Goal: Task Accomplishment & Management: Manage account settings

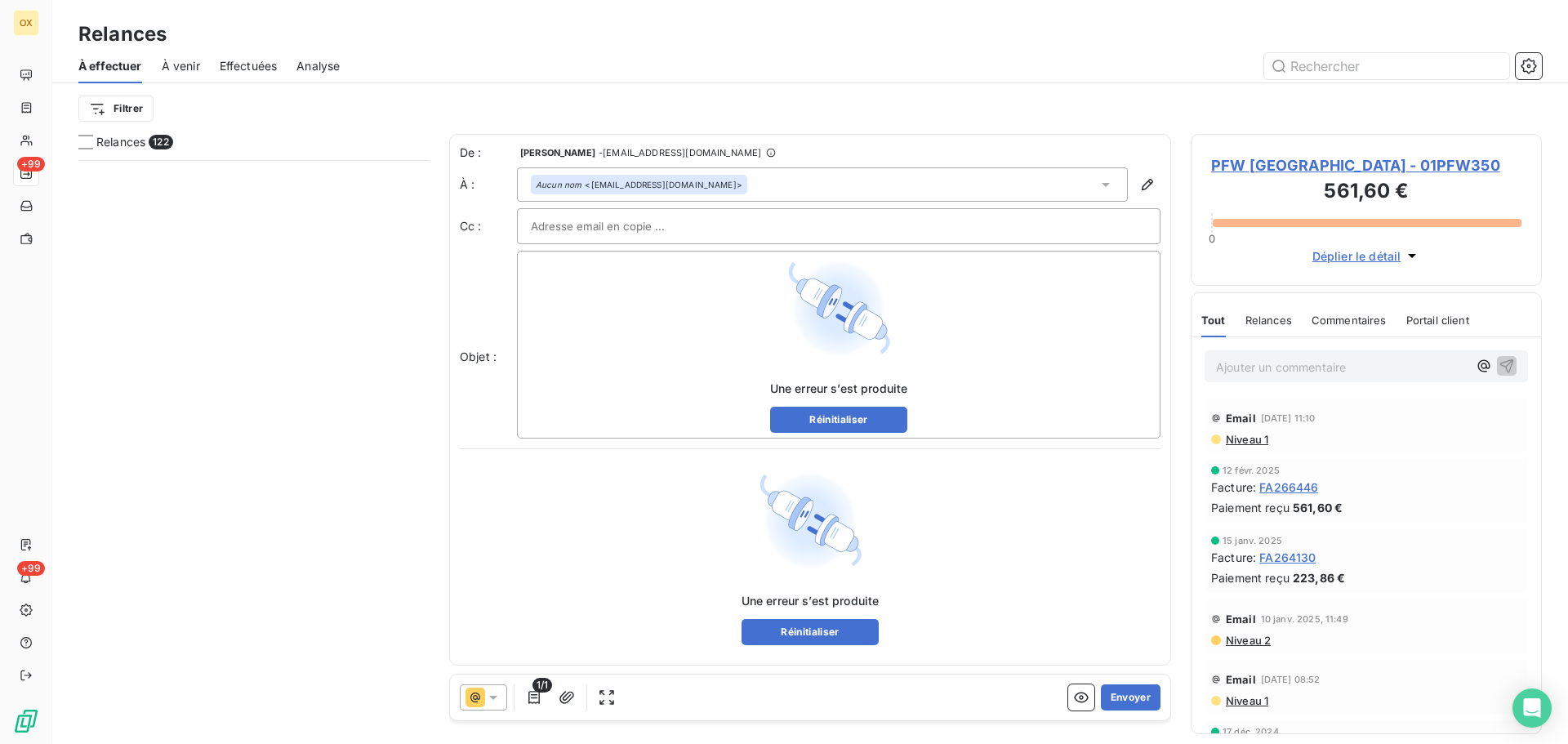
scroll to position [572, 339]
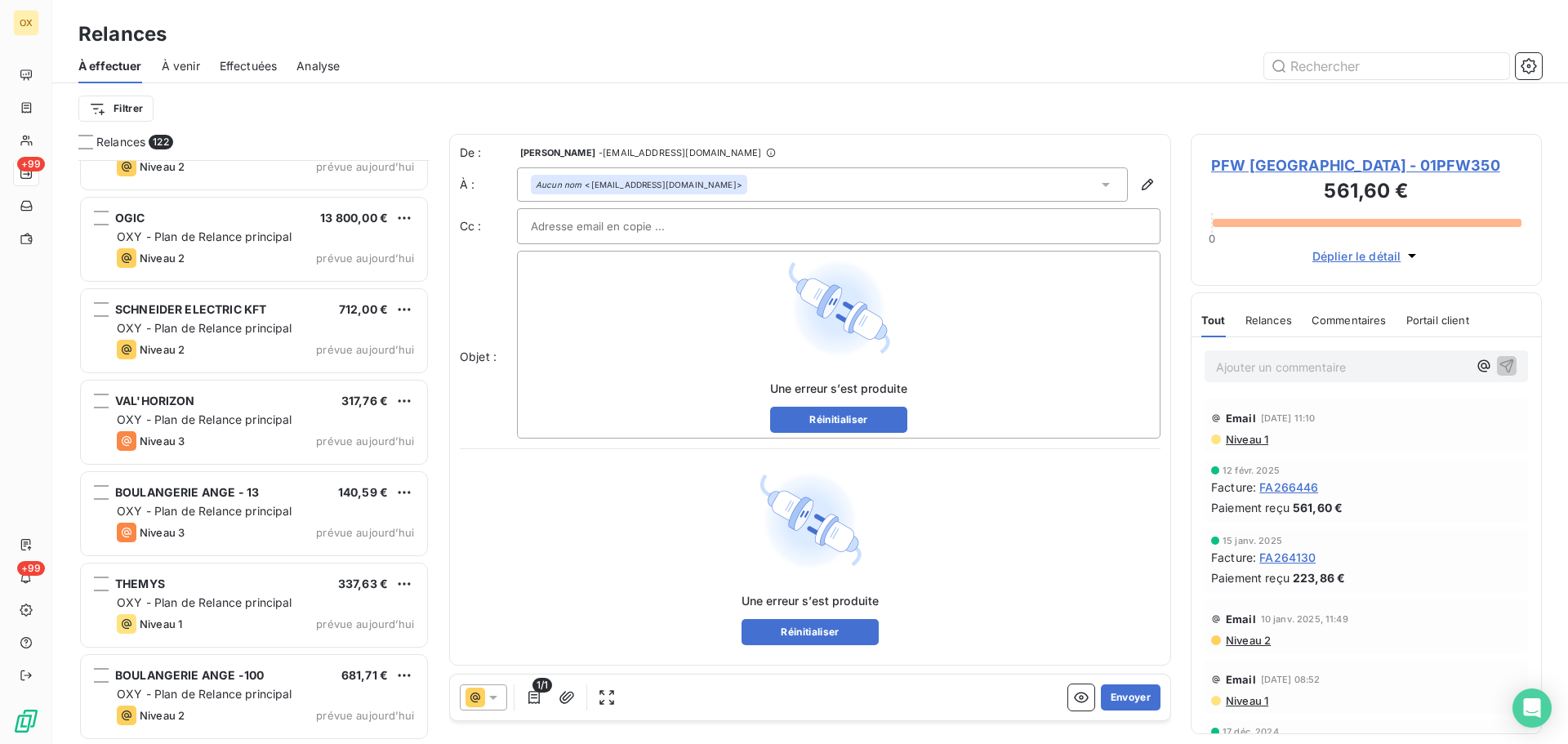
click at [1229, 164] on span "PFW [GEOGRAPHIC_DATA] - 01PFW350" at bounding box center [1366, 165] width 311 height 22
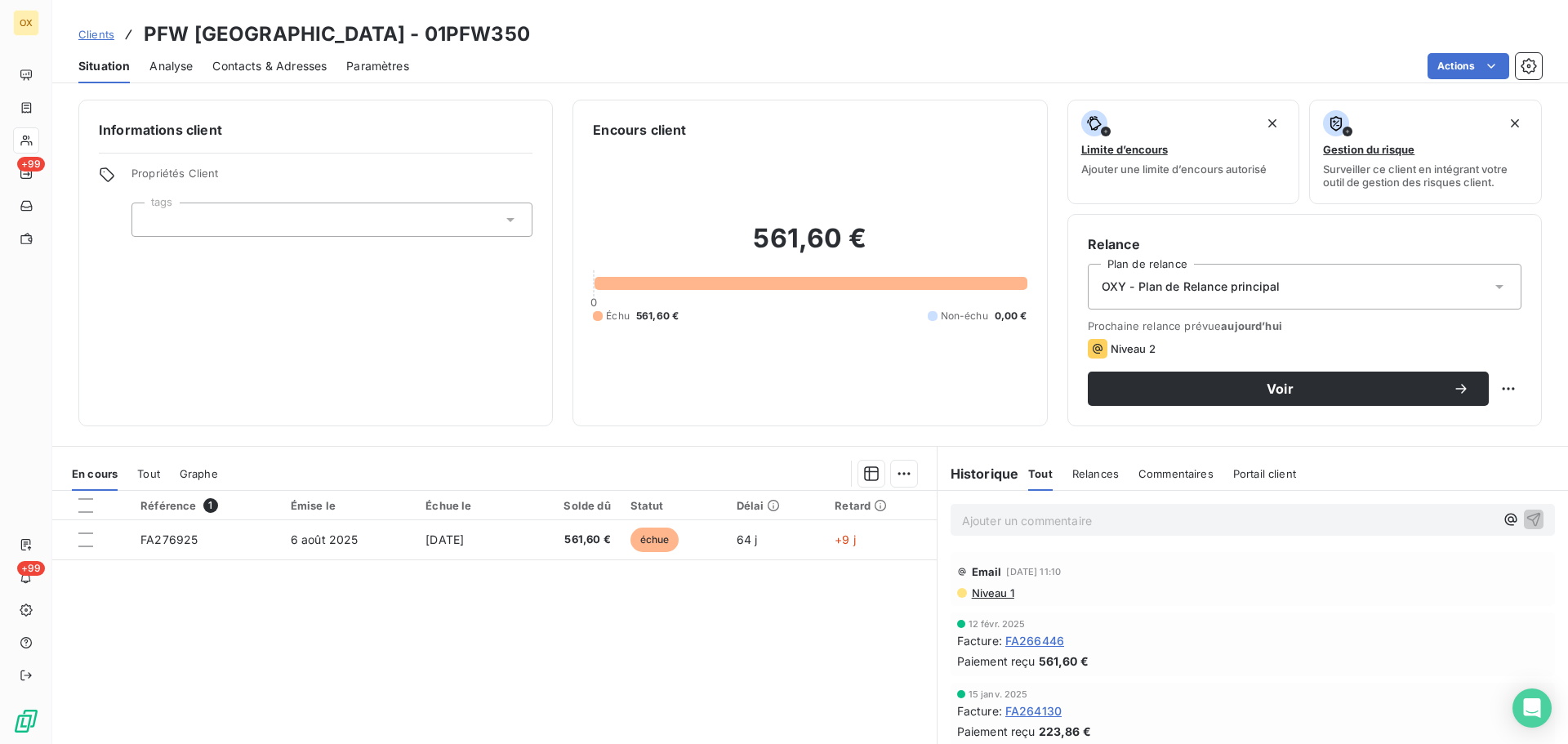
click at [266, 71] on span "Contacts & Adresses" at bounding box center [270, 65] width 114 height 16
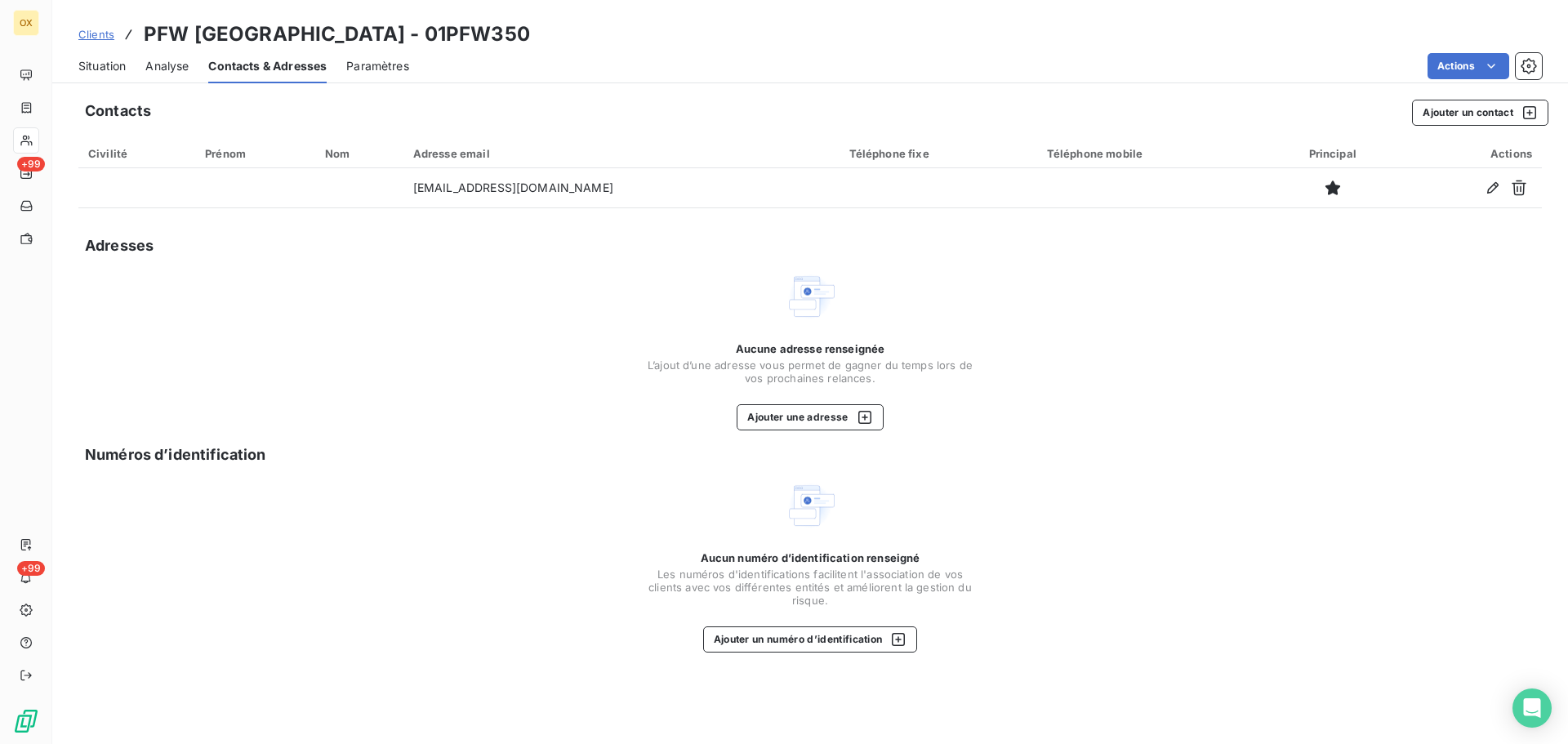
click at [108, 62] on span "Situation" at bounding box center [102, 65] width 47 height 16
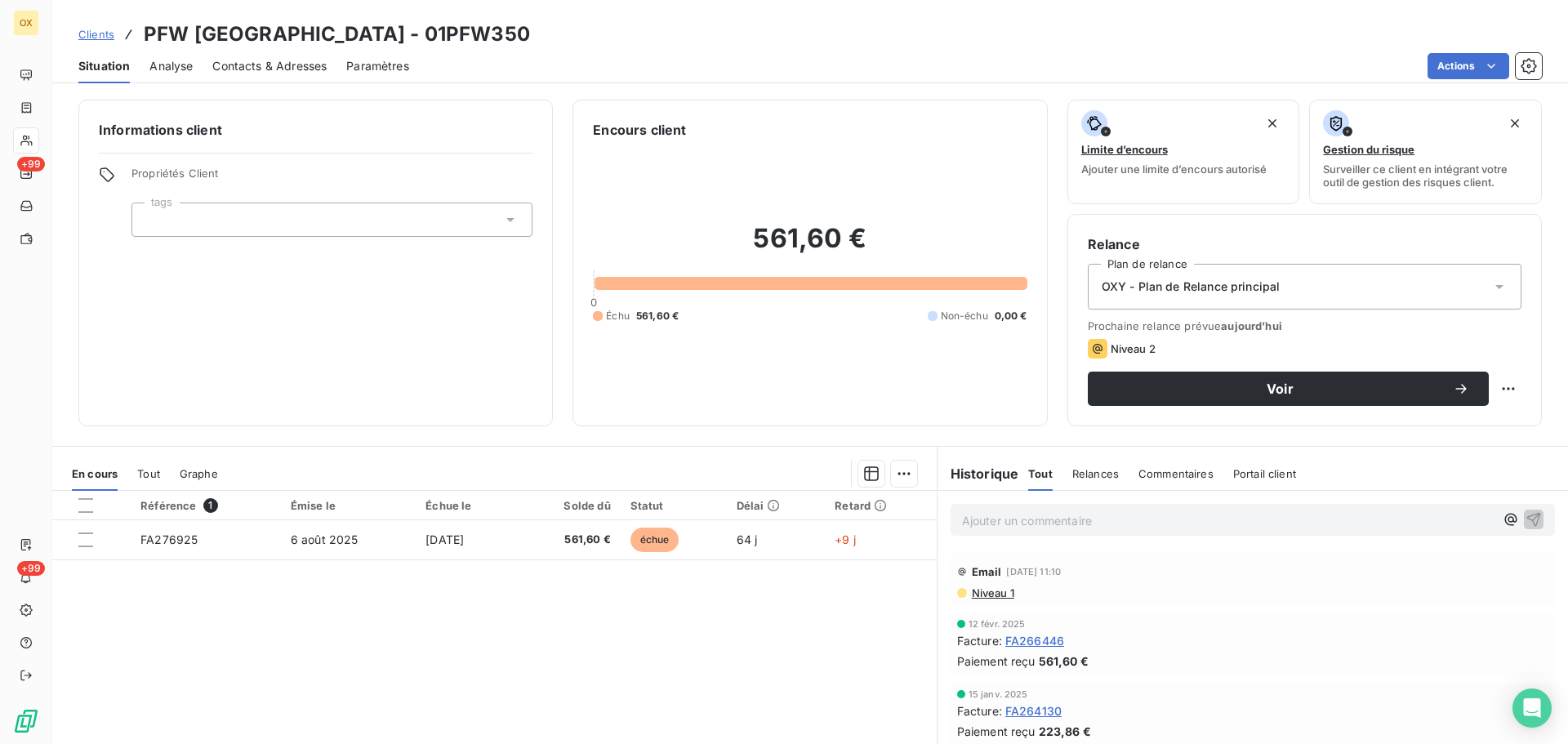
click at [981, 593] on span "Niveau 1" at bounding box center [992, 593] width 45 height 13
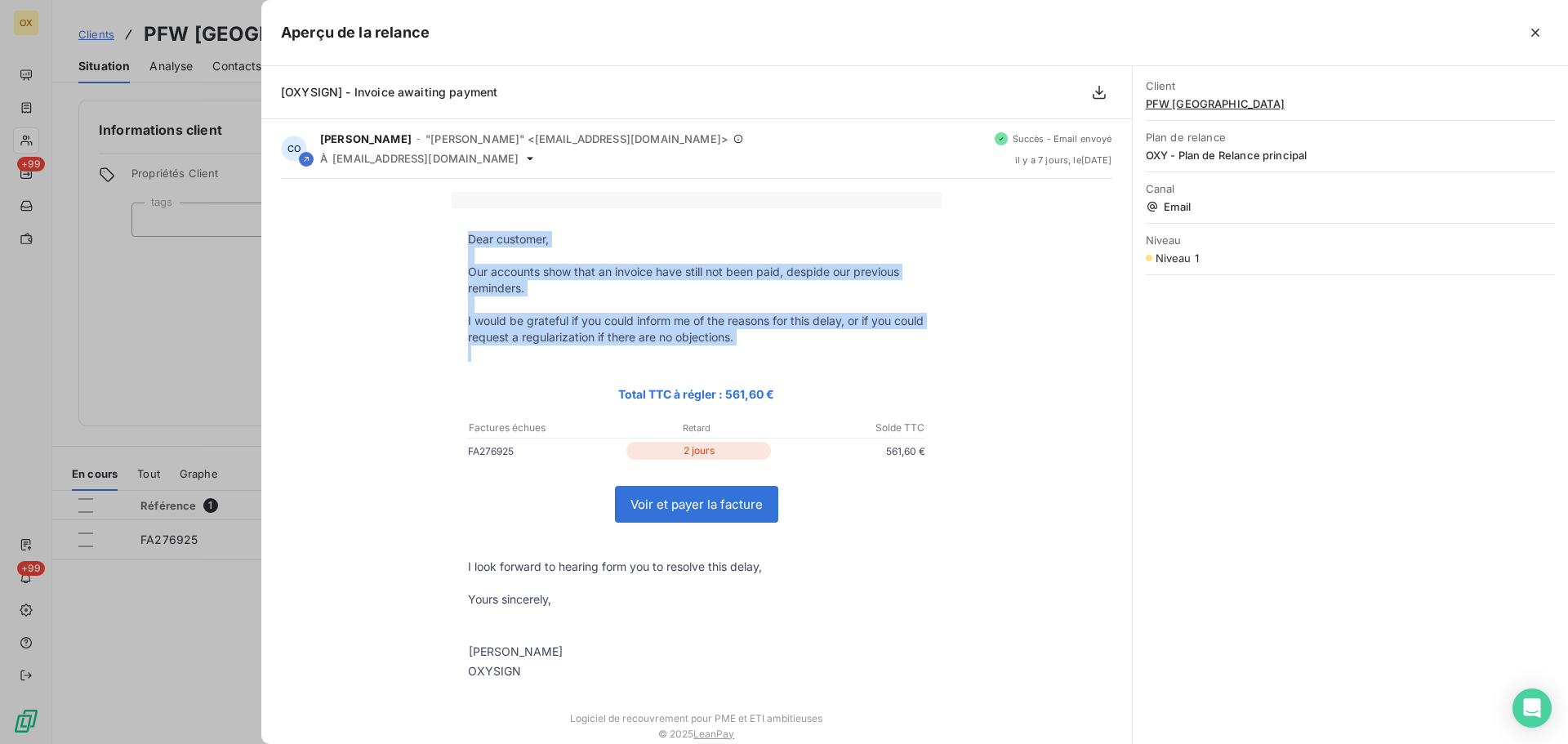
drag, startPoint x: 460, startPoint y: 239, endPoint x: 774, endPoint y: 348, distance: 332.4
click at [774, 348] on tbody "Dear customer, Our accounts show that an invoice have still not been paid, desp…" at bounding box center [697, 455] width 490 height 448
copy tbody "Dear customer, Our accounts show that an invoice have still not been paid, desp…"
click at [569, 351] on p at bounding box center [696, 353] width 458 height 16
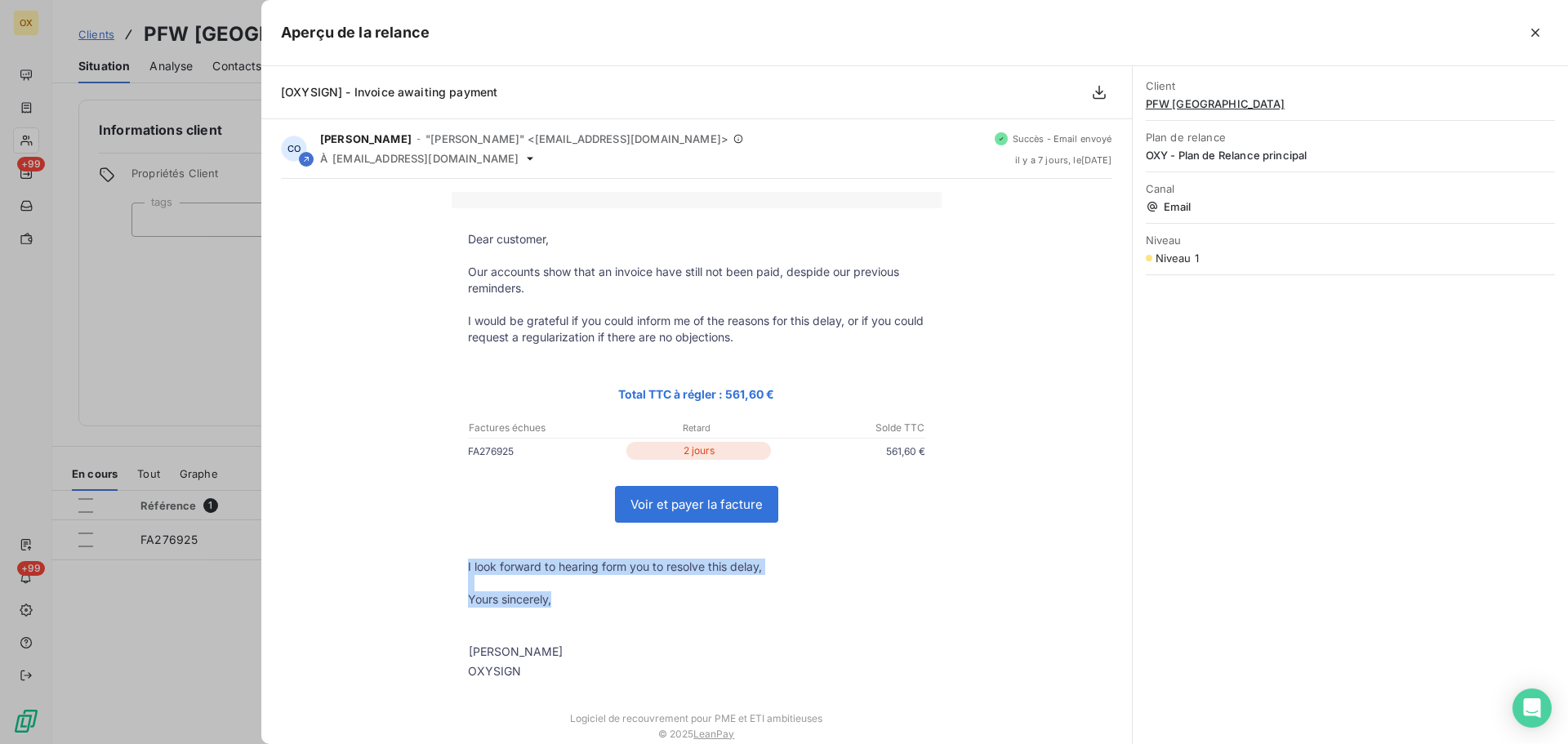
drag, startPoint x: 548, startPoint y: 603, endPoint x: 462, endPoint y: 565, distance: 94.0
click at [462, 565] on tbody "Dear customer, Our accounts show that an invoice have still not been paid, desp…" at bounding box center [697, 455] width 490 height 448
copy tbody "I look forward to hearing form you to resolve this delay, Yours sincerely,"
click at [1535, 31] on icon "button" at bounding box center [1536, 33] width 8 height 8
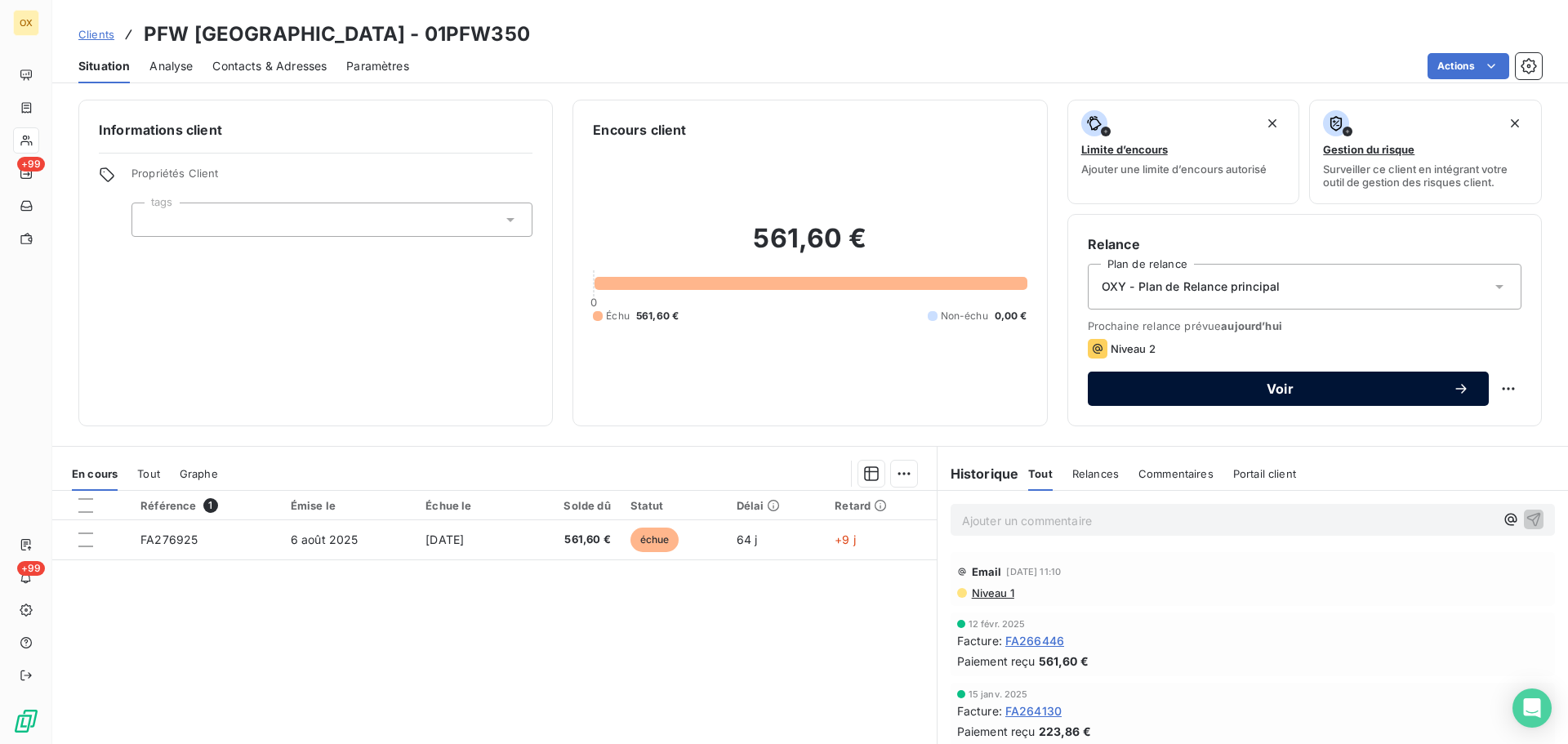
click at [1282, 384] on span "Voir" at bounding box center [1280, 389] width 345 height 13
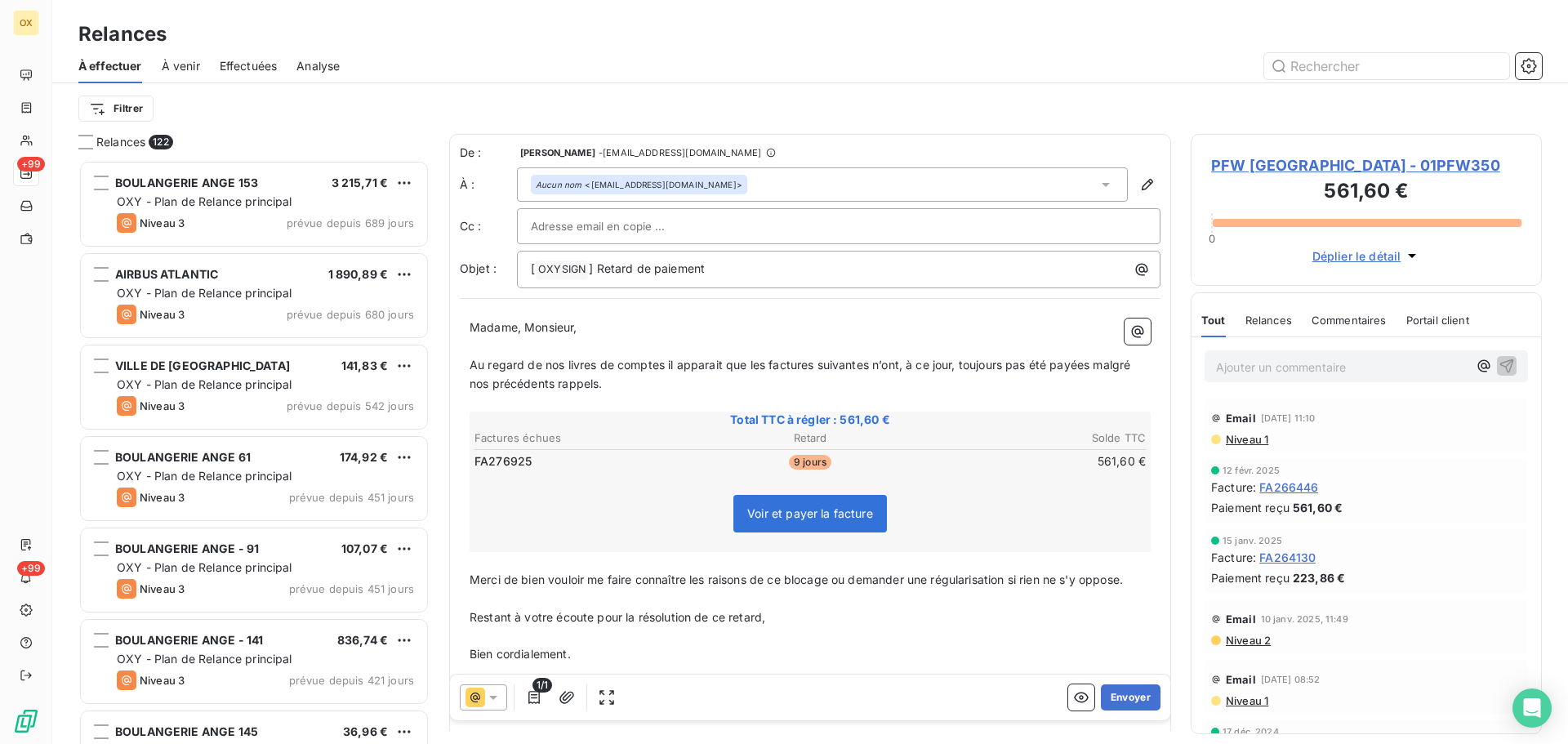
scroll to position [572, 339]
drag, startPoint x: 712, startPoint y: 273, endPoint x: 595, endPoint y: 269, distance: 117.1
click at [595, 269] on p "[ OXYSIGN ﻿ ] Retard de paiement" at bounding box center [842, 269] width 624 height 19
click at [637, 381] on p "Au regard de nos livres de comptes il apparait que les factures suivantes n’ont…" at bounding box center [810, 375] width 681 height 38
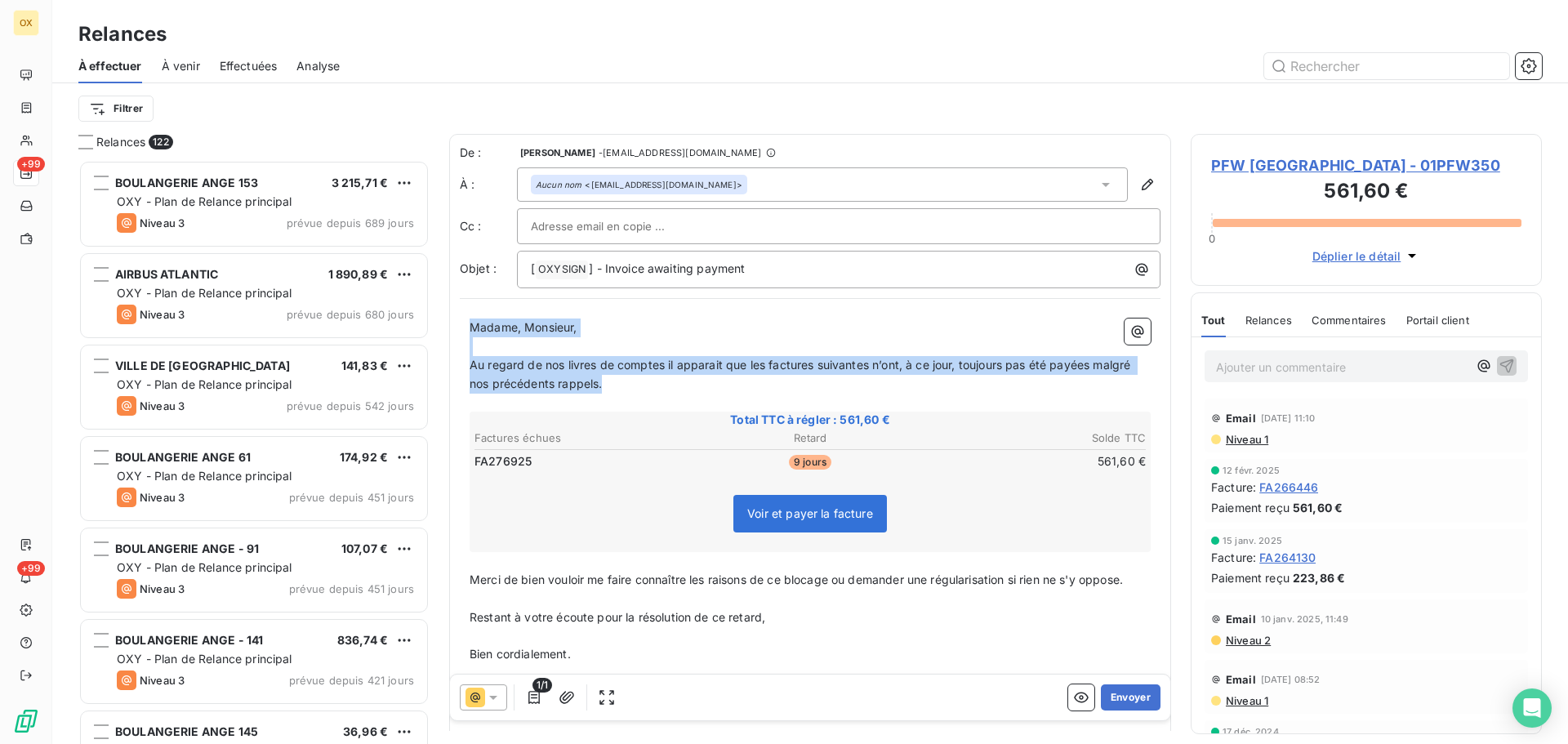
drag, startPoint x: 618, startPoint y: 385, endPoint x: 456, endPoint y: 322, distance: 173.8
click at [456, 322] on div "De : [PERSON_NAME] - [EMAIL_ADDRESS][DOMAIN_NAME] À : Aucun nom <[EMAIL_ADDRESS…" at bounding box center [810, 437] width 722 height 605
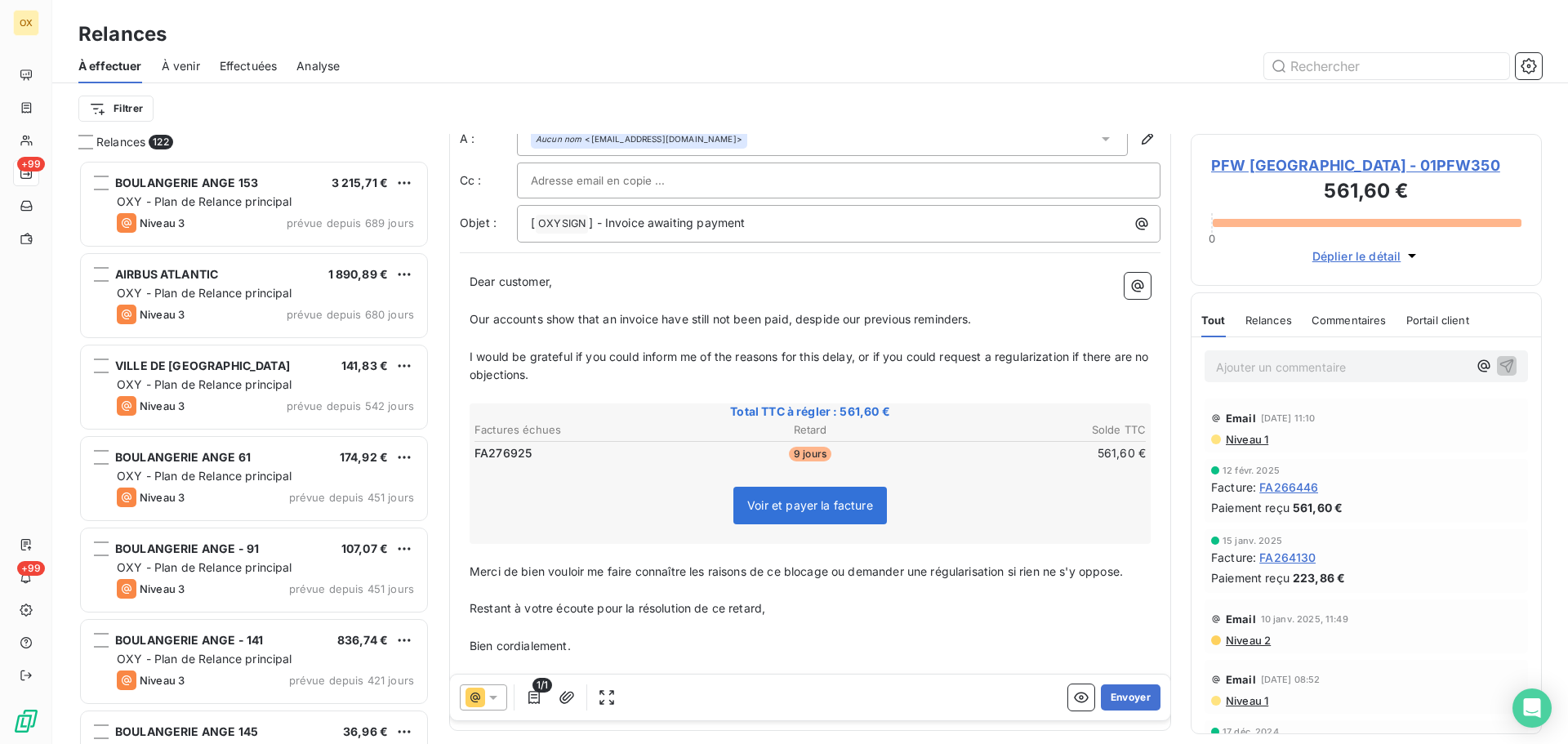
scroll to position [113, 0]
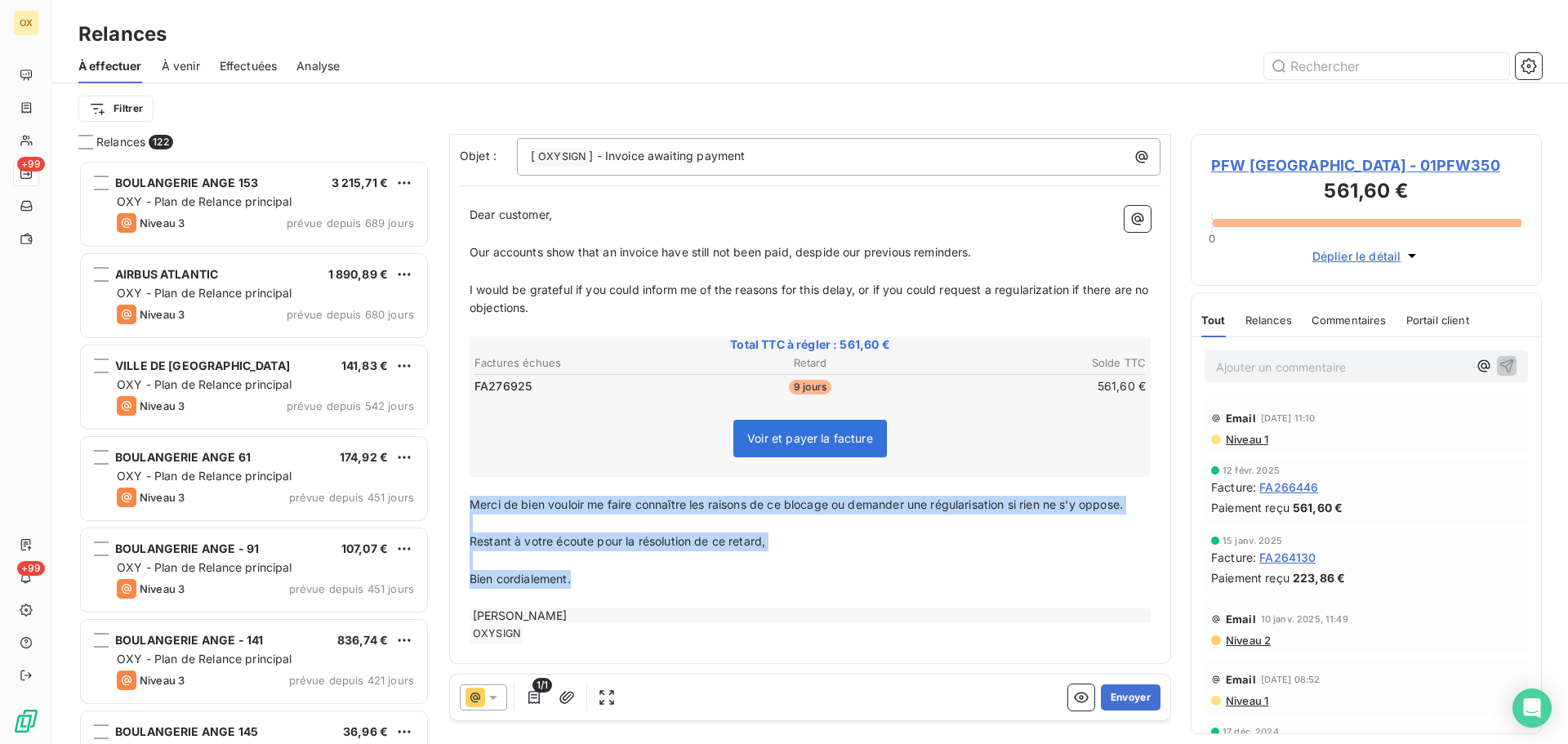
drag, startPoint x: 584, startPoint y: 587, endPoint x: 464, endPoint y: 511, distance: 142.0
click at [464, 511] on div "Dear customer, ﻿ Our accounts show that an invoice have still not been paid, de…" at bounding box center [810, 424] width 701 height 458
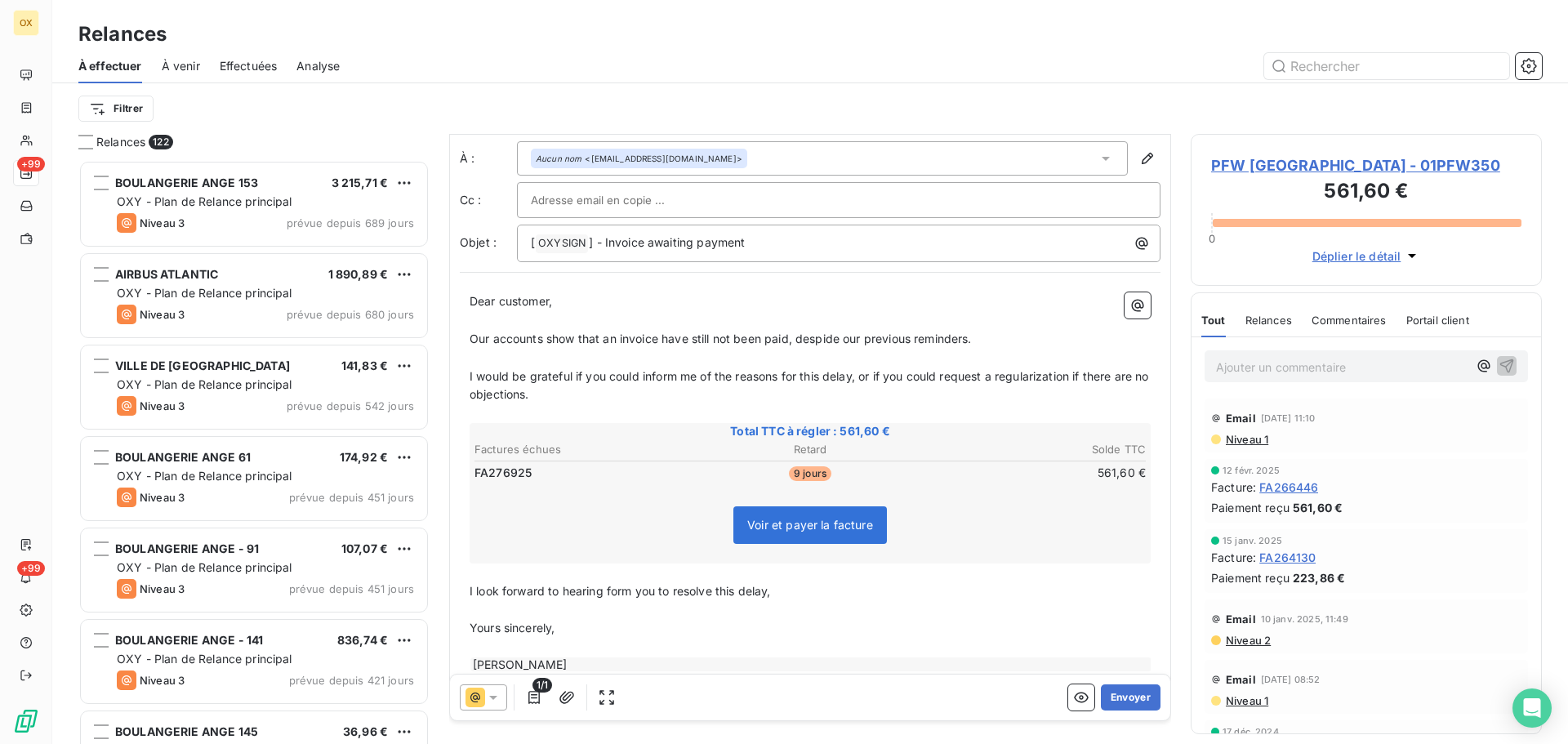
scroll to position [0, 0]
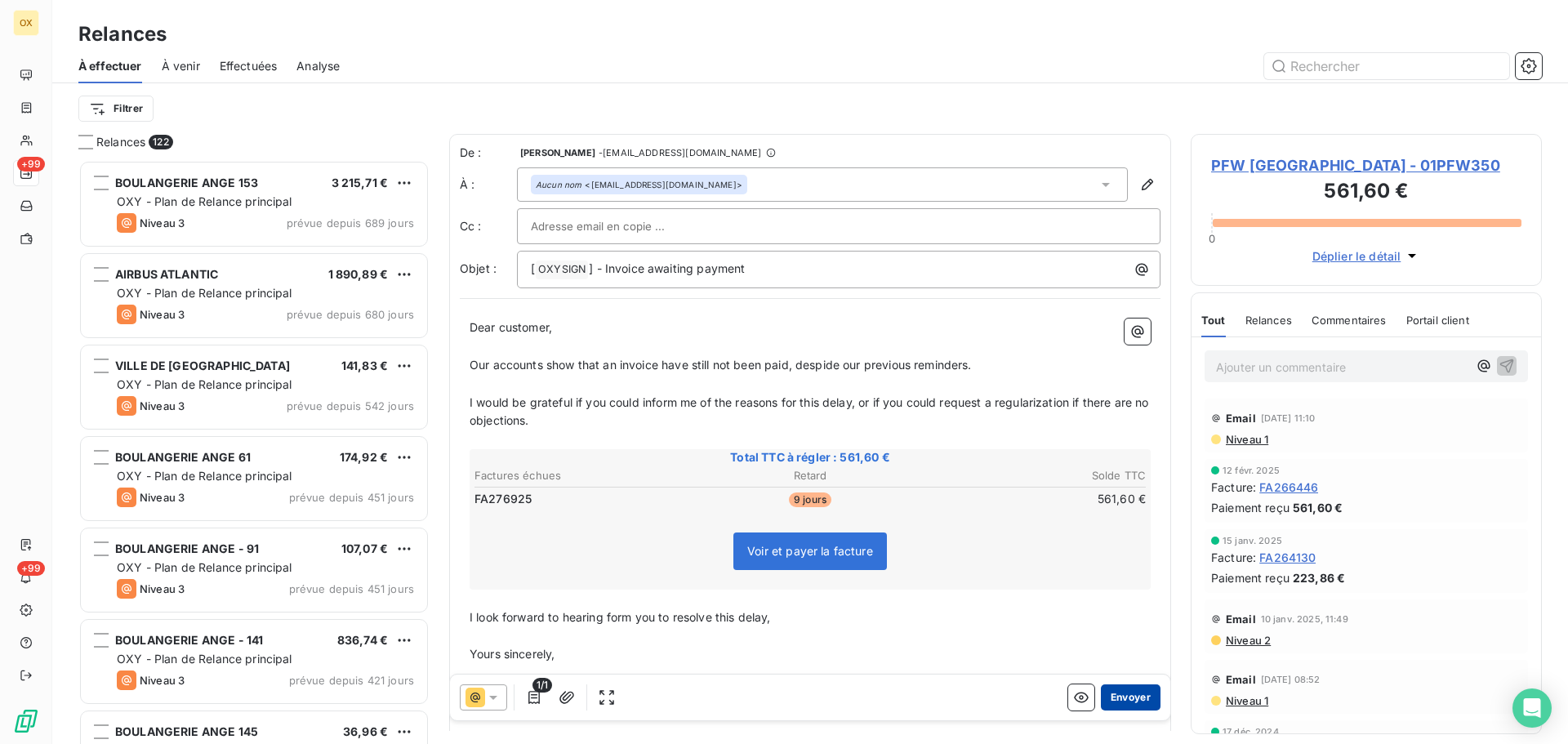
click at [1128, 699] on button "Envoyer" at bounding box center [1130, 697] width 60 height 26
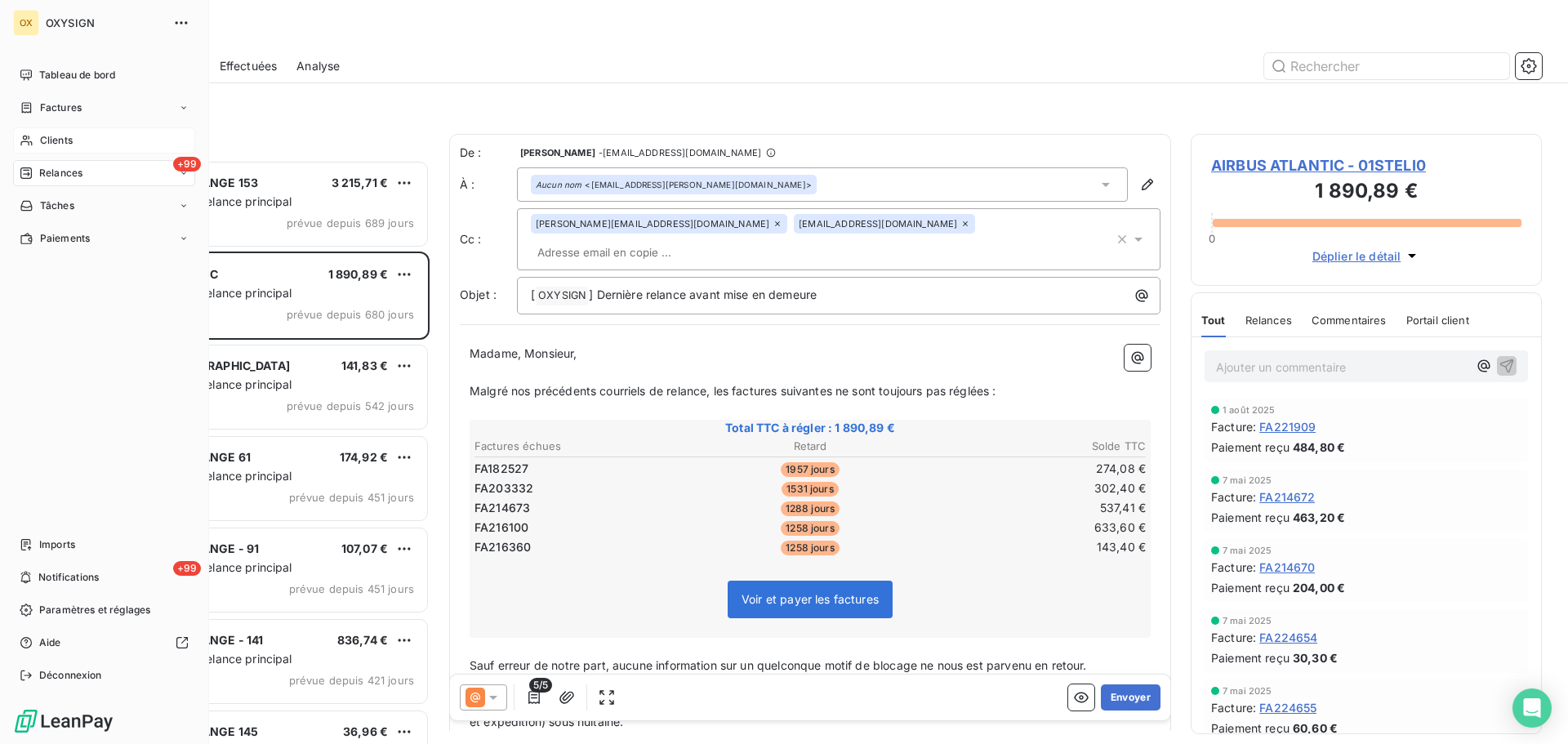
click at [41, 139] on span "Clients" at bounding box center [56, 141] width 33 height 15
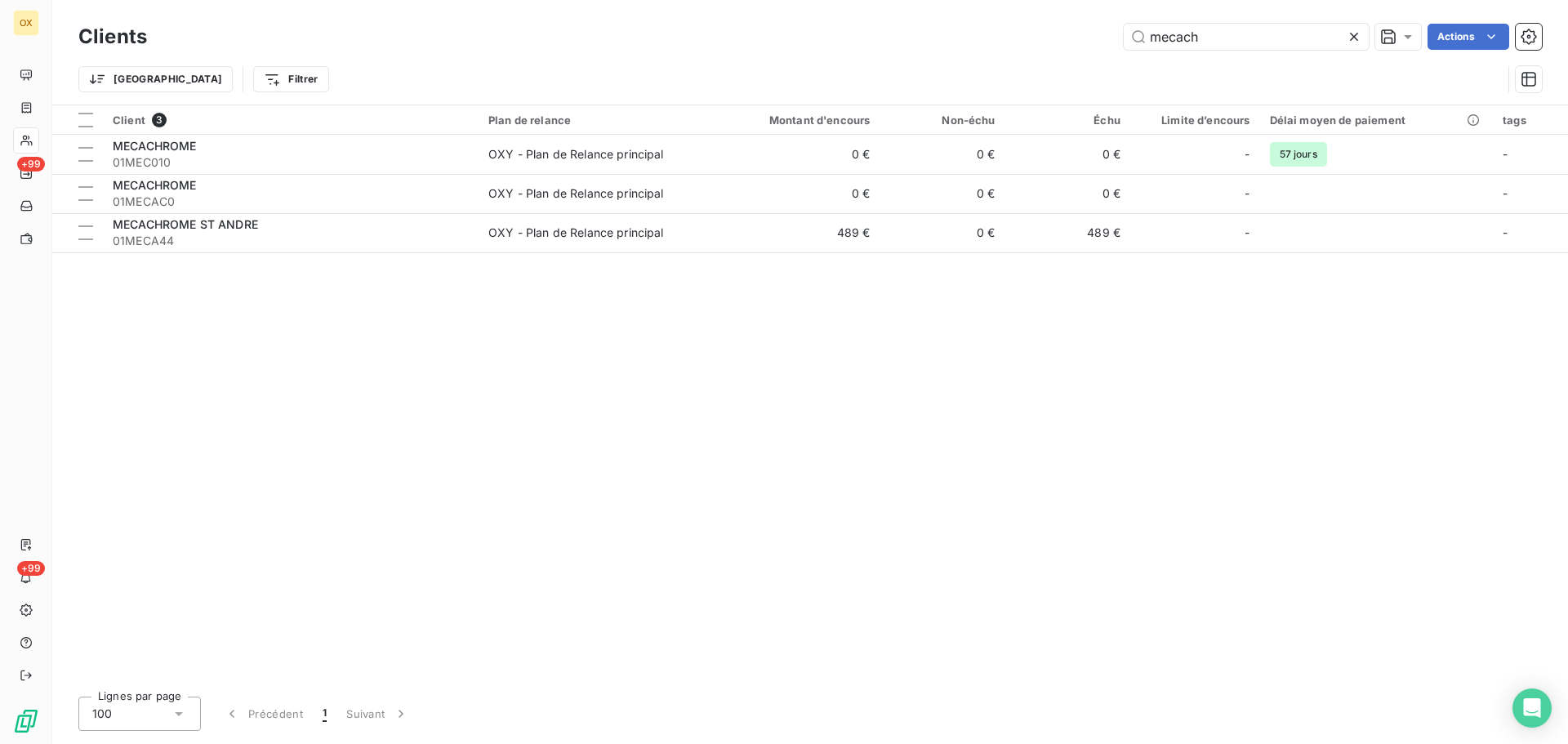
drag, startPoint x: 1272, startPoint y: 39, endPoint x: 1105, endPoint y: 18, distance: 168.3
click at [1105, 18] on div "Clients mecach Actions Trier Filtrer" at bounding box center [810, 52] width 1516 height 104
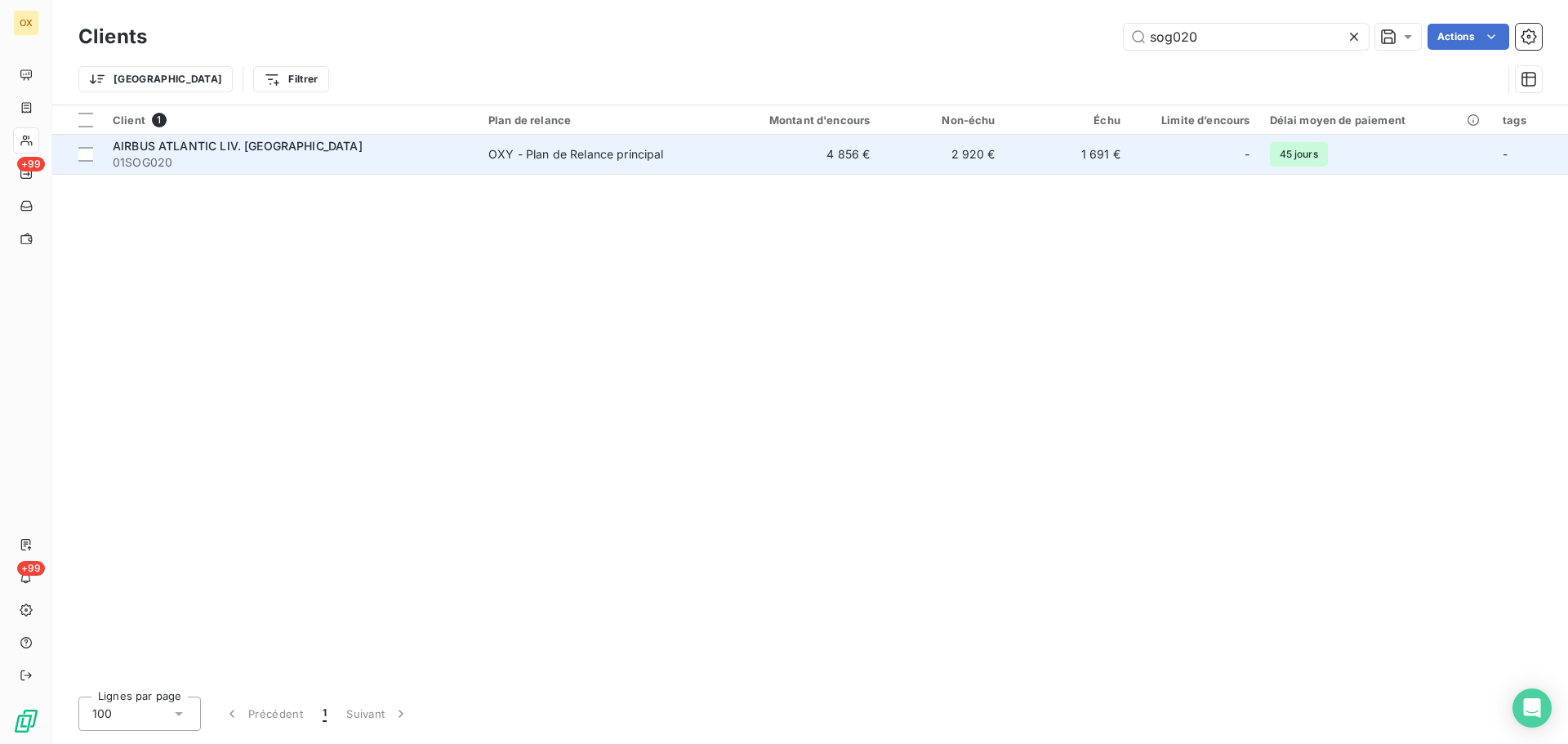
type input "sog020"
click at [304, 160] on span "01SOG020" at bounding box center [291, 162] width 356 height 16
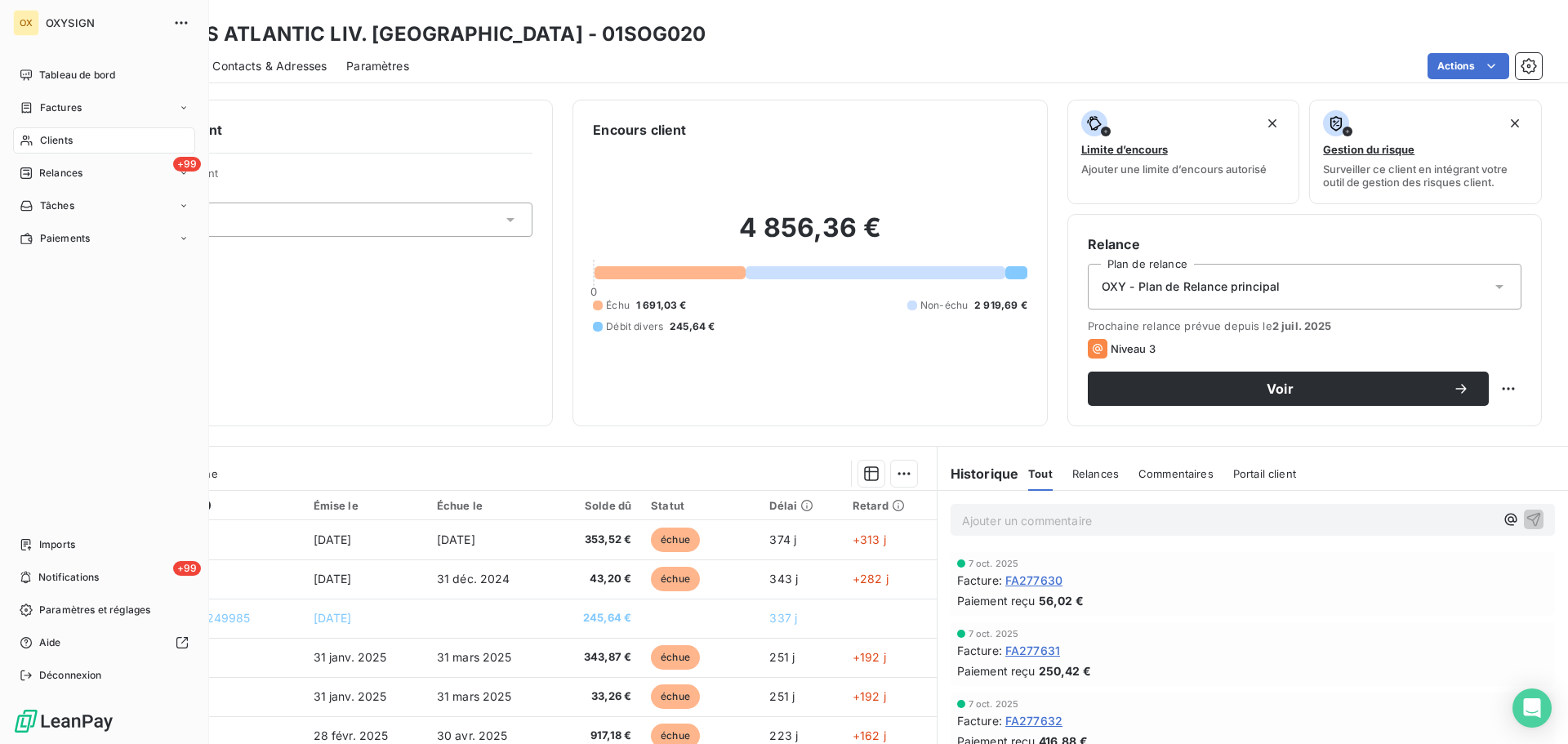
click at [62, 139] on span "Clients" at bounding box center [56, 141] width 33 height 15
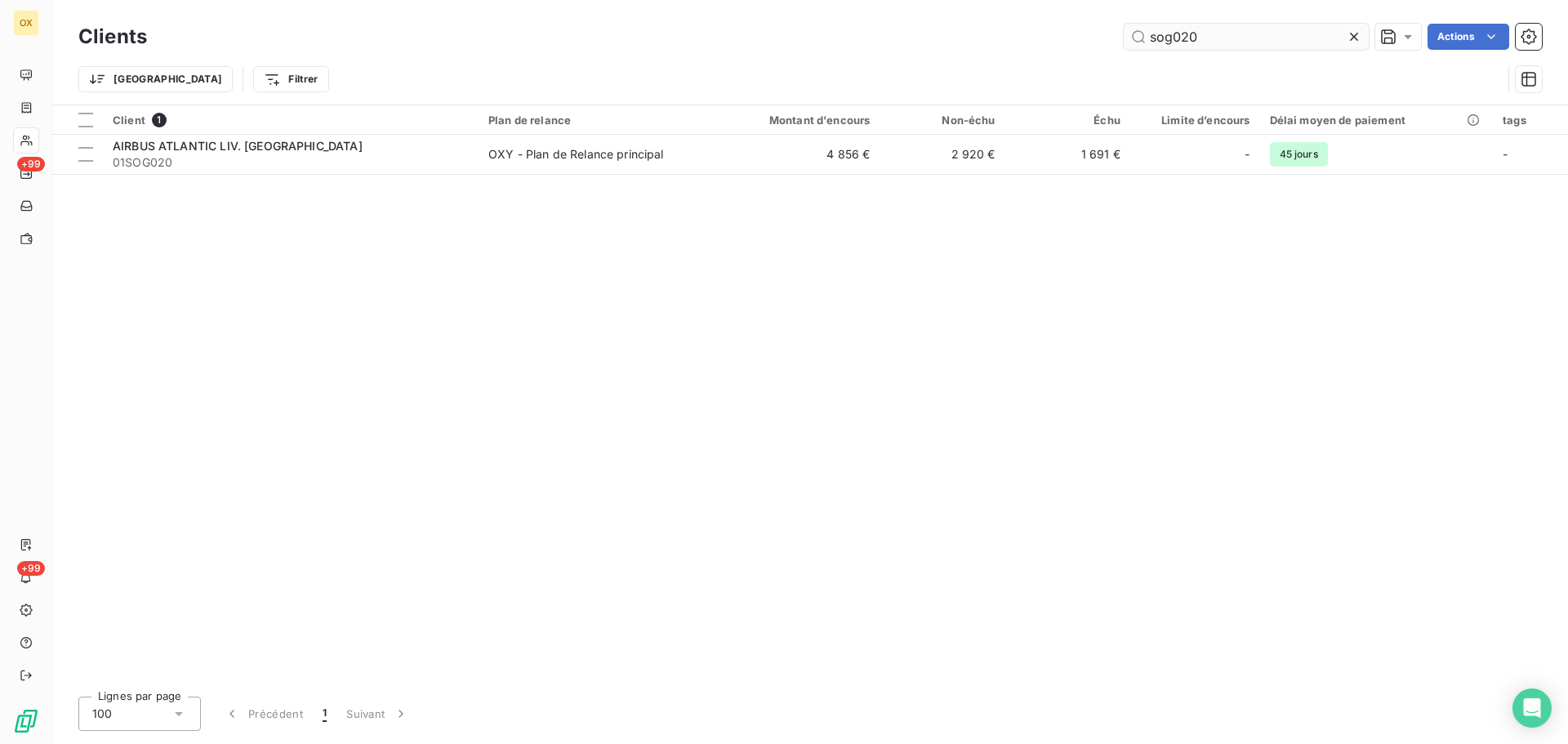
drag, startPoint x: 1240, startPoint y: 41, endPoint x: 1141, endPoint y: 39, distance: 99.0
click at [1142, 39] on input "sog020" at bounding box center [1246, 36] width 245 height 26
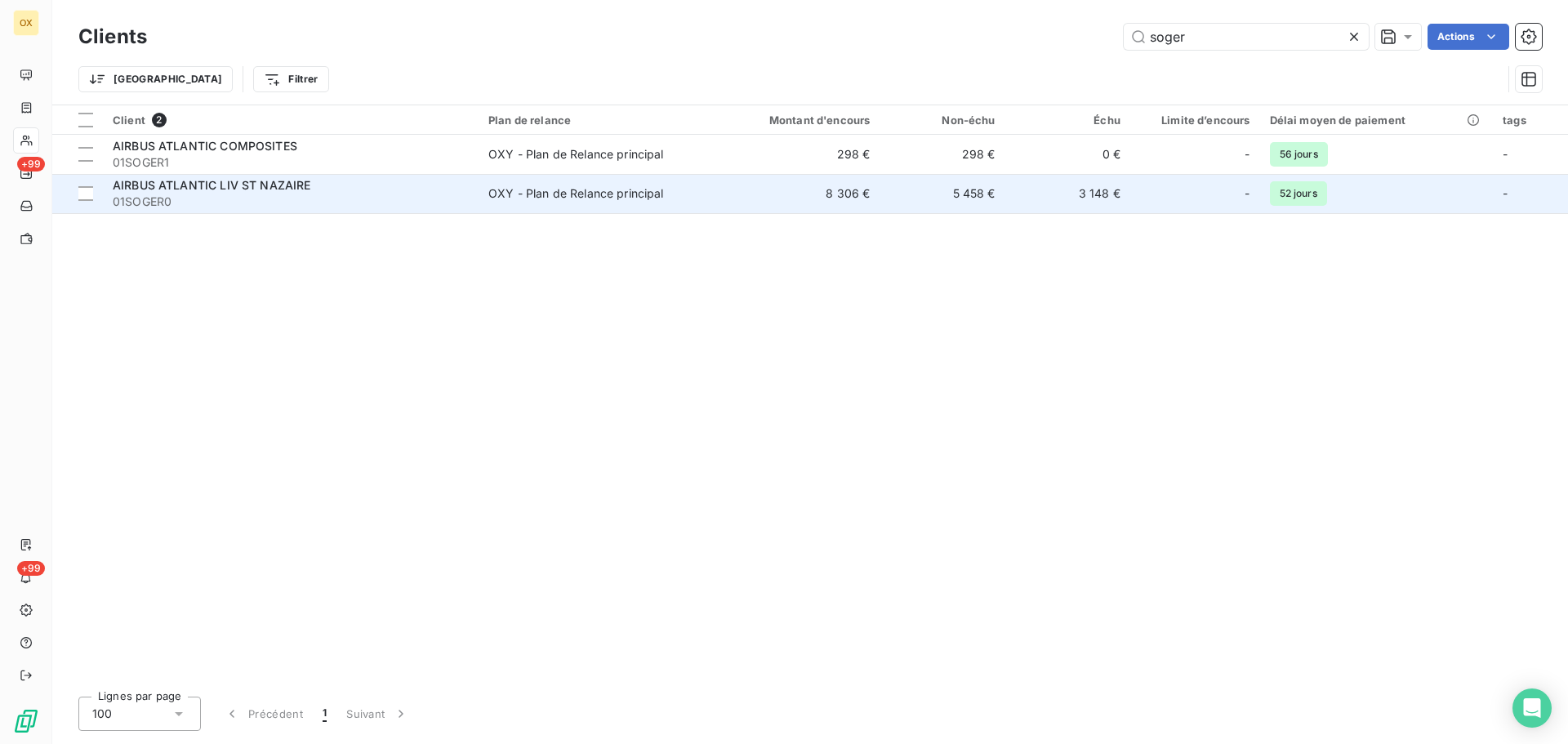
type input "soger"
click at [262, 202] on span "01SOGER0" at bounding box center [291, 202] width 356 height 16
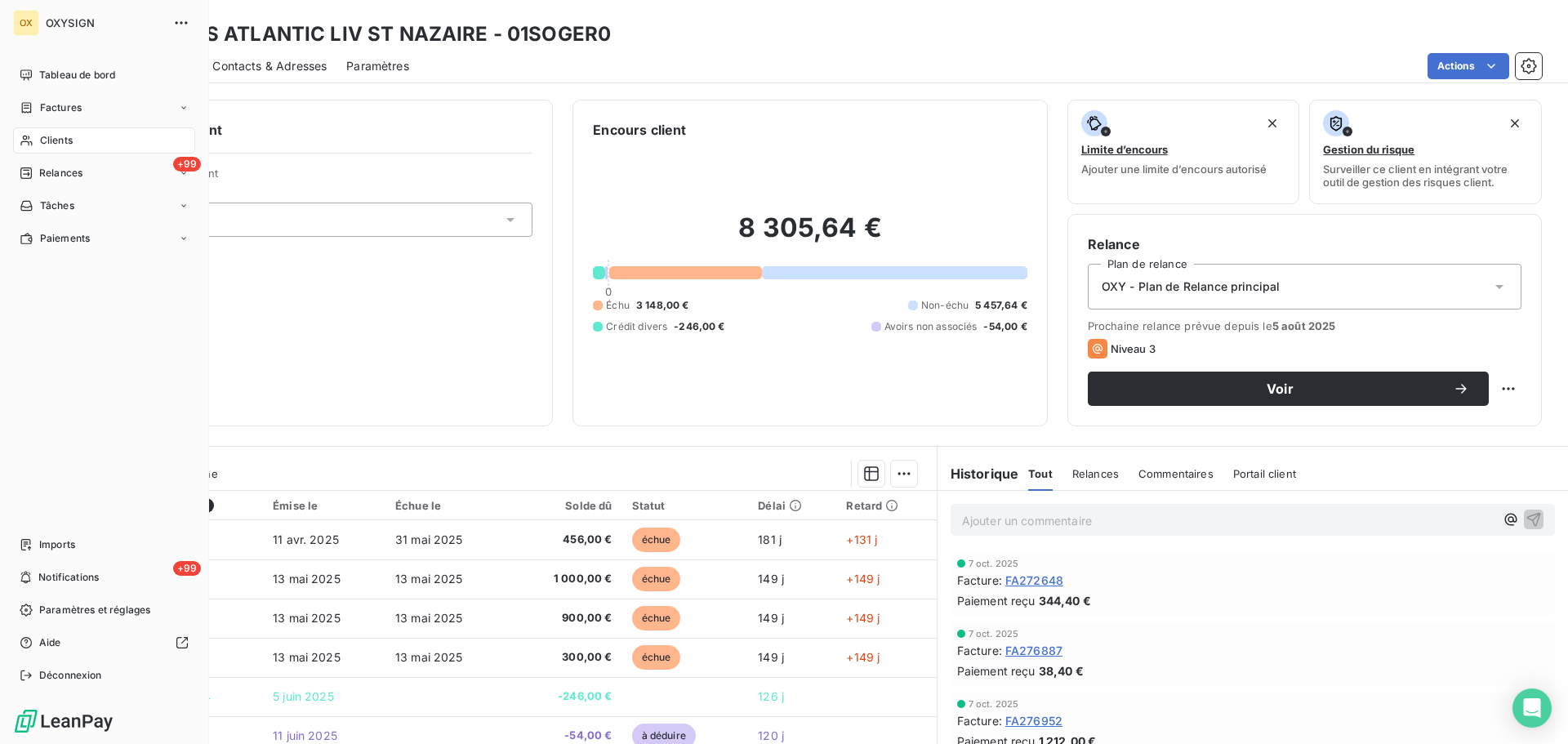
click at [58, 140] on span "Clients" at bounding box center [56, 141] width 33 height 15
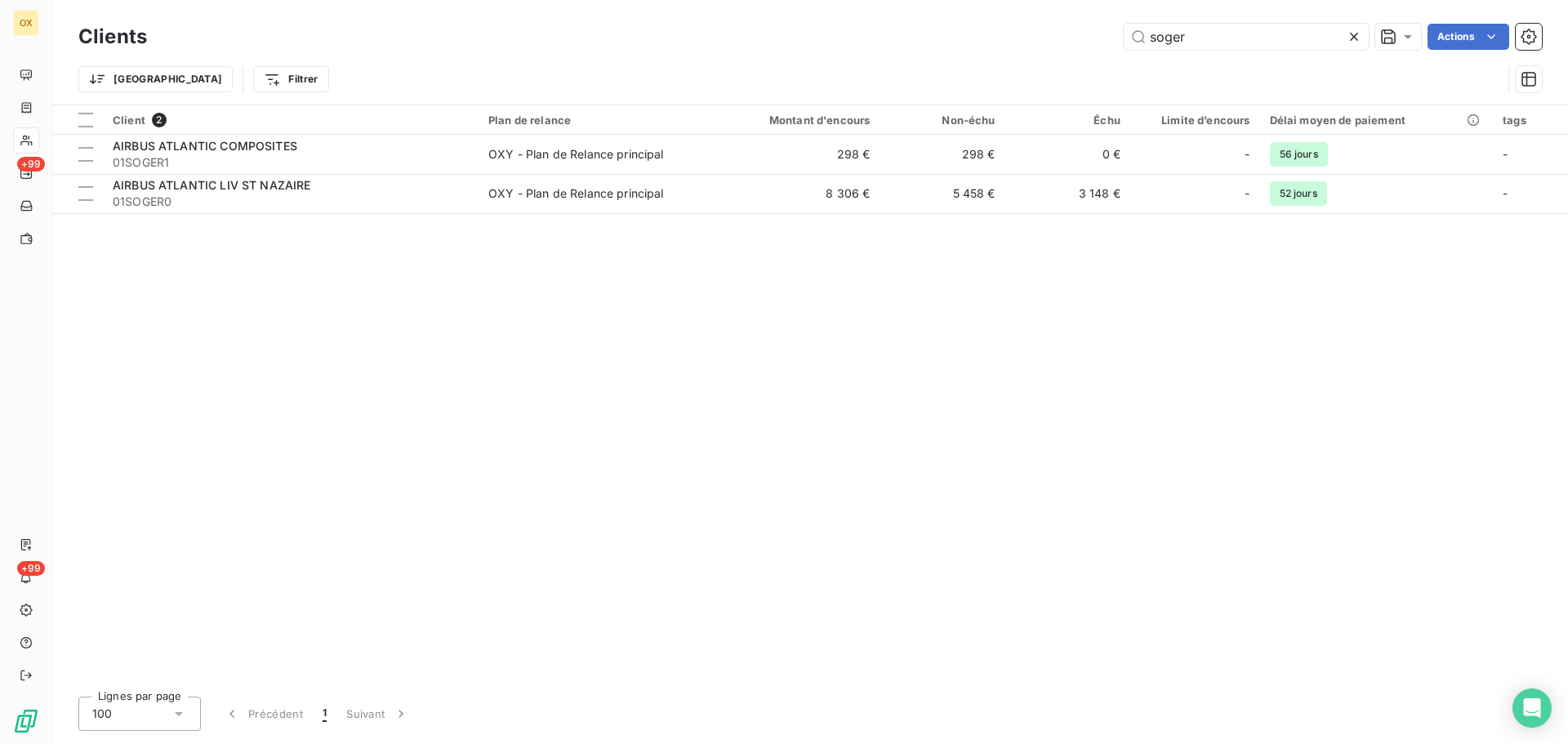
drag, startPoint x: 1209, startPoint y: 34, endPoint x: 1083, endPoint y: 39, distance: 126.1
click at [1083, 39] on div "soger Actions" at bounding box center [854, 36] width 1376 height 26
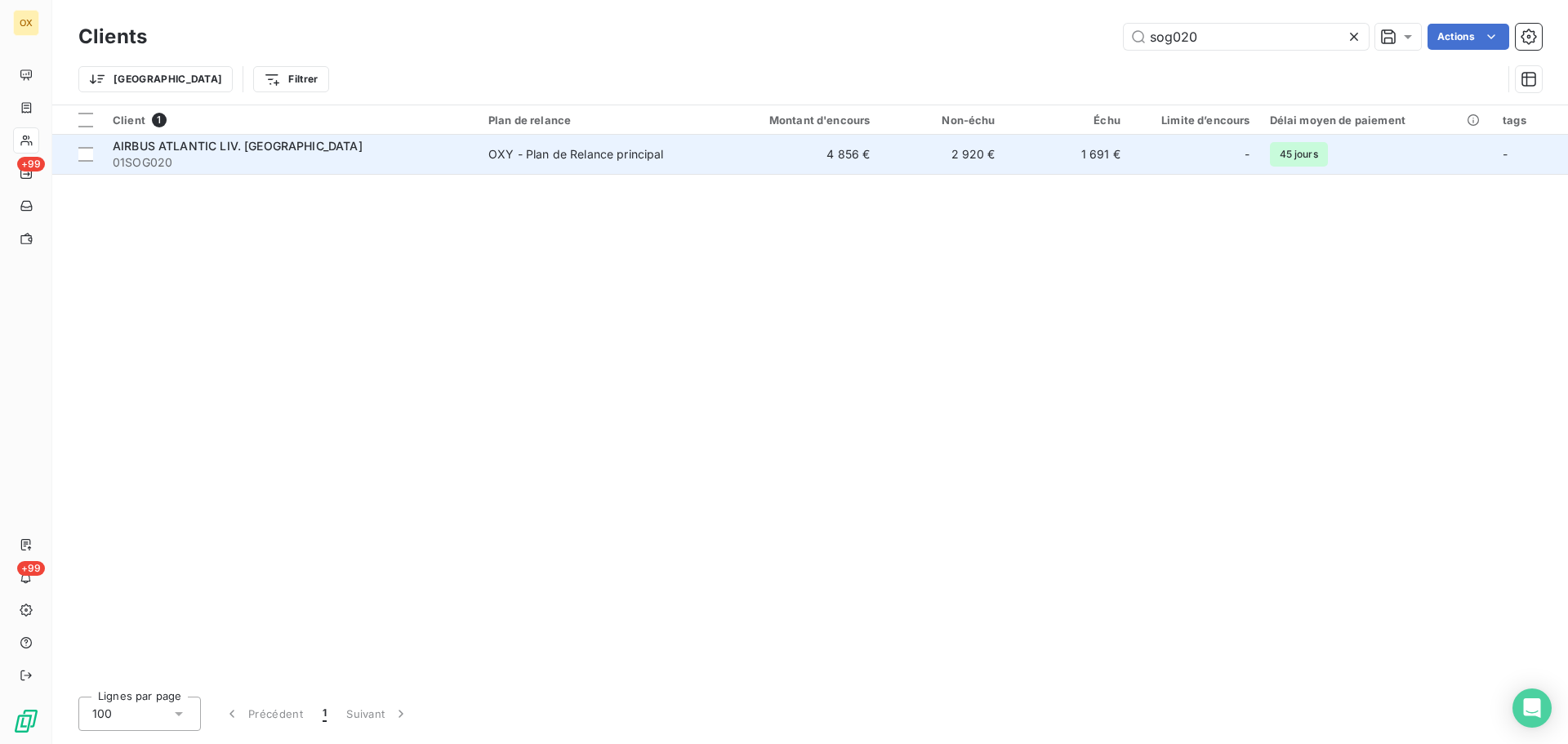
type input "sog020"
click at [264, 172] on td "AIRBUS ATLANTIC LIV. [GEOGRAPHIC_DATA] 01SOG020" at bounding box center [291, 154] width 375 height 39
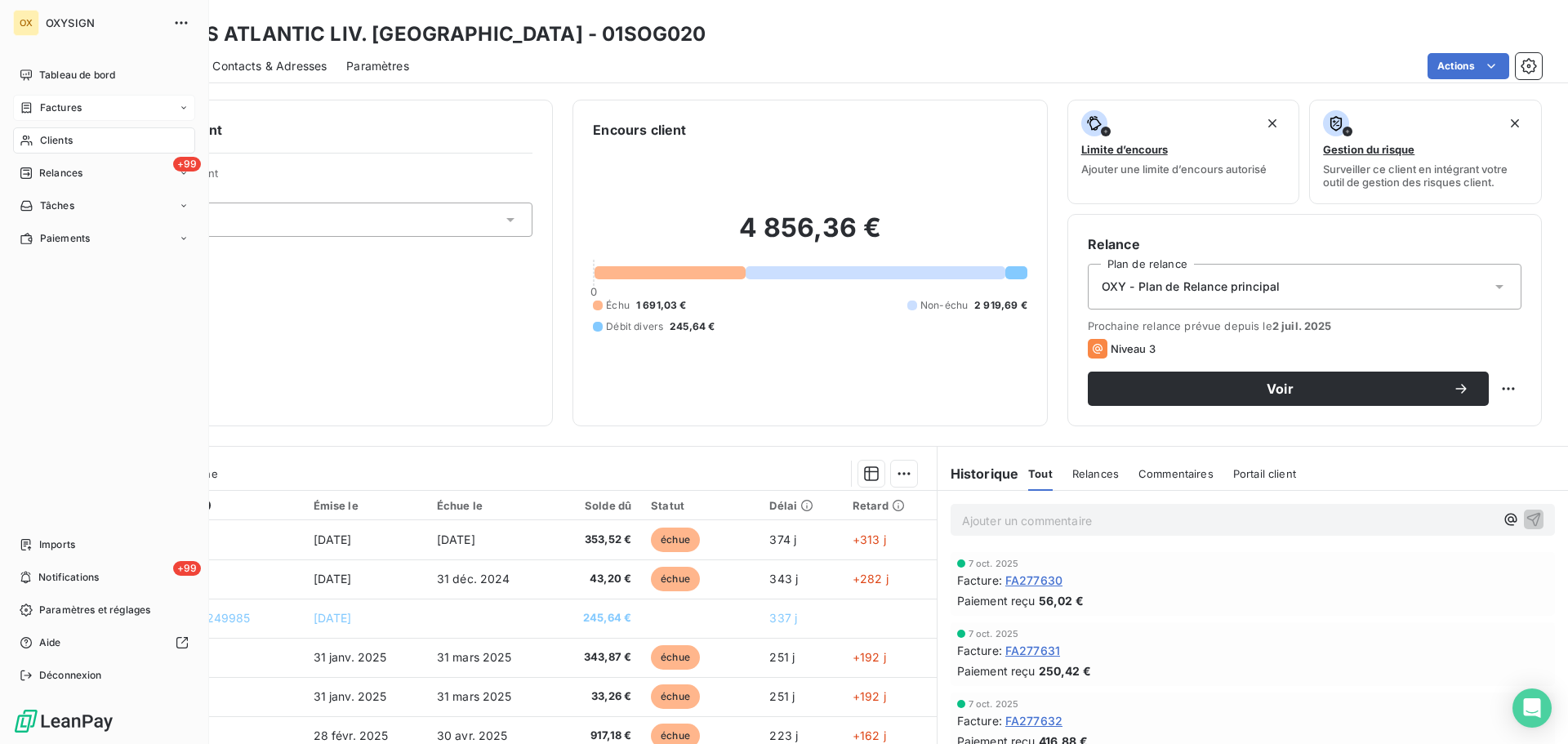
drag, startPoint x: 50, startPoint y: 102, endPoint x: 186, endPoint y: 117, distance: 136.8
click at [50, 102] on span "Factures" at bounding box center [61, 108] width 42 height 15
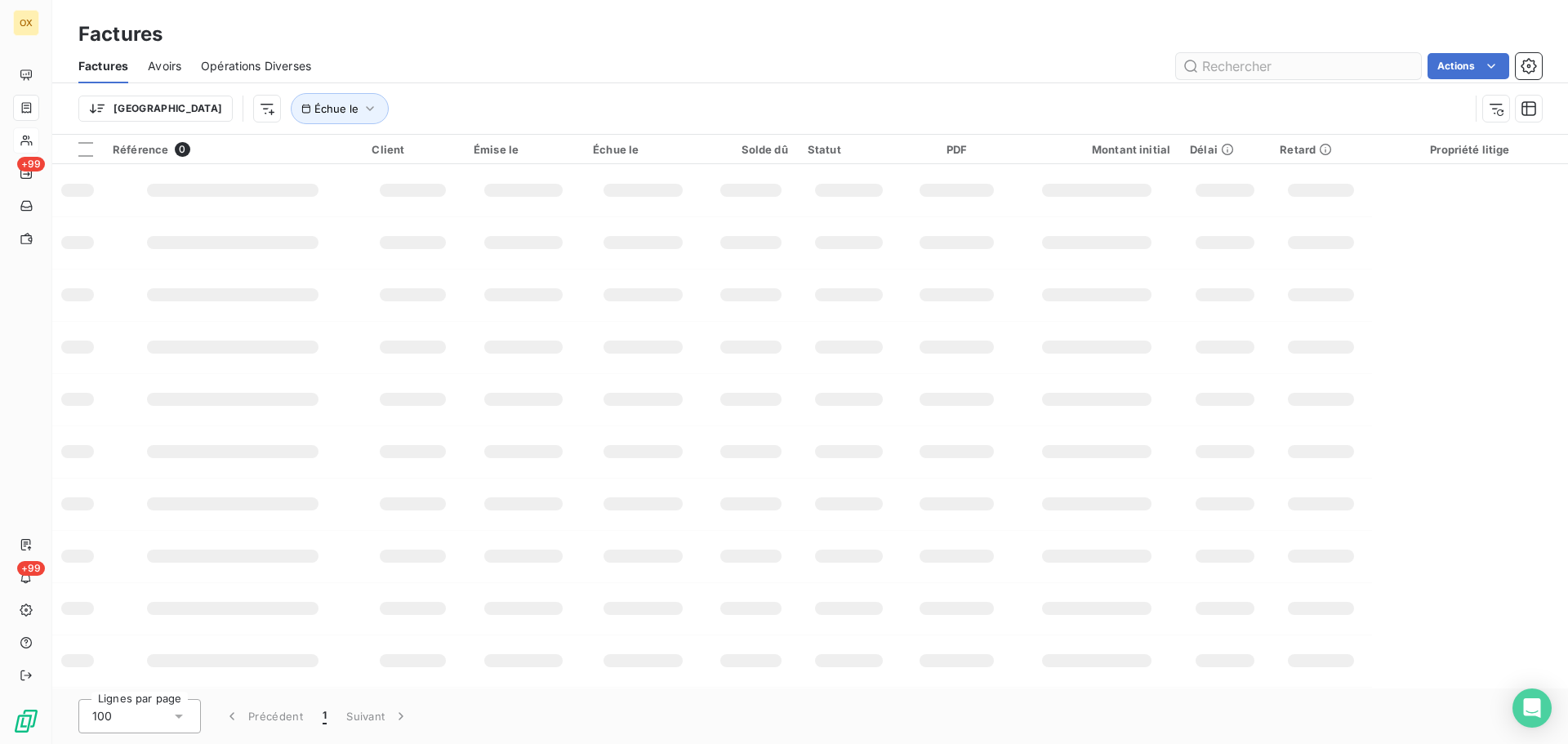
click at [1257, 69] on input "text" at bounding box center [1299, 65] width 245 height 26
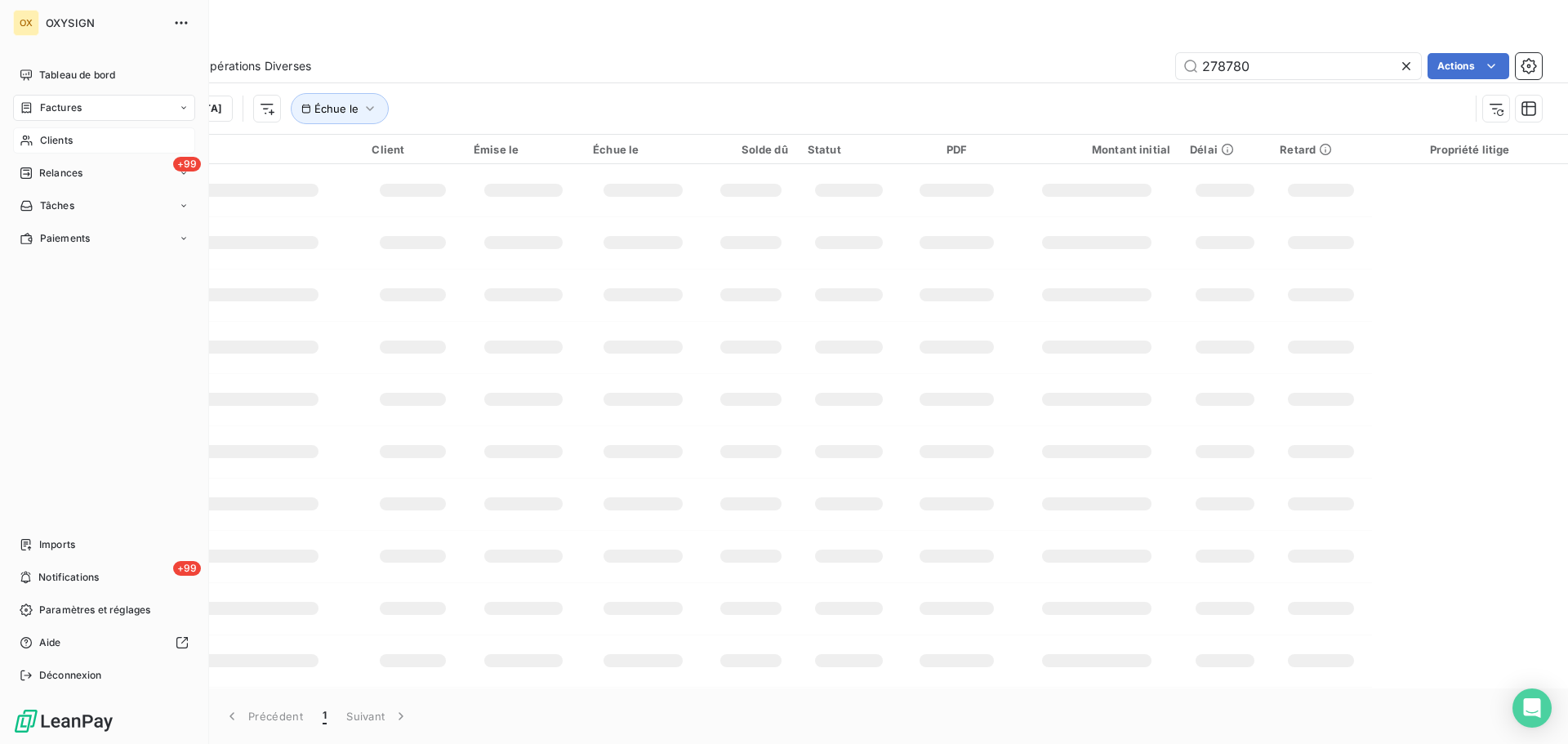
click at [58, 104] on span "Factures" at bounding box center [61, 108] width 42 height 15
click at [71, 135] on span "Factures" at bounding box center [60, 141] width 42 height 15
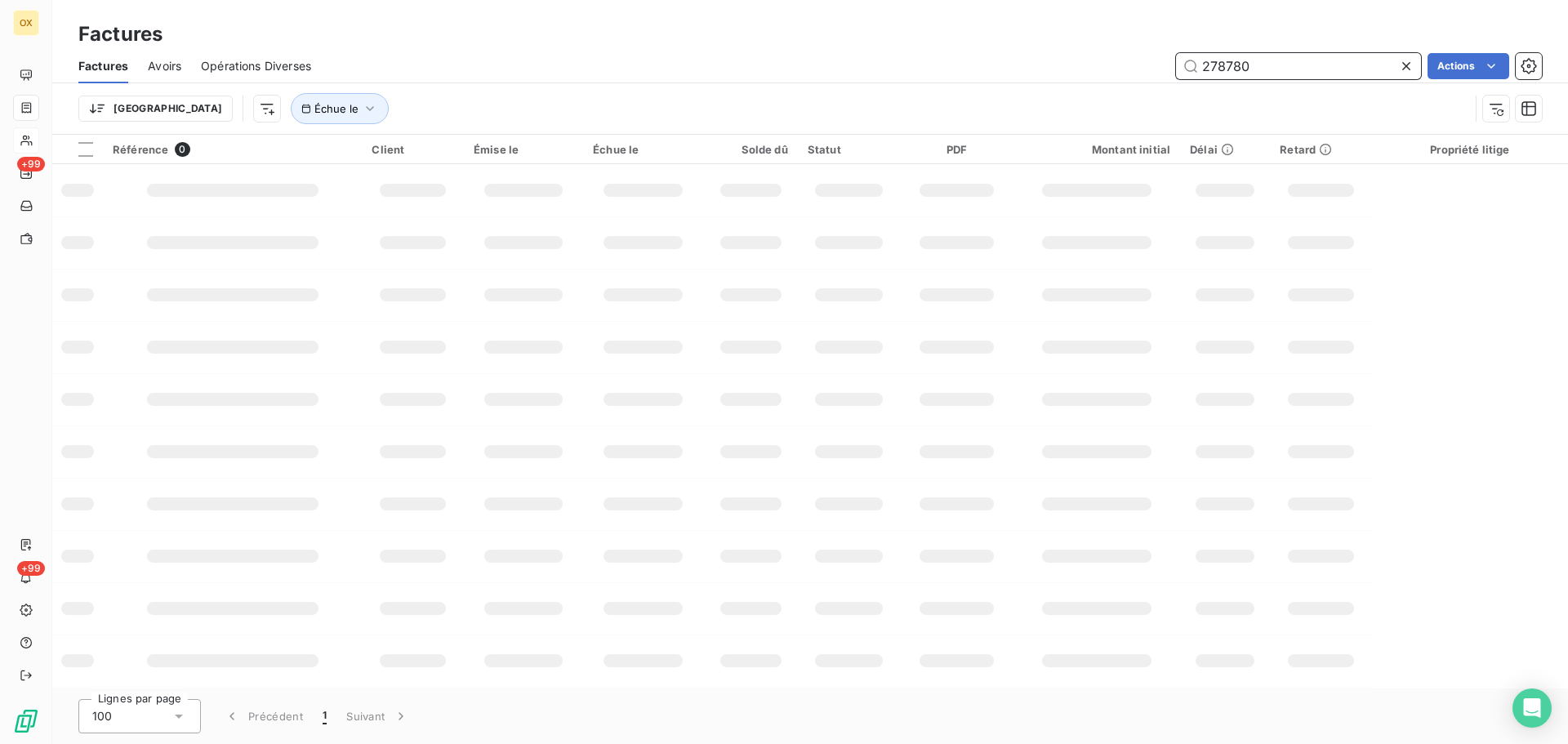
click at [1266, 64] on input "278780" at bounding box center [1299, 65] width 245 height 26
click at [1205, 63] on input "278780" at bounding box center [1299, 65] width 245 height 26
drag, startPoint x: 1215, startPoint y: 63, endPoint x: 1201, endPoint y: 60, distance: 14.3
click at [1201, 60] on input "FA278780" at bounding box center [1299, 65] width 245 height 26
type input "278780"
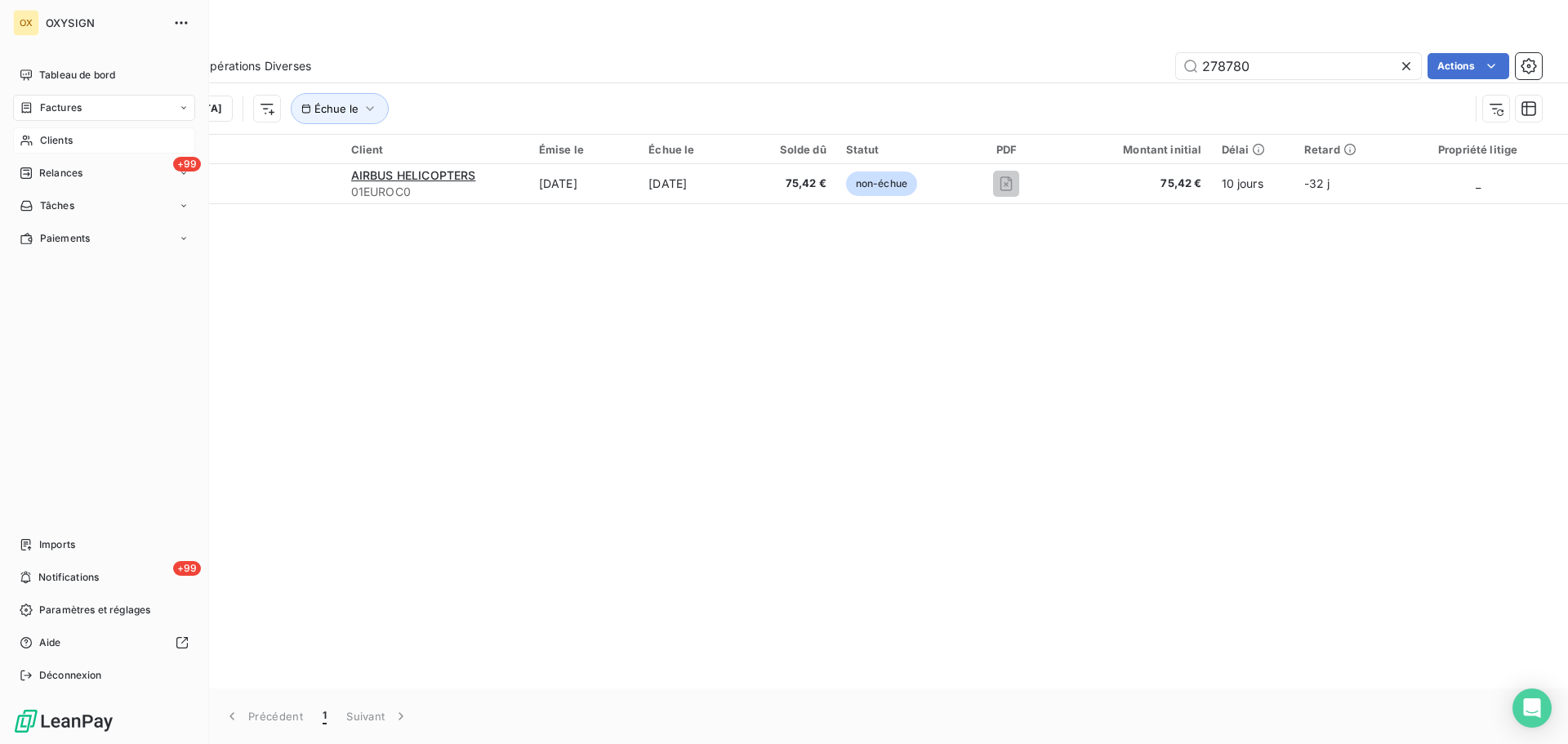
click at [57, 105] on span "Factures" at bounding box center [61, 108] width 42 height 15
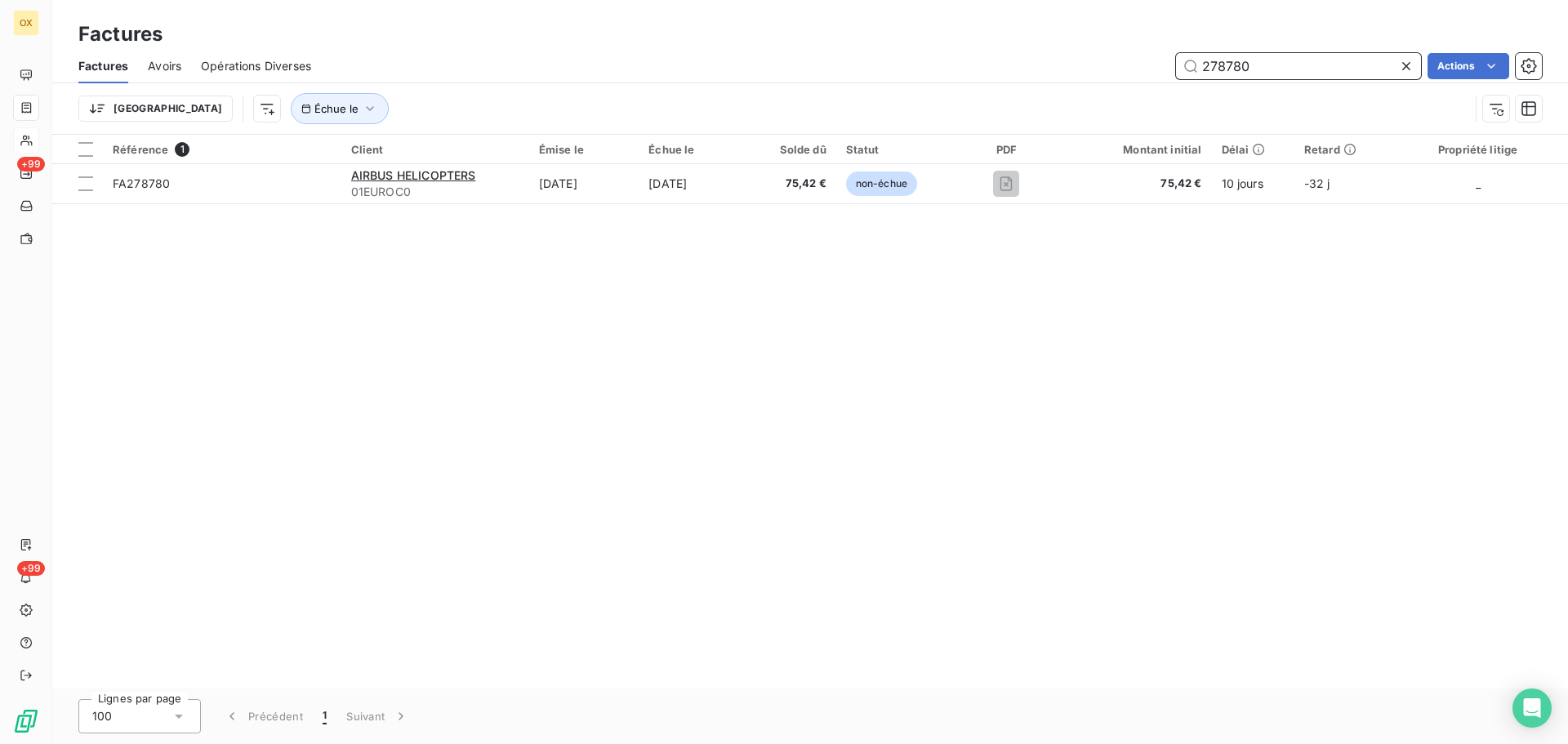
drag, startPoint x: 1292, startPoint y: 68, endPoint x: 1183, endPoint y: 70, distance: 109.0
click at [1183, 70] on input "278780" at bounding box center [1299, 65] width 245 height 26
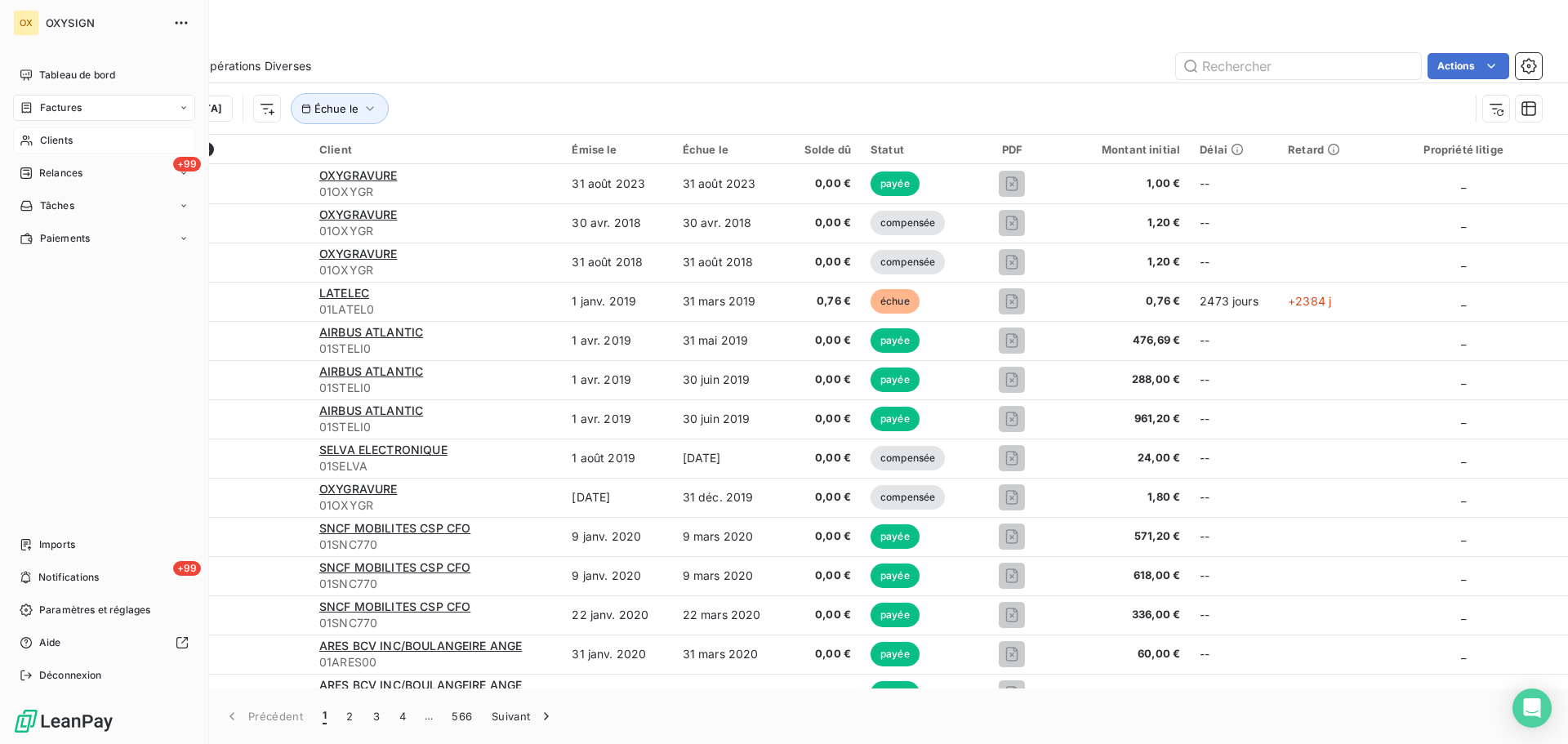
click at [44, 137] on span "Clients" at bounding box center [56, 141] width 33 height 15
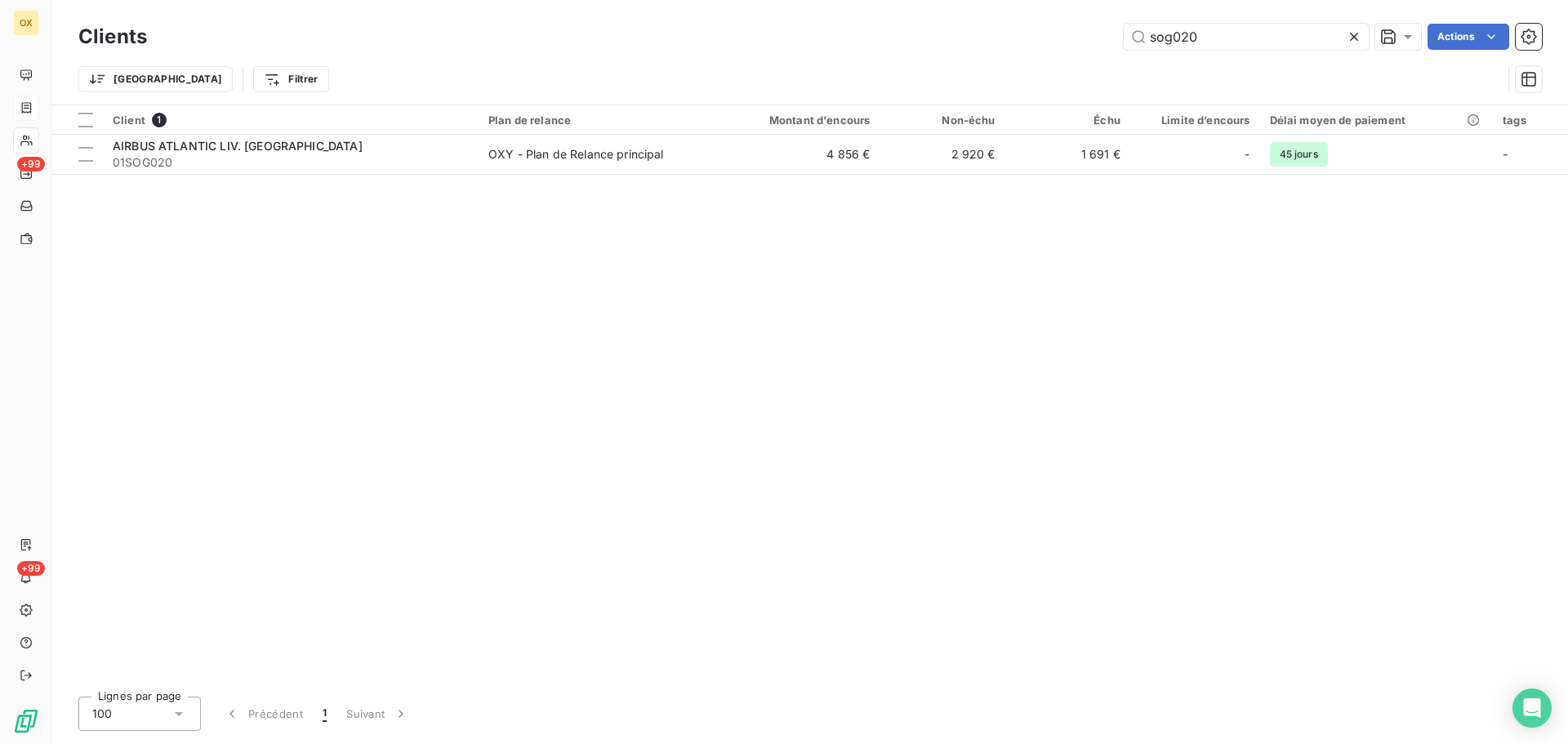
drag, startPoint x: 1232, startPoint y: 35, endPoint x: 1114, endPoint y: 51, distance: 119.1
click at [1114, 51] on div "Clients sog020 Actions" at bounding box center [810, 36] width 1464 height 34
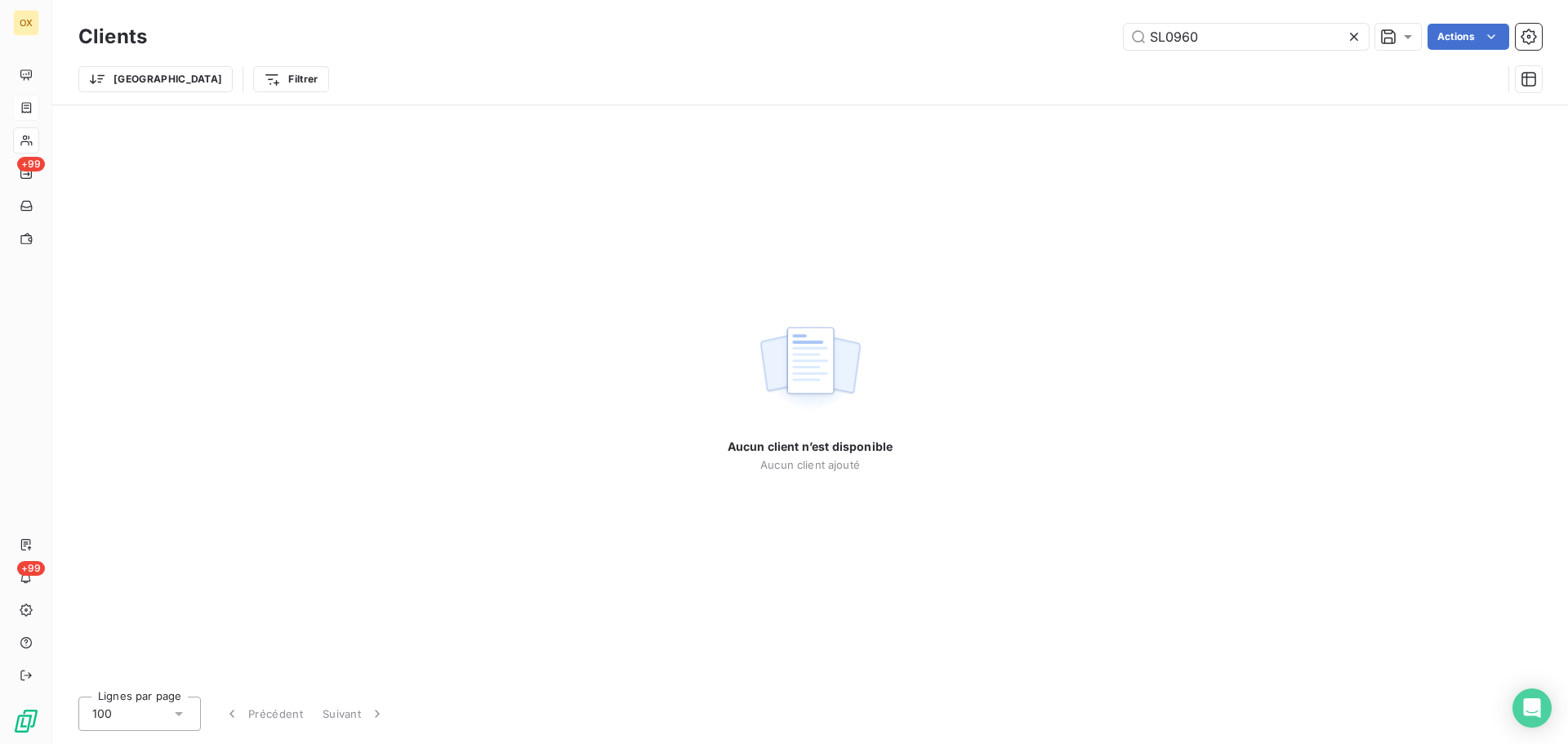
type input "SL0960"
click at [1354, 35] on icon at bounding box center [1354, 36] width 16 height 16
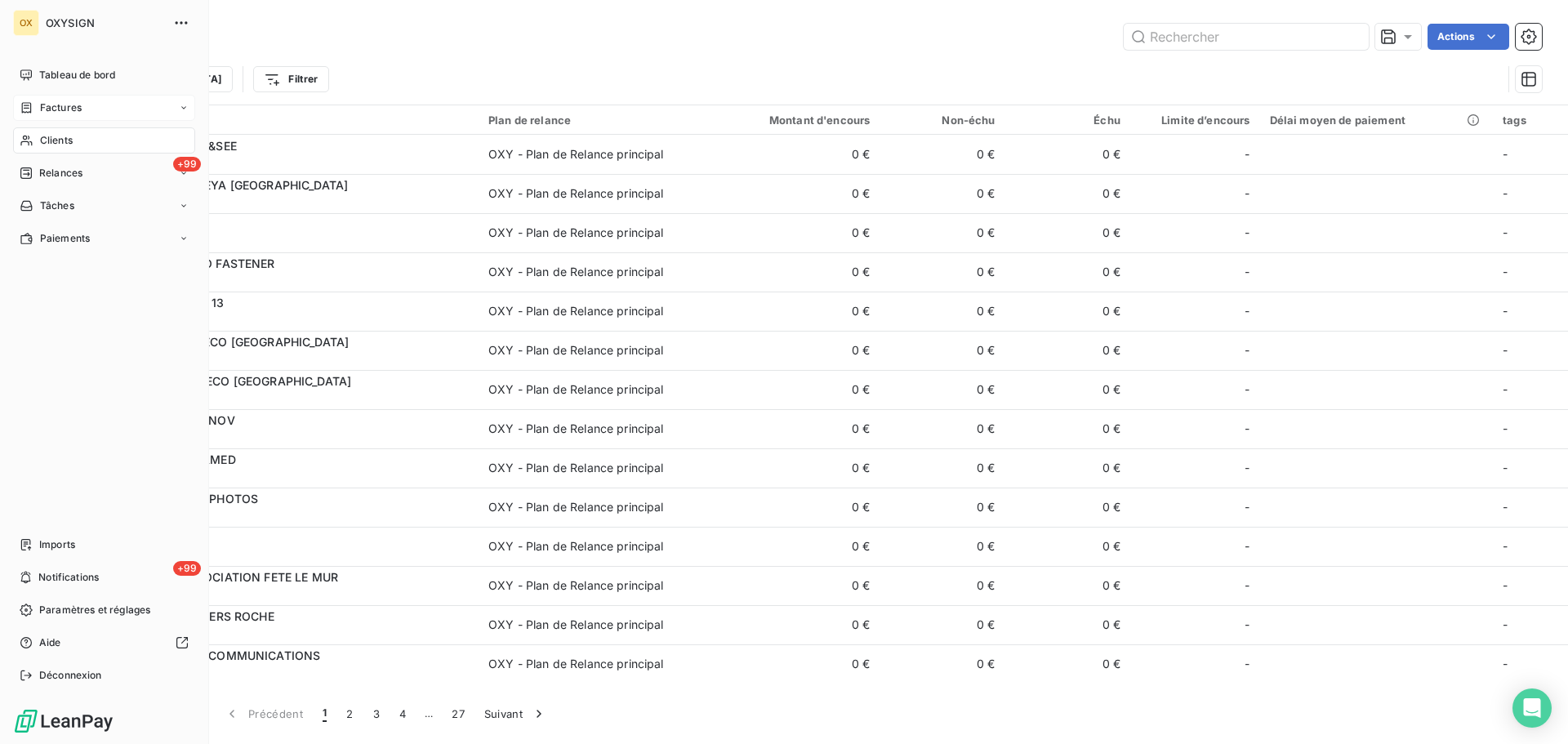
click at [48, 141] on span "Clients" at bounding box center [56, 141] width 33 height 15
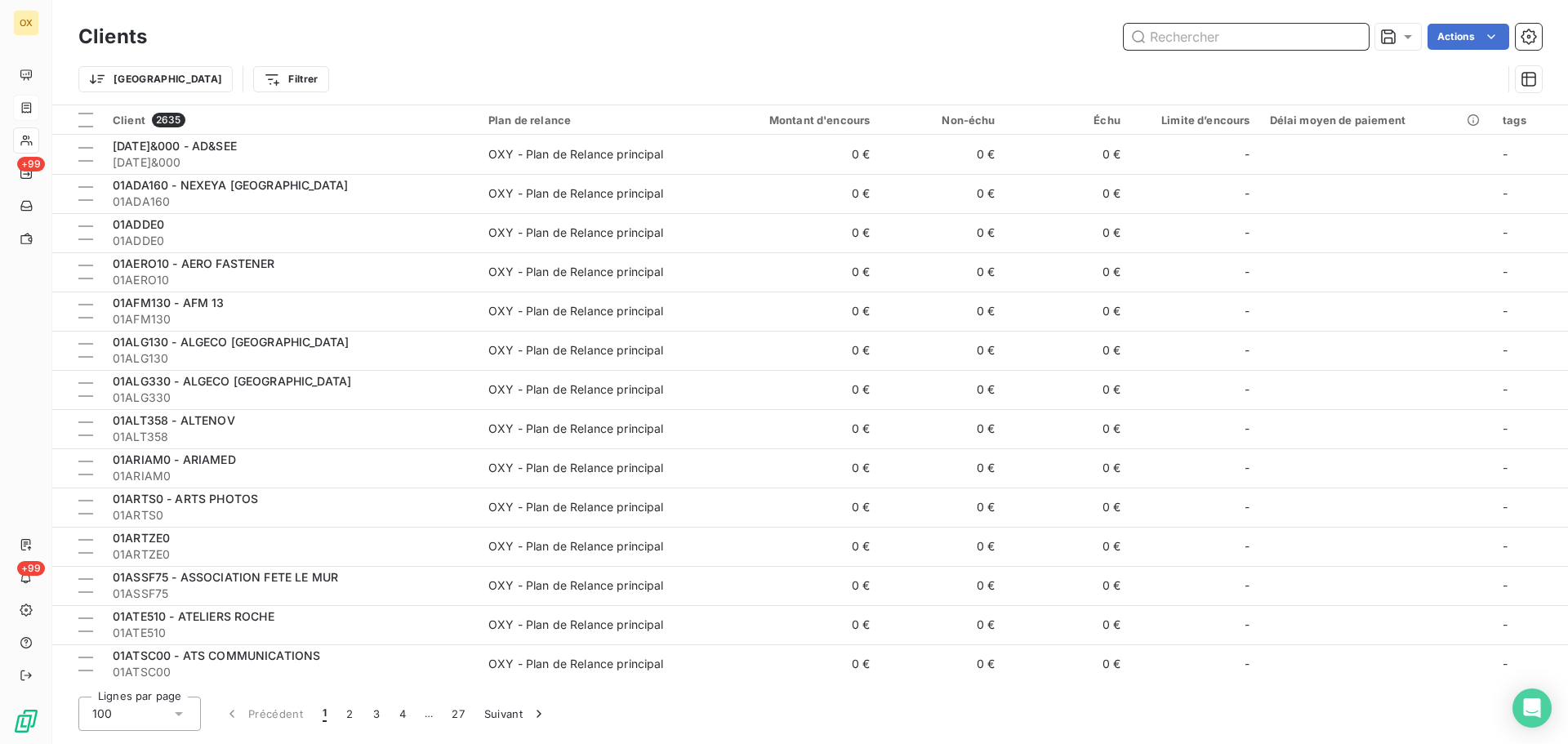
click at [1209, 45] on input "text" at bounding box center [1246, 36] width 245 height 26
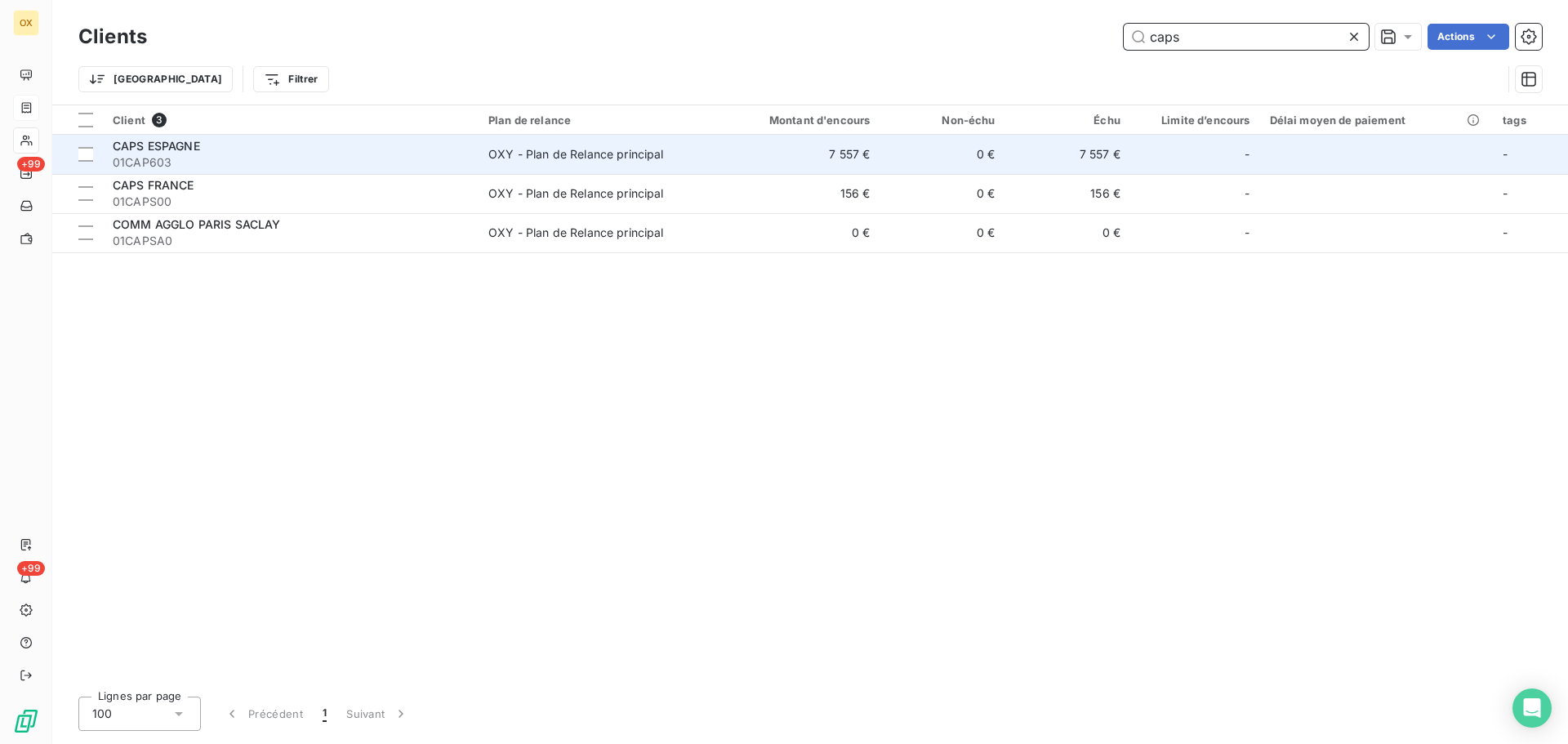
type input "caps"
click at [254, 138] on div "CAPS ESPAGNE" at bounding box center [291, 145] width 356 height 16
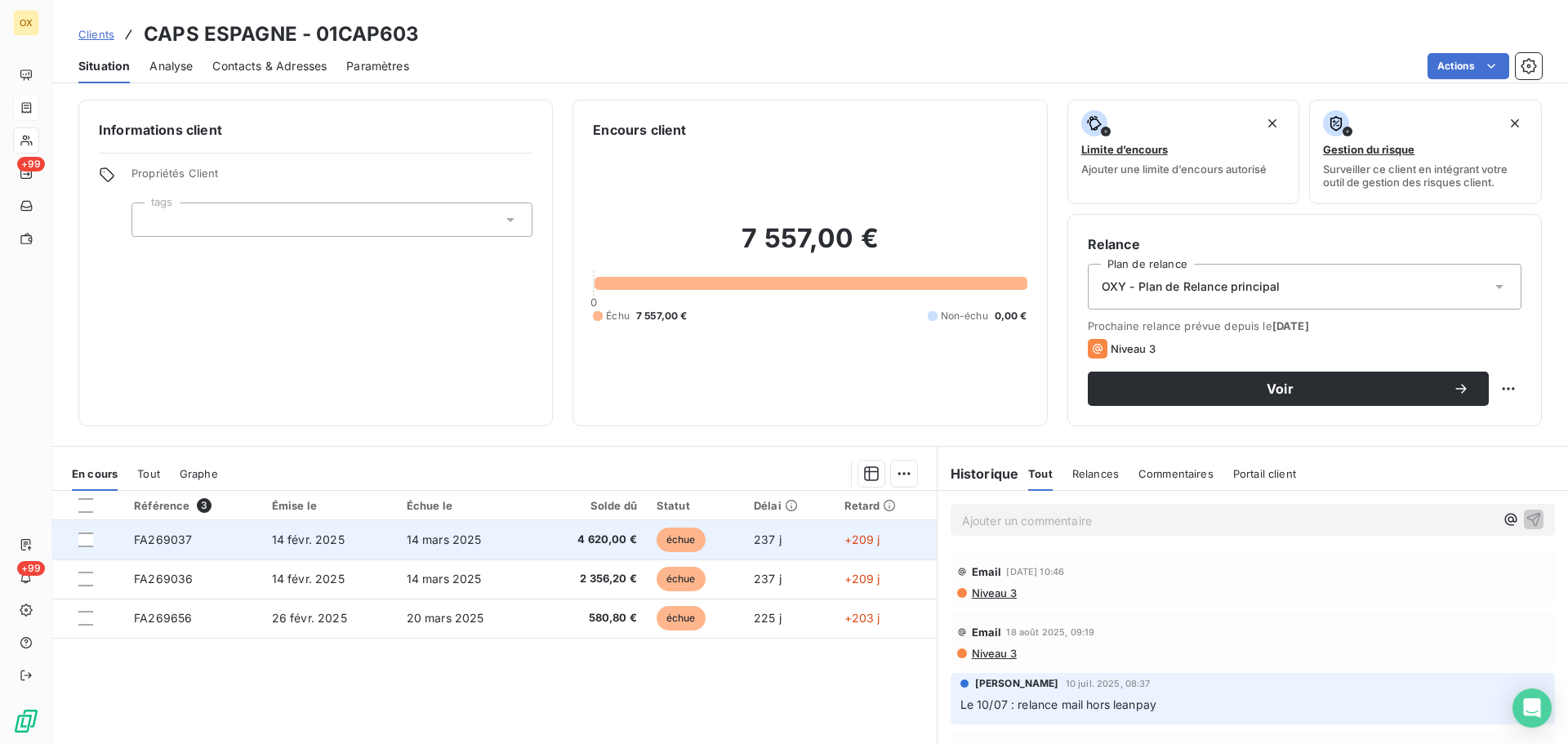
click at [387, 538] on td "14 févr. 2025" at bounding box center [329, 540] width 134 height 39
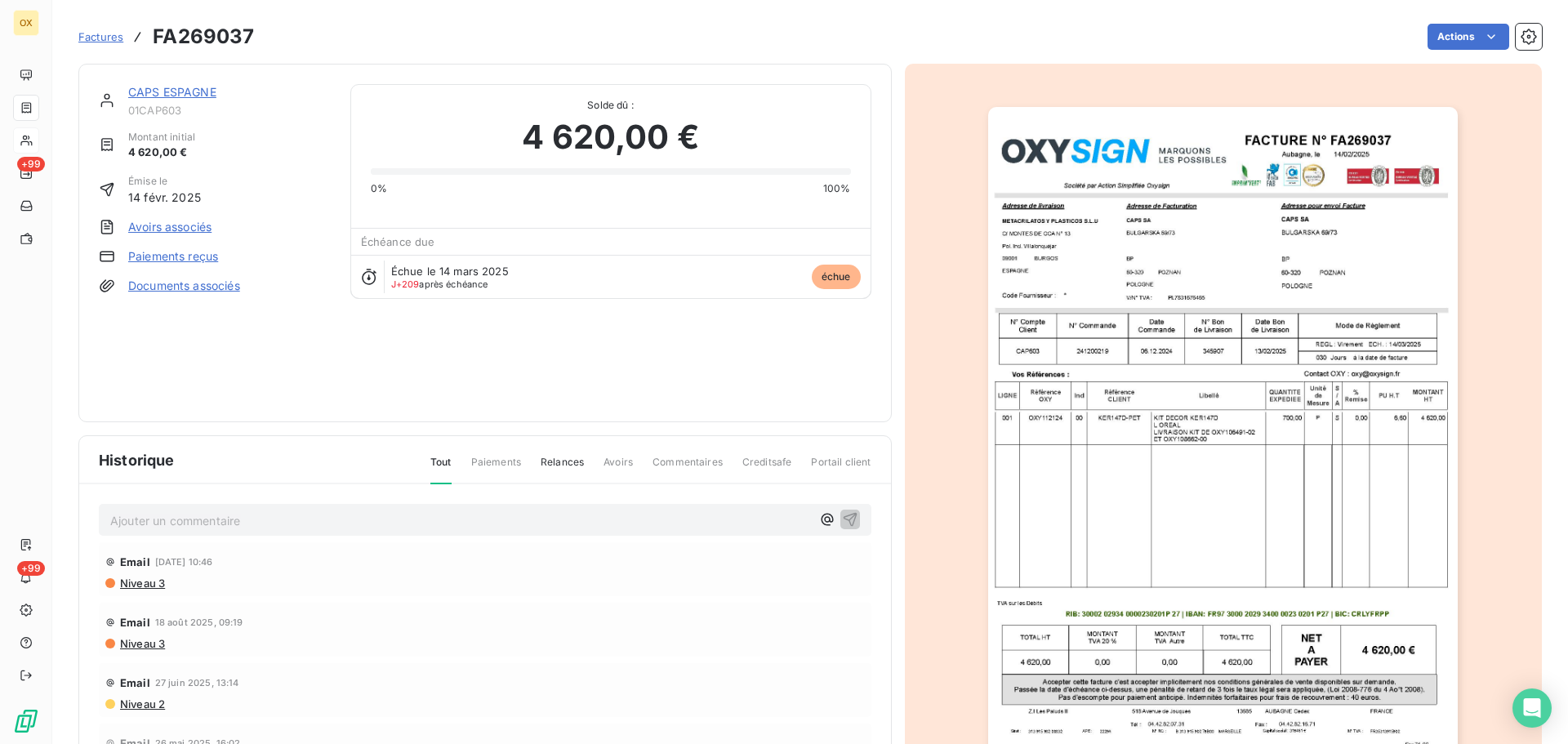
click at [1153, 224] on img "button" at bounding box center [1223, 439] width 469 height 665
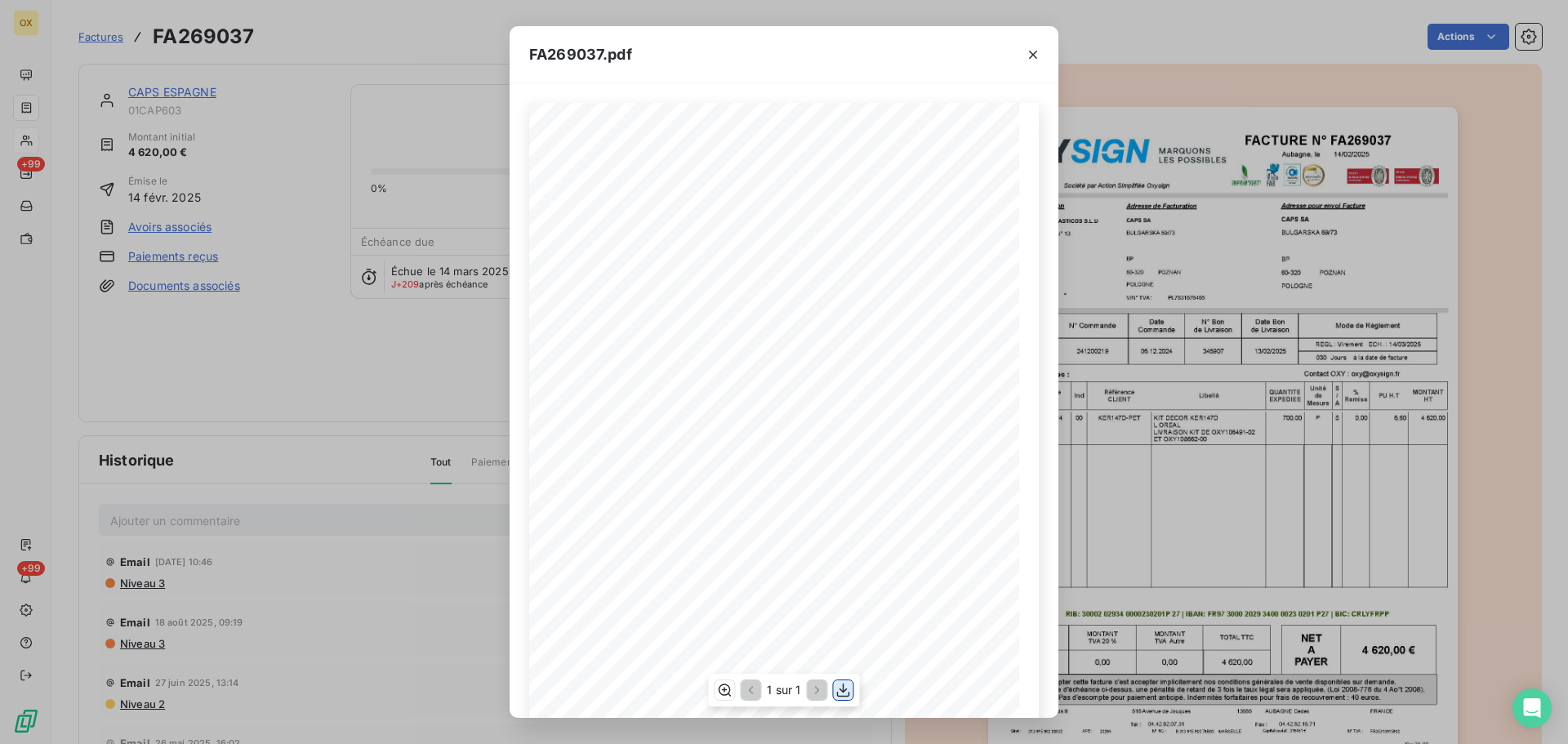
click at [847, 693] on icon "button" at bounding box center [843, 689] width 16 height 16
click at [1038, 52] on icon "button" at bounding box center [1033, 54] width 16 height 16
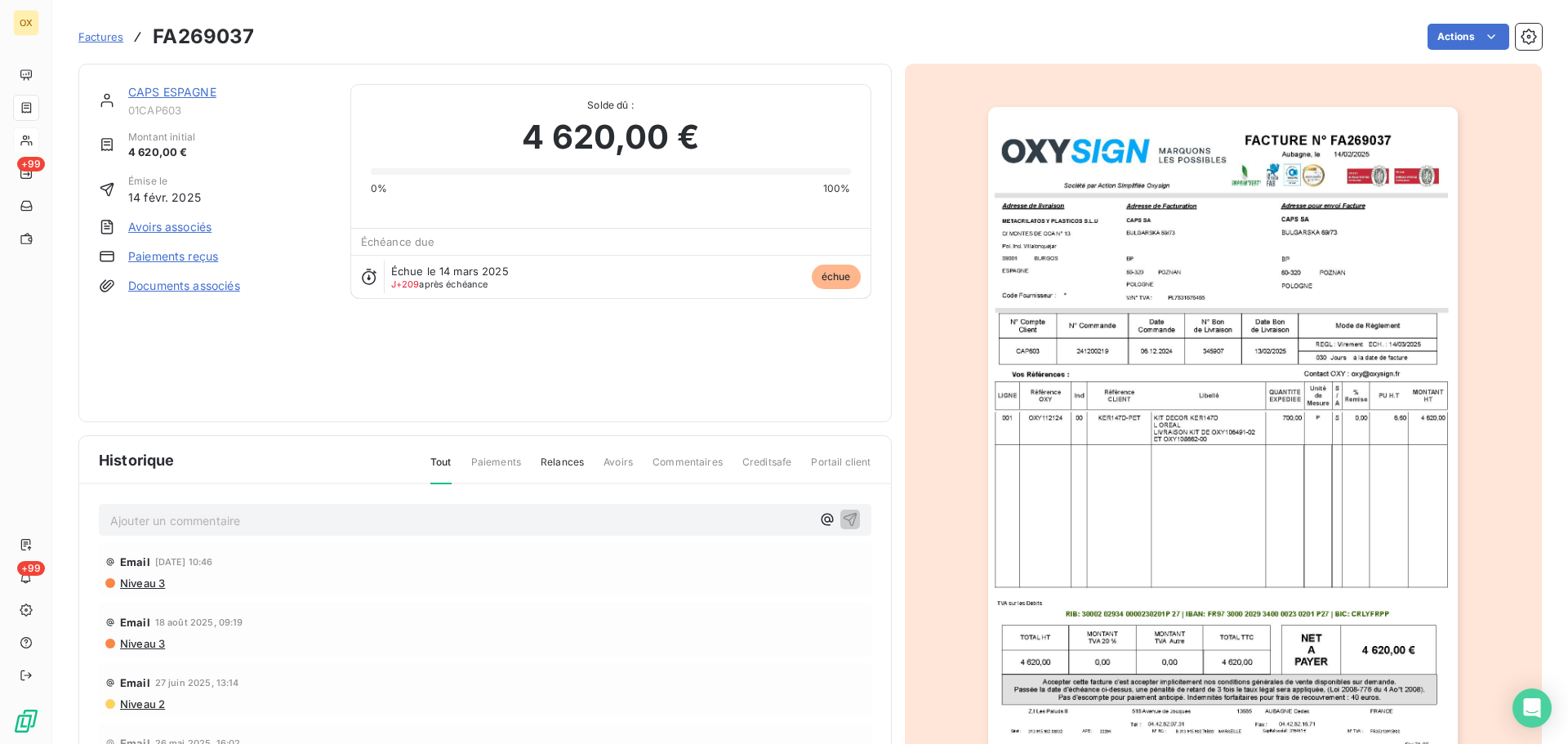
click at [170, 93] on link "CAPS ESPAGNE" at bounding box center [172, 92] width 88 height 14
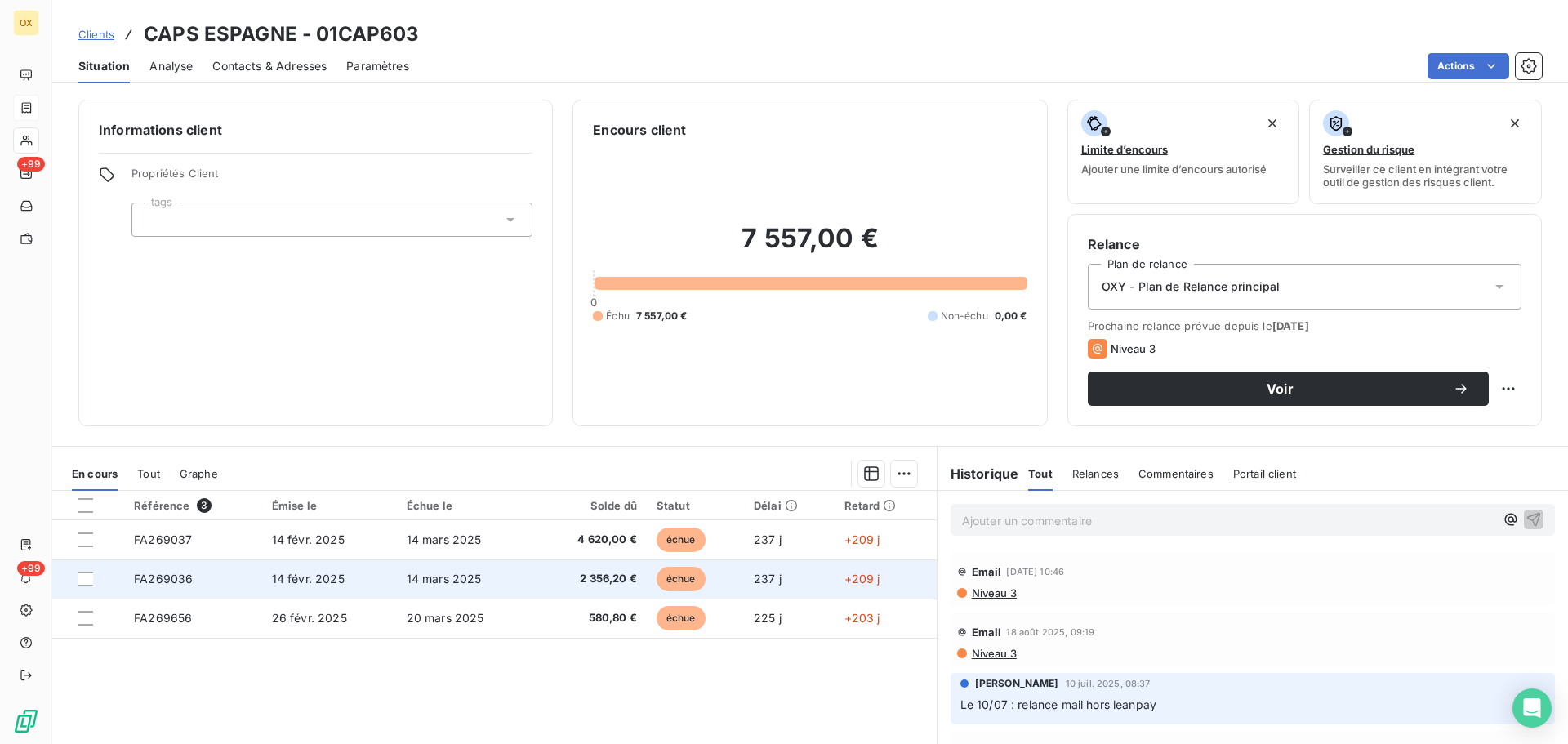
click at [451, 574] on span "14 mars 2025" at bounding box center [443, 579] width 75 height 14
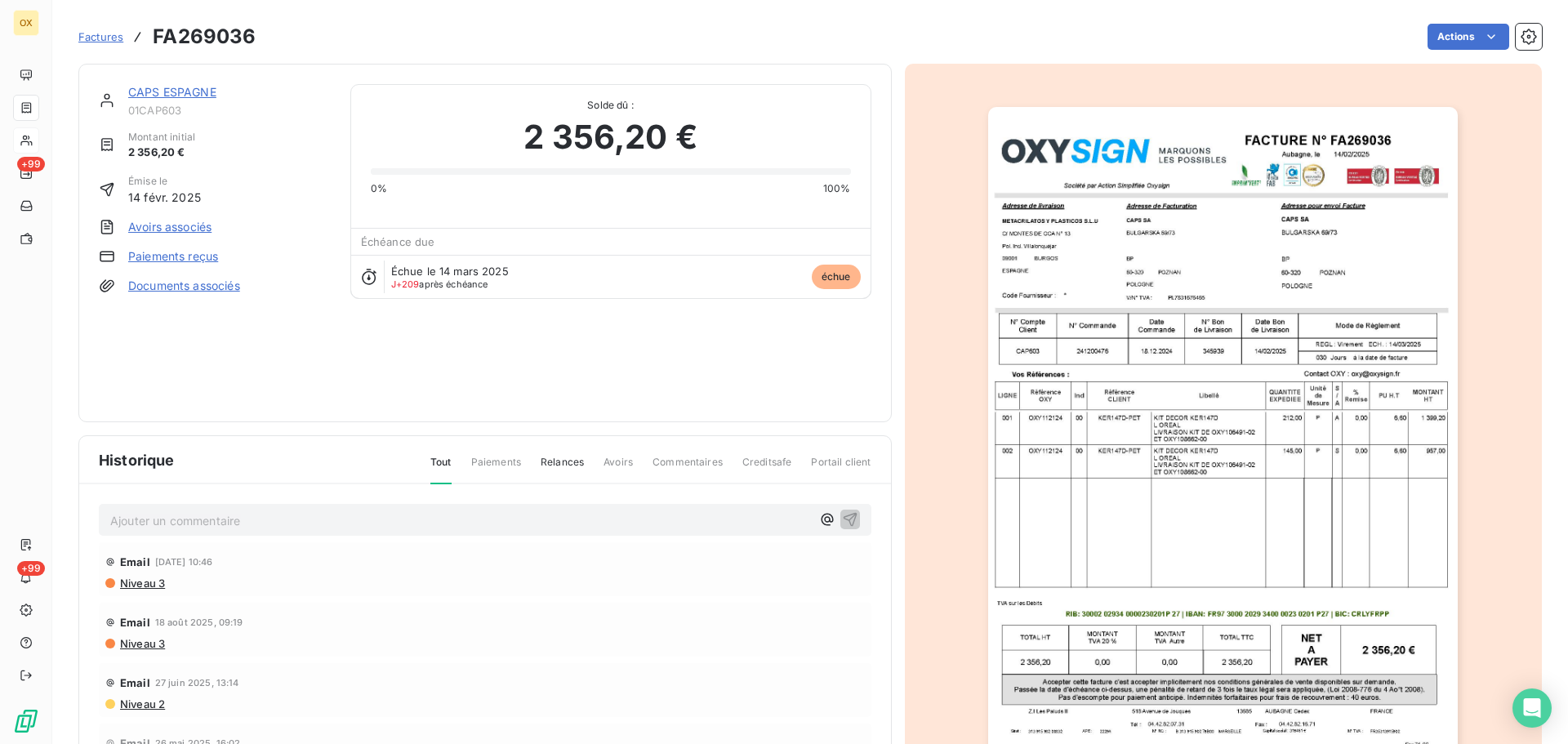
click at [1101, 202] on img "button" at bounding box center [1223, 439] width 469 height 665
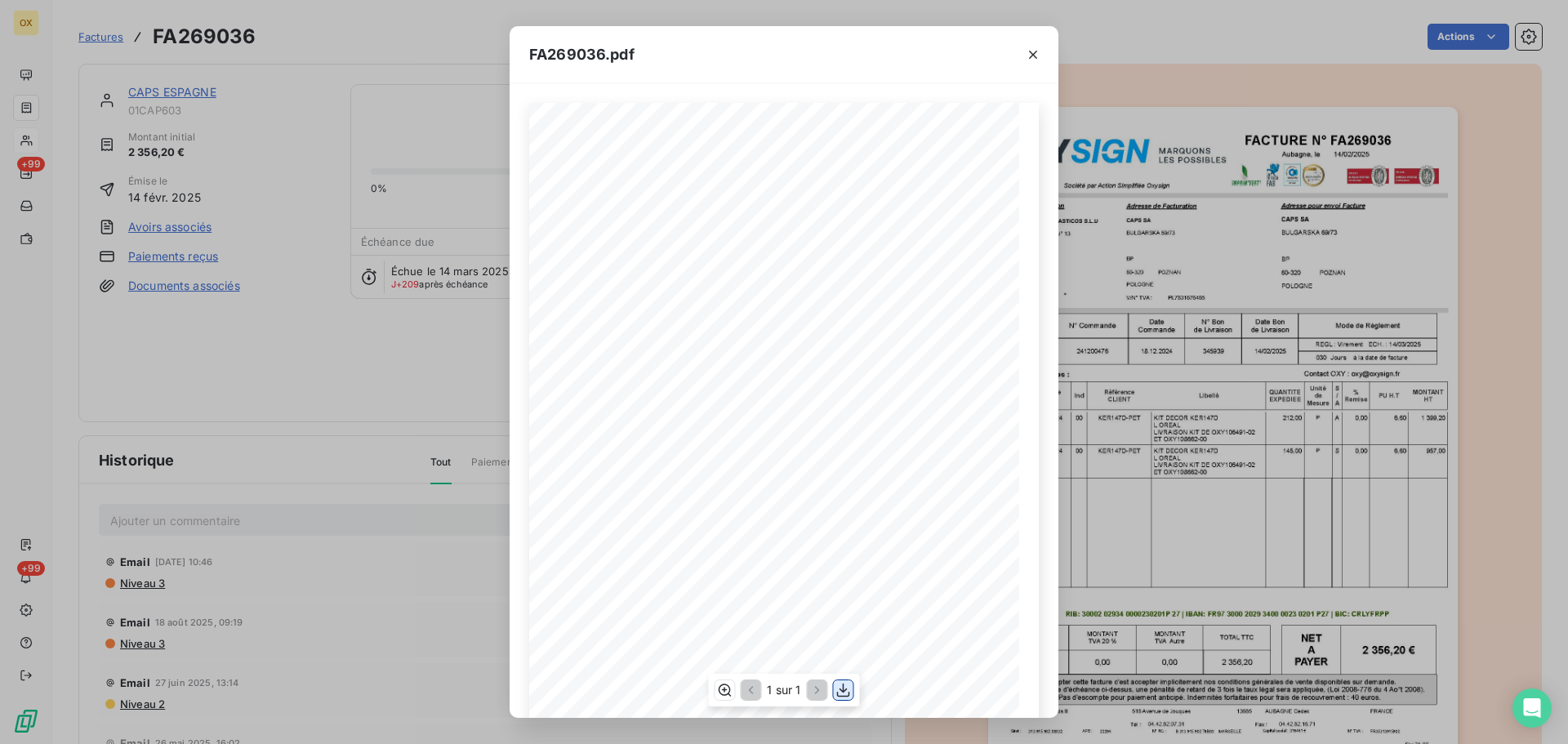
click at [845, 689] on icon "button" at bounding box center [843, 689] width 16 height 16
click at [1032, 52] on icon "button" at bounding box center [1033, 54] width 16 height 16
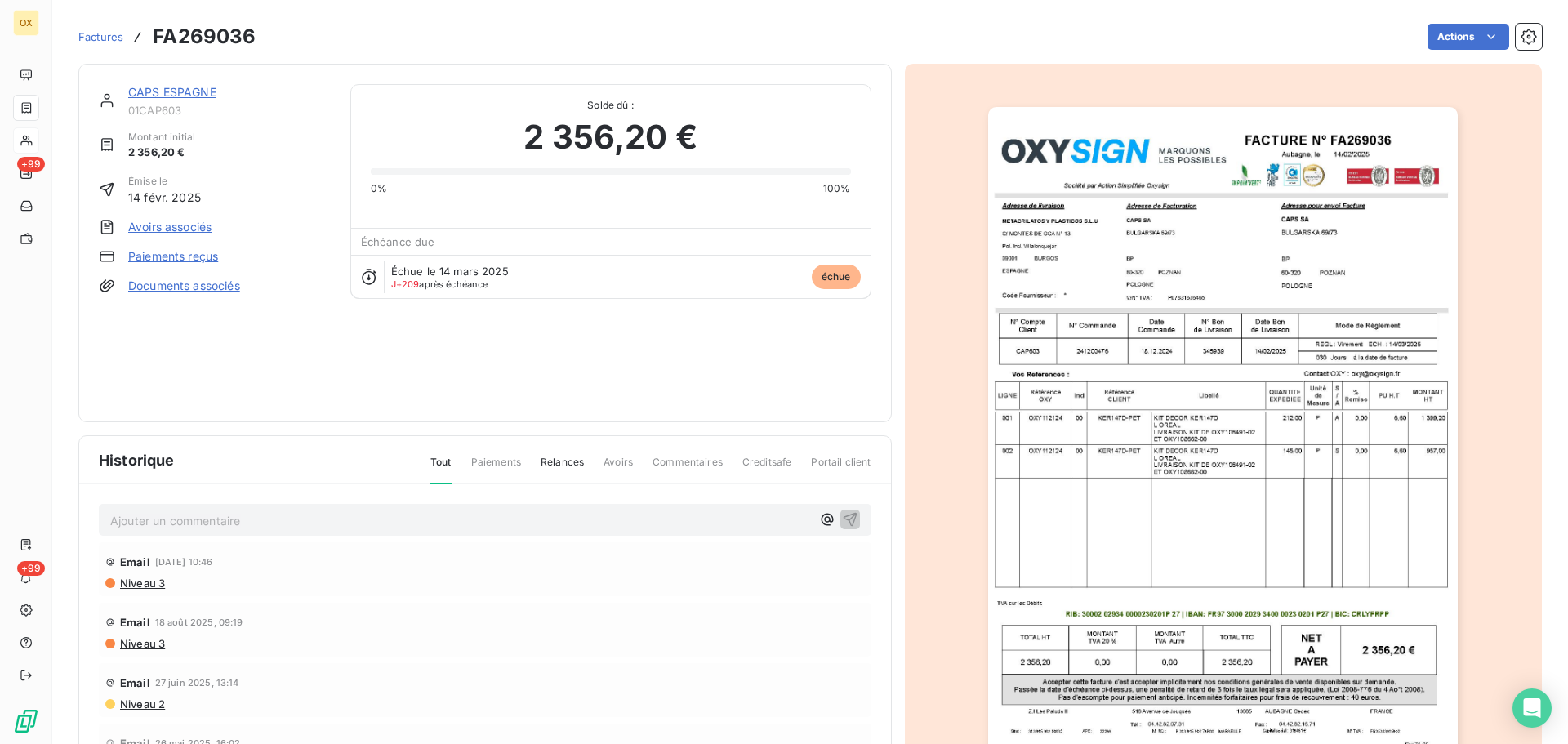
click at [197, 95] on link "CAPS ESPAGNE" at bounding box center [172, 92] width 88 height 14
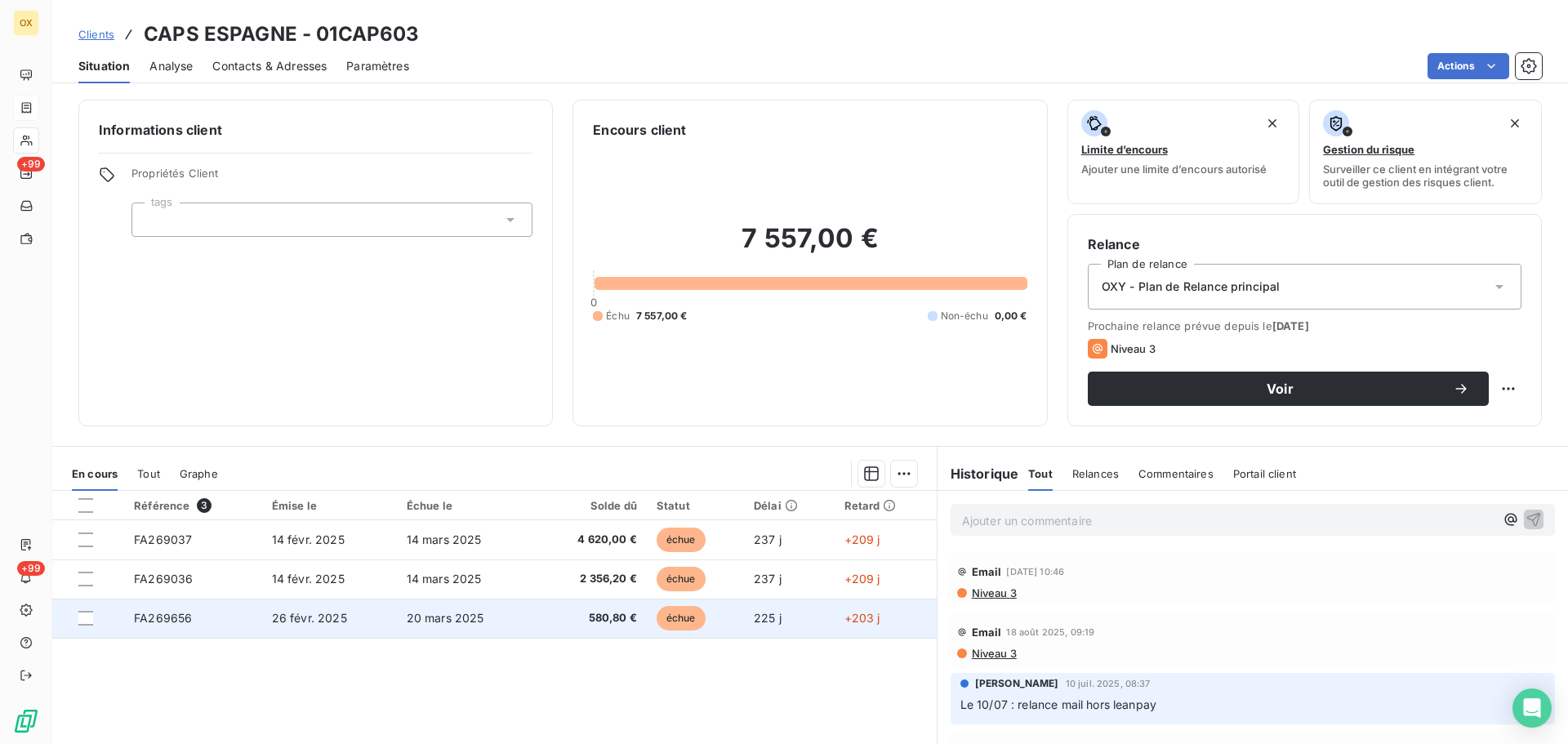
click at [471, 628] on td "20 mars 2025" at bounding box center [466, 618] width 138 height 39
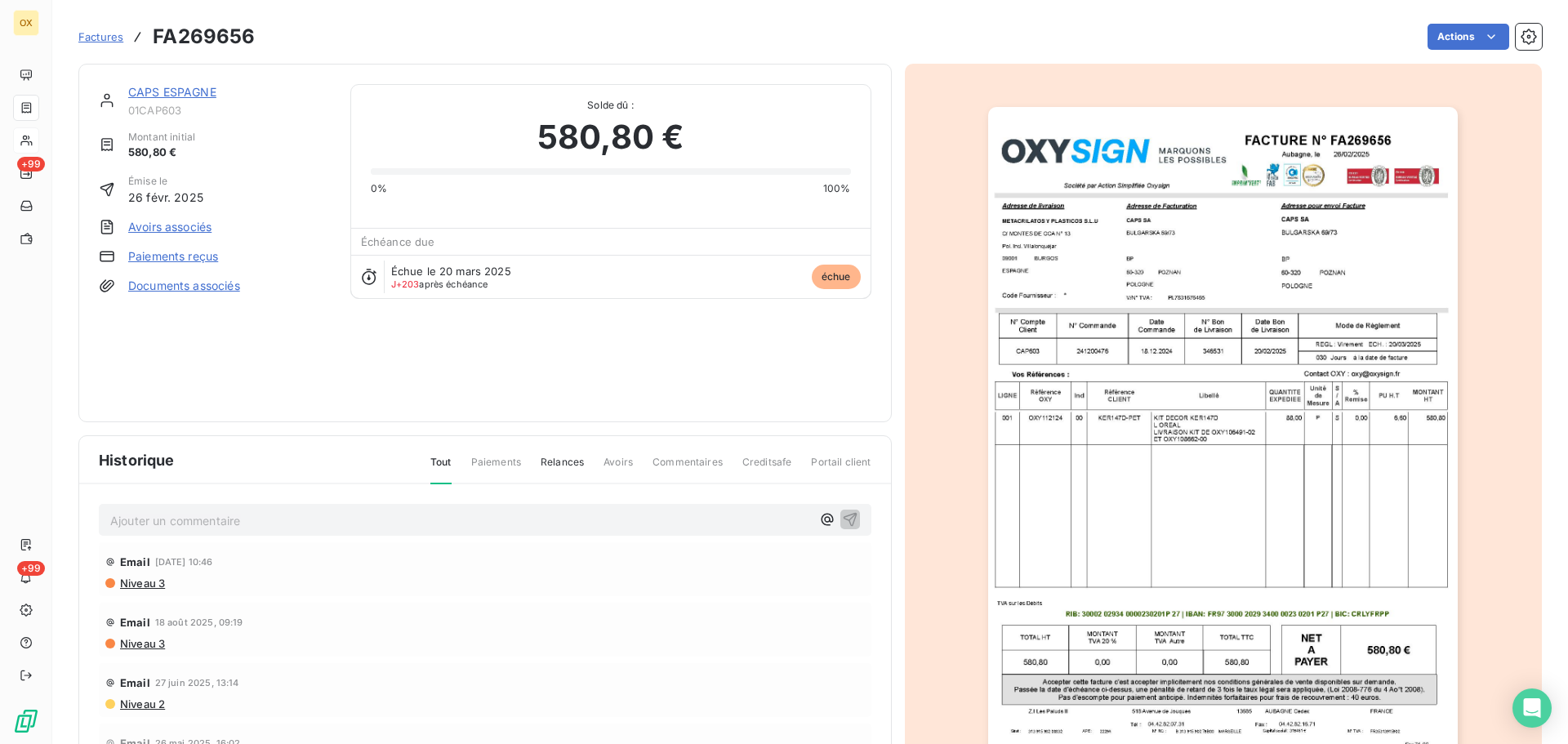
click at [1202, 191] on img "button" at bounding box center [1223, 439] width 469 height 665
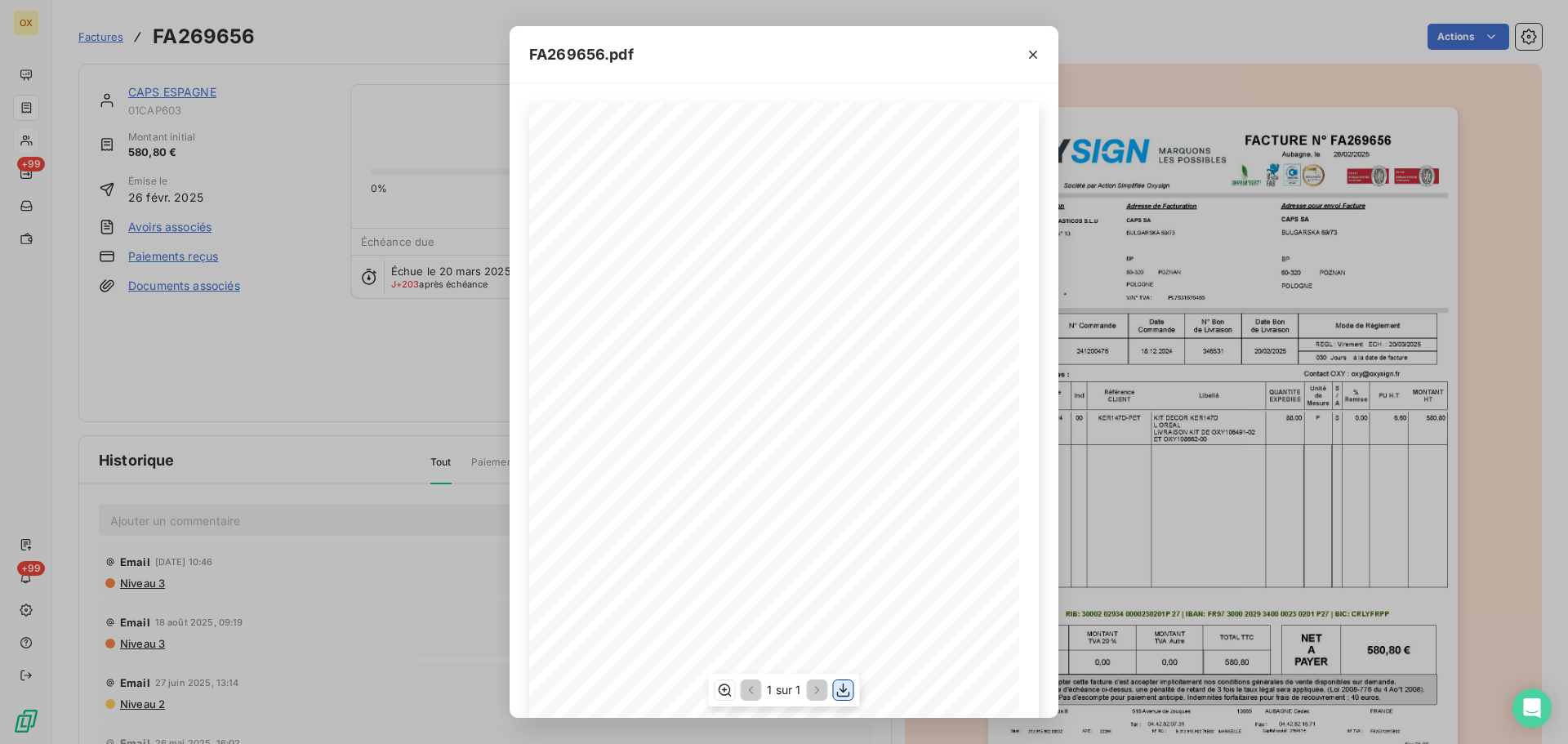
click at [844, 688] on icon "button" at bounding box center [844, 690] width 13 height 14
click at [1035, 56] on icon "button" at bounding box center [1034, 55] width 8 height 8
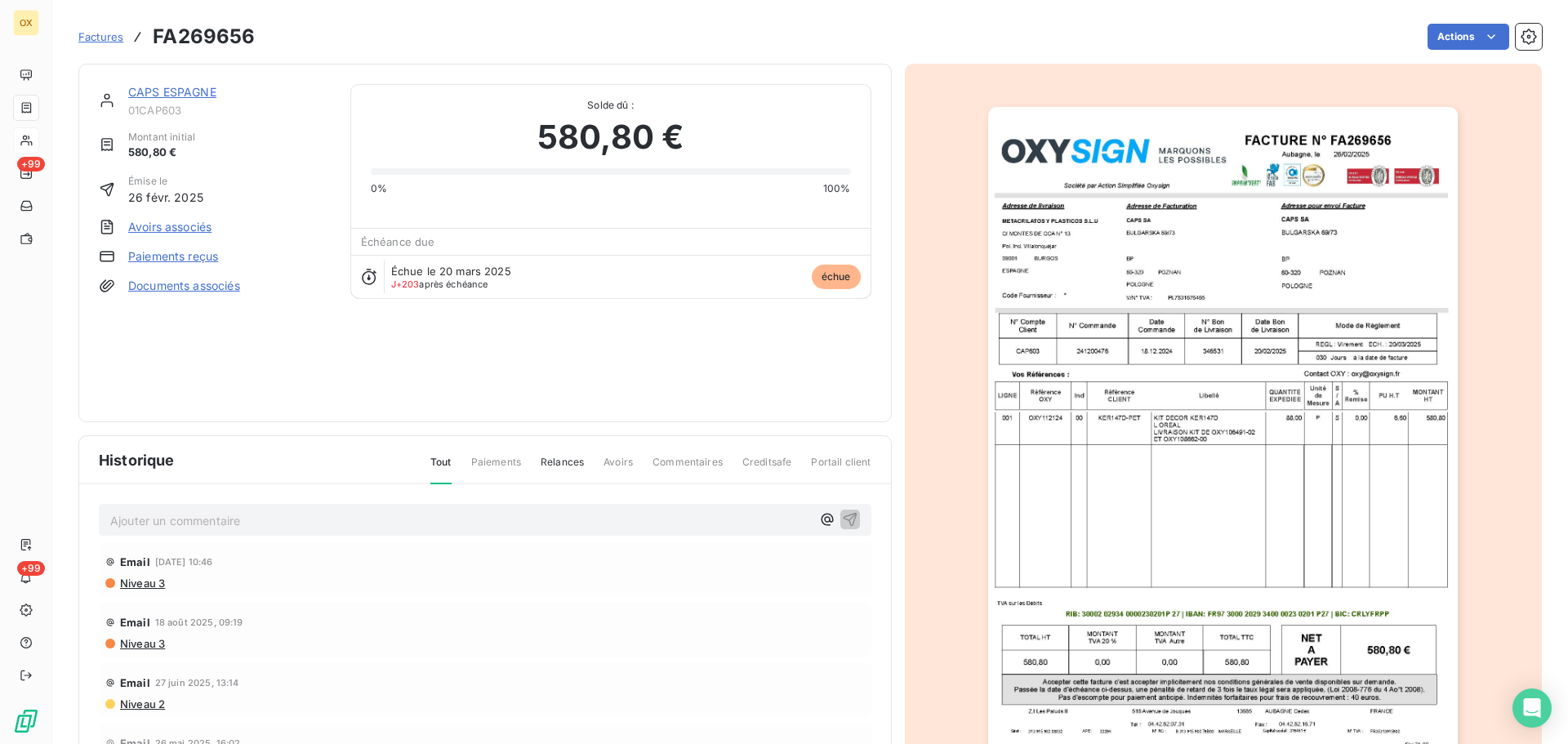
click at [197, 97] on link "CAPS ESPAGNE" at bounding box center [172, 92] width 88 height 14
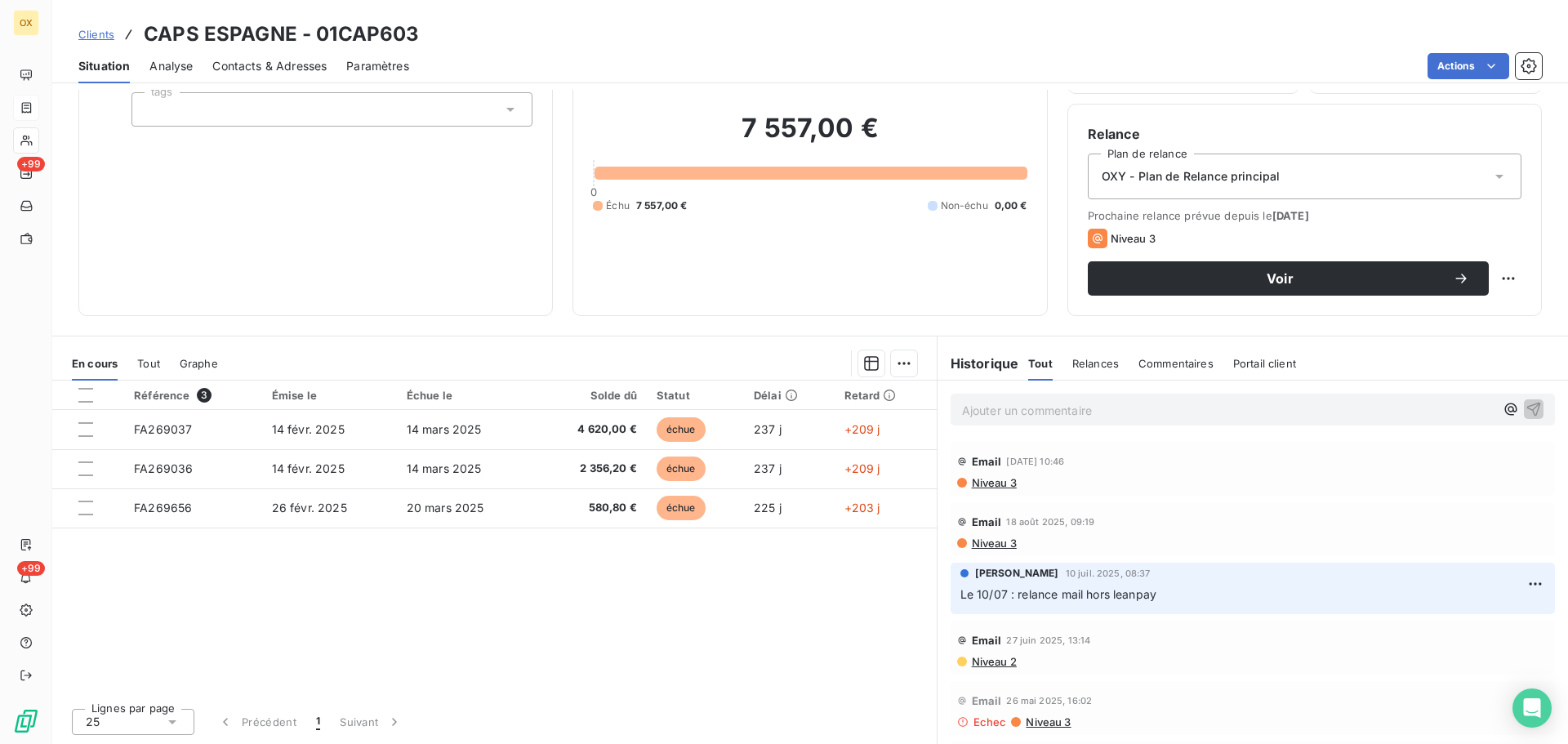
click at [302, 70] on span "Contacts & Adresses" at bounding box center [270, 65] width 114 height 16
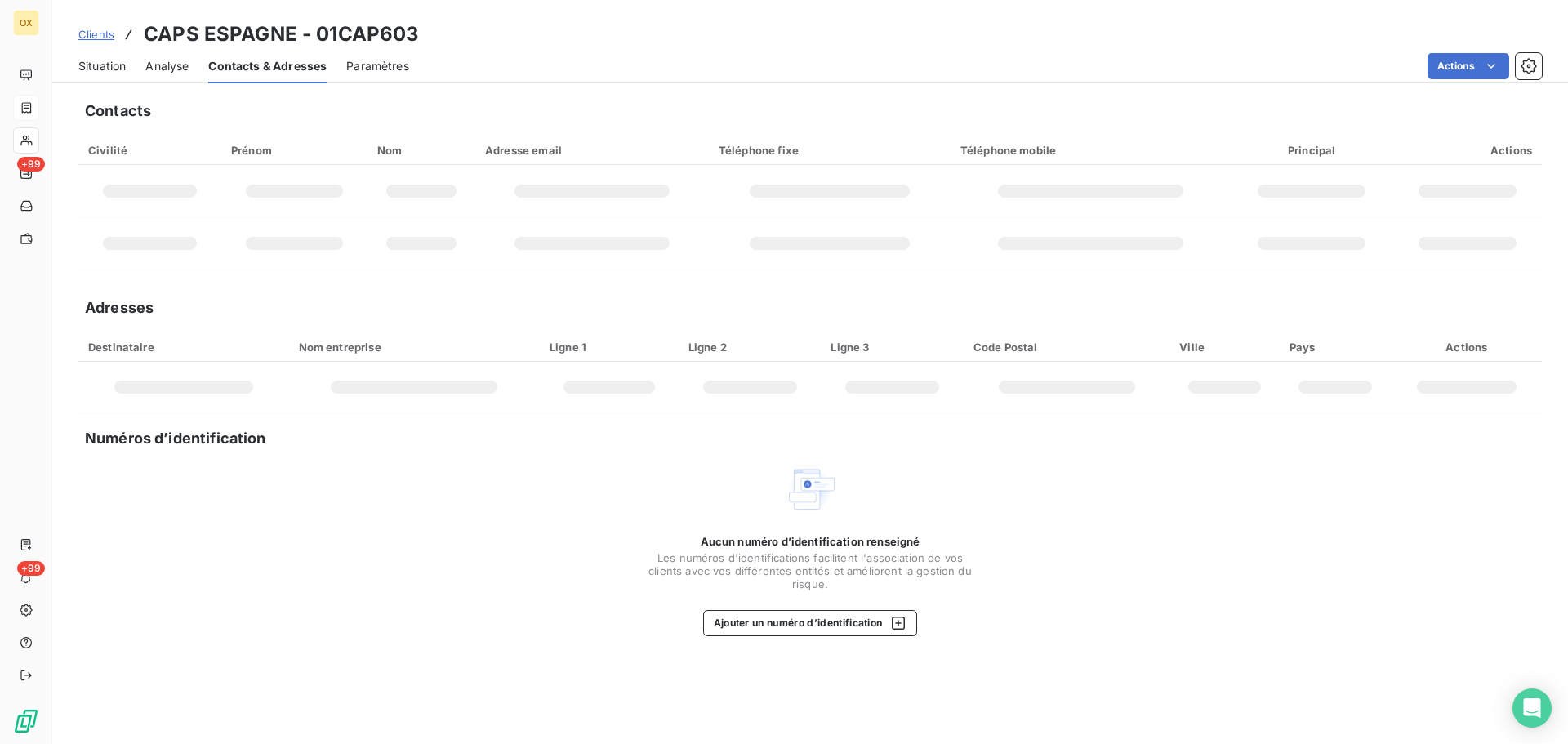
click at [97, 65] on span "Situation" at bounding box center [102, 65] width 47 height 16
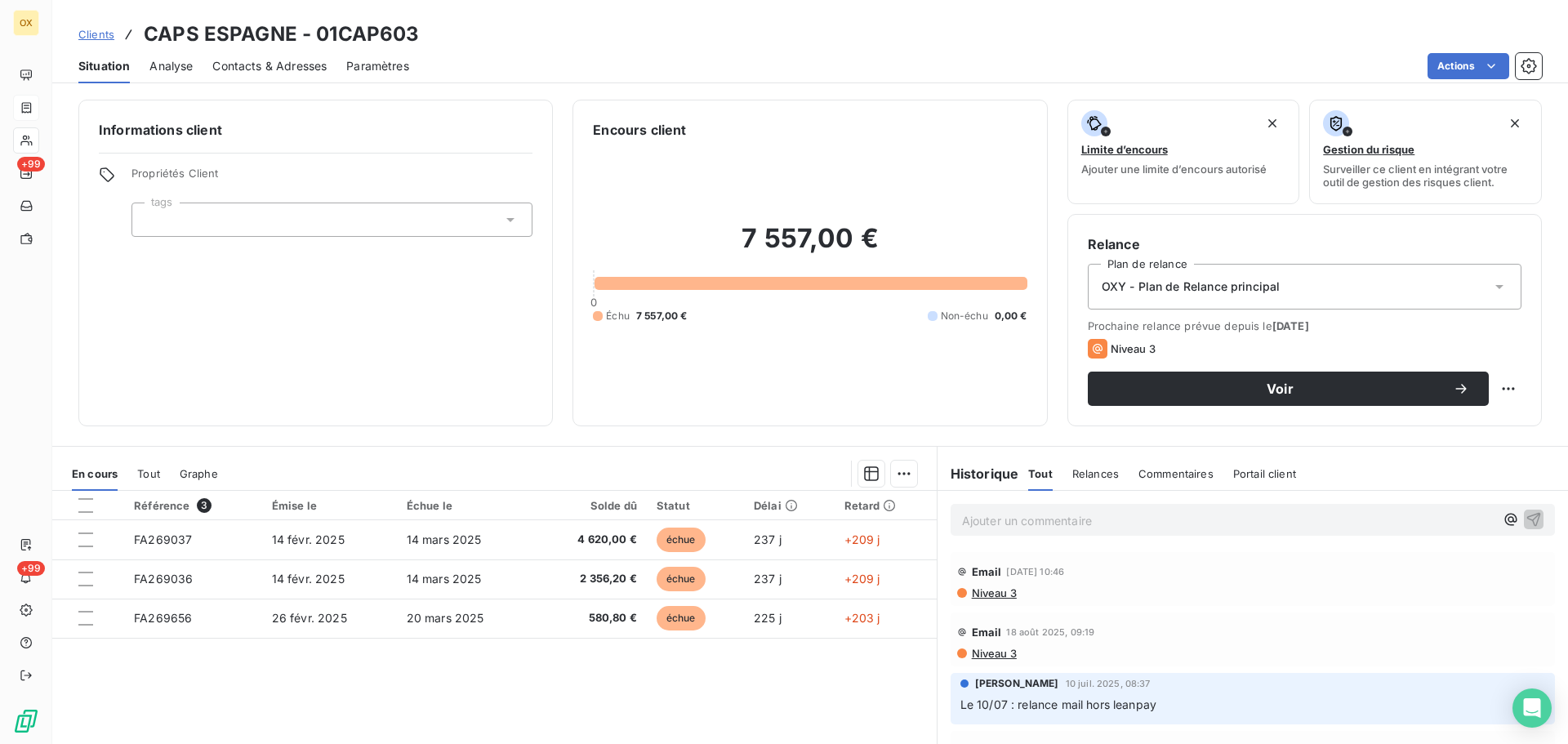
click at [992, 594] on span "Niveau 3" at bounding box center [993, 593] width 46 height 13
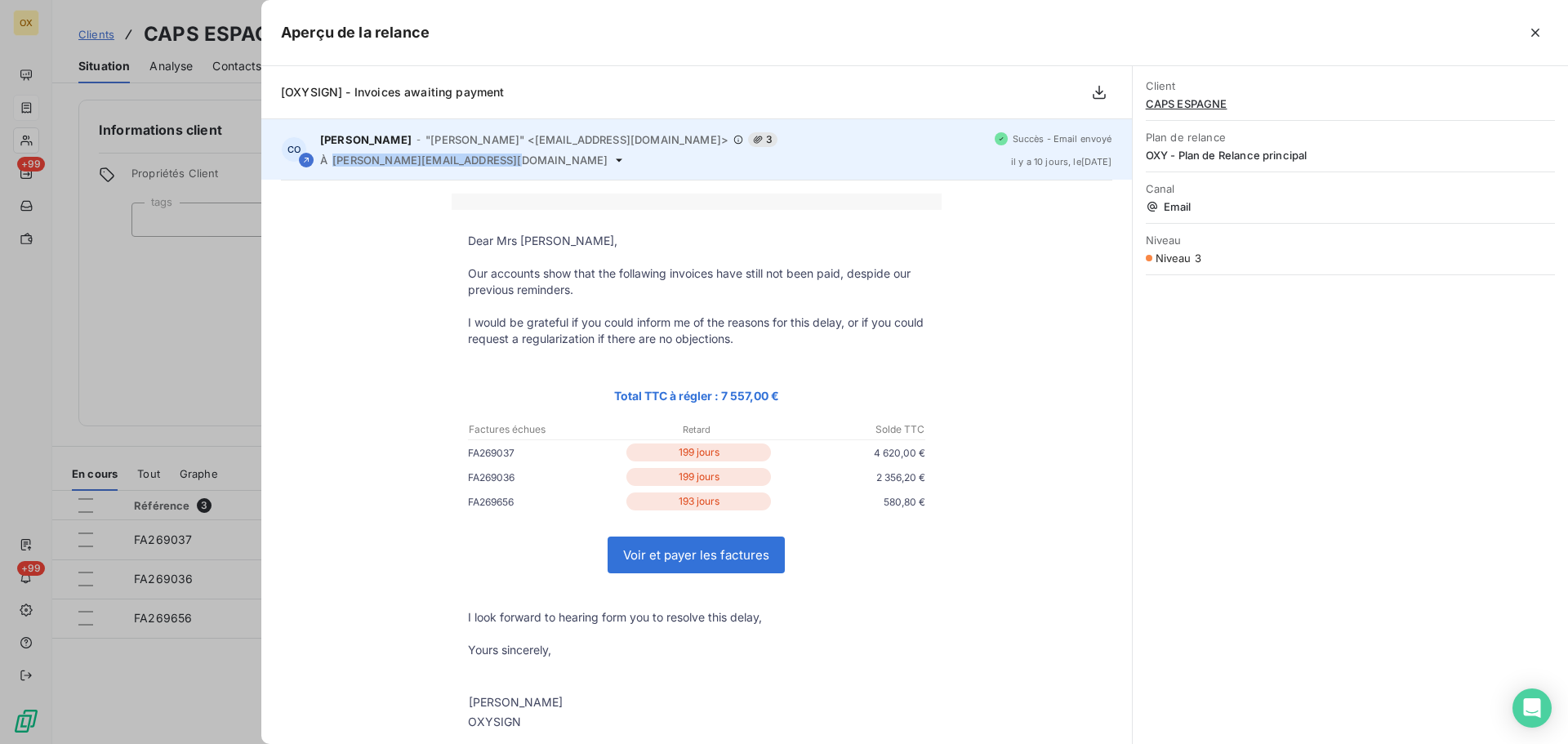
drag, startPoint x: 334, startPoint y: 162, endPoint x: 504, endPoint y: 165, distance: 170.0
click at [504, 165] on span "[PERSON_NAME][EMAIL_ADDRESS][DOMAIN_NAME]" at bounding box center [470, 160] width 275 height 13
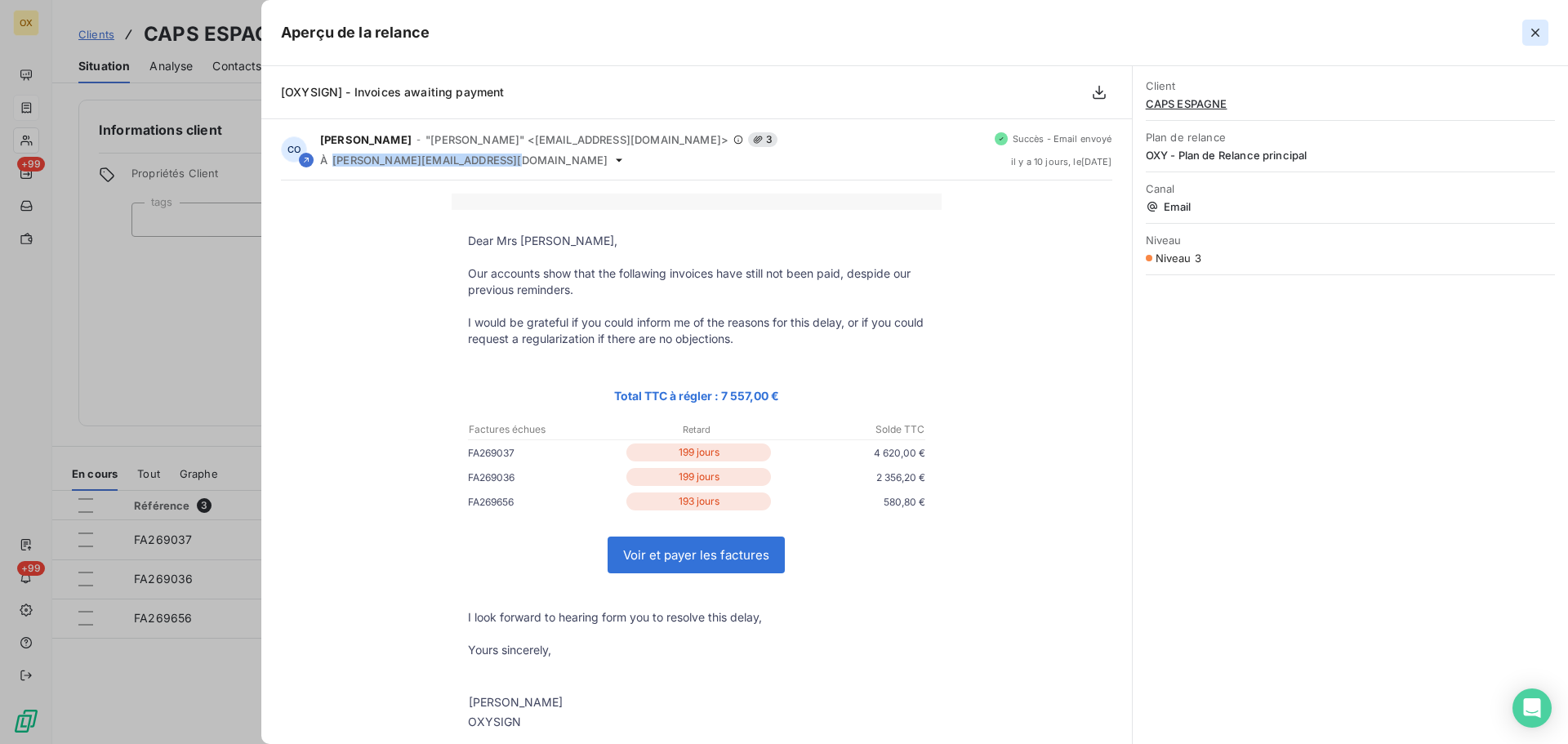
click at [1537, 30] on icon "button" at bounding box center [1536, 33] width 8 height 8
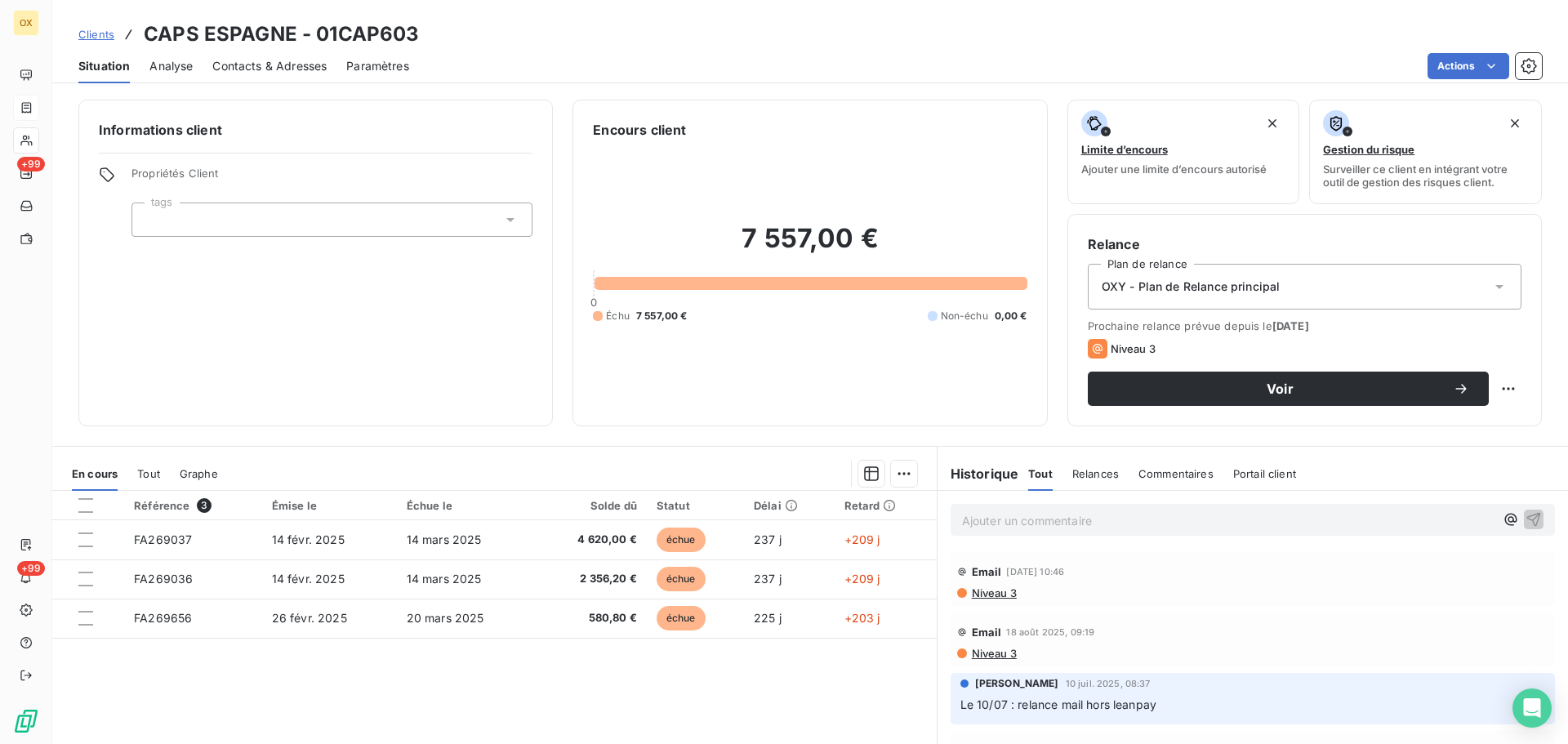
click at [982, 654] on span "Niveau 3" at bounding box center [993, 653] width 46 height 13
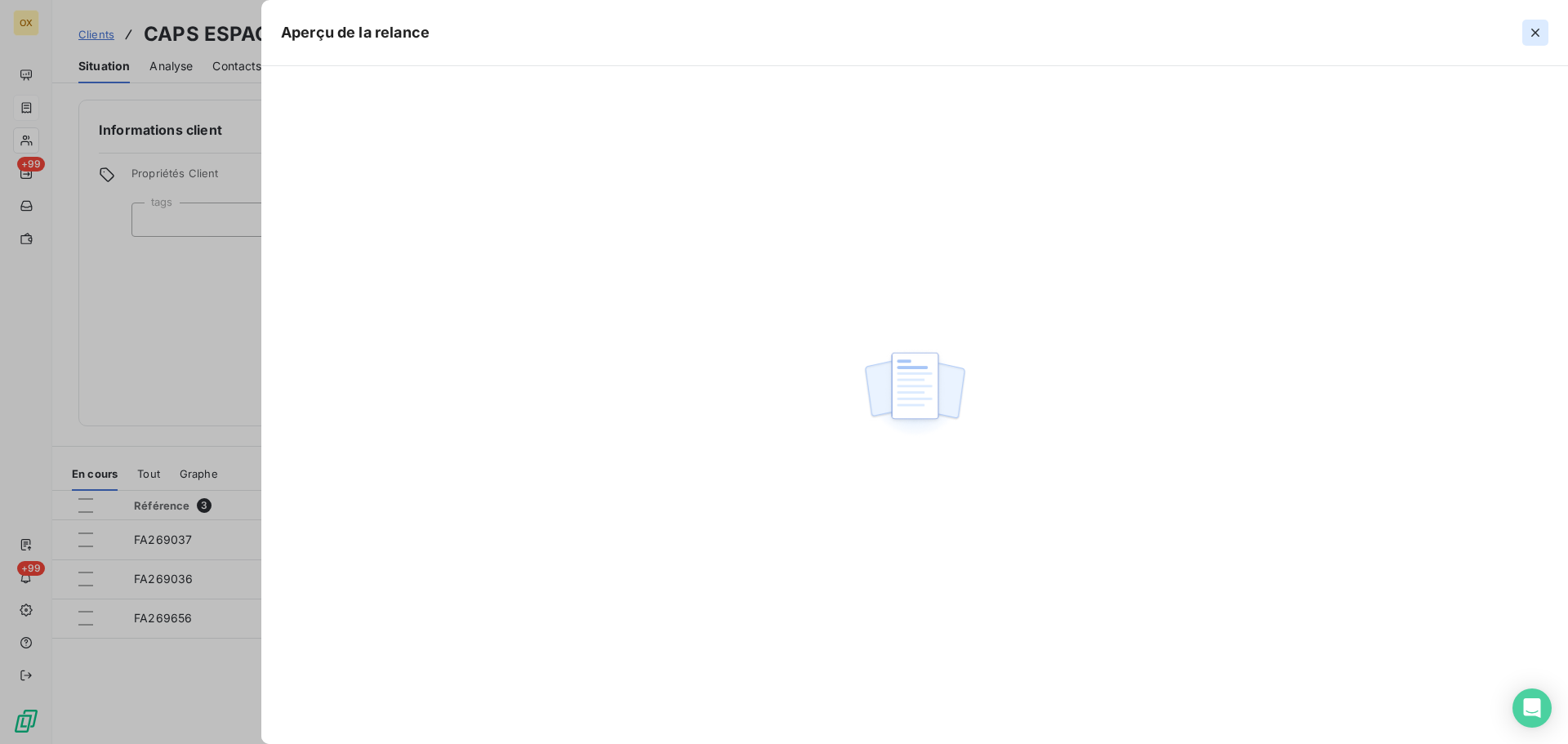
click at [1539, 37] on icon "button" at bounding box center [1535, 32] width 16 height 16
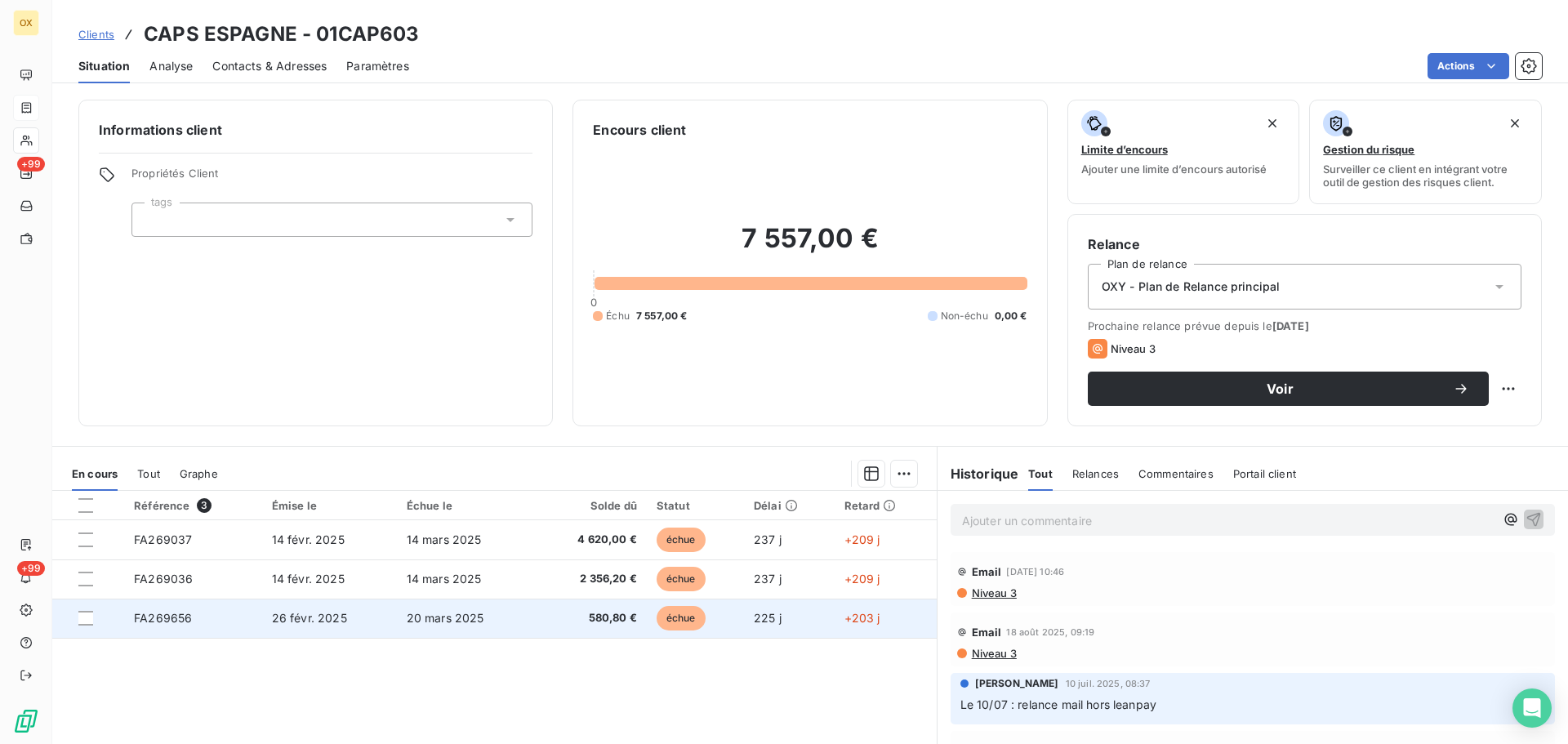
click at [592, 621] on span "580,80 €" at bounding box center [591, 618] width 92 height 16
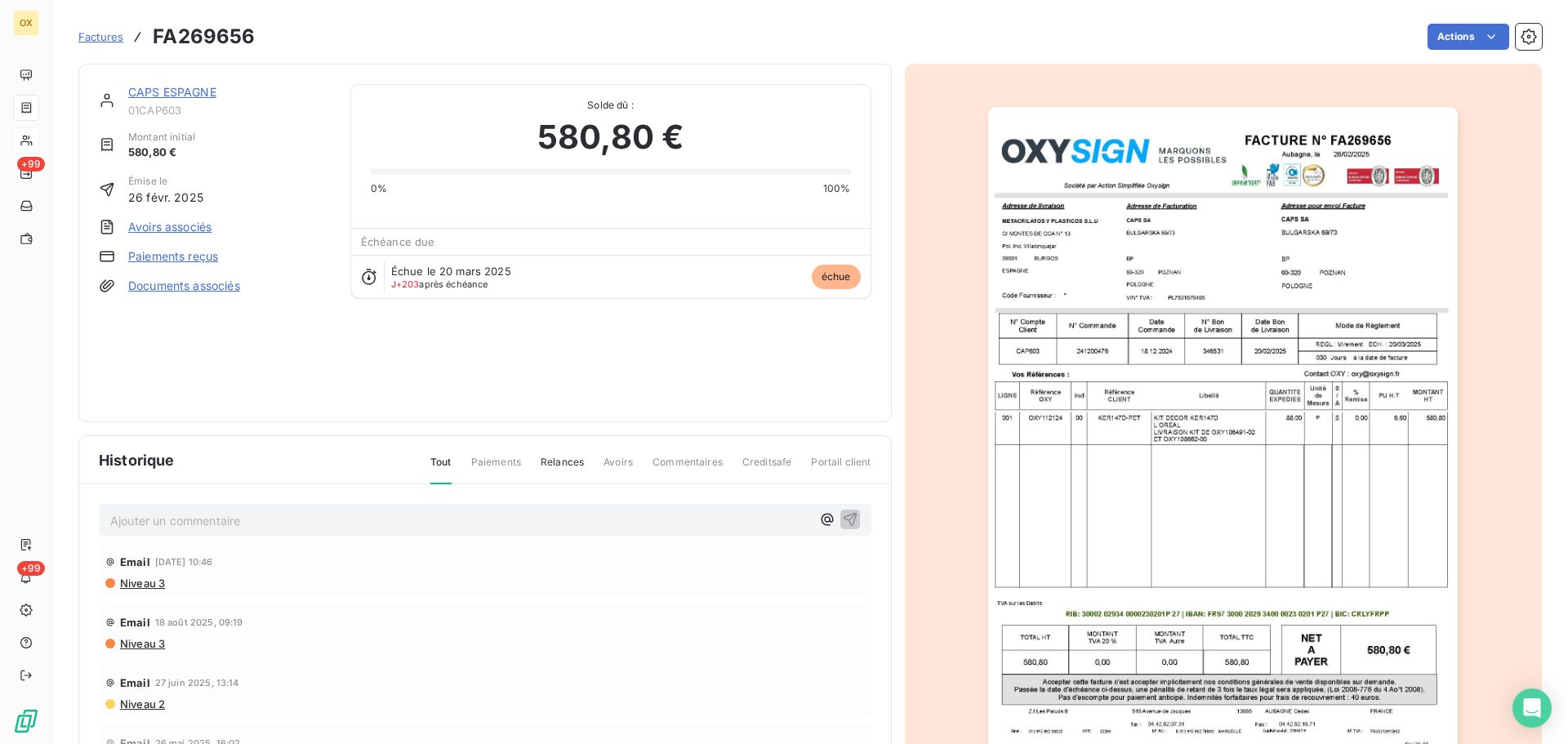
click at [181, 96] on link "CAPS ESPAGNE" at bounding box center [172, 92] width 88 height 14
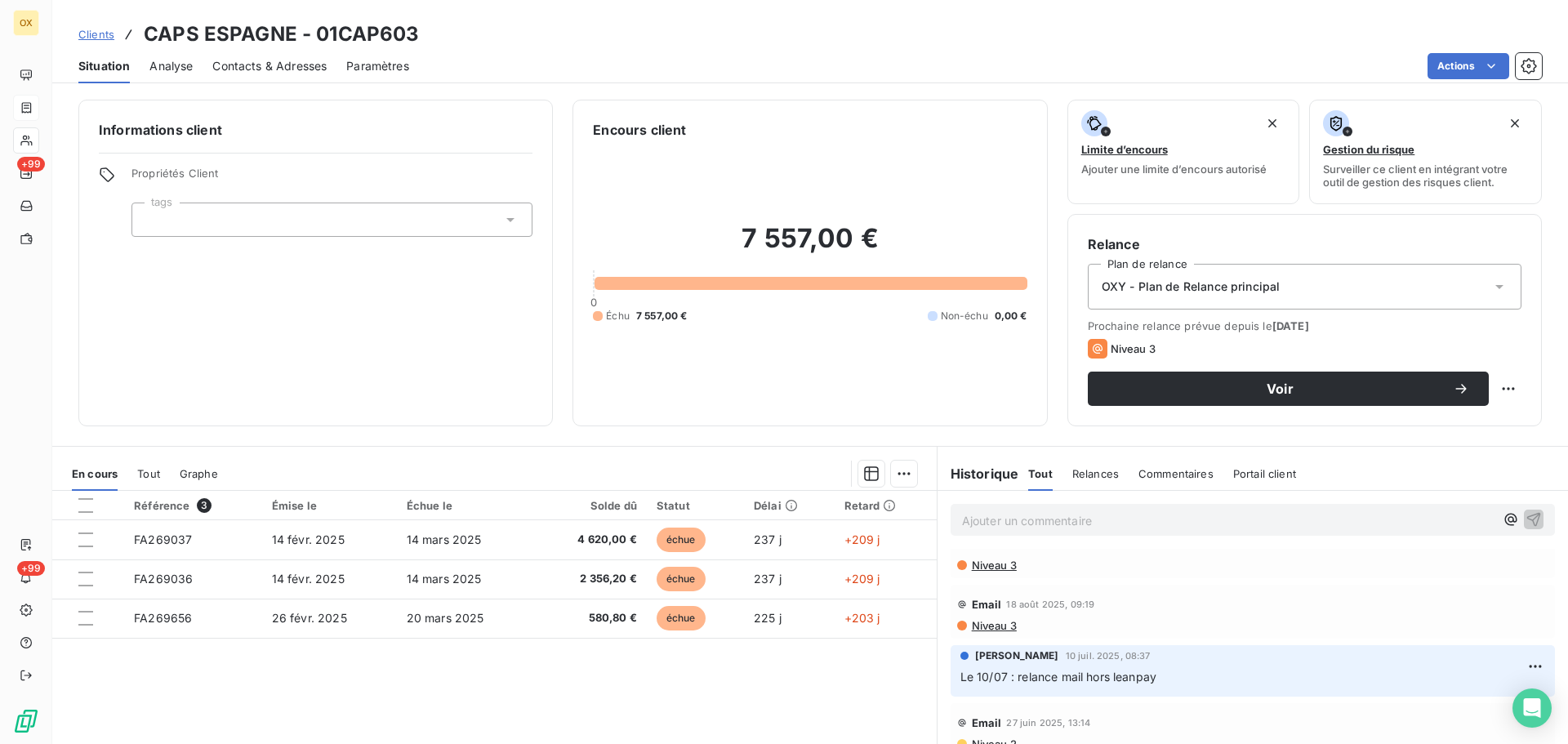
scroll to position [55, 0]
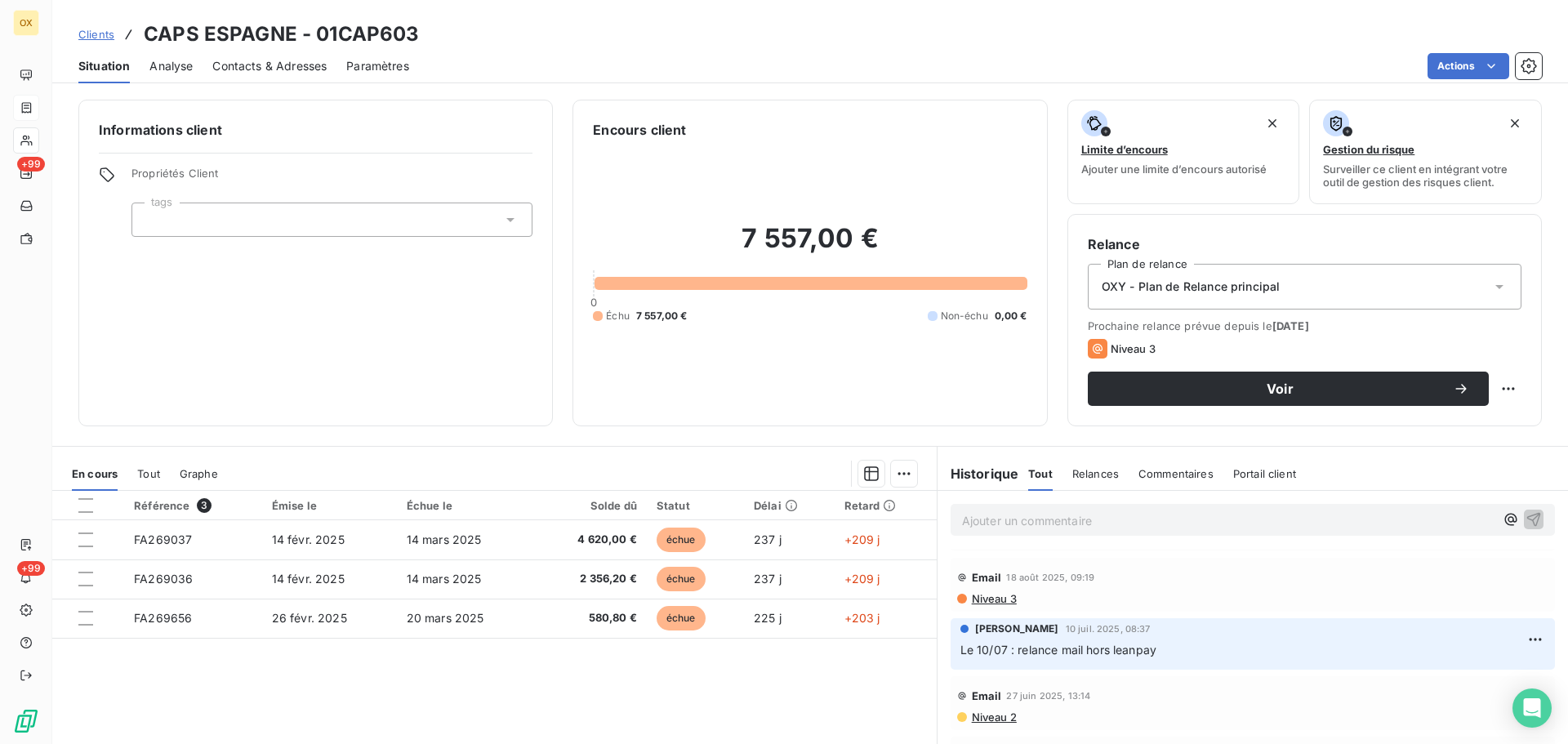
click at [989, 719] on span "Niveau 2" at bounding box center [993, 717] width 46 height 13
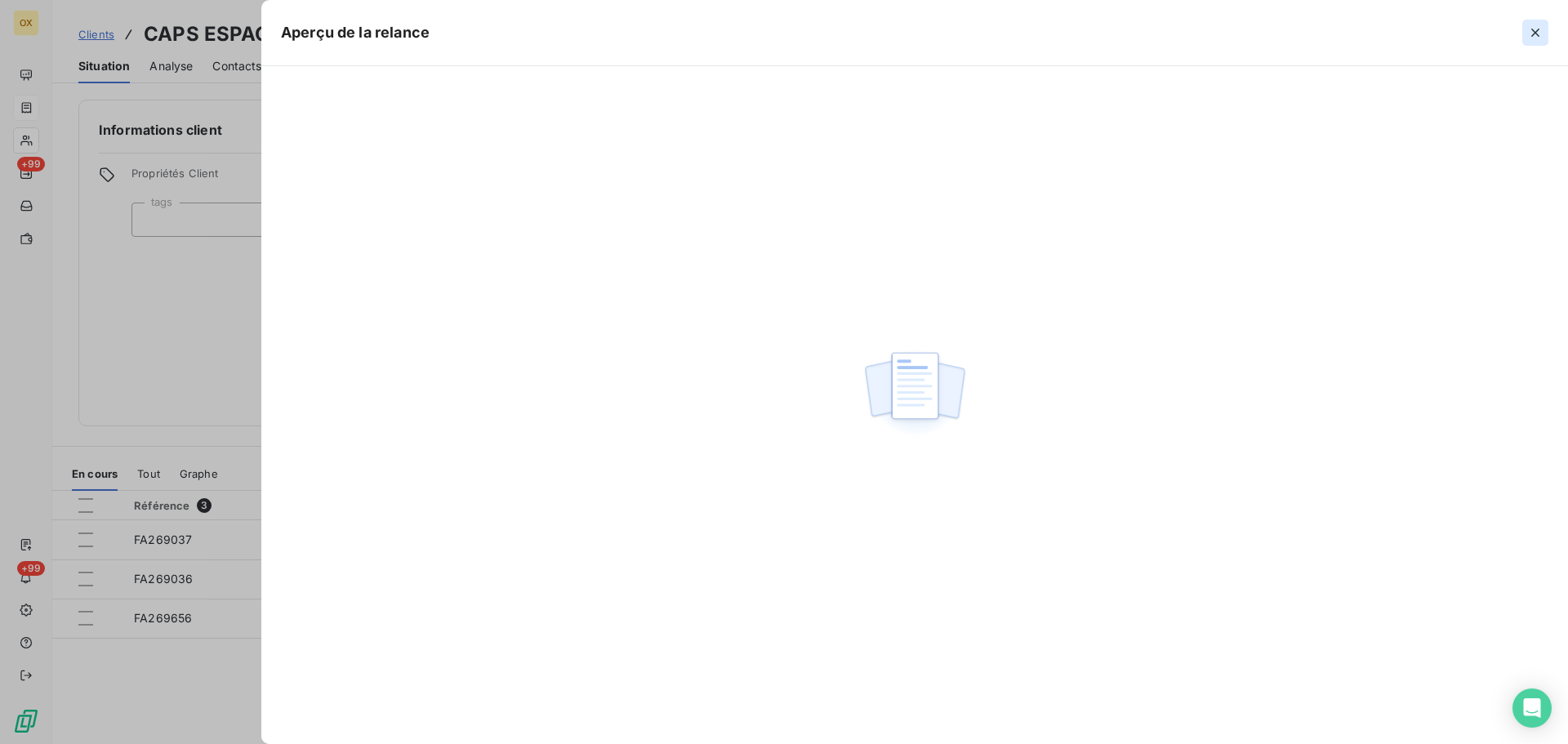
click at [1531, 34] on icon "button" at bounding box center [1535, 32] width 16 height 16
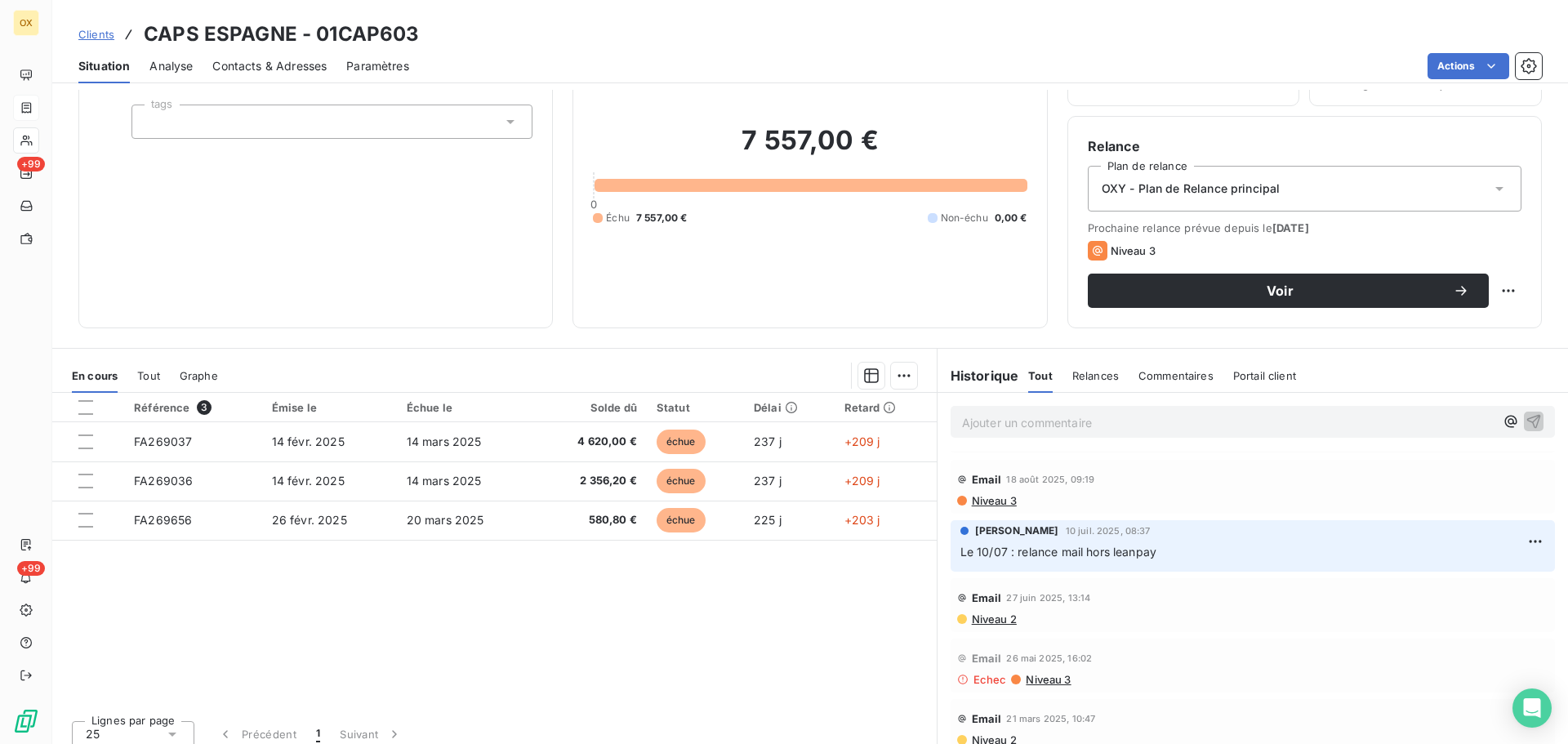
scroll to position [110, 0]
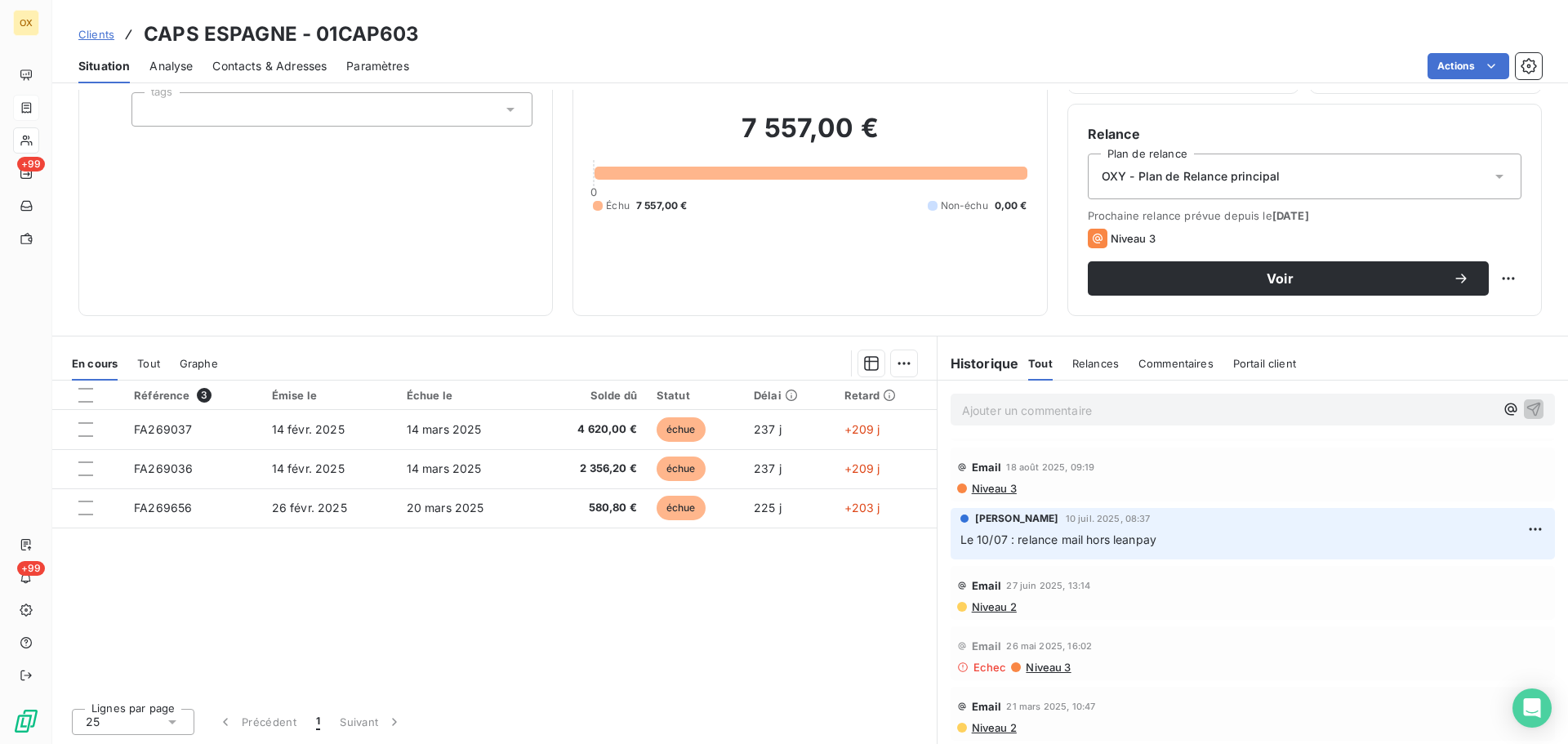
click at [1043, 671] on span "Niveau 3" at bounding box center [1047, 668] width 46 height 13
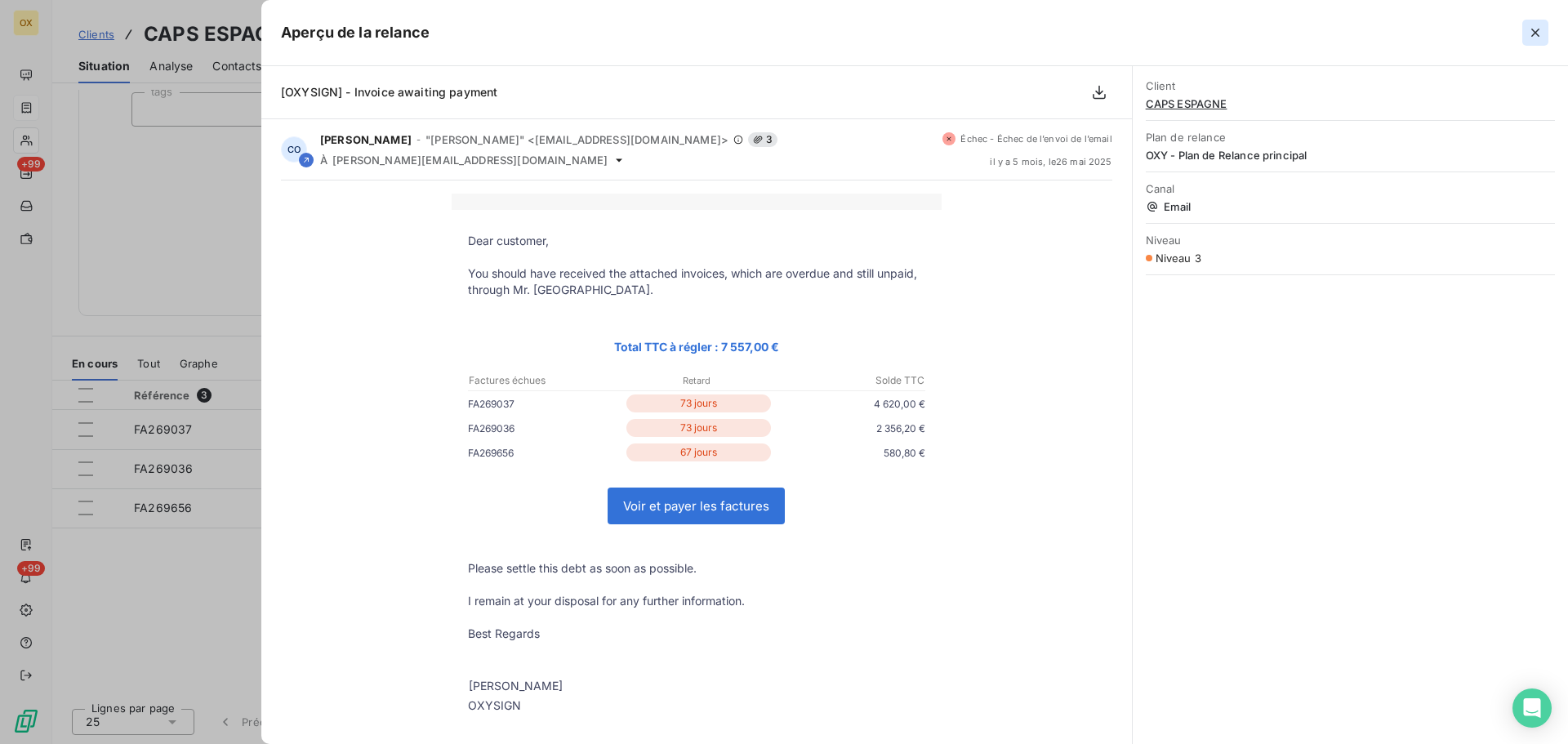
click at [1539, 32] on icon "button" at bounding box center [1535, 32] width 16 height 16
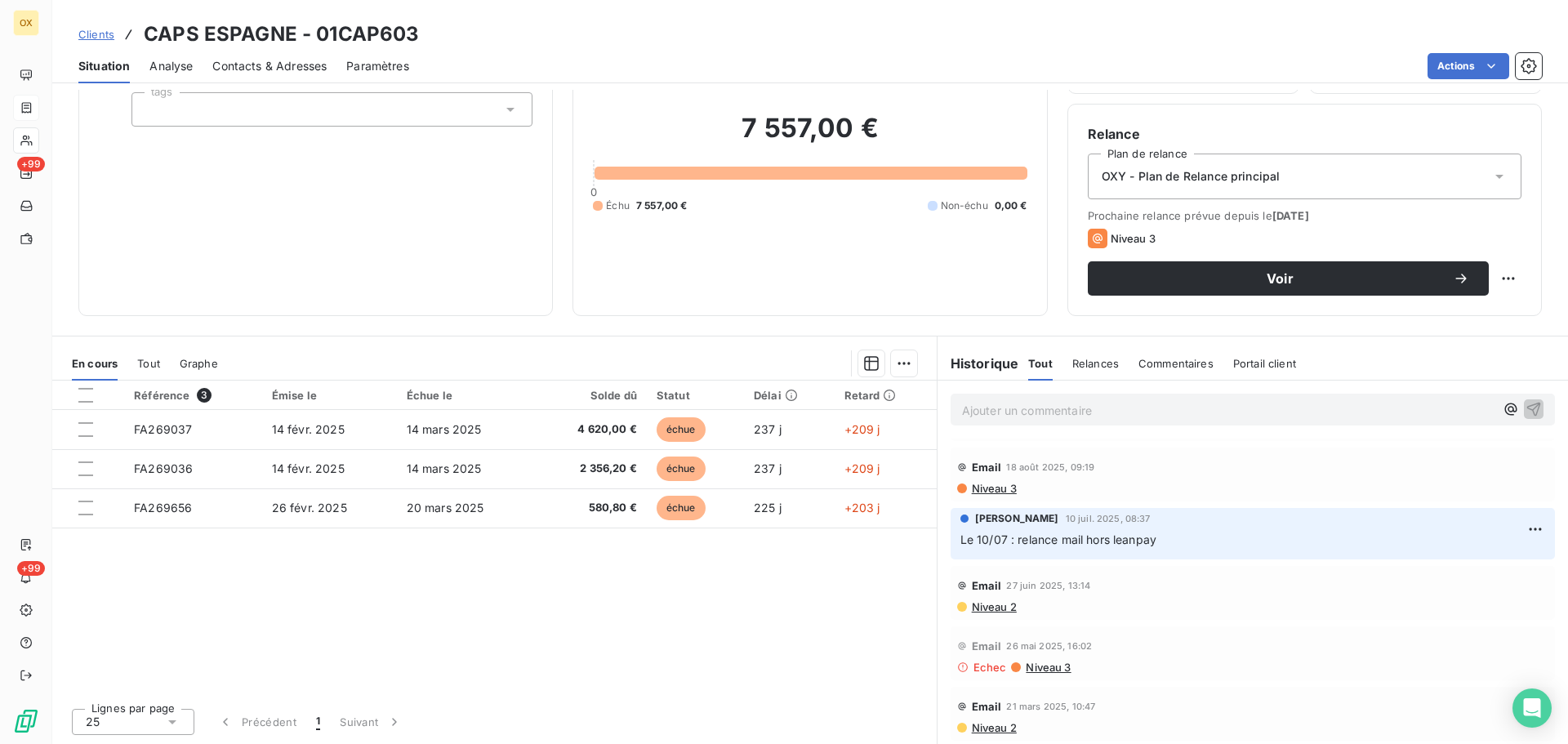
click at [991, 610] on span "Niveau 2" at bounding box center [993, 607] width 46 height 13
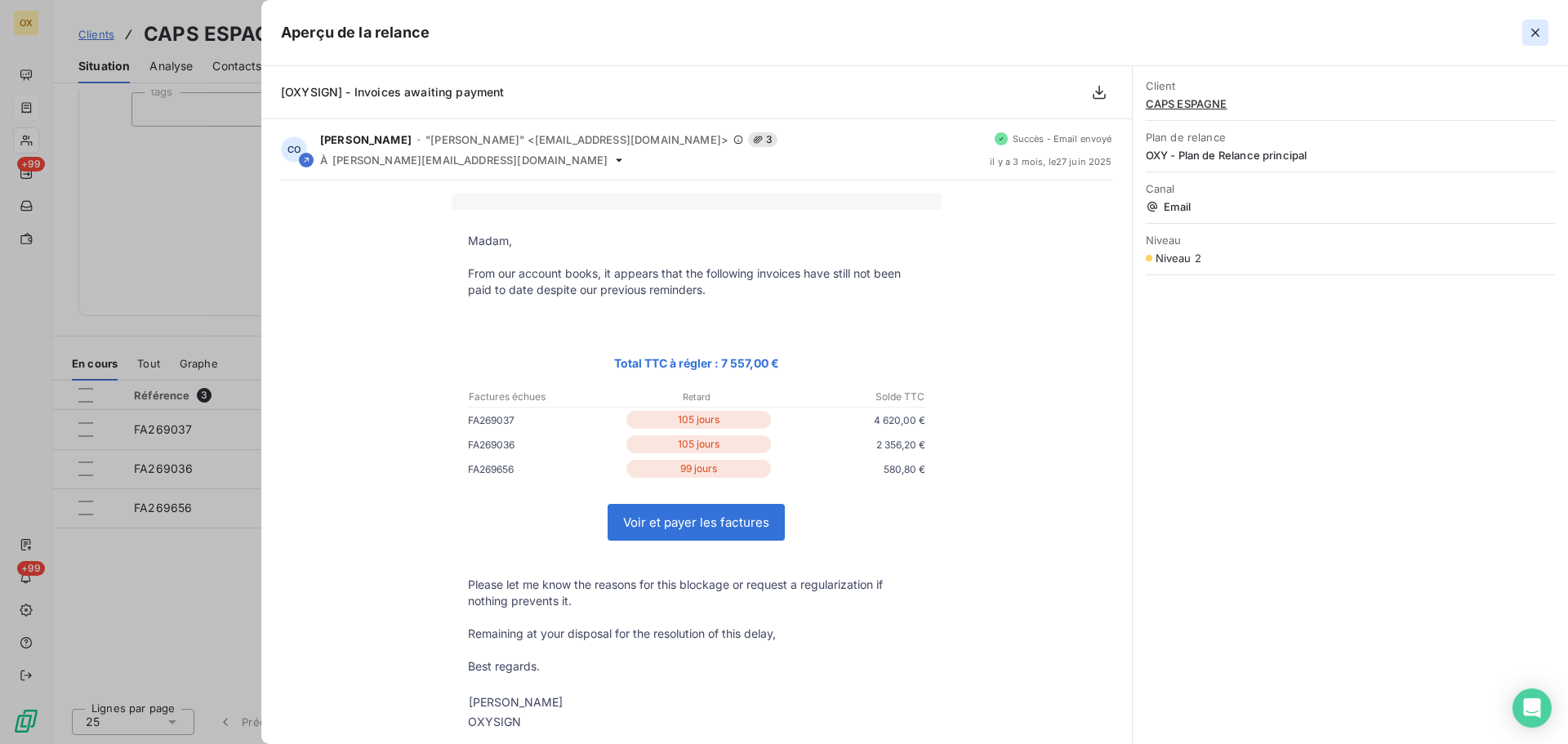
click at [1534, 36] on icon "button" at bounding box center [1535, 32] width 16 height 16
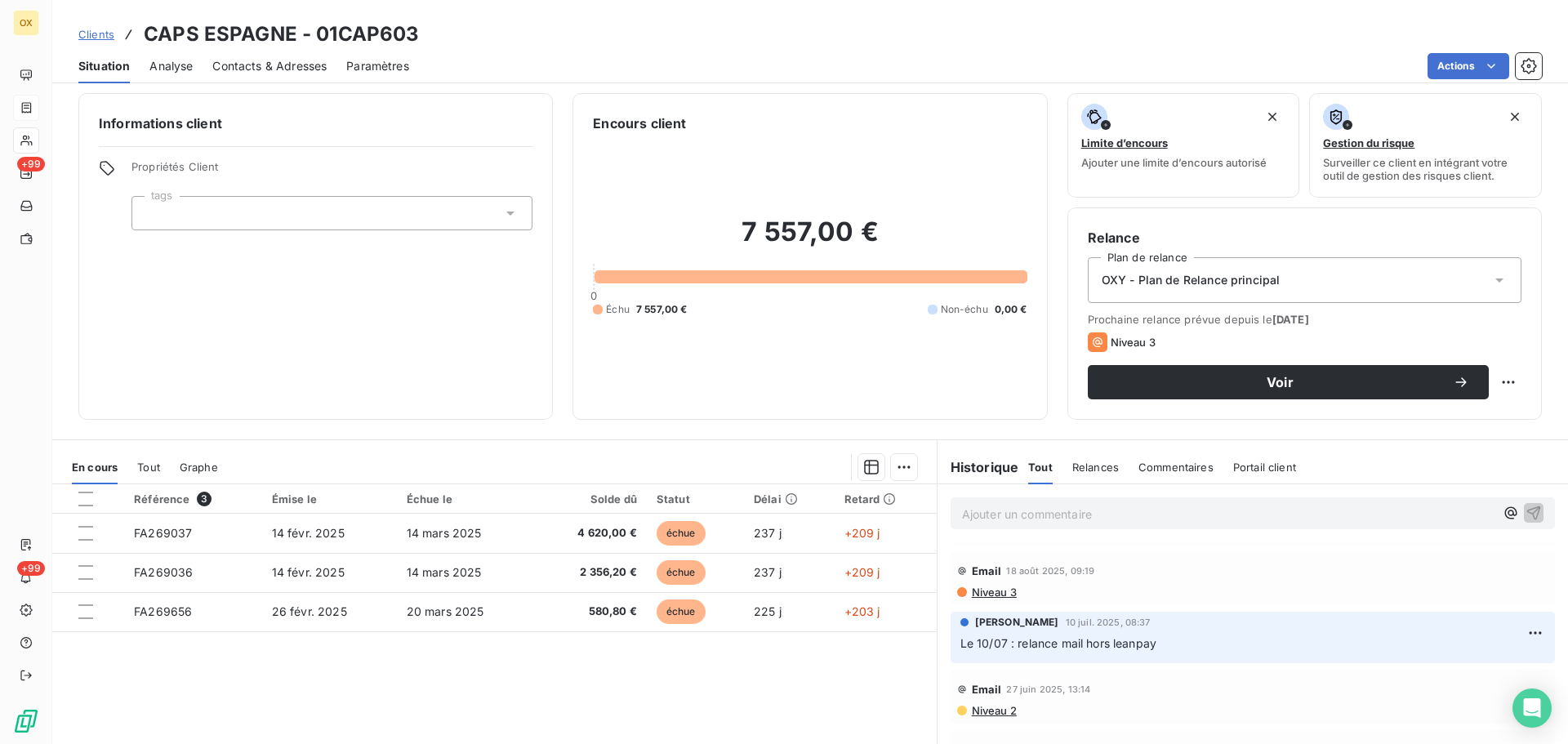
scroll to position [0, 0]
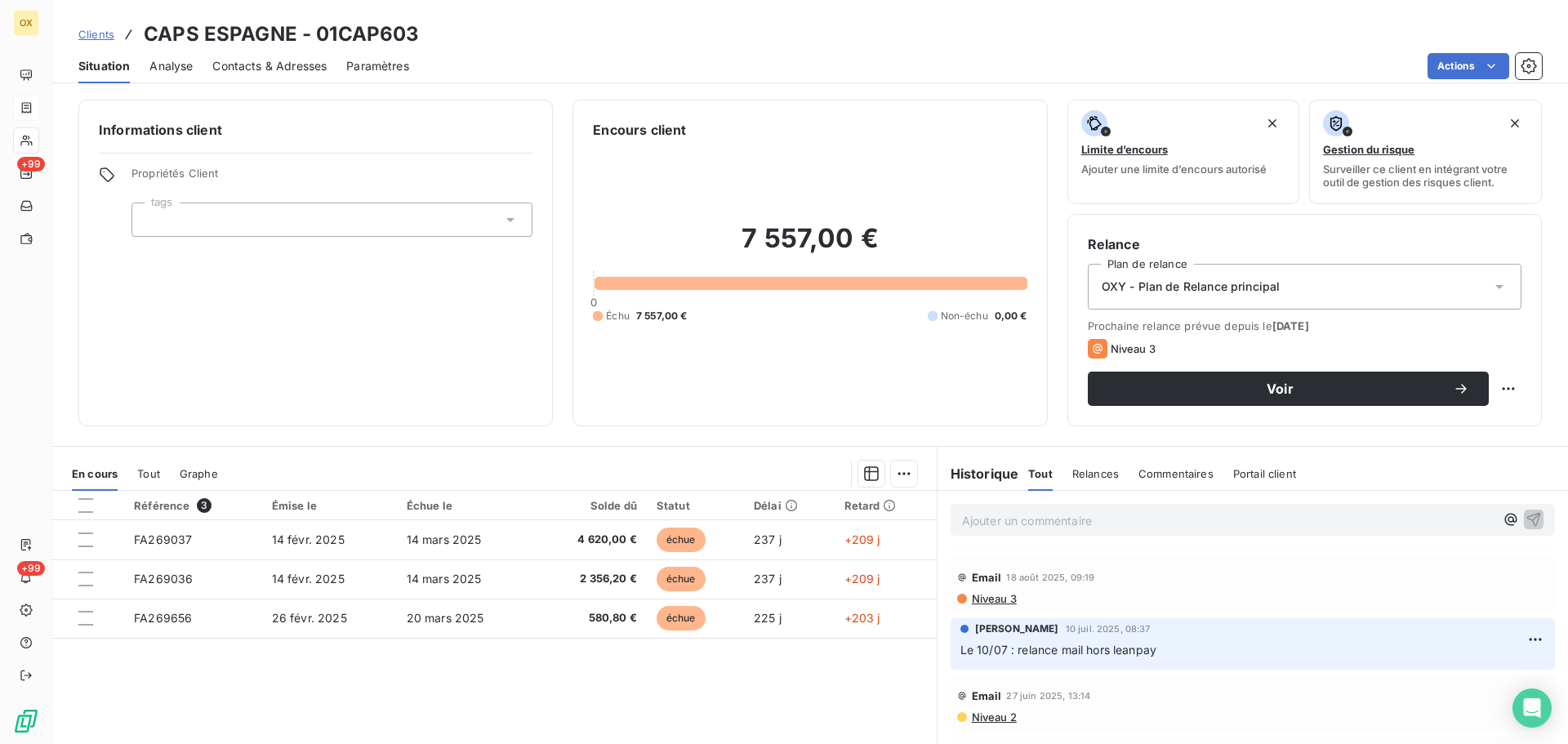
click at [978, 599] on span "Niveau 3" at bounding box center [993, 599] width 46 height 13
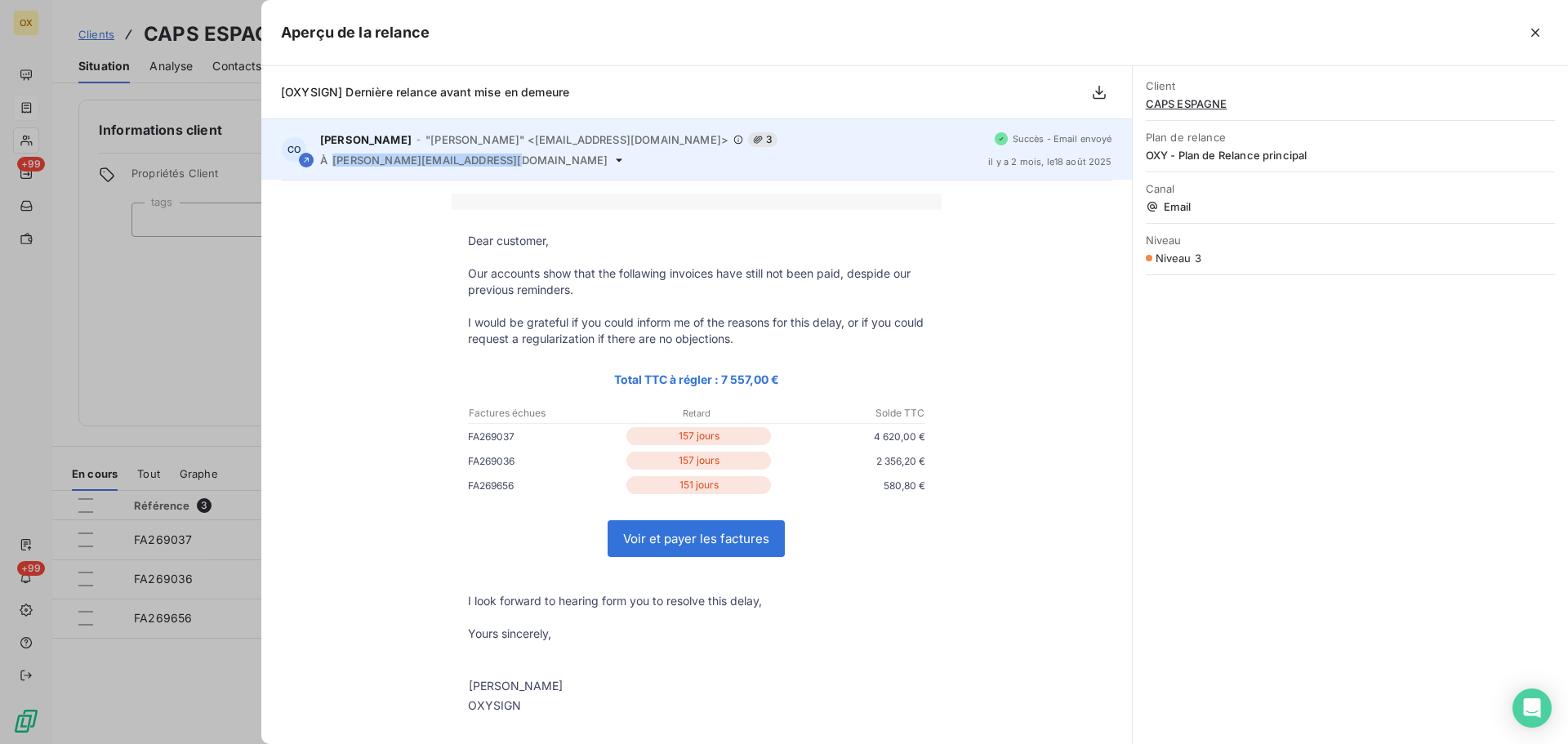
drag, startPoint x: 508, startPoint y: 160, endPoint x: 332, endPoint y: 173, distance: 176.5
click at [332, 173] on div "CO [PERSON_NAME] - "[PERSON_NAME]" <[EMAIL_ADDRESS][DOMAIN_NAME]> 3 À [PERSON_N…" at bounding box center [696, 149] width 871 height 60
copy span "[PERSON_NAME][EMAIL_ADDRESS][DOMAIN_NAME]"
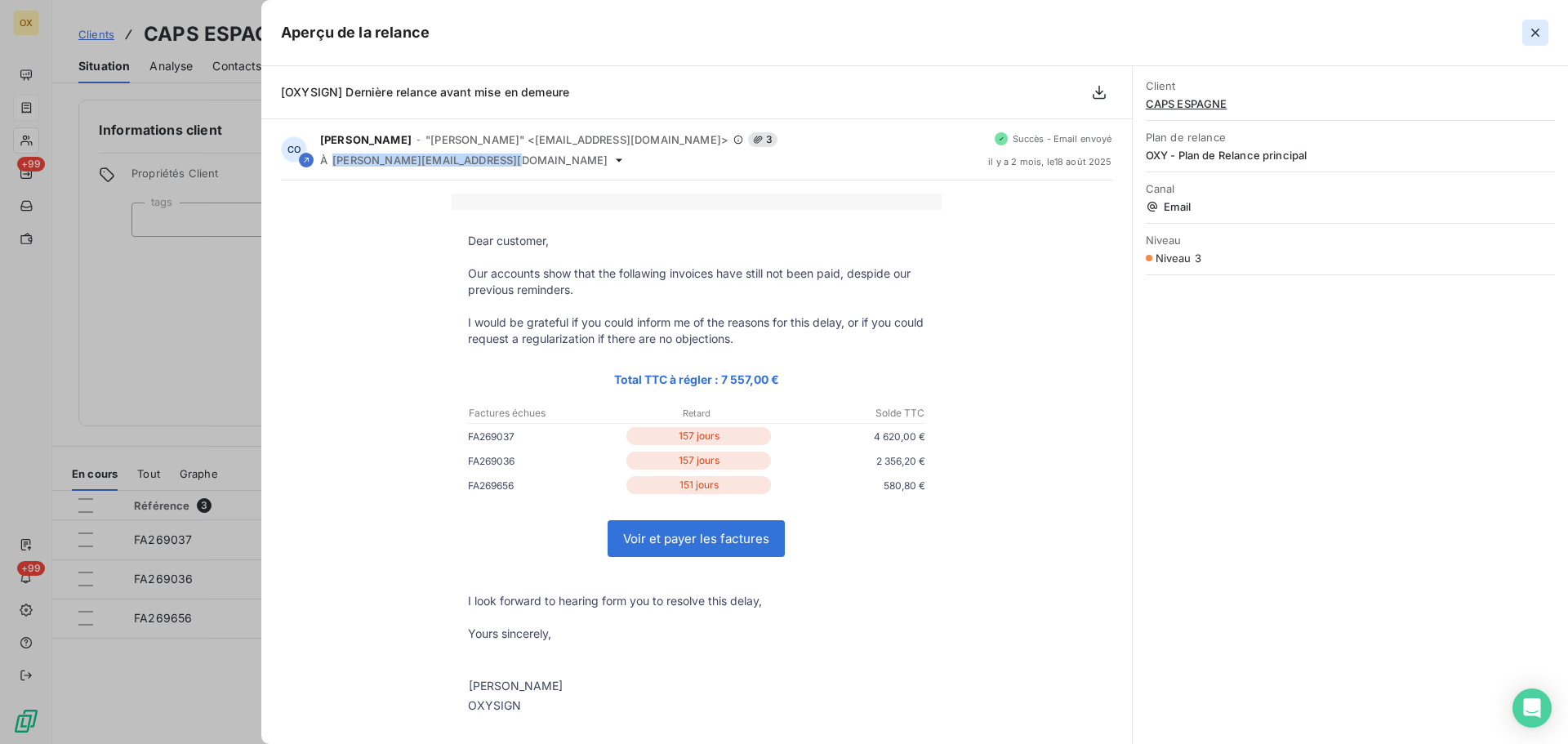
click at [1534, 33] on icon "button" at bounding box center [1535, 32] width 16 height 16
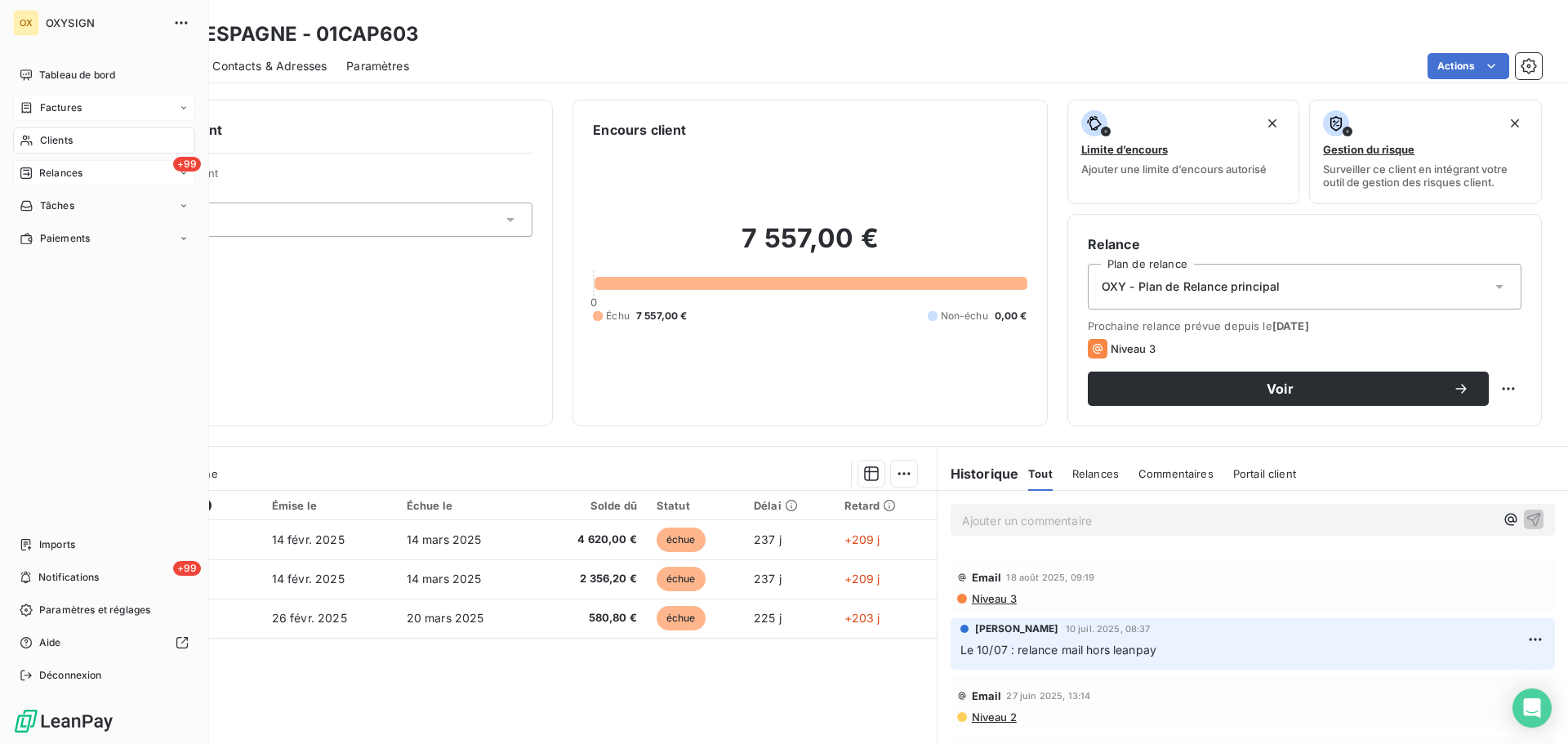
click at [81, 178] on span "Relances" at bounding box center [61, 173] width 44 height 15
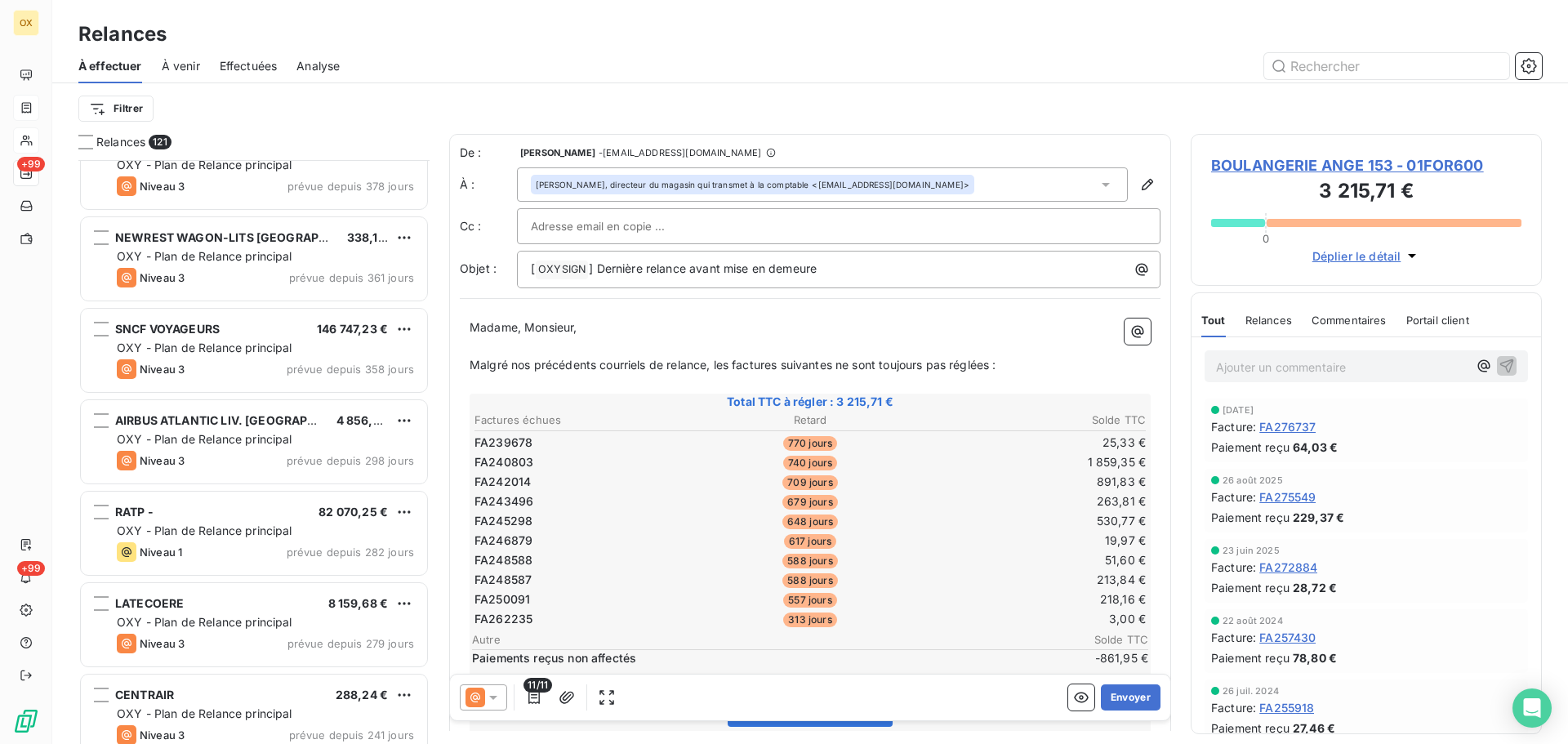
scroll to position [736, 0]
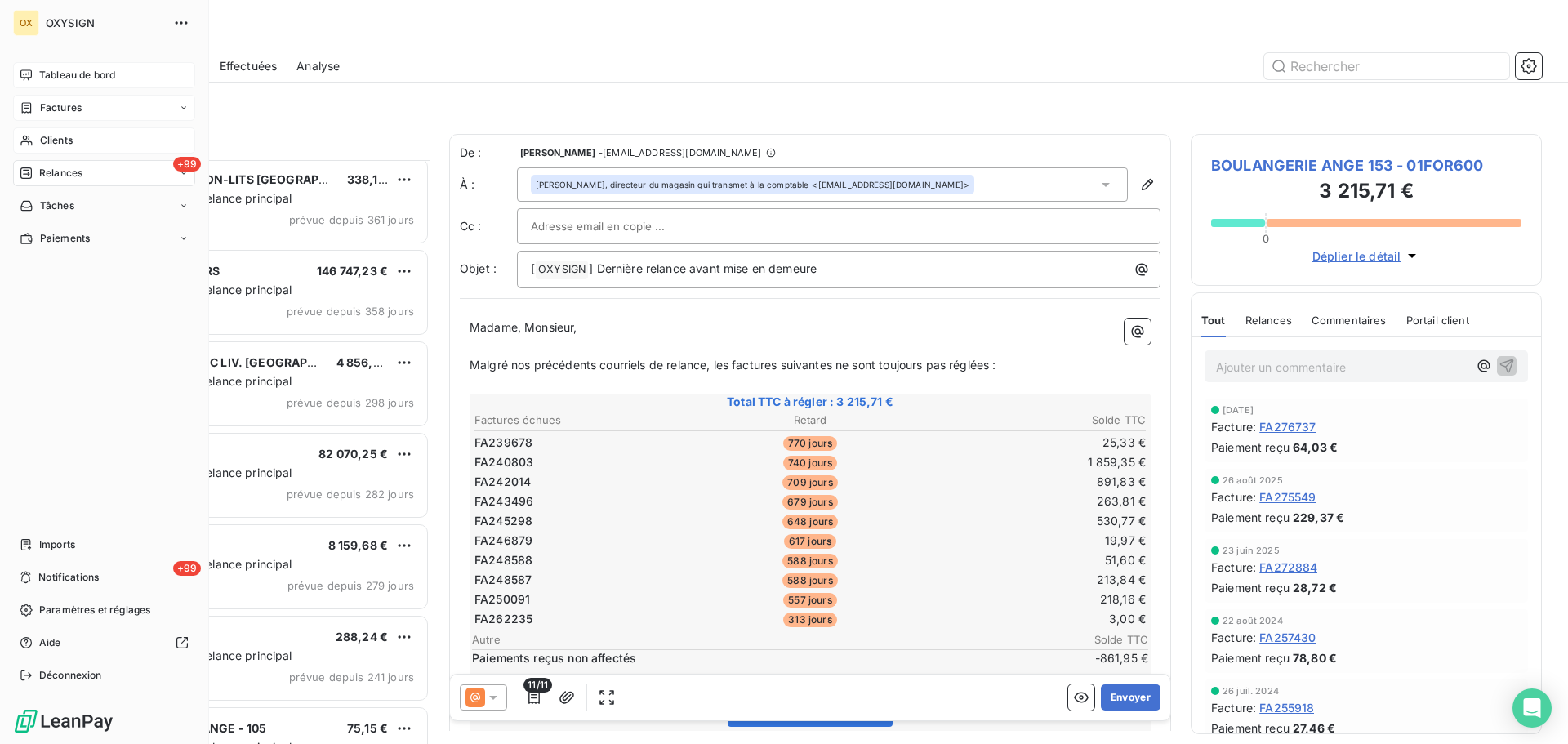
click at [49, 73] on span "Tableau de bord" at bounding box center [77, 76] width 76 height 15
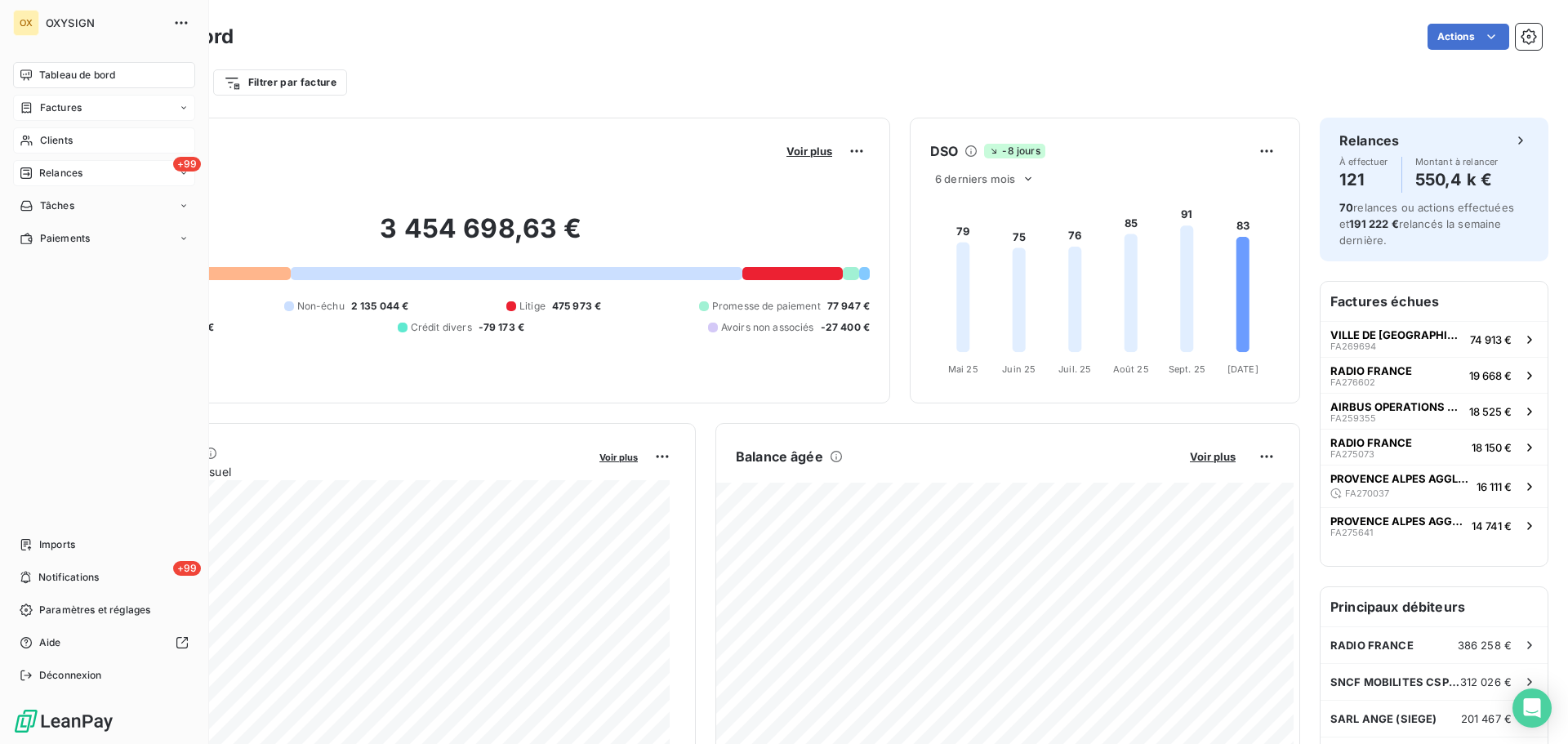
click at [50, 175] on span "Relances" at bounding box center [61, 173] width 44 height 15
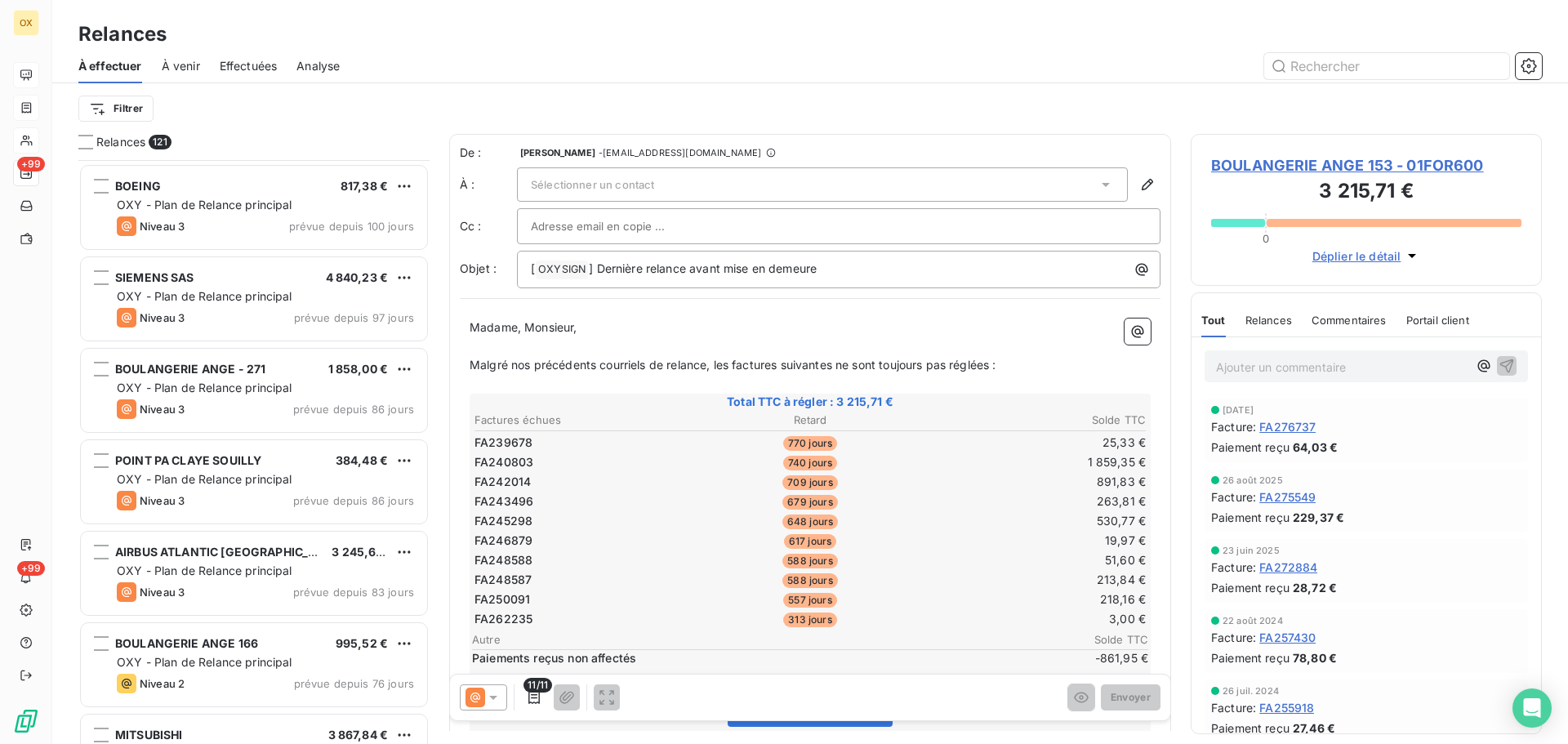
scroll to position [2206, 0]
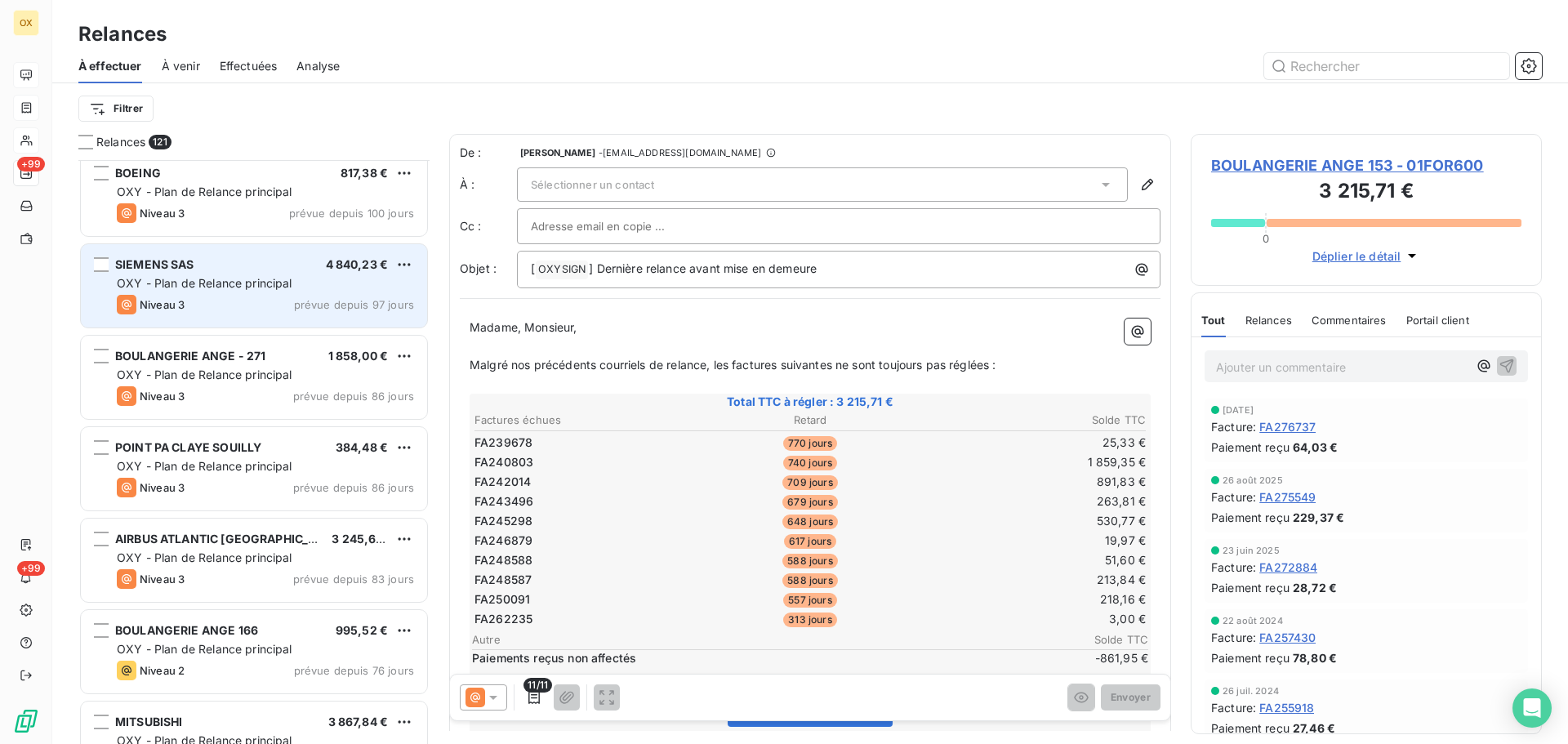
click at [309, 281] on div "OXY - Plan de Relance principal" at bounding box center [265, 283] width 297 height 16
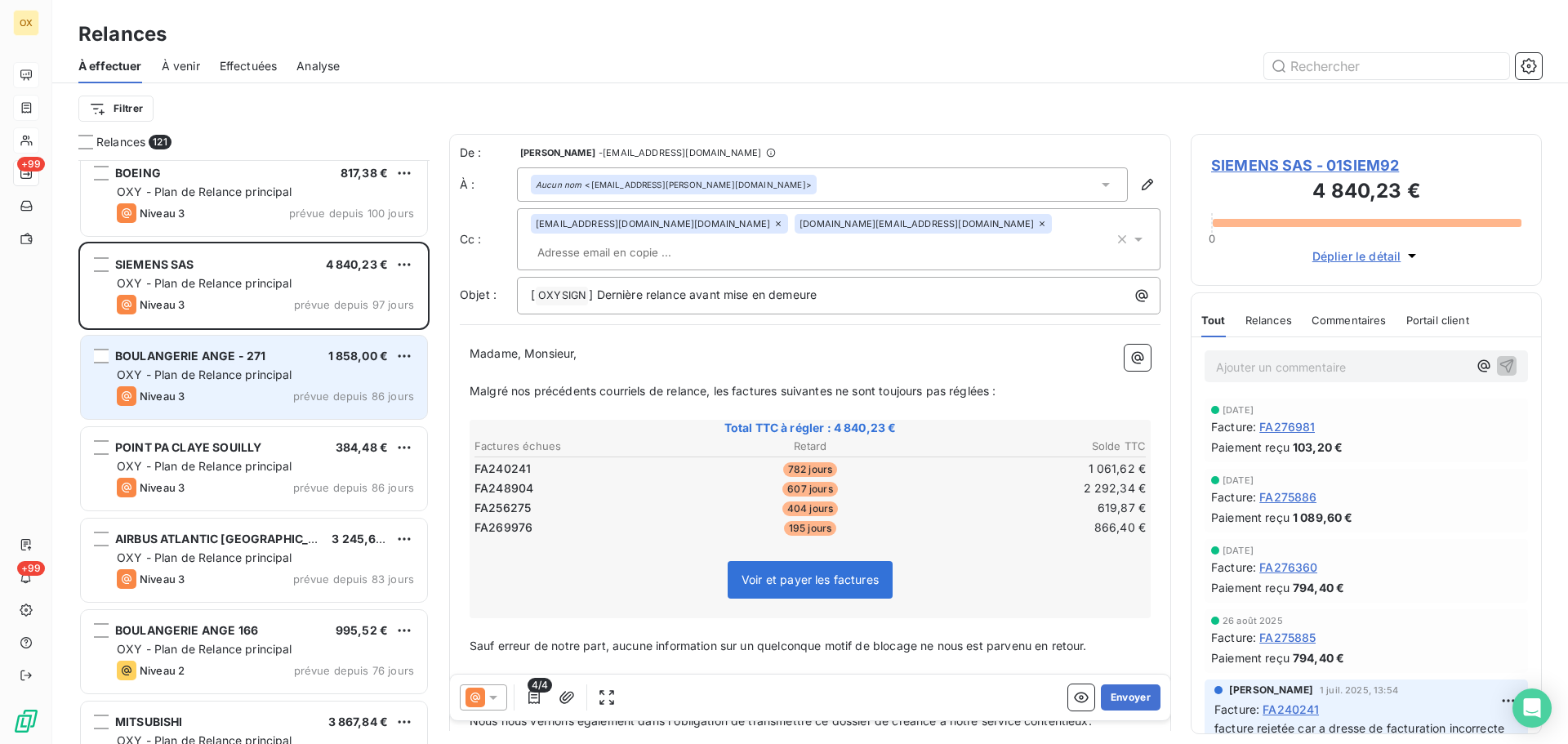
click at [256, 388] on div "Niveau 3 prévue depuis 86 jours" at bounding box center [265, 396] width 297 height 19
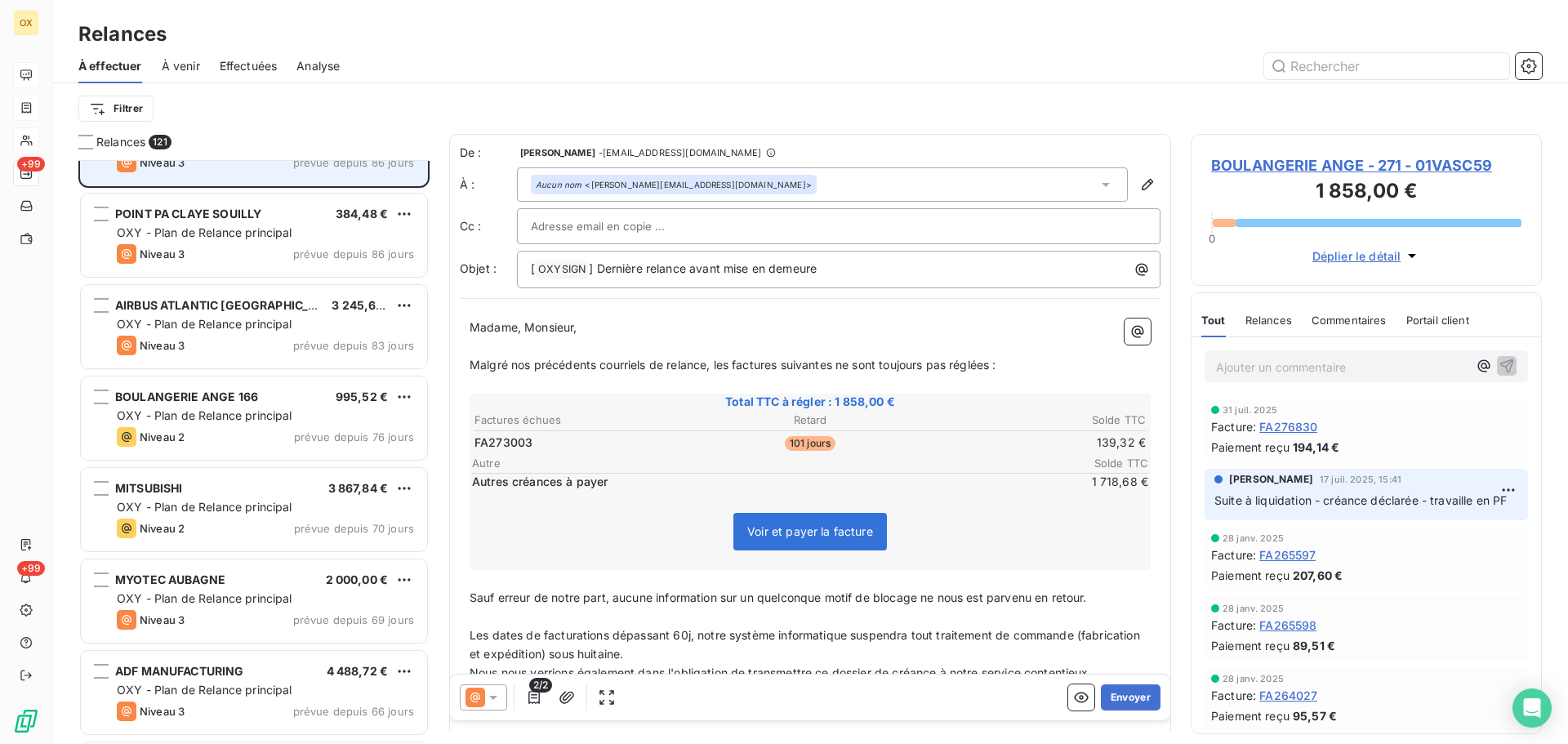
scroll to position [2451, 0]
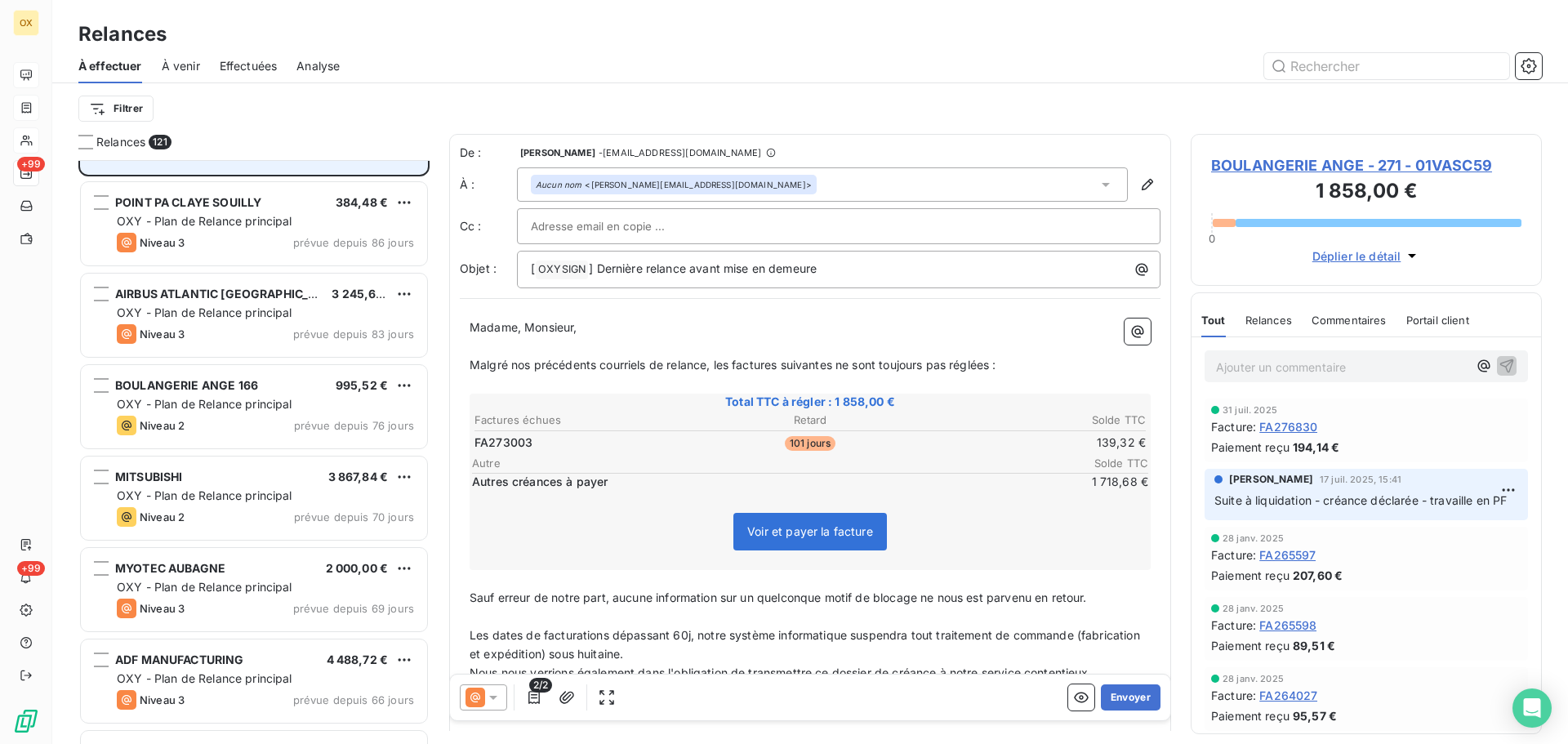
click at [256, 388] on span "BOULANGERIE ANGE 166" at bounding box center [186, 385] width 143 height 14
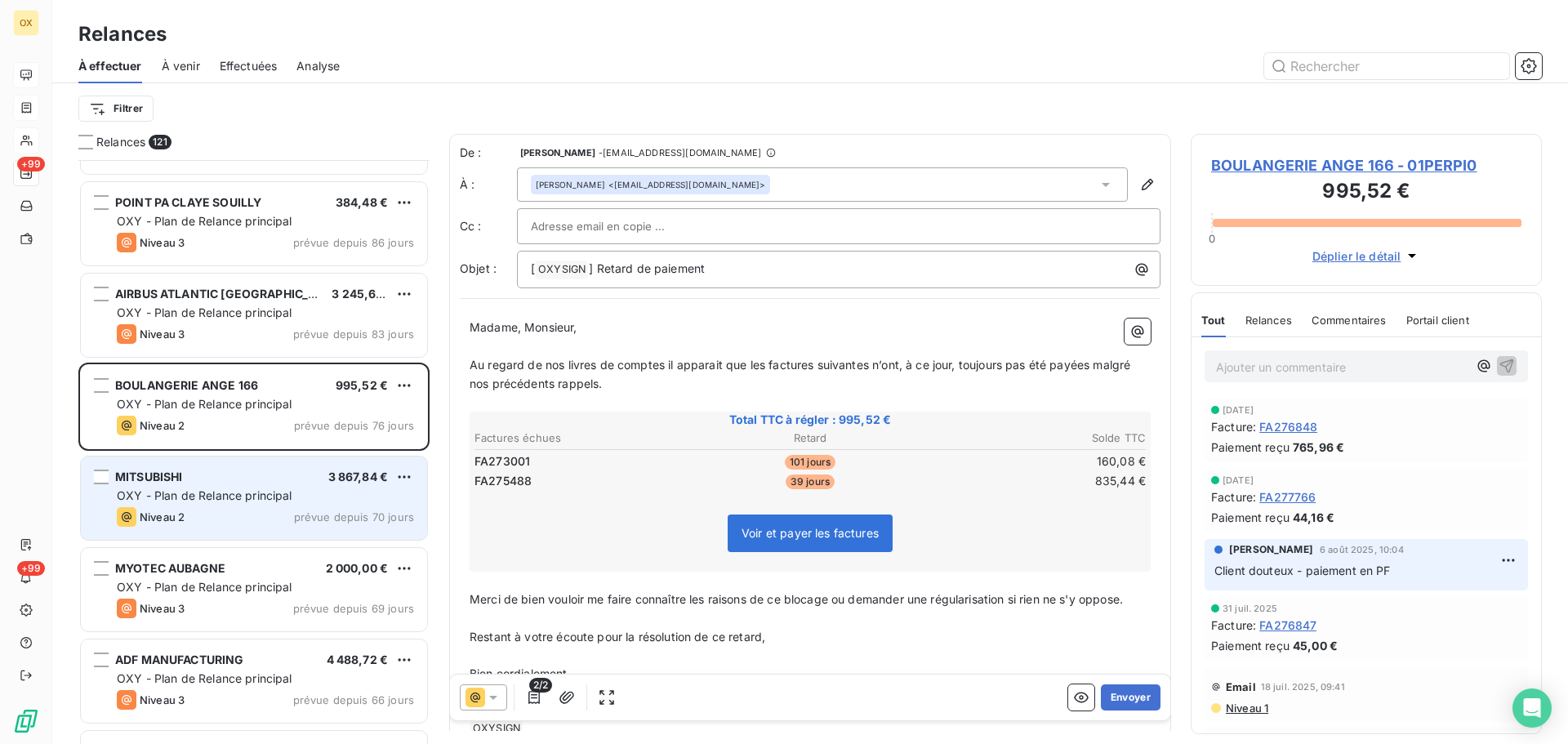
click at [253, 500] on span "OXY - Plan de Relance principal" at bounding box center [204, 495] width 176 height 14
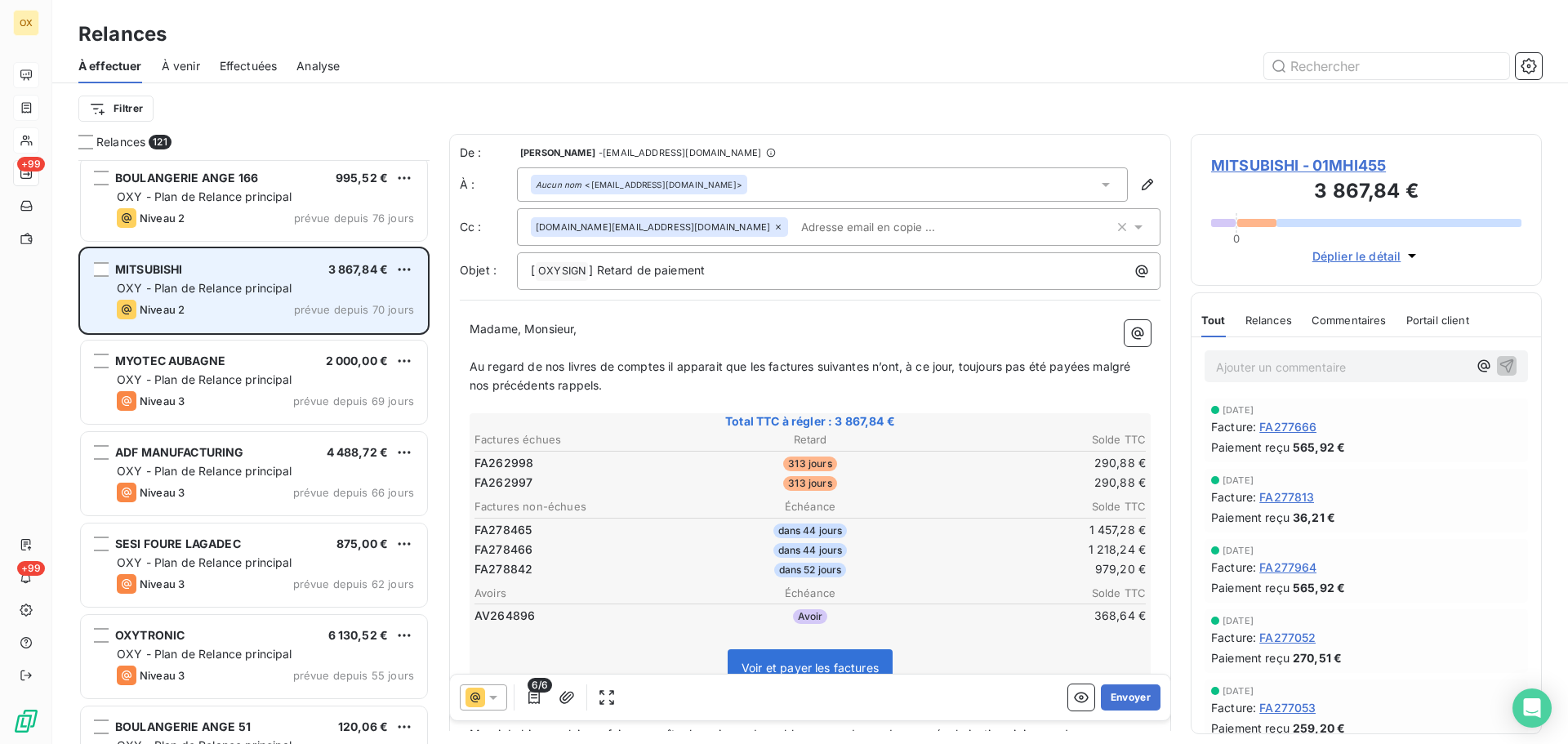
scroll to position [2696, 0]
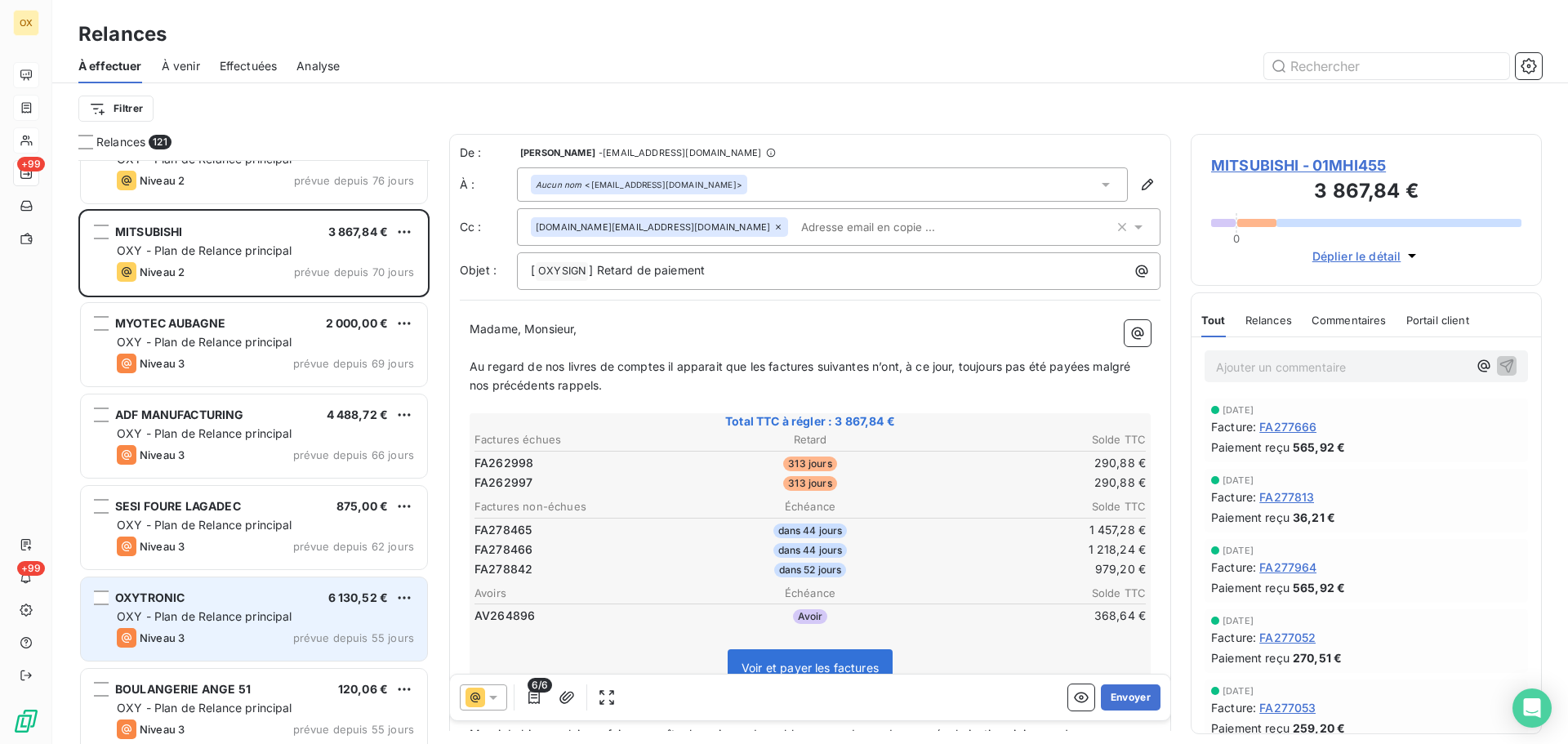
click at [217, 621] on span "OXY - Plan de Relance principal" at bounding box center [204, 616] width 176 height 14
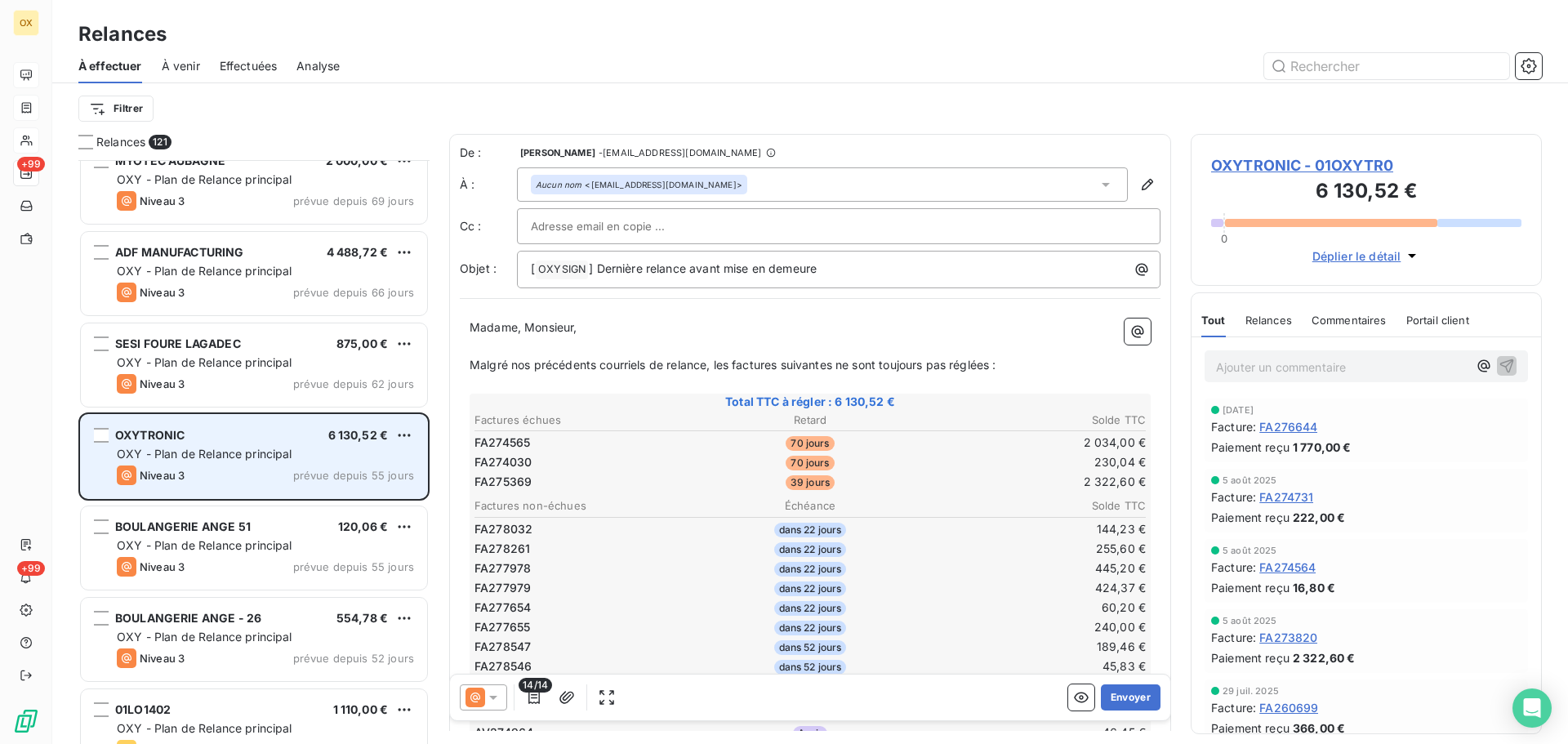
scroll to position [2859, 0]
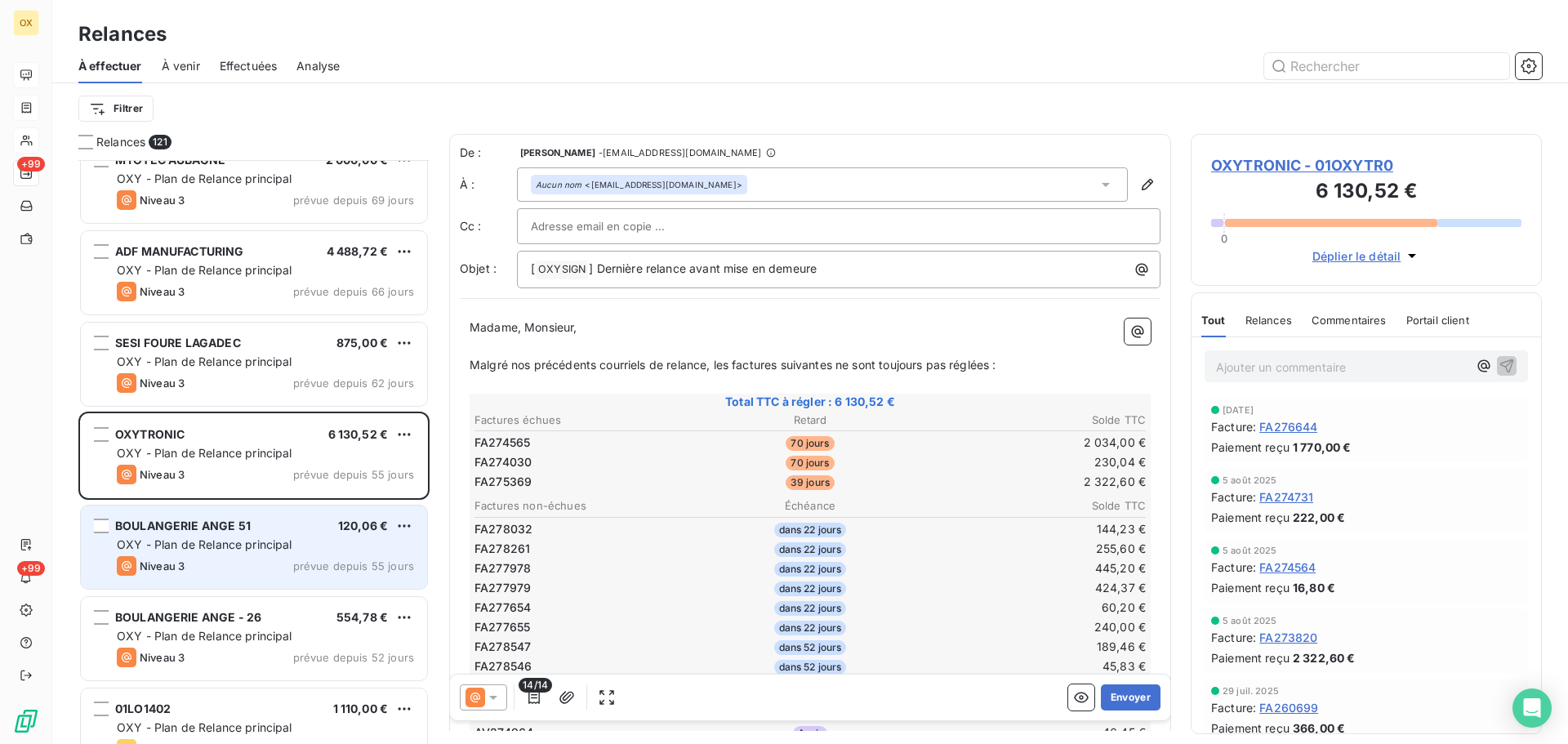
click at [239, 548] on span "OXY - Plan de Relance principal" at bounding box center [204, 544] width 176 height 14
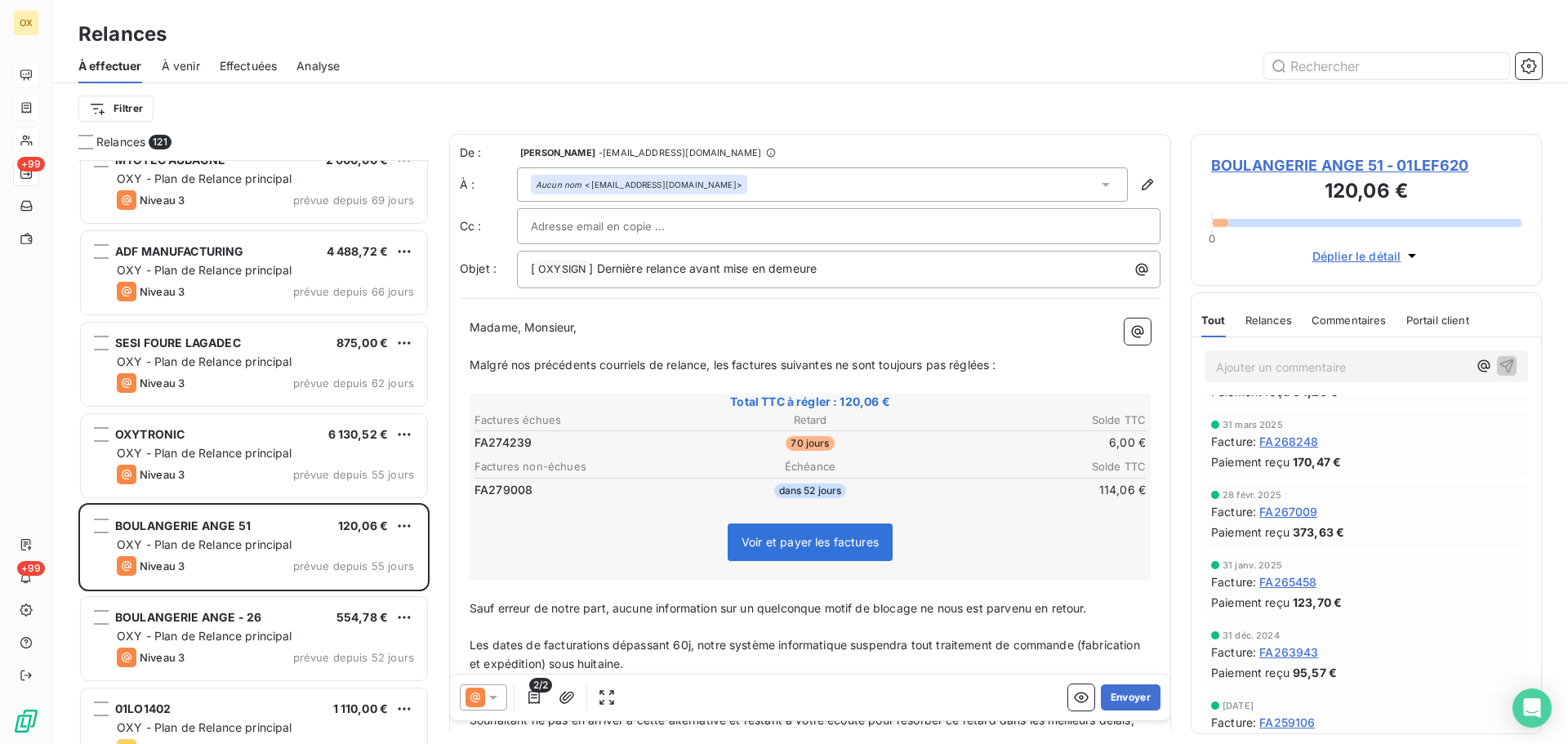
scroll to position [245, 0]
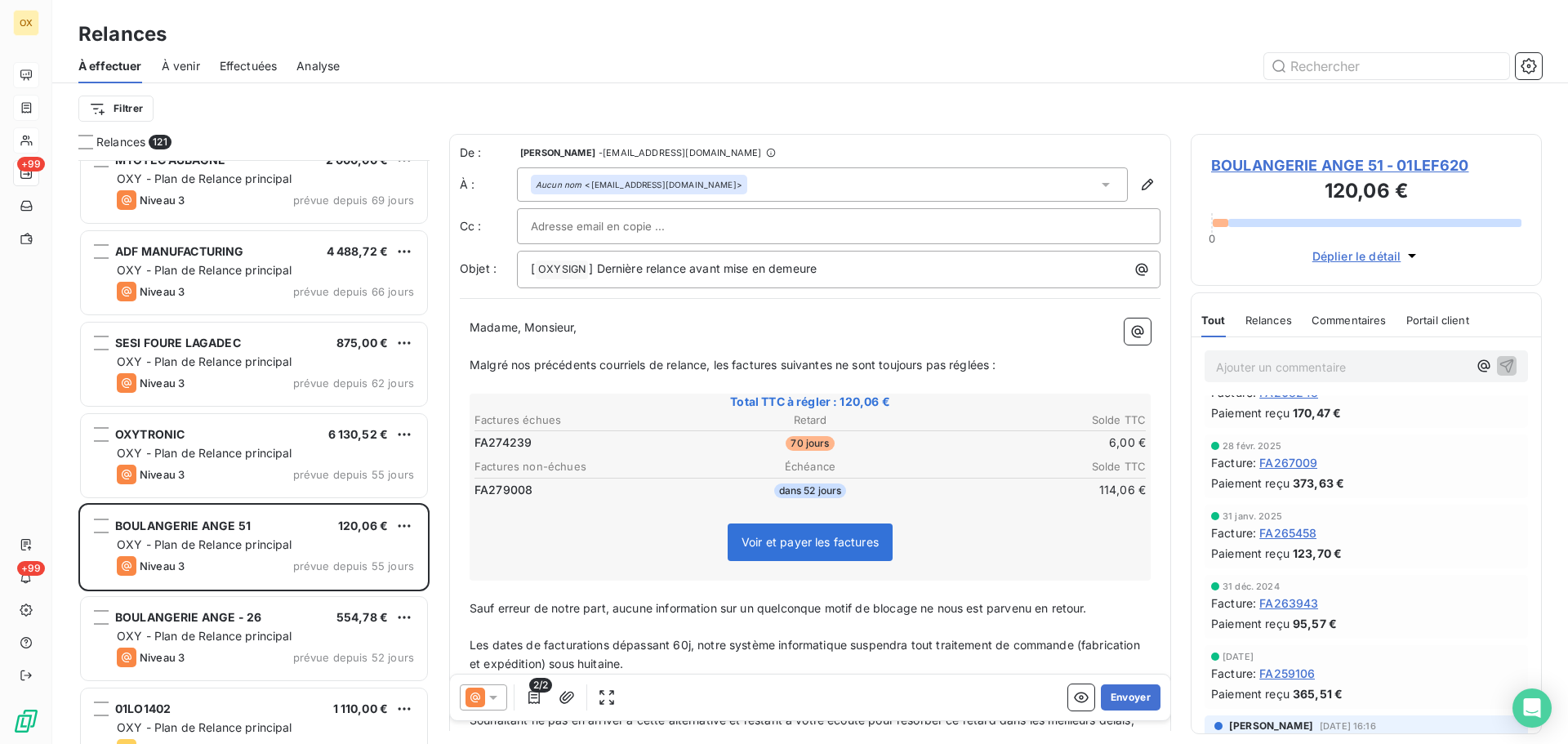
click at [1303, 164] on span "BOULANGERIE ANGE 51 - 01LEF620" at bounding box center [1366, 165] width 311 height 22
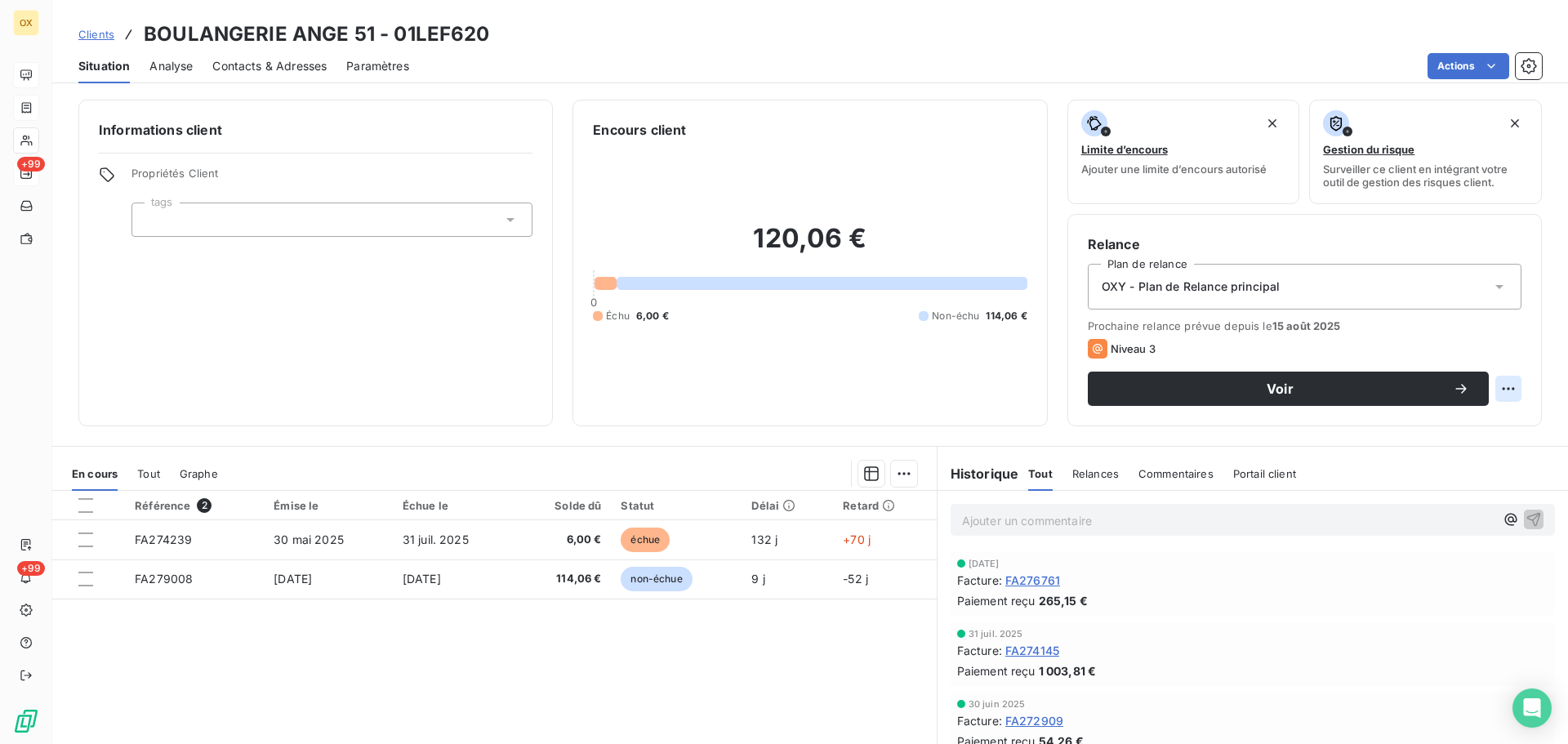
click at [1496, 389] on html "OX +99 +99 Clients BOULANGERIE ANGE 51 - 01LEF620 Situation Analyse Contacts & …" at bounding box center [784, 372] width 1568 height 744
click at [1461, 432] on div "Replanifier cette action" at bounding box center [1429, 424] width 146 height 26
select select "9"
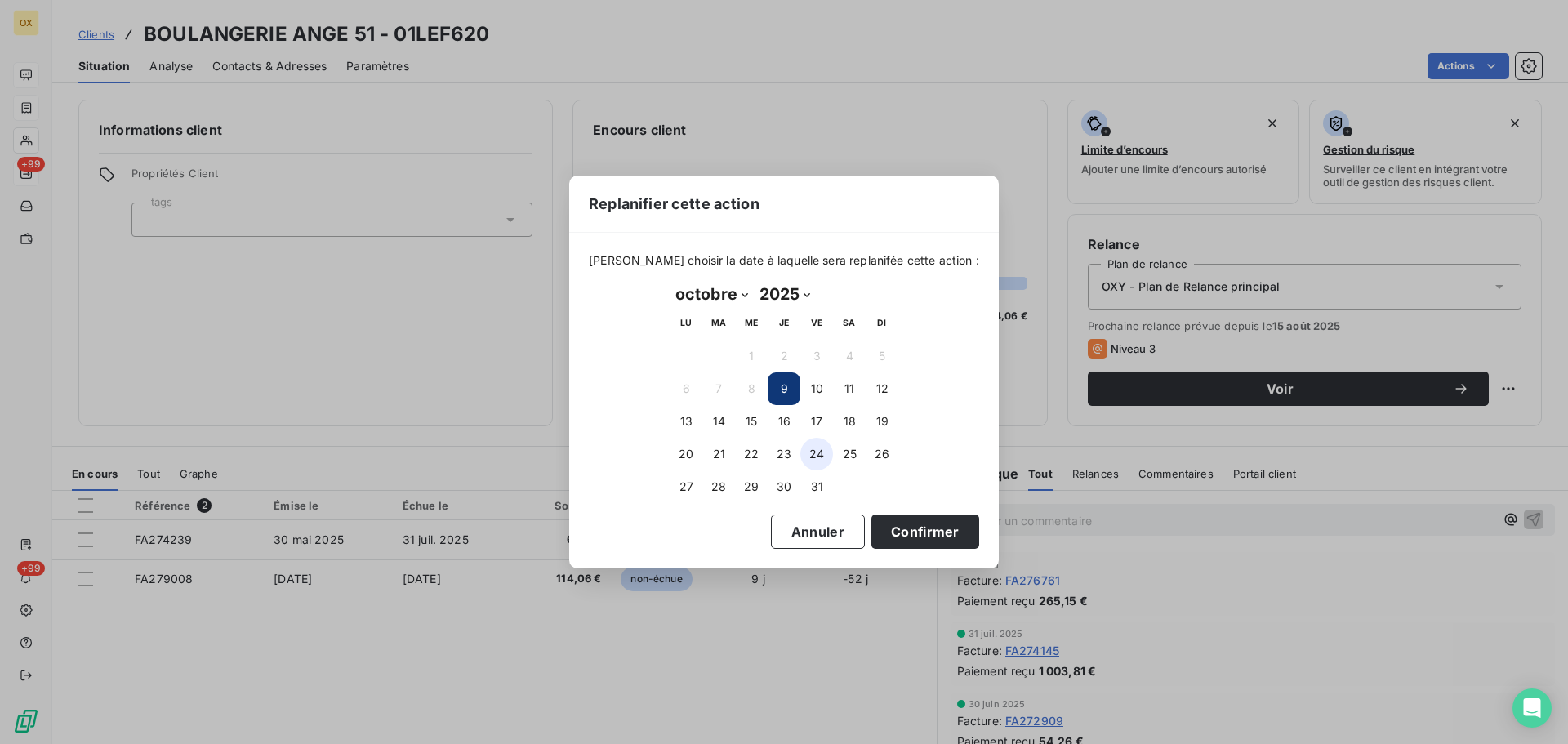
click at [820, 456] on button "24" at bounding box center [816, 453] width 33 height 33
click at [889, 527] on button "Confirmer" at bounding box center [926, 532] width 108 height 34
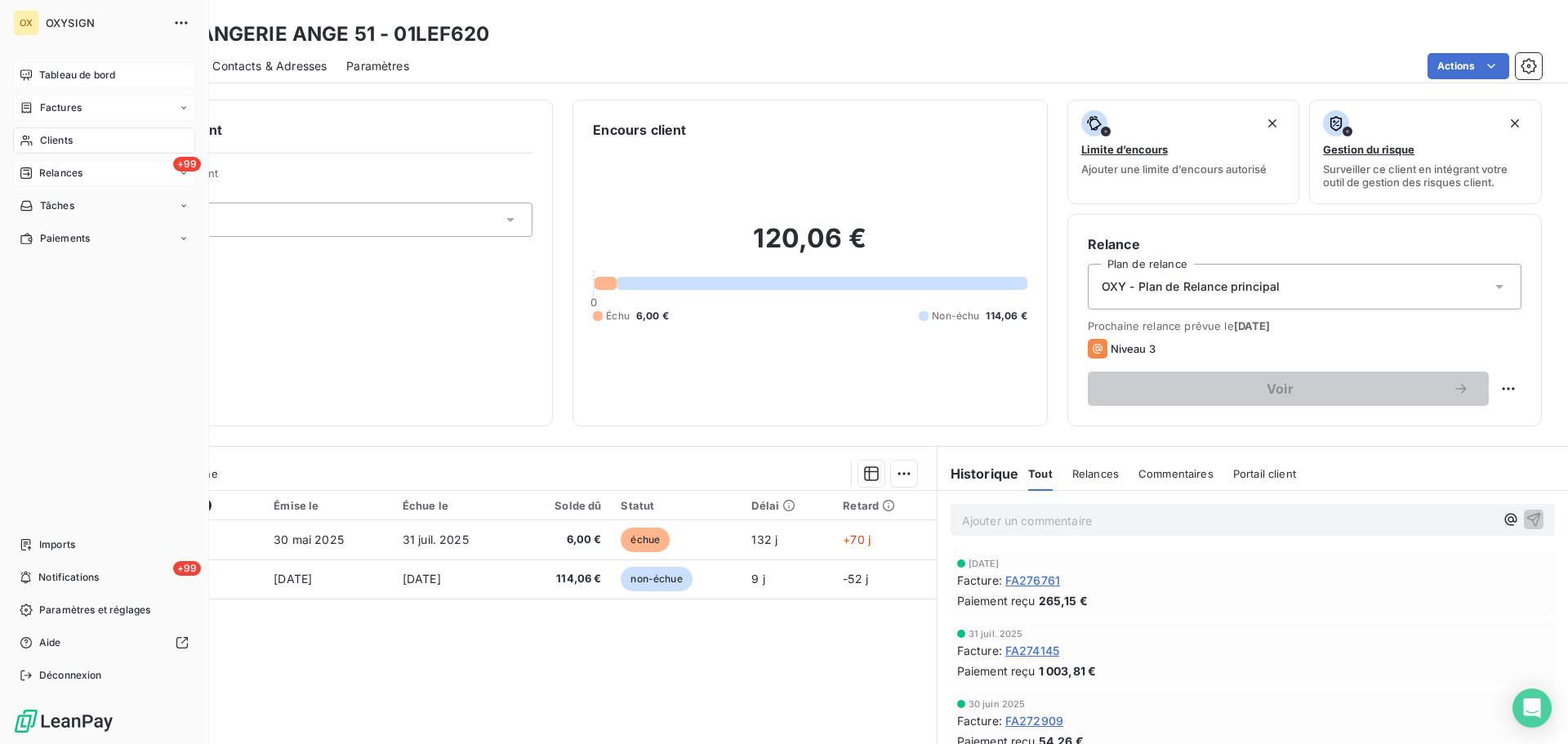
click at [49, 170] on span "Relances" at bounding box center [61, 173] width 44 height 15
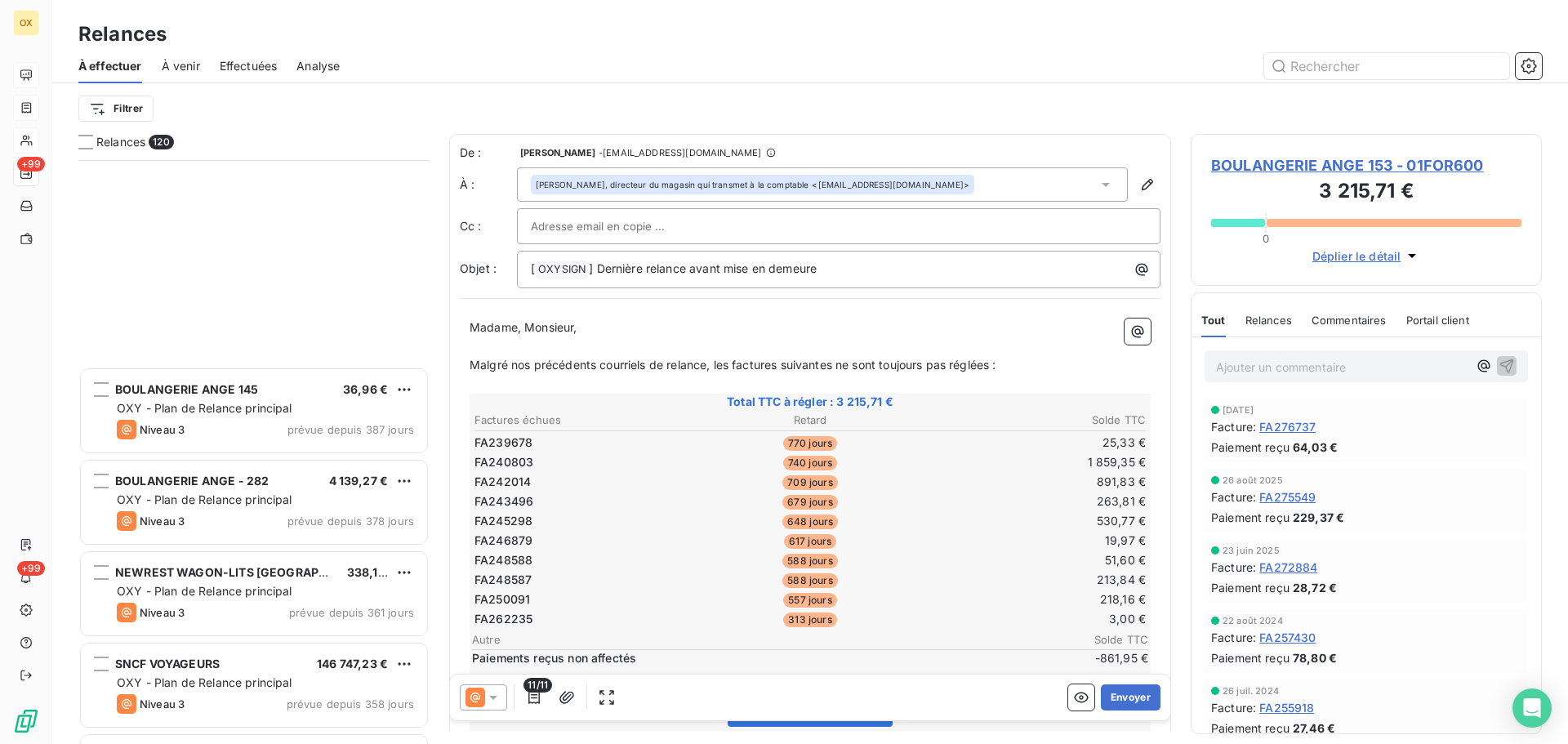
scroll to position [899, 0]
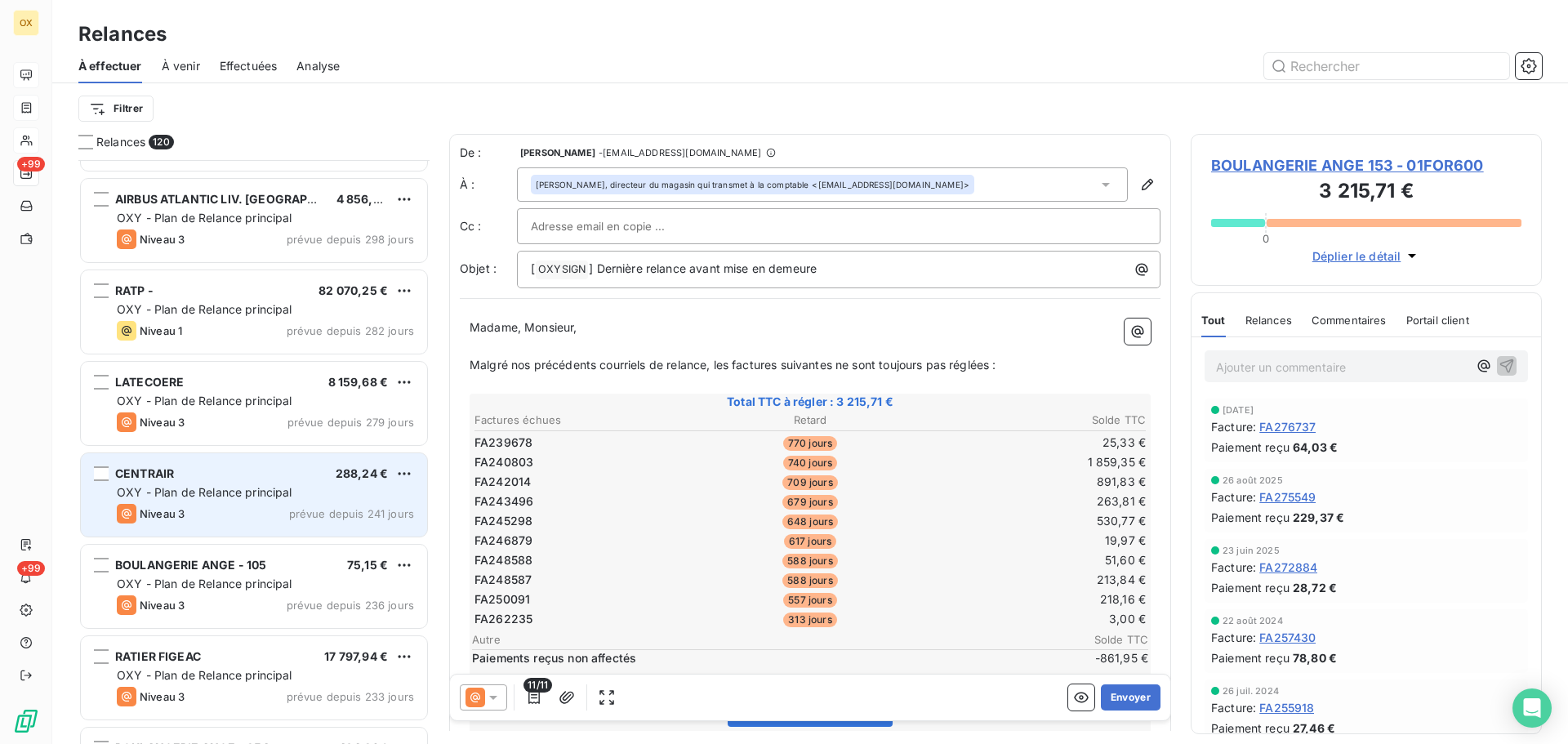
click at [199, 516] on div "Niveau 3 prévue depuis 241 jours" at bounding box center [265, 513] width 297 height 19
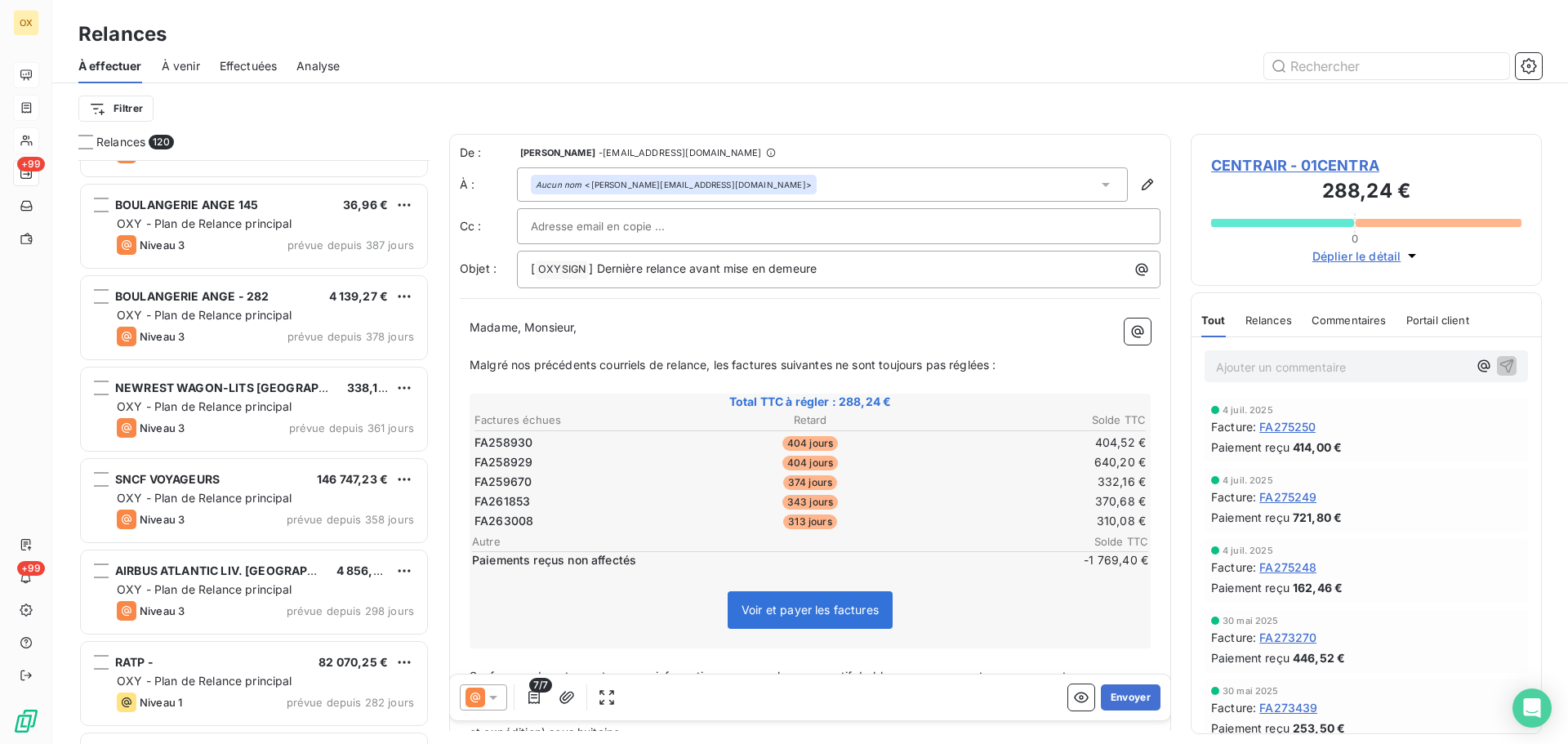
scroll to position [736, 0]
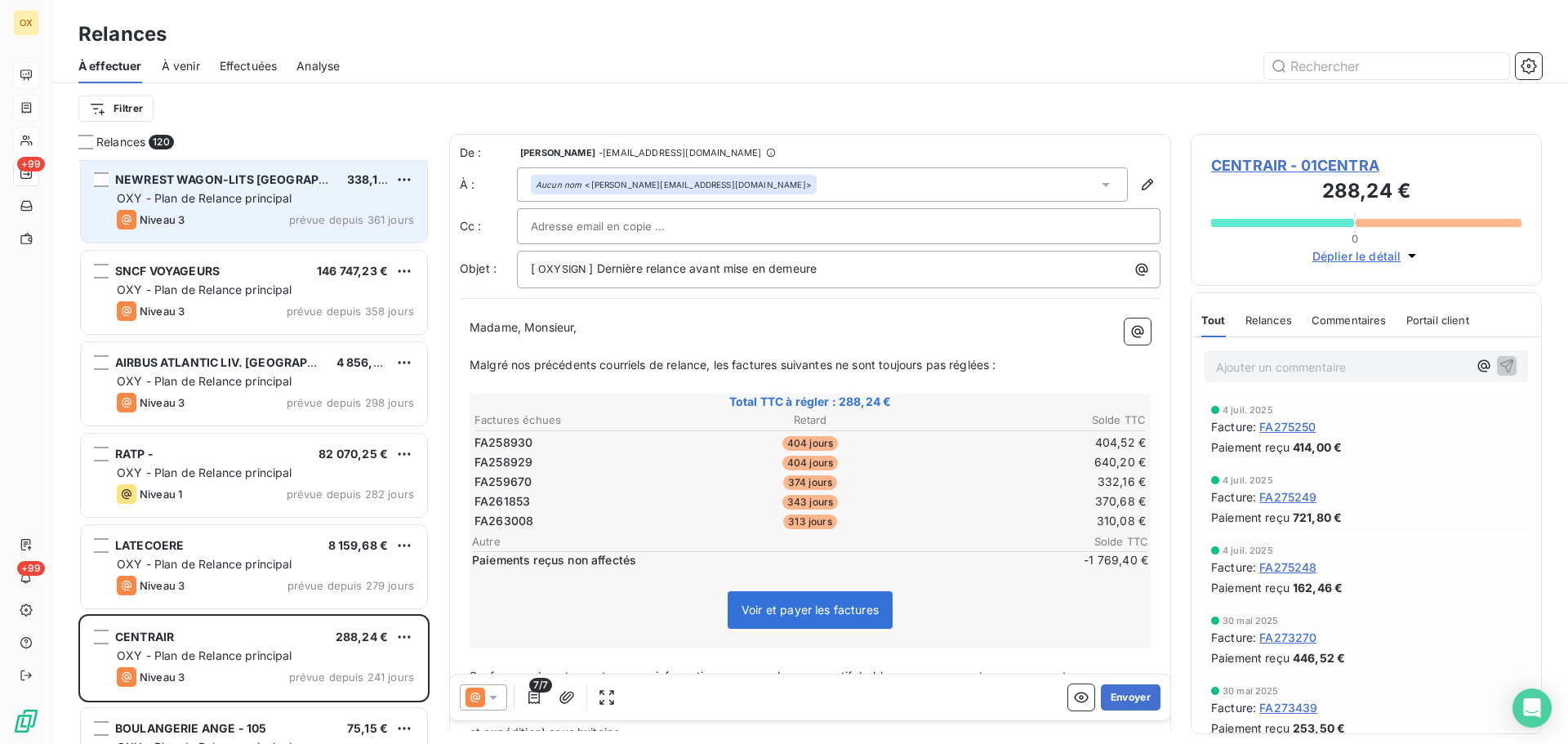
click at [273, 222] on div "Niveau 3 prévue depuis 361 jours" at bounding box center [265, 219] width 297 height 19
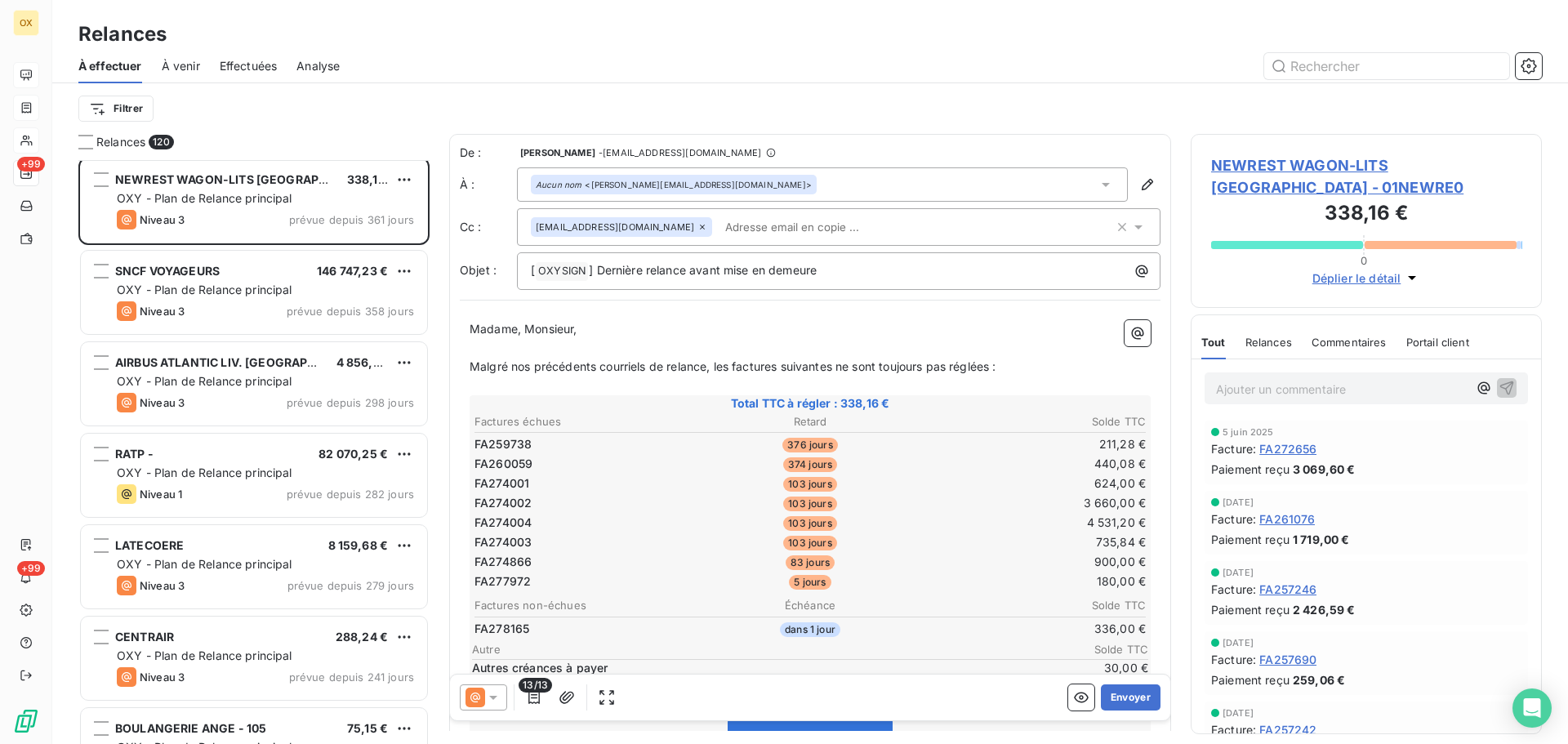
click at [1264, 164] on span "NEWREST WAGON-LITS [GEOGRAPHIC_DATA] - 01NEWRE0" at bounding box center [1366, 176] width 311 height 45
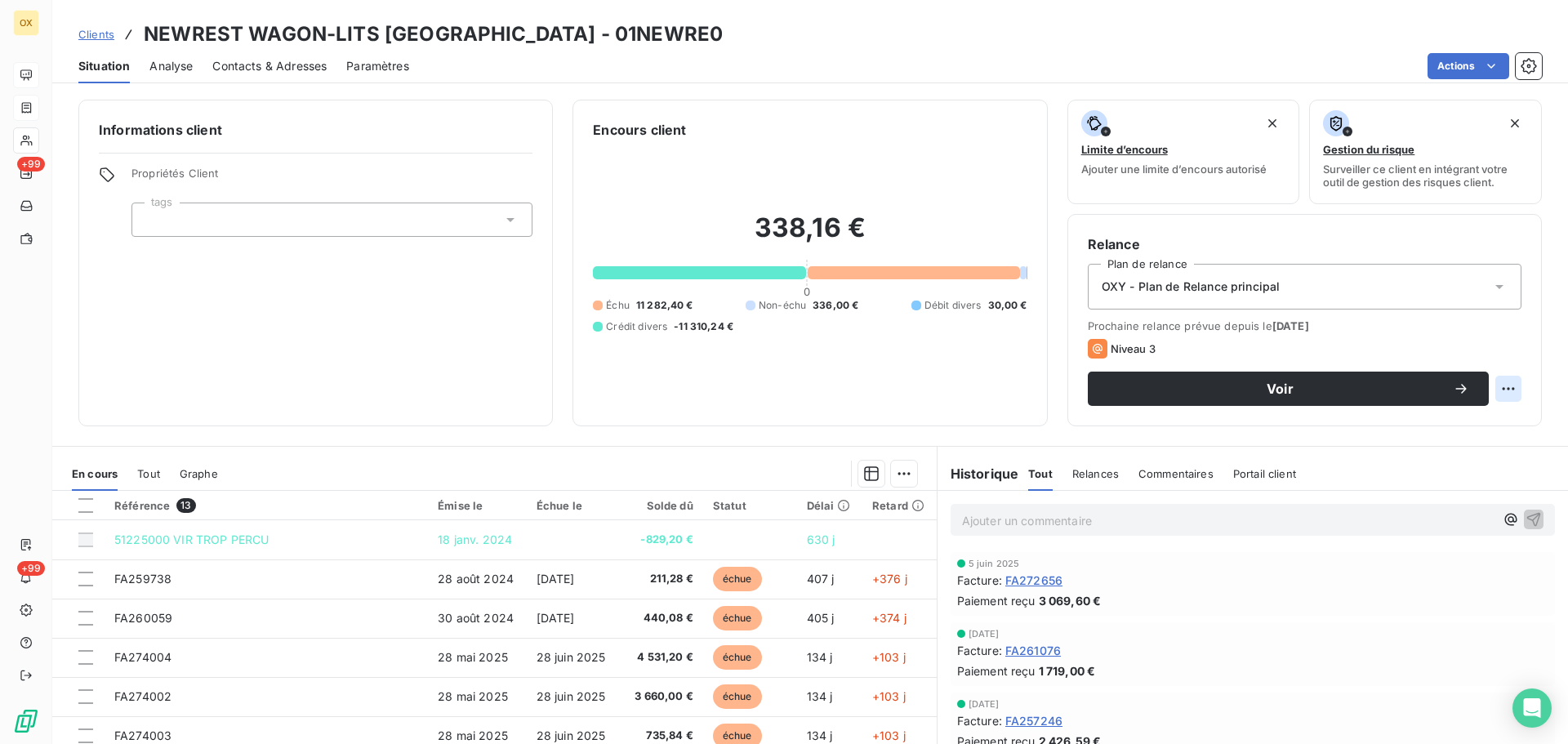
click at [1505, 390] on html "OX +99 +99 Clients NEWREST WAGON-LITS [GEOGRAPHIC_DATA] - 01NEWRE0 Situation An…" at bounding box center [784, 372] width 1568 height 744
click at [1462, 419] on div "Replanifier cette action" at bounding box center [1429, 424] width 146 height 26
select select "9"
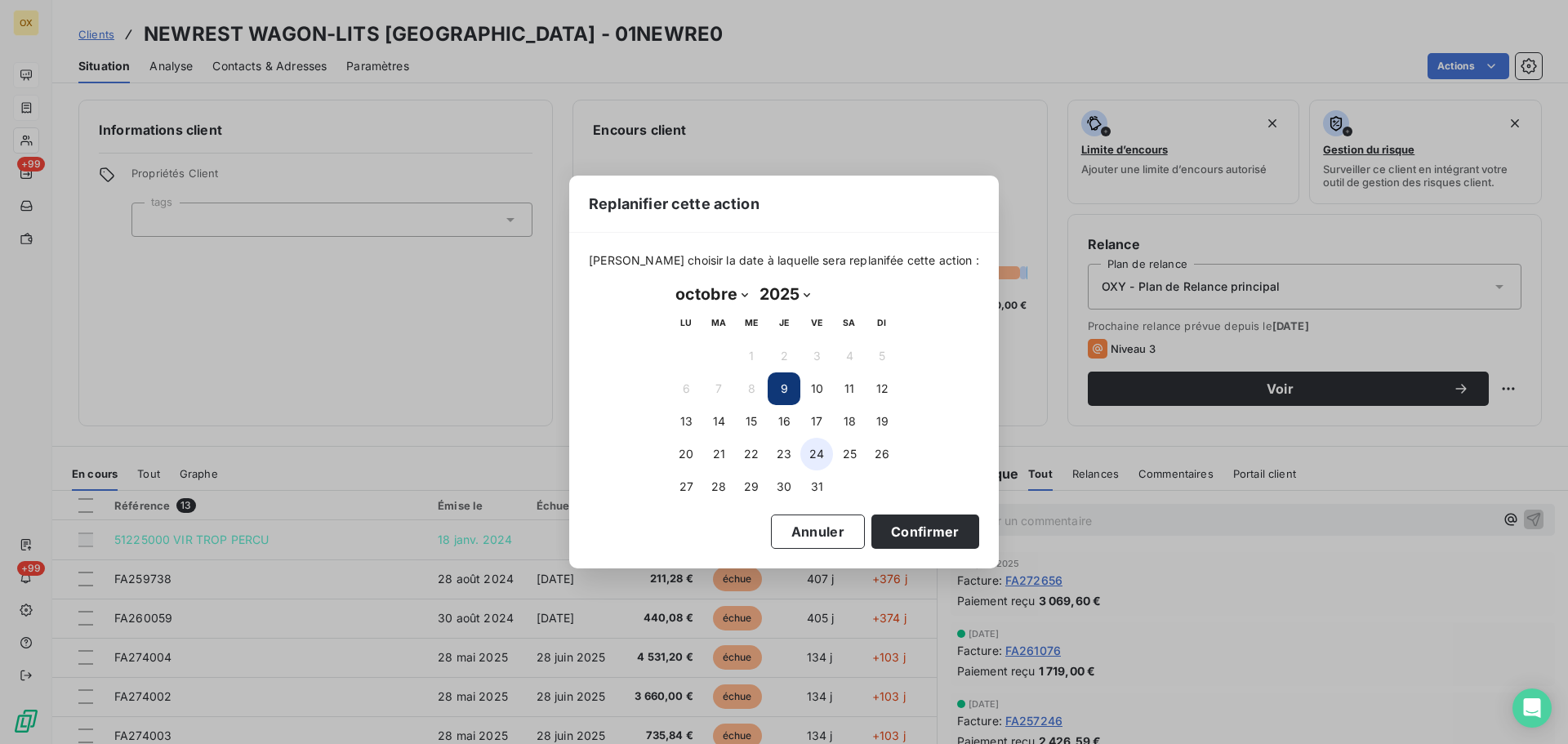
click at [818, 450] on button "24" at bounding box center [816, 453] width 33 height 33
click at [923, 526] on button "Confirmer" at bounding box center [926, 532] width 108 height 34
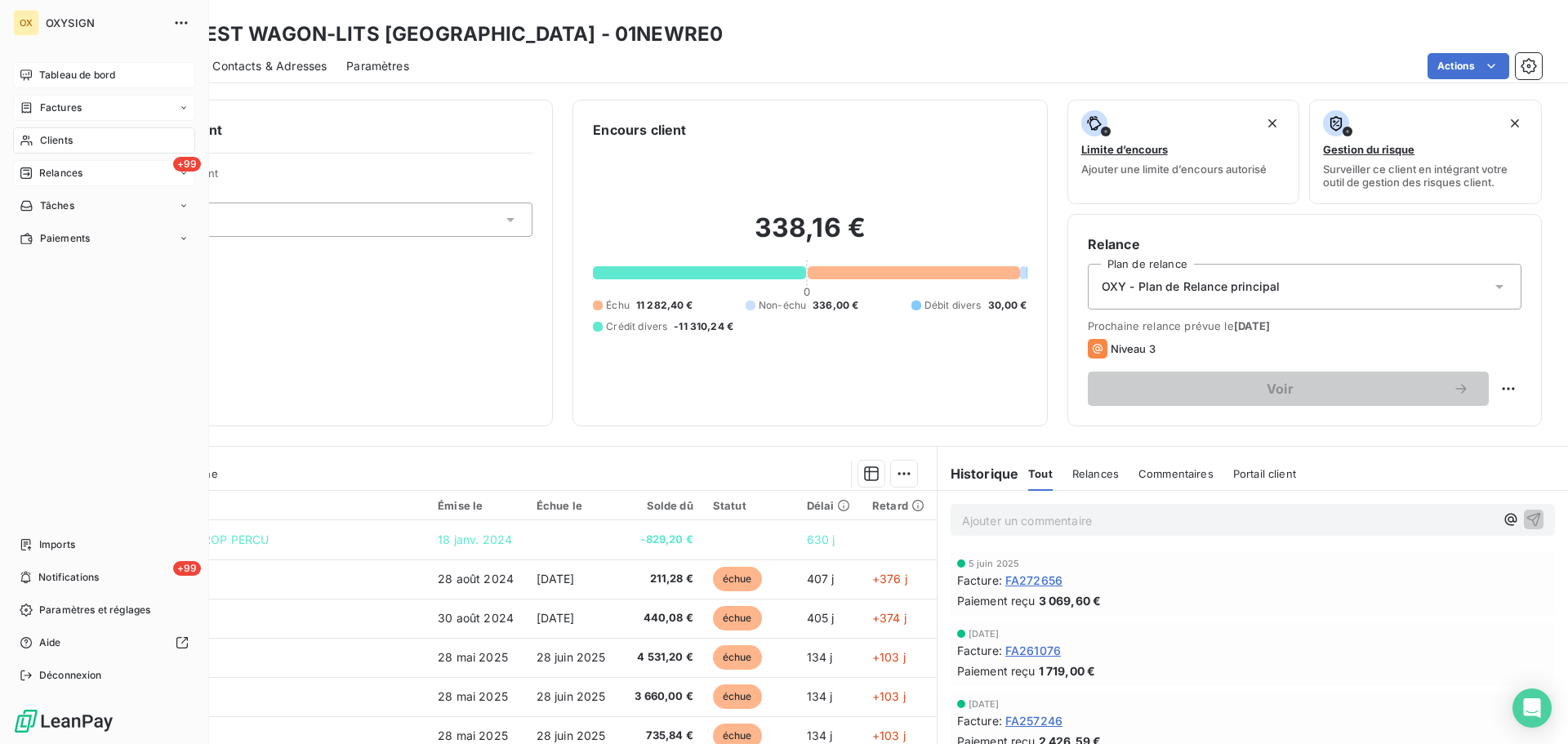
click at [44, 170] on span "Relances" at bounding box center [61, 173] width 44 height 15
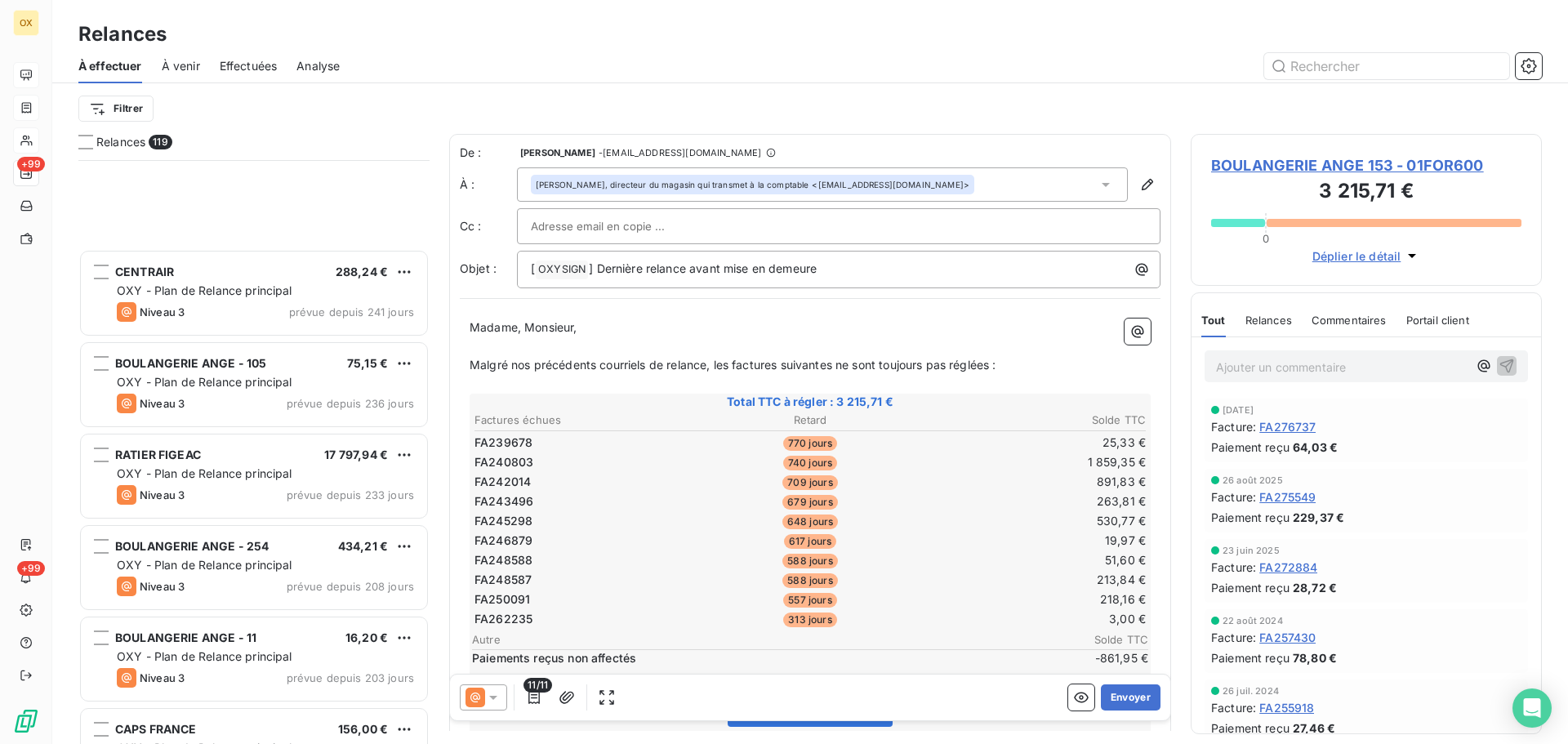
scroll to position [1226, 0]
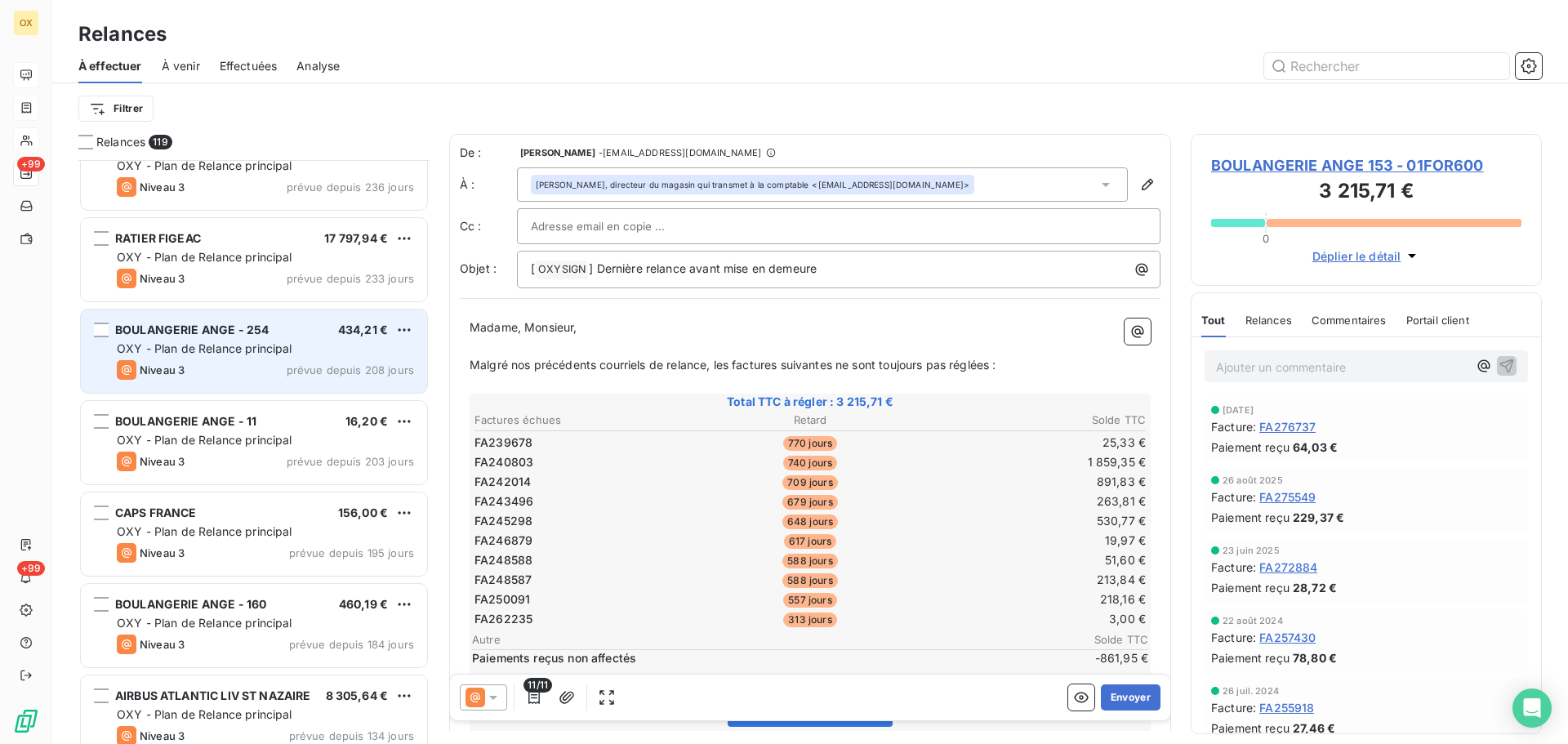
click at [238, 331] on span "BOULANGERIE ANGE - 254" at bounding box center [191, 329] width 154 height 14
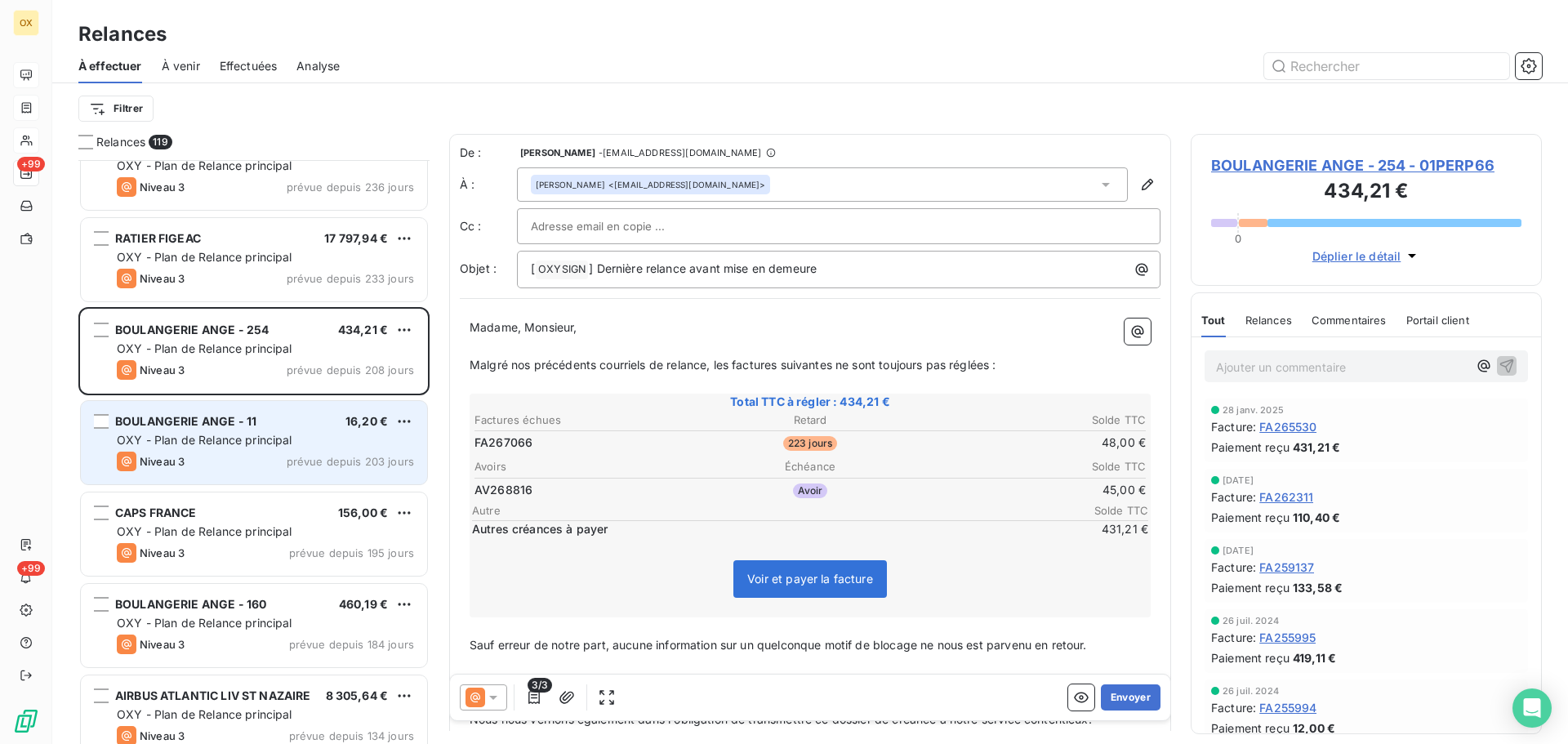
click at [244, 414] on span "BOULANGERIE ANGE - 11" at bounding box center [186, 421] width 141 height 14
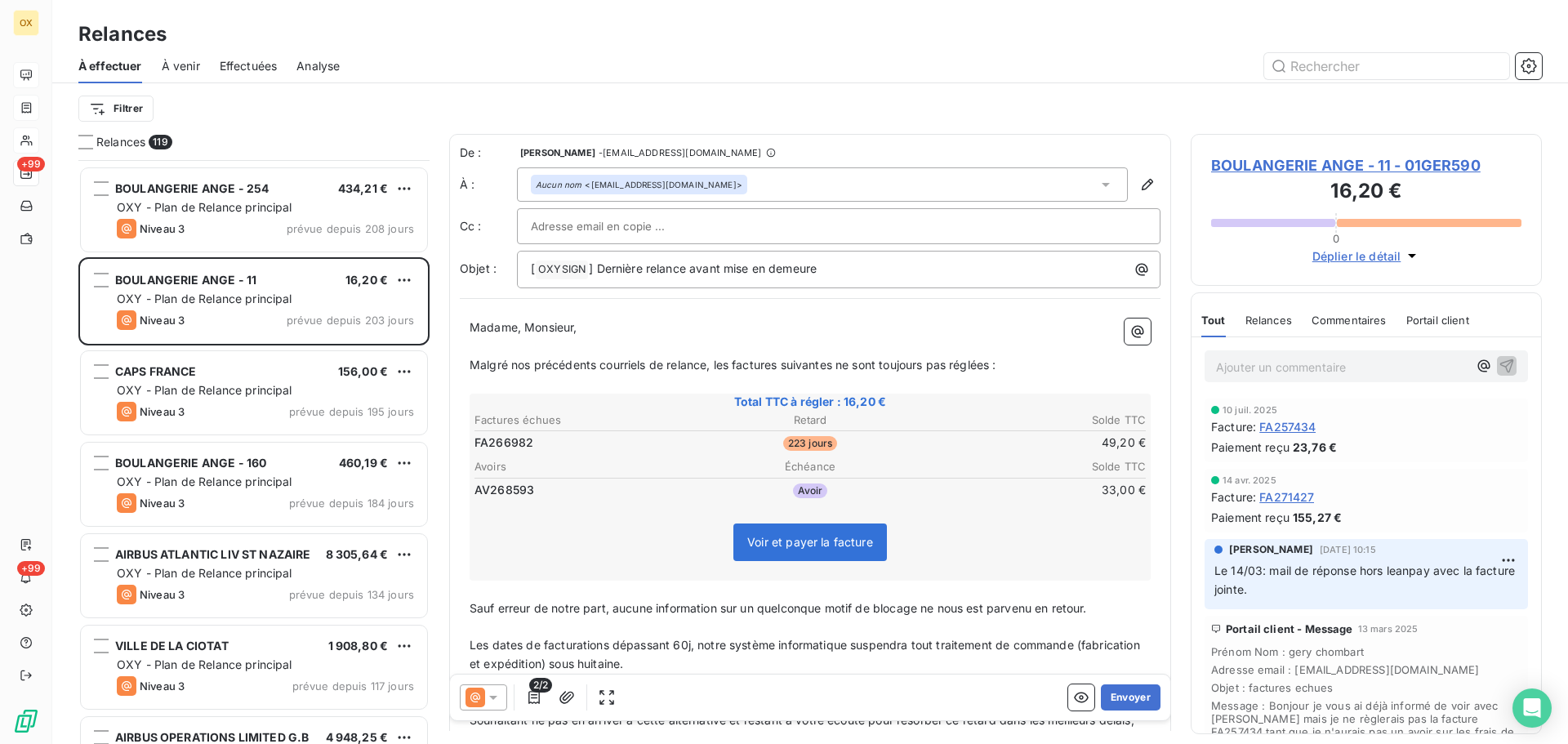
scroll to position [1471, 0]
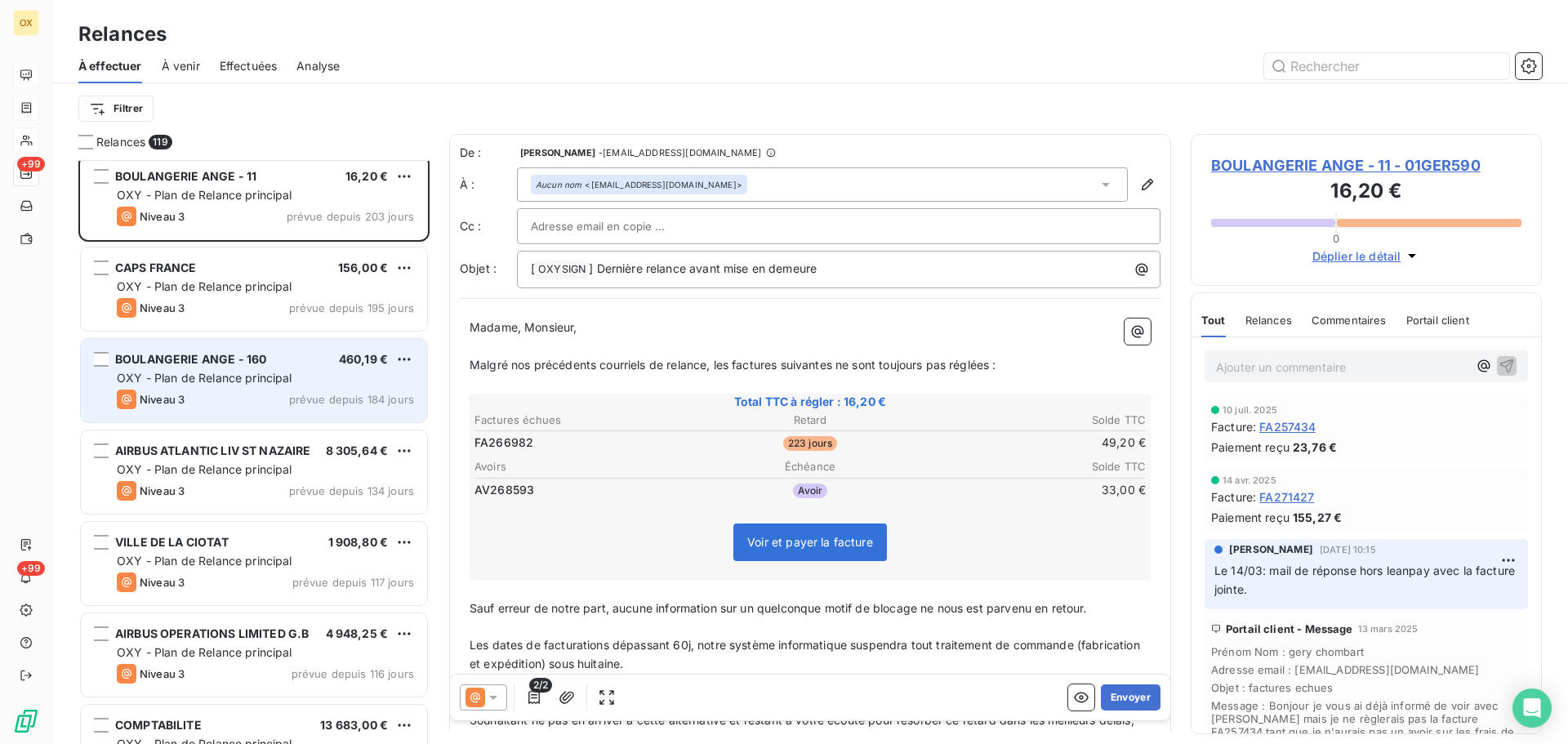
click at [239, 363] on span "BOULANGERIE ANGE - 160" at bounding box center [191, 359] width 151 height 14
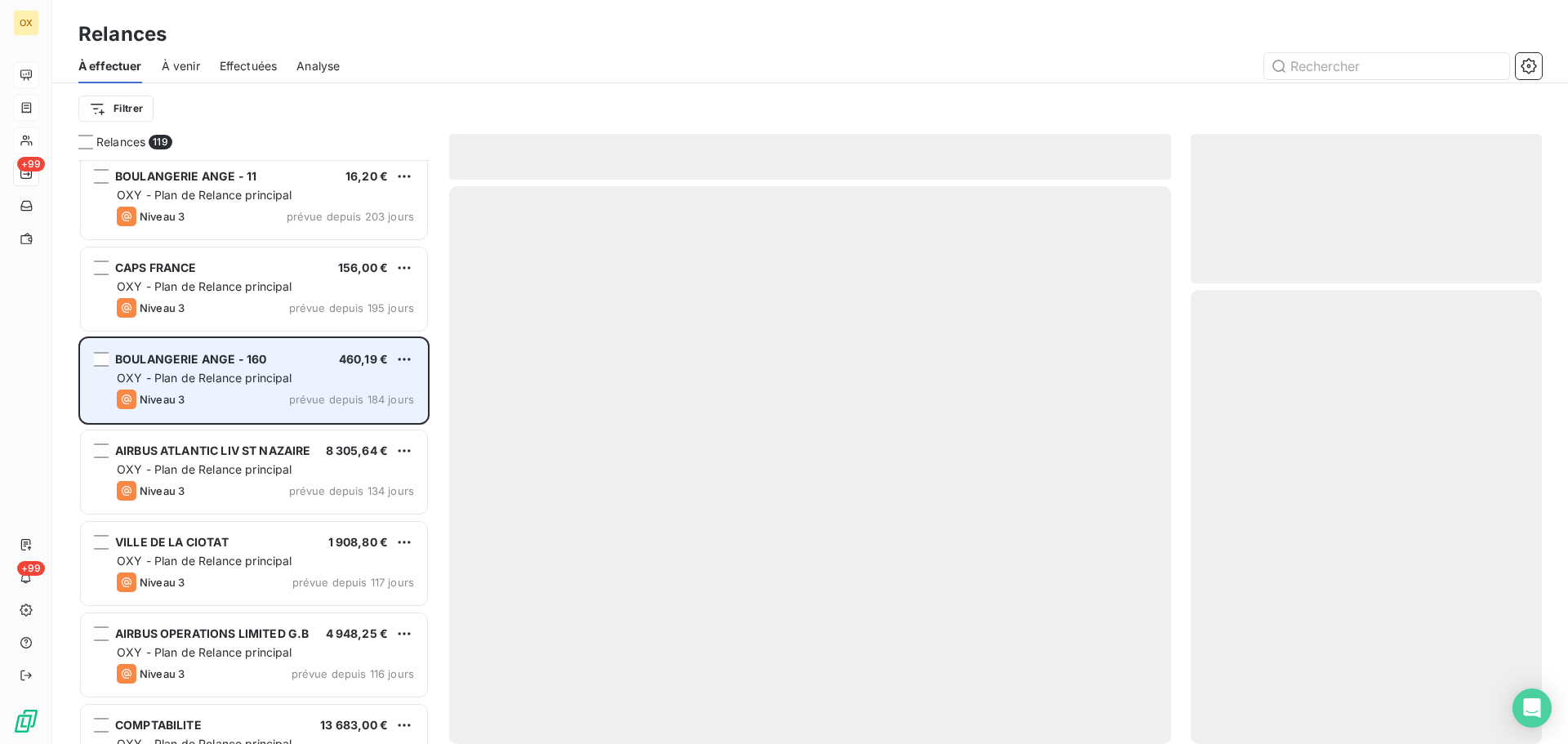
click at [239, 363] on span "BOULANGERIE ANGE - 160" at bounding box center [191, 359] width 151 height 14
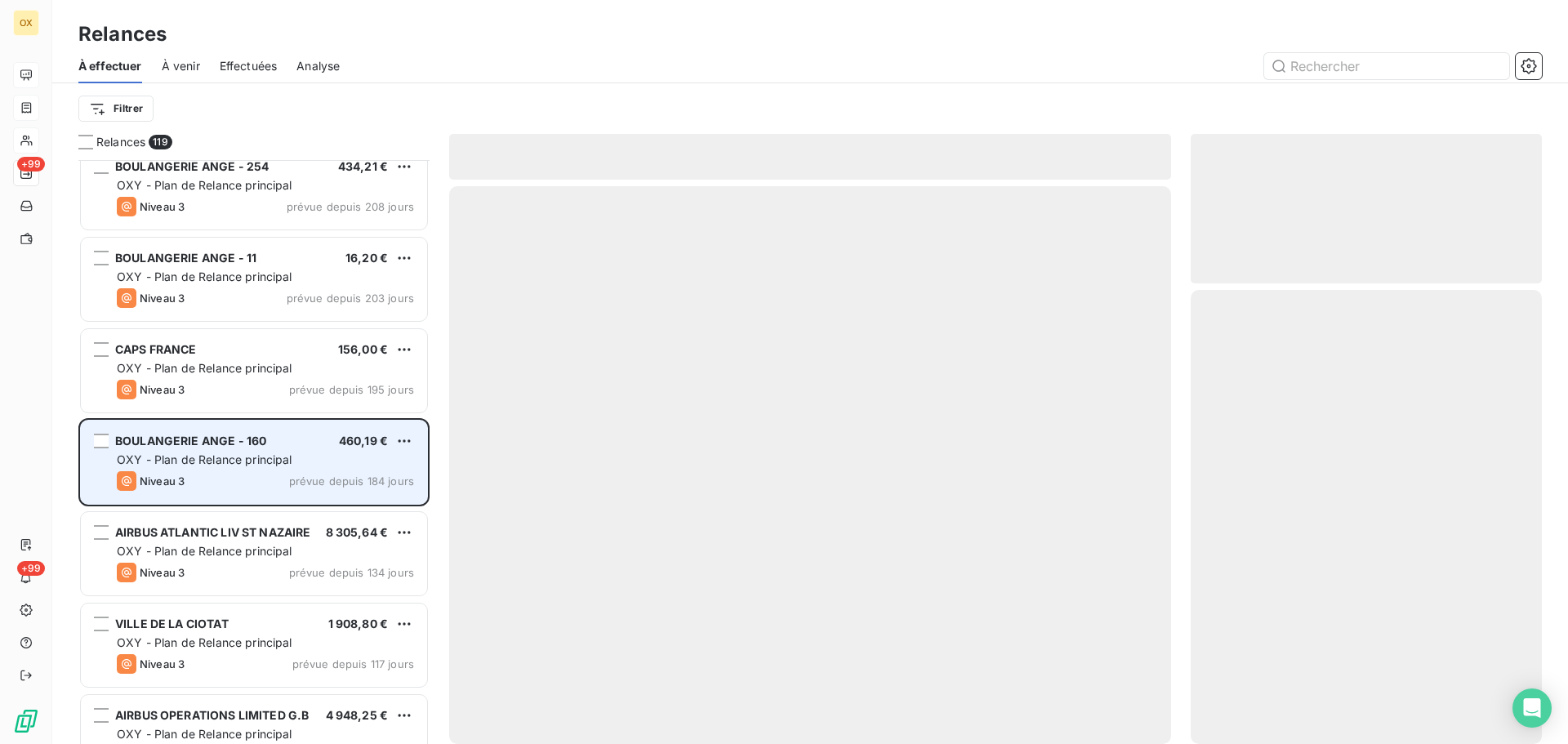
scroll to position [1471, 0]
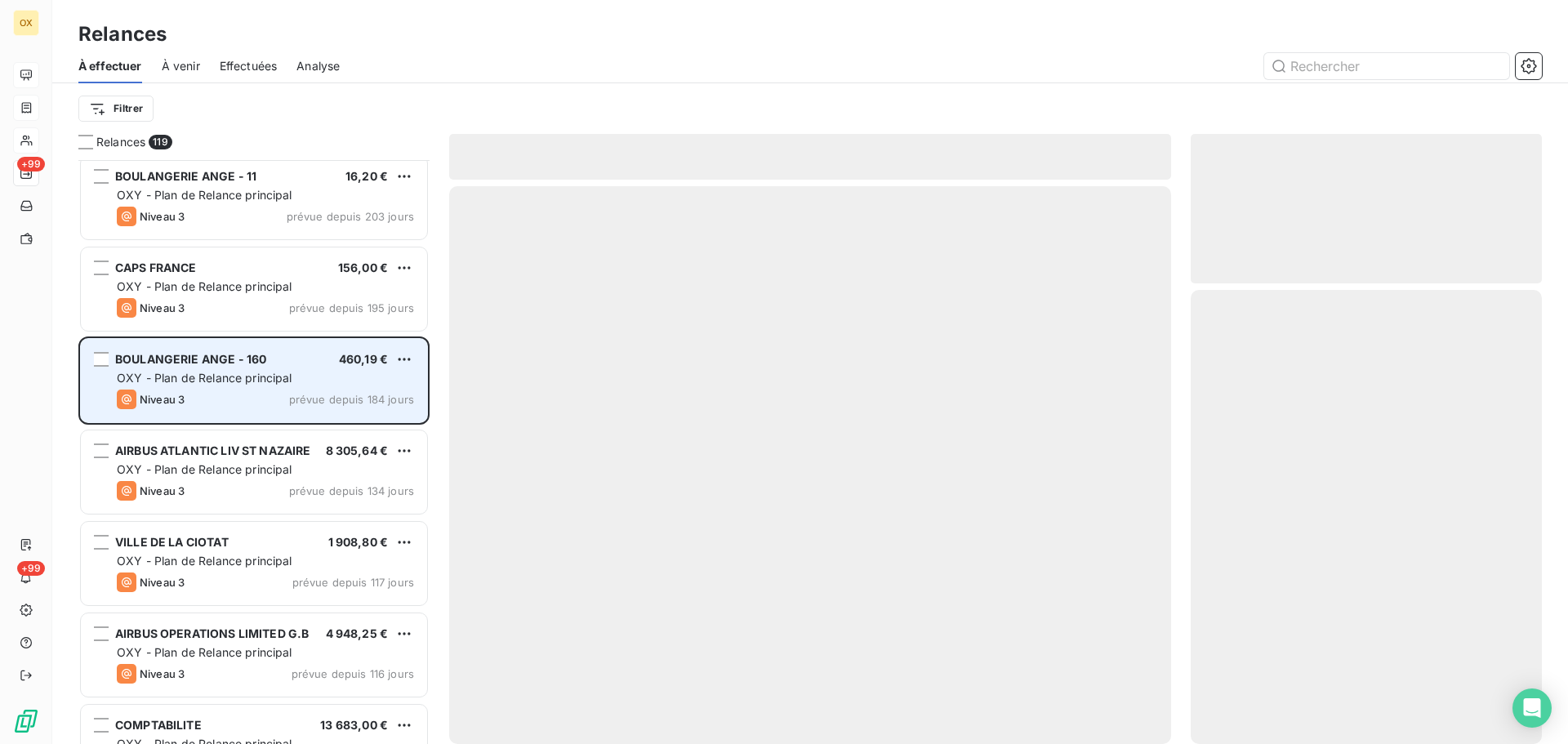
click at [239, 363] on span "BOULANGERIE ANGE - 160" at bounding box center [191, 359] width 151 height 14
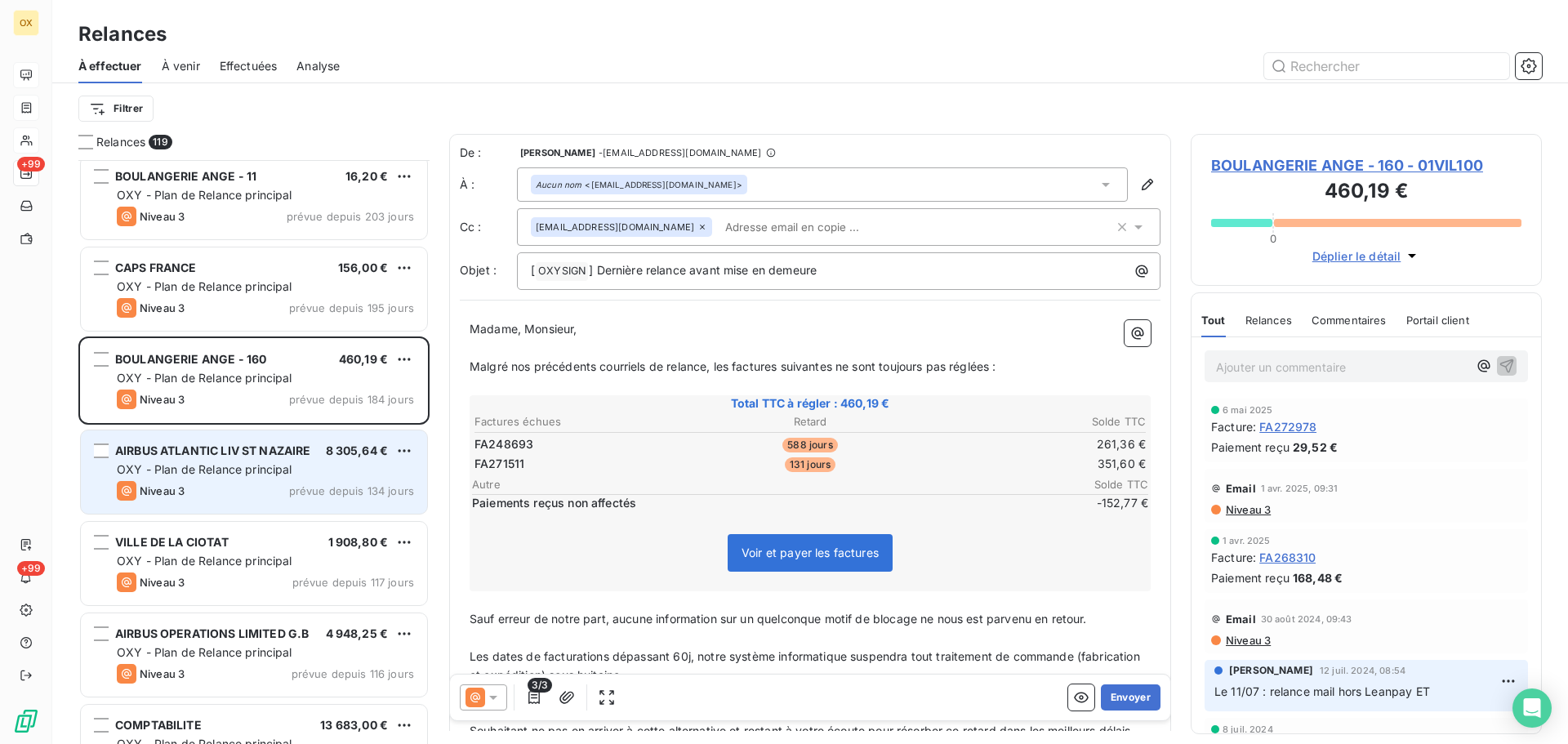
click at [278, 464] on span "OXY - Plan de Relance principal" at bounding box center [204, 469] width 176 height 14
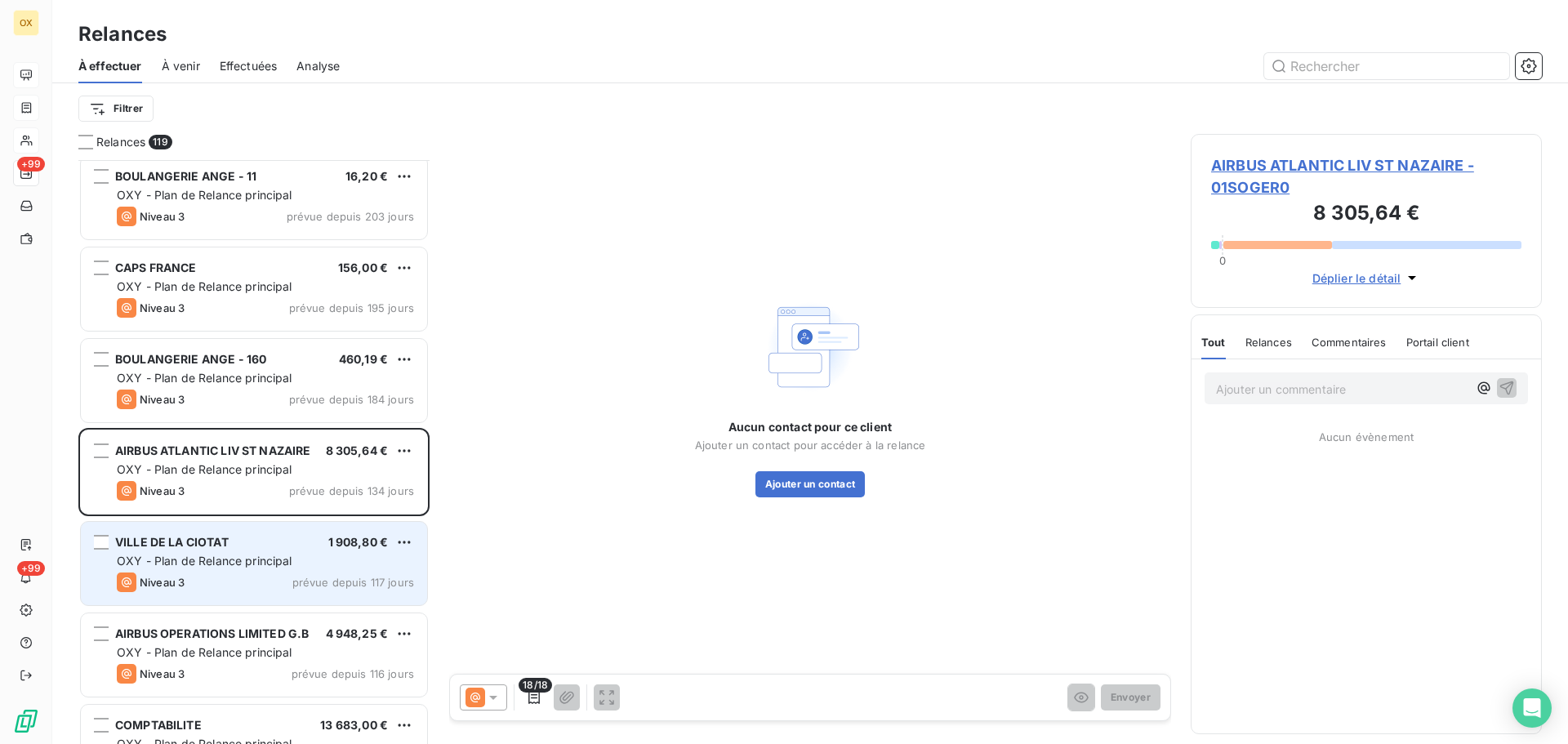
click at [228, 550] on div "VILLE DE LA CIOTAT" at bounding box center [171, 542] width 113 height 16
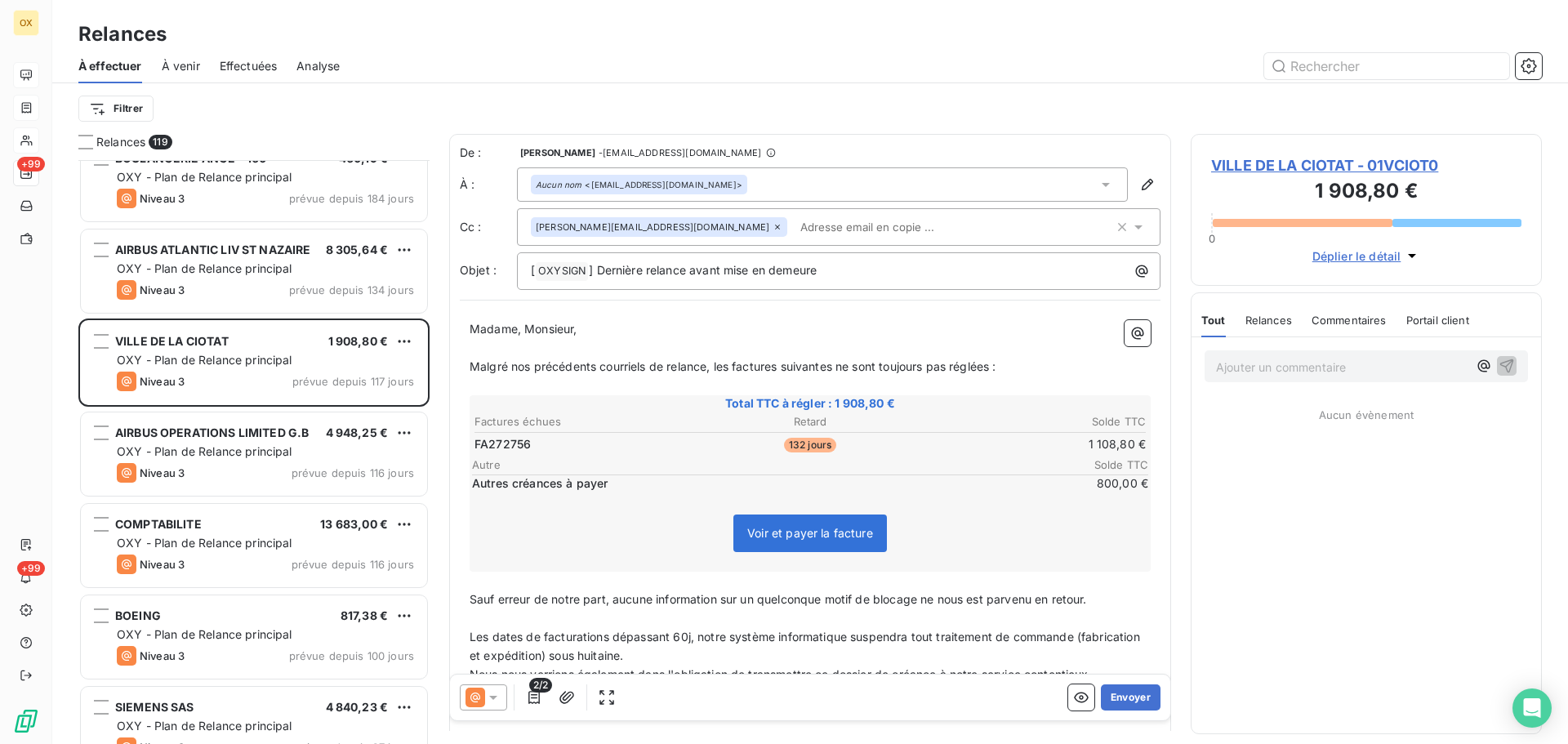
scroll to position [1716, 0]
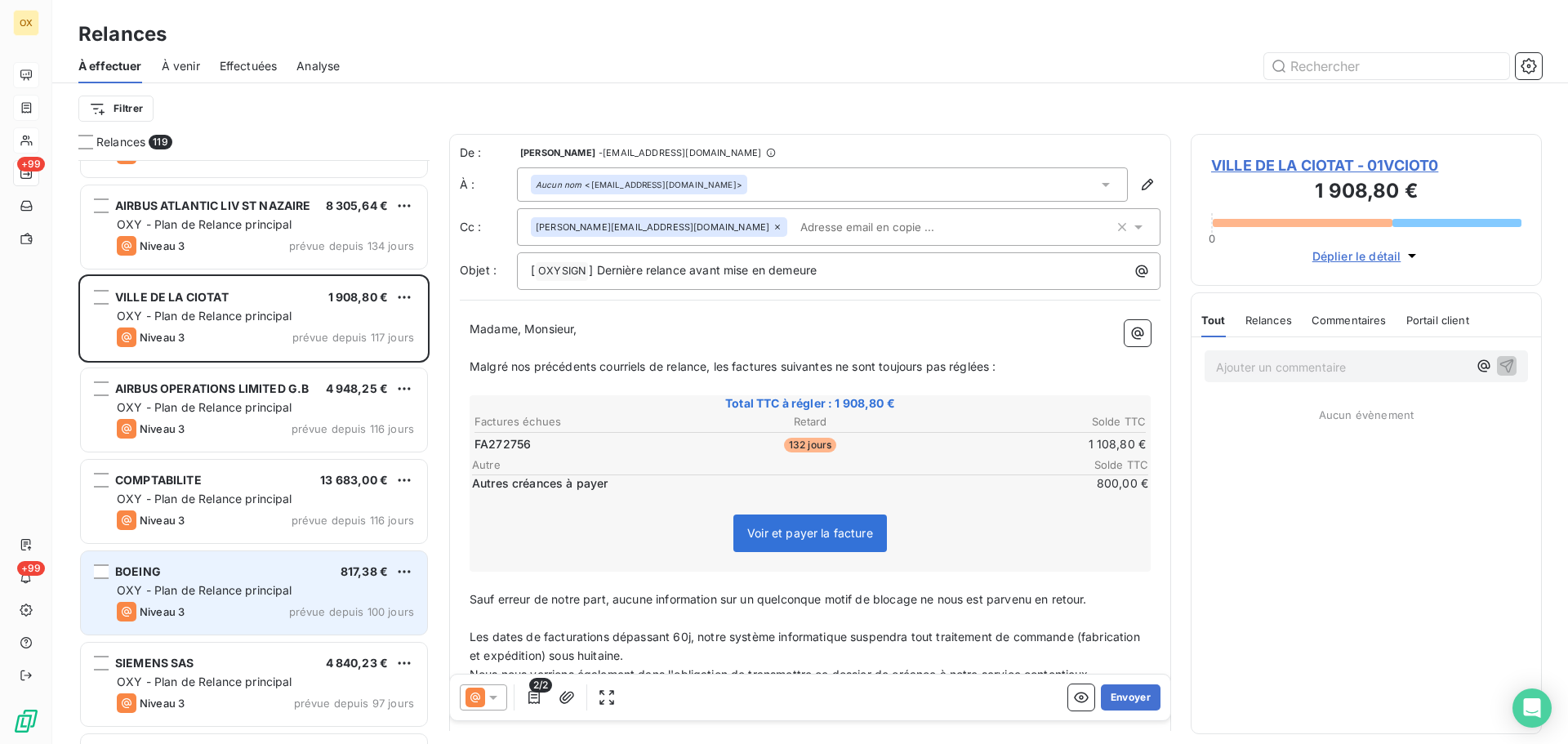
click at [202, 574] on div "BOEING 817,38 €" at bounding box center [265, 572] width 297 height 15
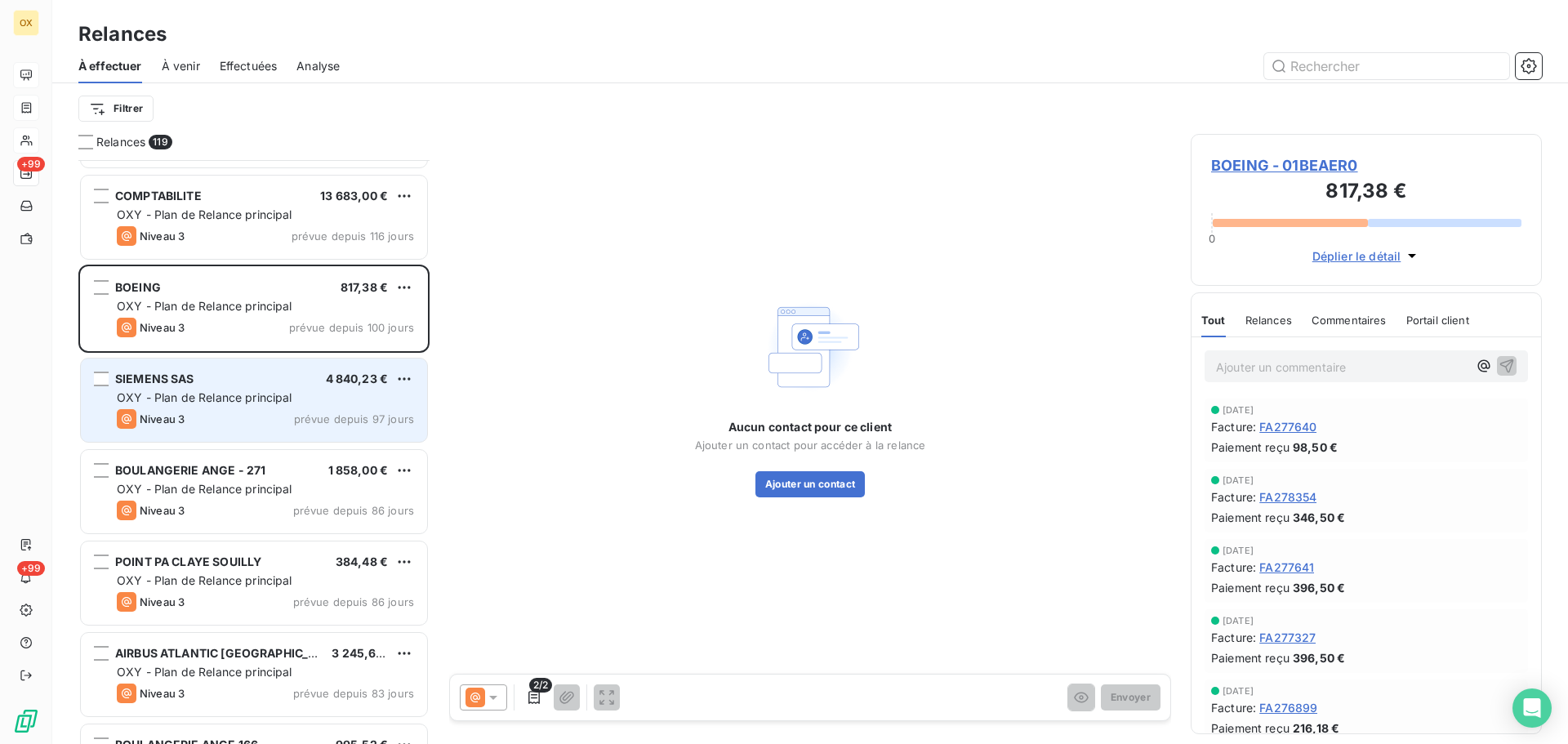
scroll to position [2043, 0]
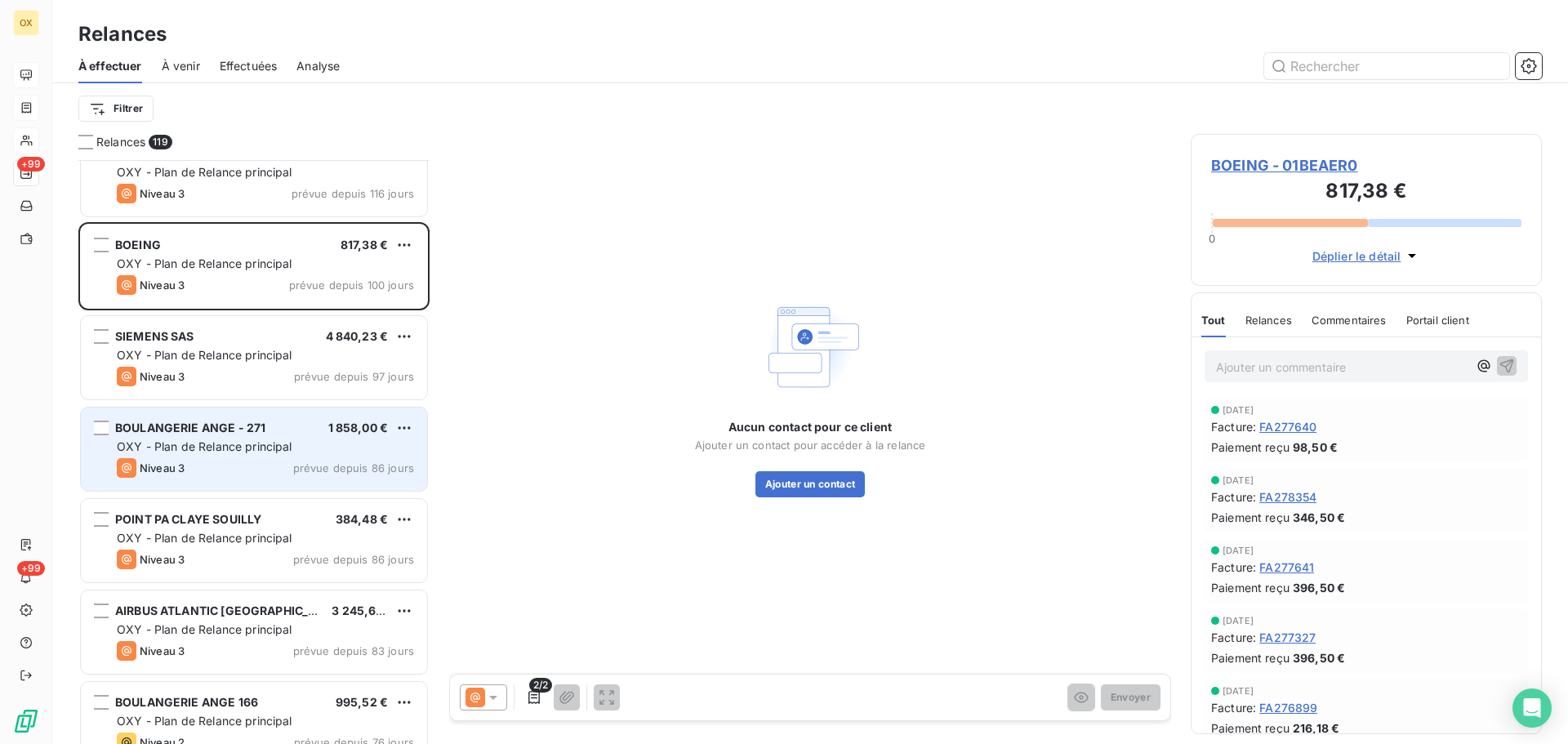
click at [238, 448] on span "OXY - Plan de Relance principal" at bounding box center [204, 446] width 176 height 14
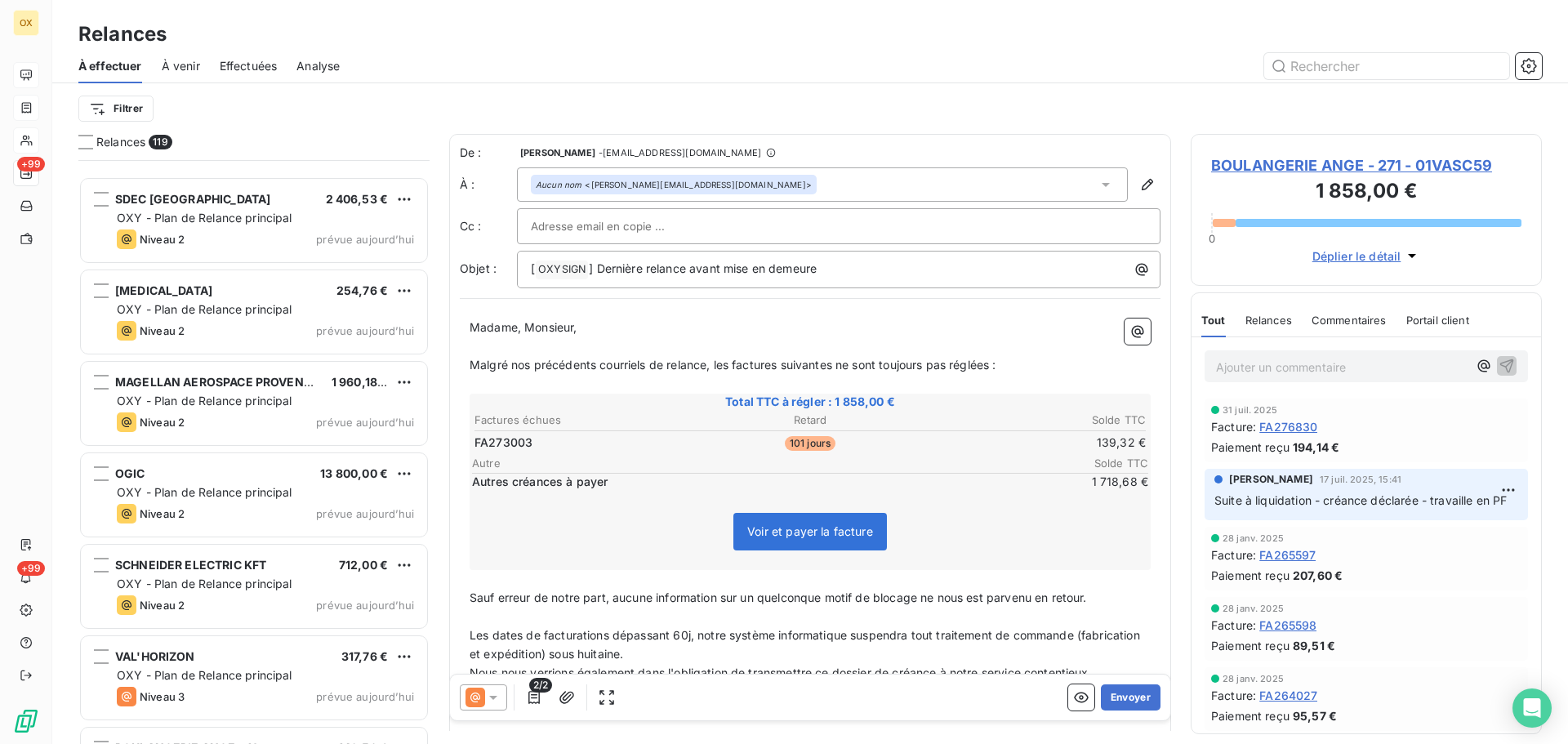
scroll to position [10303, 0]
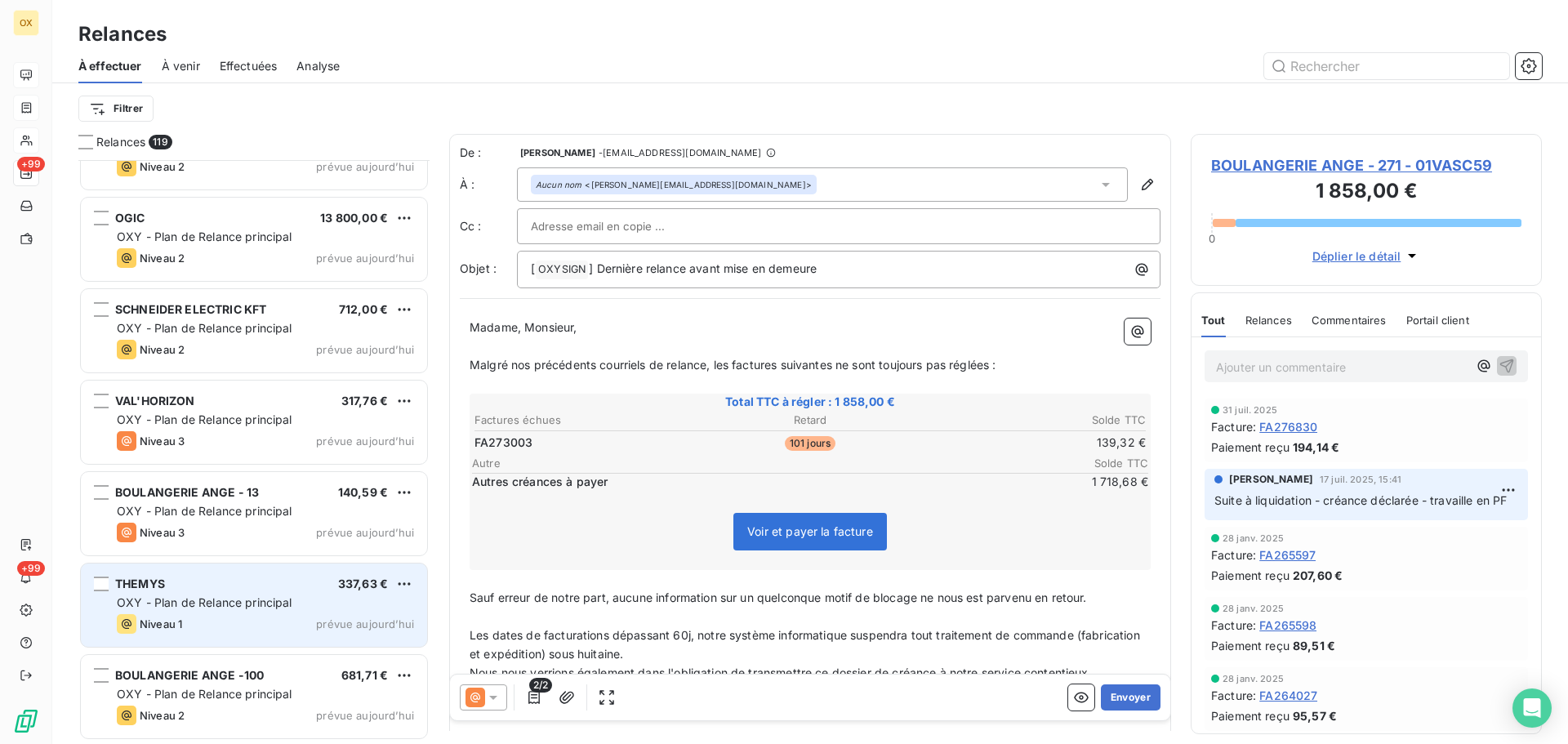
click at [279, 601] on span "OXY - Plan de Relance principal" at bounding box center [204, 602] width 176 height 14
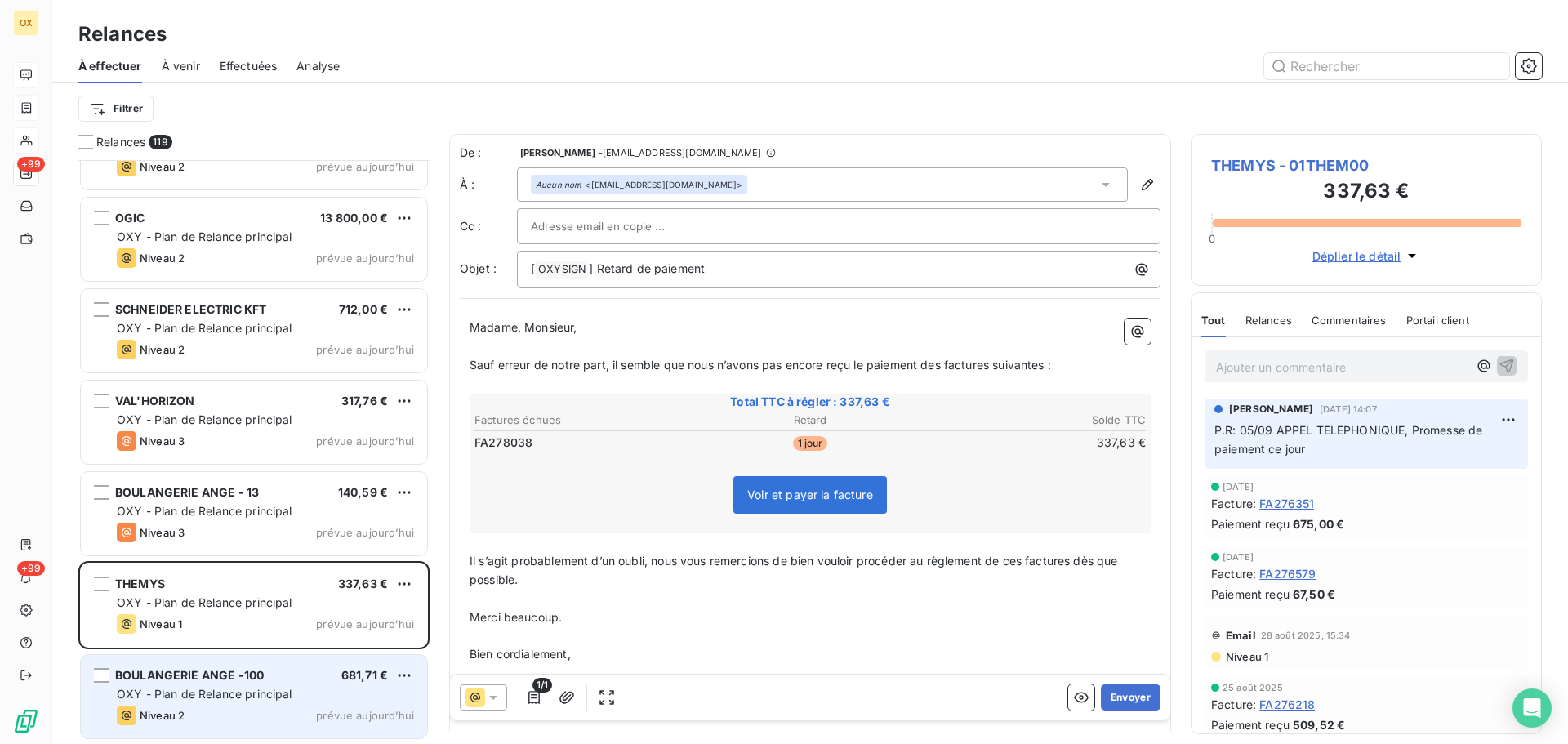
click at [197, 696] on span "OXY - Plan de Relance principal" at bounding box center [204, 694] width 176 height 14
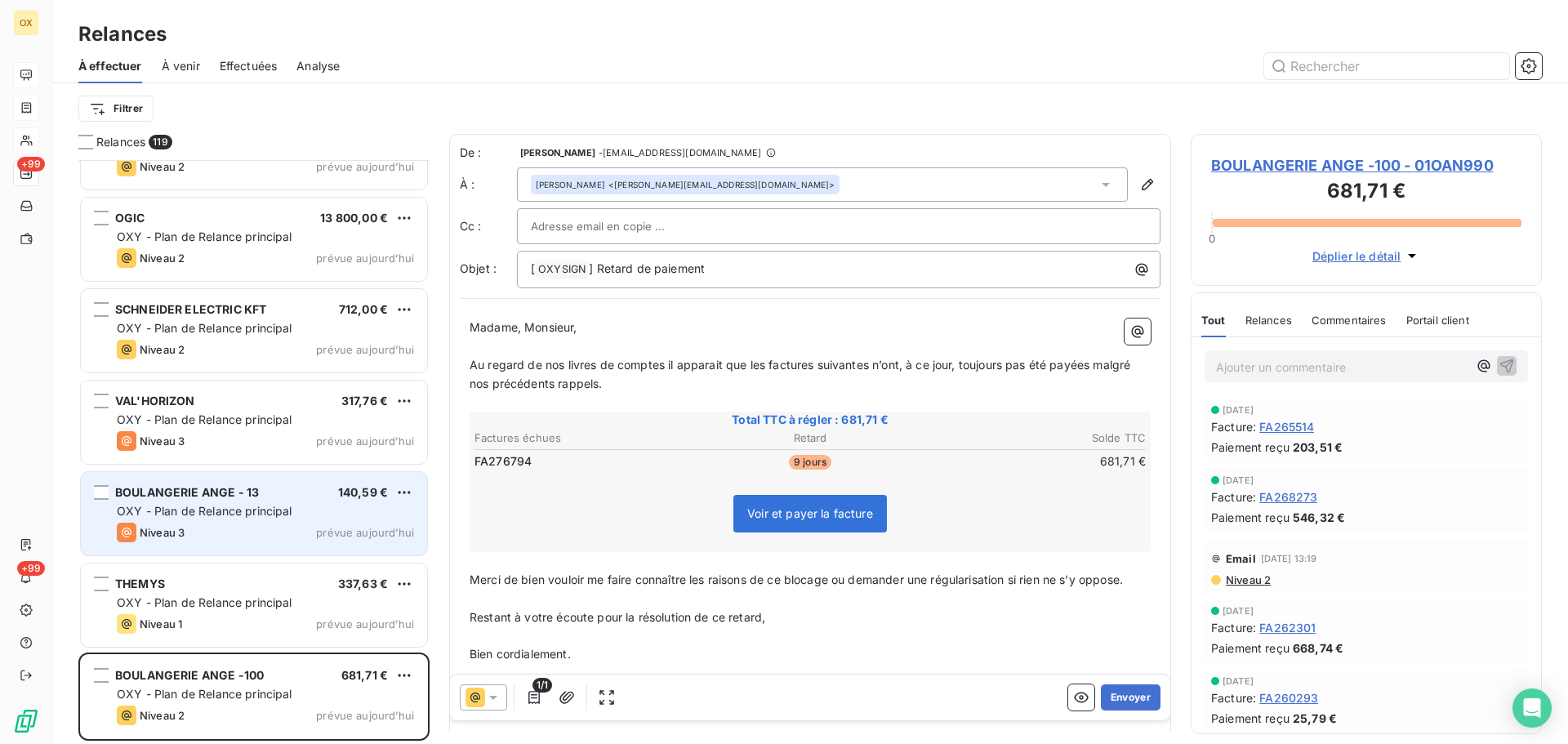
click at [185, 529] on span "Niveau 3" at bounding box center [161, 532] width 45 height 13
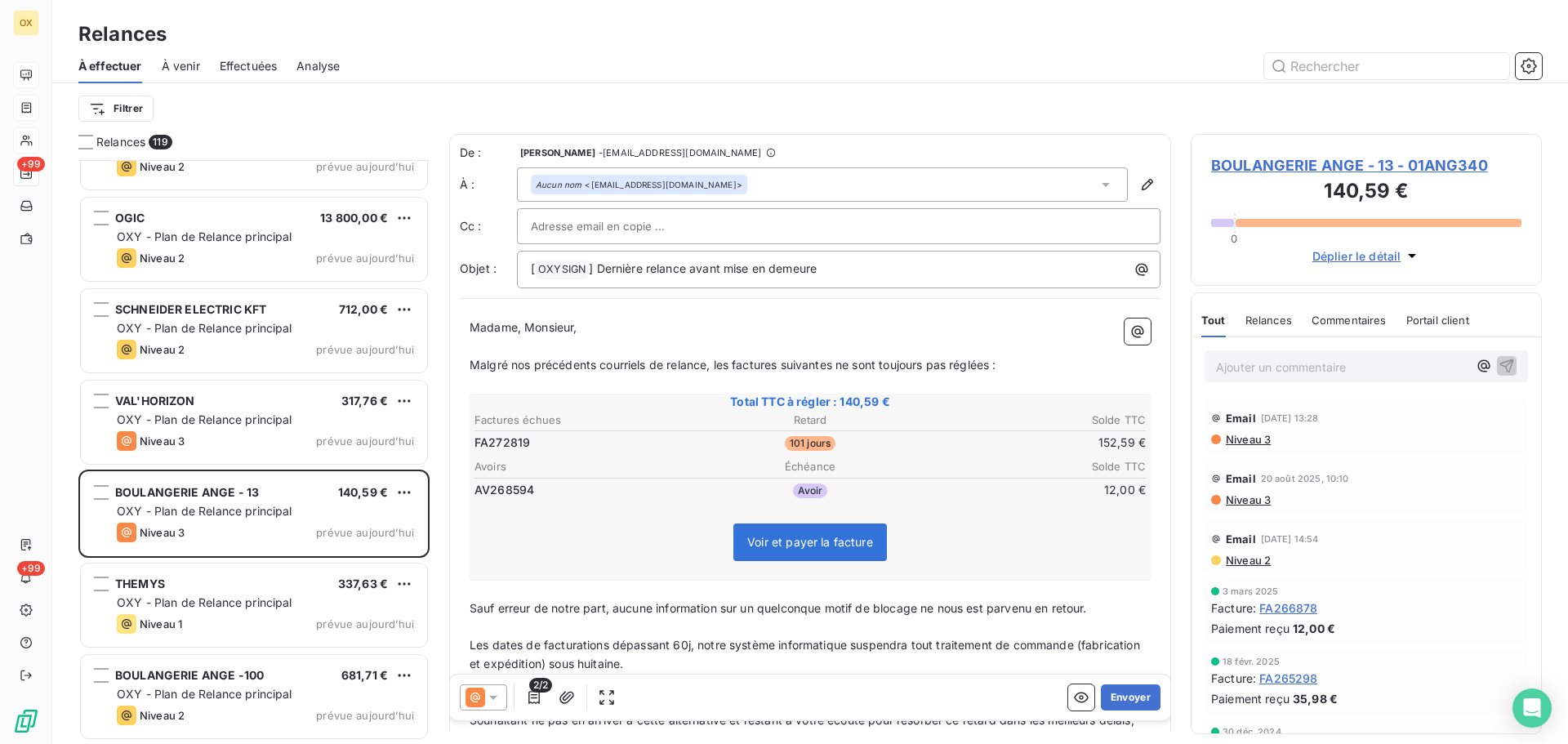
click at [1273, 167] on span "BOULANGERIE ANGE - 13 - 01ANG340" at bounding box center [1366, 165] width 311 height 22
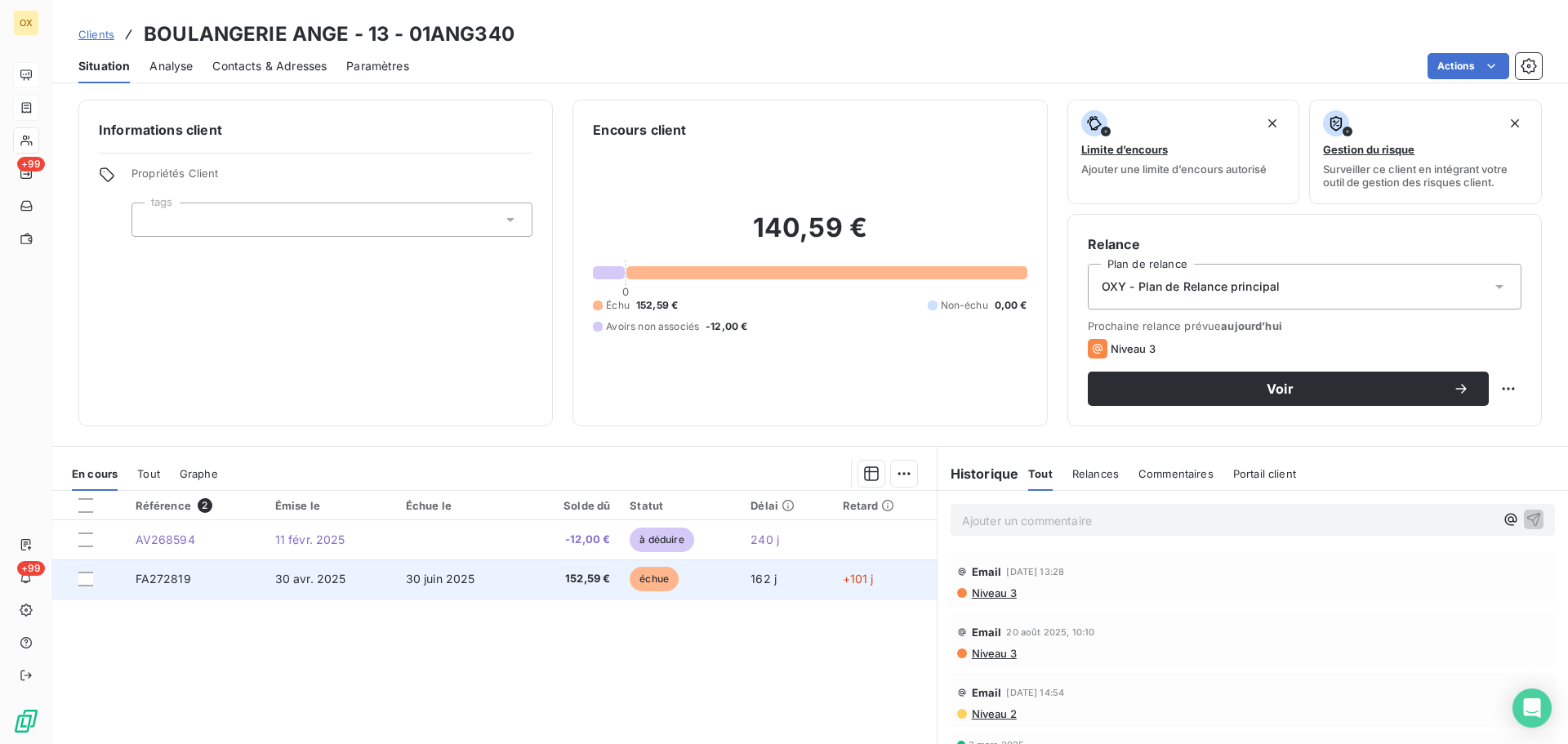
click at [538, 574] on span "152,59 €" at bounding box center [572, 579] width 76 height 16
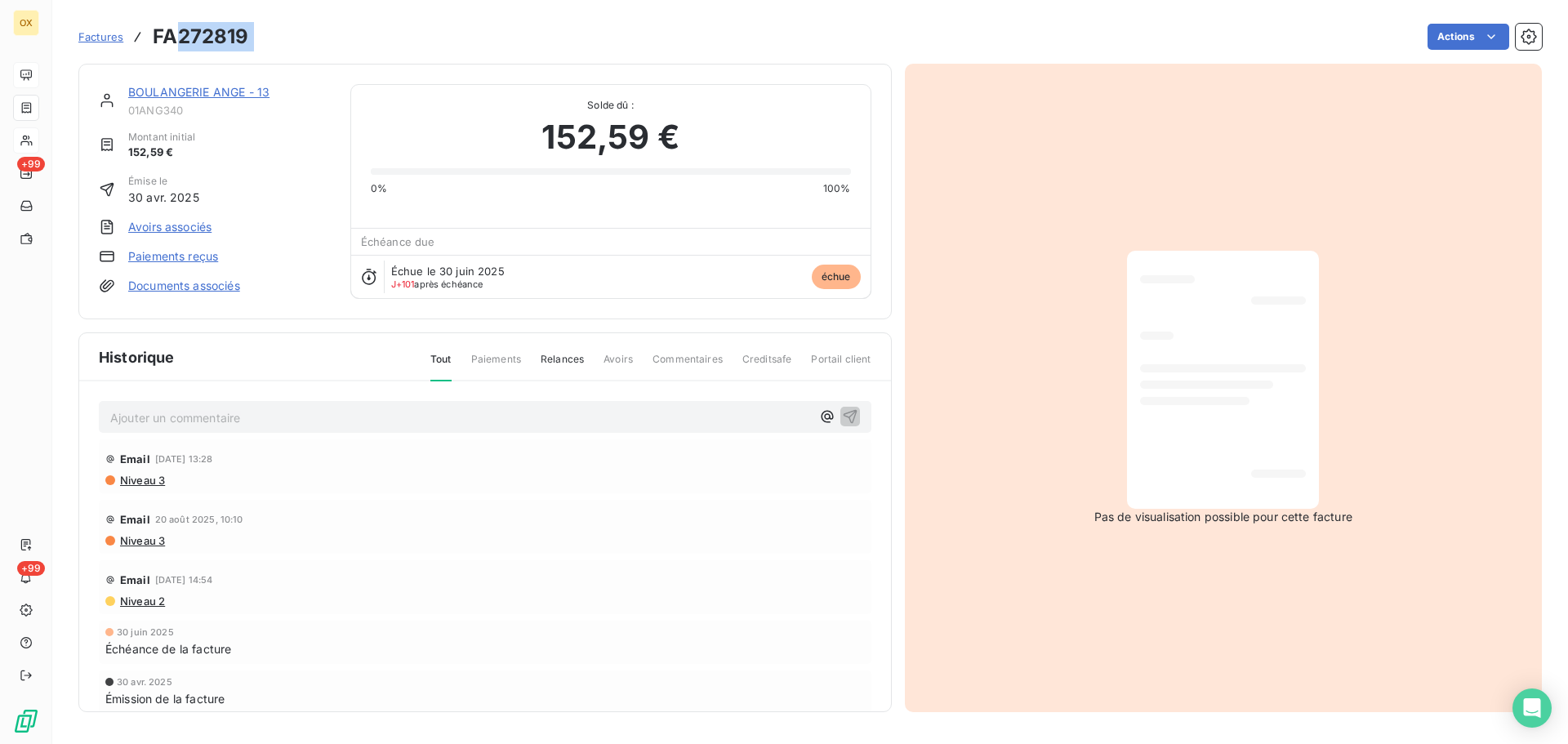
drag, startPoint x: 266, startPoint y: 38, endPoint x: 178, endPoint y: 35, distance: 88.1
click at [179, 37] on div "Factures FA272819 Actions" at bounding box center [810, 36] width 1464 height 34
copy section "272819 Actions"
click at [200, 95] on link "BOULANGERIE ANGE - 13" at bounding box center [199, 92] width 141 height 14
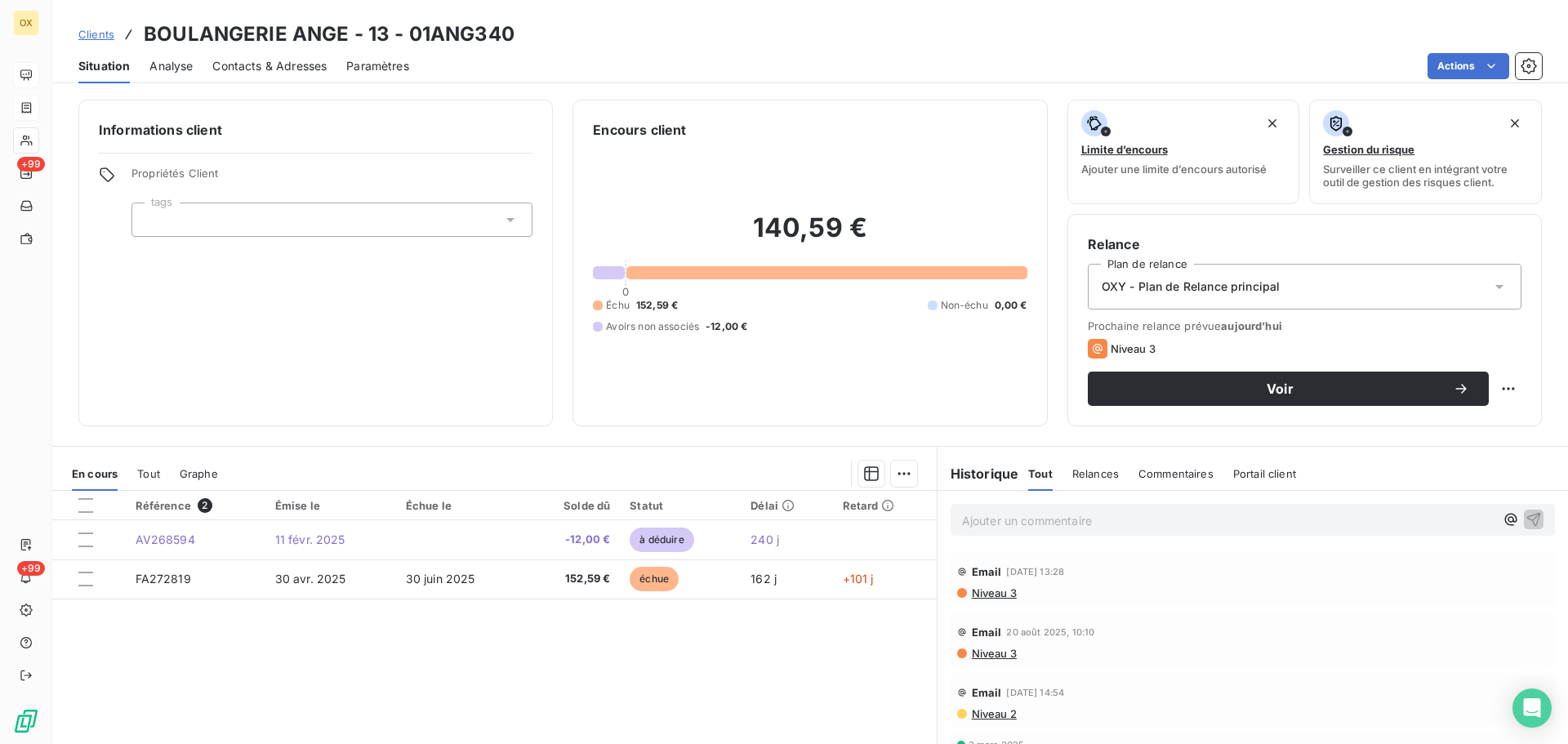
click at [292, 71] on span "Contacts & Adresses" at bounding box center [270, 65] width 114 height 16
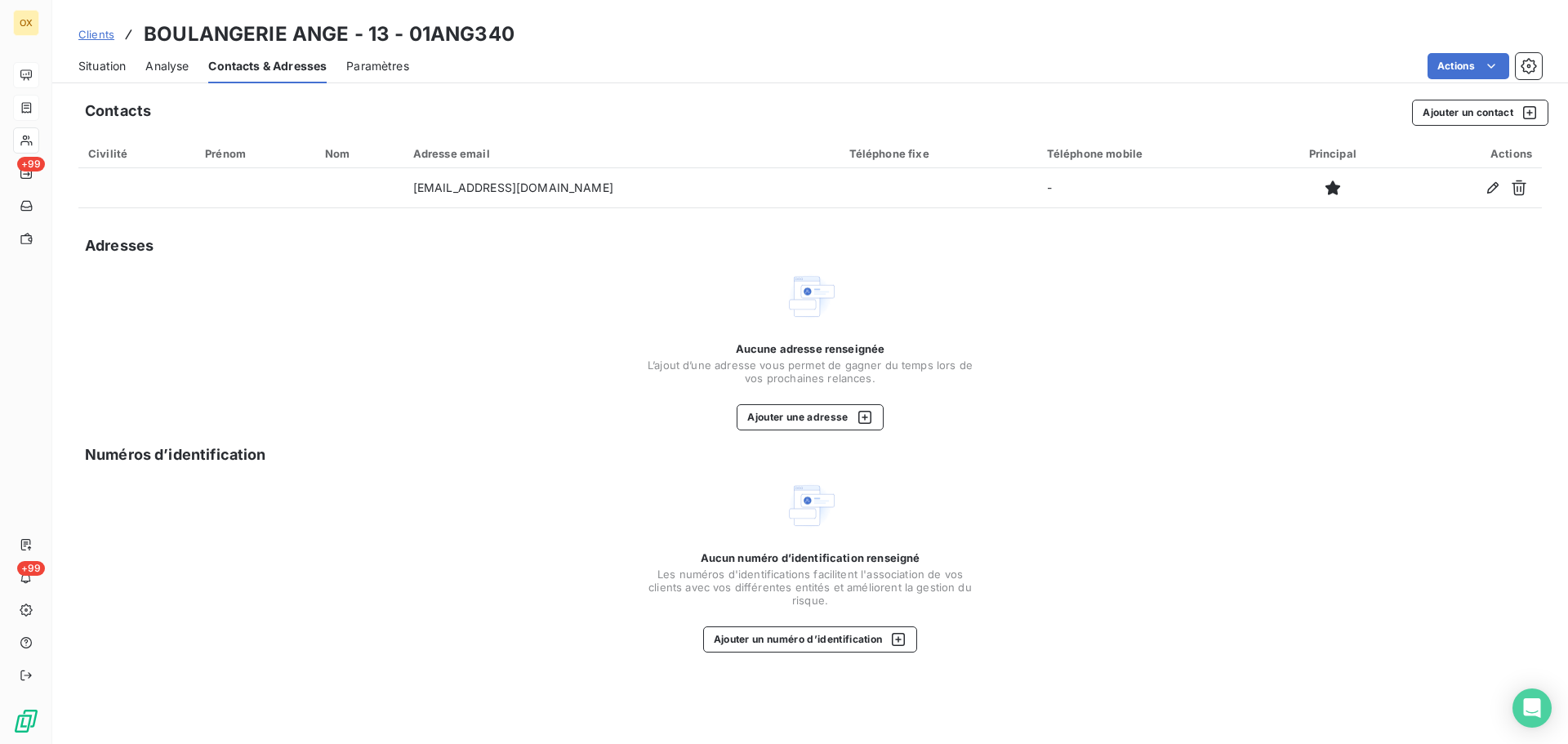
click at [99, 66] on span "Situation" at bounding box center [102, 65] width 47 height 16
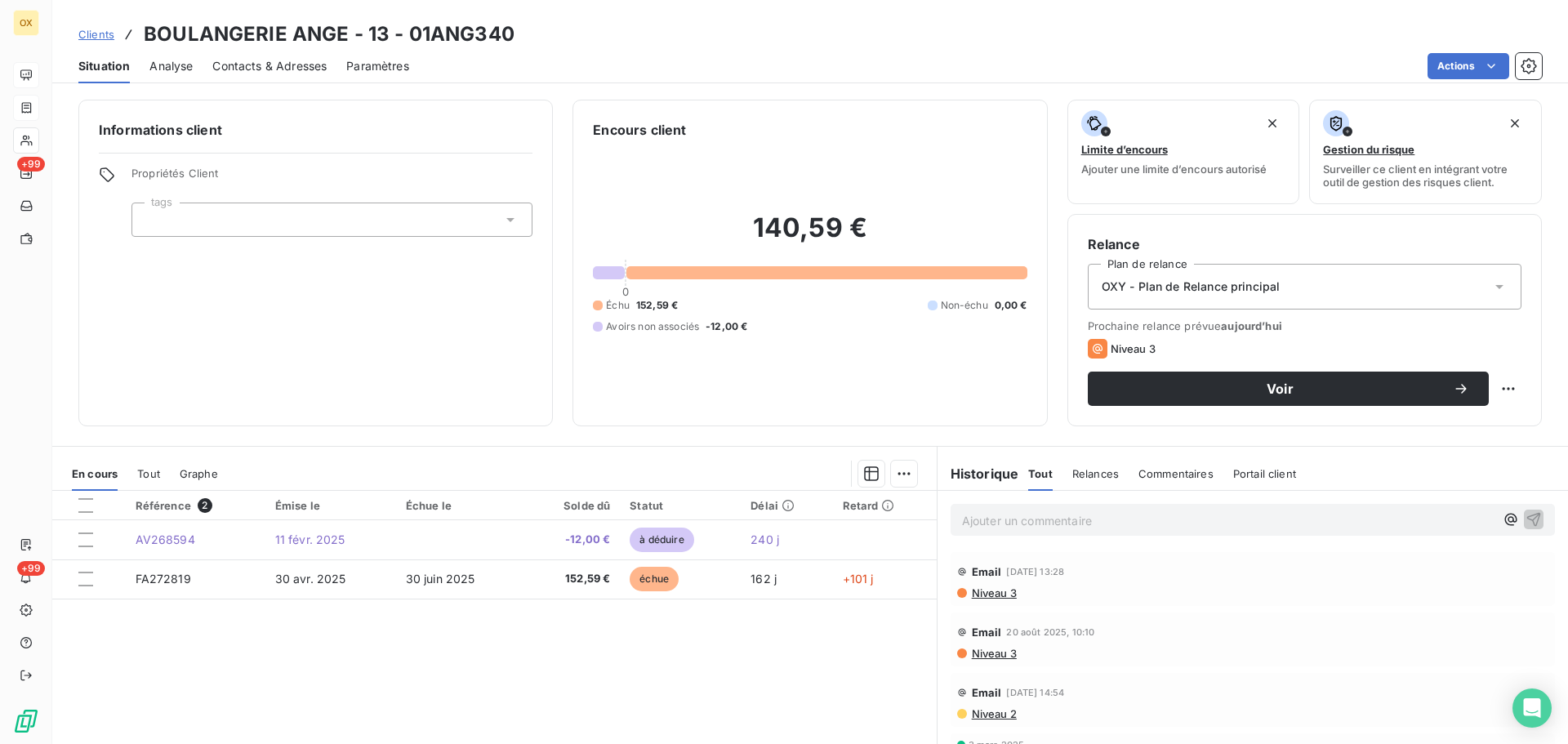
click at [294, 70] on span "Contacts & Adresses" at bounding box center [270, 65] width 114 height 16
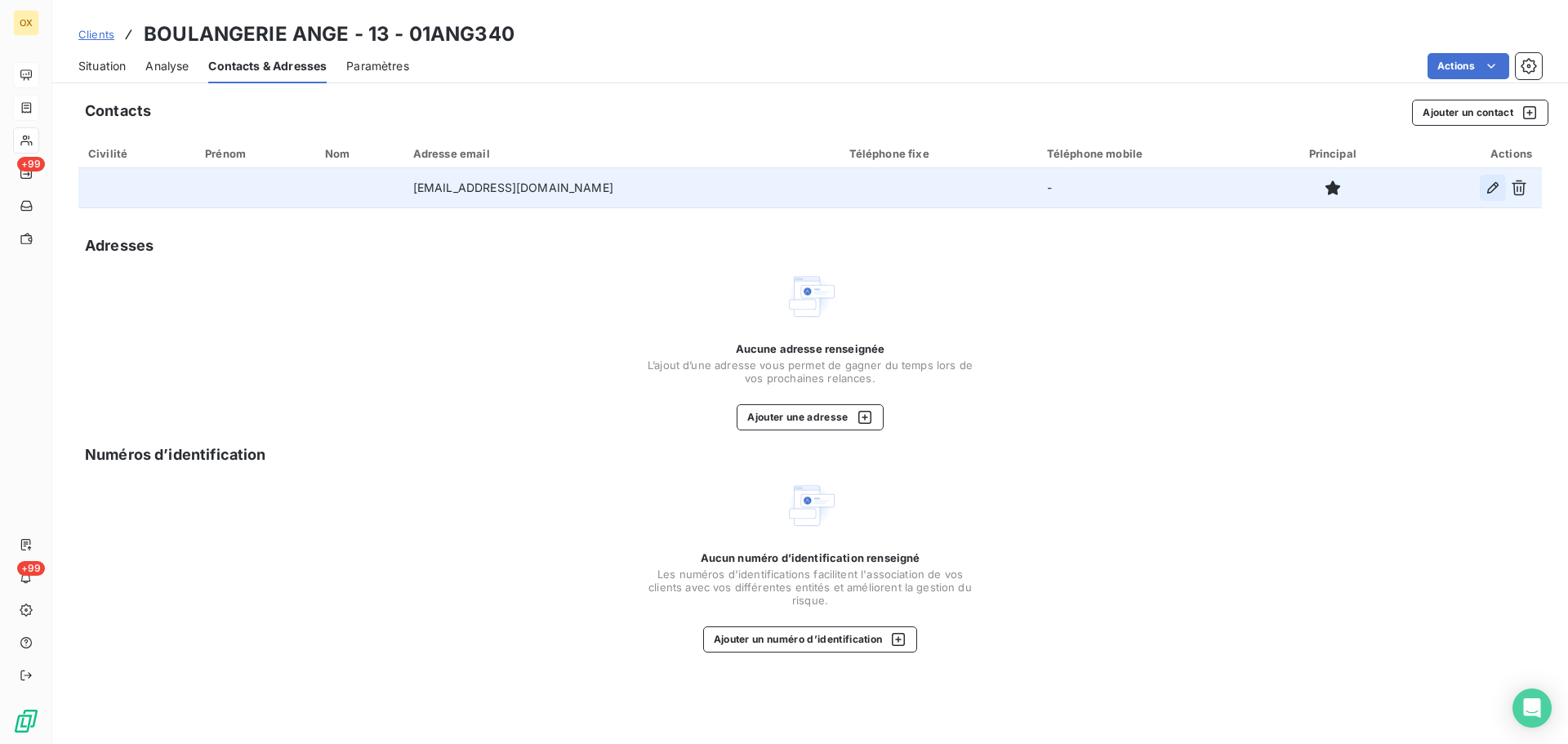
click at [1492, 191] on icon "button" at bounding box center [1492, 187] width 16 height 16
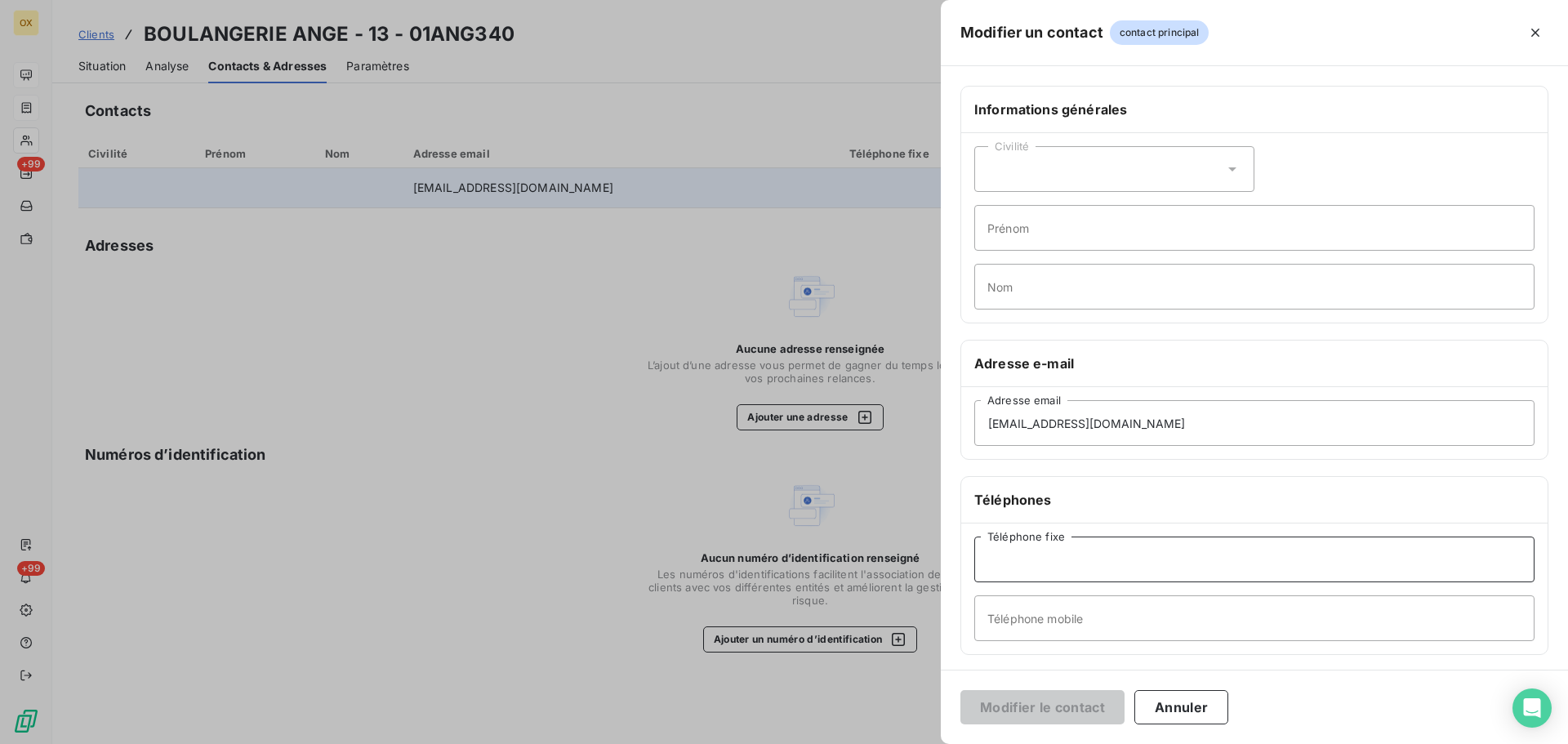
click at [1068, 566] on input "Téléphone fixe" at bounding box center [1254, 559] width 560 height 45
type input "04 67 81 73 02"
click at [1072, 696] on button "Modifier le contact" at bounding box center [1042, 707] width 164 height 34
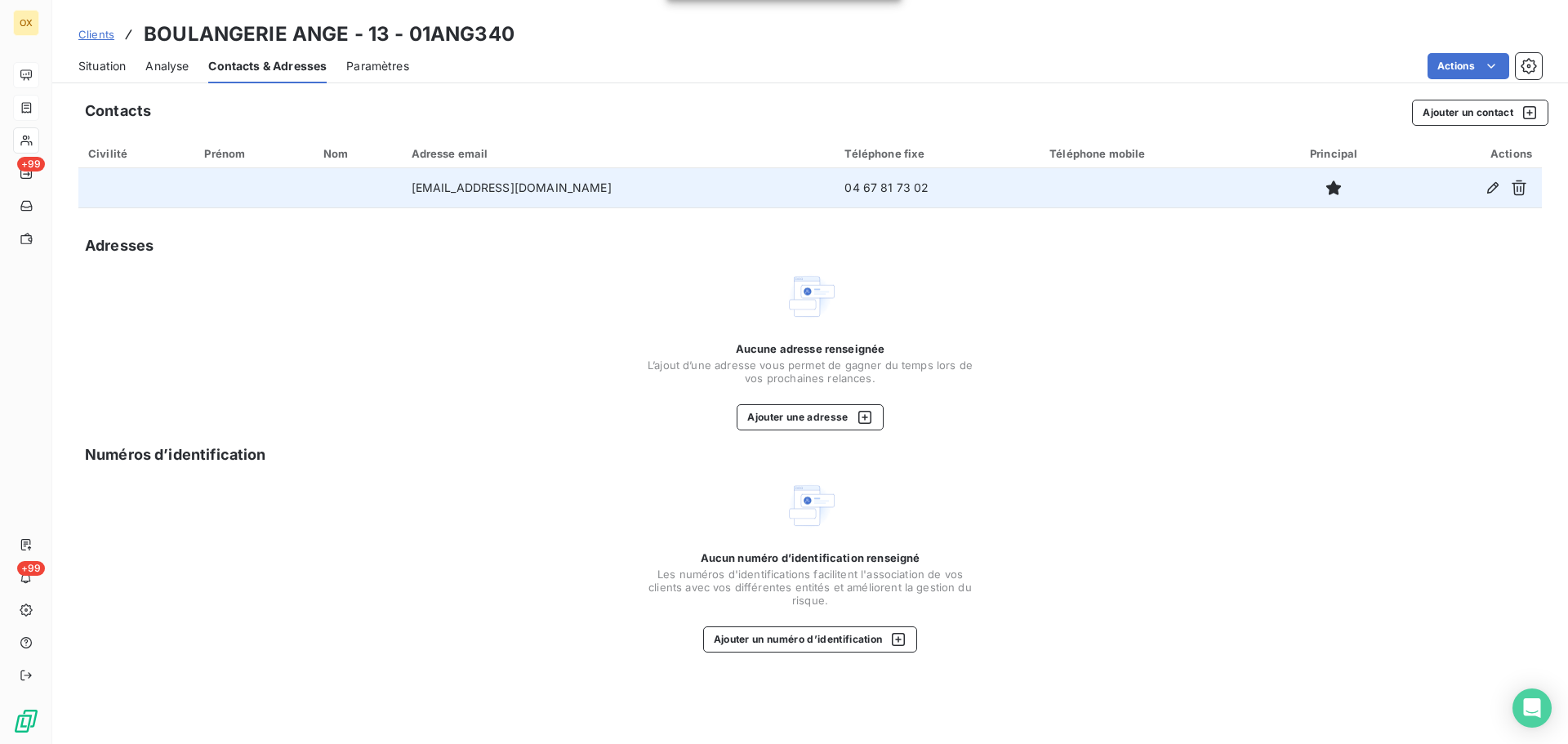
click at [113, 72] on span "Situation" at bounding box center [102, 65] width 47 height 16
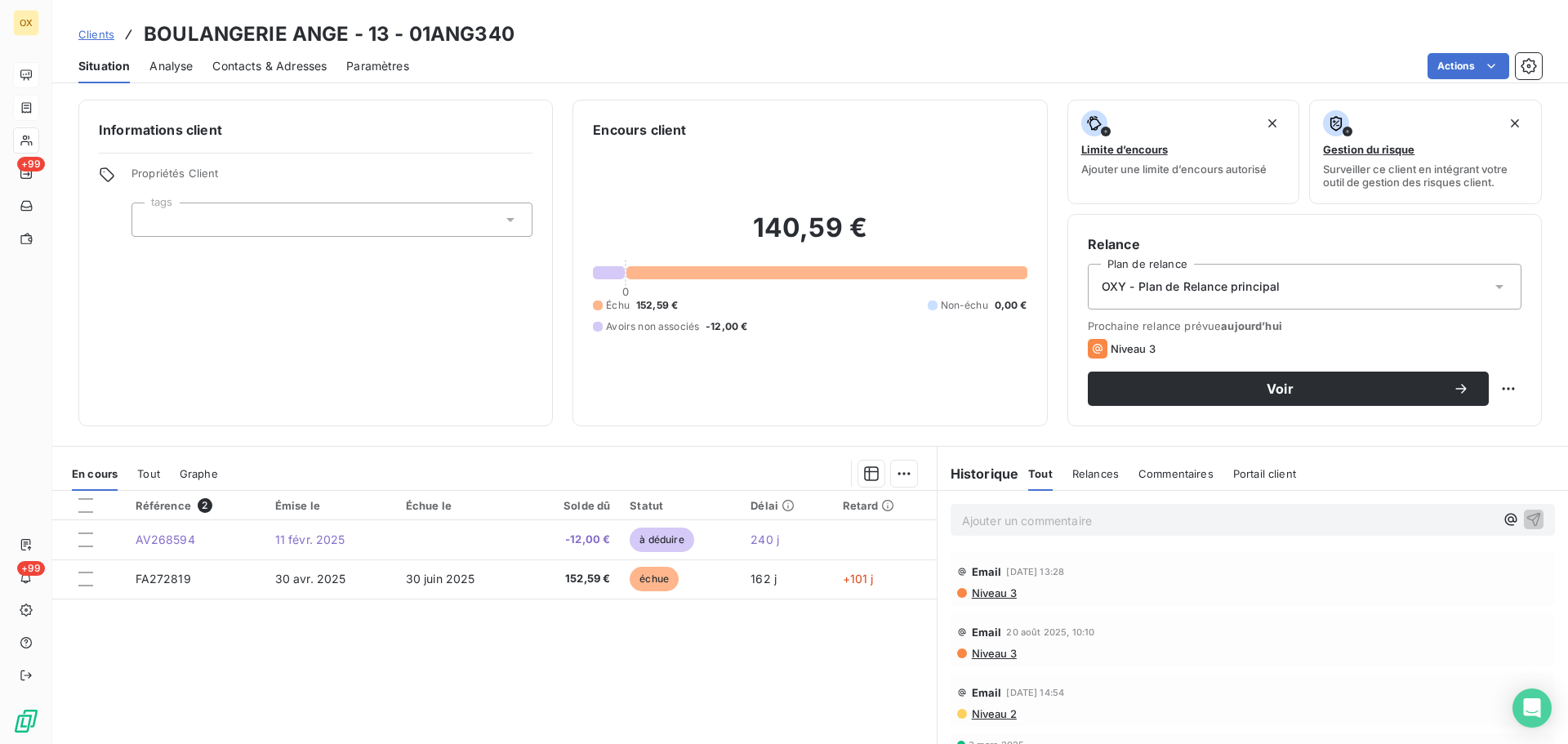
click at [266, 70] on span "Contacts & Adresses" at bounding box center [270, 65] width 114 height 16
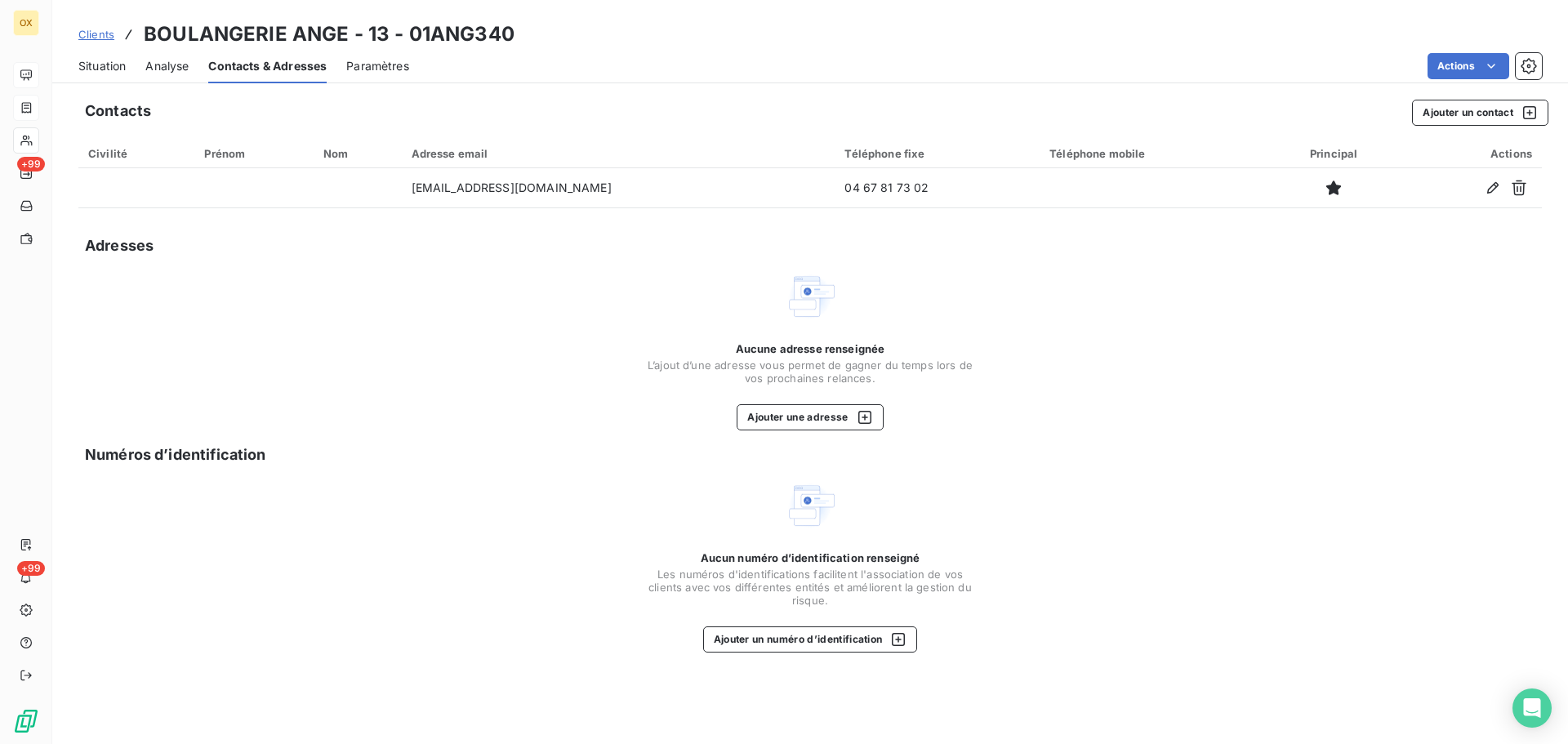
click at [105, 73] on span "Situation" at bounding box center [102, 65] width 47 height 16
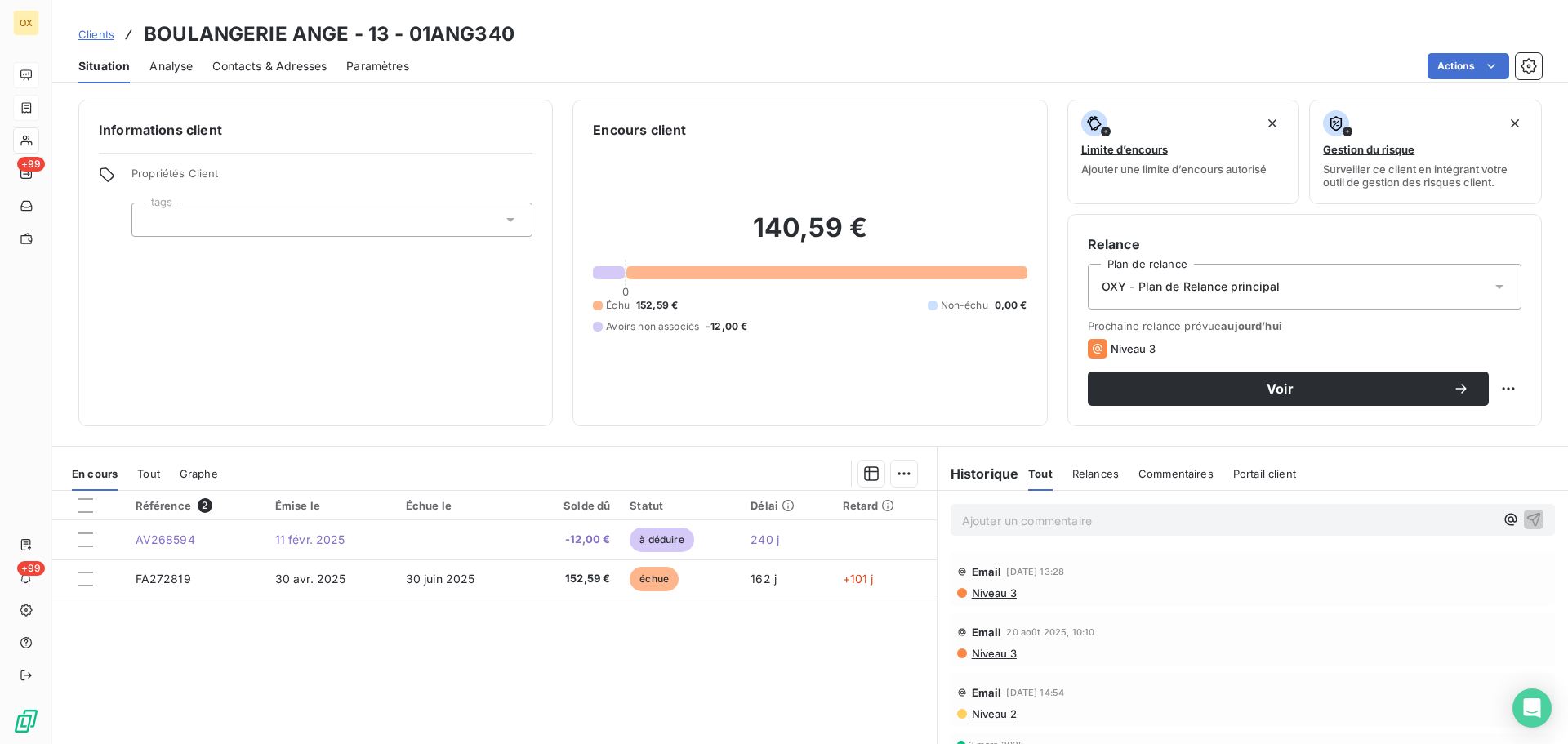
click at [973, 595] on span "Niveau 3" at bounding box center [993, 593] width 46 height 13
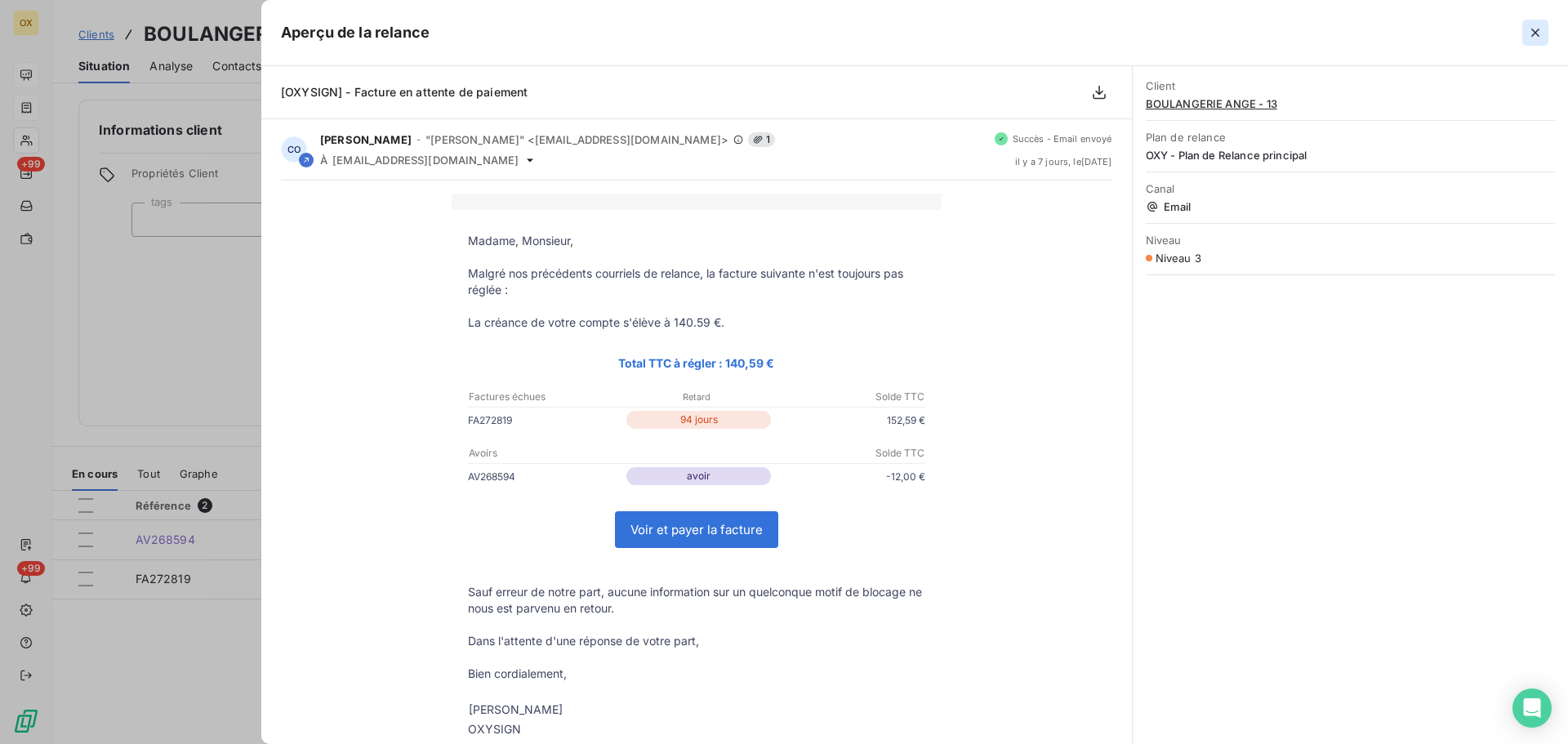
click at [1539, 32] on icon "button" at bounding box center [1535, 32] width 16 height 16
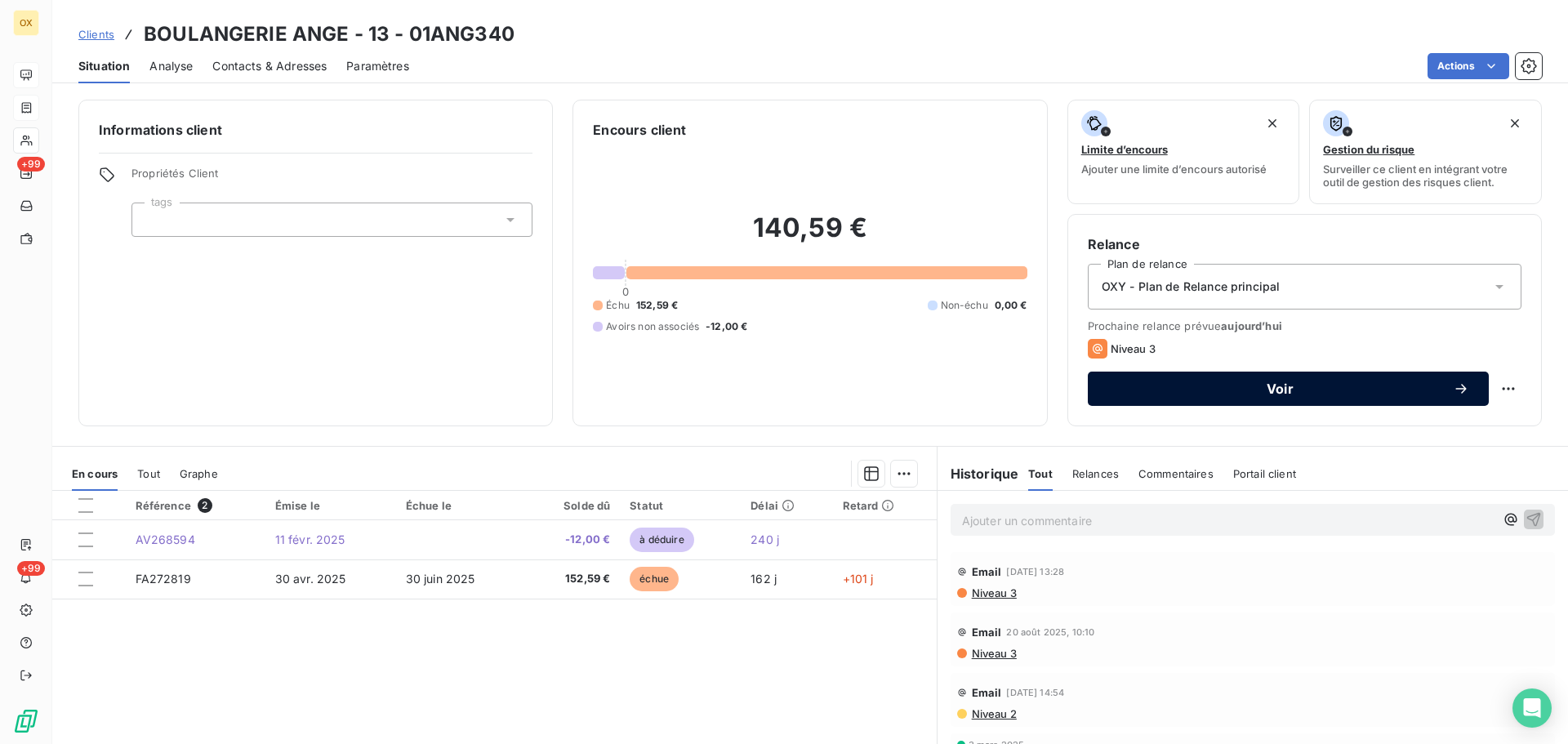
click at [1286, 386] on span "Voir" at bounding box center [1280, 389] width 345 height 13
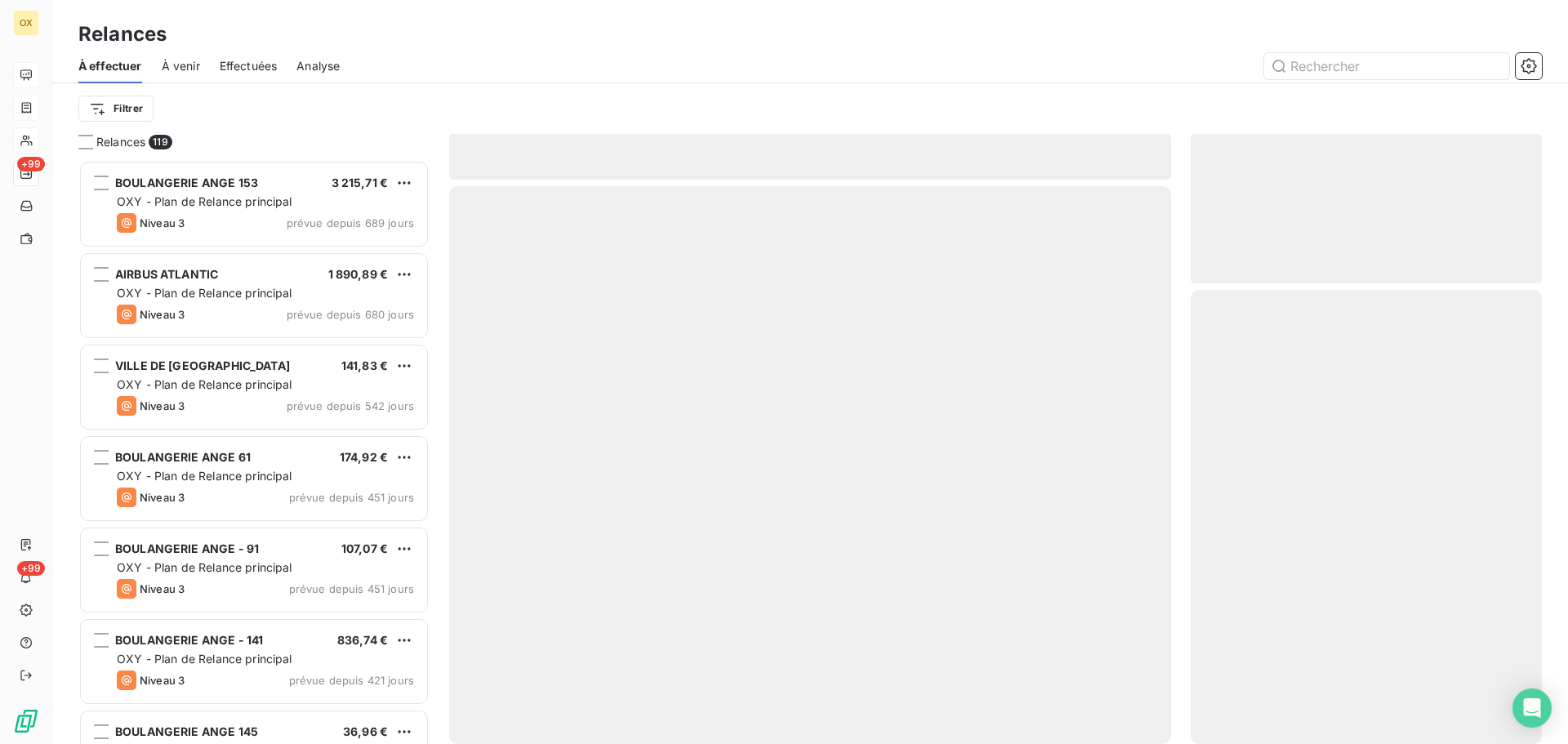
scroll to position [572, 339]
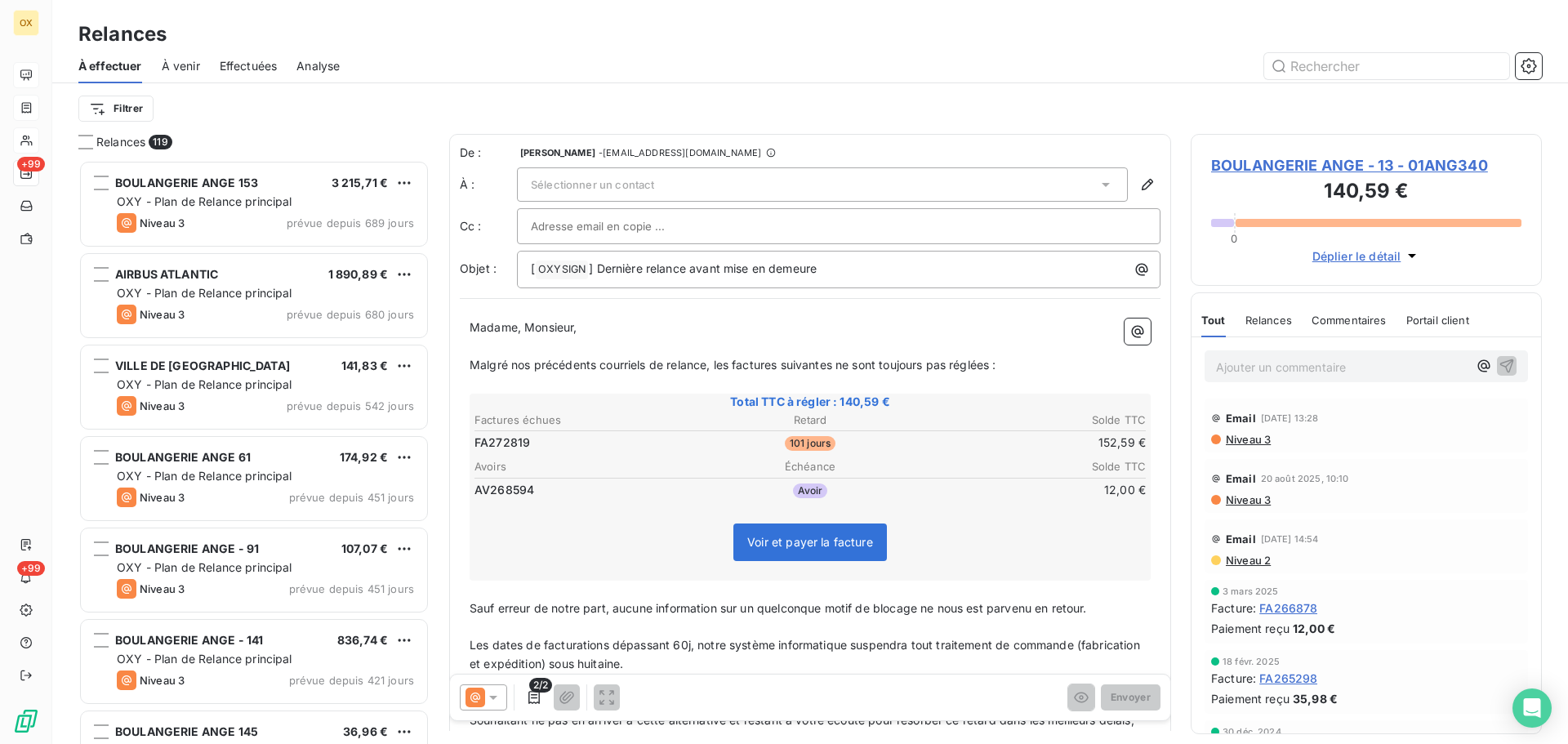
click at [1102, 183] on icon at bounding box center [1106, 185] width 8 height 4
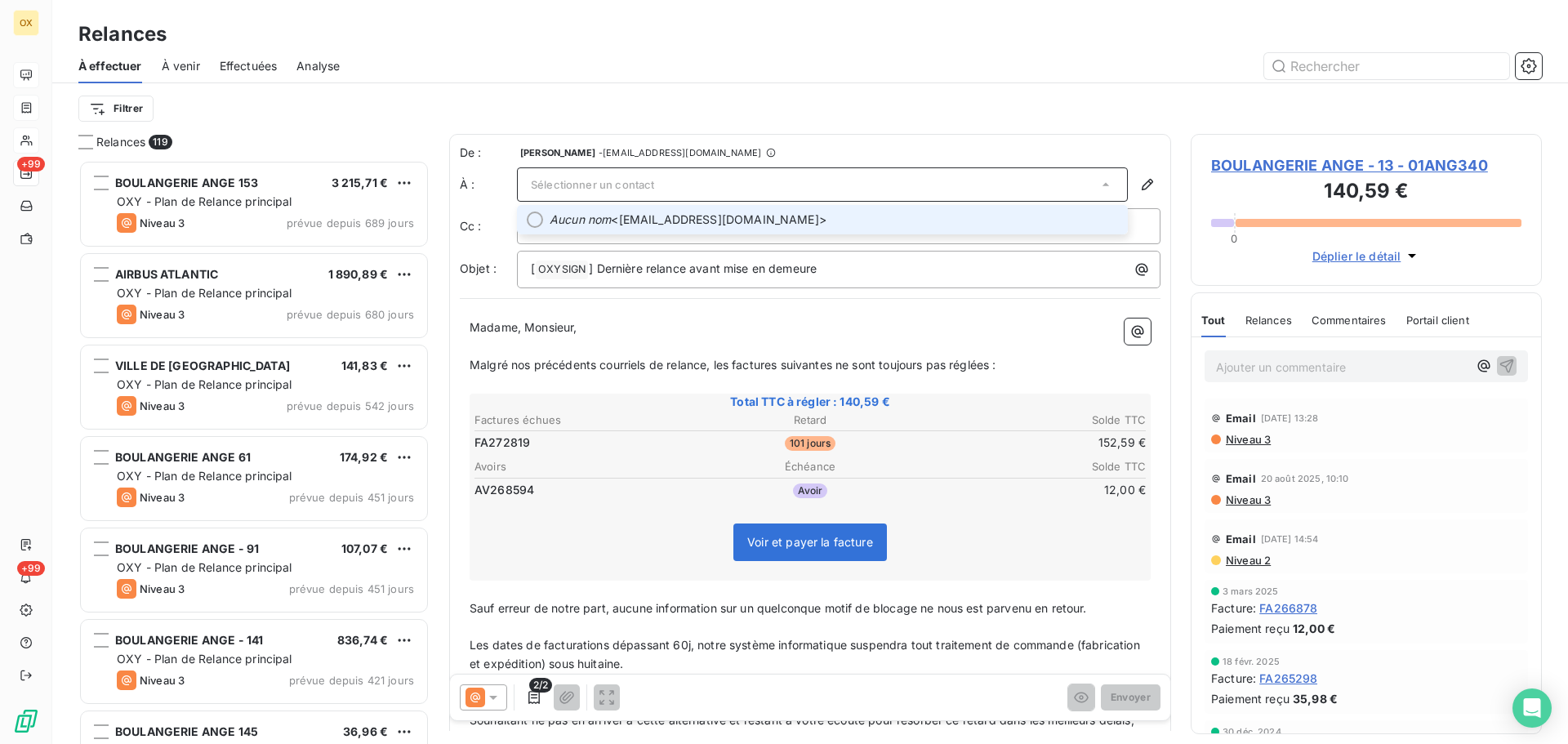
click at [537, 219] on div at bounding box center [534, 219] width 16 height 16
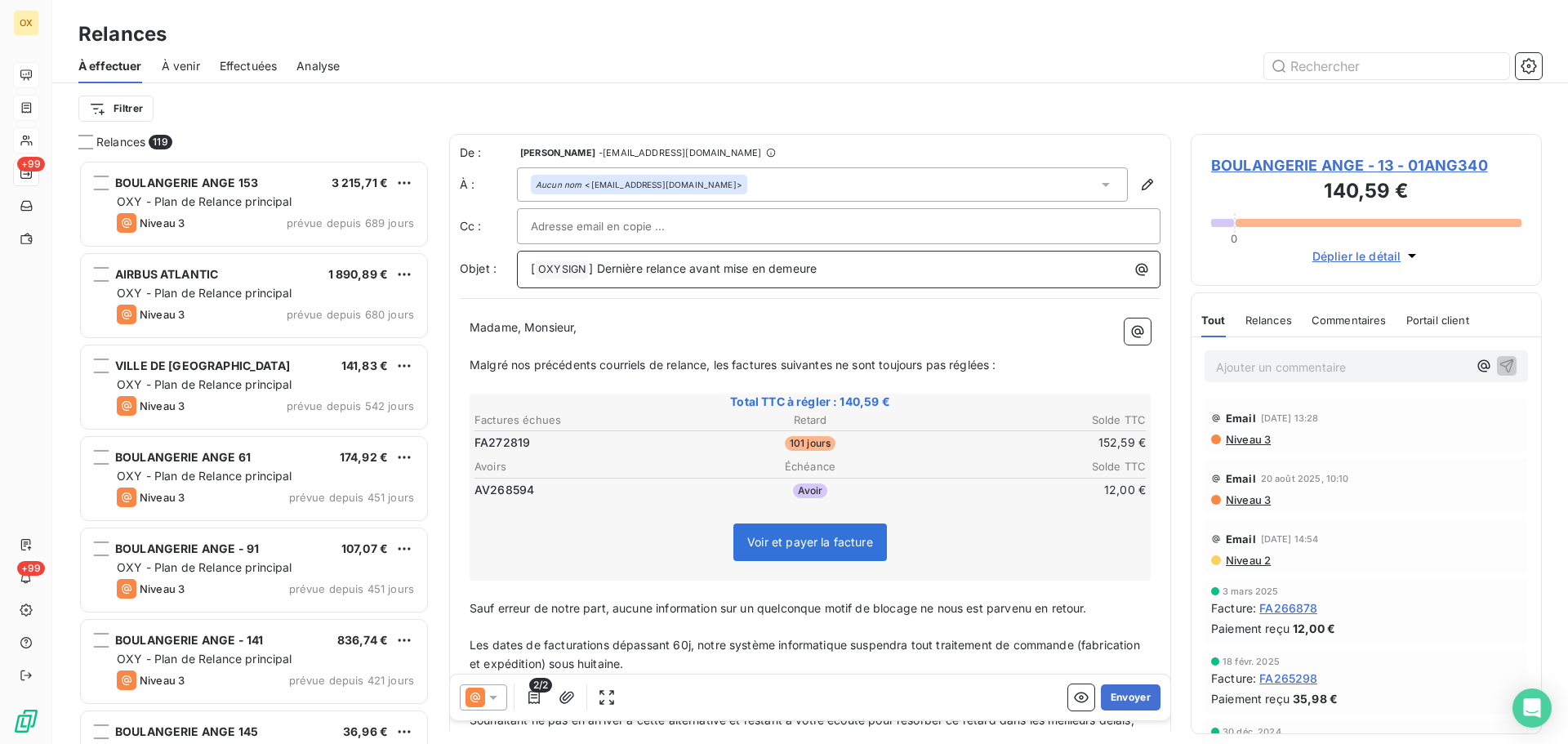
drag, startPoint x: 851, startPoint y: 266, endPoint x: 595, endPoint y: 294, distance: 257.5
click at [595, 294] on div "De : [PERSON_NAME] - [EMAIL_ADDRESS][DOMAIN_NAME] À : Aucun nom <[EMAIL_ADDRESS…" at bounding box center [810, 488] width 722 height 708
click at [799, 335] on p "Madame, Monsieur," at bounding box center [810, 327] width 681 height 18
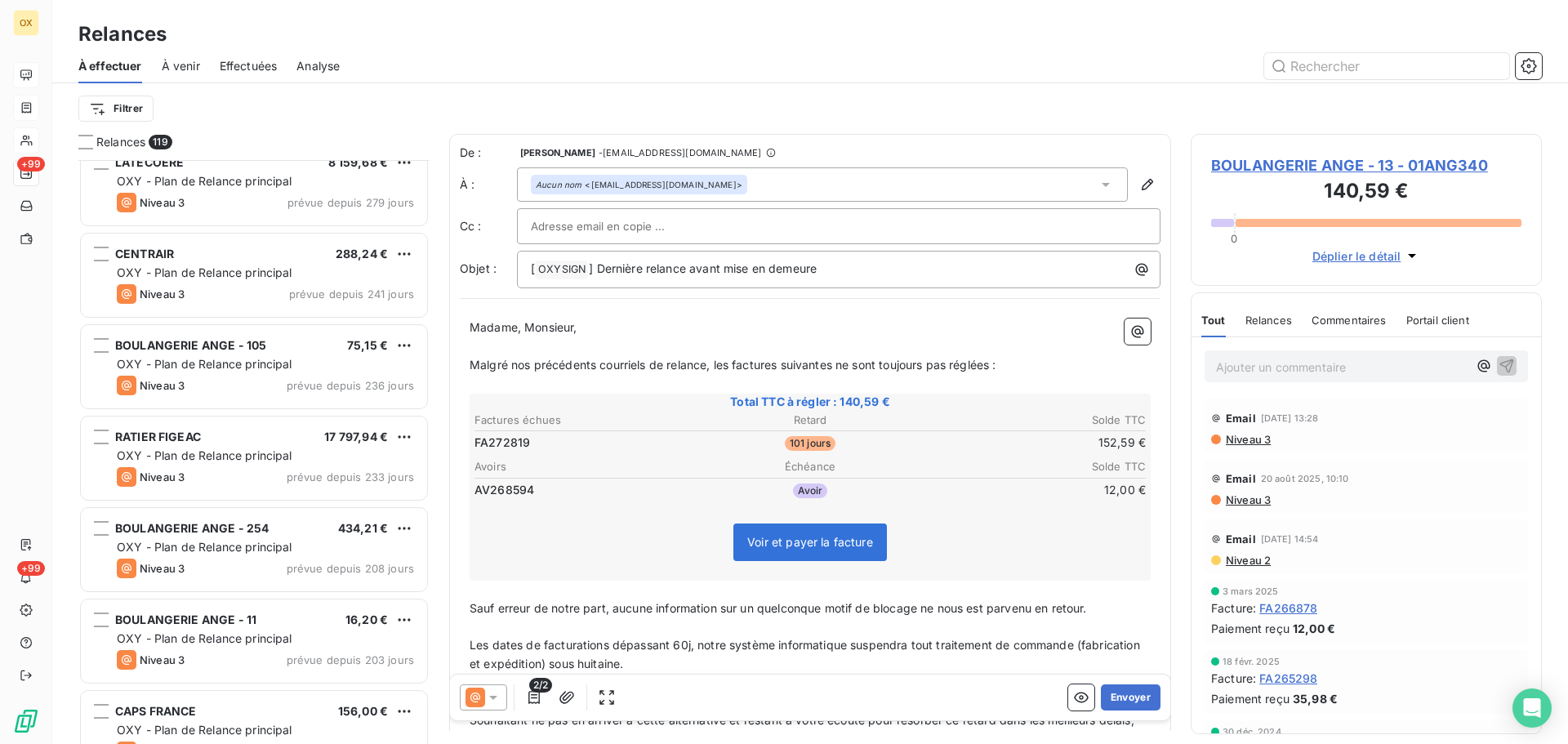
scroll to position [1145, 0]
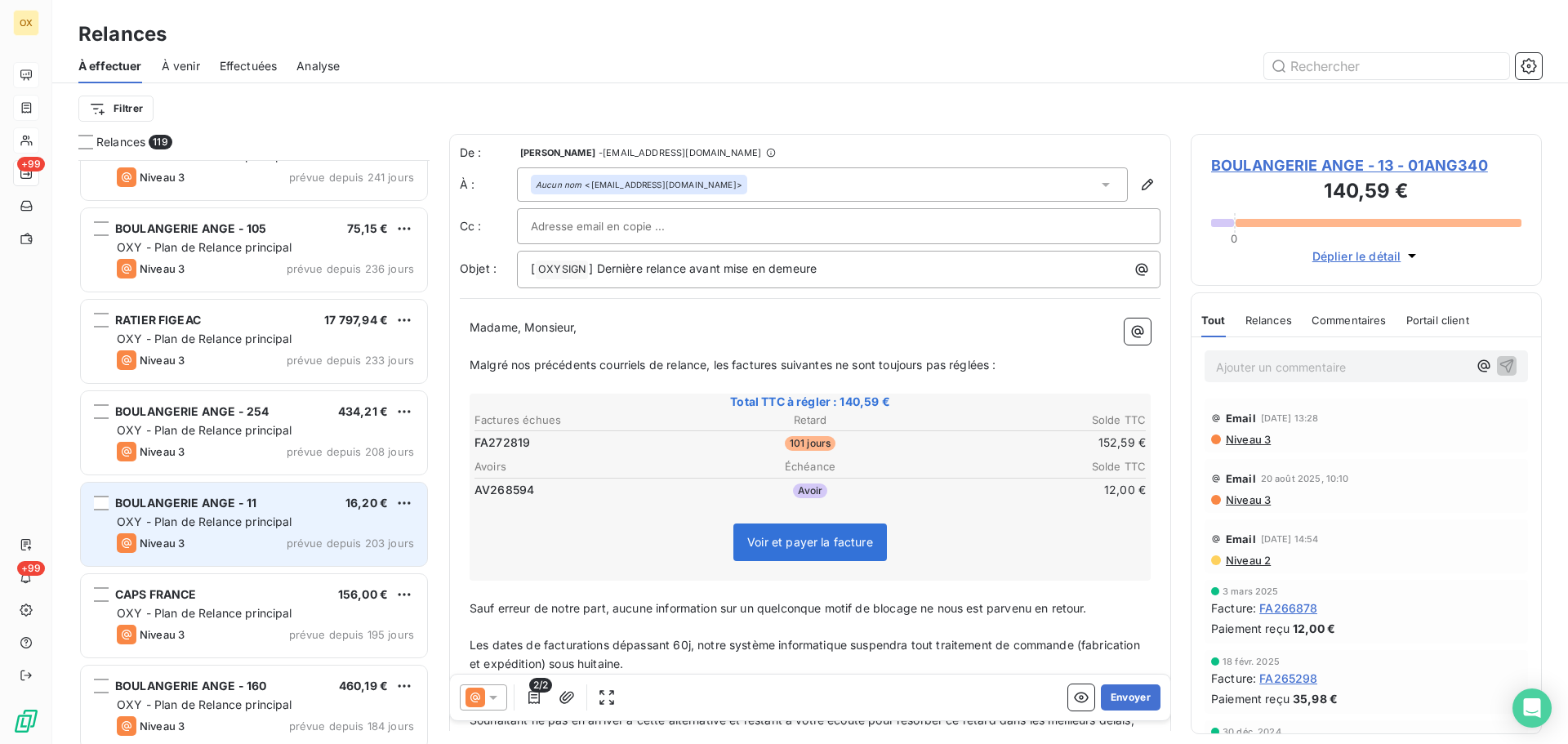
click at [246, 498] on span "BOULANGERIE ANGE - 11" at bounding box center [186, 502] width 141 height 14
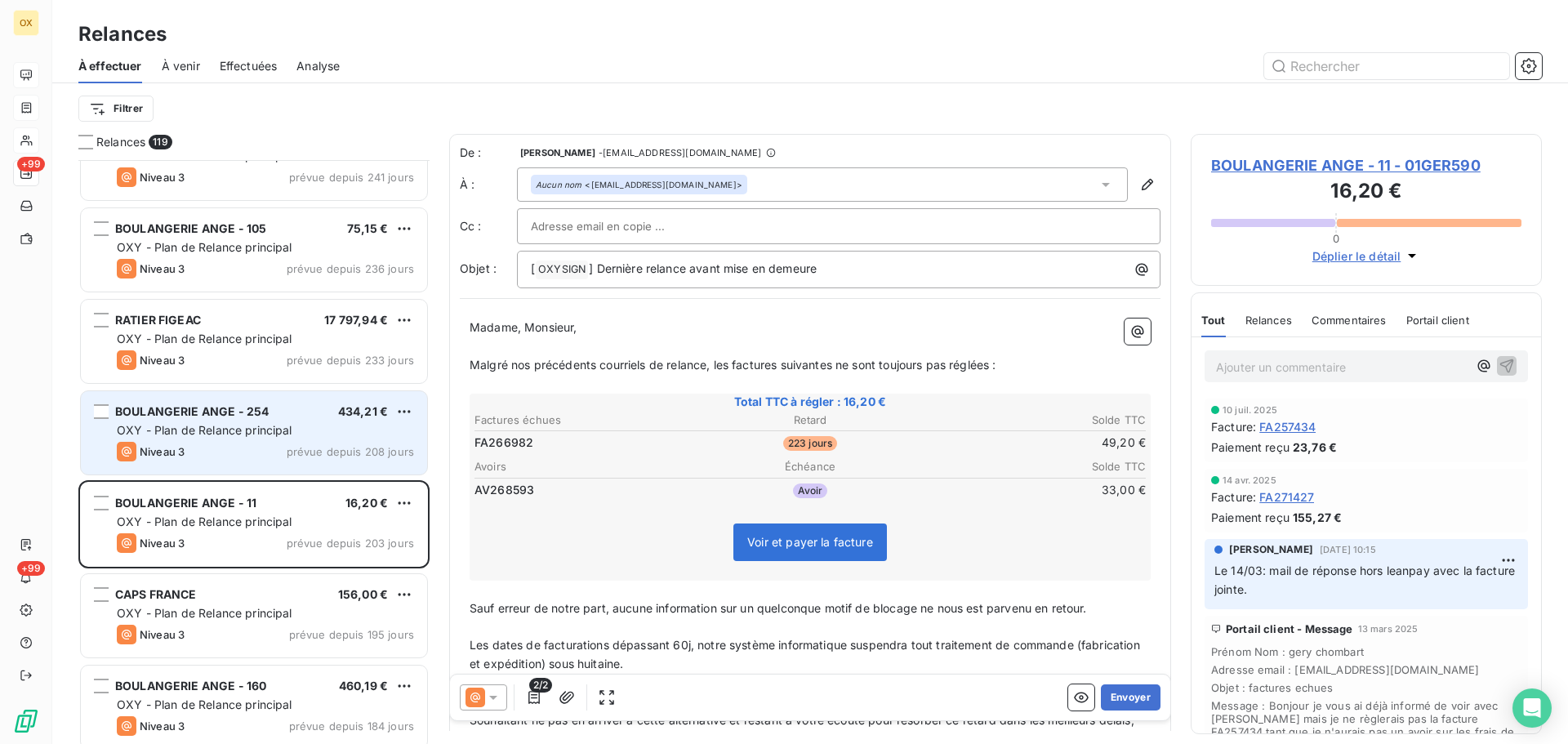
click at [240, 423] on span "OXY - Plan de Relance principal" at bounding box center [204, 430] width 176 height 14
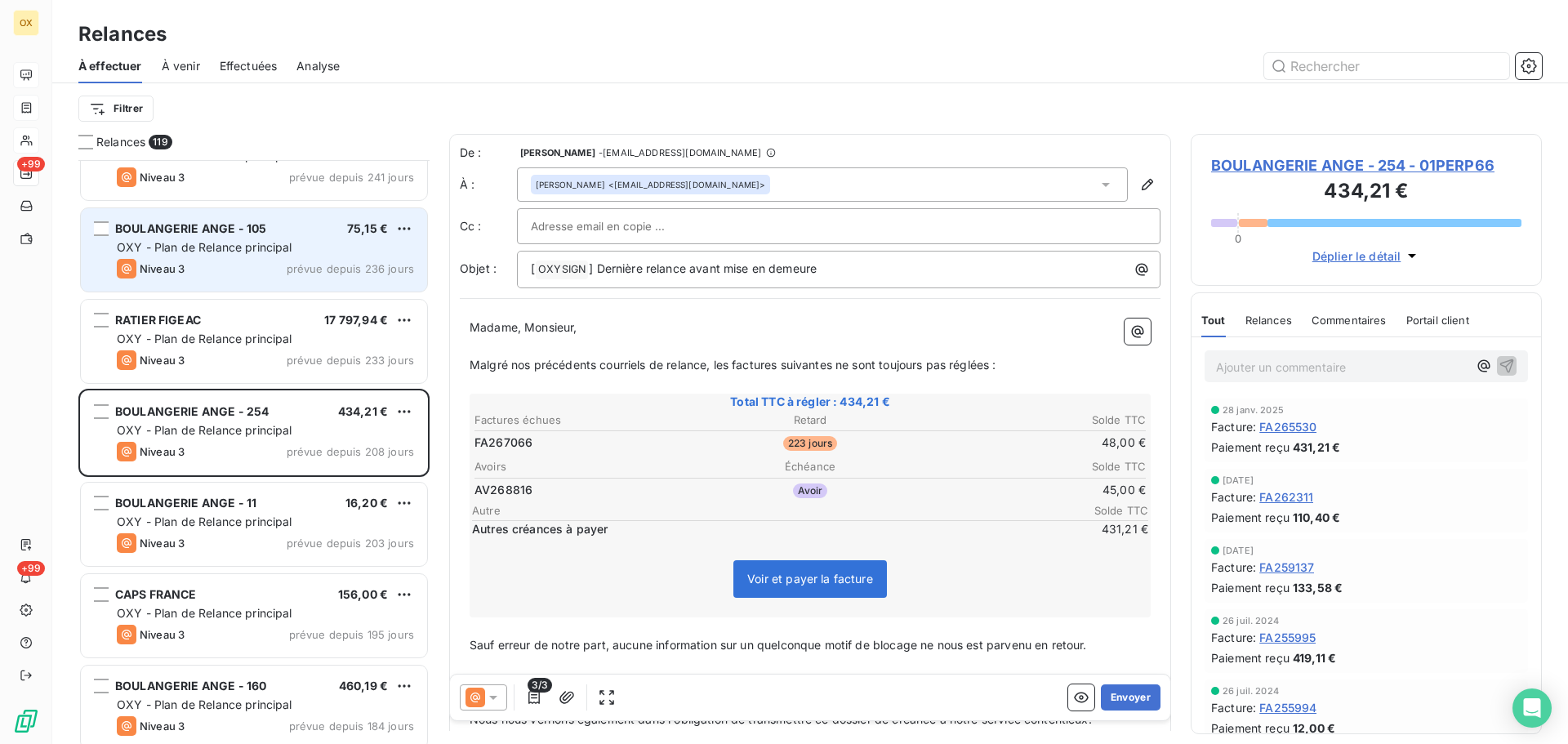
click at [285, 267] on div "Niveau 3 prévue depuis 236 jours" at bounding box center [265, 268] width 297 height 19
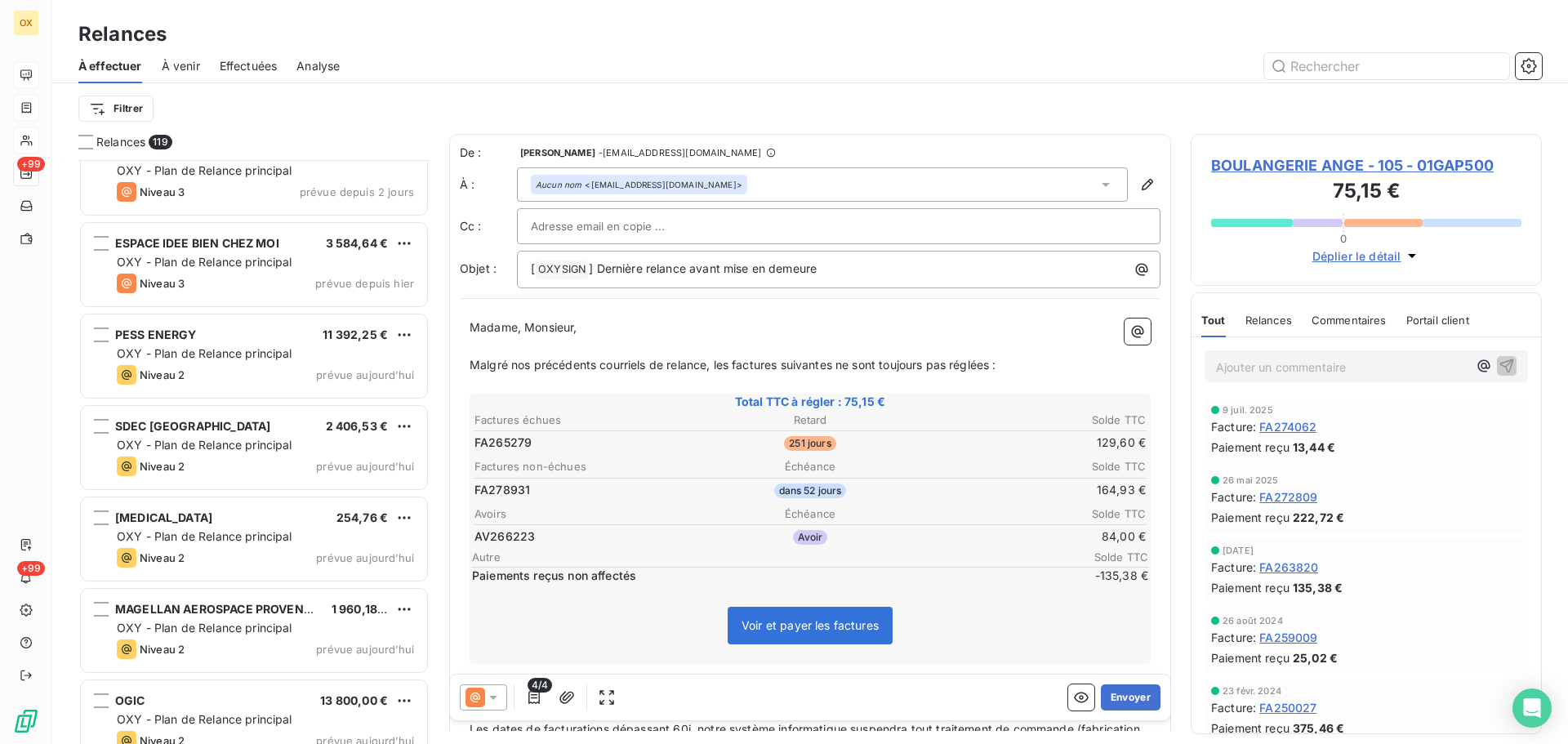
scroll to position [9965, 0]
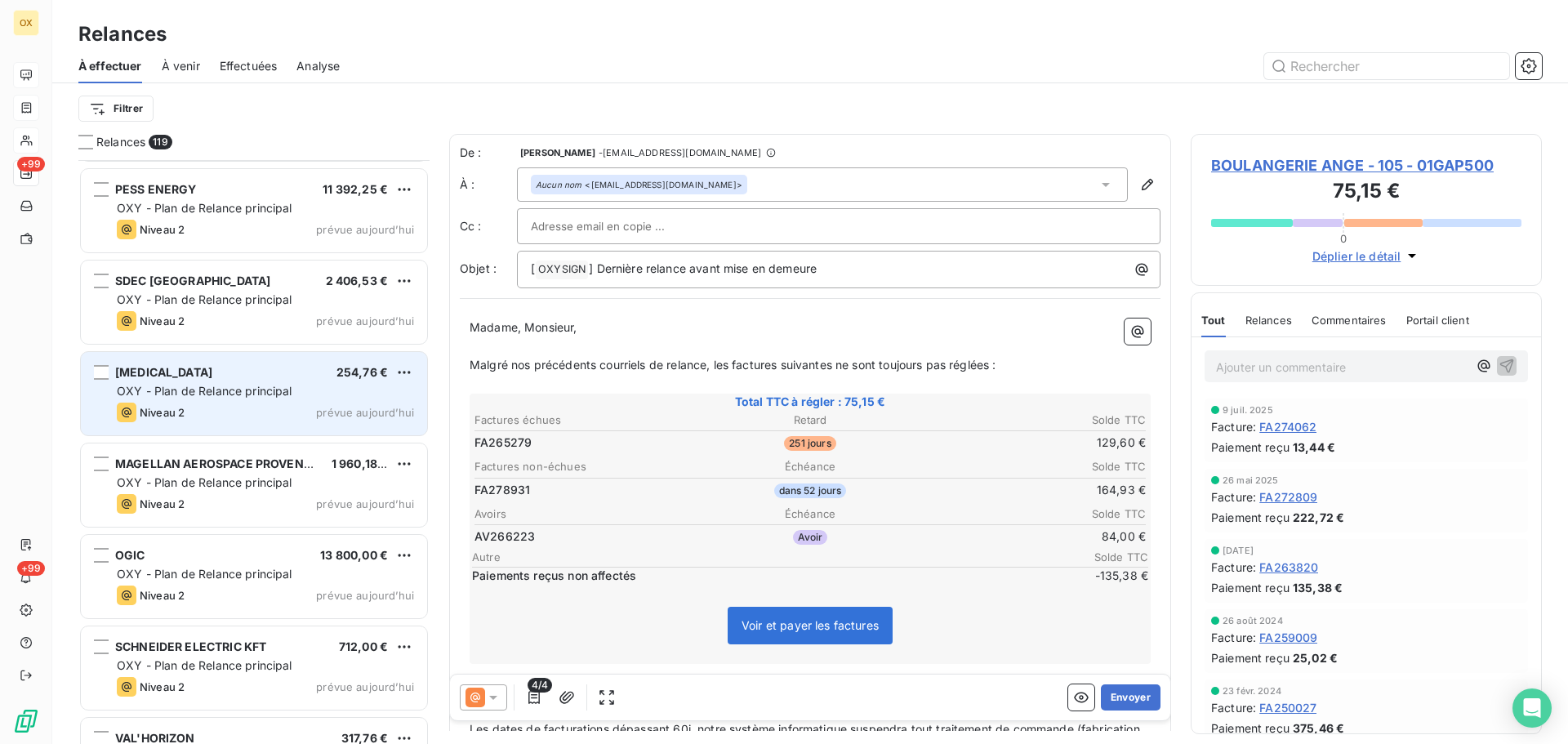
click at [266, 414] on div "Niveau 2 prévue aujourd’hui" at bounding box center [265, 412] width 297 height 19
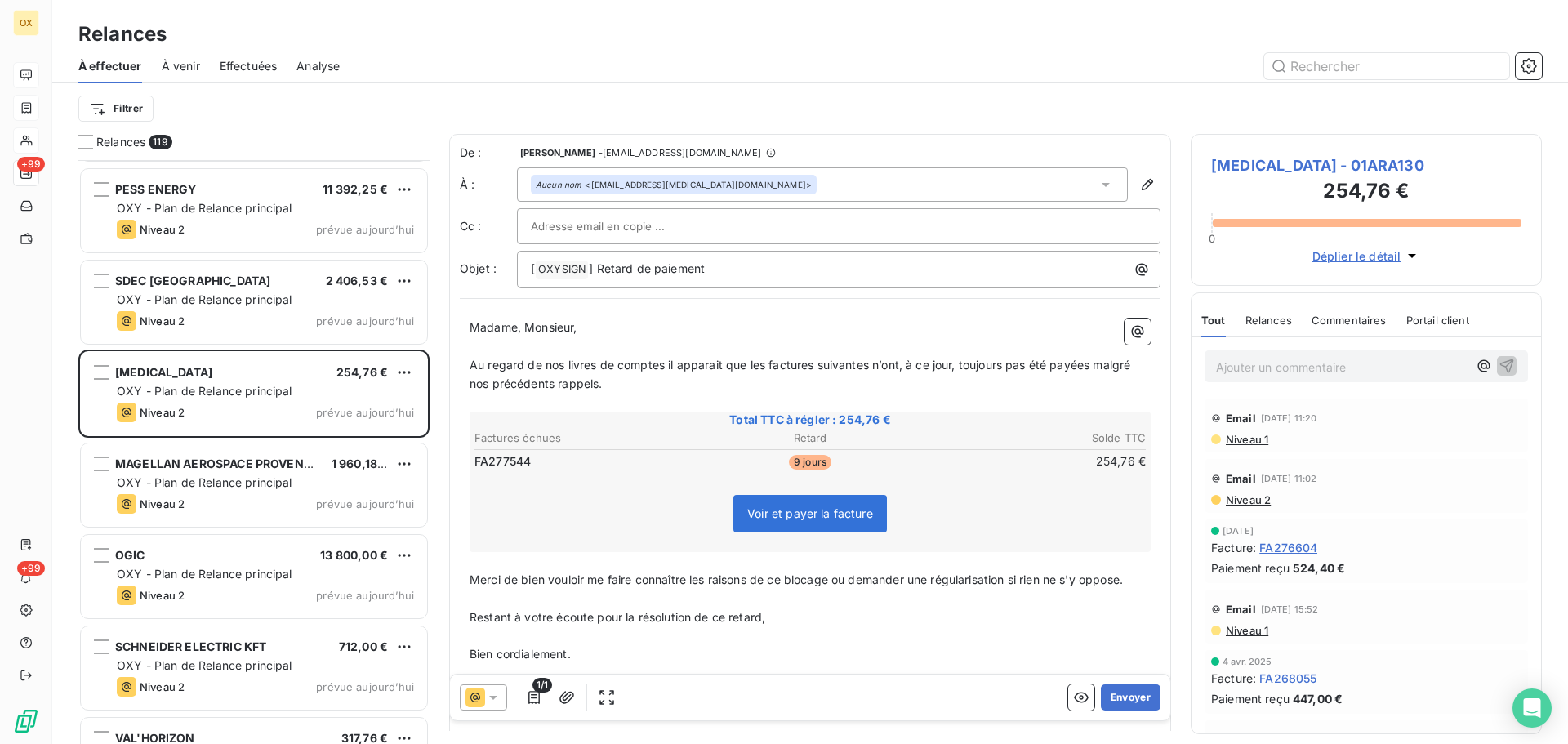
click at [1242, 165] on span "[MEDICAL_DATA] - 01ARA130" at bounding box center [1366, 165] width 311 height 22
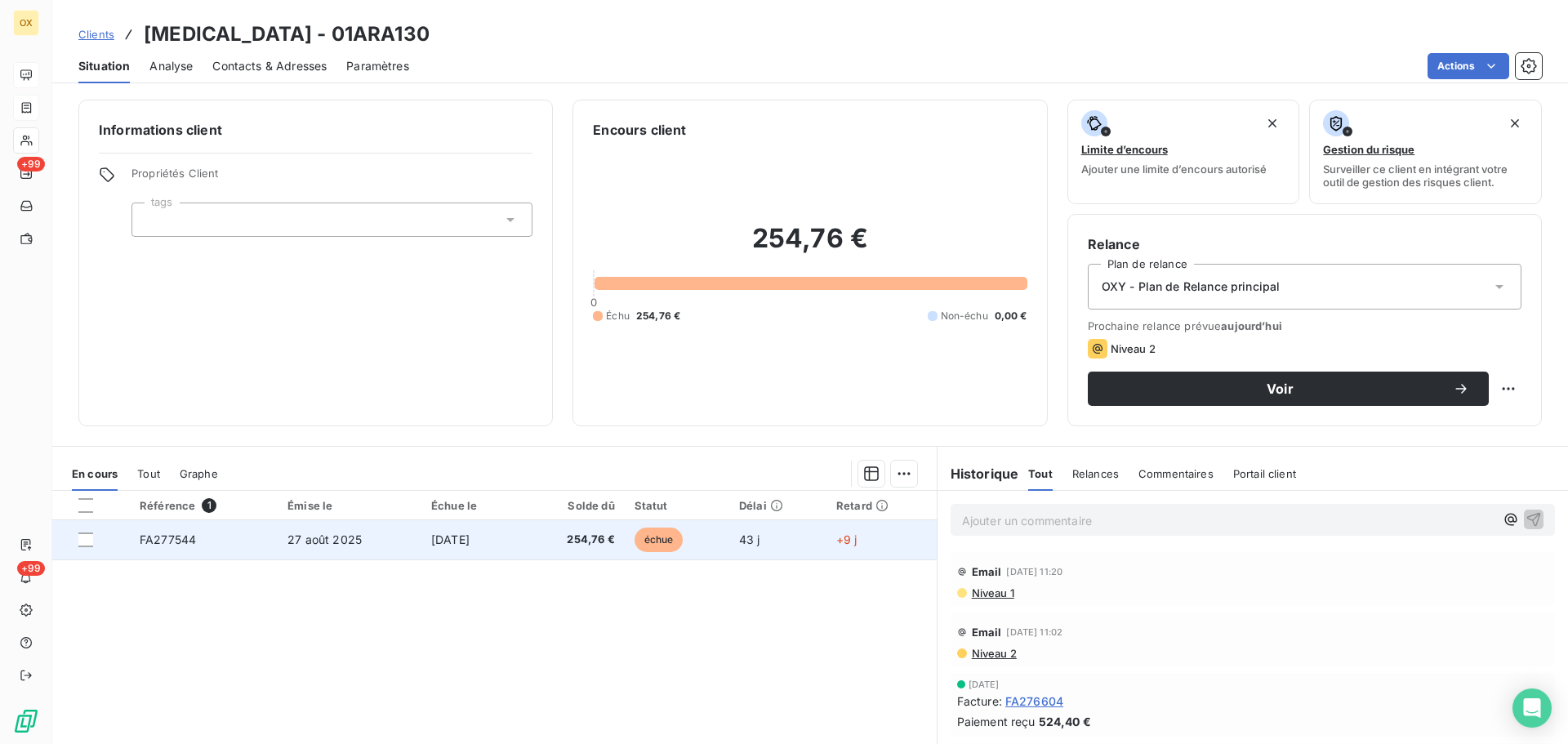
click at [217, 537] on td "FA277544" at bounding box center [204, 540] width 148 height 39
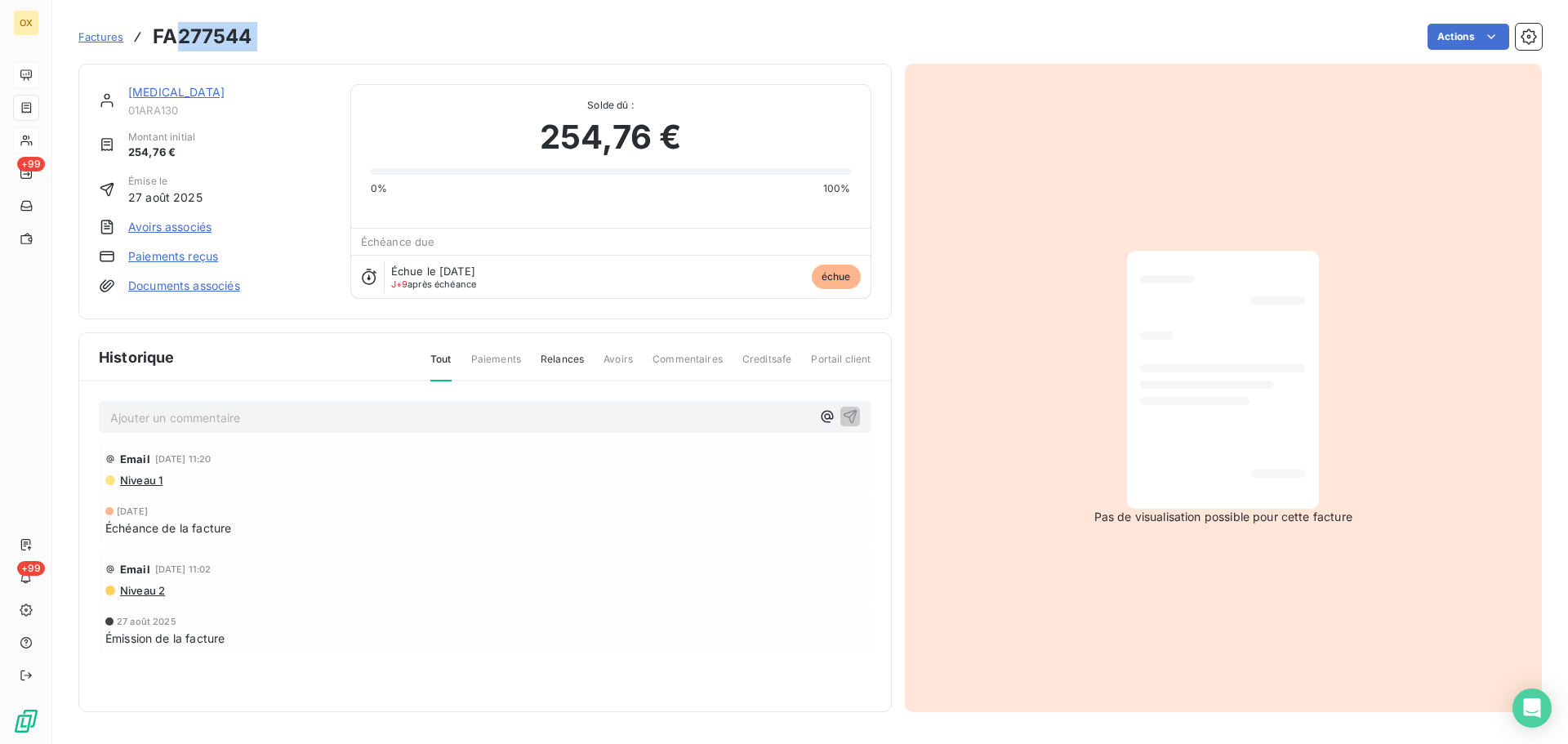
drag, startPoint x: 263, startPoint y: 36, endPoint x: 178, endPoint y: 29, distance: 85.3
click at [178, 29] on div "Factures FA277544 Actions" at bounding box center [810, 36] width 1464 height 34
copy section "277544 Actions"
click at [173, 94] on link "[MEDICAL_DATA]" at bounding box center [176, 92] width 97 height 14
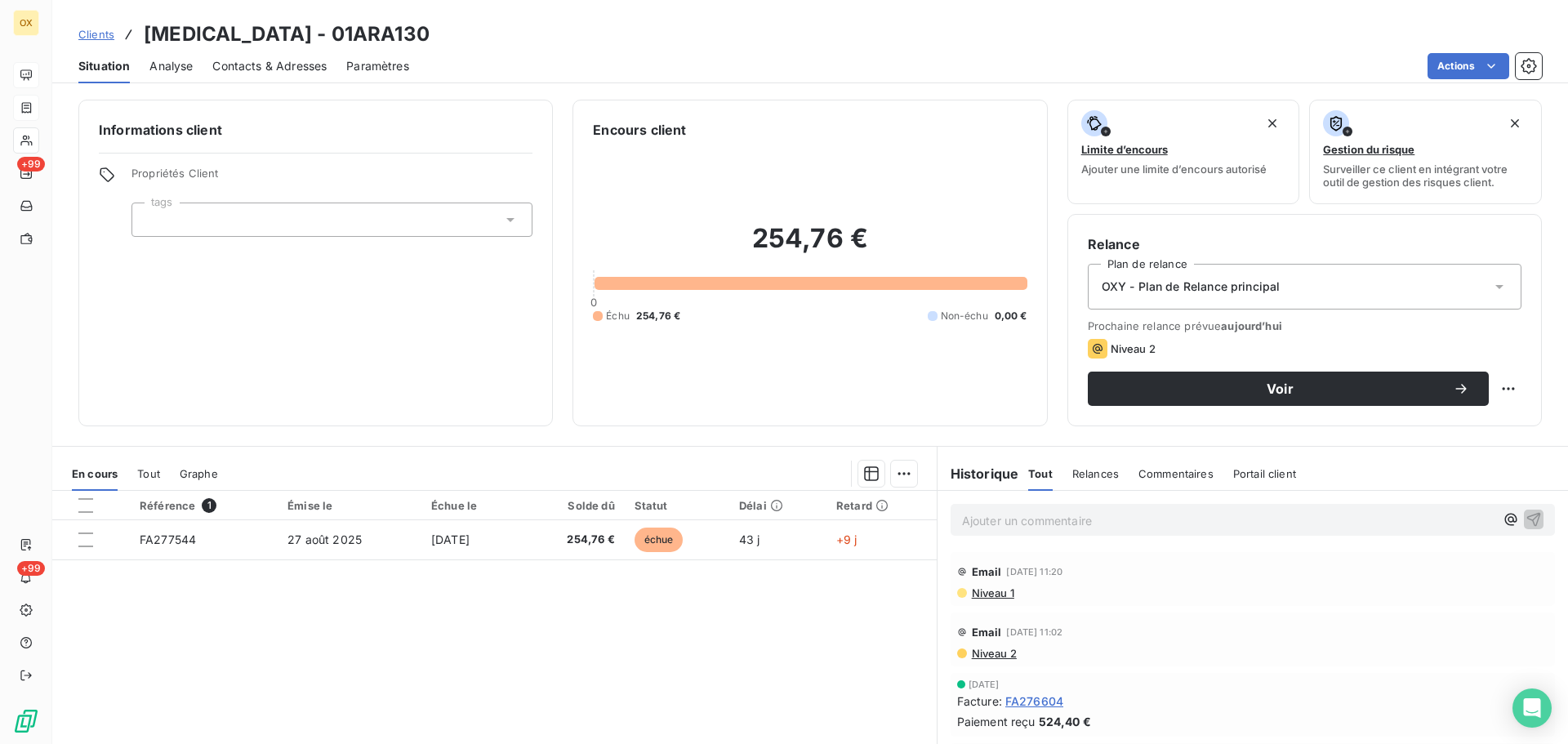
click at [262, 68] on span "Contacts & Adresses" at bounding box center [270, 65] width 114 height 16
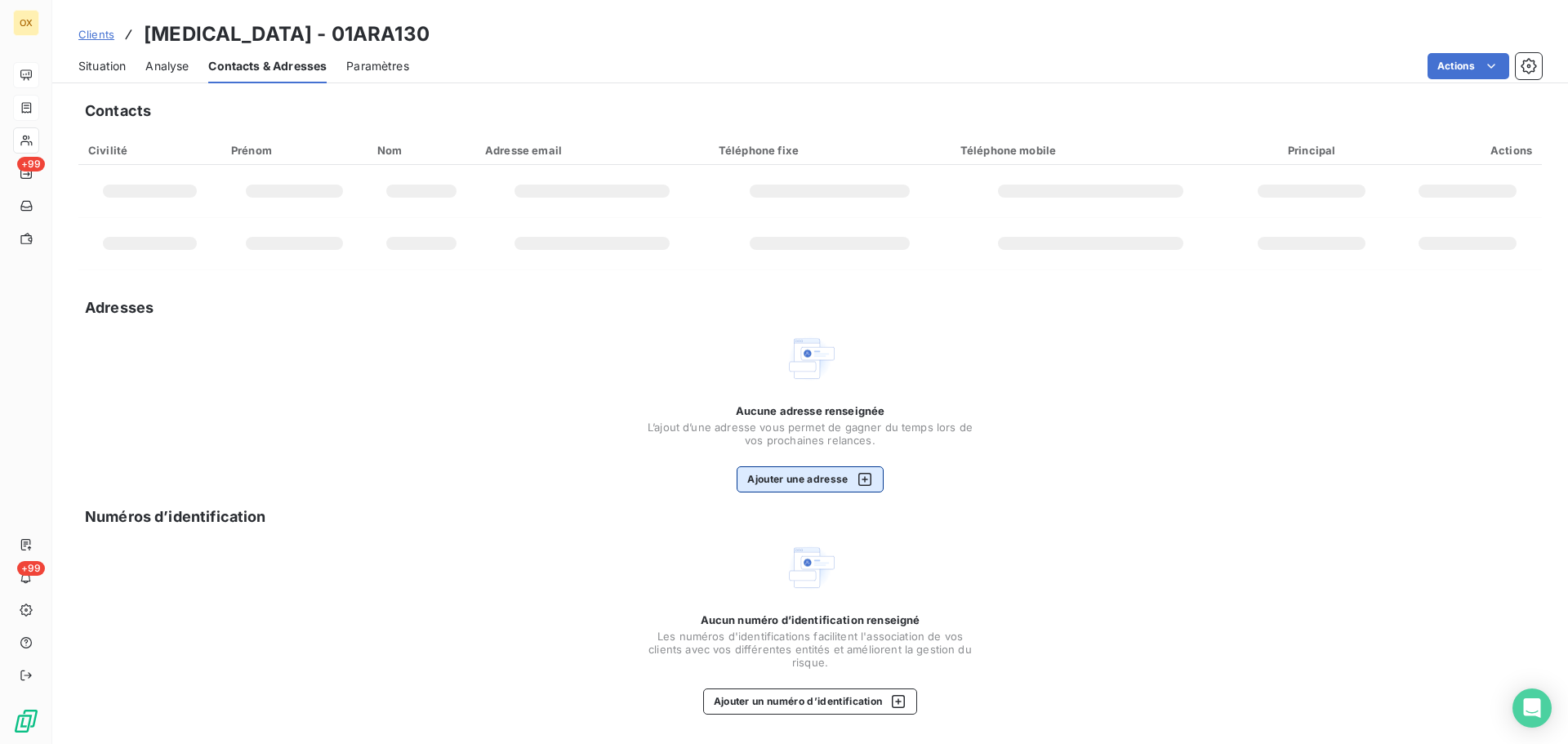
click at [832, 481] on button "Ajouter une adresse" at bounding box center [810, 479] width 146 height 26
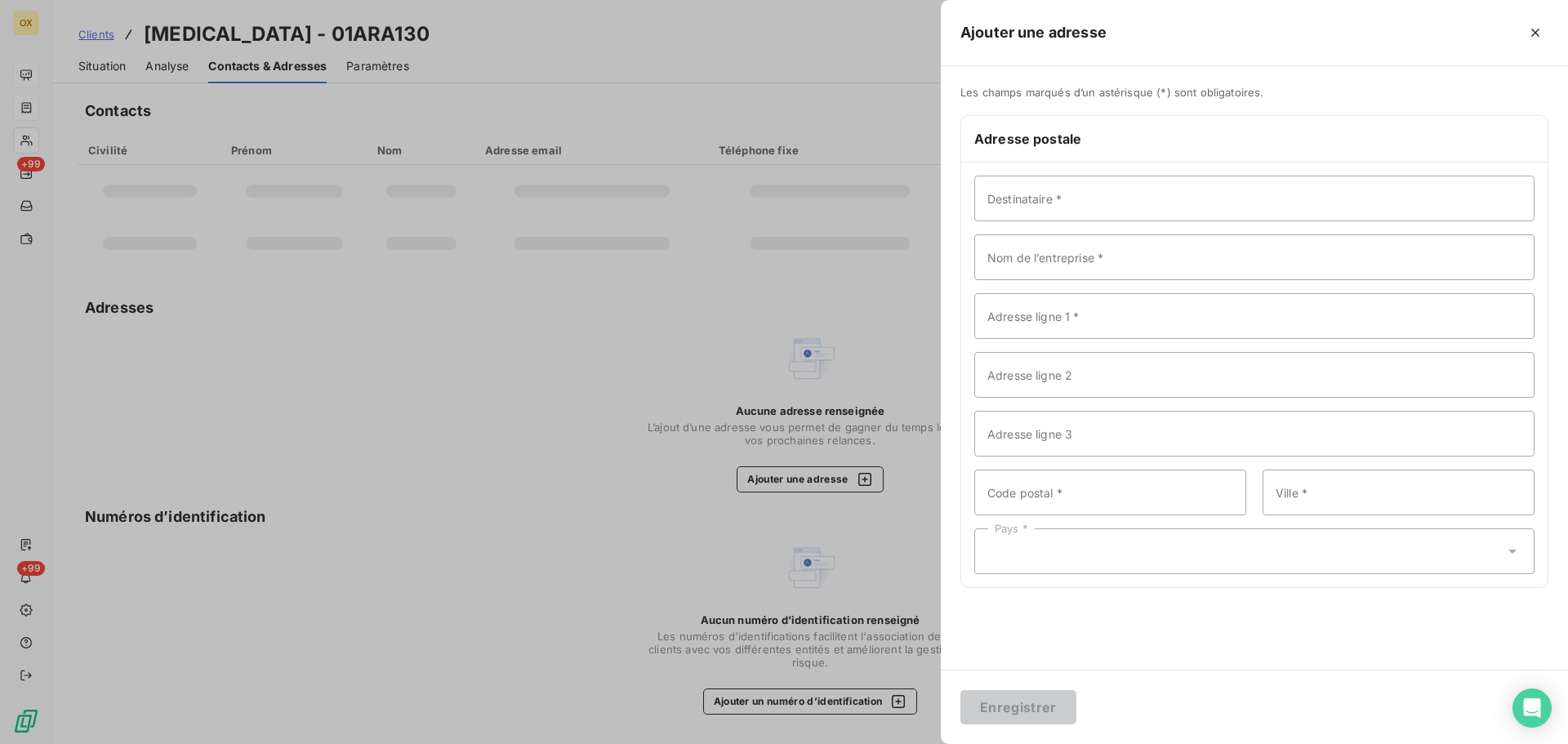
drag, startPoint x: 1536, startPoint y: 30, endPoint x: 1289, endPoint y: 61, distance: 248.9
click at [1536, 29] on icon "button" at bounding box center [1535, 32] width 16 height 16
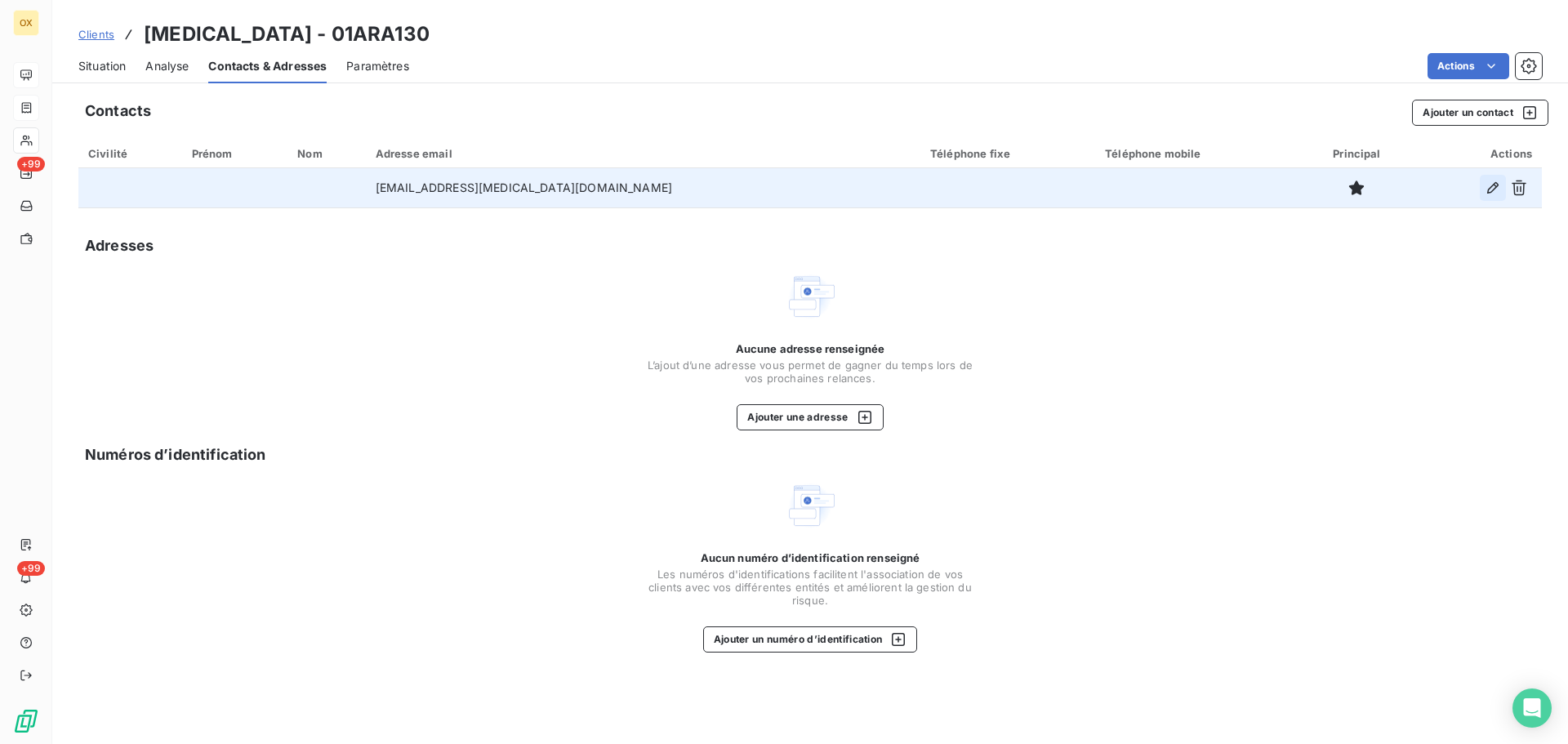
click at [1490, 186] on icon "button" at bounding box center [1492, 187] width 16 height 16
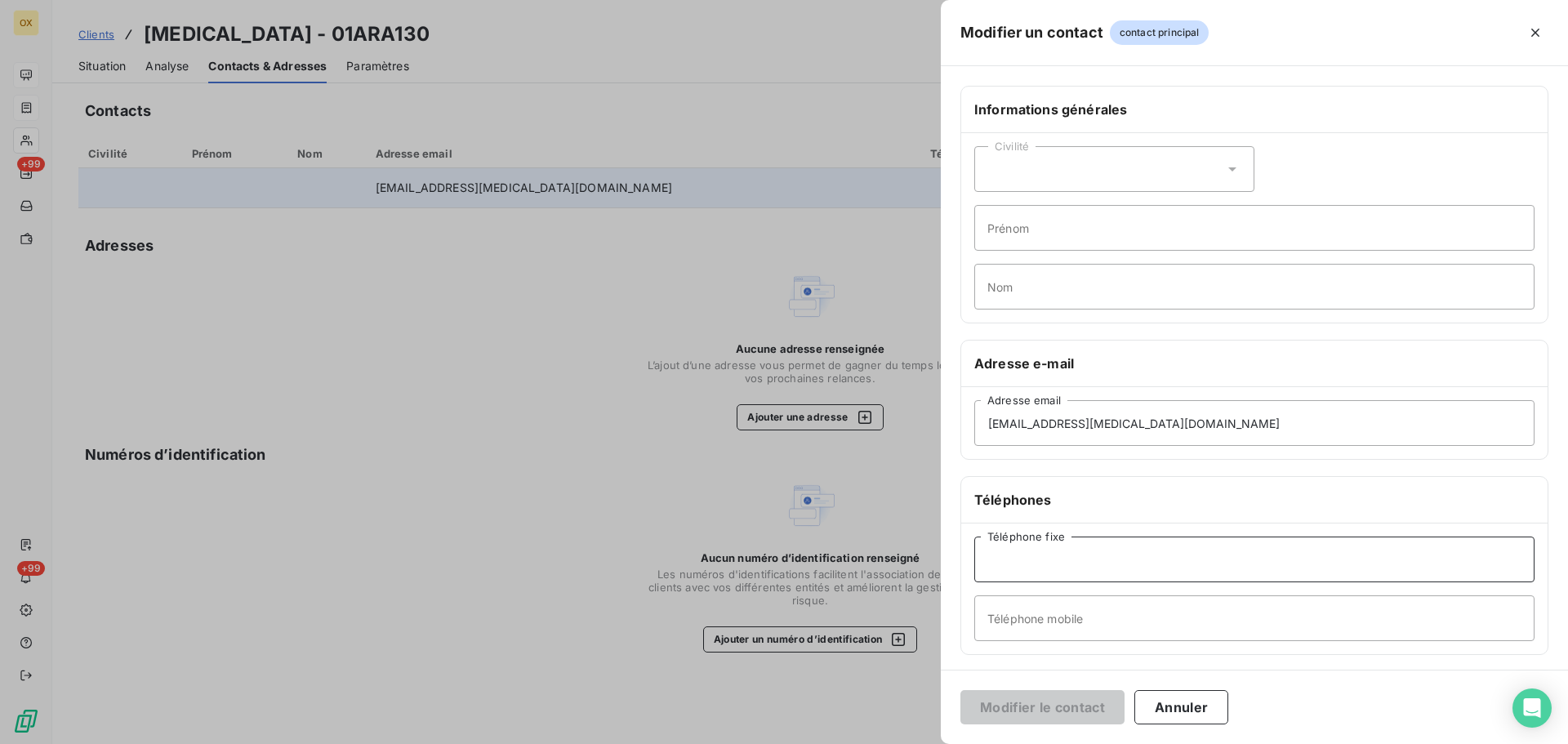
click at [1071, 567] on input "Téléphone fixe" at bounding box center [1254, 559] width 560 height 45
type input "04 42 53 53 00"
click at [1036, 710] on button "Modifier le contact" at bounding box center [1042, 707] width 164 height 34
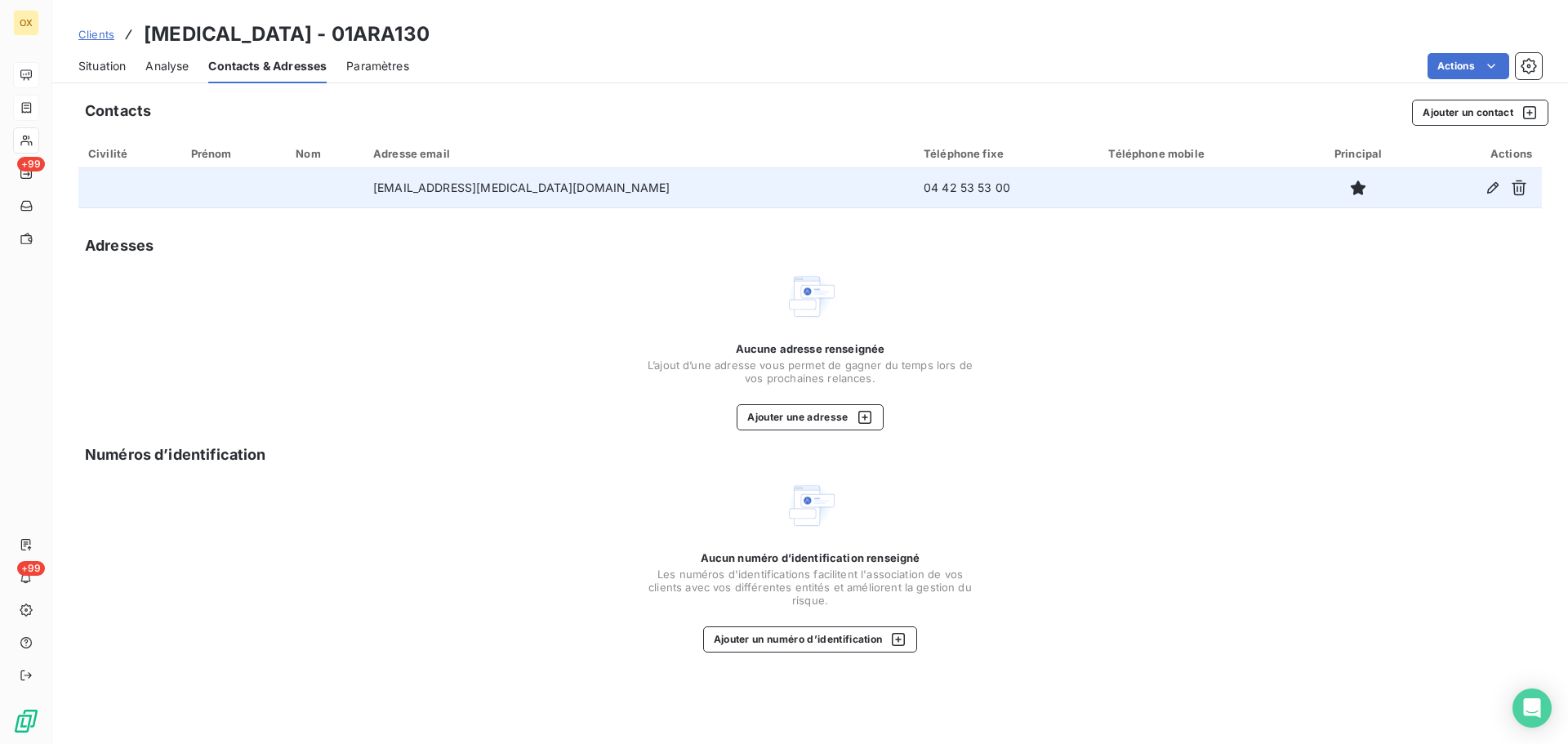
click at [103, 67] on span "Situation" at bounding box center [102, 65] width 47 height 16
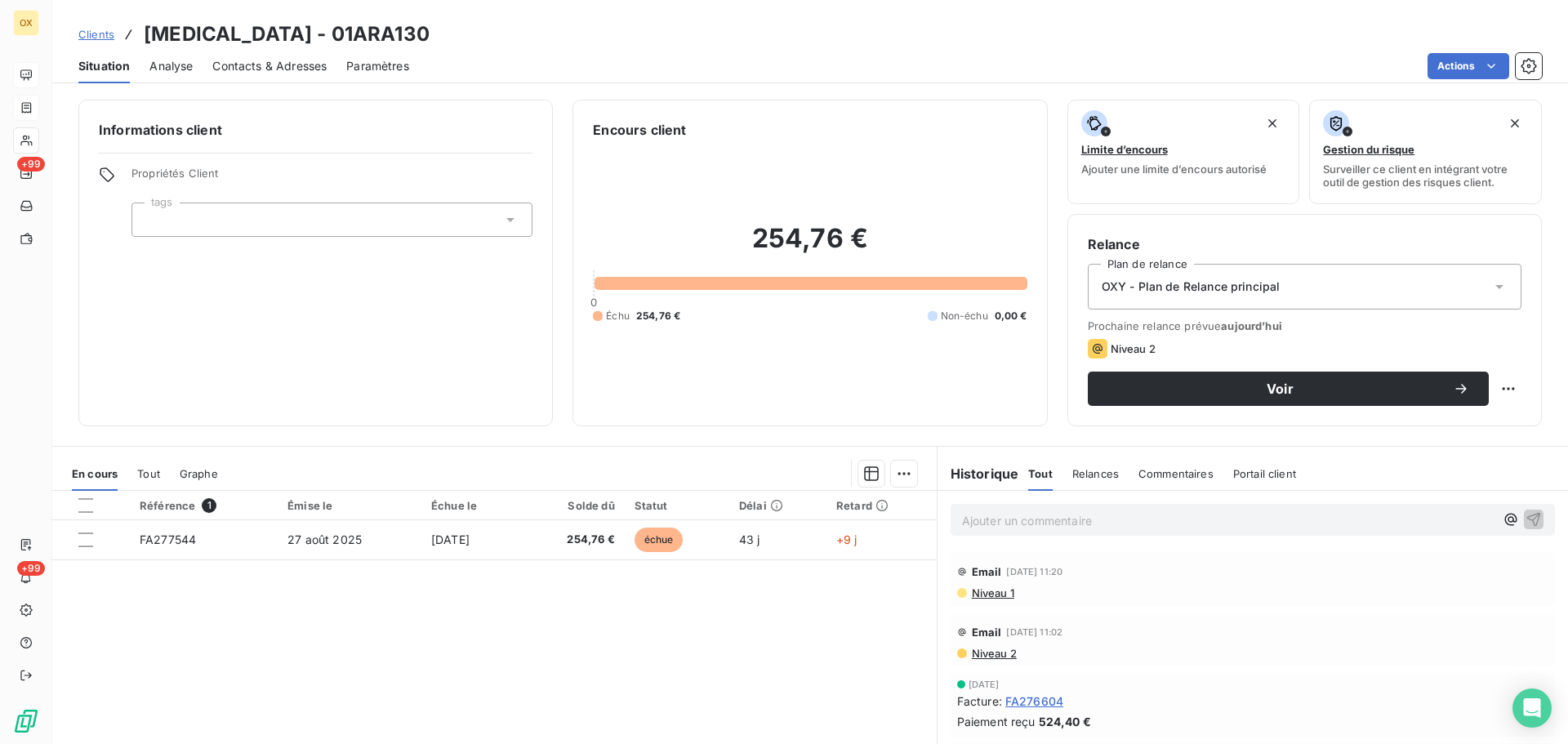
click at [988, 527] on p "Ajouter un commentaire ﻿" at bounding box center [1229, 521] width 532 height 20
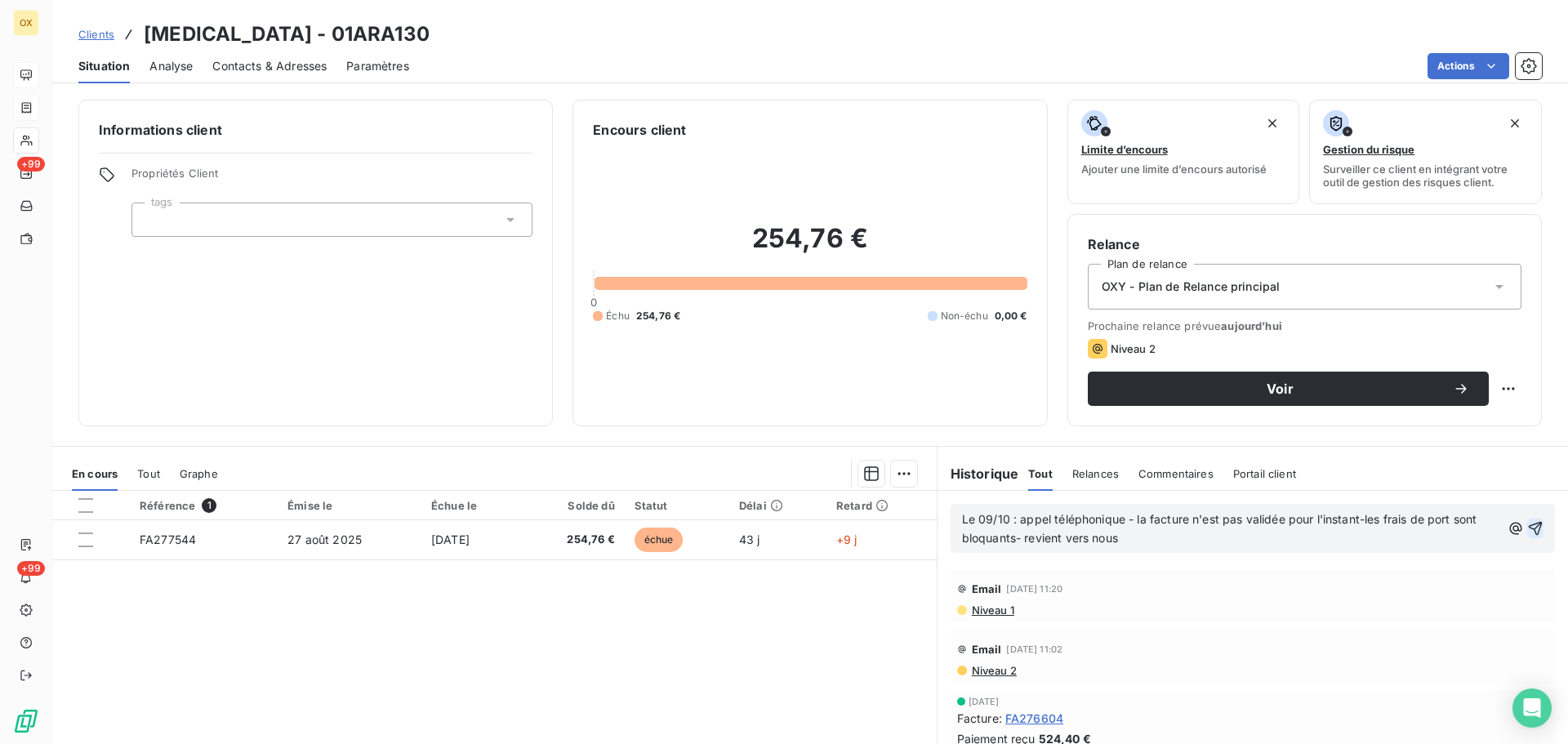
click at [1528, 525] on icon "button" at bounding box center [1535, 528] width 16 height 16
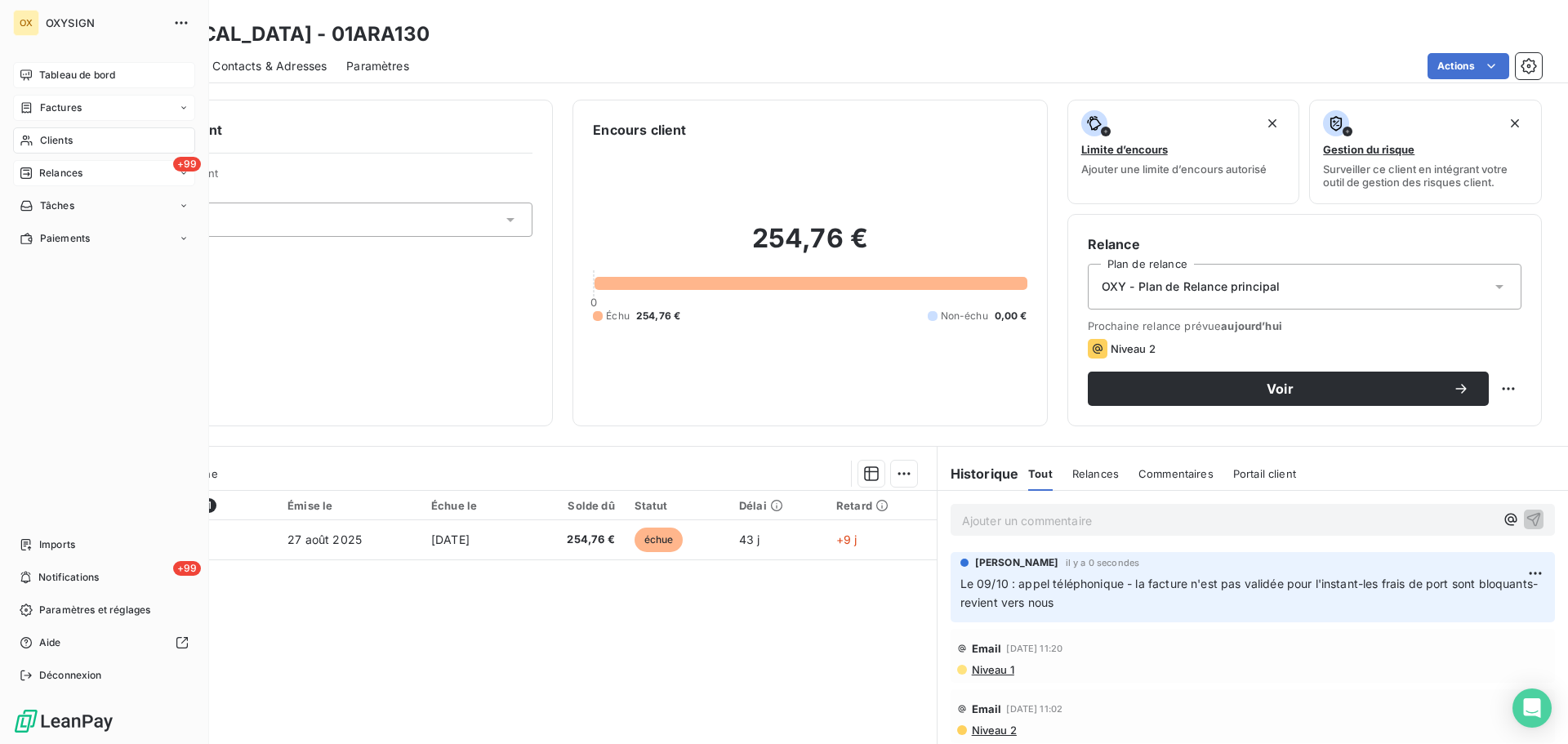
click at [50, 172] on span "Relances" at bounding box center [61, 173] width 44 height 15
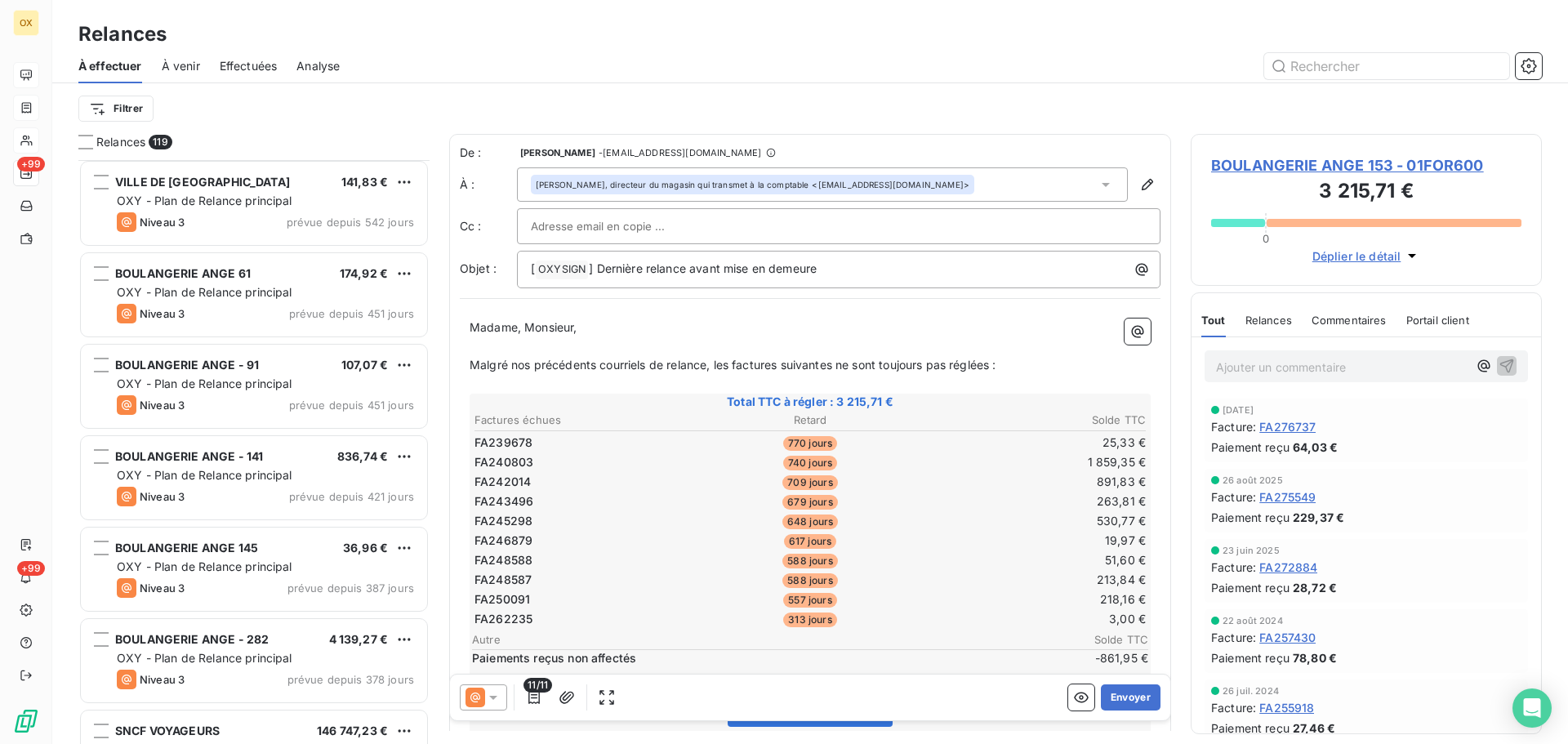
scroll to position [246, 0]
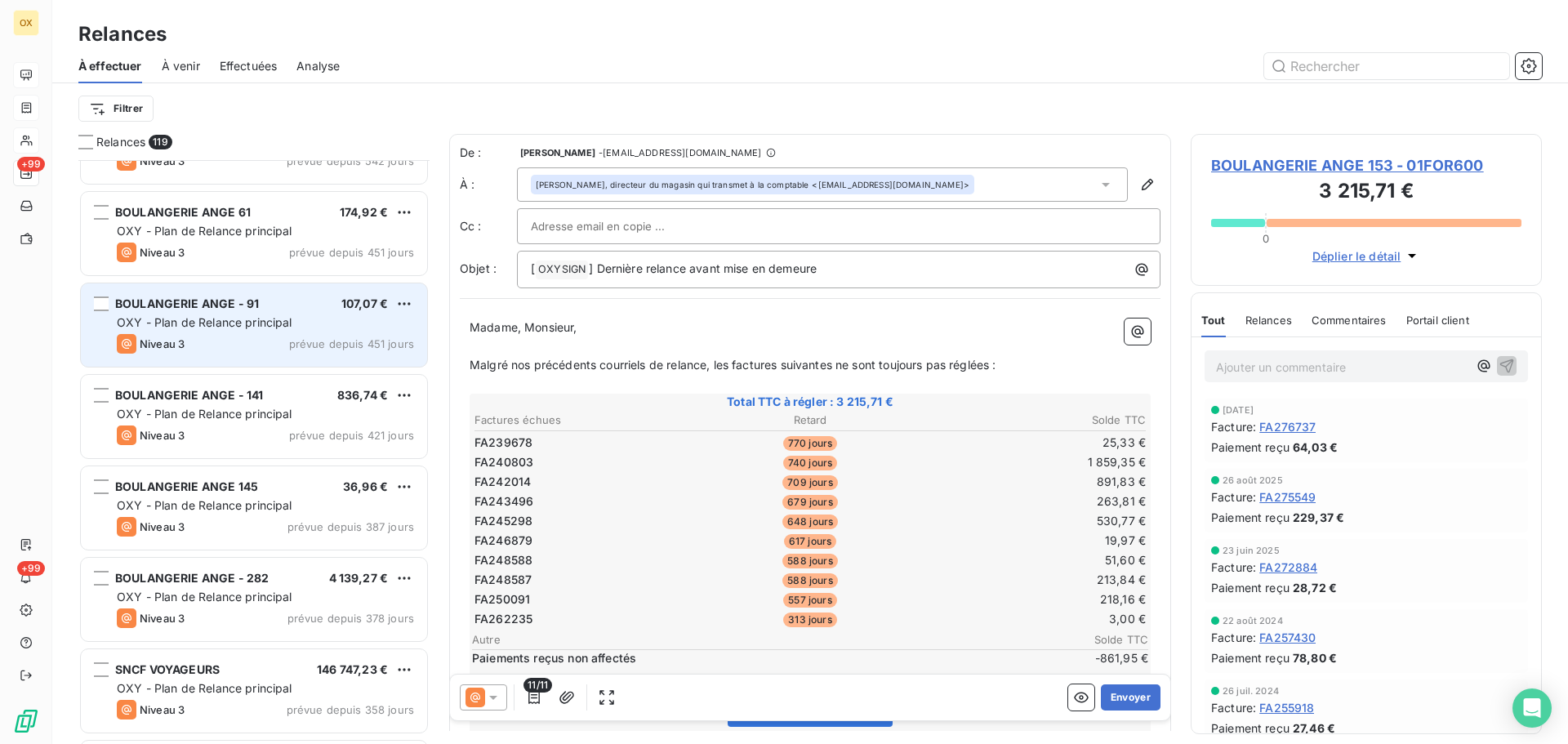
click at [292, 299] on div "BOULANGERIE ANGE - 91 107,07 €" at bounding box center [265, 304] width 297 height 15
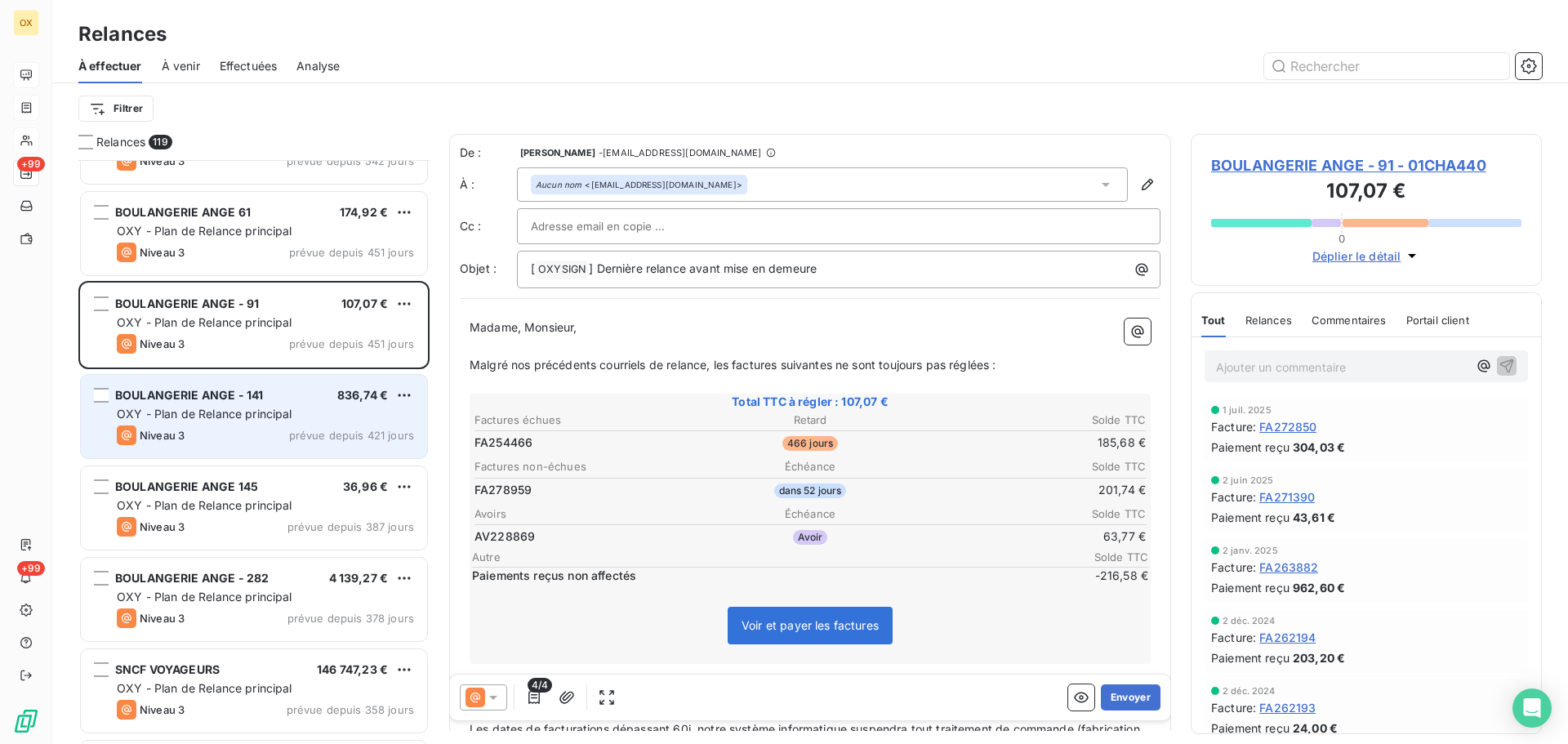
click at [285, 413] on span "OXY - Plan de Relance principal" at bounding box center [204, 413] width 176 height 14
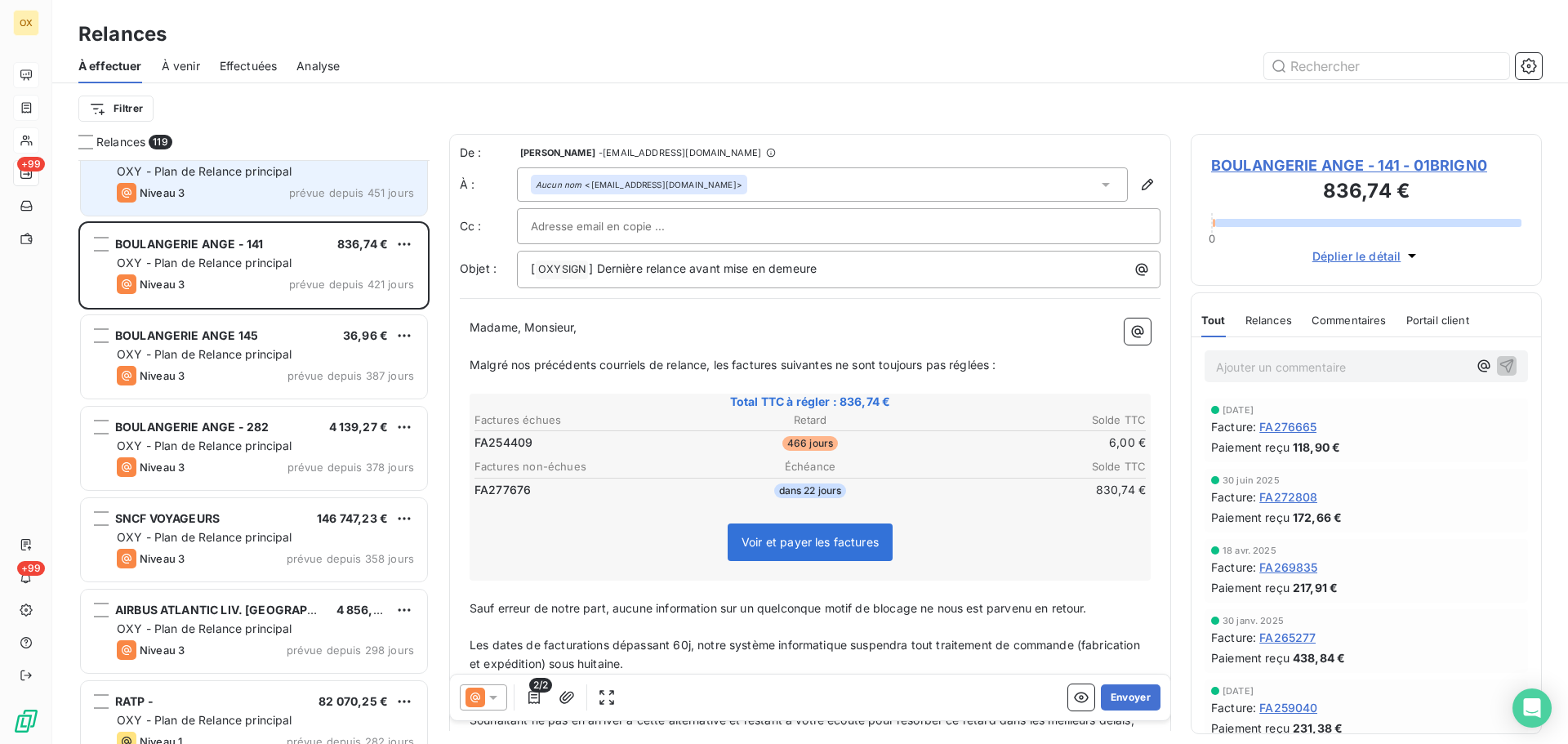
scroll to position [409, 0]
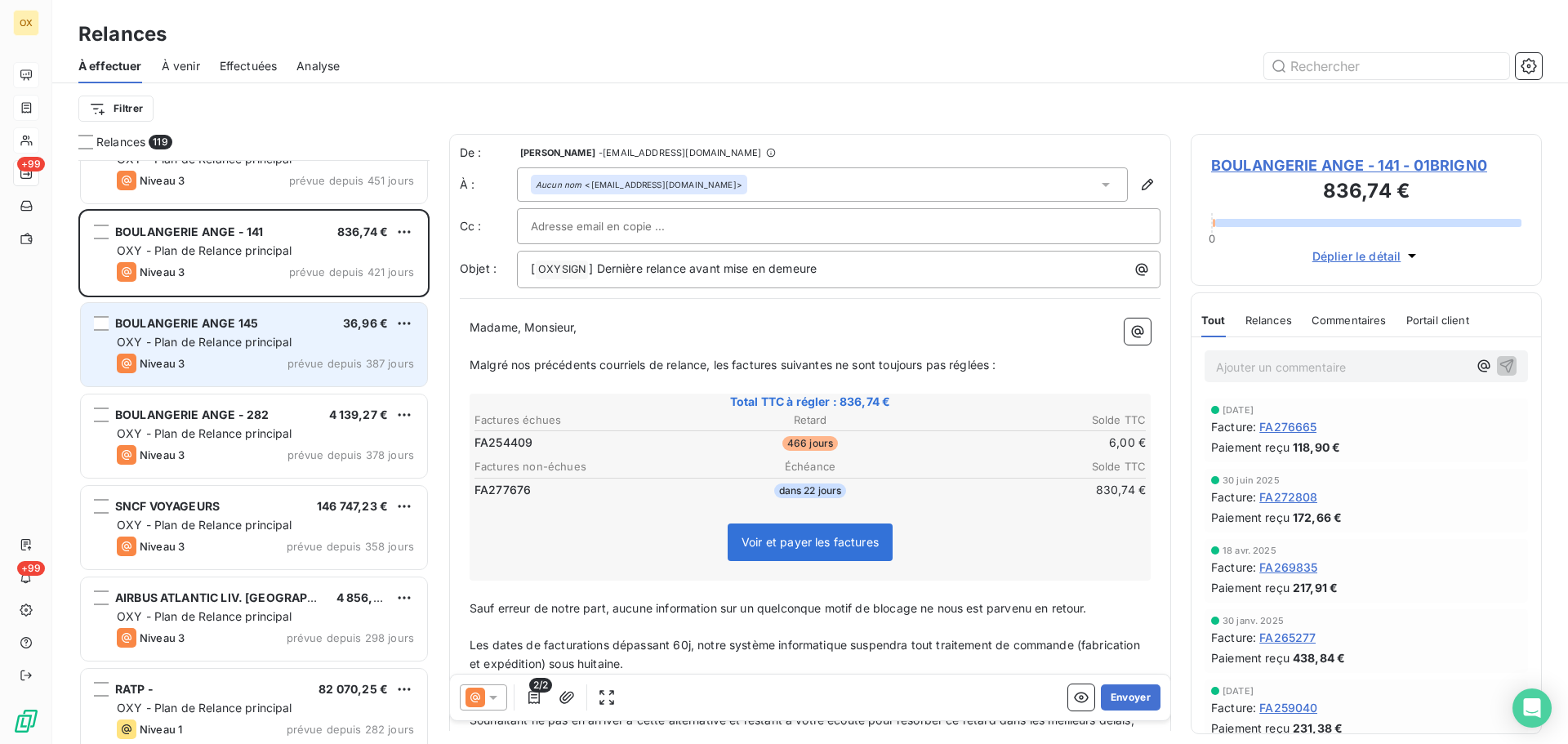
click at [285, 327] on div "BOULANGERIE ANGE 145 36,96 €" at bounding box center [265, 323] width 297 height 15
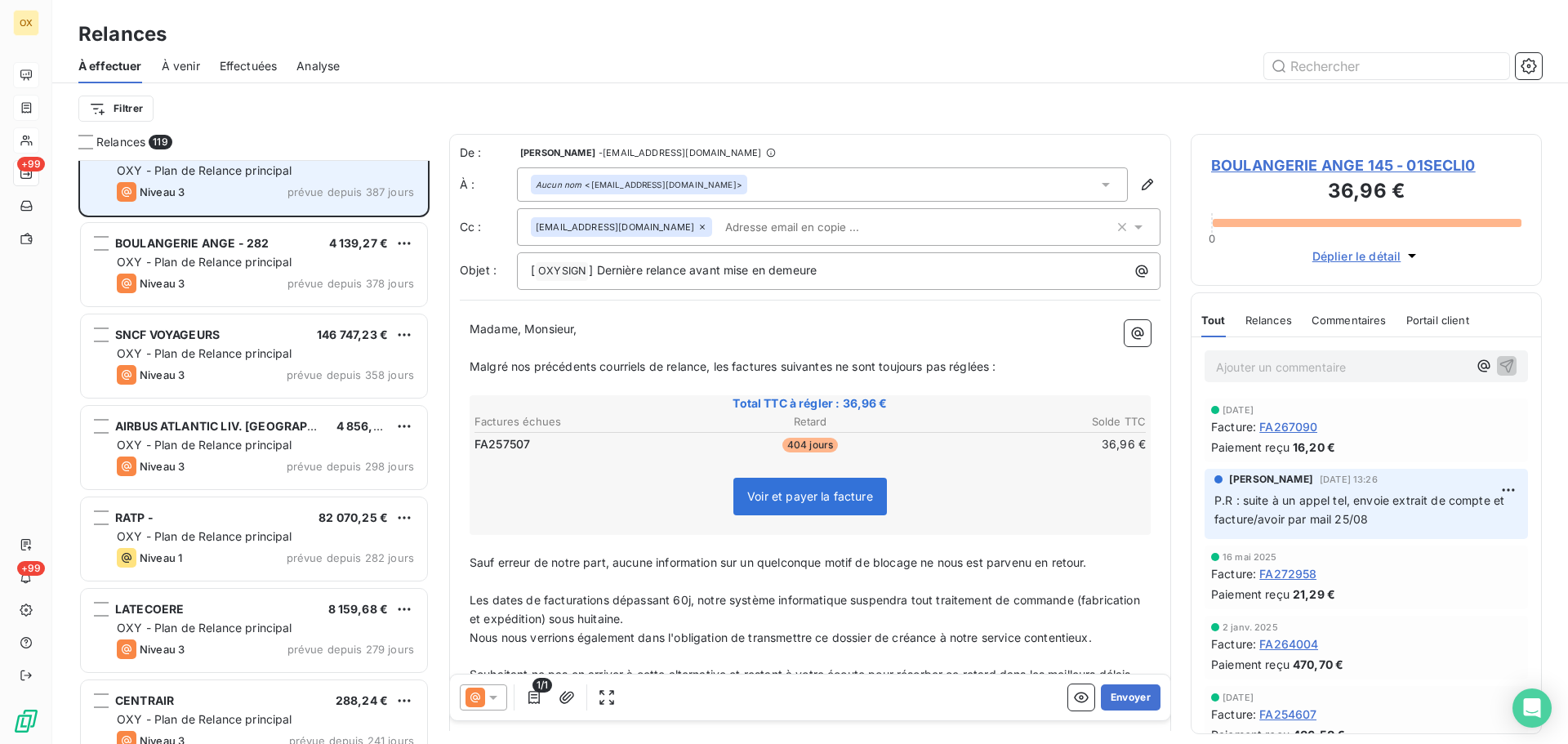
scroll to position [654, 0]
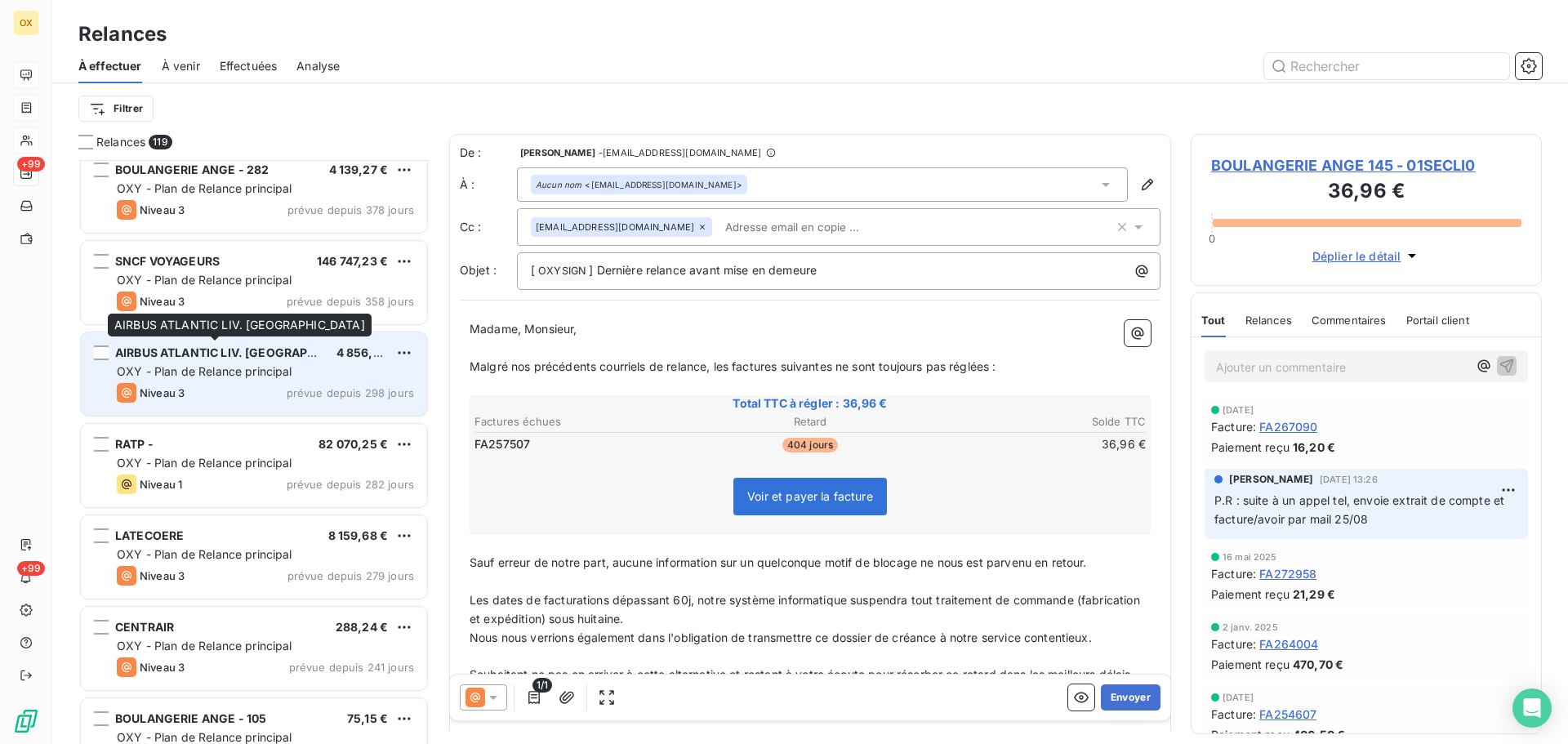
click at [265, 360] on div "AIRBUS ATLANTIC LIV. [GEOGRAPHIC_DATA]" at bounding box center [219, 352] width 208 height 16
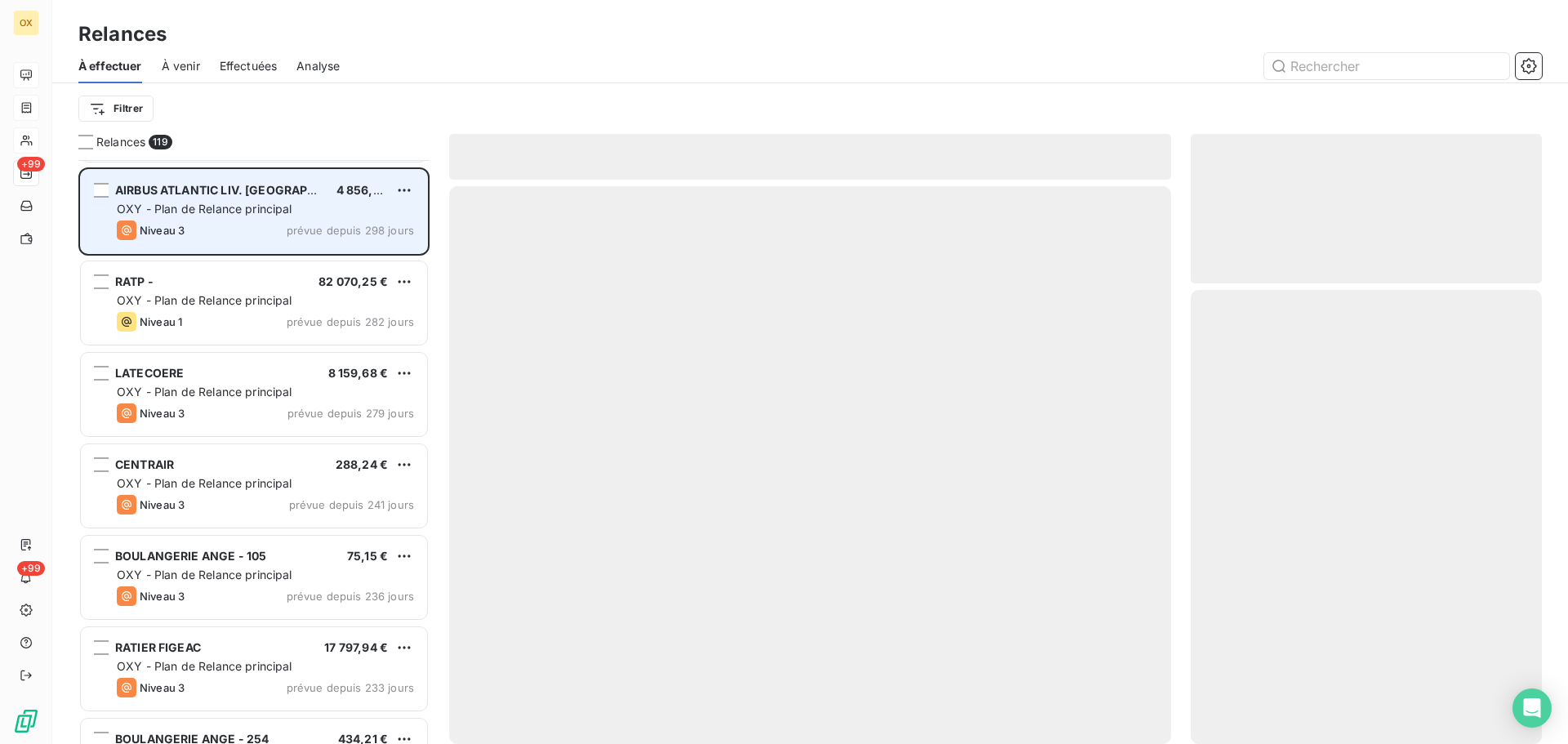
scroll to position [818, 0]
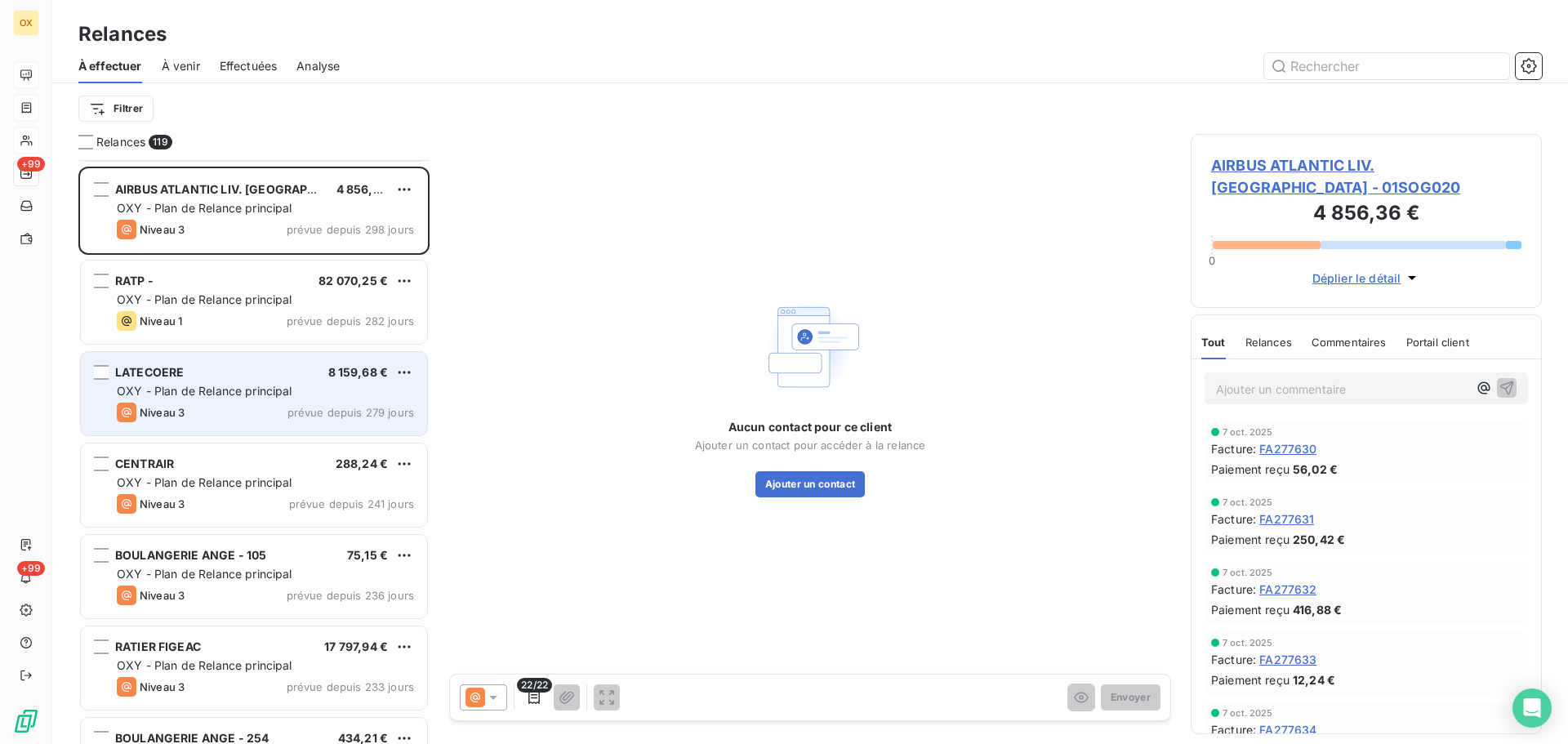
click at [257, 390] on span "OXY - Plan de Relance principal" at bounding box center [204, 390] width 176 height 14
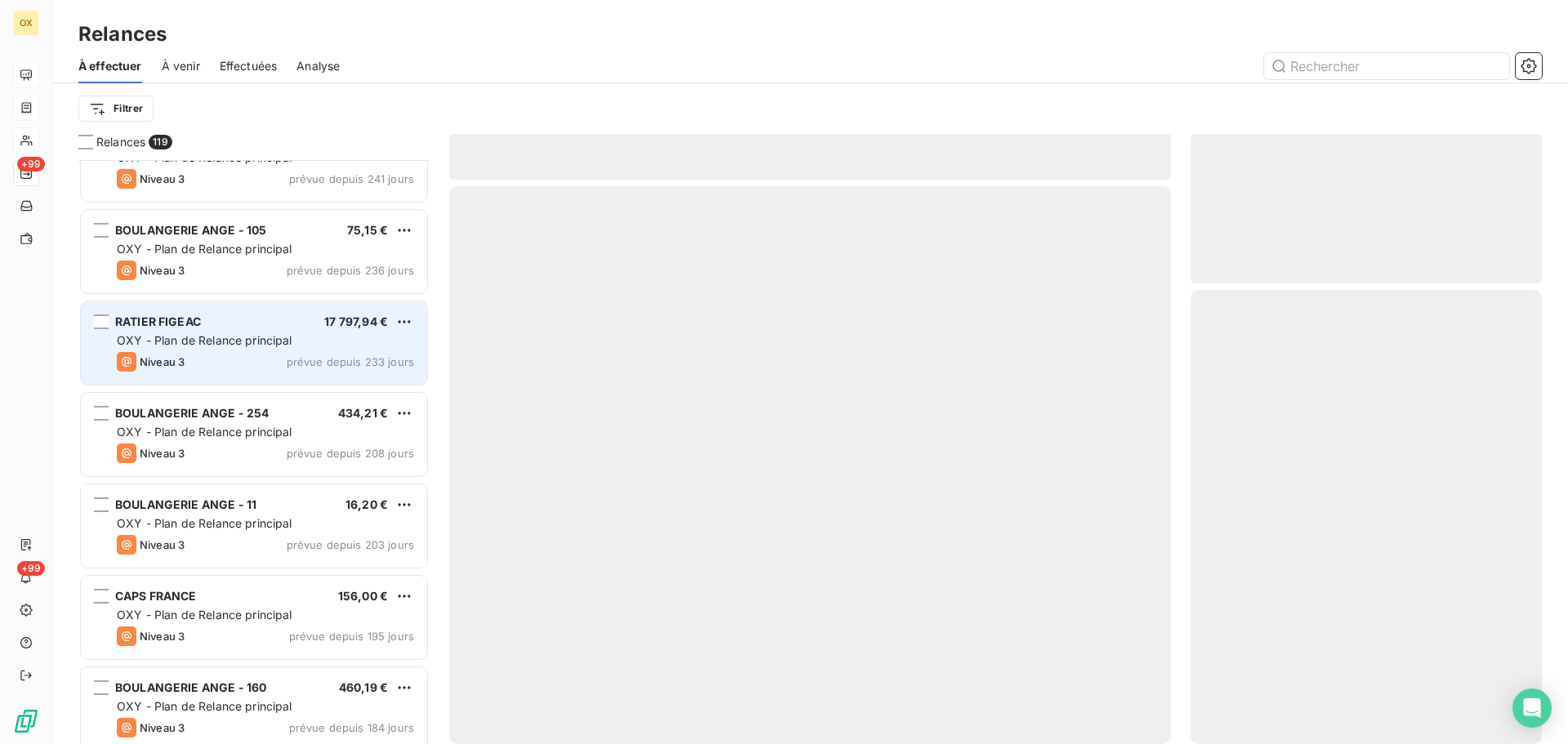
scroll to position [1145, 0]
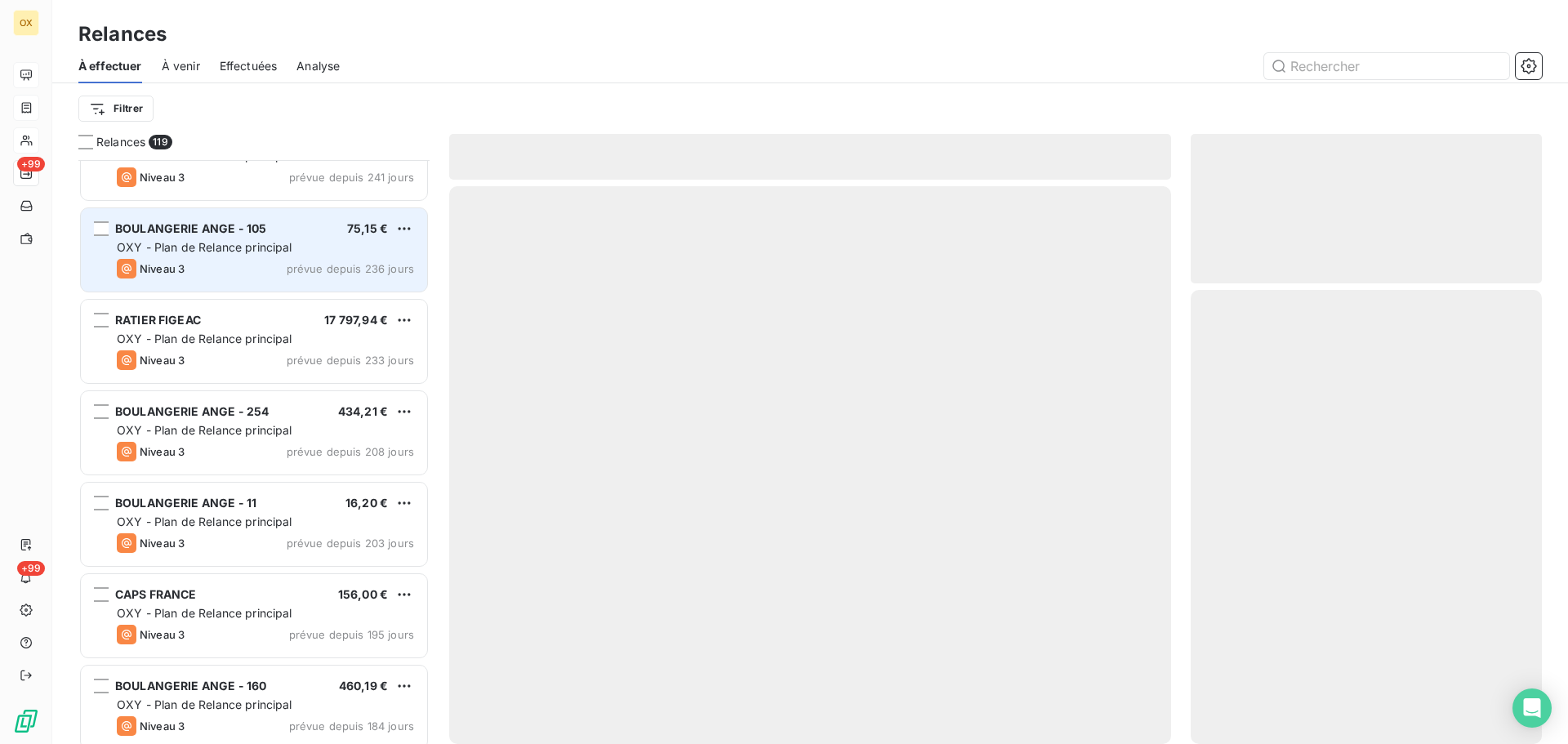
click at [237, 256] on div "BOULANGERIE ANGE - 105 75,15 € OXY - Plan de Relance principal Niveau 3 prévue …" at bounding box center [254, 249] width 346 height 83
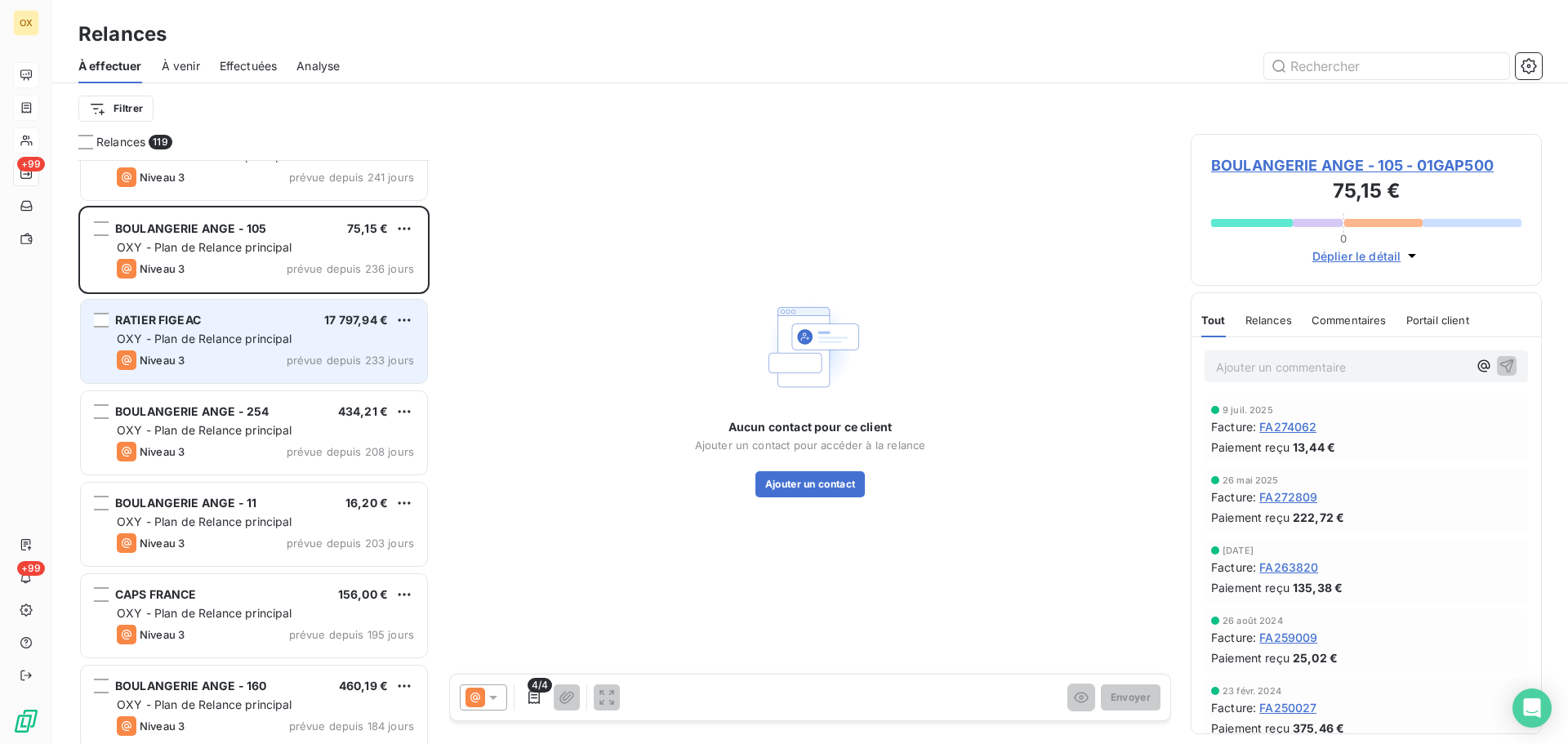
click at [212, 362] on div "Niveau 3 prévue depuis 233 jours" at bounding box center [265, 359] width 297 height 19
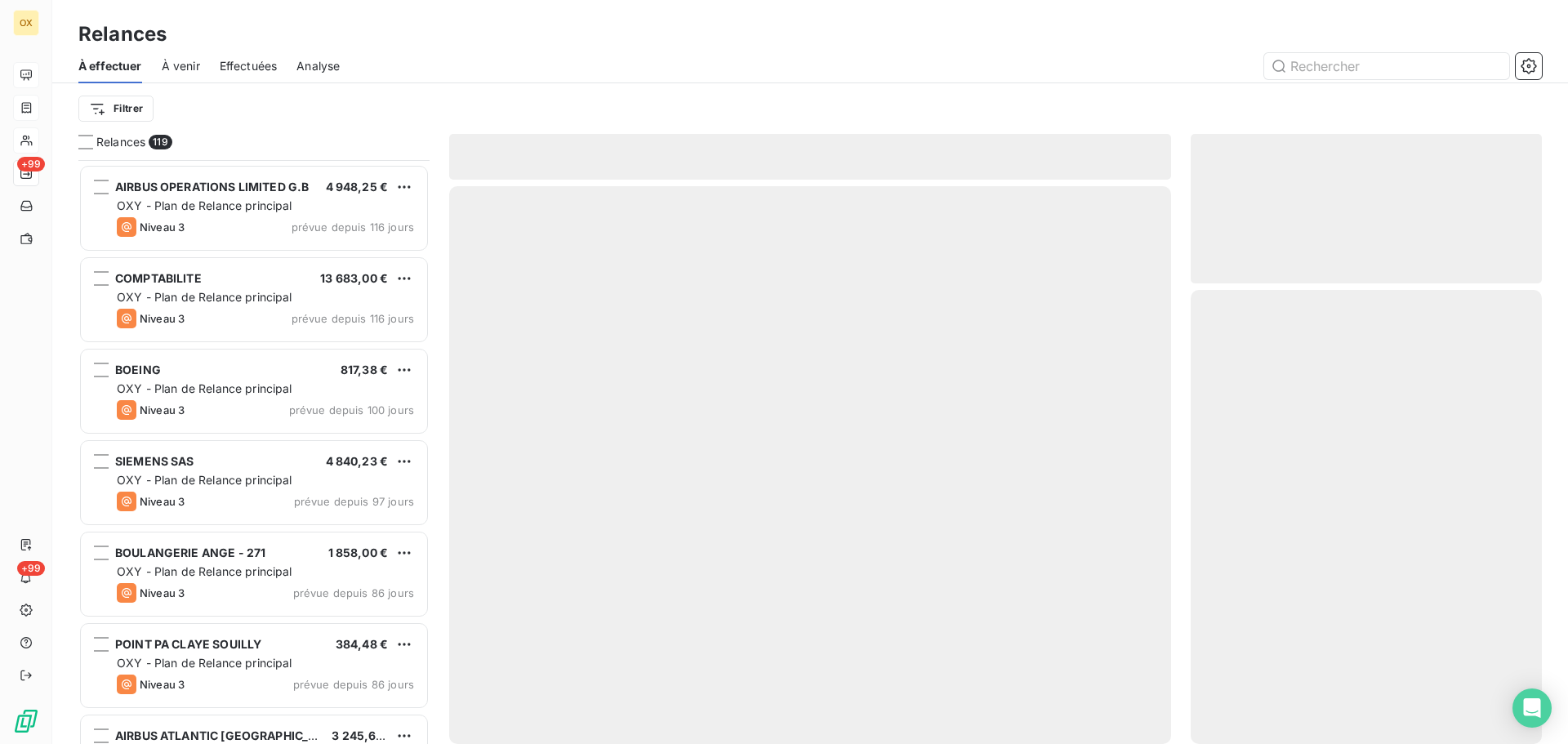
scroll to position [1961, 0]
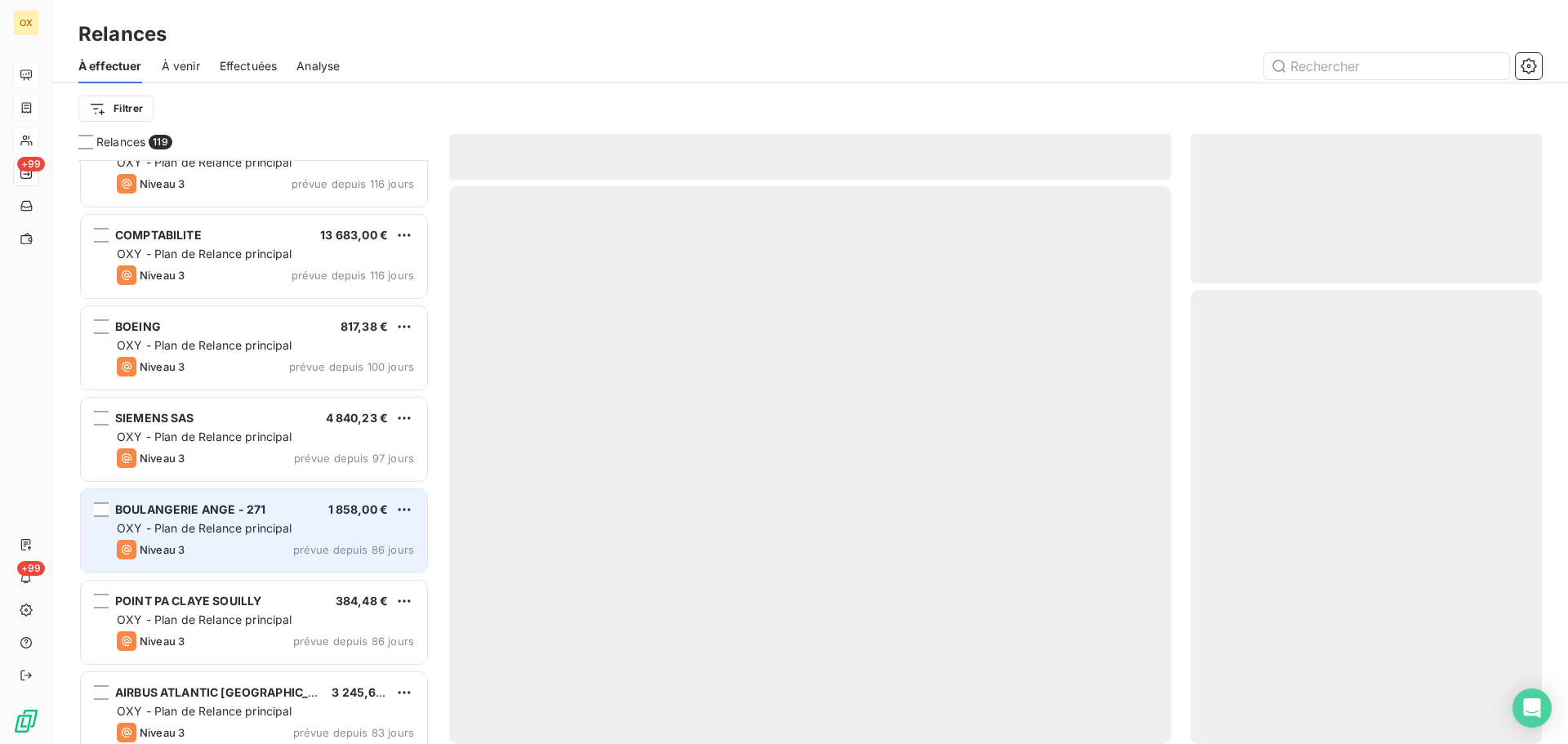
click at [291, 509] on div "BOULANGERIE ANGE - 271 1 858,00 €" at bounding box center [265, 510] width 297 height 15
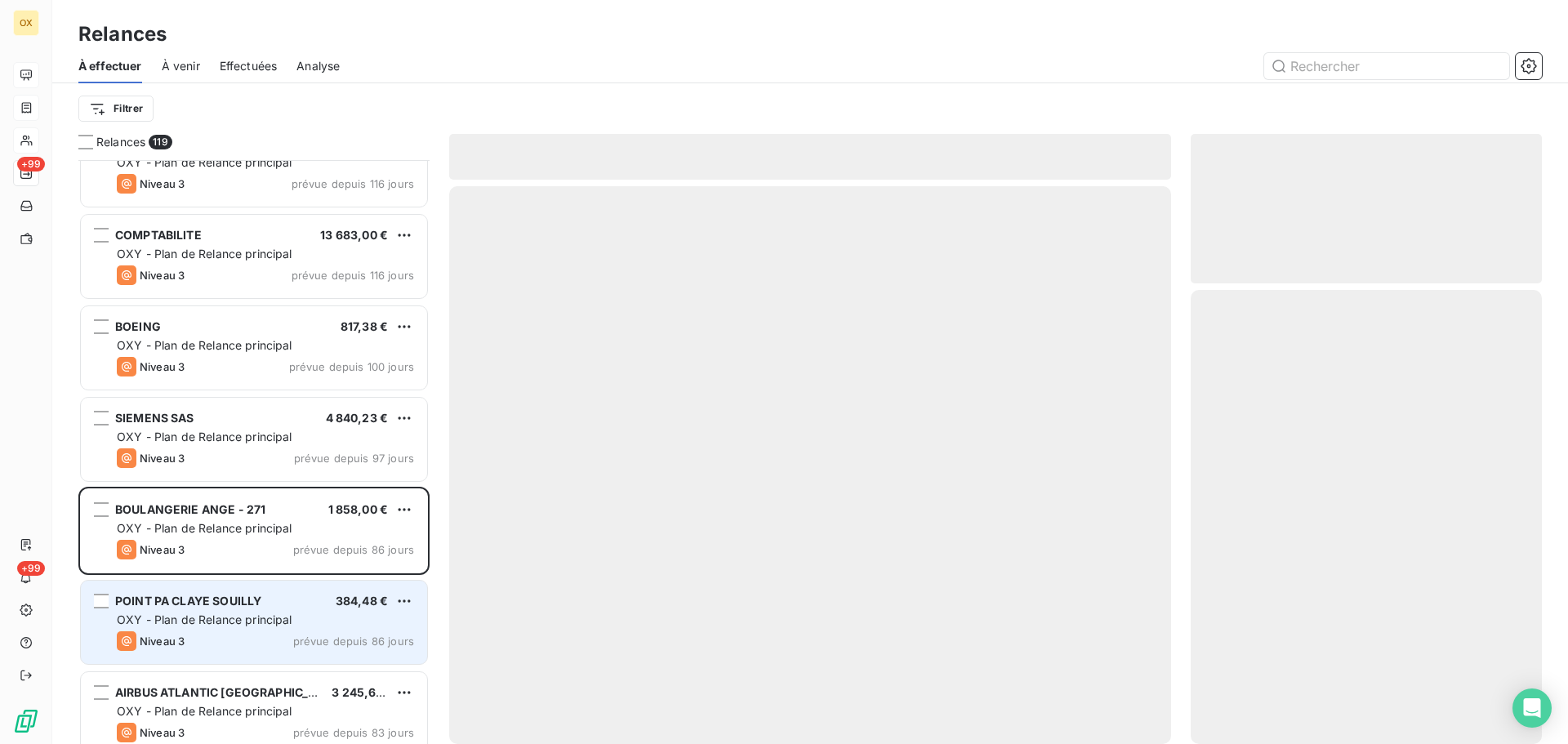
click at [264, 589] on div "POINT PA CLAYE SOUILLY 384,48 € OXY - Plan de Relance principal Niveau 3 prévue…" at bounding box center [254, 622] width 346 height 83
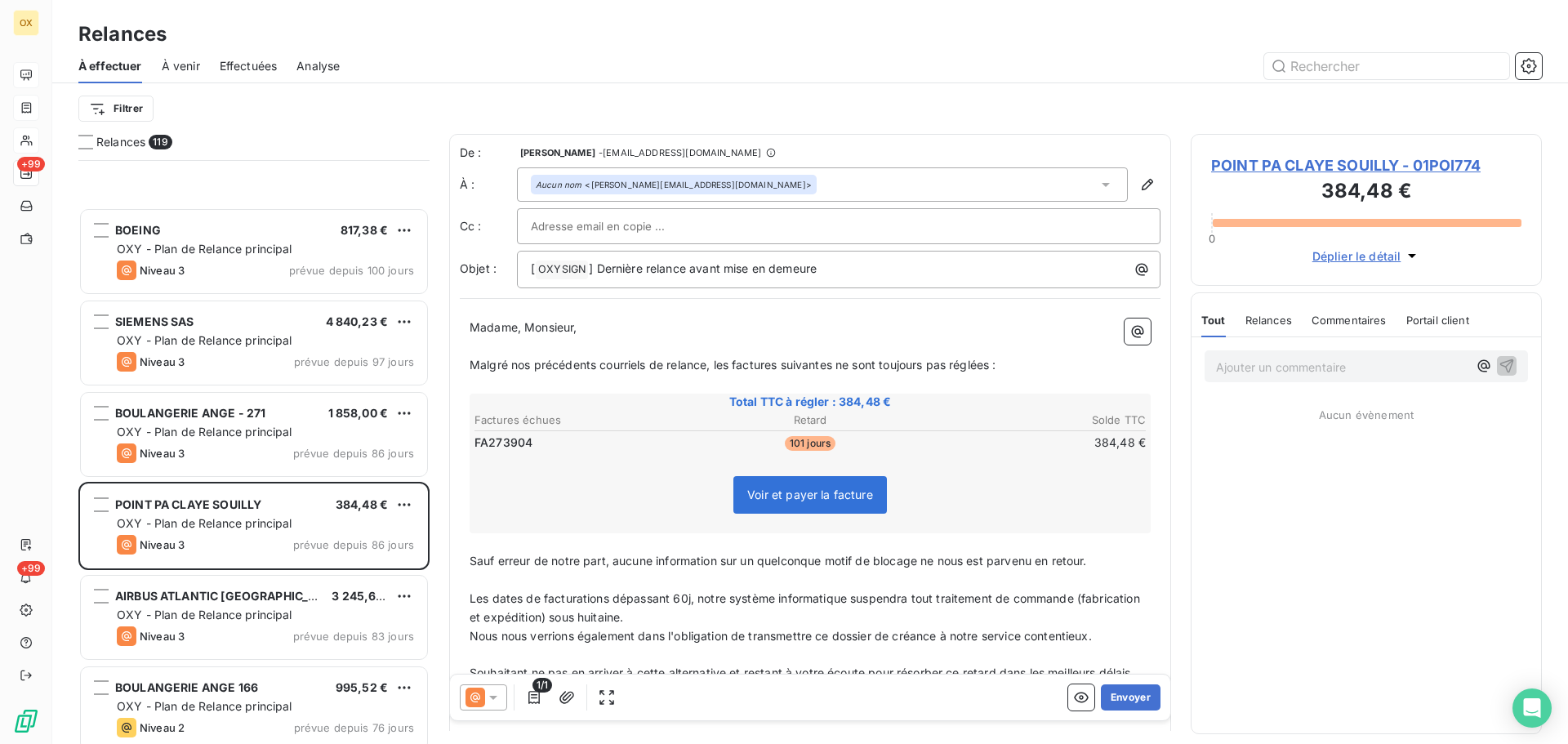
scroll to position [2287, 0]
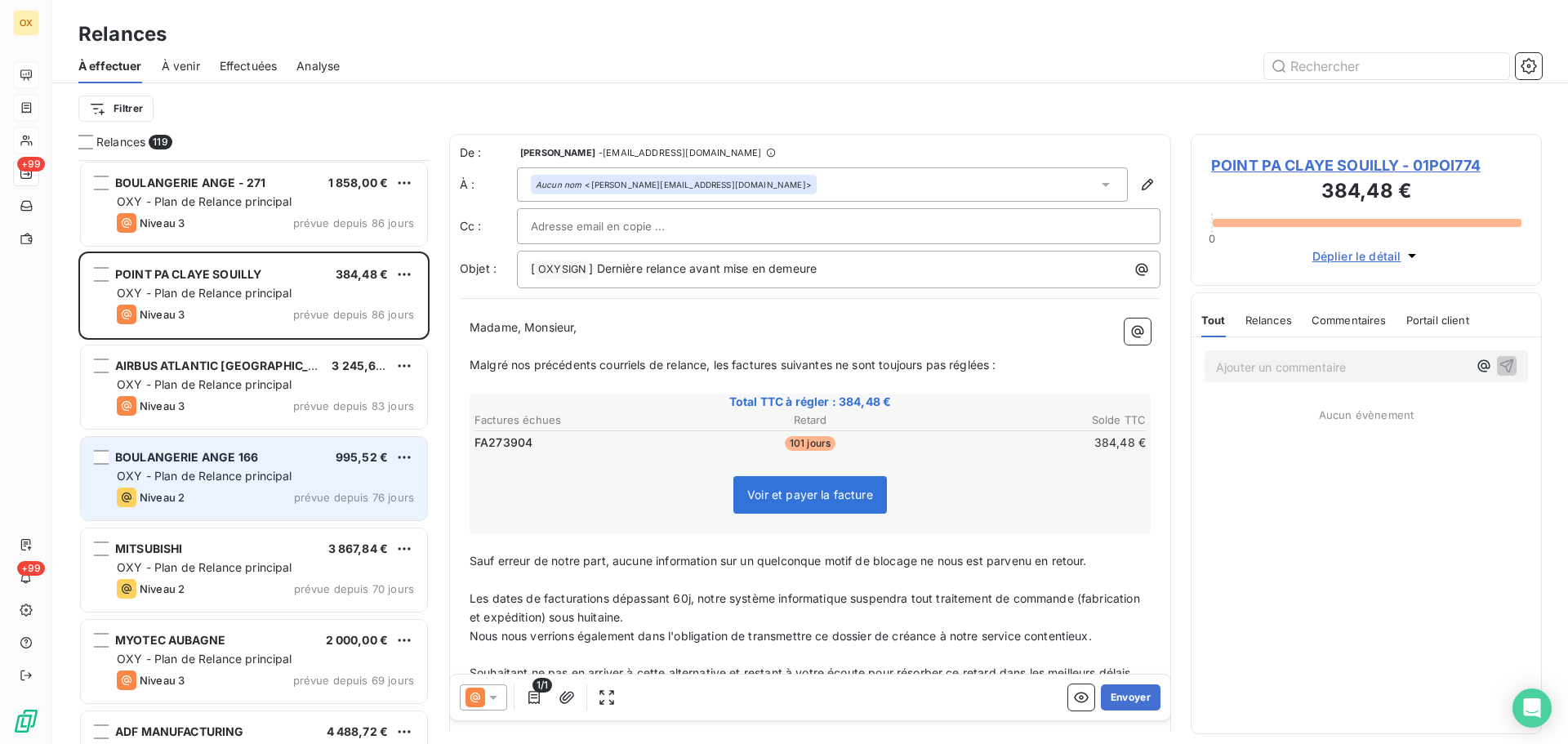
click at [266, 474] on span "OXY - Plan de Relance principal" at bounding box center [204, 475] width 176 height 14
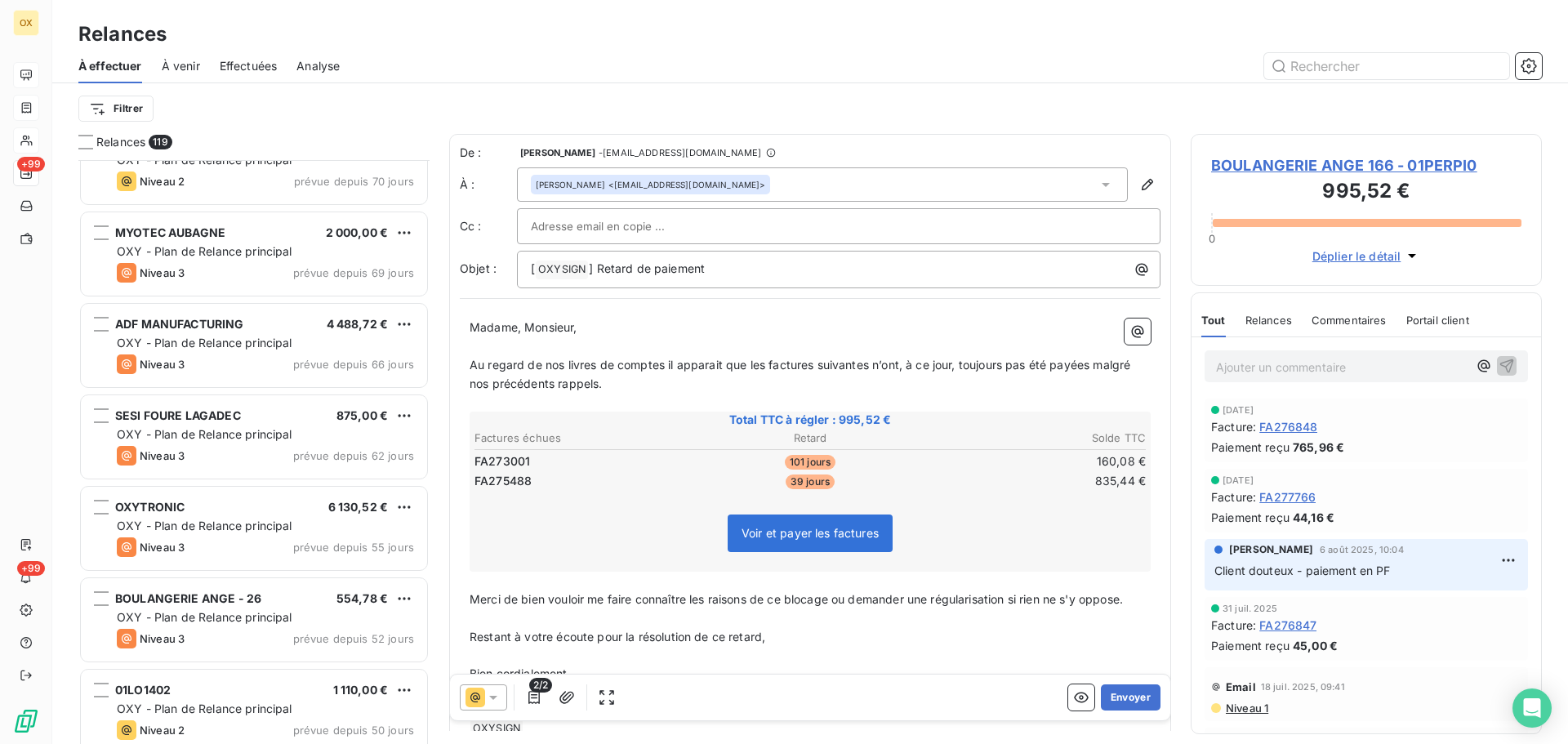
scroll to position [2696, 0]
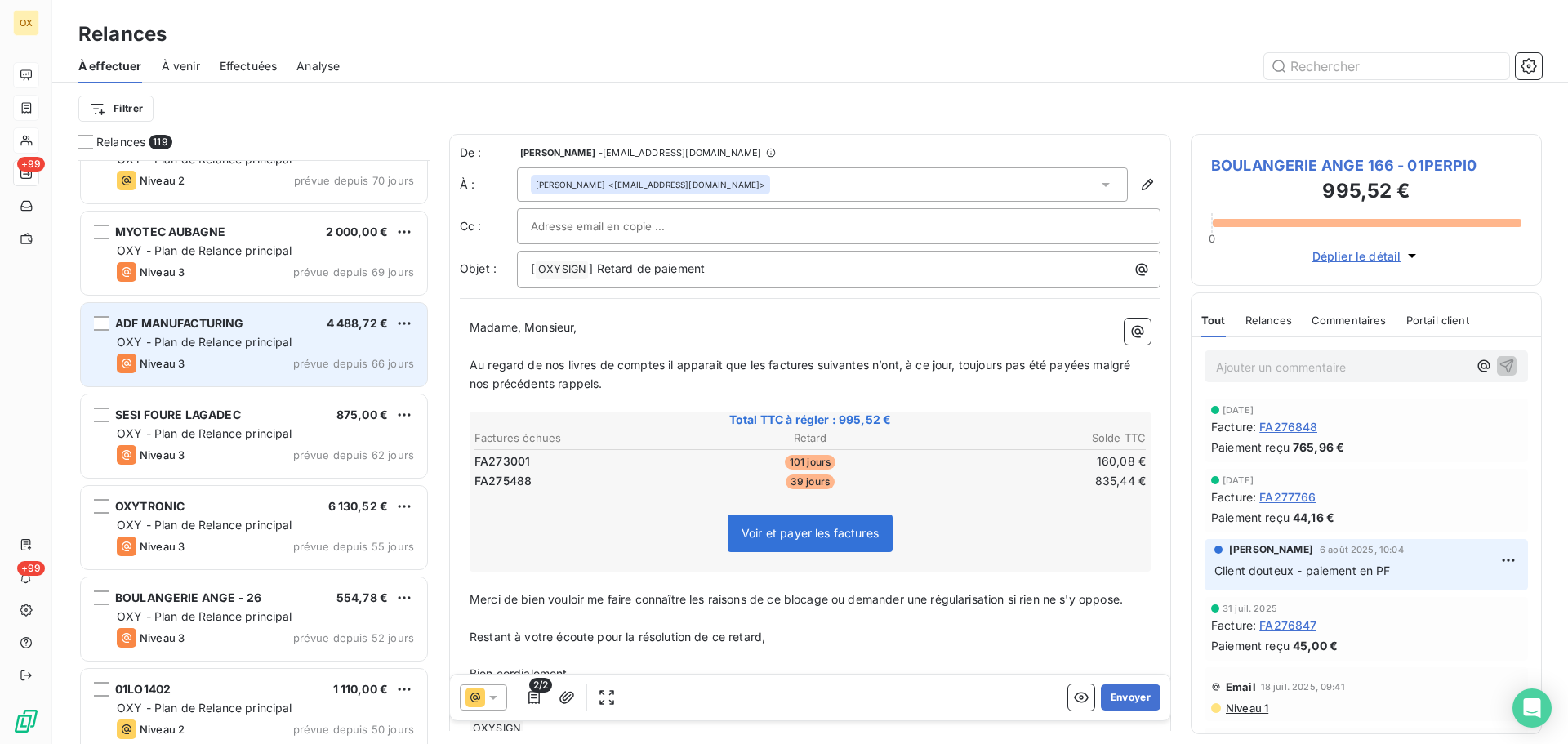
click at [234, 373] on div "ADF MANUFACTURING 4 488,72 € OXY - Plan de Relance principal Niveau 3 prévue de…" at bounding box center [254, 344] width 346 height 83
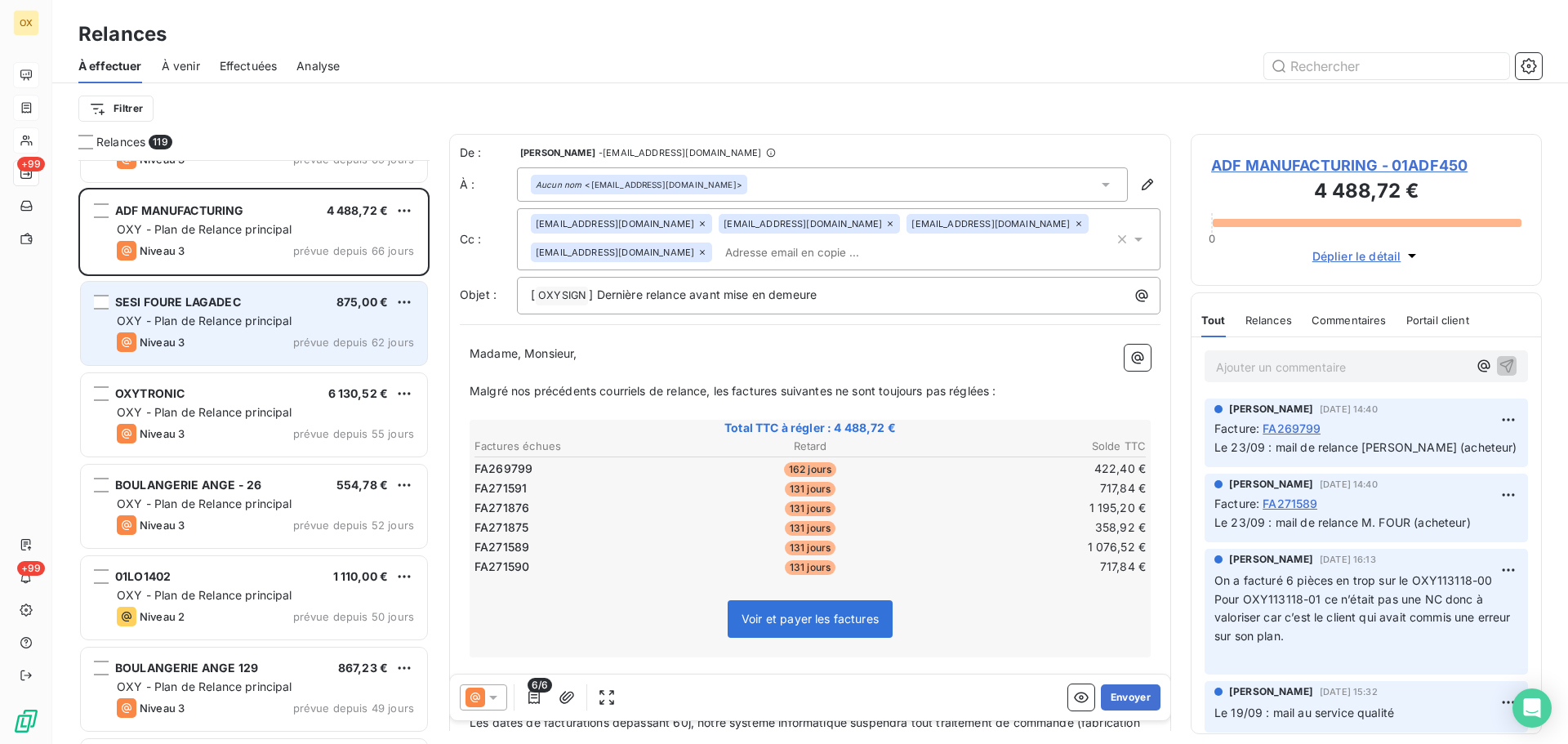
scroll to position [2859, 0]
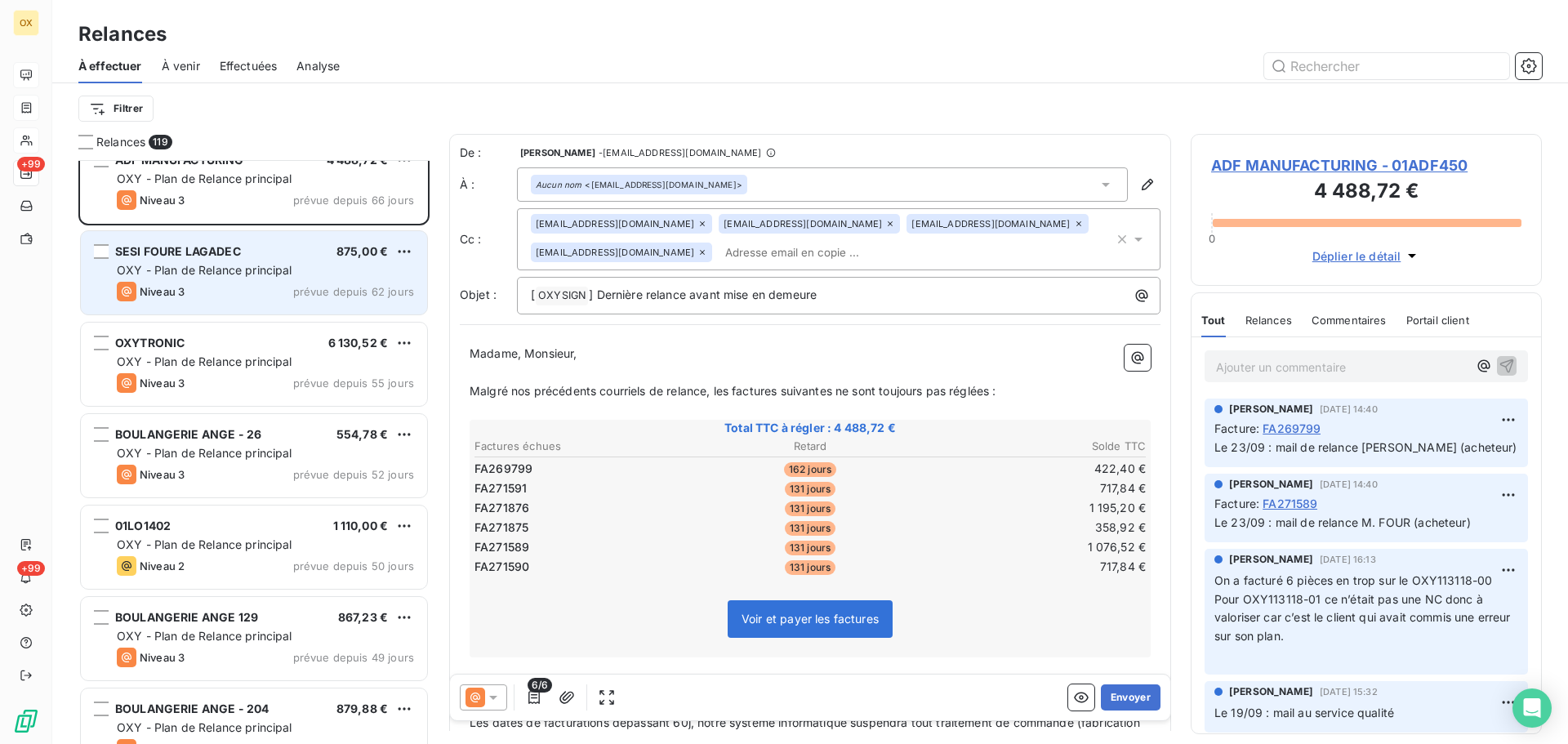
click at [235, 424] on div "BOULANGERIE ANGE - 26 554,78 € OXY - Plan de Relance principal Niveau 3 prévue …" at bounding box center [254, 455] width 346 height 83
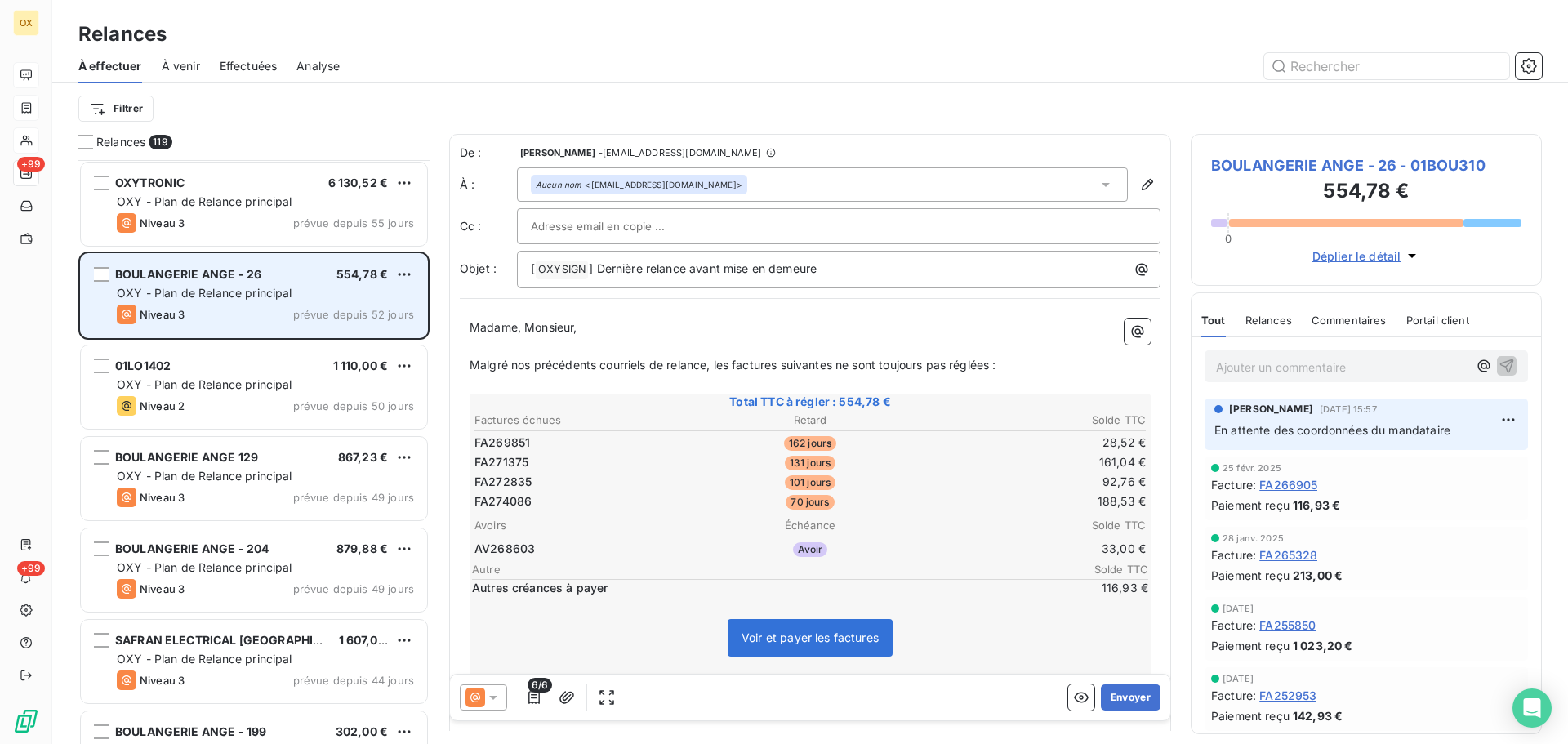
scroll to position [3023, 0]
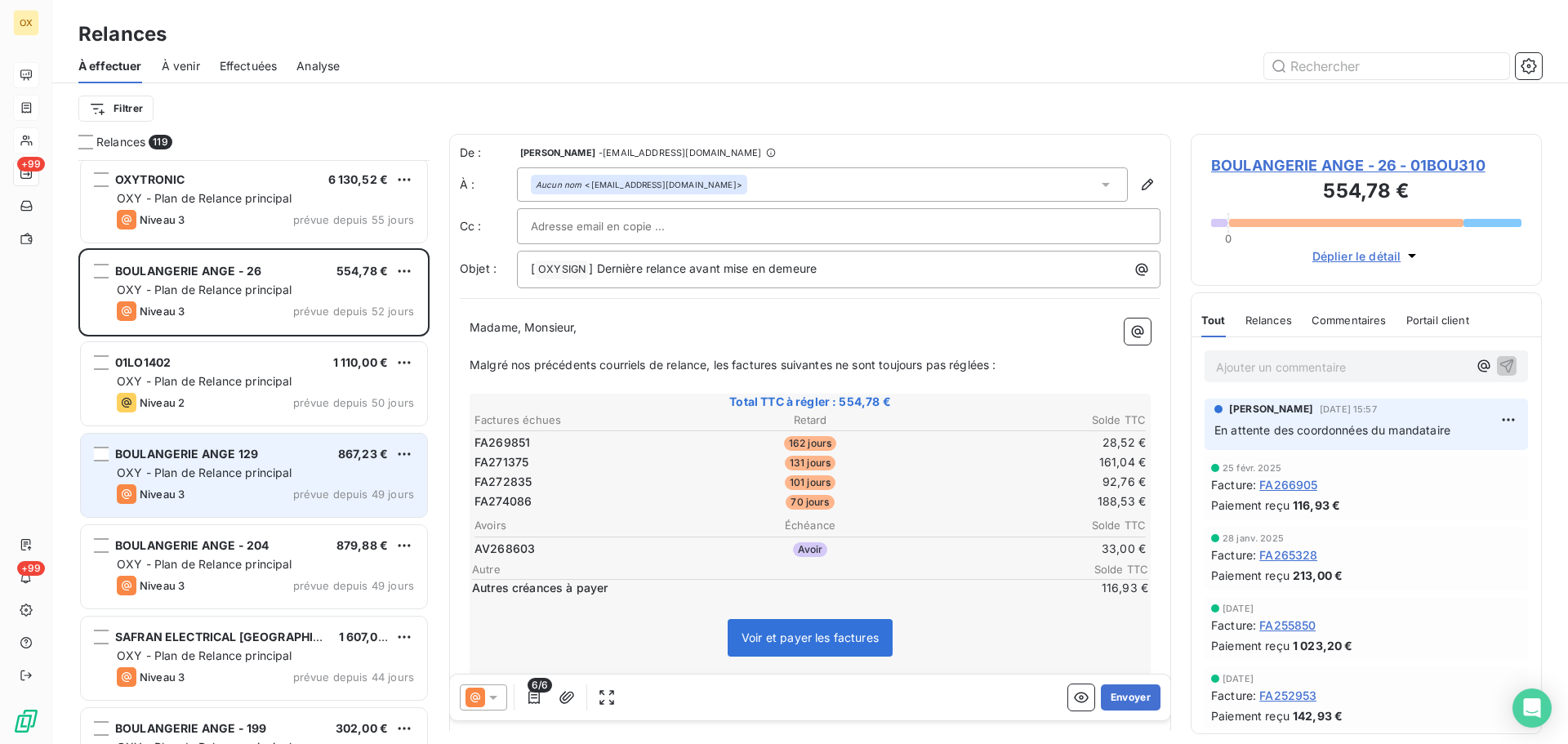
click at [245, 479] on div "OXY - Plan de Relance principal" at bounding box center [265, 472] width 297 height 16
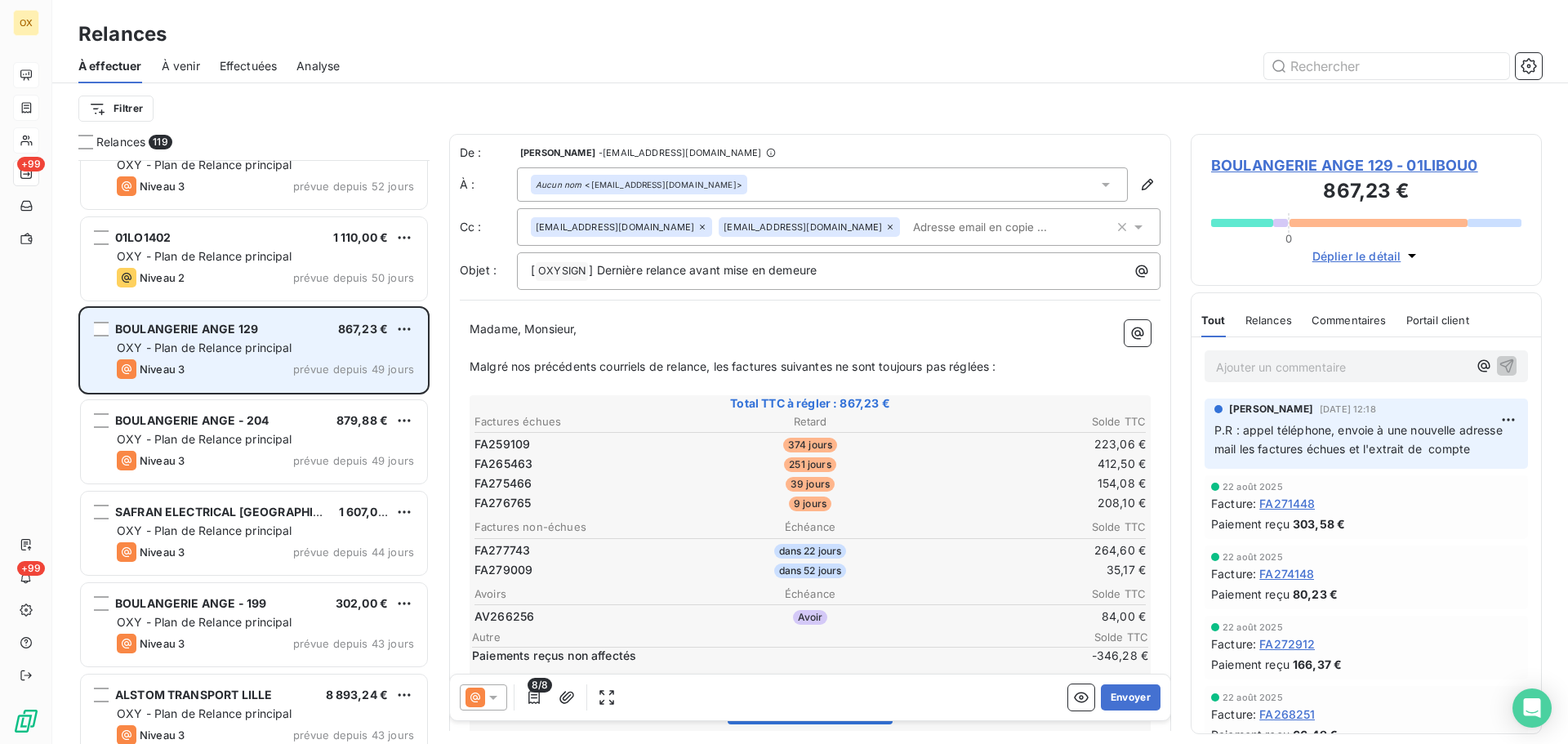
scroll to position [3186, 0]
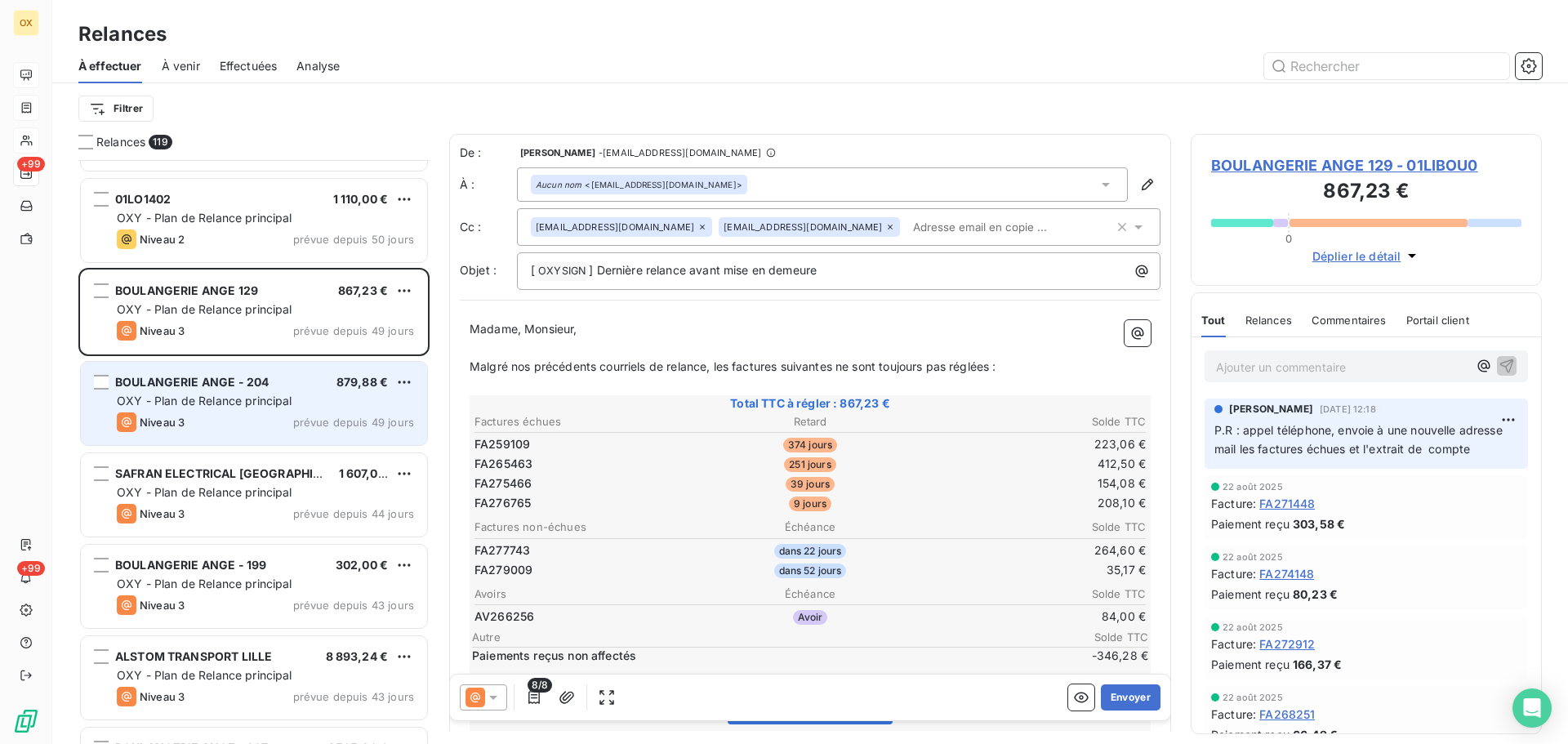
click at [230, 427] on div "Niveau 3 prévue depuis 49 jours" at bounding box center [265, 422] width 297 height 19
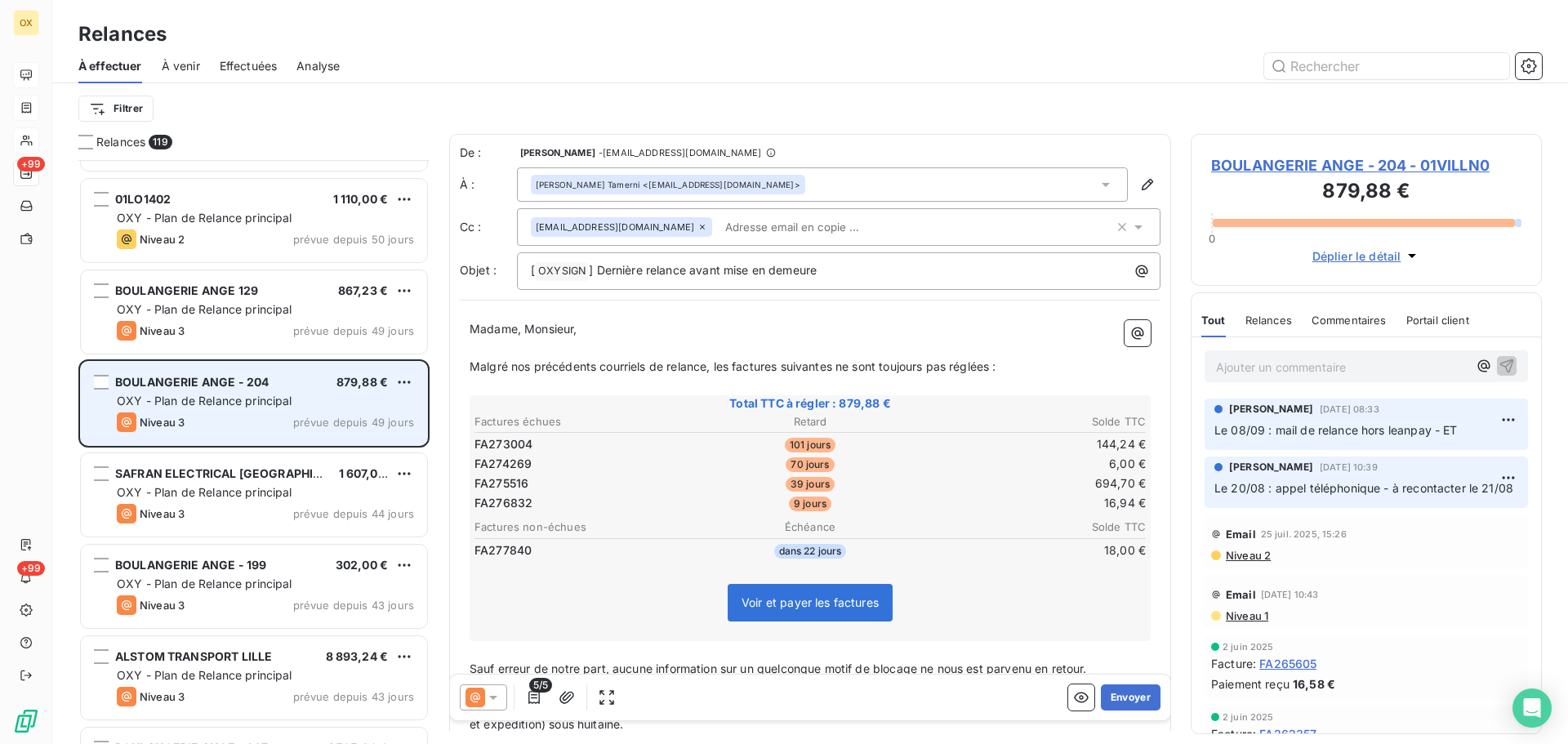
scroll to position [3267, 0]
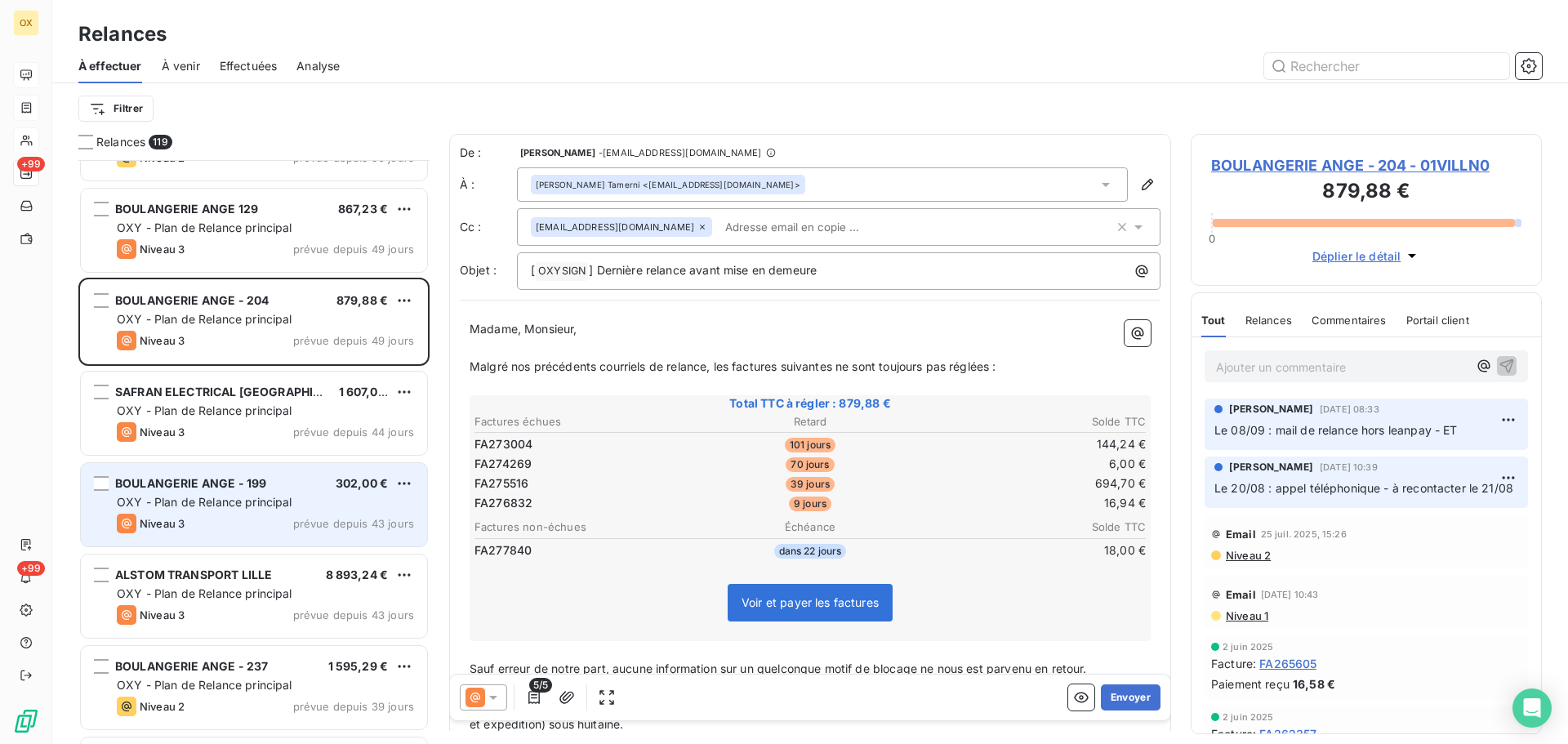
click at [248, 493] on div "BOULANGERIE ANGE - 199 302,00 € OXY - Plan de Relance principal Niveau 3 prévue…" at bounding box center [254, 504] width 346 height 83
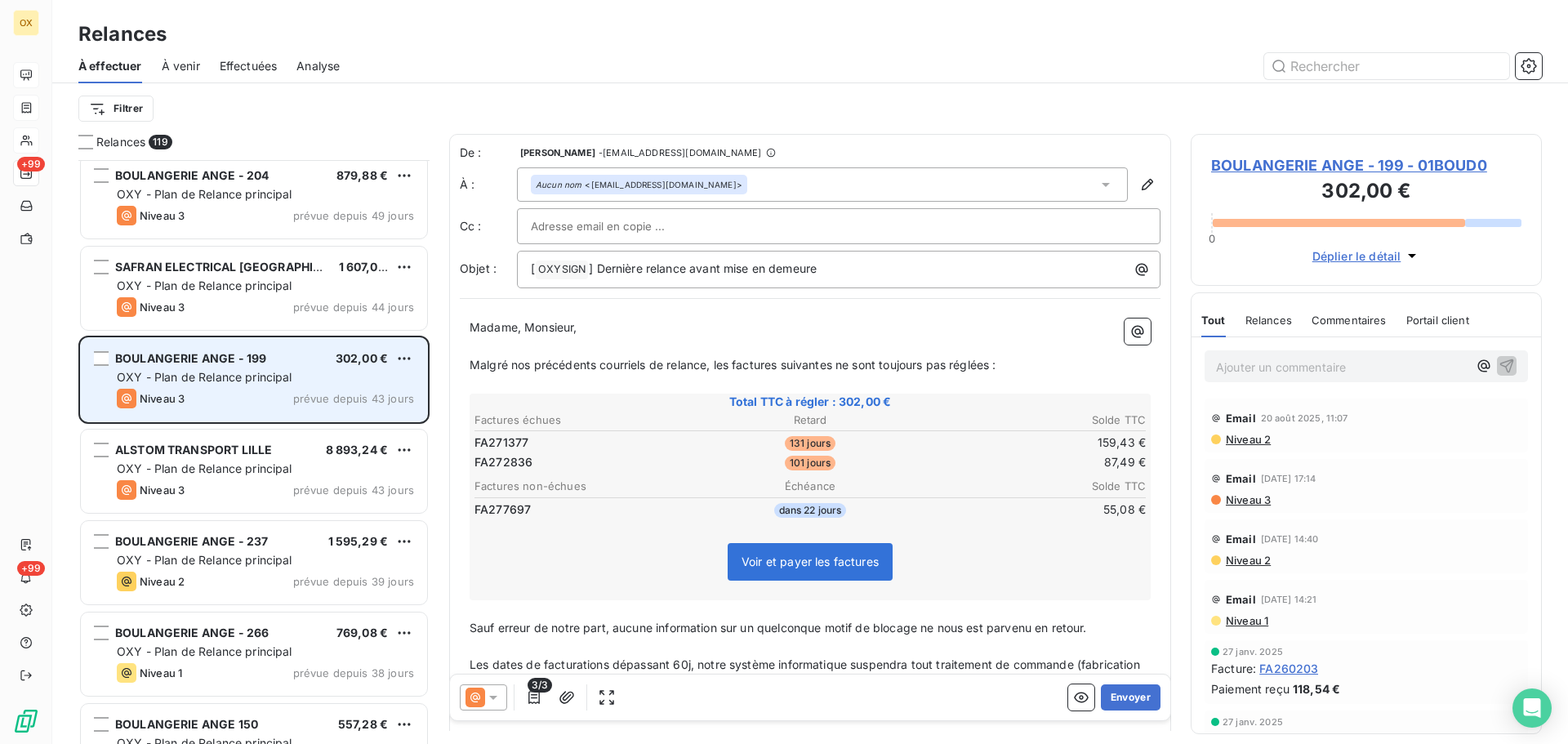
scroll to position [3431, 0]
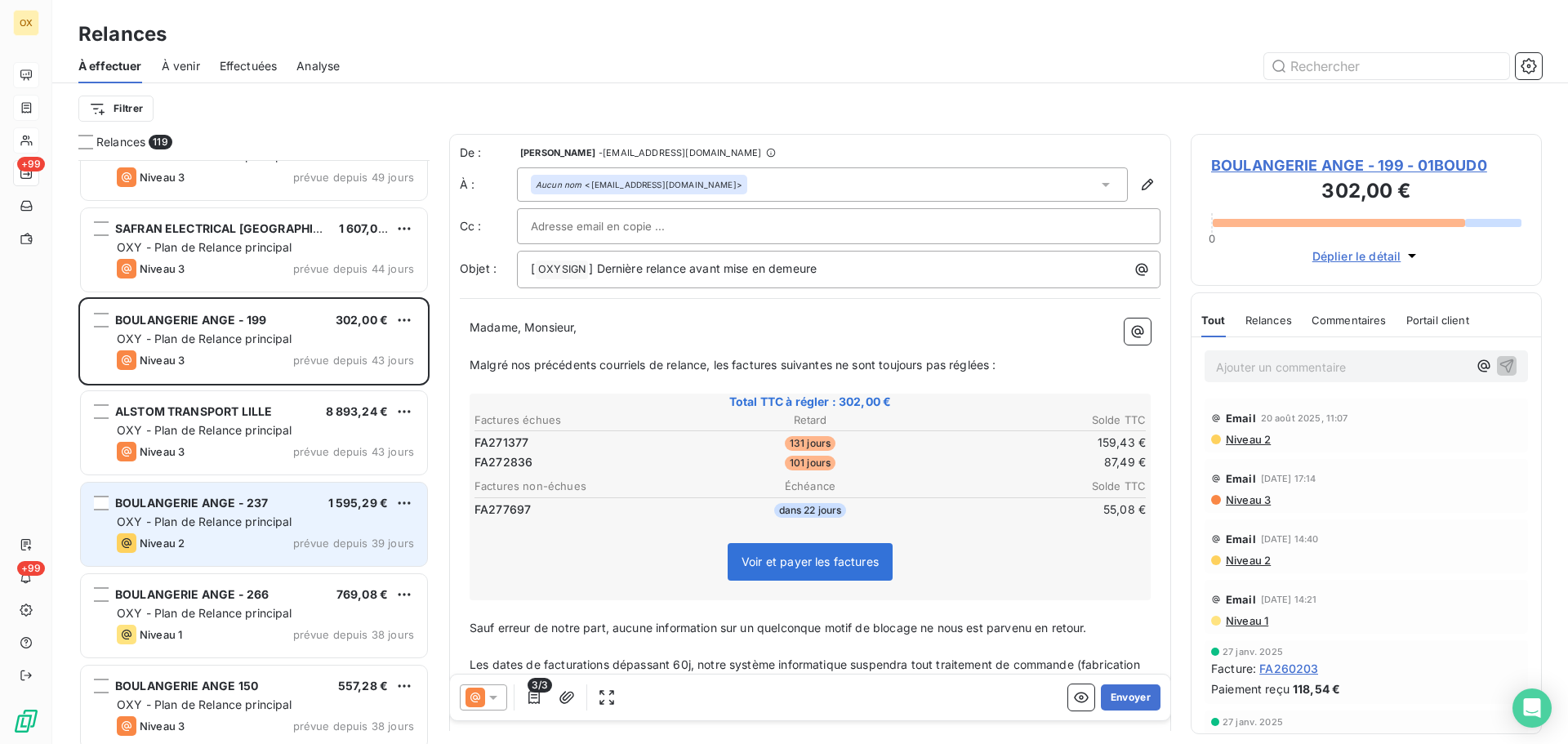
click at [294, 499] on div "BOULANGERIE ANGE - 237 1 595,29 €" at bounding box center [265, 503] width 297 height 15
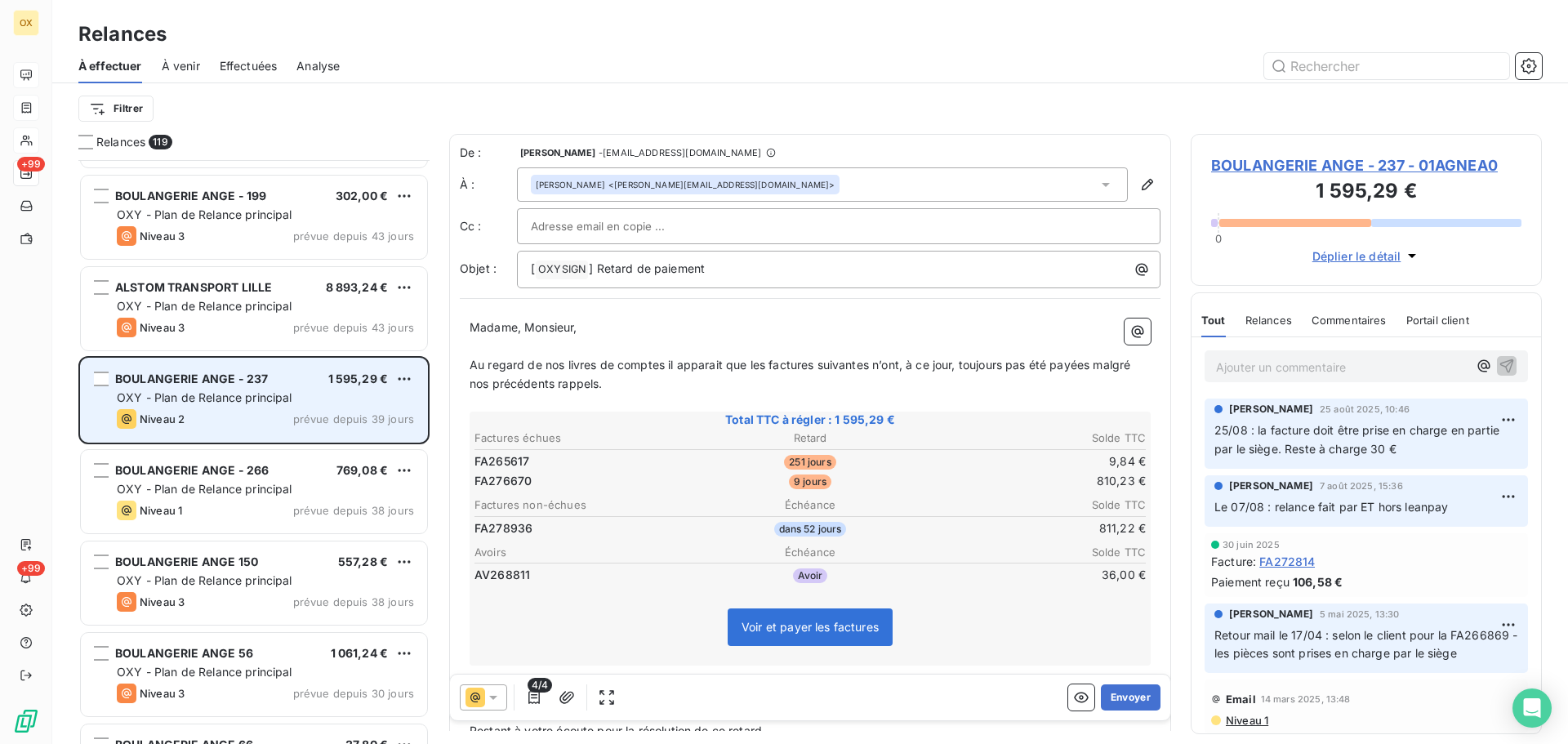
scroll to position [3595, 0]
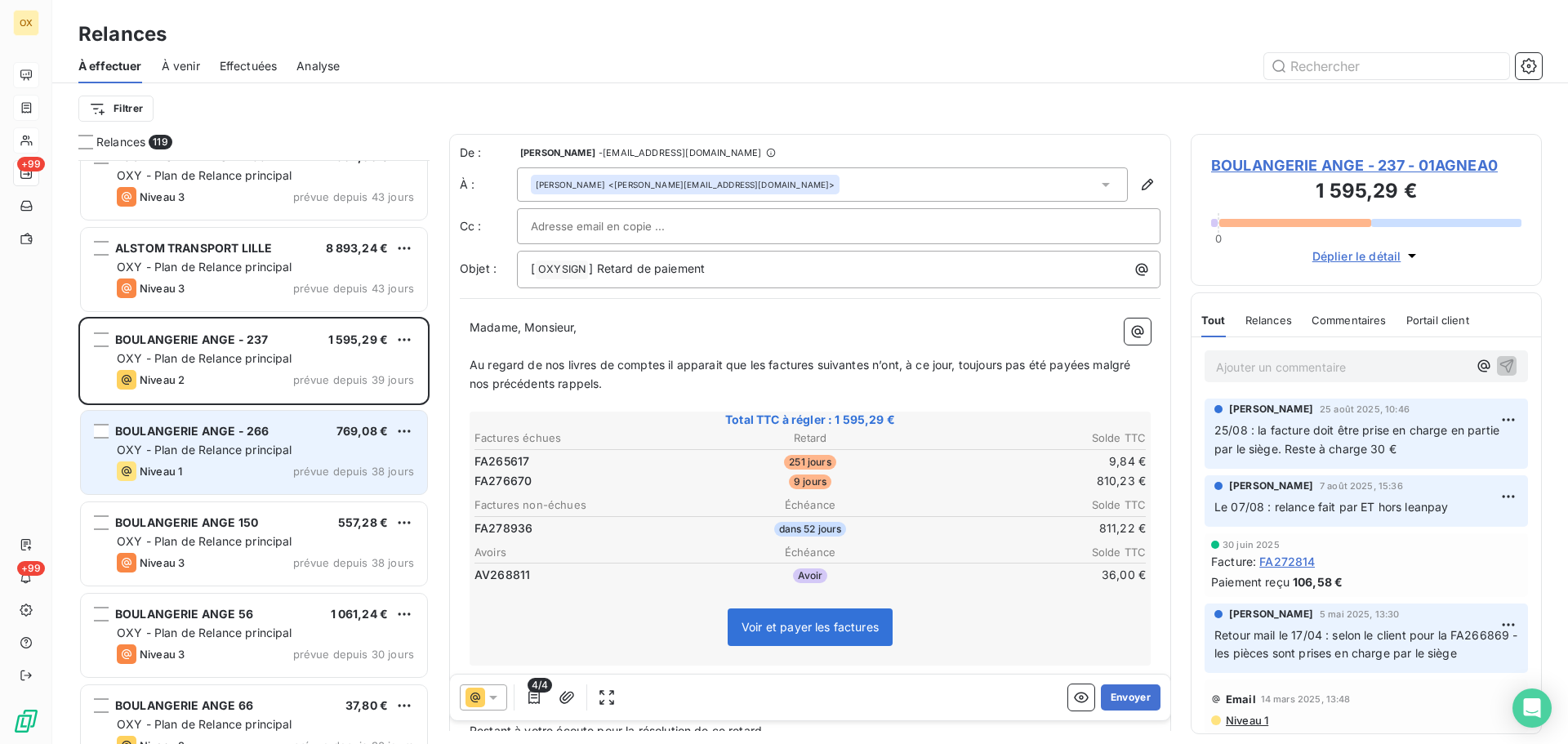
click at [285, 471] on div "Niveau 1 prévue depuis 38 jours" at bounding box center [265, 471] width 297 height 19
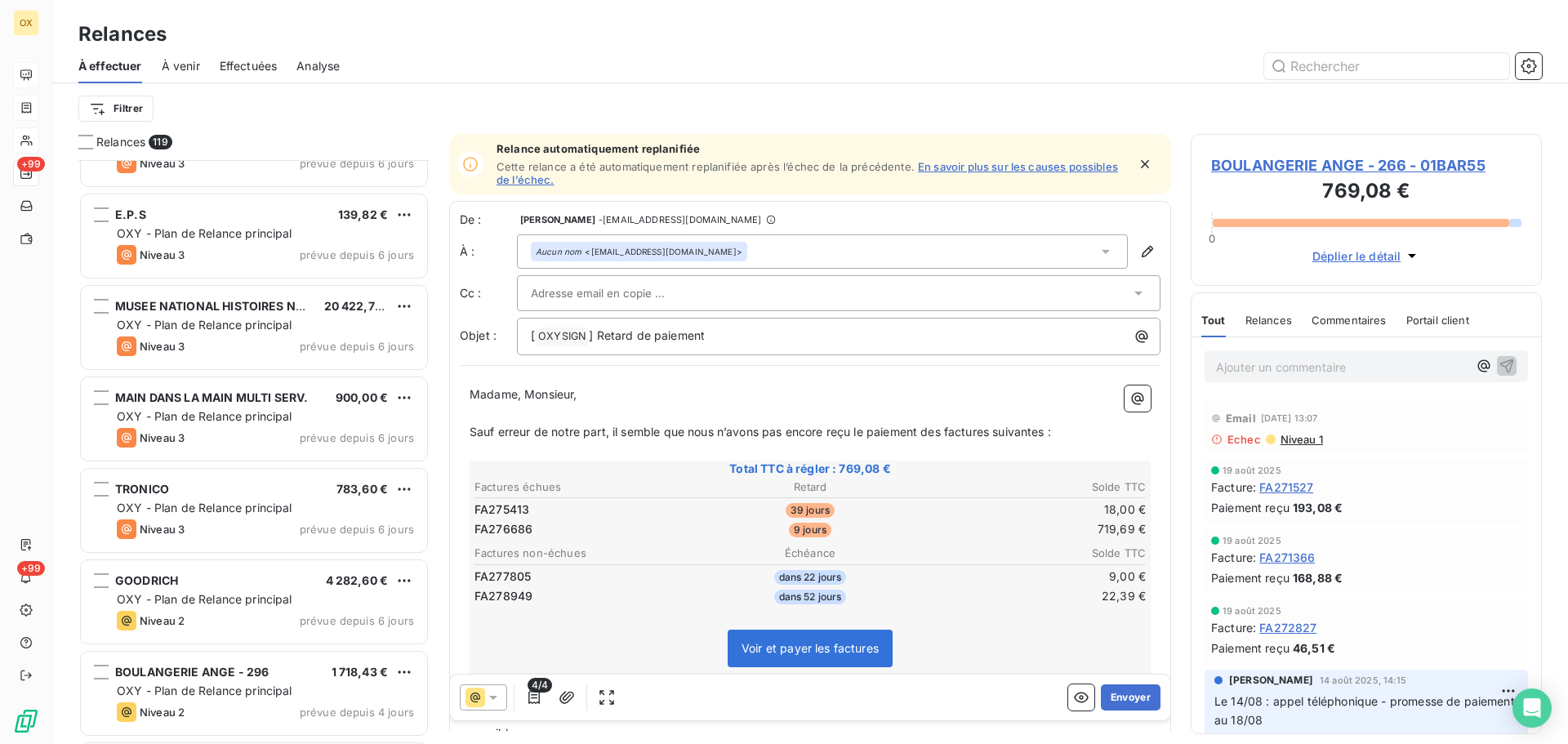
scroll to position [6699, 0]
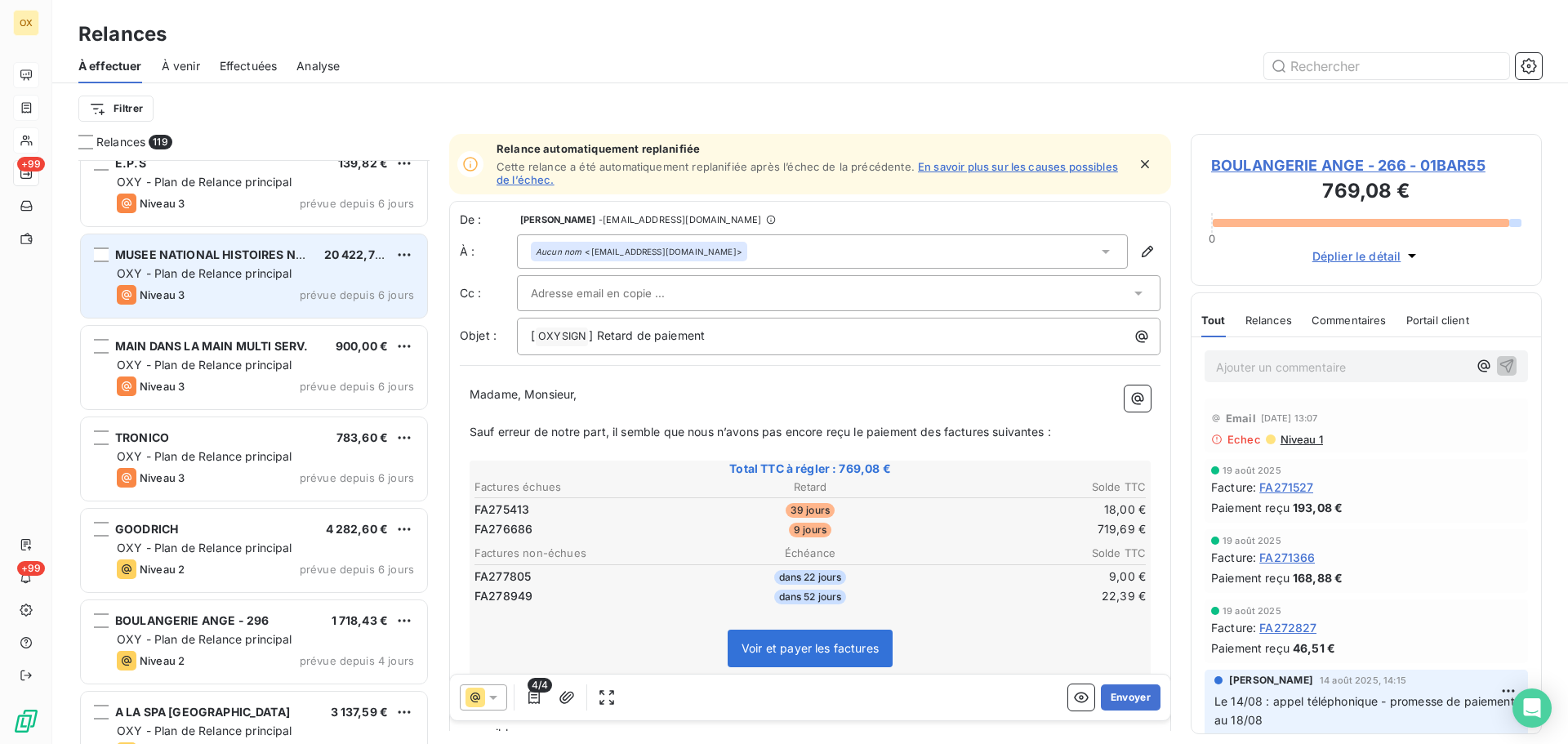
click at [256, 293] on div "Niveau 3 prévue depuis 6 jours" at bounding box center [265, 294] width 297 height 19
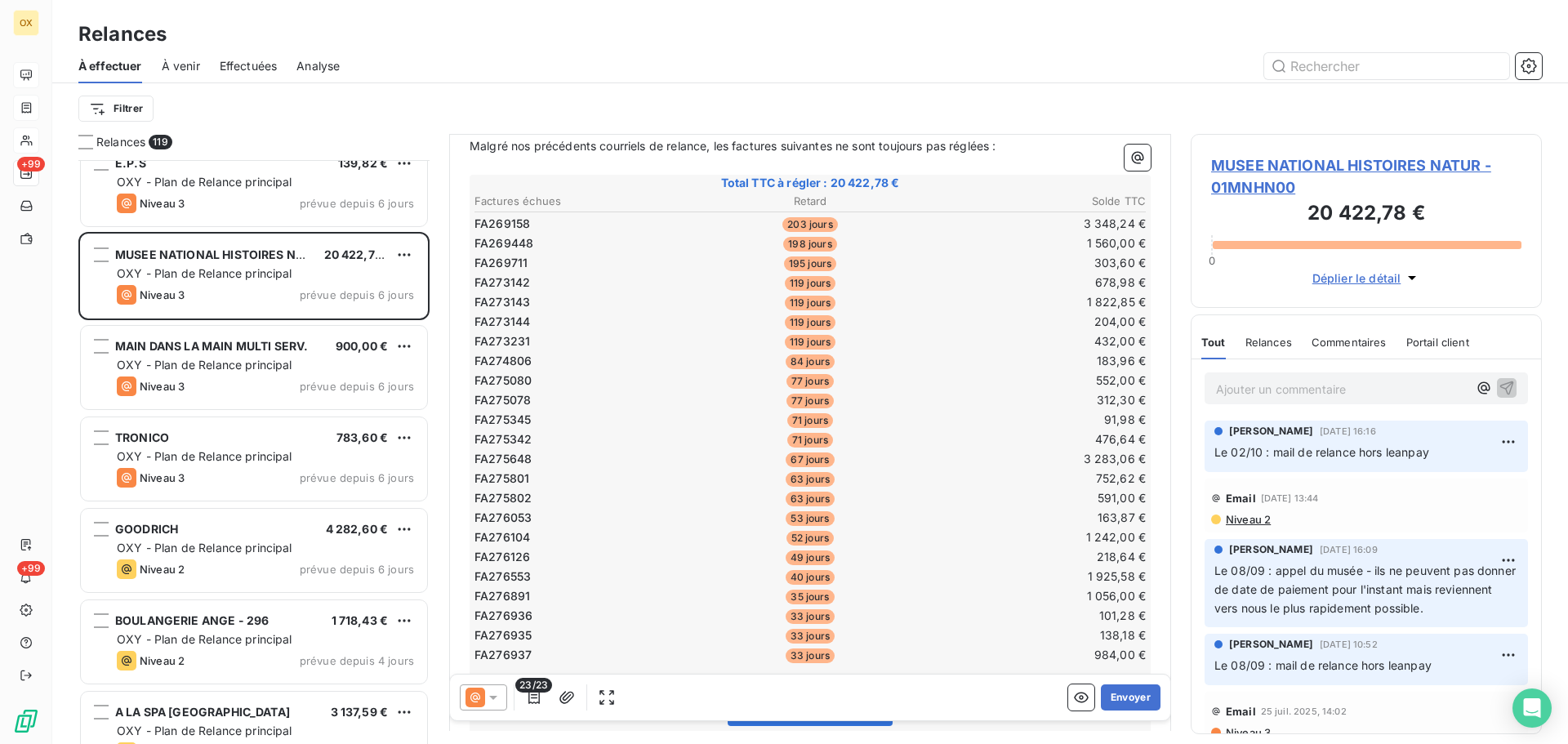
scroll to position [327, 0]
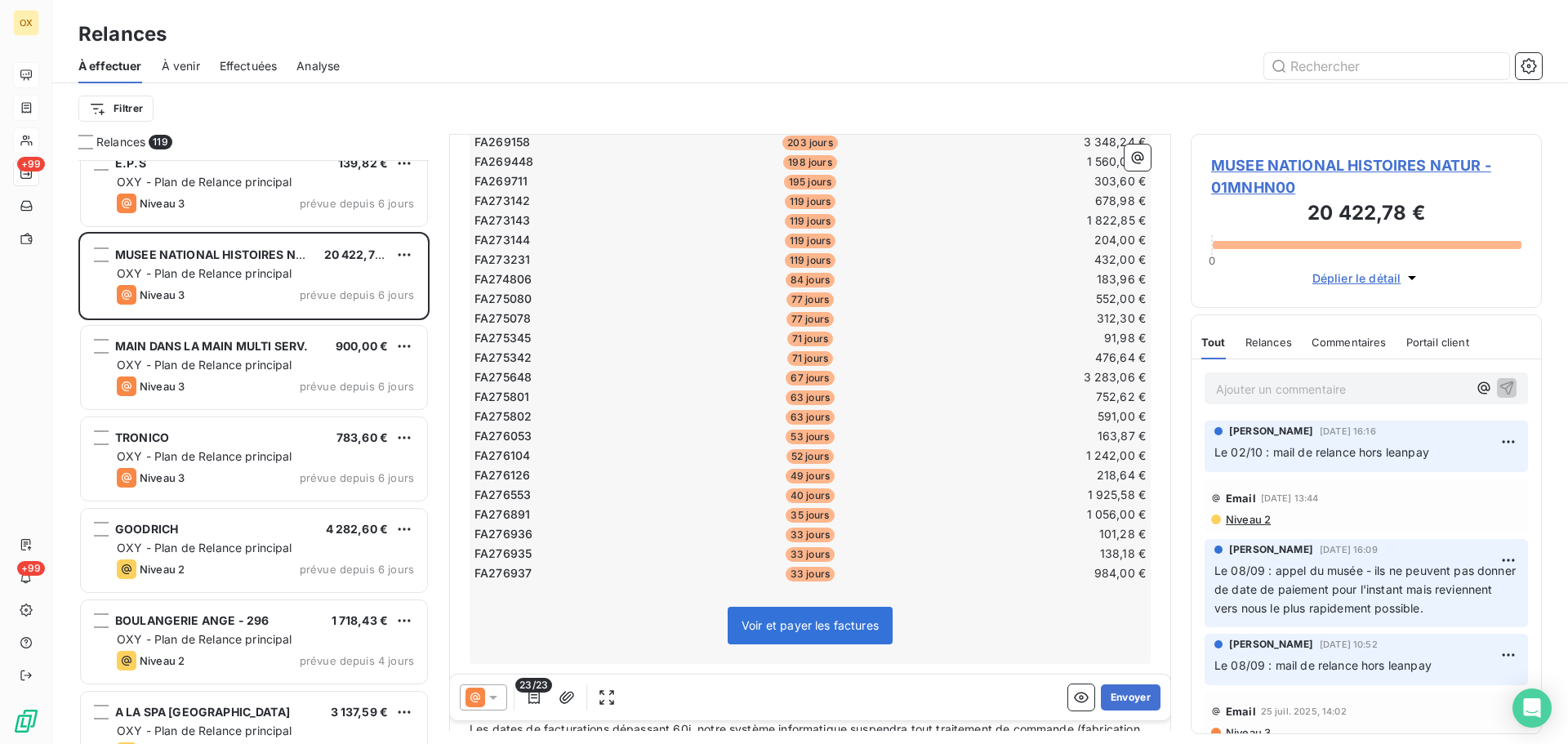
click at [1314, 167] on span "MUSEE NATIONAL HISTOIRES NATUR - 01MNHN00" at bounding box center [1366, 176] width 311 height 45
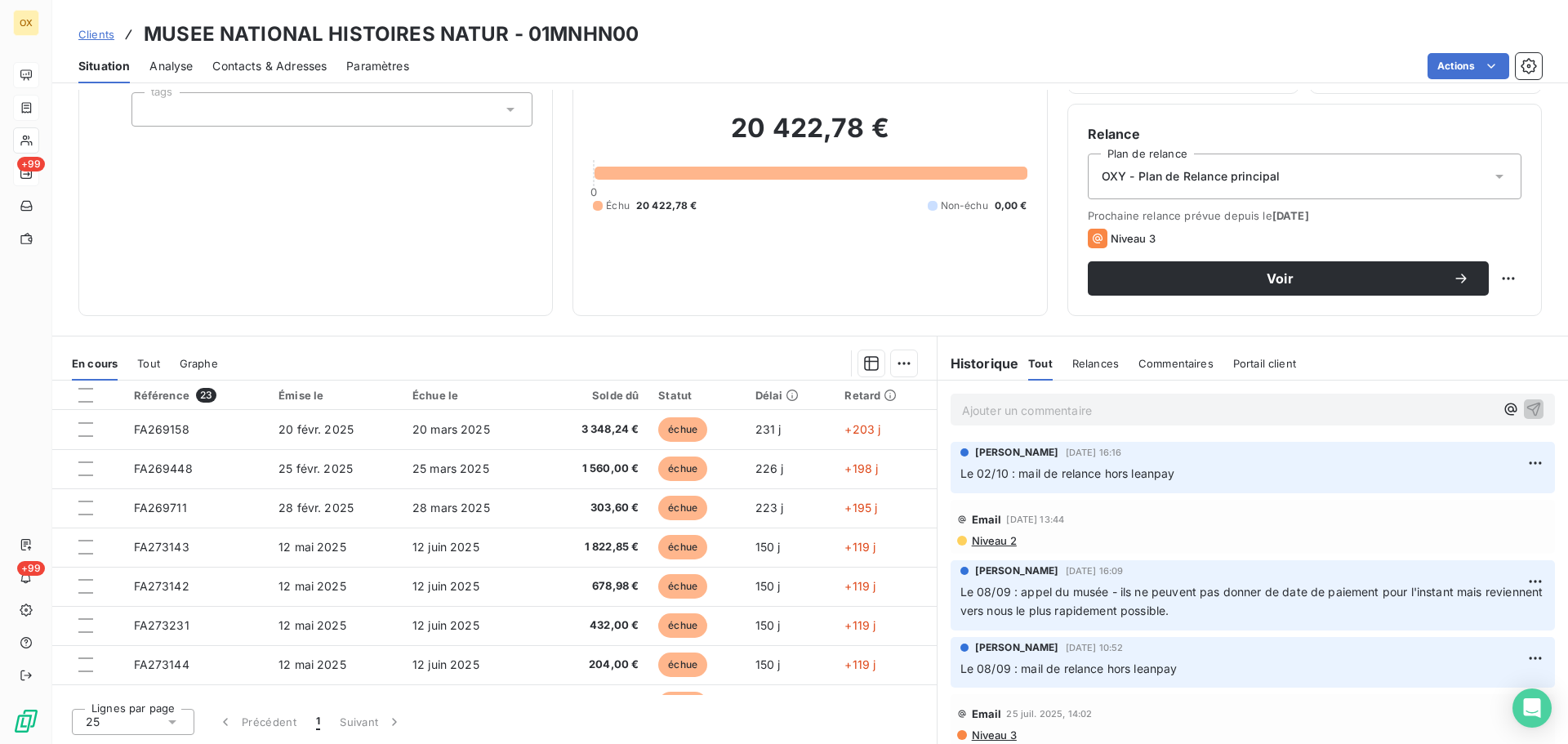
click at [287, 65] on span "Contacts & Adresses" at bounding box center [270, 65] width 114 height 16
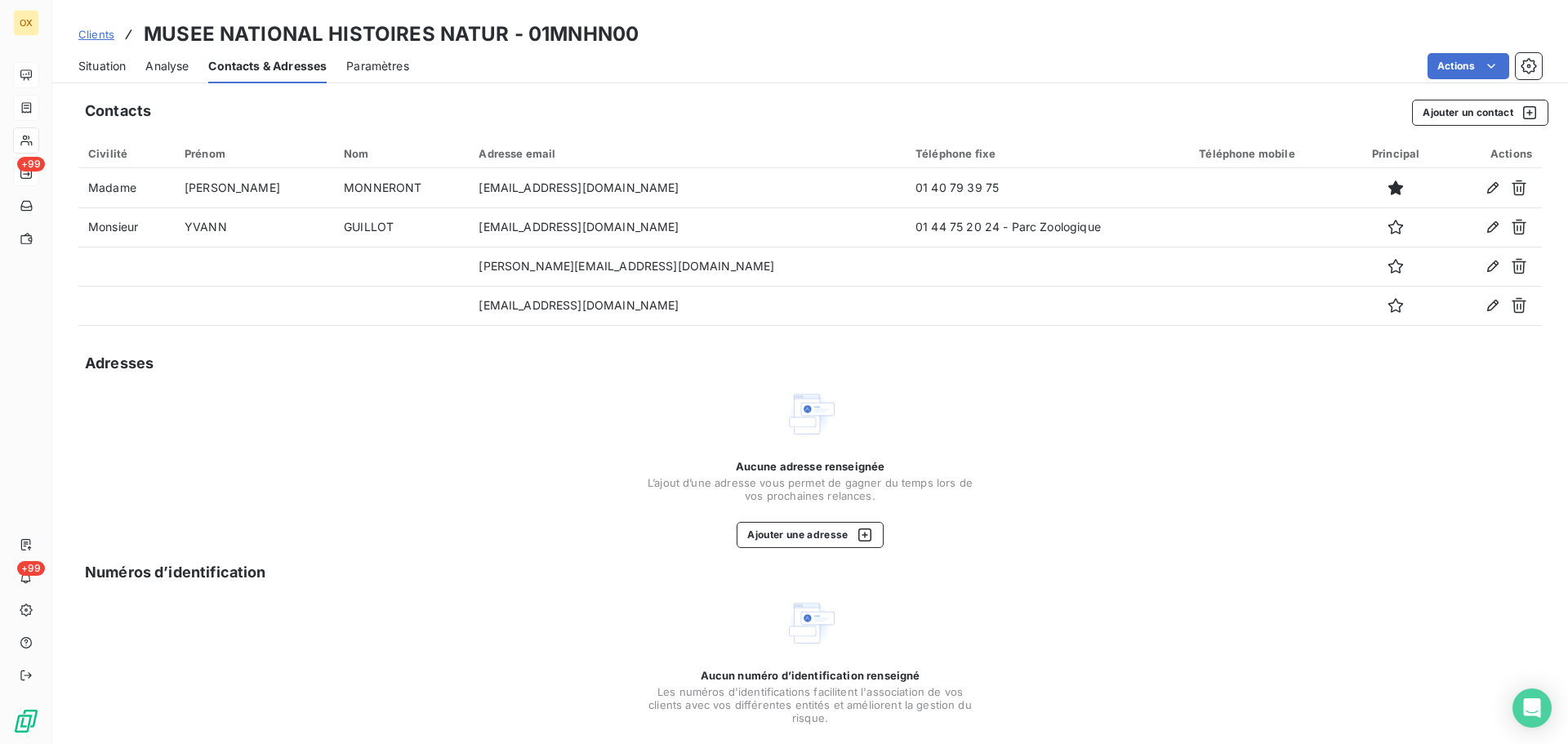
click at [120, 64] on span "Situation" at bounding box center [102, 65] width 47 height 16
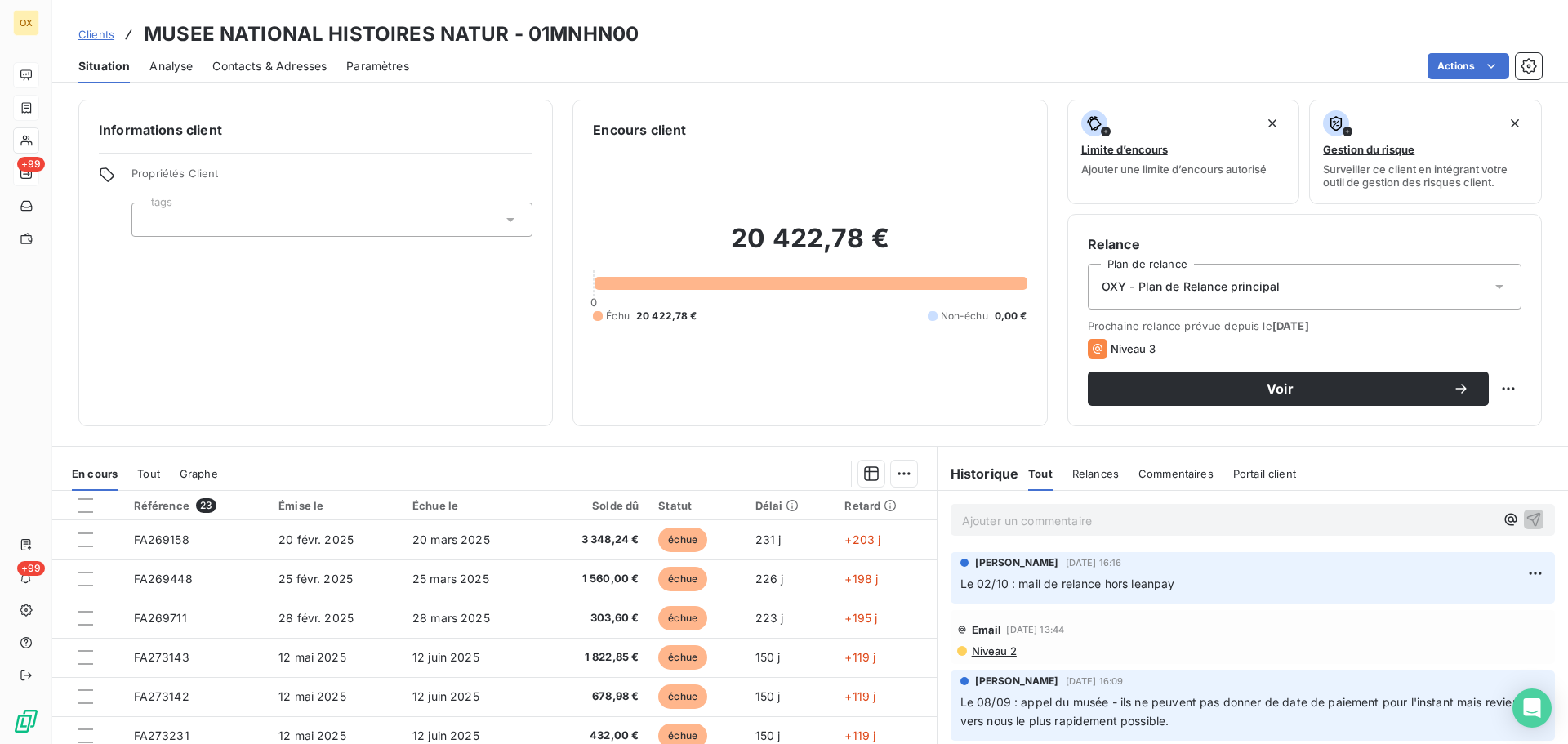
click at [285, 56] on div "Contacts & Adresses" at bounding box center [270, 65] width 114 height 34
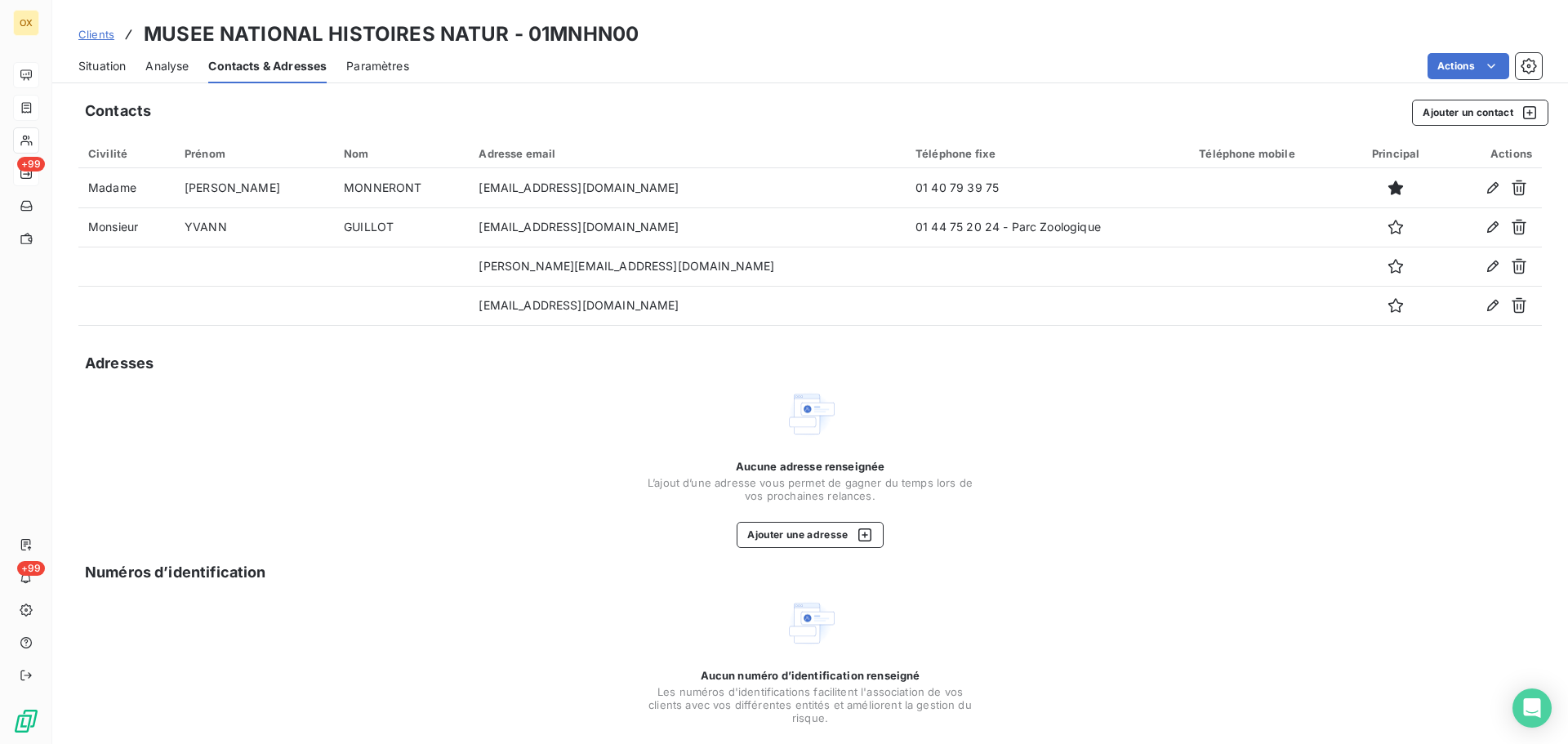
click at [124, 61] on span "Situation" at bounding box center [102, 65] width 47 height 16
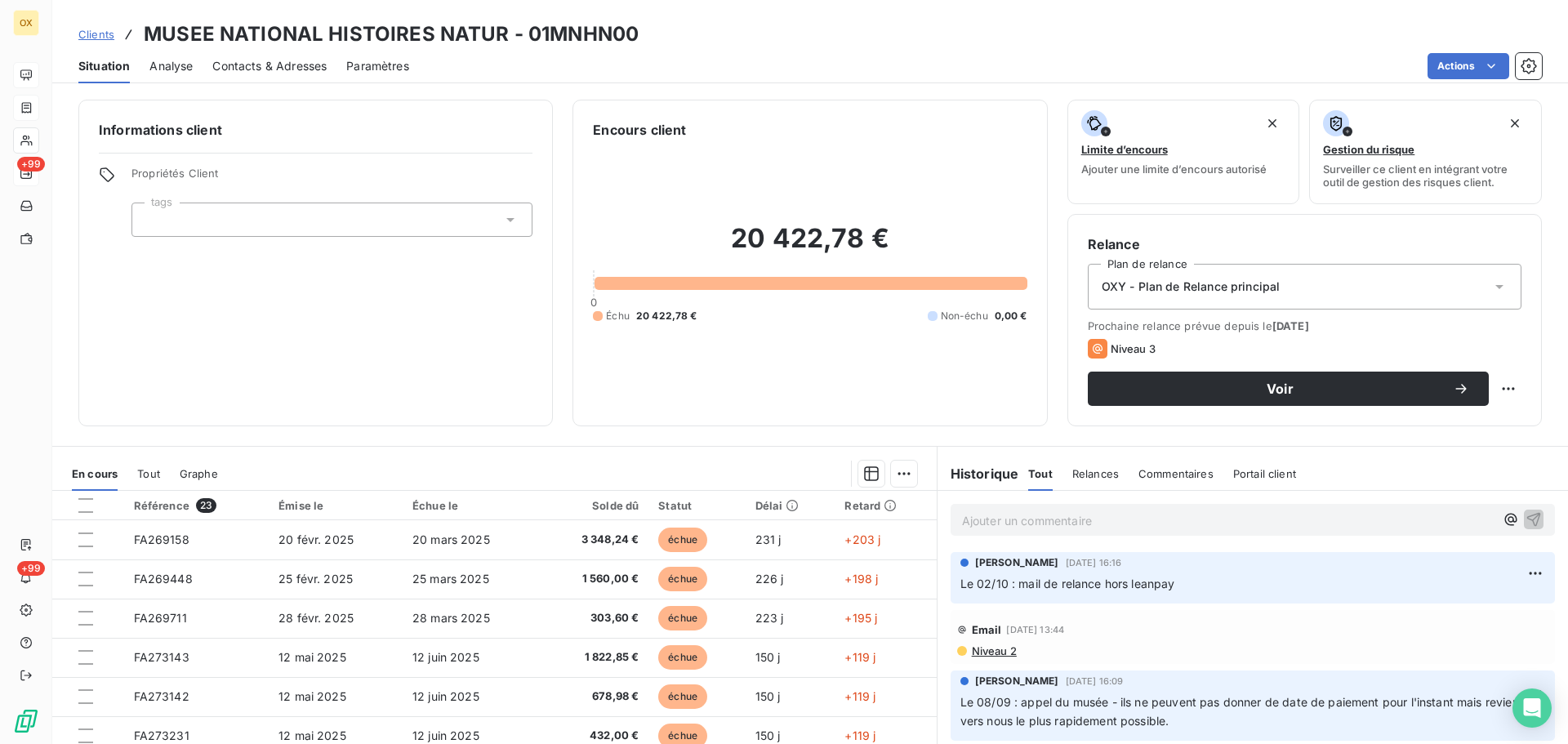
click at [292, 65] on span "Contacts & Adresses" at bounding box center [270, 65] width 114 height 16
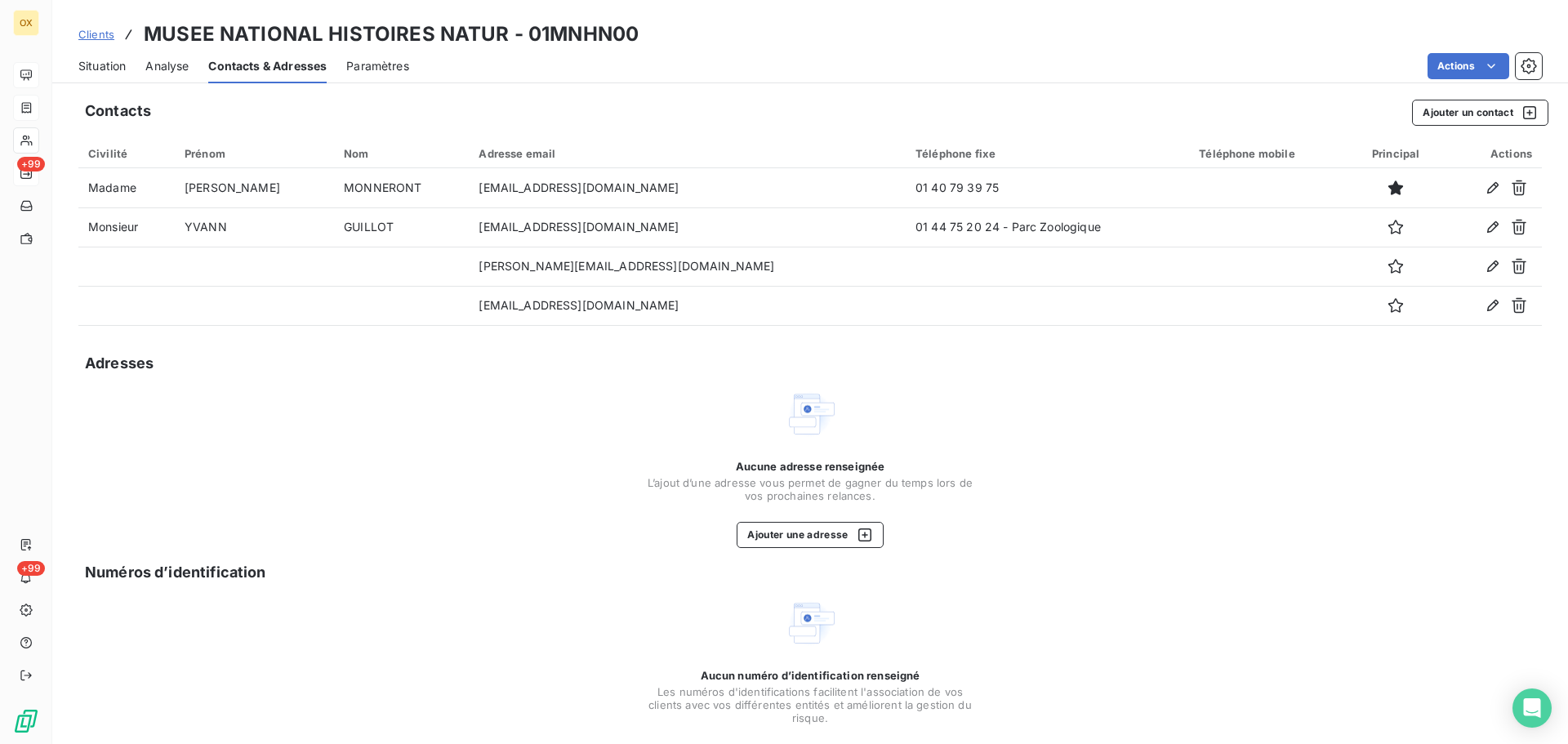
click at [112, 63] on span "Situation" at bounding box center [102, 65] width 47 height 16
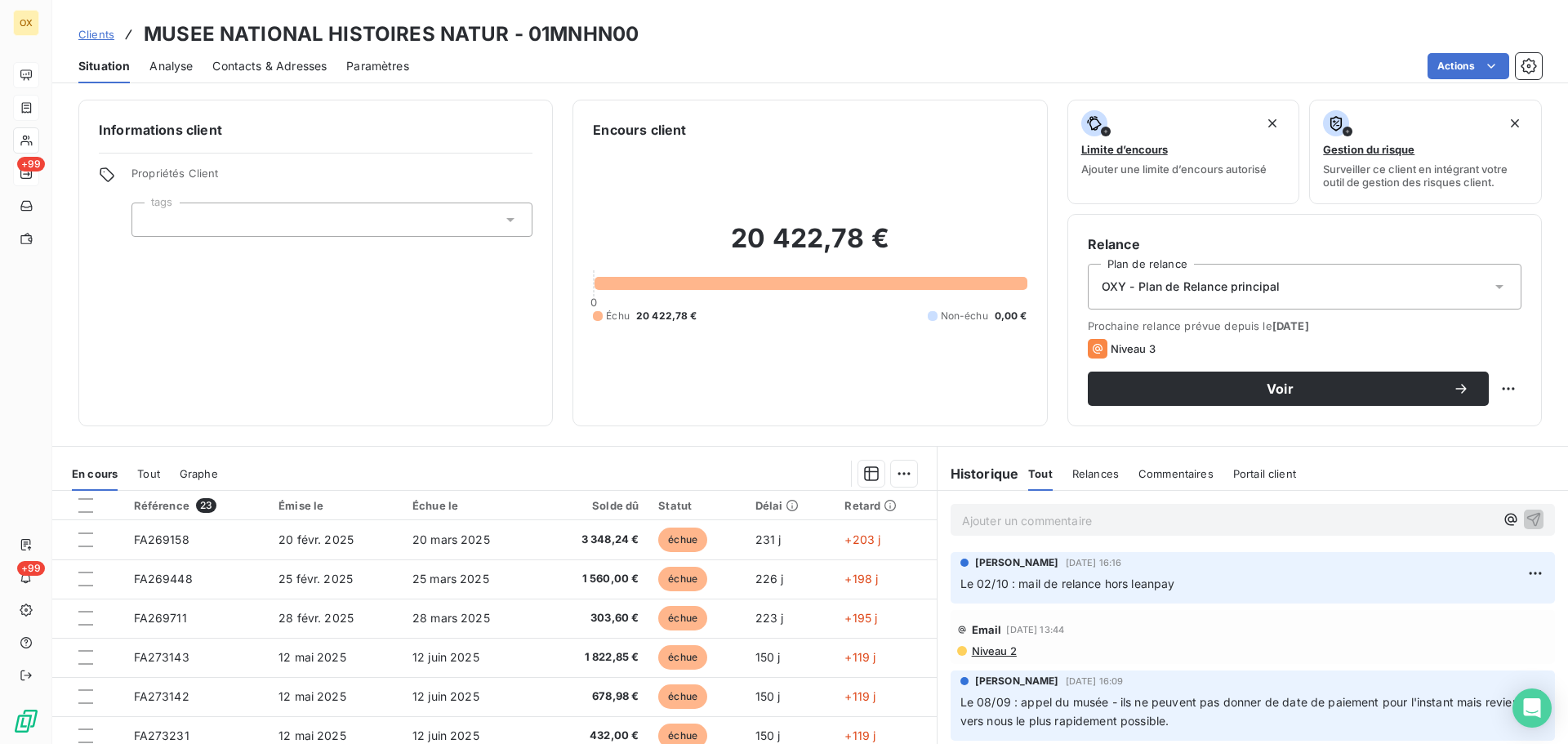
click at [273, 74] on div "Contacts & Adresses" at bounding box center [270, 65] width 114 height 34
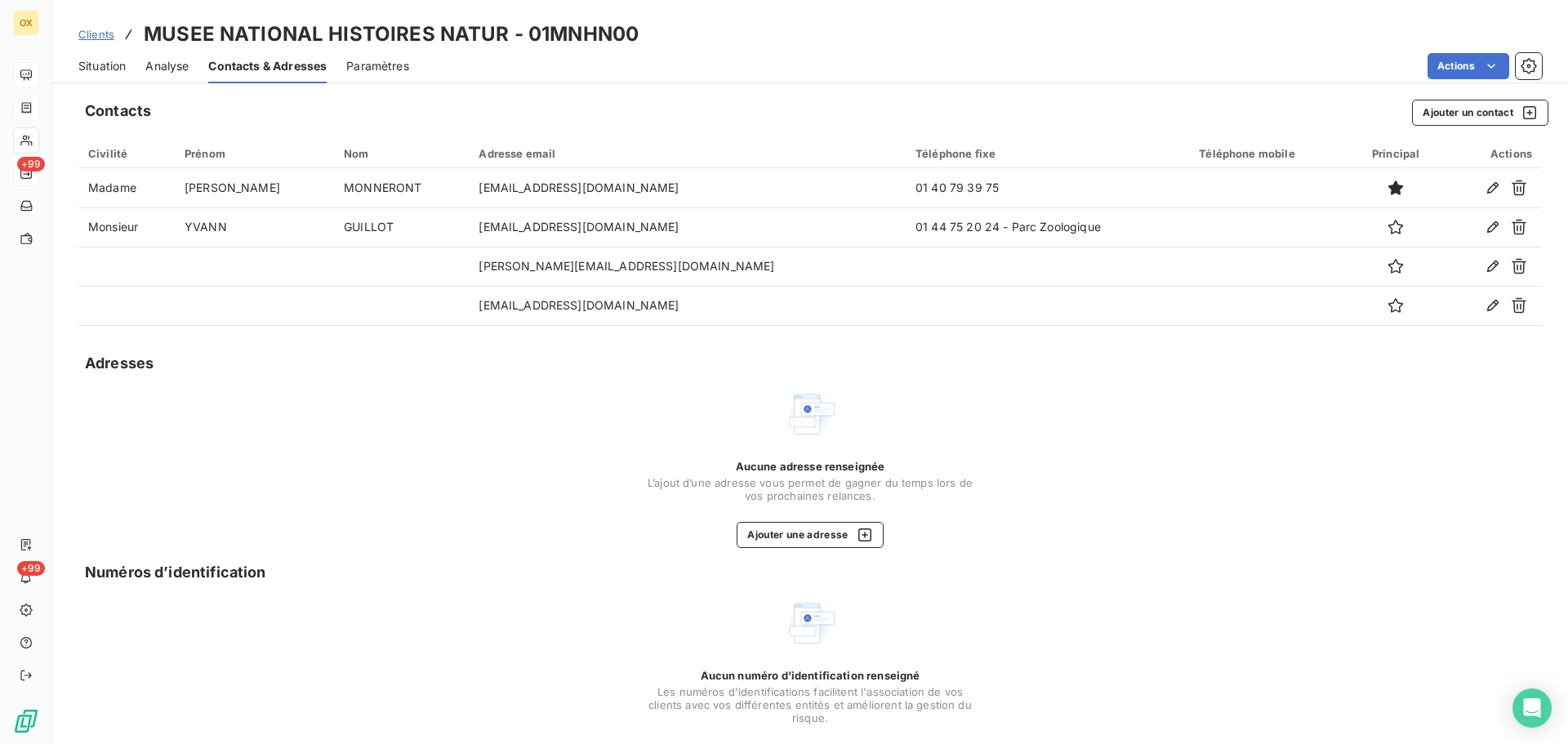
click at [93, 65] on span "Situation" at bounding box center [102, 65] width 47 height 16
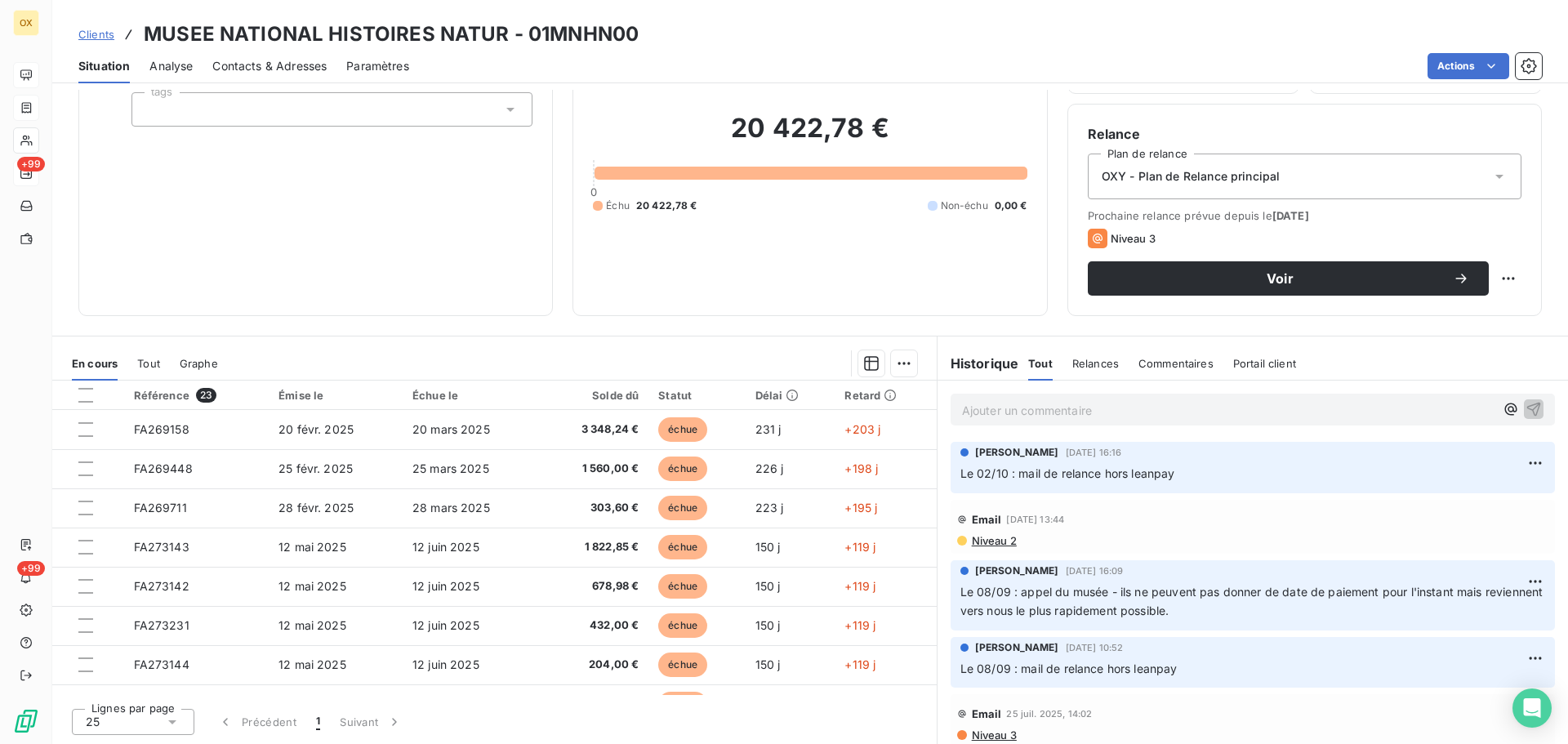
click at [314, 65] on span "Contacts & Adresses" at bounding box center [270, 65] width 114 height 16
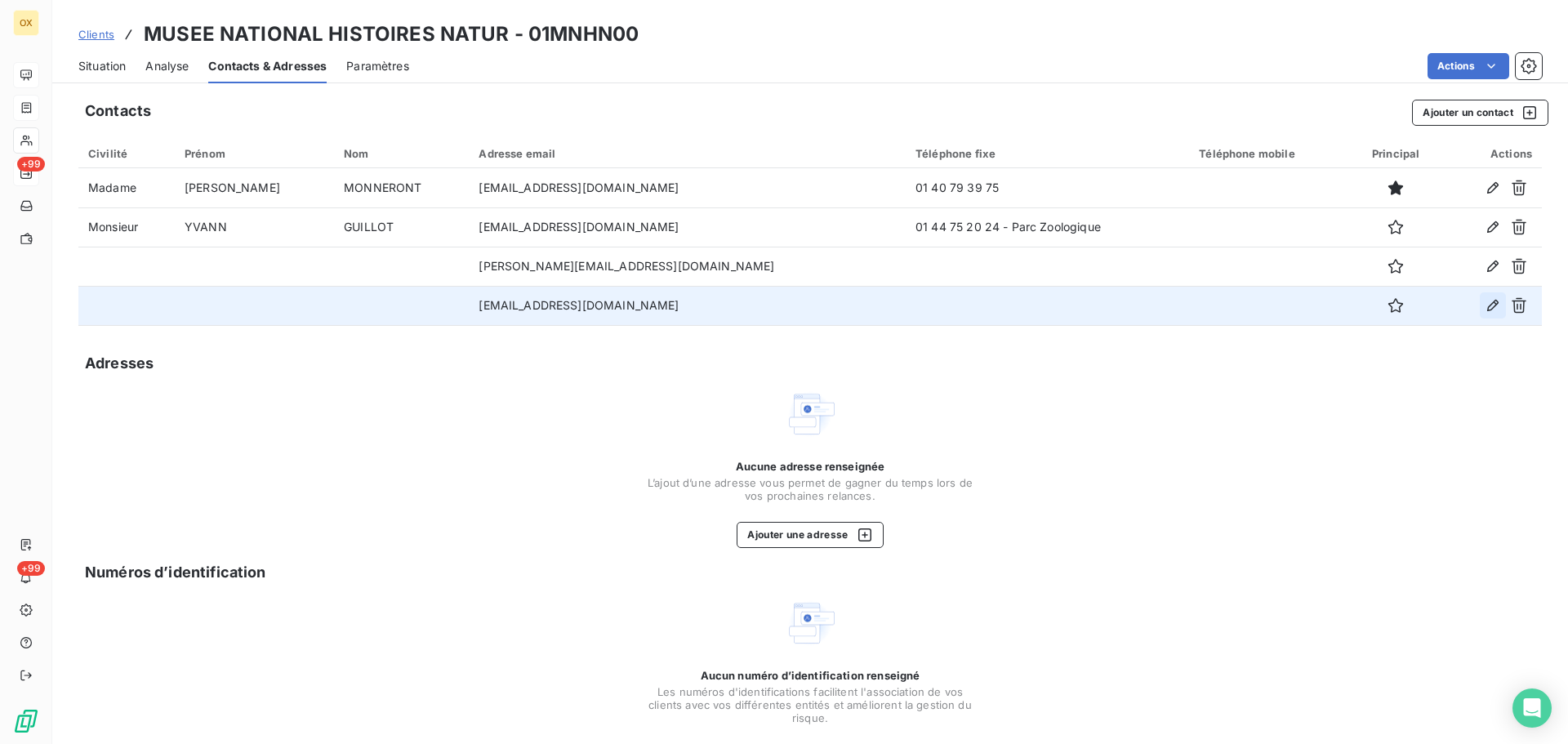
click at [1485, 306] on icon "button" at bounding box center [1492, 305] width 16 height 16
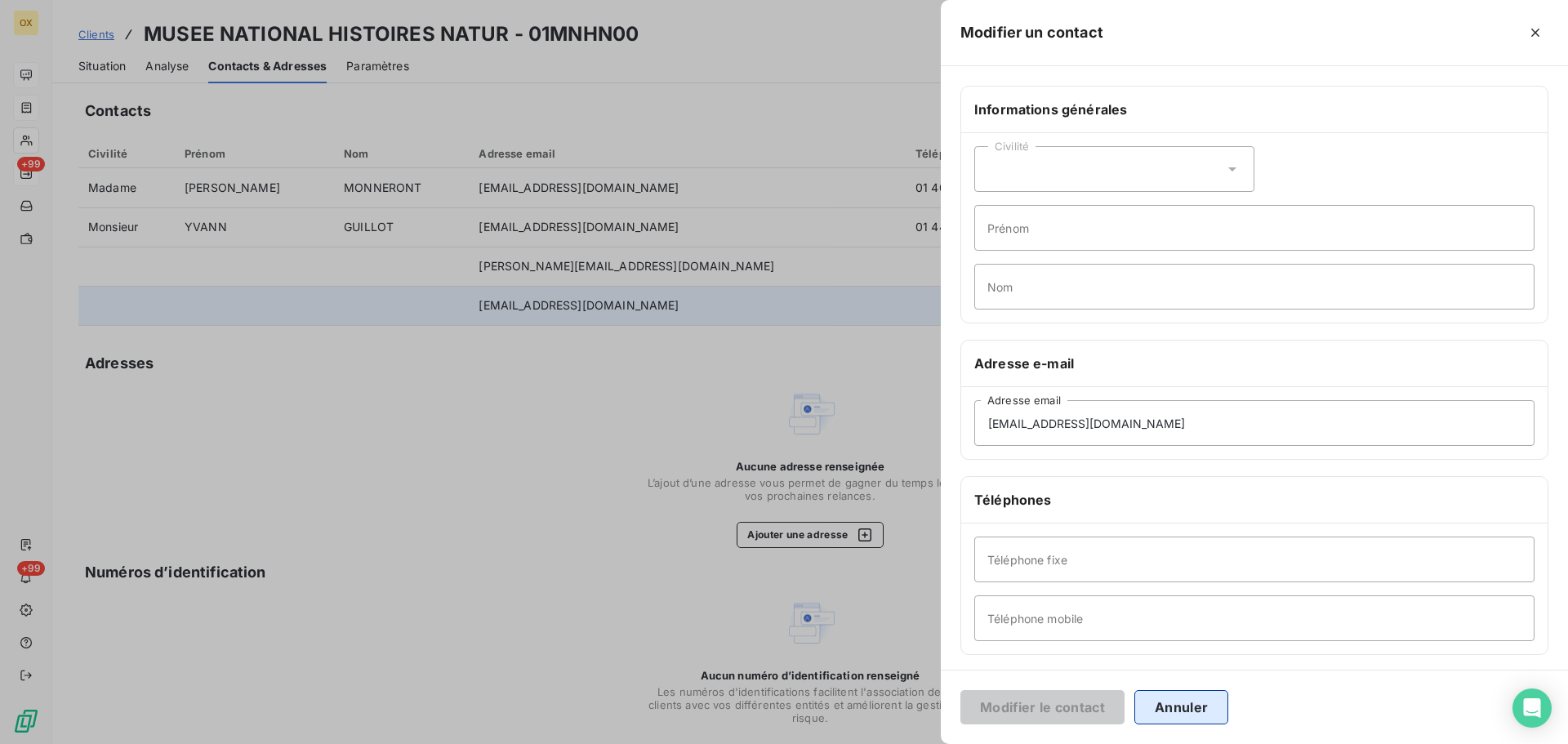
click at [1193, 706] on button "Annuler" at bounding box center [1182, 707] width 94 height 34
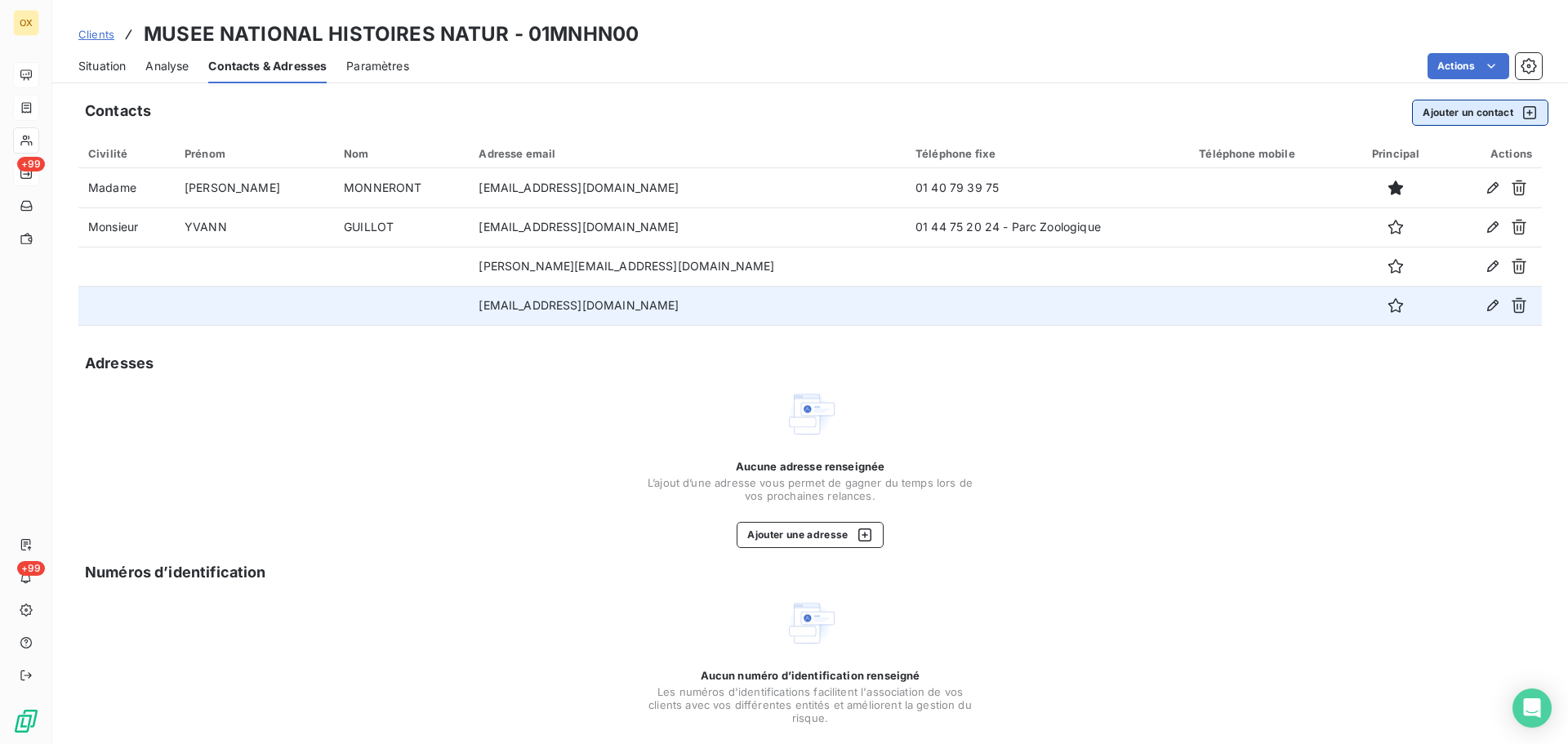
click at [1442, 117] on button "Ajouter un contact" at bounding box center [1481, 113] width 136 height 26
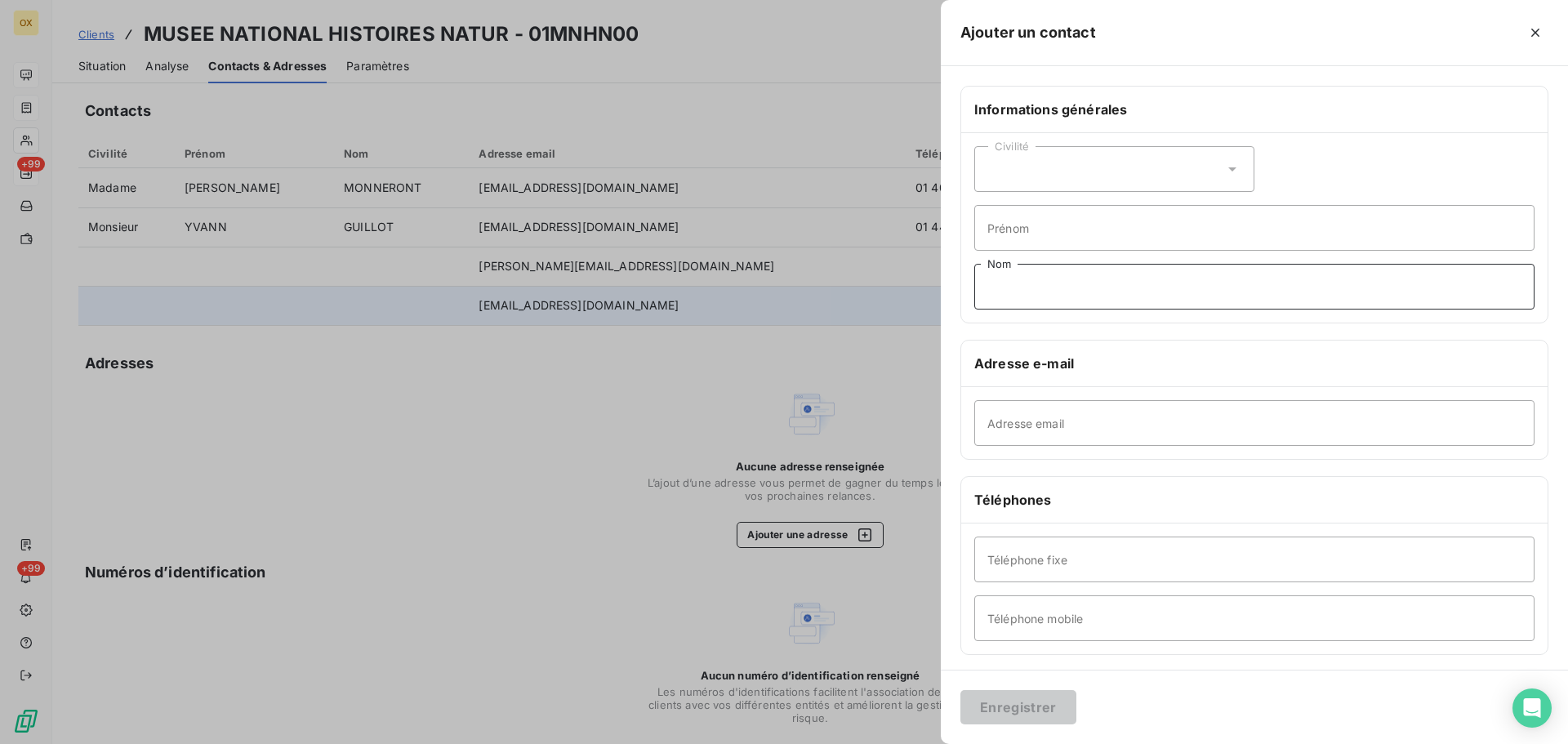
click at [1032, 296] on input "Nom" at bounding box center [1254, 286] width 560 height 45
type input "STANDARD"
click at [1072, 558] on input "Téléphone fixe" at bounding box center [1254, 559] width 560 height 45
type input "01 40 79 30 00"
click at [1029, 707] on button "Enregistrer" at bounding box center [1019, 707] width 116 height 34
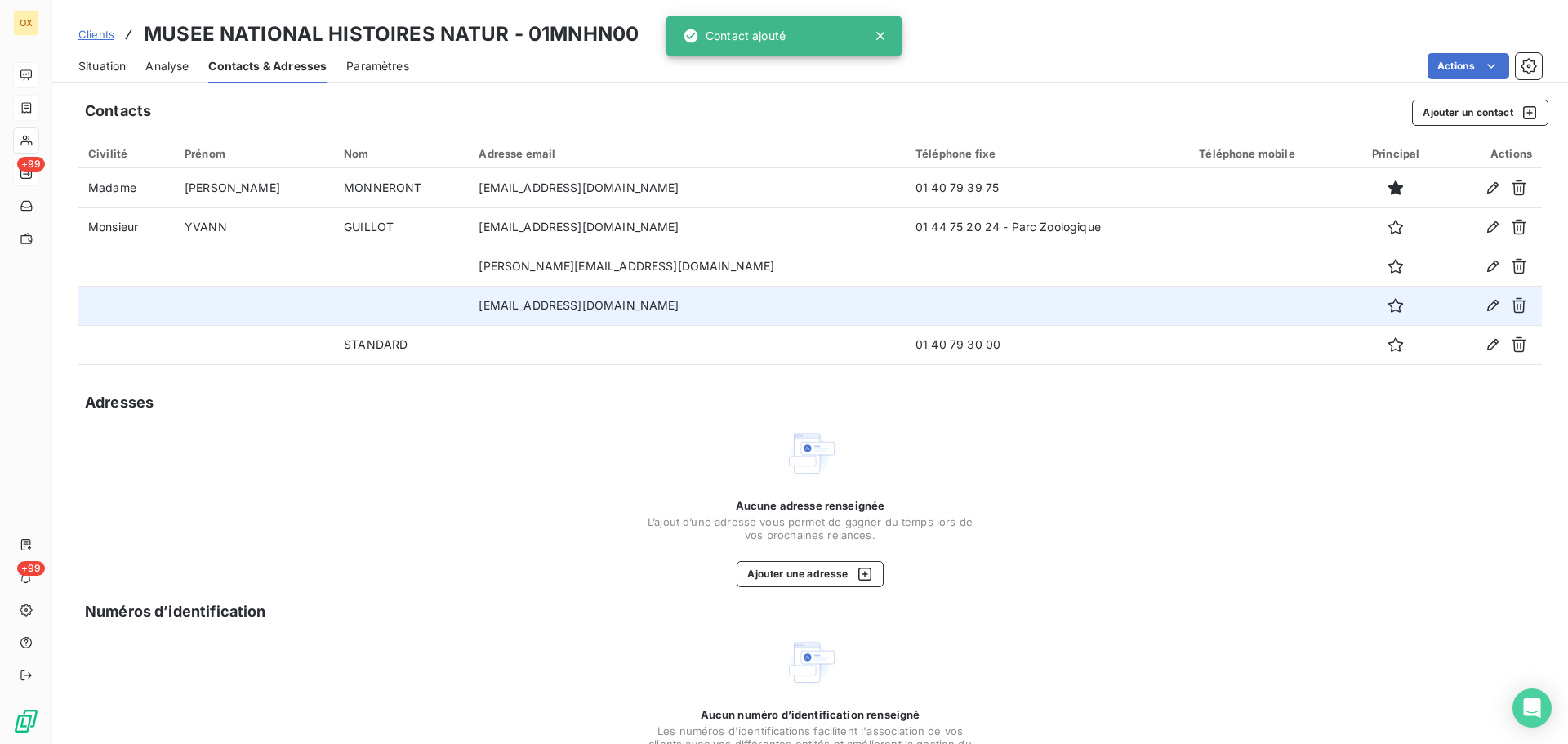
click at [118, 66] on span "Situation" at bounding box center [102, 65] width 47 height 16
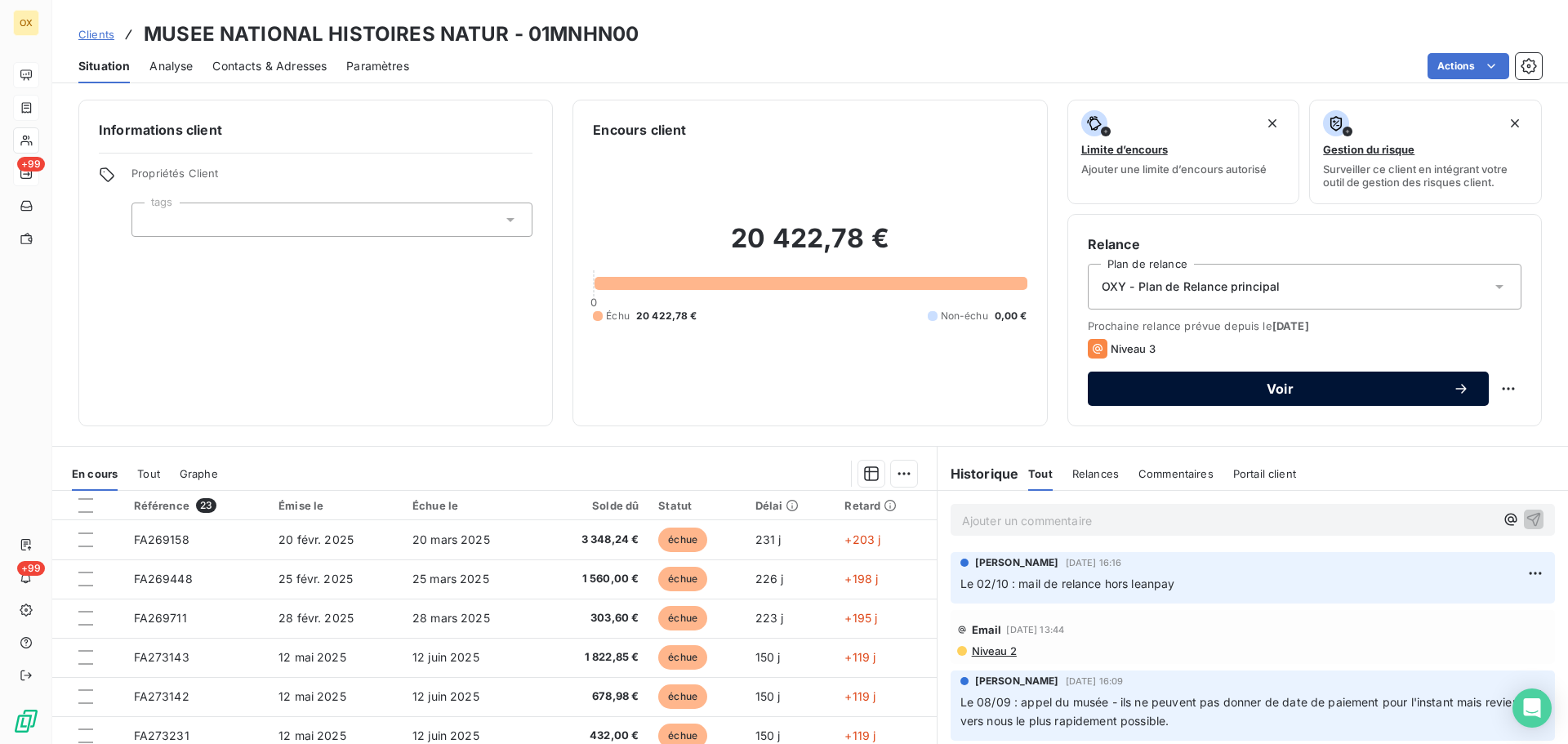
click at [1241, 391] on span "Voir" at bounding box center [1280, 389] width 345 height 13
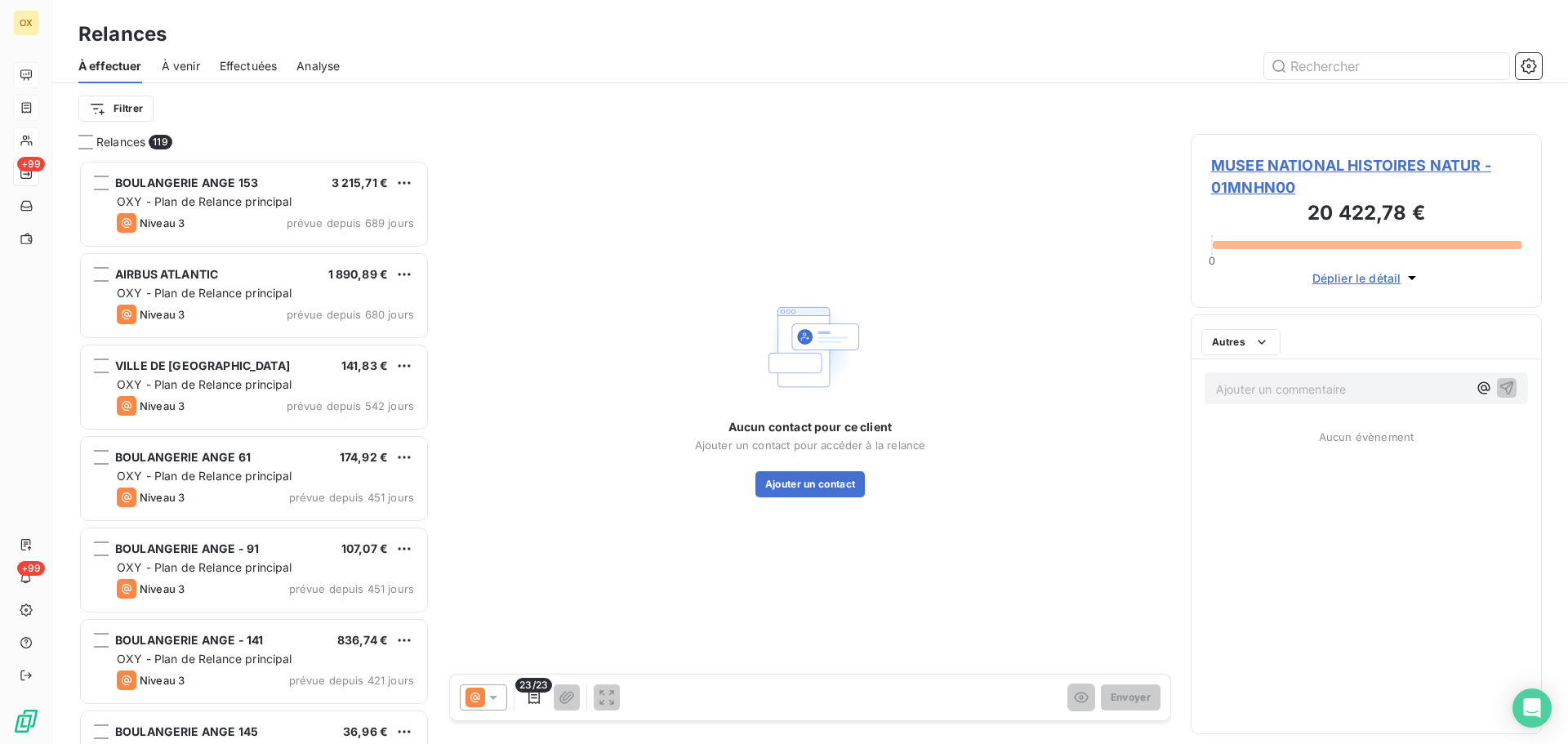
scroll to position [572, 339]
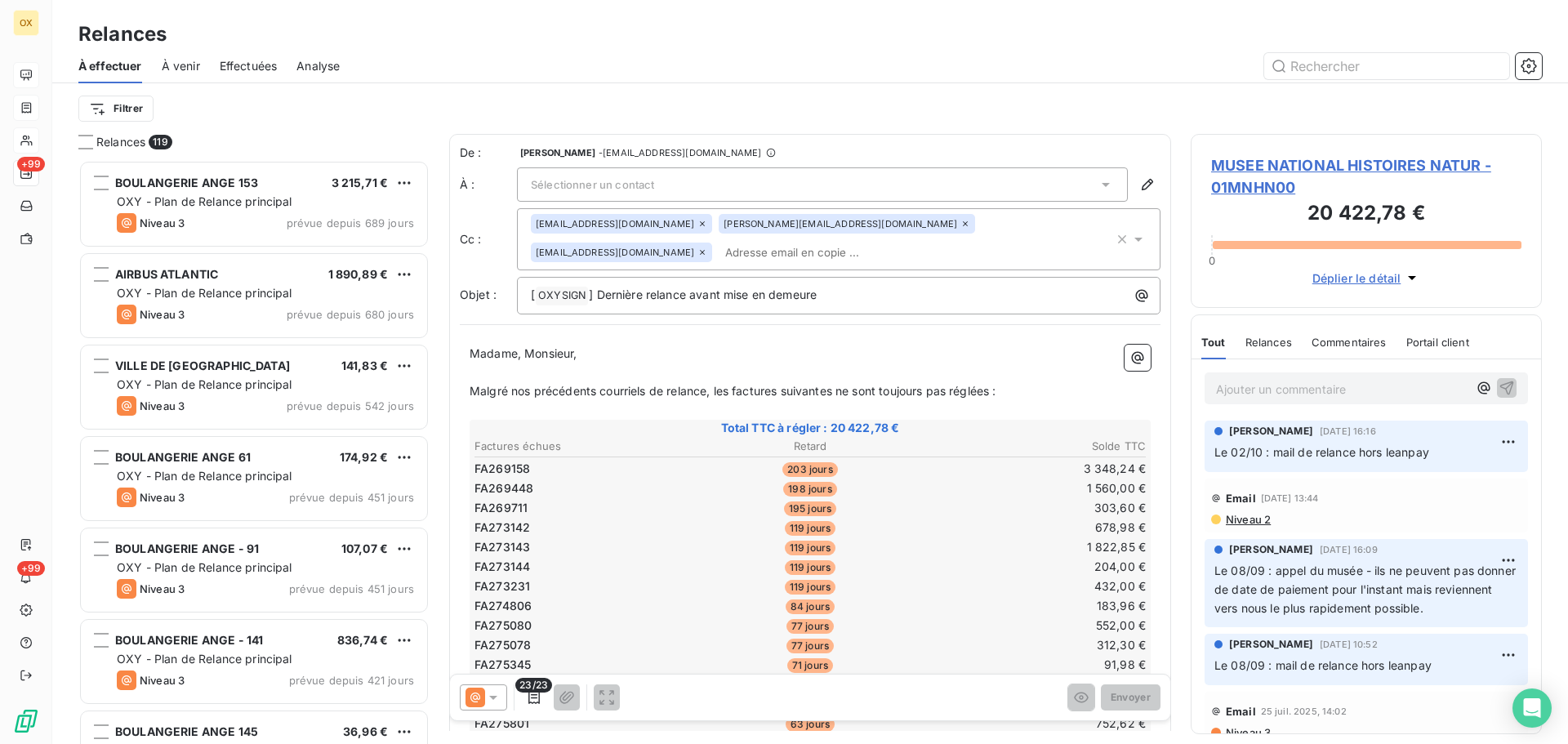
click at [1130, 231] on icon at bounding box center [1138, 238] width 16 height 16
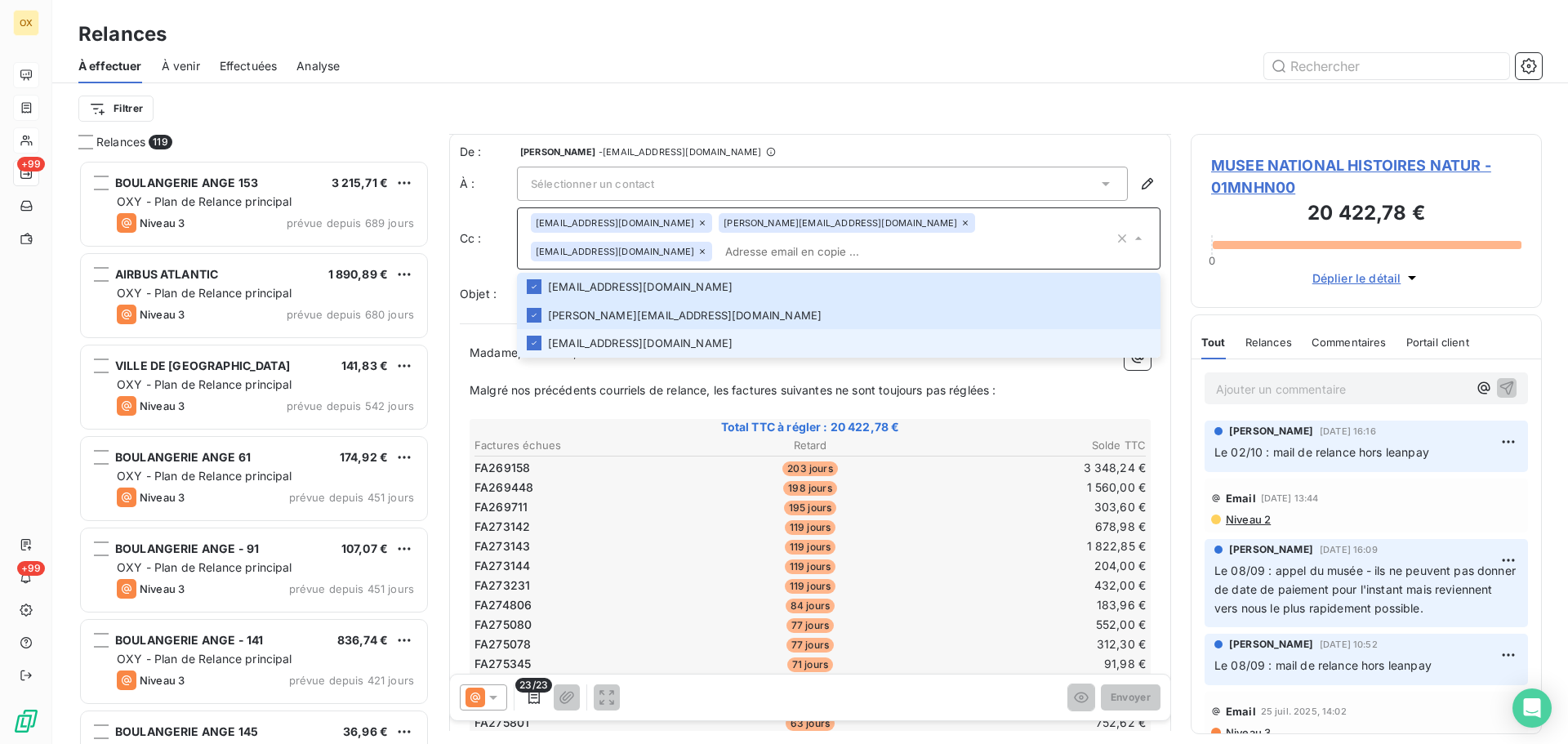
scroll to position [0, 0]
click at [1215, 134] on div "MUSEE NATIONAL HISTOIRES NATUR - 01MNHN00 20 422,78 € 0 Déplier le détail" at bounding box center [1366, 221] width 351 height 174
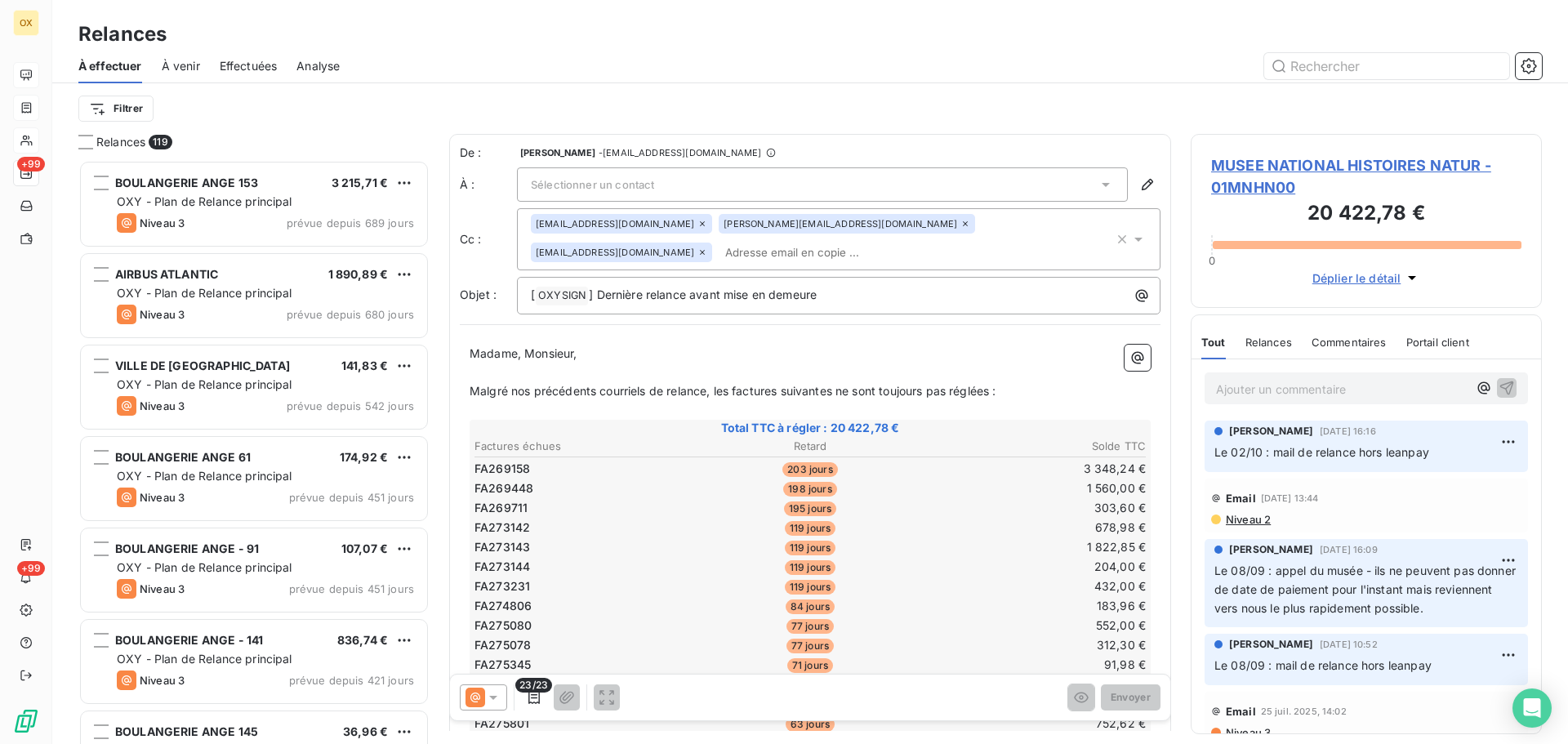
click at [1239, 164] on span "MUSEE NATIONAL HISTOIRES NATUR - 01MNHN00" at bounding box center [1366, 176] width 311 height 45
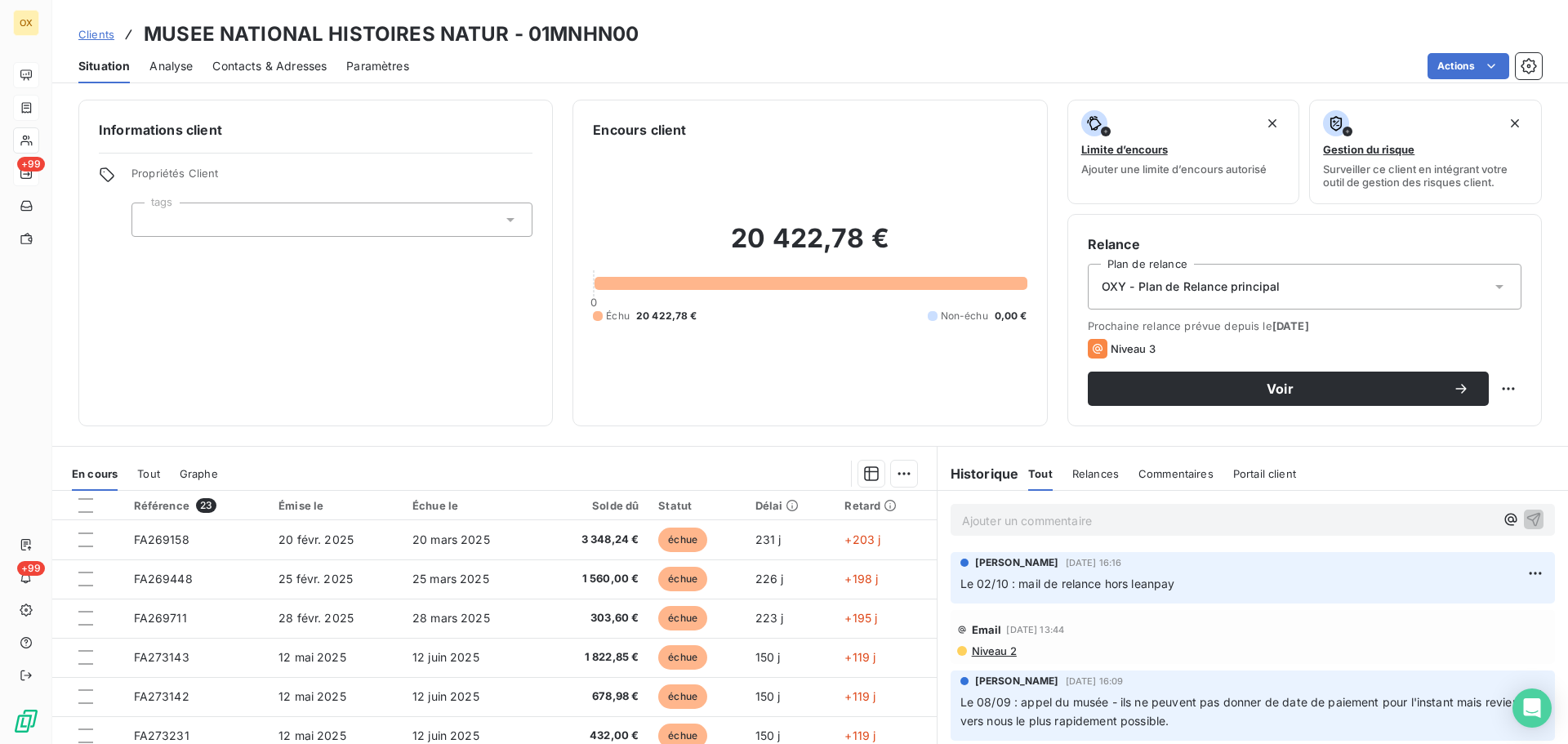
click at [297, 69] on span "Contacts & Adresses" at bounding box center [270, 65] width 114 height 16
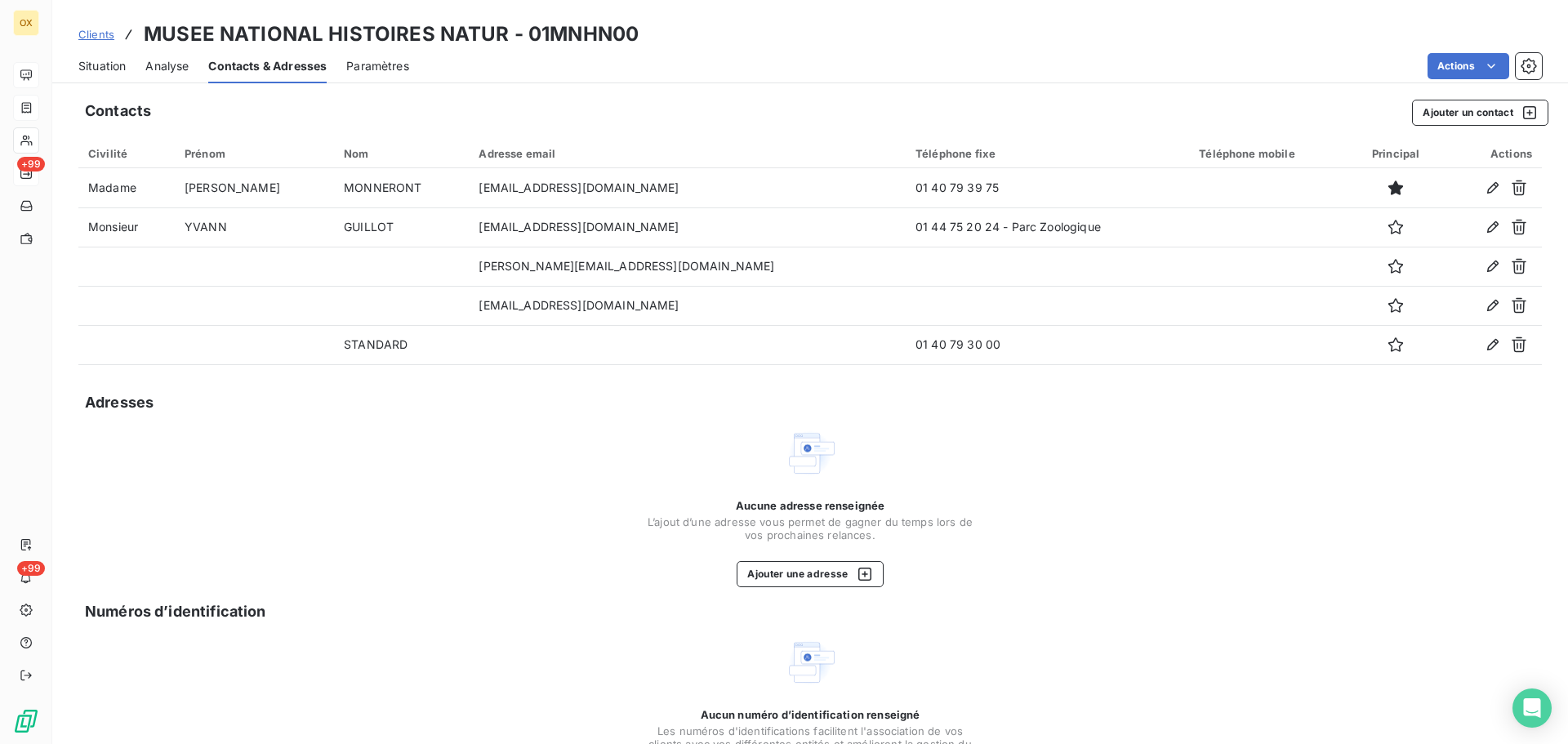
click at [106, 67] on span "Situation" at bounding box center [102, 65] width 47 height 16
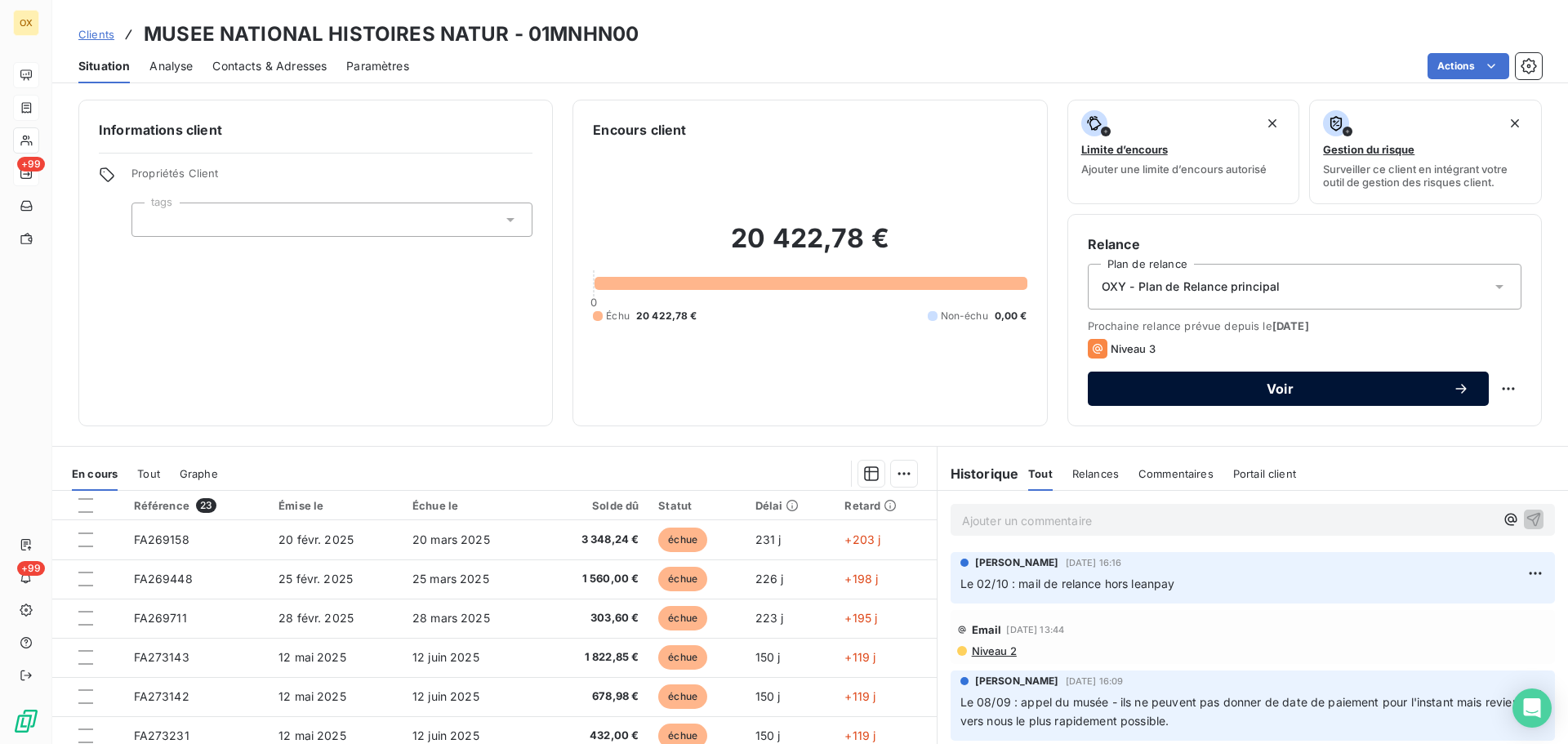
click at [1202, 388] on span "Voir" at bounding box center [1280, 389] width 345 height 13
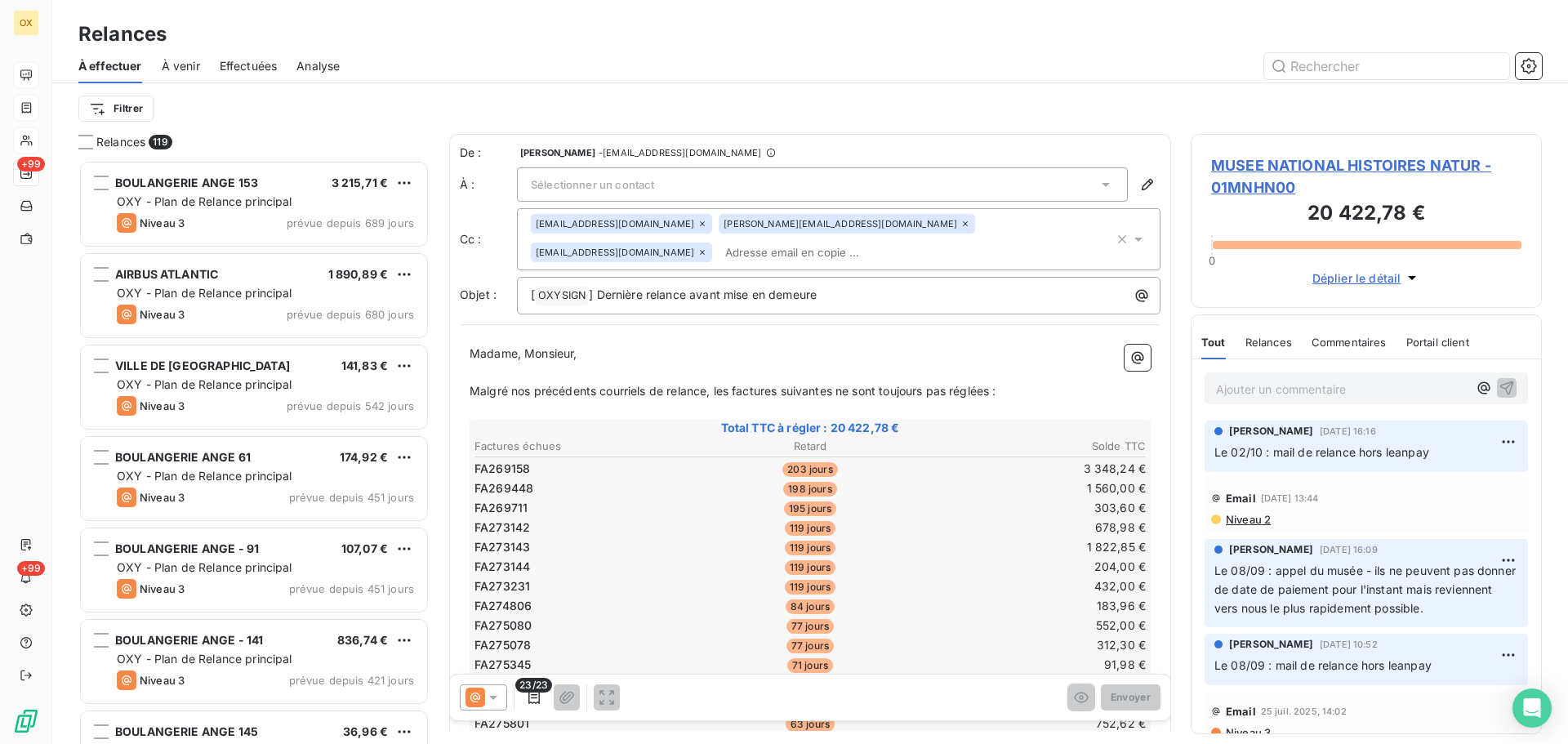
scroll to position [572, 339]
click at [1130, 231] on icon at bounding box center [1138, 238] width 16 height 16
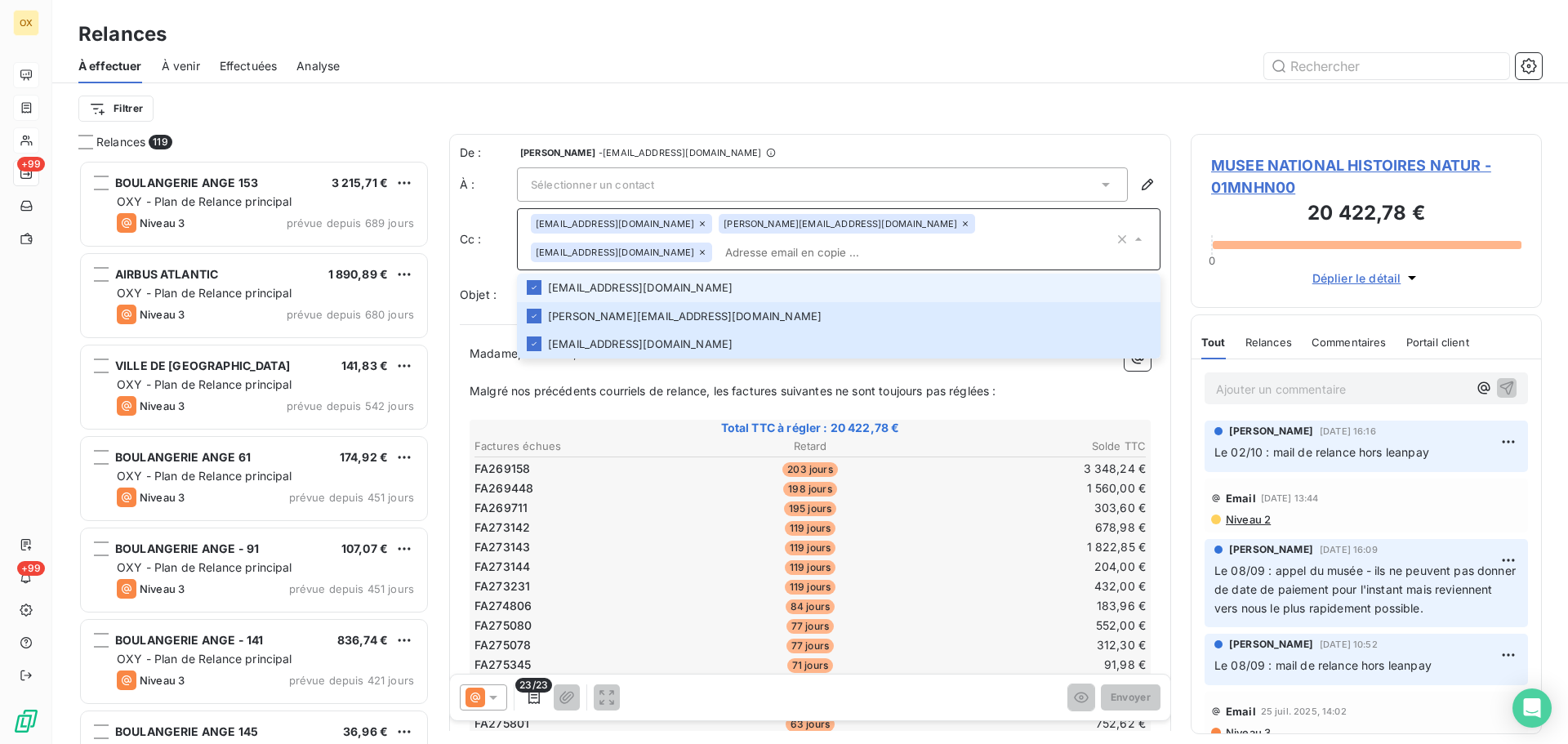
click at [830, 187] on div "Sélectionner un contact" at bounding box center [823, 184] width 611 height 34
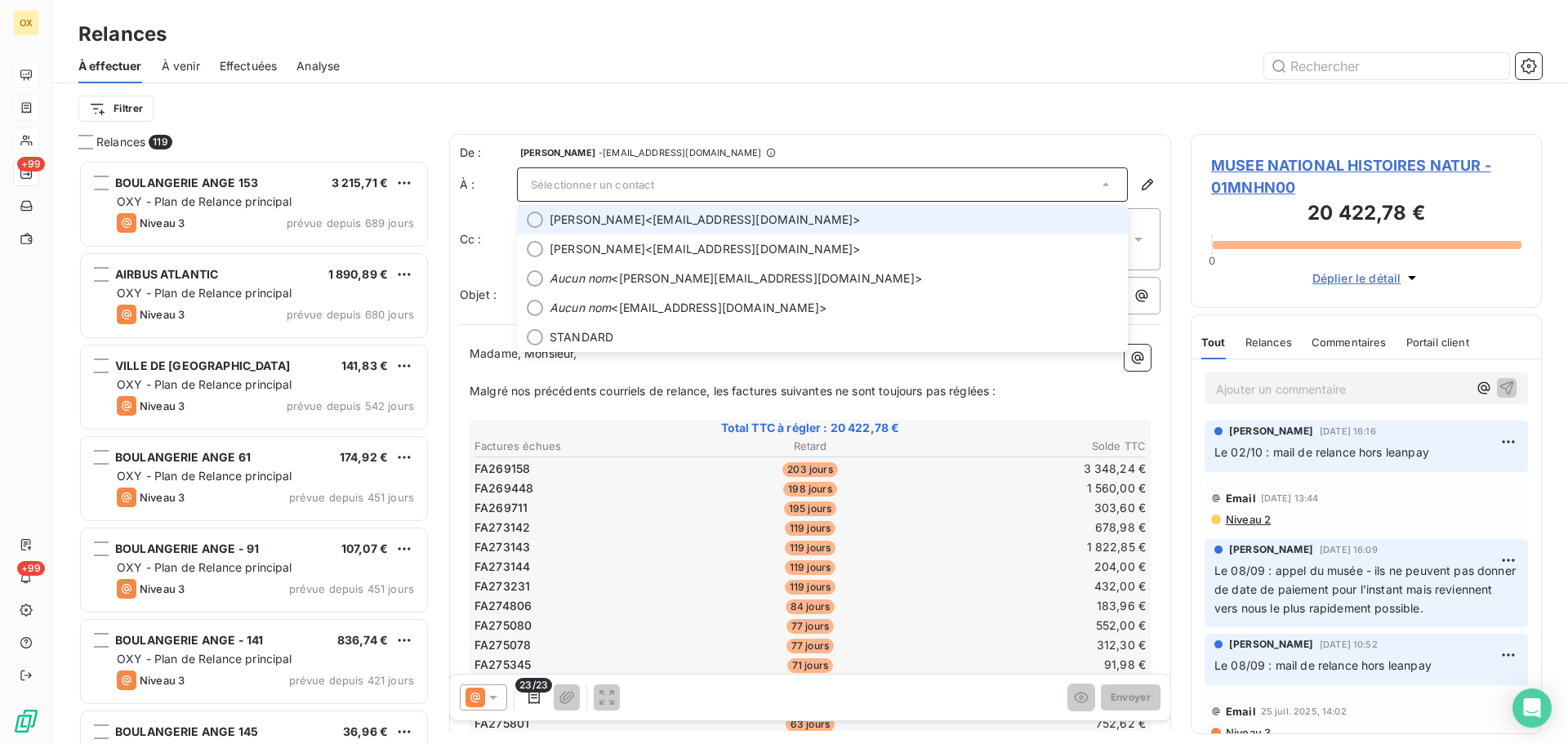
click at [534, 223] on div at bounding box center [534, 219] width 16 height 16
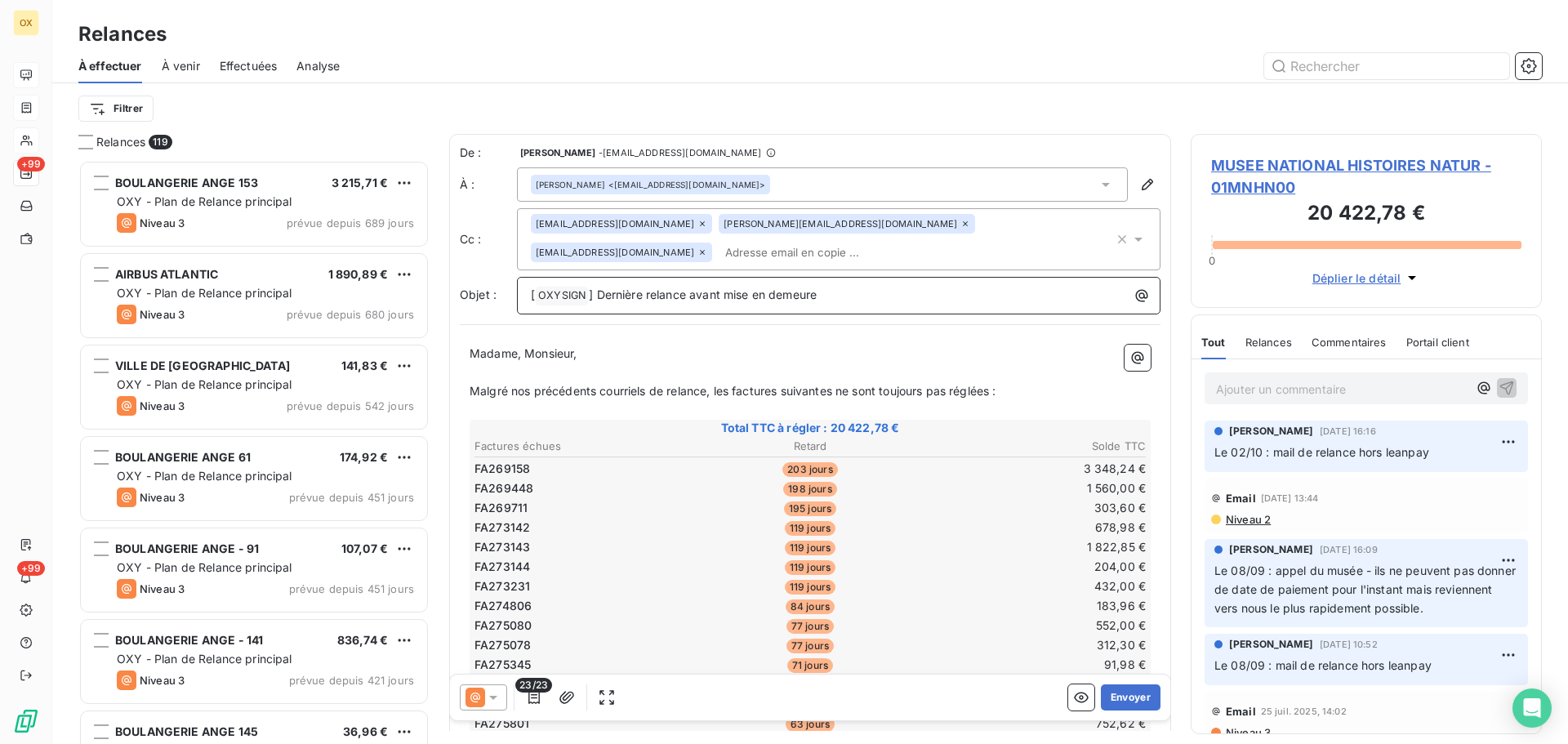
drag, startPoint x: 843, startPoint y: 271, endPoint x: 598, endPoint y: 265, distance: 245.1
click at [598, 286] on p "[ OXYSIGN ﻿ ] Dernière relance avant mise en demeure" at bounding box center [842, 295] width 624 height 19
drag, startPoint x: 595, startPoint y: 339, endPoint x: 527, endPoint y: 326, distance: 69.2
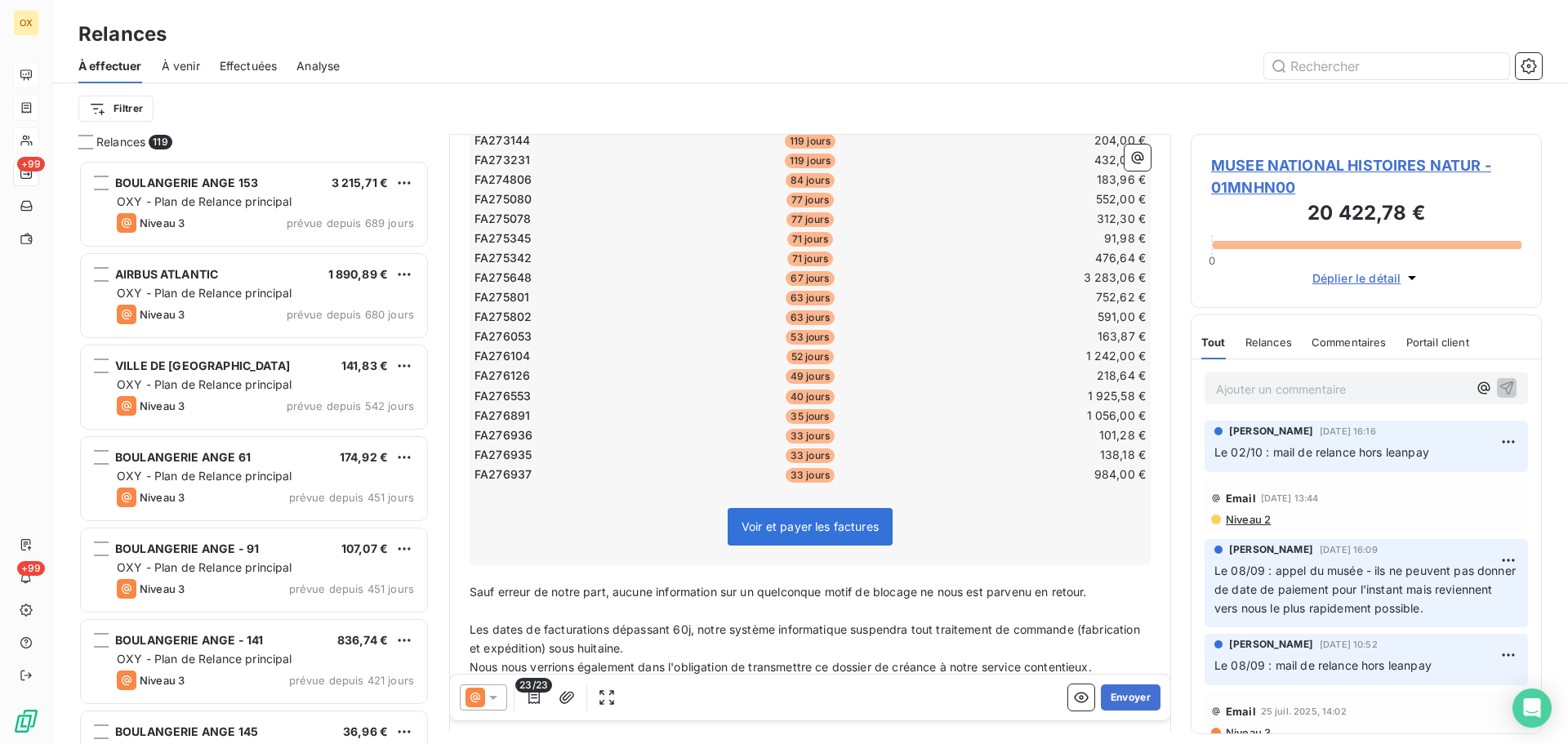
scroll to position [565, 0]
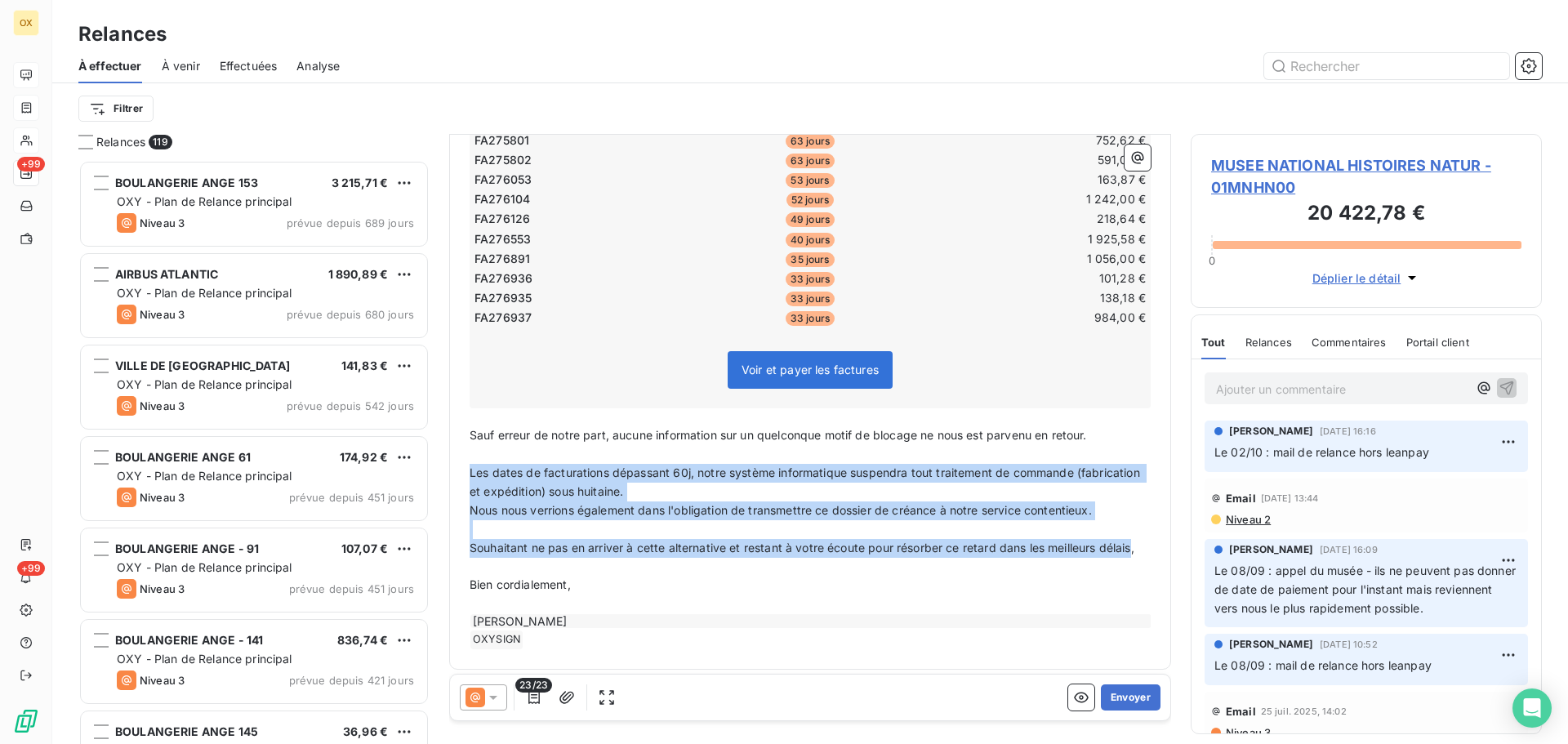
drag, startPoint x: 501, startPoint y: 541, endPoint x: 459, endPoint y: 455, distance: 95.7
click at [459, 455] on div "De : [PERSON_NAME] - [EMAIL_ADDRESS][DOMAIN_NAME] À : [PERSON_NAME] <[EMAIL_ADD…" at bounding box center [810, 119] width 722 height 1100
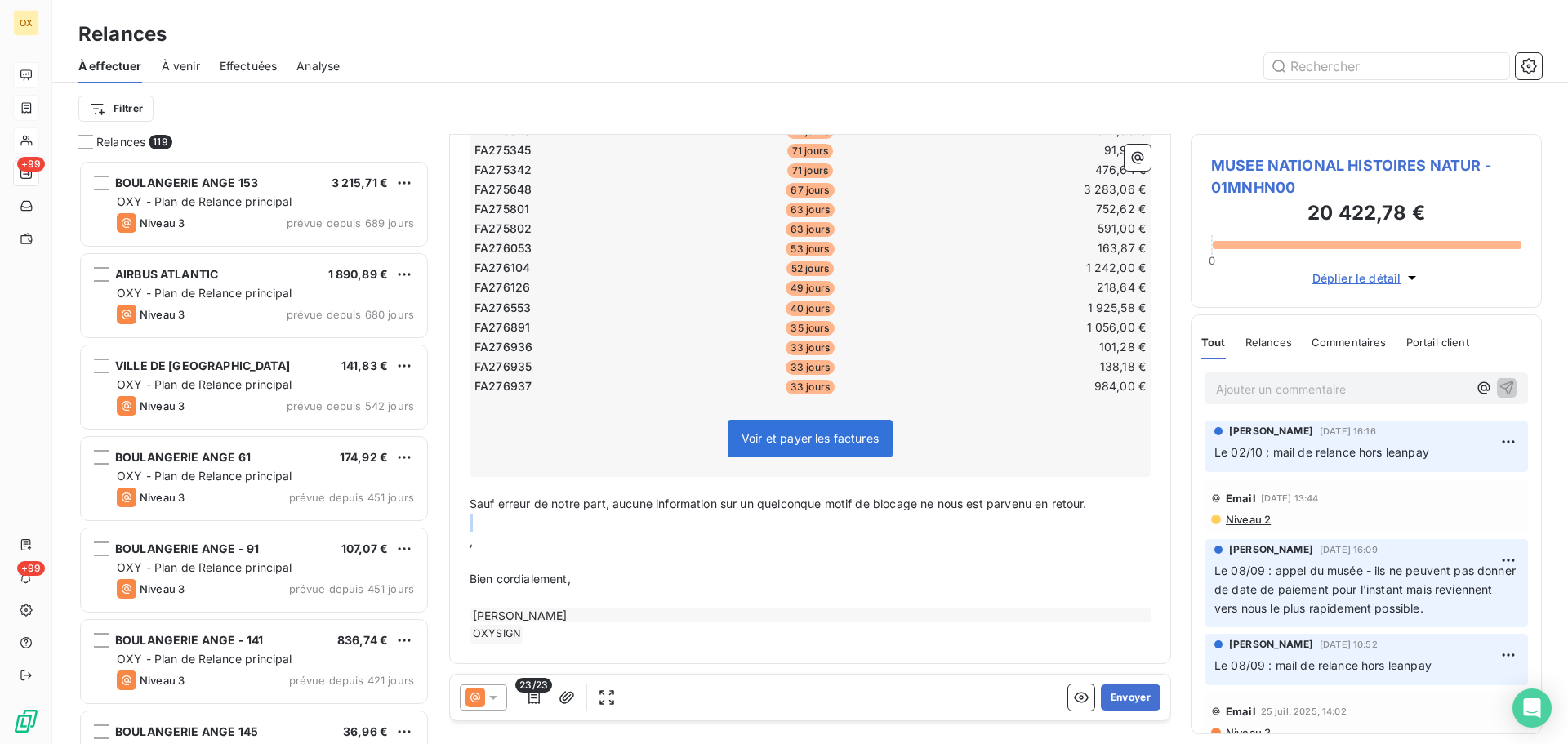
scroll to position [472, 0]
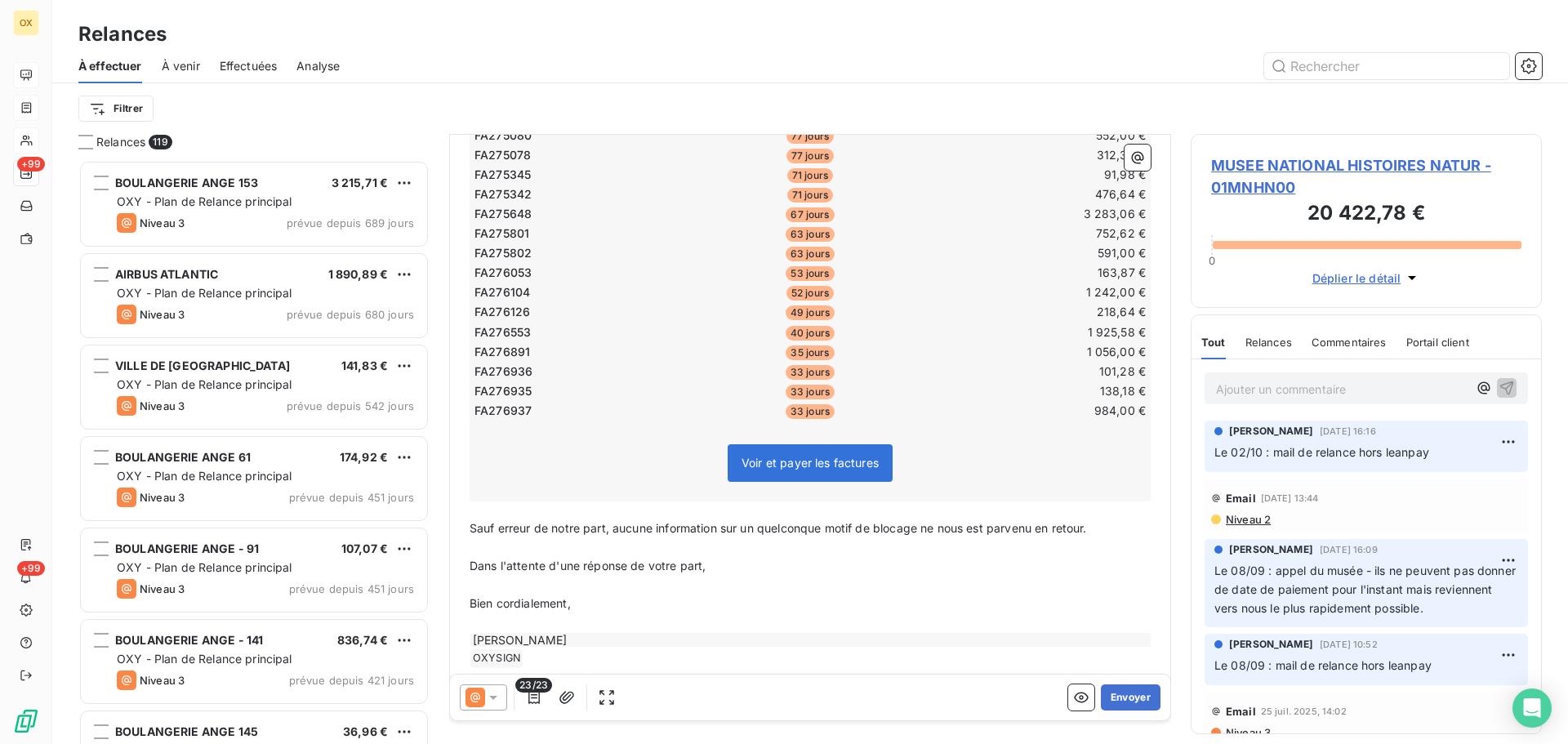
click at [1040, 521] on span "Sauf erreur de notre part, aucune information sur un quelconque motif de blocag…" at bounding box center [778, 528] width 617 height 14
click at [1116, 692] on button "Envoyer" at bounding box center [1130, 697] width 60 height 26
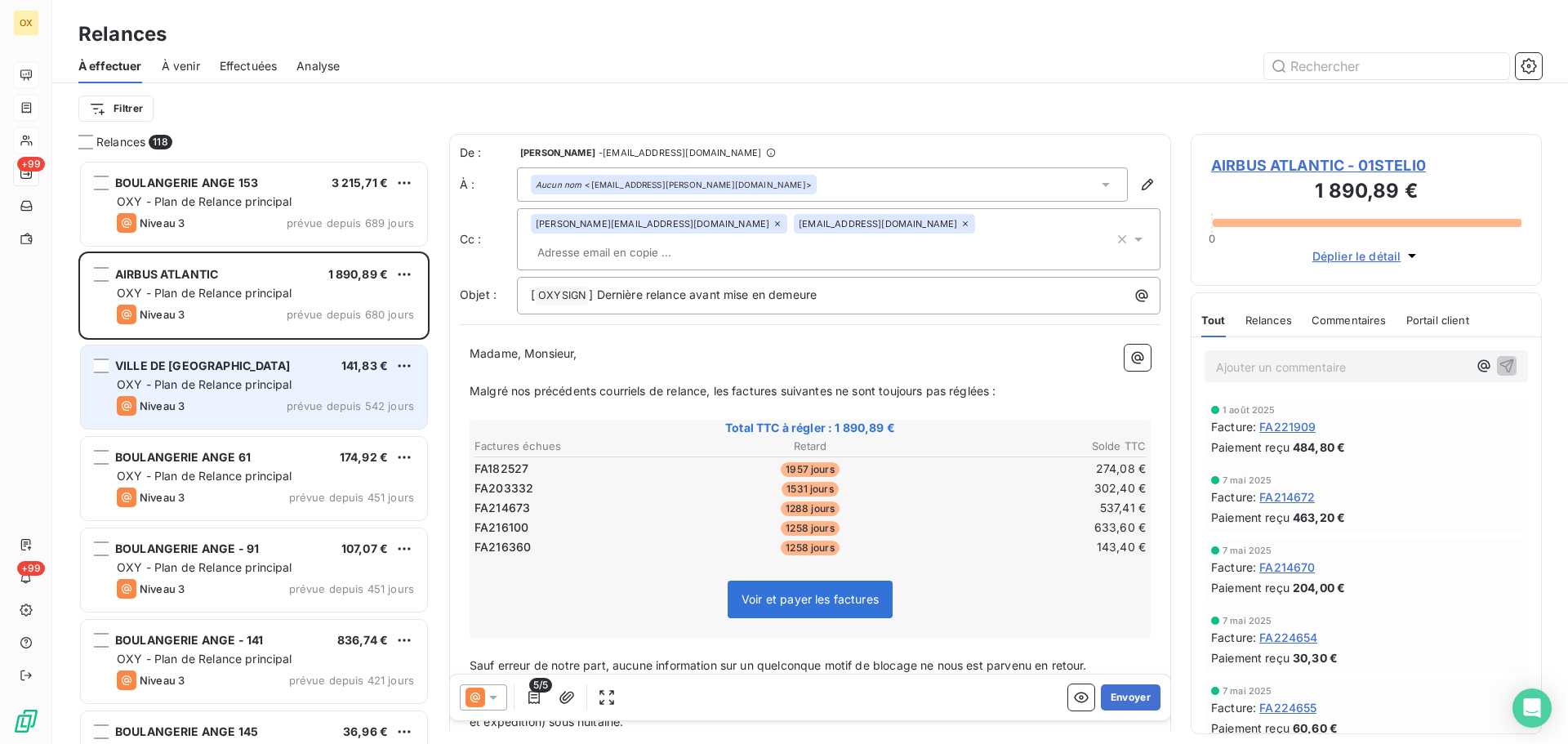
click at [291, 375] on div "VILLE DE [GEOGRAPHIC_DATA] 141,83 € OXY - Plan de Relance principal Niveau 3 pr…" at bounding box center [254, 386] width 346 height 83
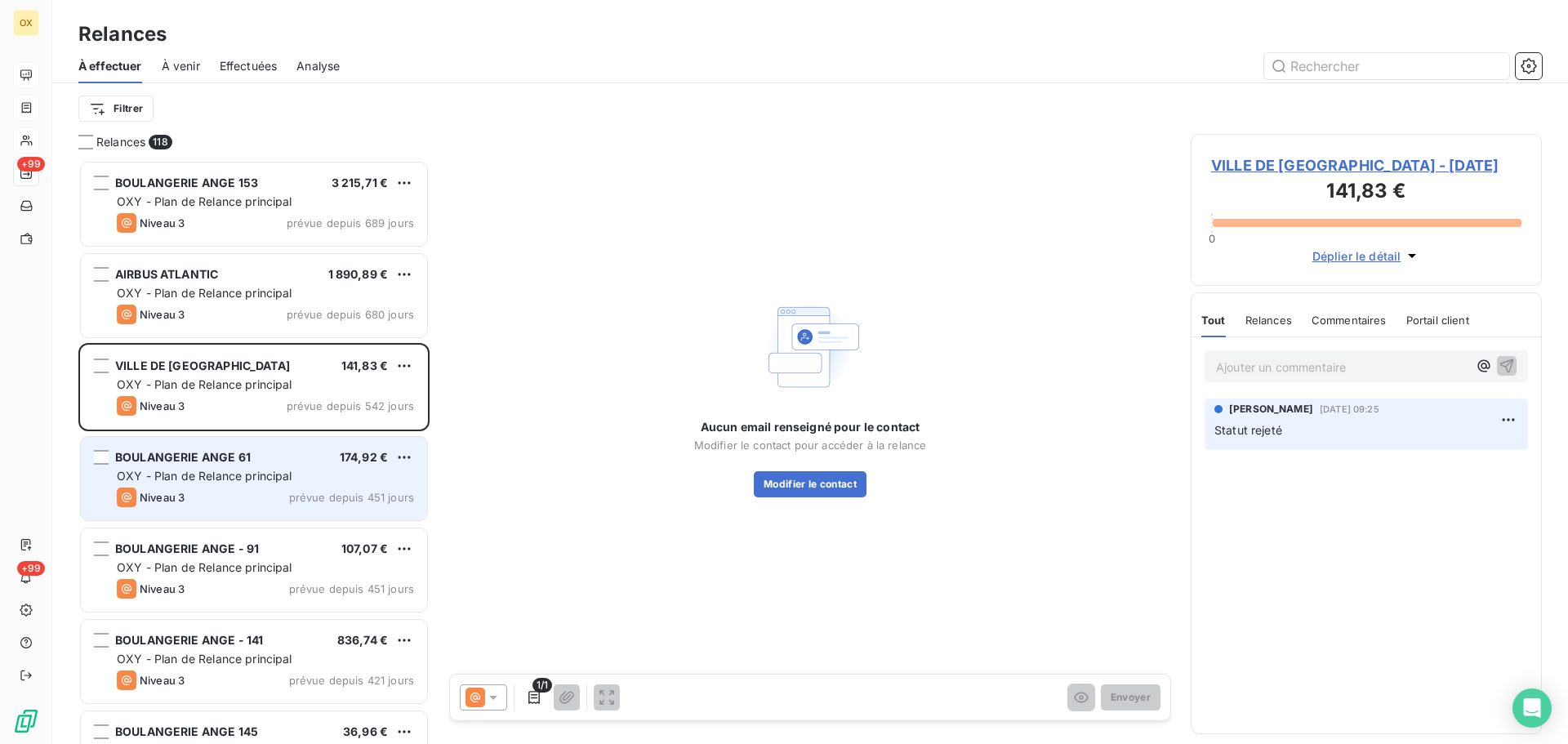
click at [292, 448] on div "BOULANGERIE ANGE 61 174,92 € OXY - Plan de Relance principal Niveau 3 prévue de…" at bounding box center [254, 478] width 346 height 83
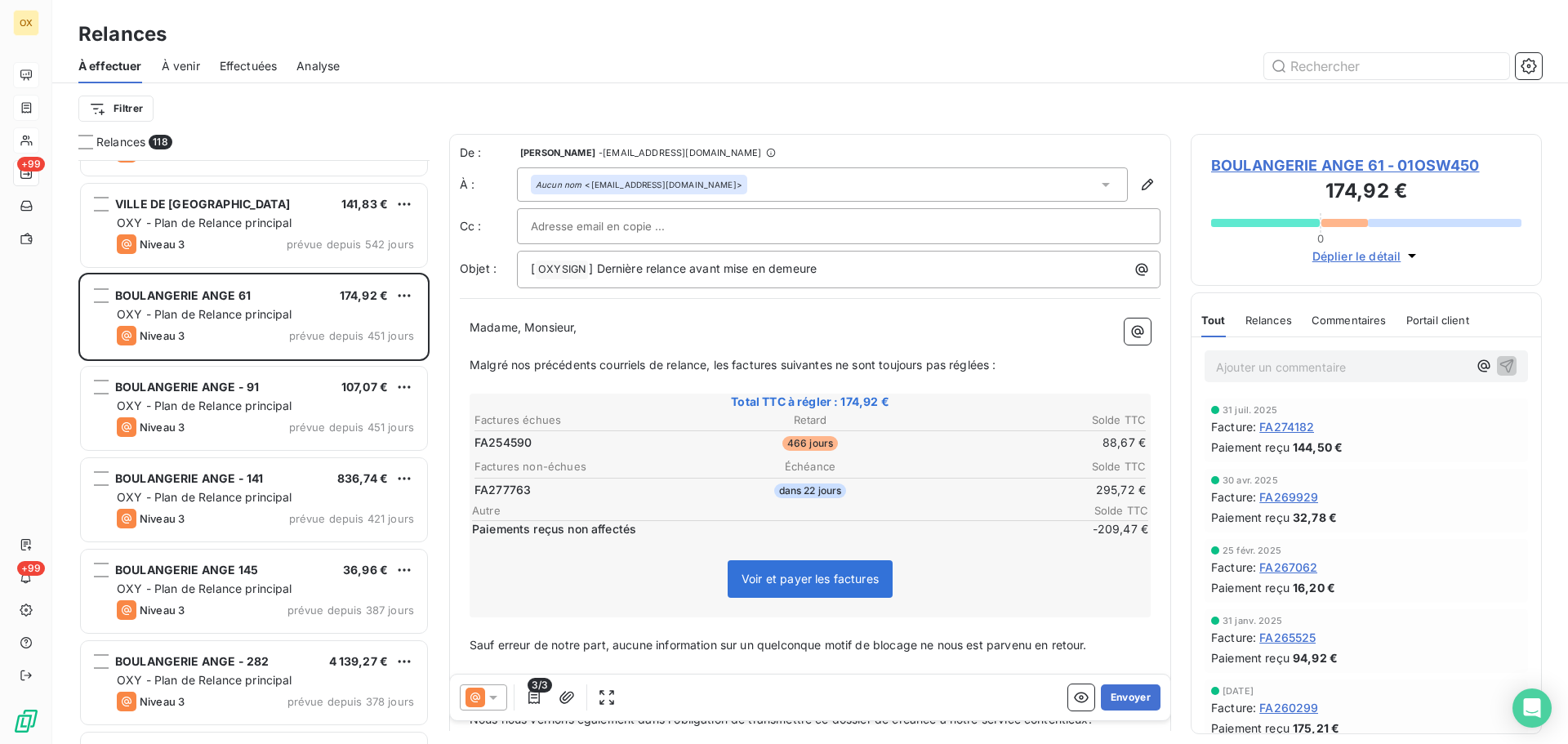
scroll to position [164, 0]
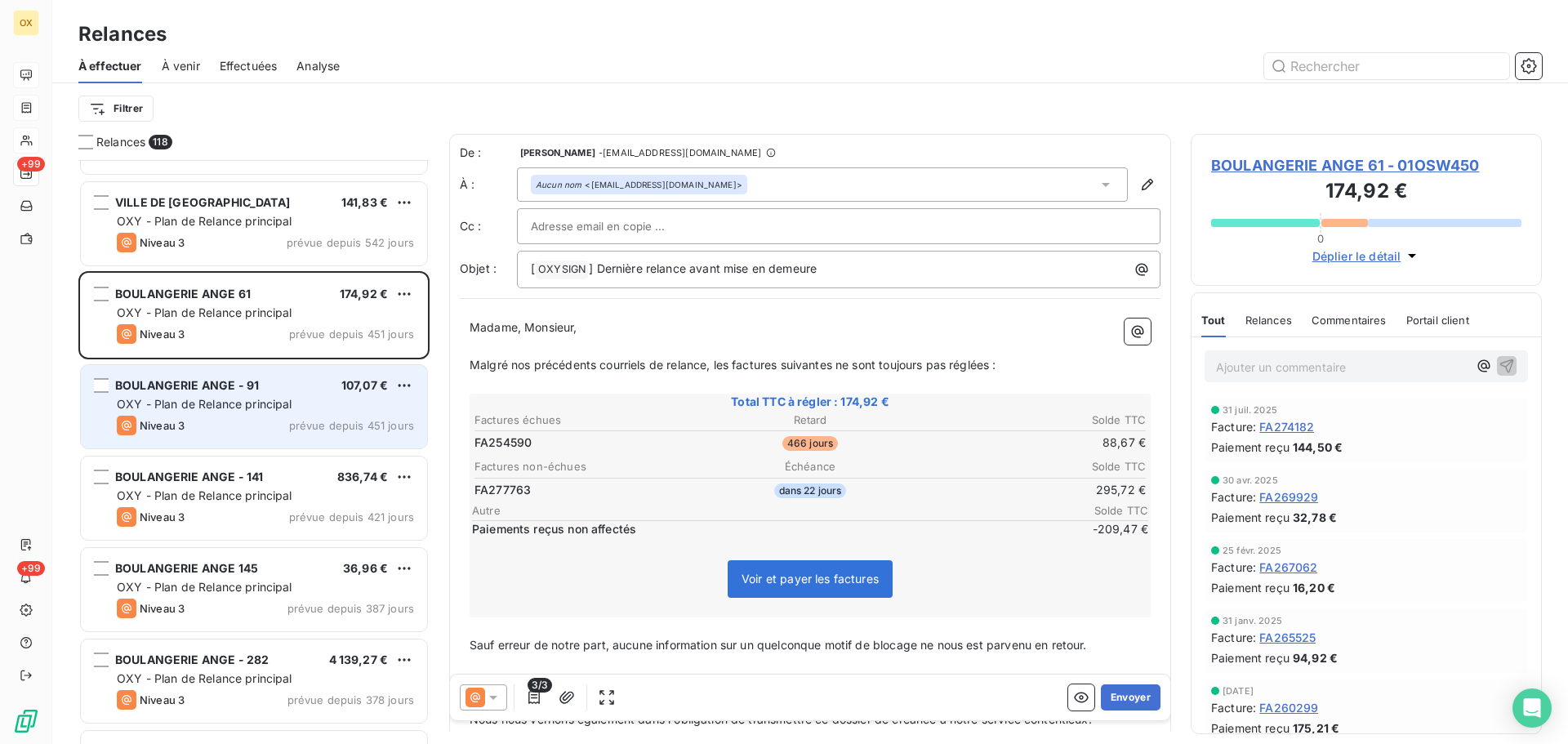
click at [288, 415] on div "BOULANGERIE ANGE - 91 107,07 € OXY - Plan de Relance principal Niveau 3 prévue …" at bounding box center [254, 406] width 346 height 83
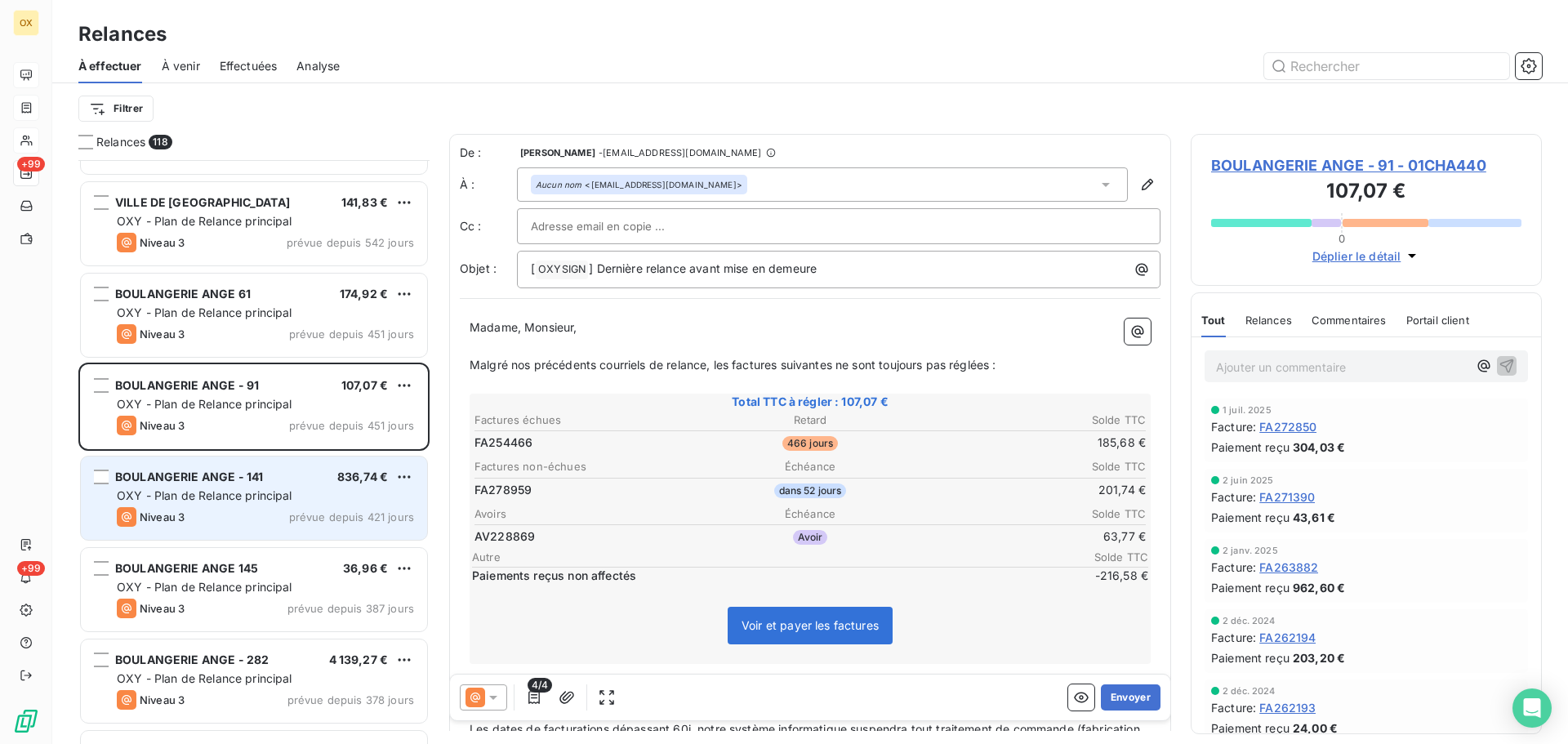
click at [292, 499] on div "OXY - Plan de Relance principal" at bounding box center [265, 495] width 297 height 16
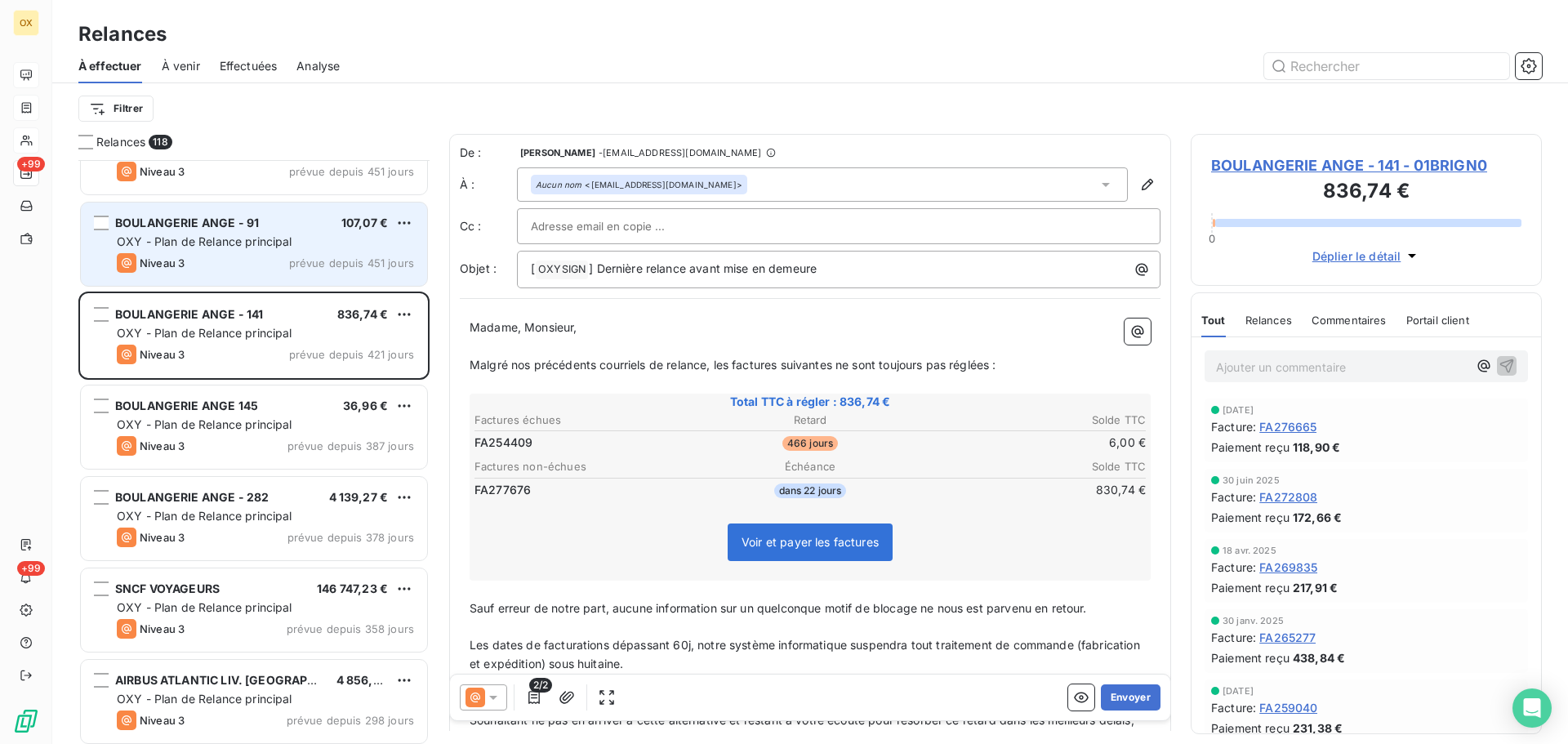
scroll to position [327, 0]
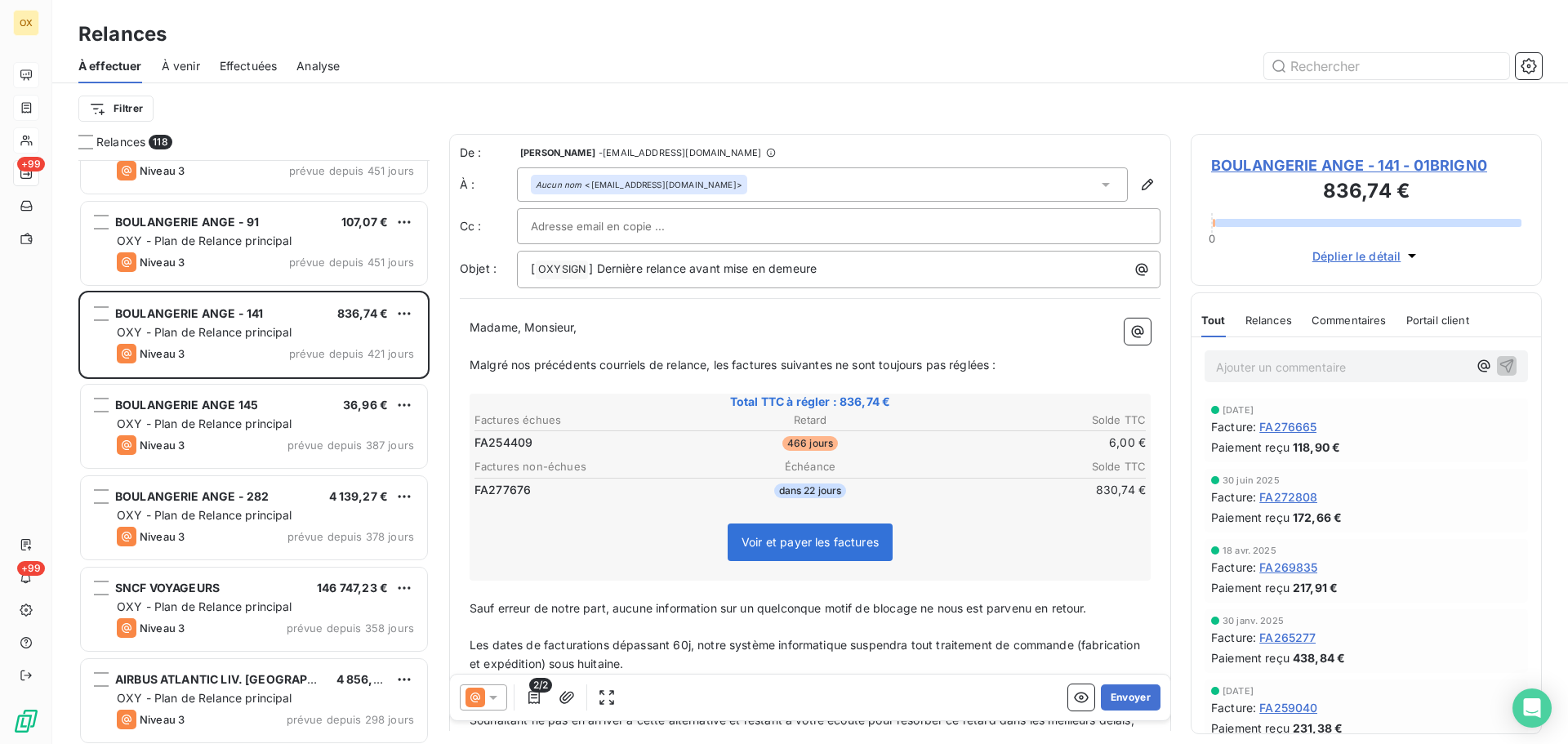
click at [285, 405] on div "BOULANGERIE ANGE 145 36,96 €" at bounding box center [265, 406] width 297 height 15
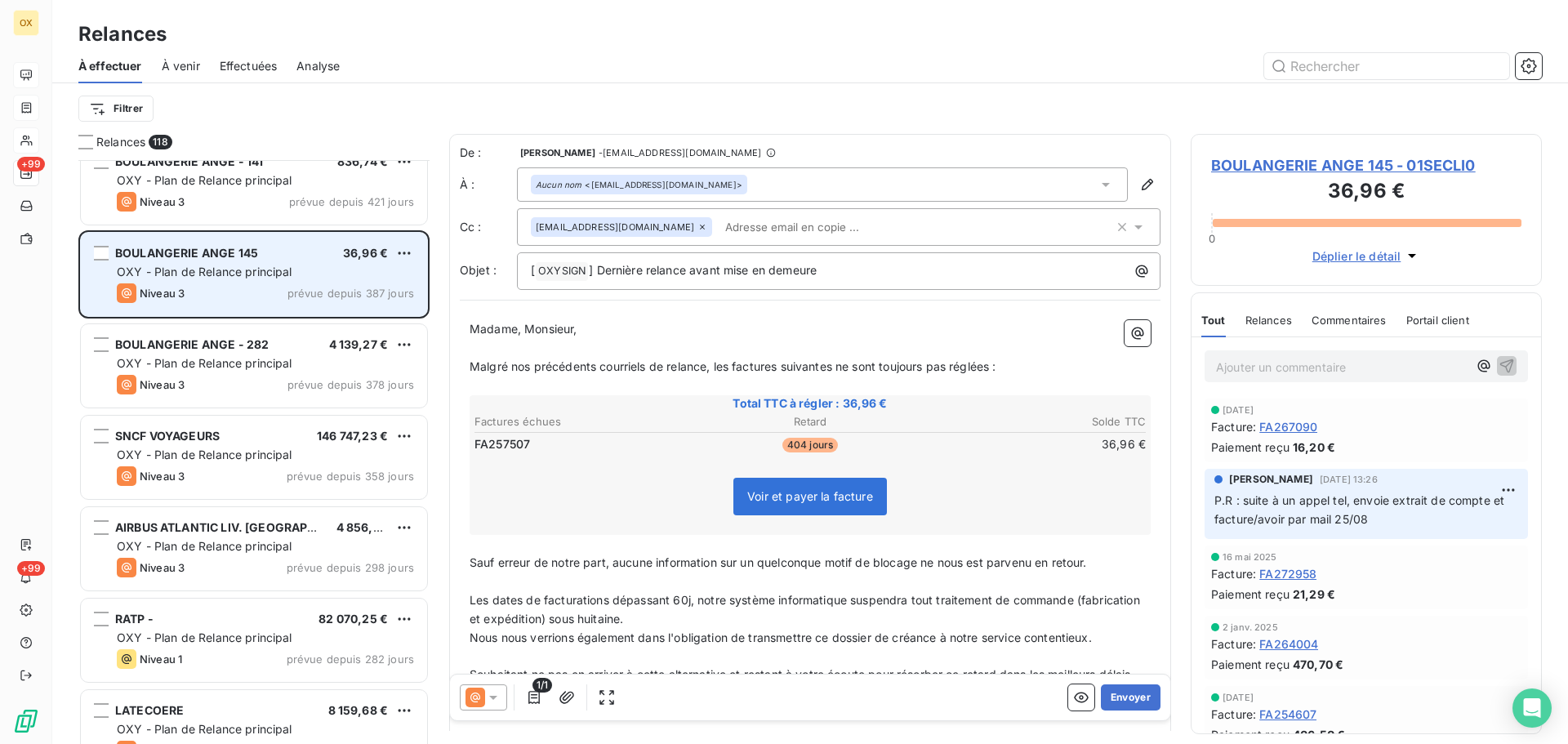
scroll to position [491, 0]
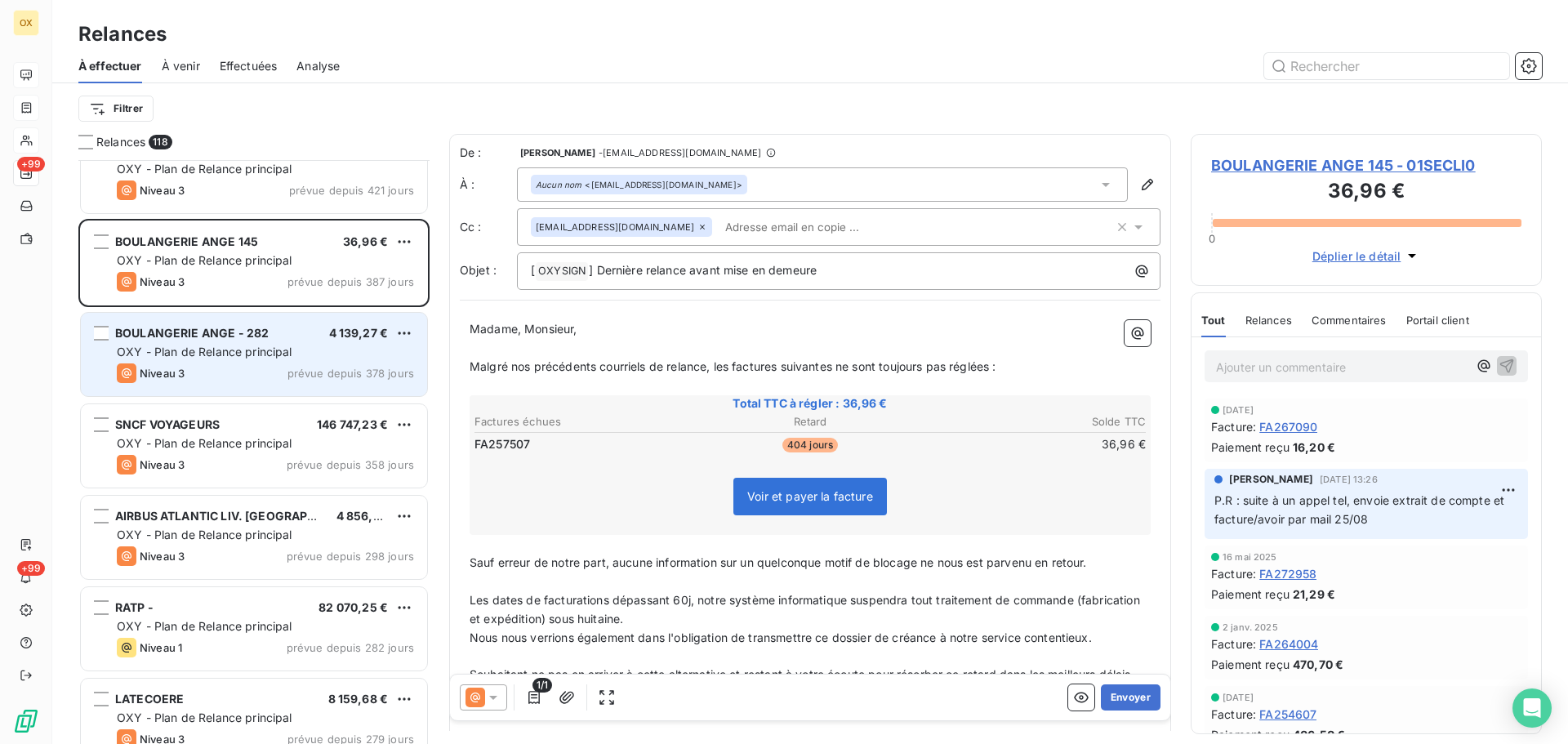
click at [273, 357] on span "OXY - Plan de Relance principal" at bounding box center [204, 351] width 176 height 14
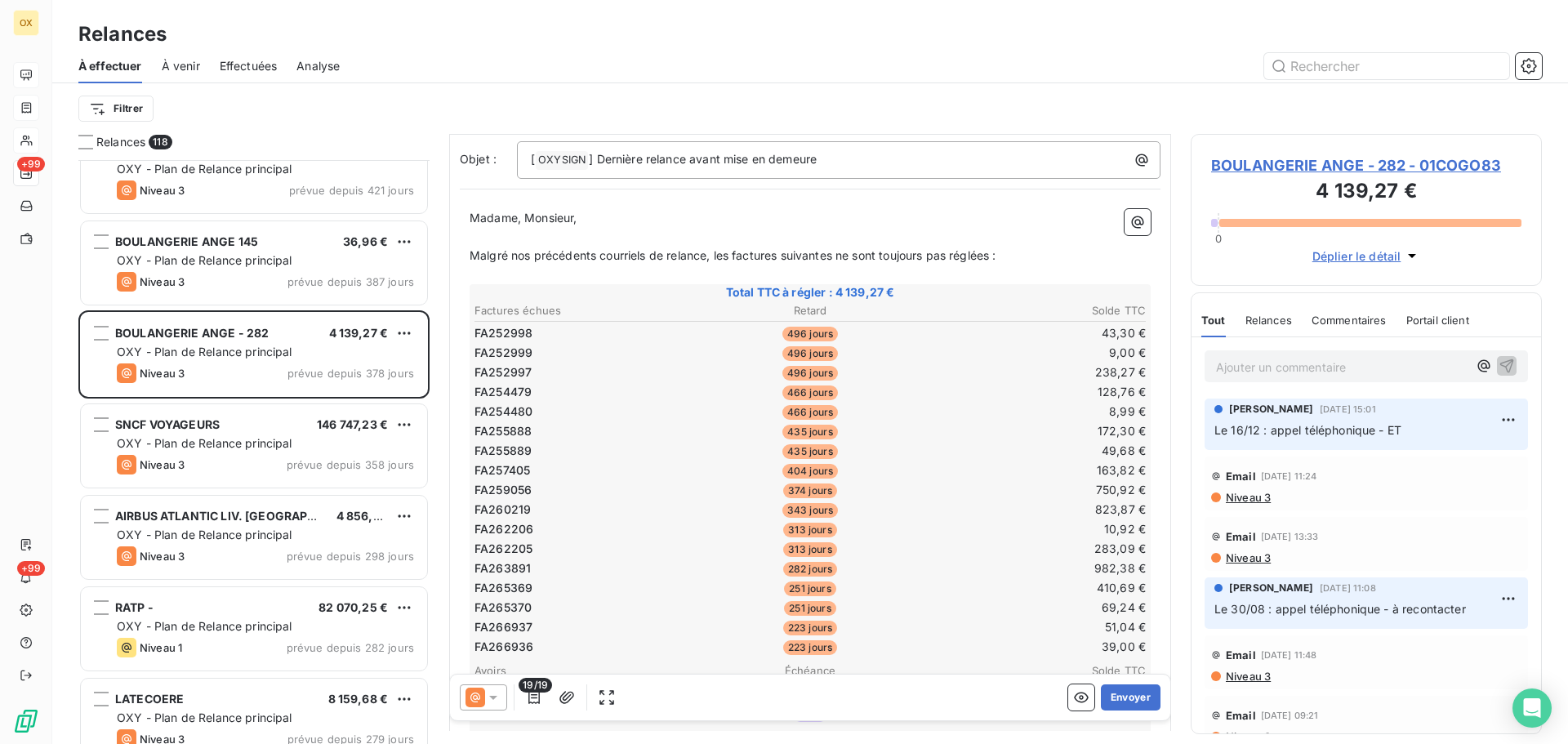
scroll to position [164, 0]
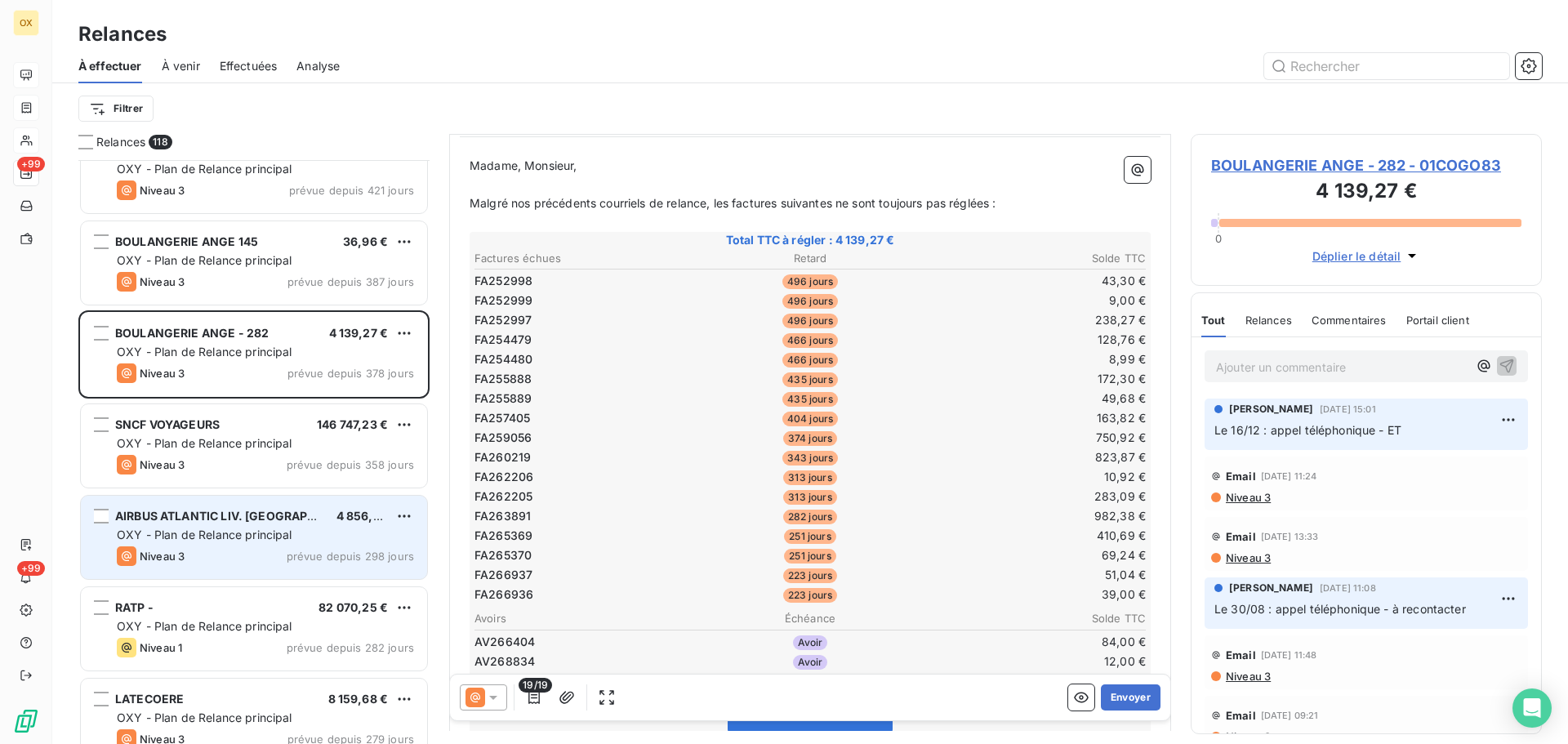
click at [178, 530] on span "OXY - Plan de Relance principal" at bounding box center [204, 534] width 176 height 14
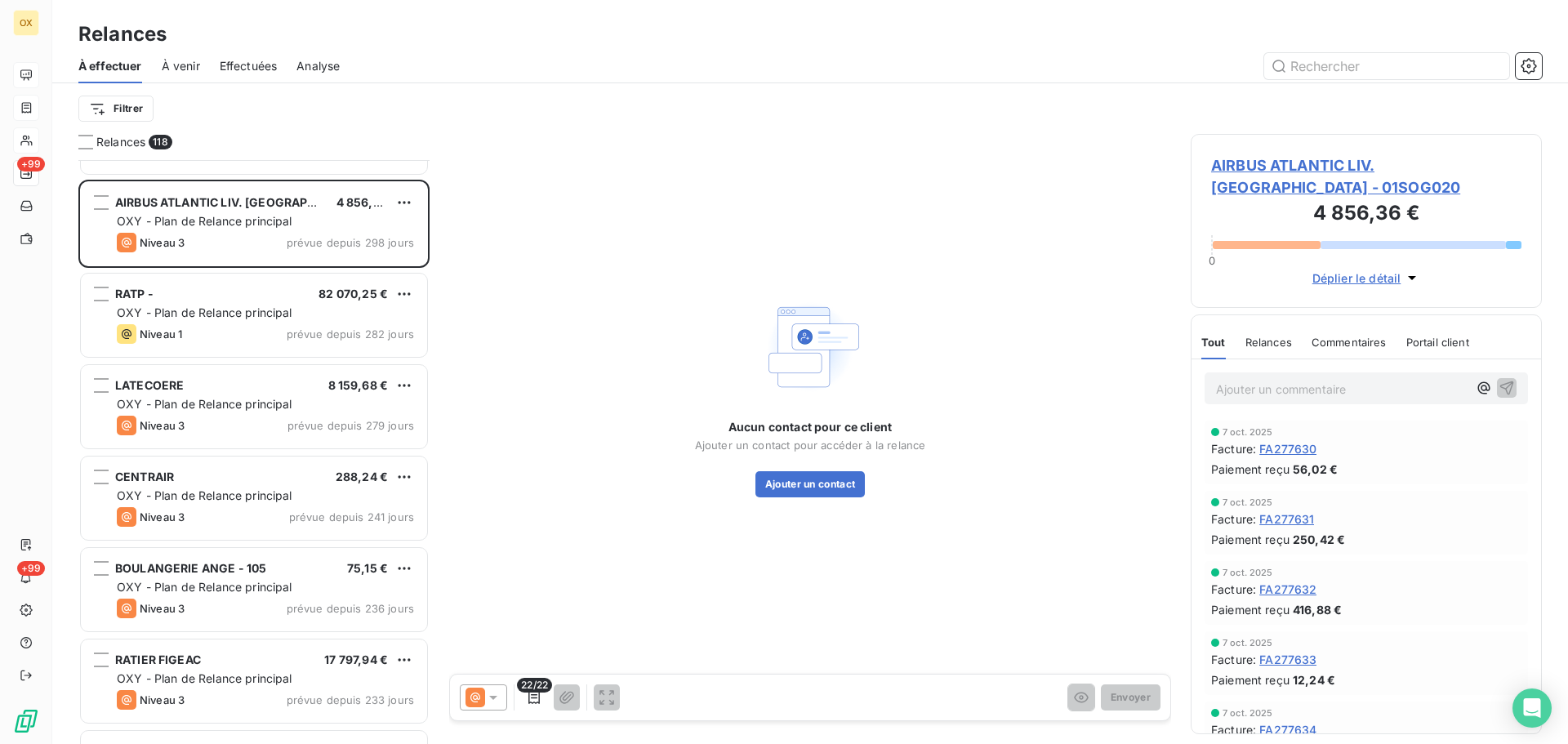
scroll to position [818, 0]
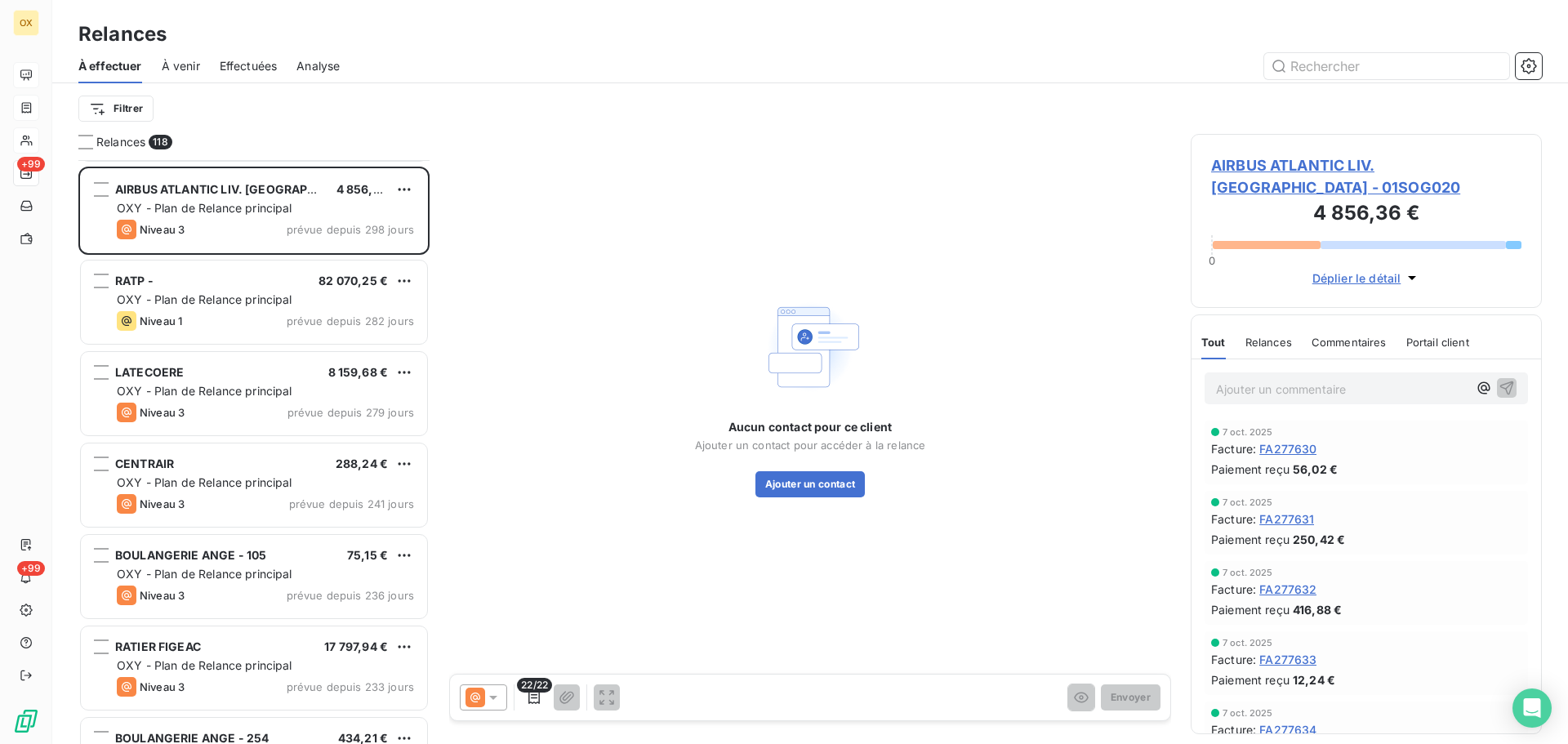
click at [207, 377] on div "LATECOERE 8 159,68 €" at bounding box center [265, 373] width 297 height 15
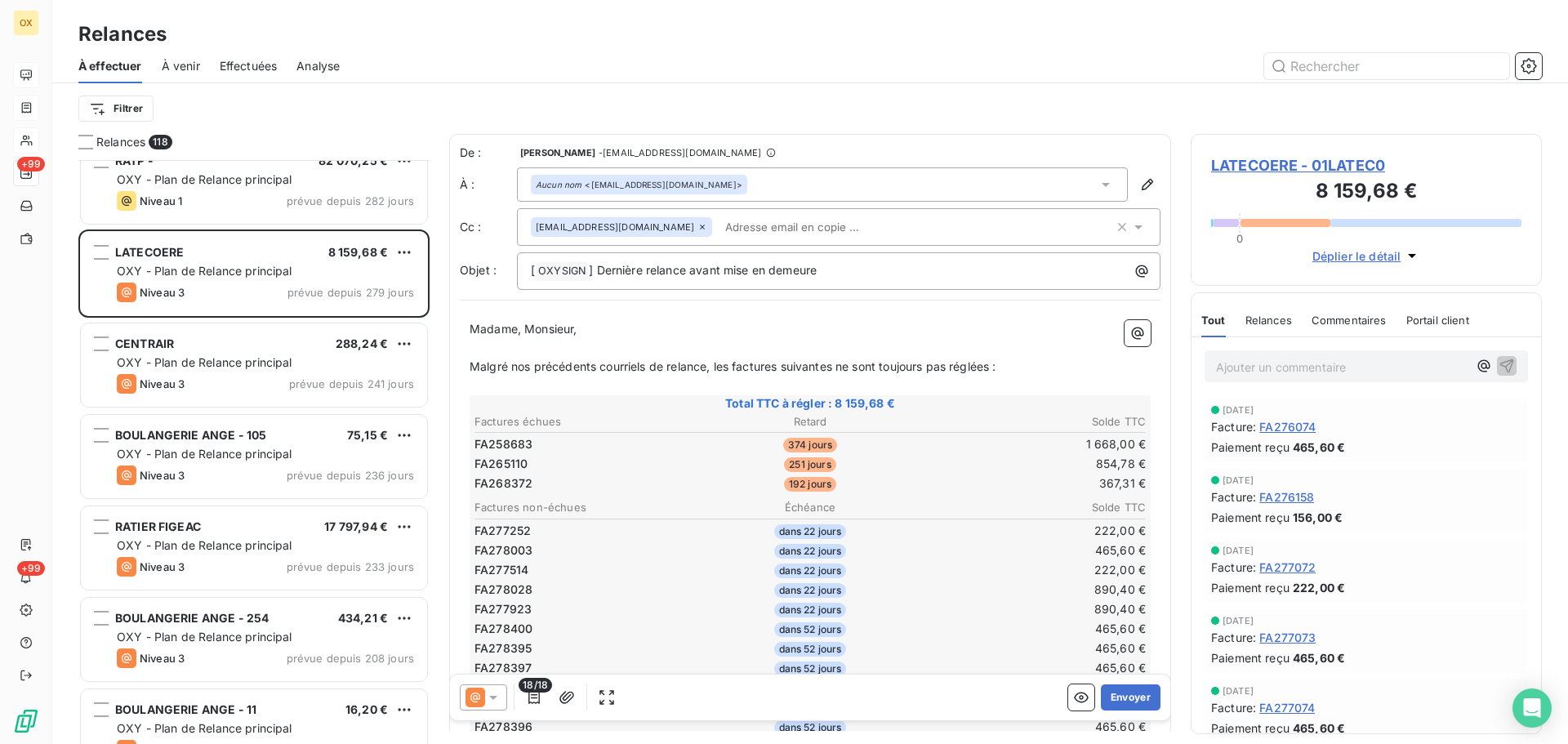
scroll to position [981, 0]
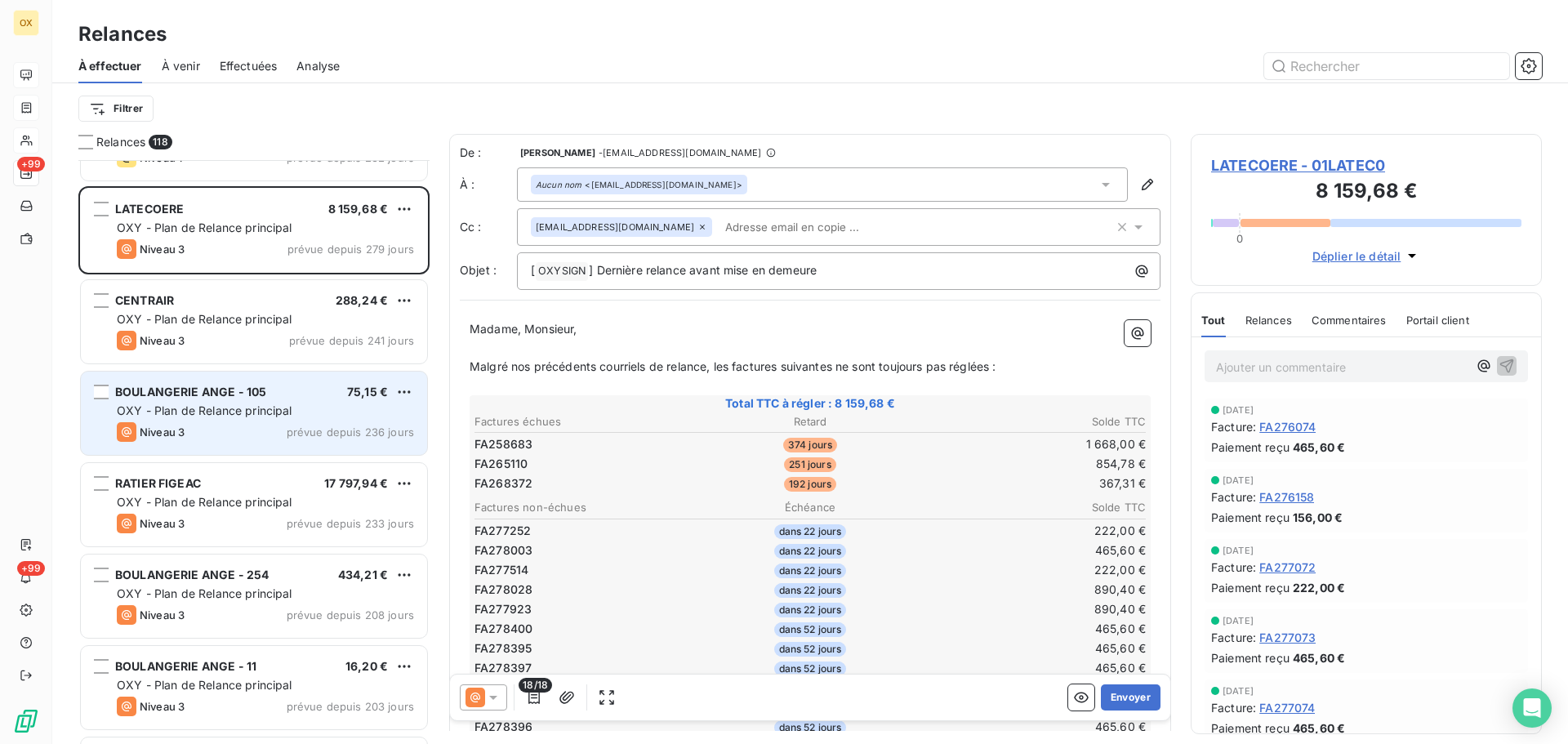
click at [208, 401] on div "BOULANGERIE ANGE - 105 75,15 € OXY - Plan de Relance principal Niveau 3 prévue …" at bounding box center [254, 413] width 346 height 83
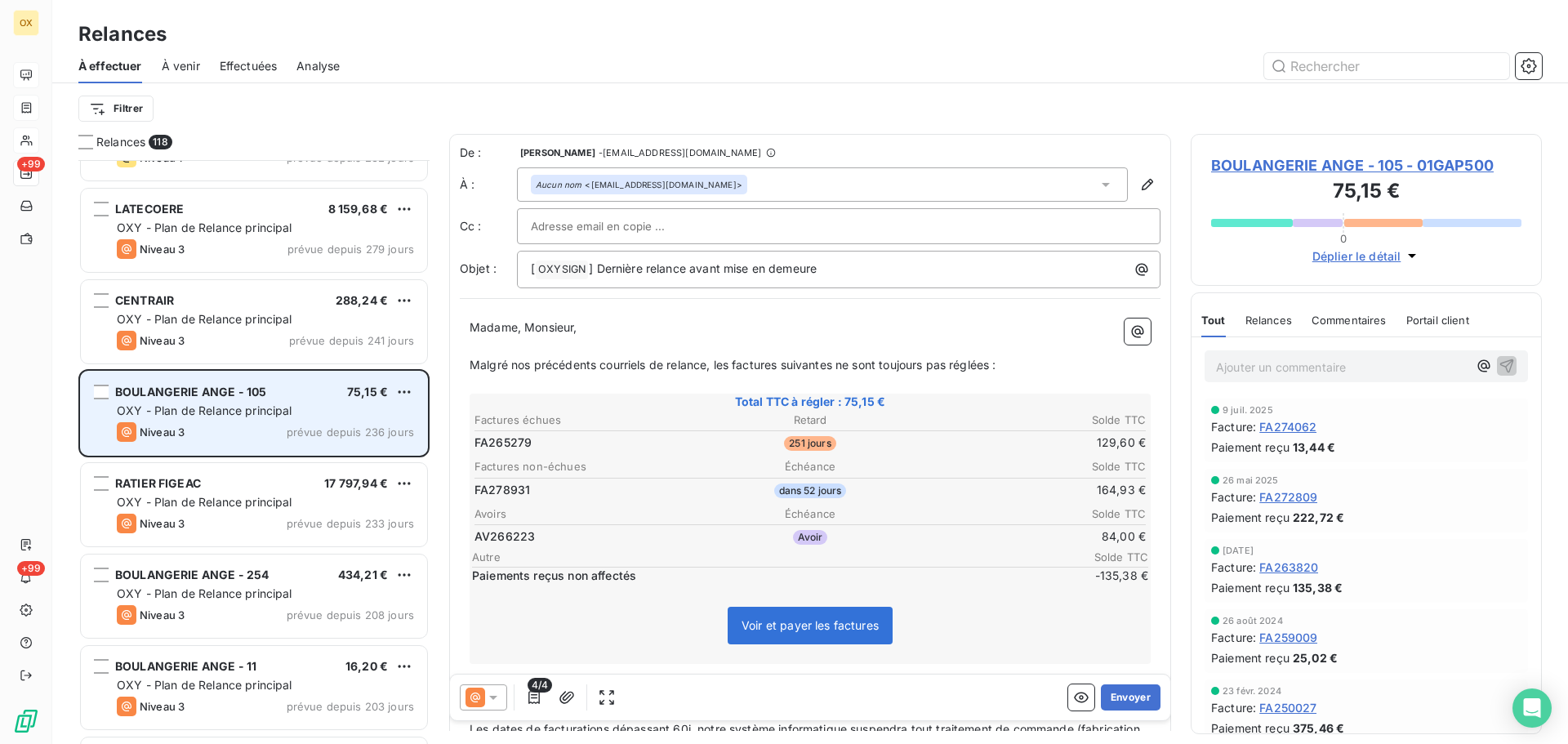
scroll to position [1062, 0]
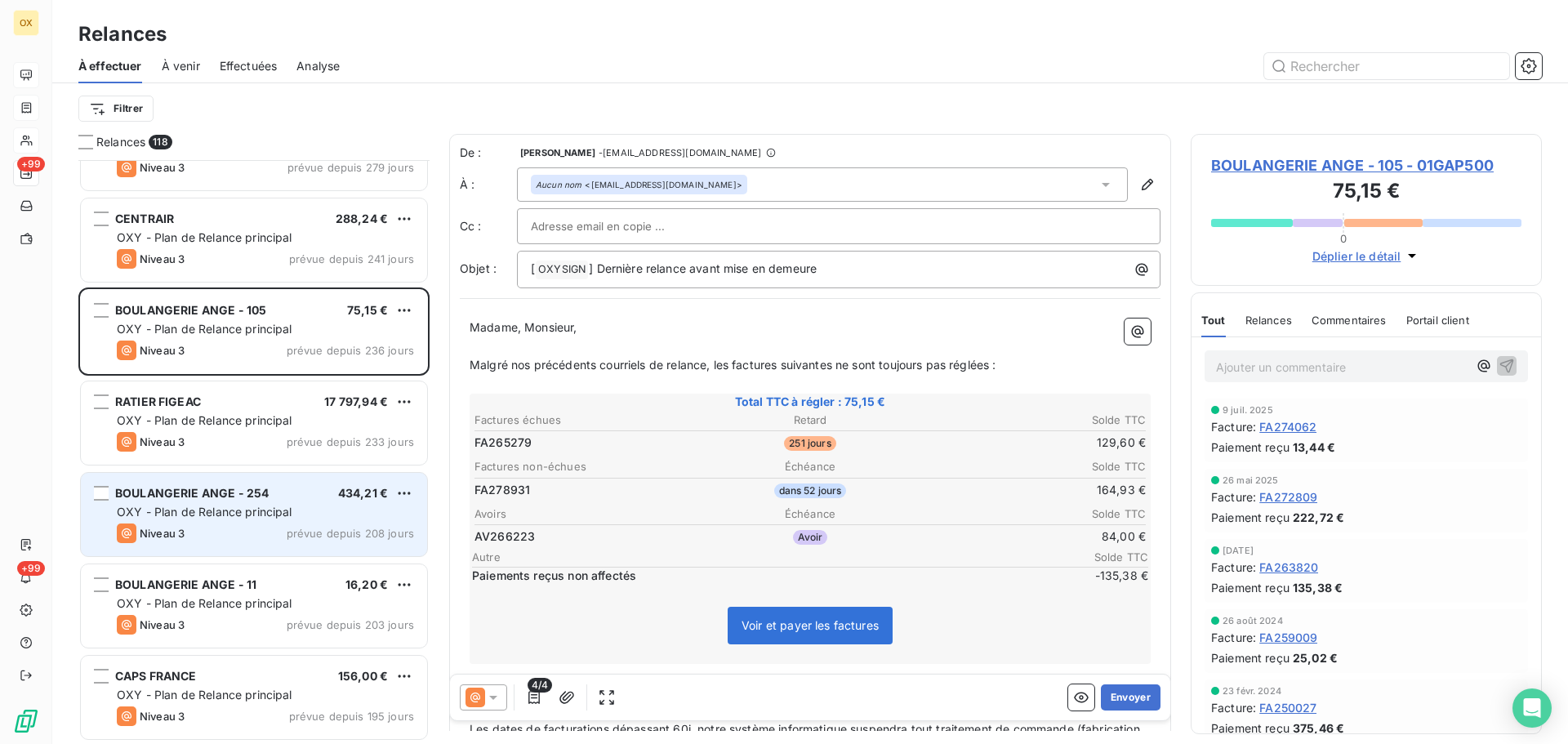
click at [223, 500] on div "BOULANGERIE ANGE - 254" at bounding box center [191, 493] width 154 height 16
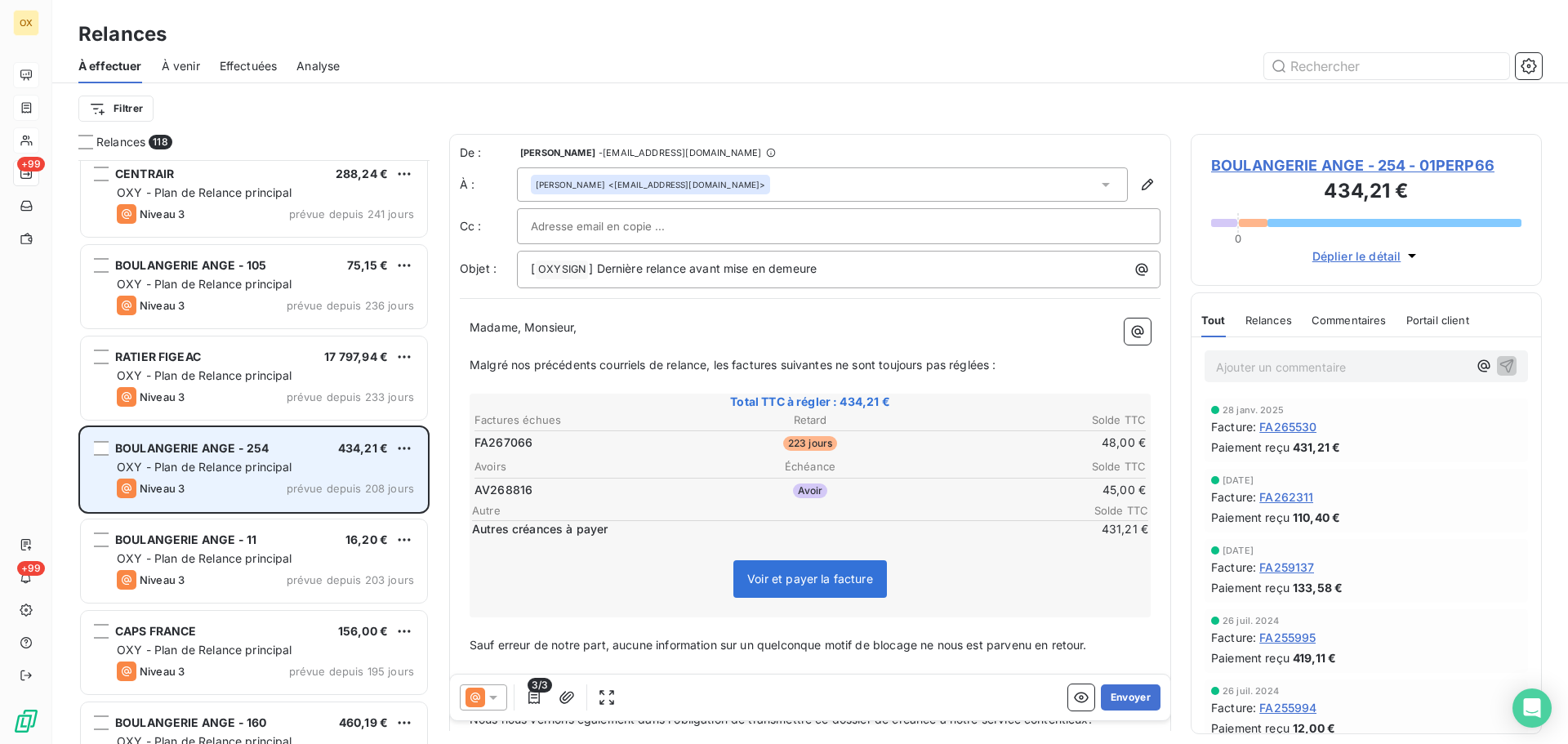
scroll to position [1145, 0]
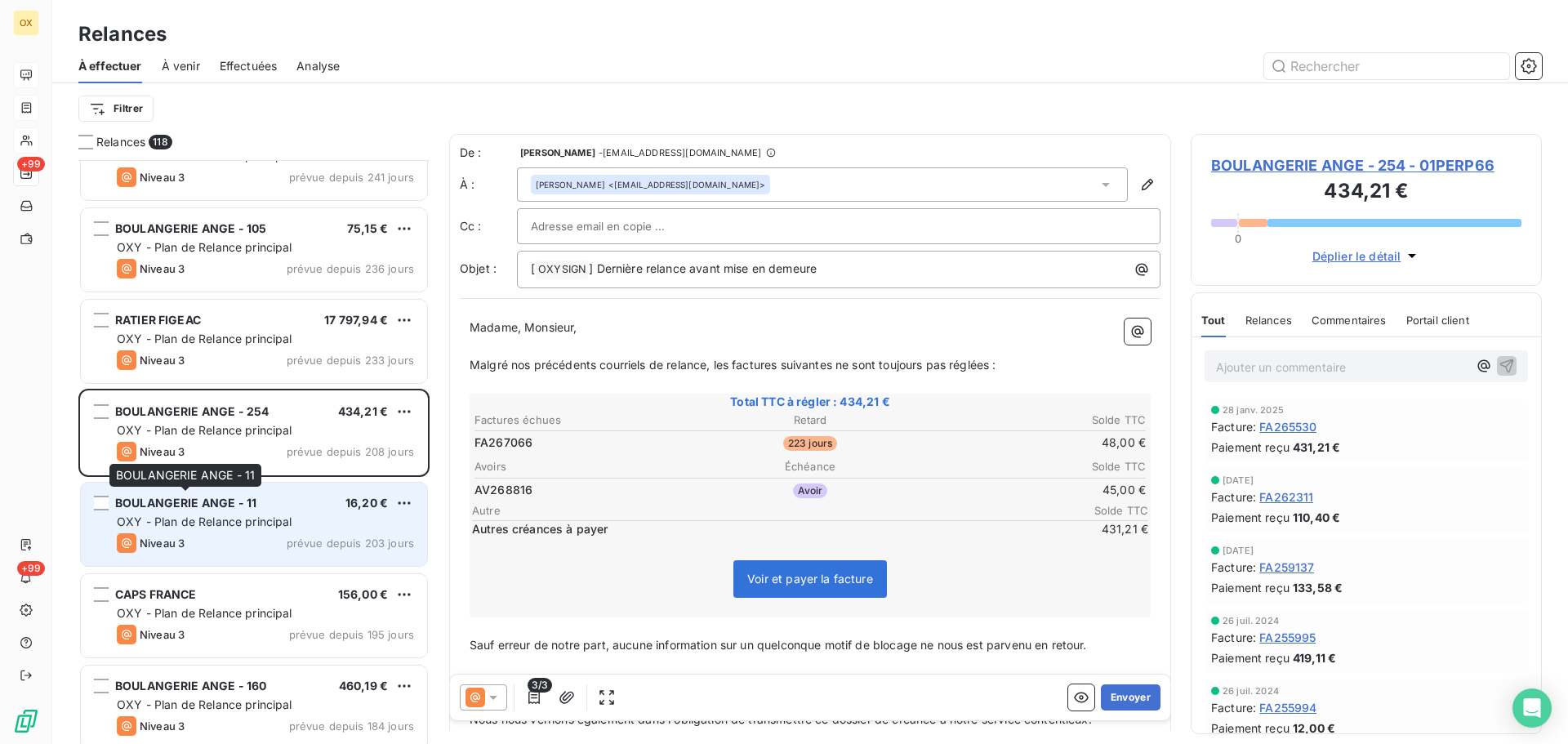
click at [241, 510] on div "BOULANGERIE ANGE - 11" at bounding box center [186, 502] width 141 height 16
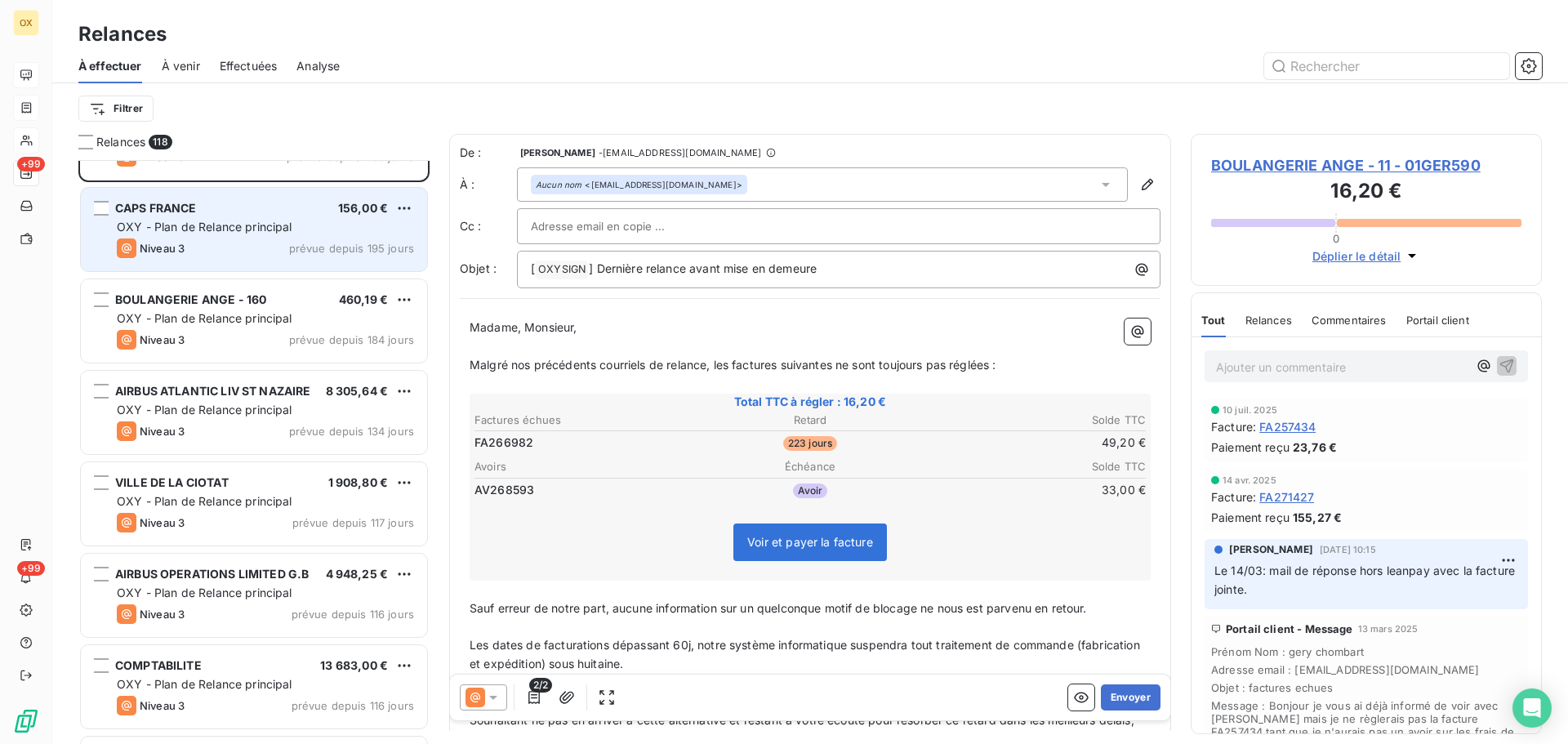
scroll to position [1553, 0]
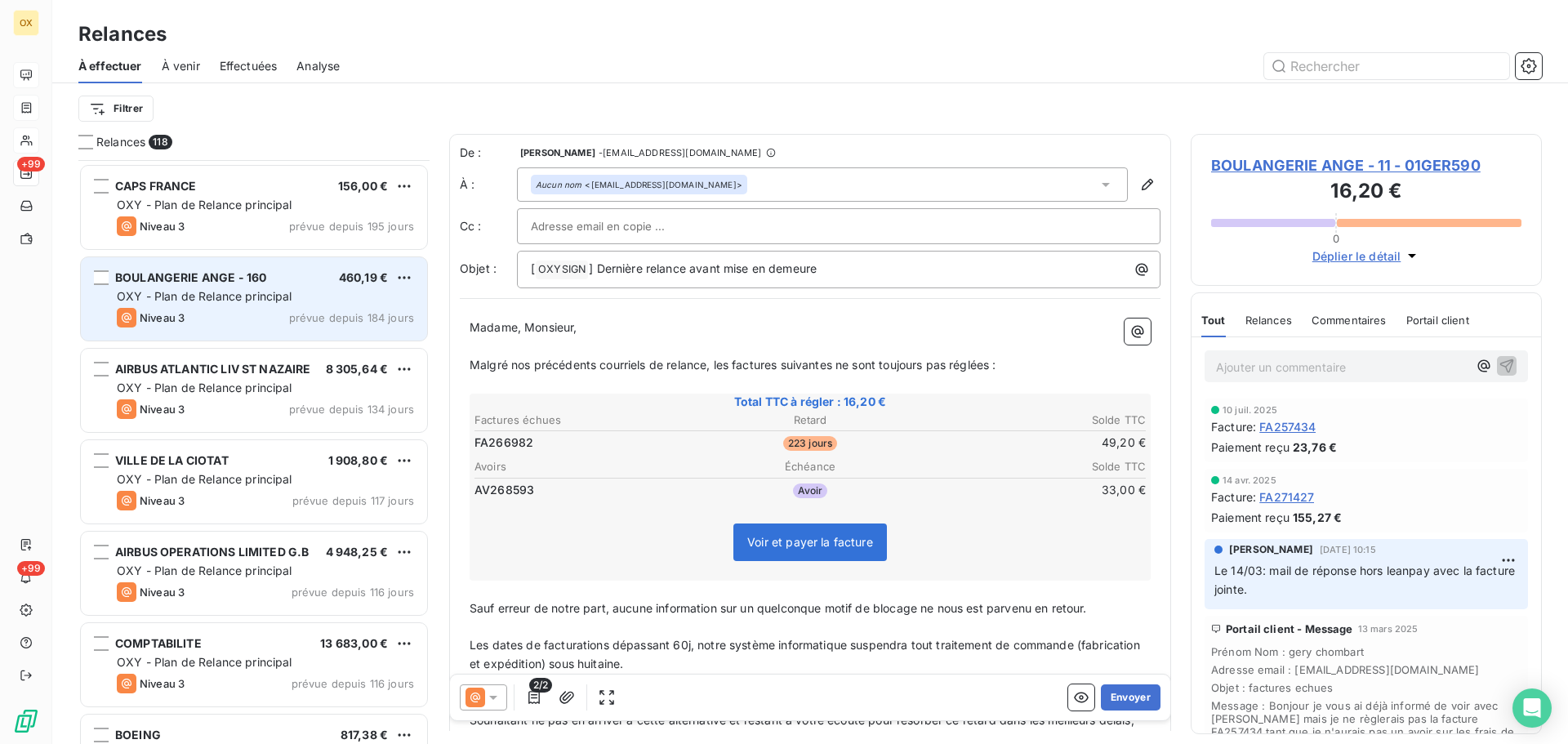
click at [195, 314] on div "Niveau 3 prévue depuis 184 jours" at bounding box center [265, 317] width 297 height 19
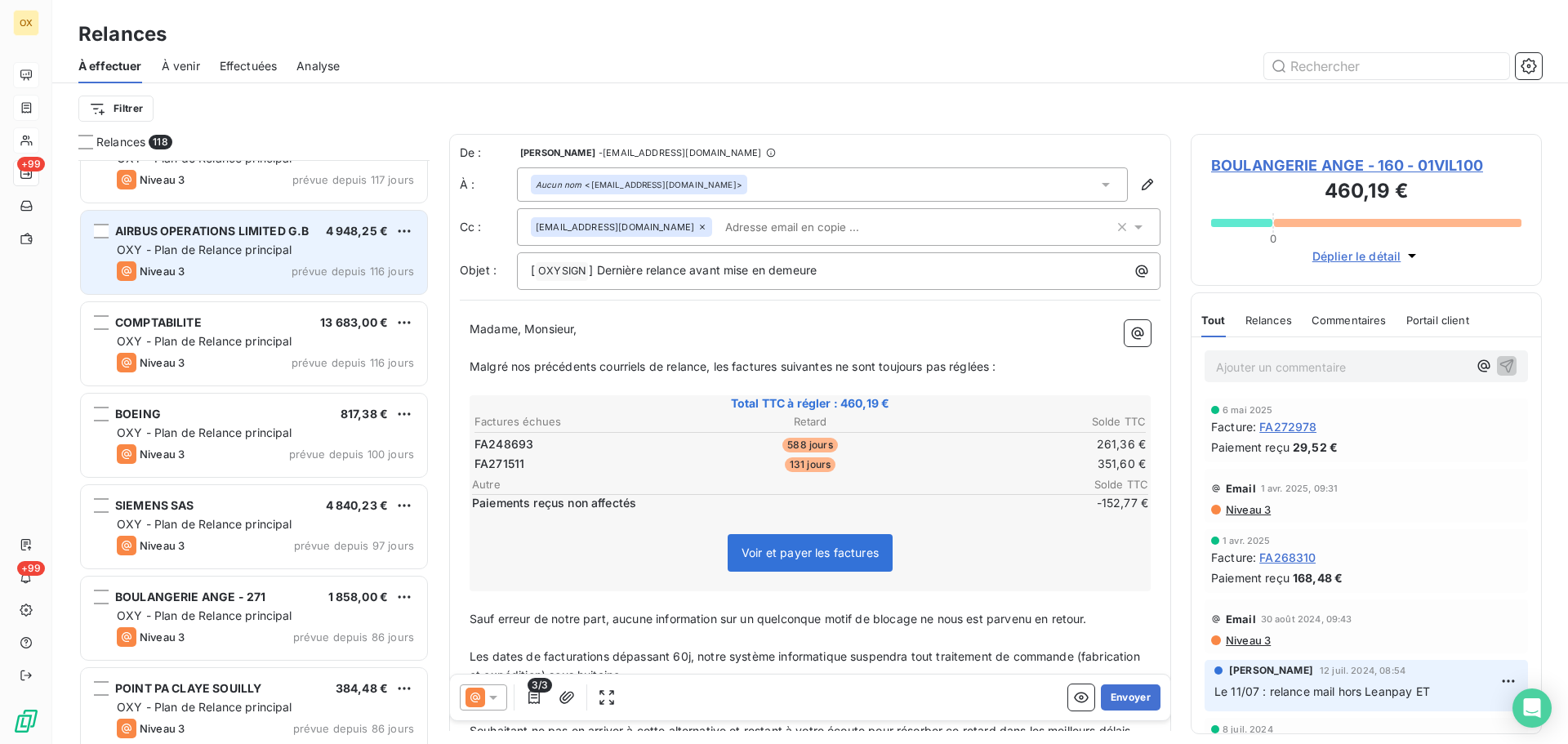
scroll to position [1879, 0]
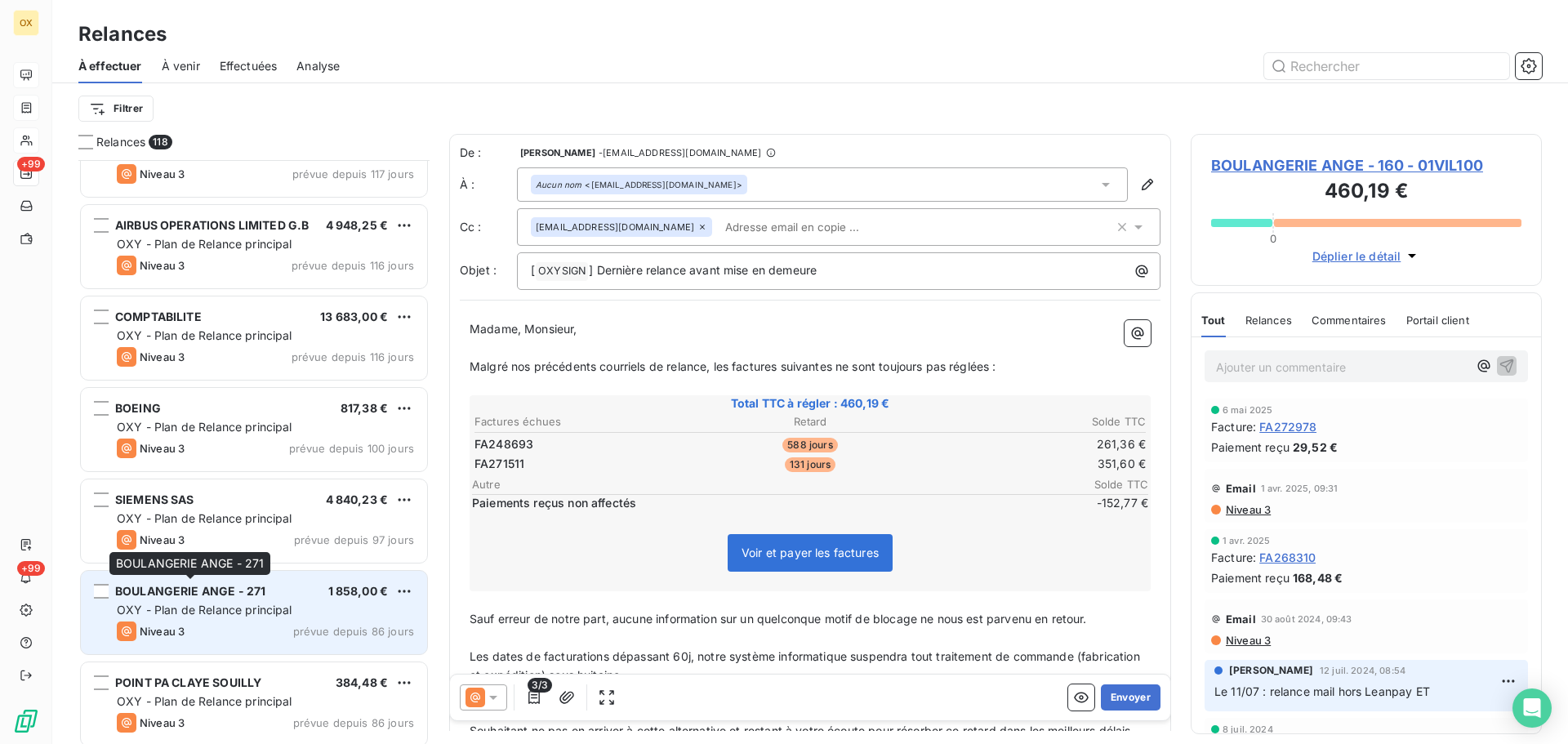
click at [254, 592] on span "BOULANGERIE ANGE - 271" at bounding box center [190, 590] width 150 height 14
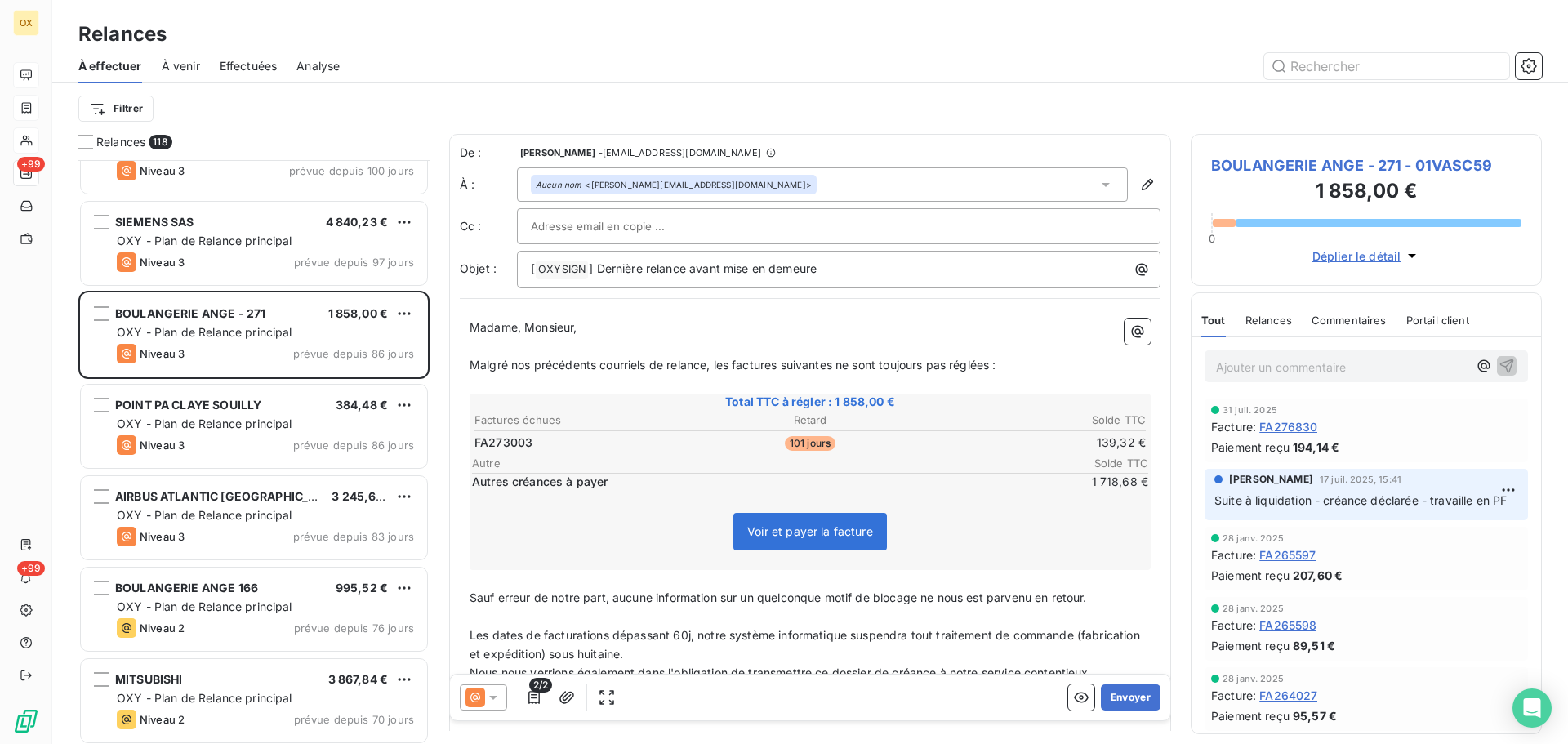
scroll to position [2206, 0]
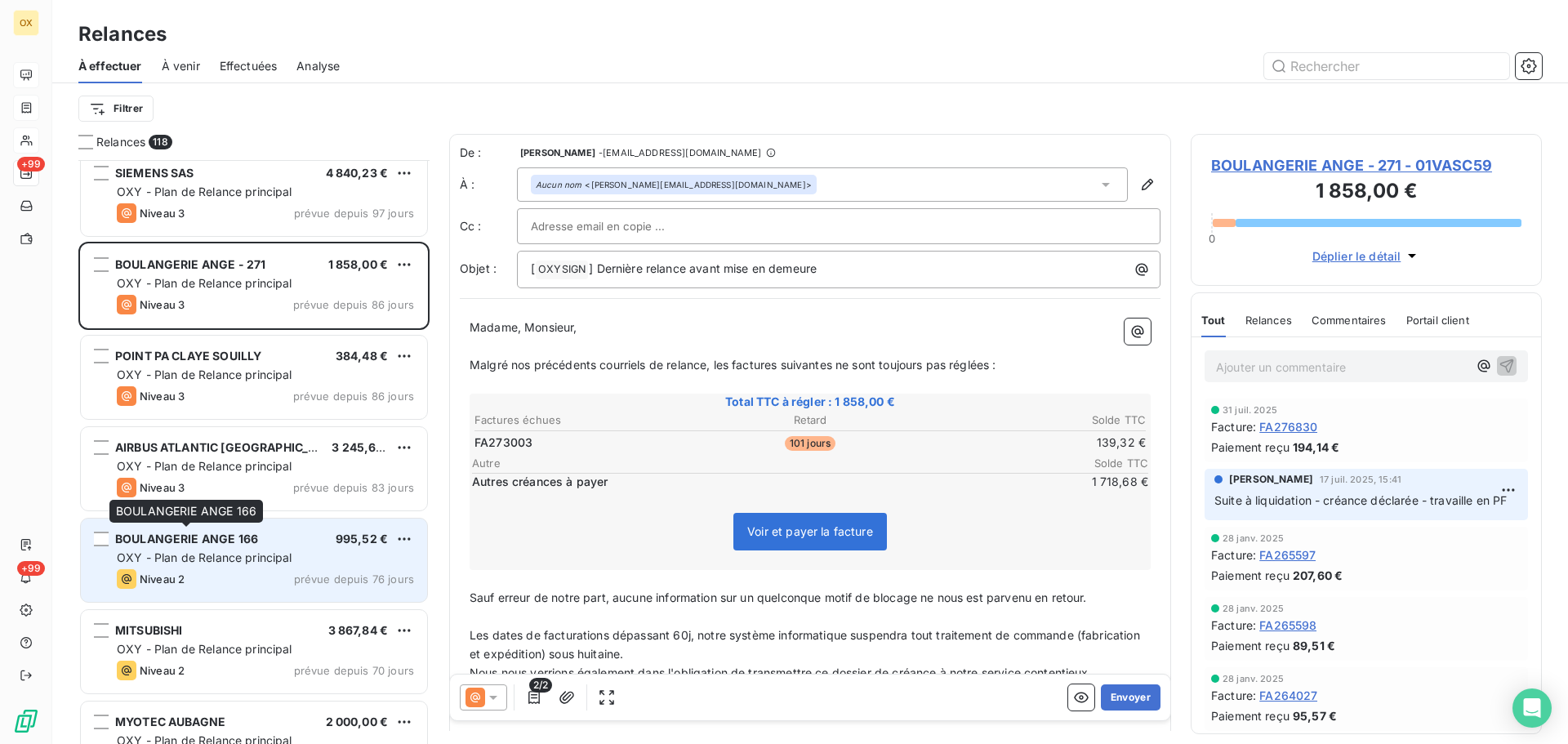
click at [234, 546] on div "BOULANGERIE ANGE 166" at bounding box center [186, 538] width 143 height 16
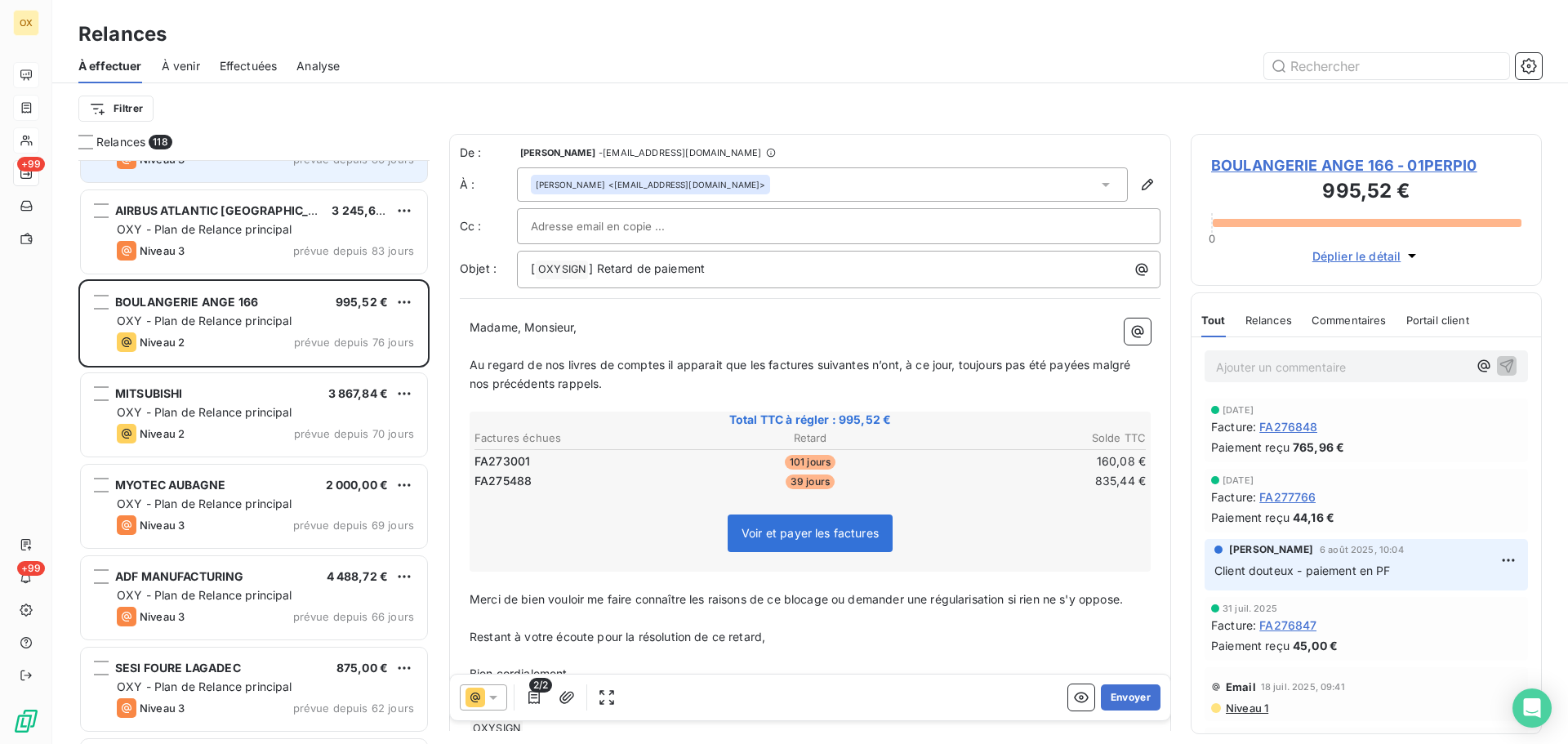
scroll to position [2451, 0]
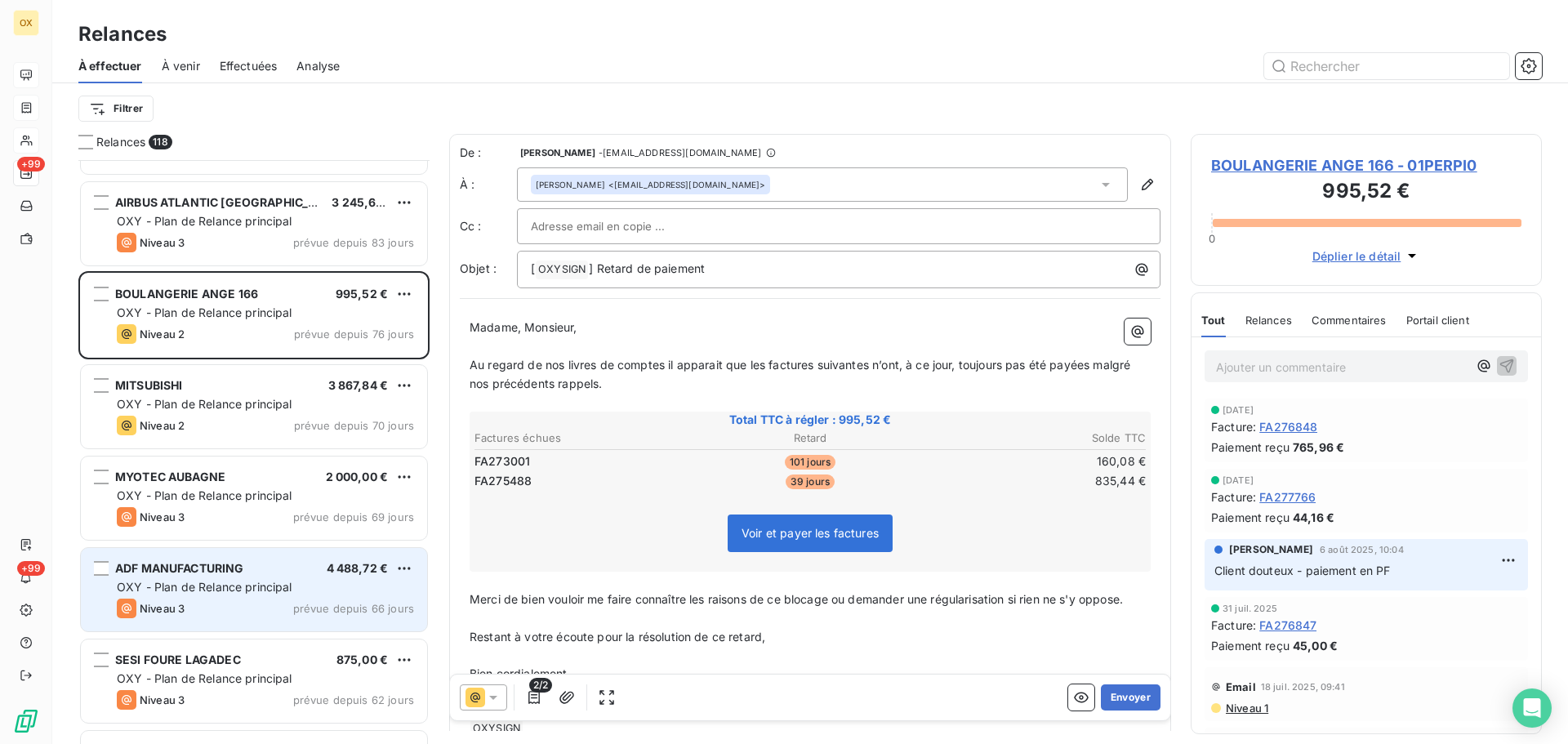
click at [233, 581] on span "OXY - Plan de Relance principal" at bounding box center [204, 587] width 176 height 14
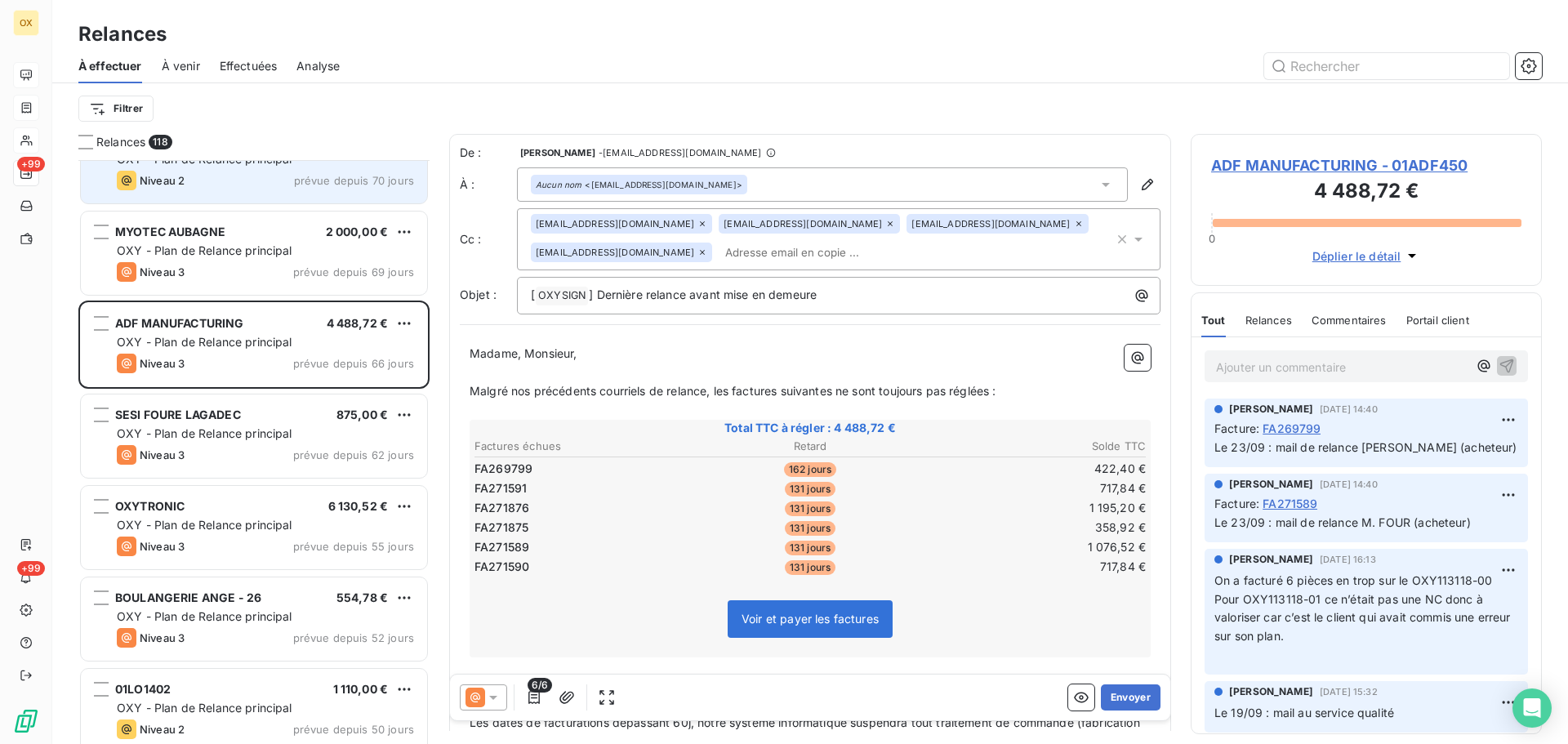
scroll to position [2778, 0]
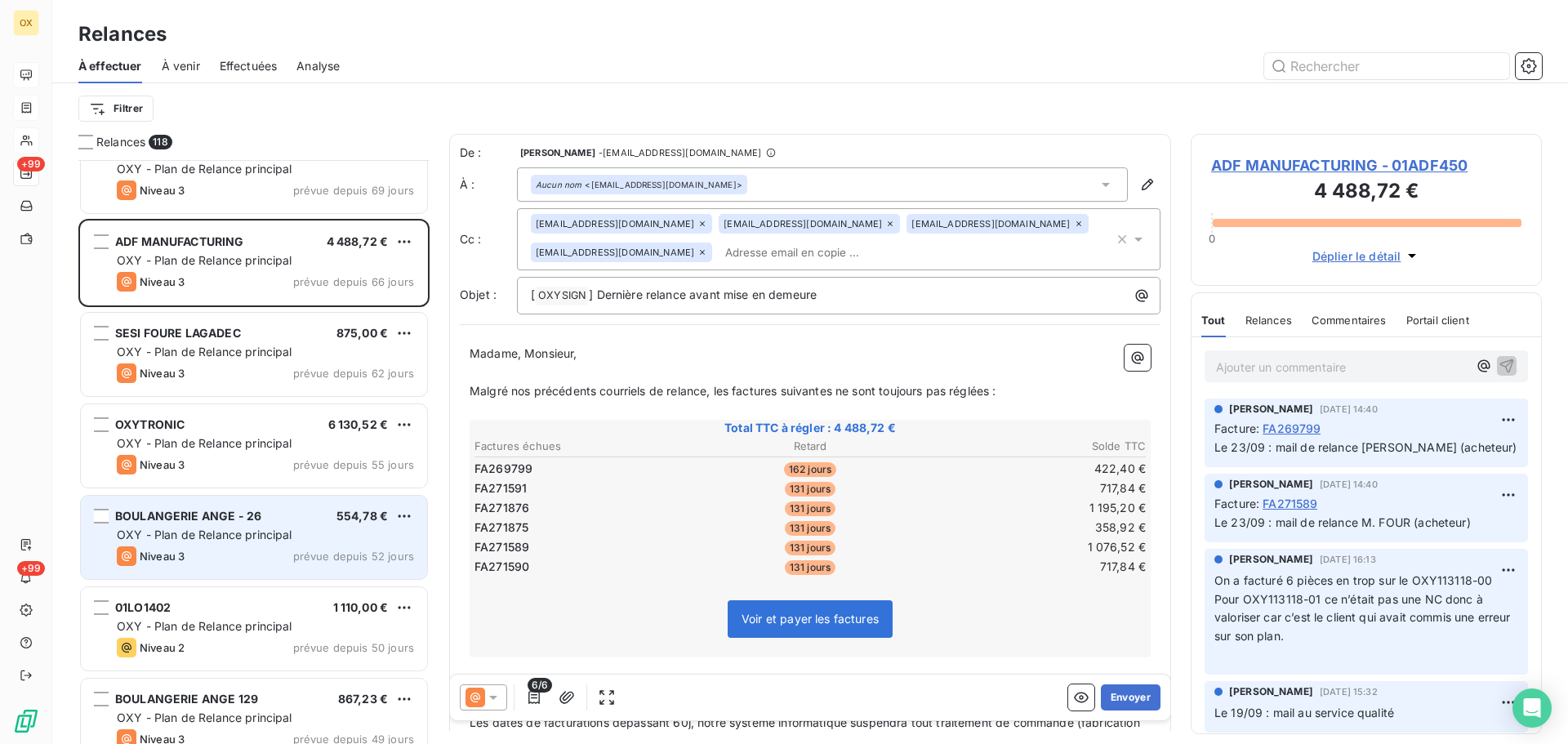
click at [285, 532] on span "OXY - Plan de Relance principal" at bounding box center [204, 534] width 176 height 14
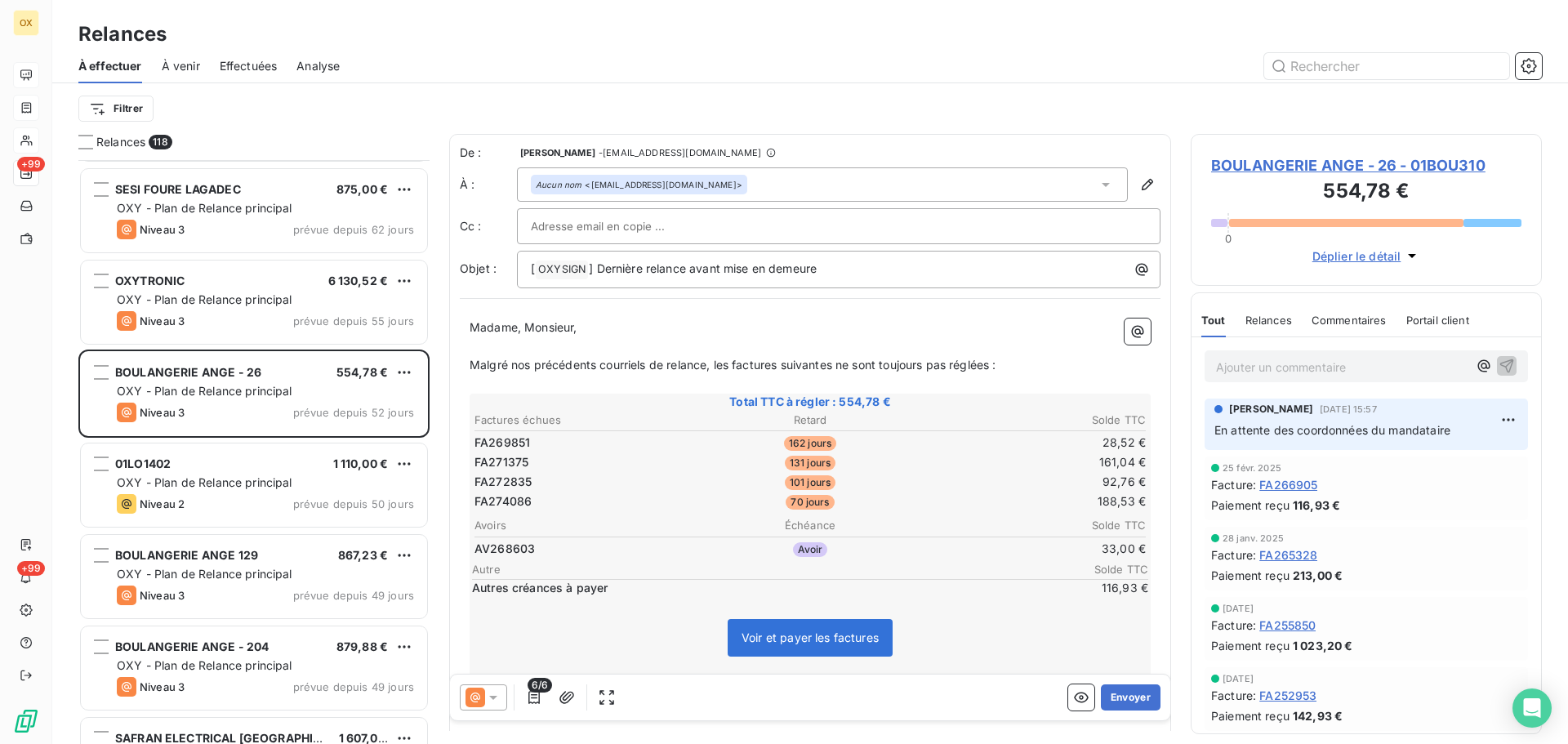
scroll to position [2941, 0]
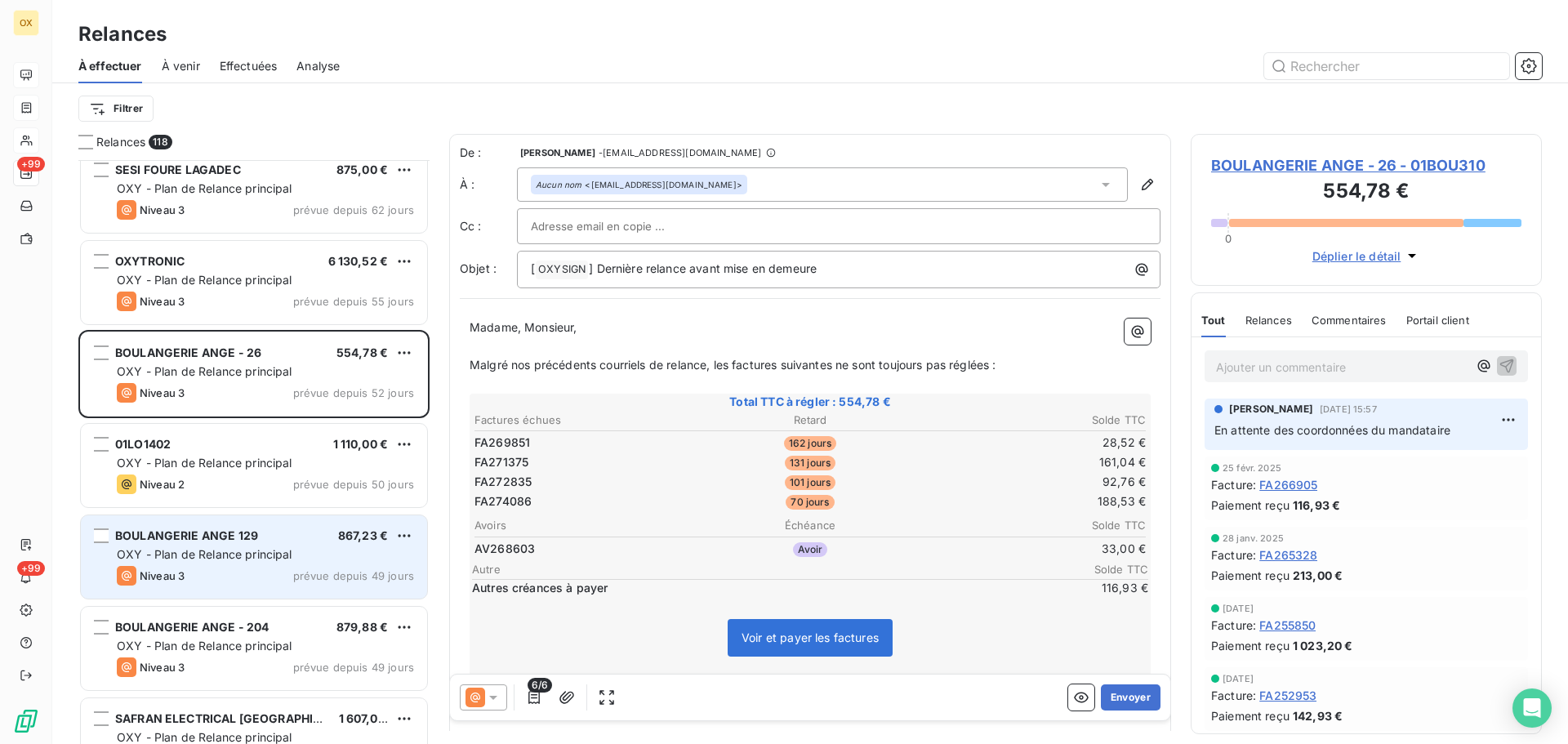
click at [269, 528] on div "BOULANGERIE ANGE 129 867,23 €" at bounding box center [265, 536] width 297 height 15
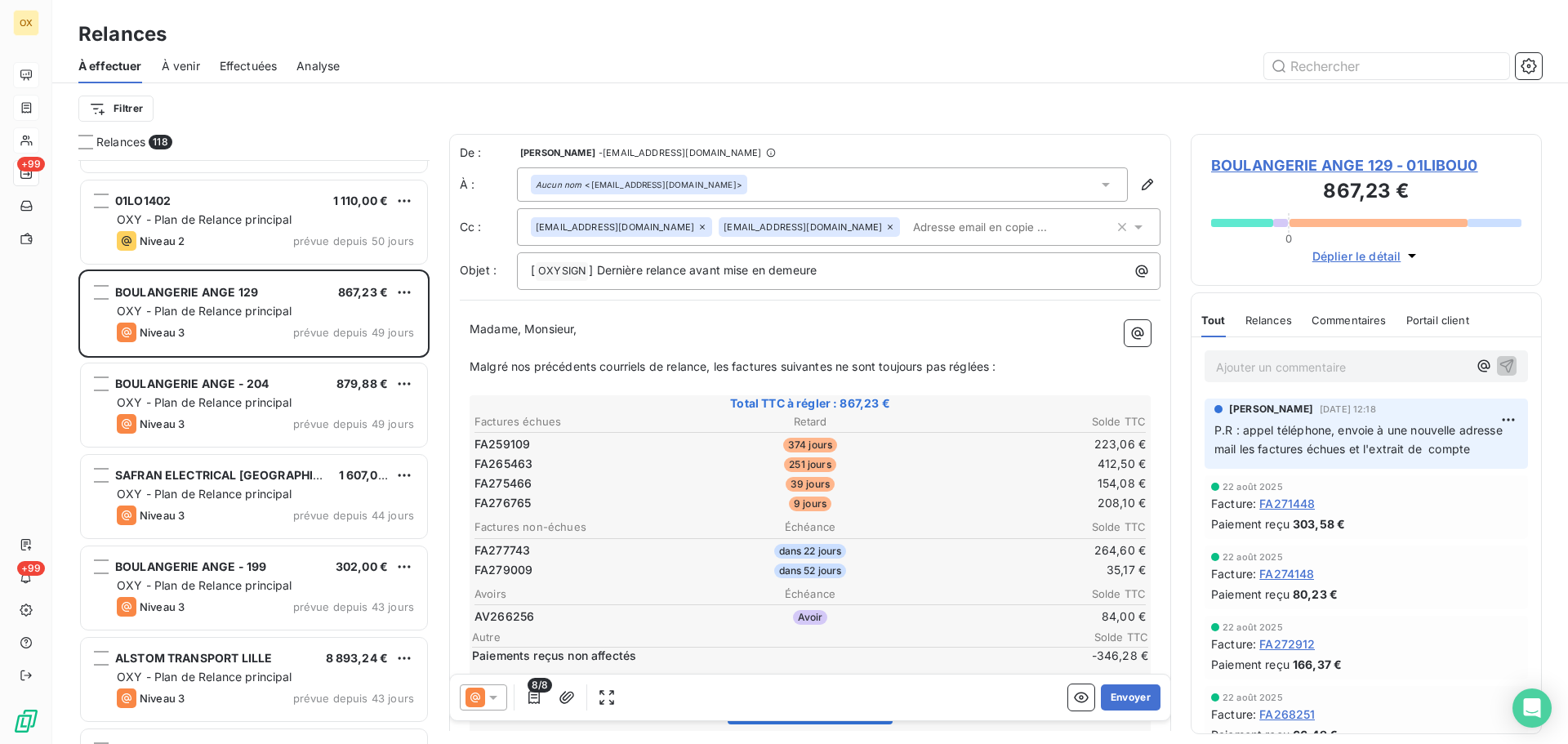
scroll to position [3186, 0]
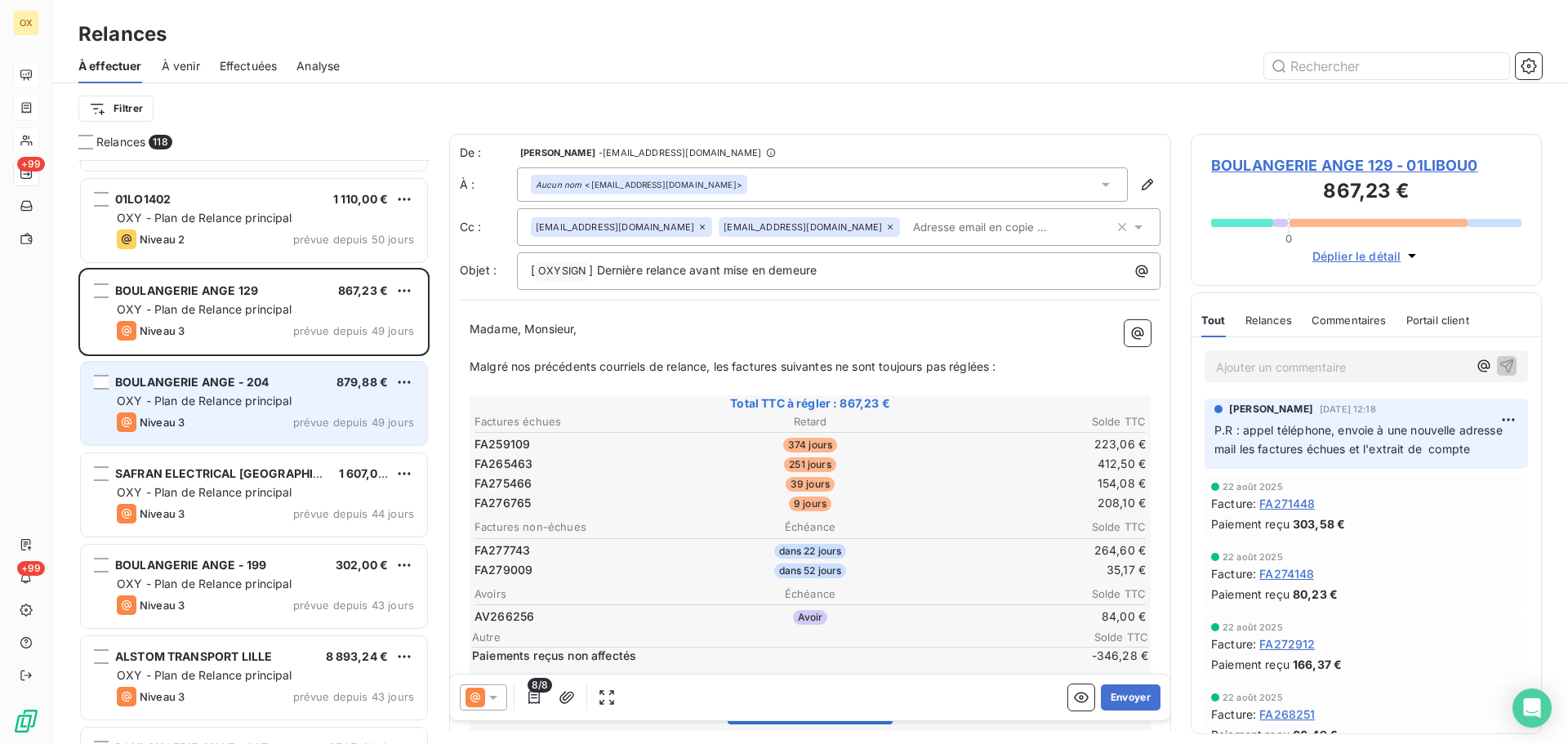
click at [233, 411] on div "BOULANGERIE ANGE - 204 879,88 € OXY - Plan de Relance principal Niveau 3 prévue…" at bounding box center [254, 403] width 346 height 83
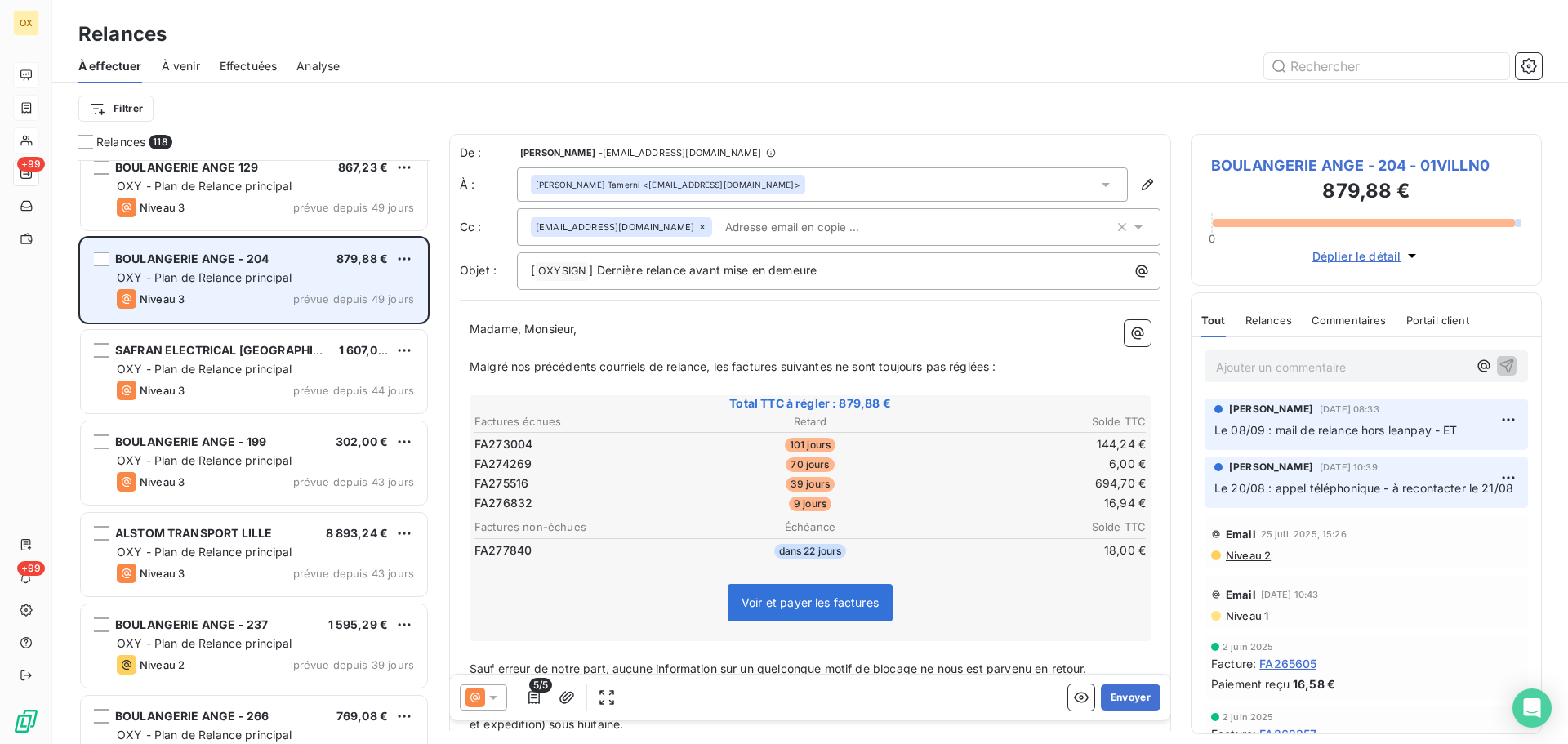
scroll to position [3431, 0]
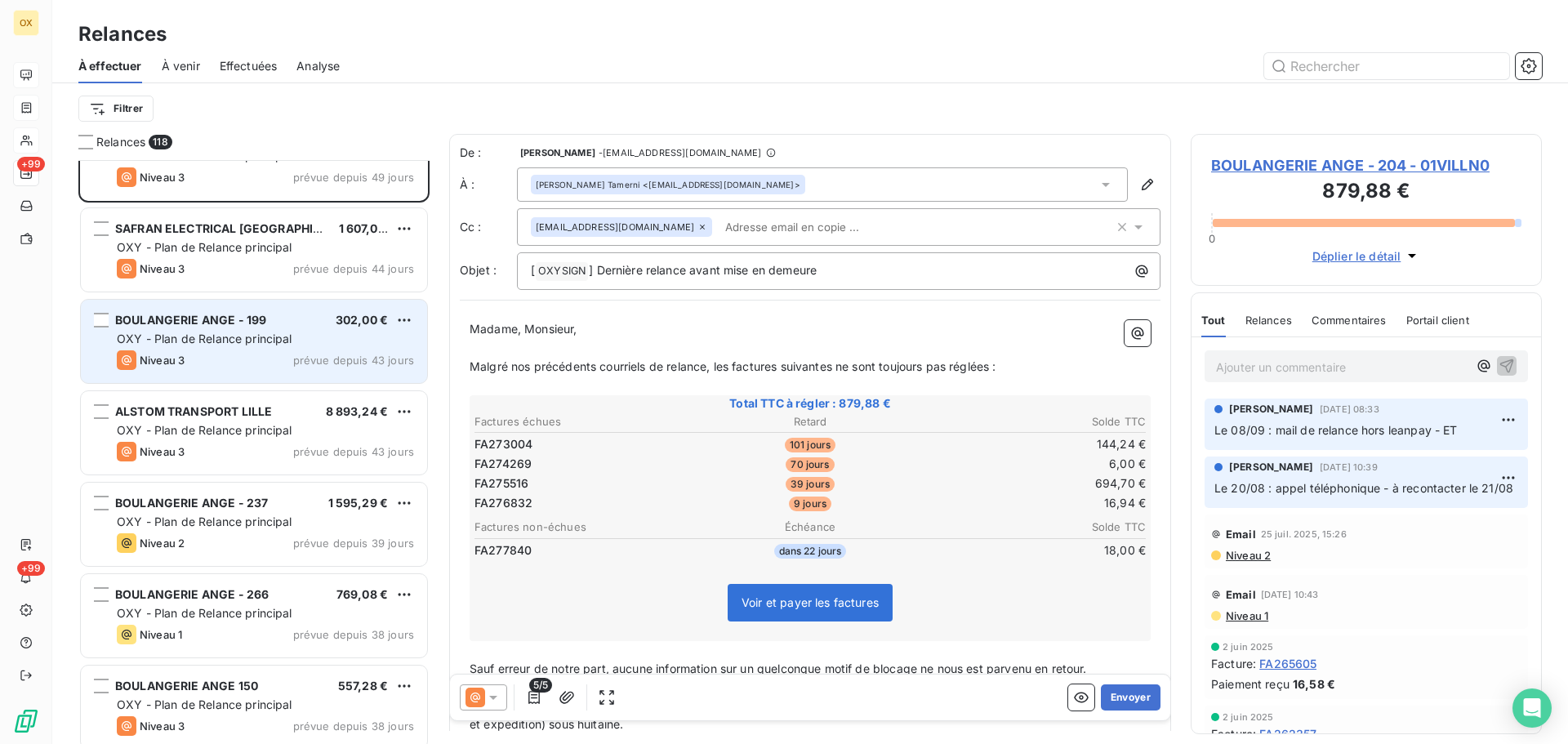
click at [224, 360] on div "Niveau 3 prévue depuis 43 jours" at bounding box center [265, 359] width 297 height 19
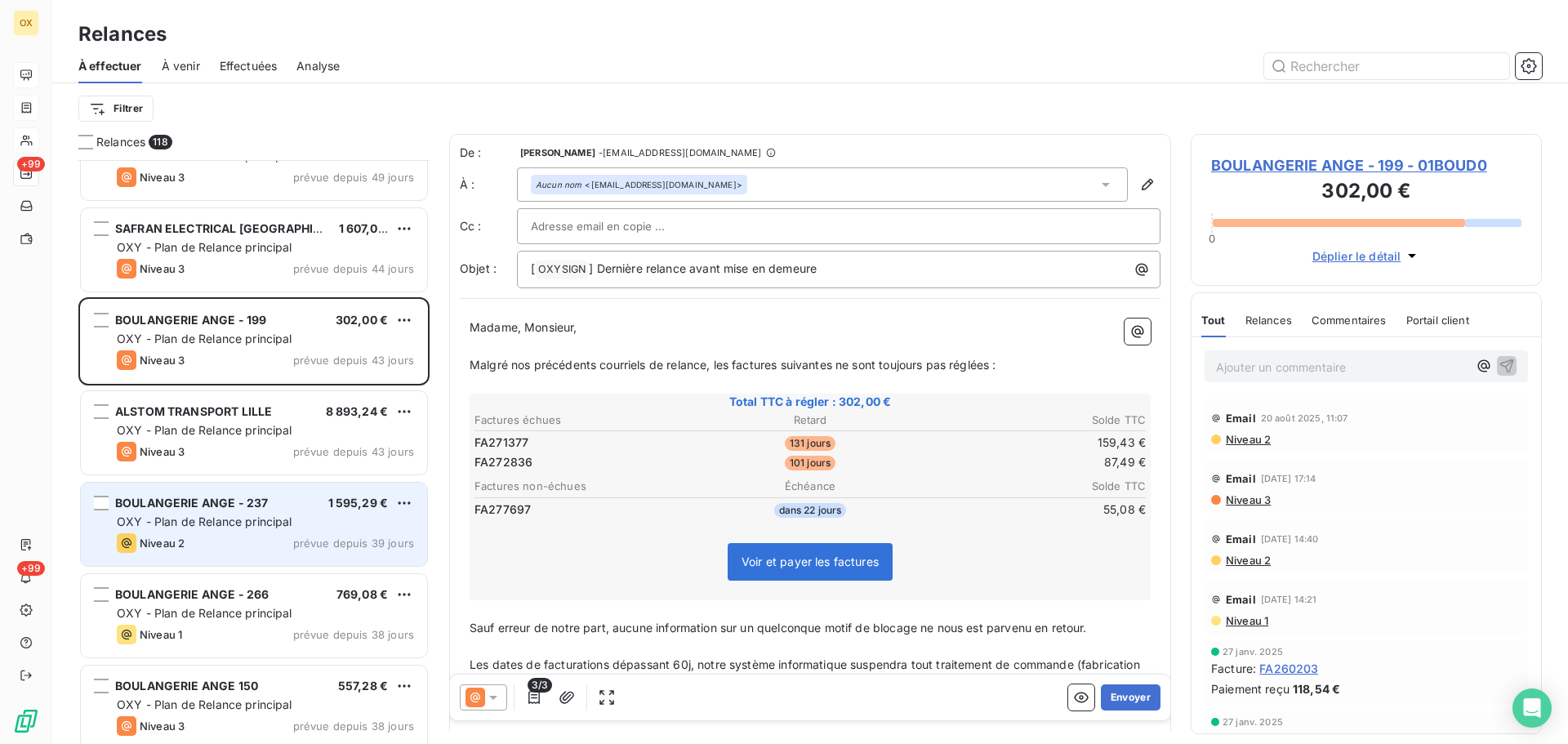
click at [269, 520] on span "OXY - Plan de Relance principal" at bounding box center [204, 521] width 176 height 14
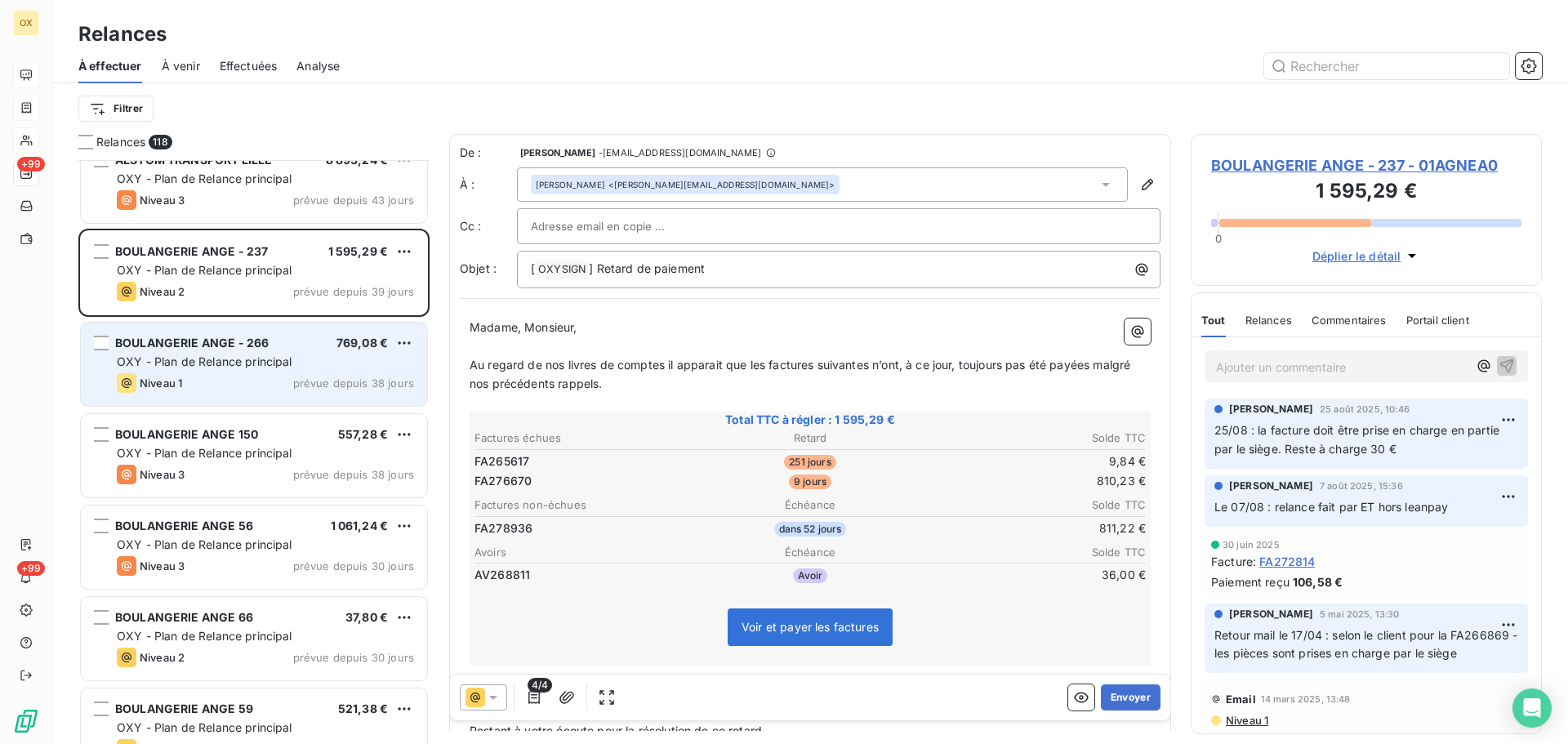
scroll to position [3676, 0]
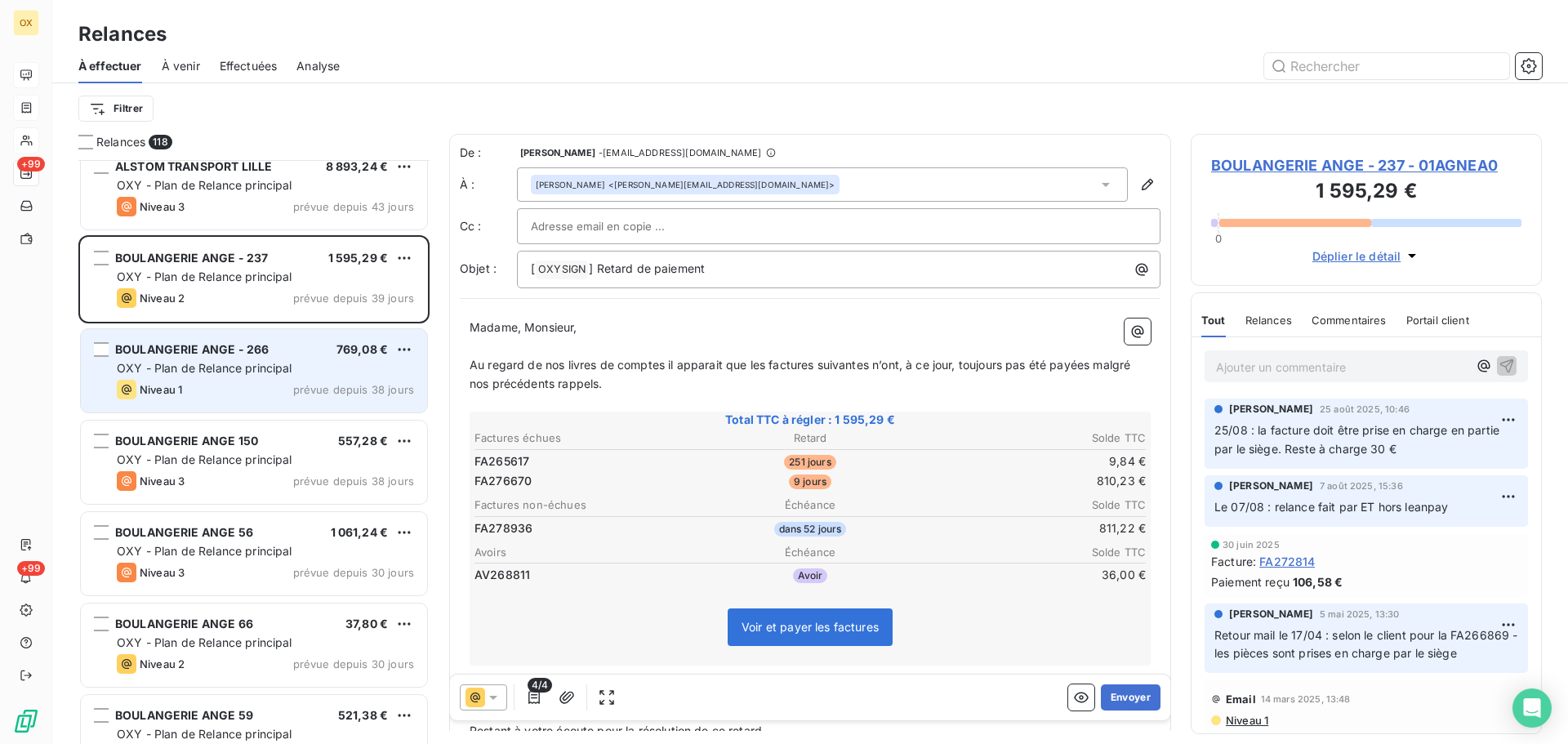
click at [254, 351] on span "BOULANGERIE ANGE - 266" at bounding box center [191, 349] width 154 height 14
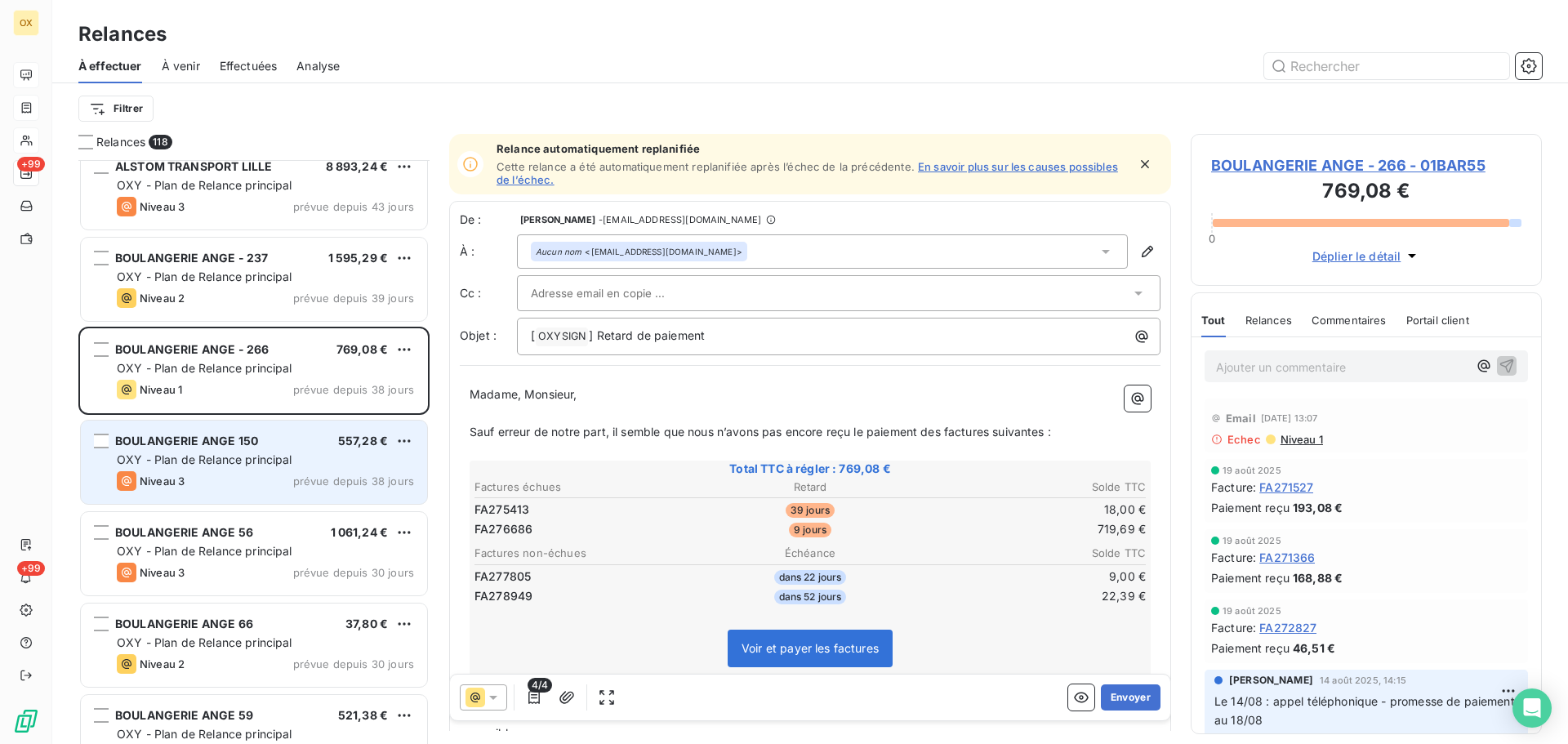
click at [273, 437] on div "BOULANGERIE ANGE 150 557,28 €" at bounding box center [265, 441] width 297 height 15
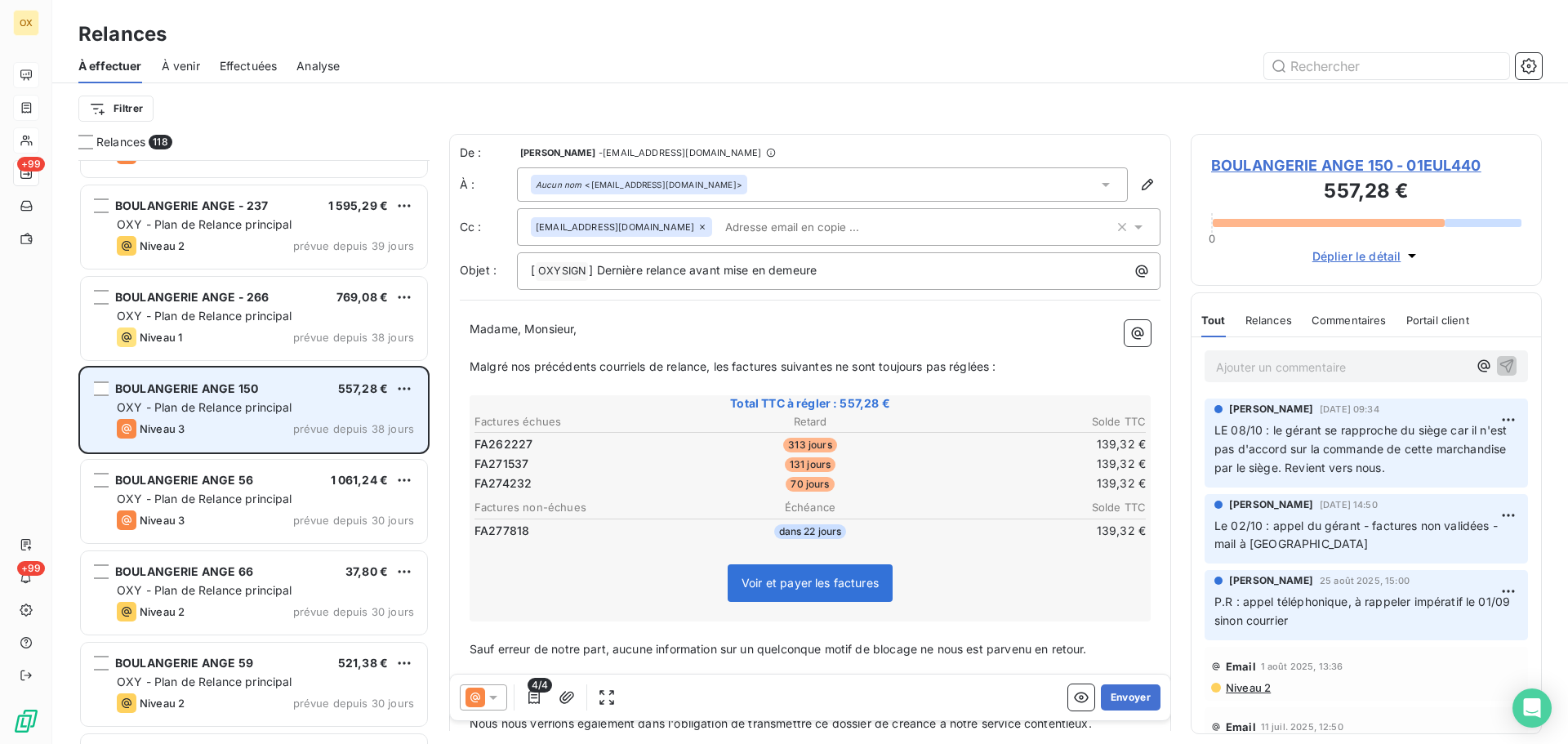
scroll to position [3758, 0]
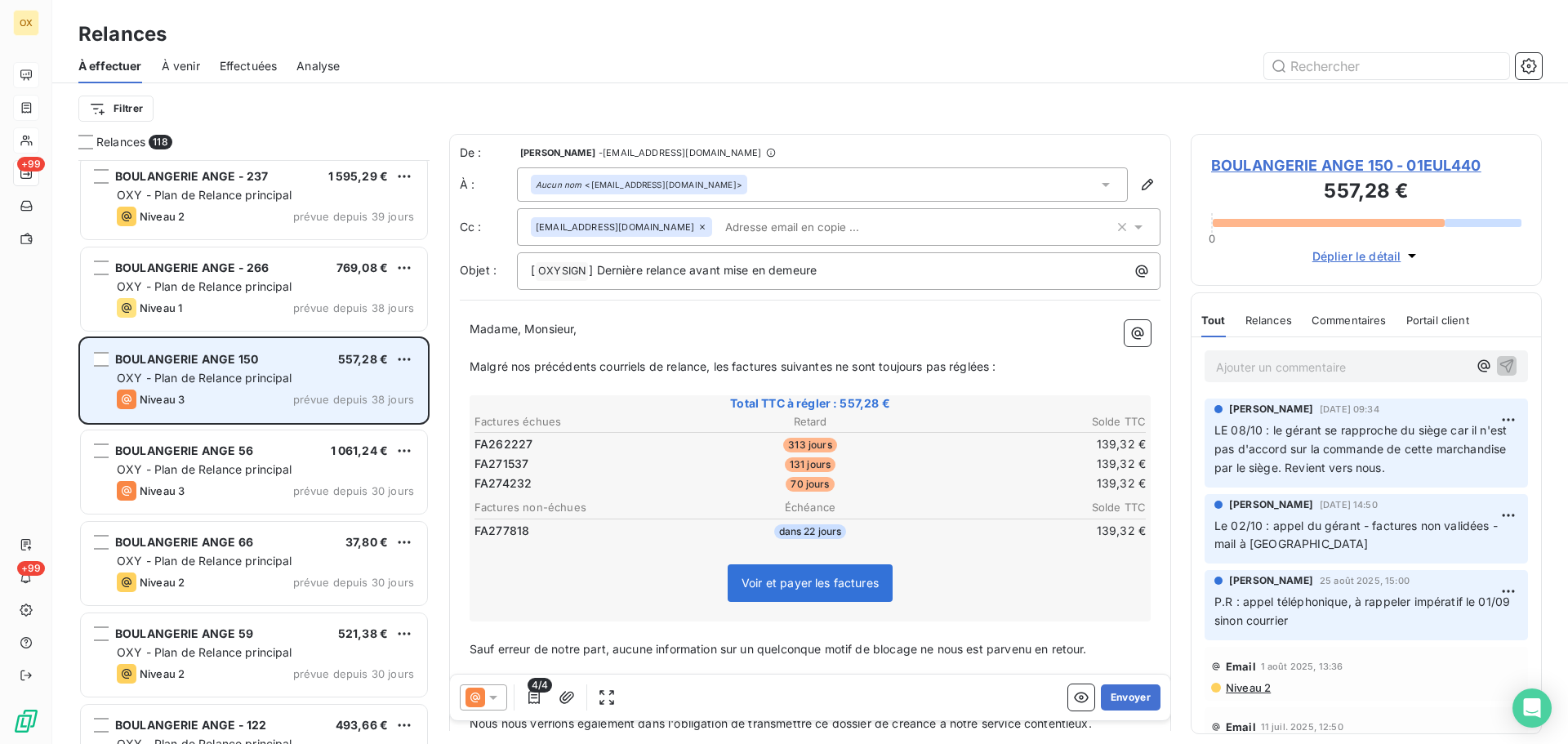
click at [273, 437] on div "BOULANGERIE ANGE 56 1 061,24 € OXY - Plan de Relance principal Niveau 3 prévue …" at bounding box center [254, 472] width 346 height 83
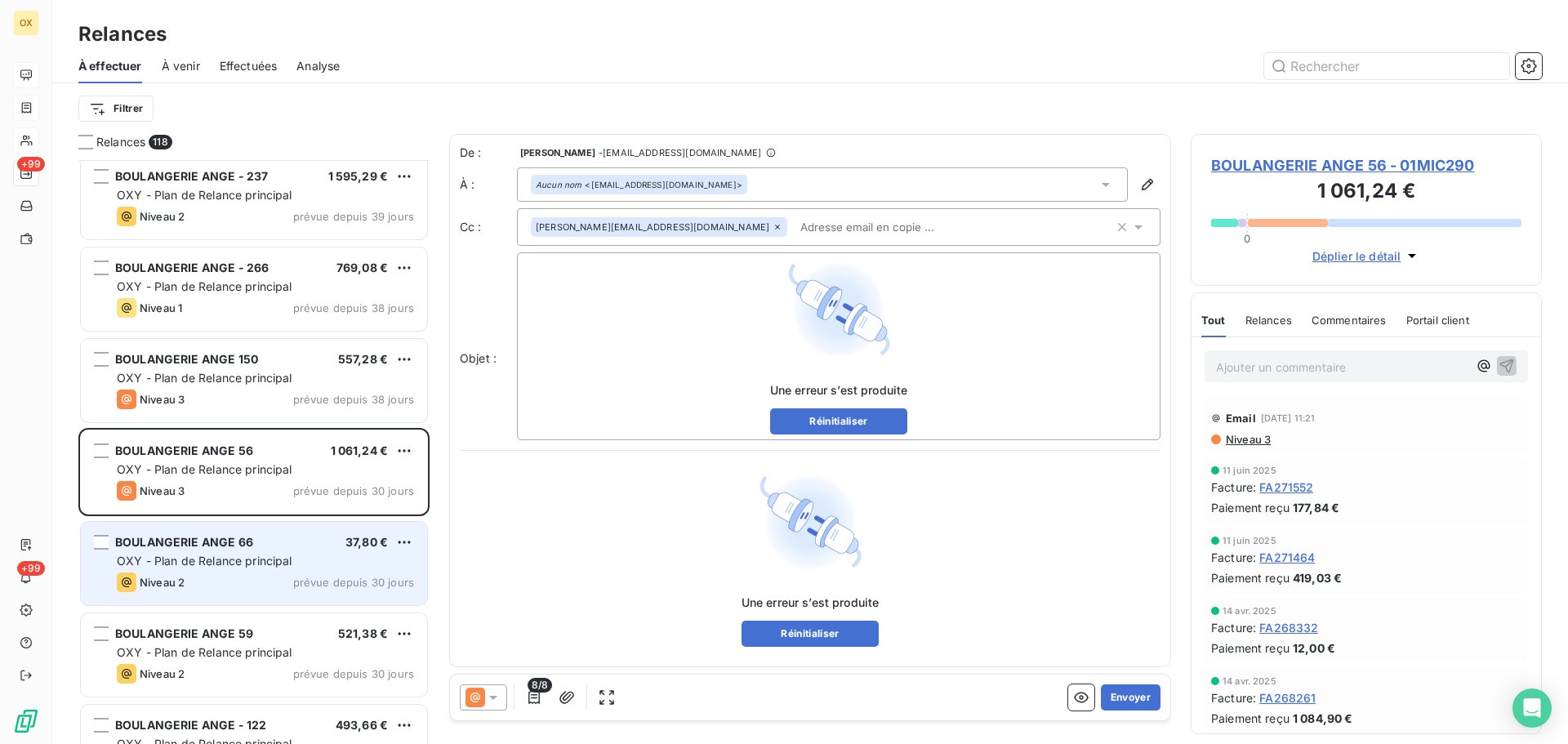
click at [254, 542] on div "BOULANGERIE ANGE 66 37,80 €" at bounding box center [265, 542] width 297 height 15
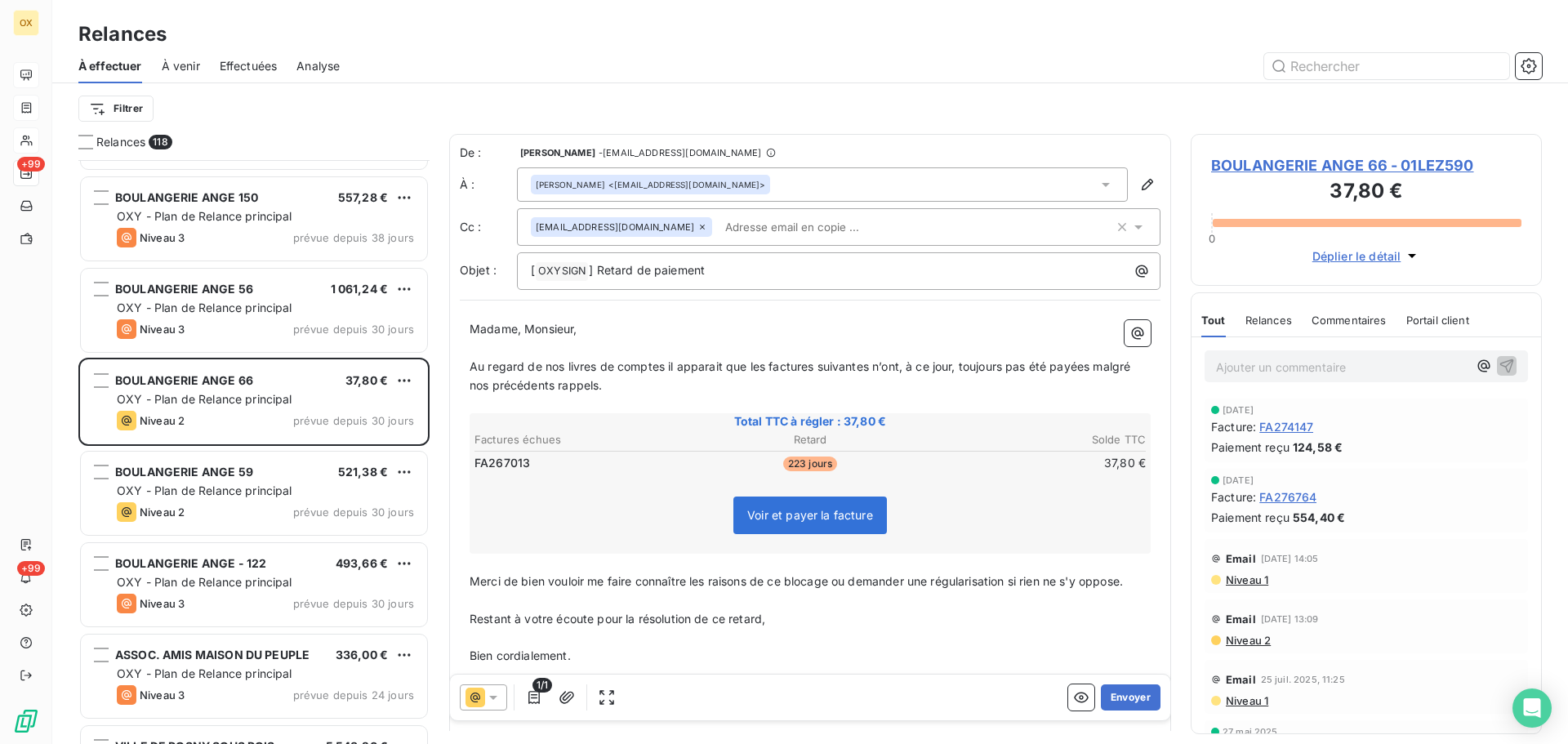
scroll to position [4003, 0]
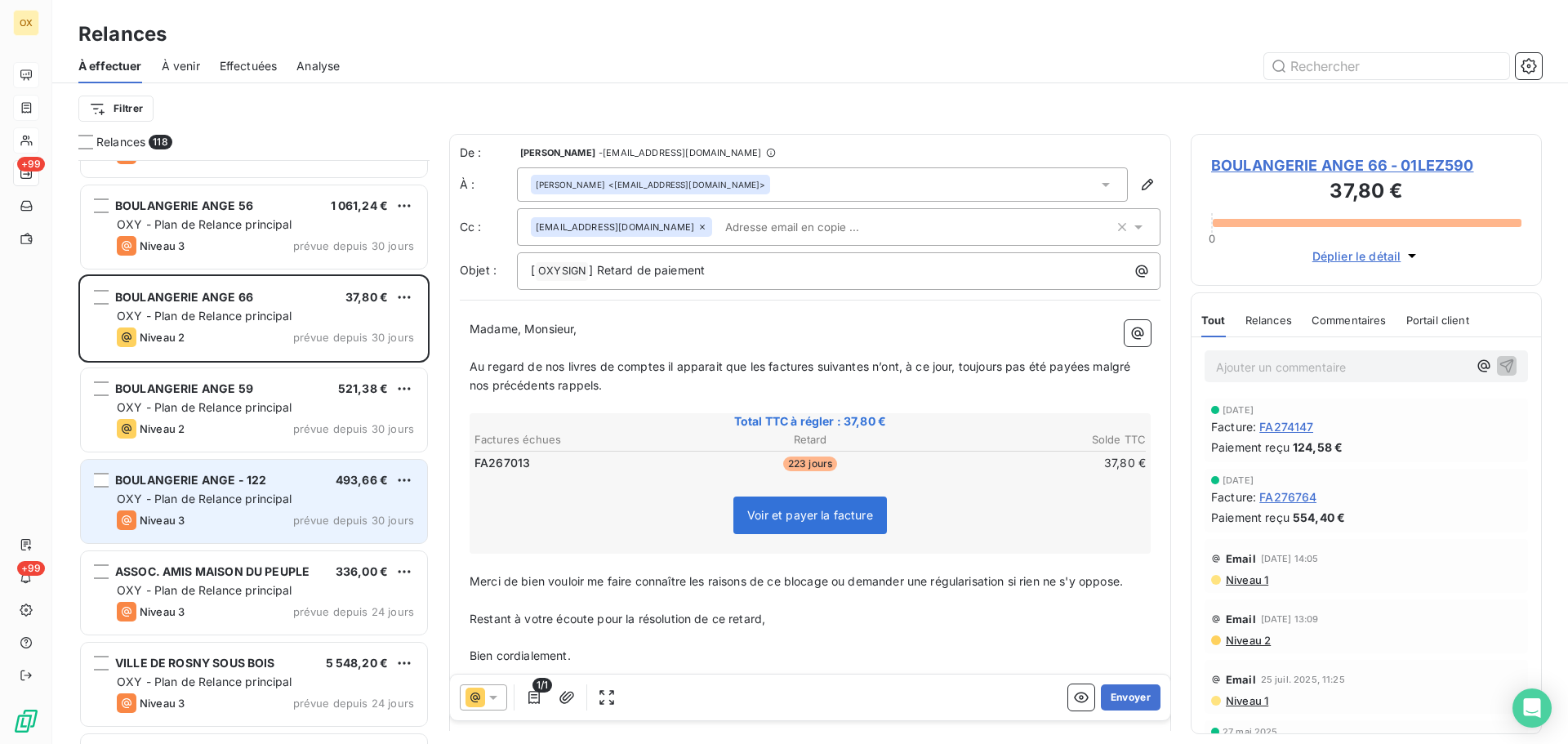
click at [247, 487] on div "BOULANGERIE ANGE - 122" at bounding box center [191, 479] width 151 height 16
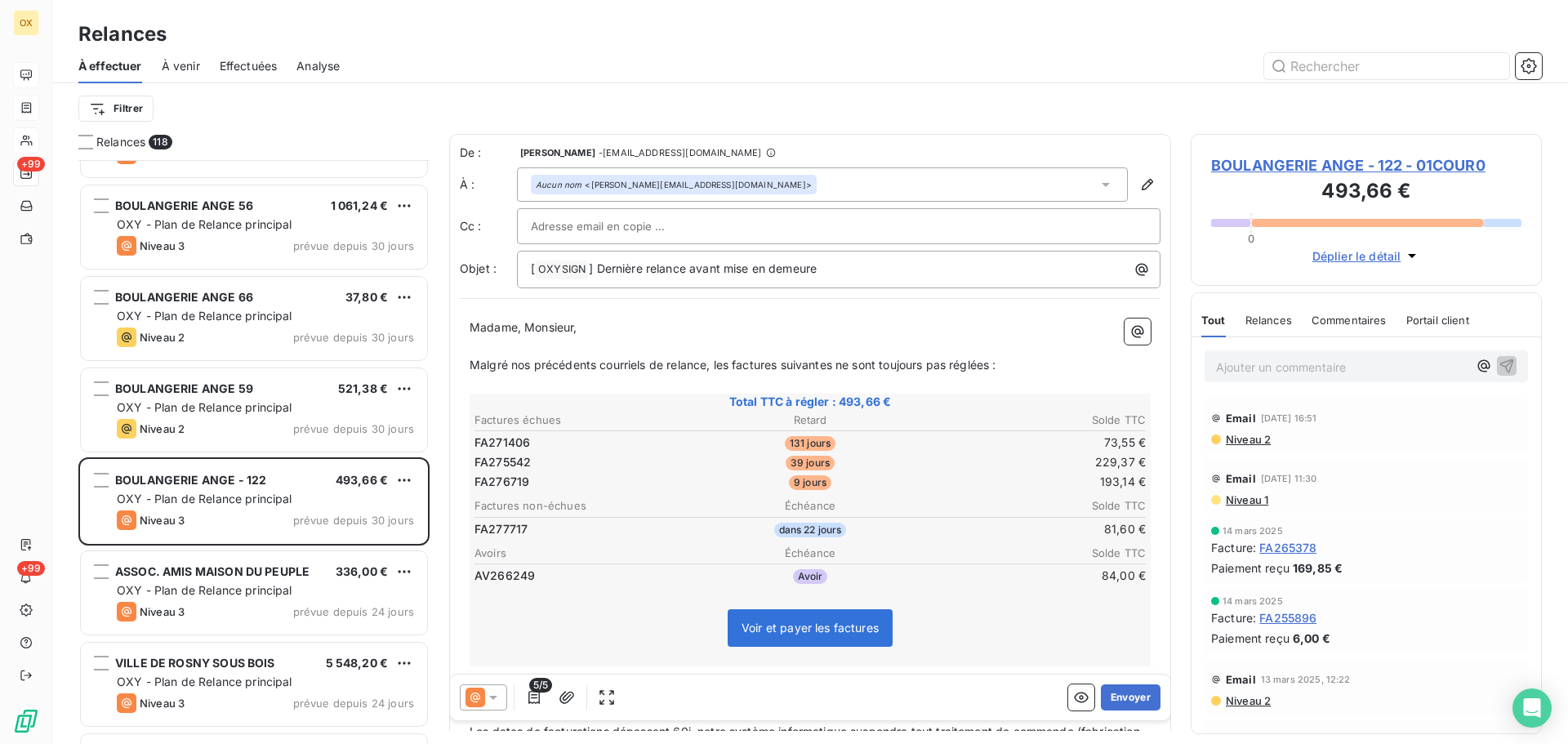
click at [1297, 165] on span "BOULANGERIE ANGE - 122 - 01COUR0" at bounding box center [1366, 165] width 311 height 22
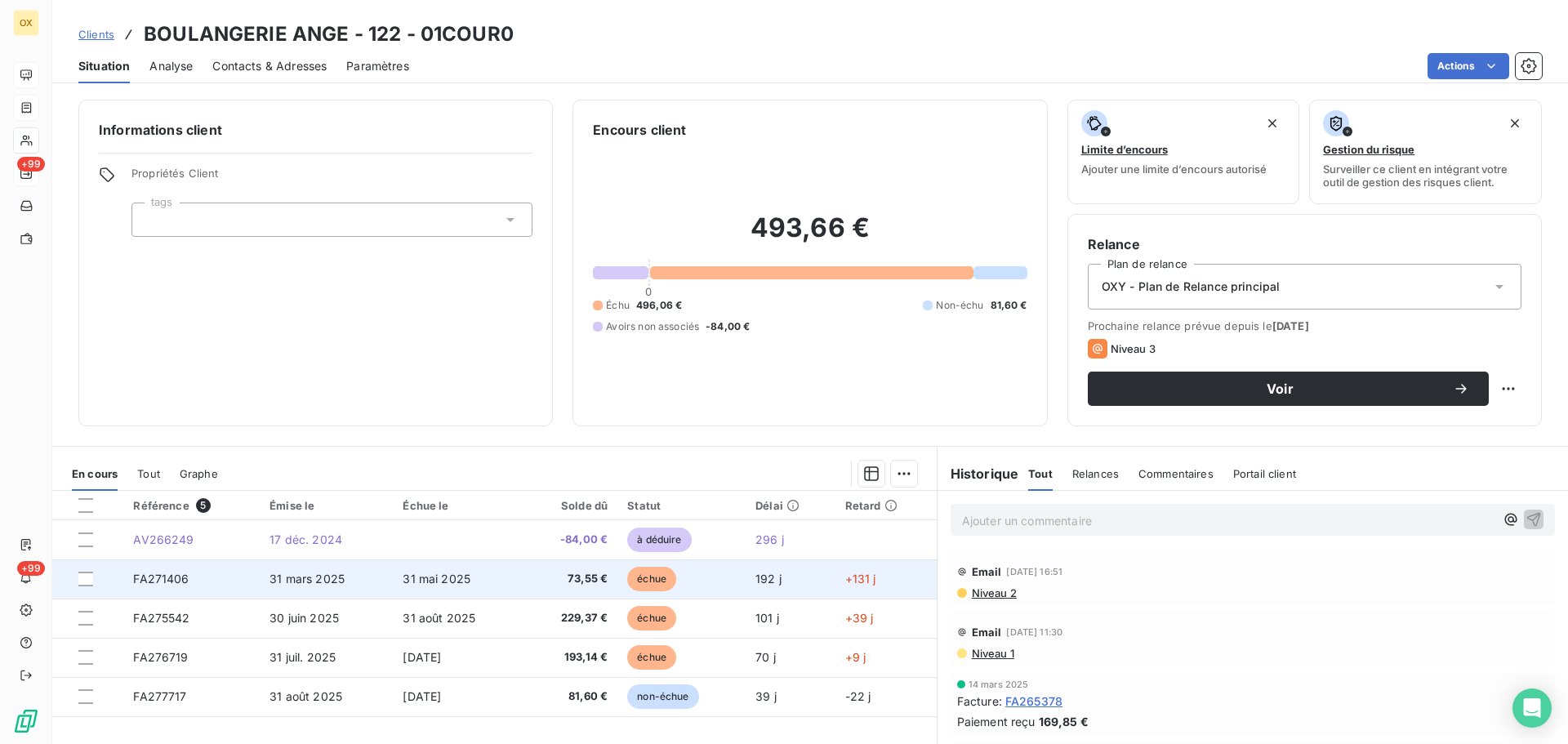
click at [437, 586] on td "31 mai 2025" at bounding box center [458, 579] width 130 height 39
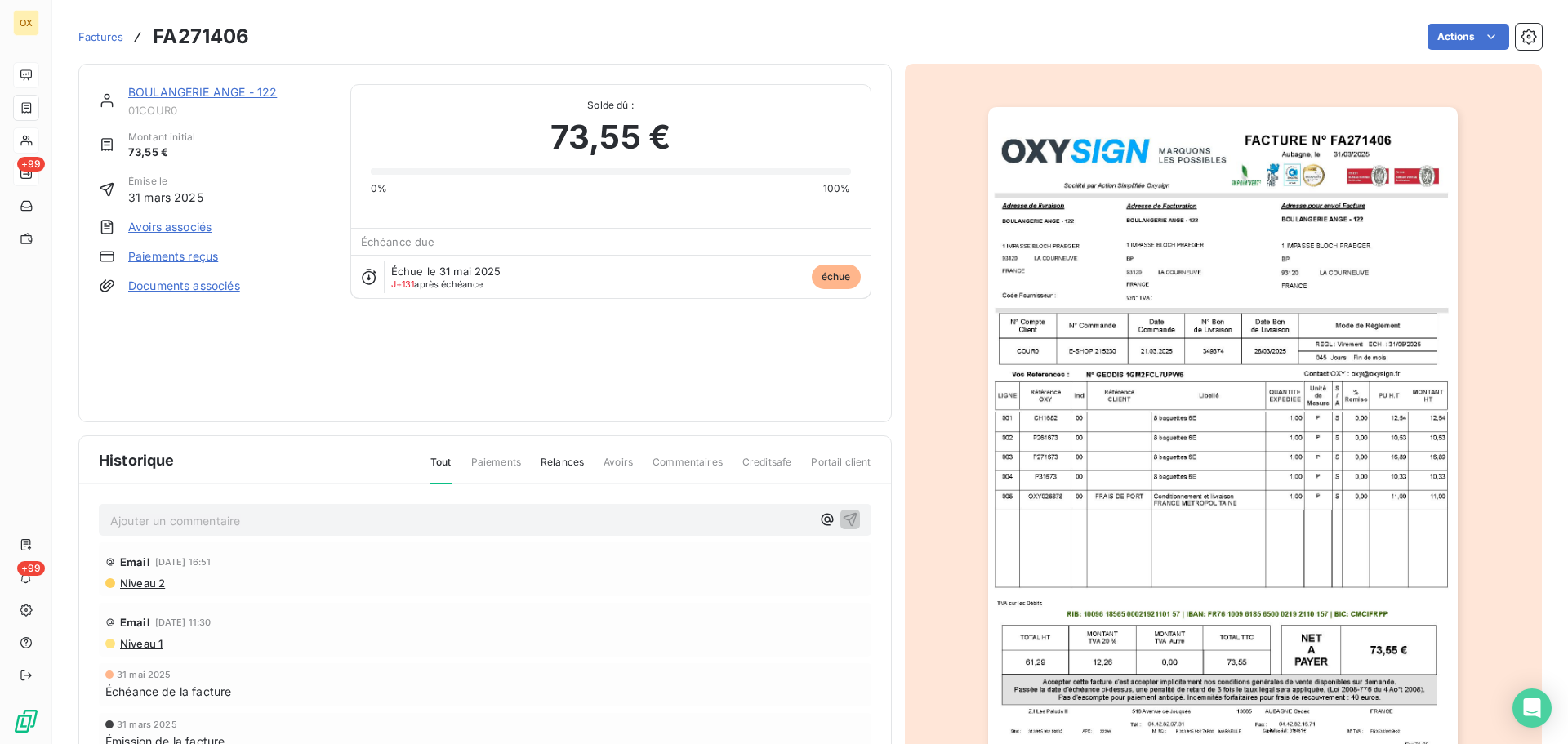
click at [223, 92] on link "BOULANGERIE ANGE - 122" at bounding box center [202, 92] width 149 height 14
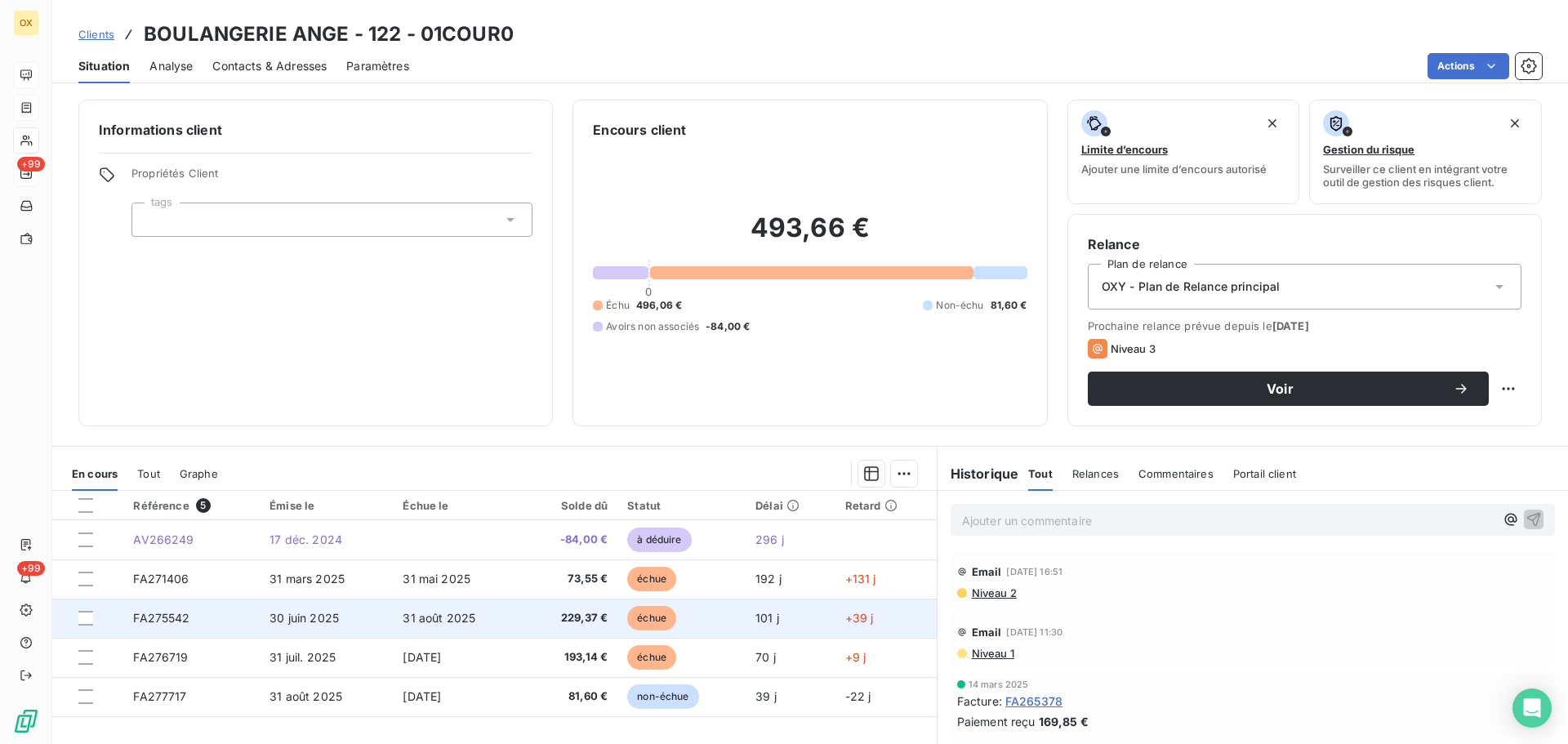
click at [640, 622] on span "échue" at bounding box center [652, 618] width 49 height 24
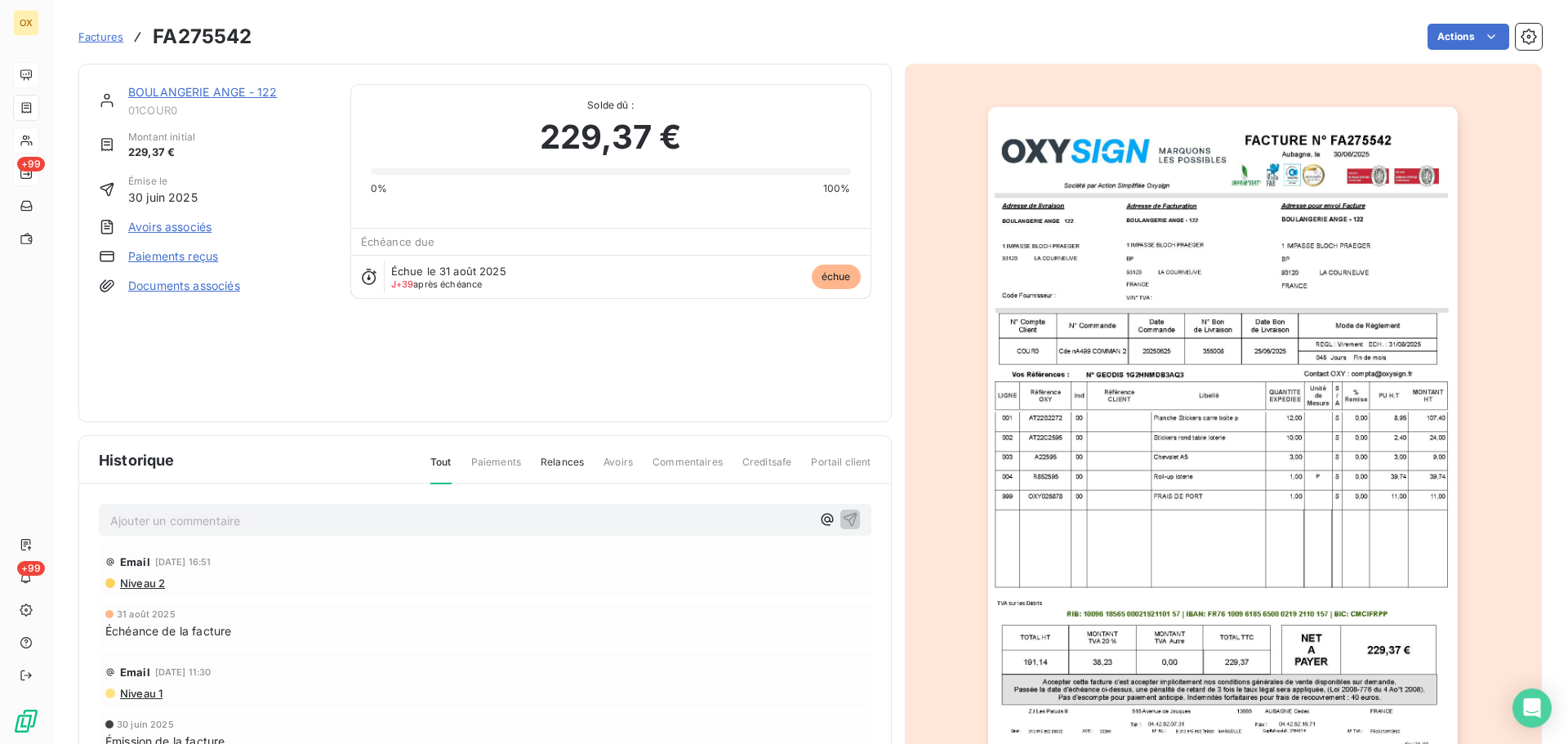
click at [221, 91] on link "BOULANGERIE ANGE - 122" at bounding box center [202, 92] width 149 height 14
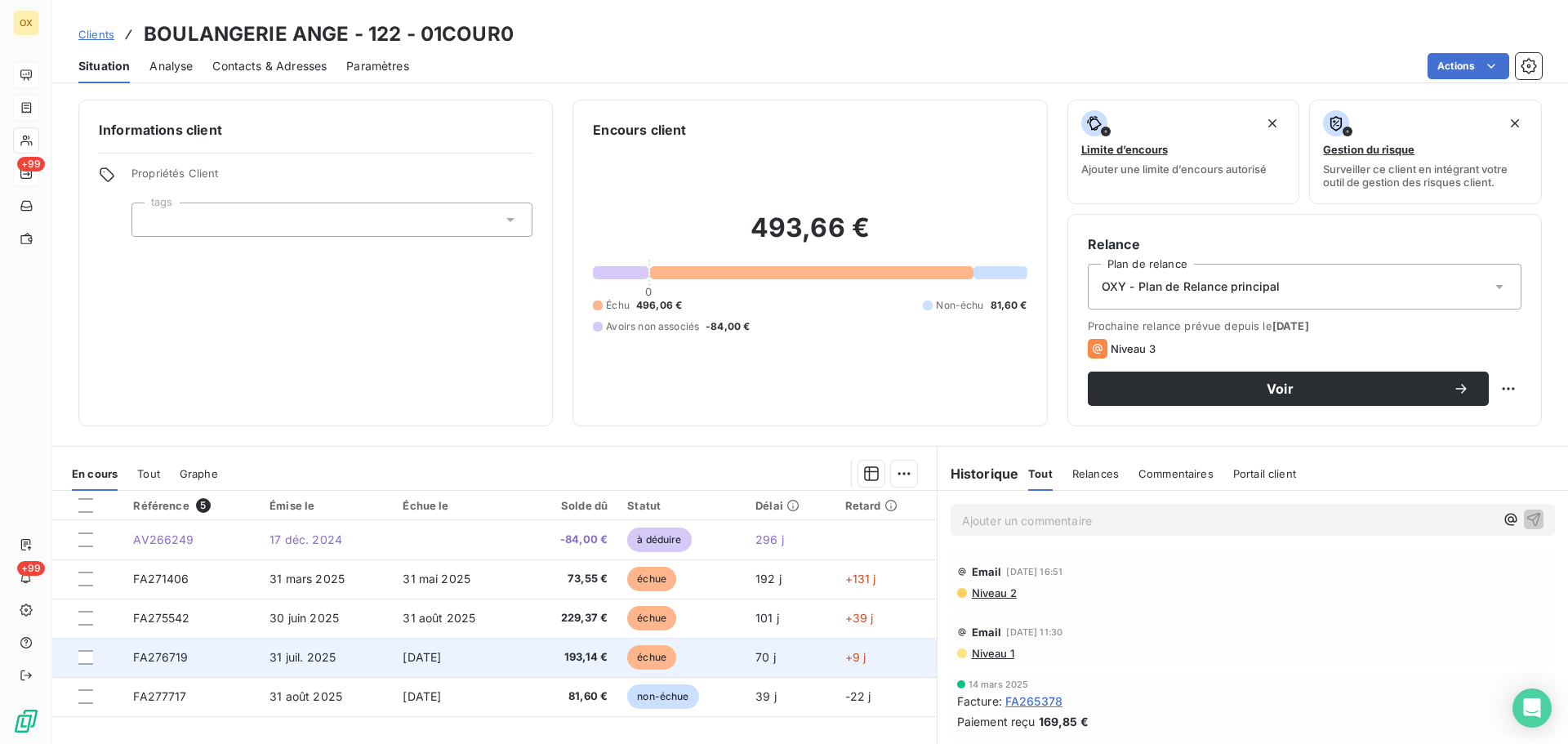
click at [552, 663] on span "193,14 €" at bounding box center [569, 657] width 75 height 16
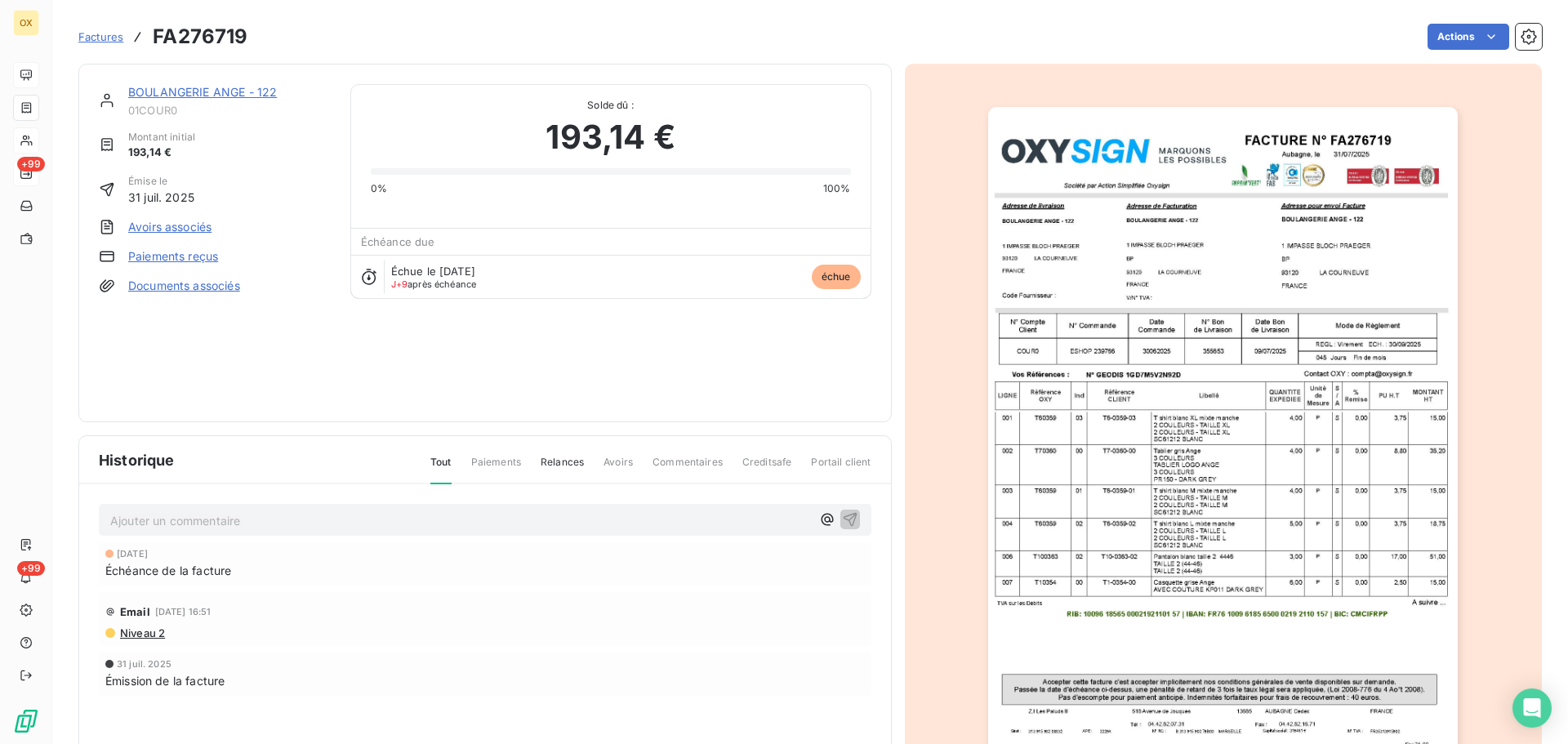
click at [224, 95] on link "BOULANGERIE ANGE - 122" at bounding box center [202, 92] width 149 height 14
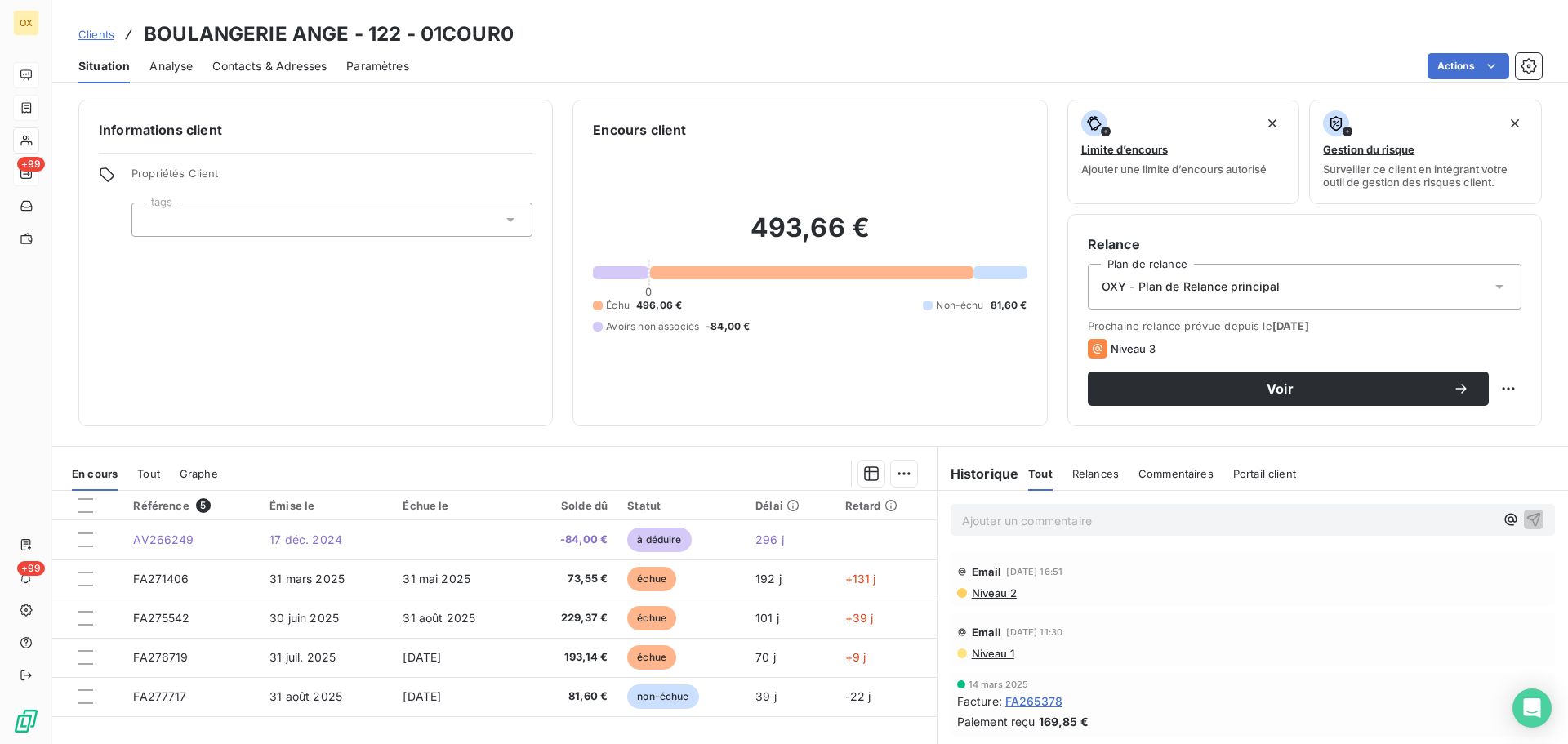
click at [305, 70] on span "Contacts & Adresses" at bounding box center [270, 65] width 114 height 16
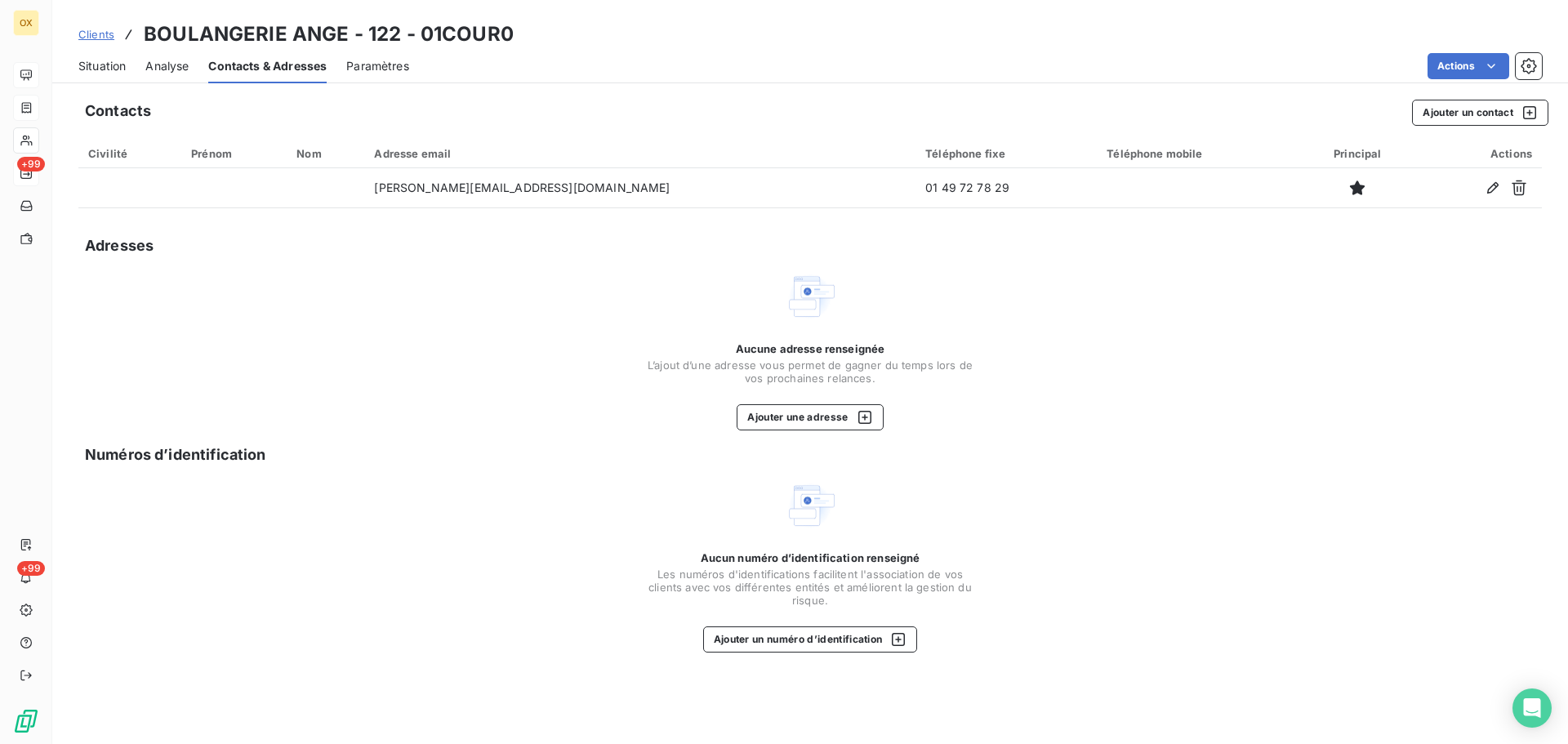
click at [104, 65] on span "Situation" at bounding box center [102, 65] width 47 height 16
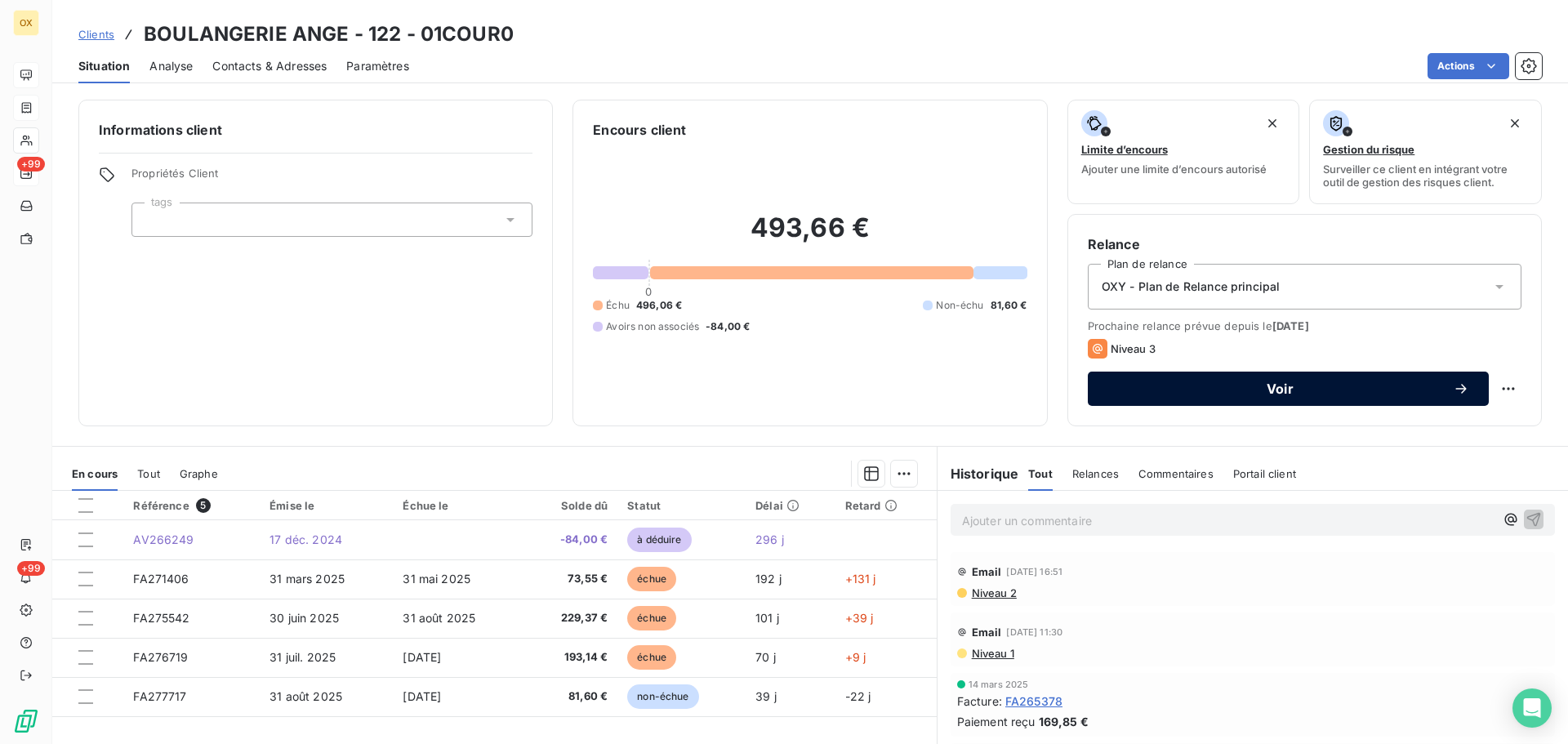
click at [1207, 392] on span "Voir" at bounding box center [1280, 389] width 345 height 13
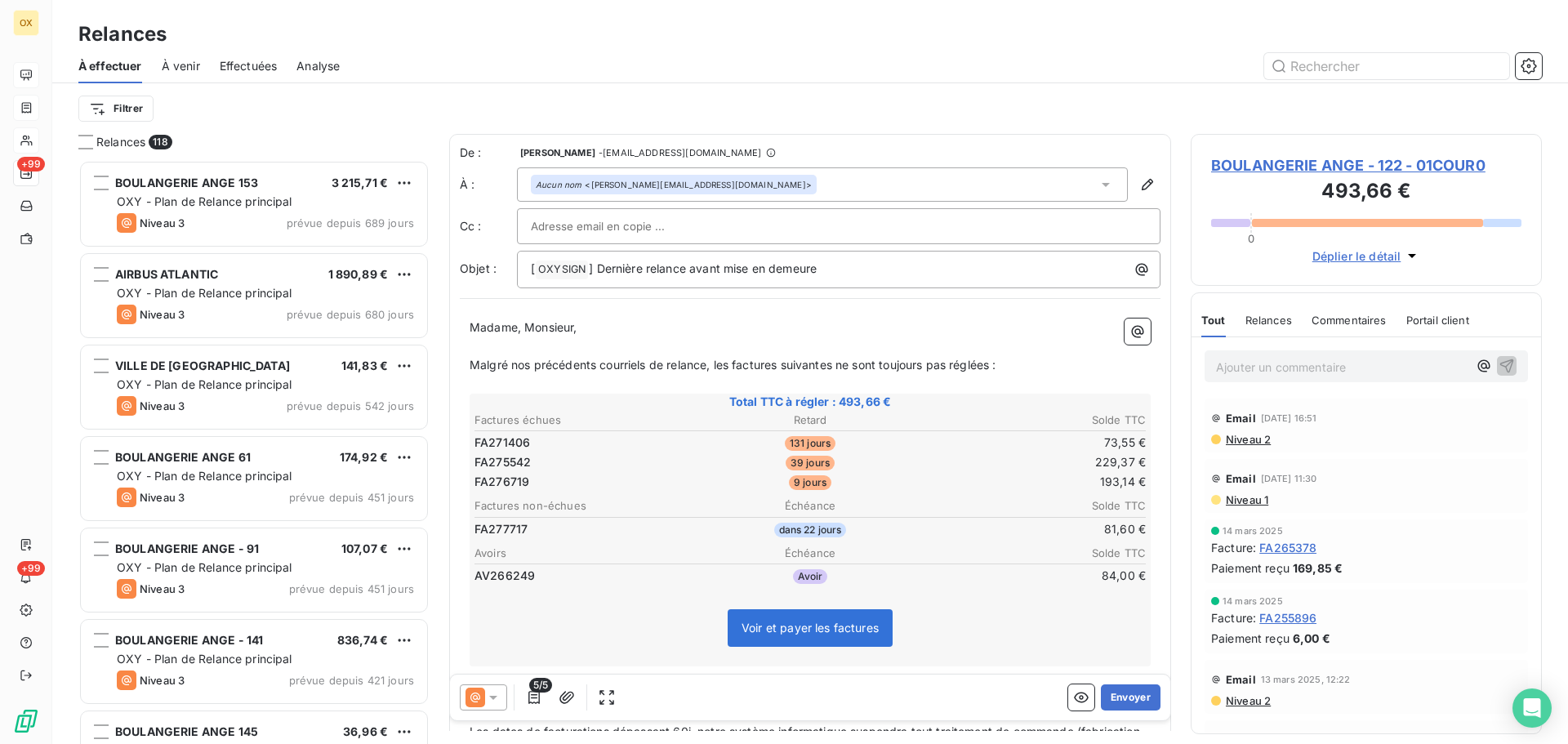
scroll to position [572, 339]
click at [494, 700] on icon at bounding box center [493, 697] width 16 height 16
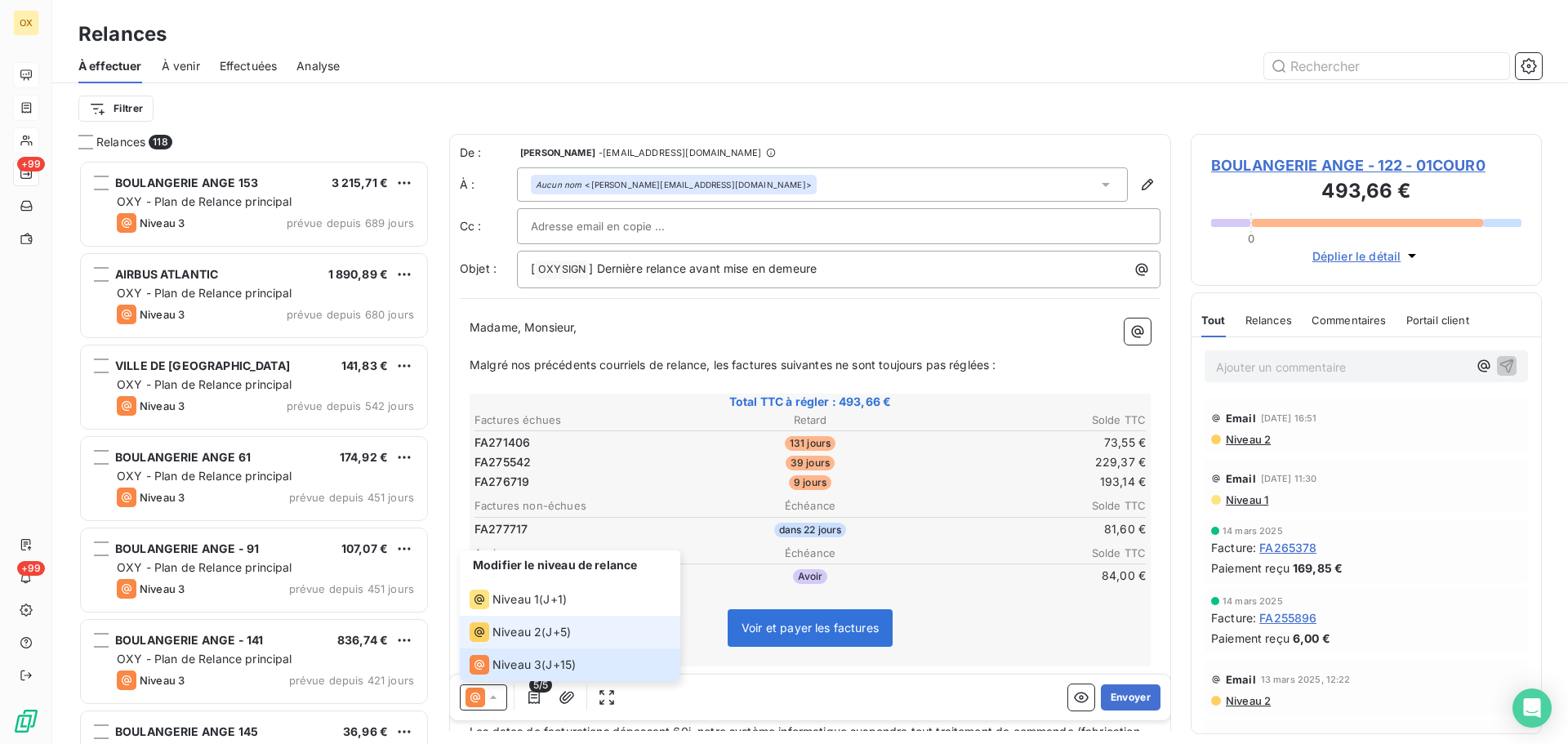
click at [510, 625] on span "Niveau 2" at bounding box center [517, 631] width 49 height 16
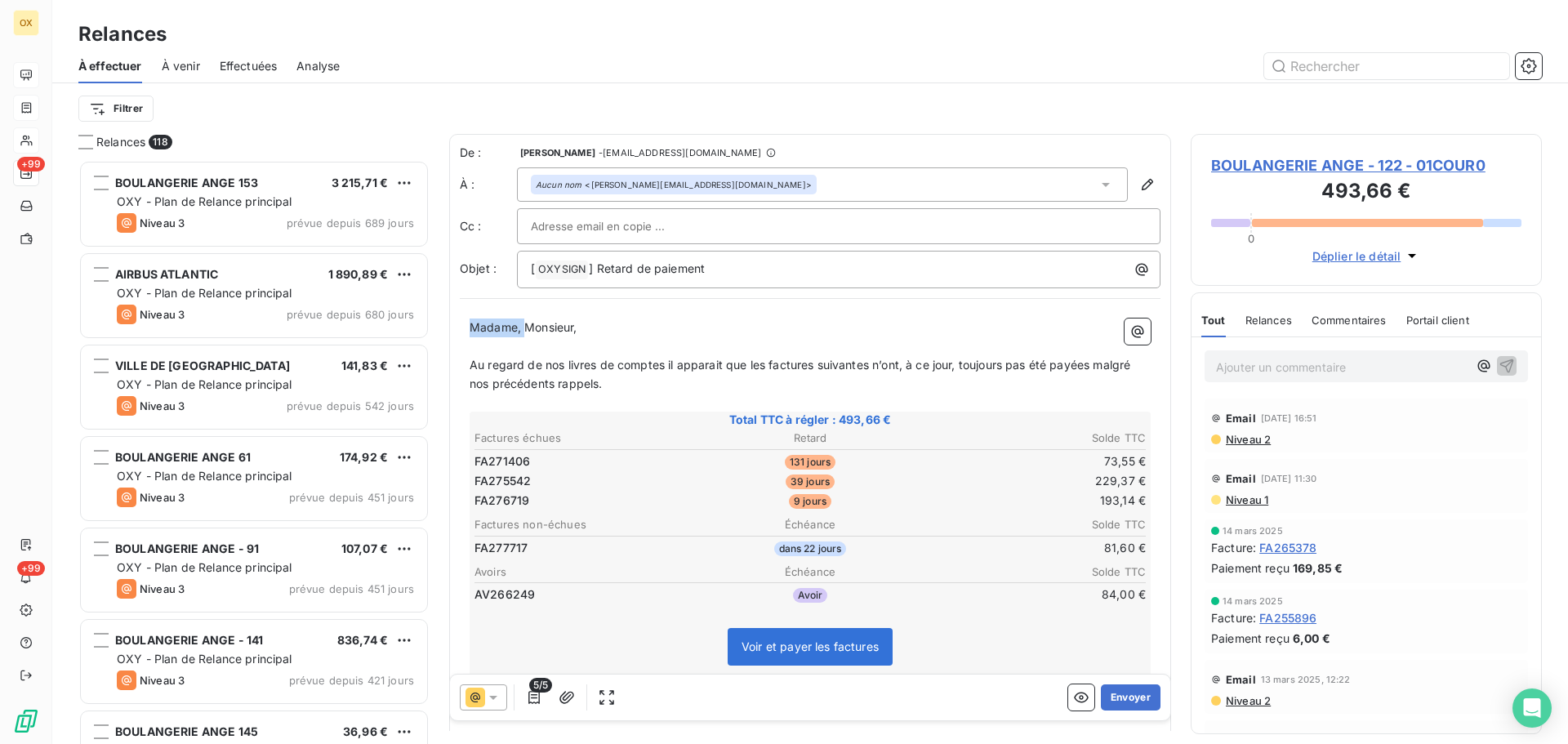
drag, startPoint x: 523, startPoint y: 328, endPoint x: 458, endPoint y: 330, distance: 65.0
click at [458, 330] on div "De : [PERSON_NAME] - [EMAIL_ADDRESS][DOMAIN_NAME] À : Aucun nom <[PERSON_NAME][…" at bounding box center [810, 503] width 722 height 738
click at [520, 325] on span "Monsieur," at bounding box center [496, 327] width 52 height 14
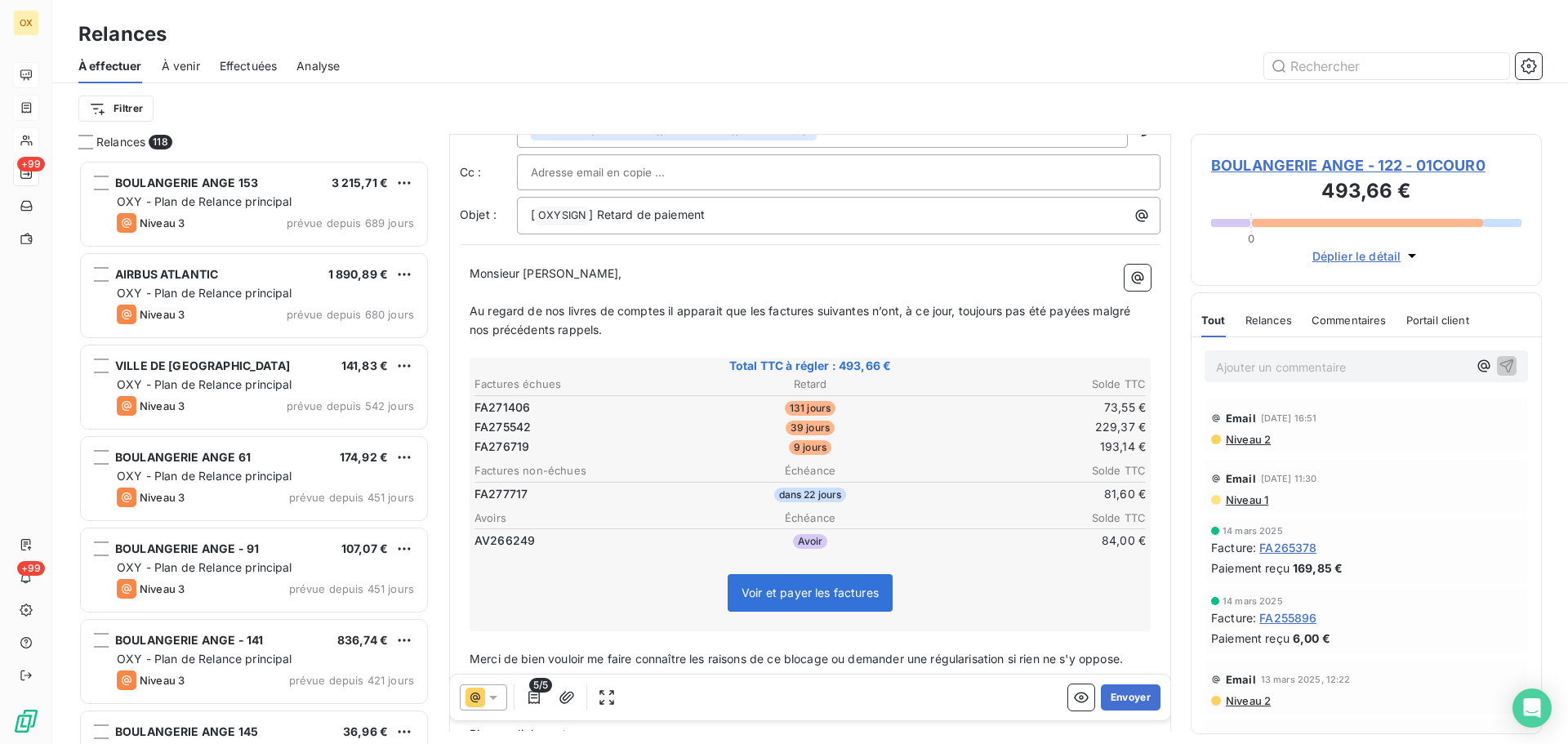
scroll to position [209, 0]
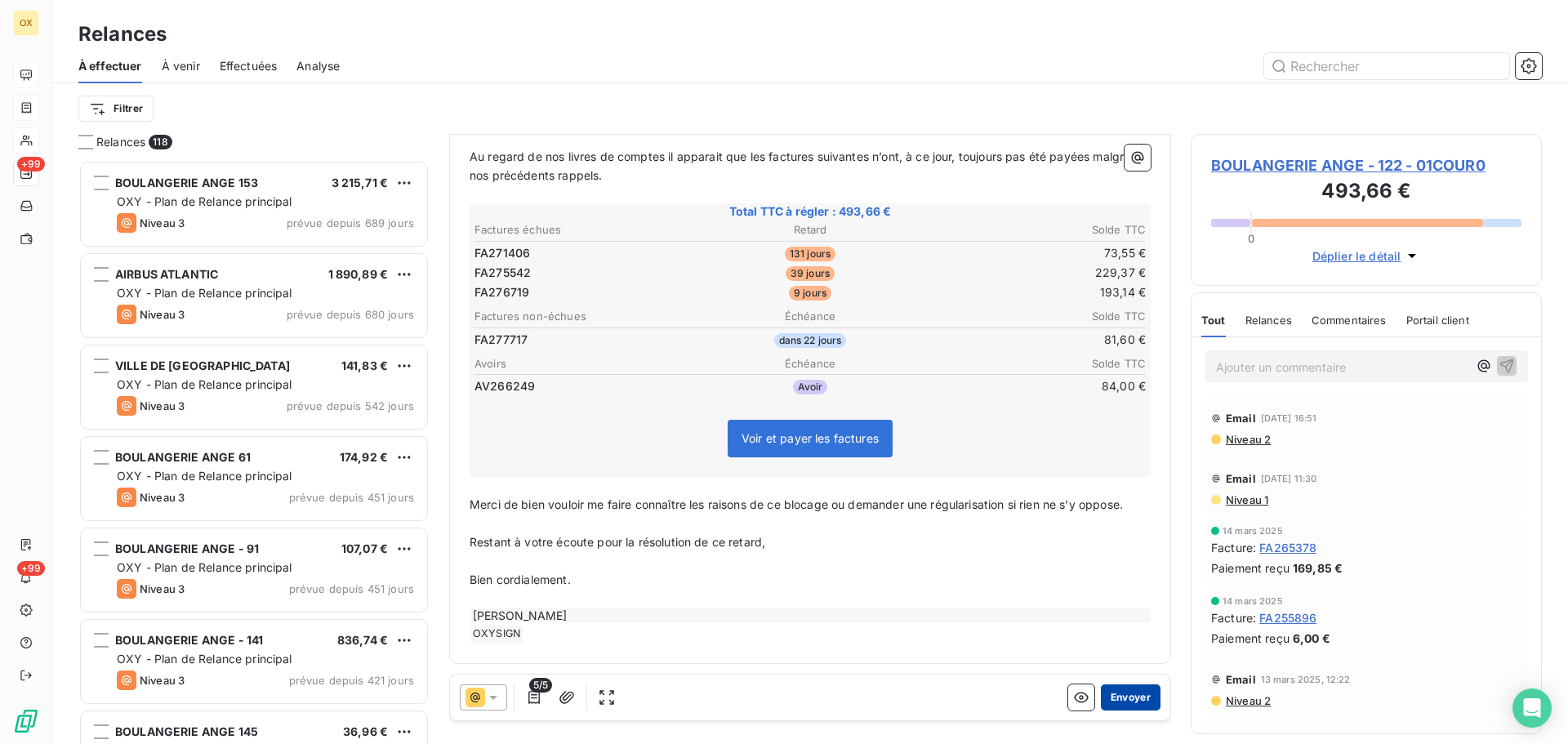
click at [1111, 700] on button "Envoyer" at bounding box center [1130, 697] width 60 height 26
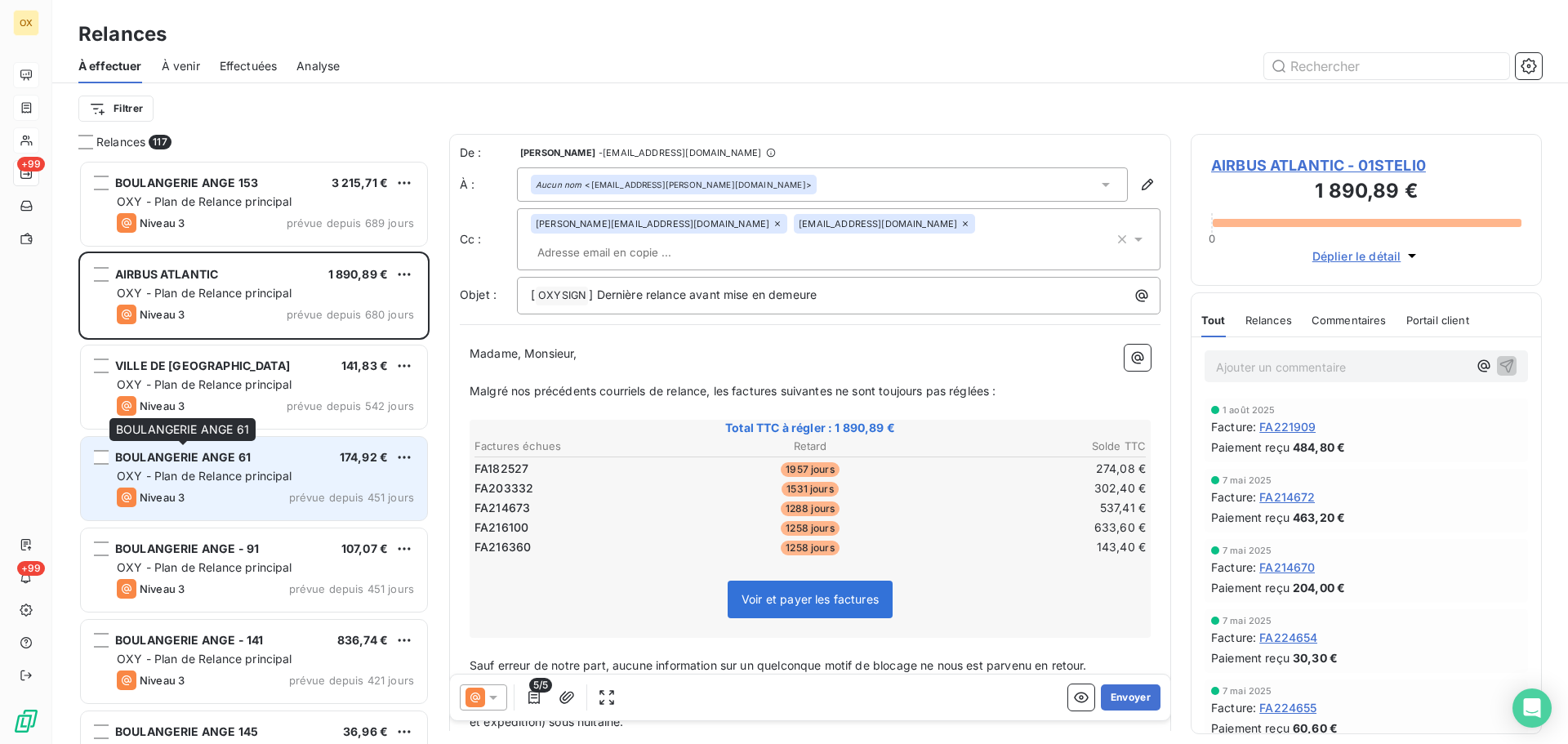
click at [233, 462] on span "BOULANGERIE ANGE 61" at bounding box center [182, 457] width 135 height 14
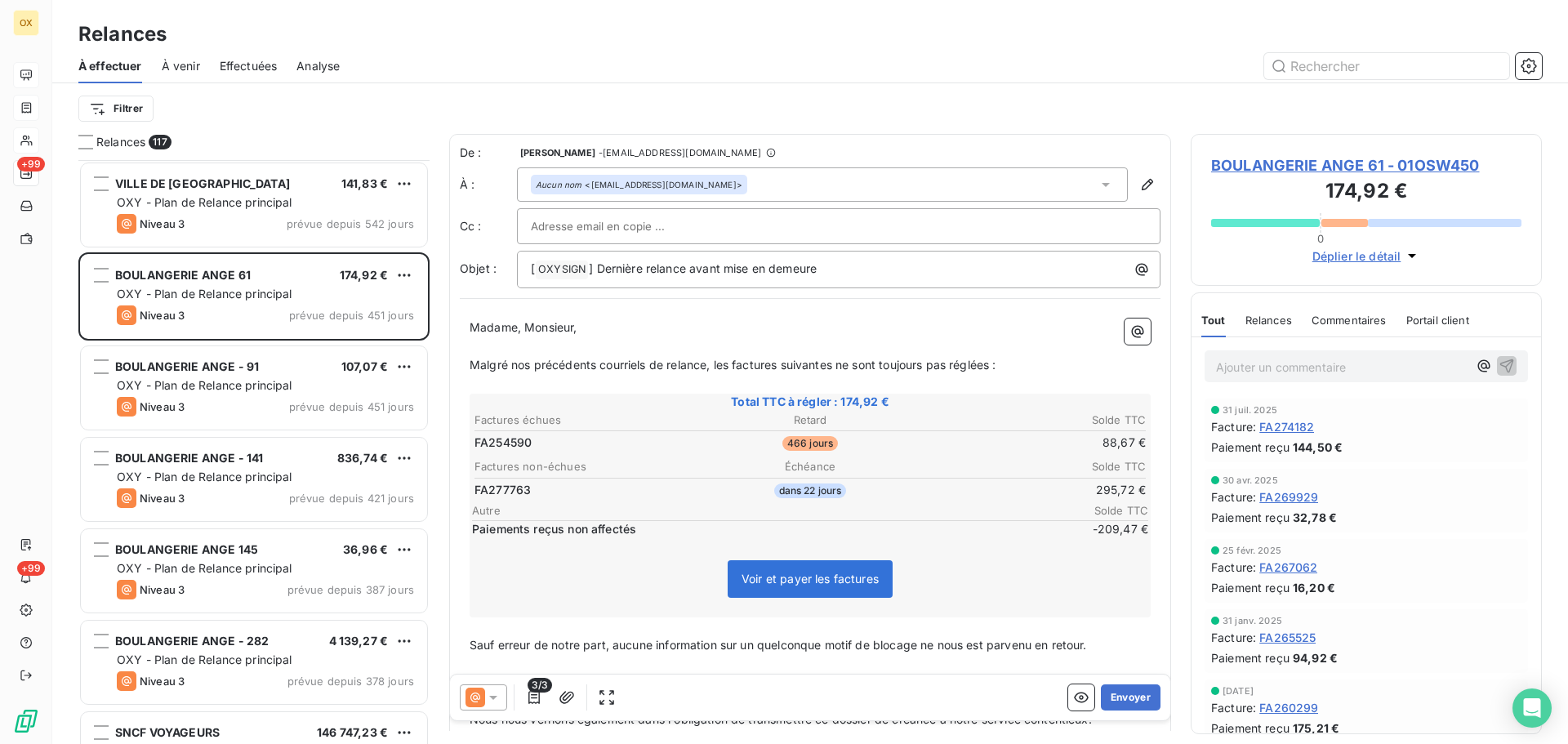
scroll to position [246, 0]
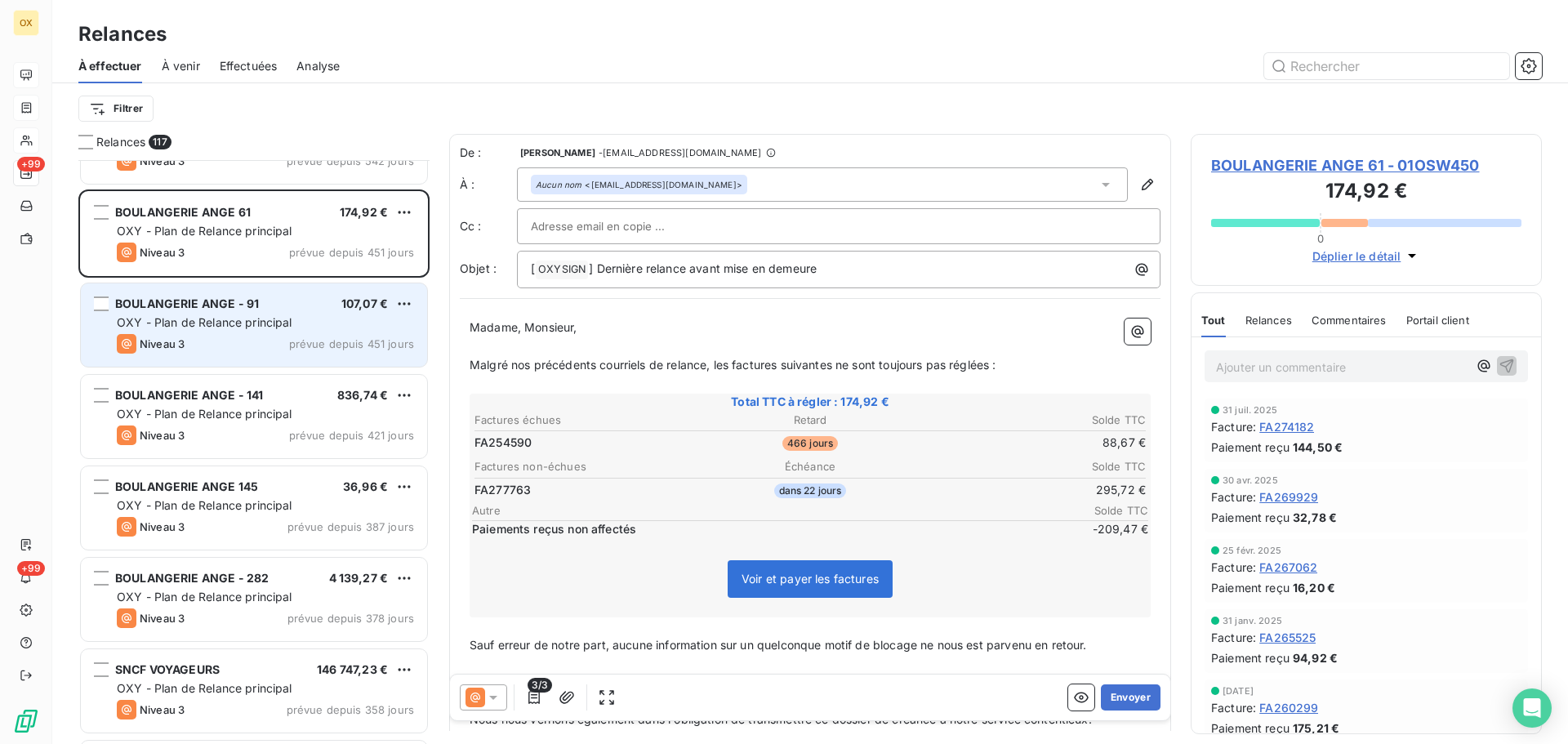
click at [228, 328] on div "OXY - Plan de Relance principal" at bounding box center [265, 322] width 297 height 16
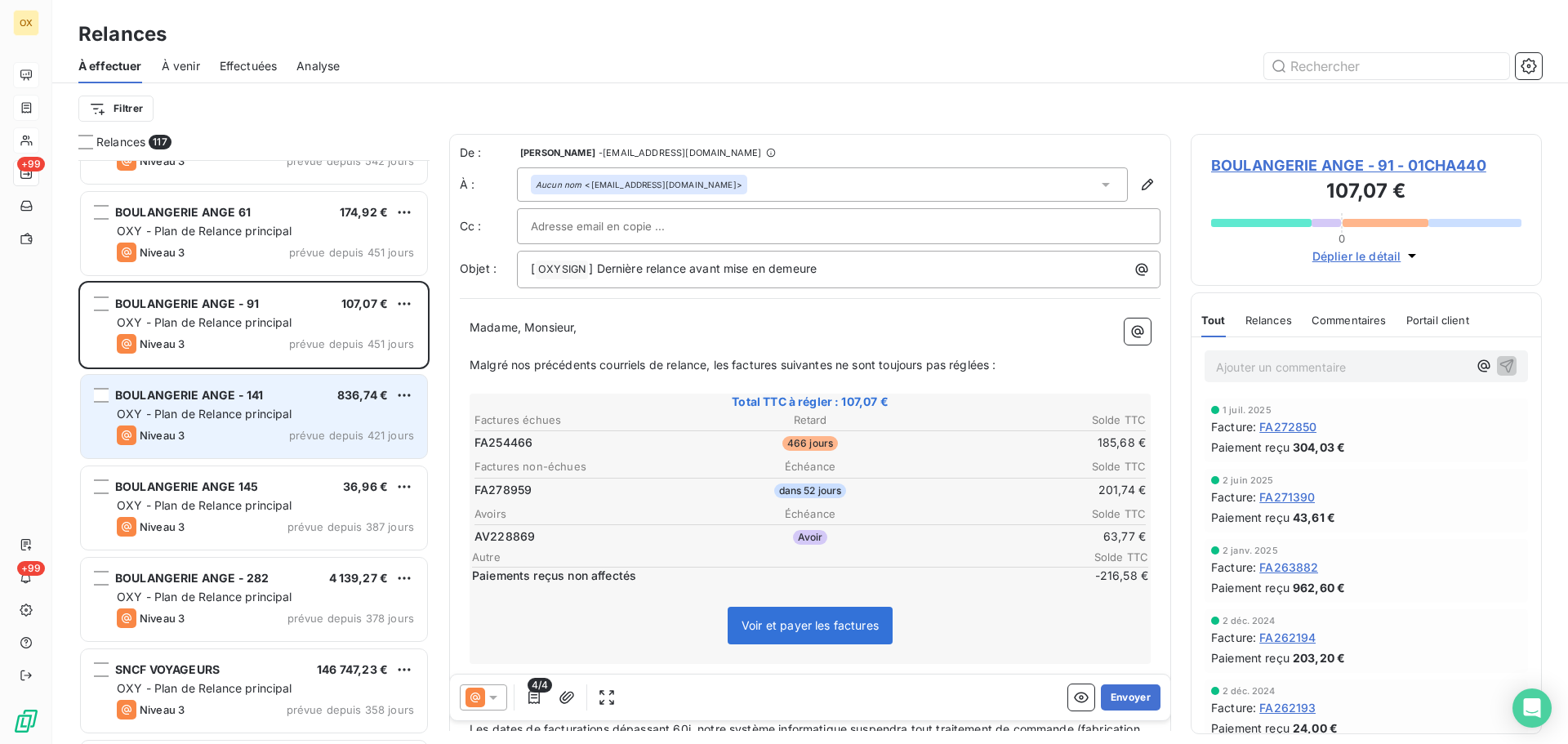
click at [254, 422] on div "BOULANGERIE ANGE - 141 836,74 € OXY - Plan de Relance principal Niveau 3 prévue…" at bounding box center [254, 416] width 346 height 83
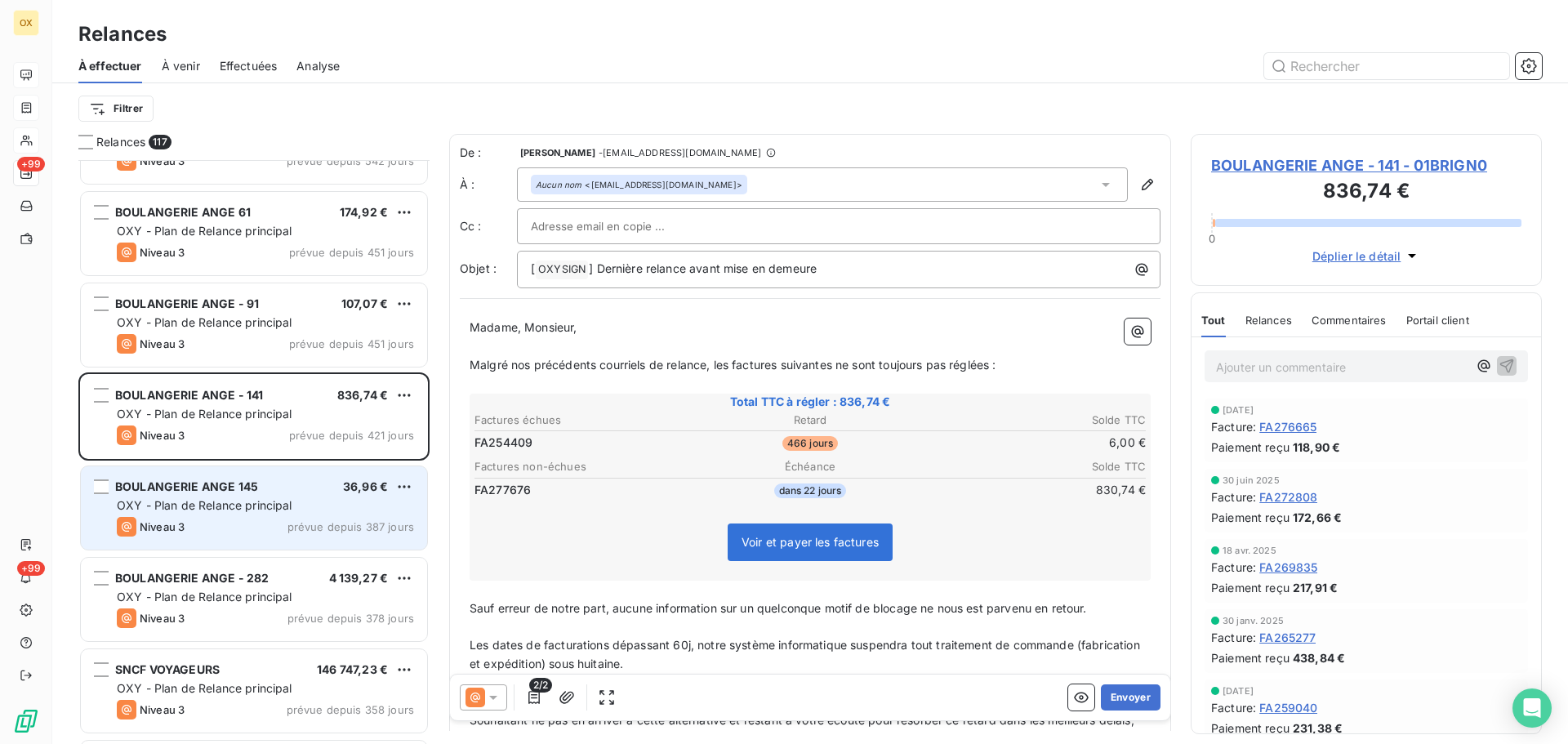
click at [270, 504] on span "OXY - Plan de Relance principal" at bounding box center [204, 505] width 176 height 14
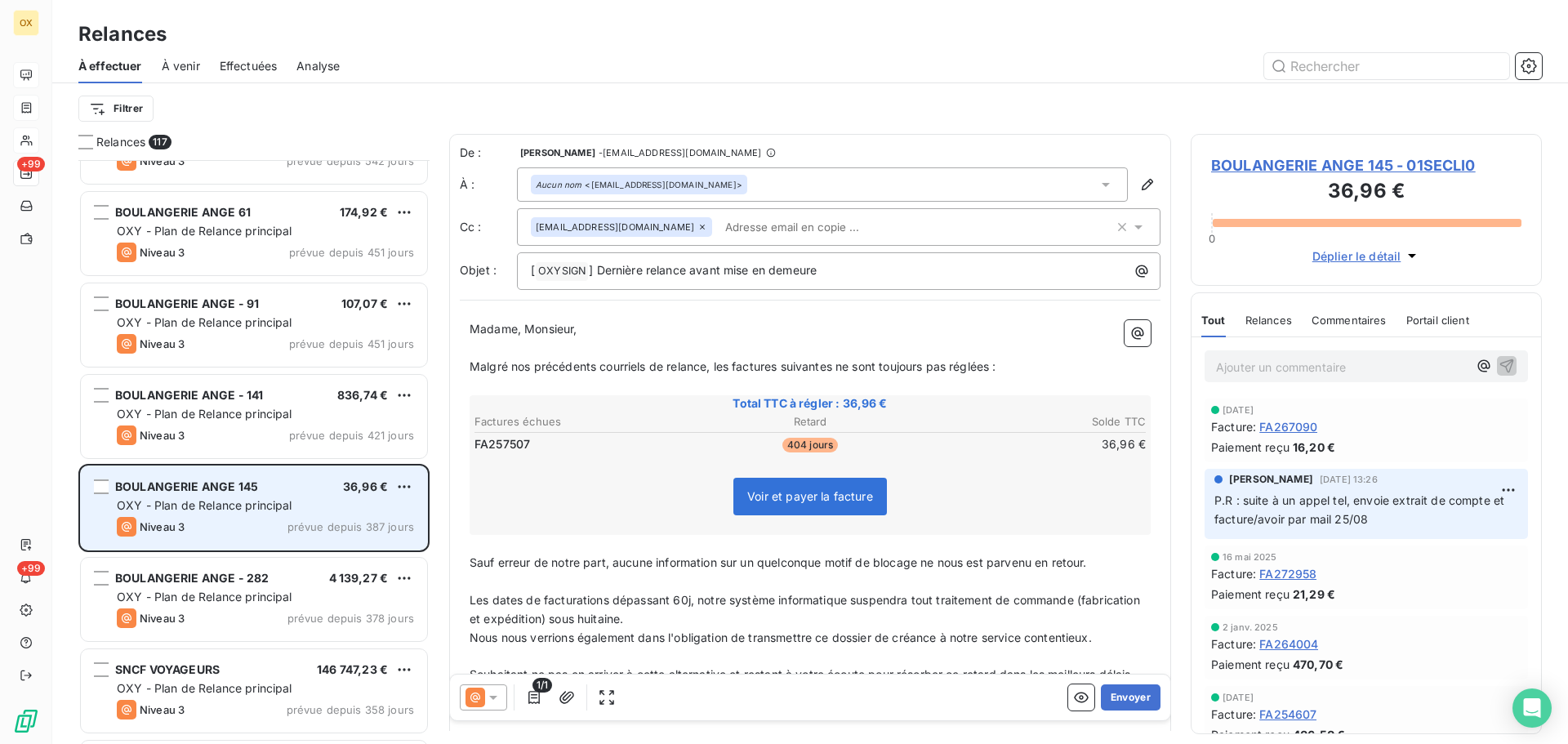
click at [232, 516] on div "BOULANGERIE ANGE 145 36,96 € OXY - Plan de Relance principal Niveau 3 prévue de…" at bounding box center [254, 507] width 346 height 83
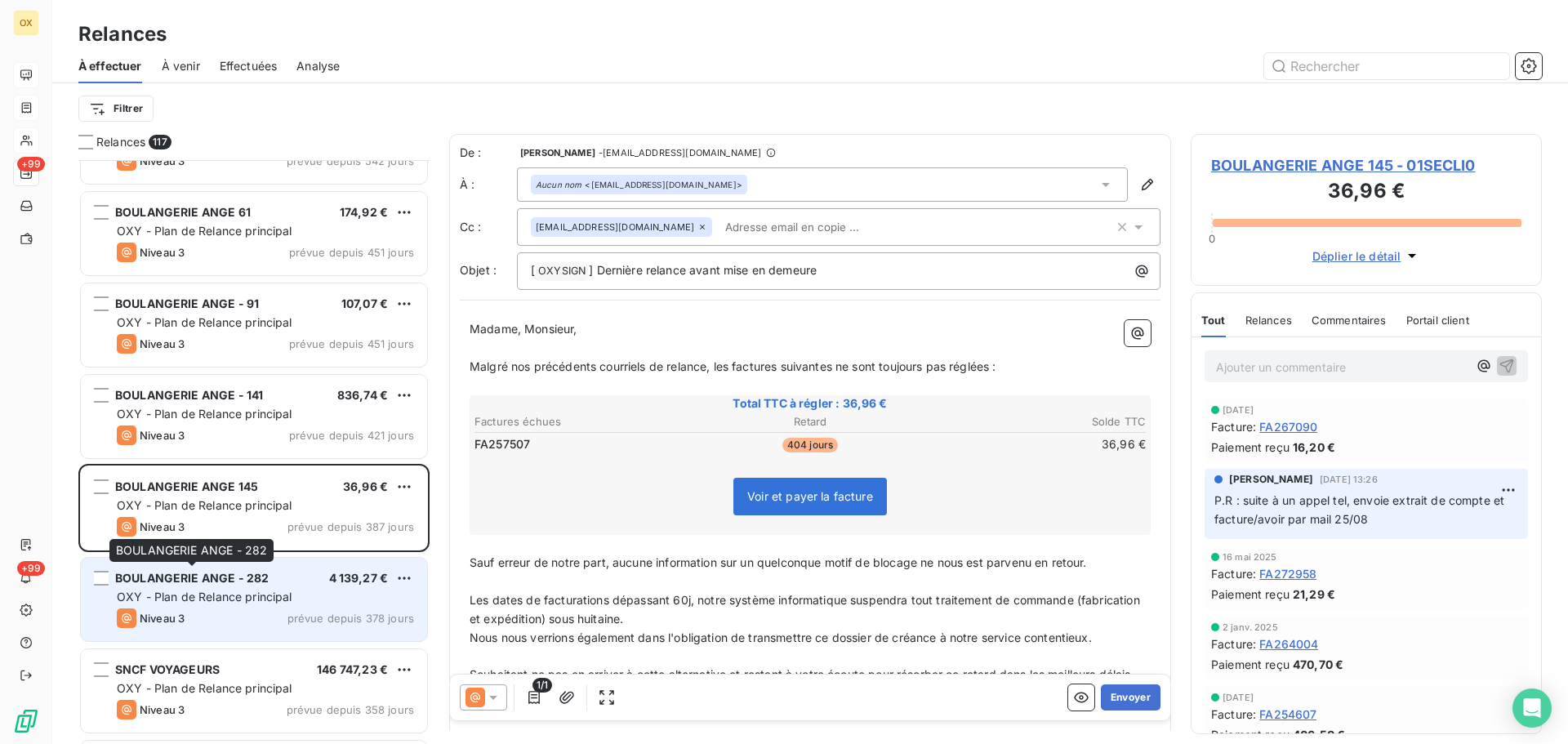
click at [247, 580] on span "BOULANGERIE ANGE - 282" at bounding box center [191, 578] width 154 height 14
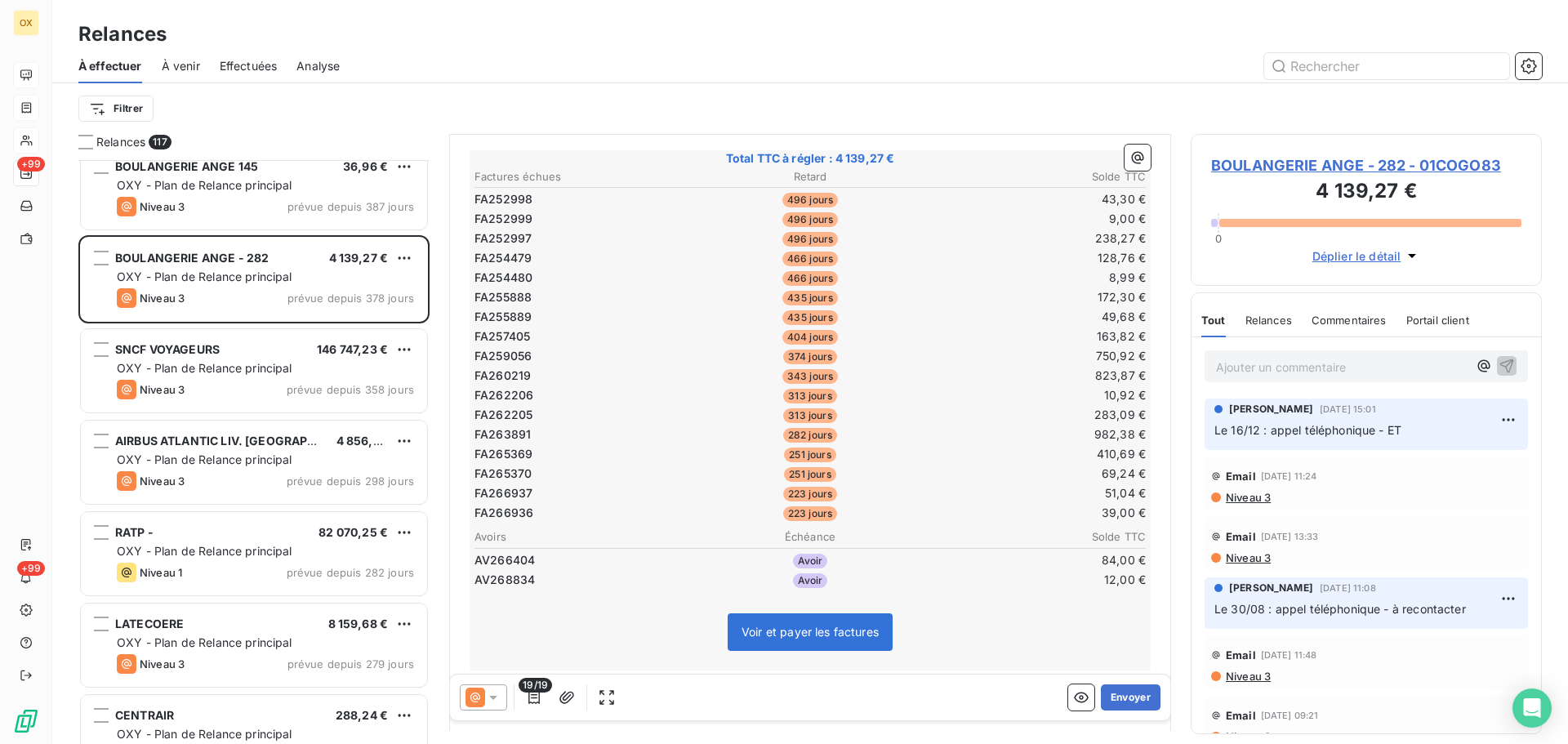
scroll to position [573, 0]
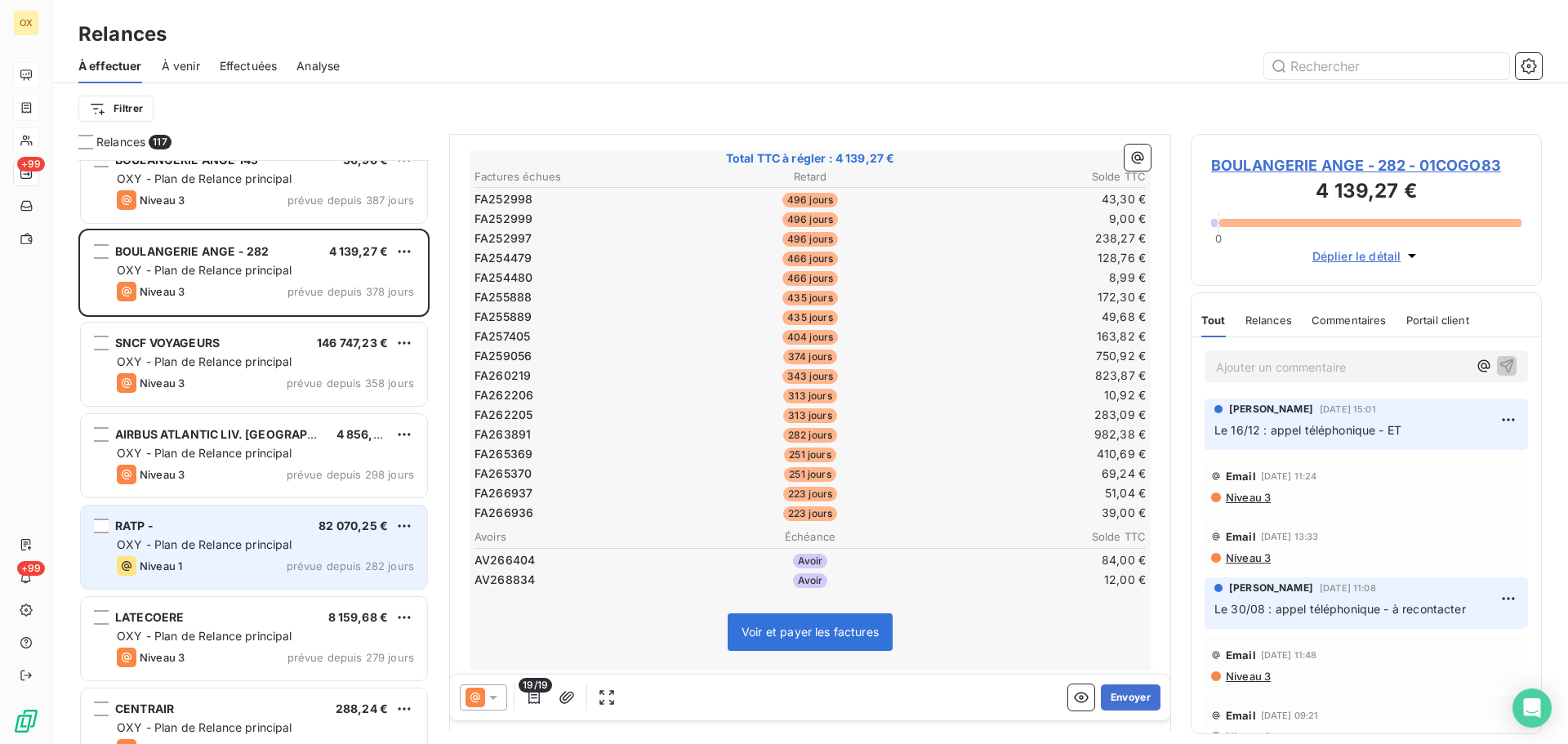
click at [189, 558] on div "Niveau 1 prévue depuis 282 jours" at bounding box center [265, 565] width 297 height 19
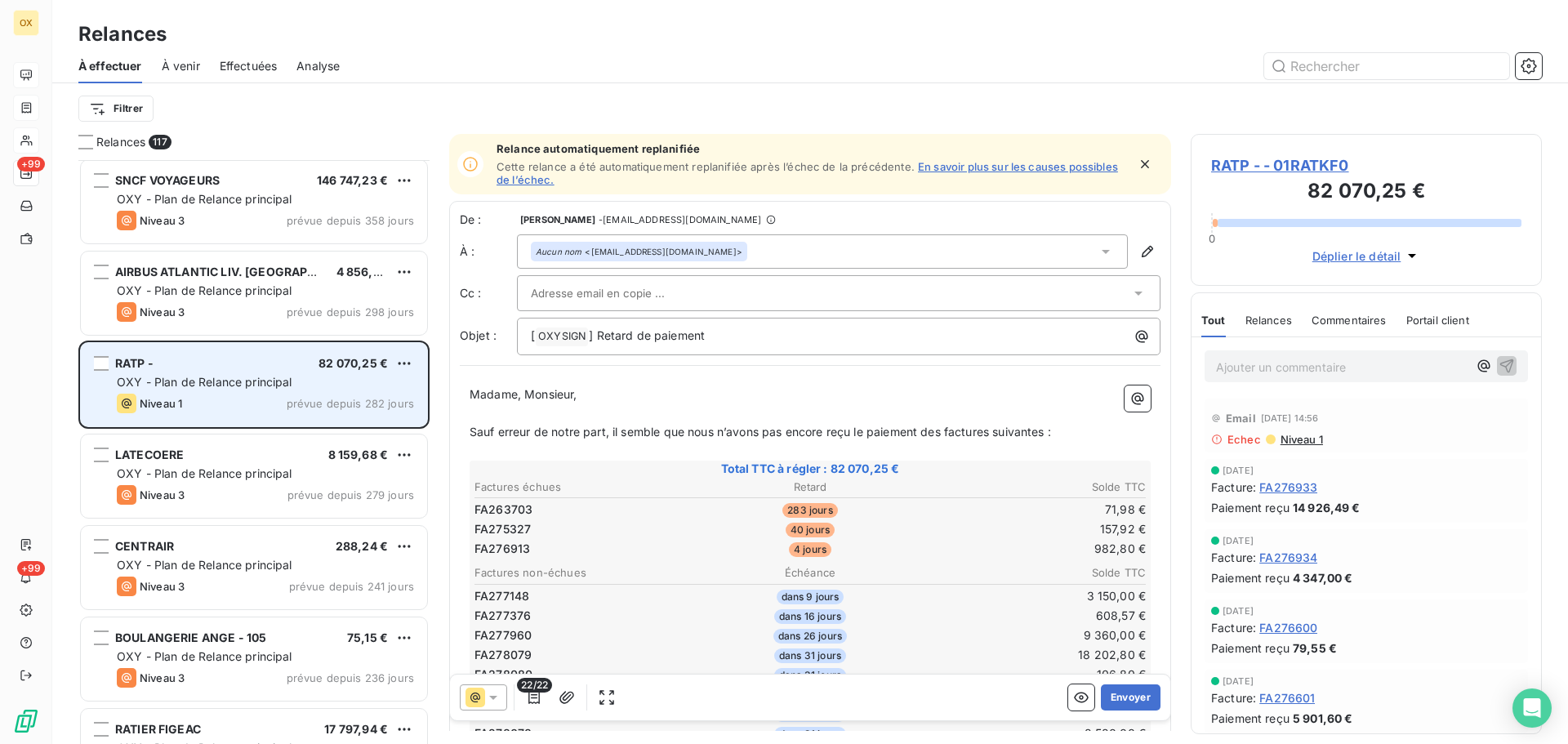
scroll to position [736, 0]
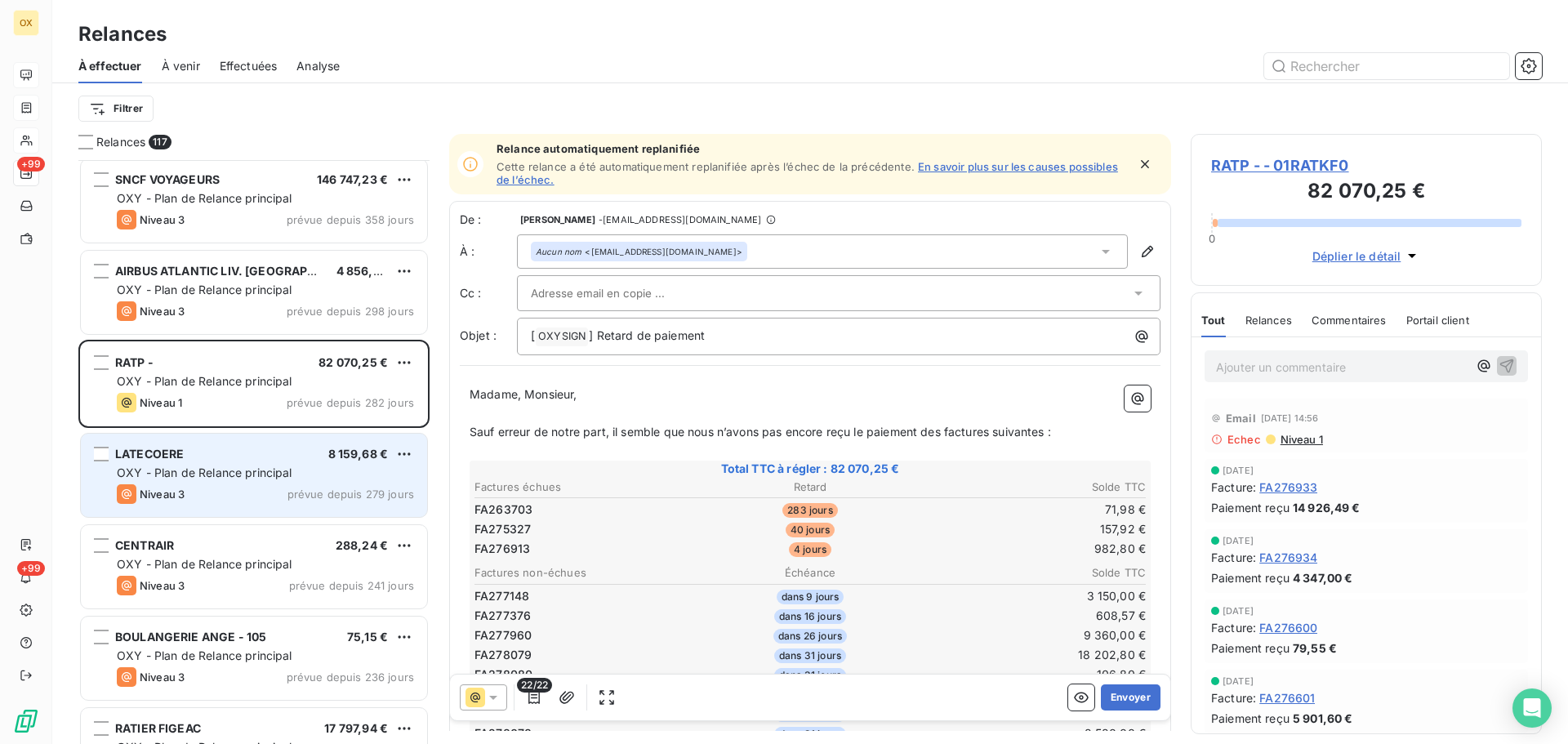
click at [184, 506] on div "LATECOERE 8 159,68 € OXY - Plan de Relance principal Niveau 3 prévue depuis 279…" at bounding box center [254, 474] width 346 height 83
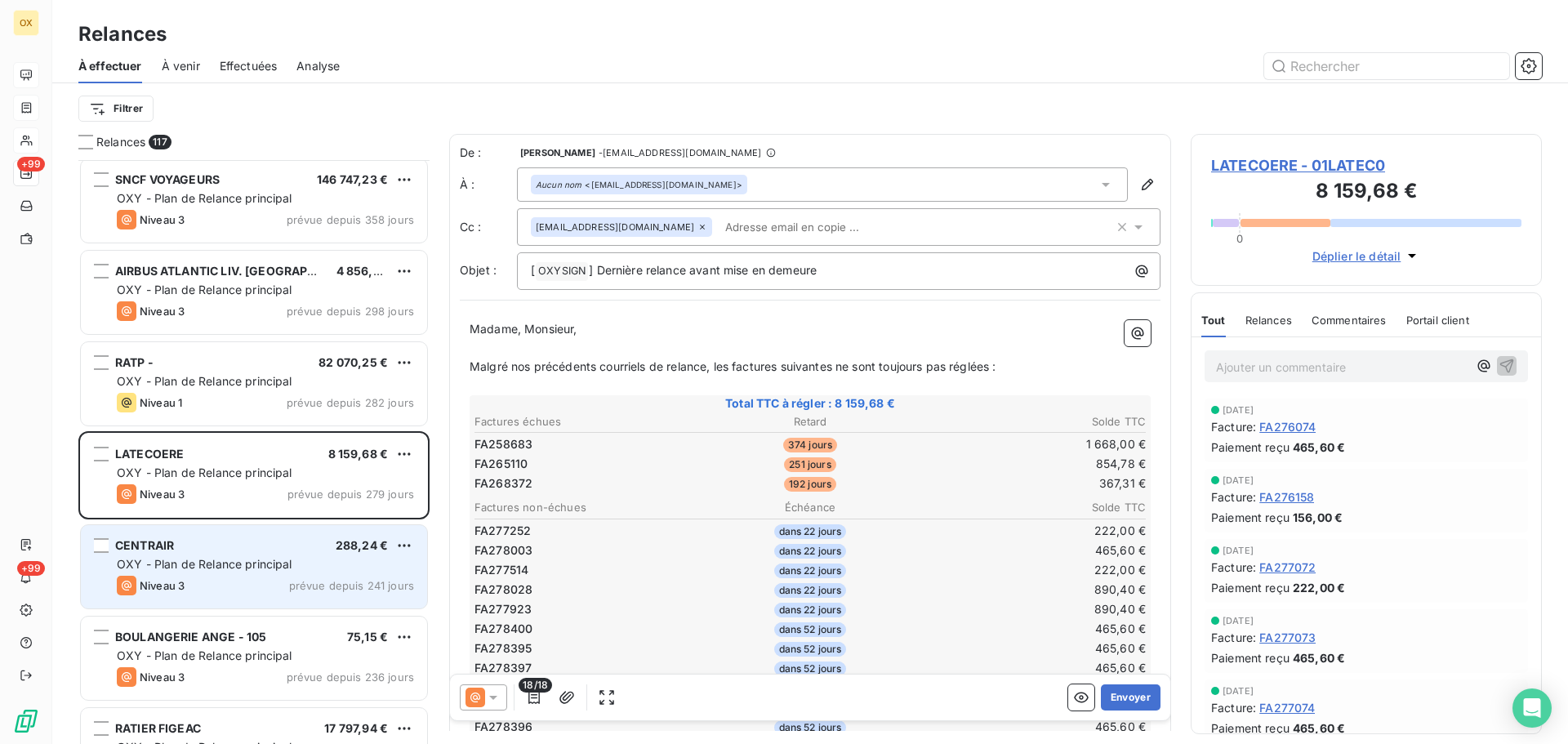
click at [260, 569] on span "OXY - Plan de Relance principal" at bounding box center [204, 563] width 176 height 14
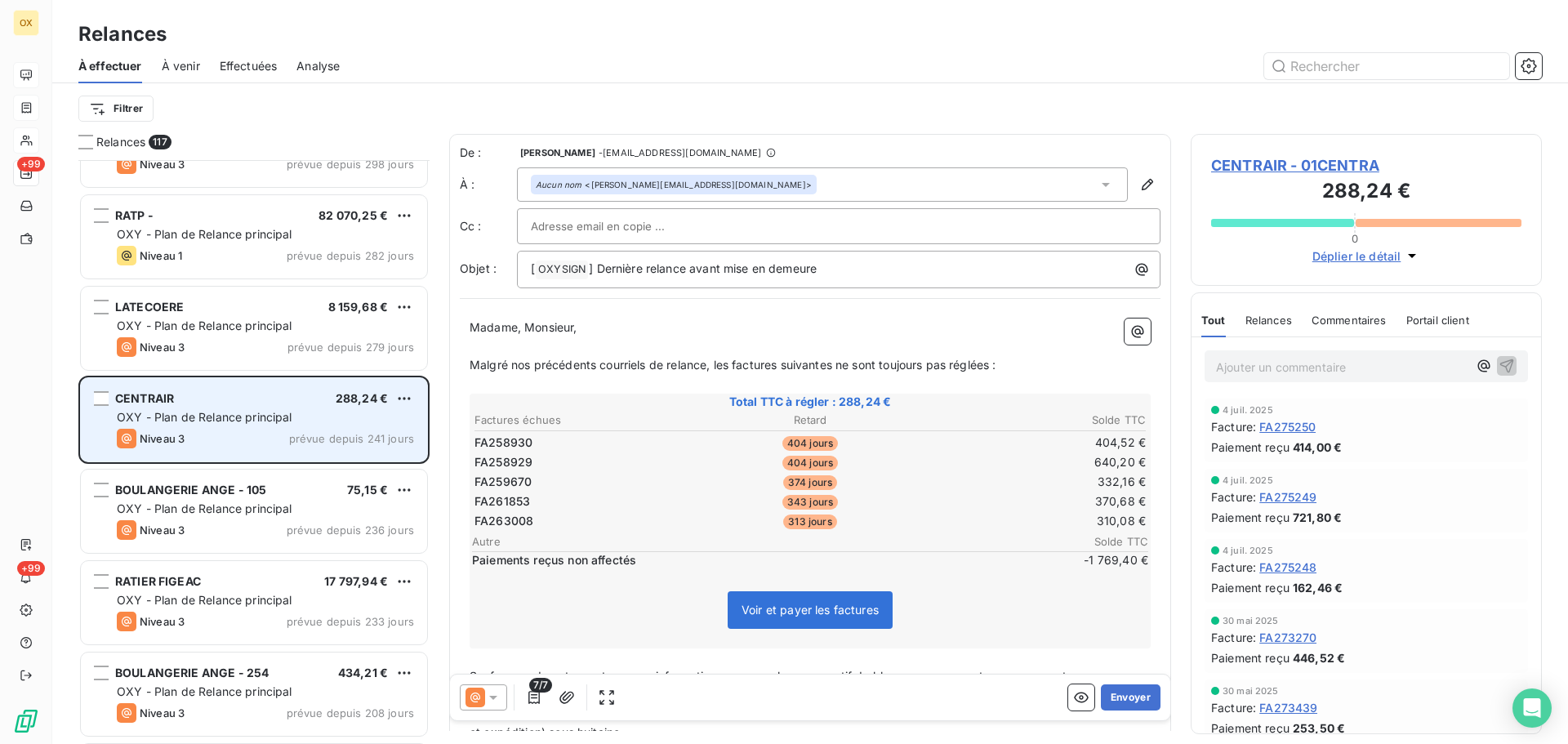
scroll to position [899, 0]
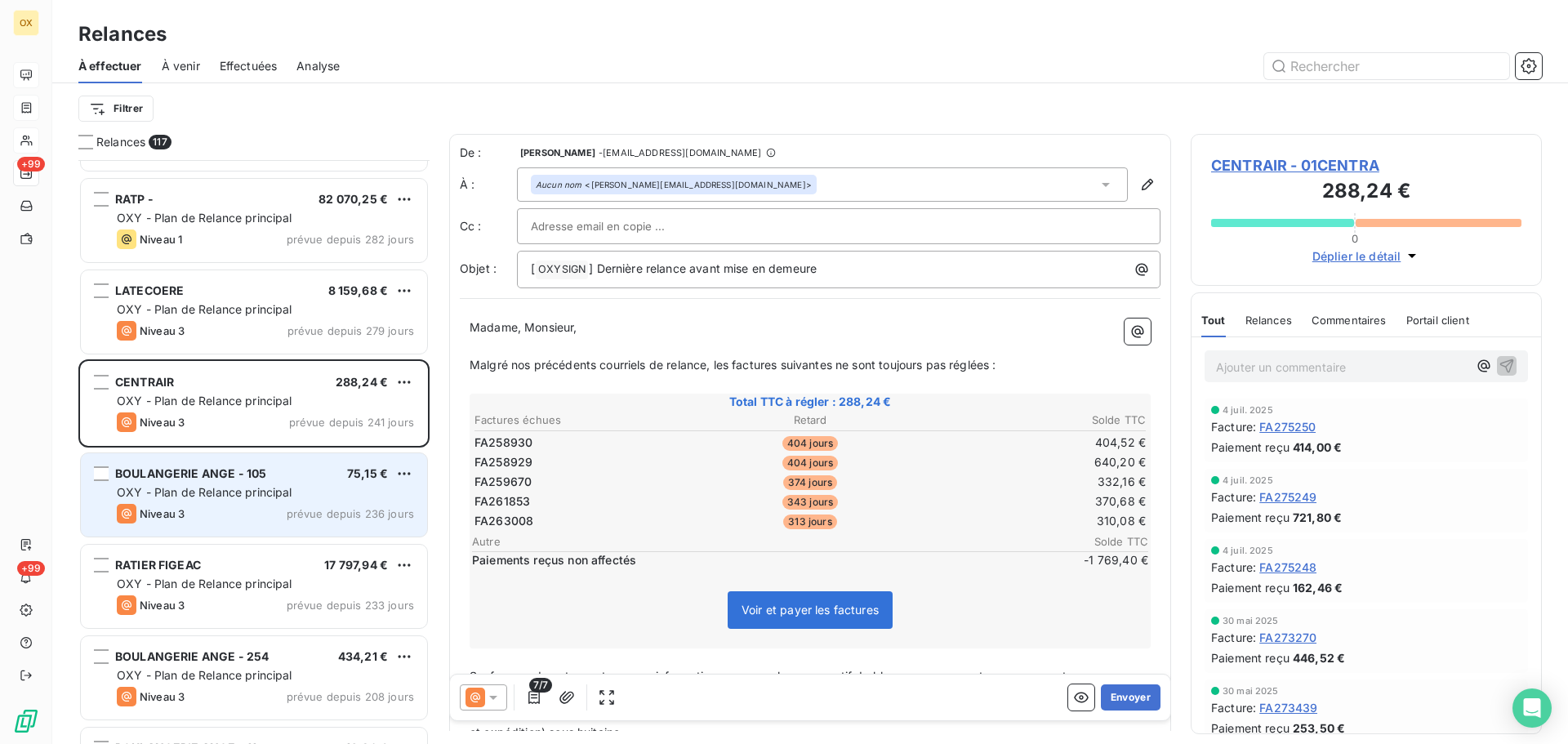
click at [252, 522] on div "Niveau 3 prévue depuis 236 jours" at bounding box center [265, 513] width 297 height 19
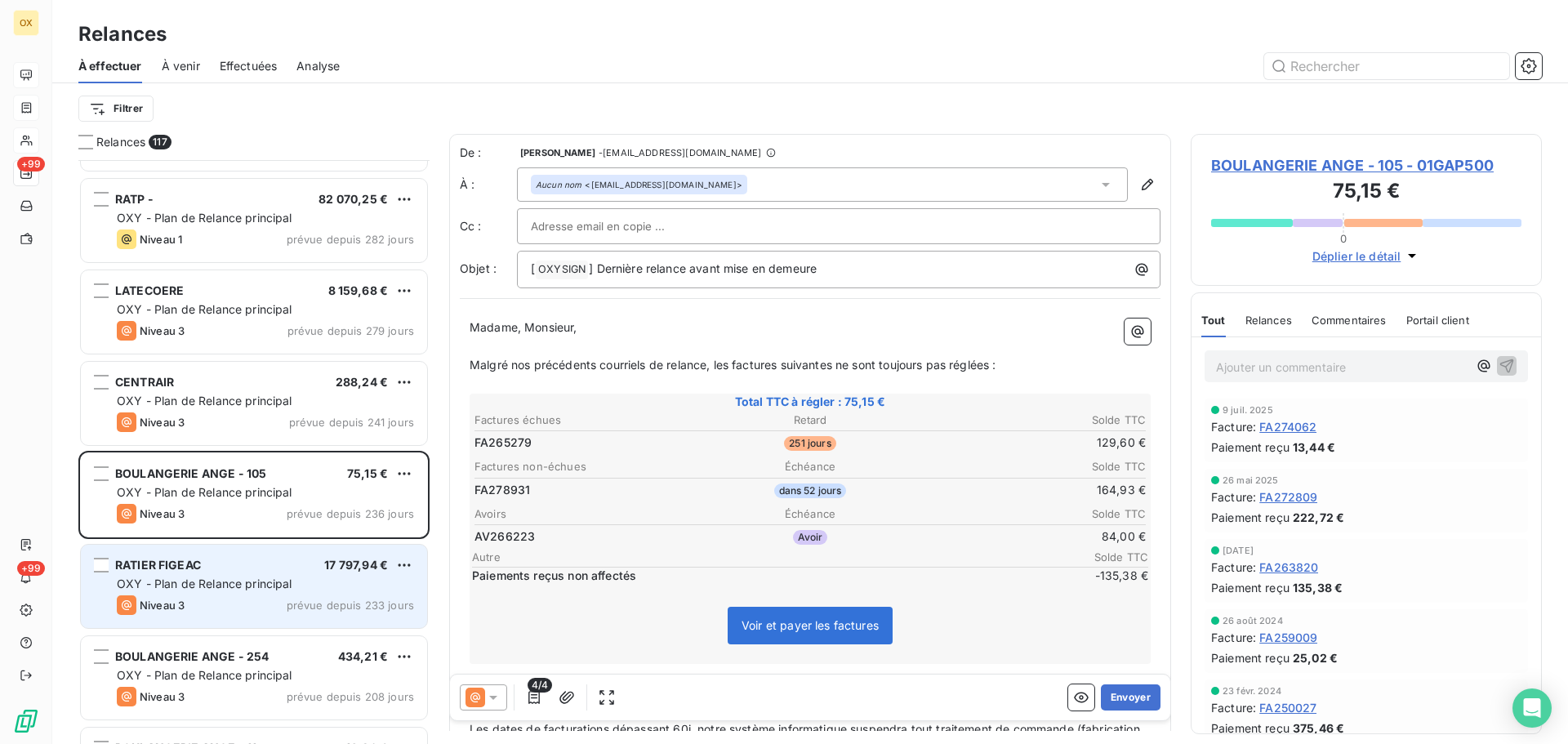
click at [238, 601] on div "Niveau 3 prévue depuis 233 jours" at bounding box center [265, 605] width 297 height 19
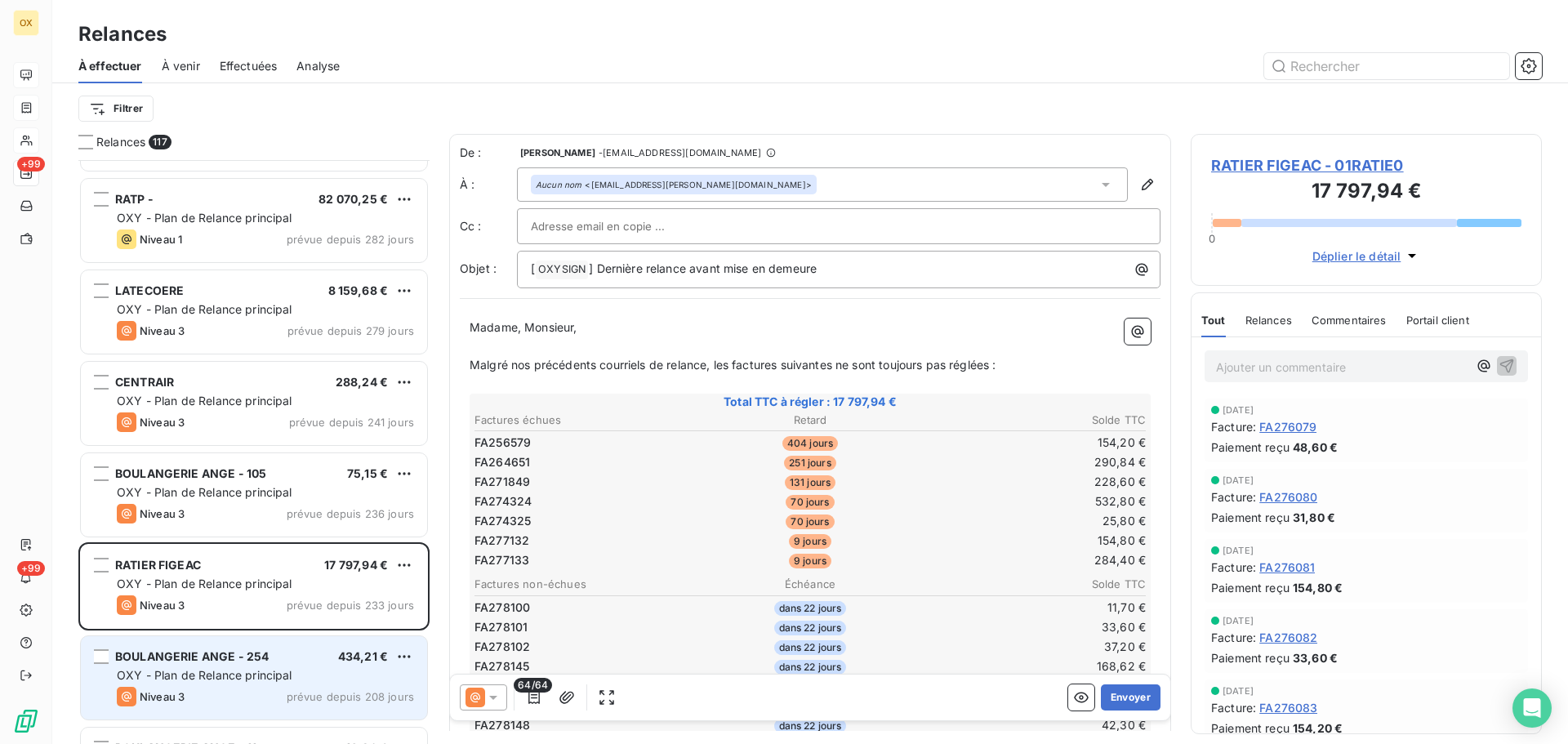
click at [172, 683] on div "OXY - Plan de Relance principal" at bounding box center [265, 675] width 297 height 16
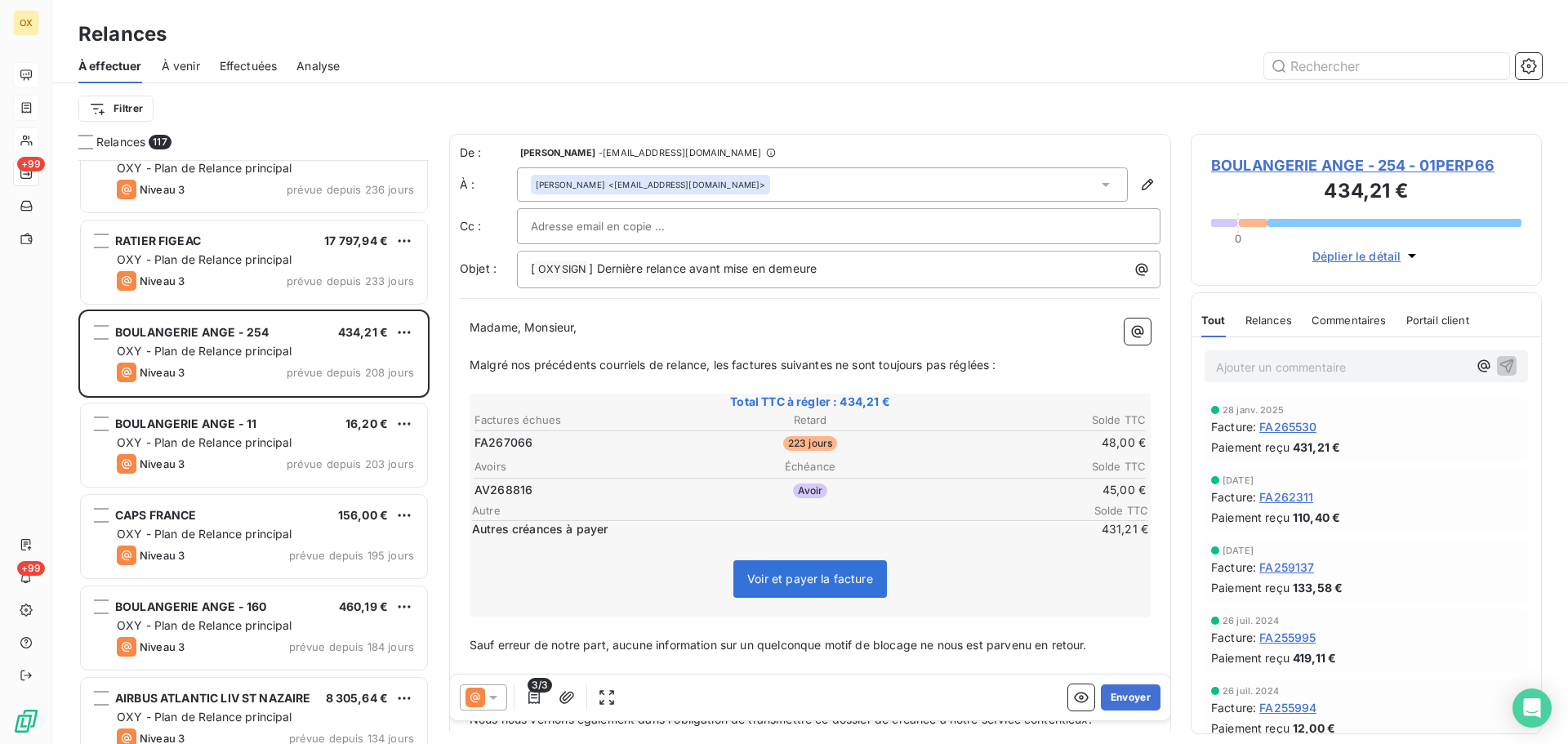
scroll to position [1226, 0]
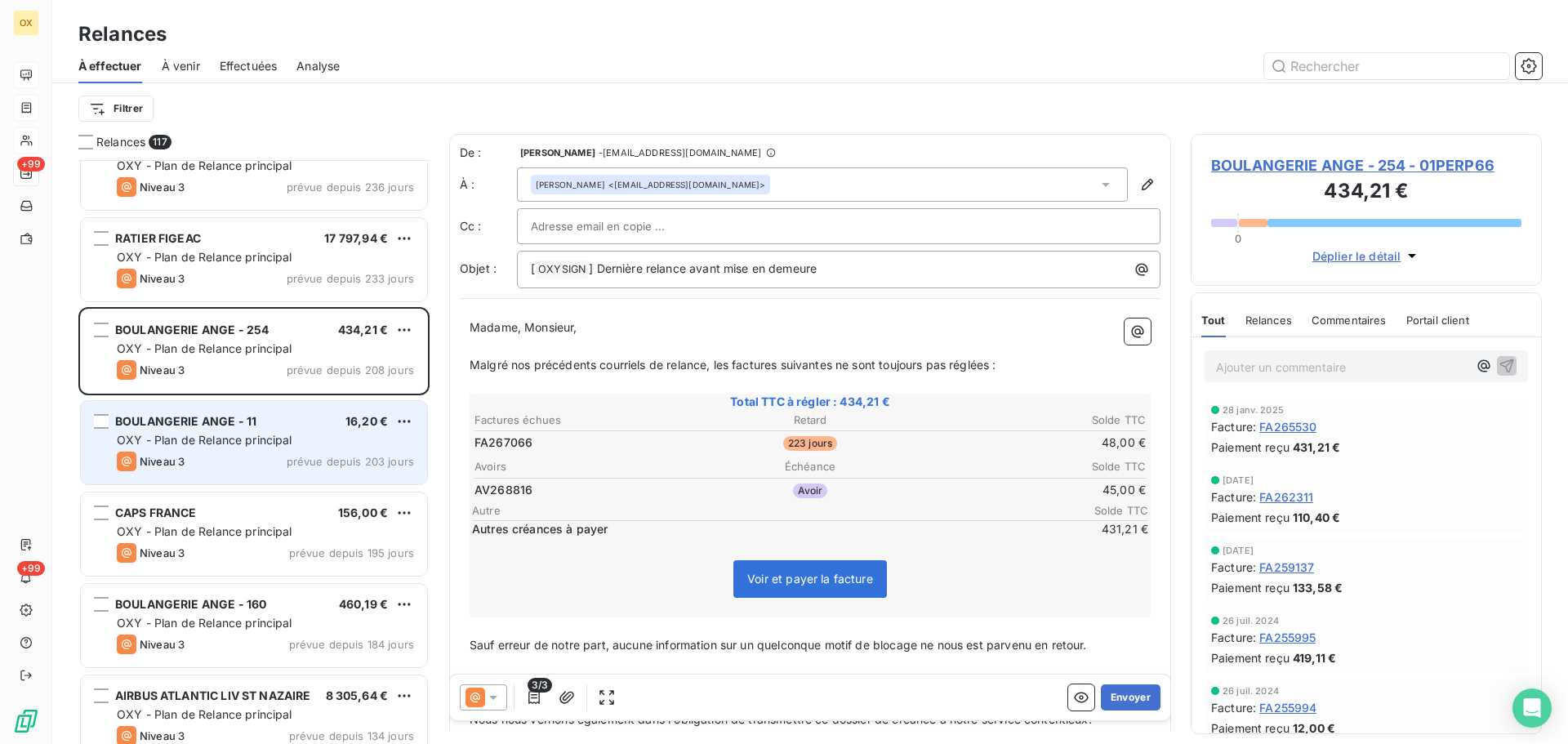
click at [254, 443] on span "OXY - Plan de Relance principal" at bounding box center [204, 439] width 176 height 14
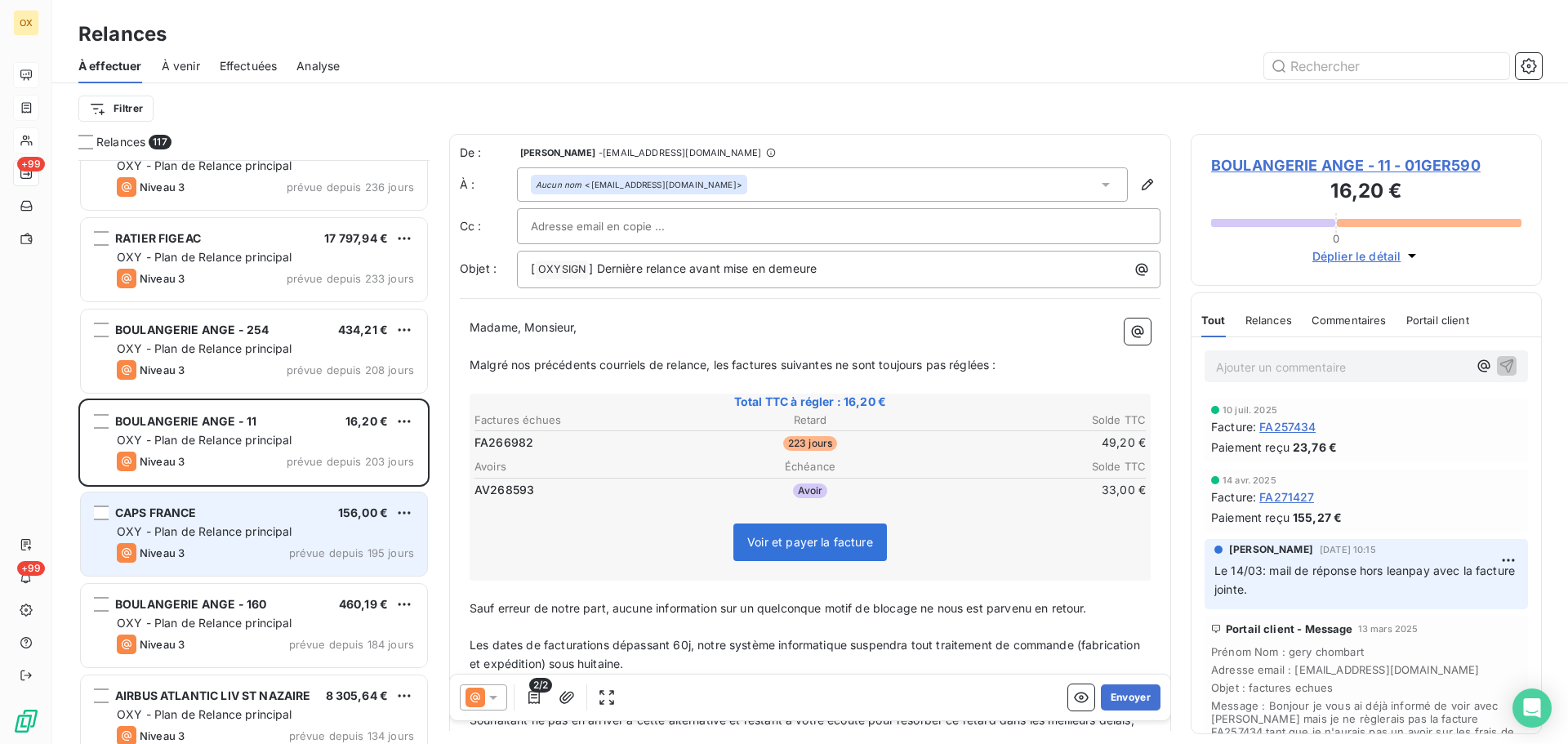
click at [244, 527] on span "OXY - Plan de Relance principal" at bounding box center [204, 531] width 176 height 14
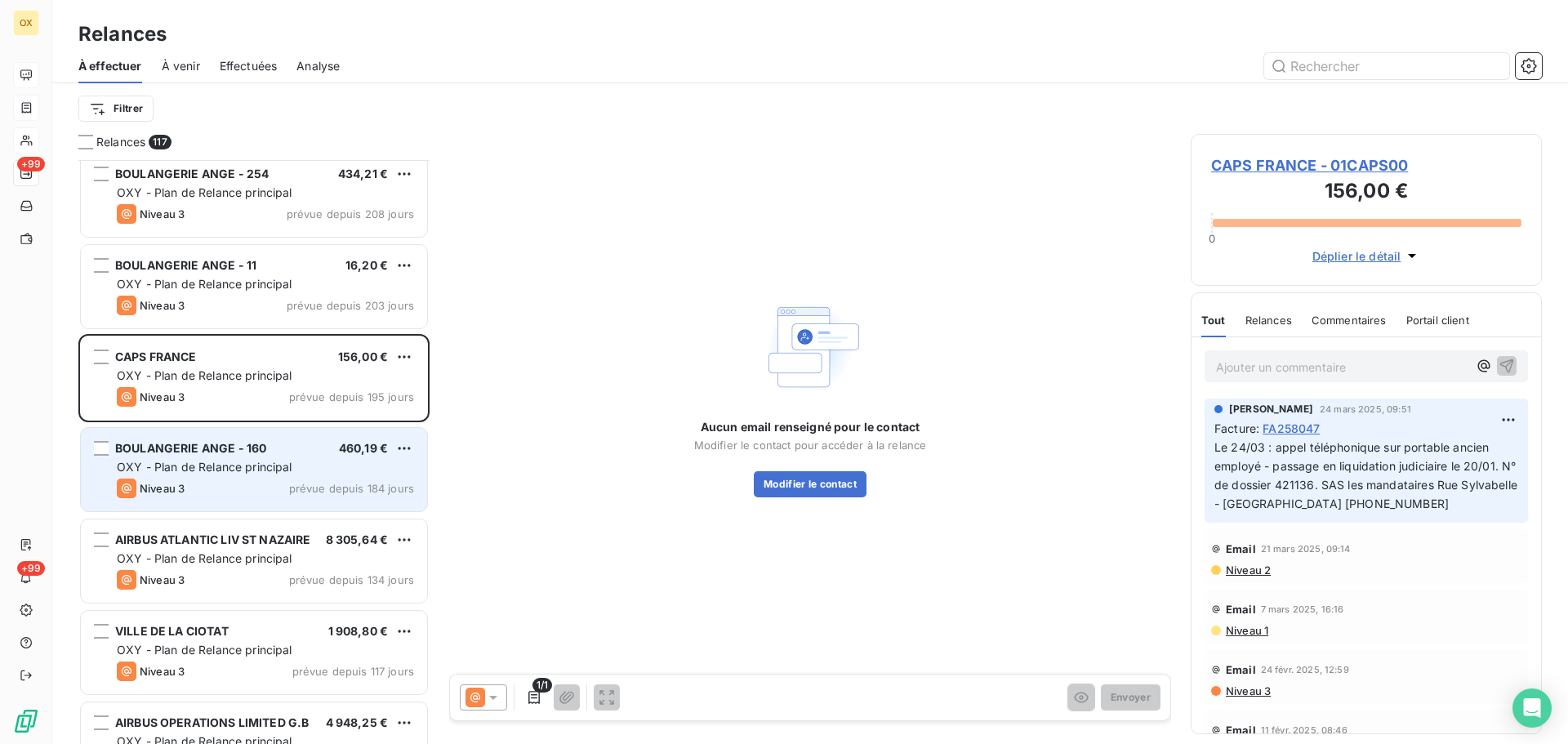
scroll to position [1389, 0]
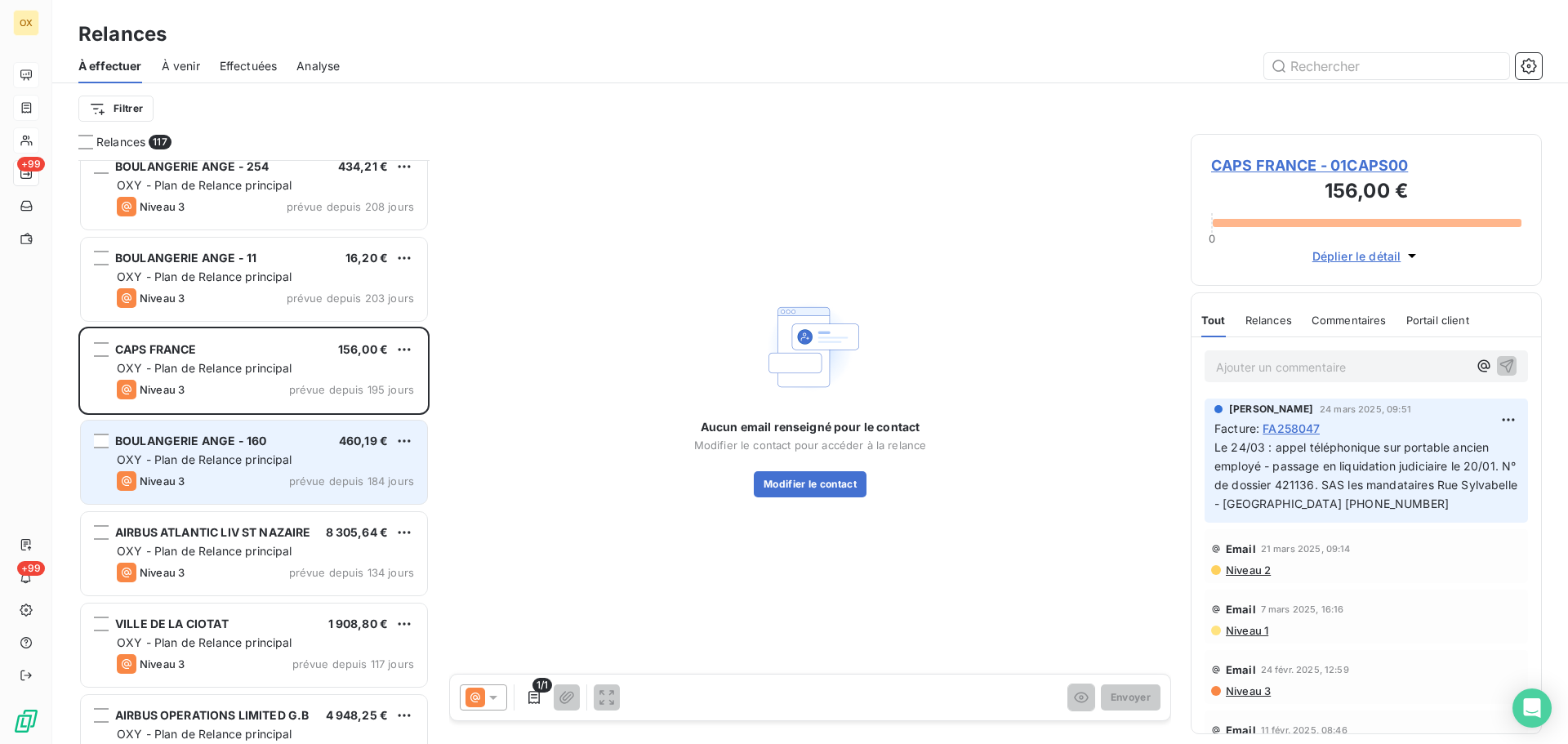
click at [243, 489] on div "Niveau 3 prévue depuis 184 jours" at bounding box center [265, 480] width 297 height 19
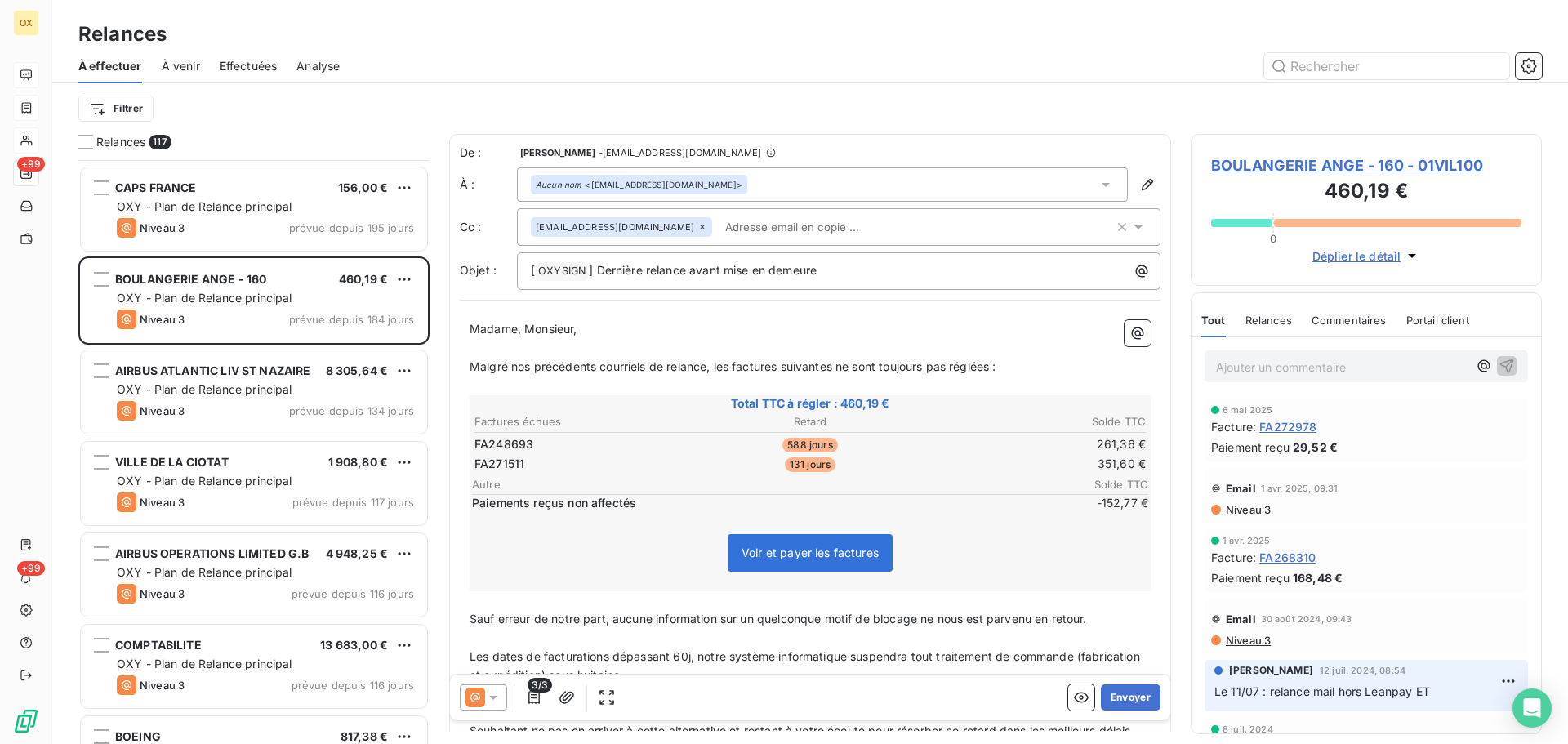
scroll to position [1634, 0]
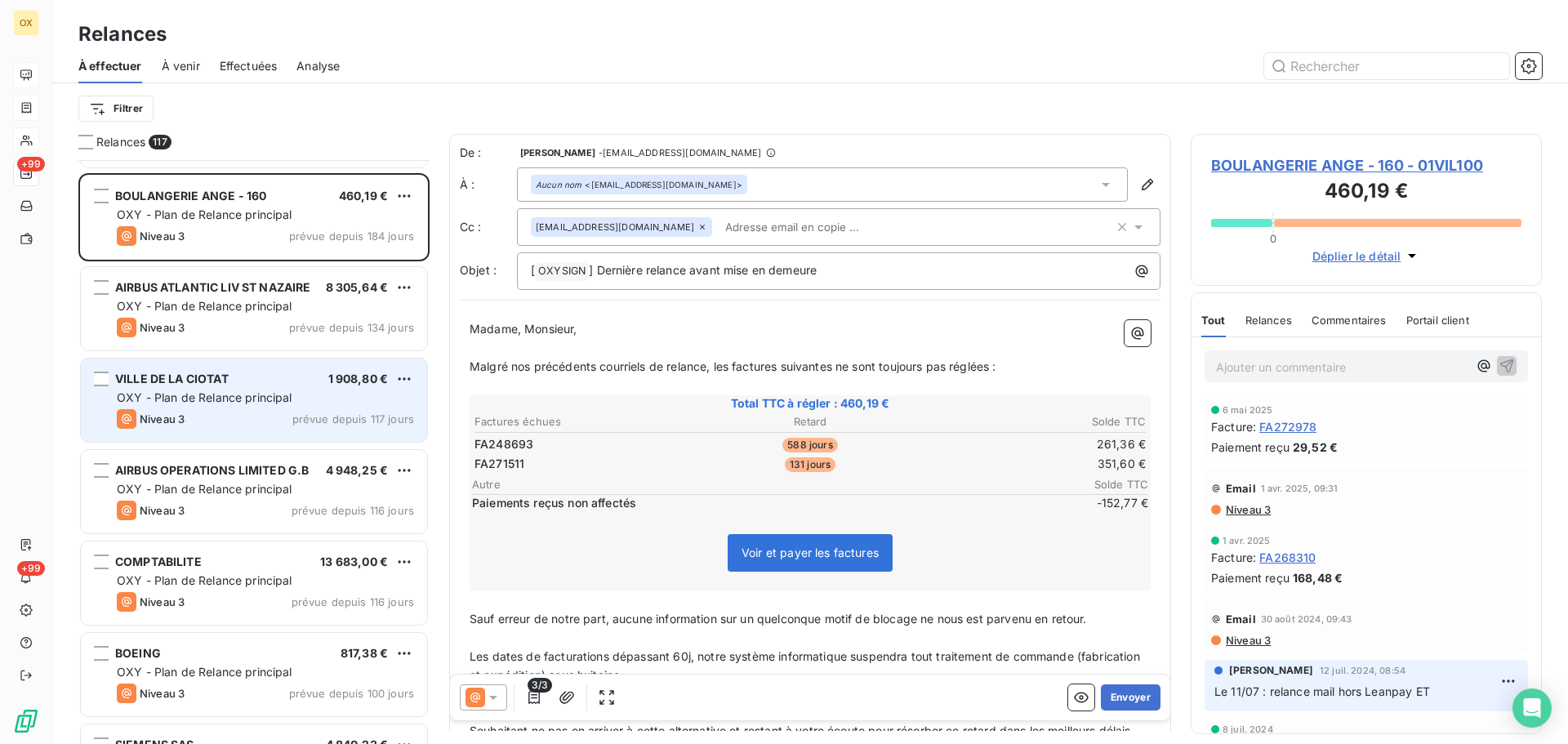
click at [244, 411] on div "Niveau 3 prévue depuis 117 jours" at bounding box center [265, 418] width 297 height 19
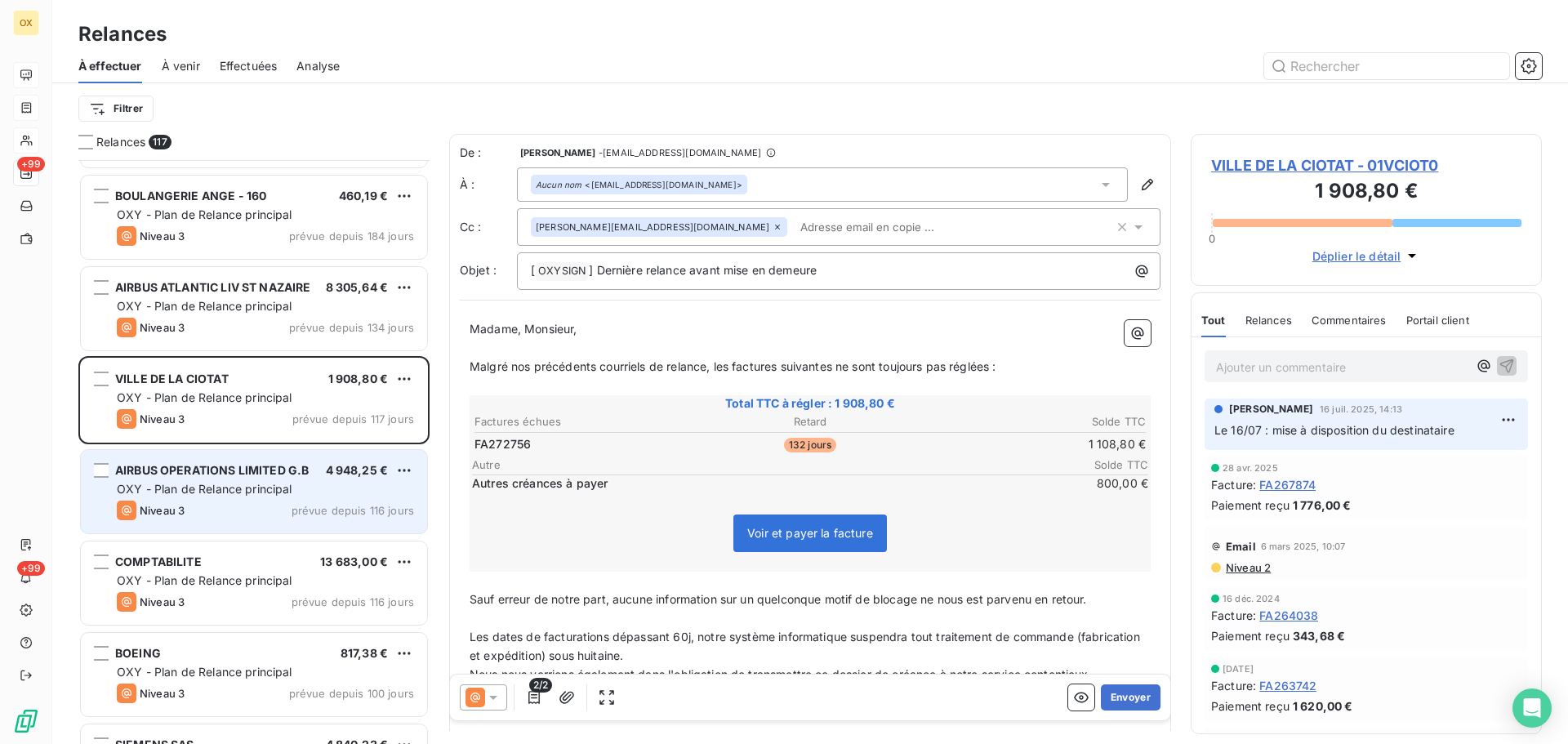
click at [281, 476] on span "AIRBUS OPERATIONS LIMITED G.B" at bounding box center [212, 469] width 194 height 14
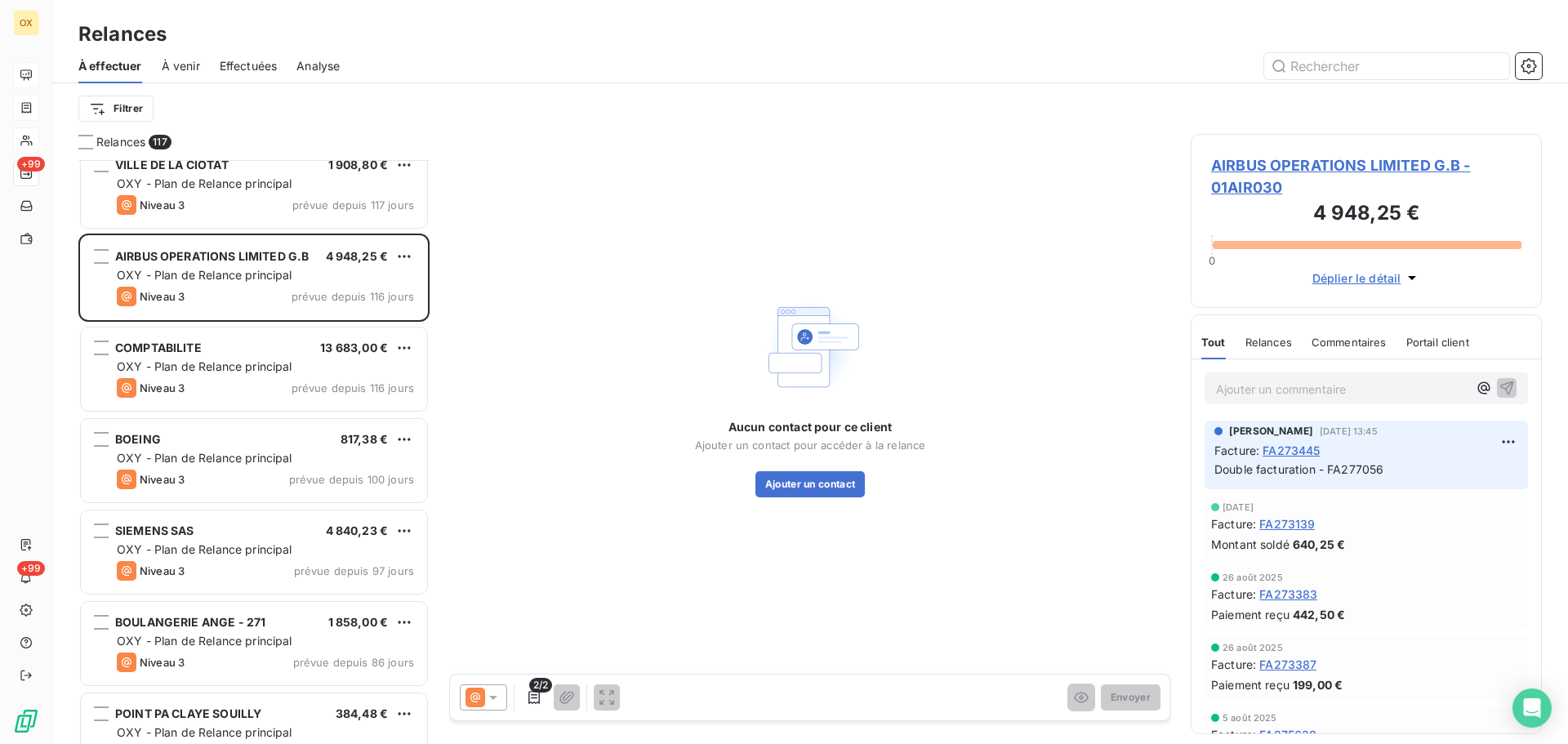
scroll to position [1879, 0]
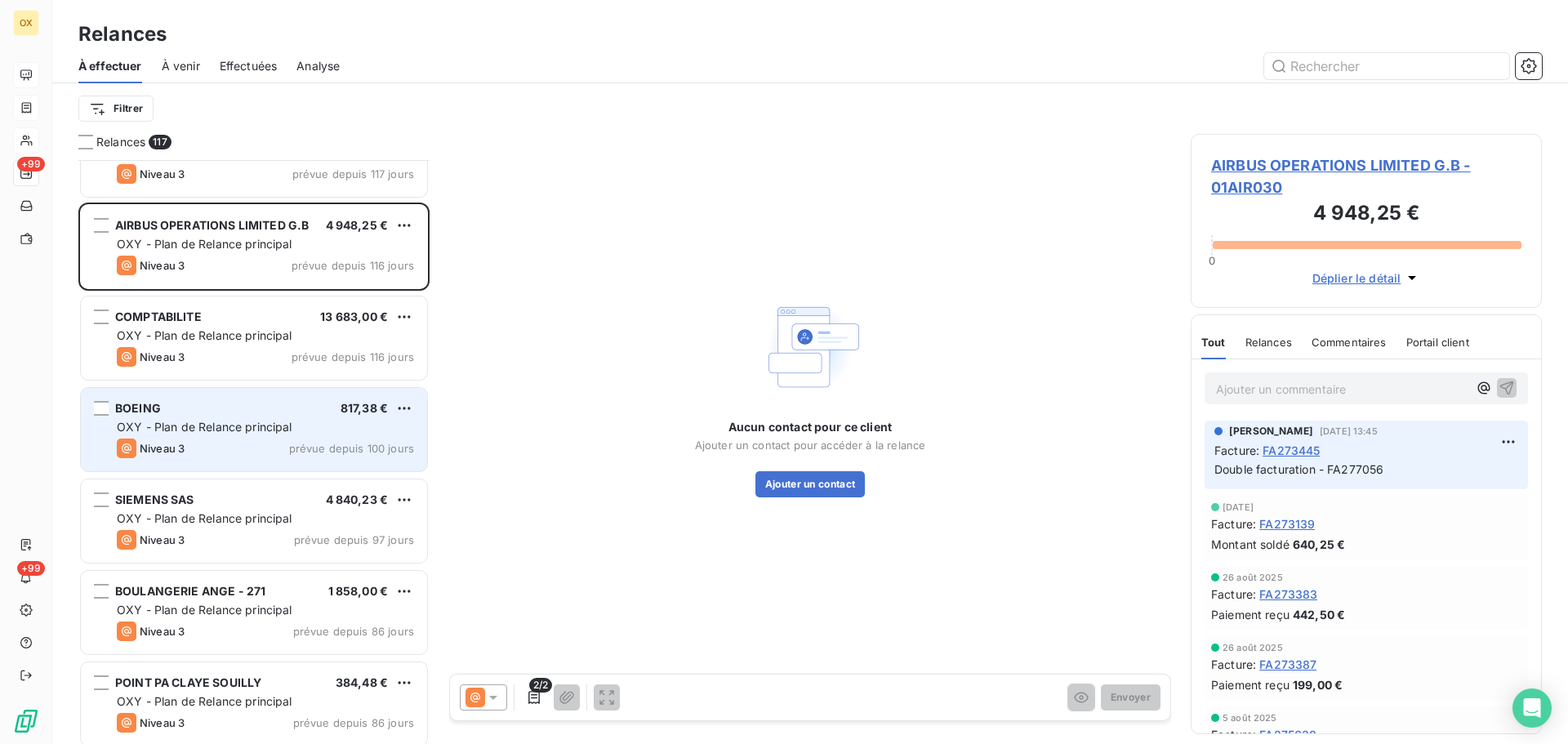
click at [188, 443] on div "Niveau 3 prévue depuis 100 jours" at bounding box center [265, 448] width 297 height 19
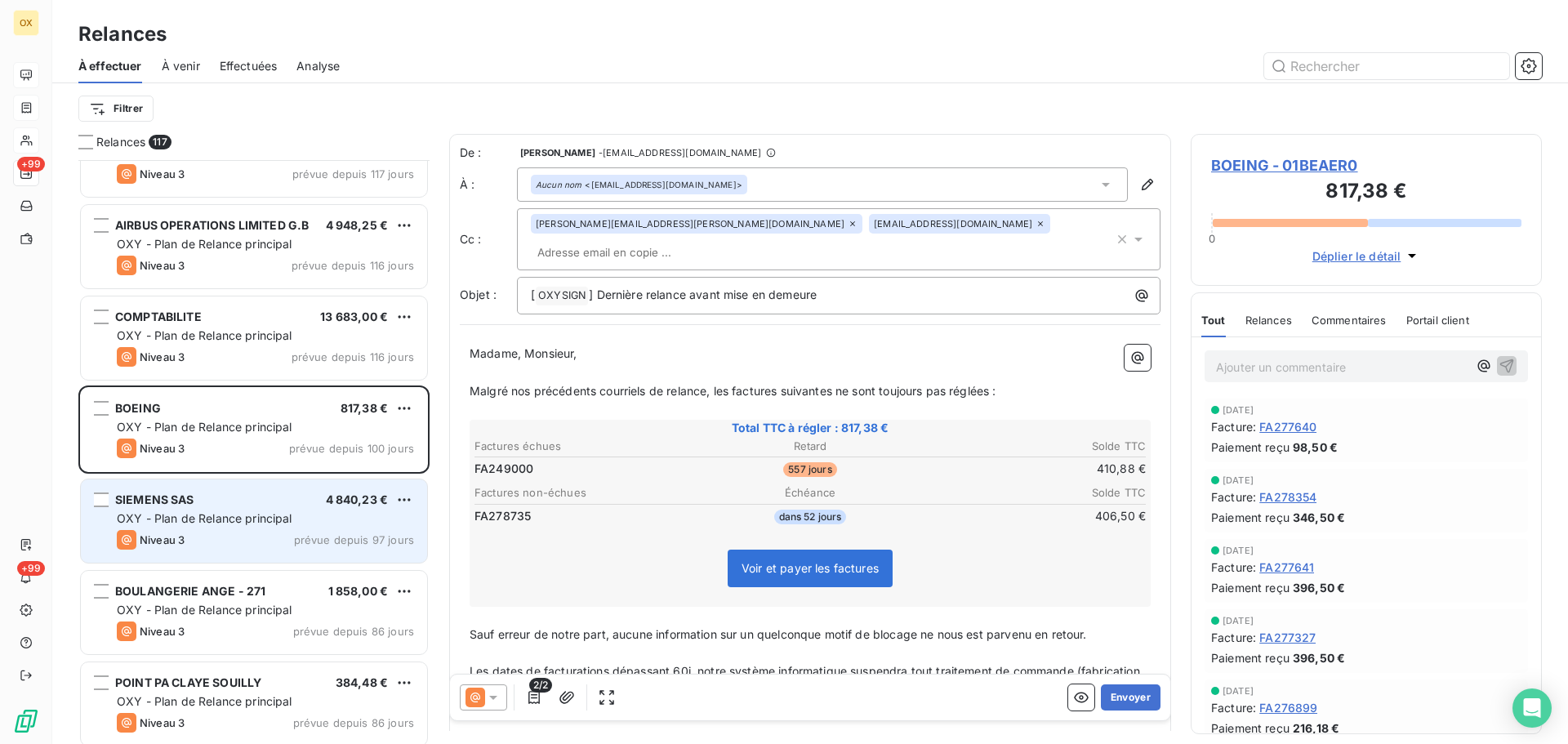
click at [187, 551] on div "SIEMENS SAS 4 840,23 € OXY - Plan de Relance principal Niveau 3 prévue depuis 9…" at bounding box center [254, 521] width 346 height 83
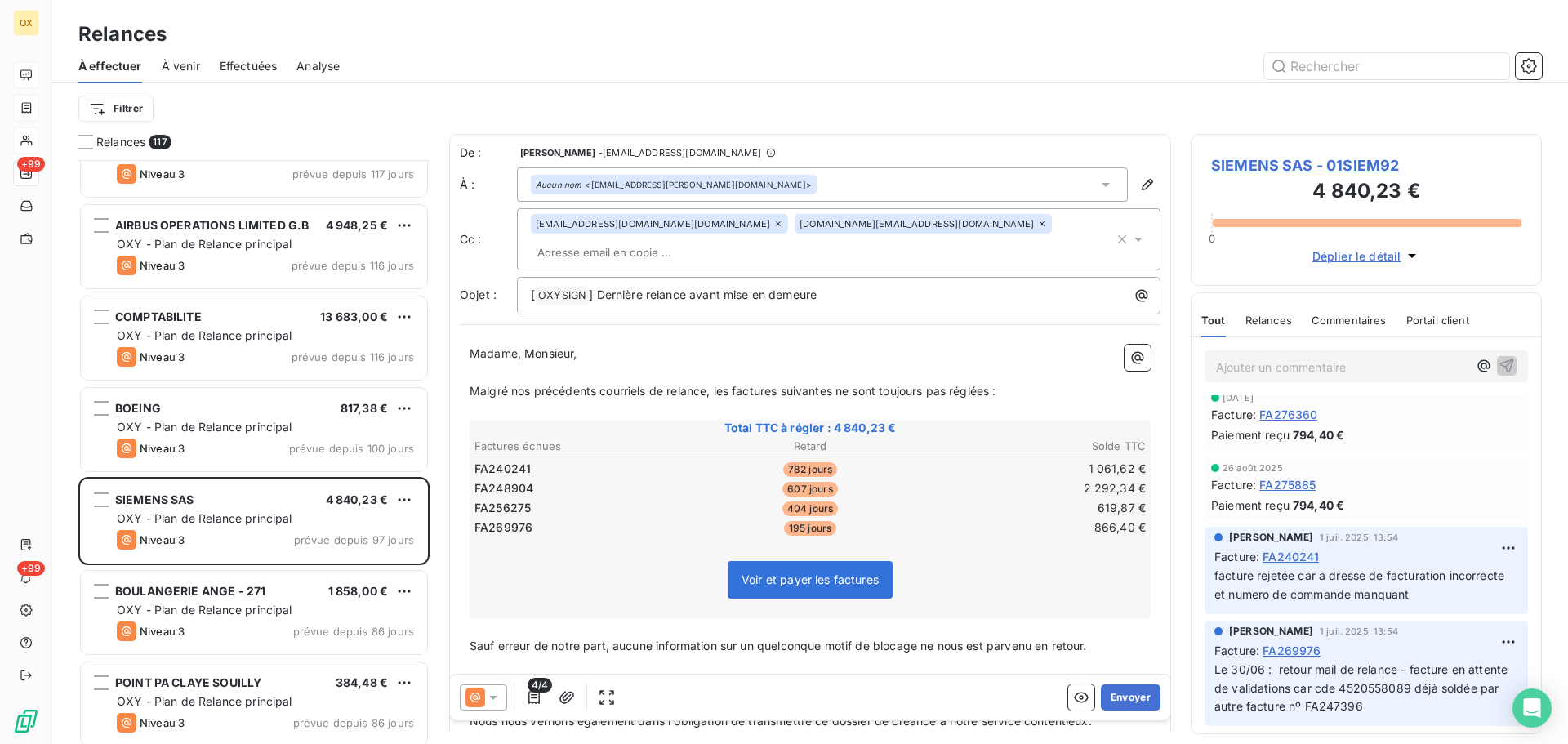
scroll to position [164, 0]
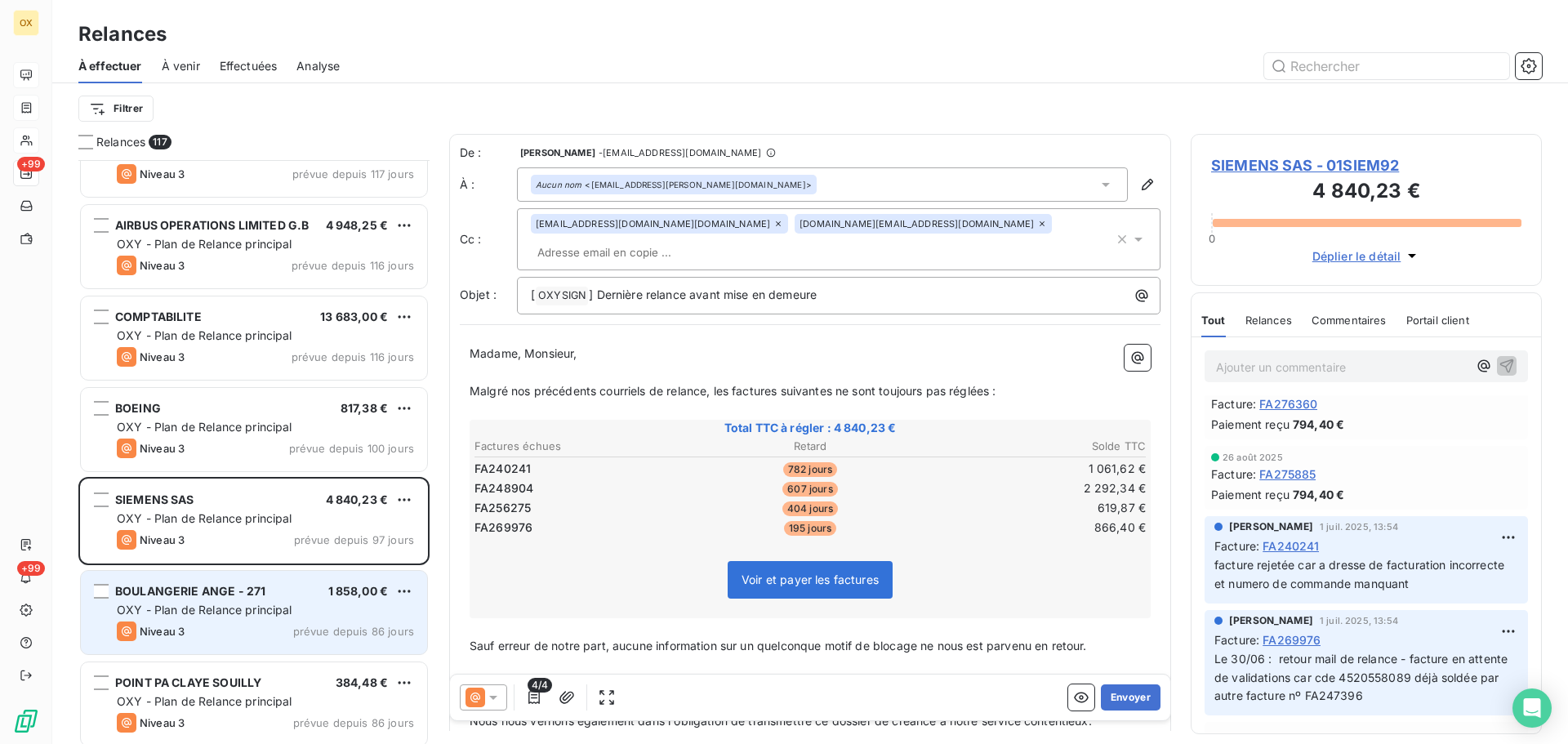
click at [224, 605] on span "OXY - Plan de Relance principal" at bounding box center [204, 610] width 176 height 14
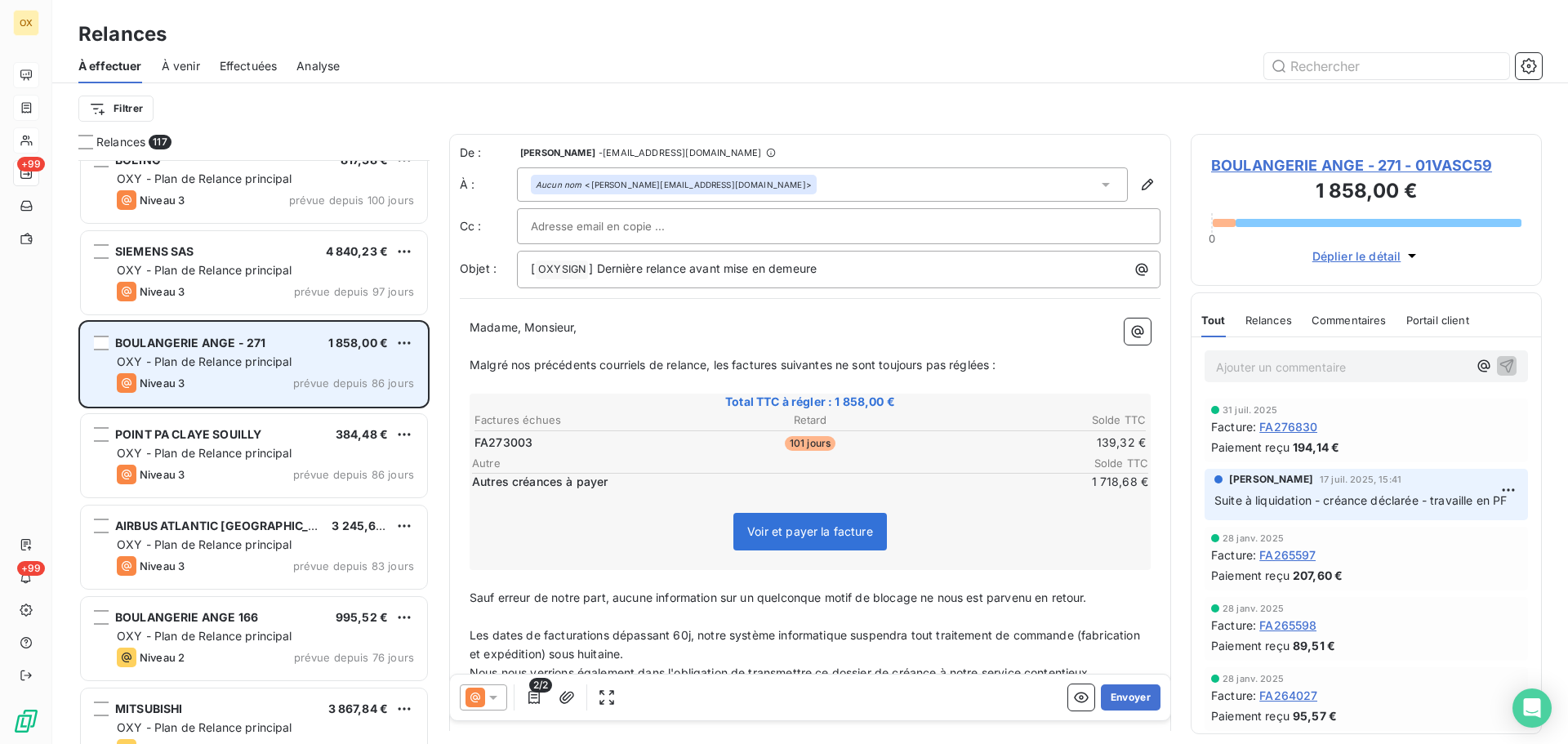
scroll to position [2206, 0]
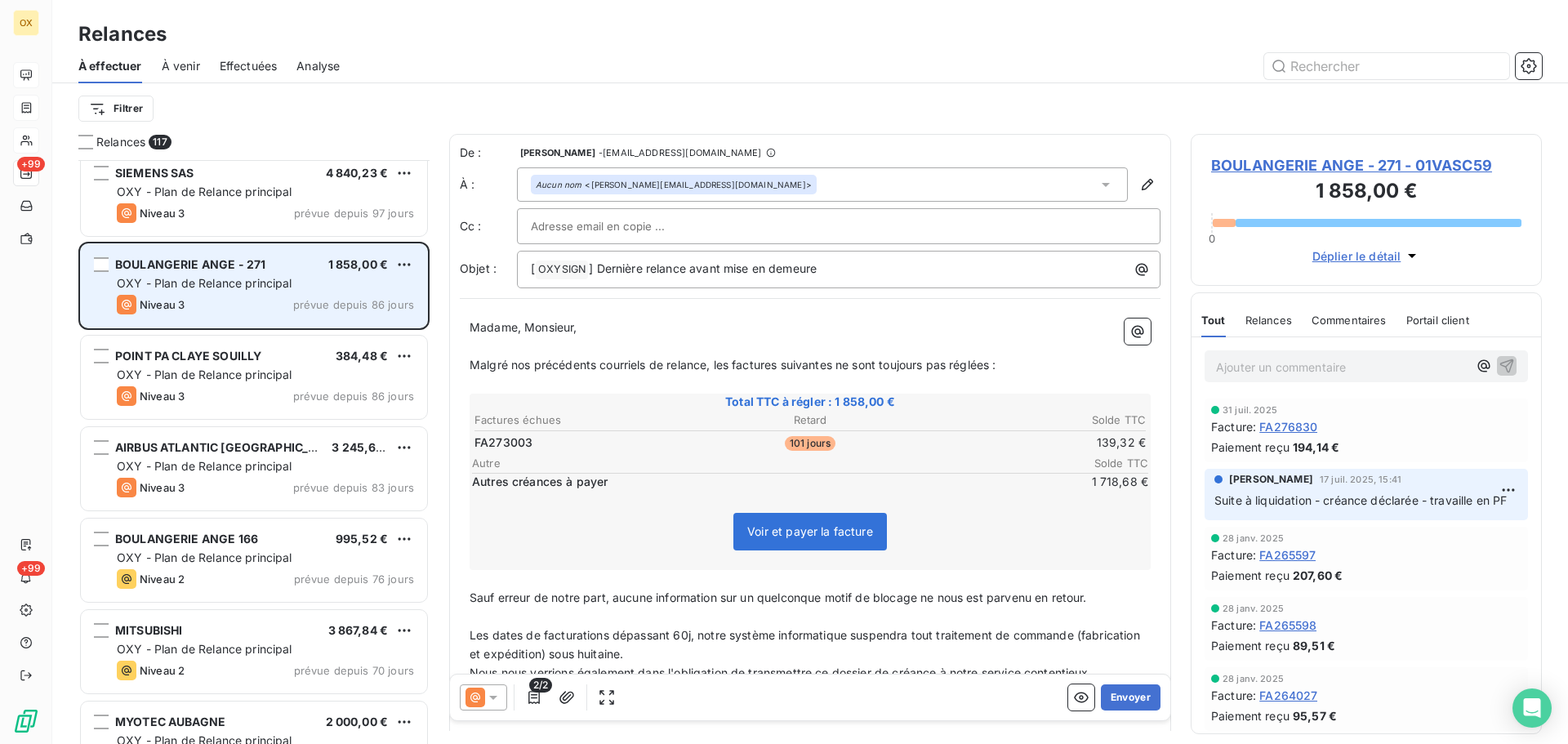
click at [307, 453] on div "AIRBUS ATLANTIC MAROC 3 245,64 €" at bounding box center [265, 448] width 297 height 15
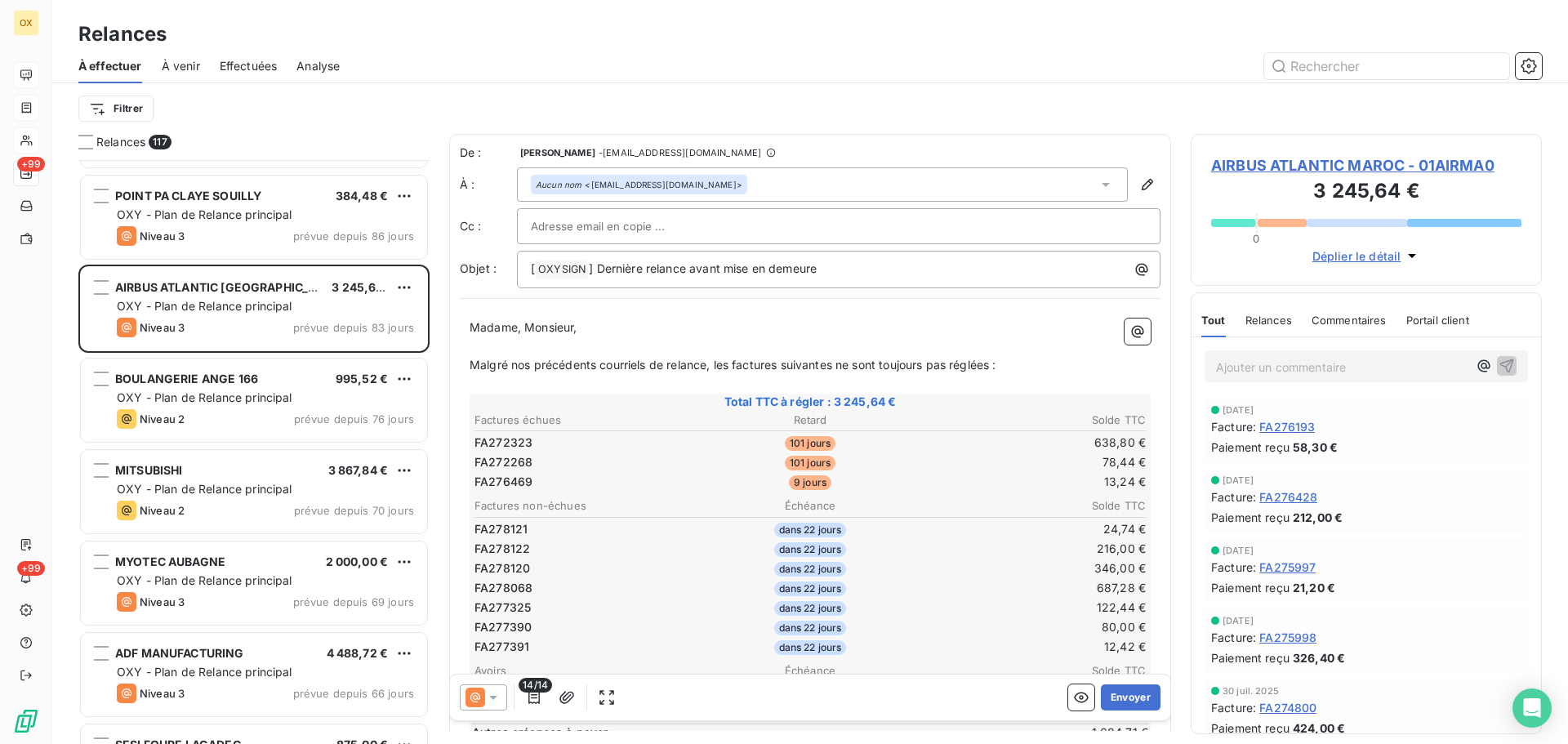
scroll to position [2370, 0]
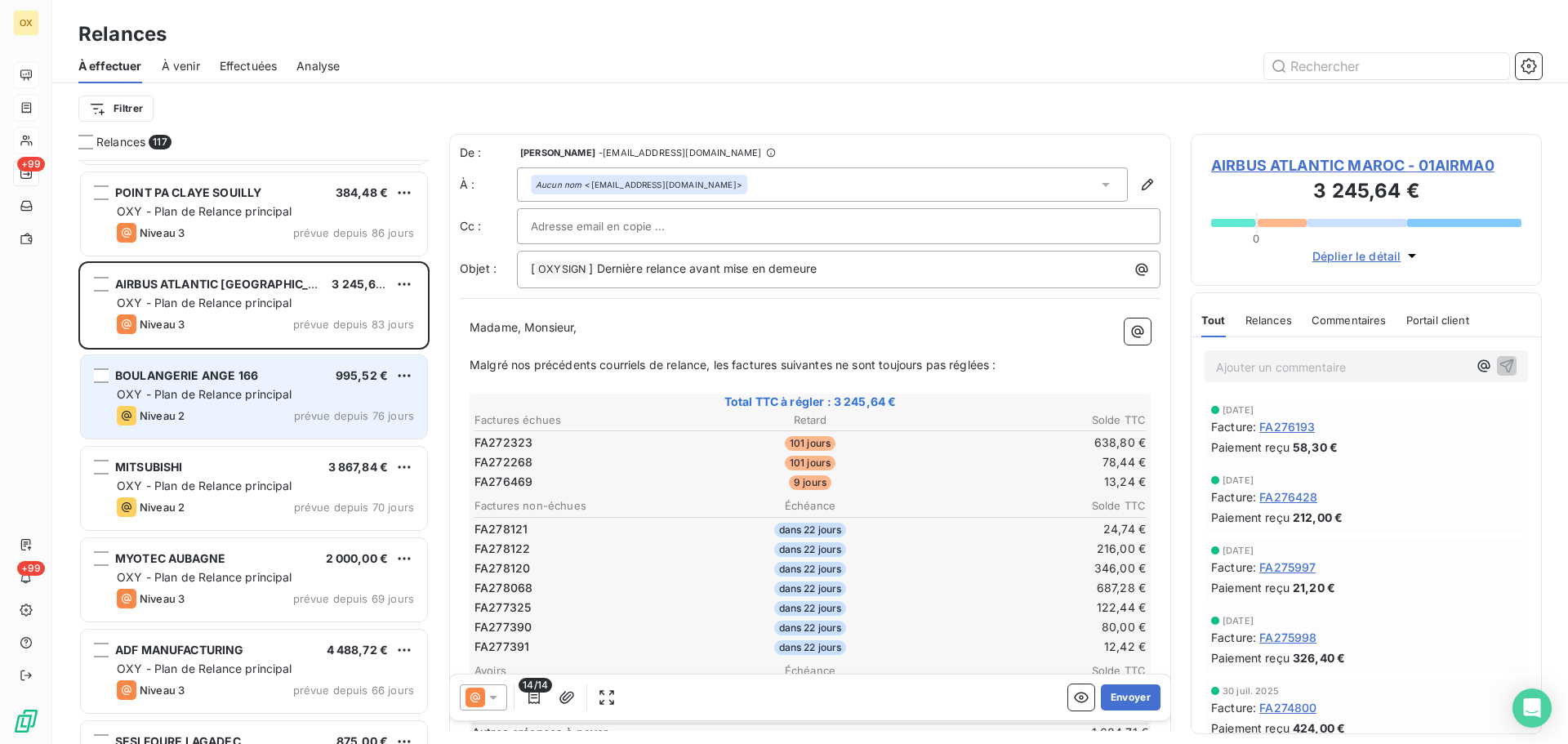
click at [236, 396] on span "OXY - Plan de Relance principal" at bounding box center [204, 394] width 176 height 14
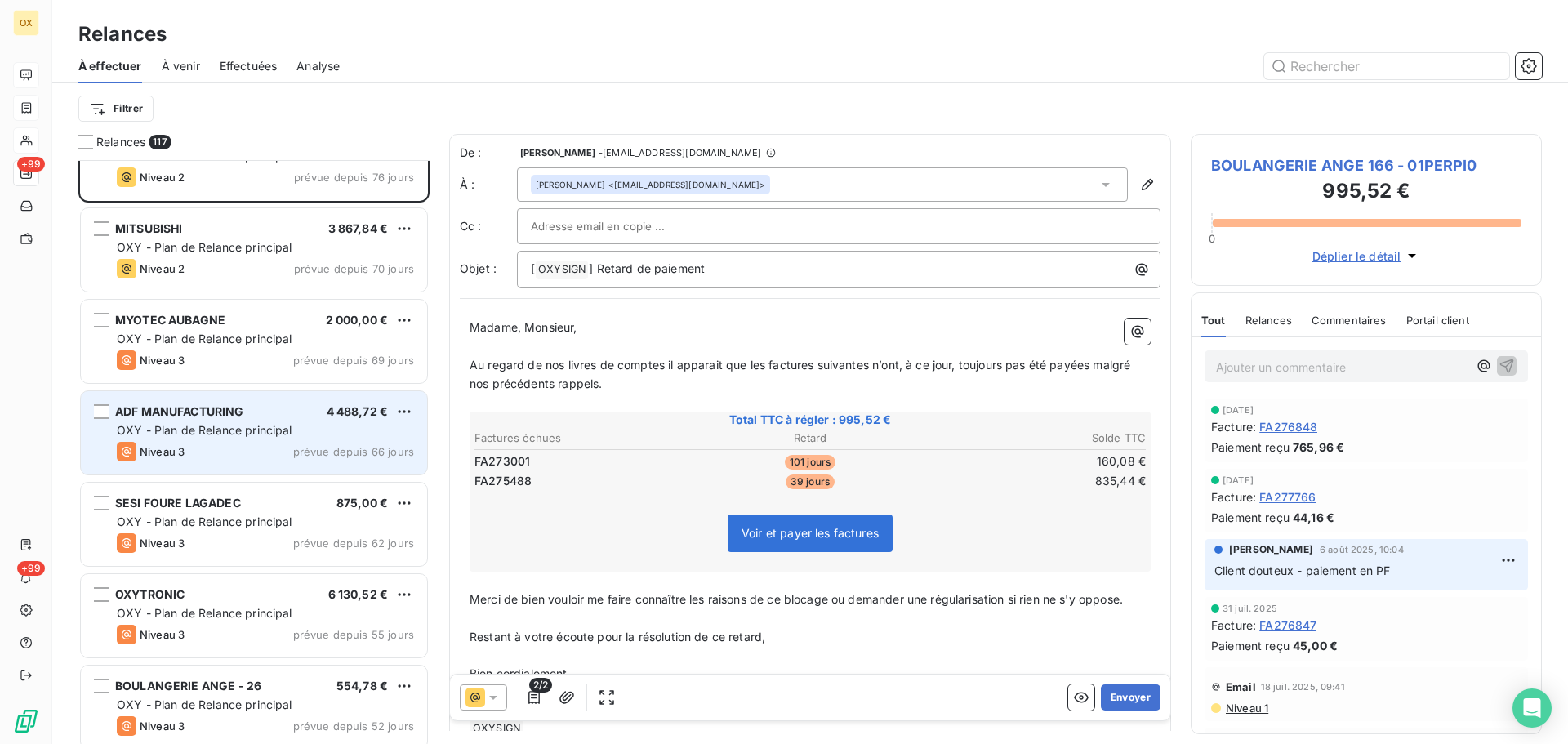
scroll to position [2614, 0]
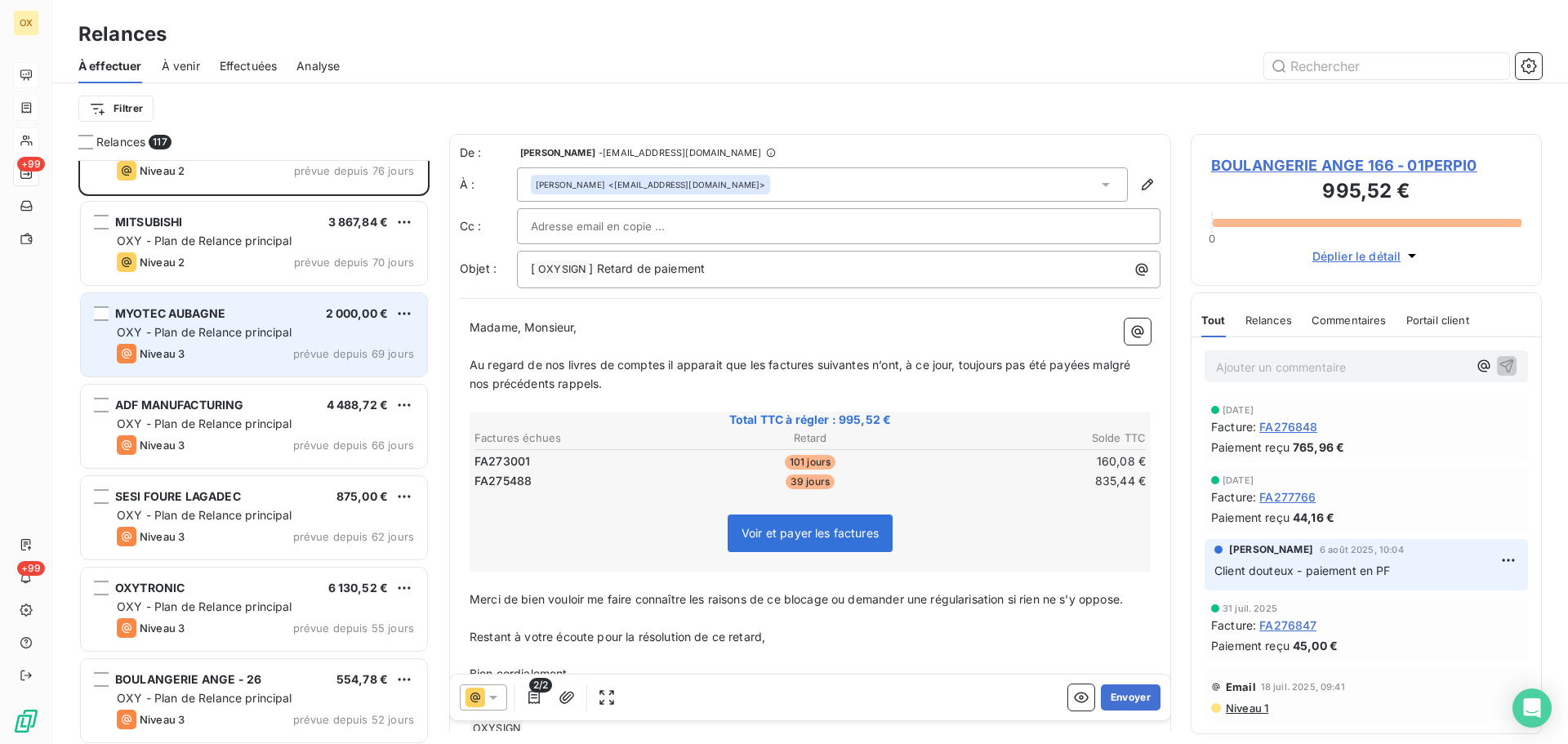
click at [205, 368] on div "MYOTEC AUBAGNE 2 000,00 € OXY - Plan de Relance principal Niveau 3 prévue depui…" at bounding box center [254, 334] width 346 height 83
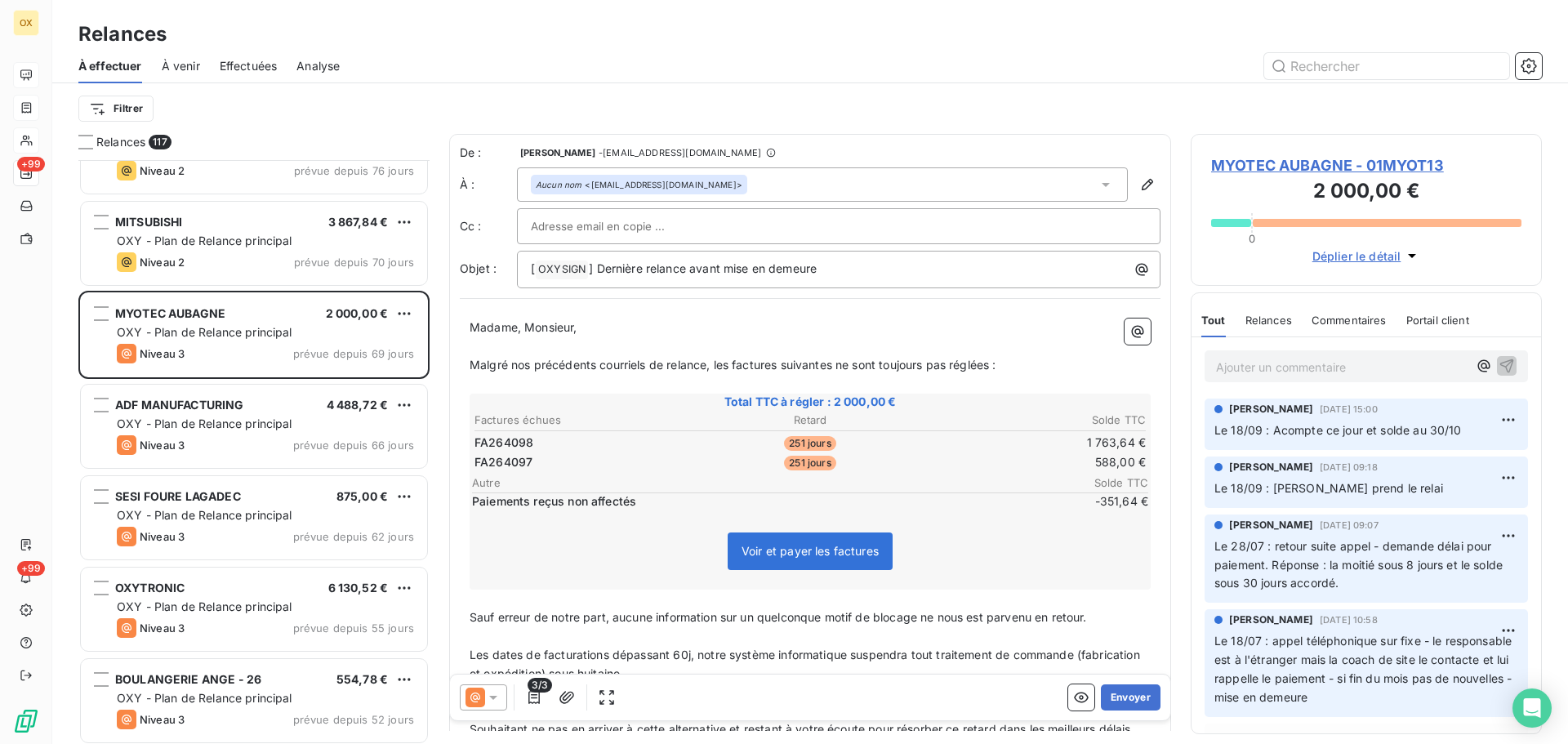
click at [1268, 165] on span "MYOTEC AUBAGNE - 01MYOT13" at bounding box center [1366, 165] width 311 height 22
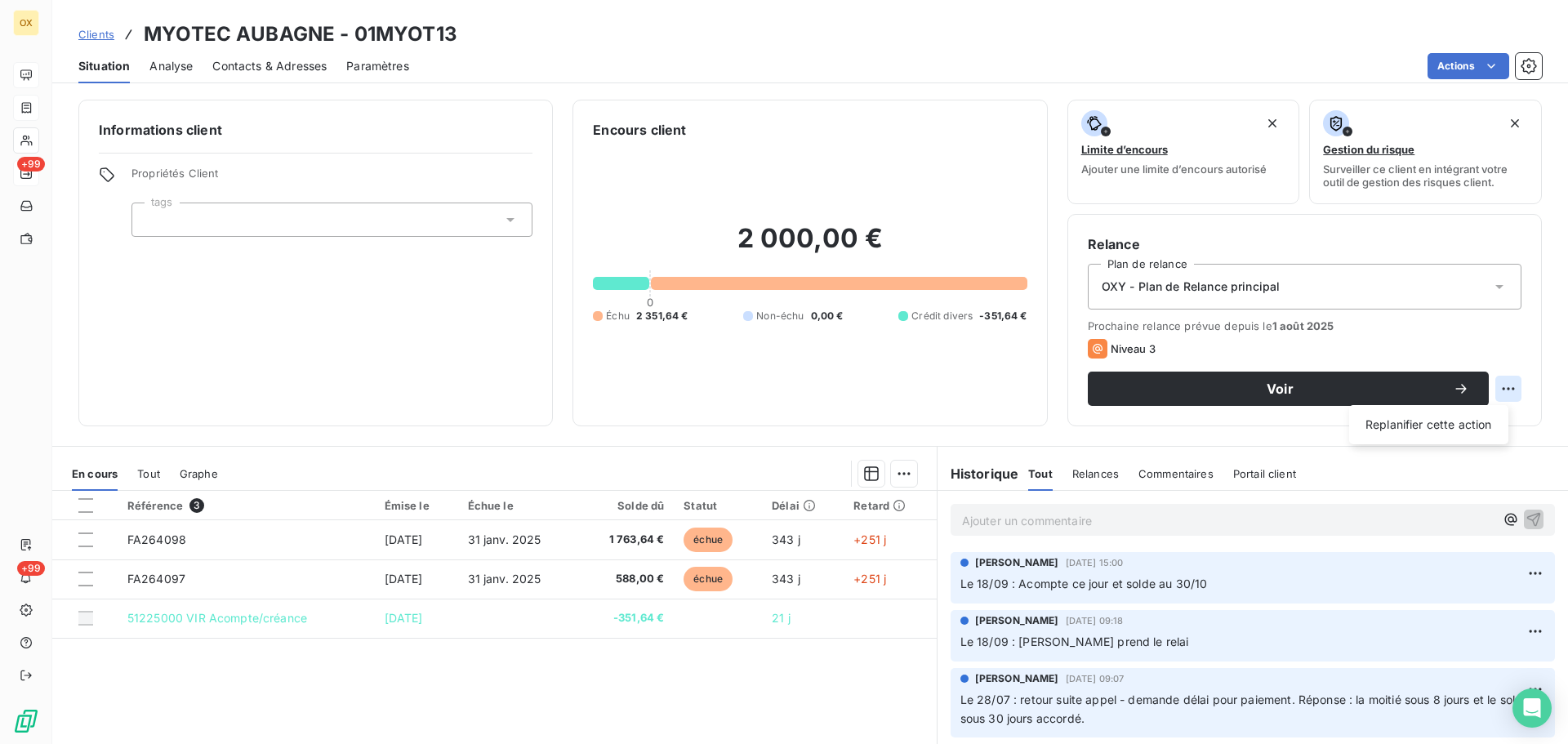
click at [1502, 389] on html "OX +99 +99 Clients MYOTEC AUBAGNE - 01MYOT13 Situation Analyse Contacts & Adres…" at bounding box center [784, 372] width 1568 height 744
click at [1455, 426] on div "Replanifier cette action" at bounding box center [1429, 424] width 146 height 26
select select "9"
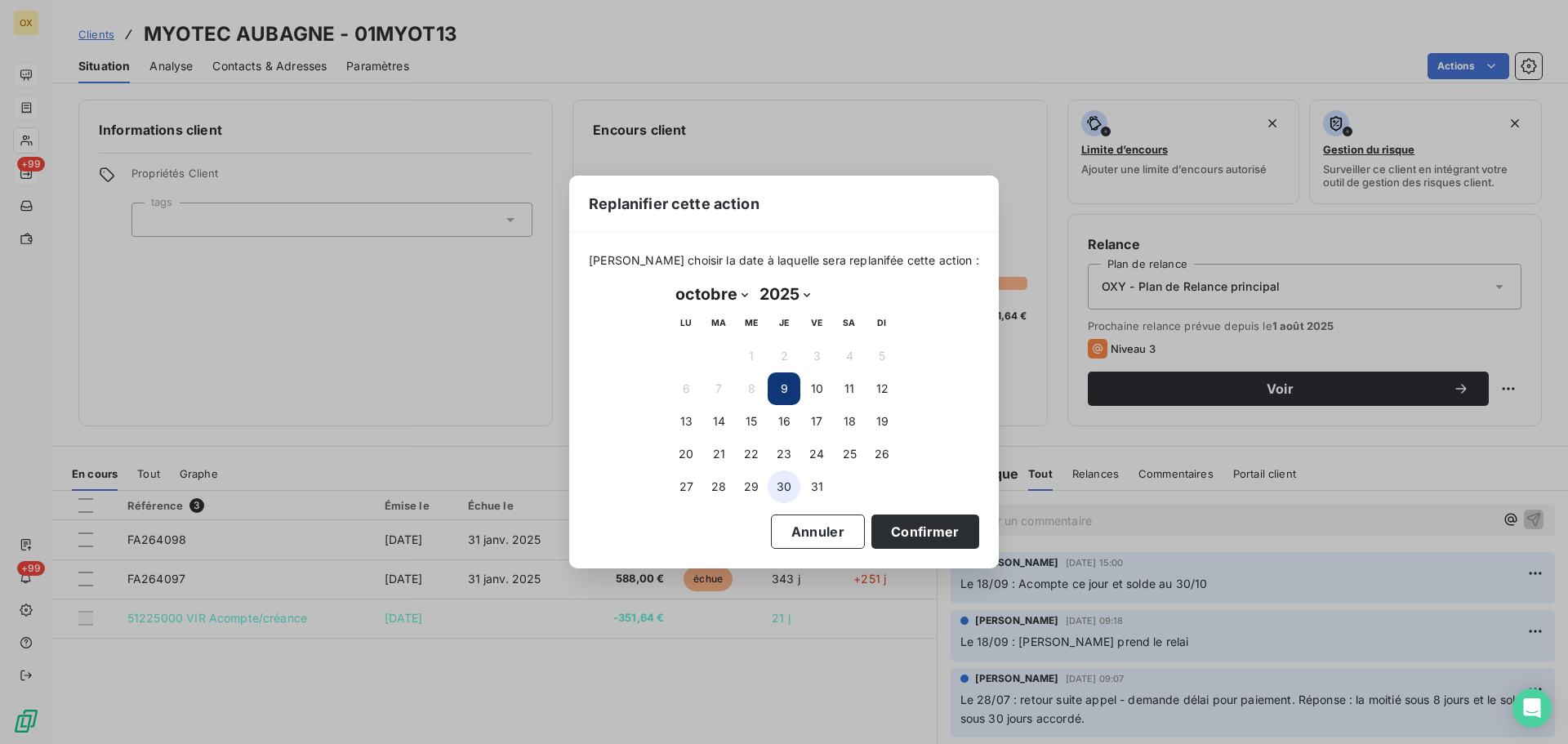
click at [788, 489] on button "30" at bounding box center [784, 486] width 33 height 33
click at [892, 533] on button "Confirmer" at bounding box center [926, 532] width 108 height 34
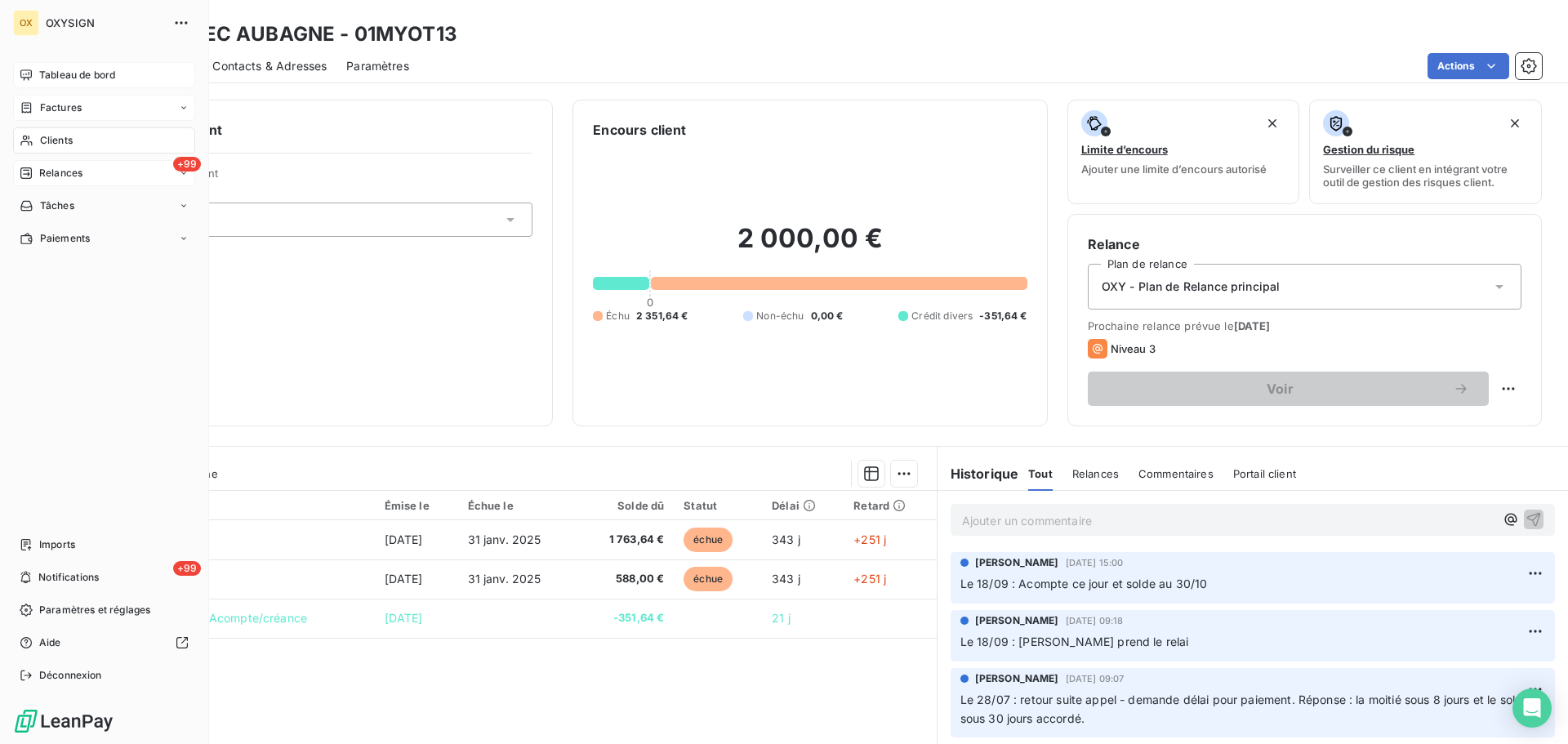
click at [58, 171] on span "Relances" at bounding box center [61, 173] width 44 height 15
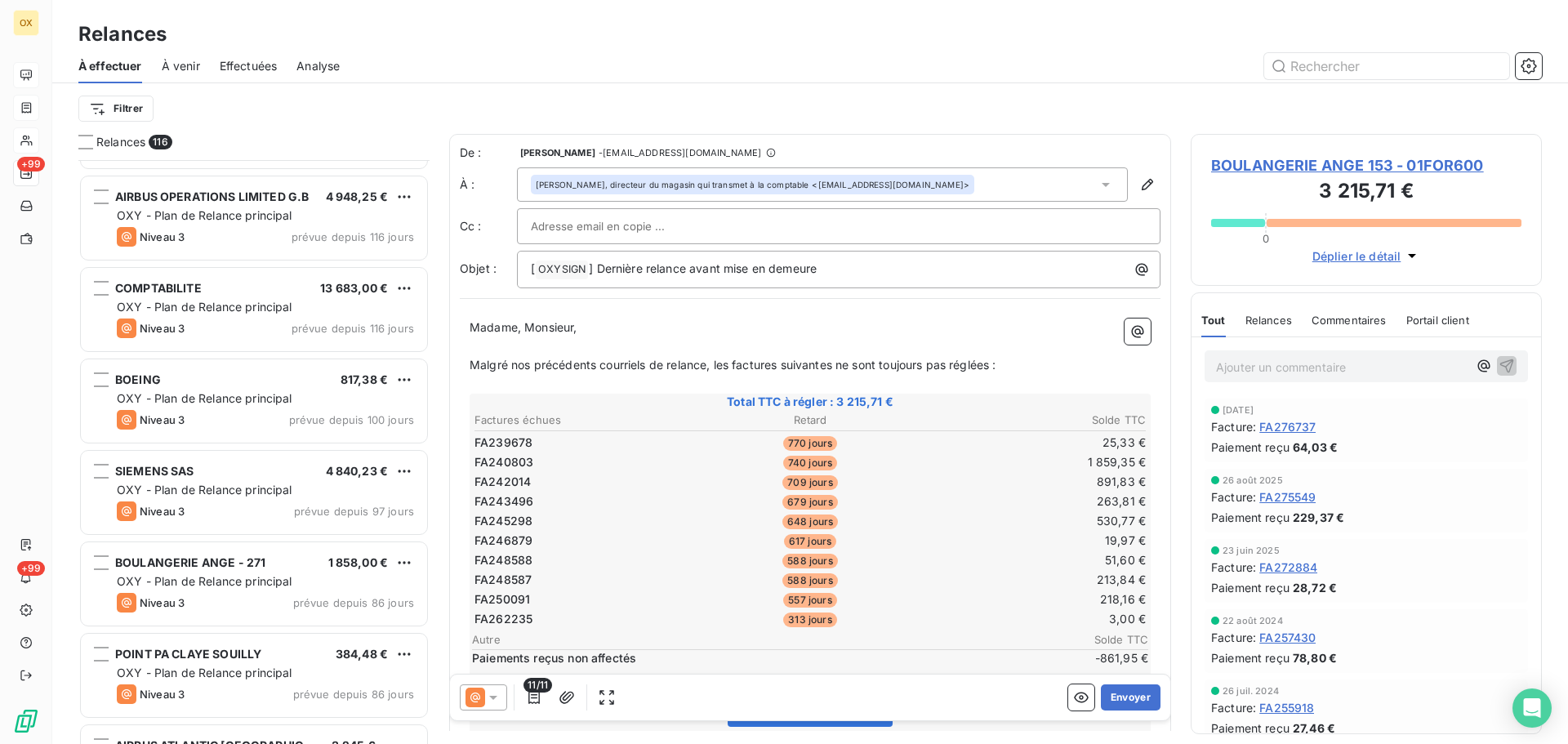
scroll to position [1961, 0]
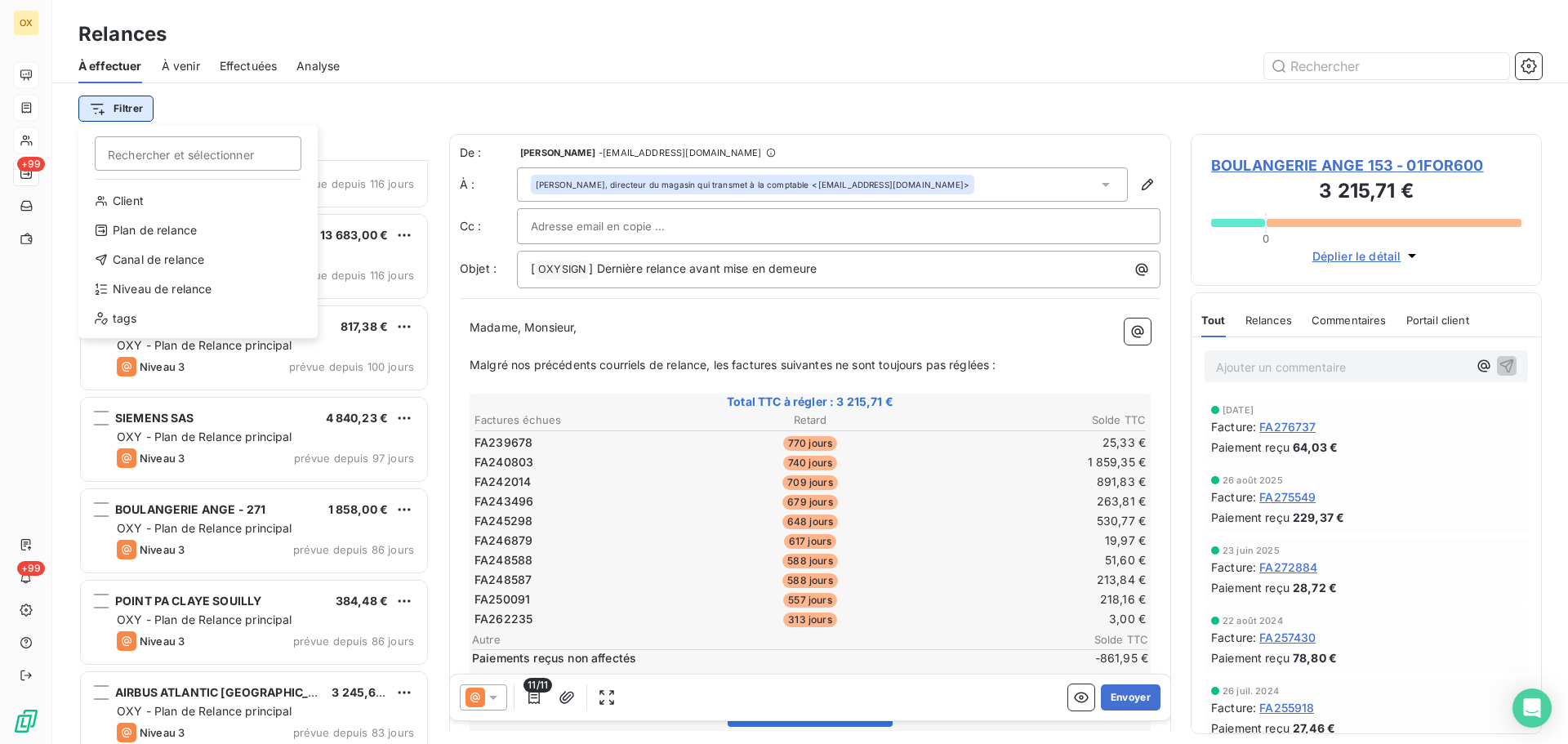
click at [118, 120] on html "OX +99 +99 Relances À effectuer À venir Effectuées Analyse Filtrer Rechercher e…" at bounding box center [784, 372] width 1568 height 744
click at [162, 284] on div "Niveau de relance" at bounding box center [197, 289] width 226 height 26
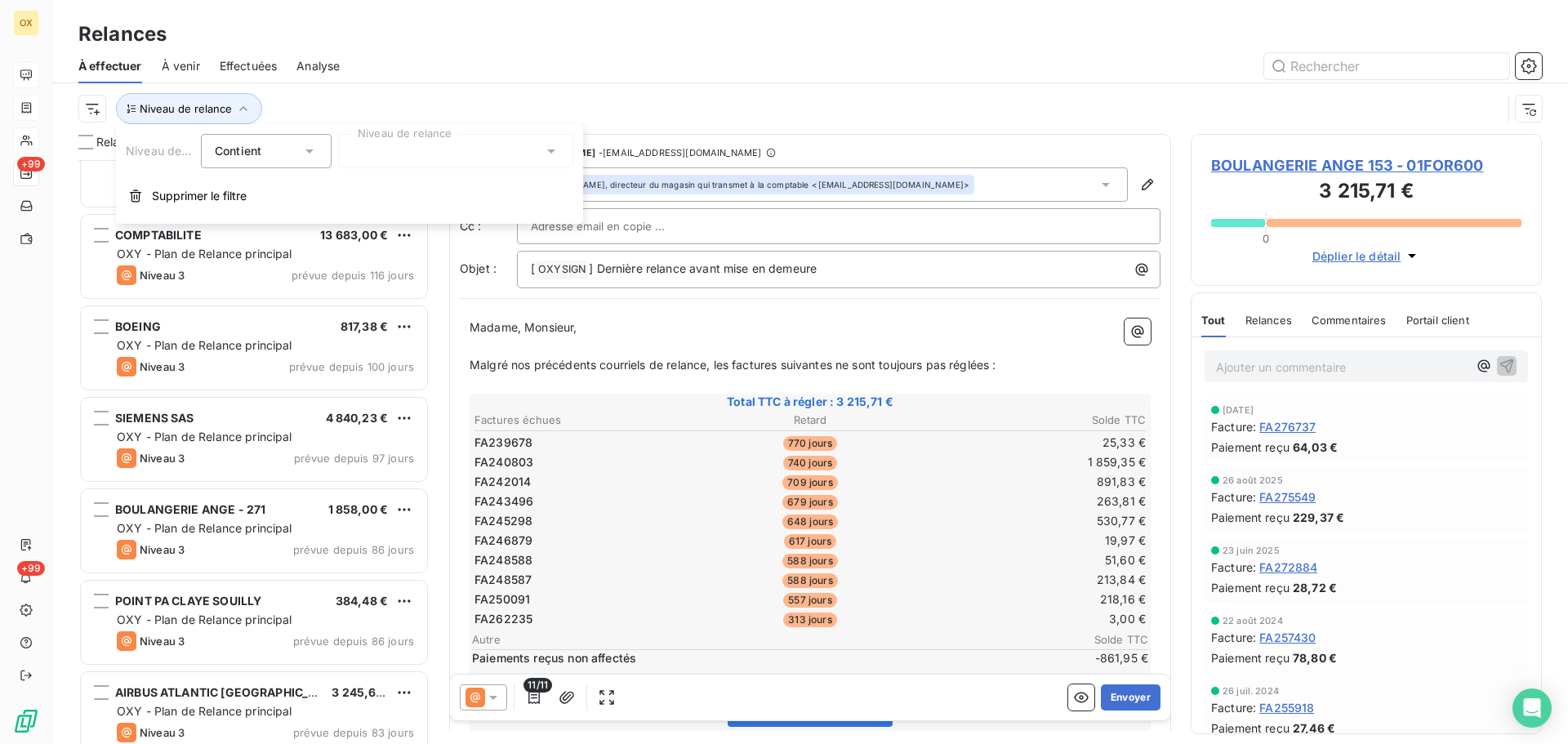
click at [387, 156] on div at bounding box center [456, 151] width 235 height 34
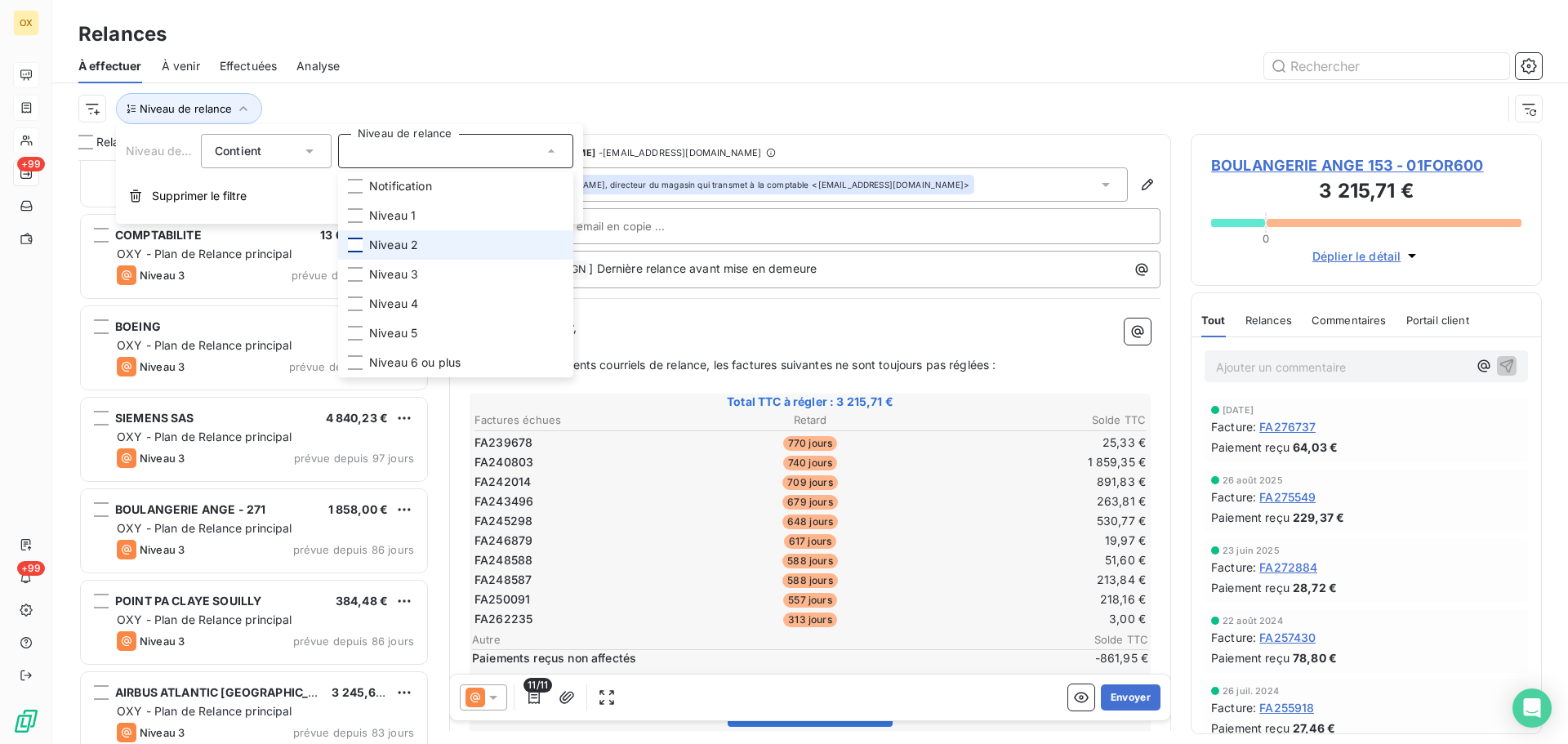
click at [354, 247] on div at bounding box center [355, 245] width 15 height 15
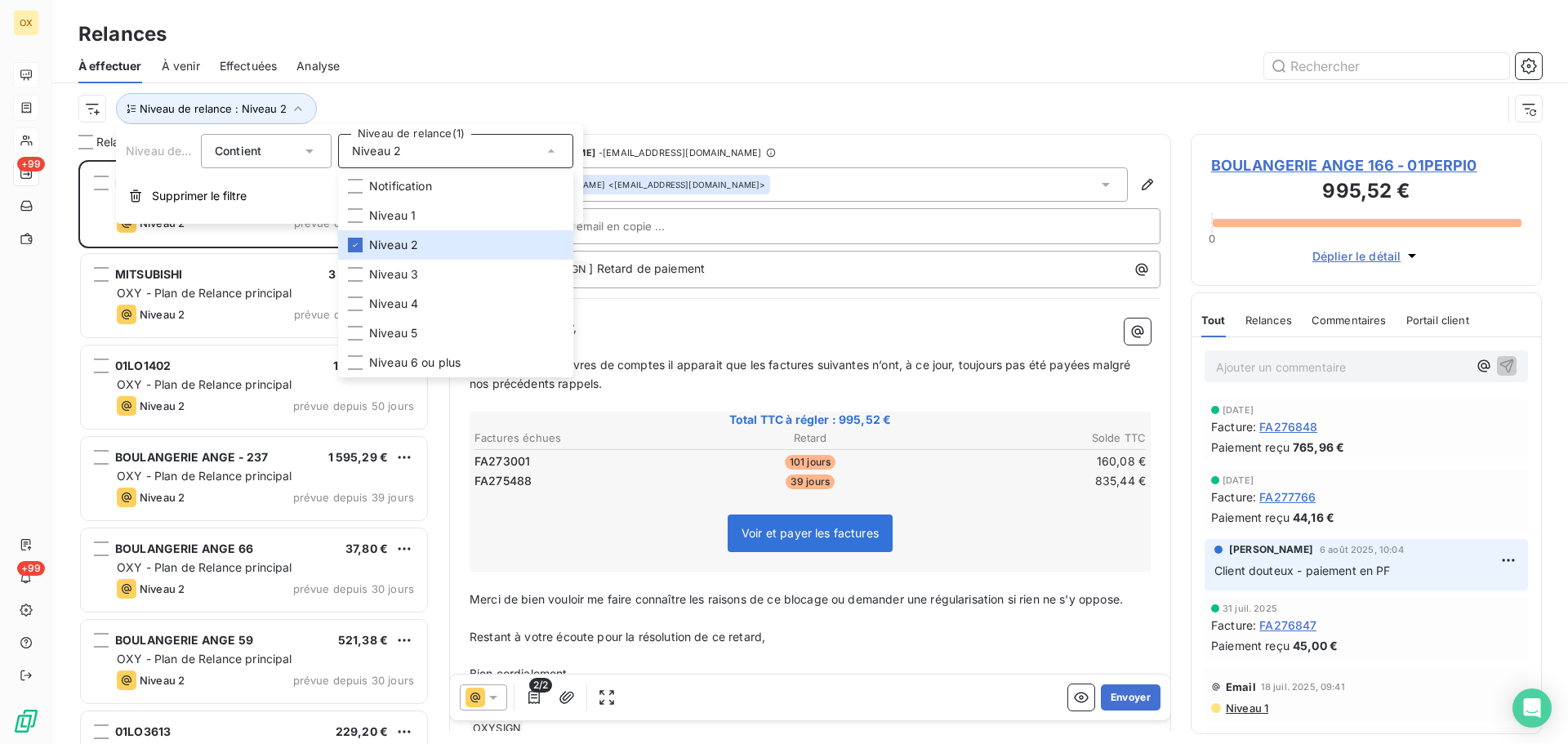
scroll to position [572, 339]
click at [390, 97] on div "Niveau de relance : Niveau 2" at bounding box center [789, 108] width 1424 height 31
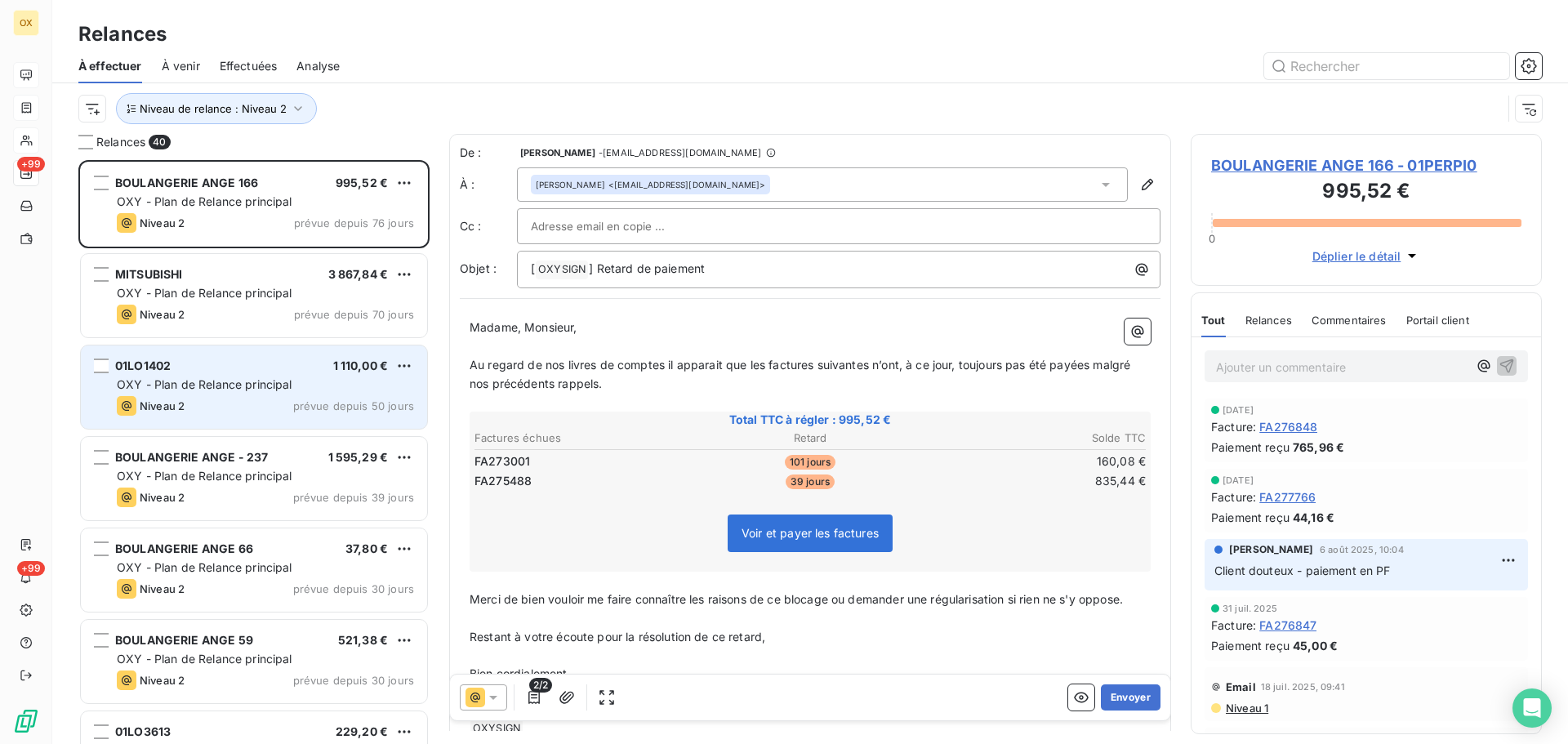
click at [245, 381] on span "OXY - Plan de Relance principal" at bounding box center [204, 384] width 176 height 14
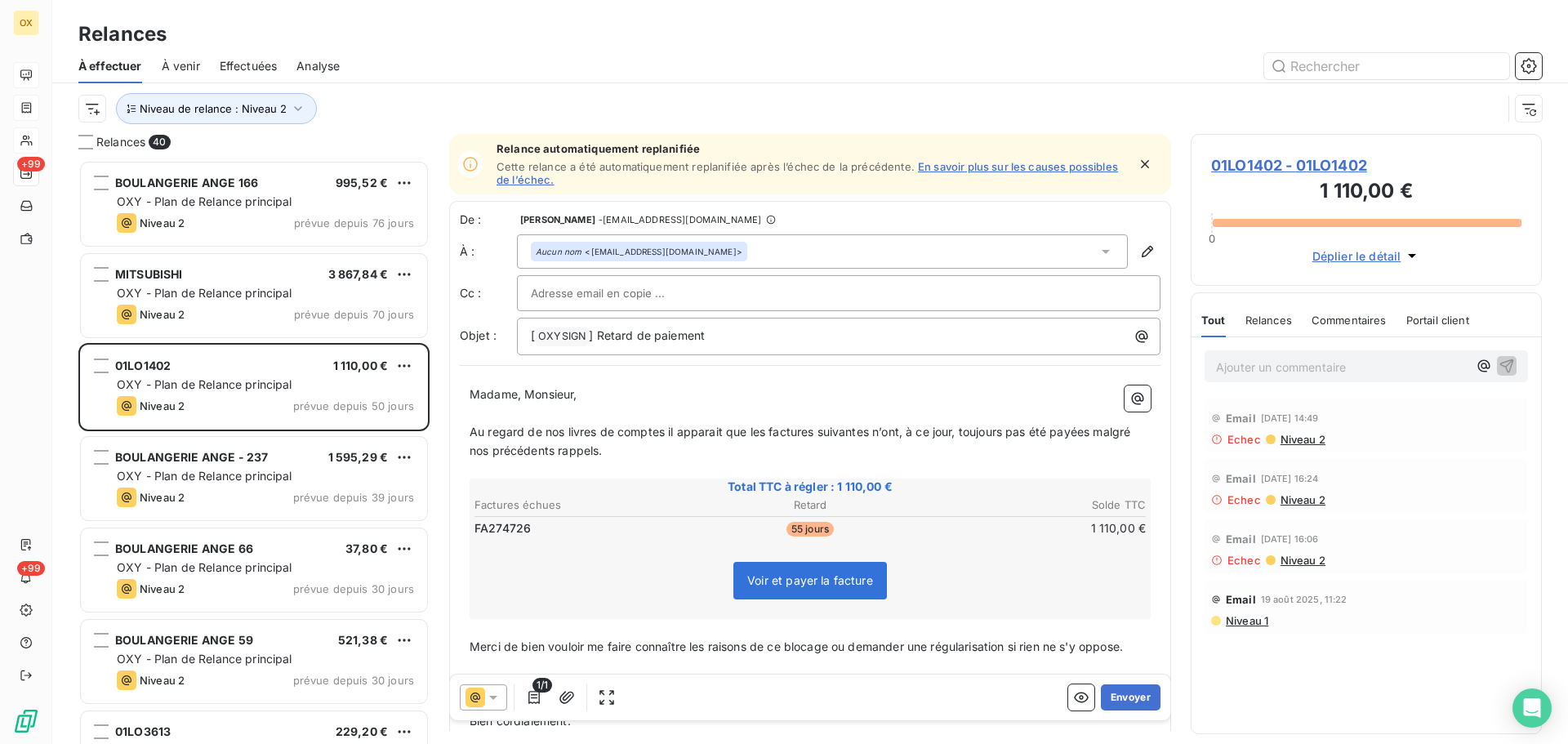
click at [1239, 621] on span "Niveau 1" at bounding box center [1246, 621] width 45 height 13
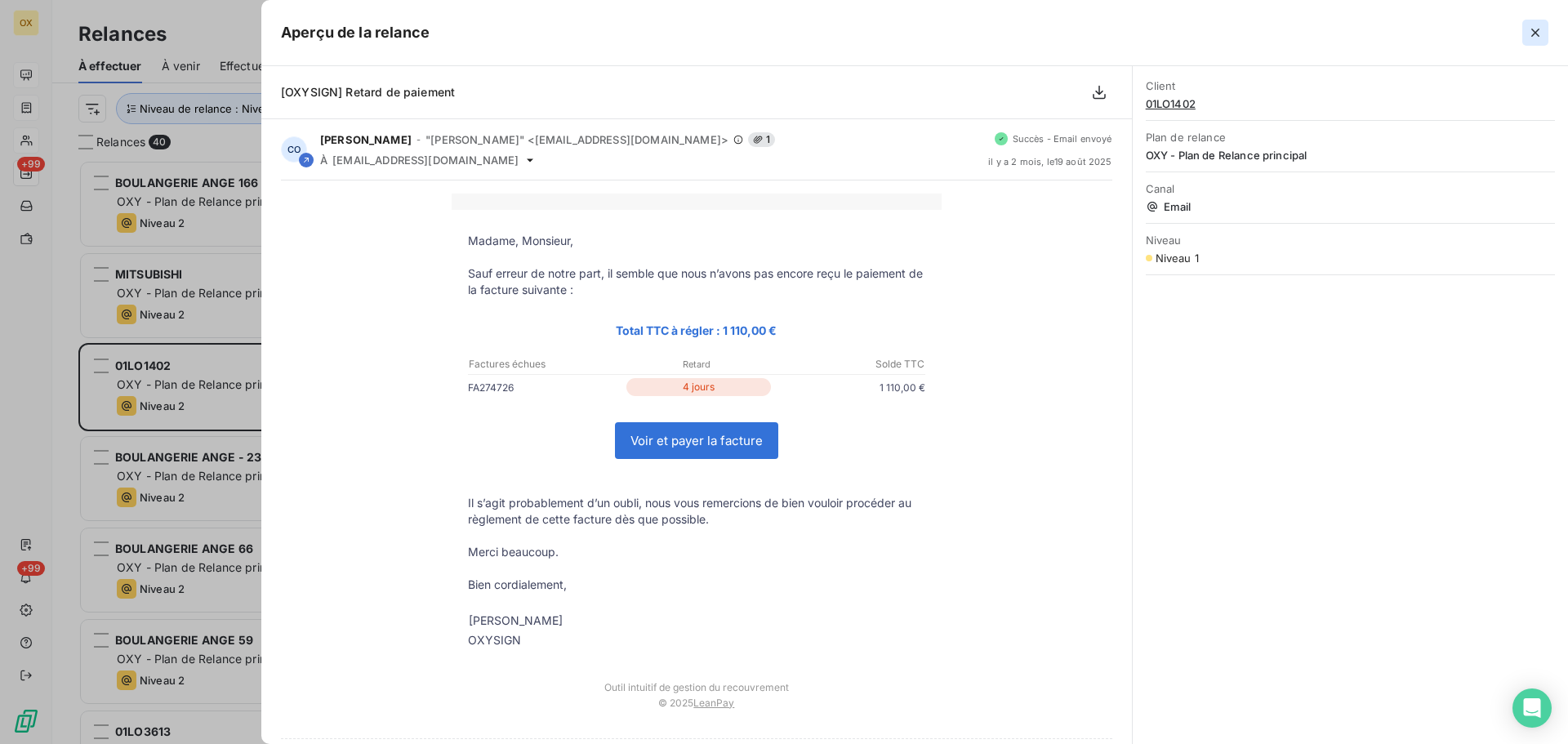
click at [1536, 29] on icon "button" at bounding box center [1535, 32] width 16 height 16
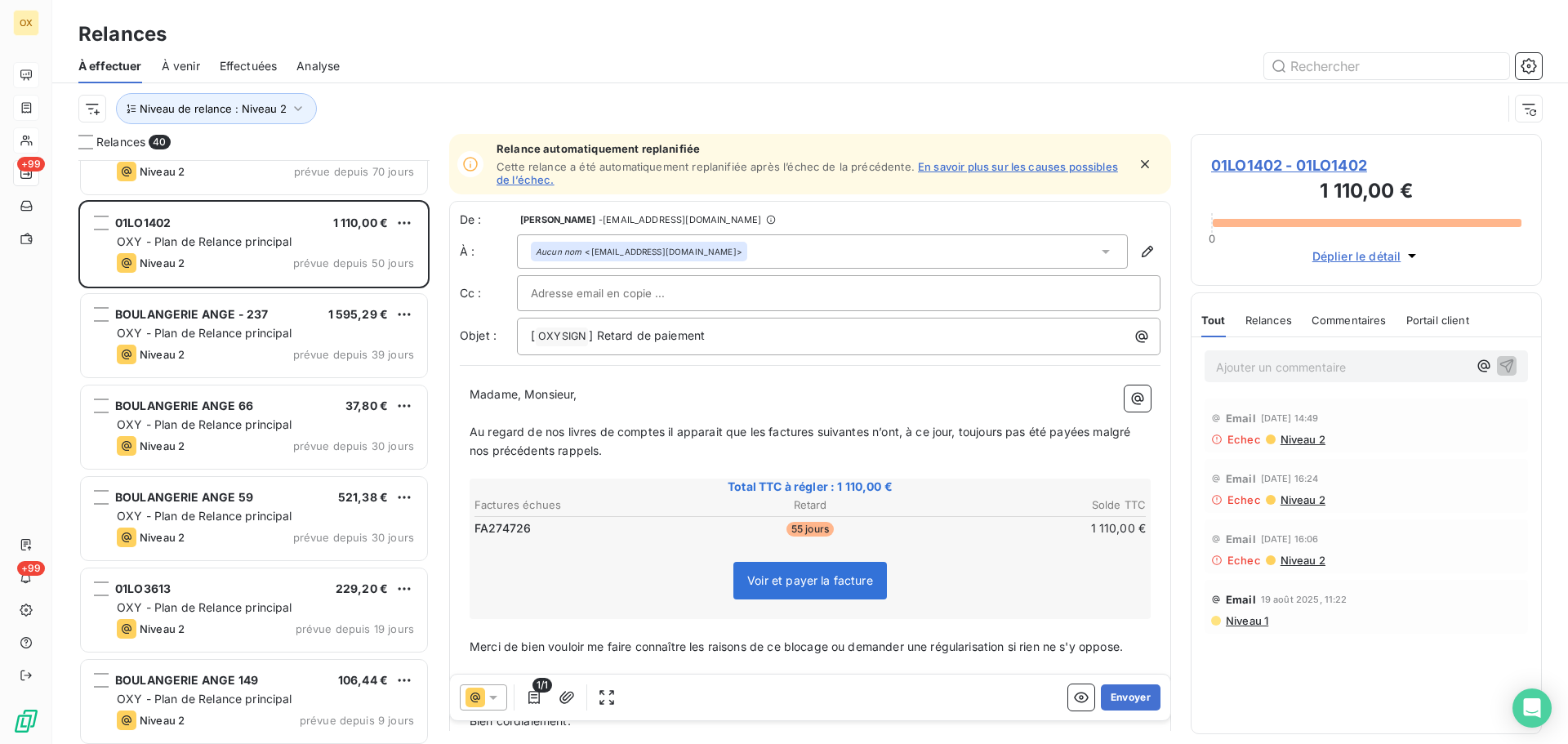
scroll to position [164, 0]
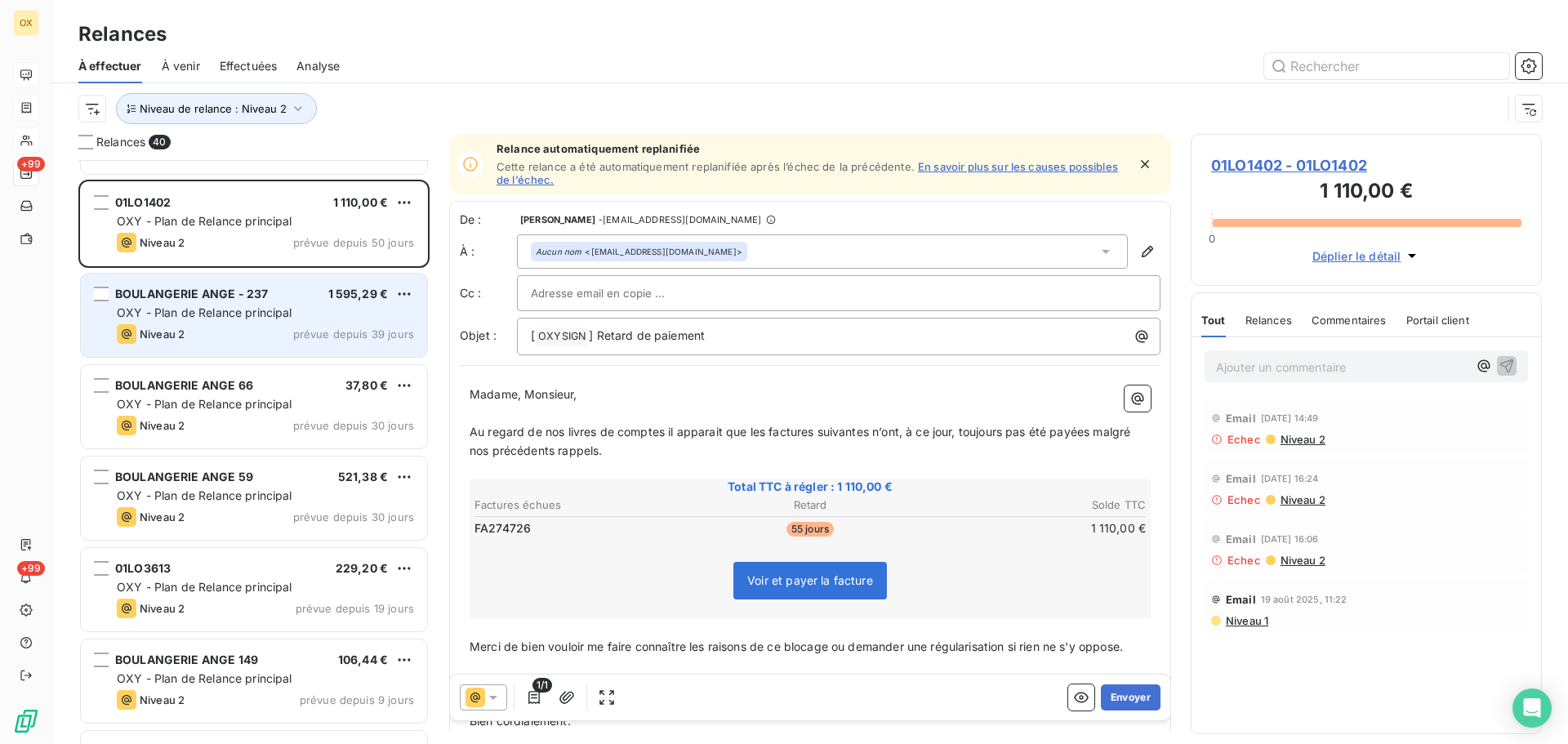
click at [206, 320] on div "OXY - Plan de Relance principal" at bounding box center [265, 312] width 297 height 16
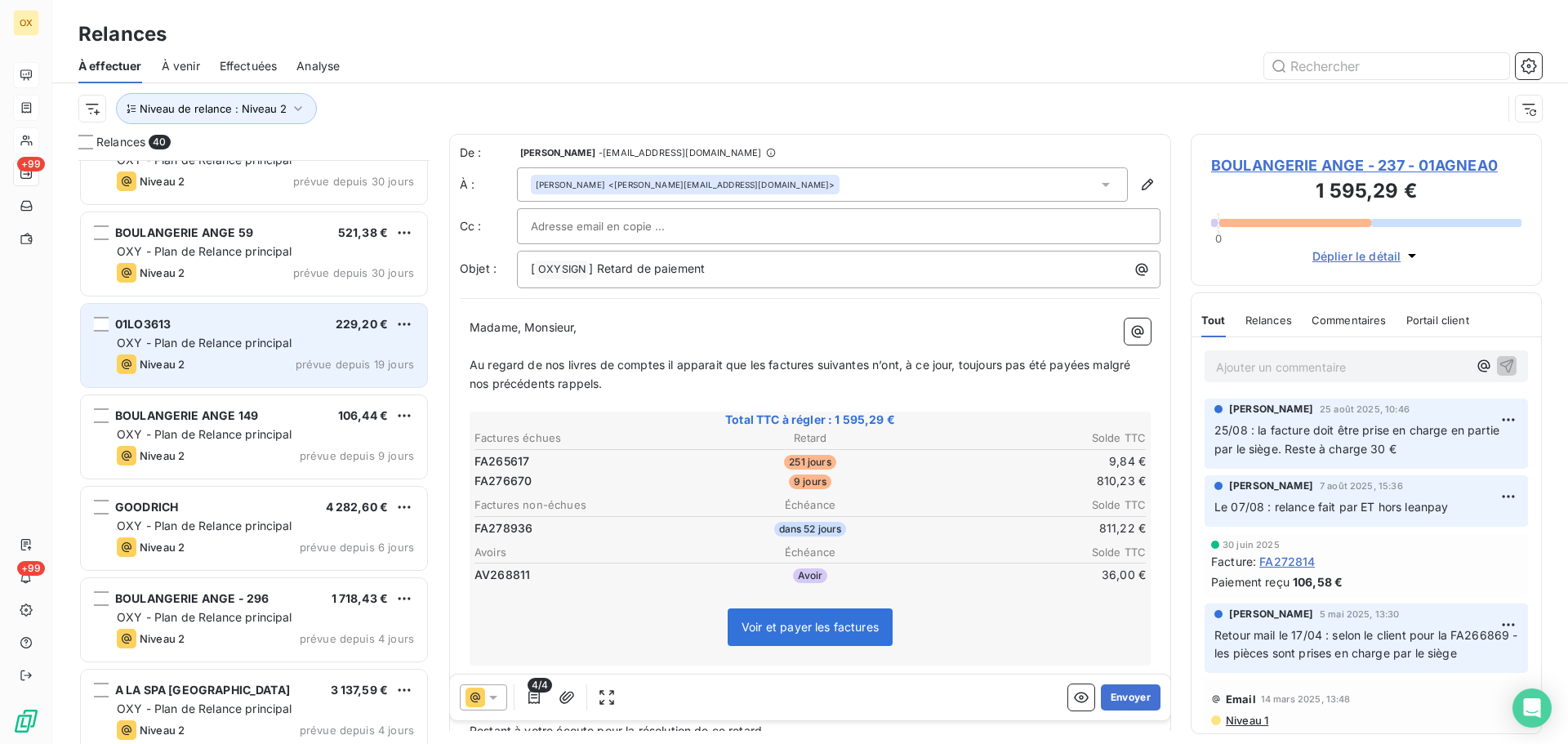
scroll to position [491, 0]
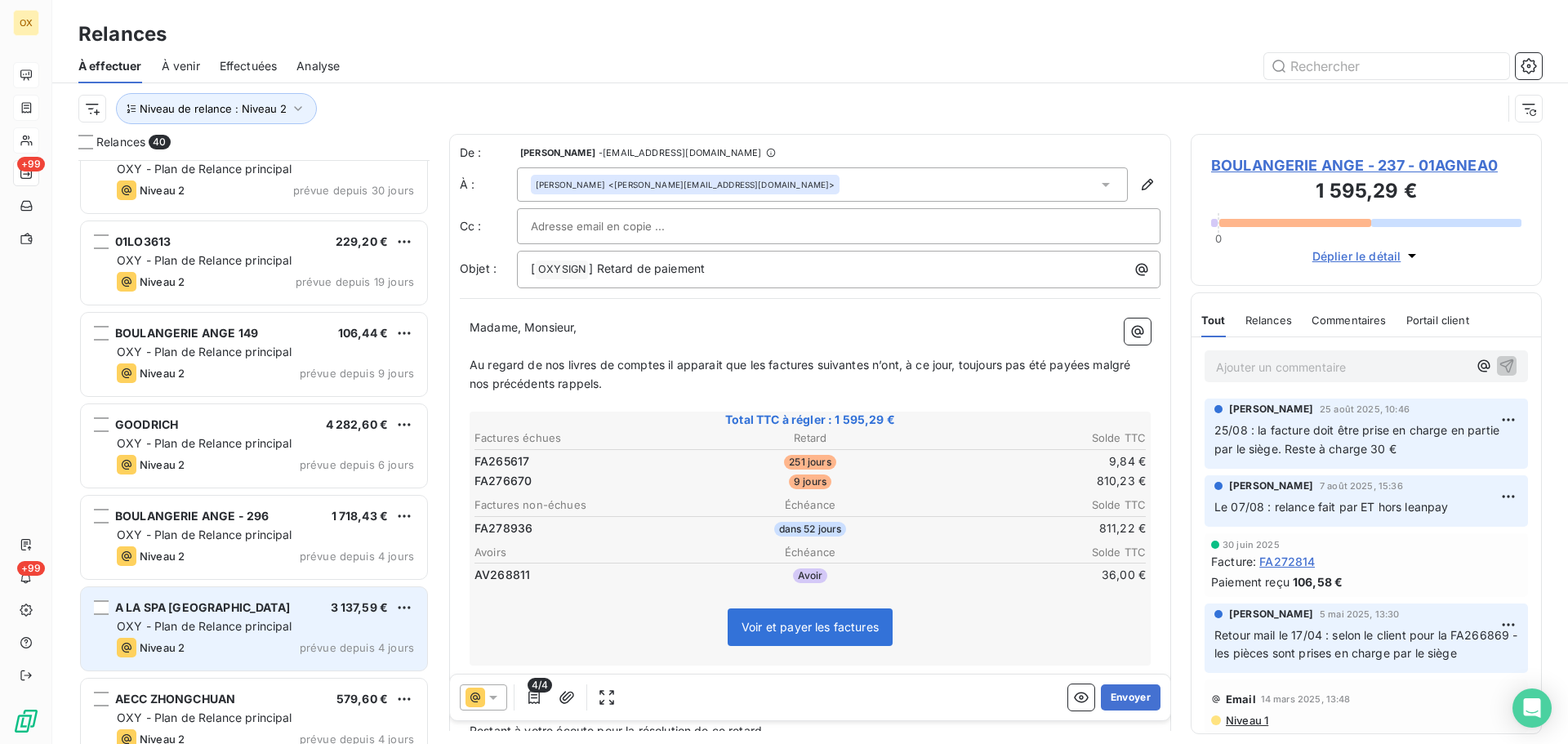
click at [248, 596] on div "A LA SPA TOULOUSE 3 137,59 € OXY - Plan de Relance principal Niveau 2 prévue de…" at bounding box center [254, 628] width 346 height 83
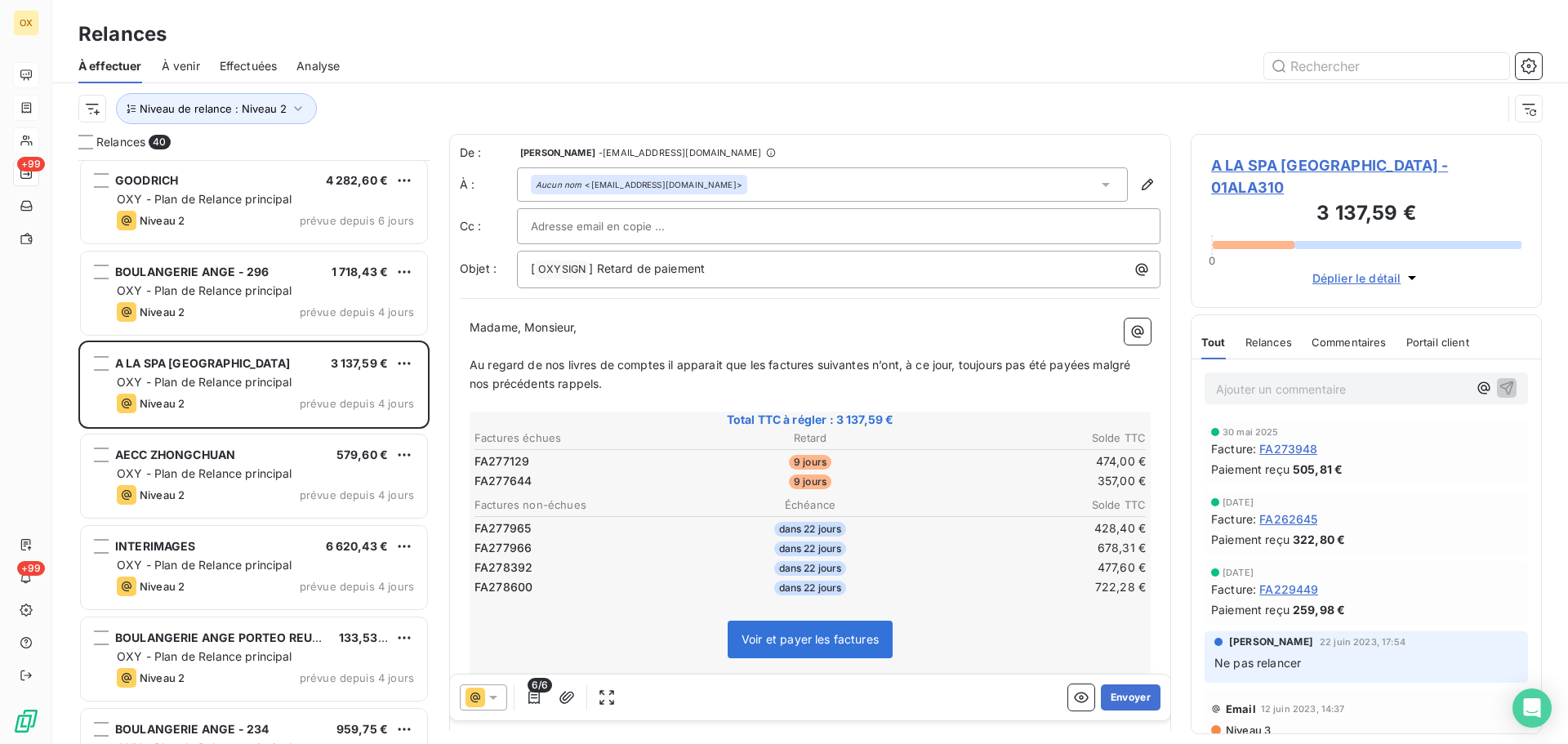
scroll to position [736, 0]
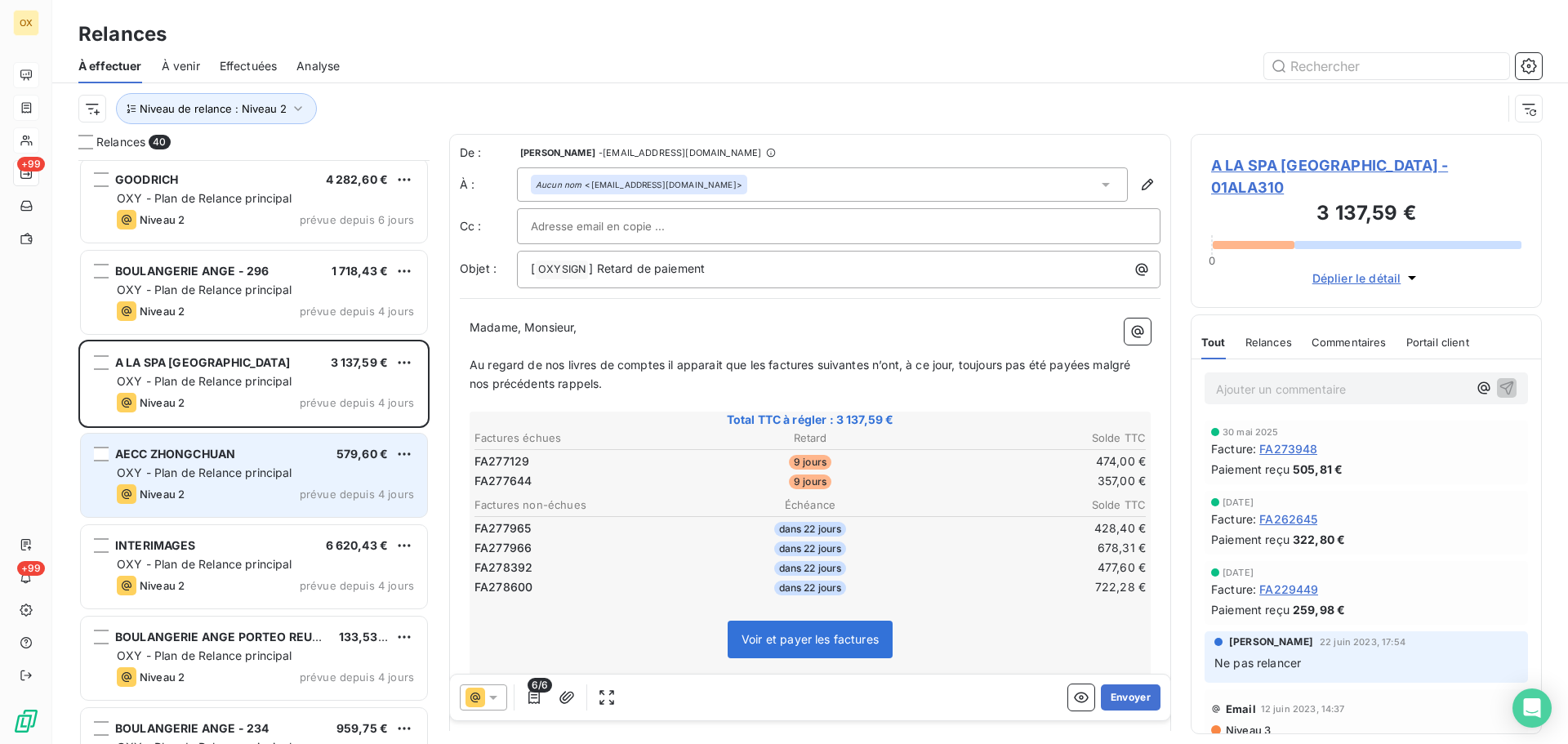
click at [244, 456] on div "AECC ZHONGCHUAN 579,60 €" at bounding box center [265, 454] width 297 height 15
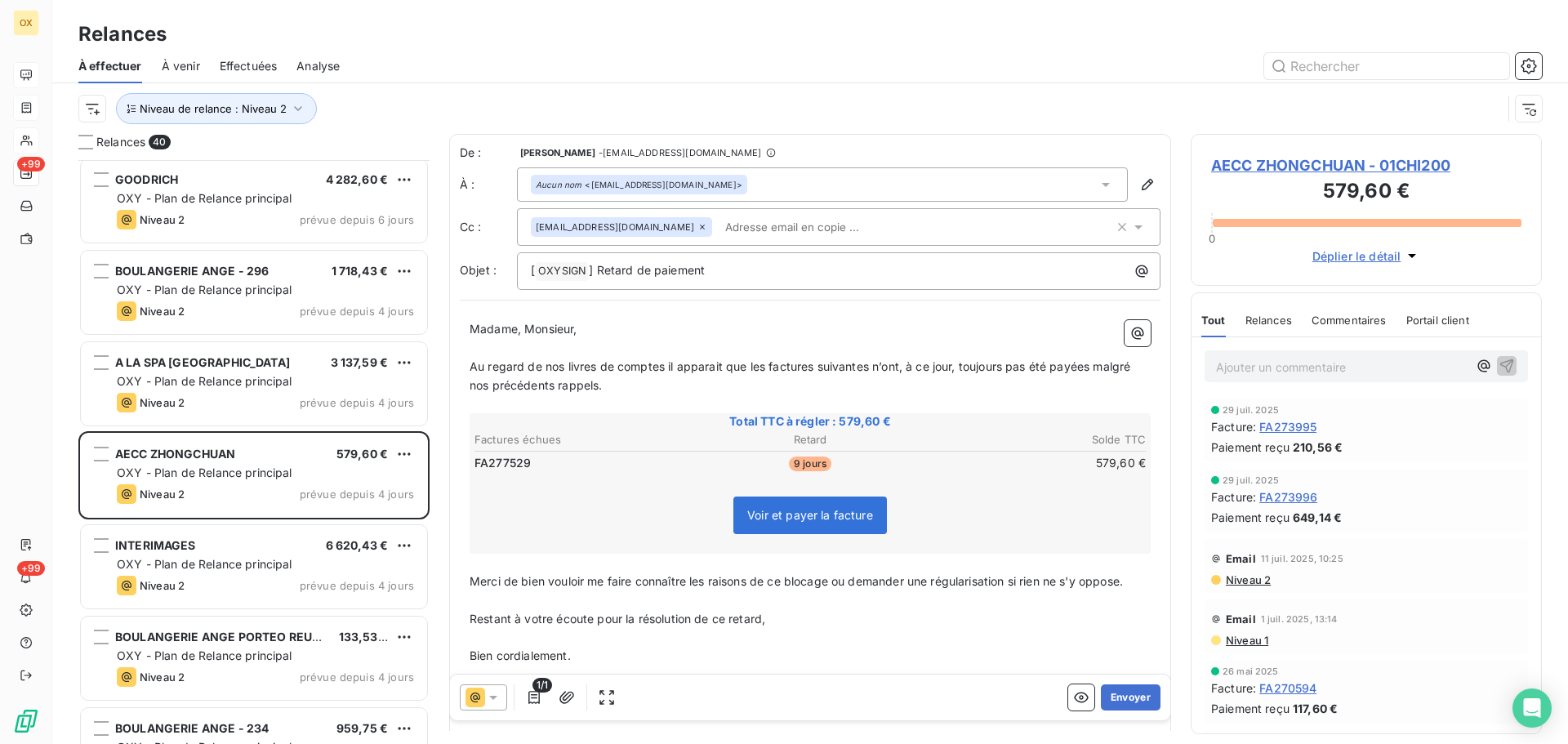
click at [650, 336] on p "Madame, Monsieur," at bounding box center [810, 329] width 681 height 18
drag, startPoint x: 707, startPoint y: 270, endPoint x: 599, endPoint y: 269, distance: 108.0
click at [600, 270] on p "[ OXYSIGN ﻿ ] Retard de paiement" at bounding box center [842, 270] width 624 height 19
click at [734, 341] on p "﻿" at bounding box center [810, 348] width 681 height 18
click at [598, 370] on span "Au regard de nos livres de comptes il apparait que les factures suivantes n’ont…" at bounding box center [801, 375] width 664 height 33
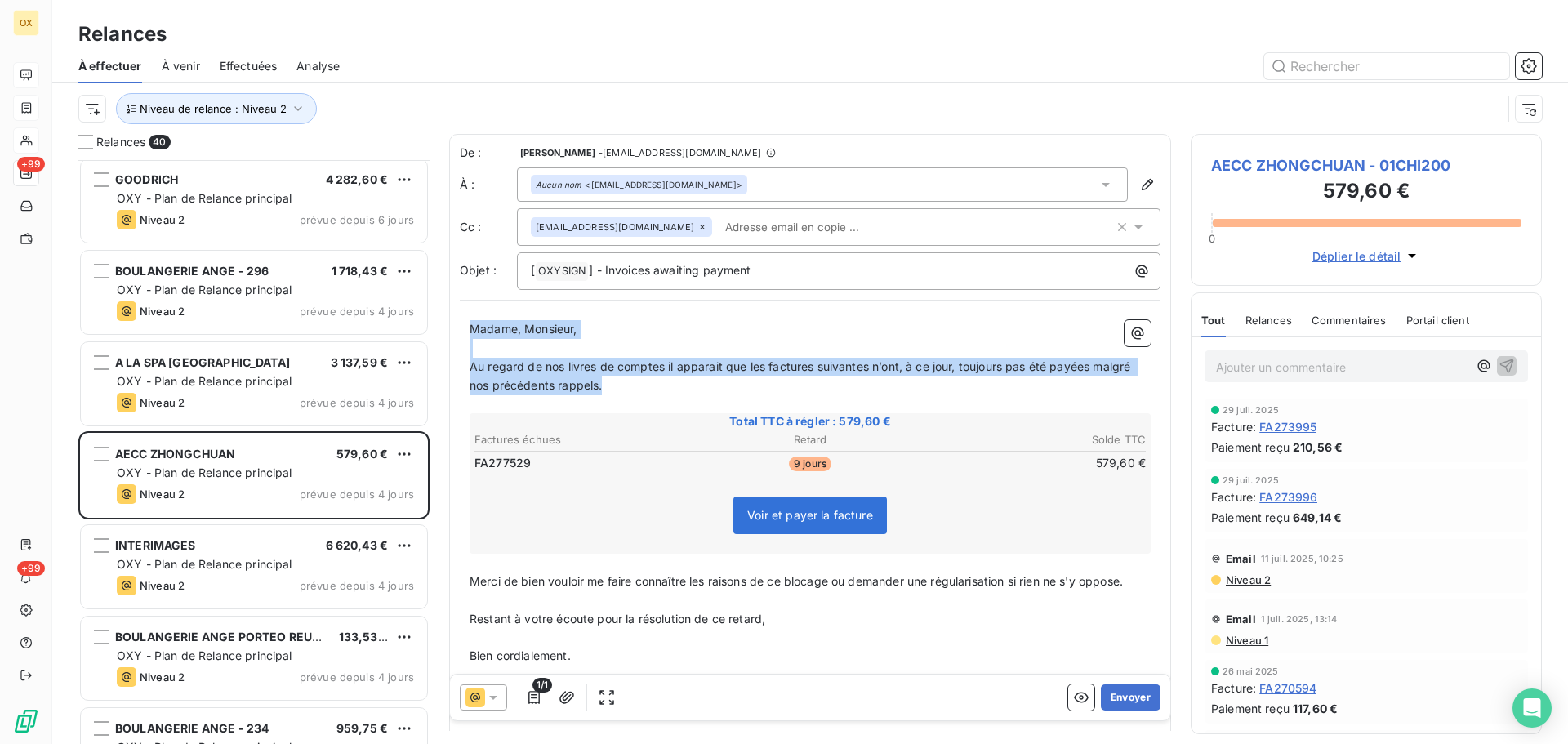
drag, startPoint x: 606, startPoint y: 388, endPoint x: 461, endPoint y: 322, distance: 159.3
click at [461, 322] on div "Madame, Monsieur, ﻿ Au regard de nos livres de comptes il apparait que les fact…" at bounding box center [810, 521] width 701 height 420
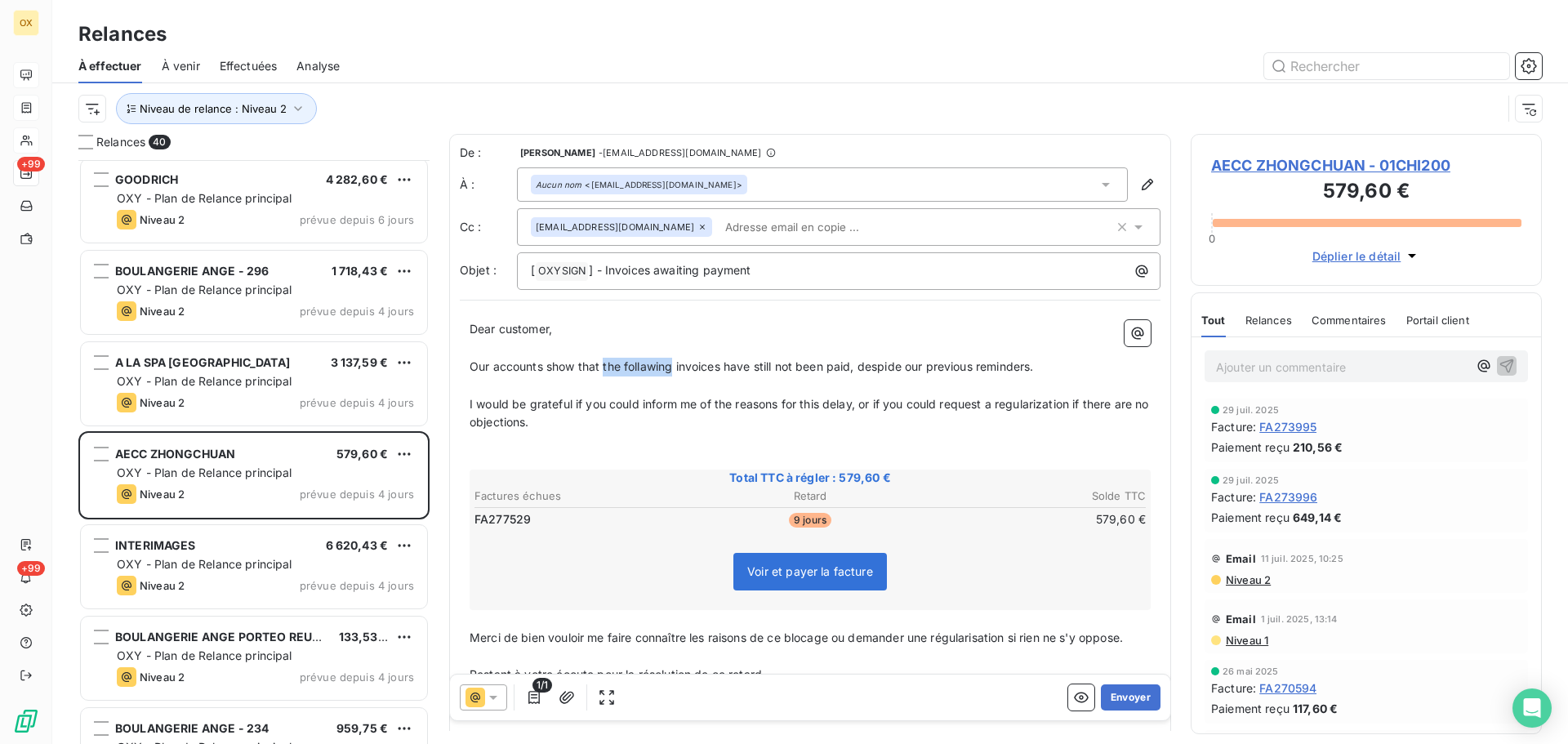
drag, startPoint x: 674, startPoint y: 368, endPoint x: 603, endPoint y: 369, distance: 71.0
click at [603, 369] on span "Our accounts show that the follawing invoices have still not been paid, despide…" at bounding box center [751, 366] width 564 height 14
click at [668, 369] on span "Our accounts show that an invoices have still not been paid, despide our previo…" at bounding box center [723, 366] width 508 height 14
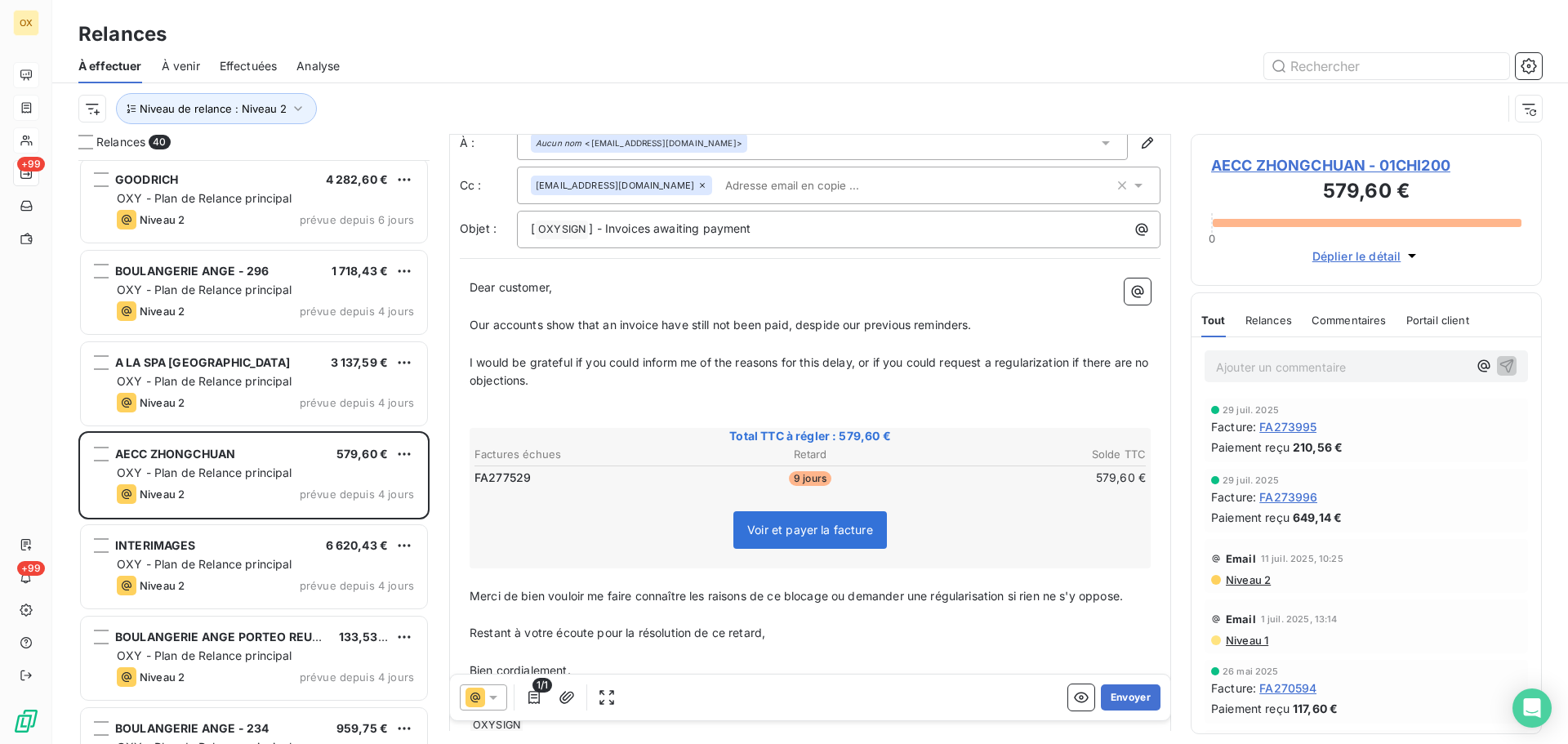
scroll to position [134, 0]
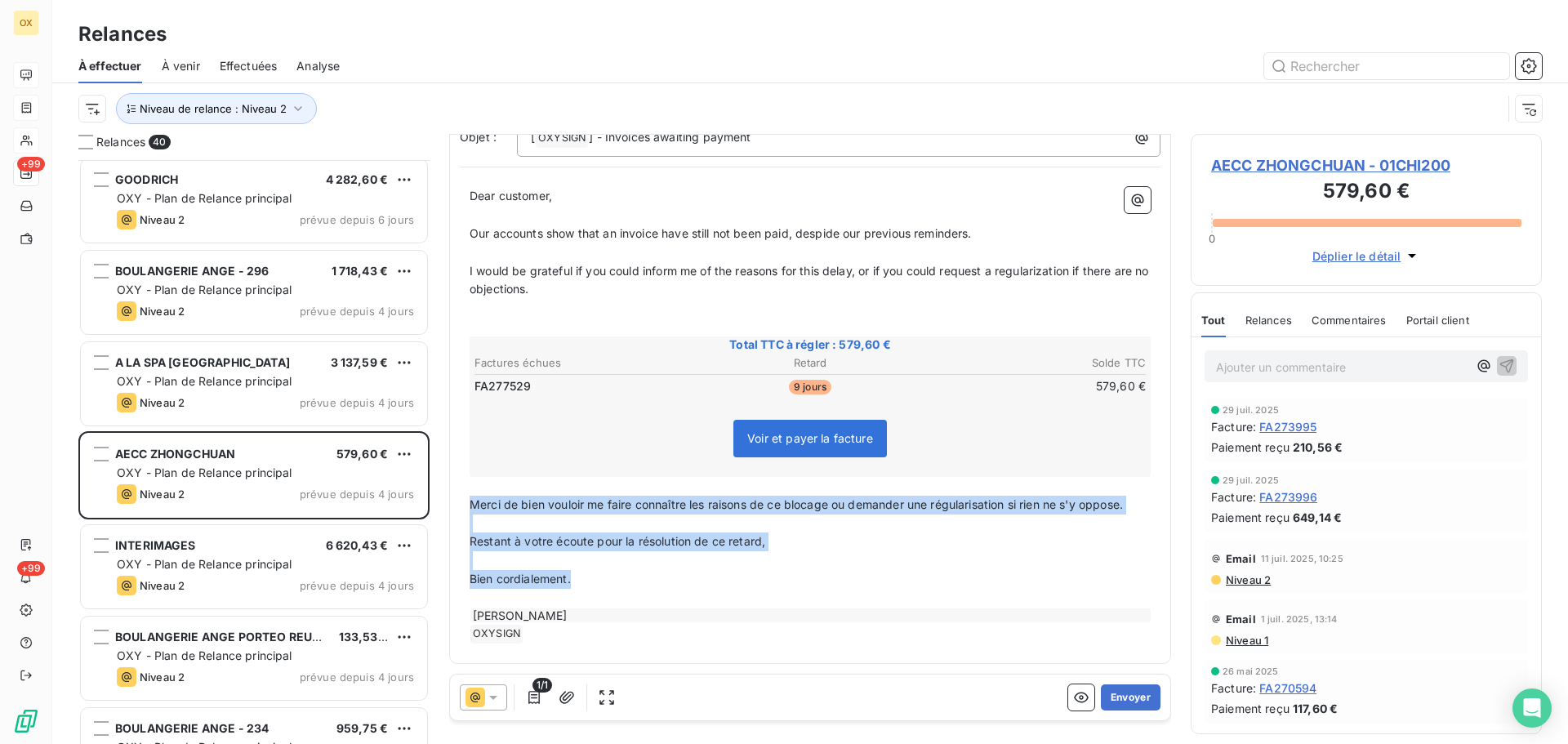
drag, startPoint x: 582, startPoint y: 578, endPoint x: 468, endPoint y: 509, distance: 133.3
click at [468, 509] on div "Dear customer, ﻿ Our accounts show that an invoice have still not been paid, de…" at bounding box center [810, 415] width 701 height 476
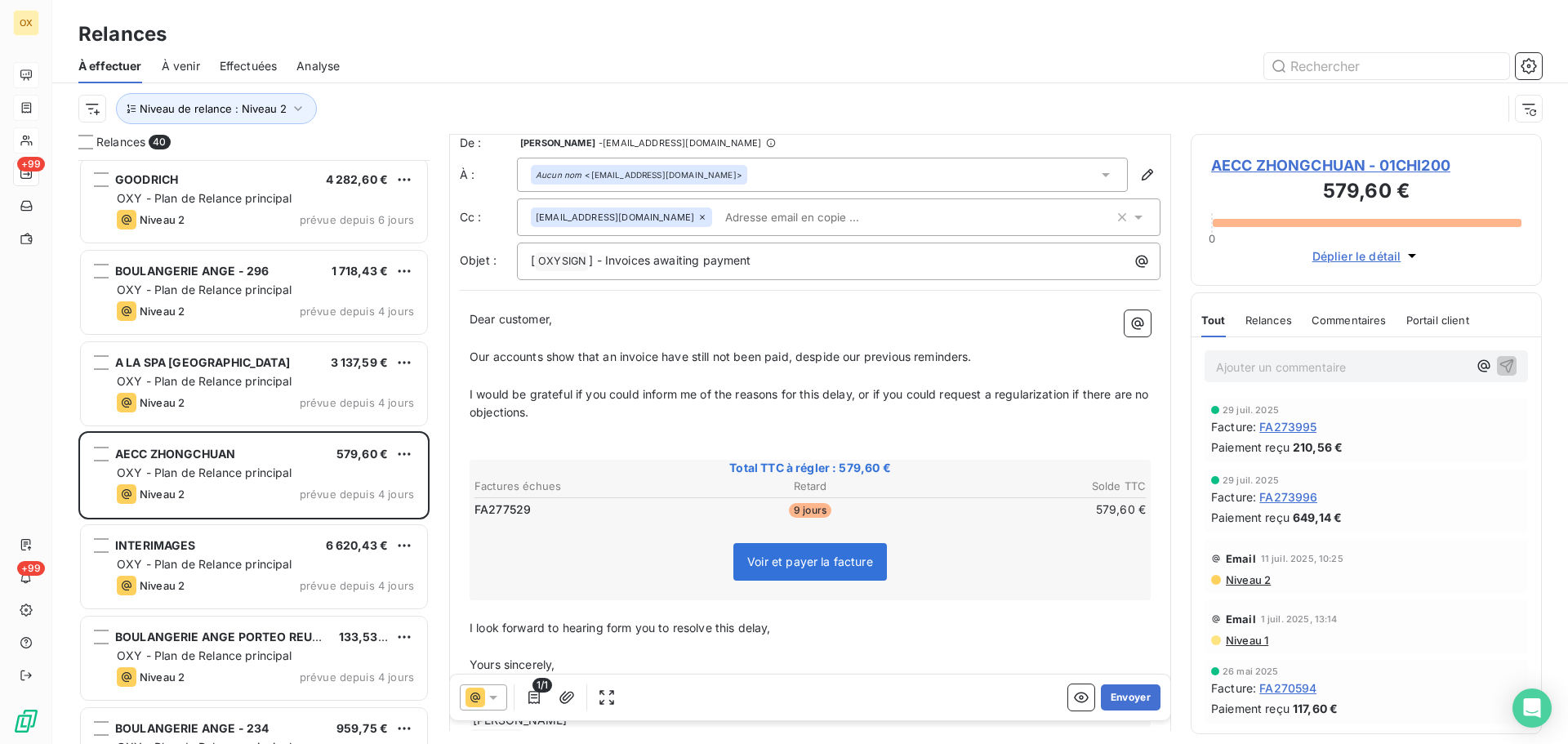
scroll to position [0, 0]
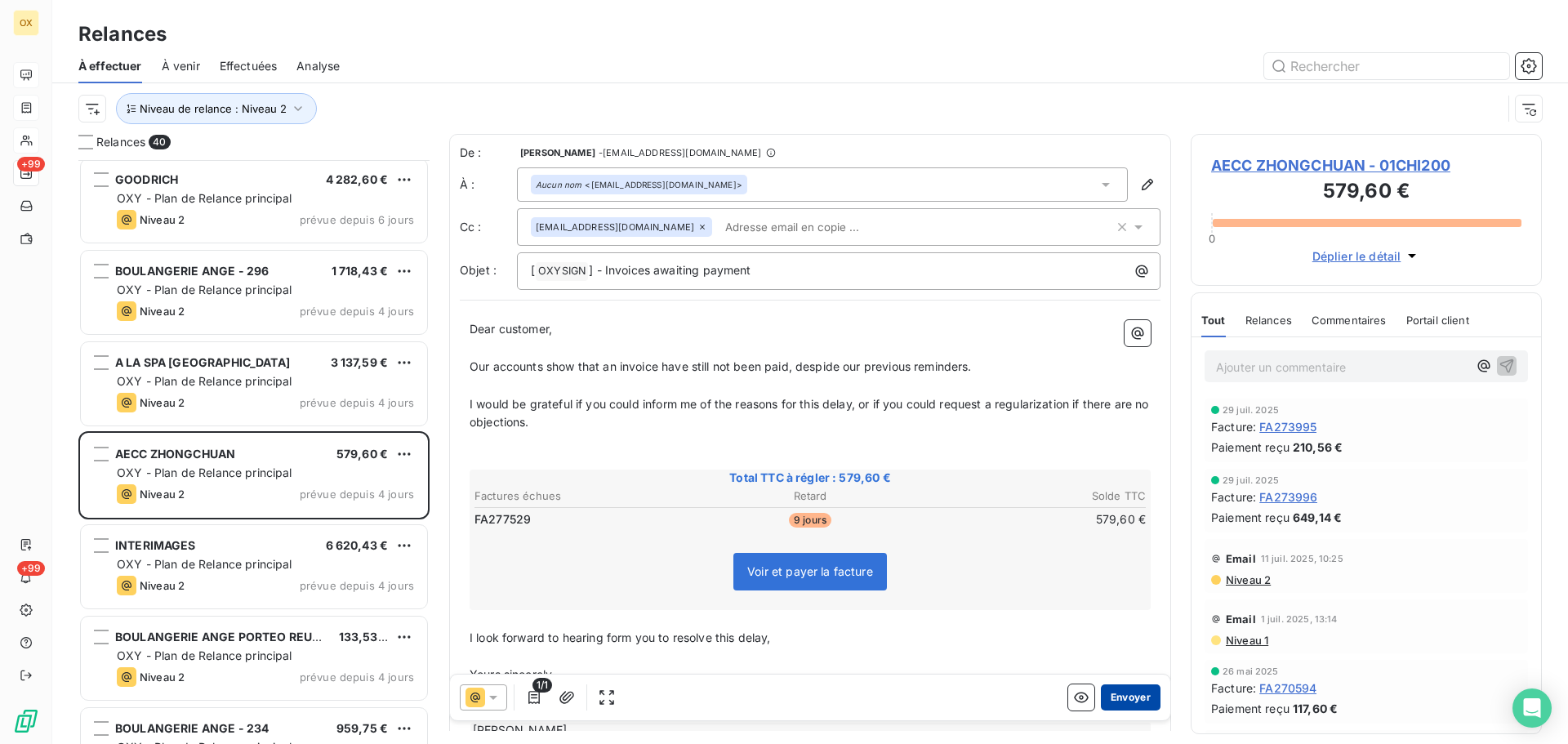
click at [1121, 694] on button "Envoyer" at bounding box center [1130, 697] width 60 height 26
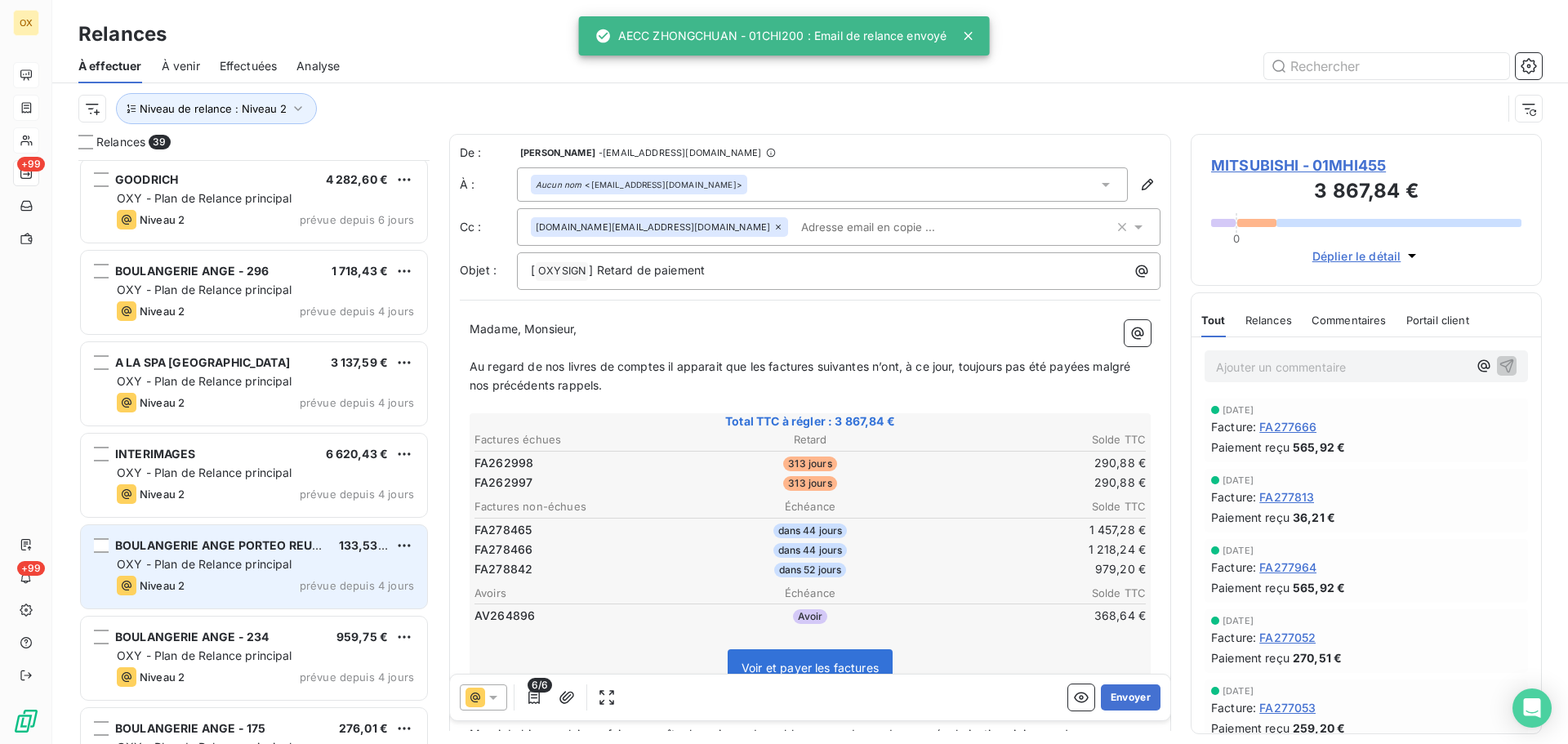
click at [254, 574] on div "BOULANGERIE ANGE PORTEO REUNI. 133,53 € OXY - Plan de Relance principal Niveau …" at bounding box center [254, 566] width 346 height 83
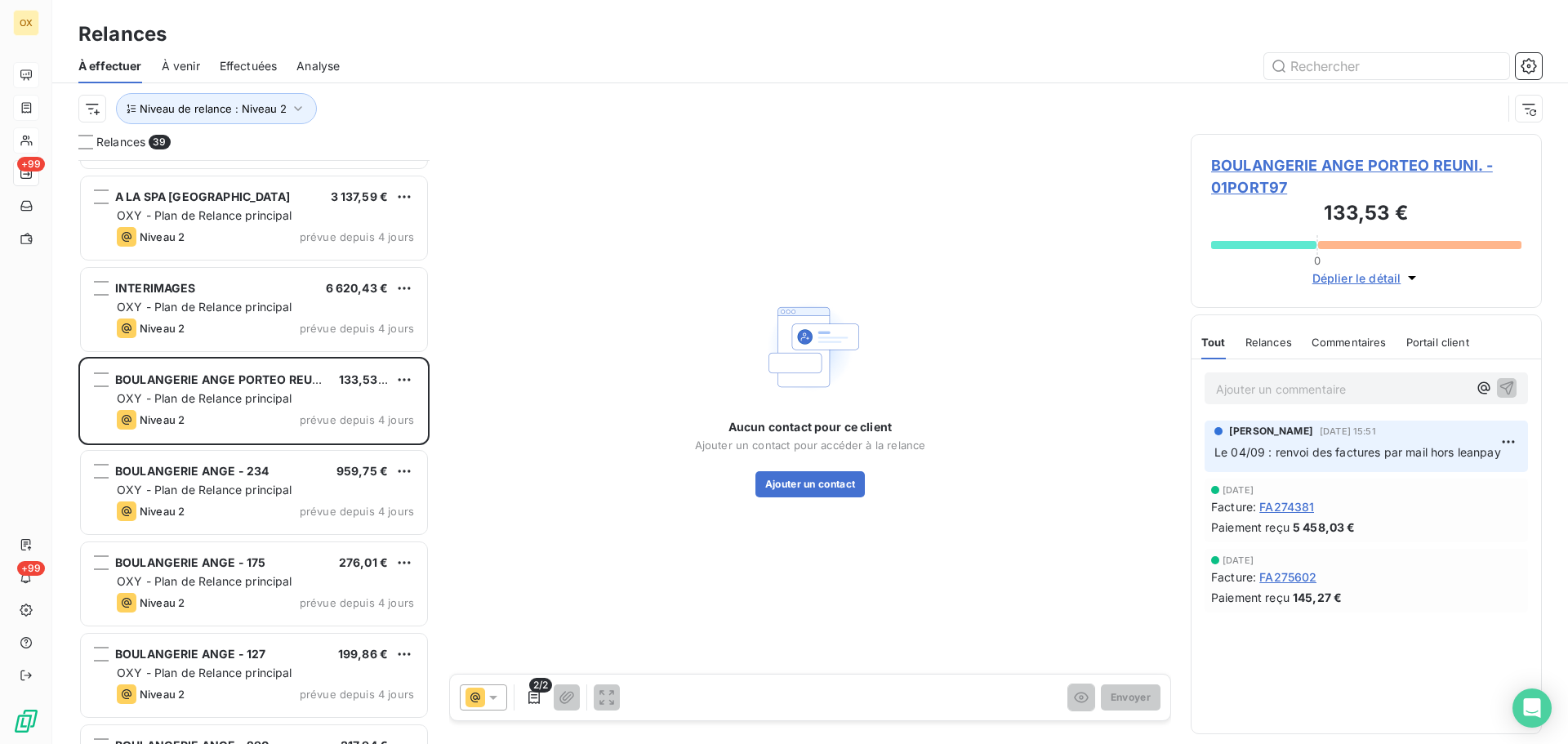
scroll to position [981, 0]
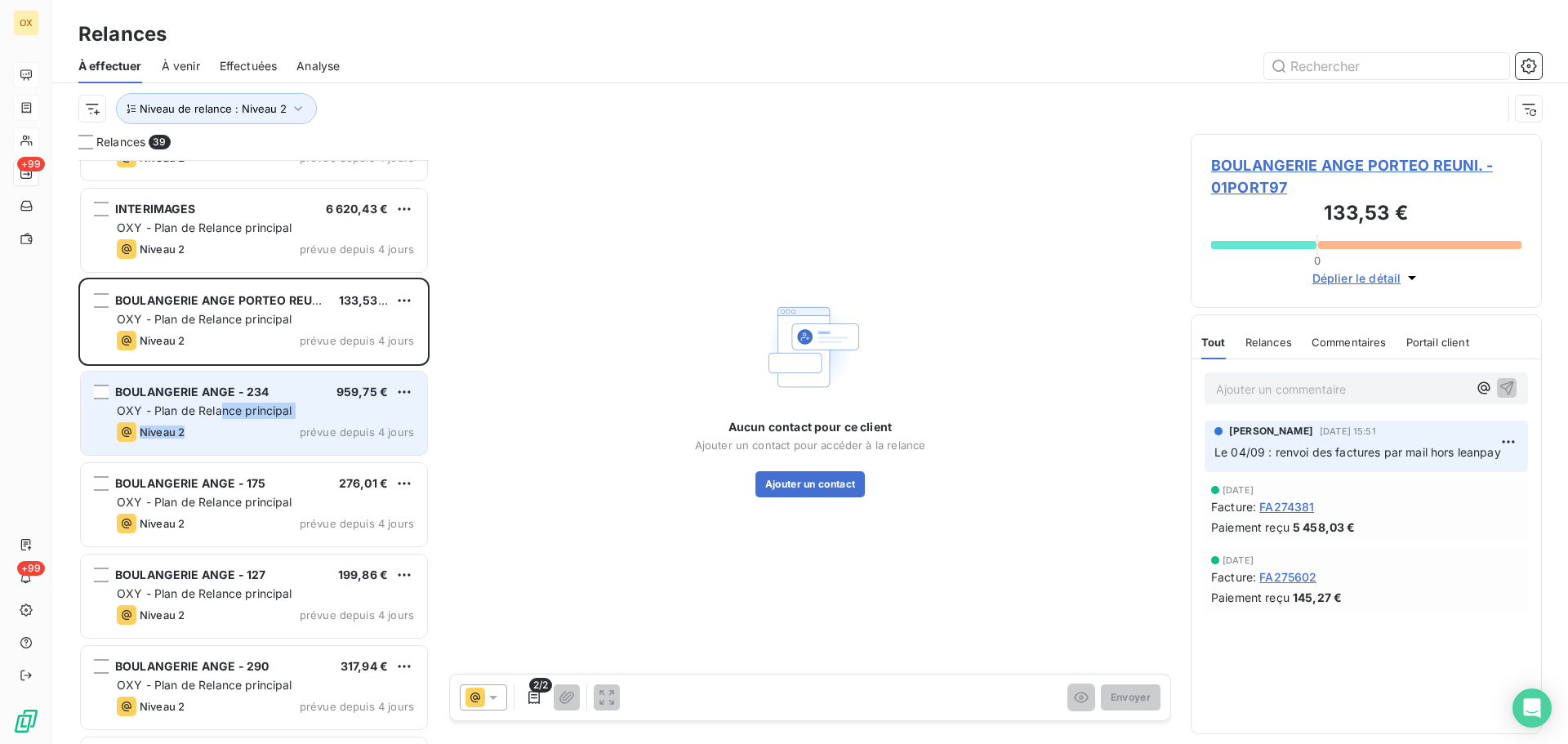
click at [223, 420] on div "BOULANGERIE ANGE - 234 959,75 € OXY - Plan de Relance principal Niveau 2 prévue…" at bounding box center [254, 413] width 346 height 83
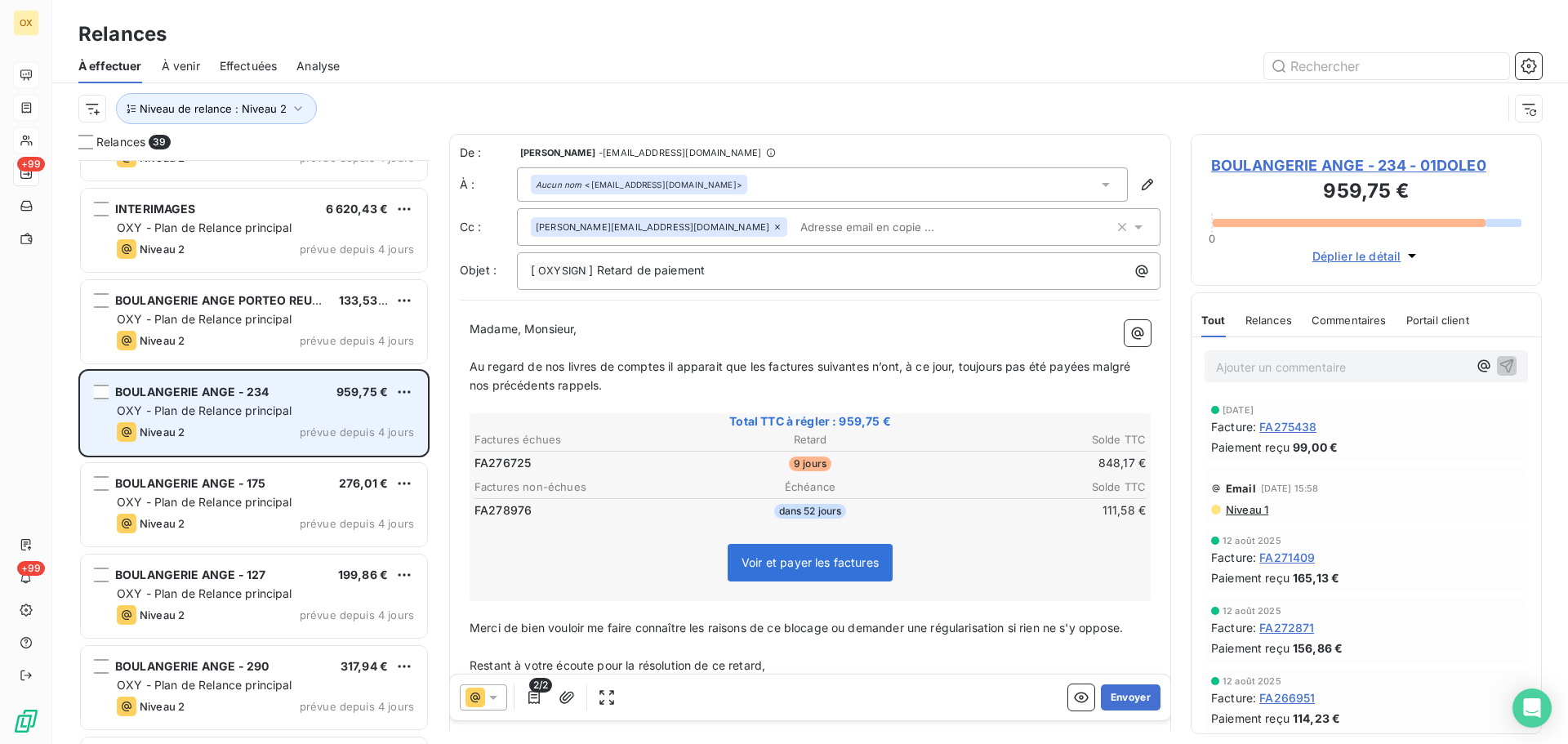
click at [254, 426] on div "Niveau 2 prévue depuis 4 jours" at bounding box center [265, 432] width 297 height 19
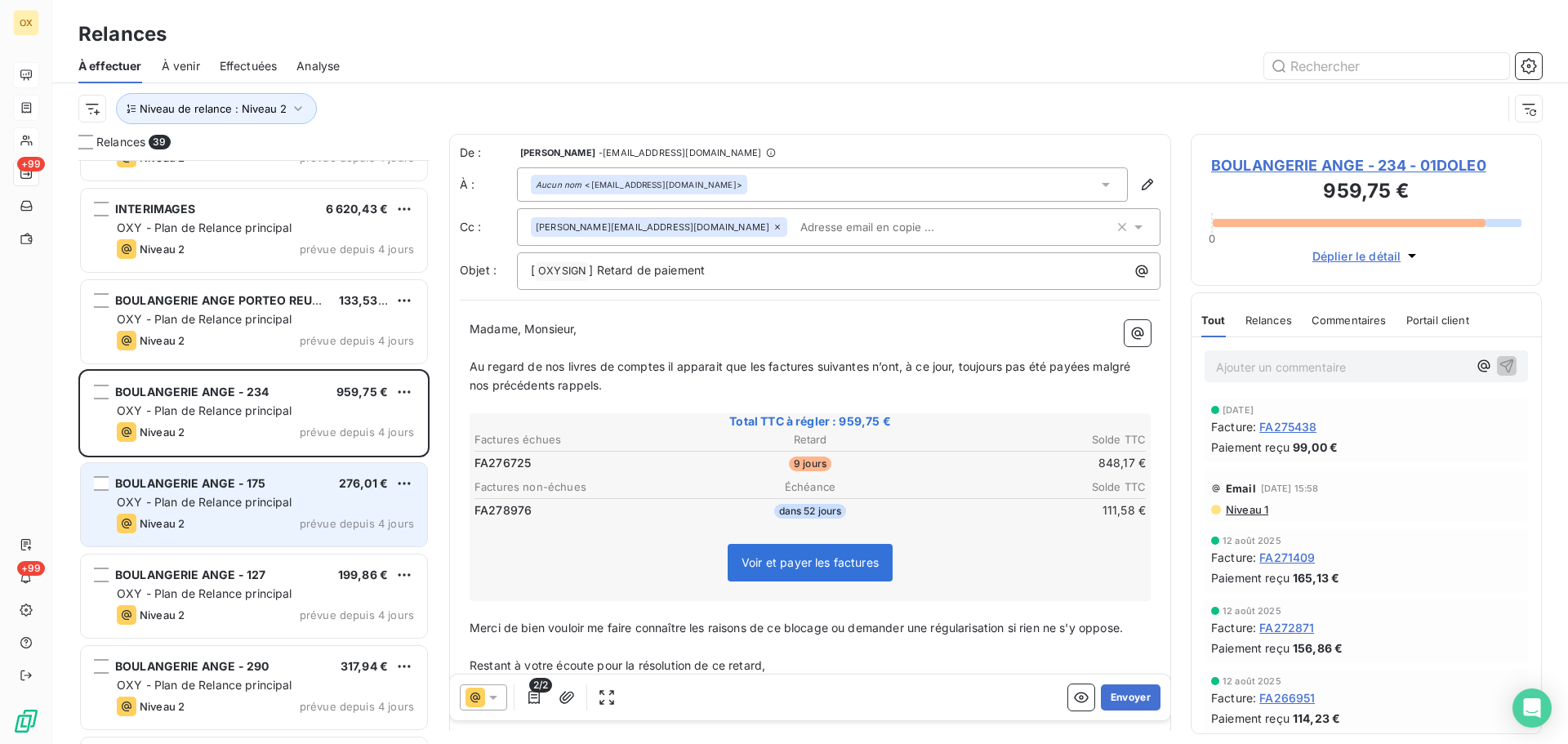
click at [253, 496] on span "OXY - Plan de Relance principal" at bounding box center [204, 501] width 176 height 14
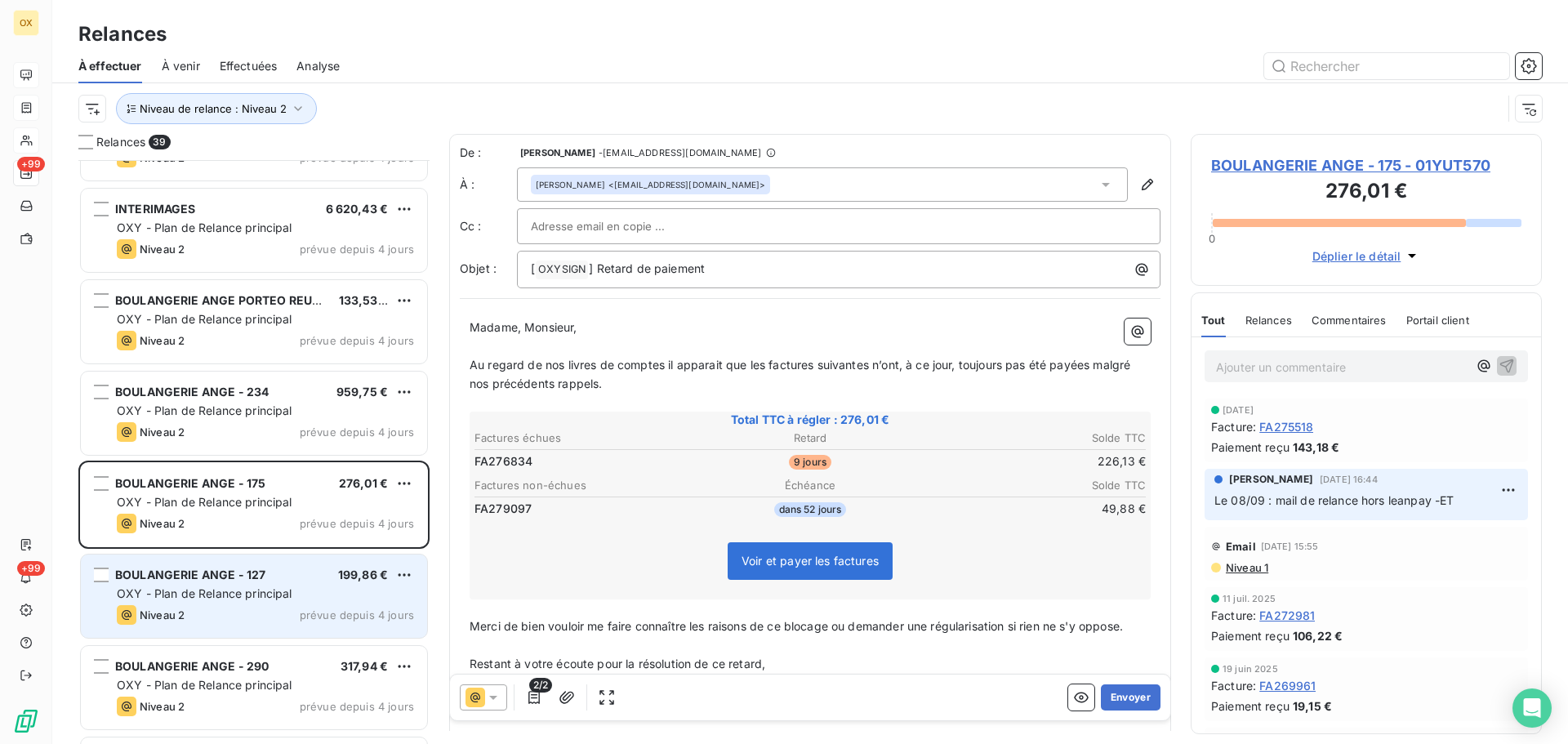
click at [214, 619] on div "Niveau 2 prévue depuis 4 jours" at bounding box center [265, 615] width 297 height 19
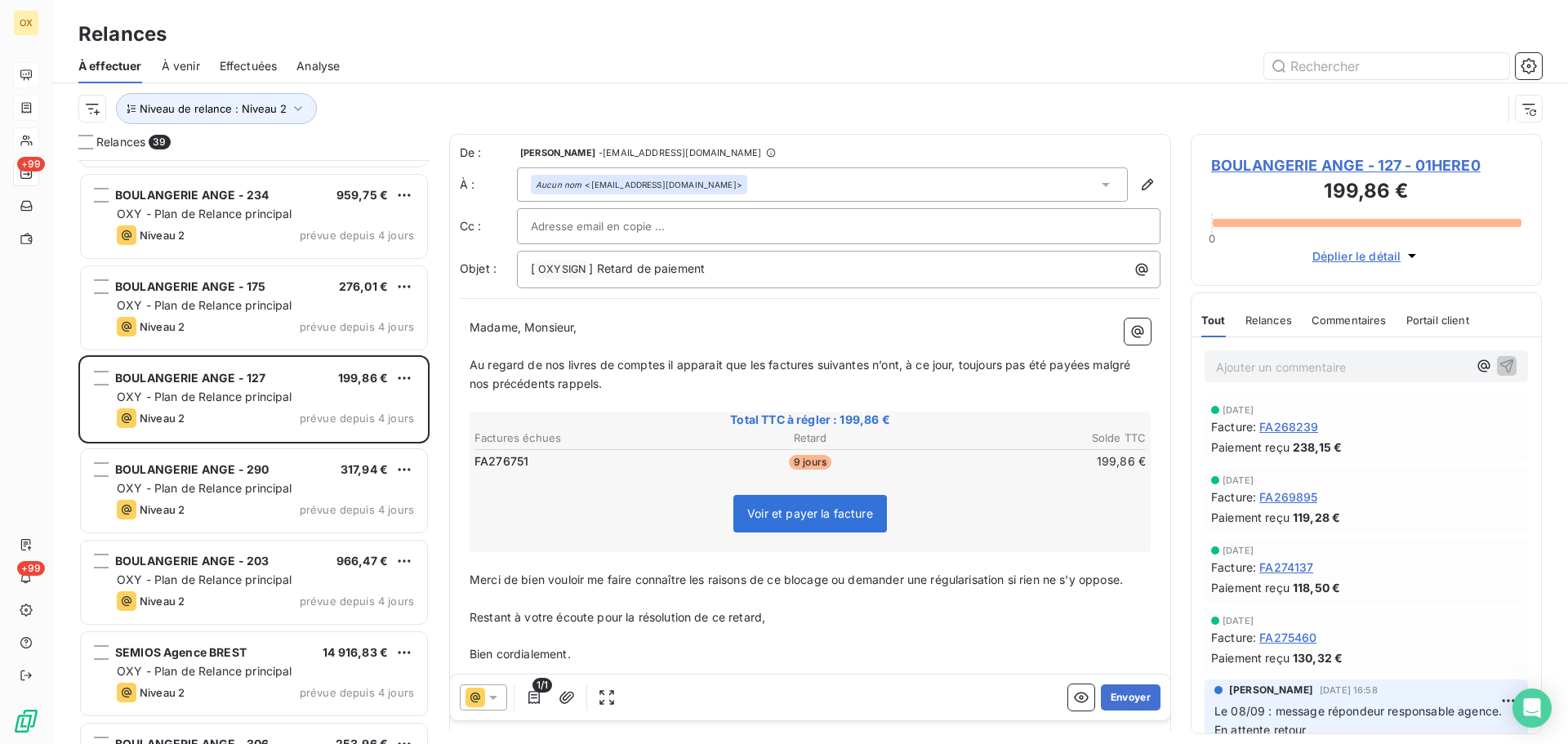
scroll to position [1226, 0]
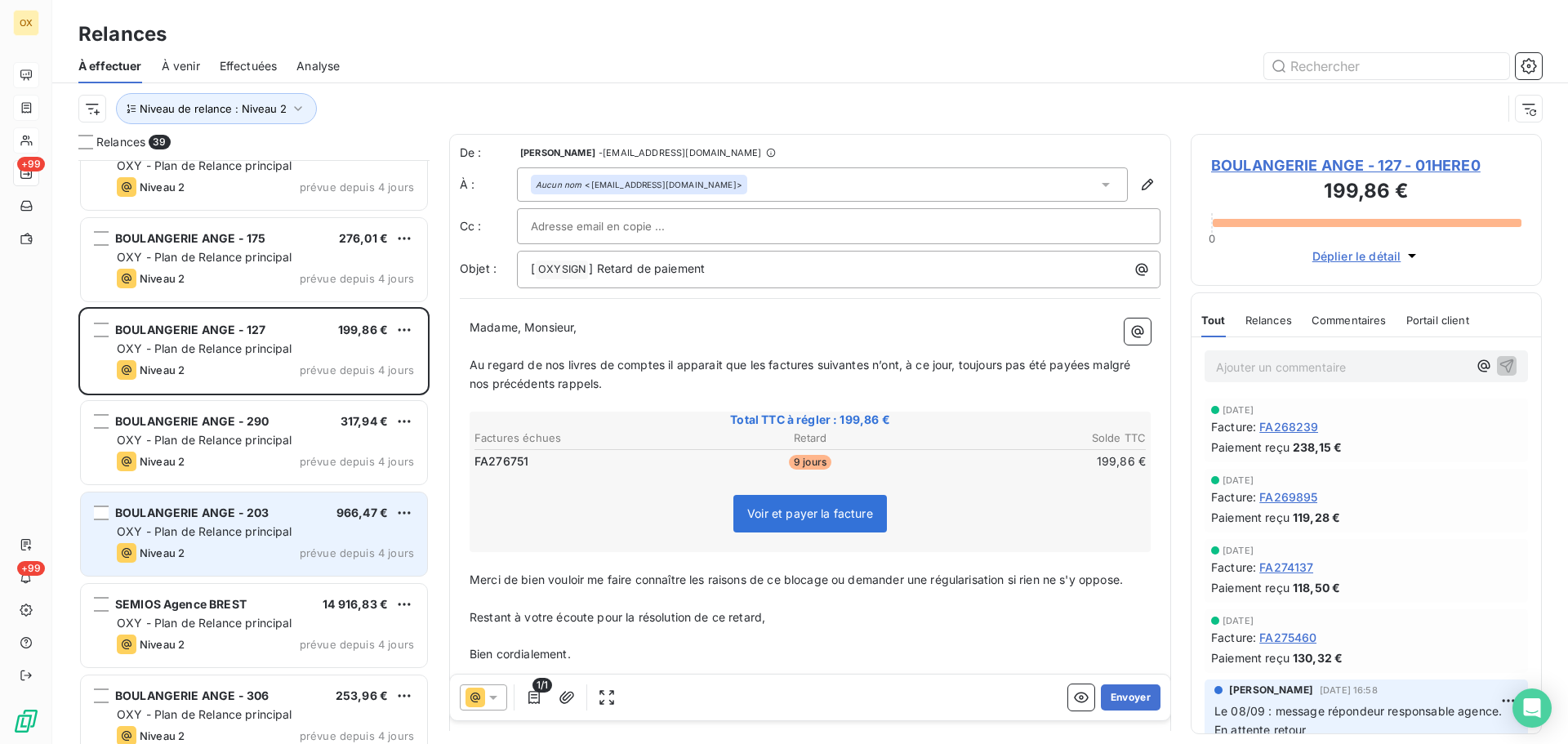
click at [263, 511] on span "BOULANGERIE ANGE - 203" at bounding box center [191, 512] width 154 height 14
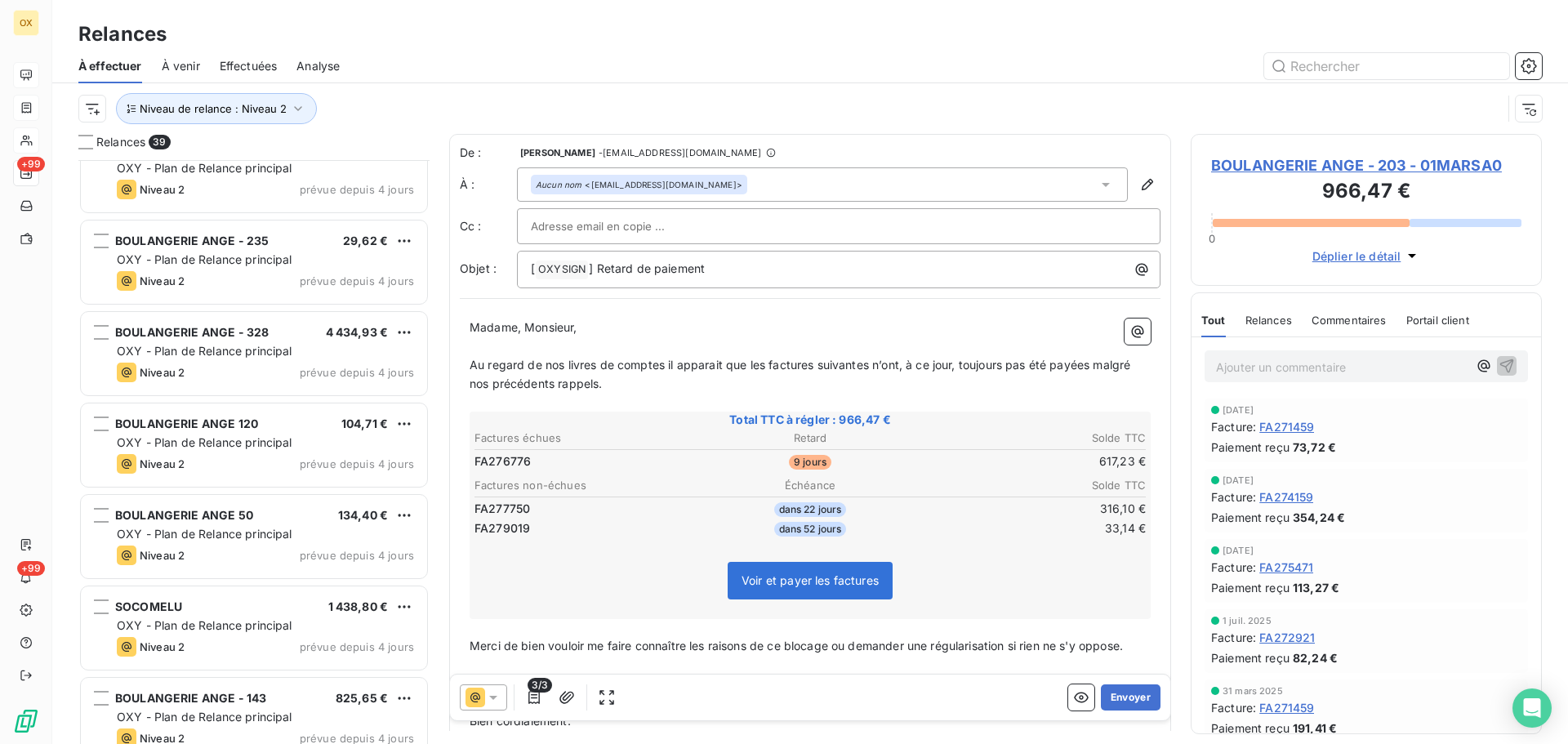
scroll to position [2043, 0]
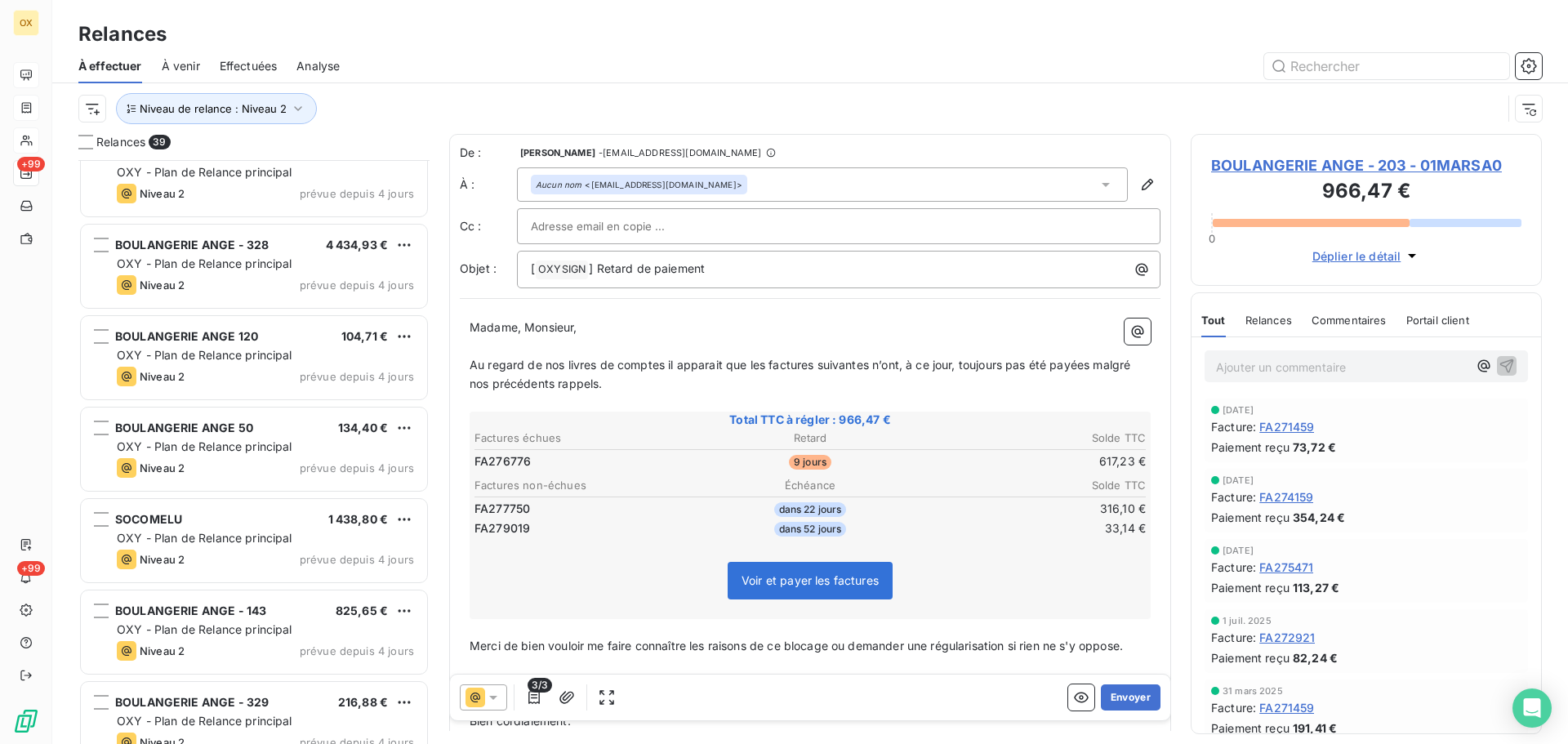
click at [262, 530] on div "OXY - Plan de Relance principal" at bounding box center [265, 537] width 297 height 16
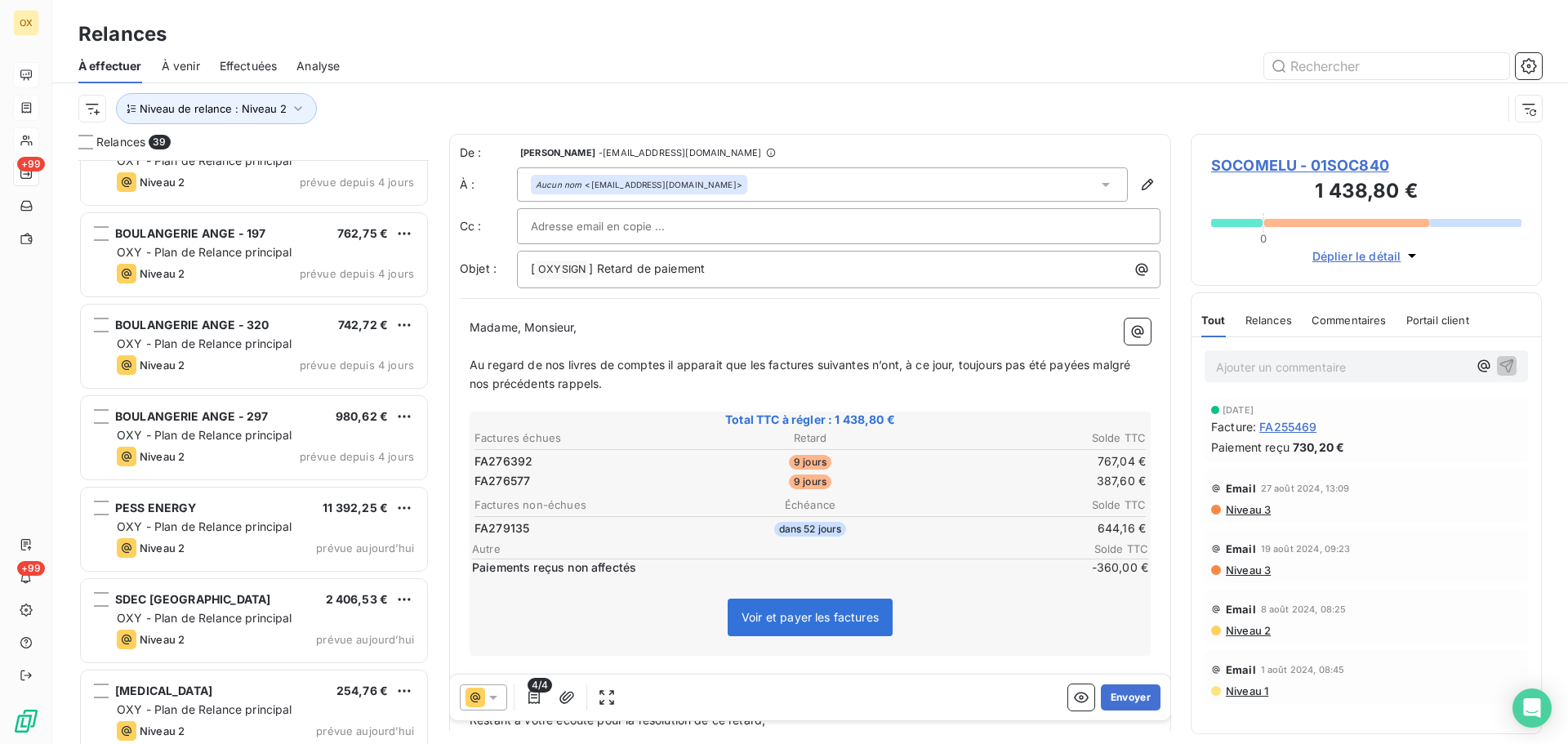
scroll to position [2614, 0]
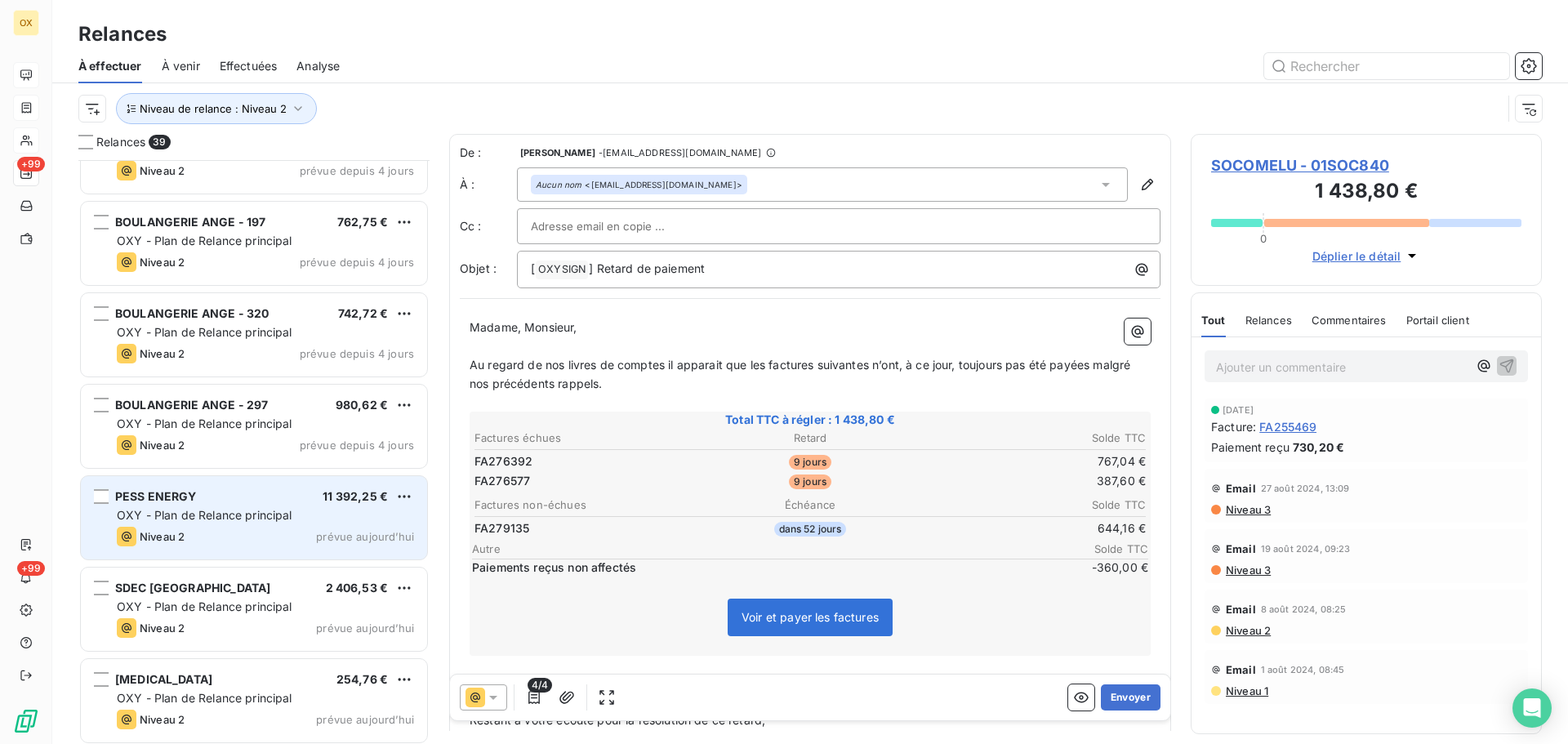
click at [238, 515] on span "OXY - Plan de Relance principal" at bounding box center [204, 515] width 176 height 14
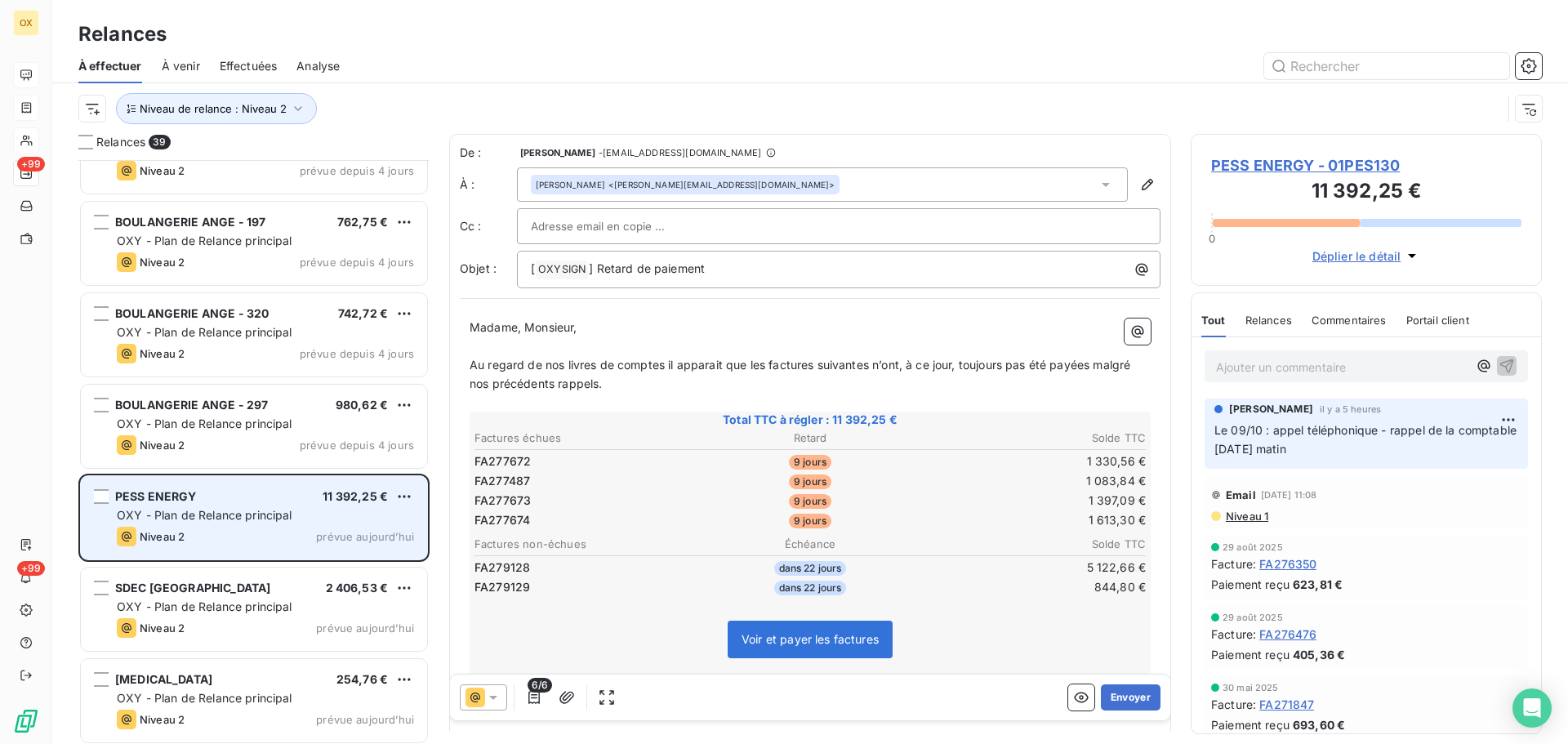
scroll to position [2696, 0]
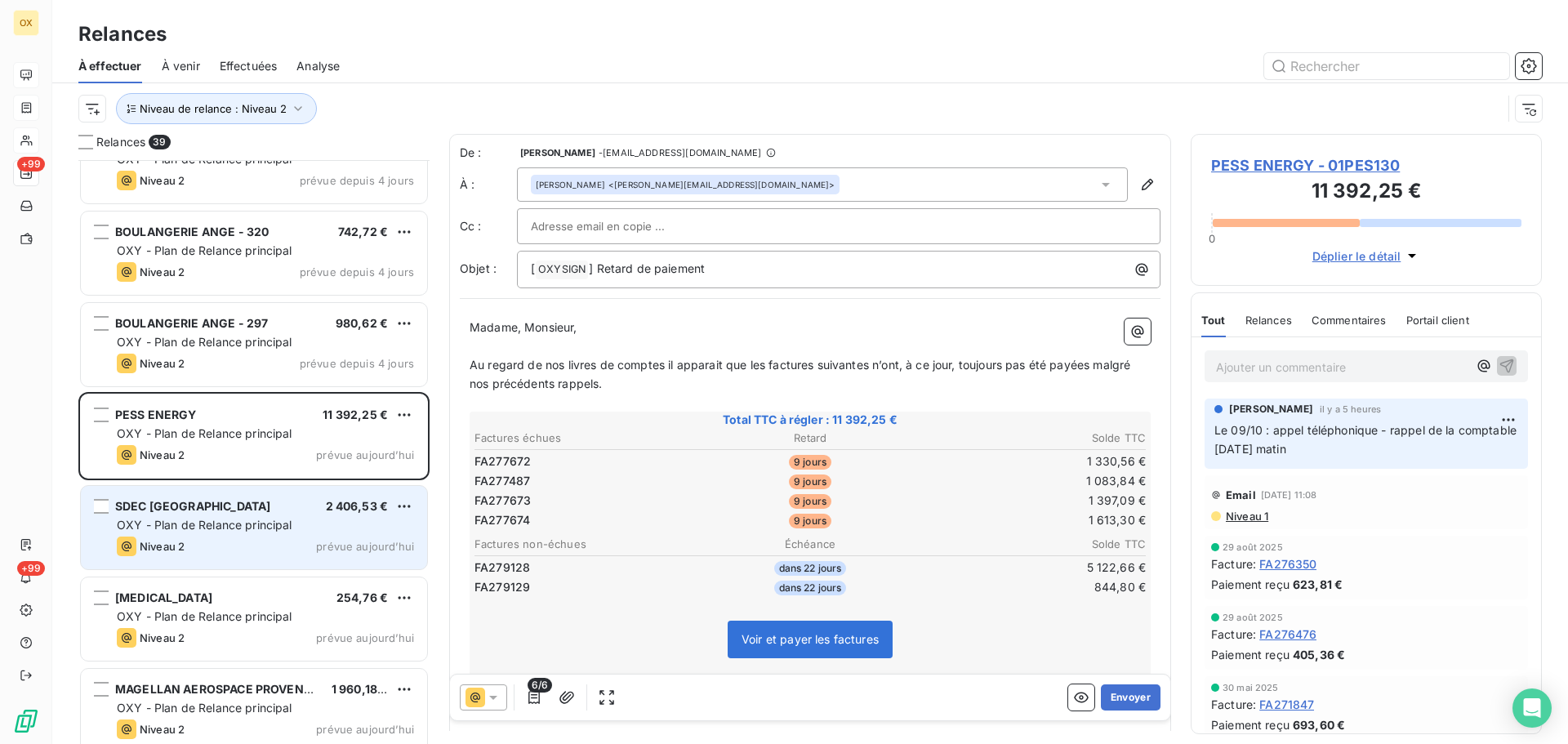
click at [232, 502] on div "SDEC FRANCE 2 406,53 €" at bounding box center [265, 506] width 297 height 15
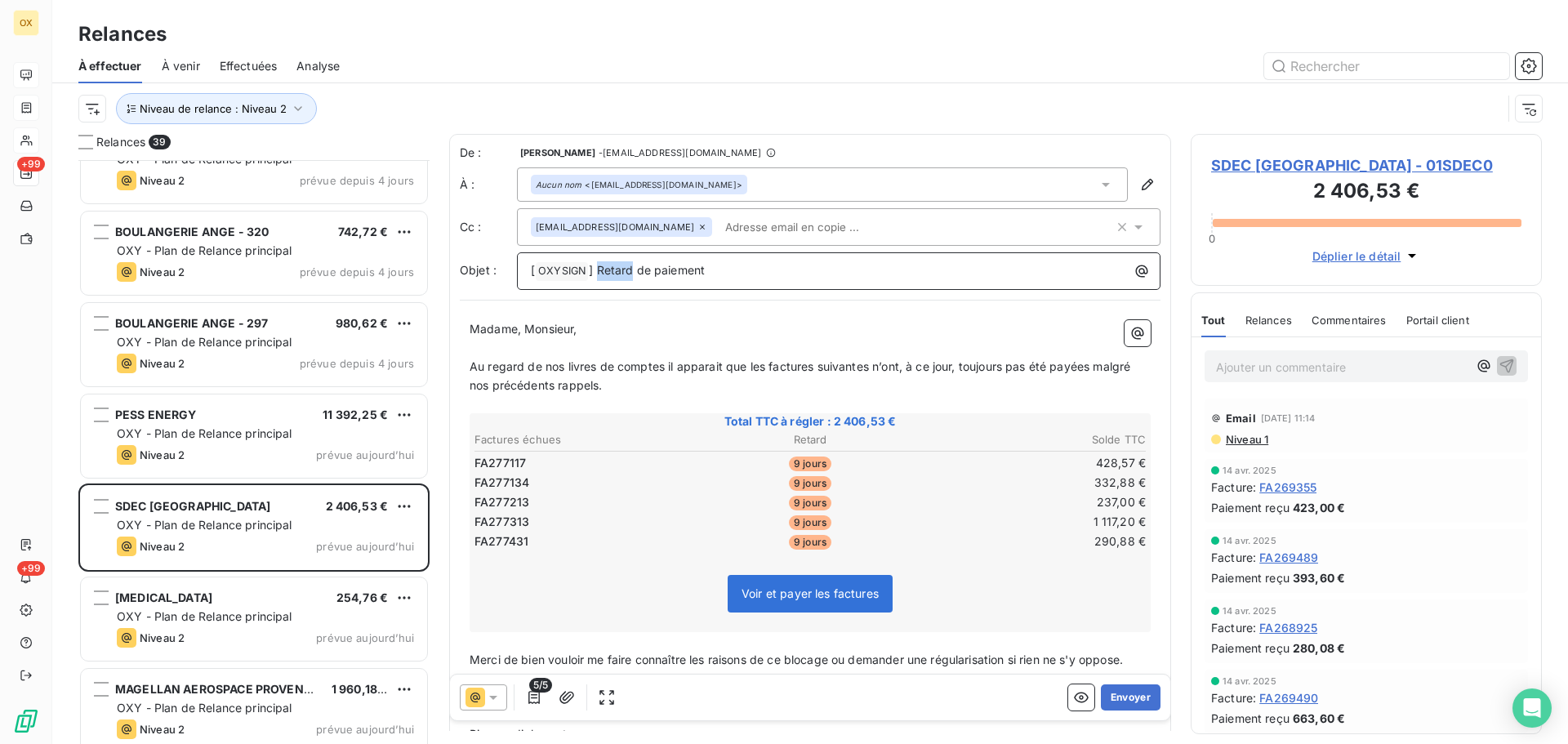
drag, startPoint x: 633, startPoint y: 275, endPoint x: 598, endPoint y: 274, distance: 35.0
click at [598, 274] on span "] Retard de paiement" at bounding box center [647, 270] width 116 height 14
click at [632, 343] on p "﻿" at bounding box center [810, 348] width 681 height 18
drag, startPoint x: 1093, startPoint y: 367, endPoint x: 1109, endPoint y: 403, distance: 39.4
click at [1109, 403] on div "Madame, Monsieur, ﻿ Au regard de nos livres de comptes il apparait que les fact…" at bounding box center [810, 559] width 681 height 479
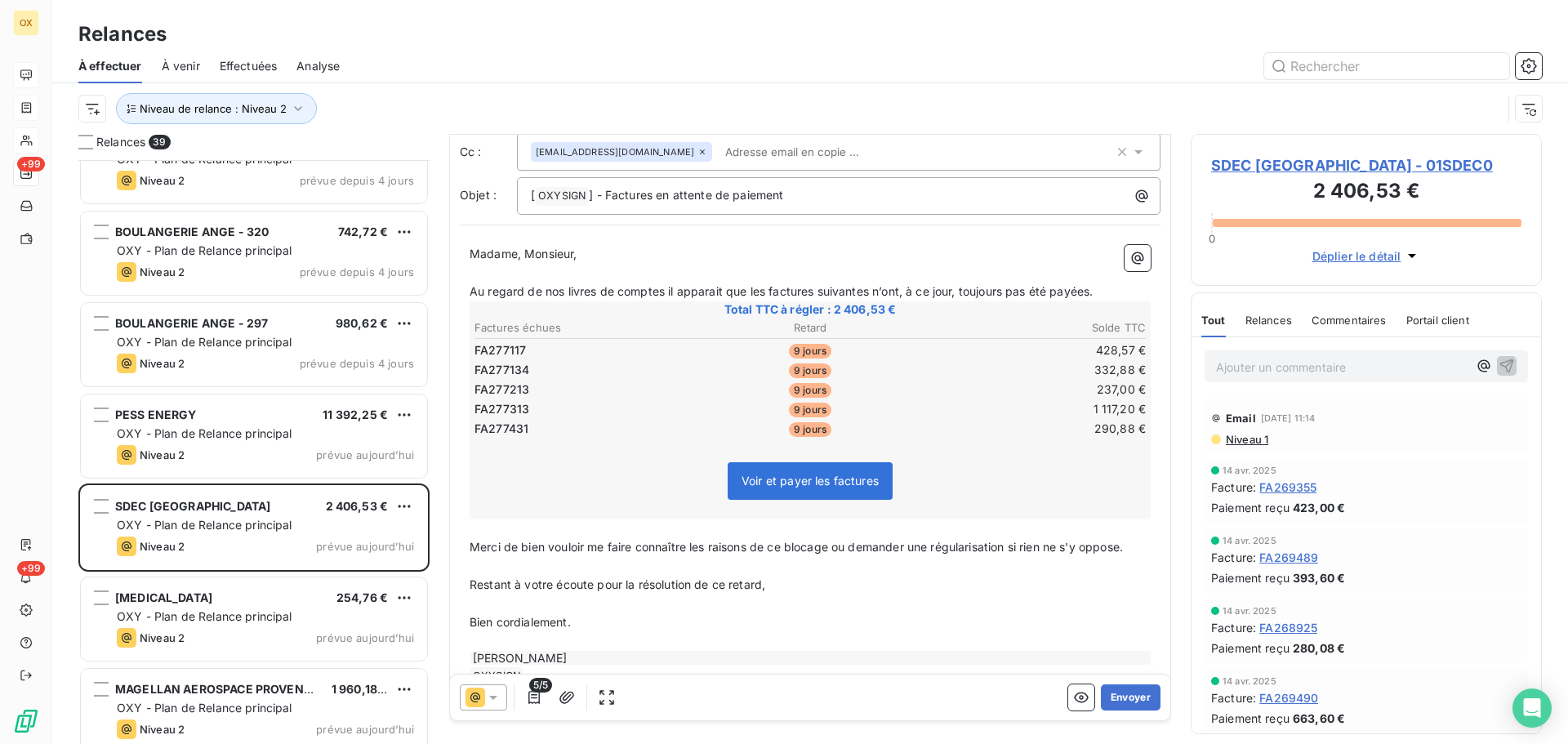
scroll to position [37, 0]
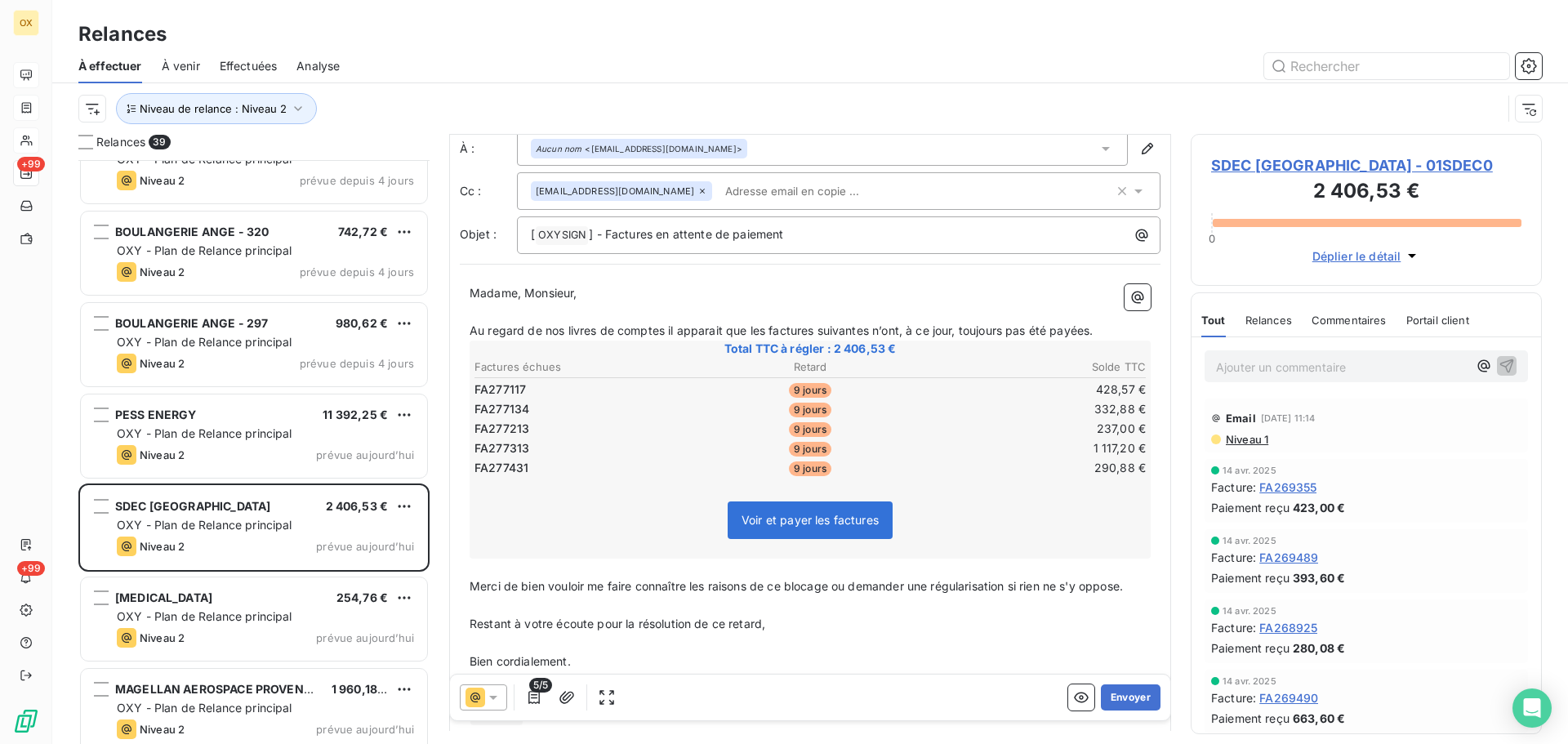
click at [1104, 332] on p "Au regard de nos livres de comptes il apparait que les factures suivantes n’ont…" at bounding box center [810, 331] width 681 height 18
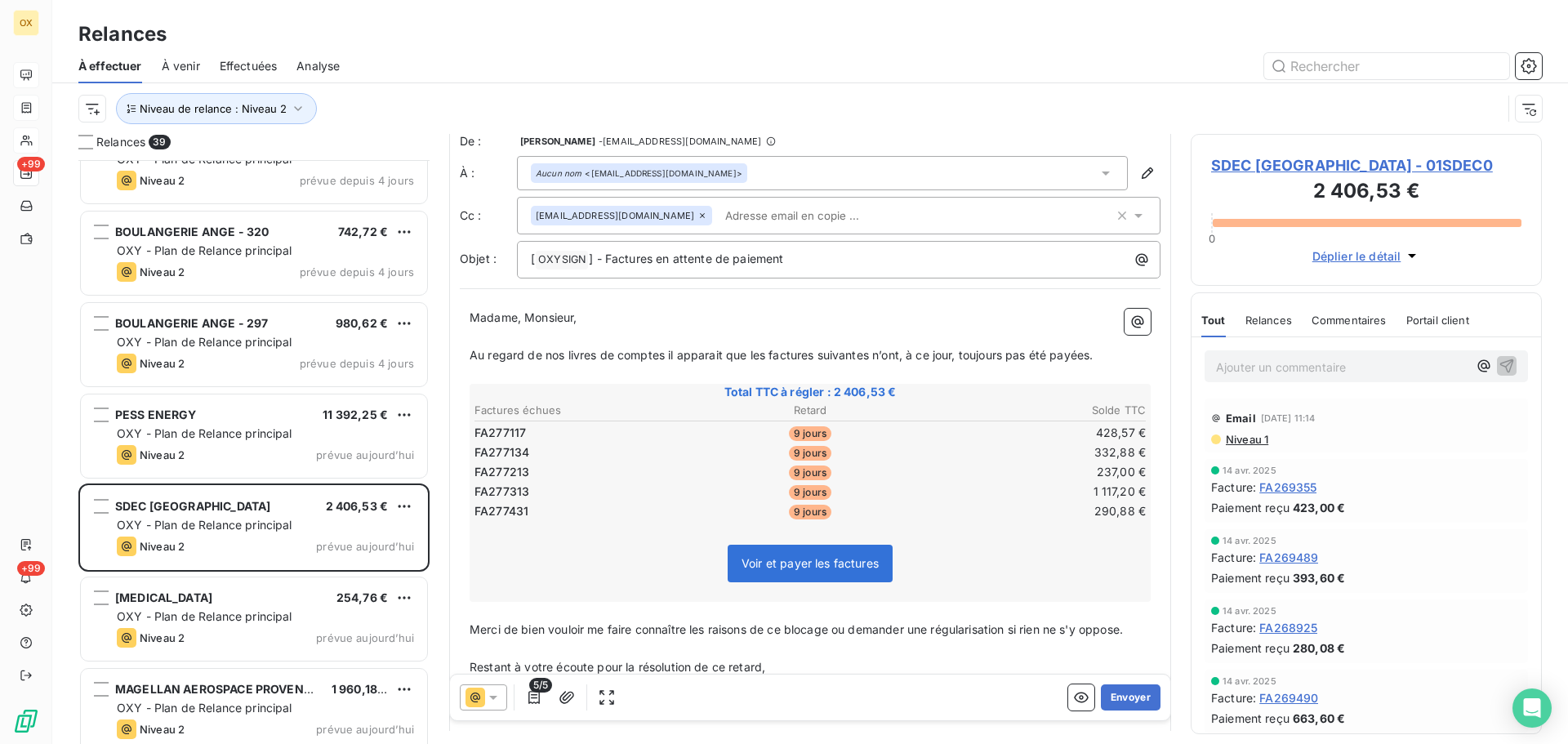
scroll to position [0, 0]
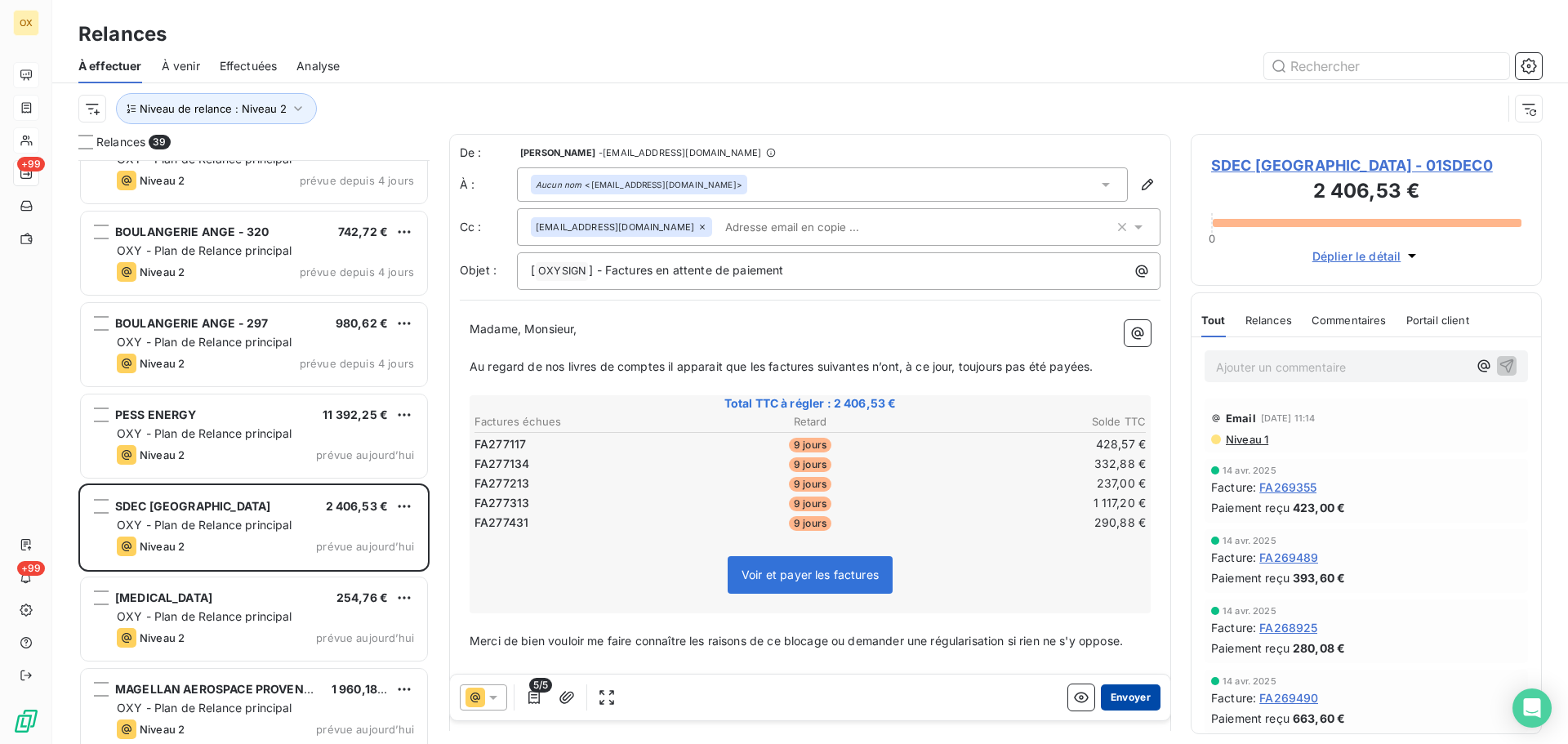
click at [1121, 694] on button "Envoyer" at bounding box center [1130, 697] width 60 height 26
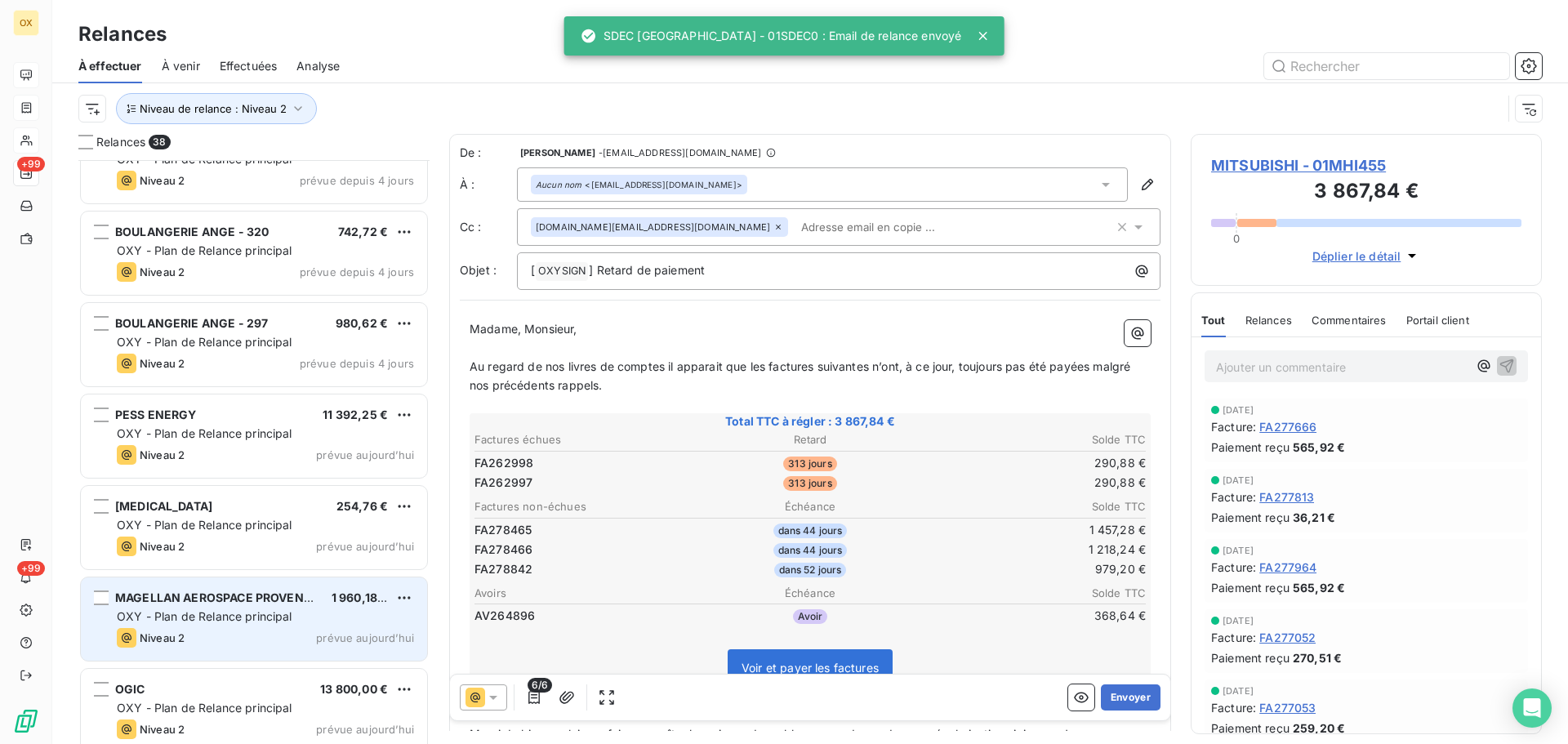
click at [265, 621] on span "OXY - Plan de Relance principal" at bounding box center [204, 616] width 176 height 14
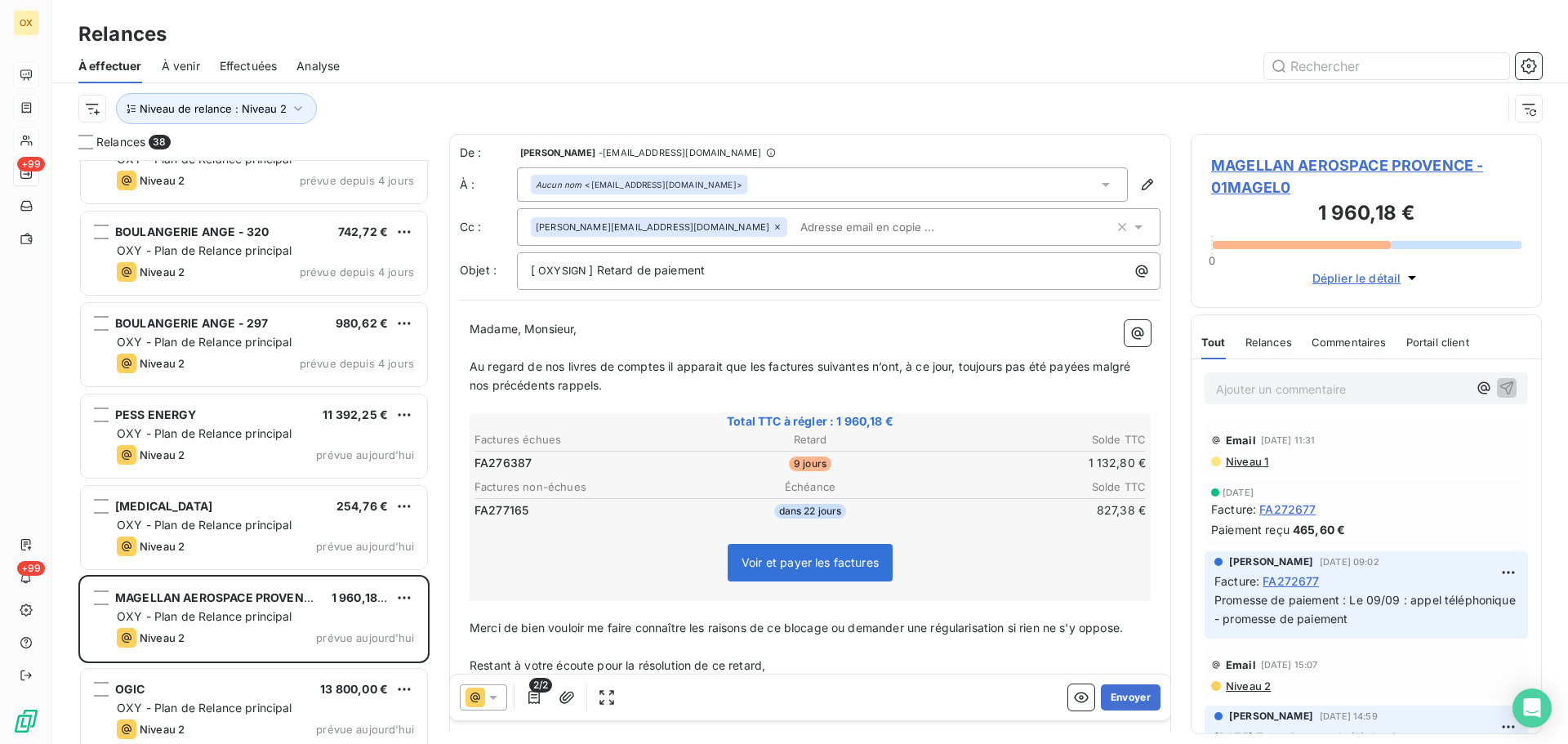
click at [610, 324] on p "Madame, Monsieur," at bounding box center [810, 329] width 681 height 18
drag, startPoint x: 764, startPoint y: 372, endPoint x: 805, endPoint y: 359, distance: 43.0
click at [764, 371] on span "Au regard de nos livres de comptes il apparait que les factures suivantes n’ont…" at bounding box center [801, 375] width 664 height 33
click at [809, 369] on span "Au regard de nos livres de comptes il apparait que la factures suivantes n’ont,…" at bounding box center [810, 375] width 681 height 33
click at [858, 364] on span "Au regard de nos livres de comptes il apparait que la facture suivantes n’ont, …" at bounding box center [807, 375] width 675 height 33
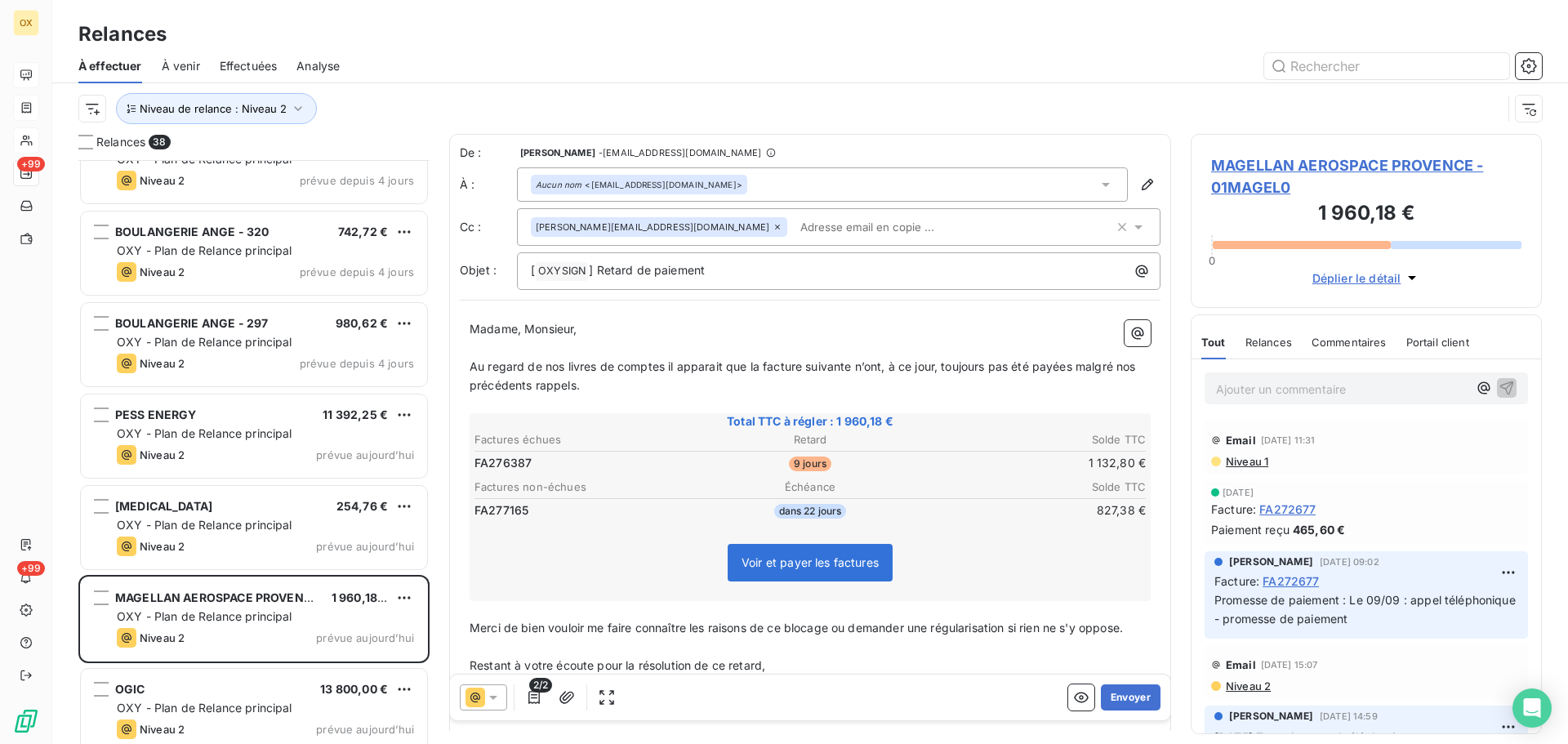
click at [880, 361] on span "Au regard de nos livres de comptes il apparait que la facture suivante n’ont, à…" at bounding box center [805, 375] width 670 height 33
click at [881, 367] on span "Au regard de nos livres de comptes il apparait que la facture suivante n’ont, à…" at bounding box center [805, 375] width 670 height 33
click at [1065, 373] on span "Au regard de nos livres de comptes il apparait que la facture suivante n’a, à c…" at bounding box center [799, 375] width 658 height 33
click at [597, 265] on span "] Retard de paiement" at bounding box center [647, 270] width 116 height 14
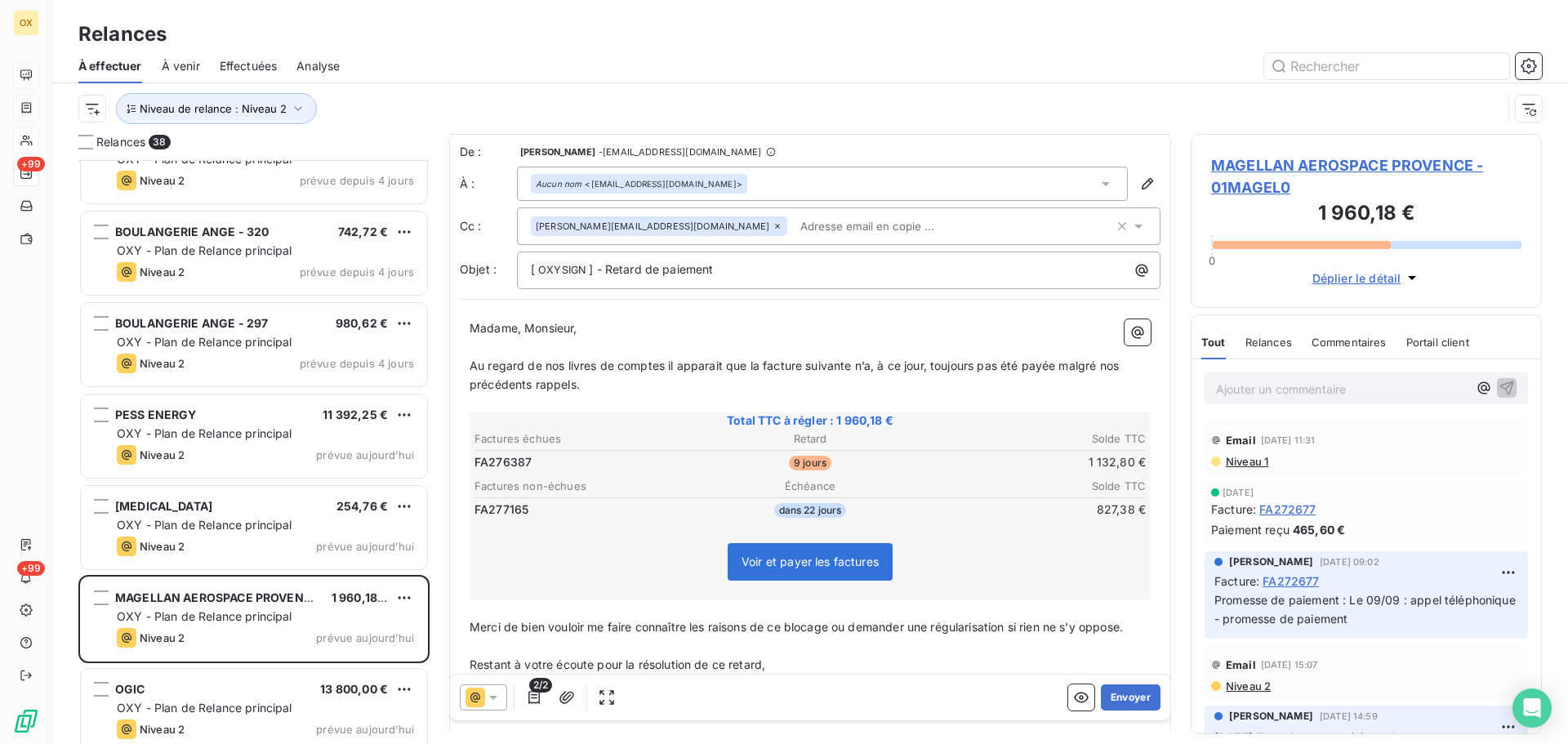
click at [1055, 369] on span "Au regard de nos livres de comptes il apparait que la facture suivante n’a, à c…" at bounding box center [795, 375] width 653 height 33
drag, startPoint x: 1057, startPoint y: 365, endPoint x: 1066, endPoint y: 384, distance: 21.0
click at [1066, 384] on p "Au regard de nos livres de comptes il apparait que la facture suivante n’a, à c…" at bounding box center [810, 375] width 681 height 38
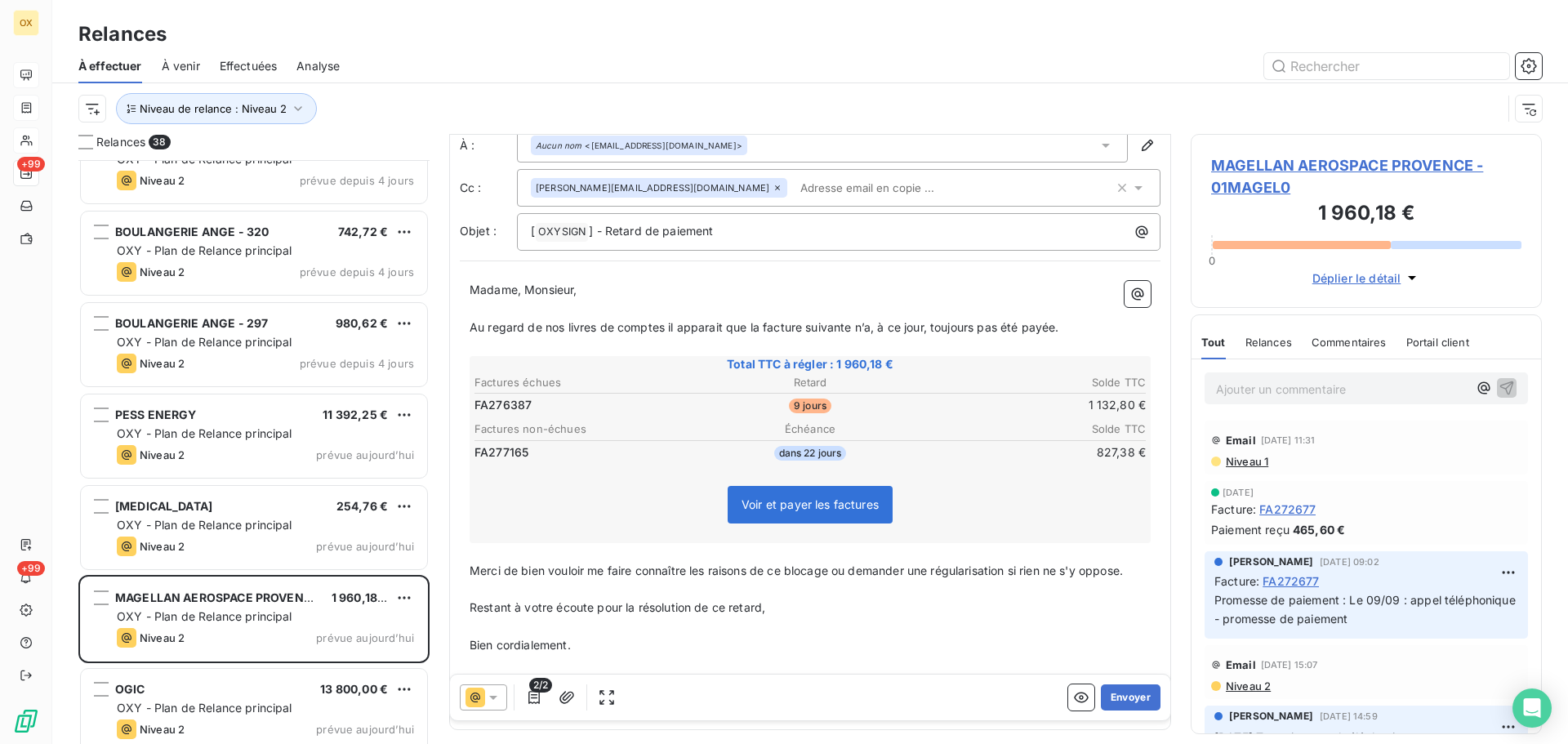
scroll to position [0, 0]
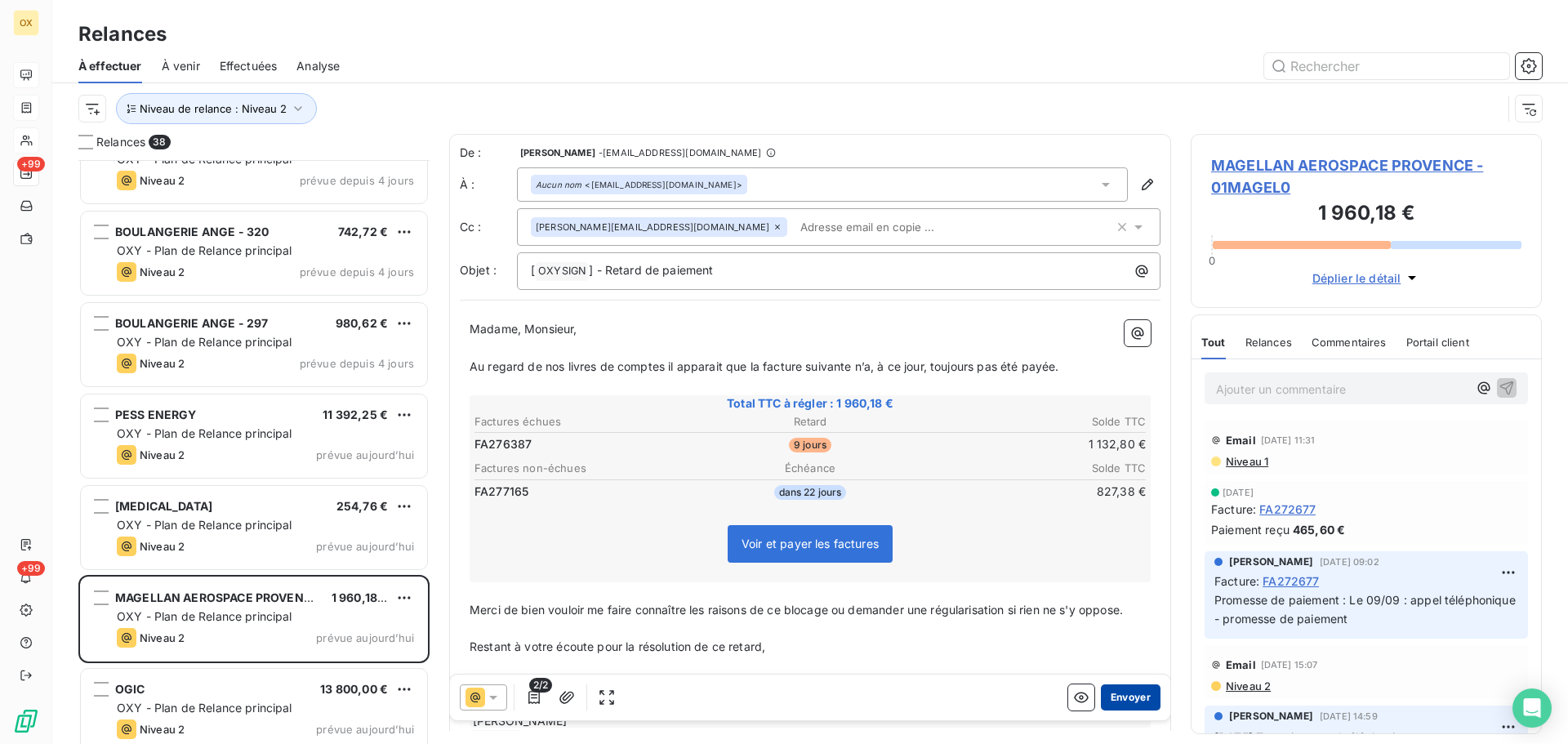
click at [1120, 699] on button "Envoyer" at bounding box center [1130, 697] width 60 height 26
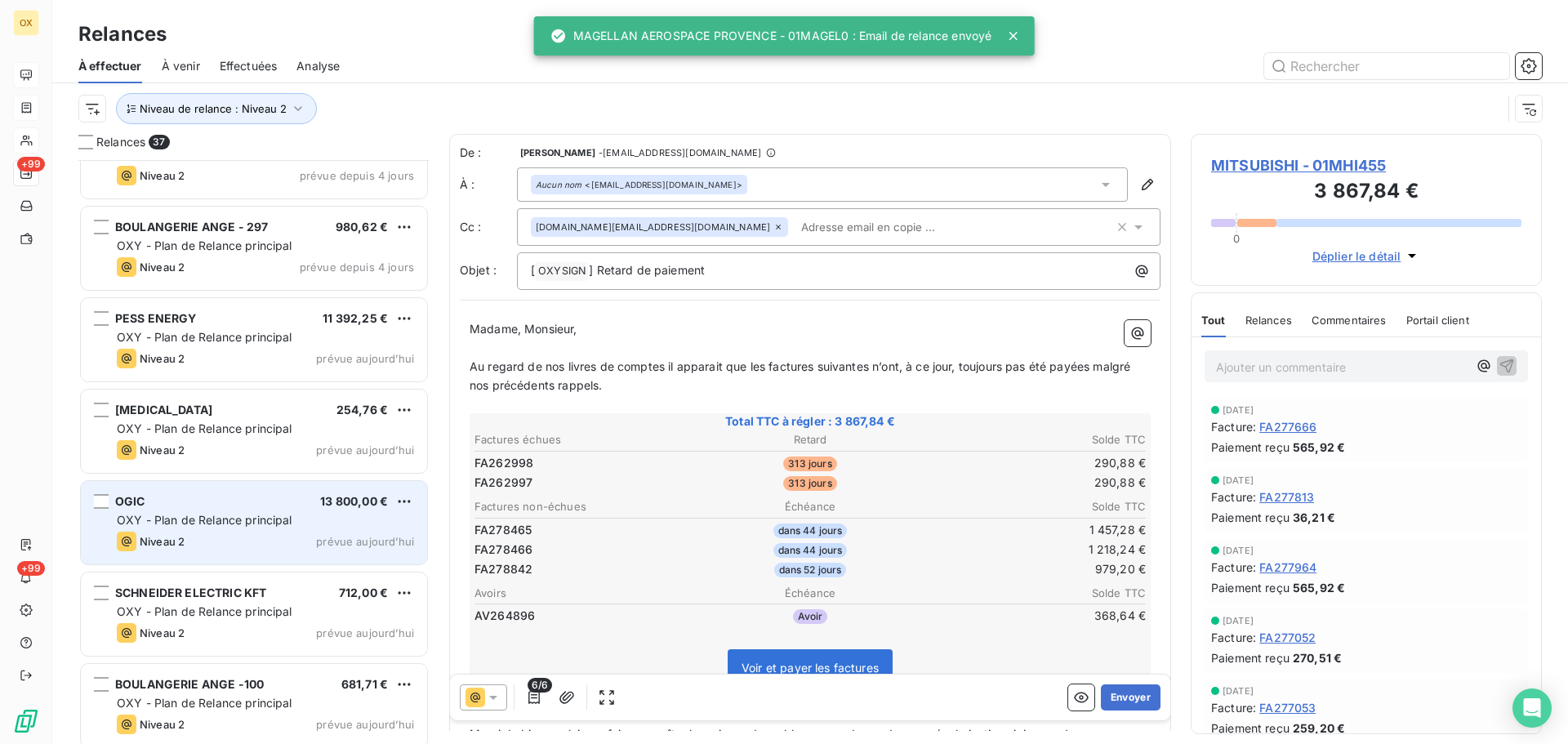
scroll to position [2801, 0]
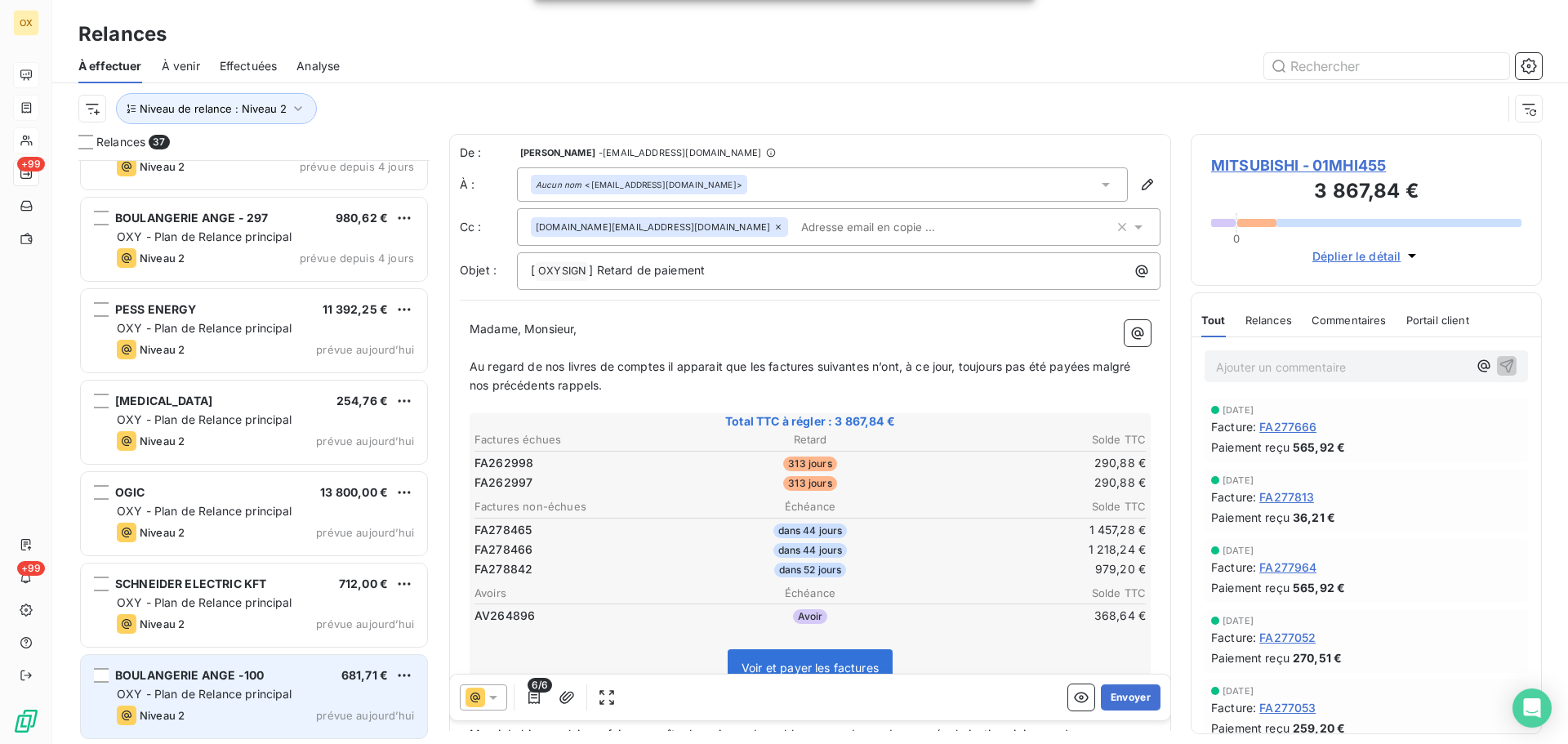
click at [270, 677] on div "BOULANGERIE ANGE -100 681,71 €" at bounding box center [265, 676] width 297 height 15
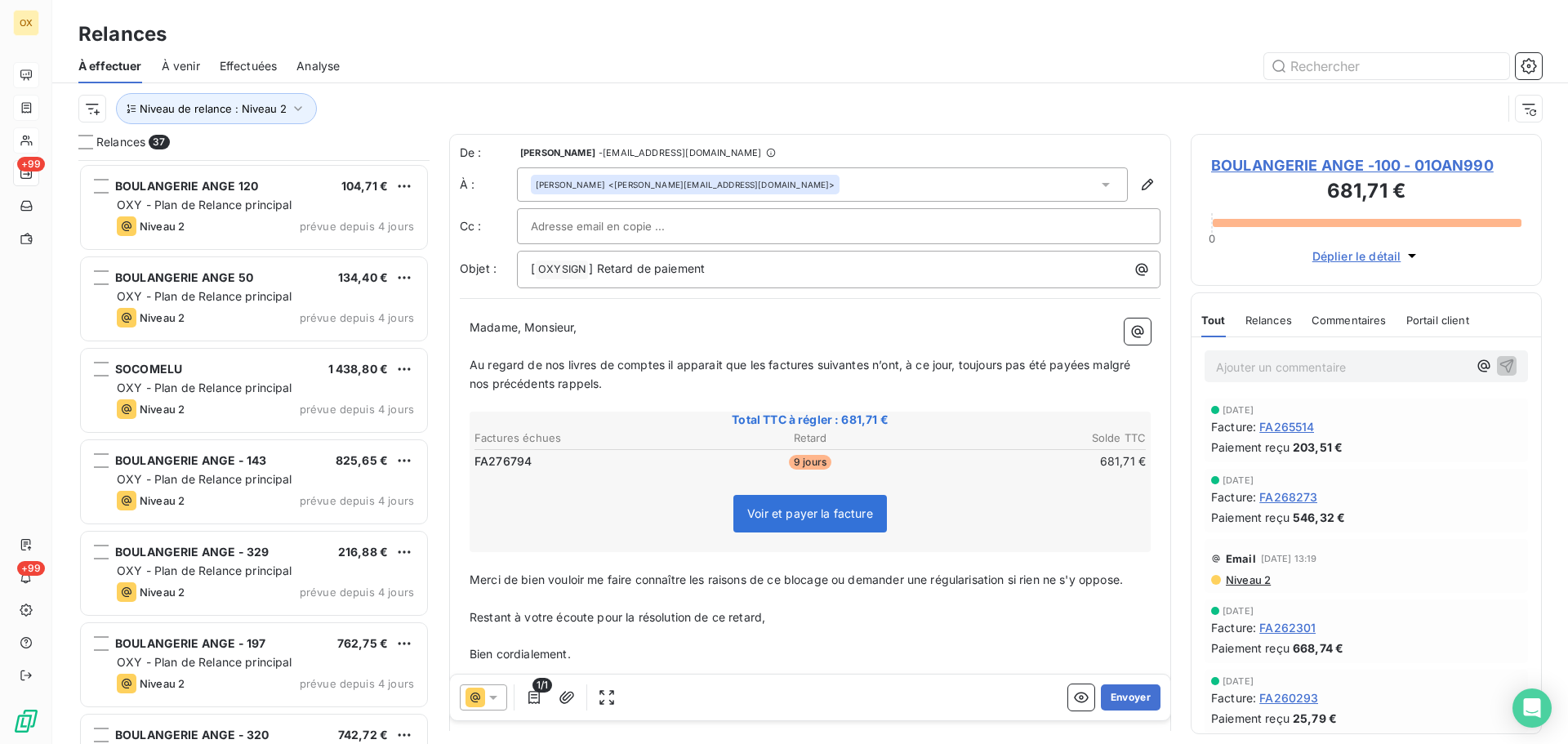
scroll to position [2148, 0]
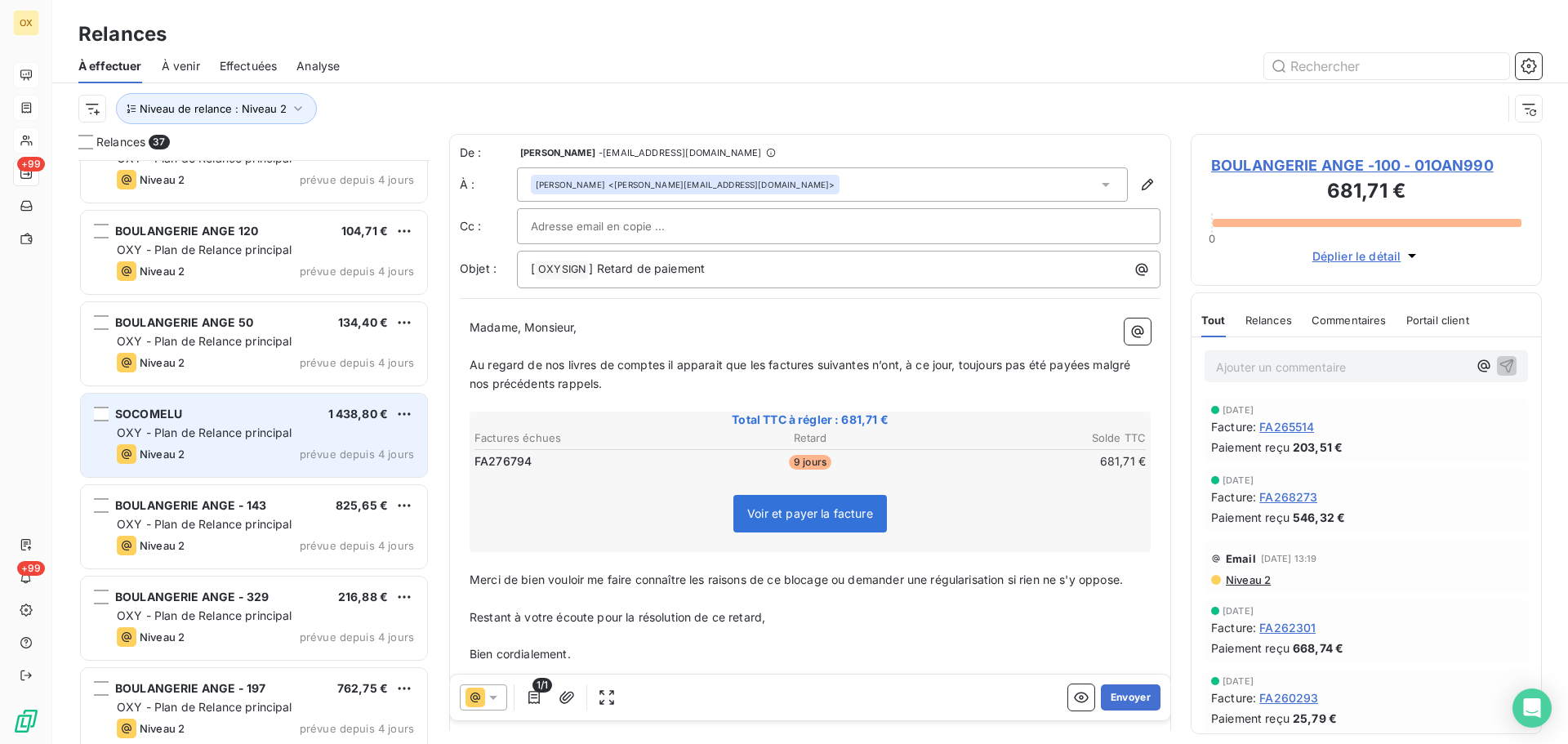
click at [231, 448] on div "Niveau 2 prévue depuis 4 jours" at bounding box center [265, 453] width 297 height 19
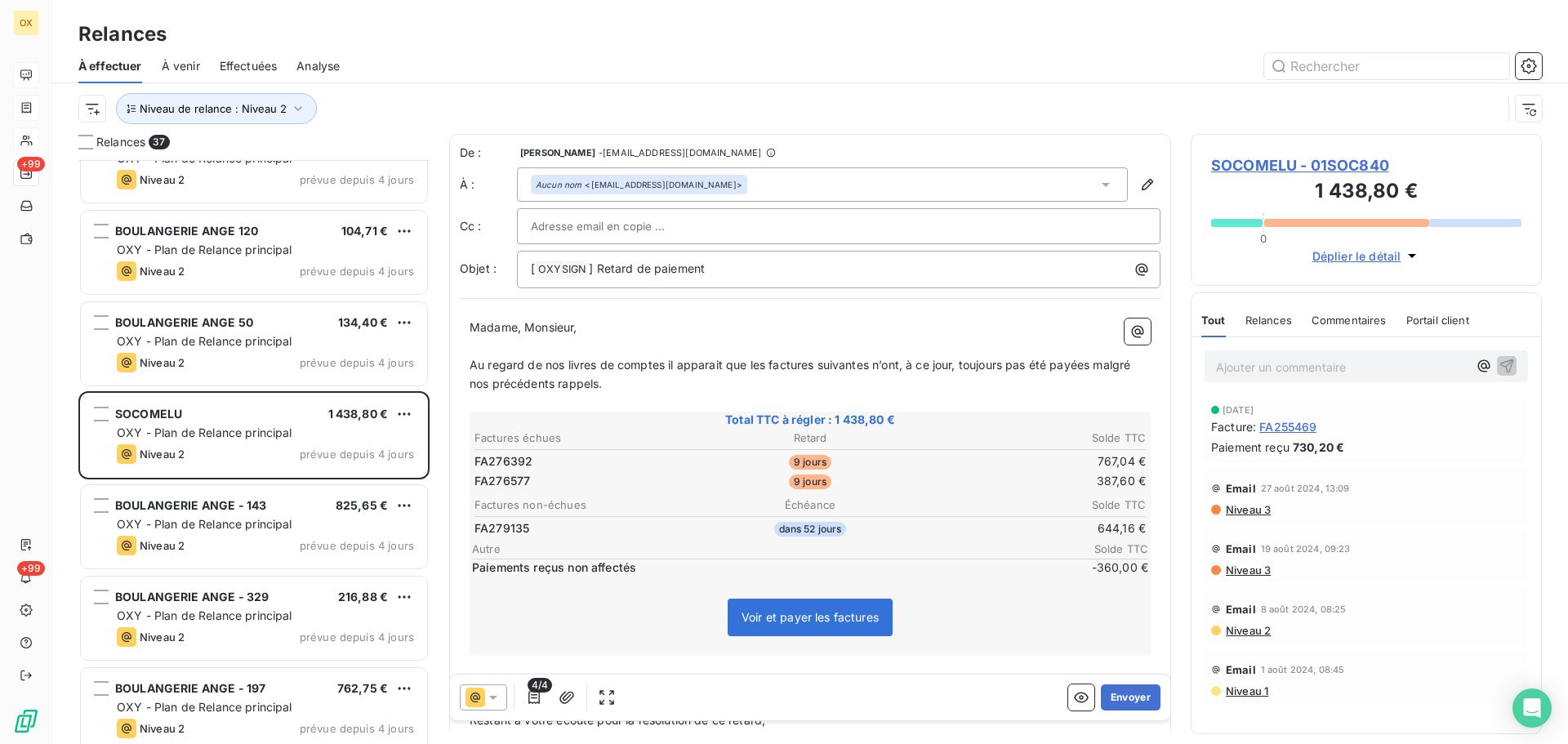
click at [1253, 164] on span "SOCOMELU - 01SOC840" at bounding box center [1366, 165] width 311 height 22
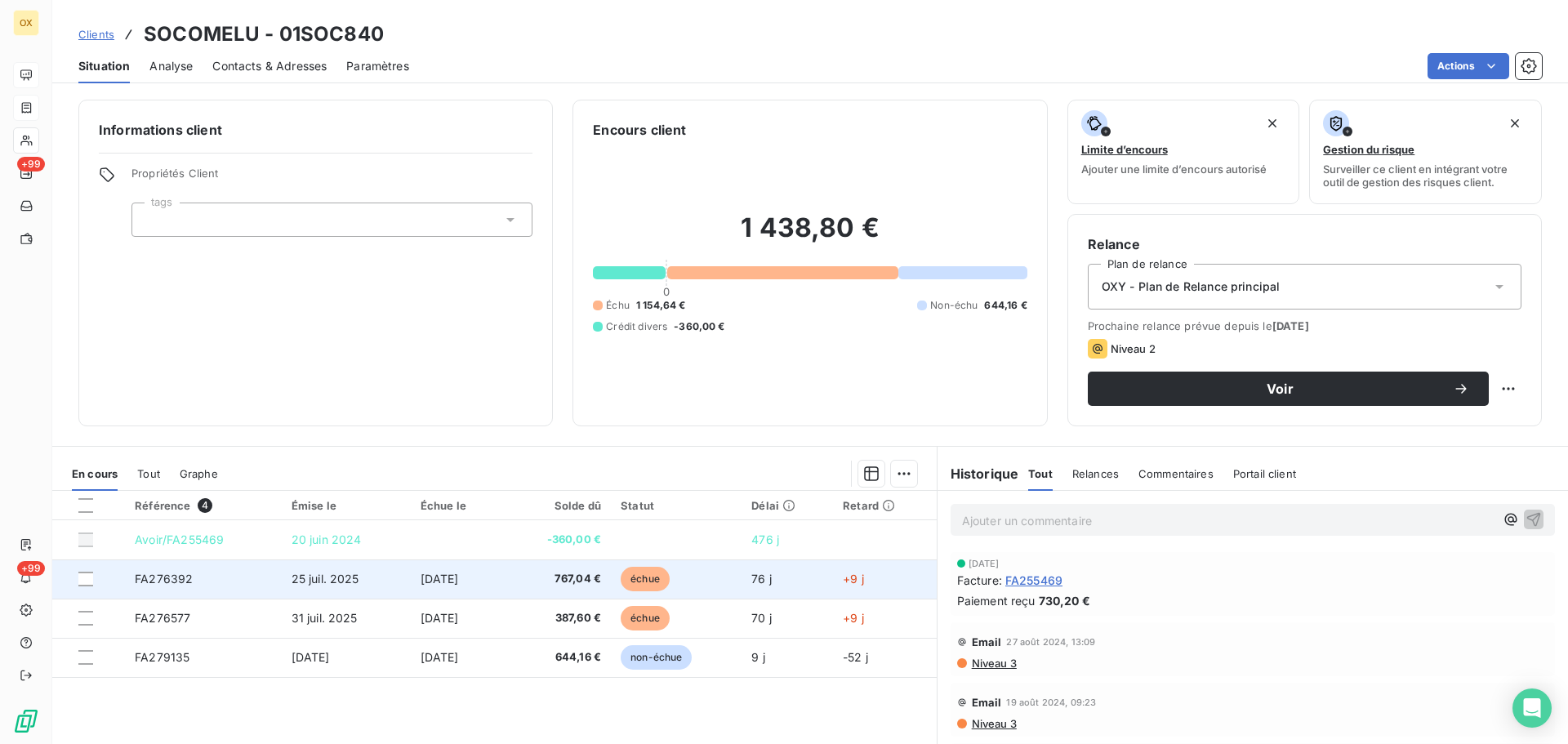
drag, startPoint x: 637, startPoint y: 573, endPoint x: 641, endPoint y: 581, distance: 8.9
click at [641, 581] on td "échue" at bounding box center [677, 579] width 131 height 39
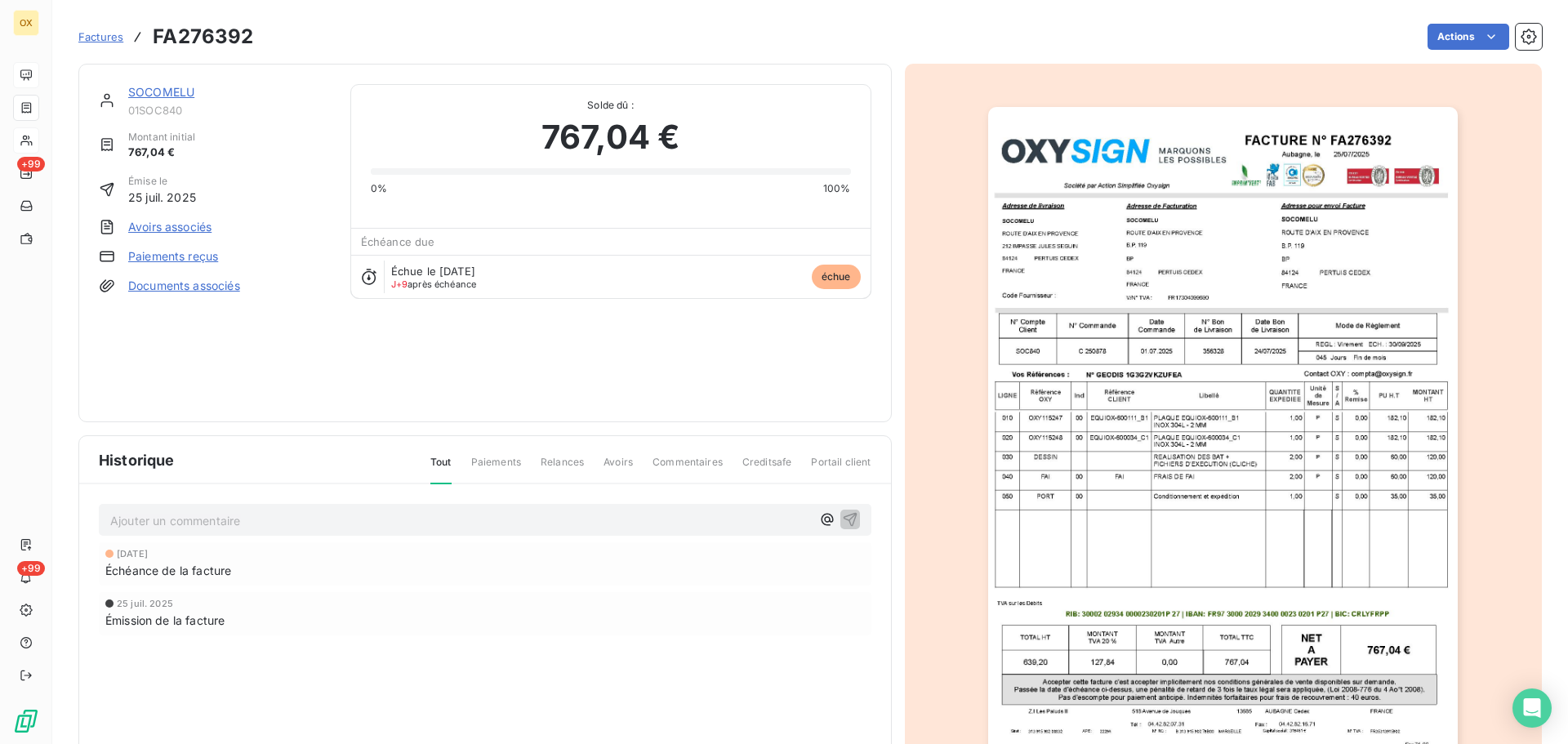
click at [165, 92] on link "SOCOMELU" at bounding box center [161, 92] width 66 height 14
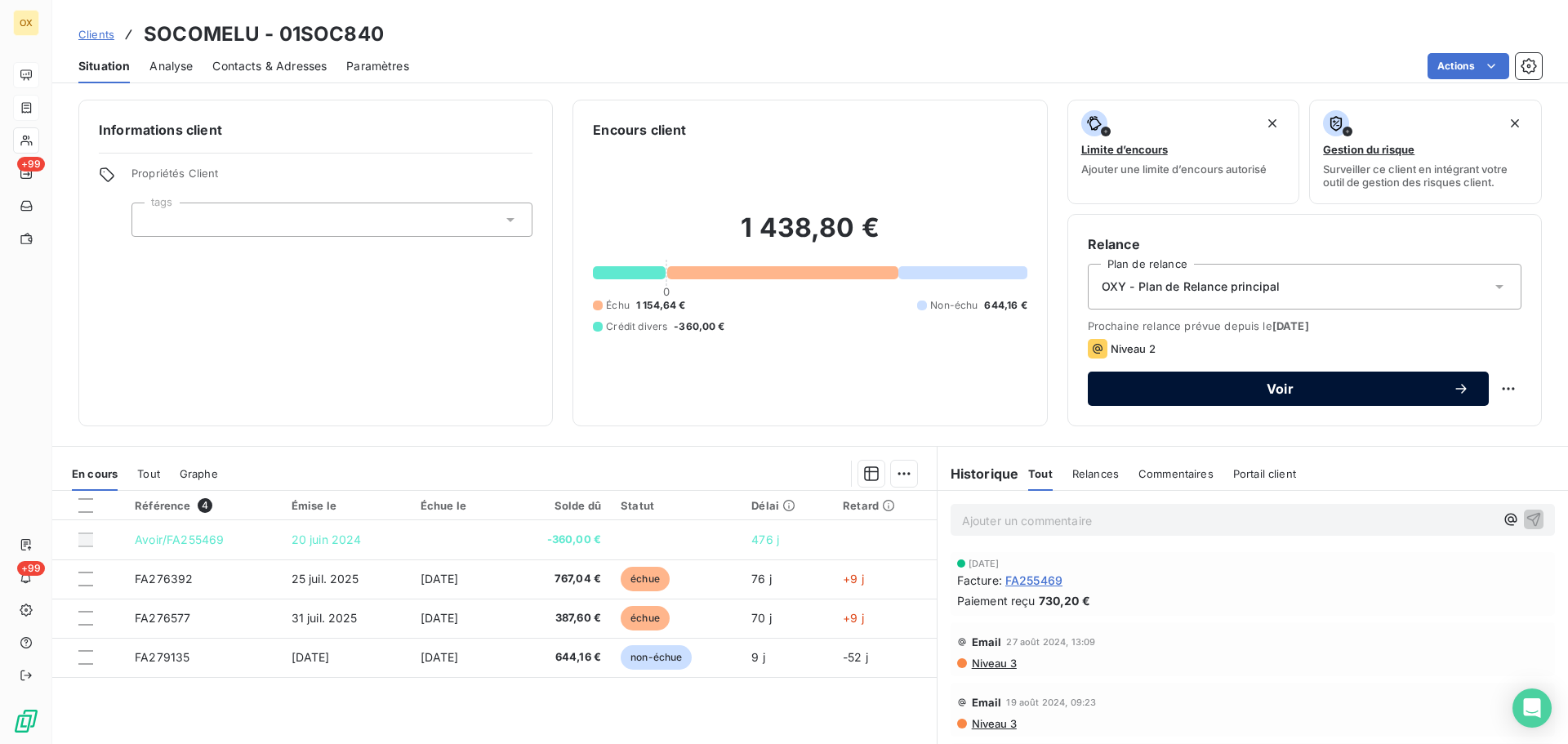
click at [1188, 388] on span "Voir" at bounding box center [1280, 389] width 345 height 13
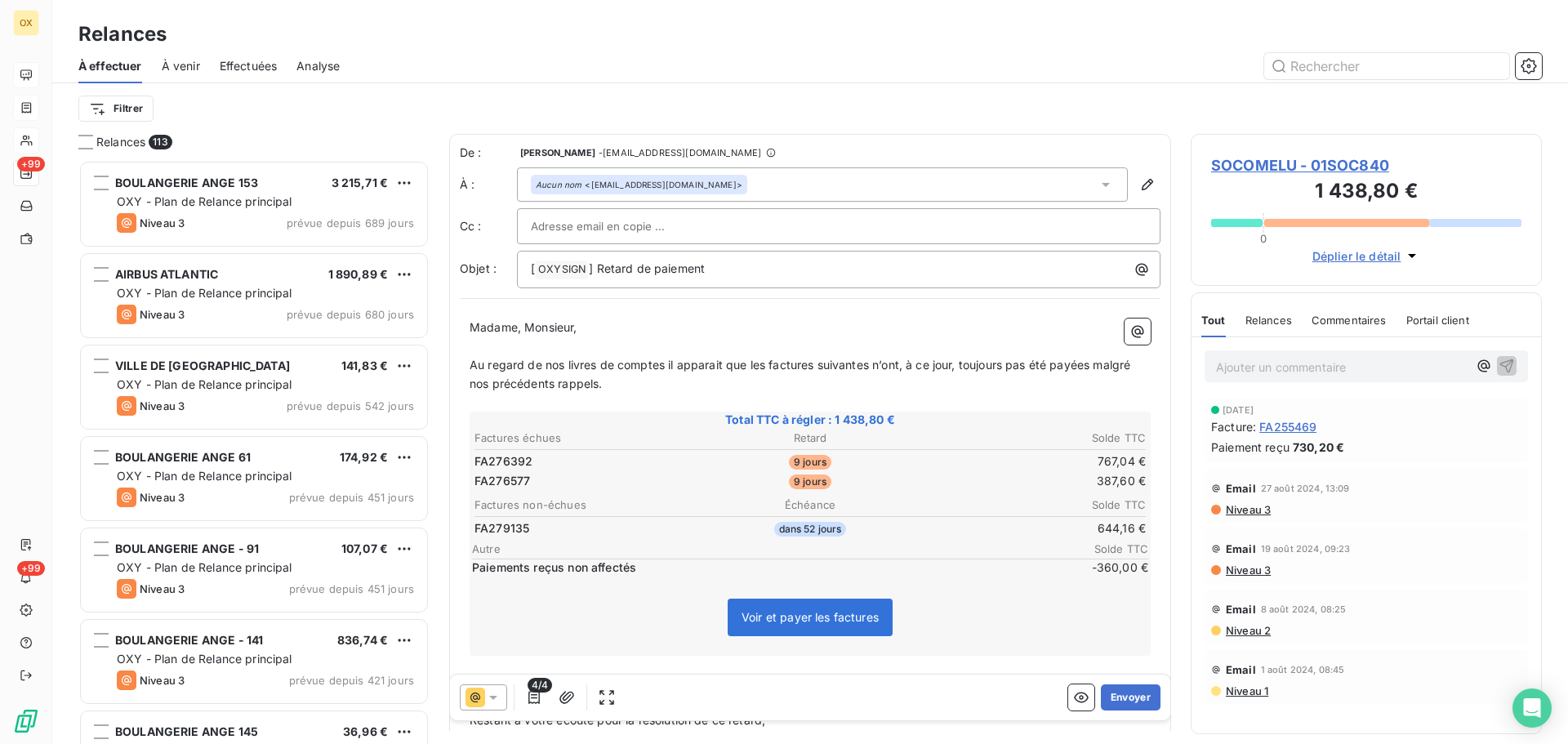
scroll to position [572, 339]
drag, startPoint x: 635, startPoint y: 268, endPoint x: 598, endPoint y: 264, distance: 37.2
click at [598, 264] on span "] Retard de paiement" at bounding box center [647, 268] width 116 height 14
drag, startPoint x: 1092, startPoint y: 360, endPoint x: 1098, endPoint y: 375, distance: 16.2
click at [1098, 375] on p "Au regard de nos livres de comptes il apparait que les factures suivantes n’ont…" at bounding box center [810, 375] width 681 height 38
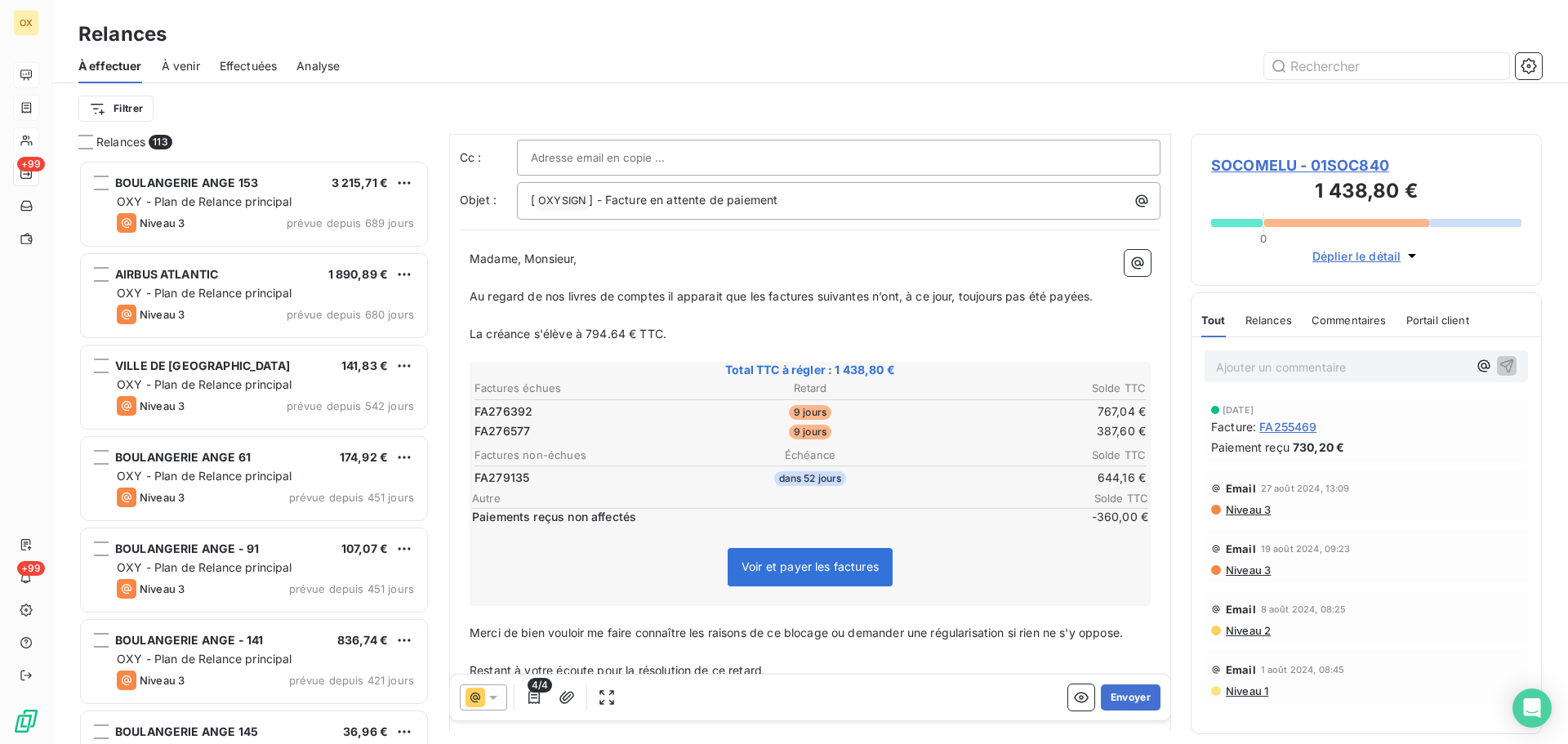
scroll to position [83, 0]
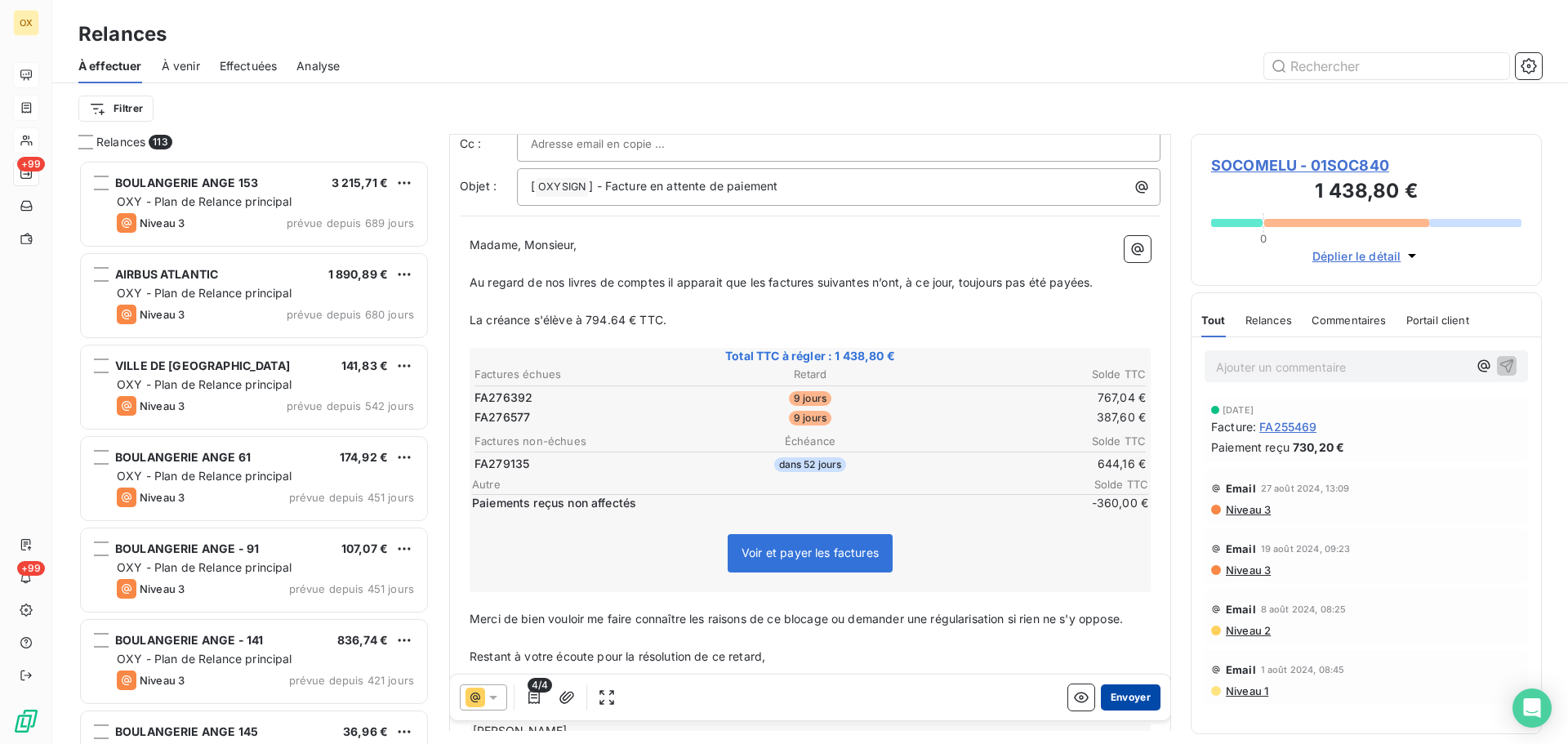
click at [1122, 700] on button "Envoyer" at bounding box center [1130, 697] width 60 height 26
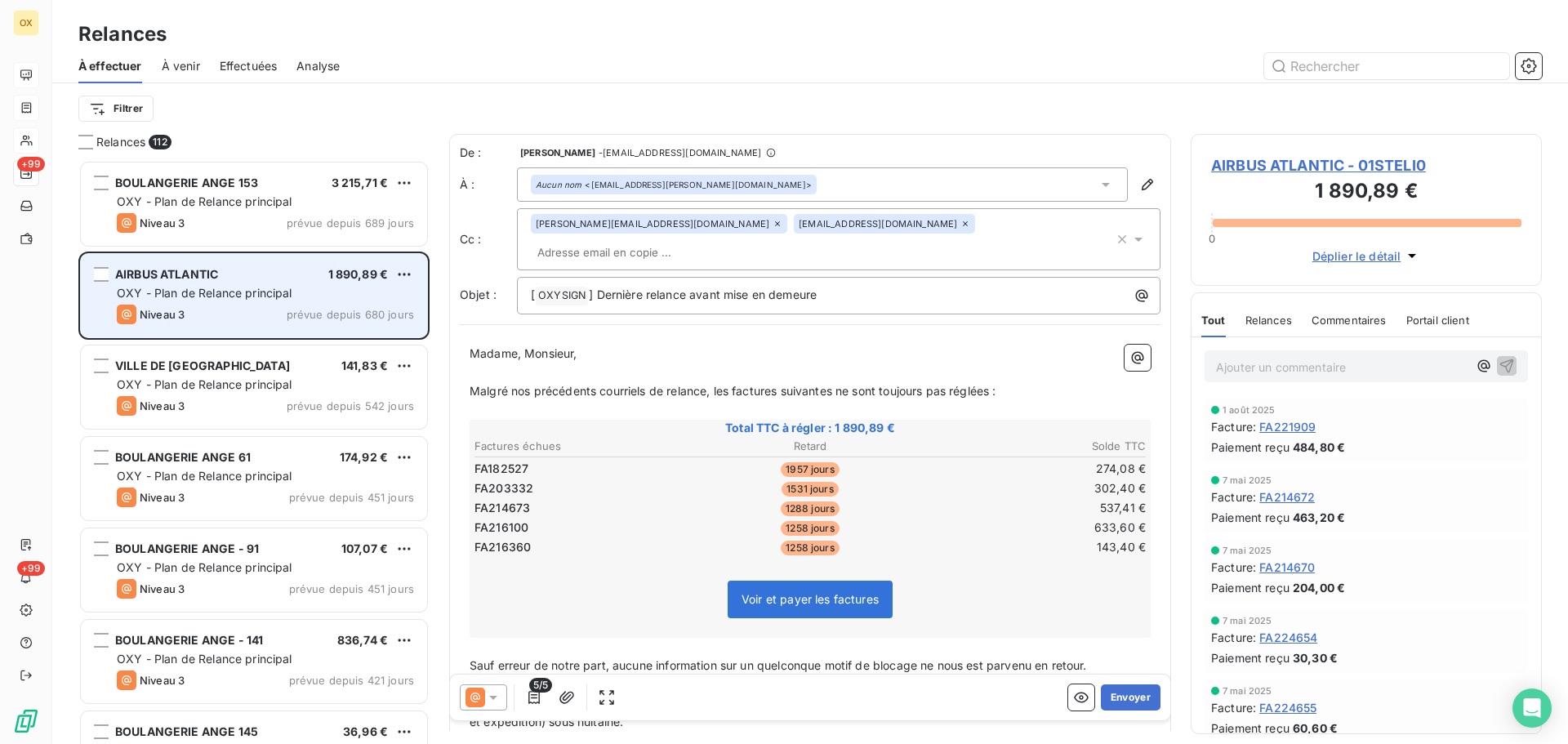
click at [191, 307] on div "Niveau 3 prévue depuis 680 jours" at bounding box center [265, 314] width 297 height 19
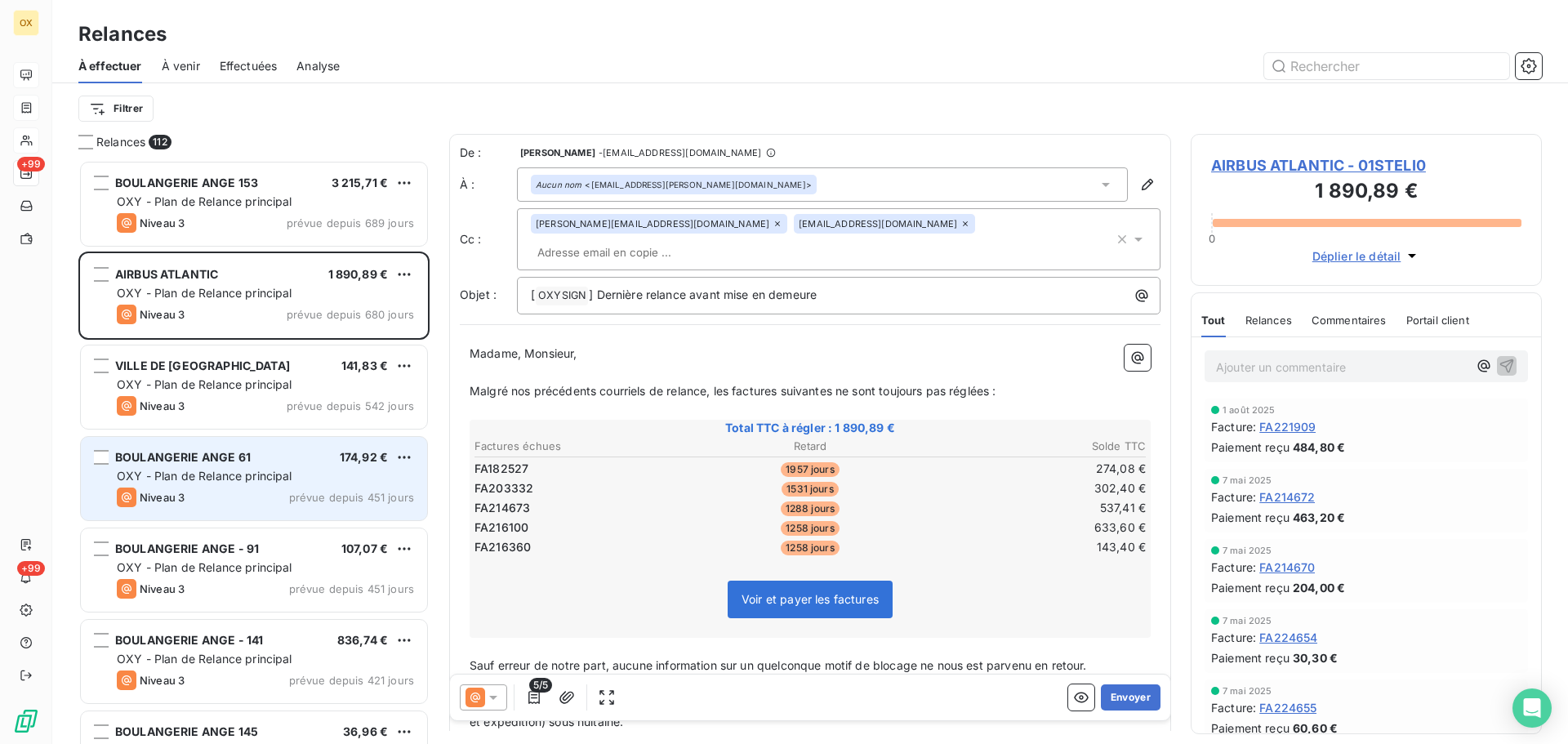
click at [238, 473] on span "OXY - Plan de Relance principal" at bounding box center [204, 475] width 176 height 14
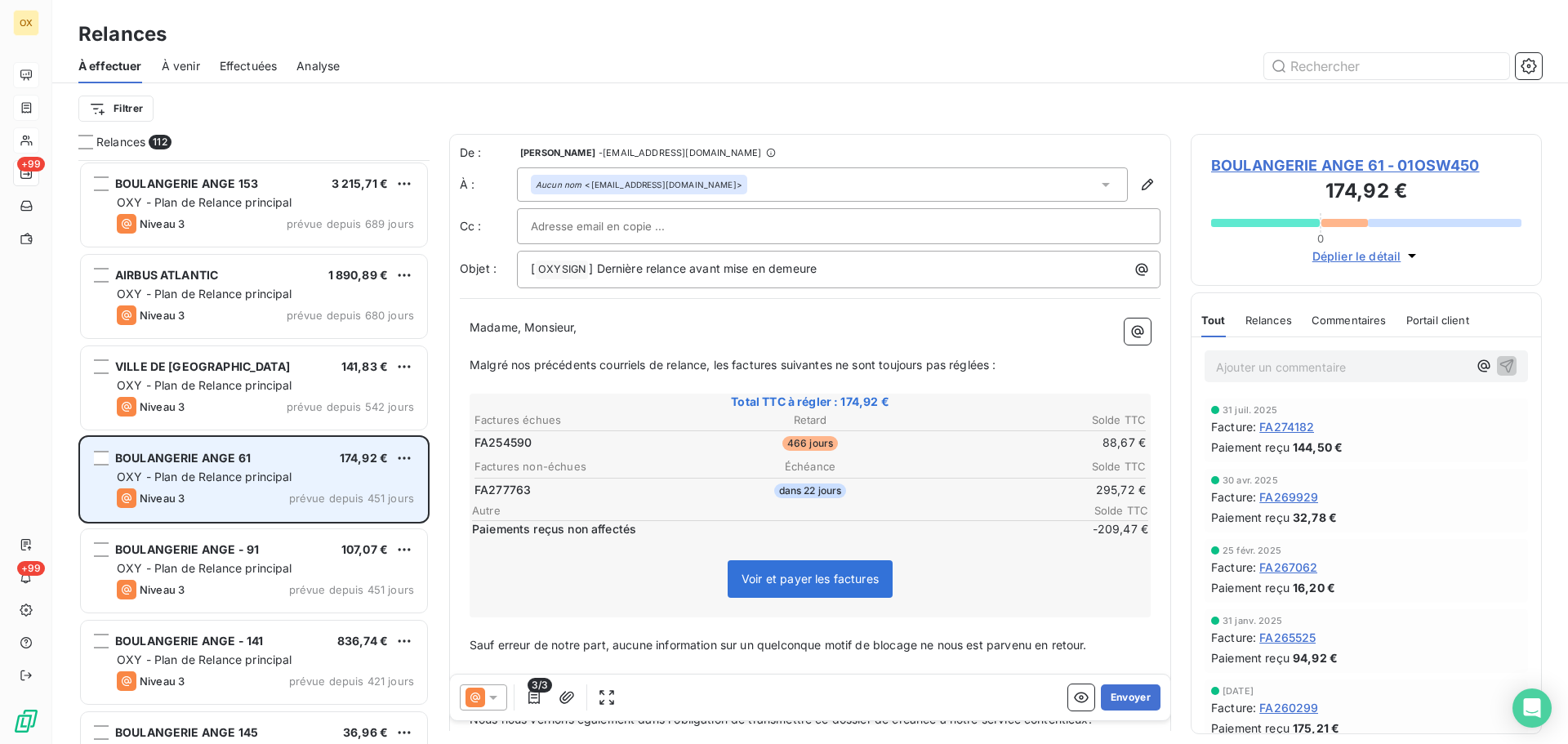
scroll to position [82, 0]
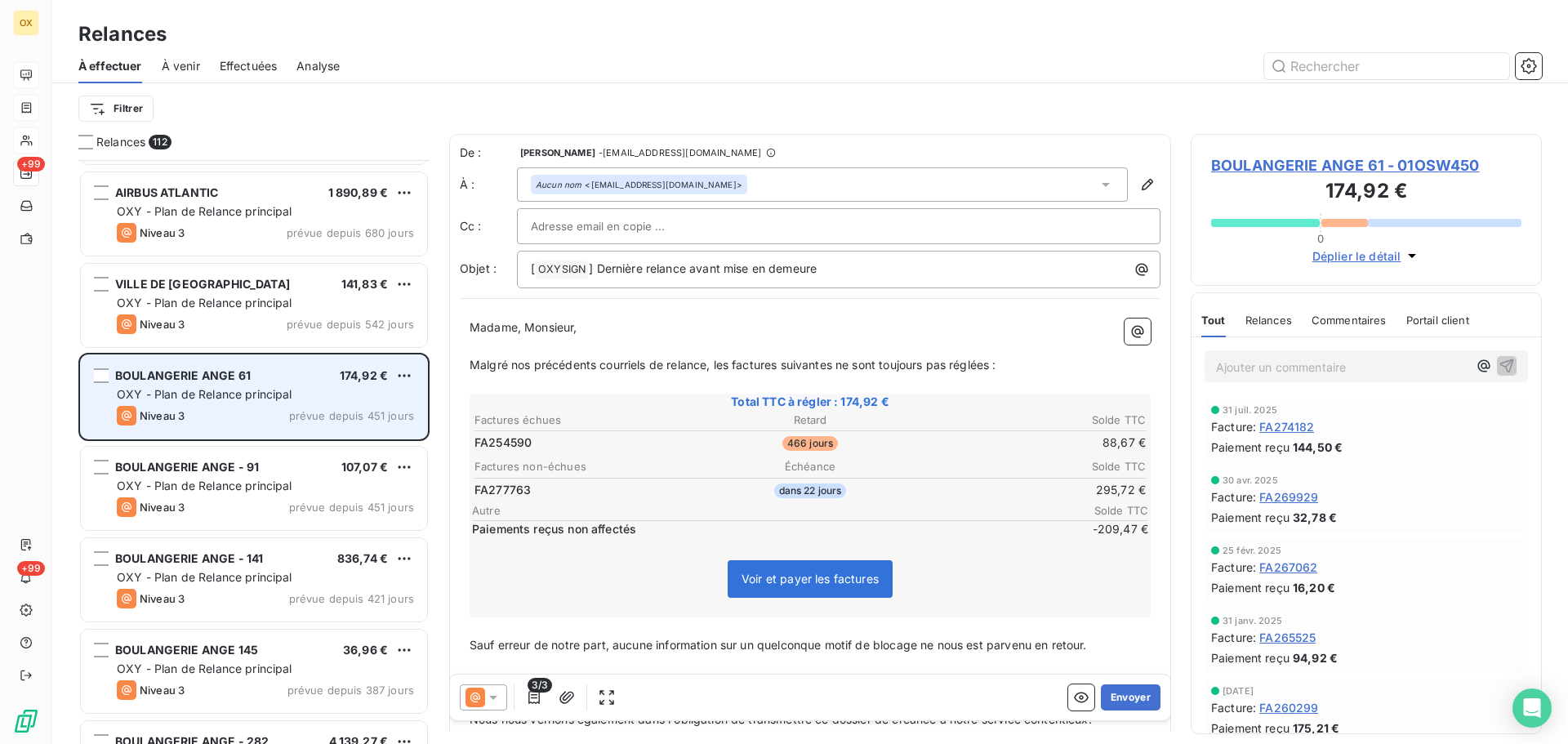
click at [238, 473] on span "BOULANGERIE ANGE - 91" at bounding box center [186, 467] width 144 height 14
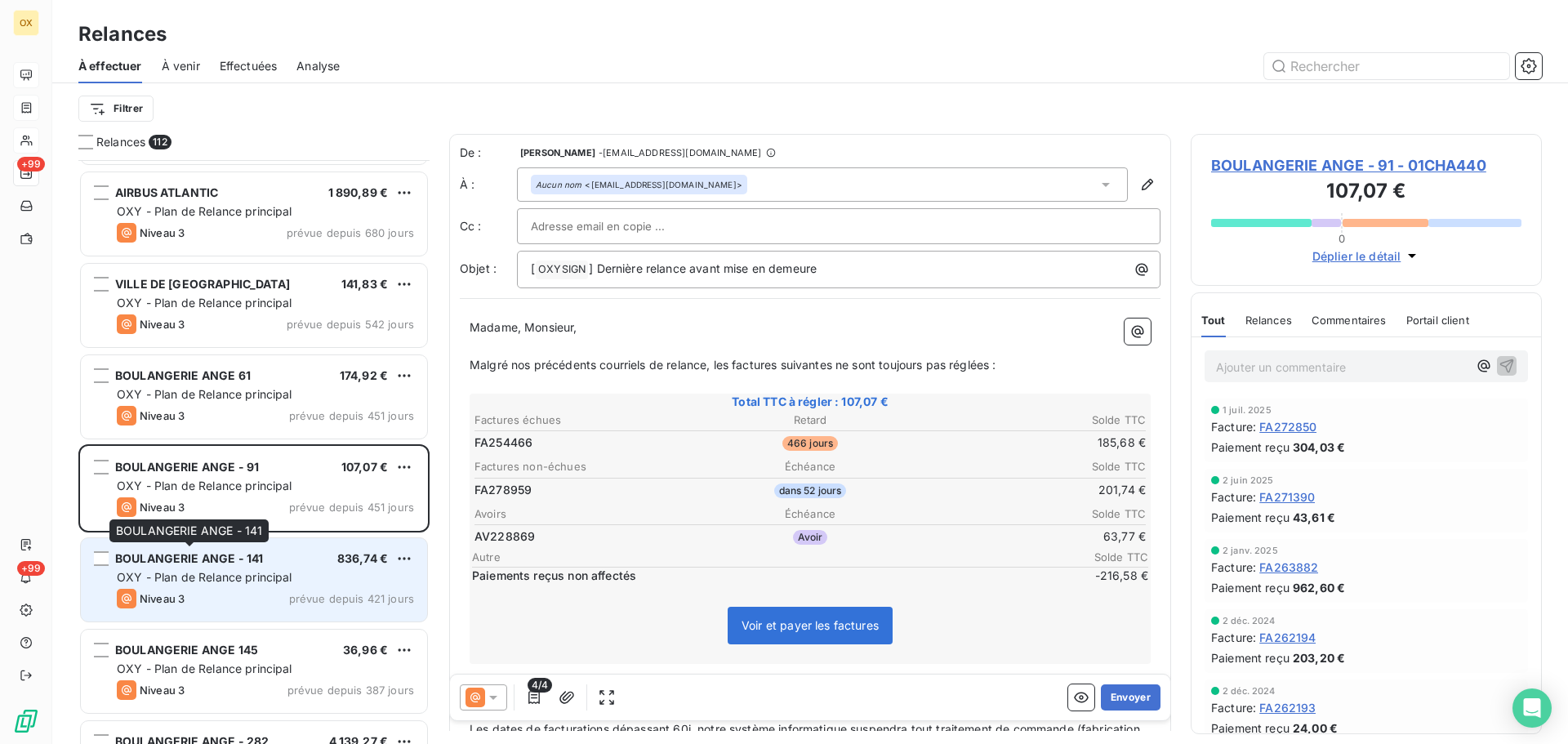
click at [239, 559] on span "BOULANGERIE ANGE - 141" at bounding box center [189, 558] width 148 height 14
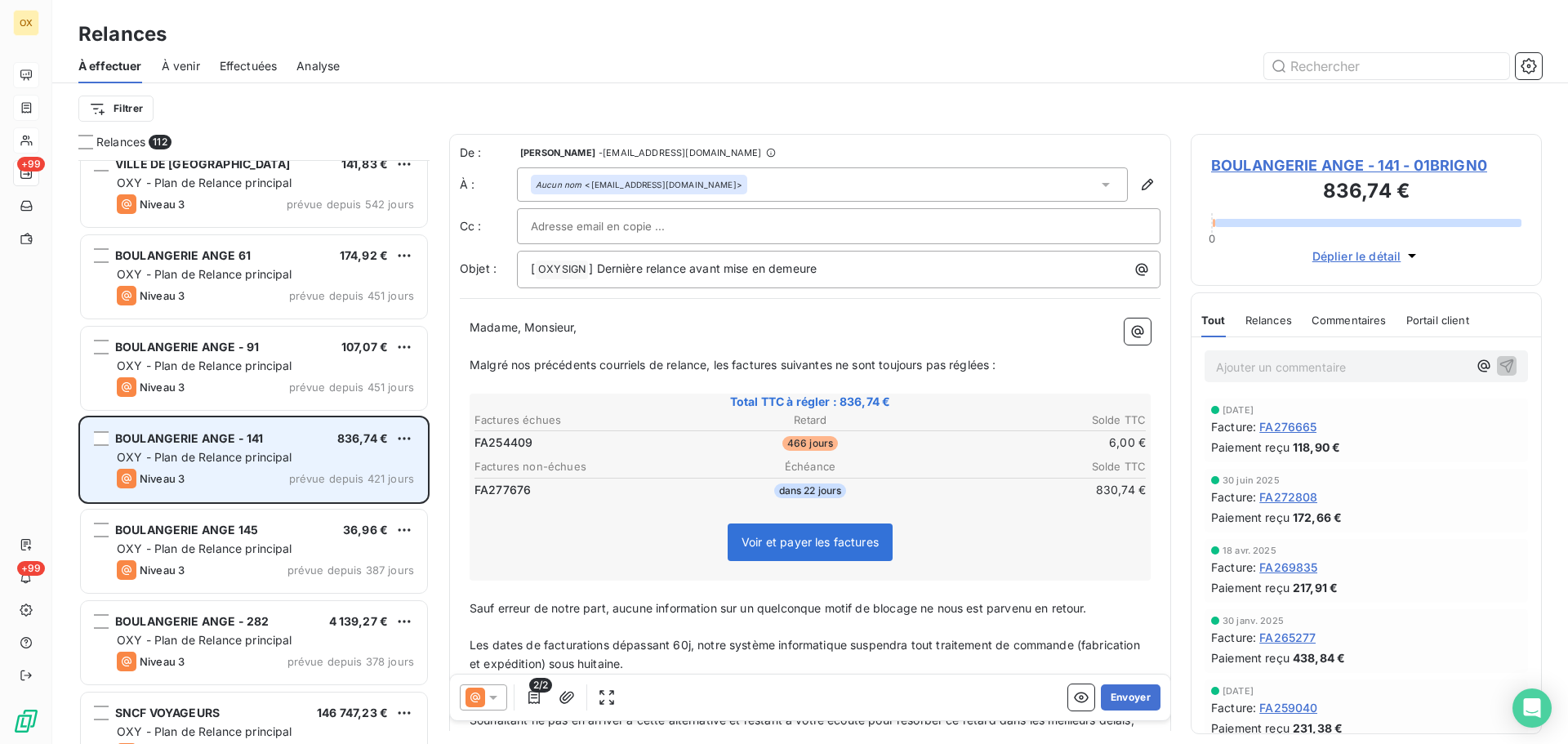
scroll to position [246, 0]
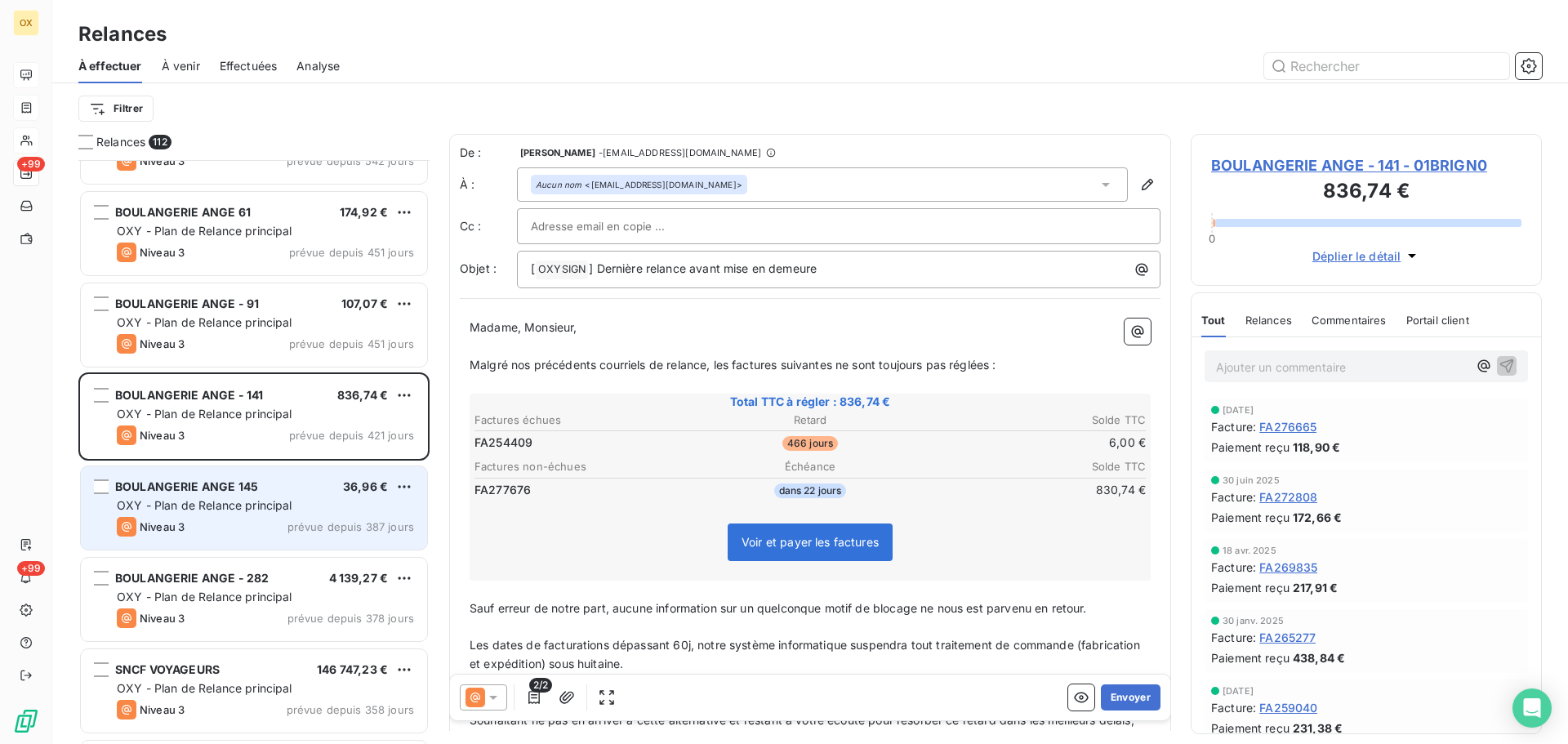
click at [228, 519] on div "Niveau 3 prévue depuis 387 jours" at bounding box center [265, 527] width 297 height 19
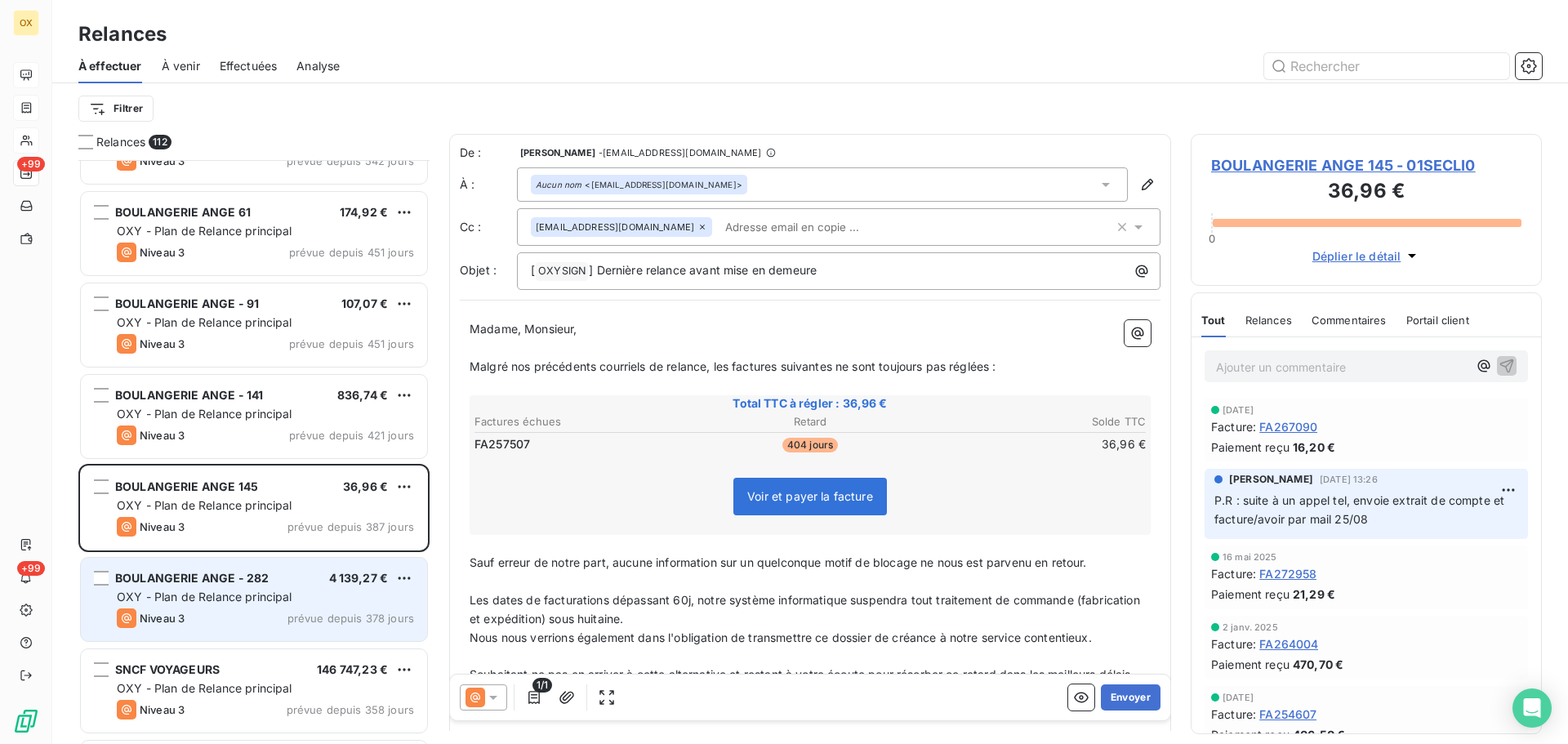
click at [288, 596] on span "OXY - Plan de Relance principal" at bounding box center [204, 596] width 176 height 14
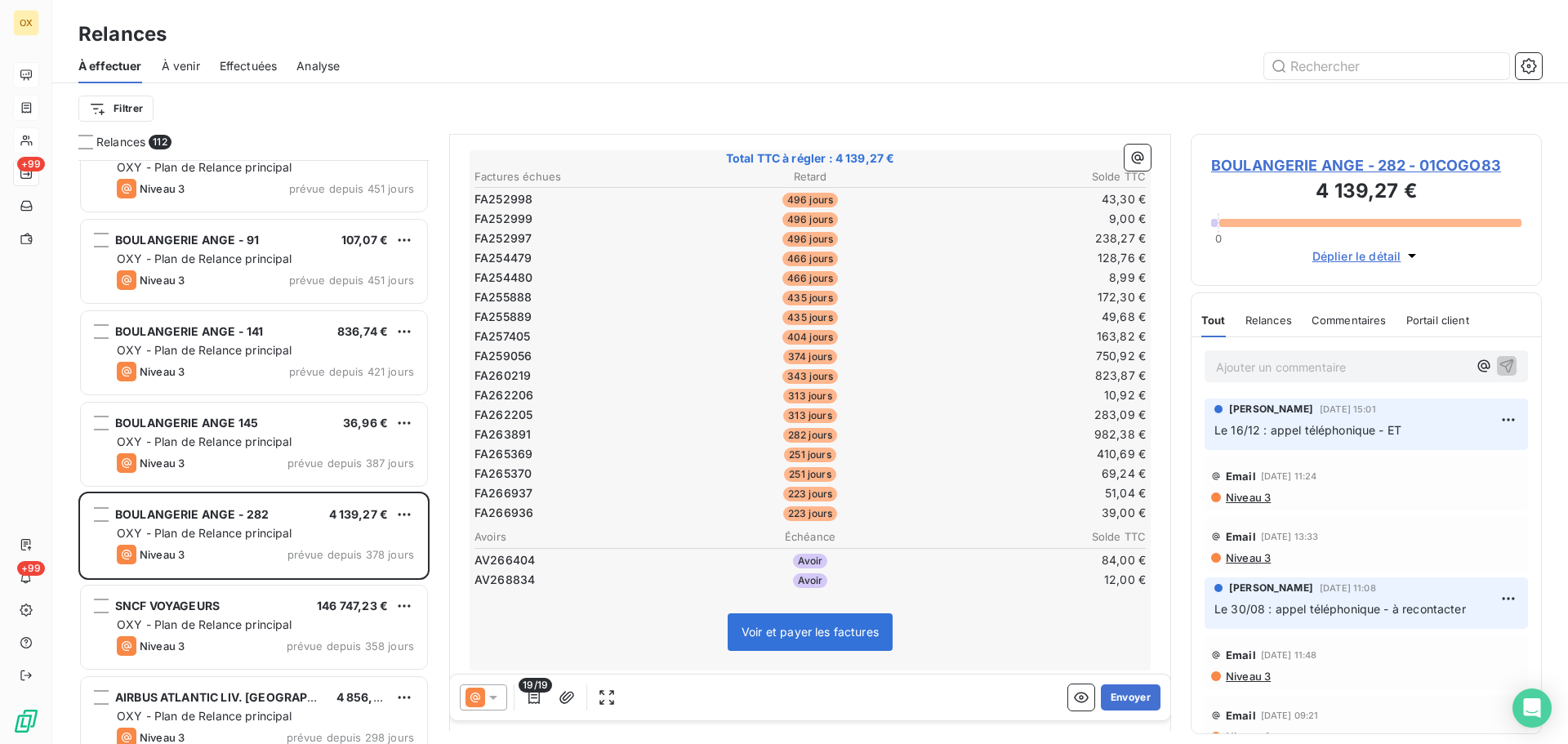
scroll to position [409, 0]
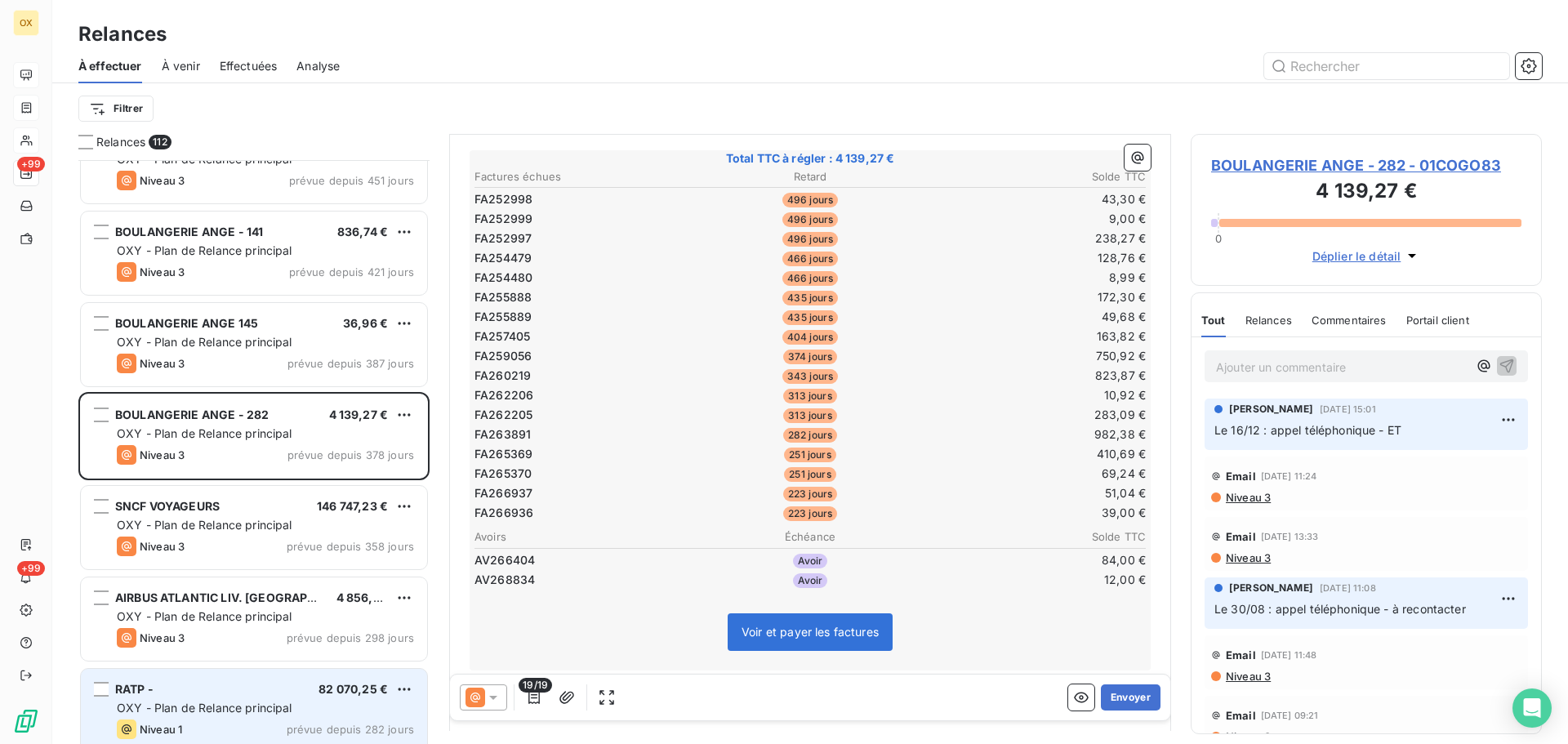
click at [219, 693] on div "RATP - 82 070,25 €" at bounding box center [265, 689] width 297 height 15
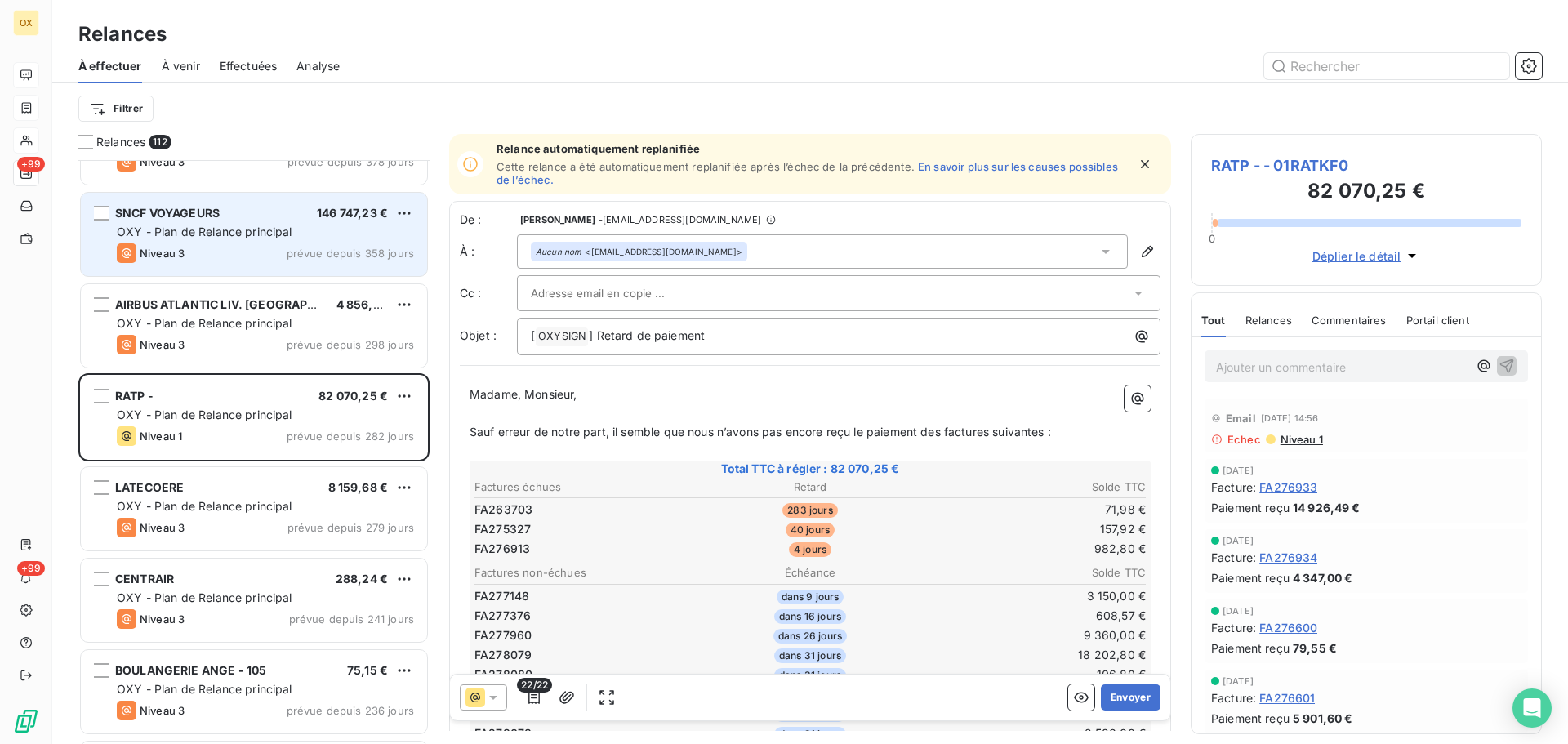
scroll to position [736, 0]
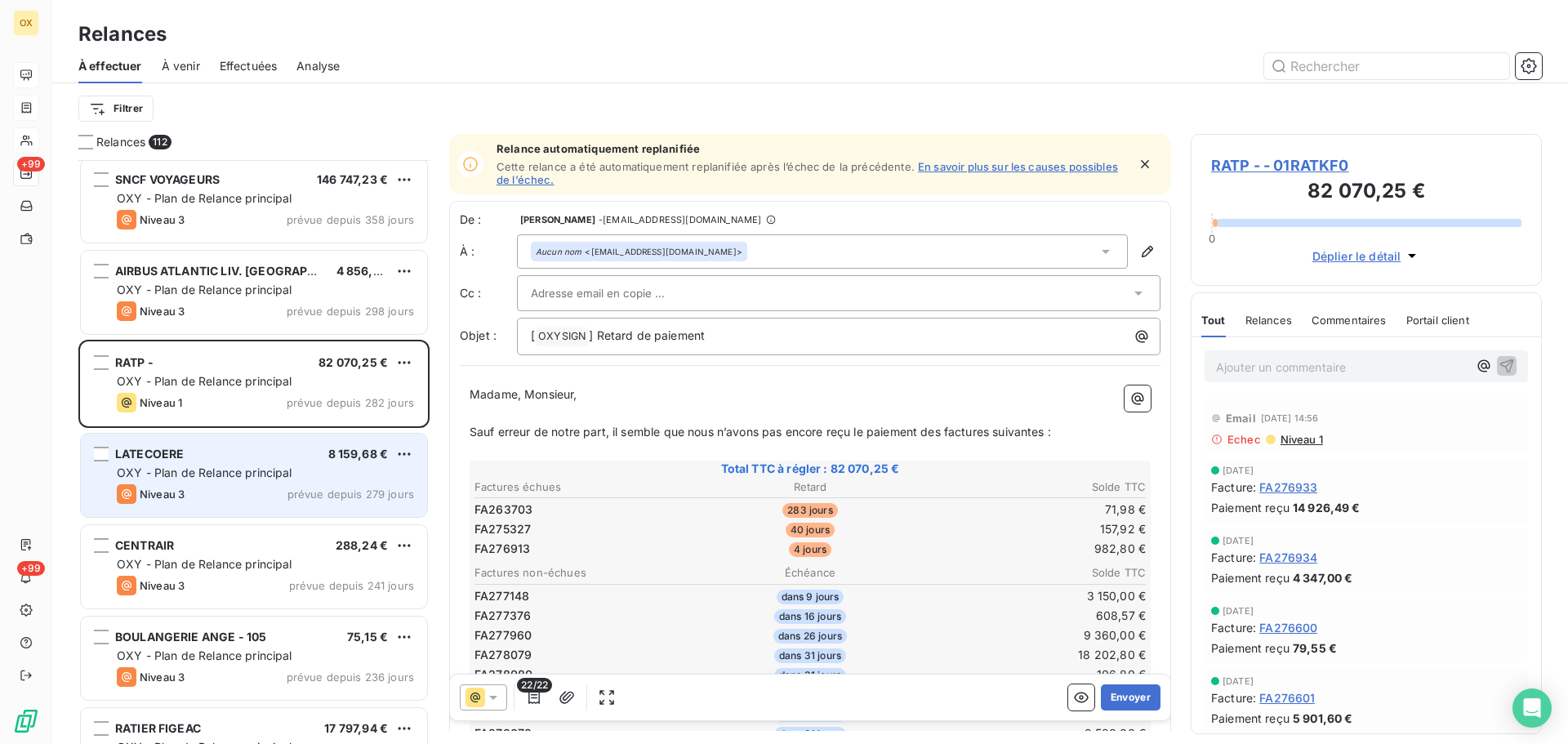
click at [216, 483] on div "LATECOERE 8 159,68 € OXY - Plan de Relance principal Niveau 3 prévue depuis 279…" at bounding box center [254, 474] width 346 height 83
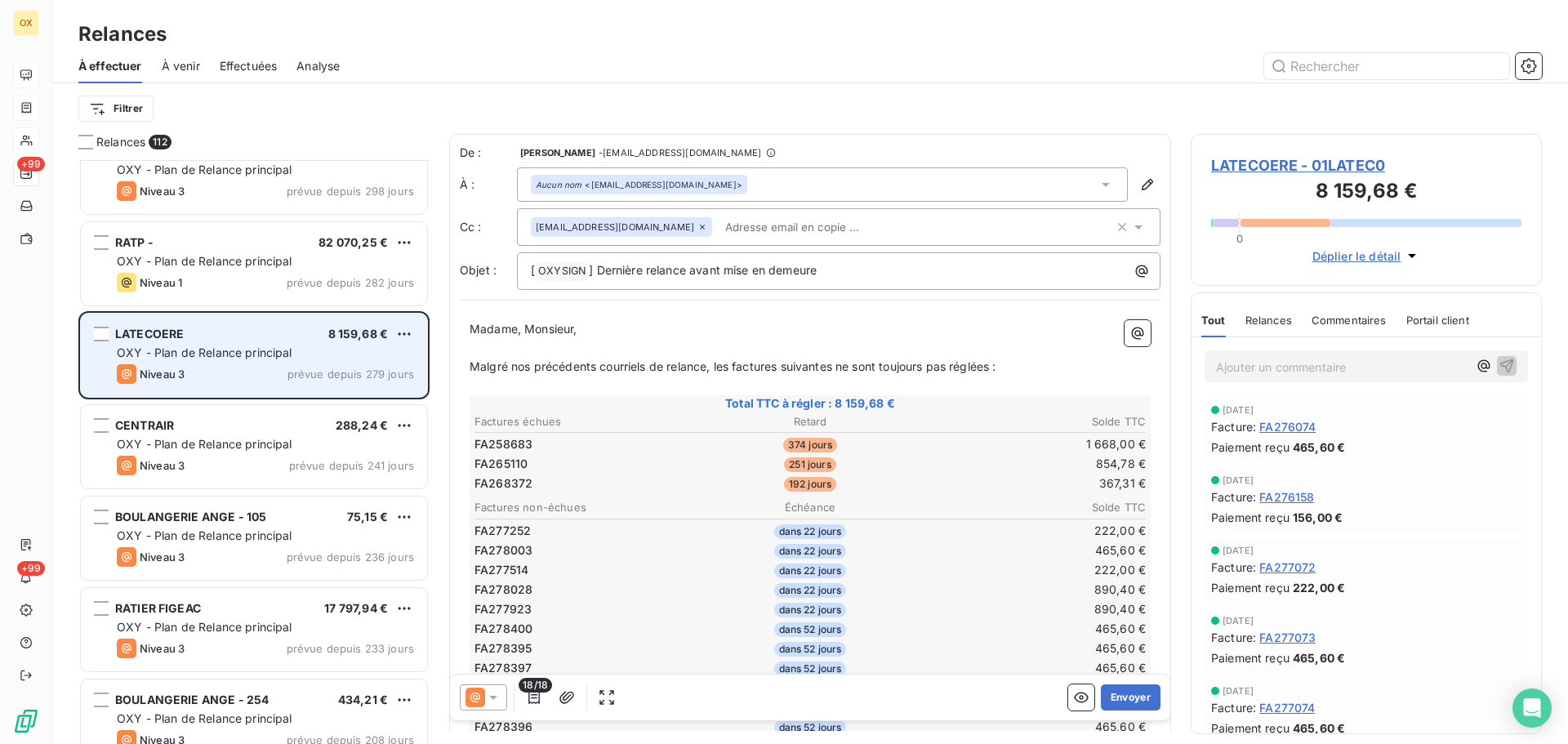
scroll to position [899, 0]
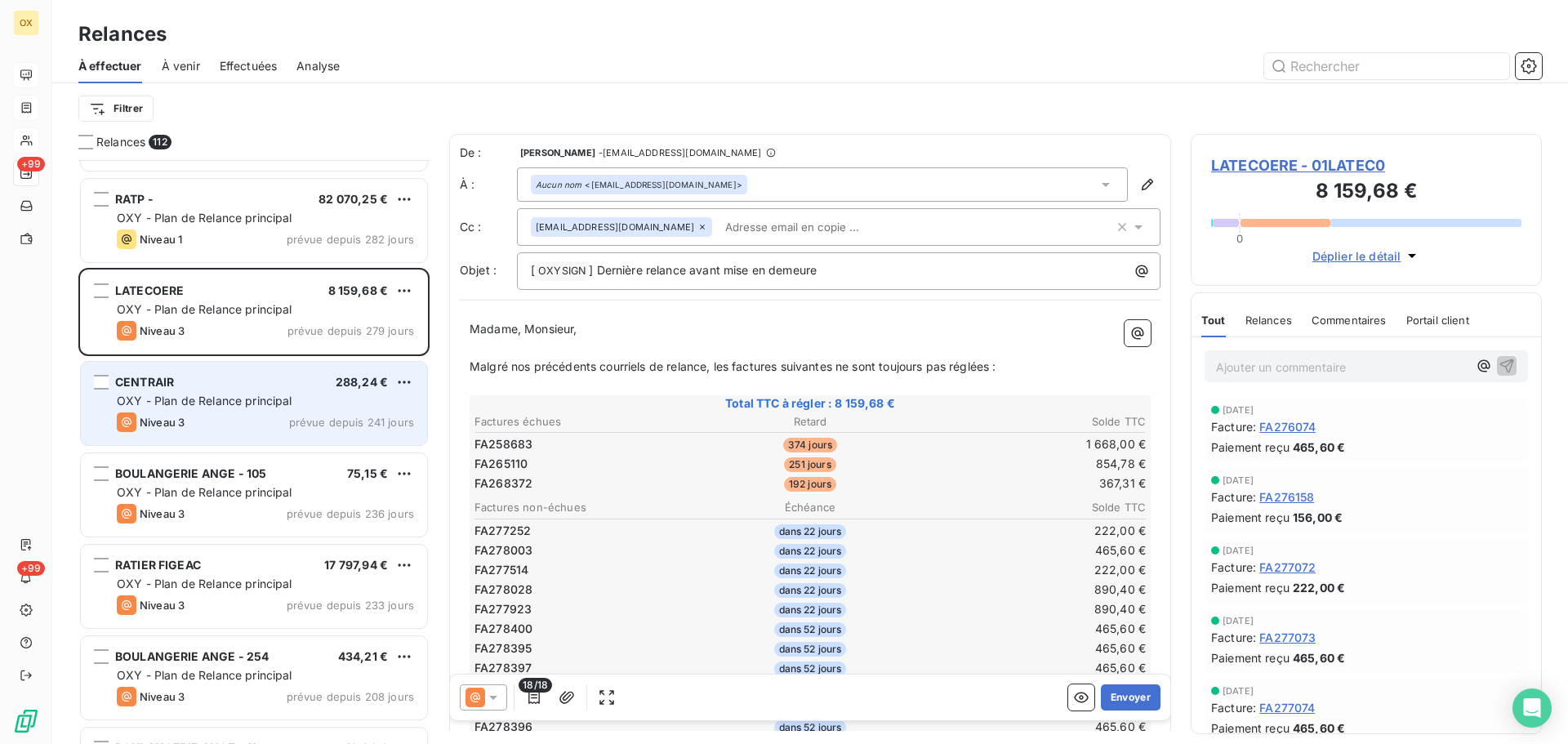
click at [207, 427] on div "Niveau 3 prévue depuis 241 jours" at bounding box center [265, 422] width 297 height 19
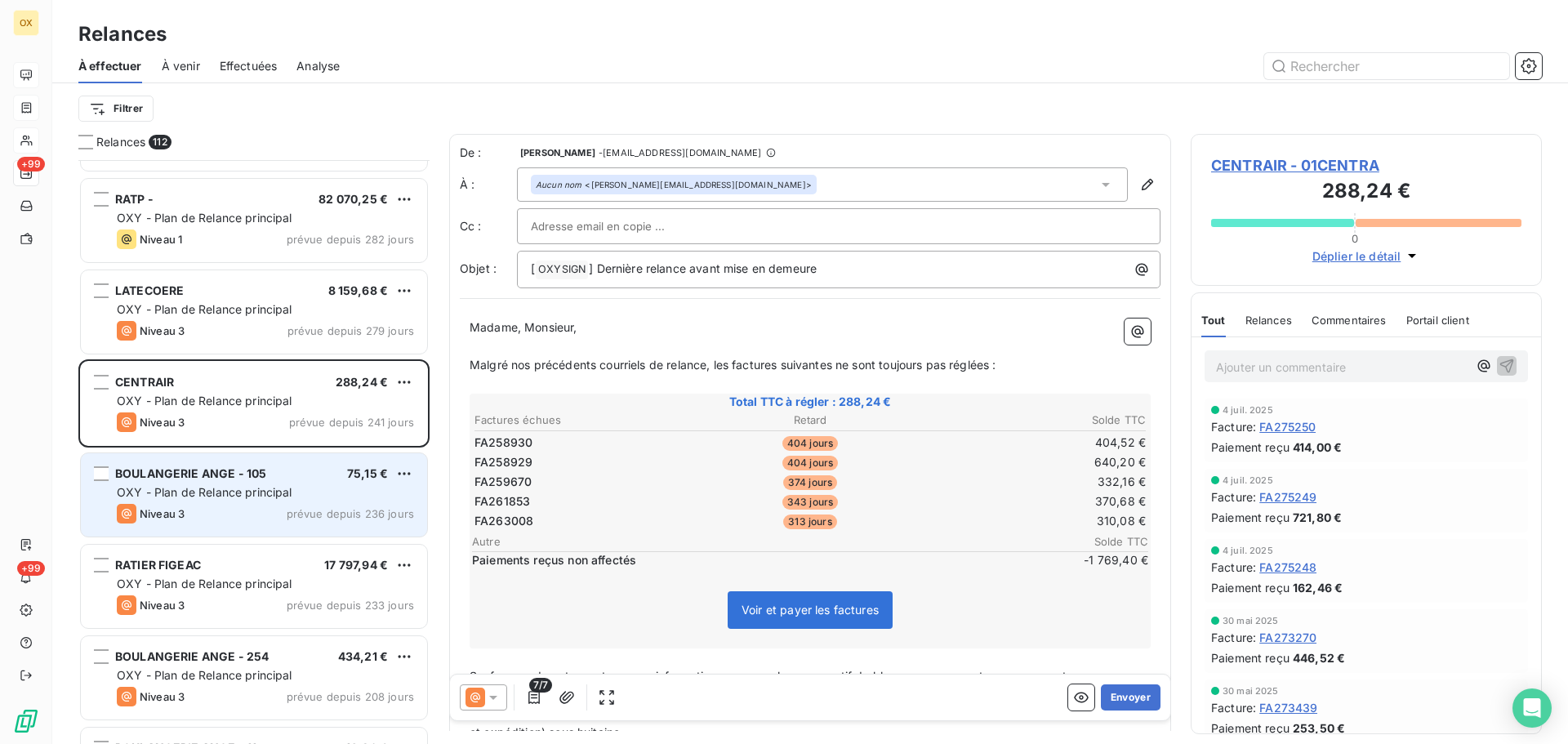
click at [225, 497] on span "OXY - Plan de Relance principal" at bounding box center [204, 492] width 176 height 14
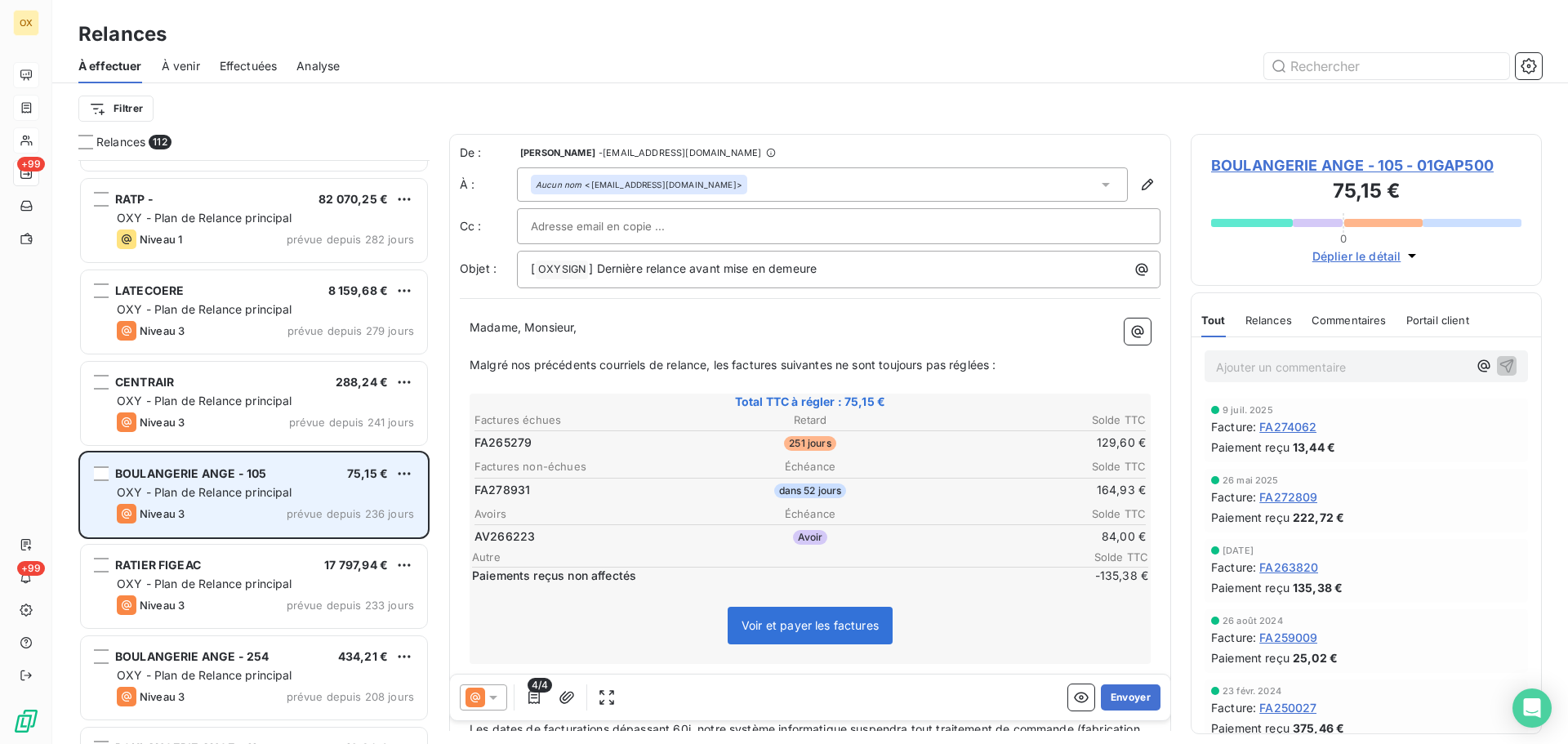
scroll to position [981, 0]
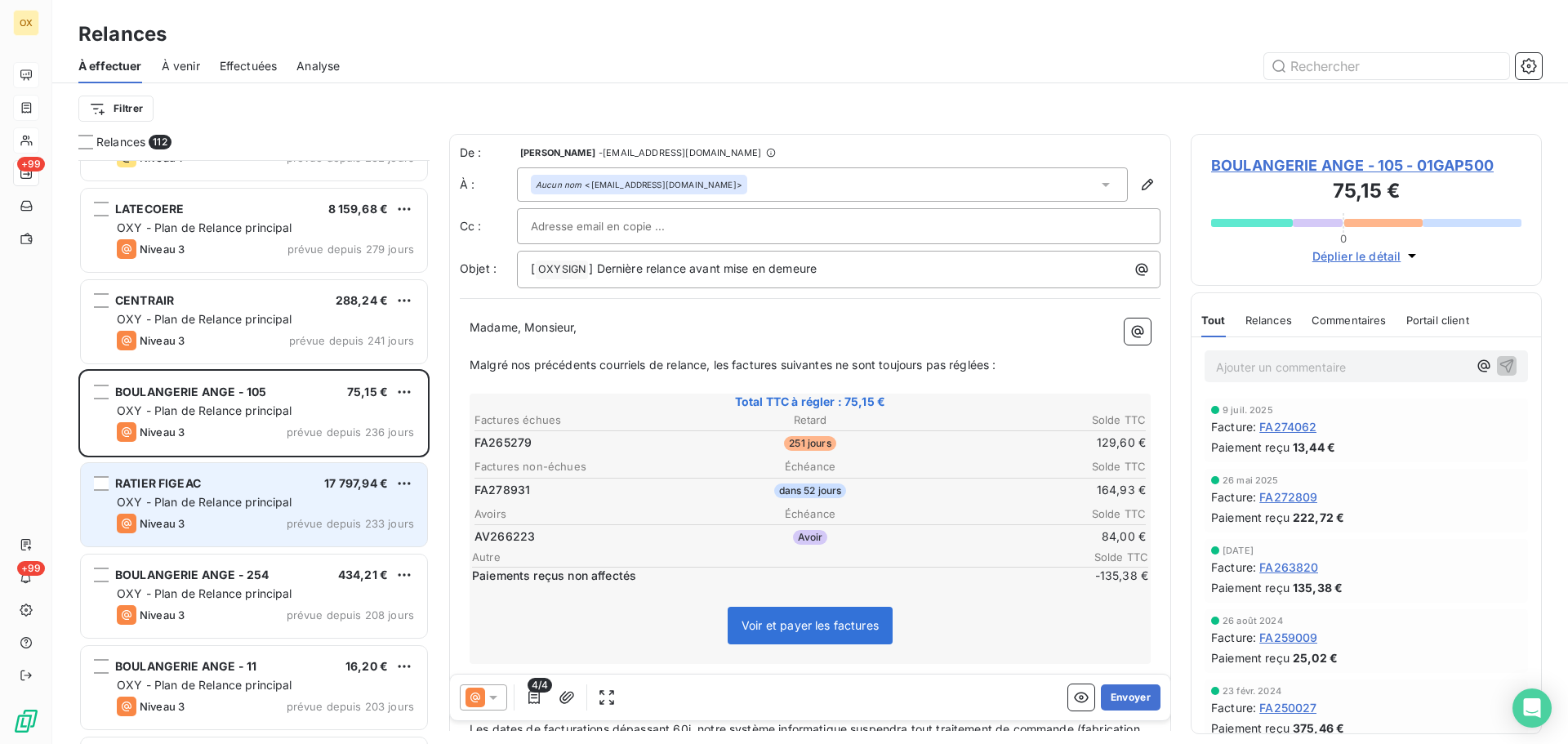
click at [228, 501] on span "OXY - Plan de Relance principal" at bounding box center [204, 501] width 176 height 14
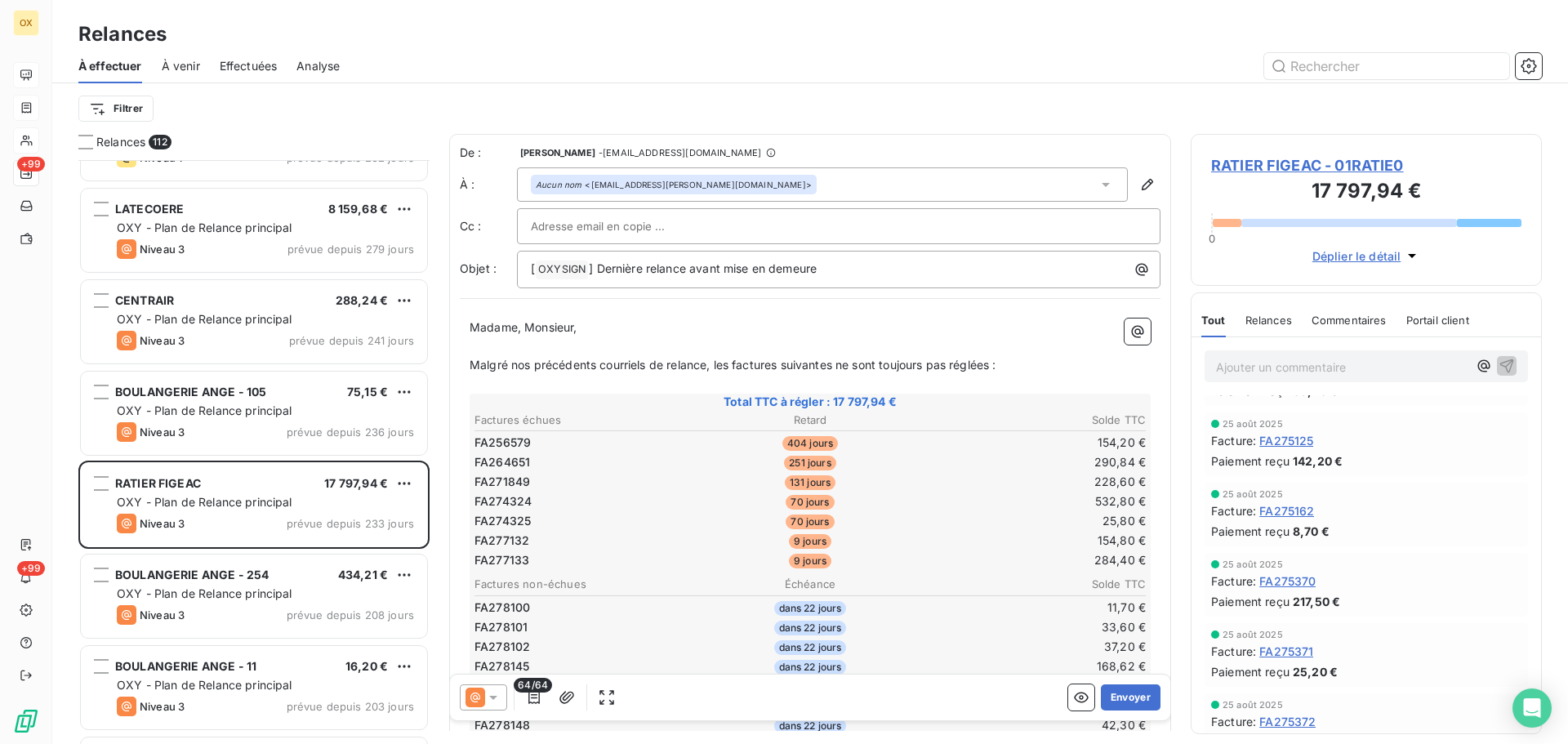
scroll to position [2205, 0]
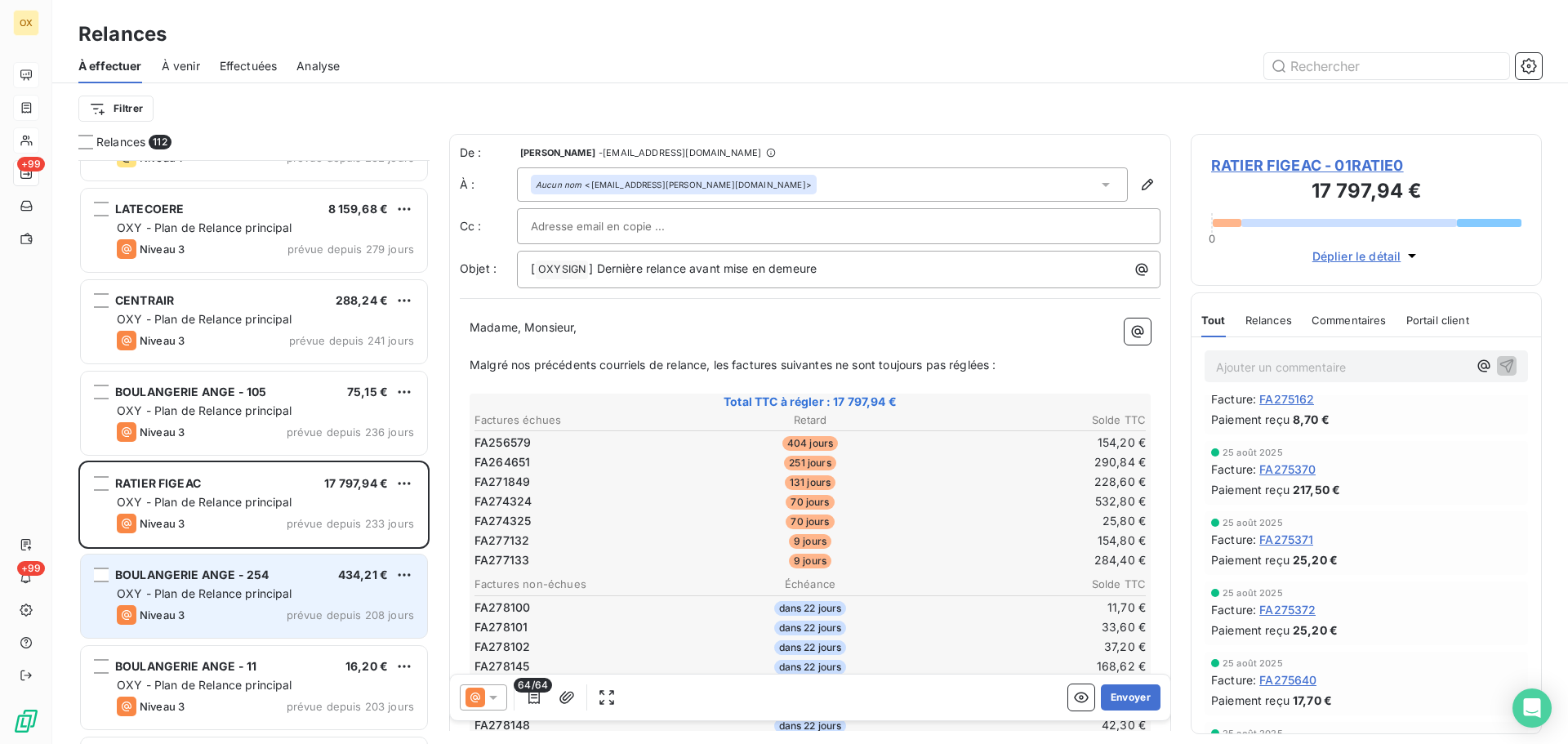
click at [252, 573] on span "BOULANGERIE ANGE - 254" at bounding box center [191, 574] width 154 height 14
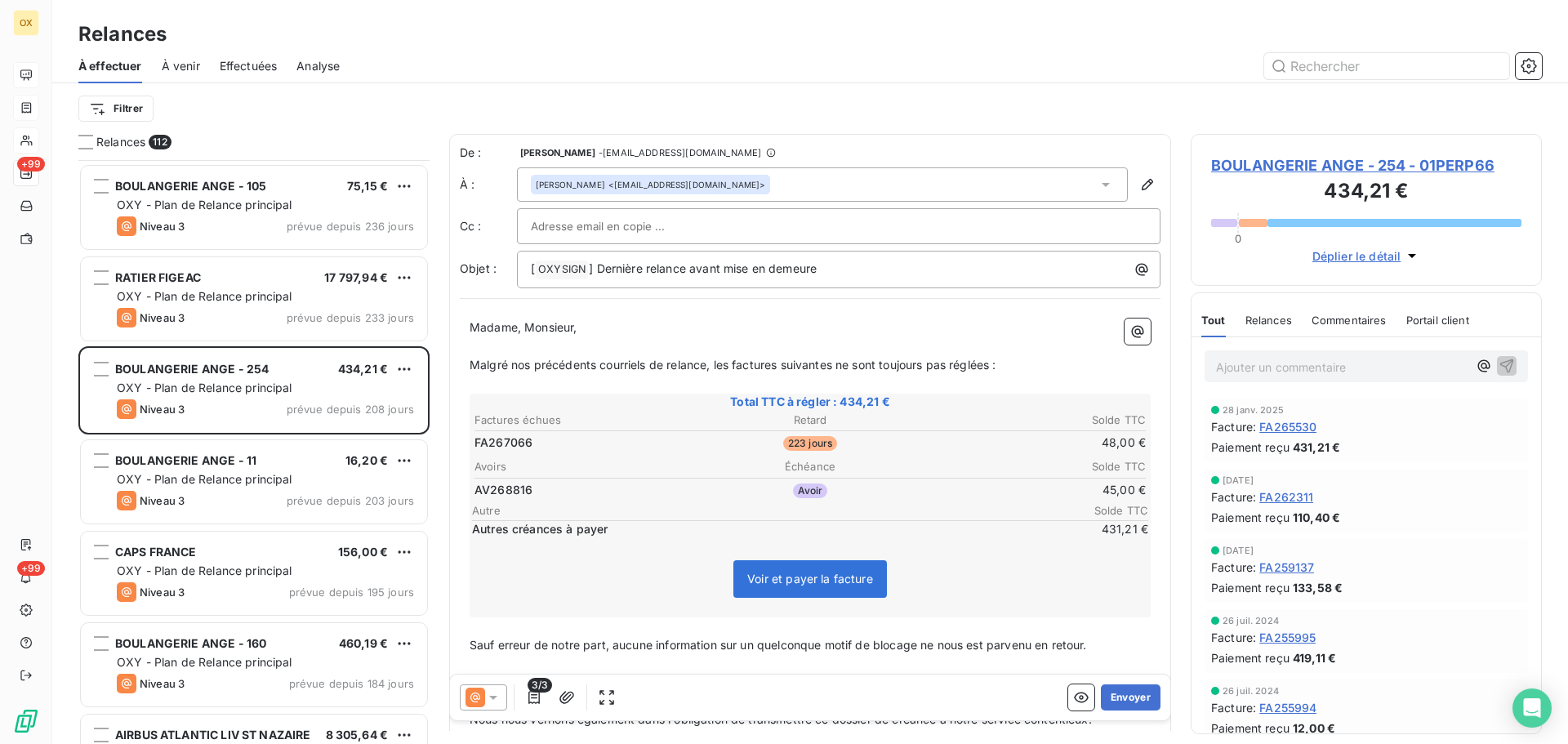
scroll to position [1226, 0]
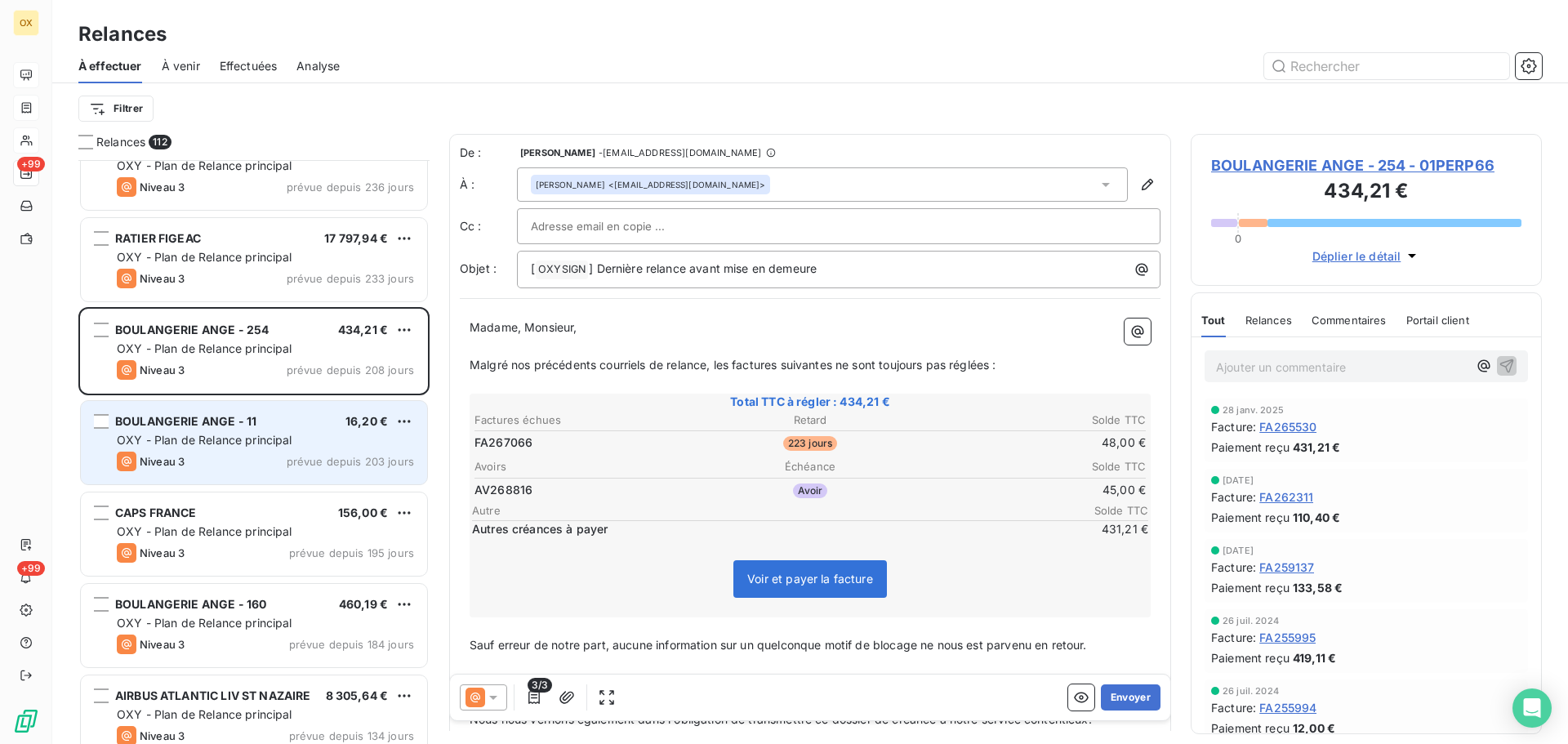
click at [272, 448] on div "OXY - Plan de Relance principal" at bounding box center [265, 440] width 297 height 16
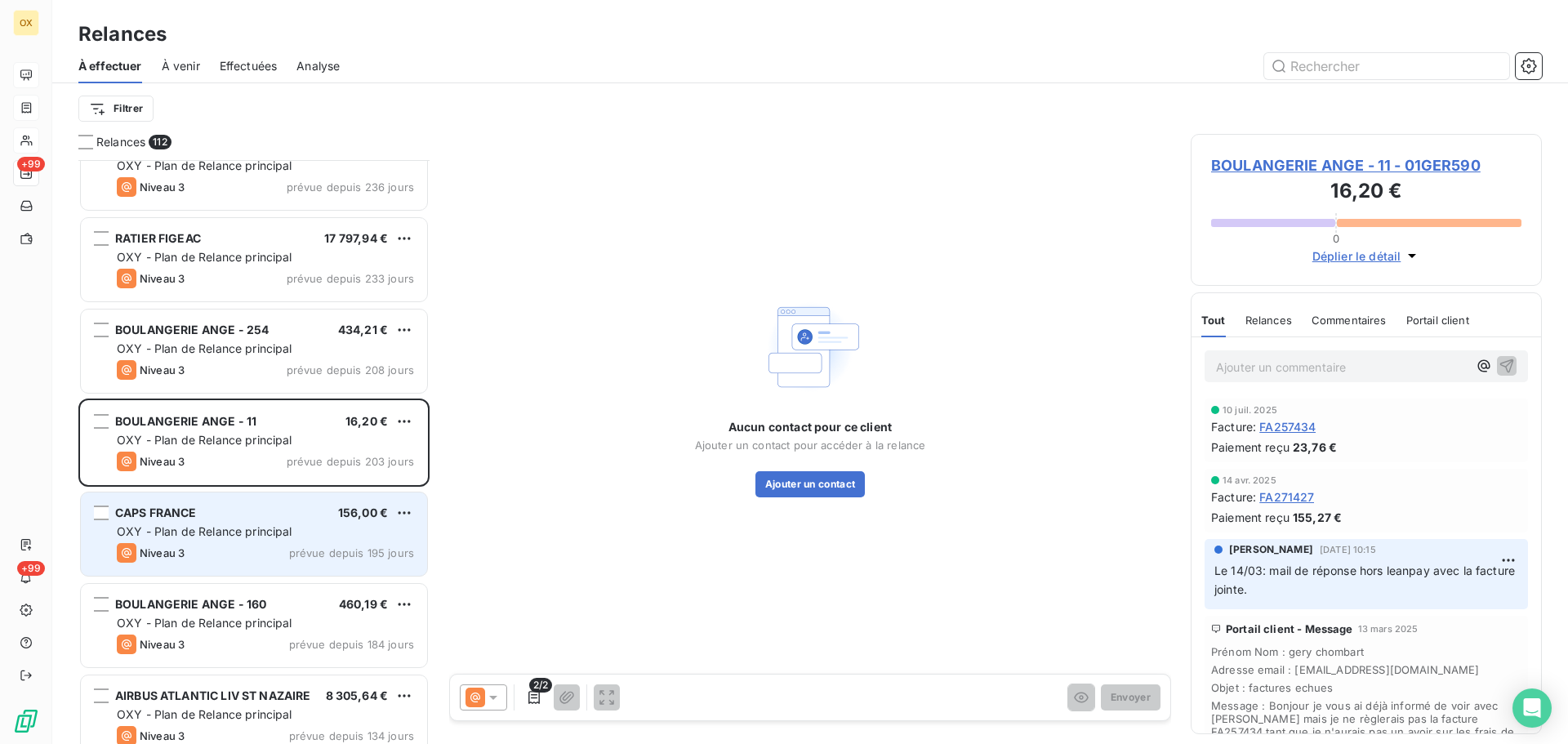
click at [281, 549] on div "Niveau 3 prévue depuis 195 jours" at bounding box center [265, 553] width 297 height 19
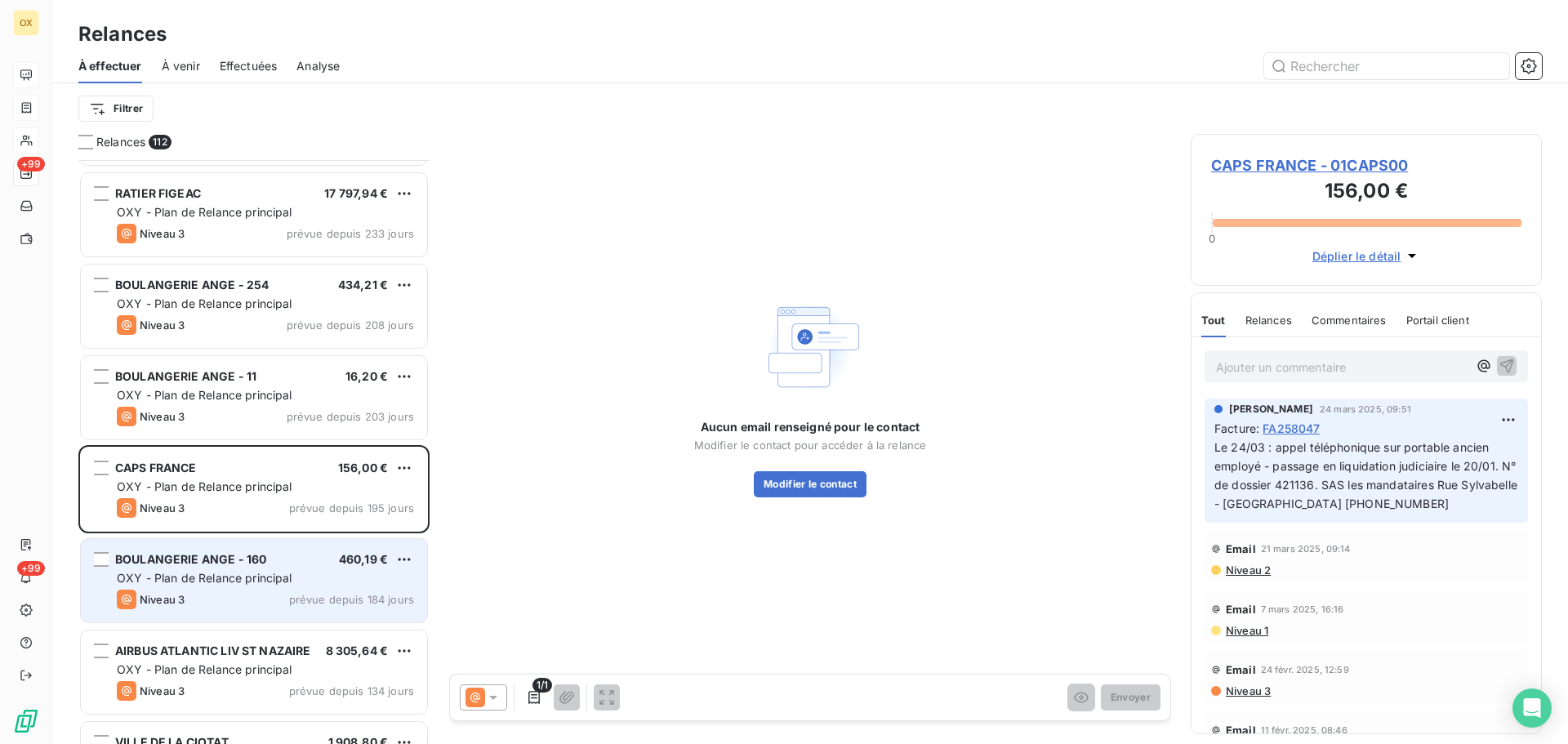
scroll to position [1307, 0]
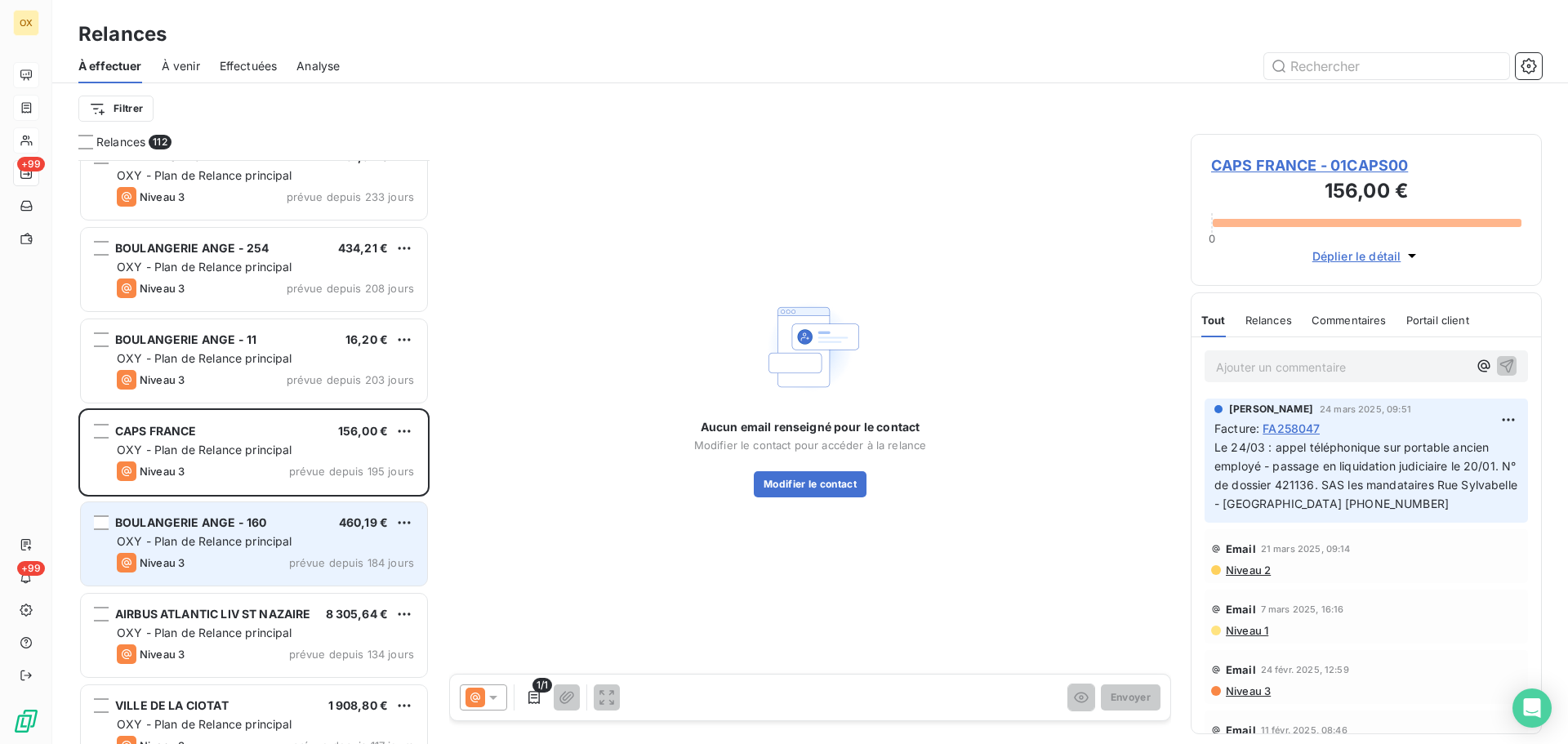
click at [266, 542] on span "OXY - Plan de Relance principal" at bounding box center [204, 541] width 176 height 14
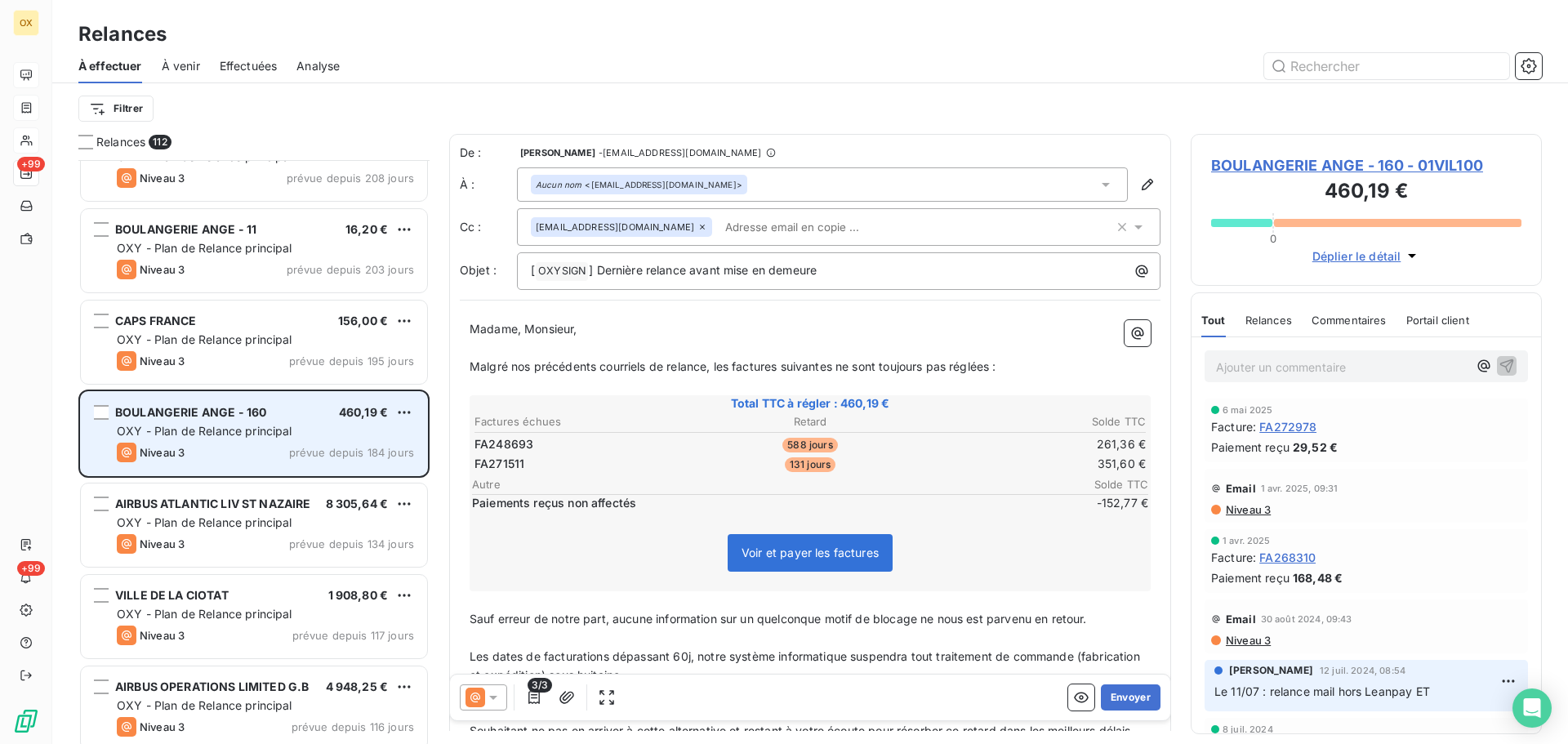
scroll to position [1471, 0]
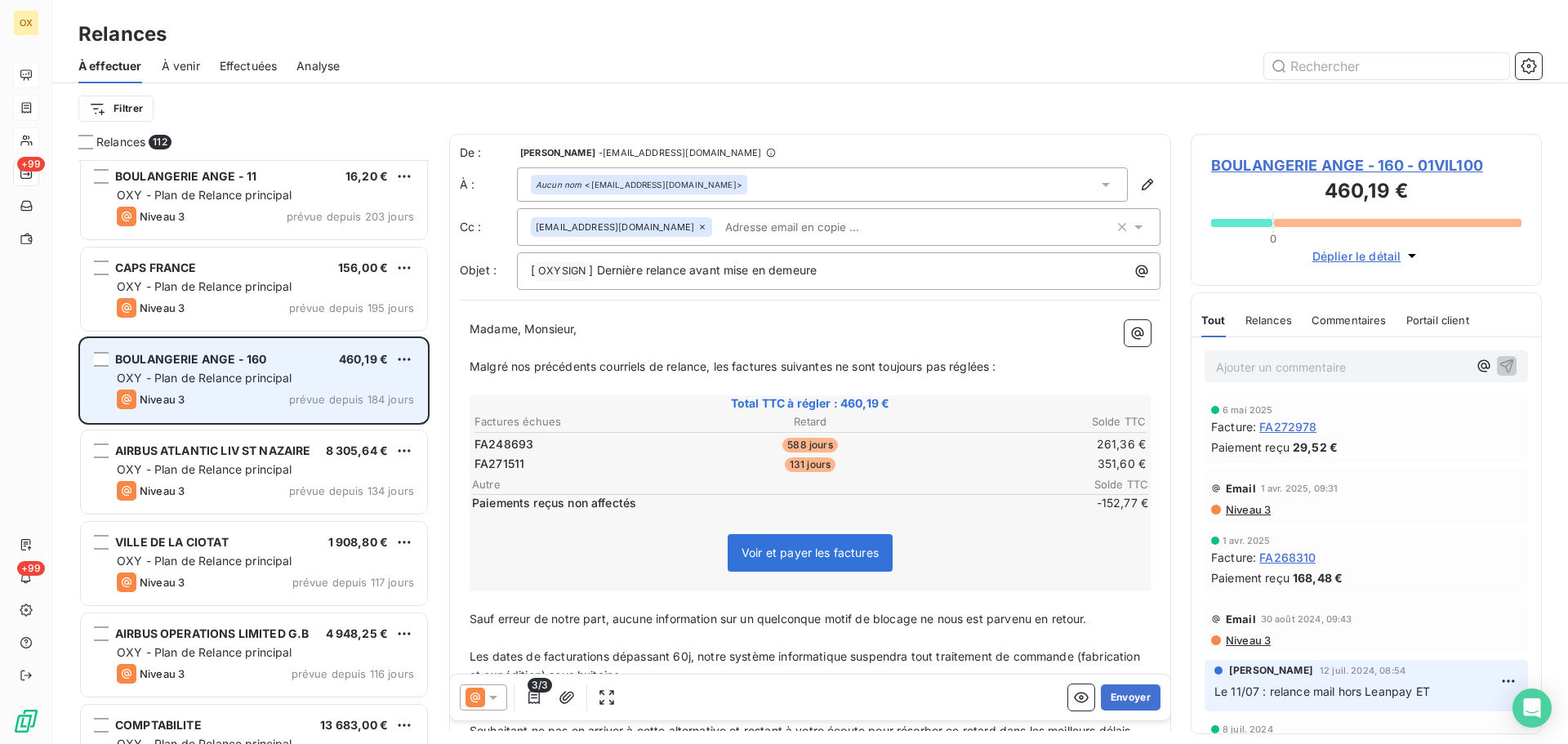
click at [266, 542] on div "VILLE DE LA CIOTAT 1 908,80 €" at bounding box center [265, 542] width 297 height 15
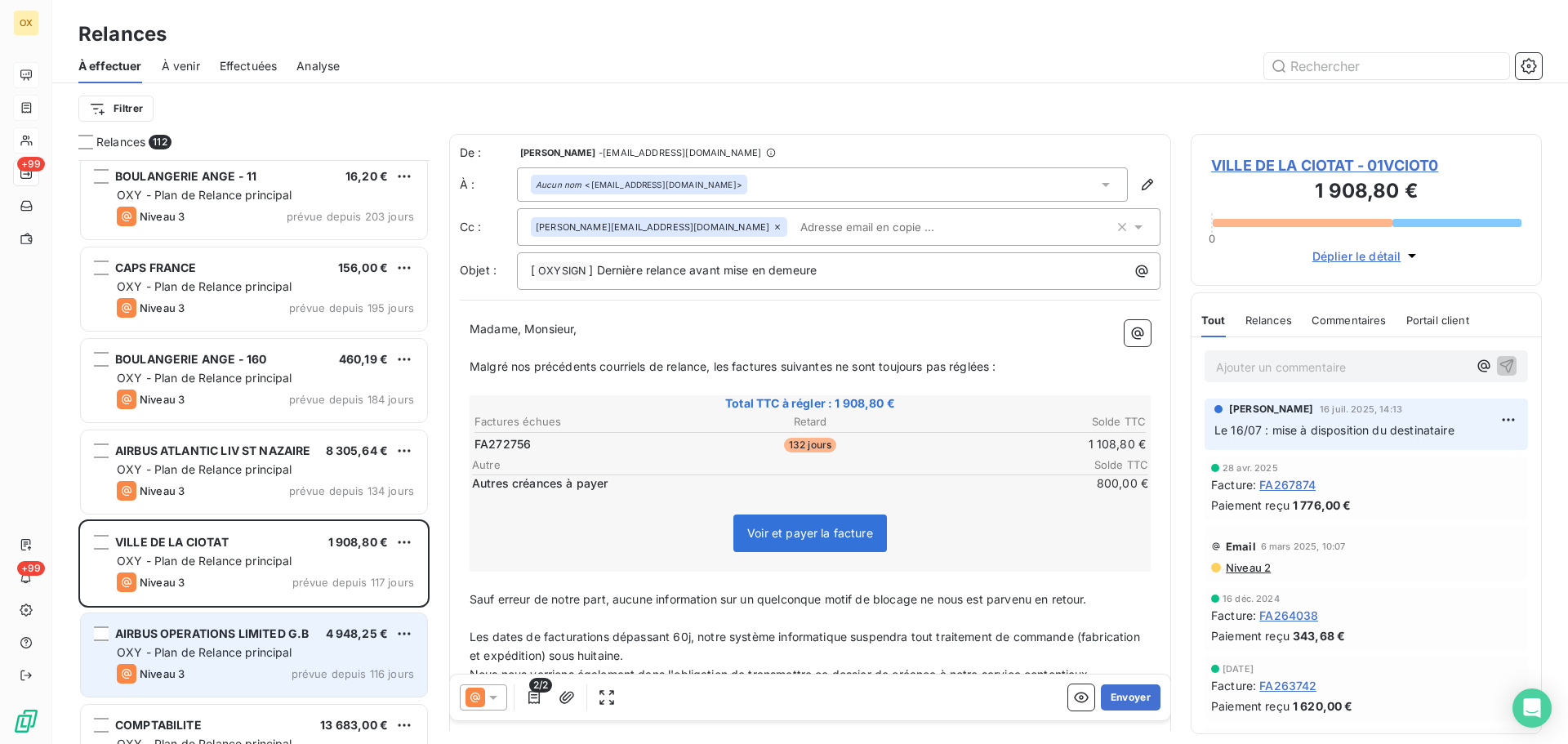
click at [333, 679] on span "prévue depuis 116 jours" at bounding box center [353, 674] width 123 height 13
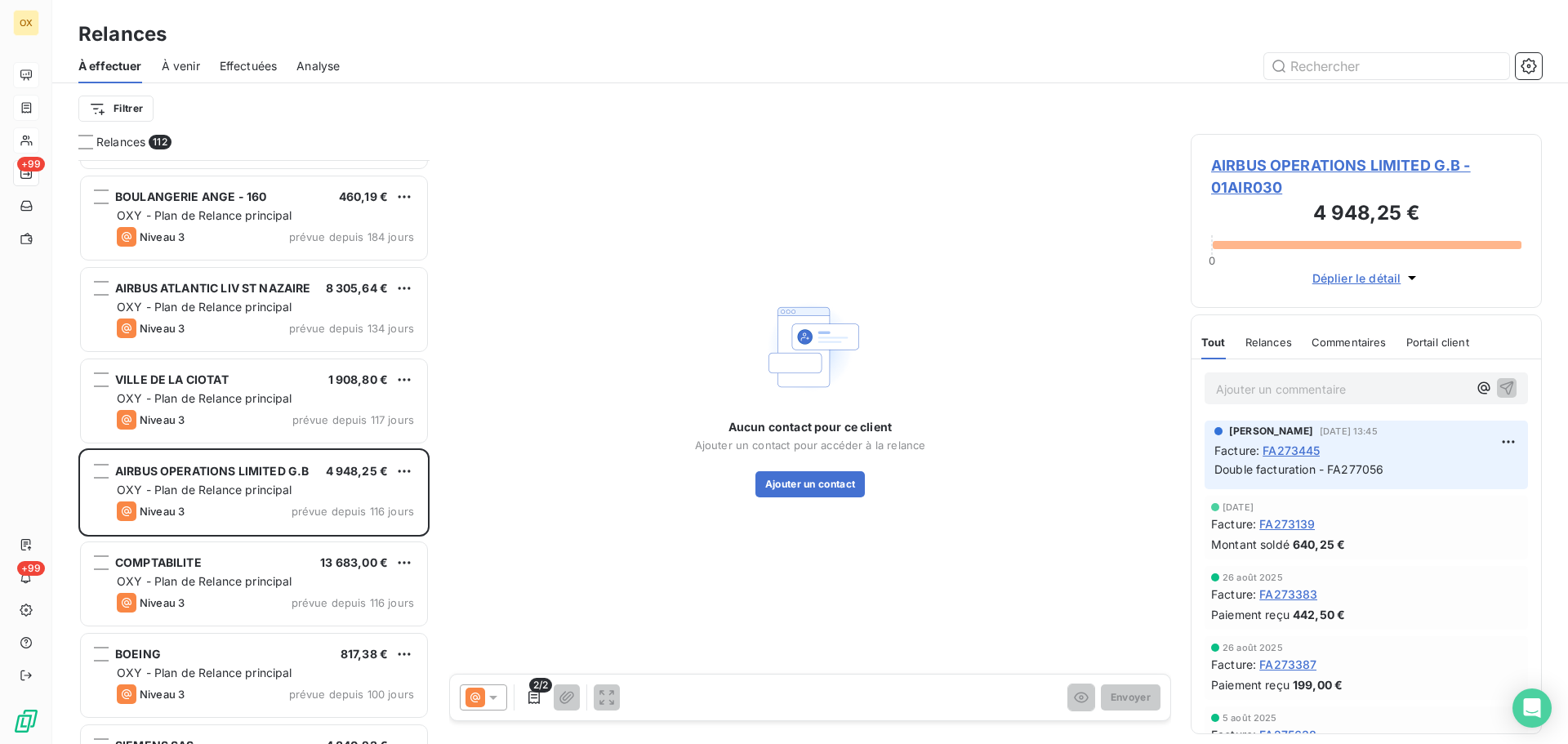
scroll to position [1634, 0]
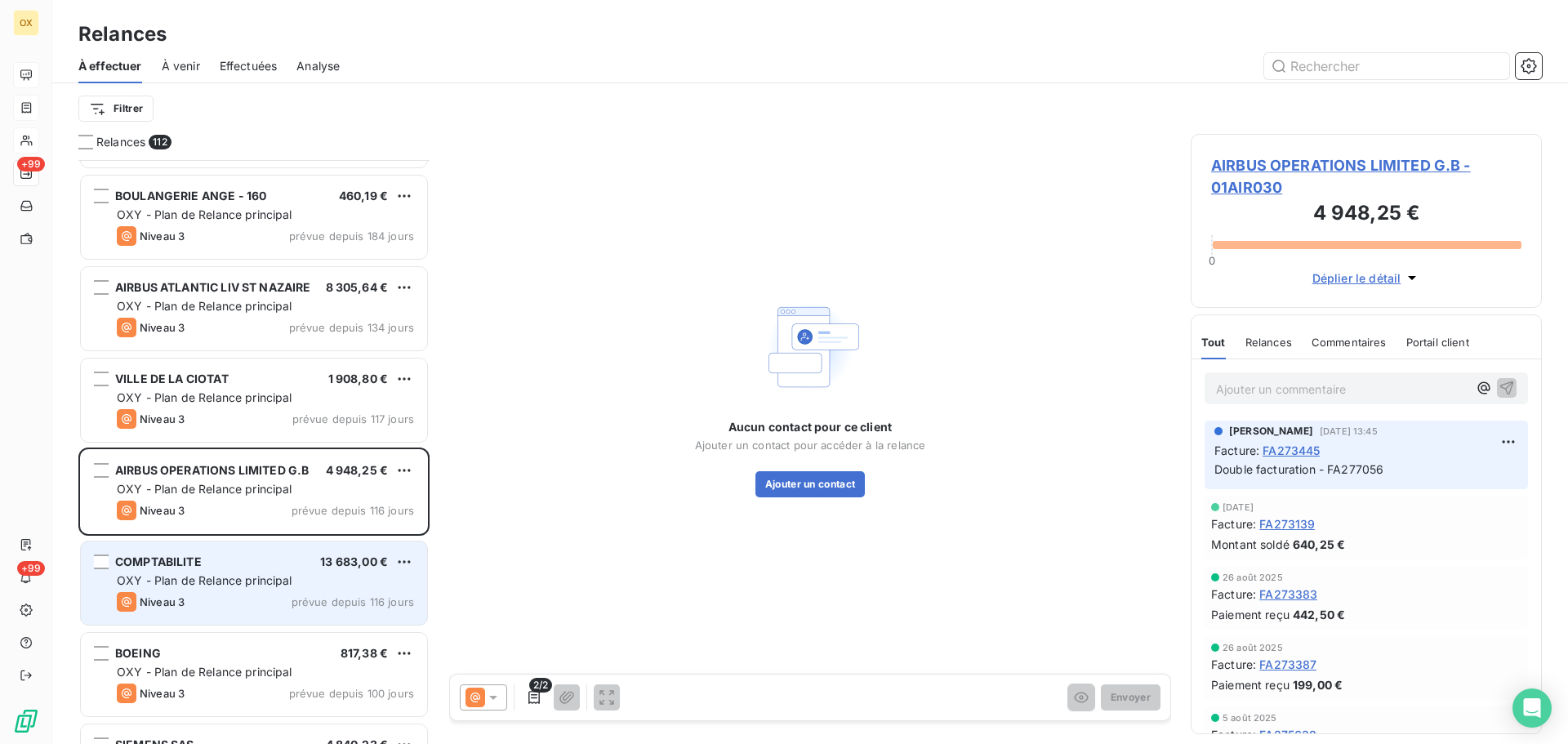
click at [220, 568] on div "COMPTABILITE 13 683,00 €" at bounding box center [265, 562] width 297 height 15
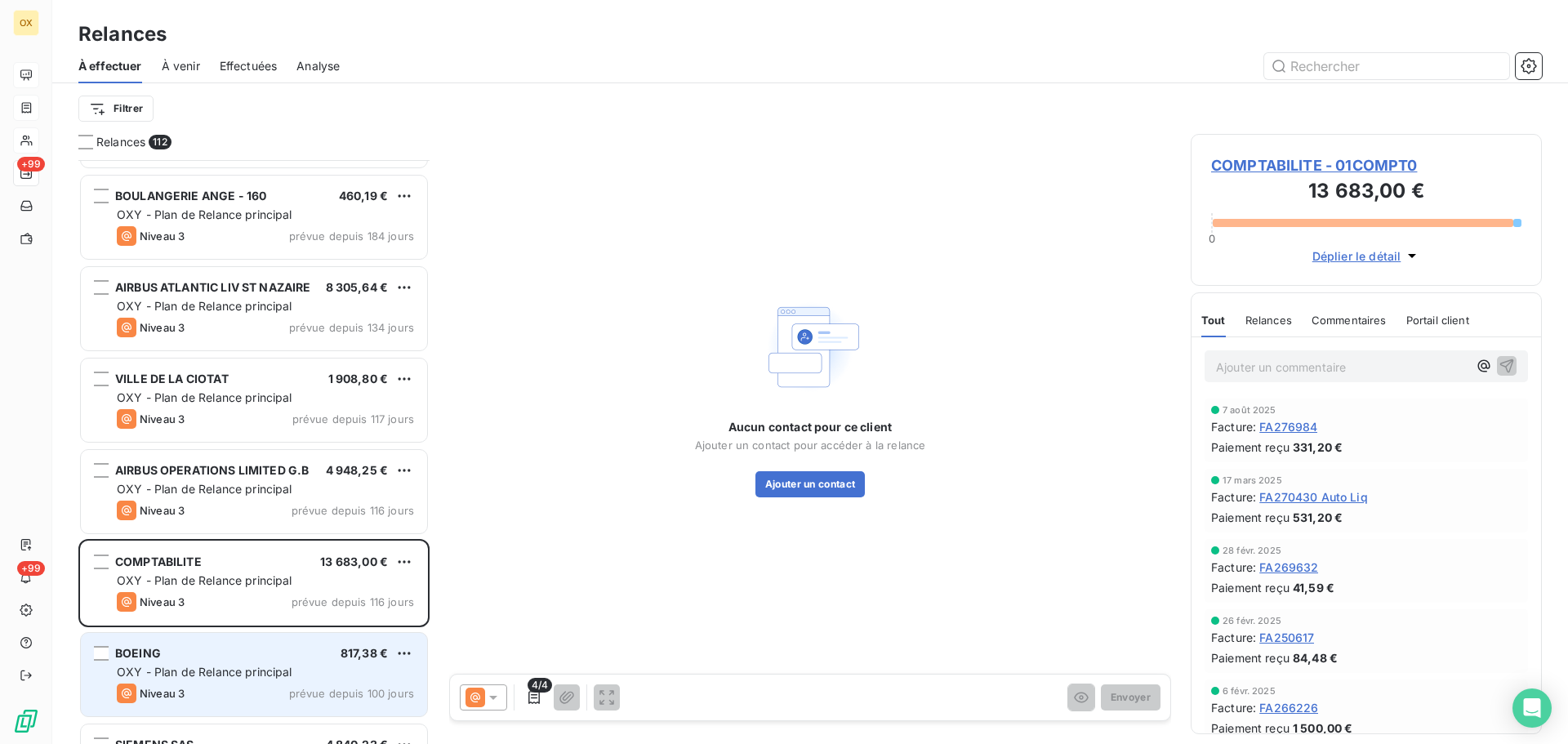
click at [233, 666] on span "OXY - Plan de Relance principal" at bounding box center [204, 672] width 176 height 14
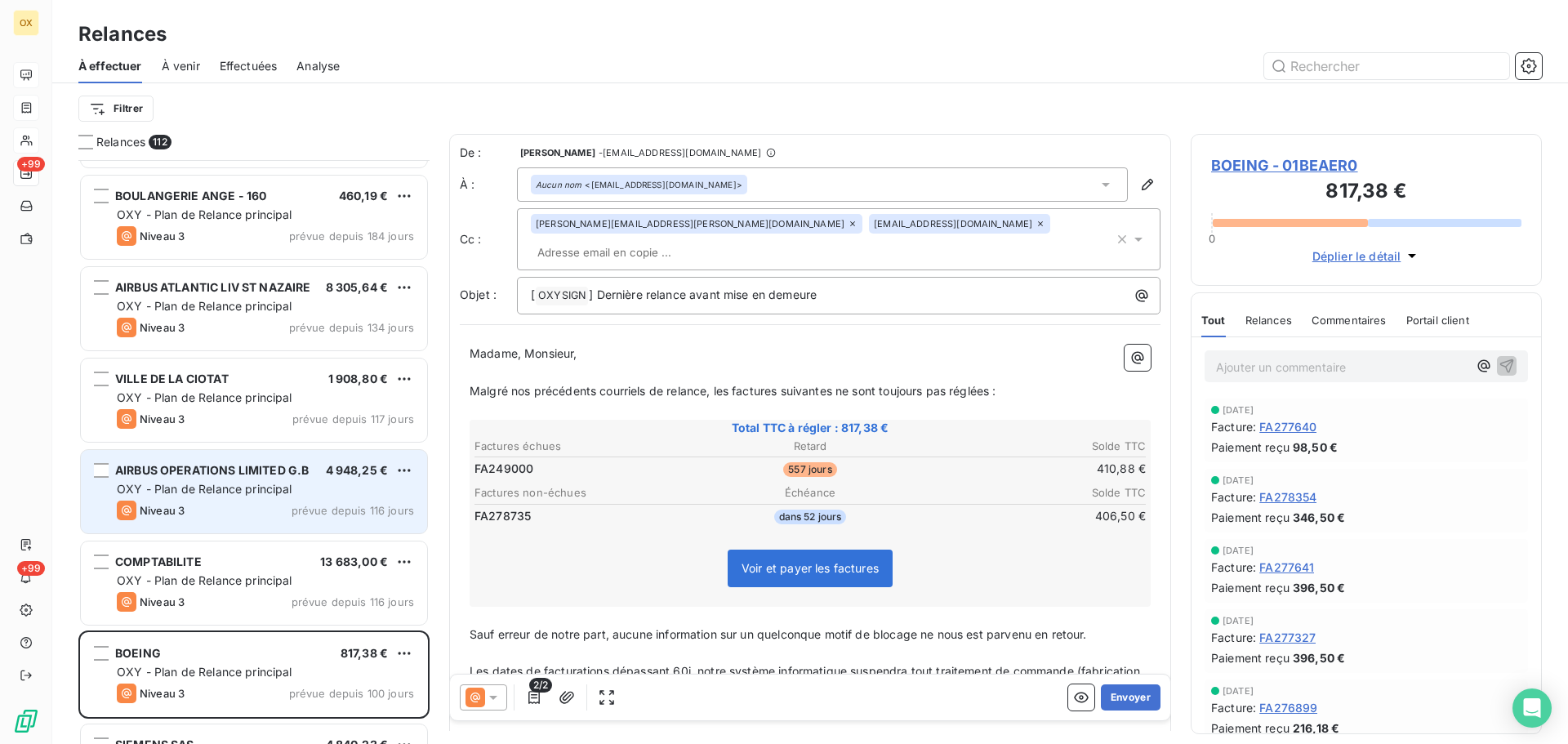
scroll to position [572, 339]
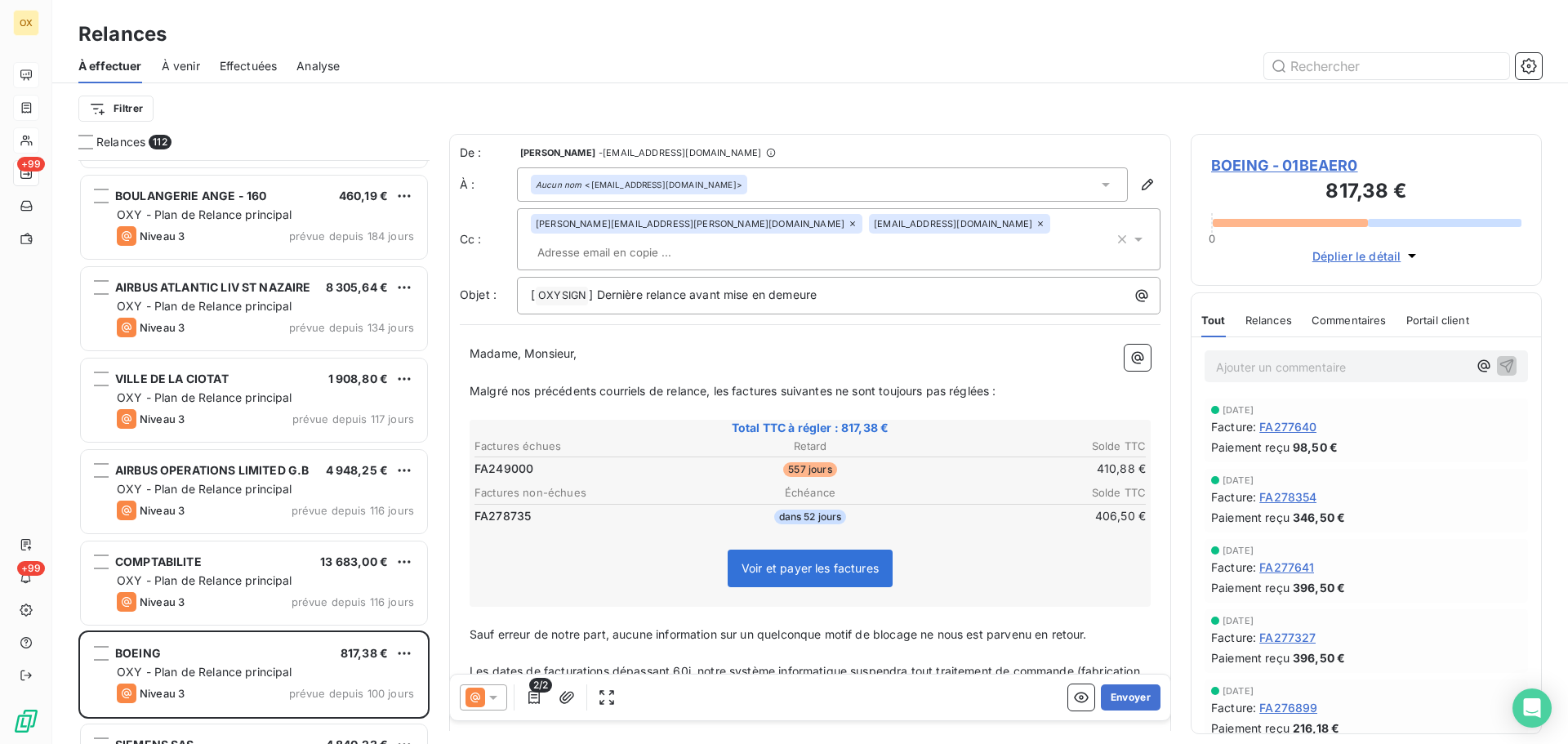
click at [538, 346] on span "Madame, Monsieur," at bounding box center [523, 353] width 108 height 14
click at [487, 700] on icon at bounding box center [493, 697] width 16 height 16
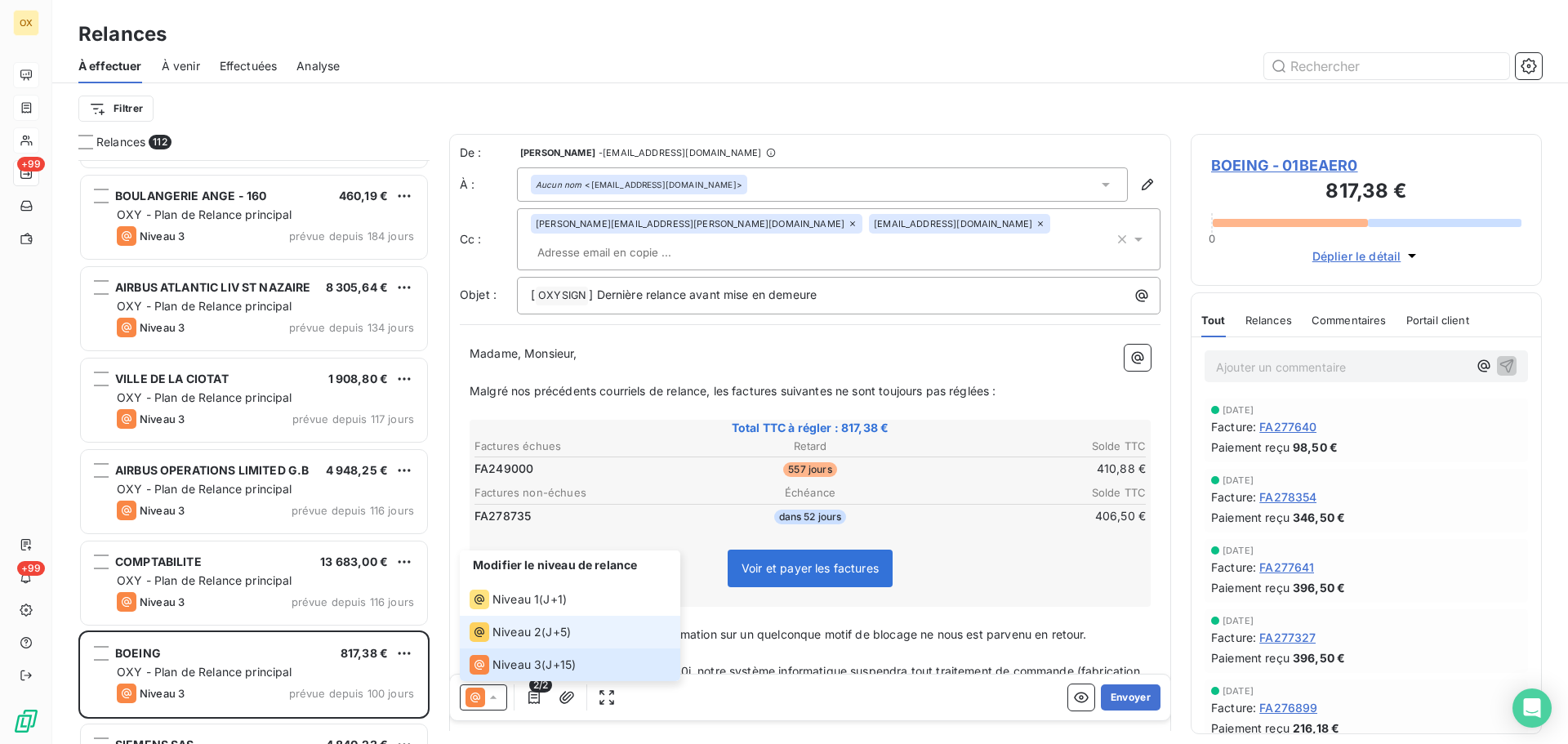
click at [492, 628] on div "Niveau 2" at bounding box center [506, 631] width 72 height 19
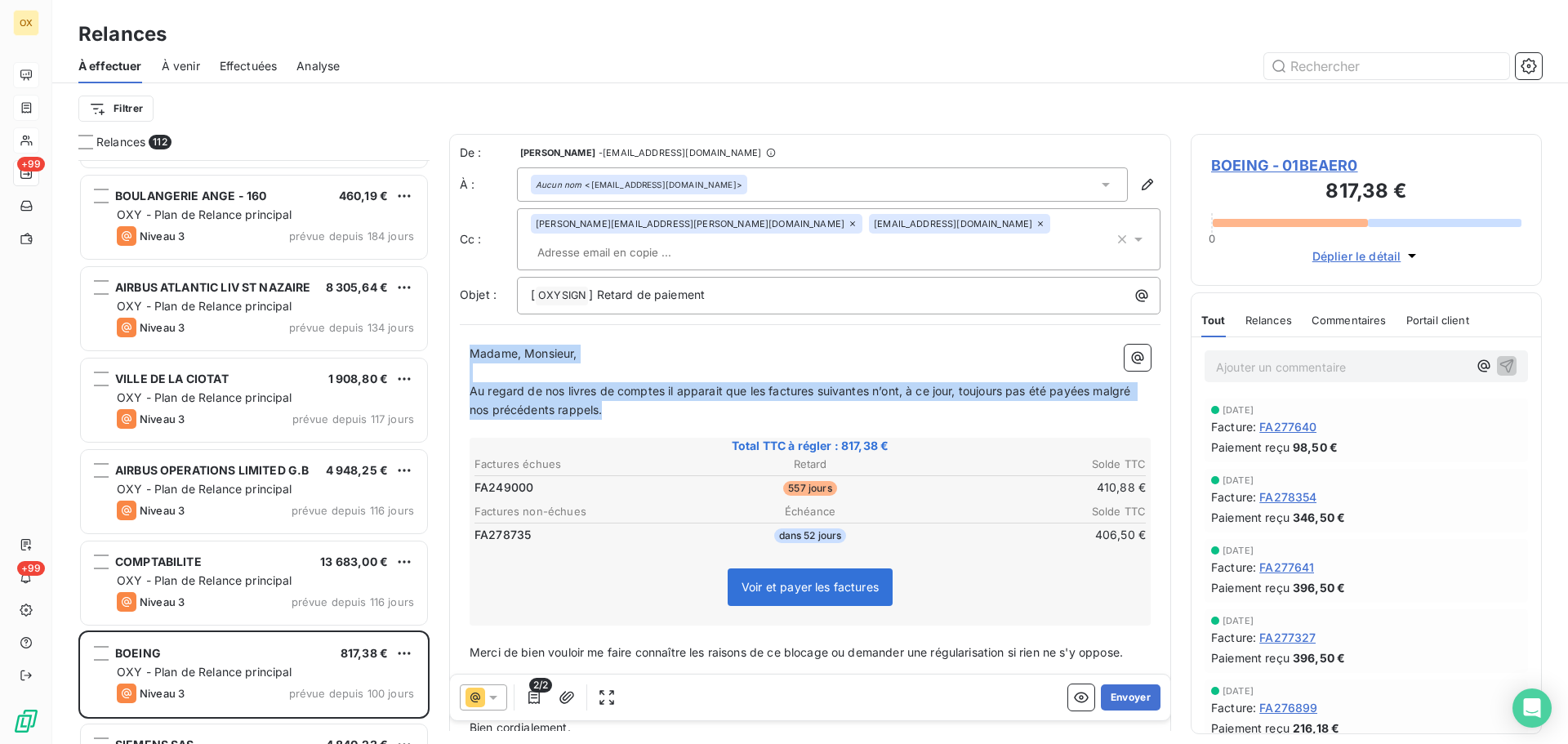
drag, startPoint x: 607, startPoint y: 390, endPoint x: 473, endPoint y: 324, distance: 149.4
click at [468, 335] on div "Madame, Monsieur, ﻿ Au regard de nos livres de comptes il apparait que les fact…" at bounding box center [810, 568] width 701 height 467
copy div "Madame, Monsieur, ﻿ Au regard de nos livres de comptes il apparait que les fact…"
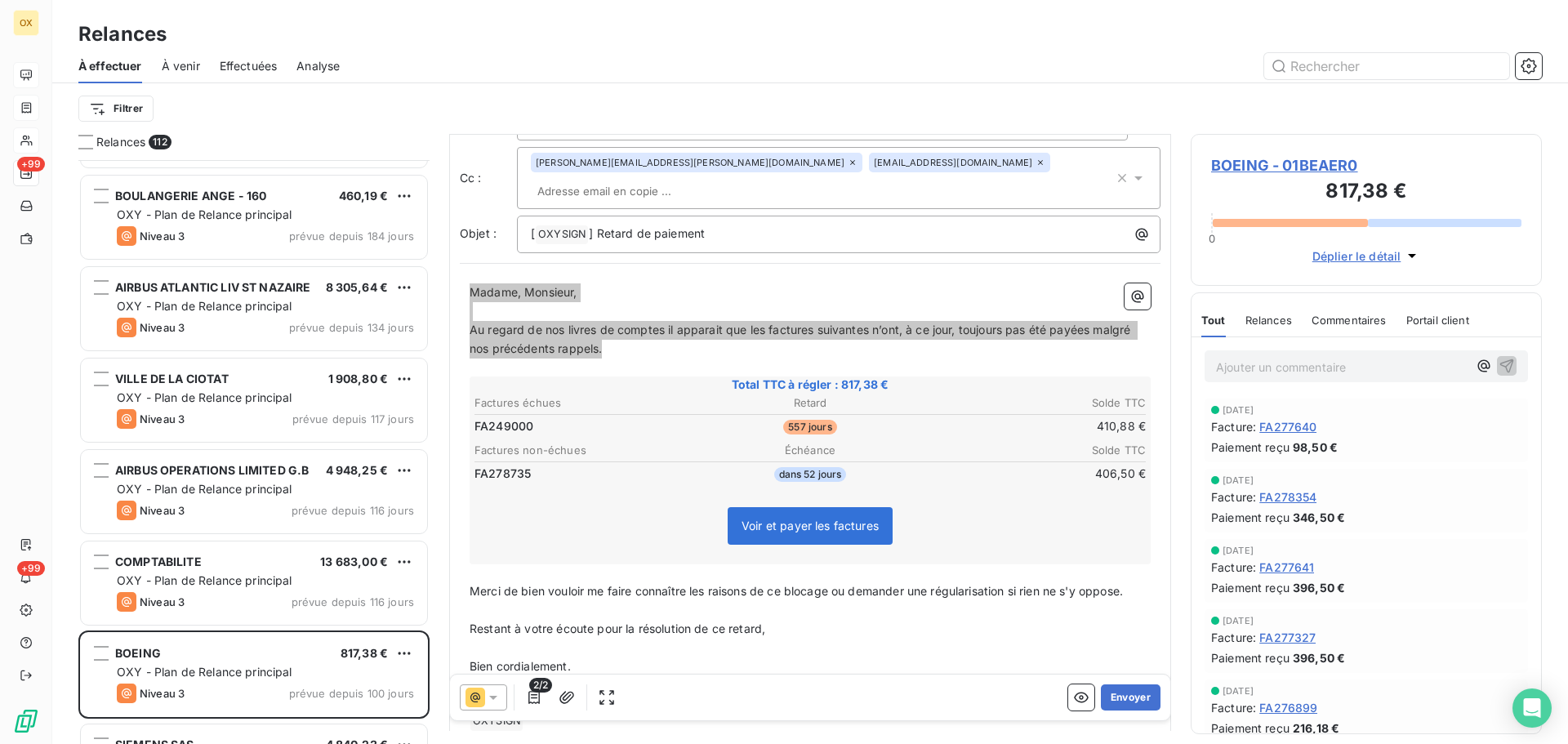
scroll to position [125, 0]
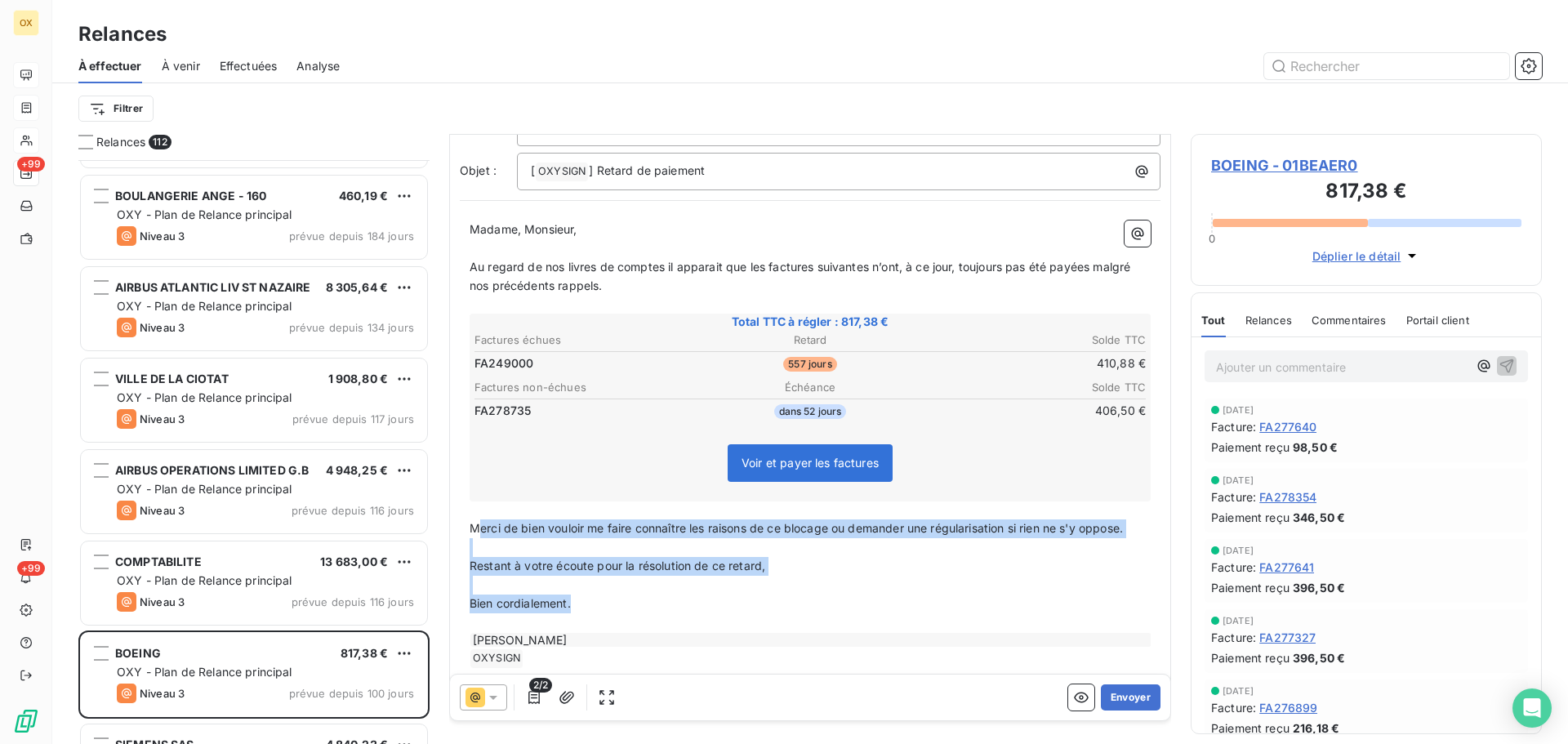
drag, startPoint x: 575, startPoint y: 584, endPoint x: 477, endPoint y: 510, distance: 122.8
click at [477, 510] on div "Madame, Monsieur, ﻿ Au regard de nos livres de comptes il apparait que les fact…" at bounding box center [810, 444] width 681 height 448
click at [475, 521] on span "Merci de bien vouloir me faire connaître les raisons de ce blocage ou demander …" at bounding box center [796, 528] width 653 height 14
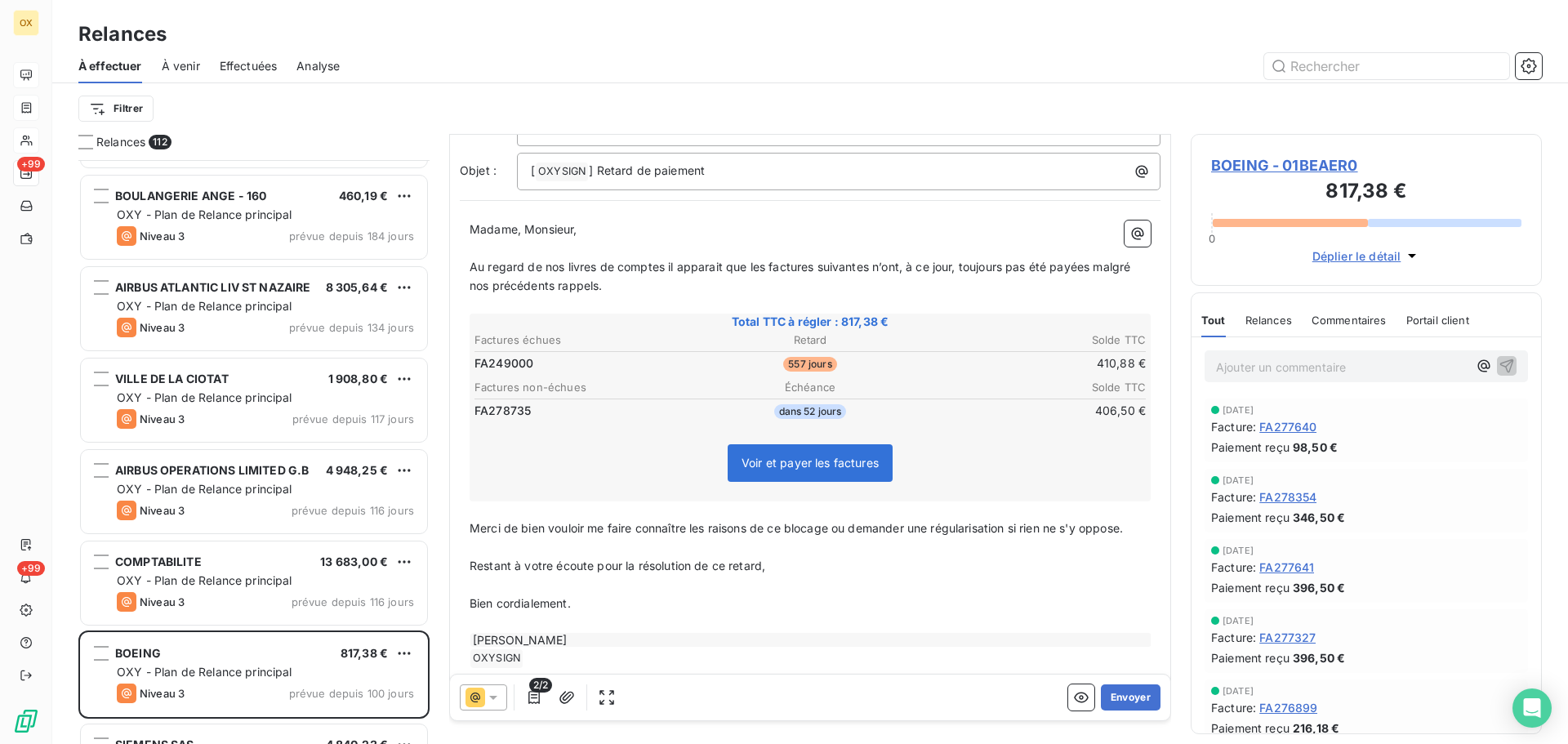
drag, startPoint x: 625, startPoint y: 588, endPoint x: 608, endPoint y: 589, distance: 17.0
click at [624, 587] on div "Madame, Monsieur, ﻿ Au regard de nos livres de comptes il apparait que les fact…" at bounding box center [810, 444] width 681 height 448
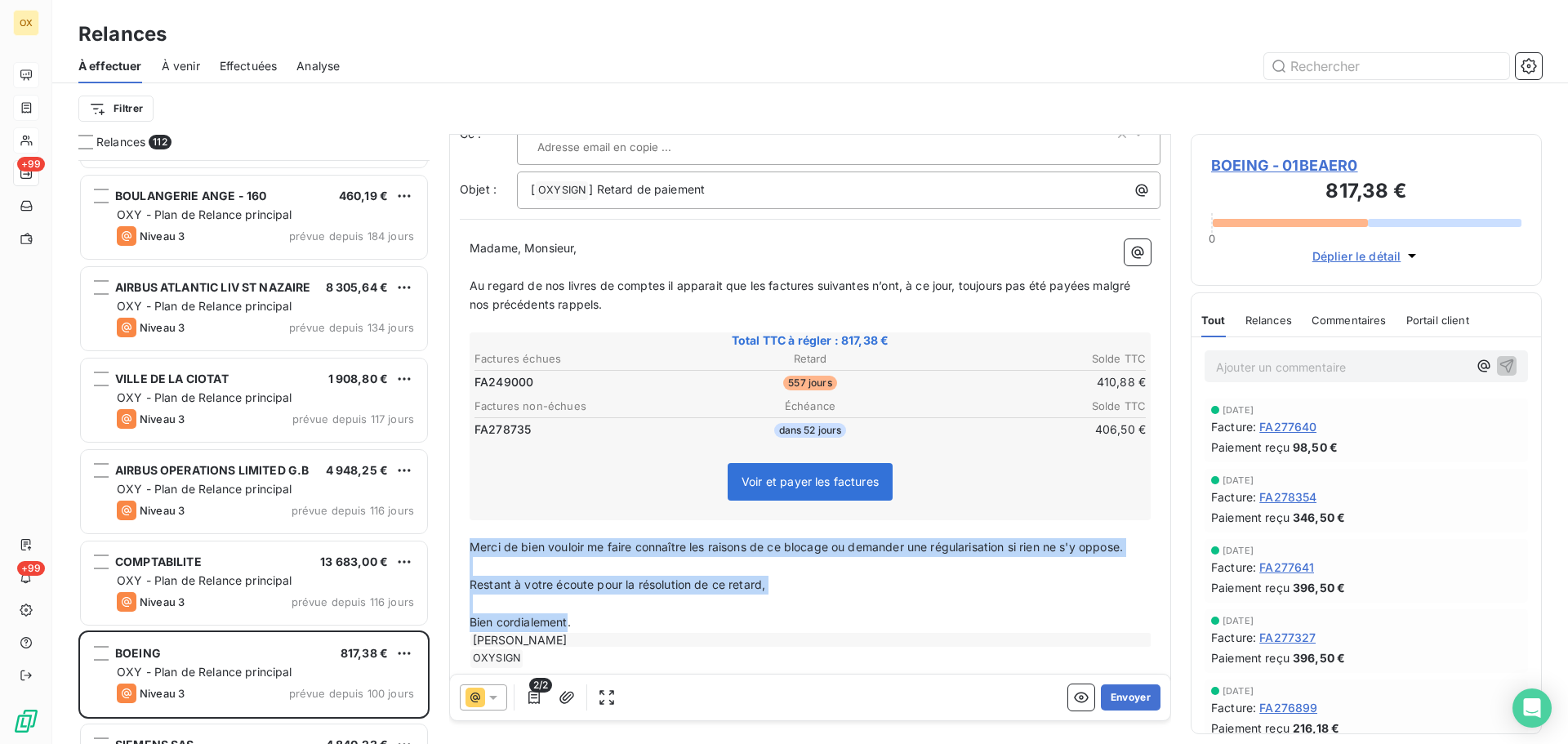
drag, startPoint x: 570, startPoint y: 597, endPoint x: 471, endPoint y: 521, distance: 124.8
click at [471, 521] on div "Madame, Monsieur, ﻿ Au regard de nos livres de comptes il apparait que les fact…" at bounding box center [810, 453] width 681 height 429
copy div "Merci de bien vouloir me faire connaître les raisons de ce blocage ou demander …"
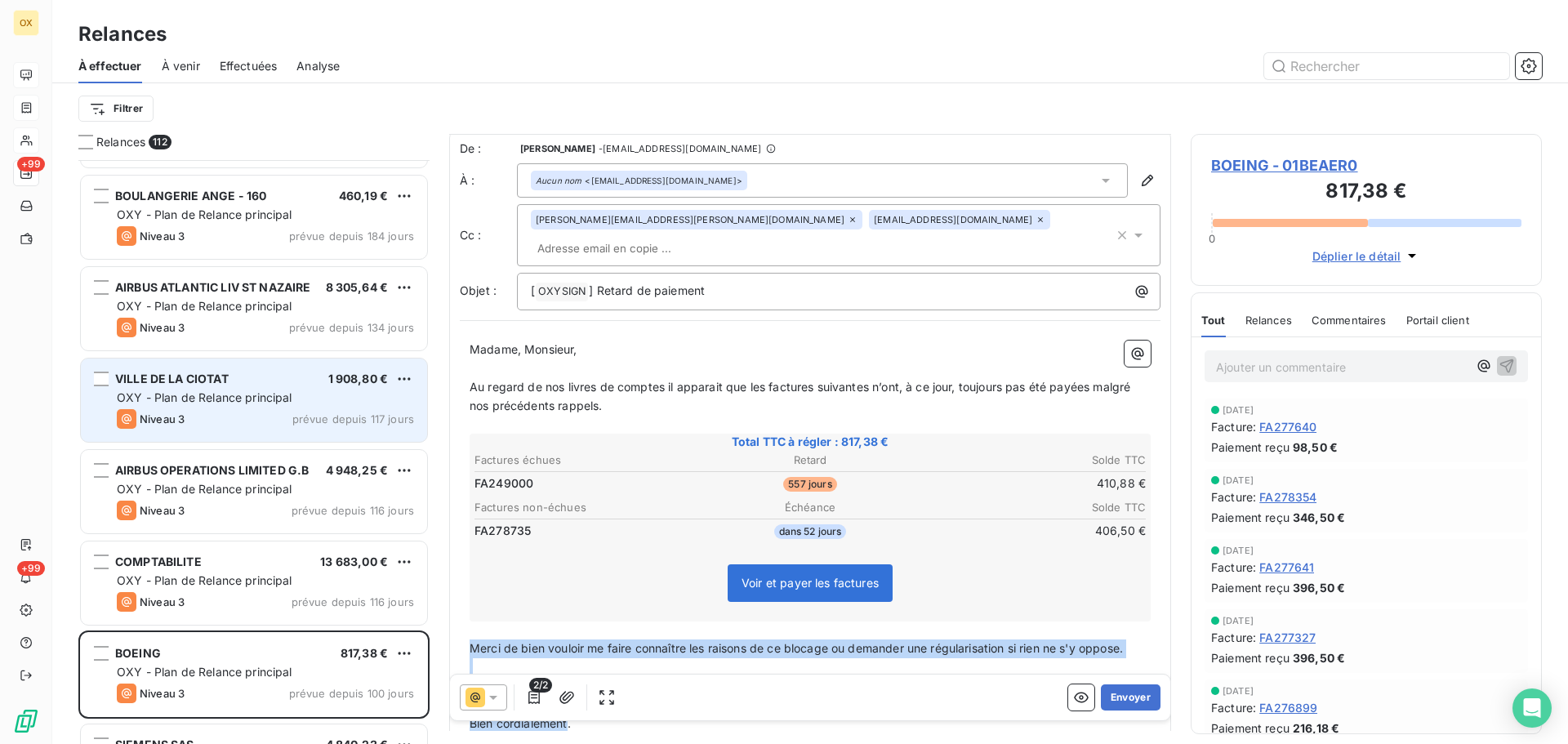
scroll to position [0, 0]
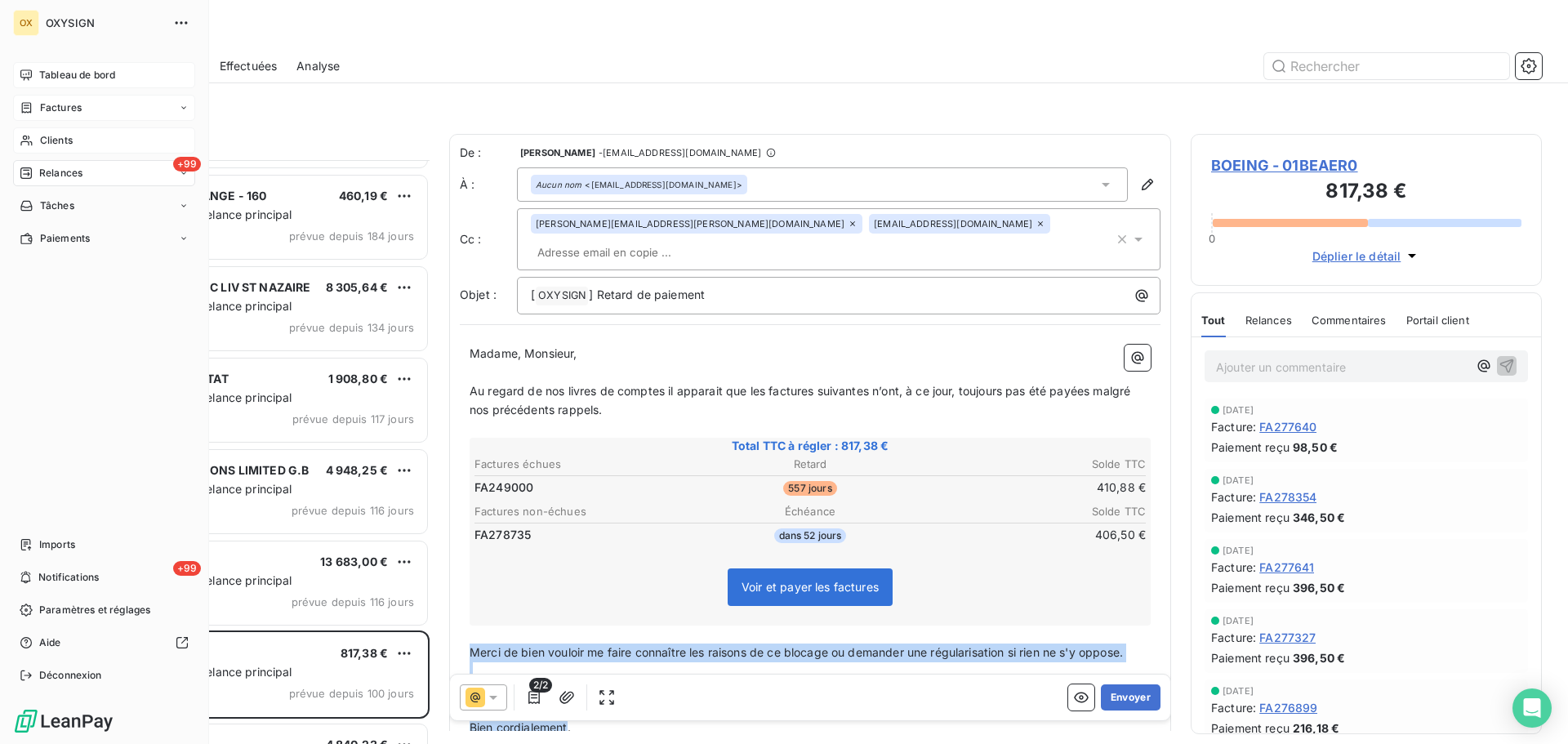
drag, startPoint x: 55, startPoint y: 144, endPoint x: 177, endPoint y: 133, distance: 122.5
click at [55, 144] on span "Clients" at bounding box center [56, 141] width 33 height 15
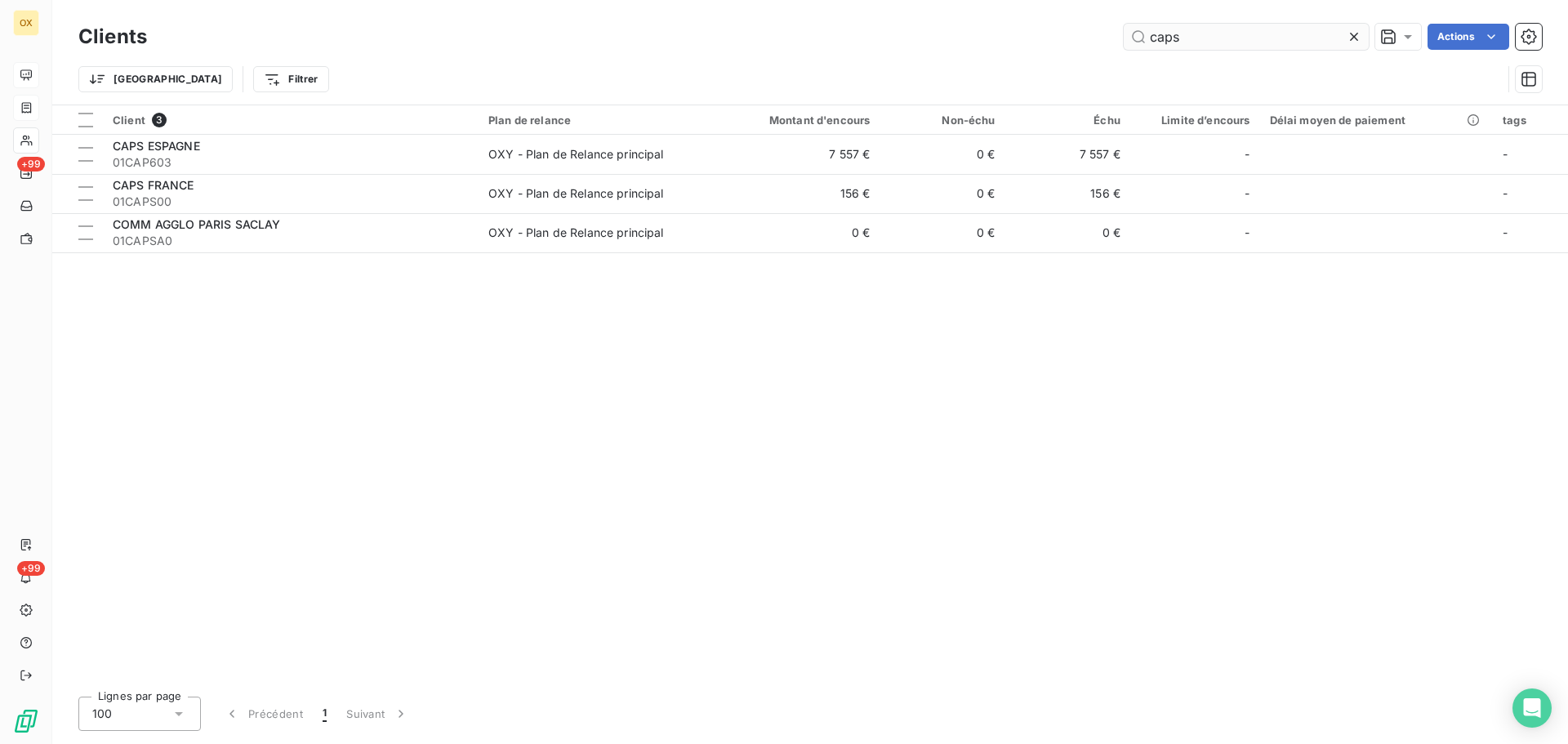
drag, startPoint x: 1191, startPoint y: 33, endPoint x: 1138, endPoint y: 33, distance: 53.0
click at [1138, 32] on input "caps" at bounding box center [1246, 36] width 245 height 26
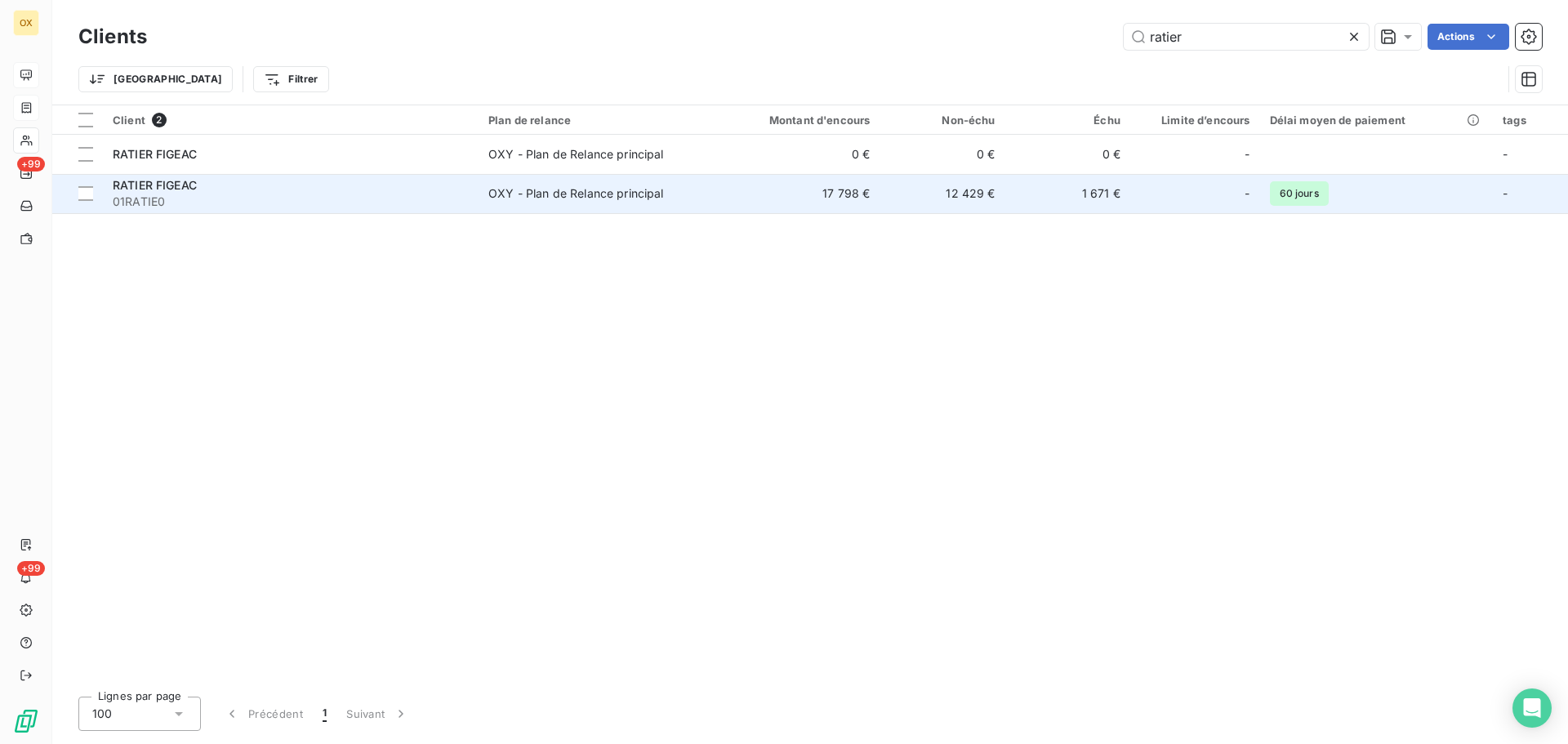
type input "ratier"
click at [496, 182] on td "OXY - Plan de Relance principal" at bounding box center [595, 193] width 233 height 39
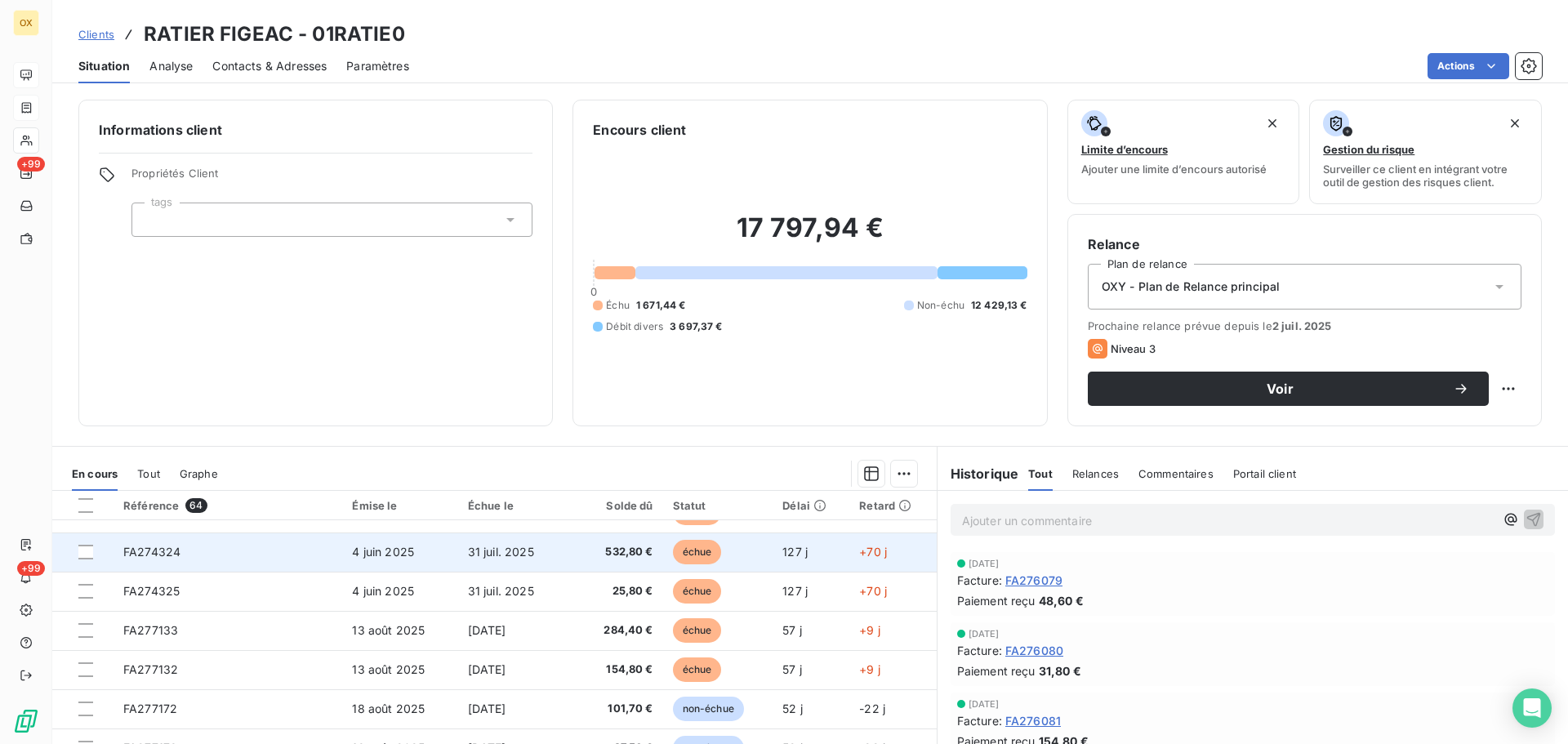
scroll to position [408, 0]
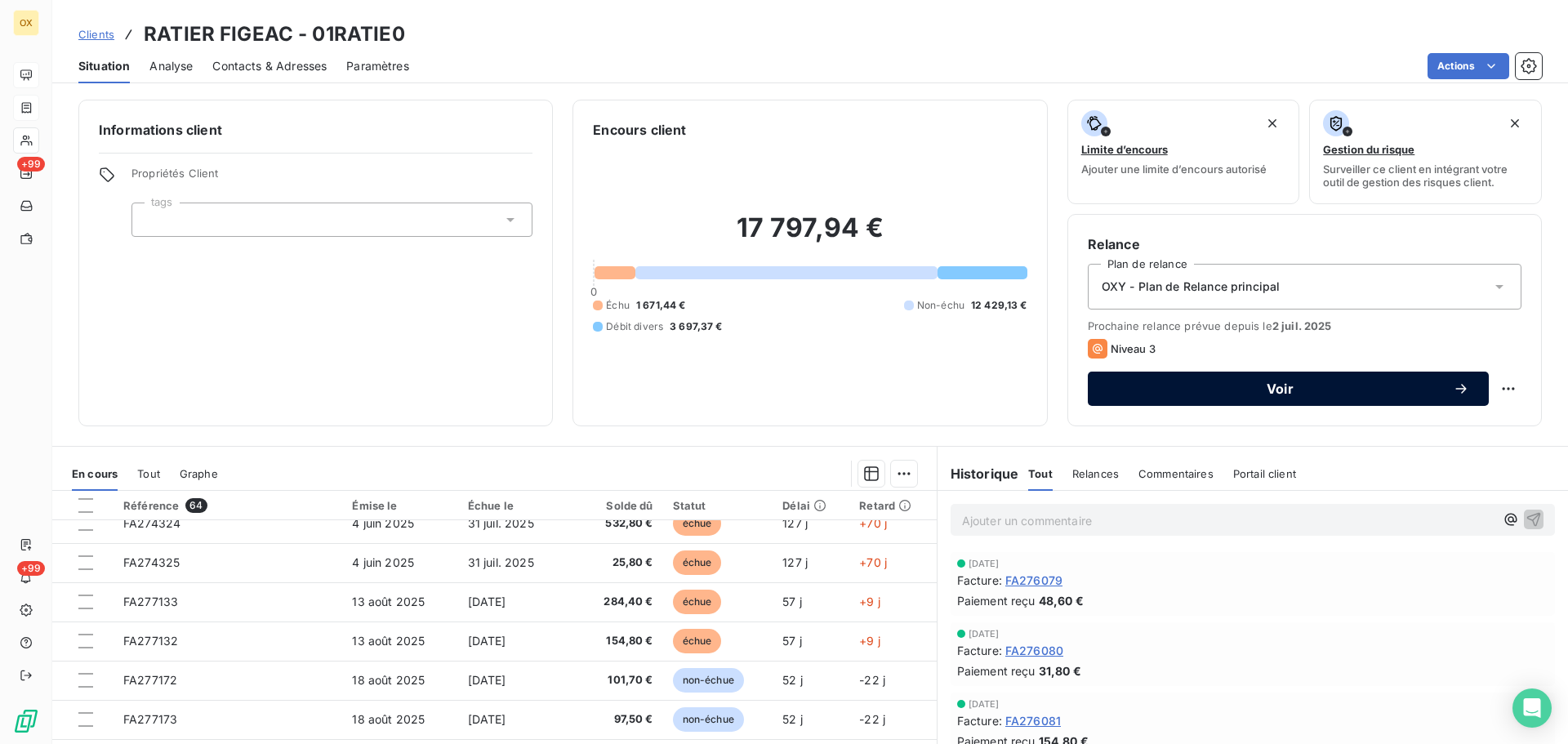
click at [1167, 397] on button "Voir" at bounding box center [1289, 389] width 401 height 34
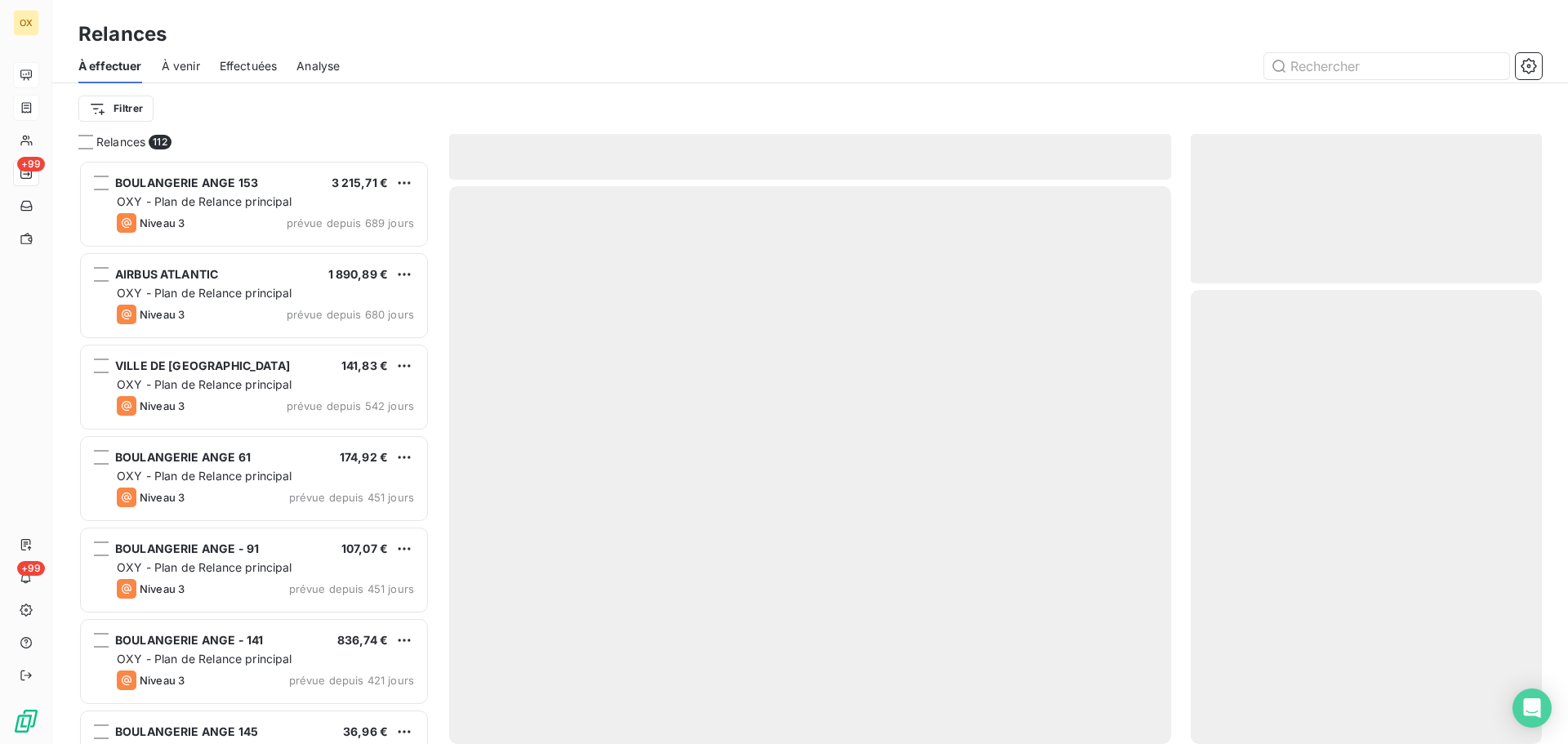
scroll to position [572, 339]
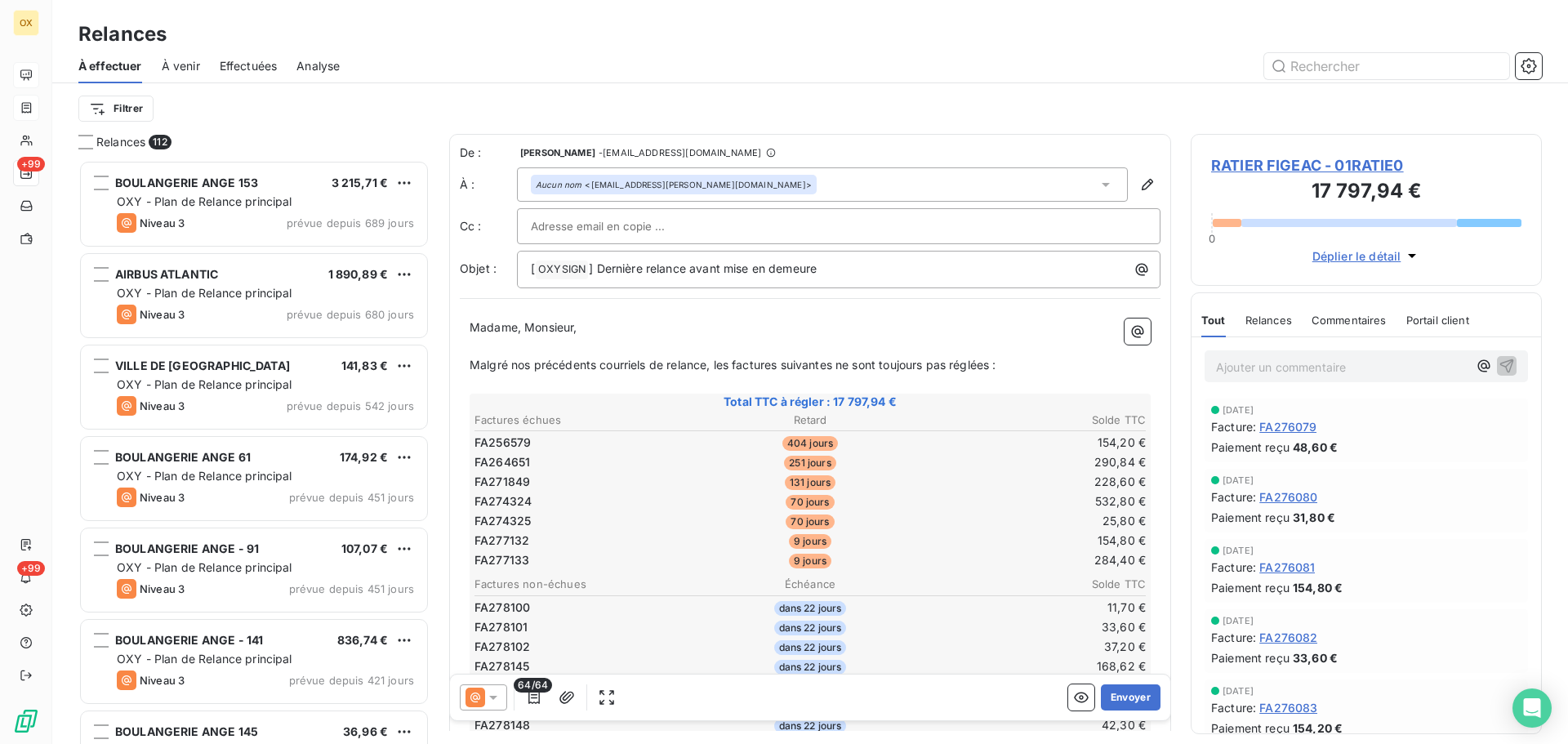
click at [1250, 166] on span "RATIER FIGEAC - 01RATIE0" at bounding box center [1366, 165] width 311 height 22
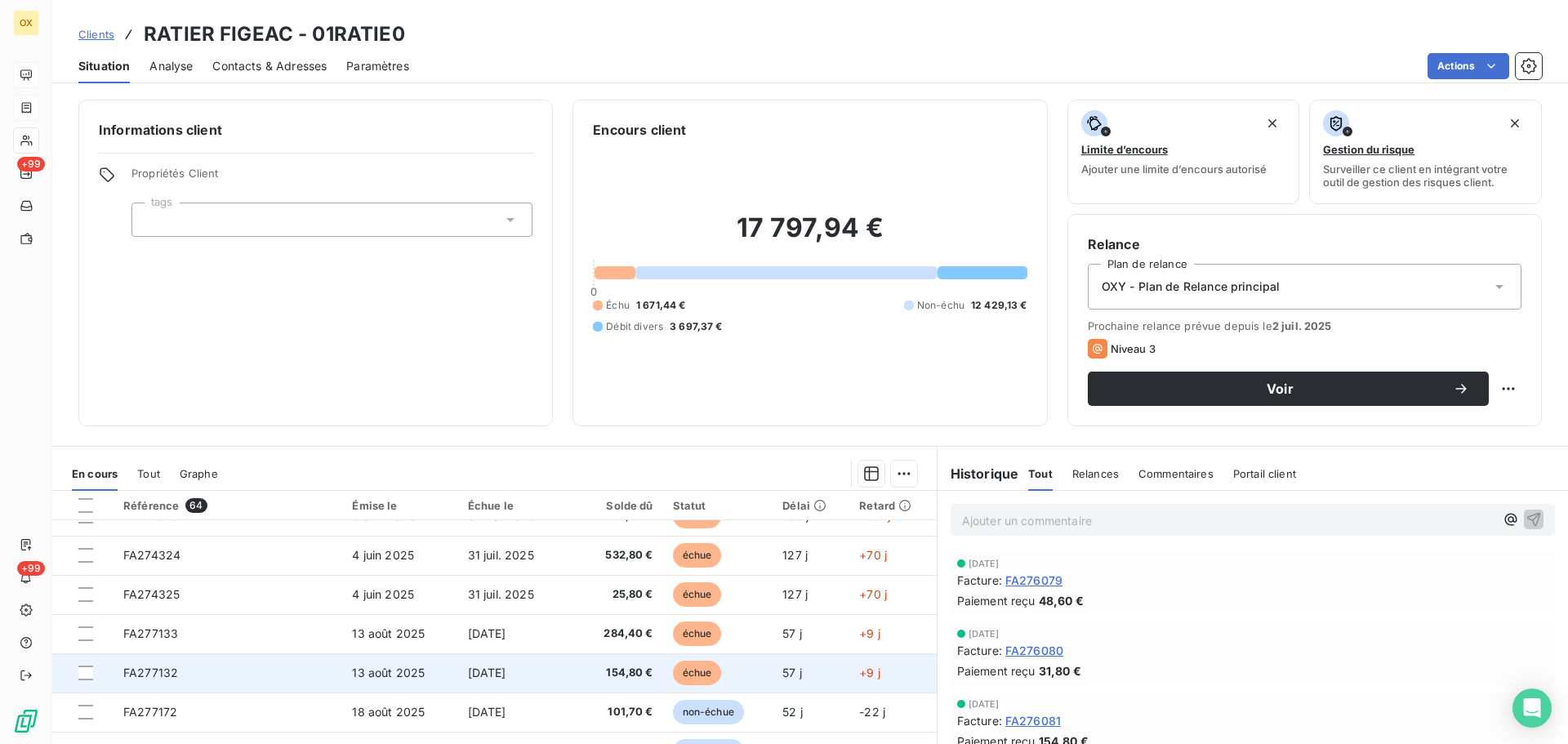
scroll to position [490, 0]
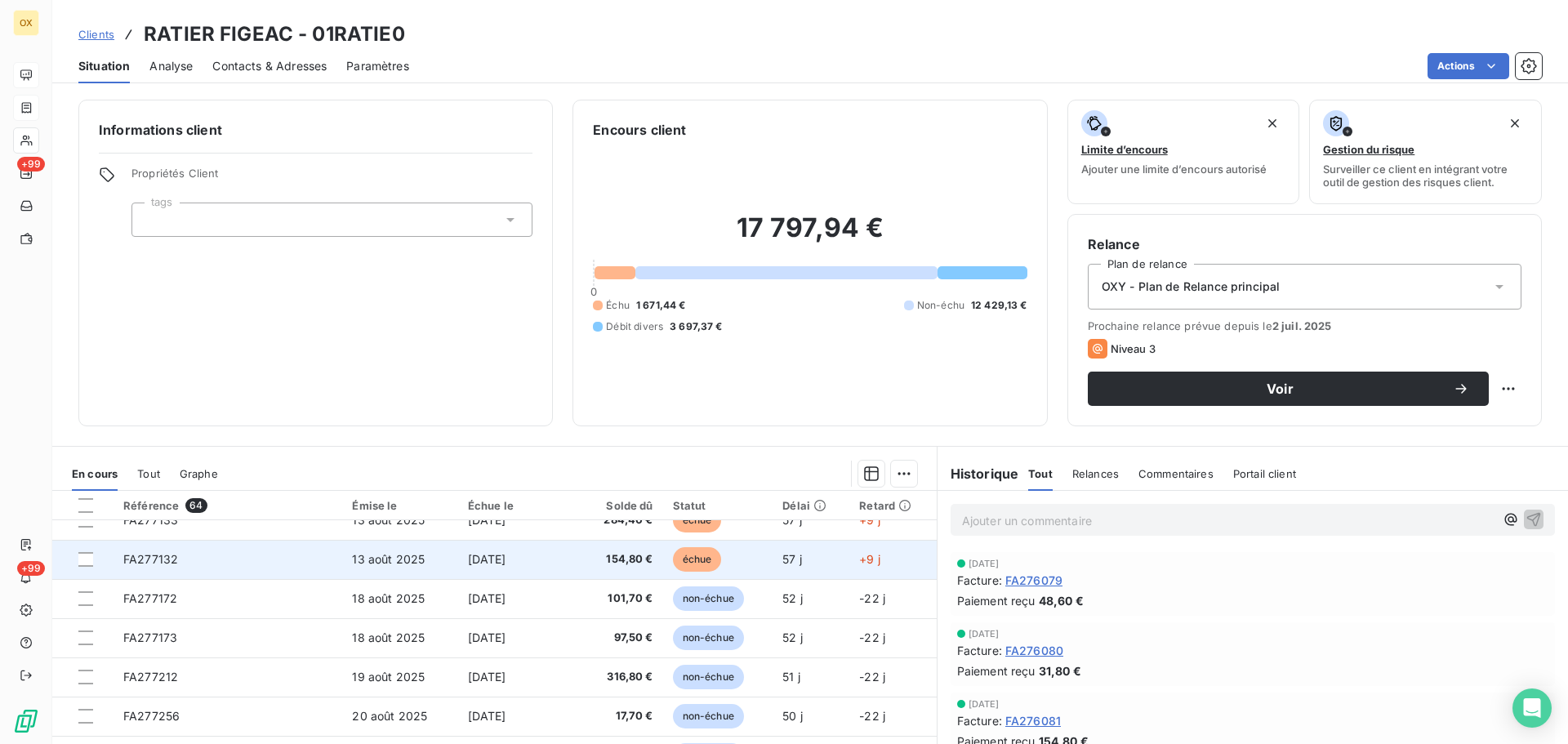
click at [468, 558] on span "[DATE]" at bounding box center [487, 558] width 39 height 14
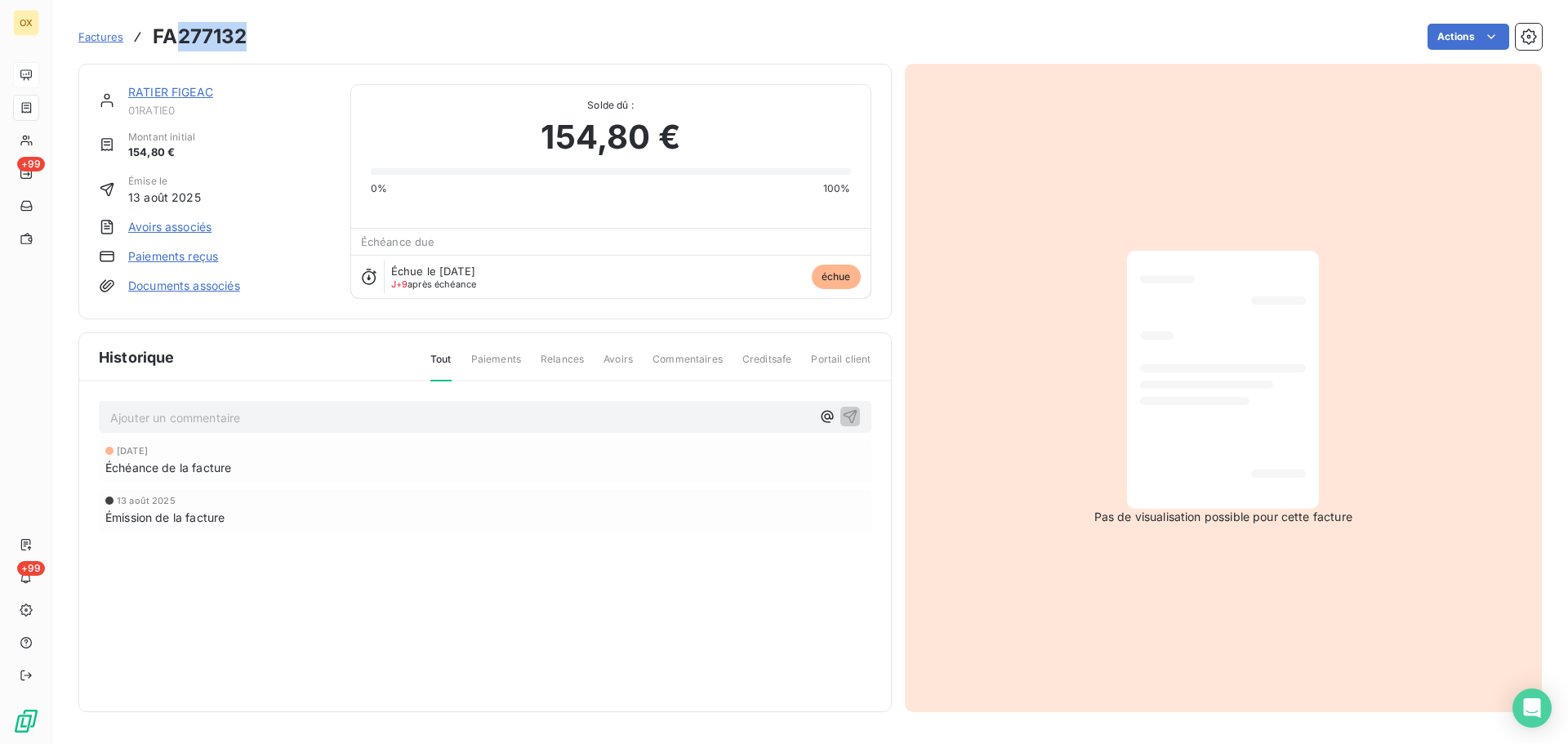
drag, startPoint x: 253, startPoint y: 30, endPoint x: 180, endPoint y: 34, distance: 73.1
click at [180, 34] on div "Factures FA277132 Actions" at bounding box center [810, 36] width 1464 height 34
click at [294, 38] on div "Actions" at bounding box center [904, 36] width 1276 height 26
click at [194, 94] on link "RATIER FIGEAC" at bounding box center [170, 92] width 85 height 14
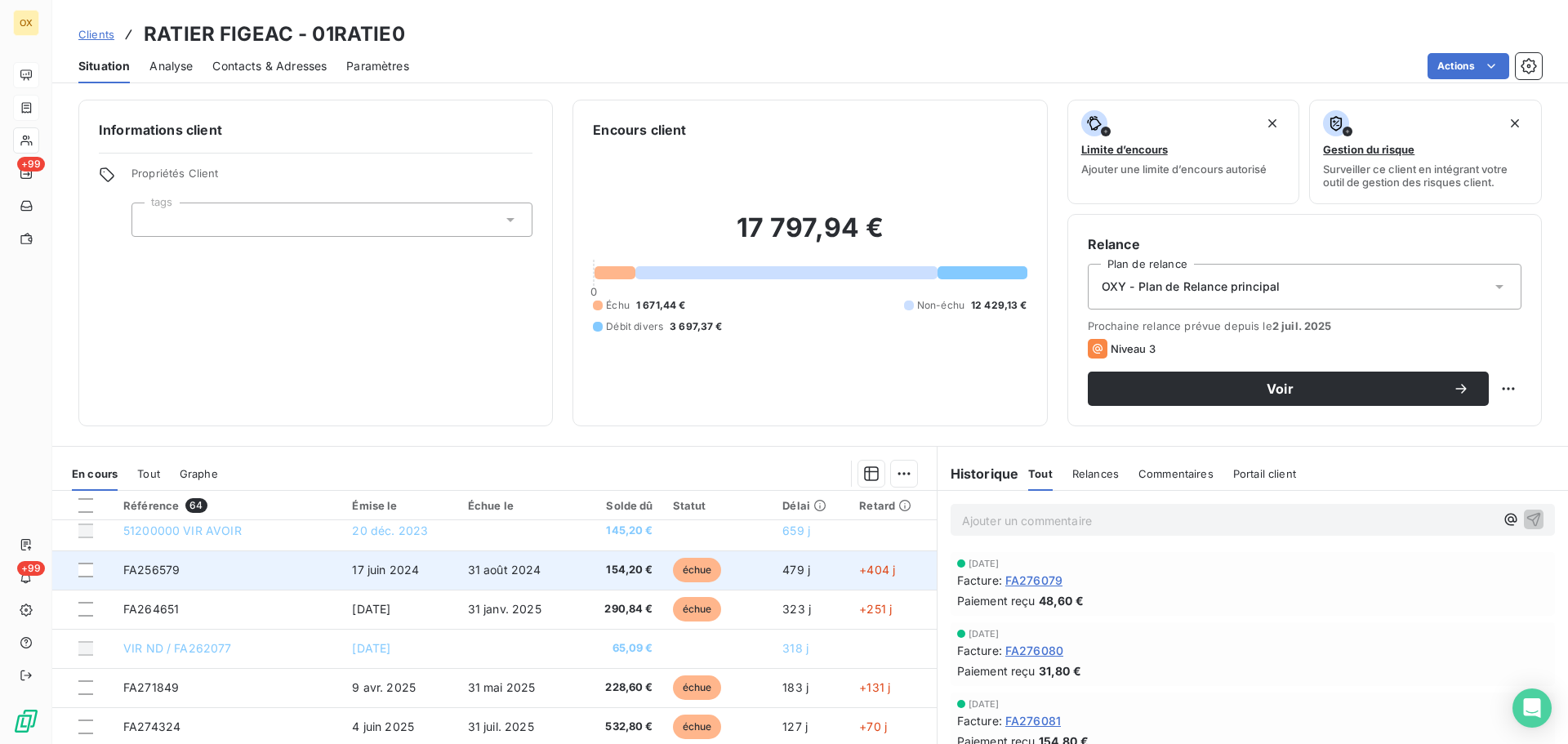
scroll to position [245, 0]
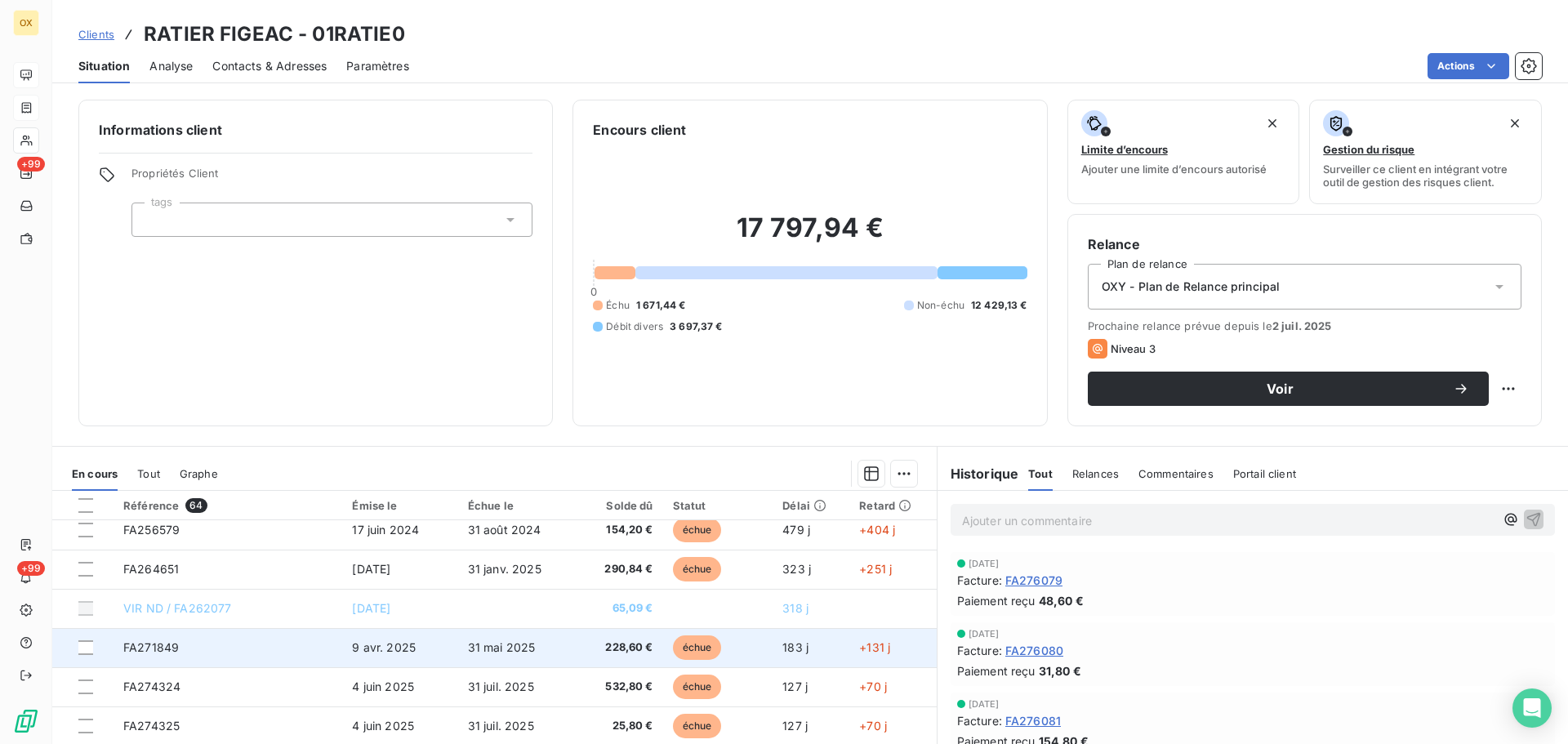
click at [352, 651] on span "9 avr. 2025" at bounding box center [384, 647] width 64 height 14
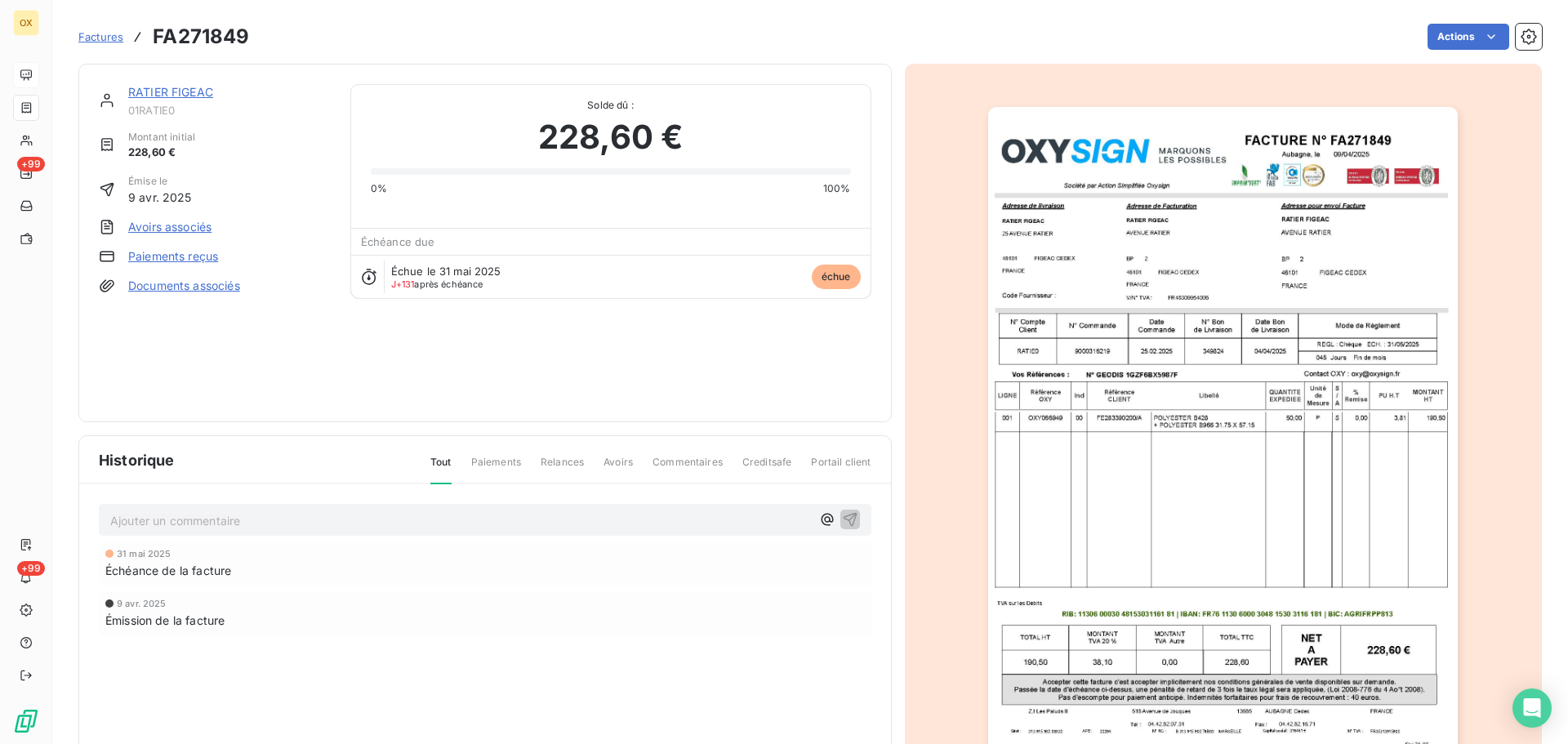
click at [1302, 328] on img "button" at bounding box center [1223, 439] width 469 height 665
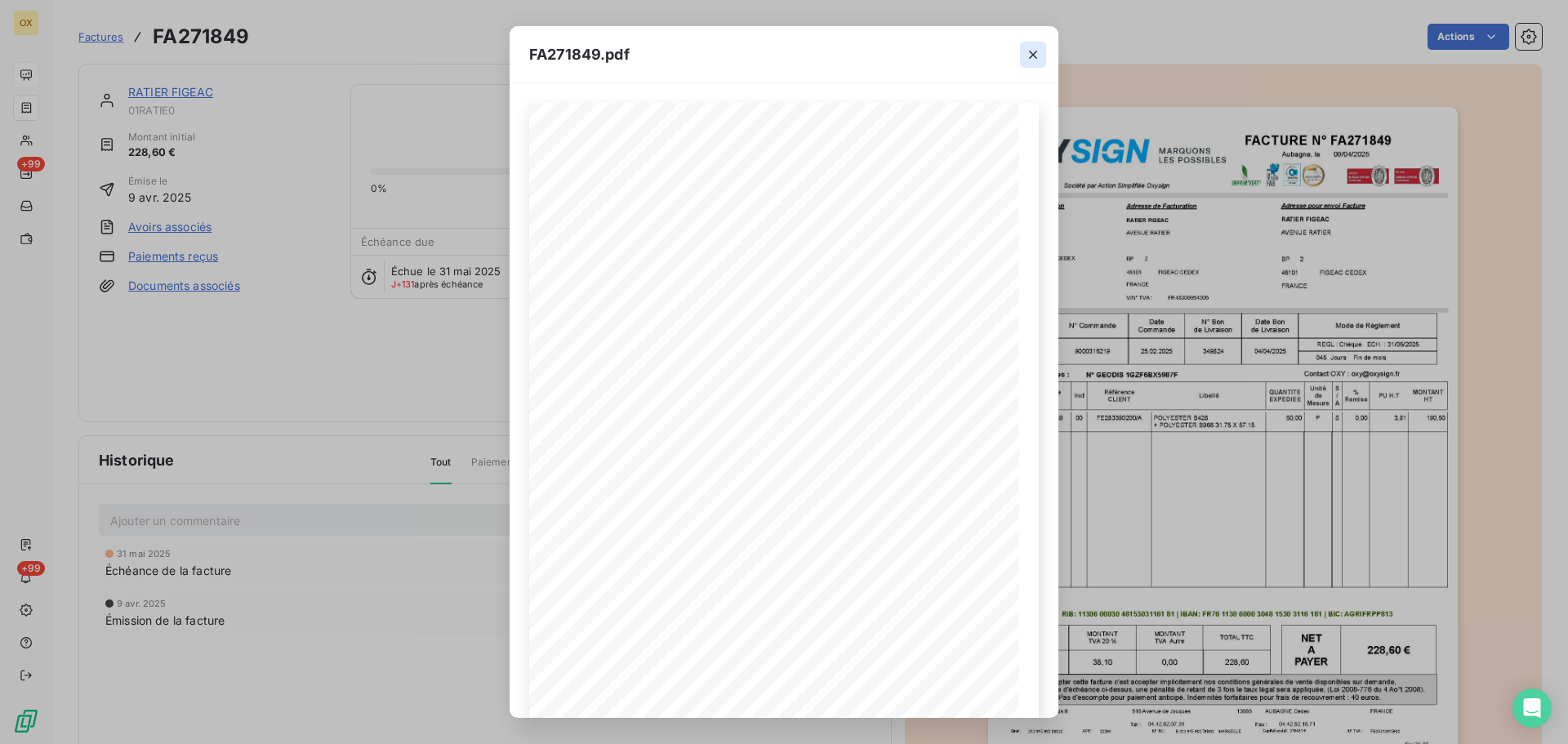
click at [1033, 50] on icon "button" at bounding box center [1033, 54] width 16 height 16
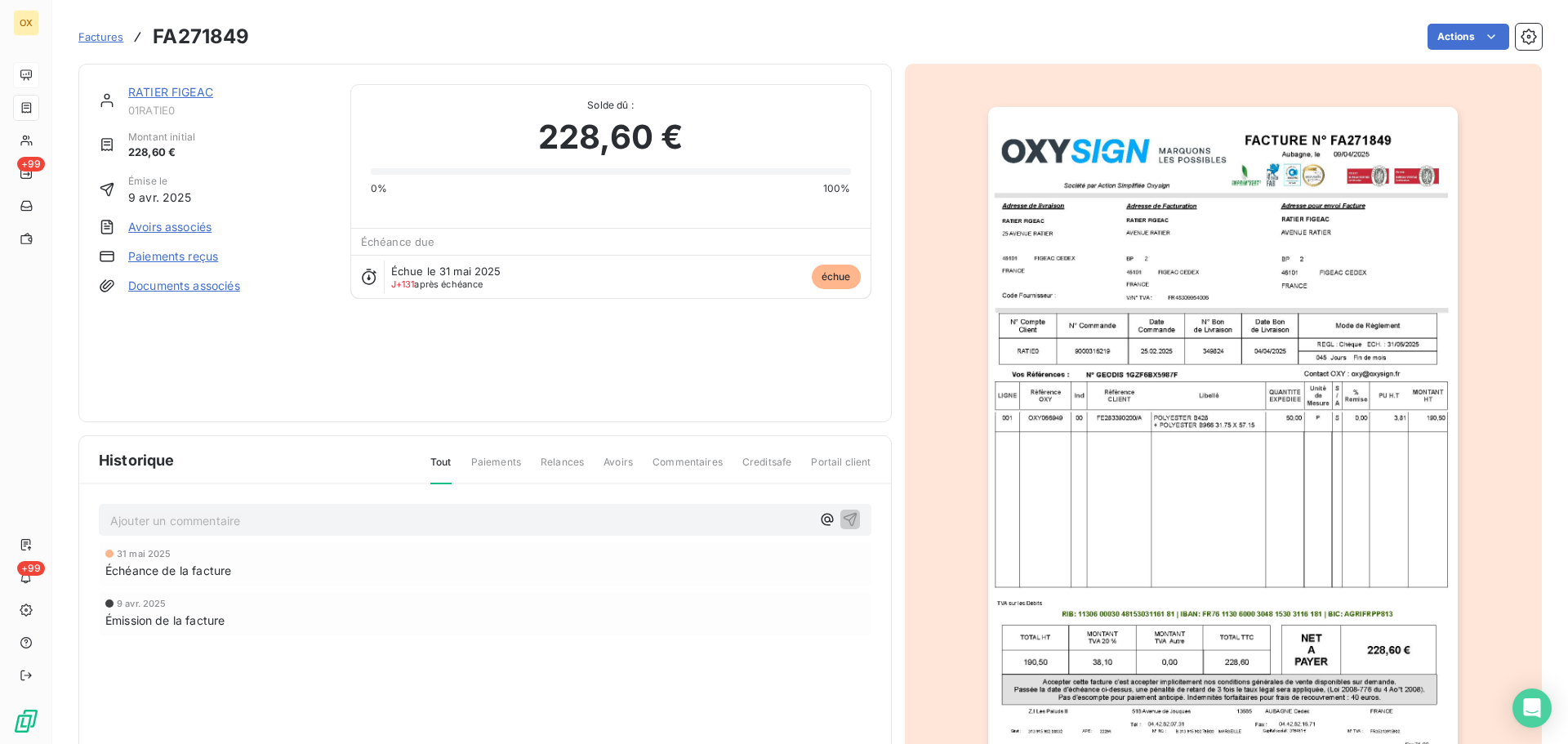
click at [160, 93] on link "RATIER FIGEAC" at bounding box center [170, 92] width 85 height 14
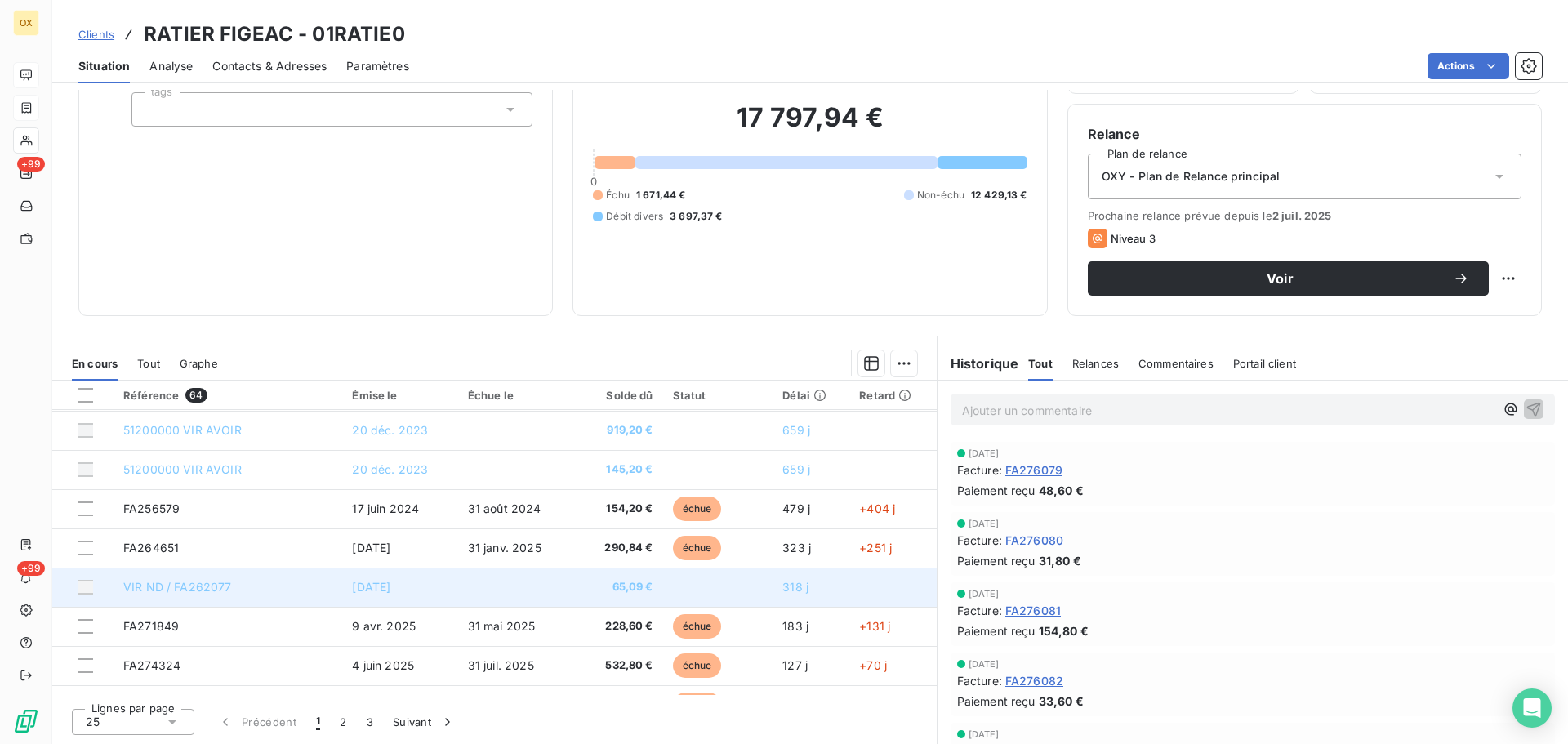
scroll to position [408, 0]
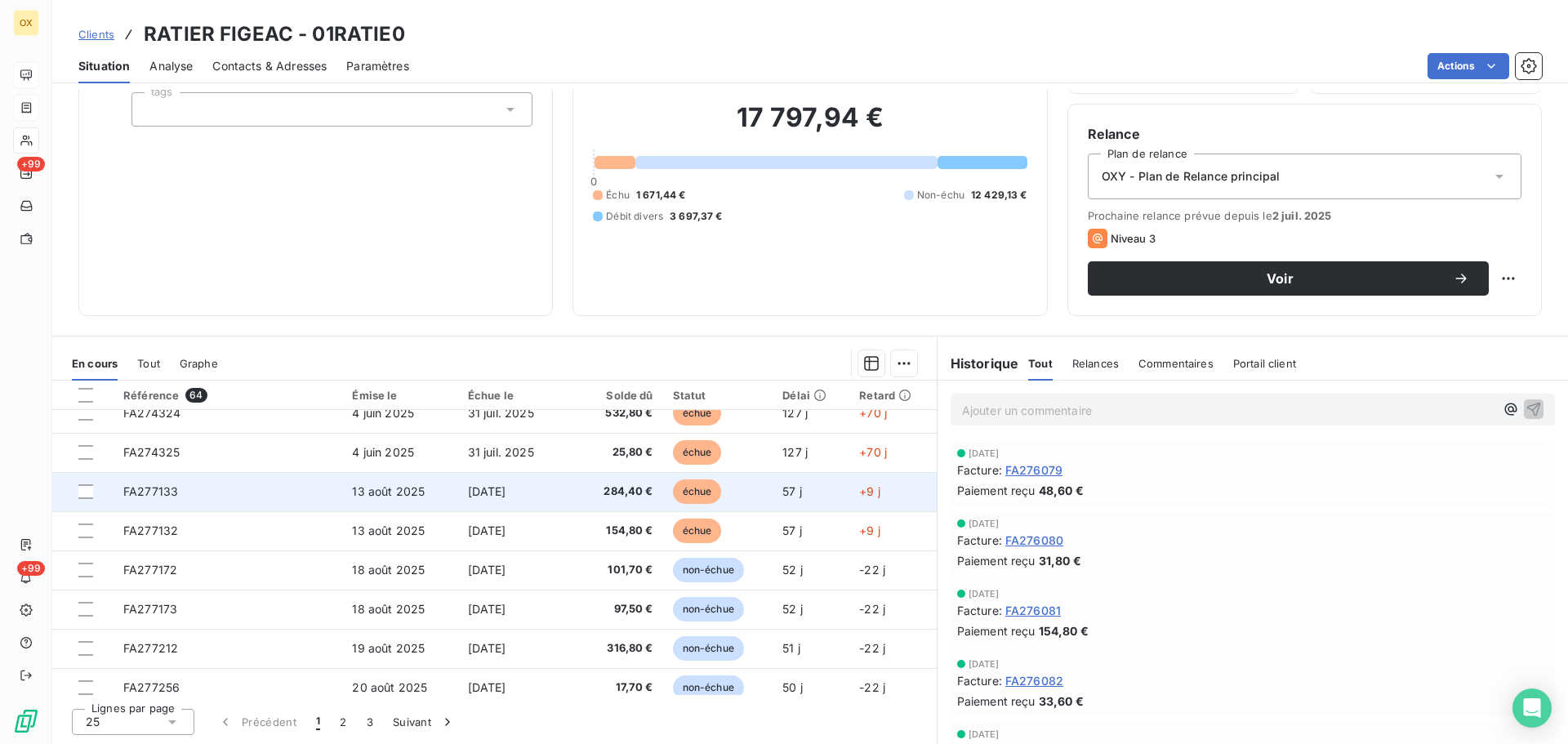
click at [614, 500] on td "284,40 €" at bounding box center [617, 491] width 92 height 39
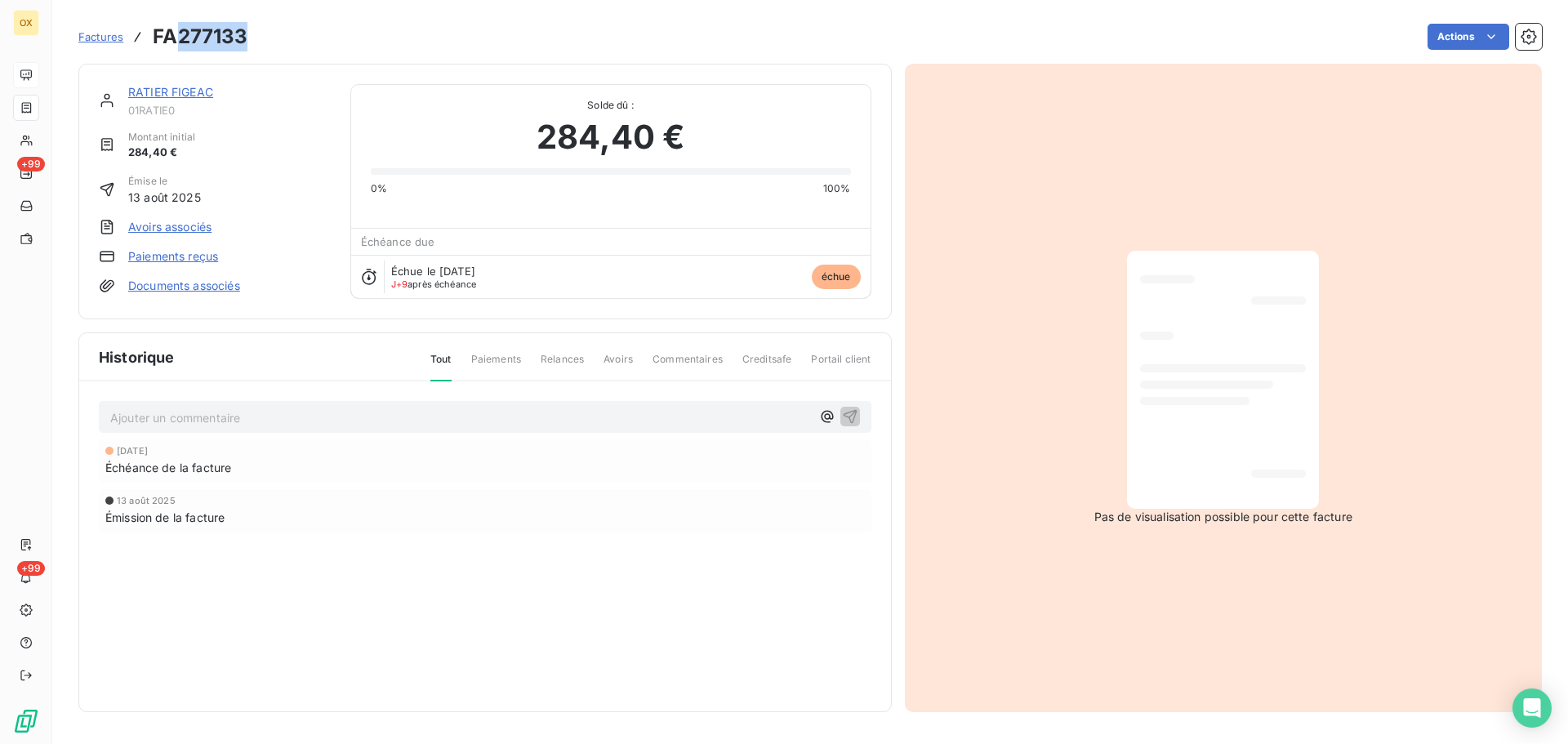
drag, startPoint x: 250, startPoint y: 32, endPoint x: 188, endPoint y: 39, distance: 62.4
click at [170, 35] on div "Factures FA277133 Actions" at bounding box center [810, 36] width 1464 height 34
copy h3 "277133"
click at [199, 92] on link "RATIER FIGEAC" at bounding box center [170, 92] width 85 height 14
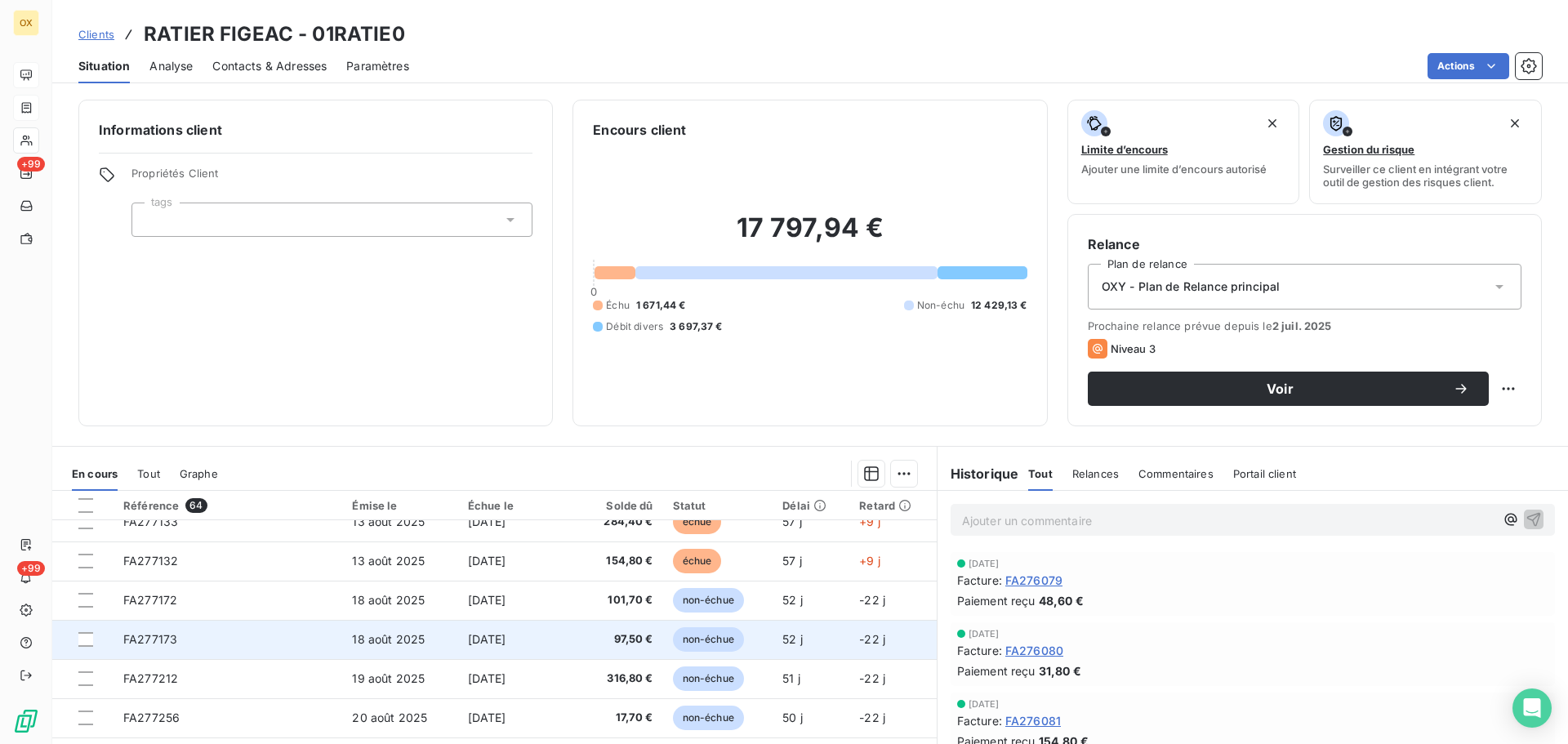
scroll to position [490, 0]
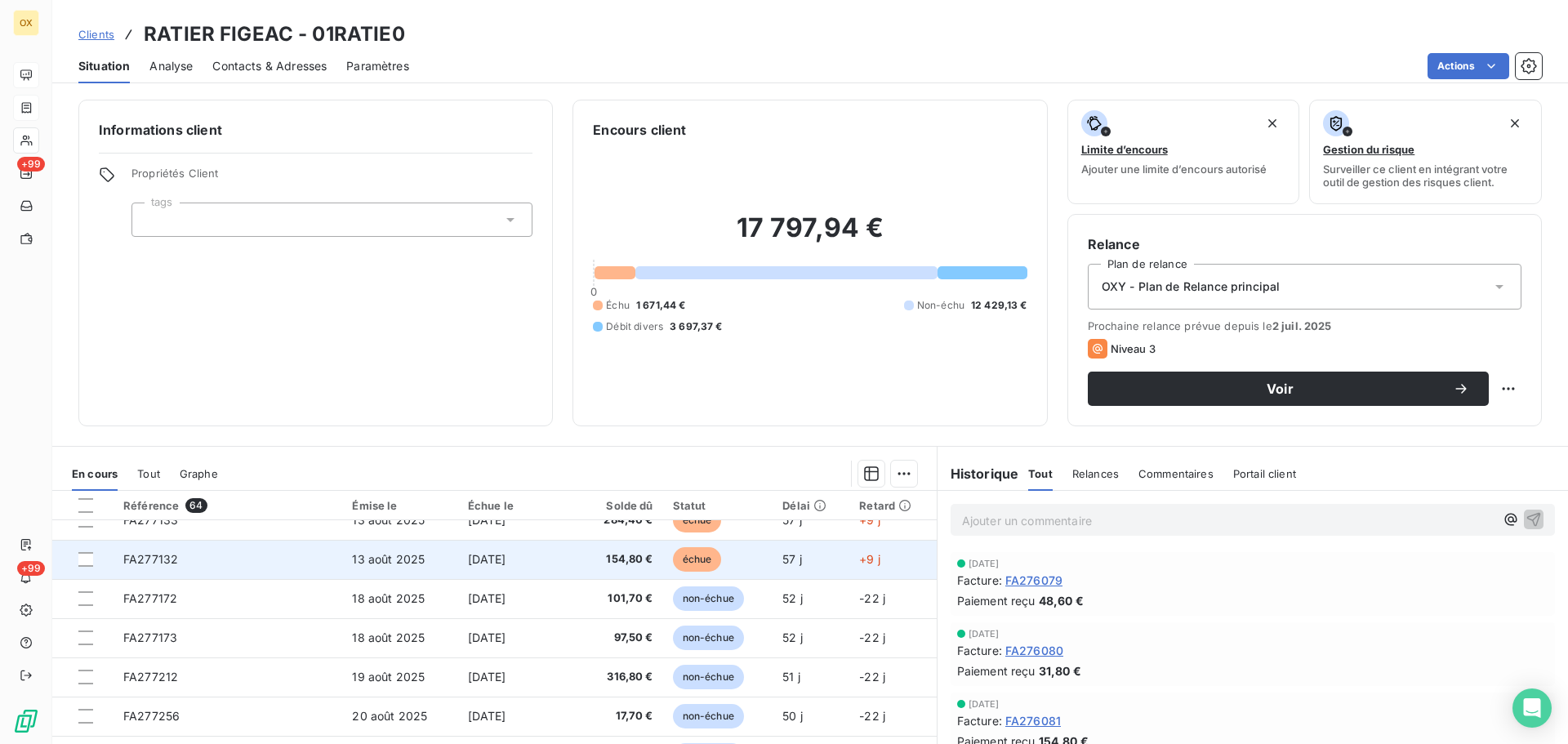
click at [581, 563] on span "154,80 €" at bounding box center [617, 559] width 73 height 16
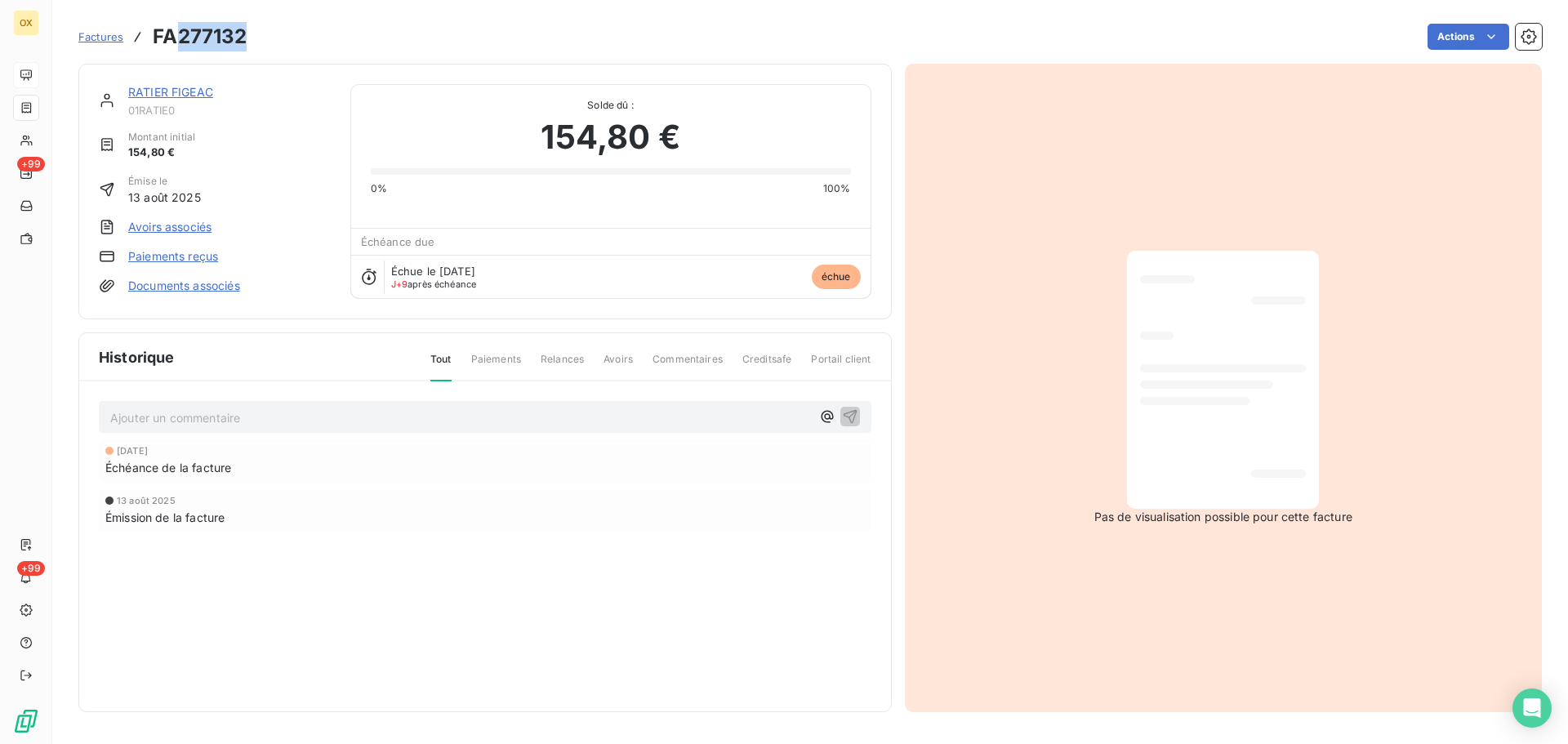
drag, startPoint x: 254, startPoint y: 34, endPoint x: 182, endPoint y: 31, distance: 72.1
click at [182, 31] on div "Factures FA277132 Actions" at bounding box center [810, 36] width 1464 height 34
copy h3 "277132"
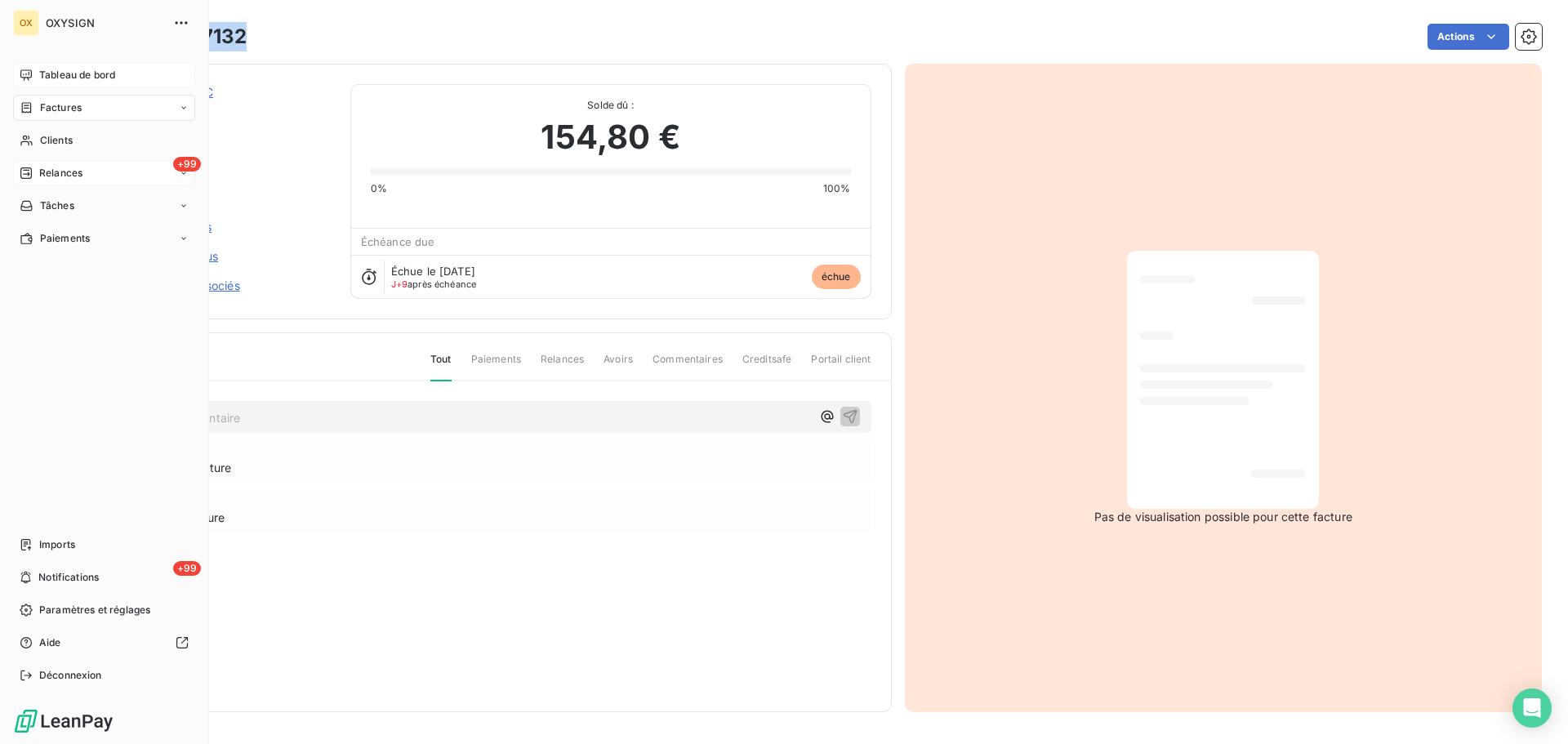
click at [59, 170] on span "Relances" at bounding box center [61, 173] width 44 height 15
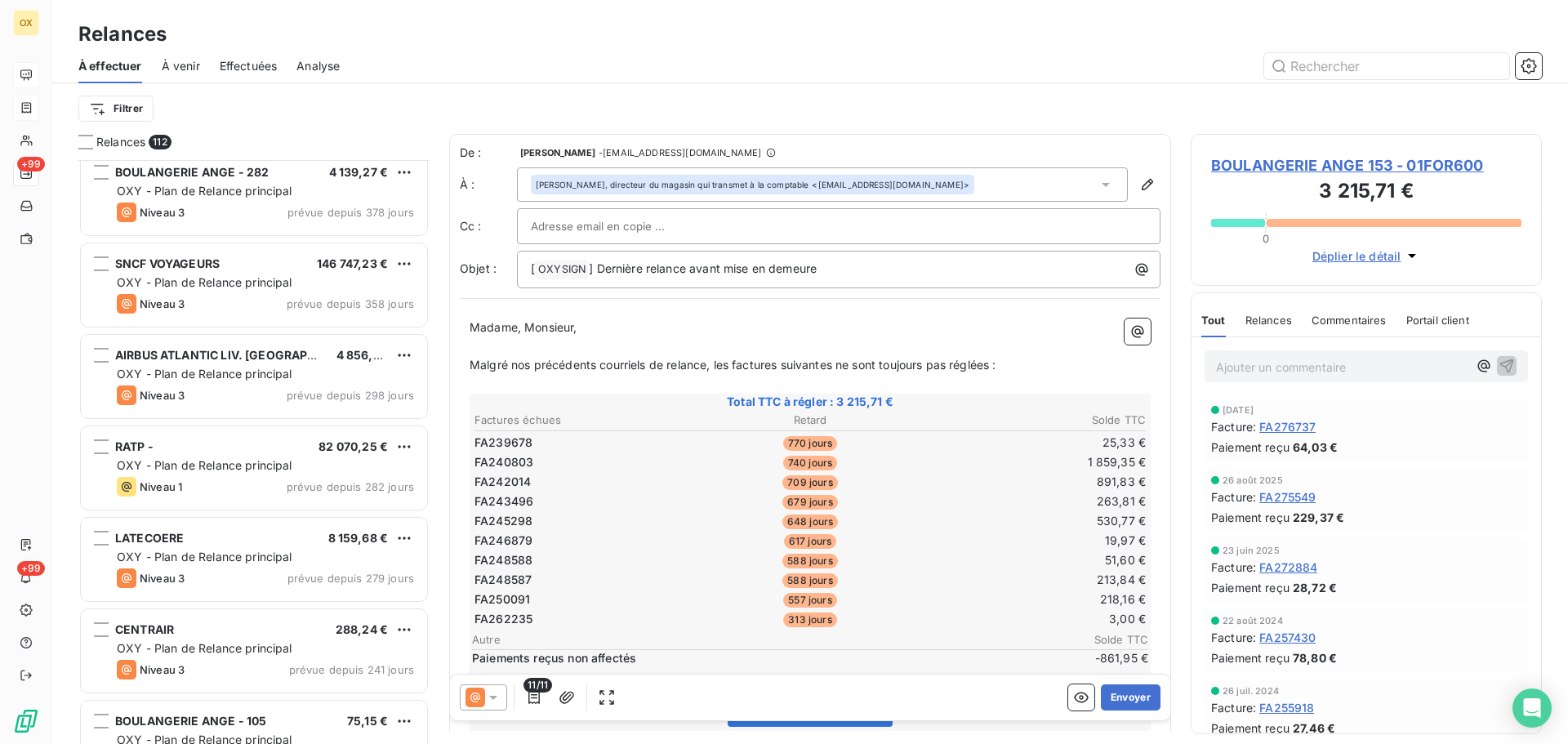
scroll to position [818, 0]
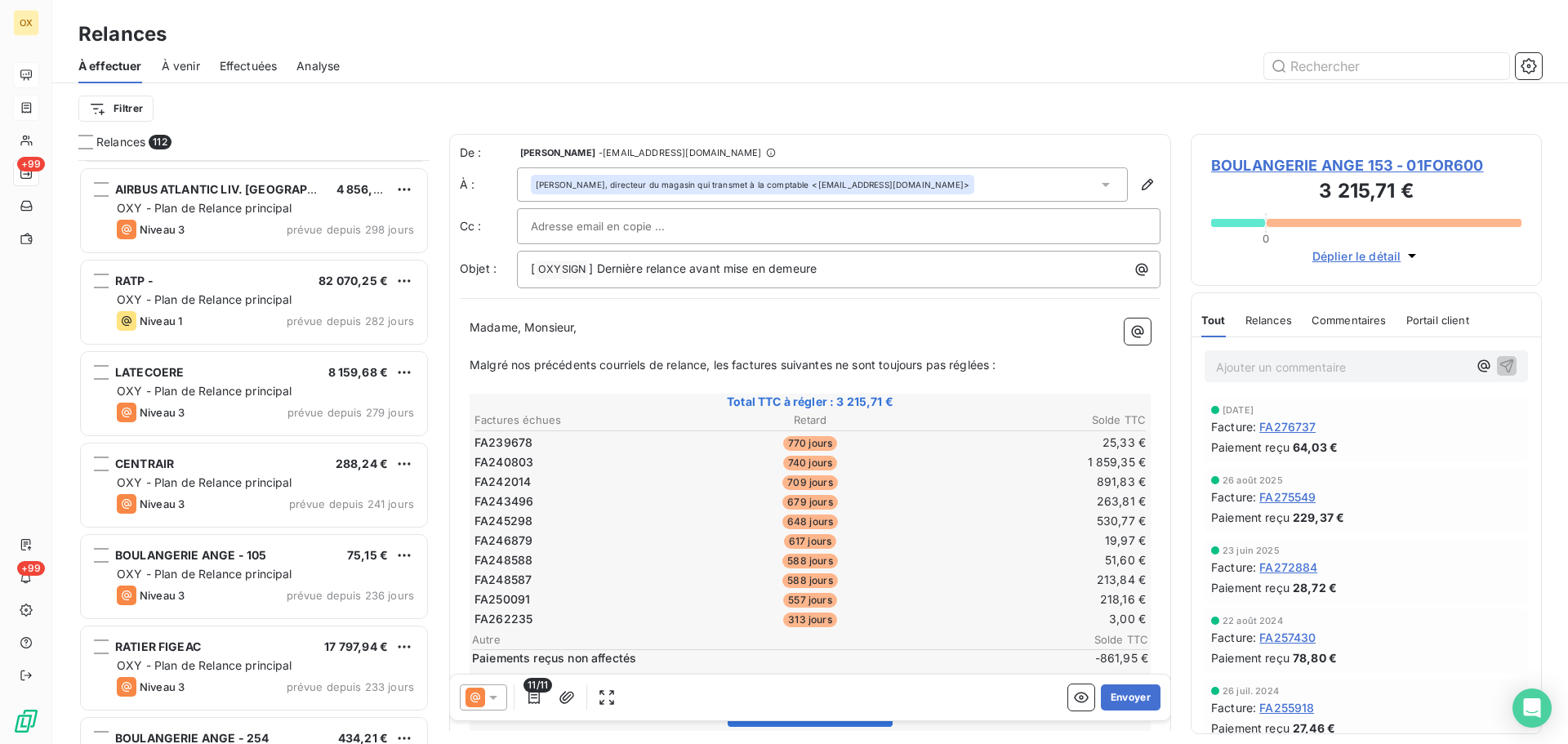
click at [124, 112] on html "OX +99 +99 Relances À effectuer À venir Effectuées Analyse Filtrer Relances 112…" at bounding box center [784, 372] width 1568 height 744
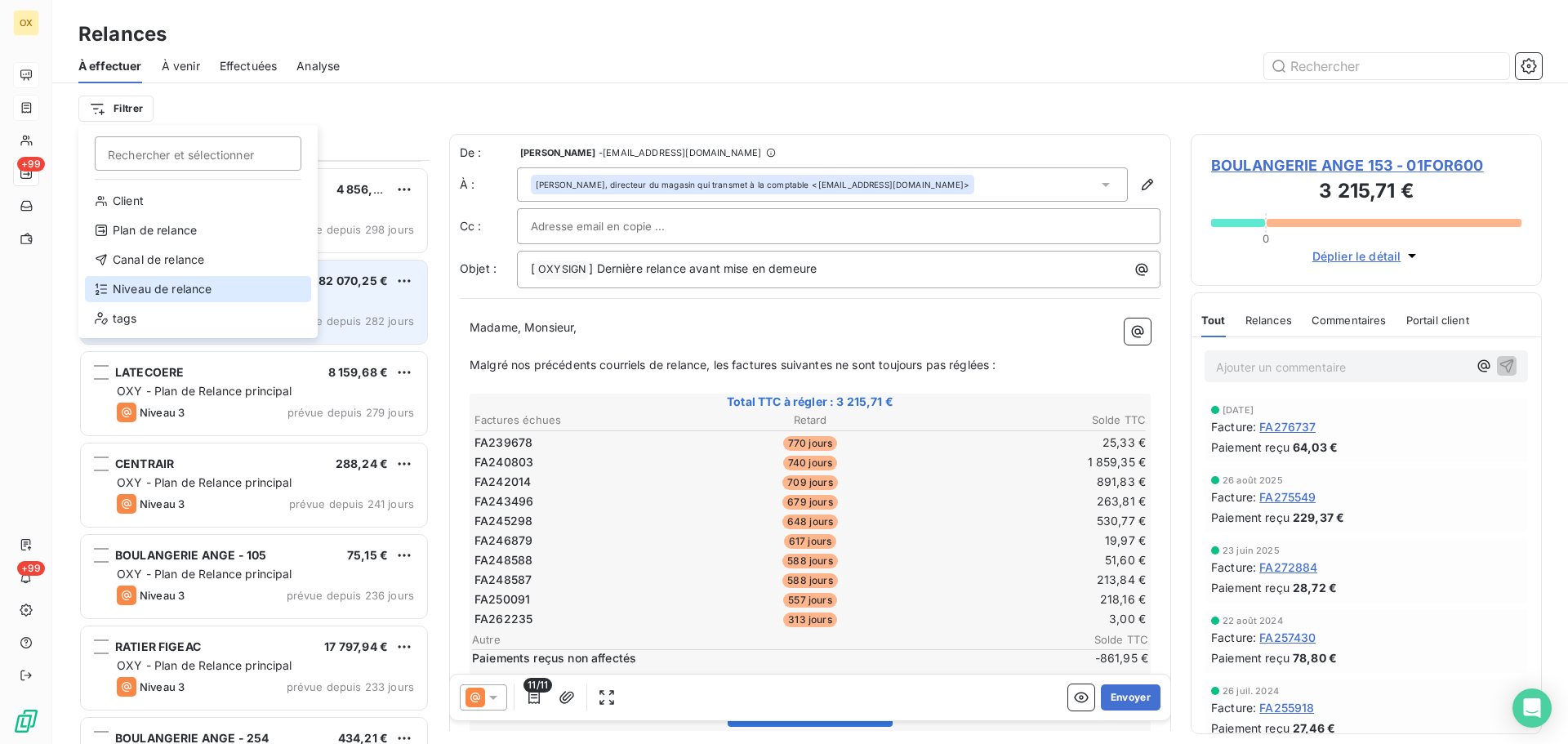
click at [166, 284] on div "Niveau de relance" at bounding box center [197, 289] width 226 height 26
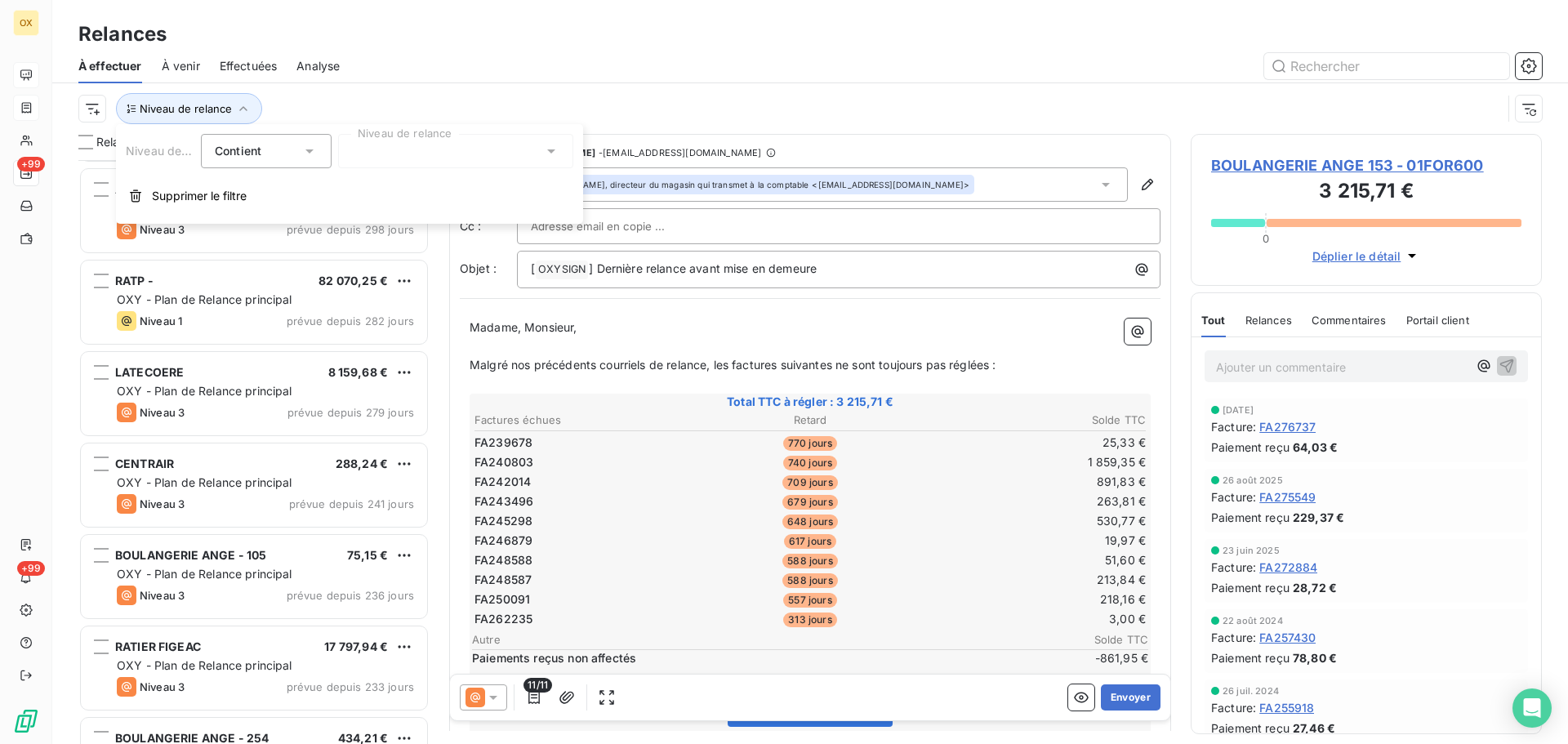
click at [370, 153] on div at bounding box center [456, 151] width 235 height 34
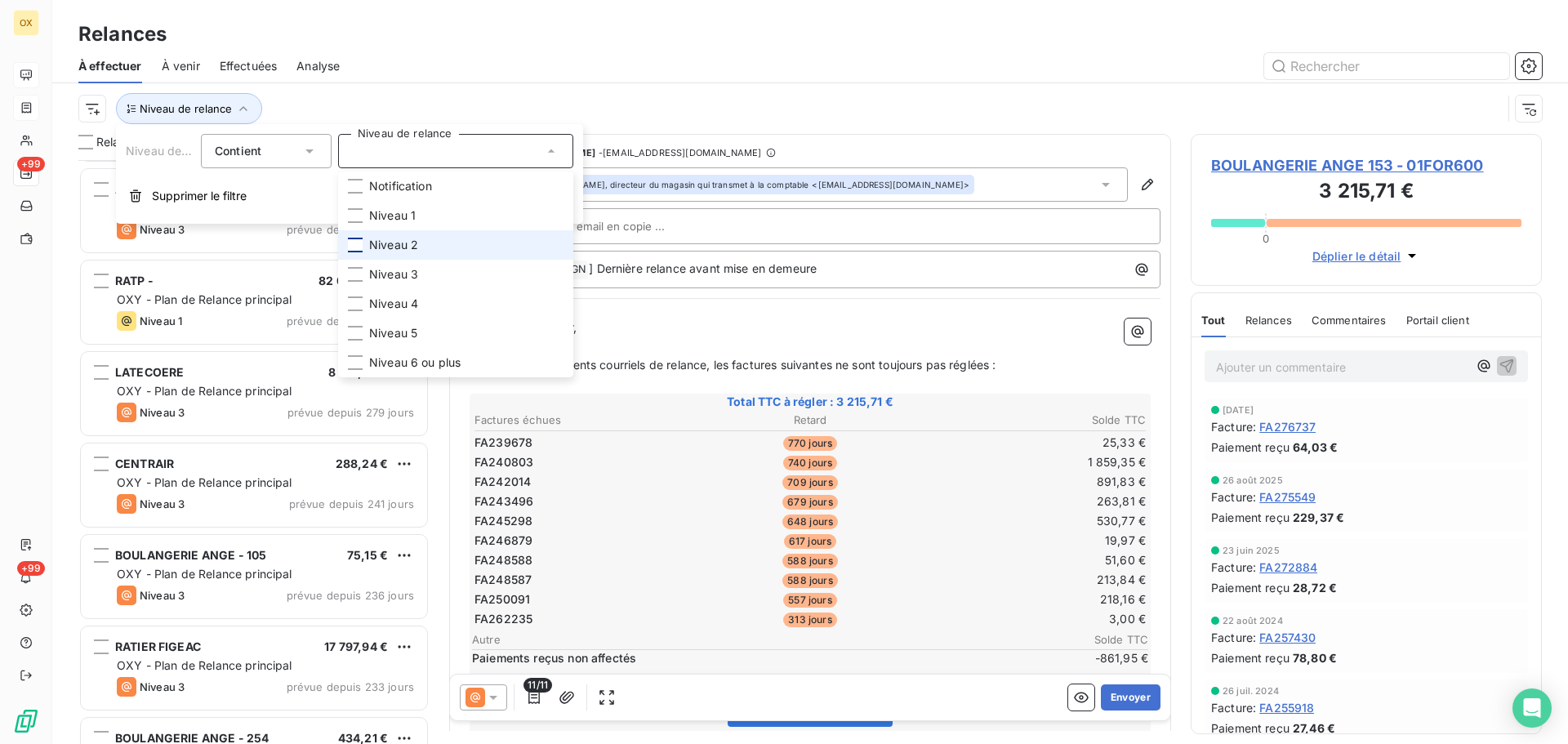
click at [351, 246] on div at bounding box center [355, 245] width 15 height 15
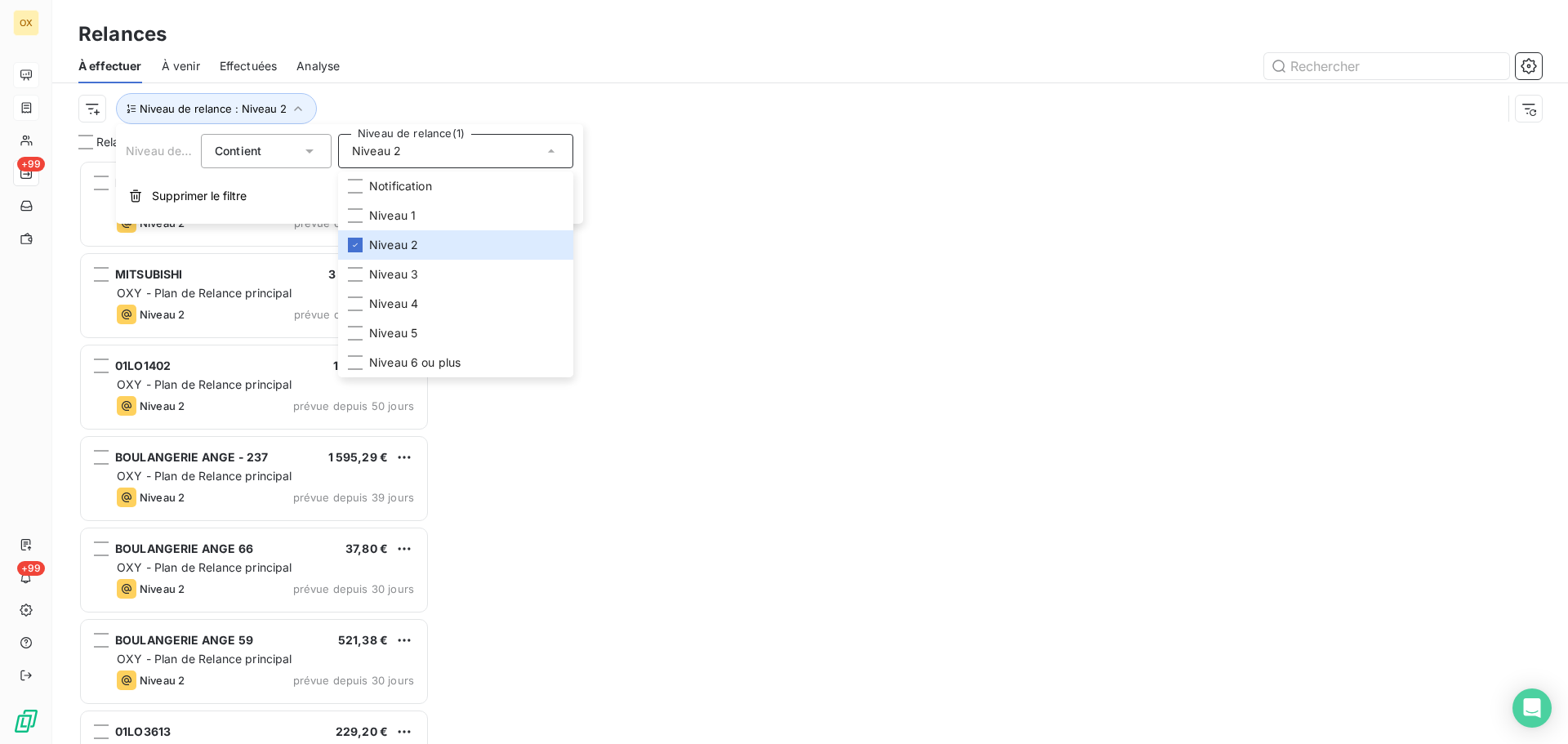
scroll to position [572, 339]
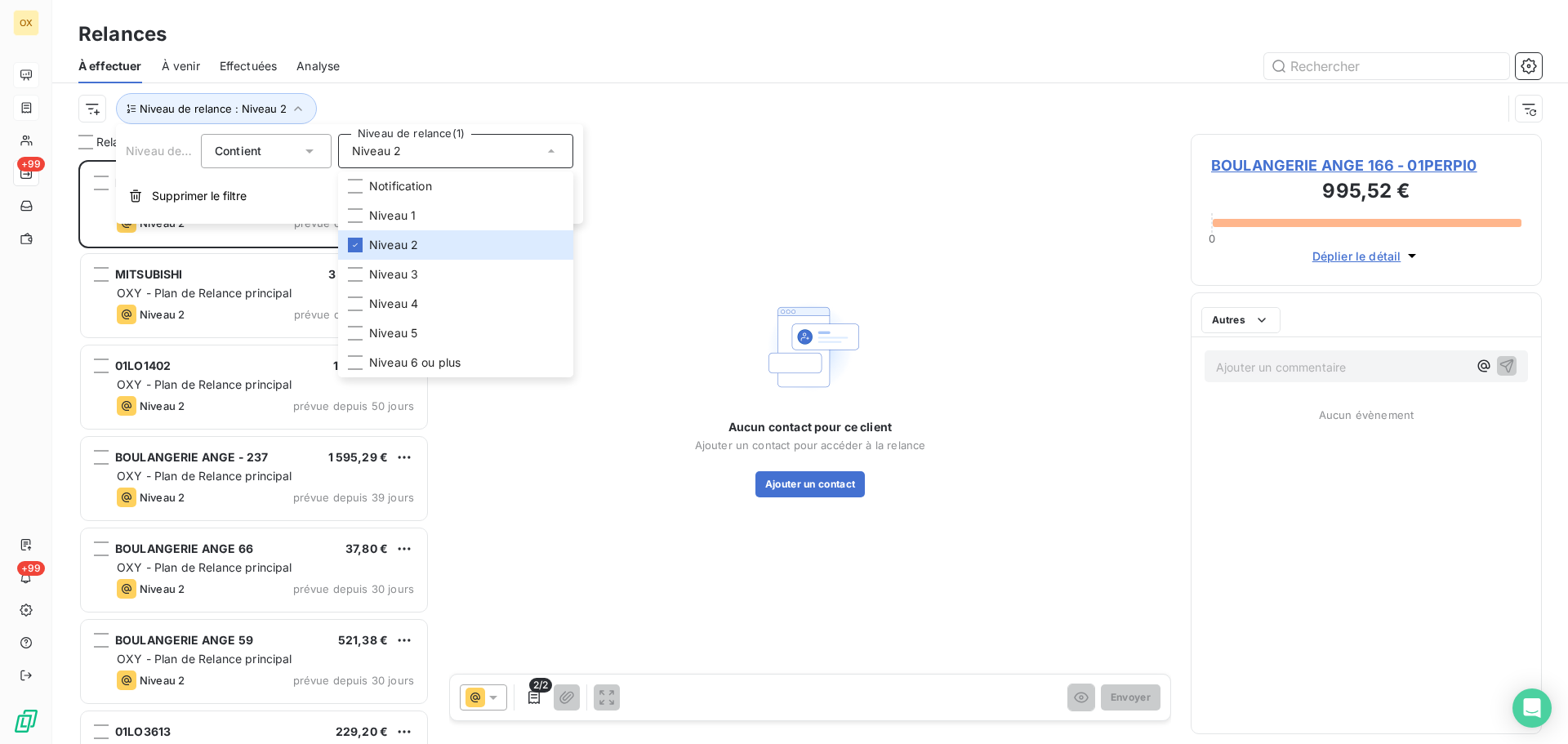
click at [446, 68] on div at bounding box center [951, 65] width 1183 height 26
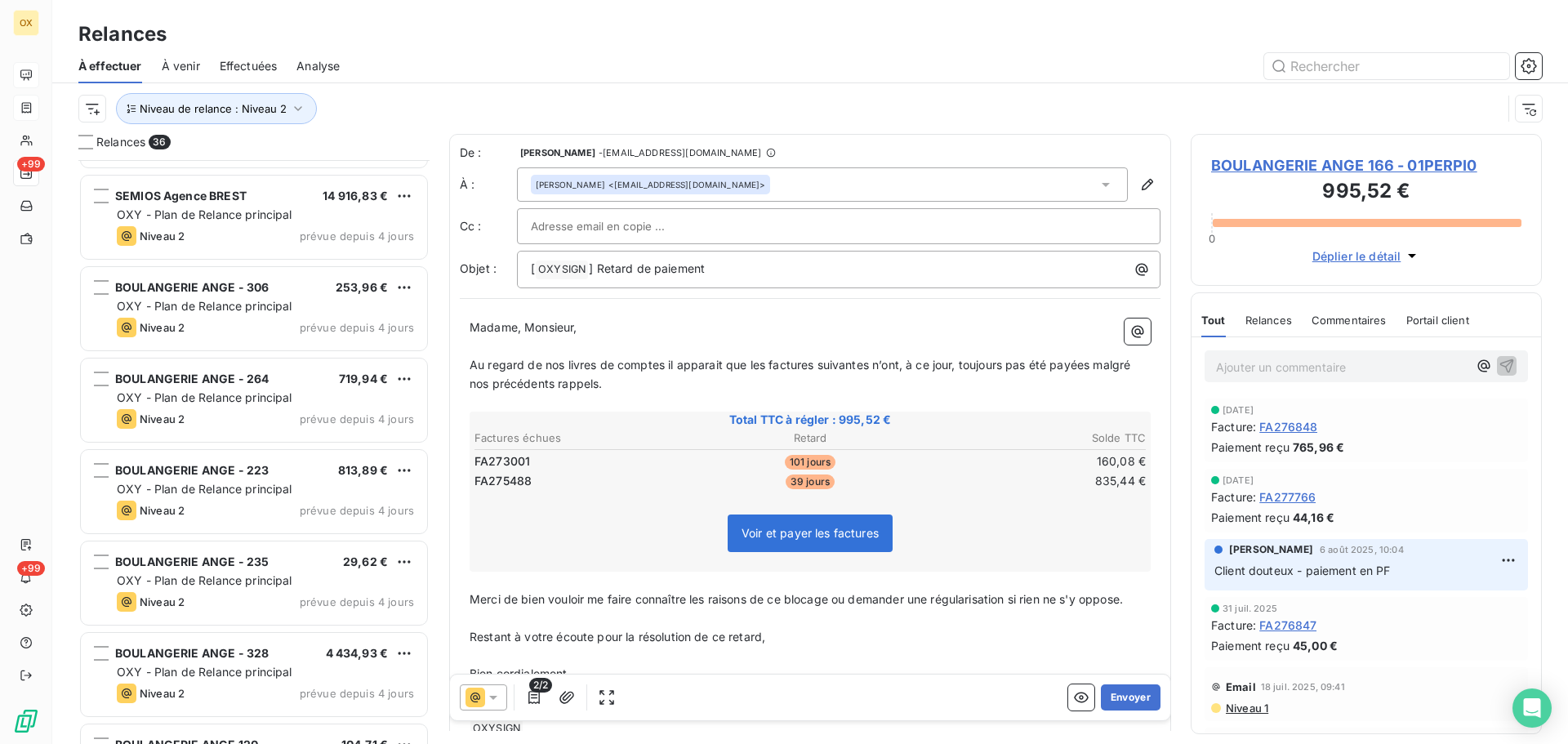
scroll to position [1716, 0]
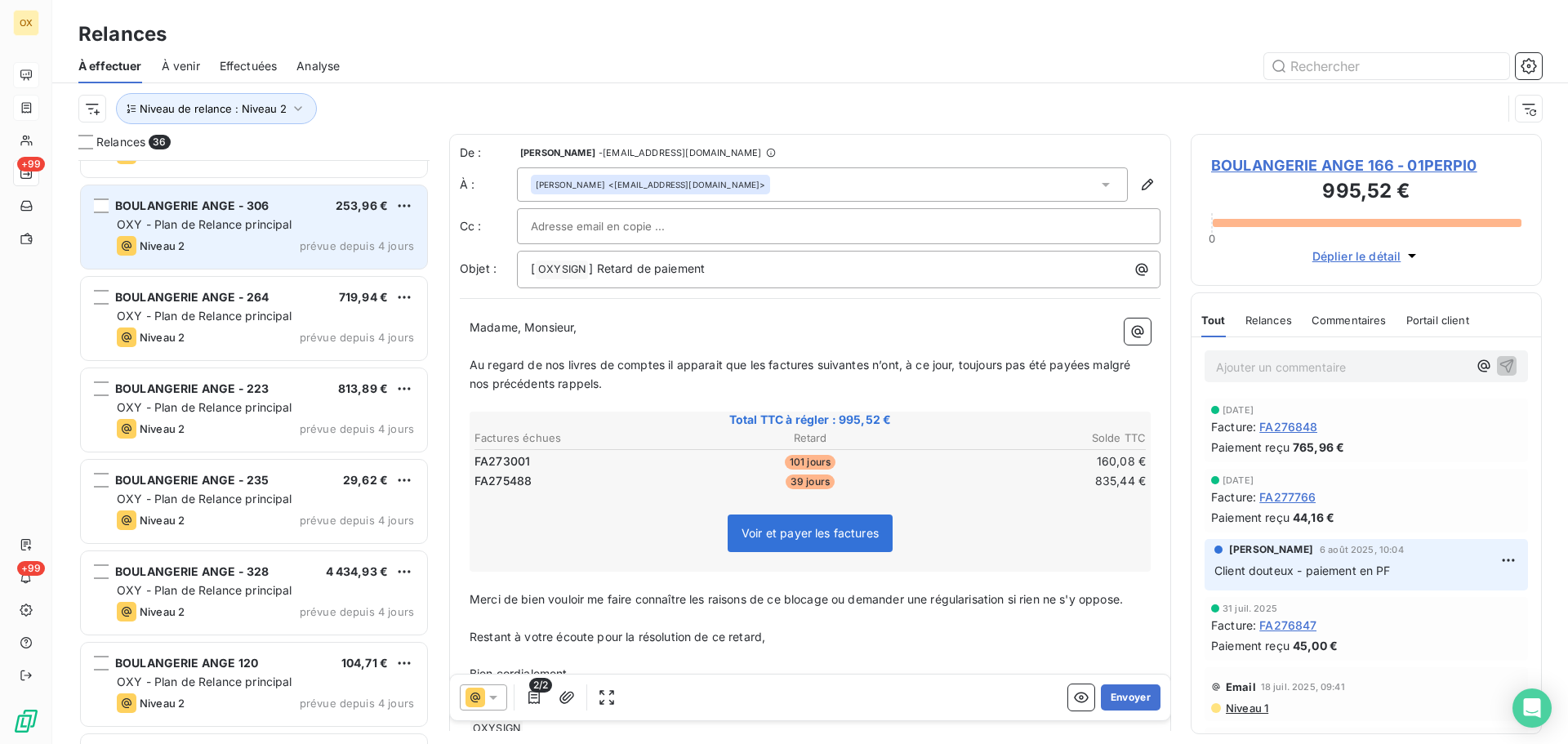
click at [276, 236] on div "Niveau 2 prévue depuis 4 jours" at bounding box center [265, 245] width 297 height 19
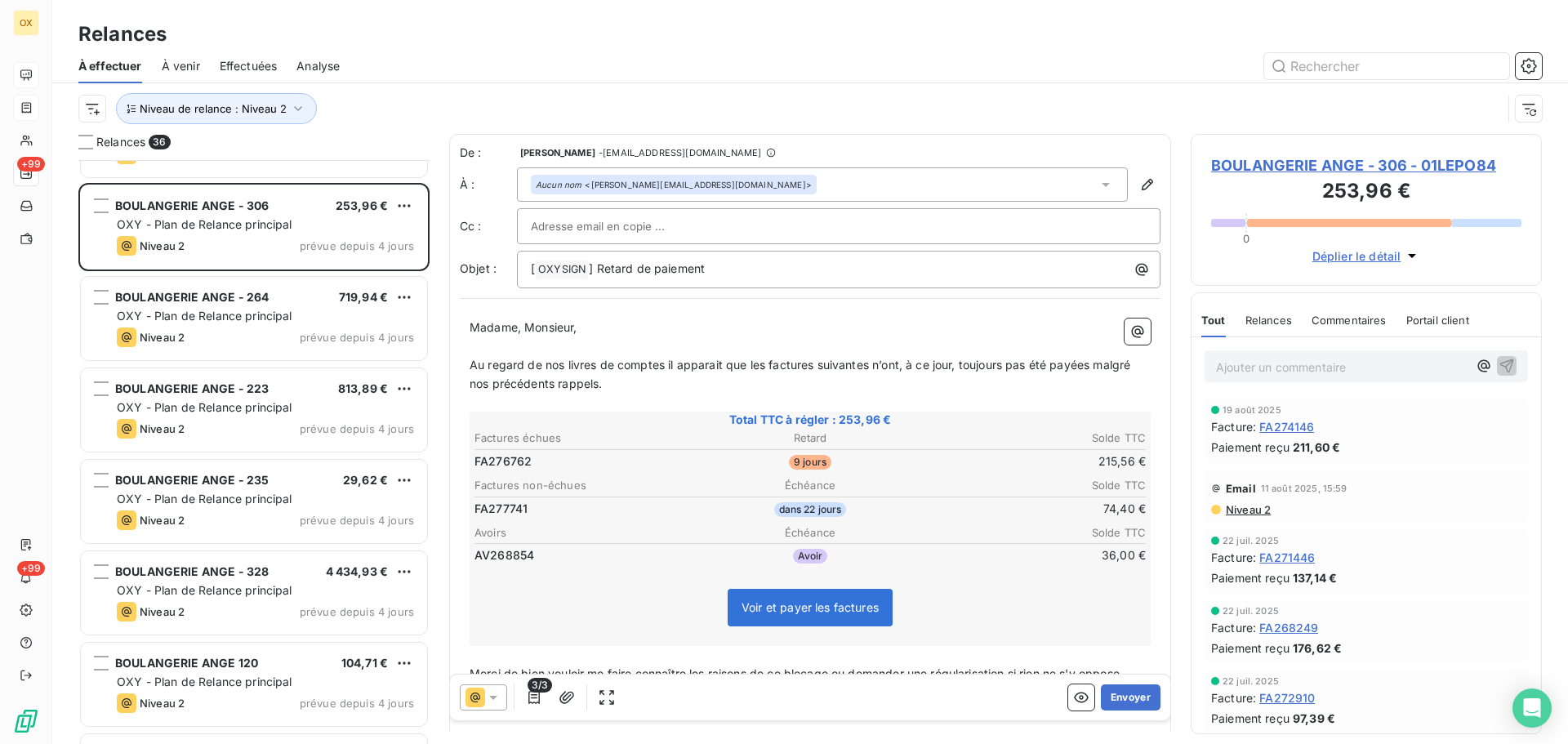
click at [800, 330] on p "Madame, Monsieur," at bounding box center [810, 327] width 681 height 18
drag, startPoint x: 632, startPoint y: 262, endPoint x: 600, endPoint y: 261, distance: 32.0
click at [600, 260] on p "[ OXYSIGN ﻿ ] Retard de paiement" at bounding box center [842, 269] width 624 height 19
drag, startPoint x: 522, startPoint y: 324, endPoint x: 469, endPoint y: 323, distance: 53.0
click at [469, 323] on div "Madame, Monsieur, ﻿ Au regard de nos livres de comptes il apparait que les fact…" at bounding box center [810, 566] width 701 height 514
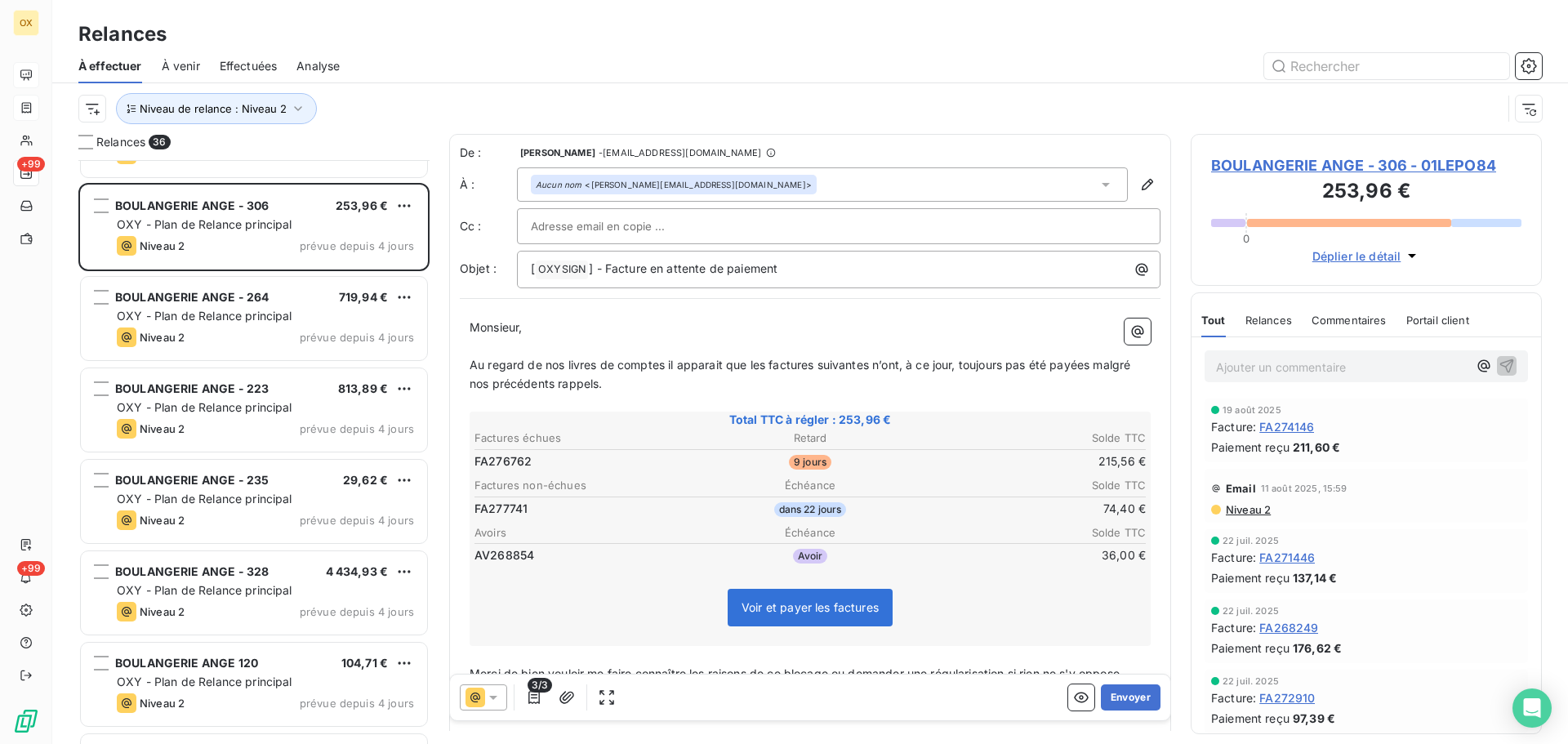
click at [765, 361] on span "Au regard de nos livres de comptes il apparait que les factures suivantes n’ont…" at bounding box center [801, 374] width 664 height 33
click at [808, 359] on span "Au regard de nos livres de comptes il apparait que la factures suivantes n’ont,…" at bounding box center [810, 374] width 681 height 33
click at [857, 358] on span "Au regard de nos livres de comptes il apparait que la facture suivantes n’ont, …" at bounding box center [807, 374] width 675 height 33
click at [882, 365] on span "Au regard de nos livres de comptes il apparait que la facture suivante n’ont, à…" at bounding box center [805, 374] width 670 height 33
drag, startPoint x: 1062, startPoint y: 363, endPoint x: 1074, endPoint y: 379, distance: 20.0
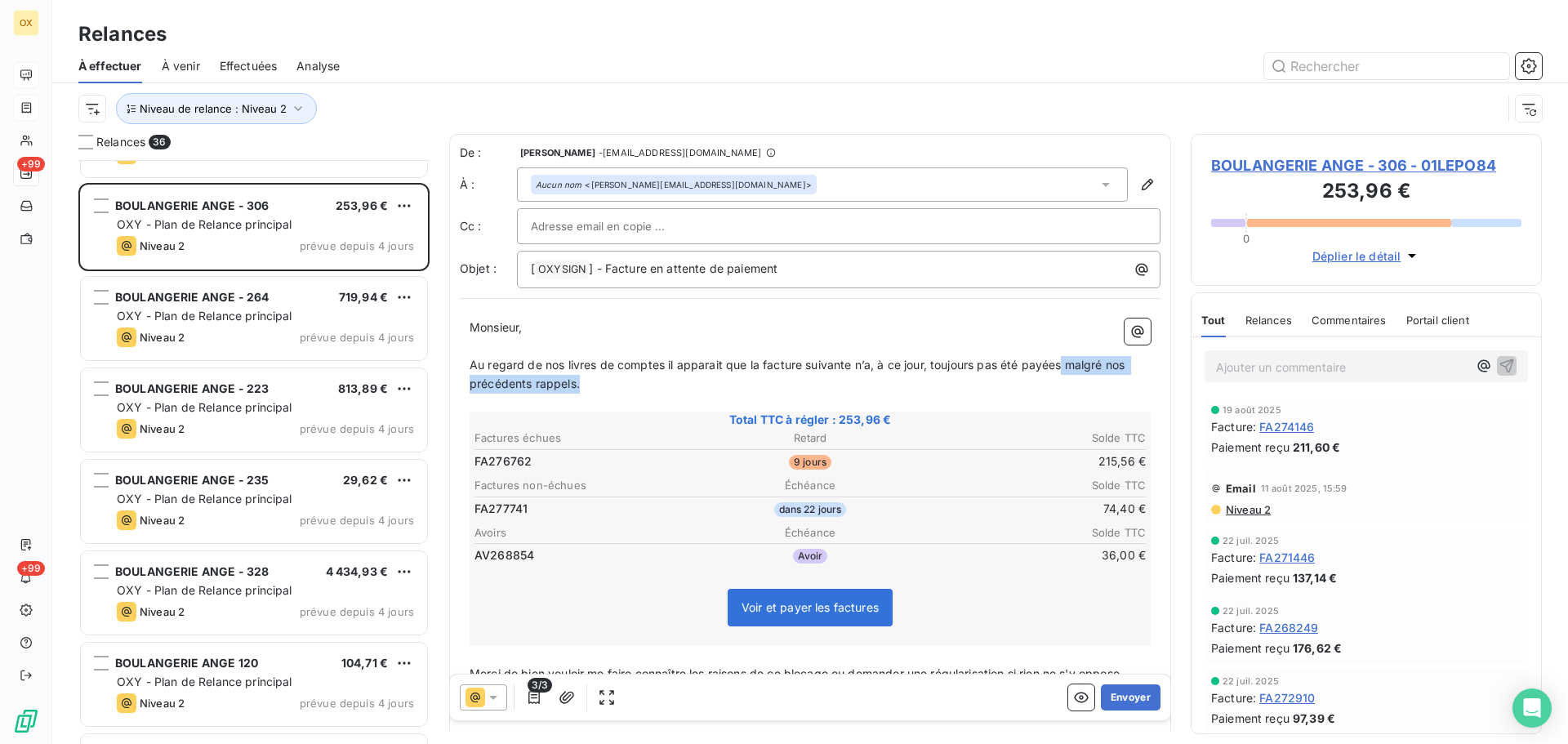
click at [1074, 379] on p "Au regard de nos livres de comptes il apparait que la facture suivante n’a, à c…" at bounding box center [810, 375] width 681 height 38
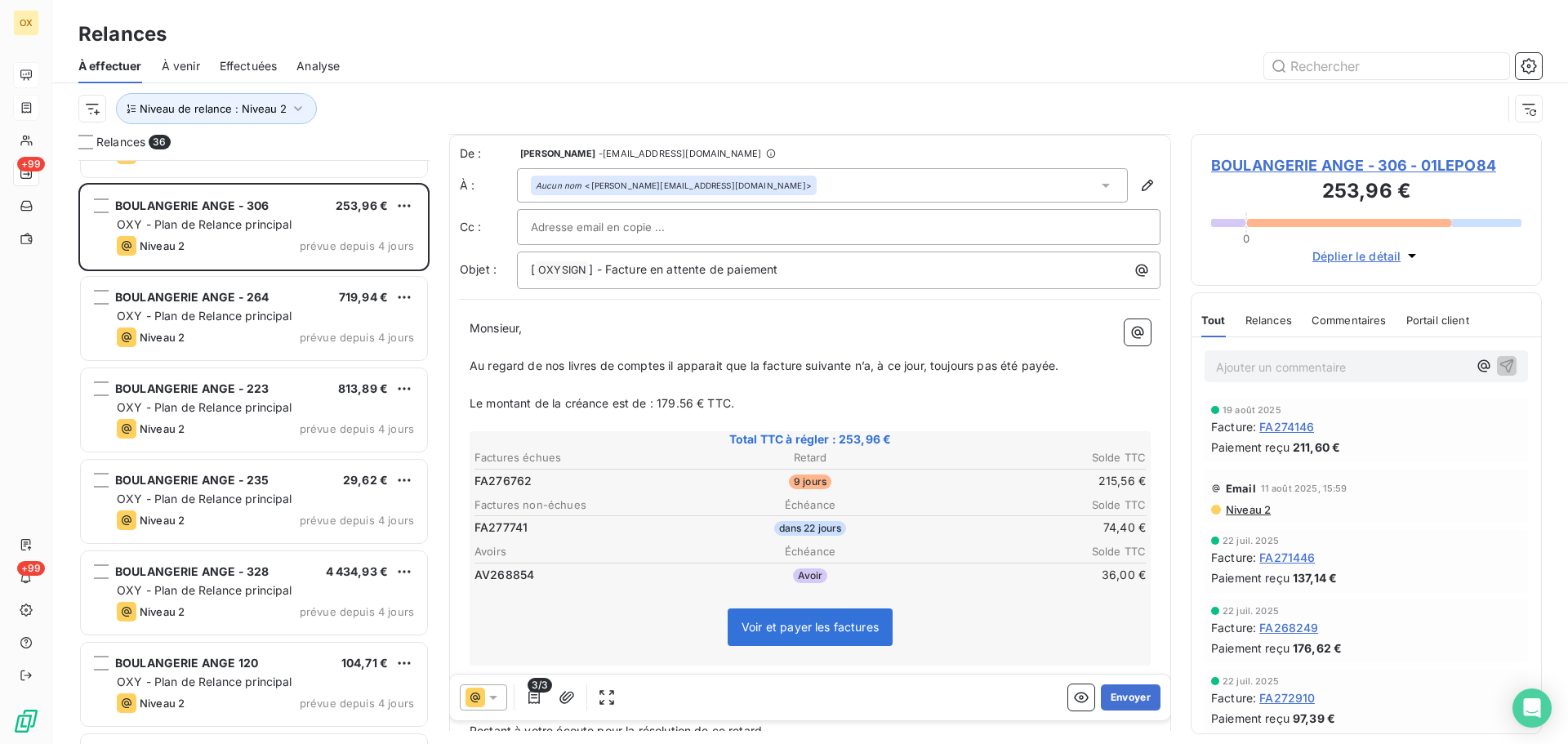
scroll to position [82, 0]
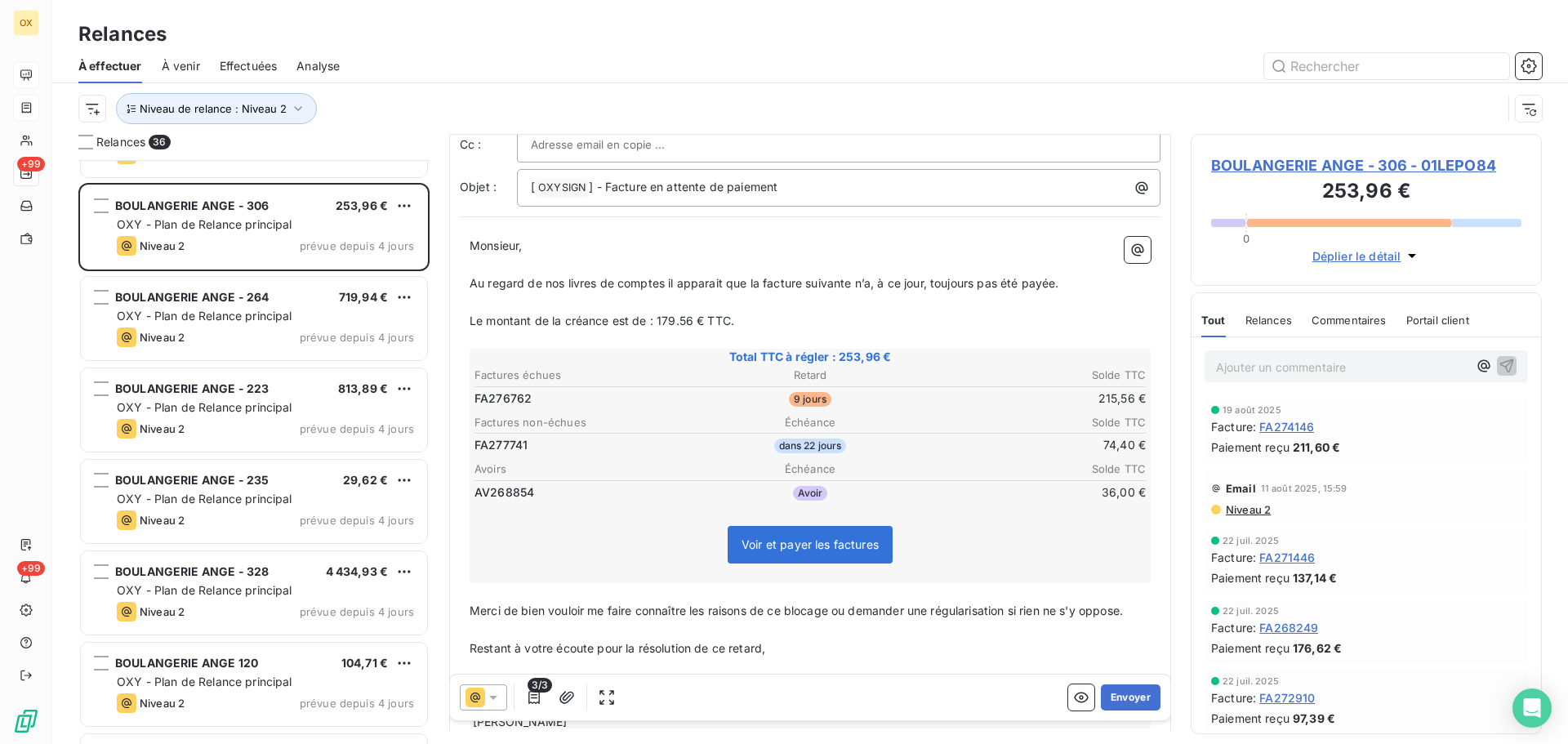
click at [761, 315] on p "Le montant de la créance est de : 179.56 € TTC." at bounding box center [810, 322] width 681 height 18
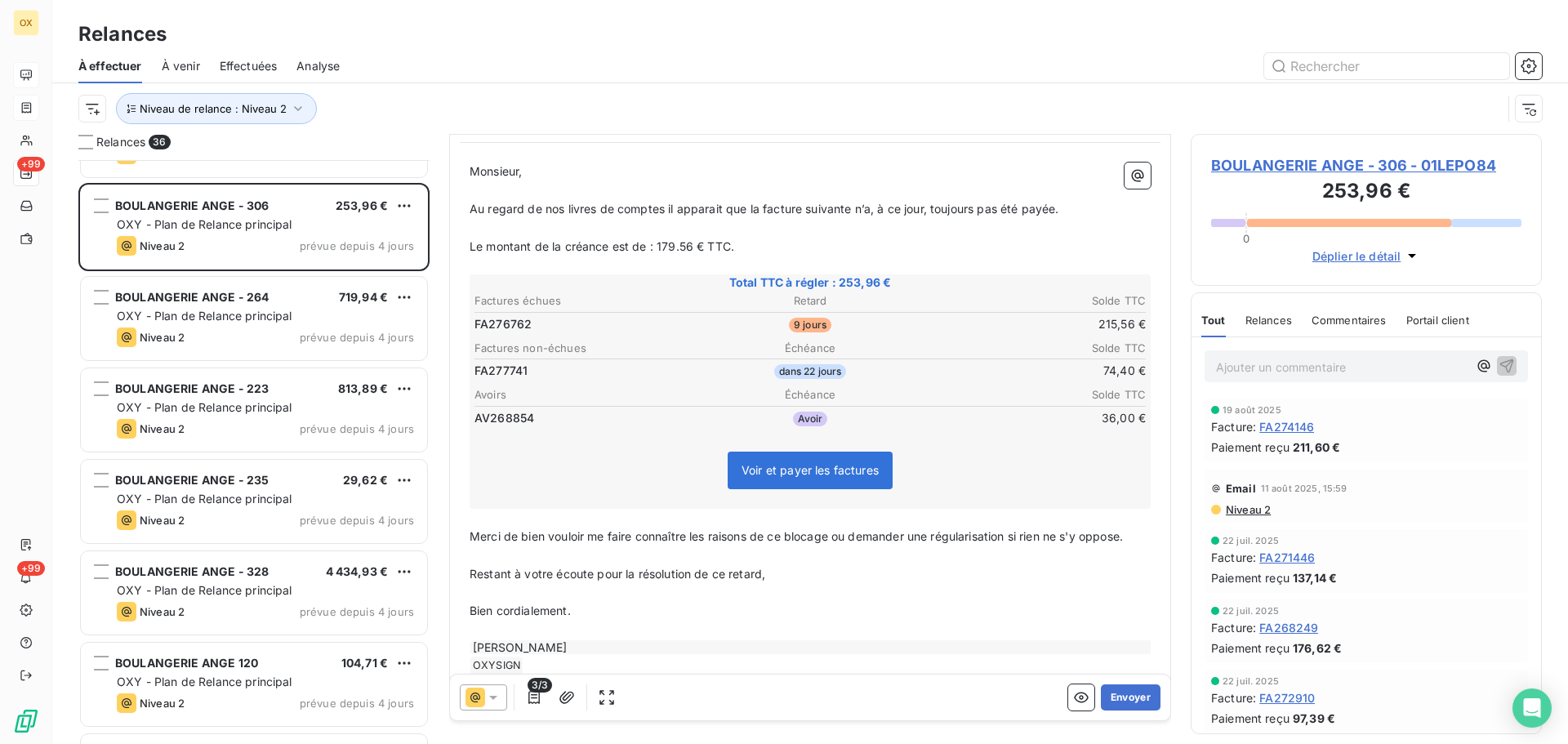
scroll to position [189, 0]
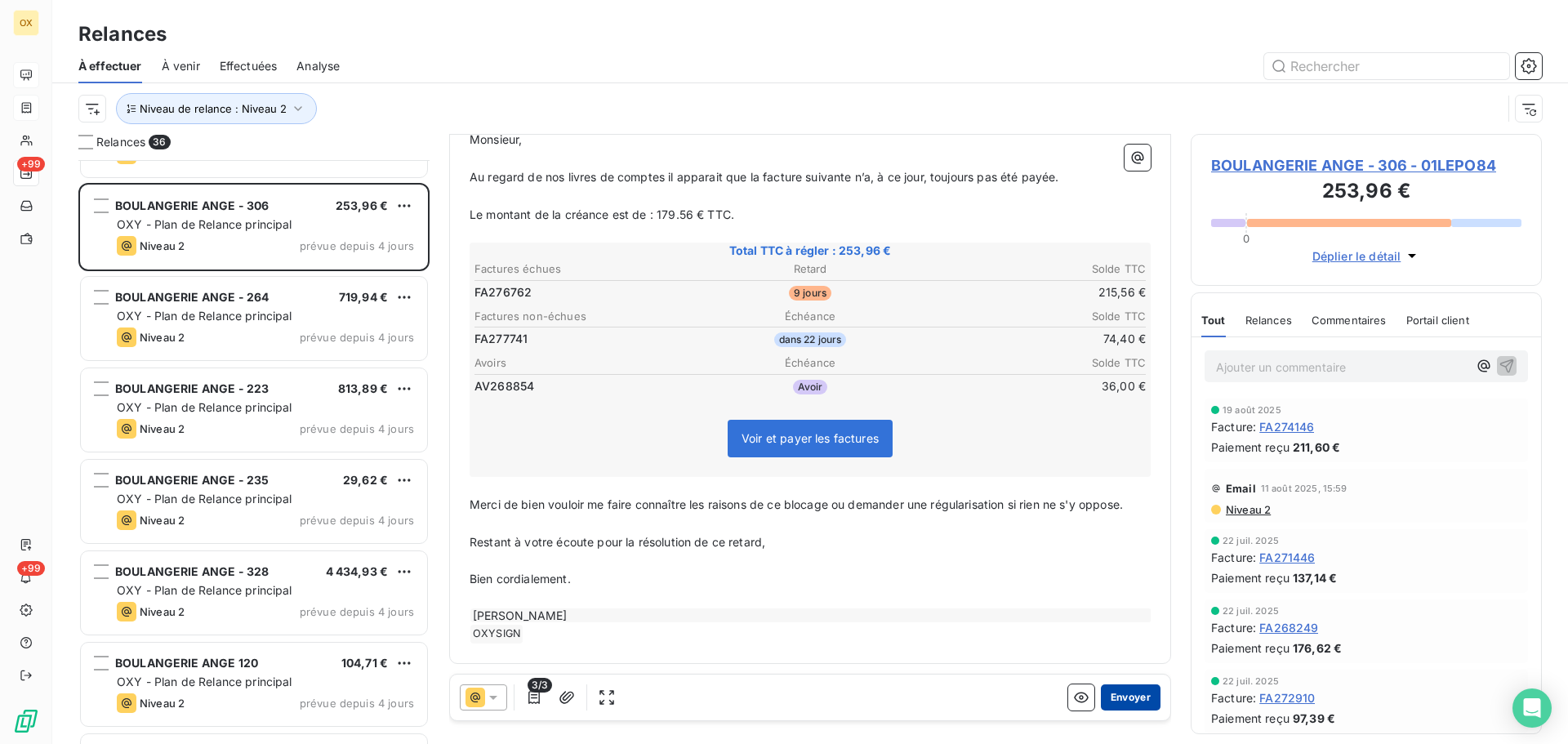
click at [1120, 694] on button "Envoyer" at bounding box center [1130, 697] width 60 height 26
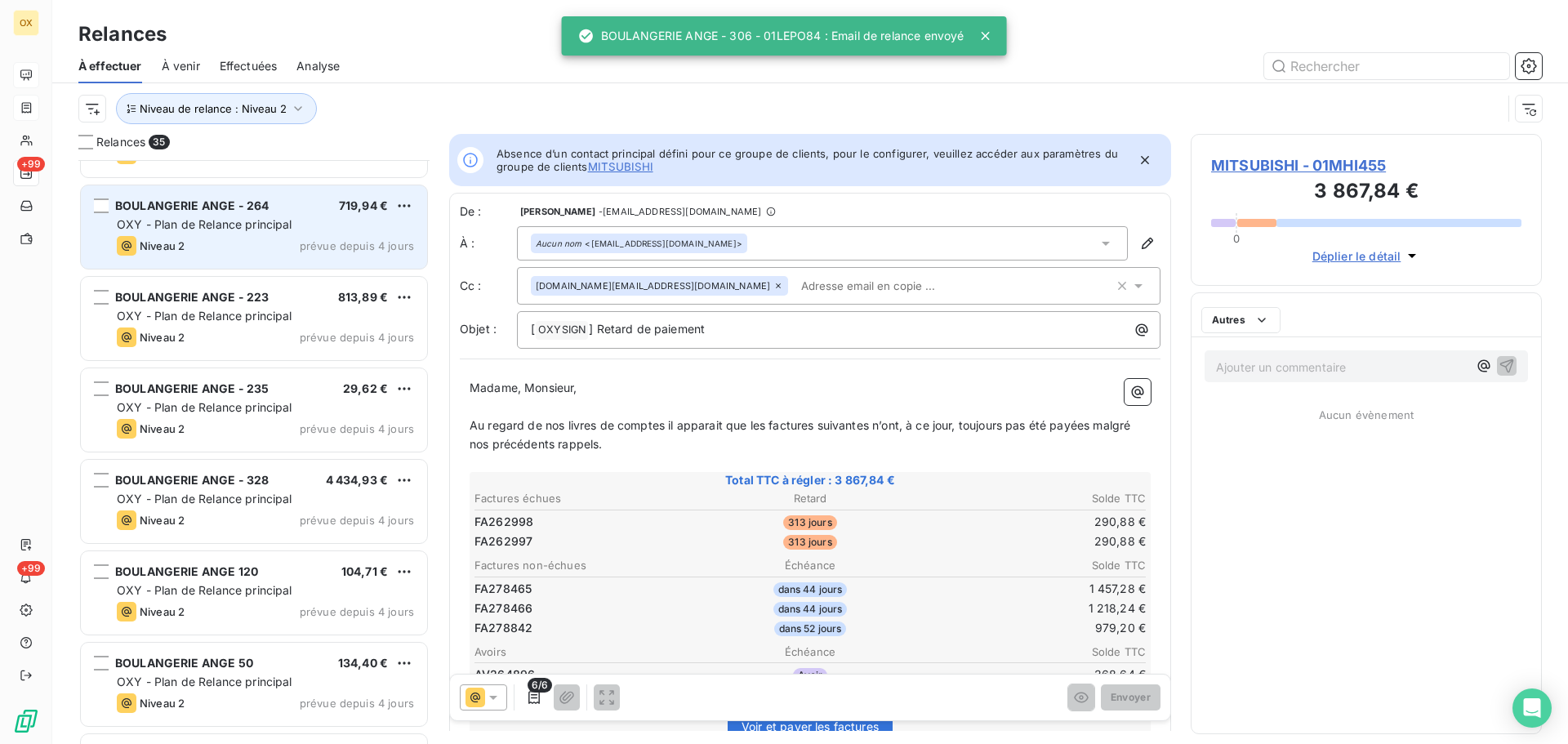
click at [266, 237] on div "Niveau 2 prévue depuis 4 jours" at bounding box center [265, 245] width 297 height 19
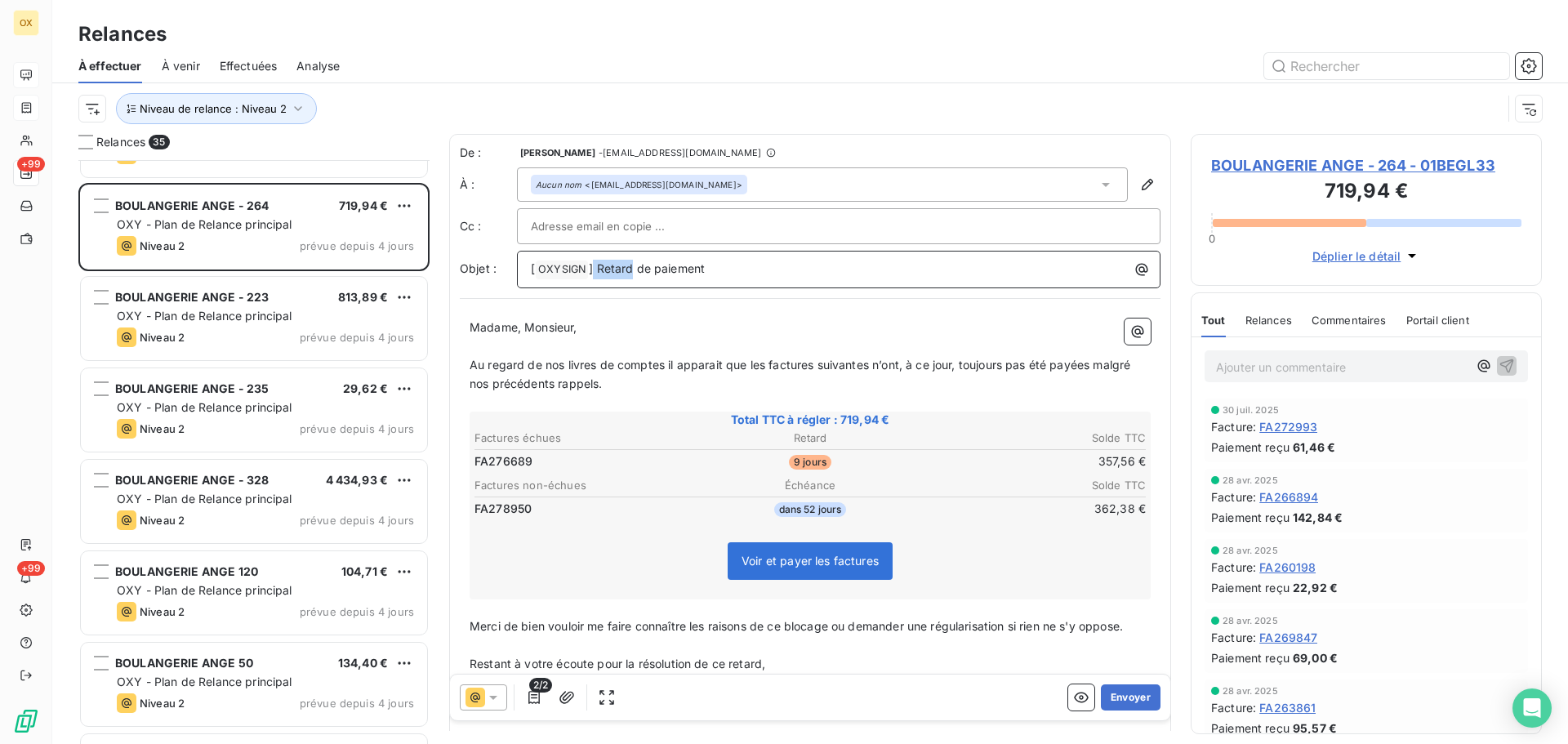
drag, startPoint x: 632, startPoint y: 267, endPoint x: 597, endPoint y: 266, distance: 35.0
click at [595, 266] on span "] Retard de paiement" at bounding box center [647, 268] width 116 height 14
click at [666, 332] on p "Madame, Monsieur," at bounding box center [810, 327] width 681 height 18
drag, startPoint x: 632, startPoint y: 265, endPoint x: 598, endPoint y: 265, distance: 34.0
click at [598, 265] on span "] Retard de paiement" at bounding box center [647, 268] width 116 height 14
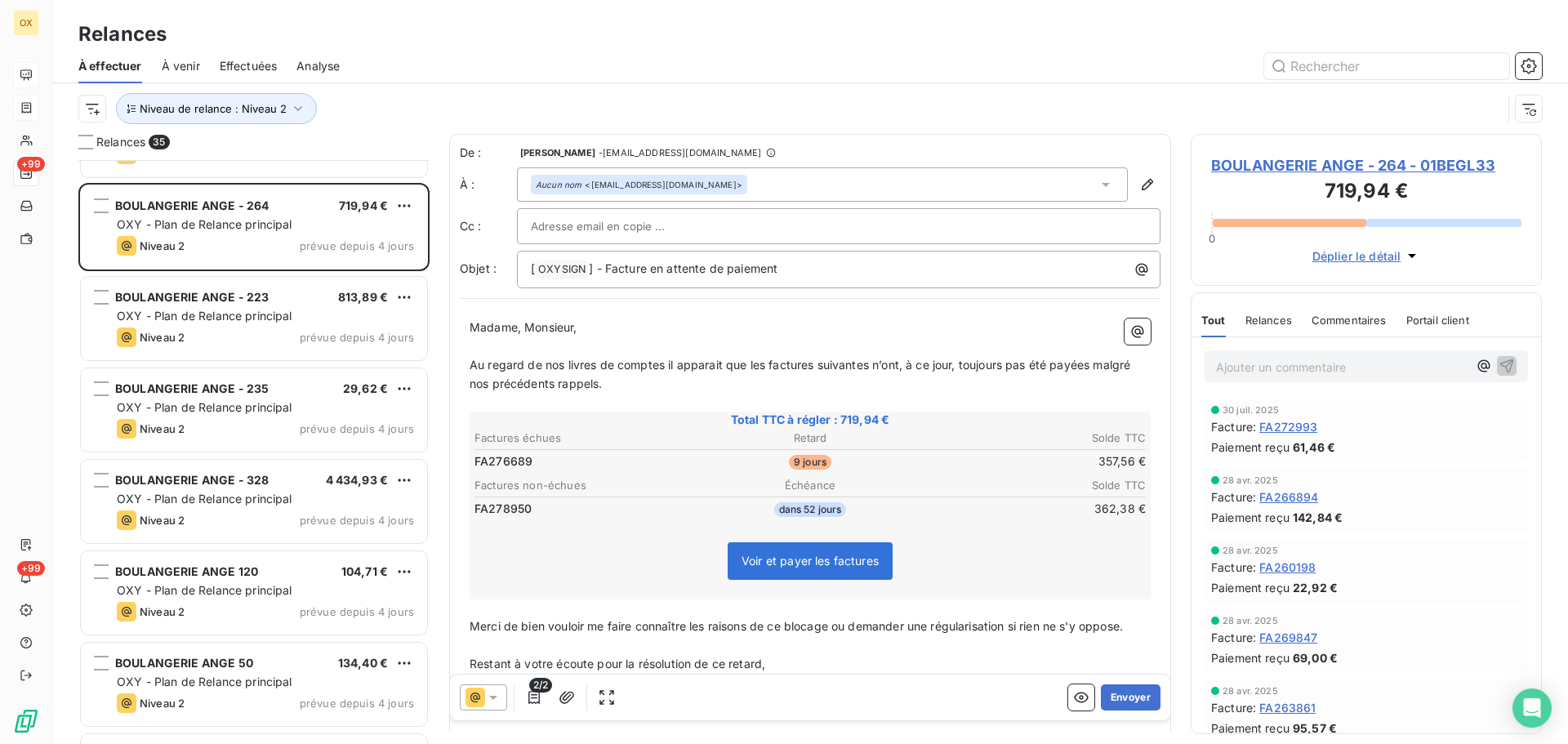
click at [490, 692] on icon at bounding box center [493, 697] width 16 height 16
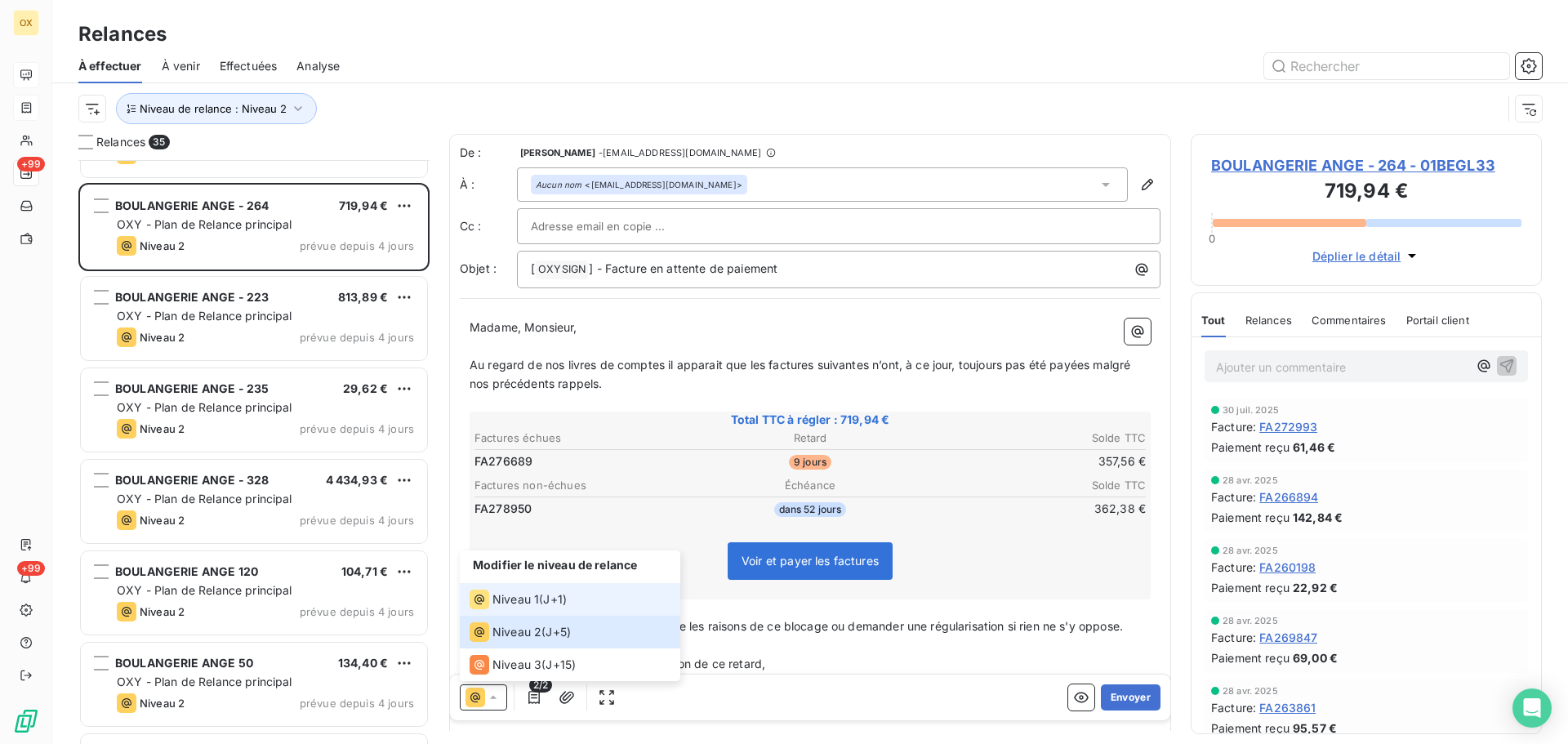
click at [504, 600] on span "Niveau 1" at bounding box center [515, 599] width 46 height 16
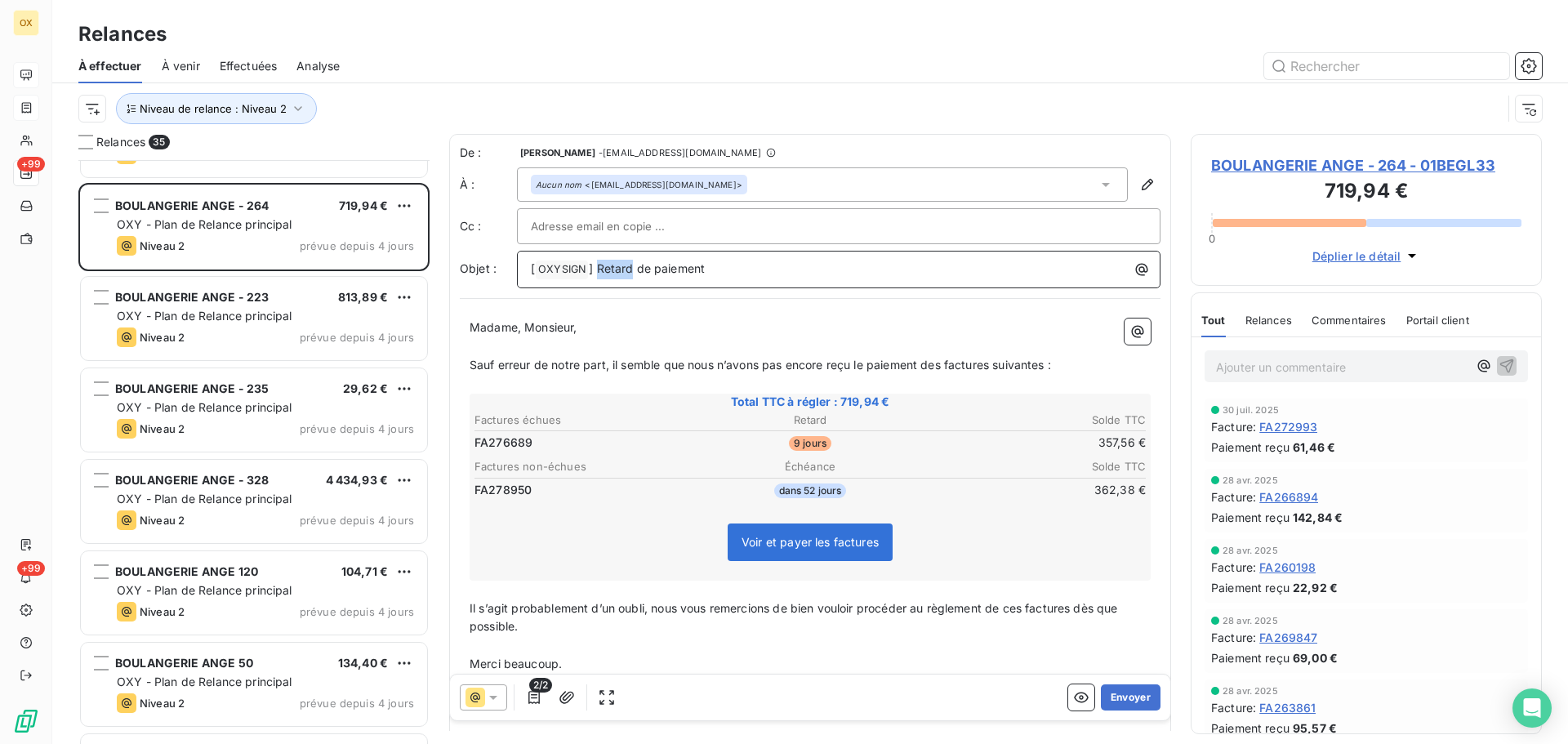
drag, startPoint x: 632, startPoint y: 271, endPoint x: 598, endPoint y: 264, distance: 34.7
click at [598, 264] on span "] Retard de paiement" at bounding box center [647, 268] width 116 height 14
click at [941, 365] on span "Sauf erreur de notre part, il semble que nous n’avons pas encore reçu le paieme…" at bounding box center [760, 364] width 582 height 14
drag, startPoint x: 945, startPoint y: 360, endPoint x: 985, endPoint y: 364, distance: 40.2
click at [944, 360] on span "Sauf erreur de notre part, il semble que nous n’avons pas encore reçu le paieme…" at bounding box center [760, 364] width 582 height 14
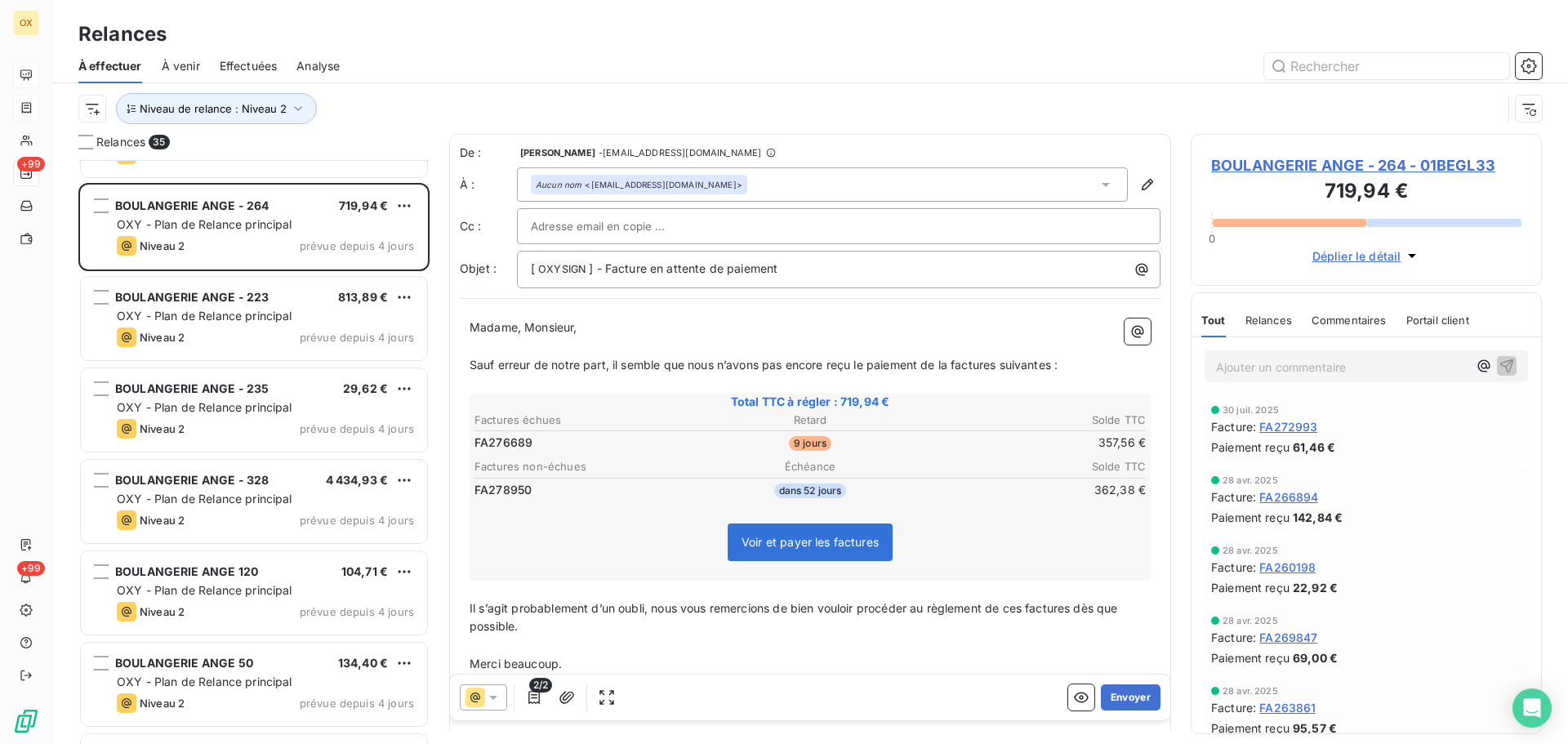
click at [999, 360] on span "Sauf erreur de notre part, il semble que nous n’avons pas encore reçu le paieme…" at bounding box center [763, 364] width 588 height 14
click at [1051, 356] on p "Sauf erreur de notre part, il semble que nous n’avons pas encore reçu le paieme…" at bounding box center [810, 365] width 681 height 18
drag, startPoint x: 1026, startPoint y: 611, endPoint x: 1085, endPoint y: 604, distance: 59.4
click at [1027, 611] on span "Il s’agit probablement d’un oubli, nous vous remercions de bien vouloir procéde…" at bounding box center [795, 617] width 652 height 33
drag, startPoint x: 1083, startPoint y: 606, endPoint x: 1110, endPoint y: 605, distance: 27.0
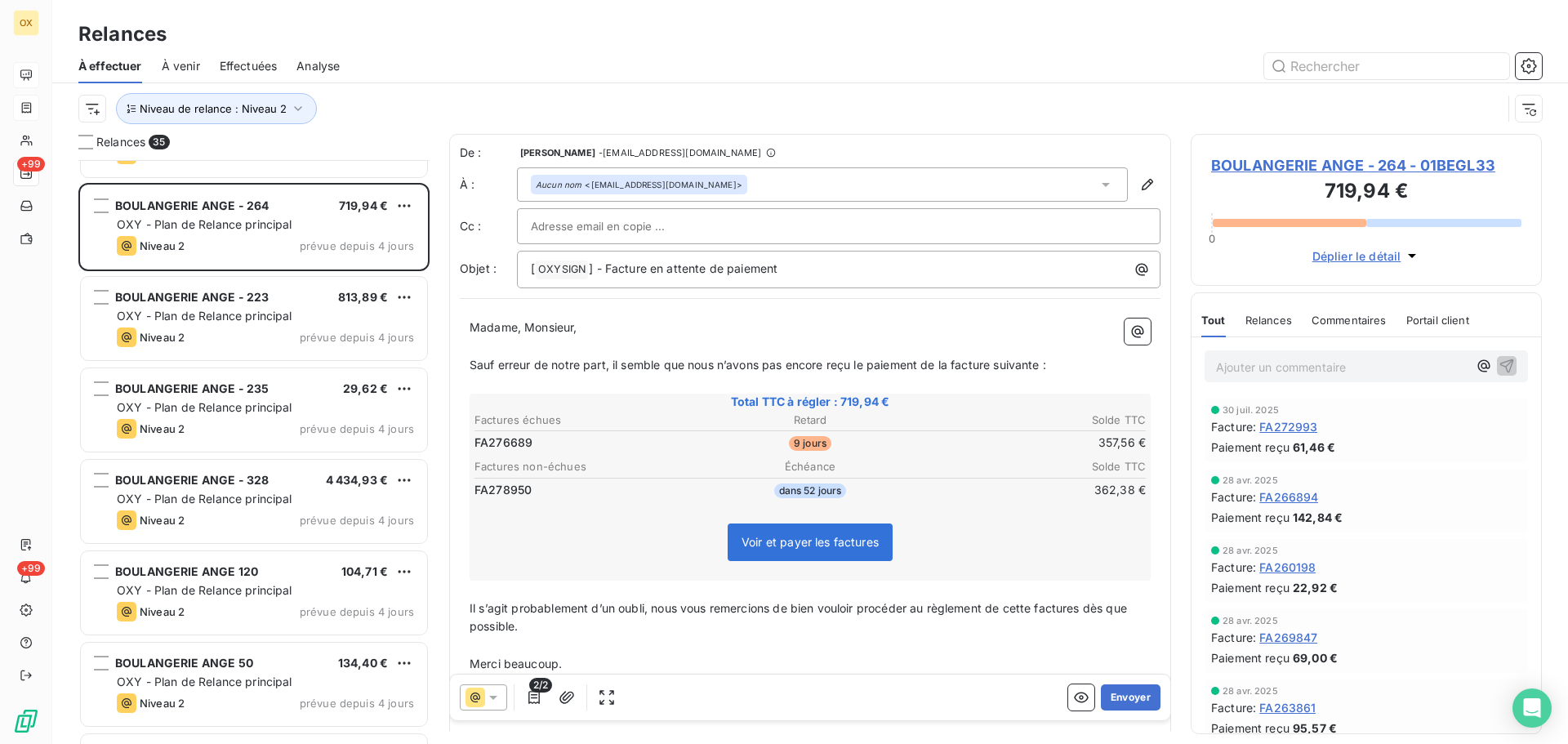
click at [1083, 606] on span "Il s’agit probablement d’un oubli, nous vous remercions de bien vouloir procéde…" at bounding box center [800, 617] width 661 height 33
click at [1107, 694] on button "Envoyer" at bounding box center [1130, 697] width 60 height 26
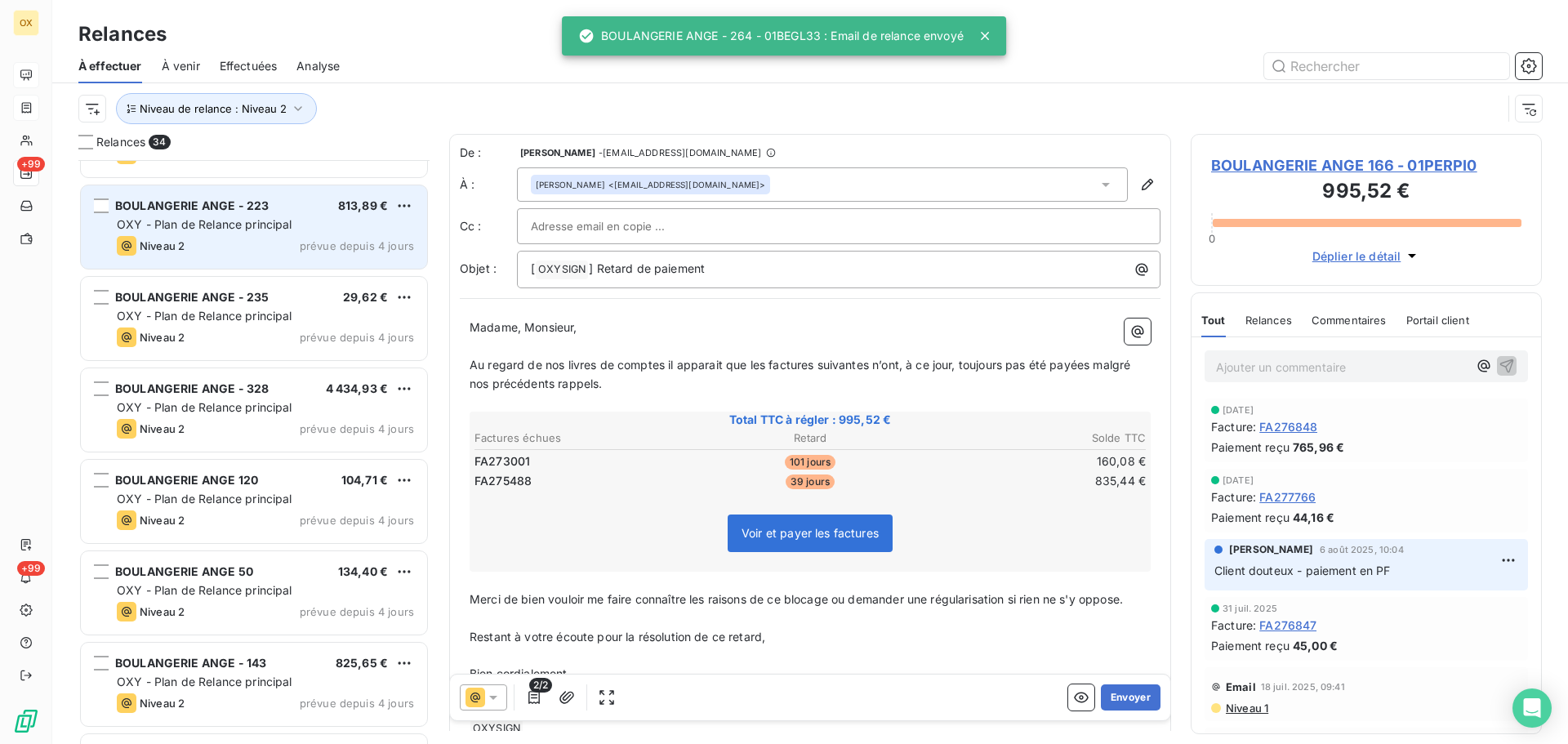
click at [228, 236] on div "Niveau 2 prévue depuis 4 jours" at bounding box center [265, 245] width 297 height 19
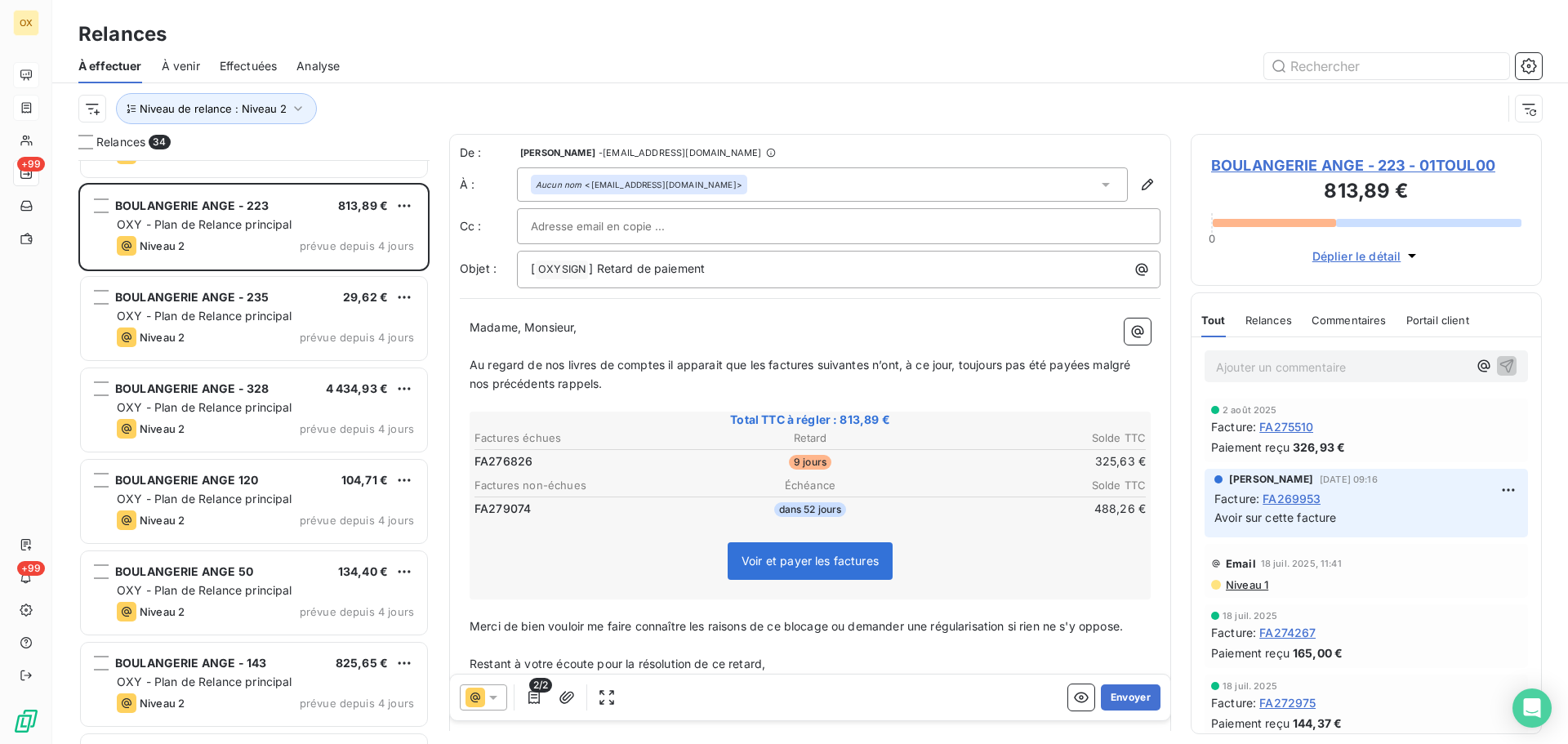
click at [492, 694] on icon at bounding box center [493, 697] width 16 height 16
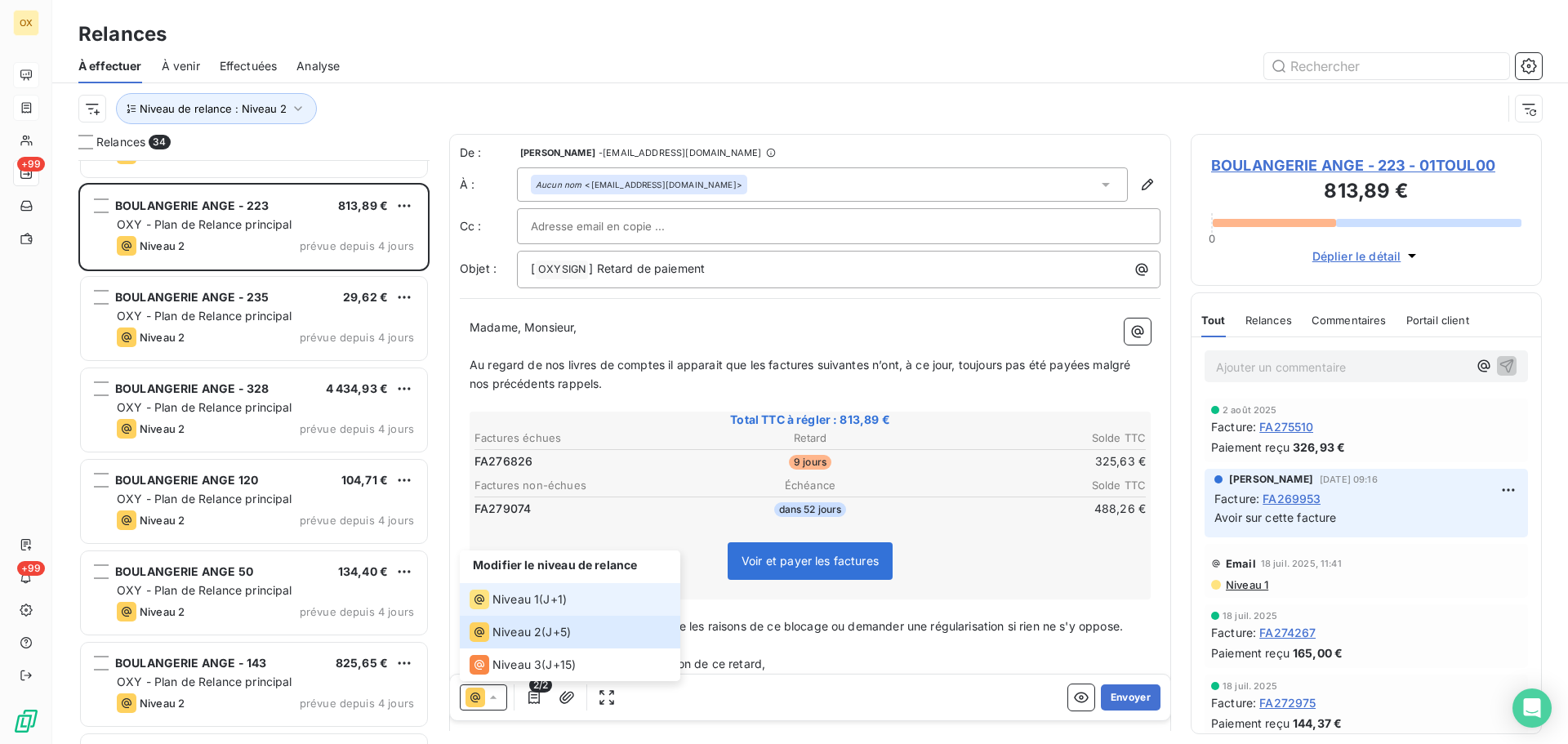
click at [496, 605] on span "Niveau 1" at bounding box center [515, 599] width 46 height 16
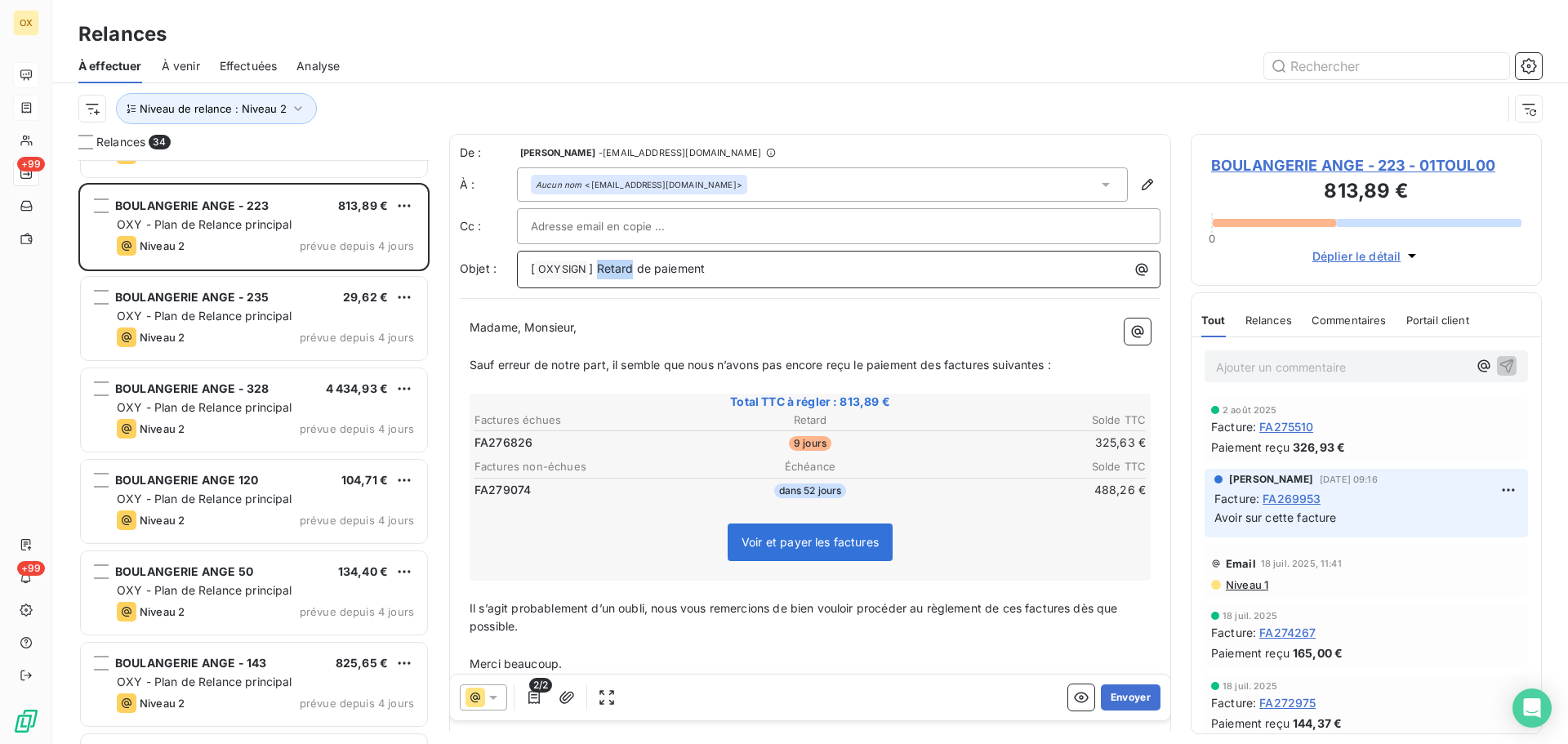
drag, startPoint x: 632, startPoint y: 269, endPoint x: 599, endPoint y: 263, distance: 33.5
click at [599, 263] on span "] Retard de paiement" at bounding box center [647, 268] width 116 height 14
click at [942, 359] on span "Sauf erreur de notre part, il semble que nous n’avons pas encore reçu le paieme…" at bounding box center [760, 364] width 582 height 14
click at [999, 364] on span "Sauf erreur de notre part, il semble que nous n’avons pas encore reçu le paieme…" at bounding box center [763, 364] width 588 height 14
drag, startPoint x: 1048, startPoint y: 360, endPoint x: 1062, endPoint y: 360, distance: 14.0
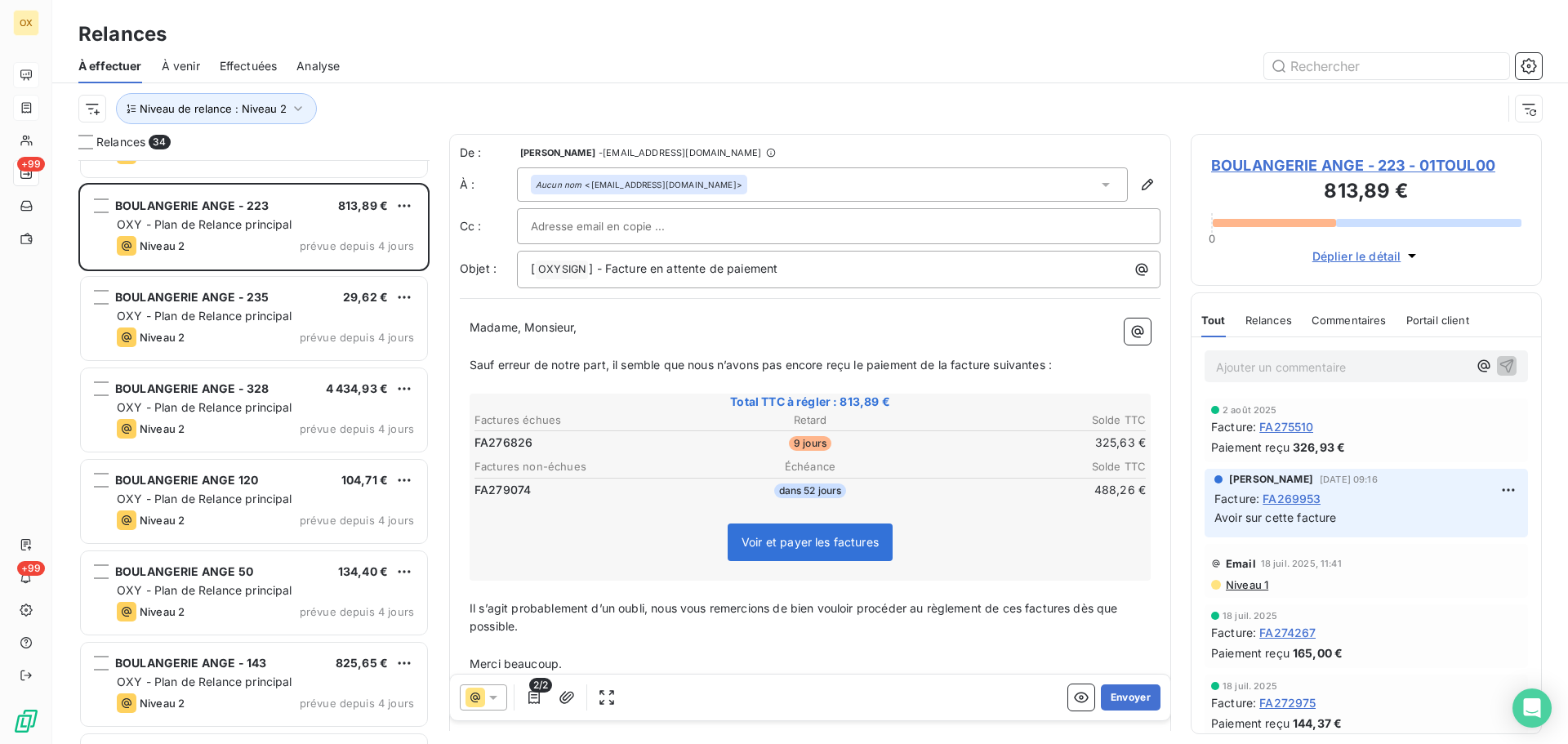
click at [1048, 359] on span "Sauf erreur de notre part, il semble que nous n’avons pas encore reçu le paieme…" at bounding box center [760, 364] width 582 height 14
click at [1075, 604] on span "Il s’agit probablement d’un oubli, nous vous remercions de bien vouloir procéde…" at bounding box center [795, 617] width 652 height 33
click at [1029, 605] on span "Il s’agit probablement d’un oubli, nous vous remercions de bien vouloir procéde…" at bounding box center [792, 617] width 646 height 33
click at [1017, 647] on p "﻿" at bounding box center [810, 646] width 681 height 18
click at [1121, 699] on button "Envoyer" at bounding box center [1130, 697] width 60 height 26
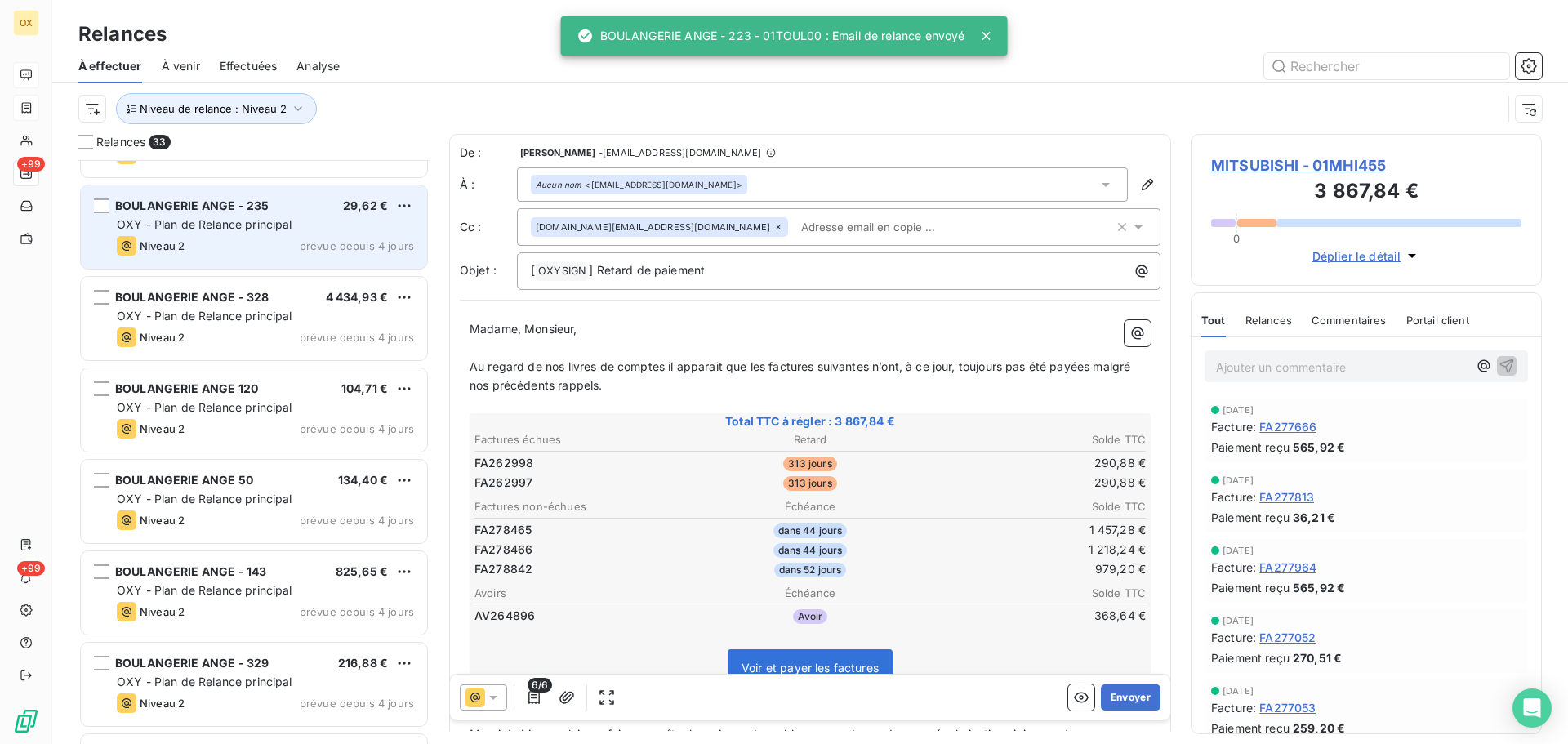
click at [268, 220] on span "OXY - Plan de Relance principal" at bounding box center [204, 224] width 176 height 14
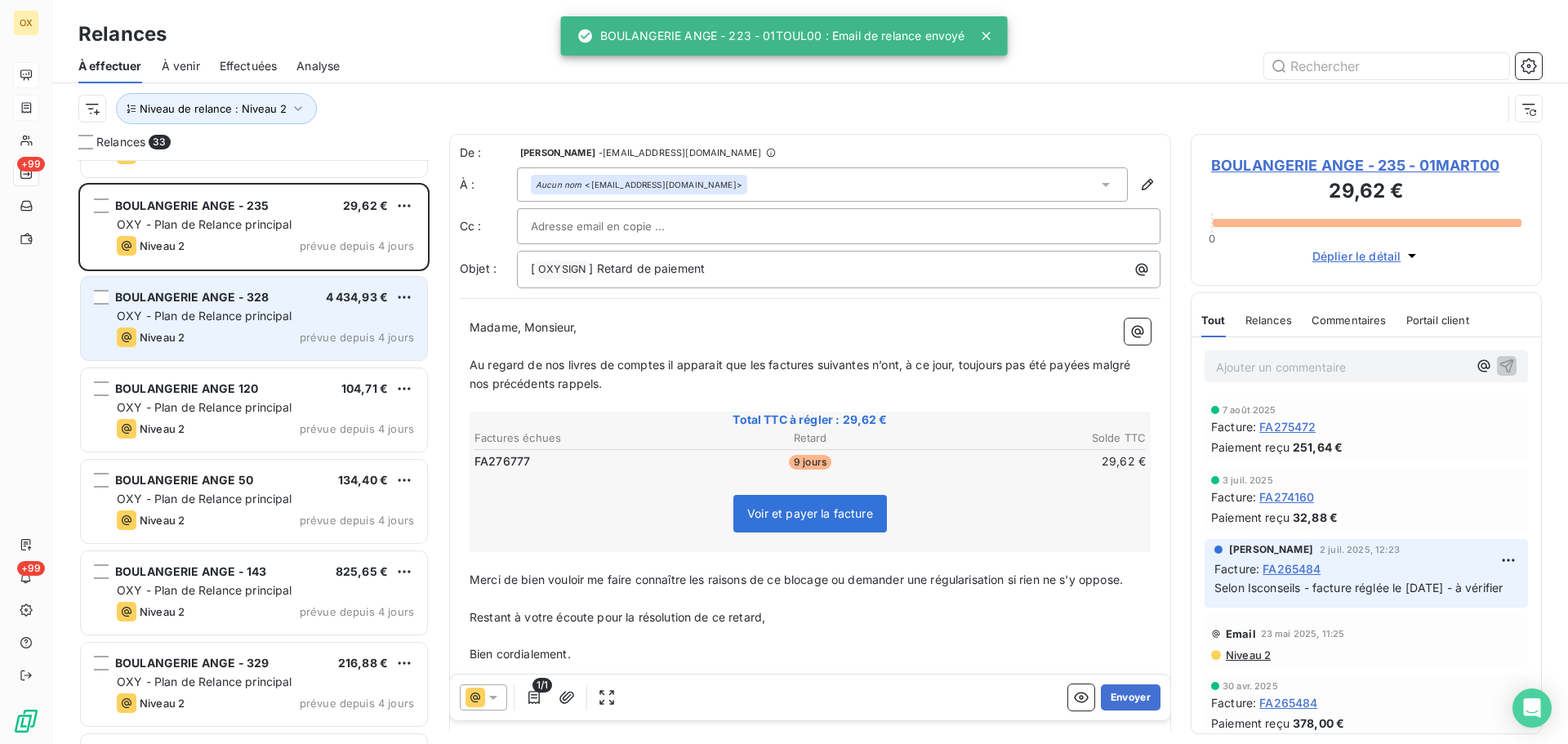
click at [307, 307] on div "BOULANGERIE ANGE - 328 4 434,93 € OXY - Plan de Relance principal Niveau 2 prév…" at bounding box center [254, 318] width 346 height 83
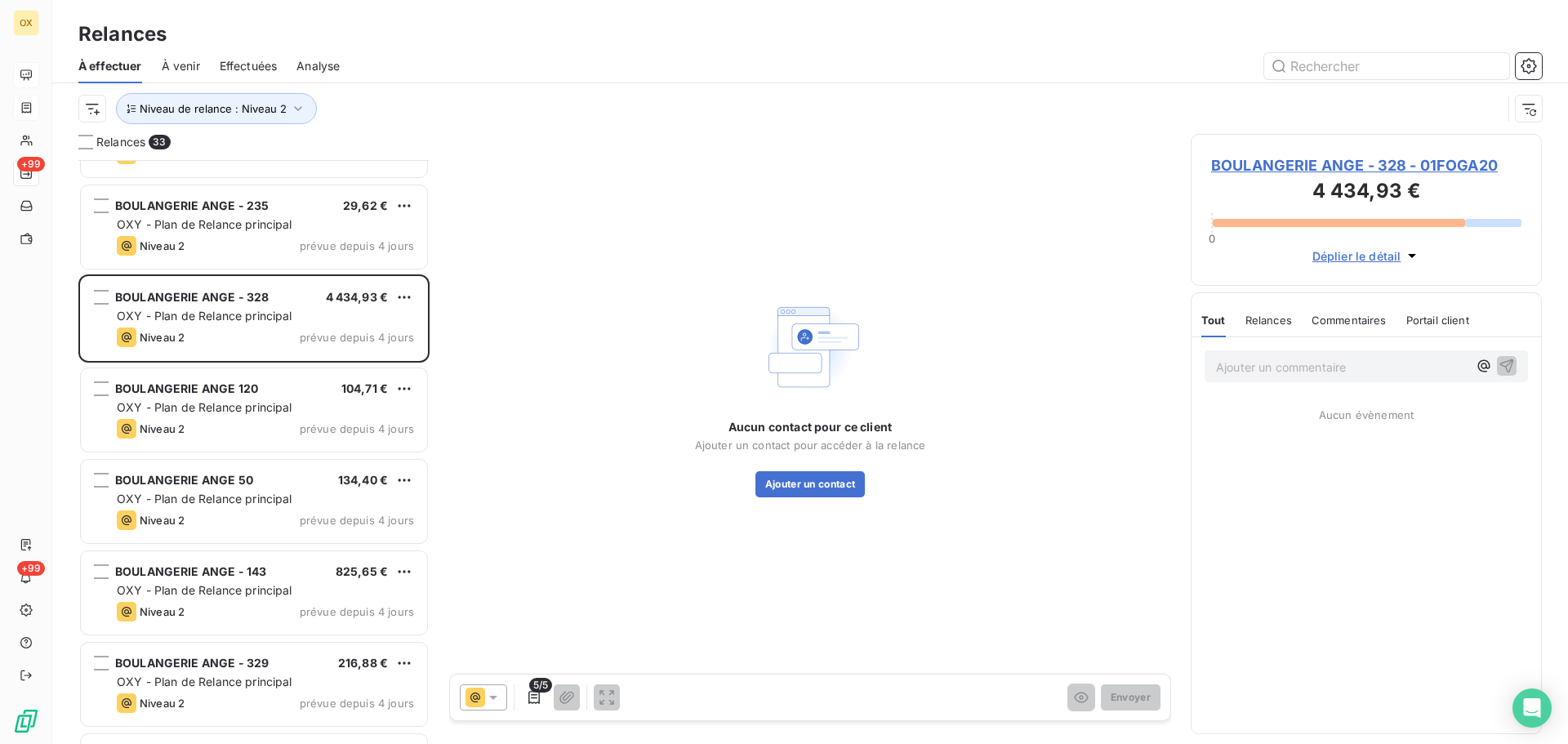
click at [1261, 165] on span "BOULANGERIE ANGE - 328 - 01FOGA20" at bounding box center [1366, 165] width 311 height 22
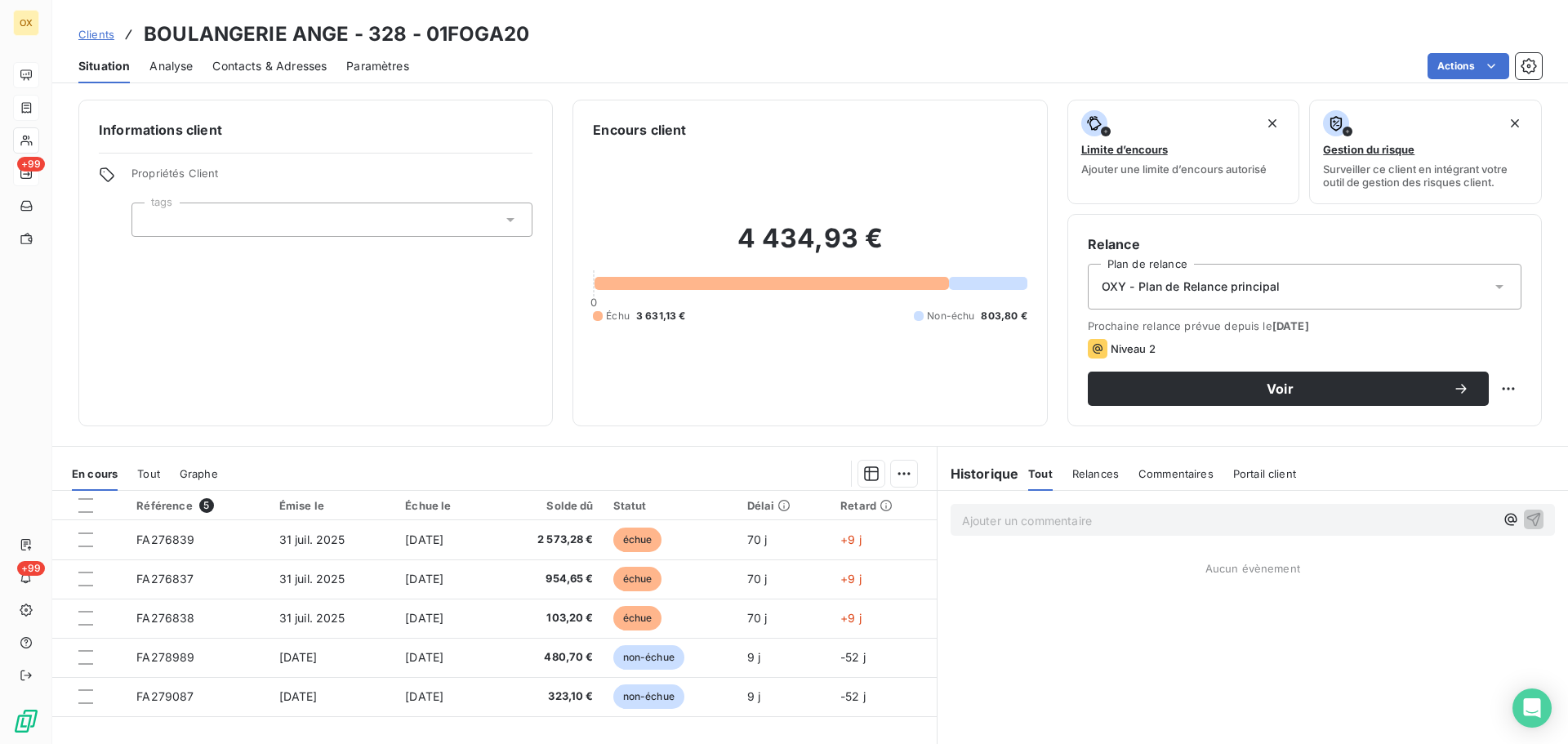
click at [280, 65] on span "Contacts & Adresses" at bounding box center [270, 65] width 114 height 16
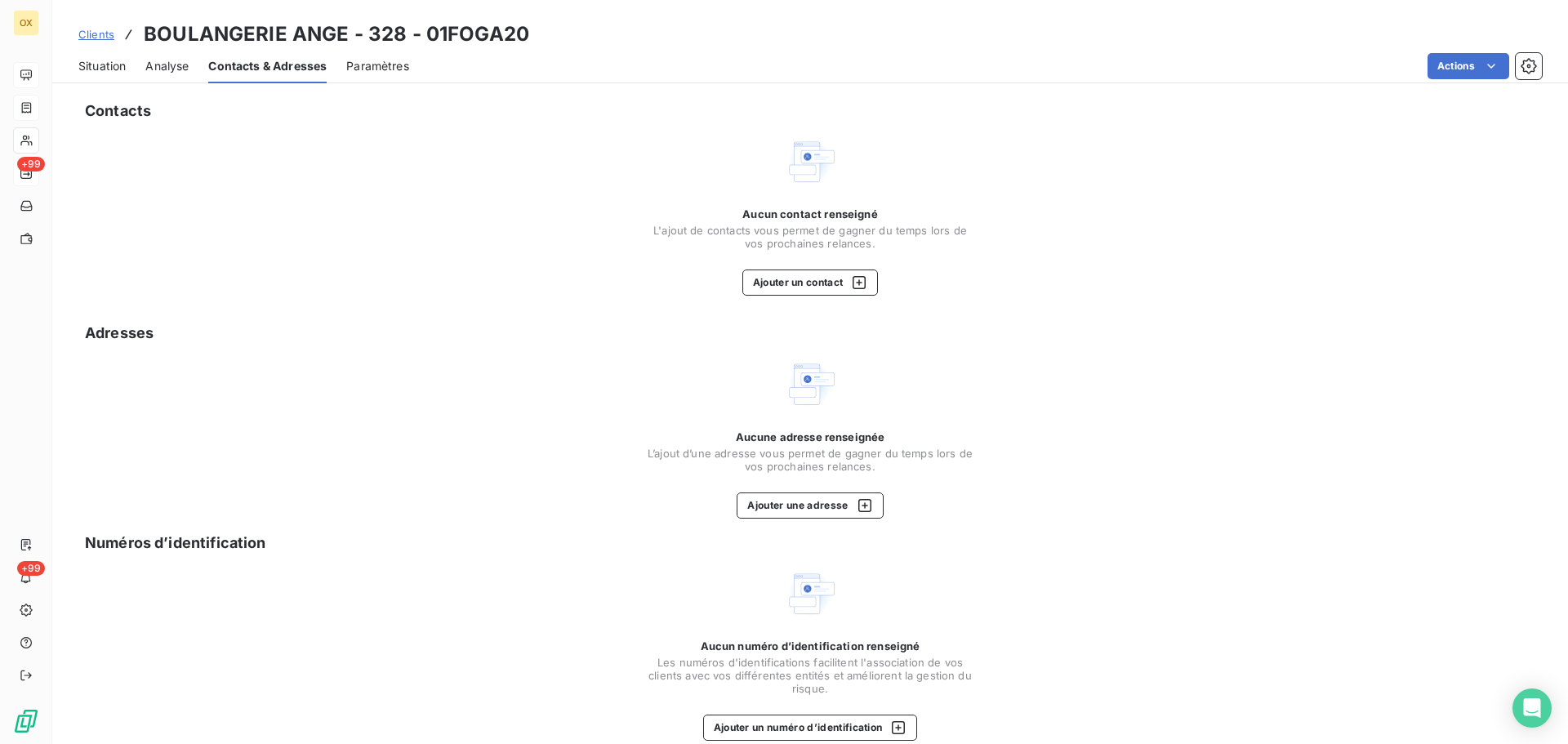
click at [108, 71] on span "Situation" at bounding box center [102, 65] width 47 height 16
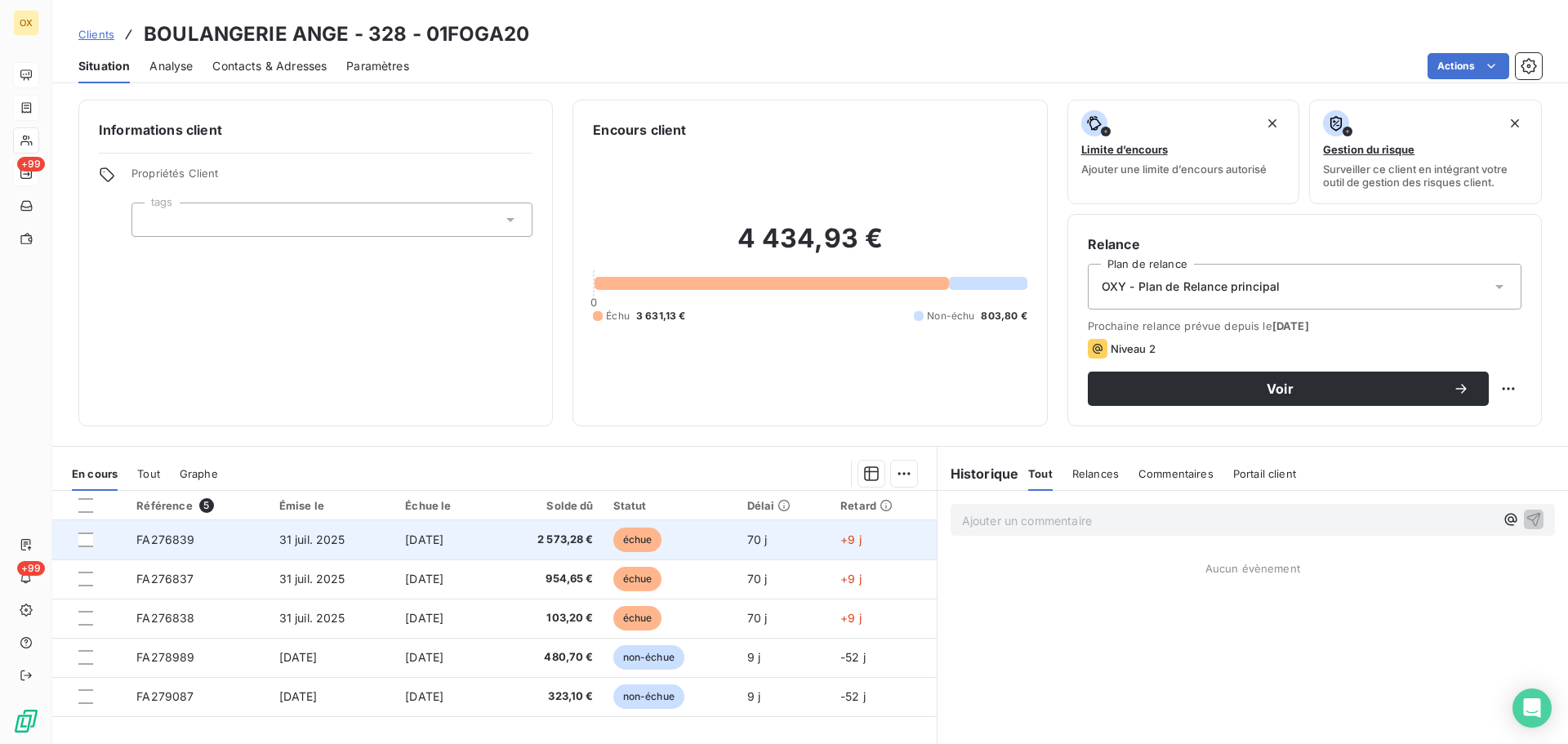
click at [520, 543] on td "2 573,28 €" at bounding box center [548, 540] width 111 height 39
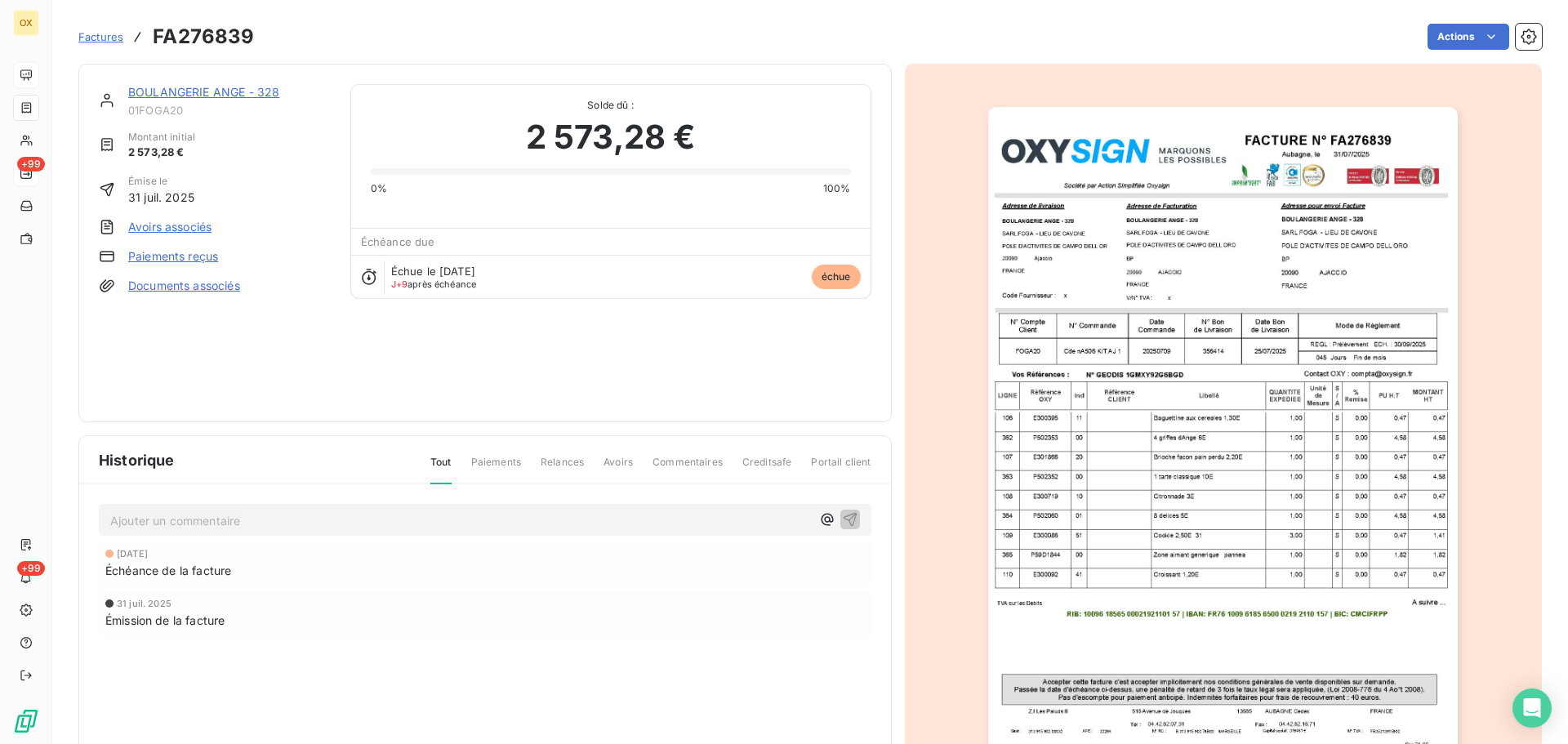
click at [1303, 281] on img "button" at bounding box center [1223, 439] width 469 height 665
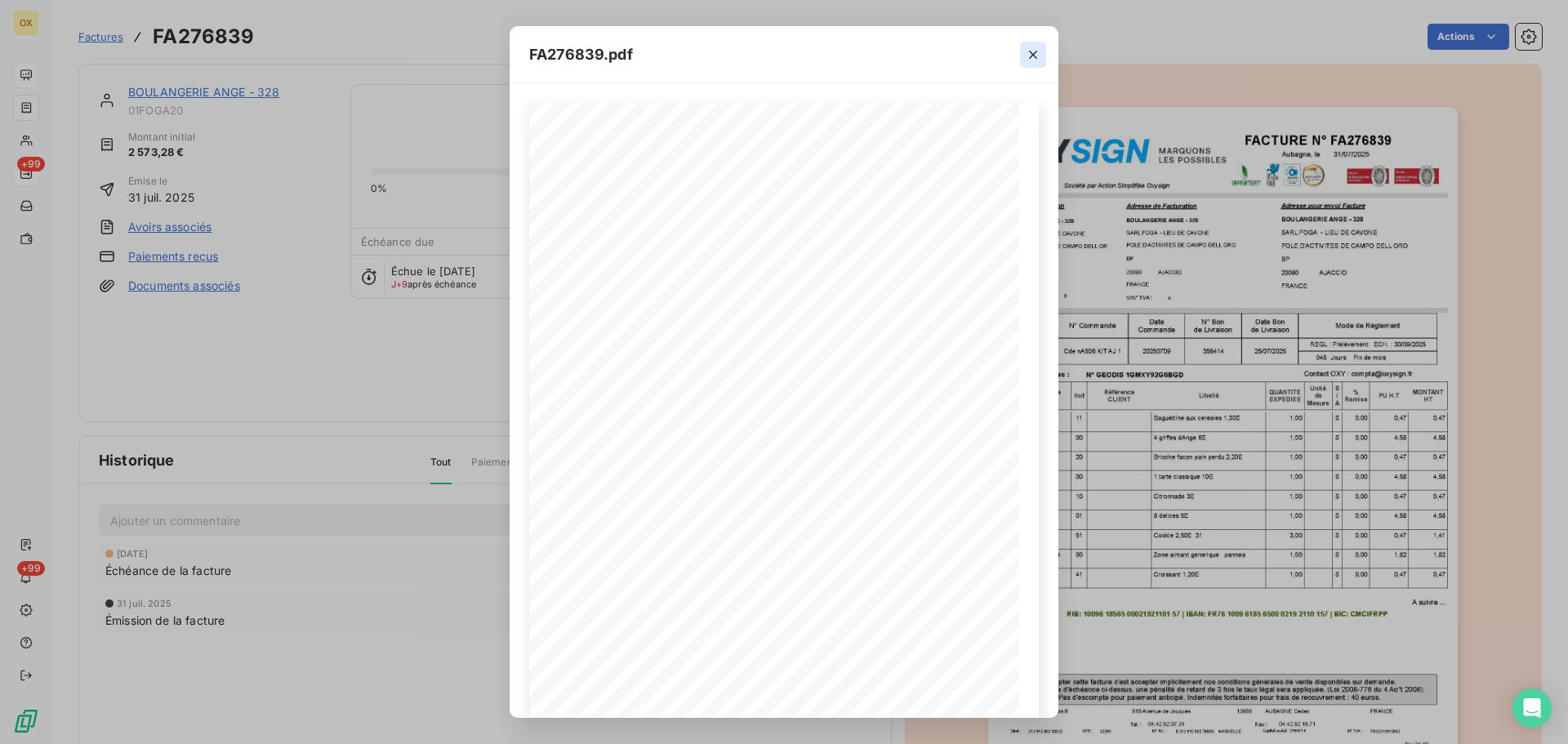
click at [1037, 49] on icon "button" at bounding box center [1033, 54] width 16 height 16
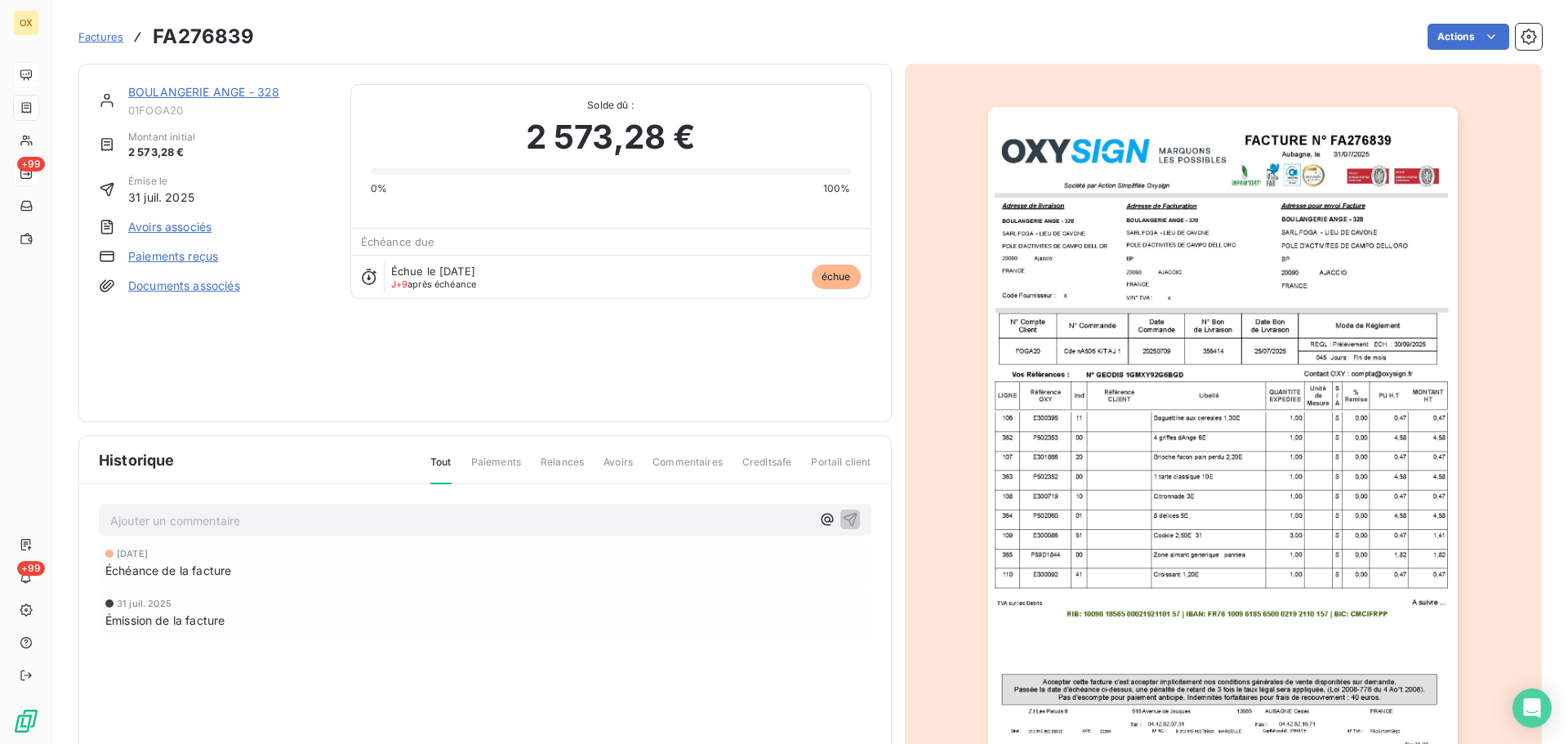
click at [228, 92] on link "BOULANGERIE ANGE - 328" at bounding box center [204, 92] width 151 height 14
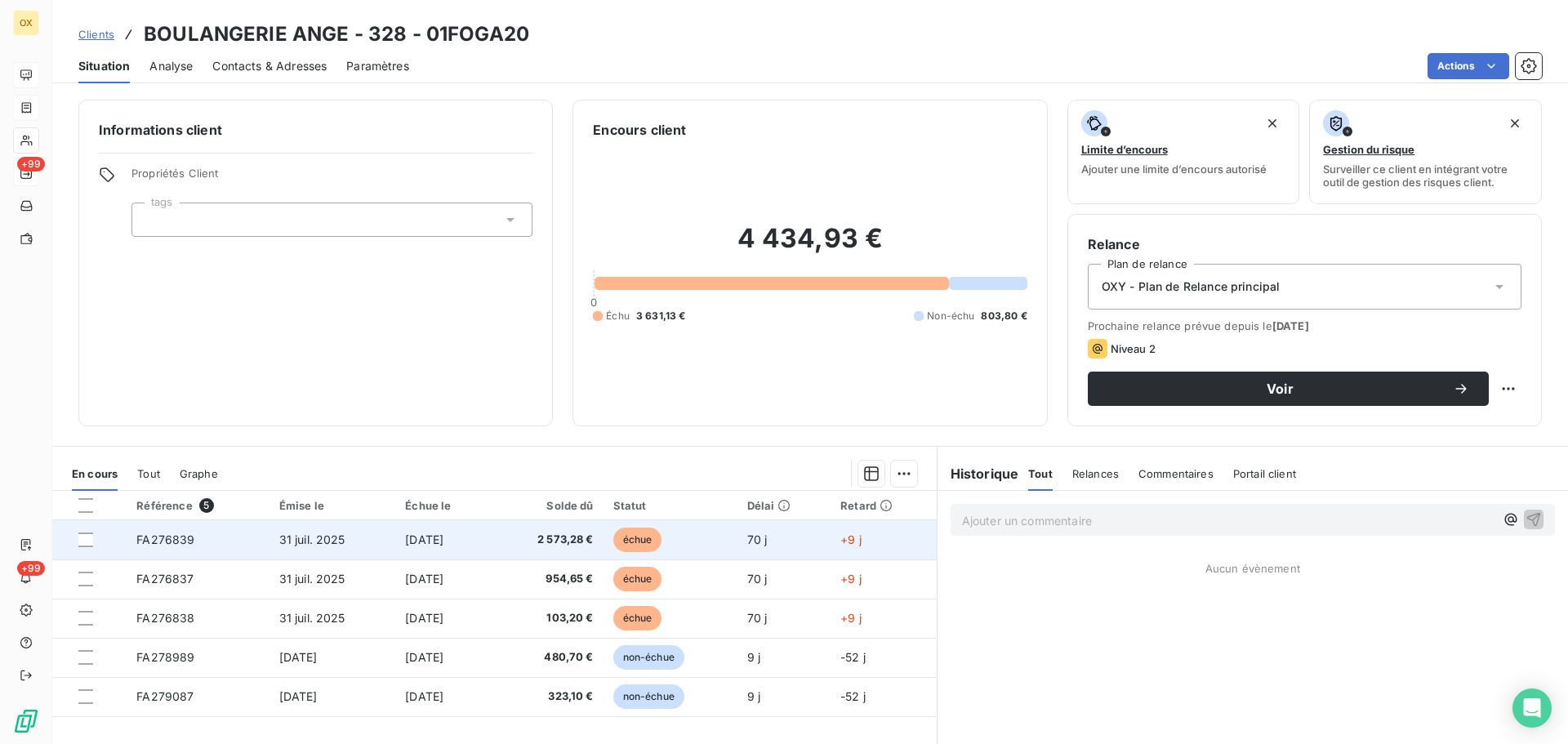
click at [688, 533] on td "échue" at bounding box center [671, 540] width 134 height 39
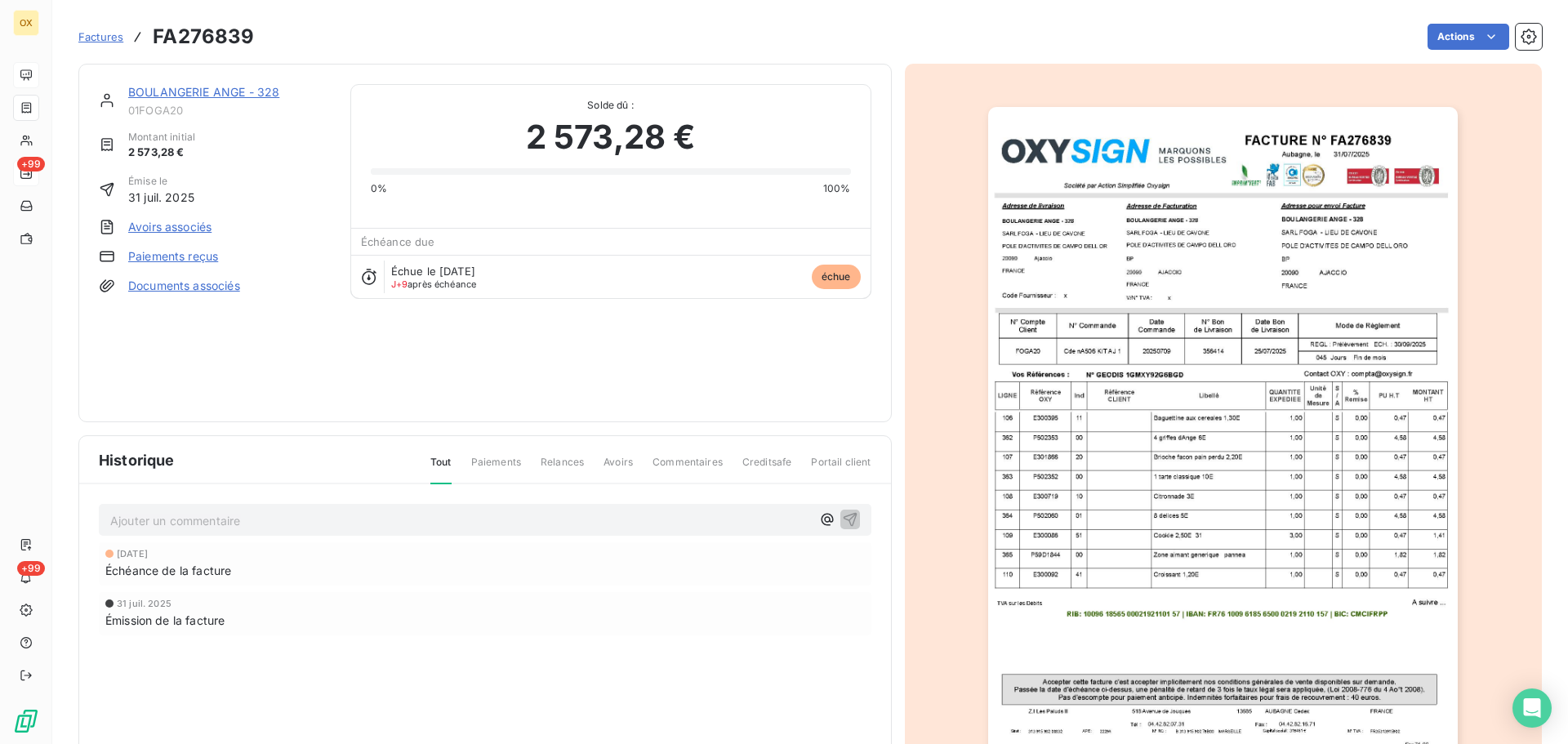
click at [230, 91] on link "BOULANGERIE ANGE - 328" at bounding box center [204, 92] width 151 height 14
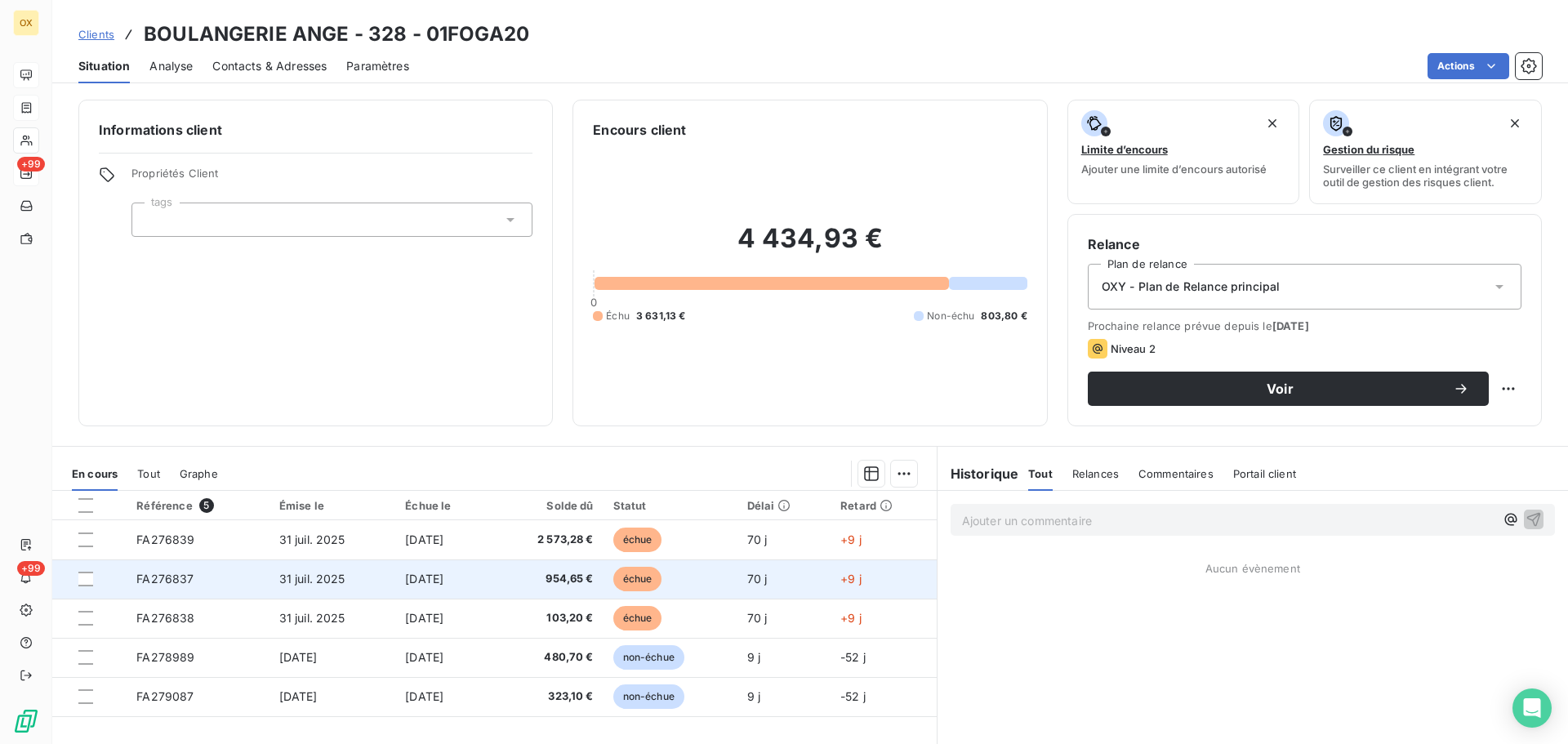
click at [532, 570] on td "954,65 €" at bounding box center [548, 579] width 111 height 39
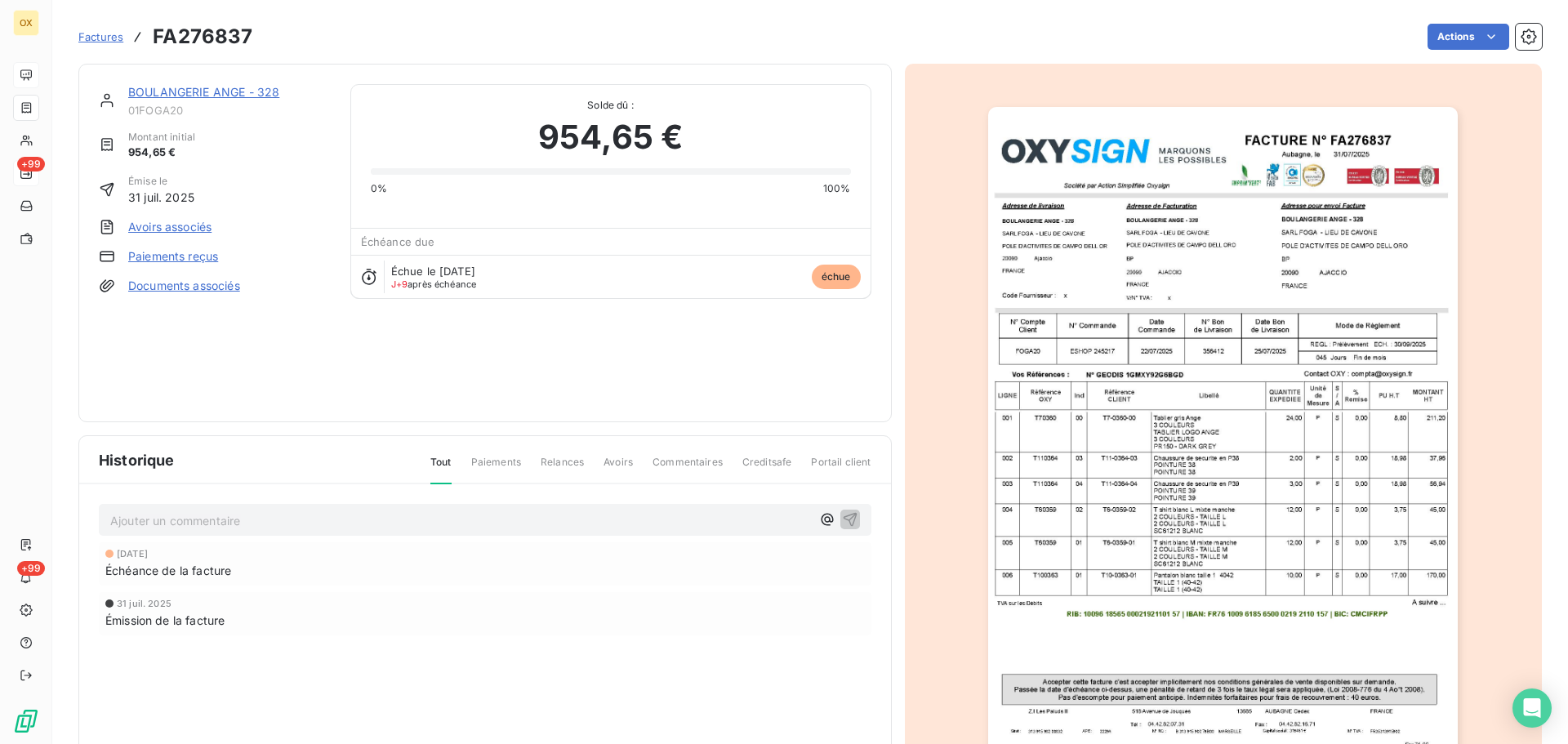
click at [217, 90] on link "BOULANGERIE ANGE - 328" at bounding box center [204, 92] width 151 height 14
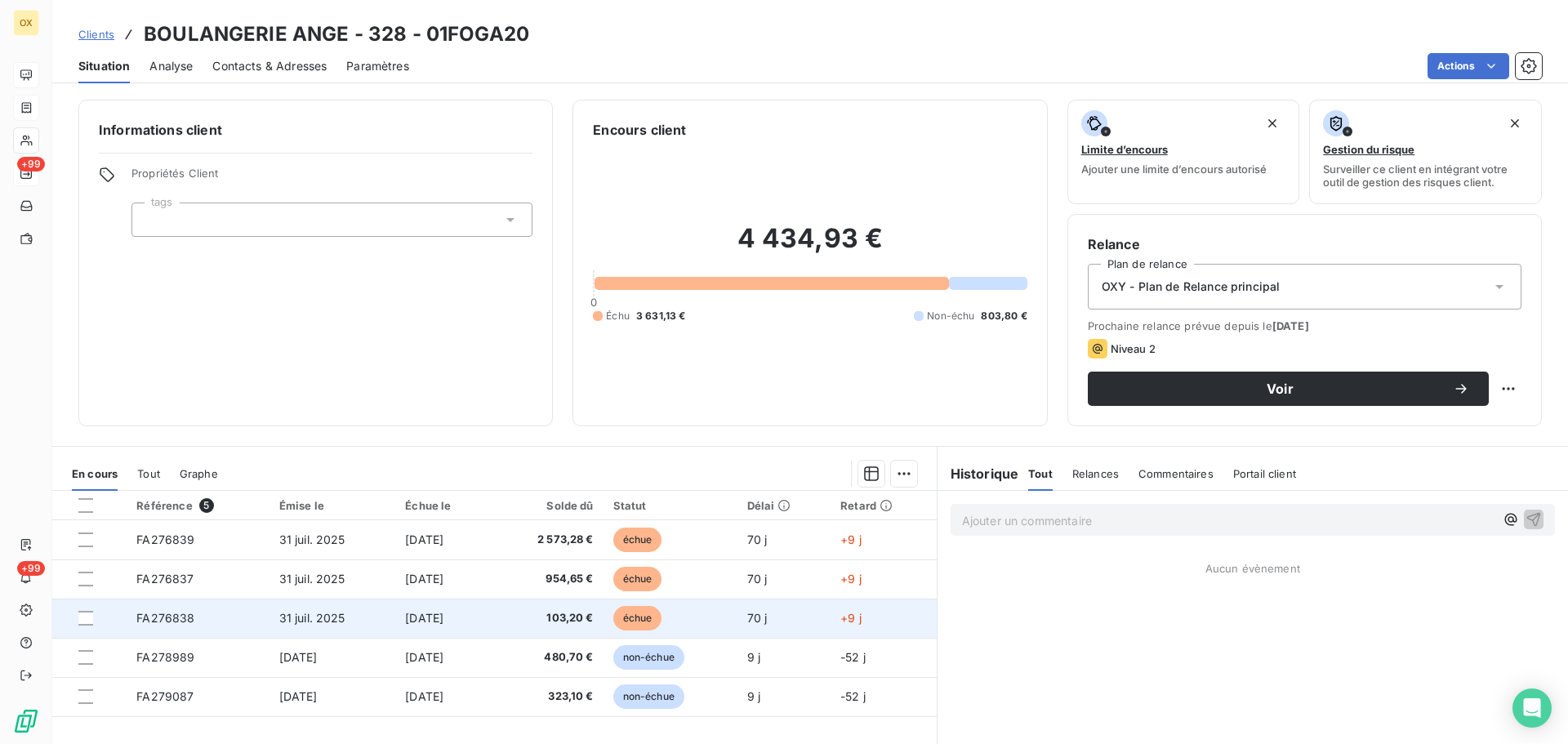
click at [600, 630] on td "103,20 €" at bounding box center [548, 618] width 111 height 39
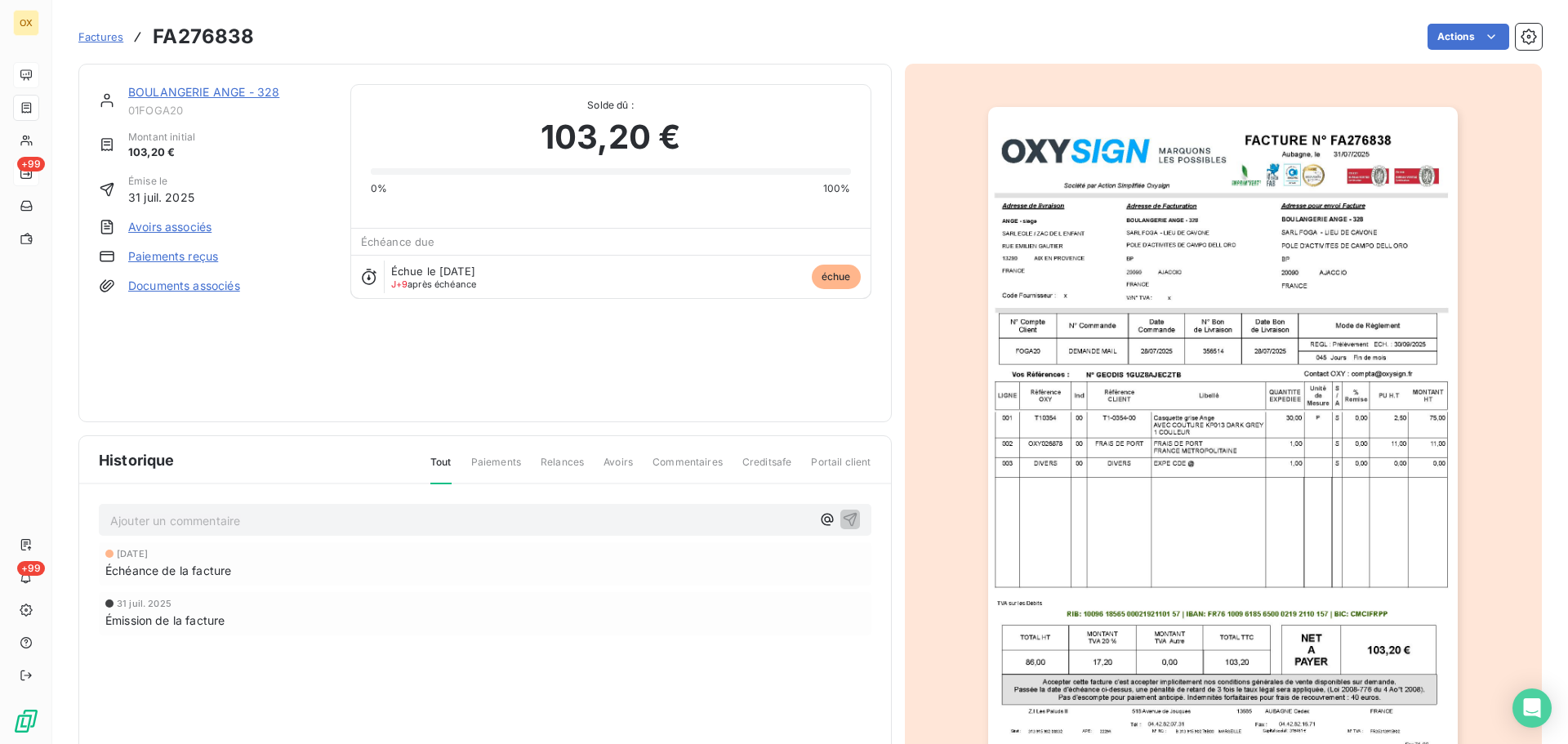
click at [222, 89] on link "BOULANGERIE ANGE - 328" at bounding box center [204, 92] width 151 height 14
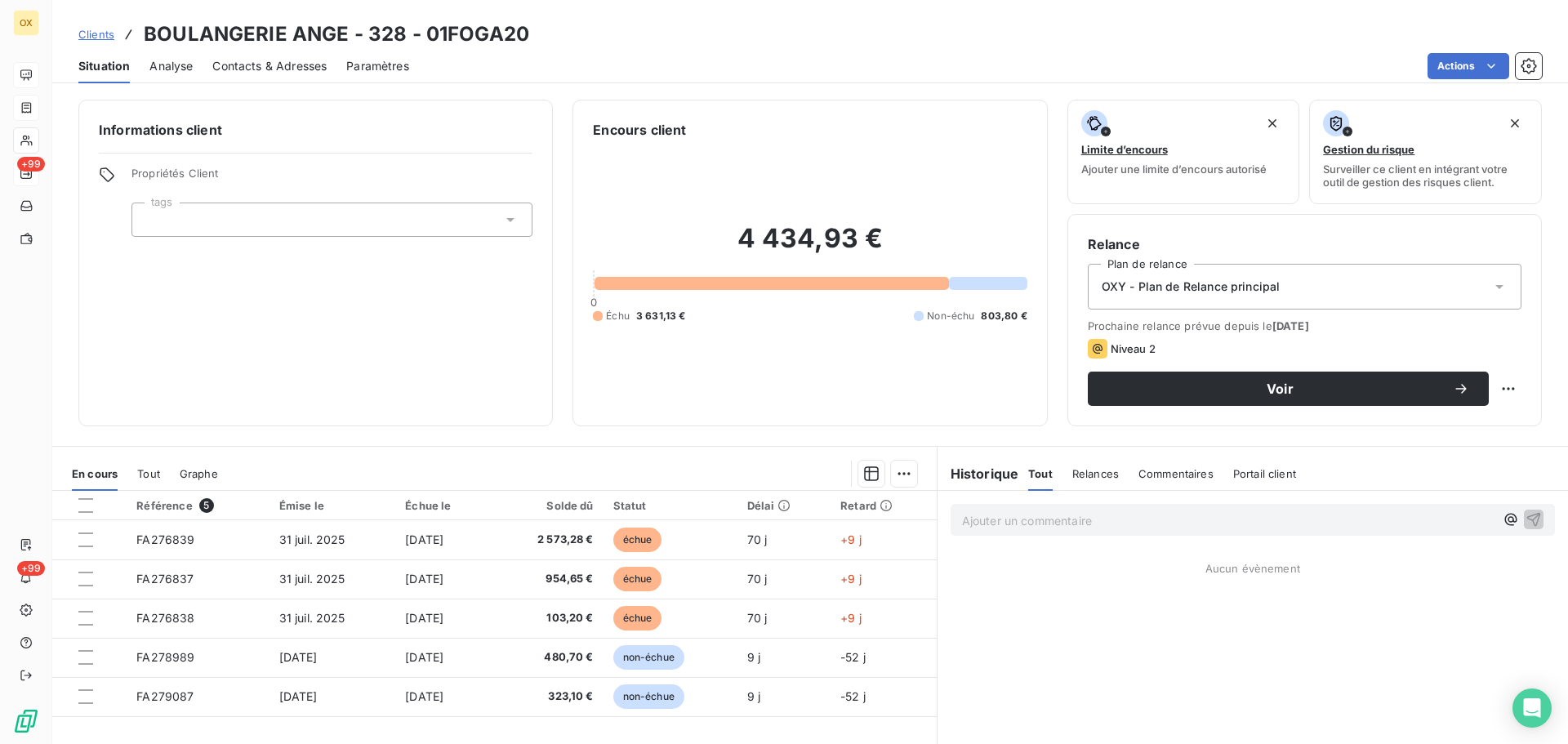
click at [270, 61] on span "Contacts & Adresses" at bounding box center [270, 65] width 114 height 16
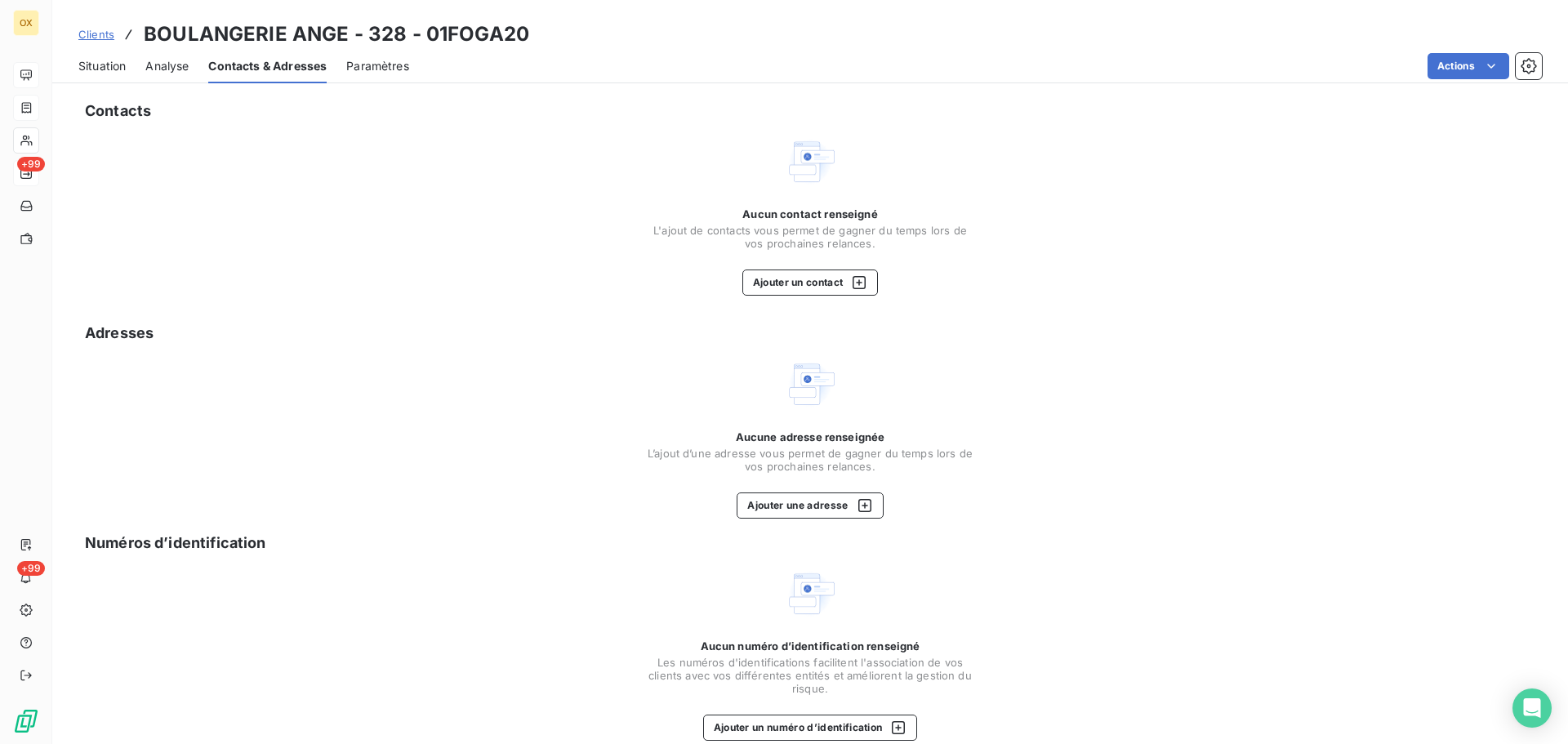
click at [112, 65] on span "Situation" at bounding box center [102, 65] width 47 height 16
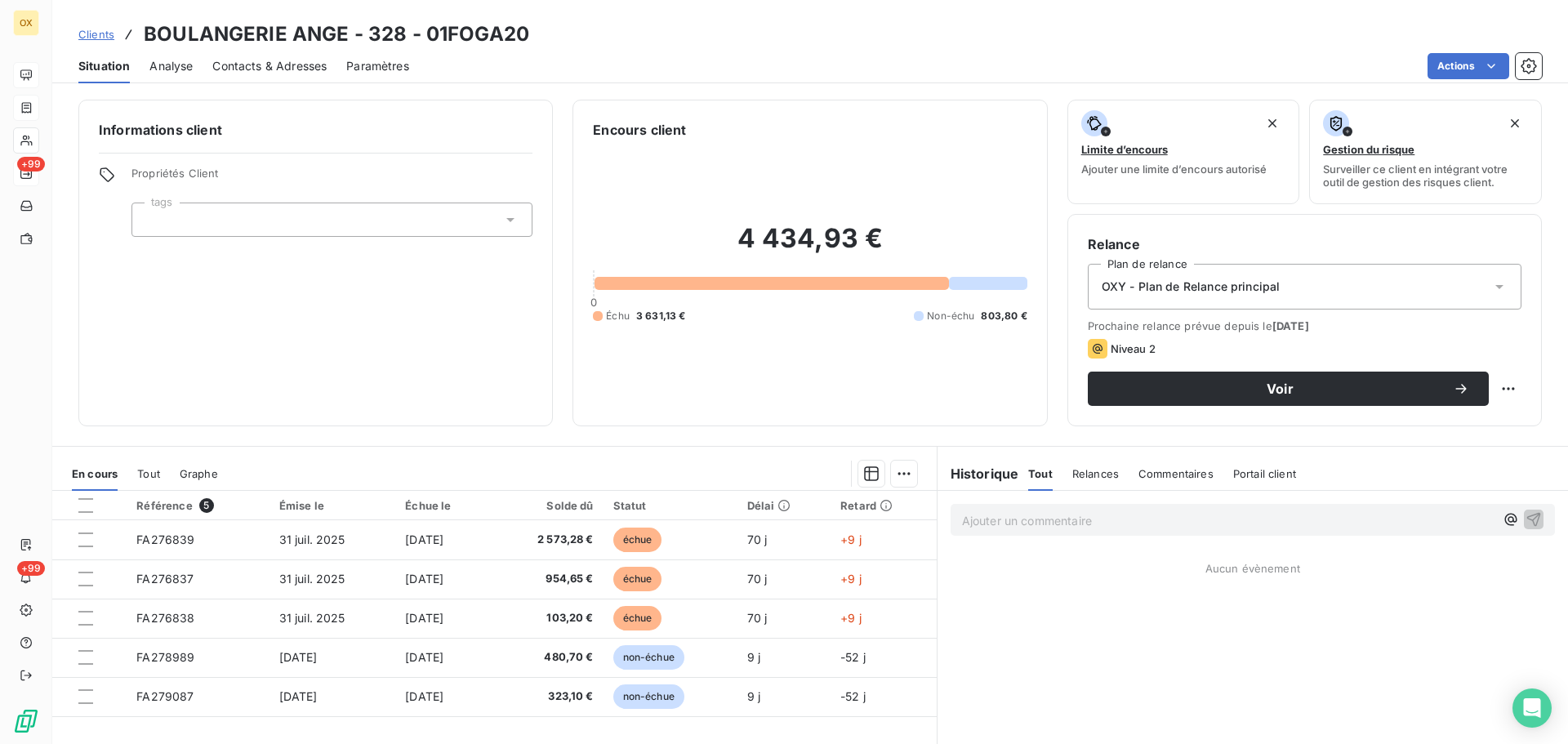
click at [254, 71] on span "Contacts & Adresses" at bounding box center [270, 65] width 114 height 16
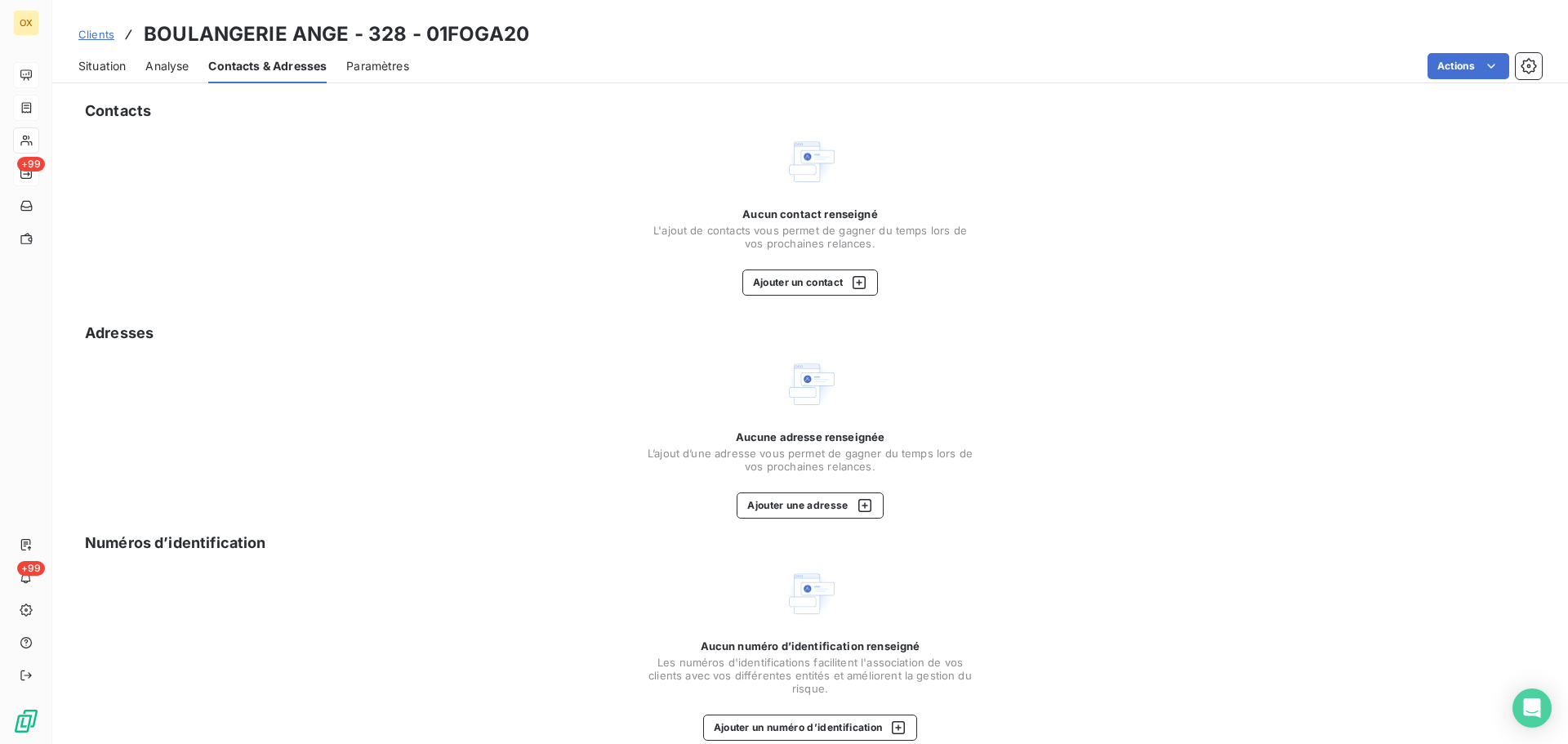
click at [102, 65] on span "Situation" at bounding box center [102, 65] width 47 height 16
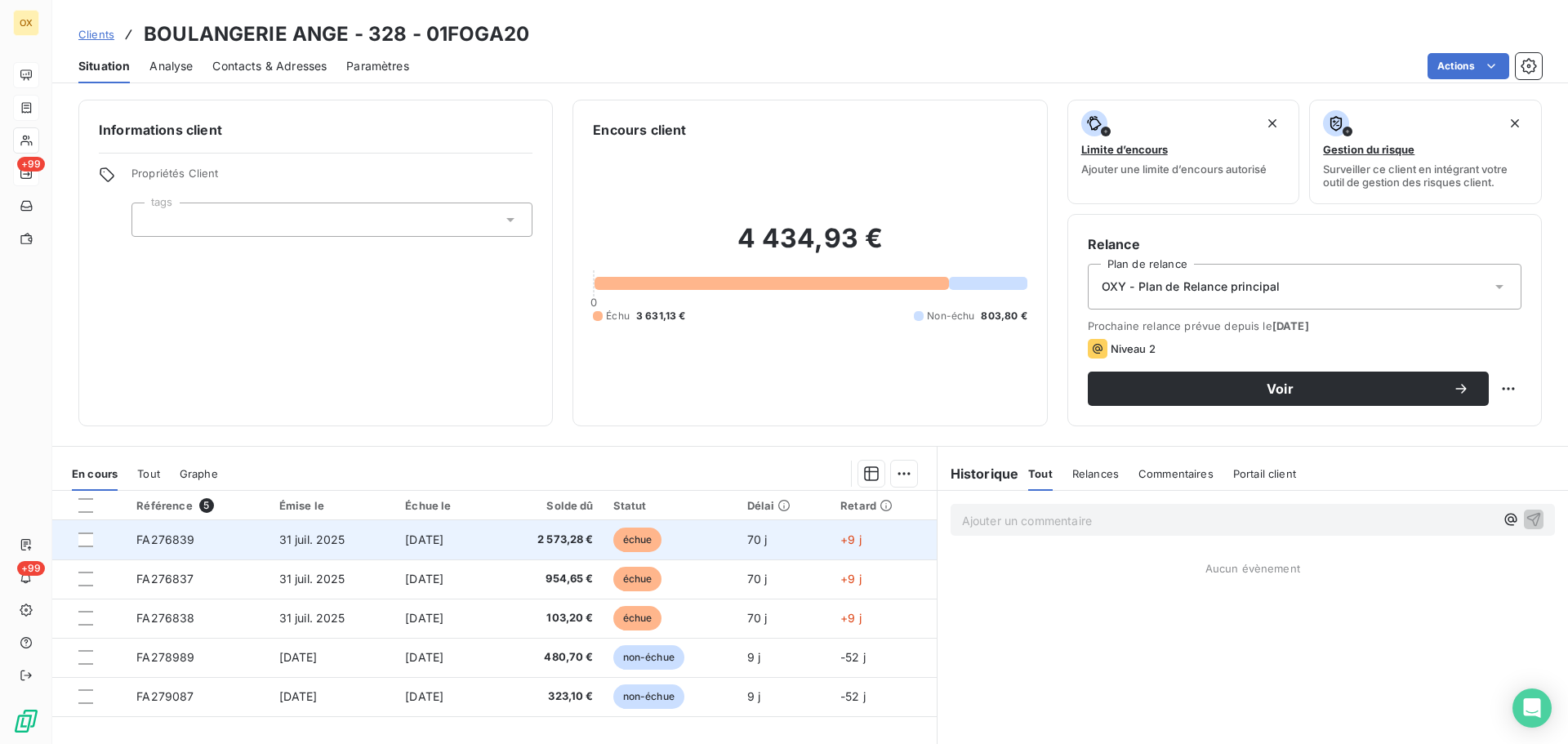
click at [492, 529] on td "[DATE]" at bounding box center [443, 540] width 97 height 39
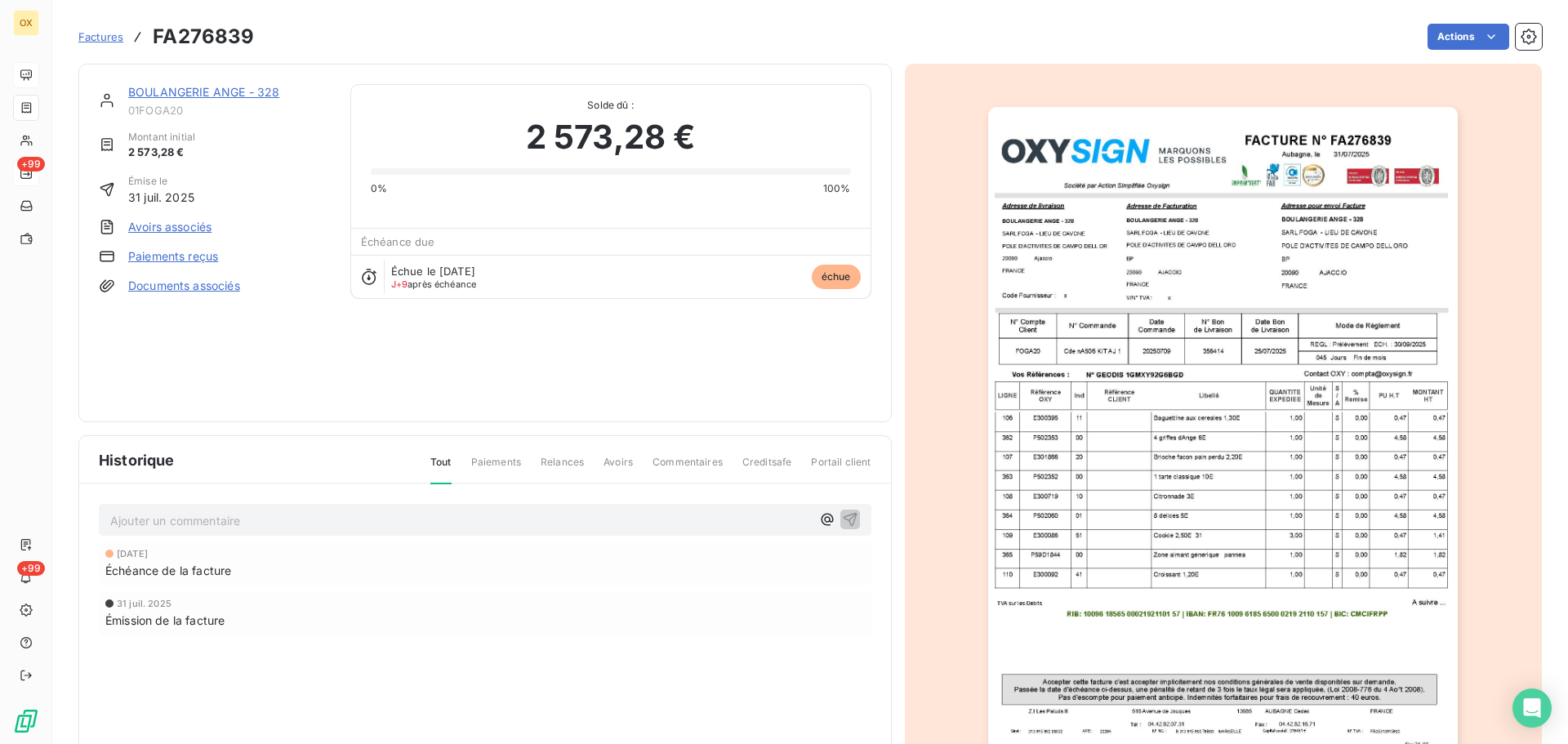
click at [1282, 367] on img "button" at bounding box center [1223, 439] width 469 height 665
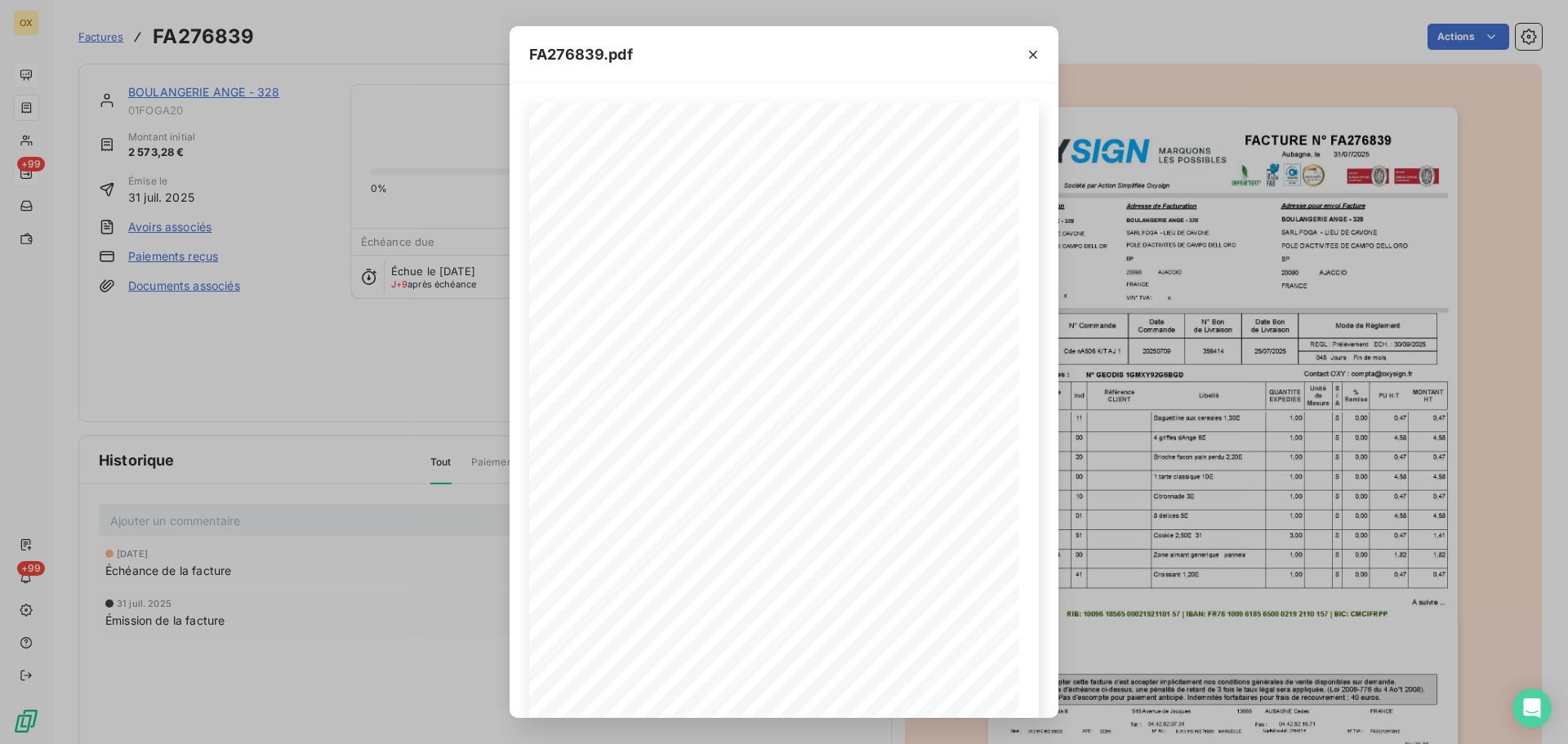
drag, startPoint x: 1030, startPoint y: 49, endPoint x: 302, endPoint y: 95, distance: 729.5
click at [1030, 50] on icon "button" at bounding box center [1033, 54] width 16 height 16
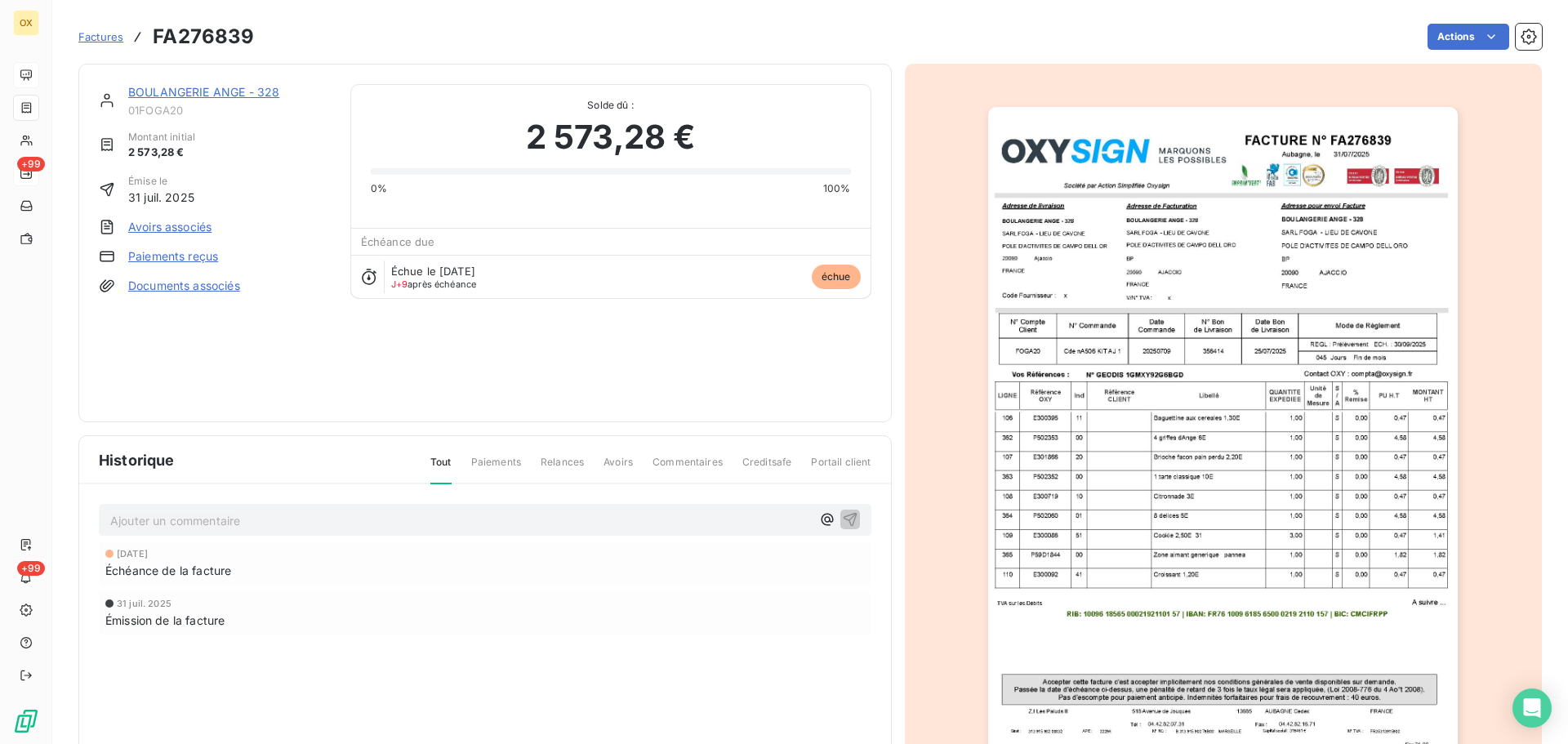
click at [199, 89] on link "BOULANGERIE ANGE - 328" at bounding box center [204, 92] width 151 height 14
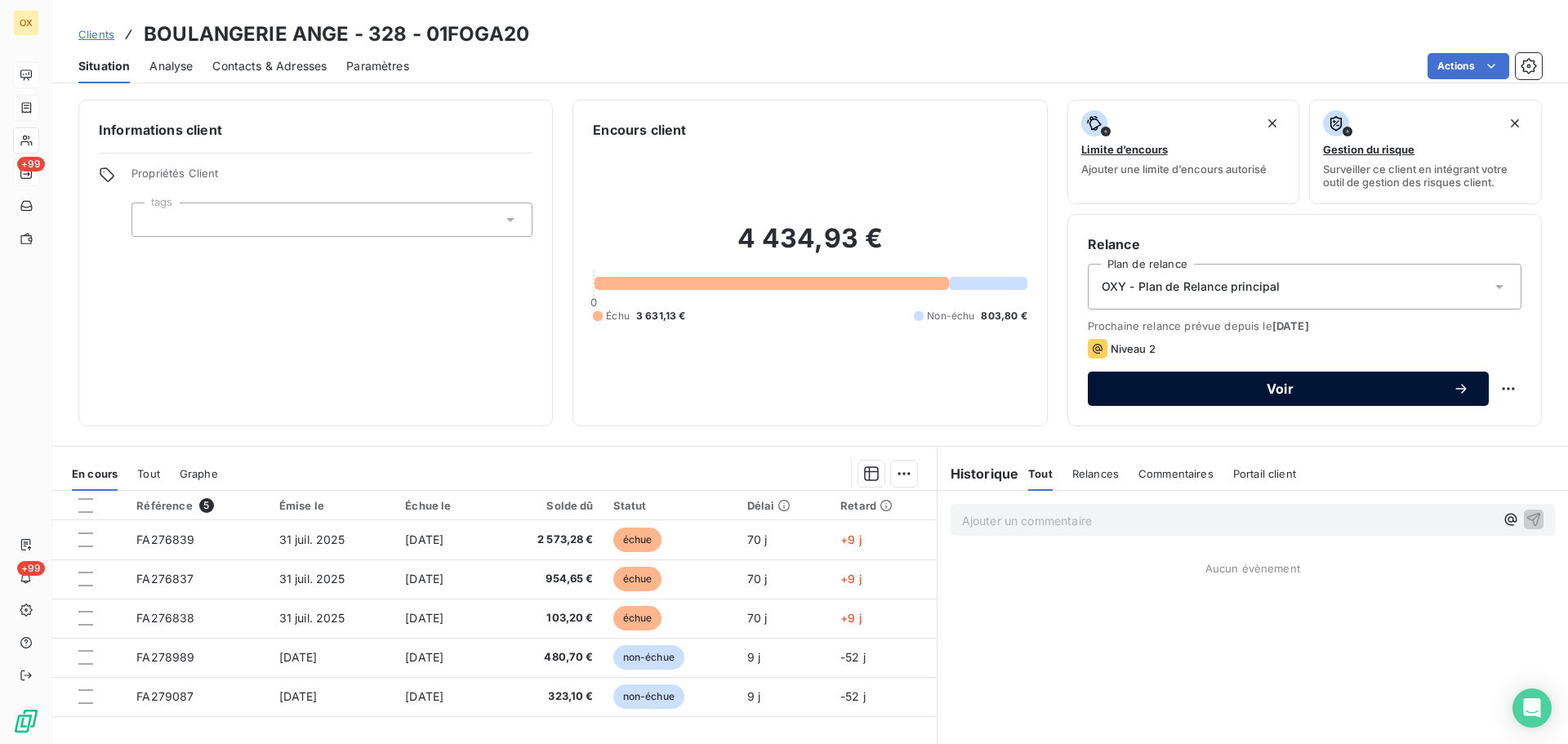
click at [1219, 385] on span "Voir" at bounding box center [1280, 389] width 345 height 13
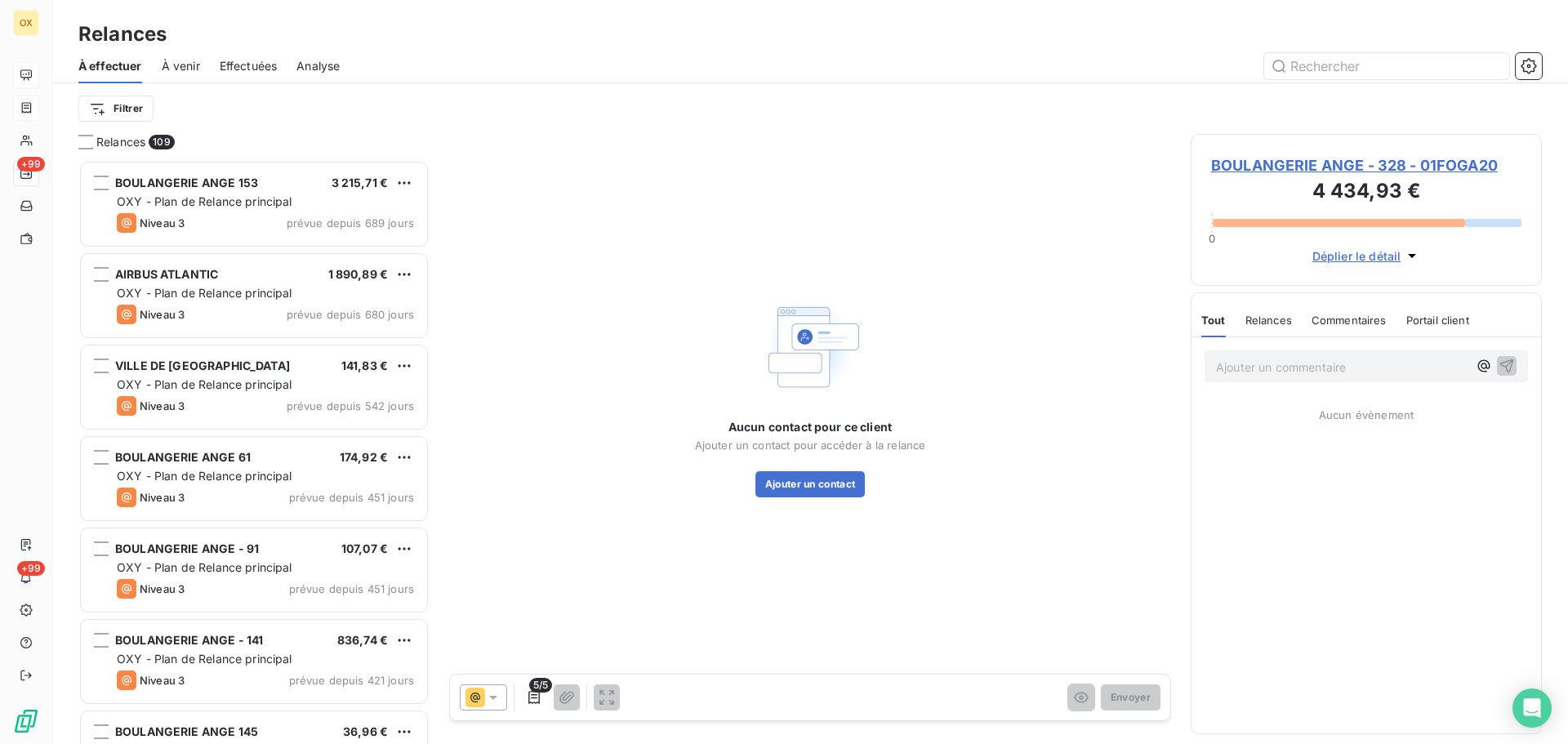
scroll to position [572, 339]
click at [813, 490] on button "Ajouter un contact" at bounding box center [810, 484] width 110 height 26
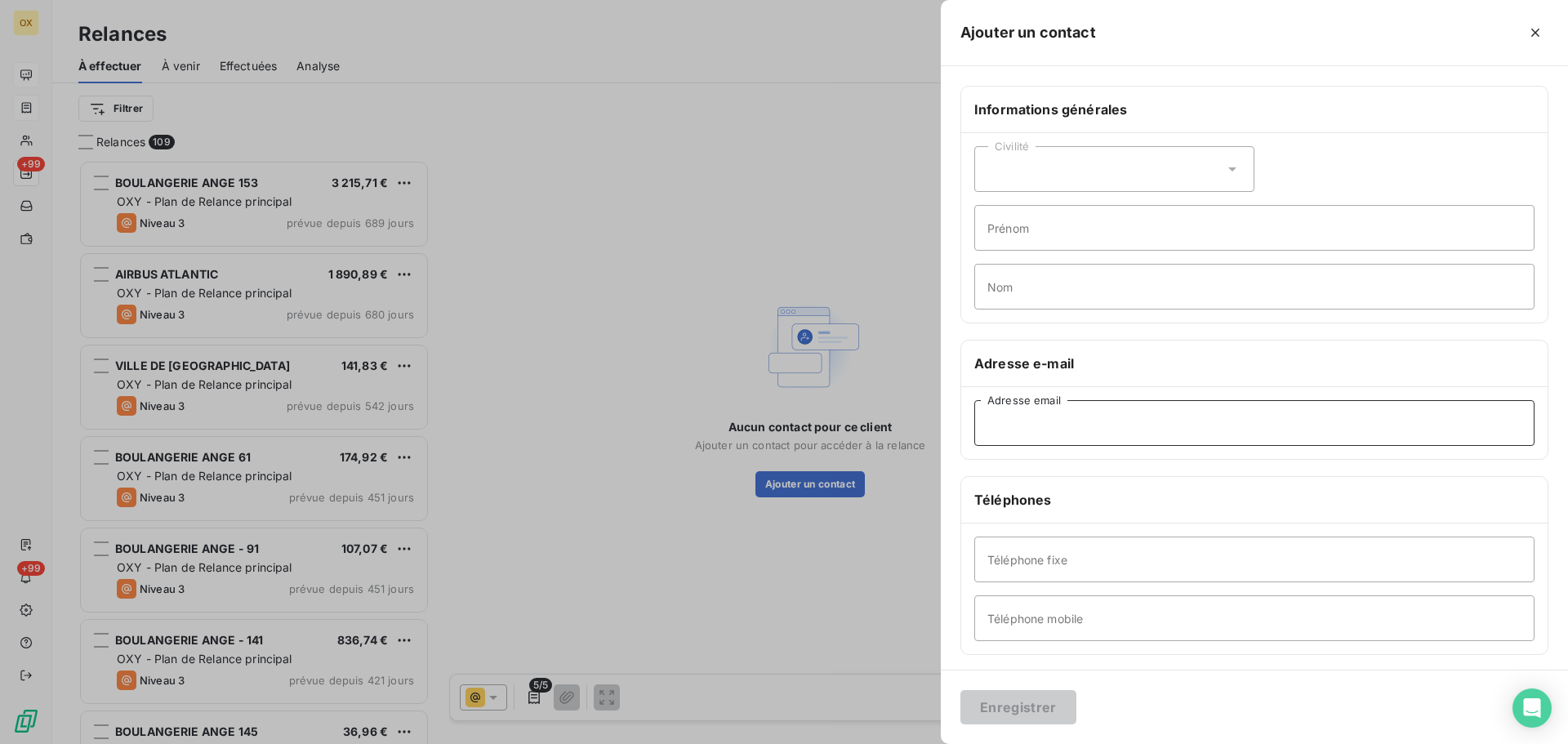
click at [1060, 427] on input "Adresse email" at bounding box center [1254, 423] width 560 height 45
paste input "[PERSON_NAME][EMAIL_ADDRESS][DOMAIN_NAME]"
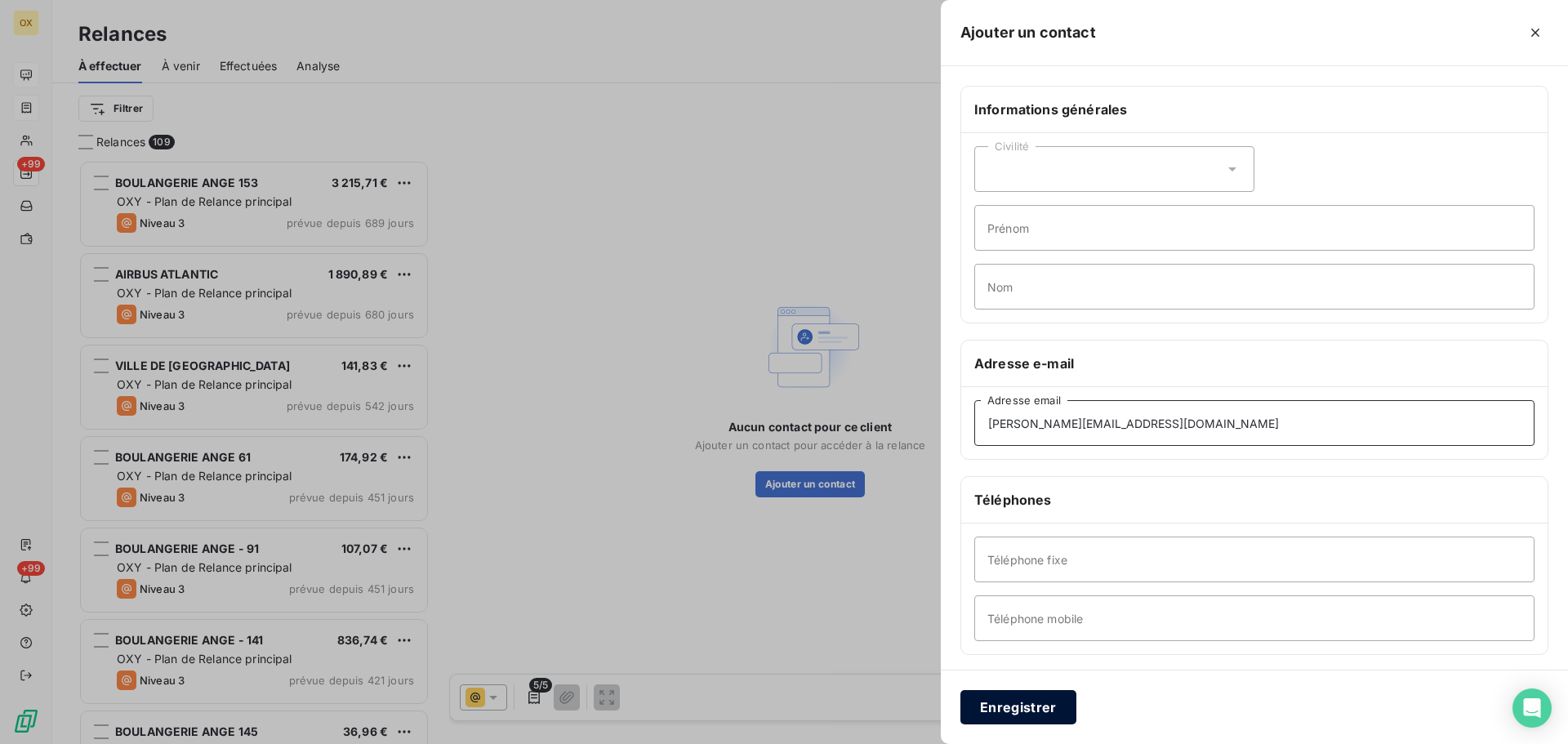
type input "[PERSON_NAME][EMAIL_ADDRESS][DOMAIN_NAME]"
click at [1040, 703] on button "Enregistrer" at bounding box center [1019, 707] width 116 height 34
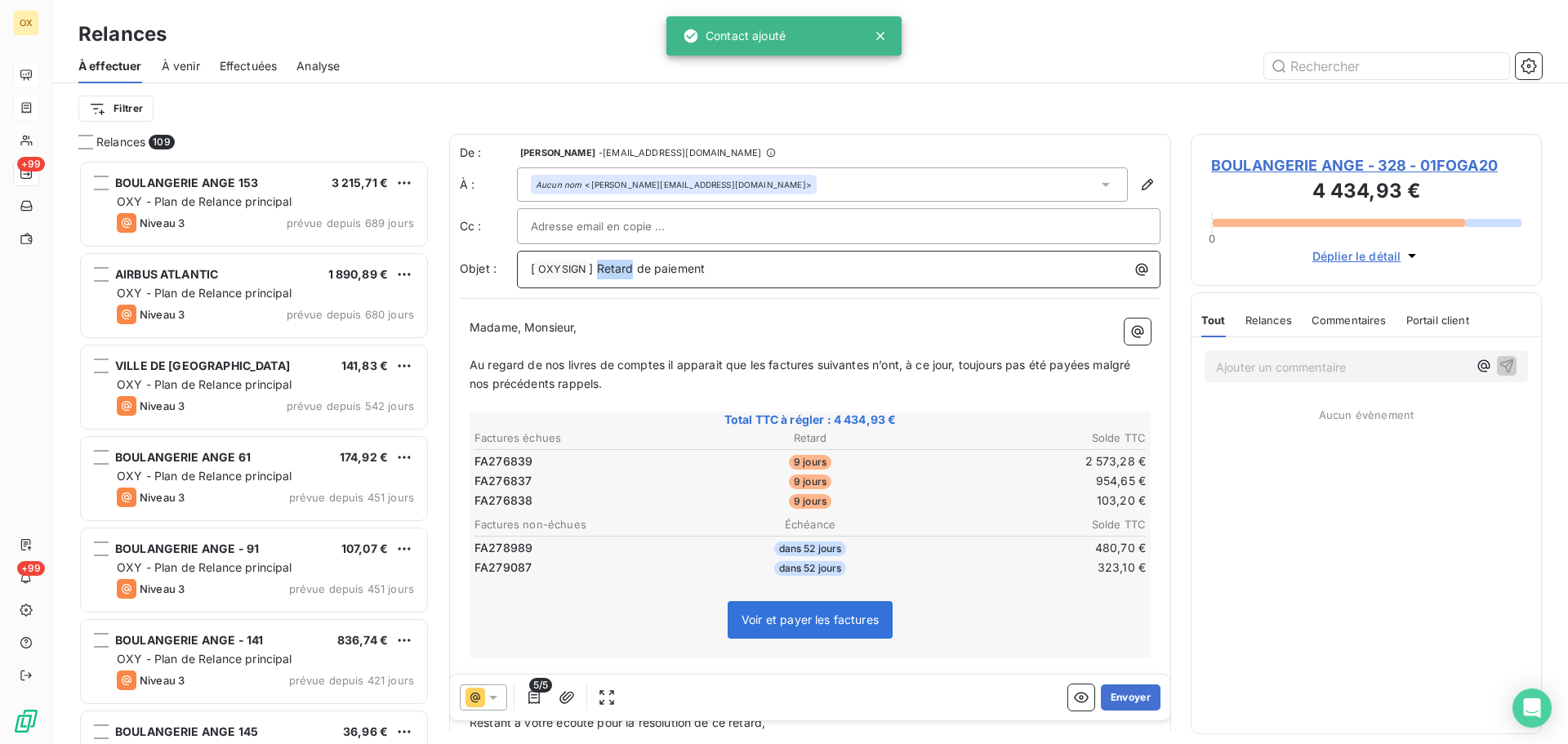
drag, startPoint x: 633, startPoint y: 266, endPoint x: 600, endPoint y: 273, distance: 33.7
click at [600, 273] on span "] Retard de paiement" at bounding box center [647, 268] width 116 height 14
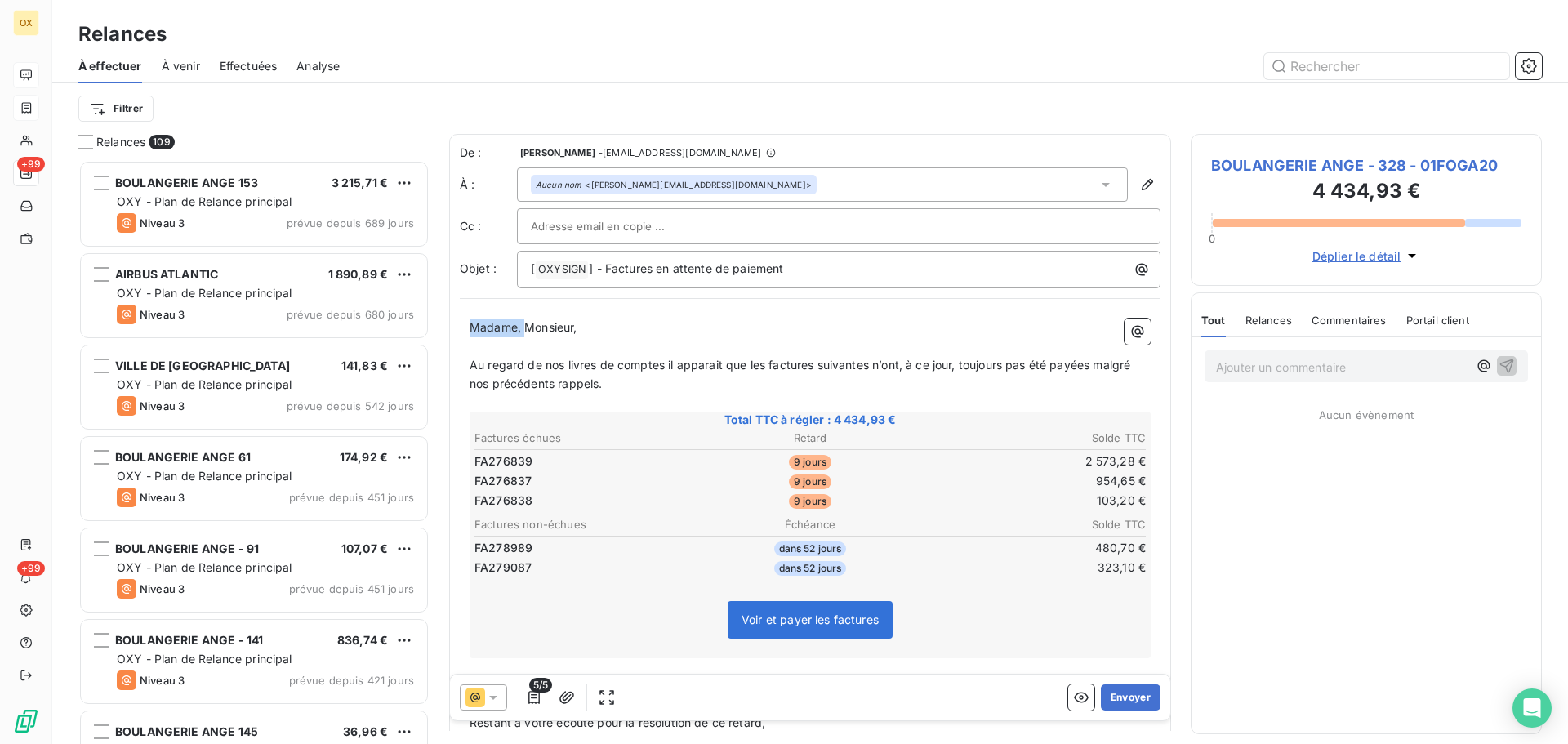
drag, startPoint x: 524, startPoint y: 327, endPoint x: 472, endPoint y: 328, distance: 52.0
click at [472, 328] on span "Madame, Monsieur," at bounding box center [523, 327] width 108 height 14
click at [485, 694] on icon at bounding box center [493, 697] width 16 height 16
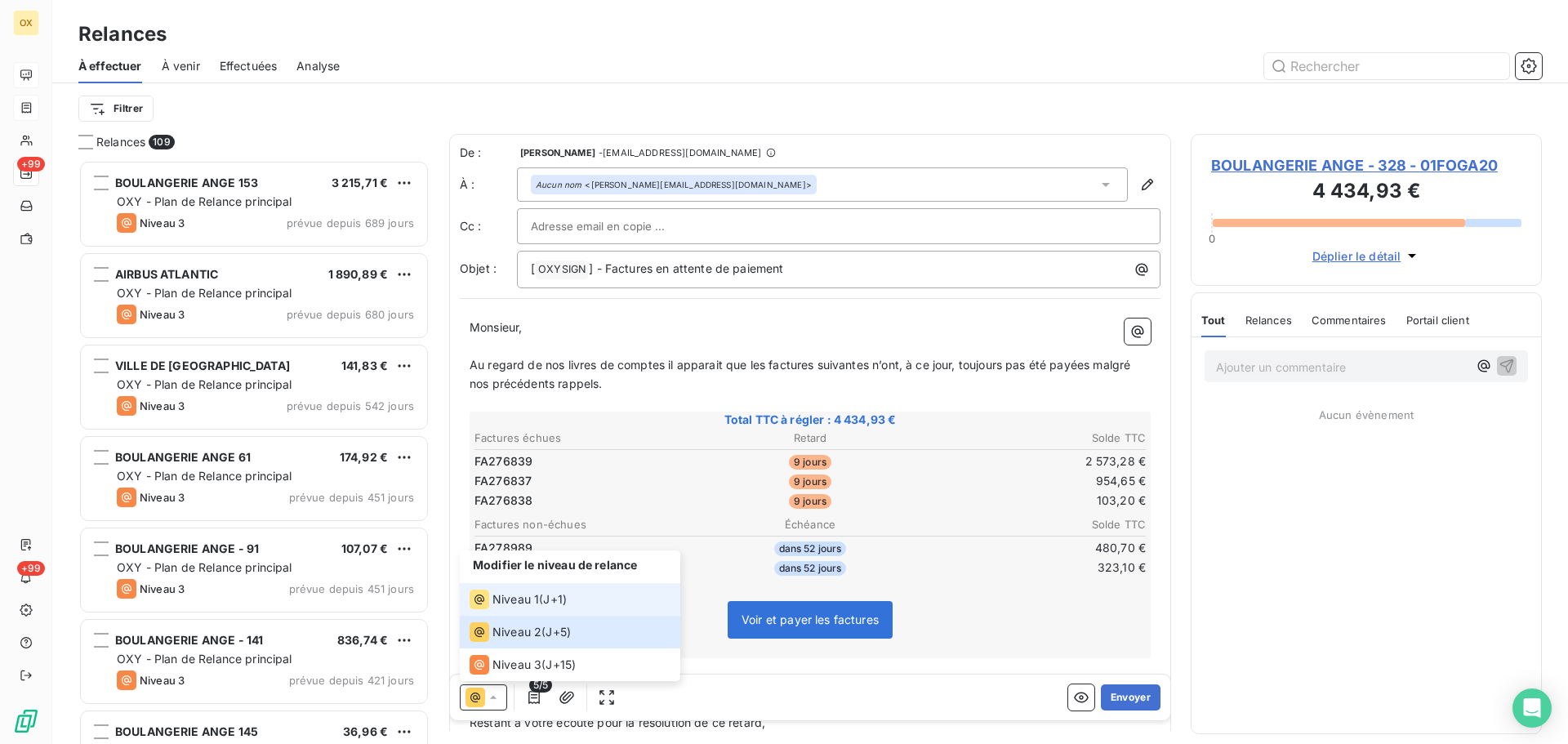
click at [511, 603] on span "Niveau 1" at bounding box center [515, 599] width 46 height 16
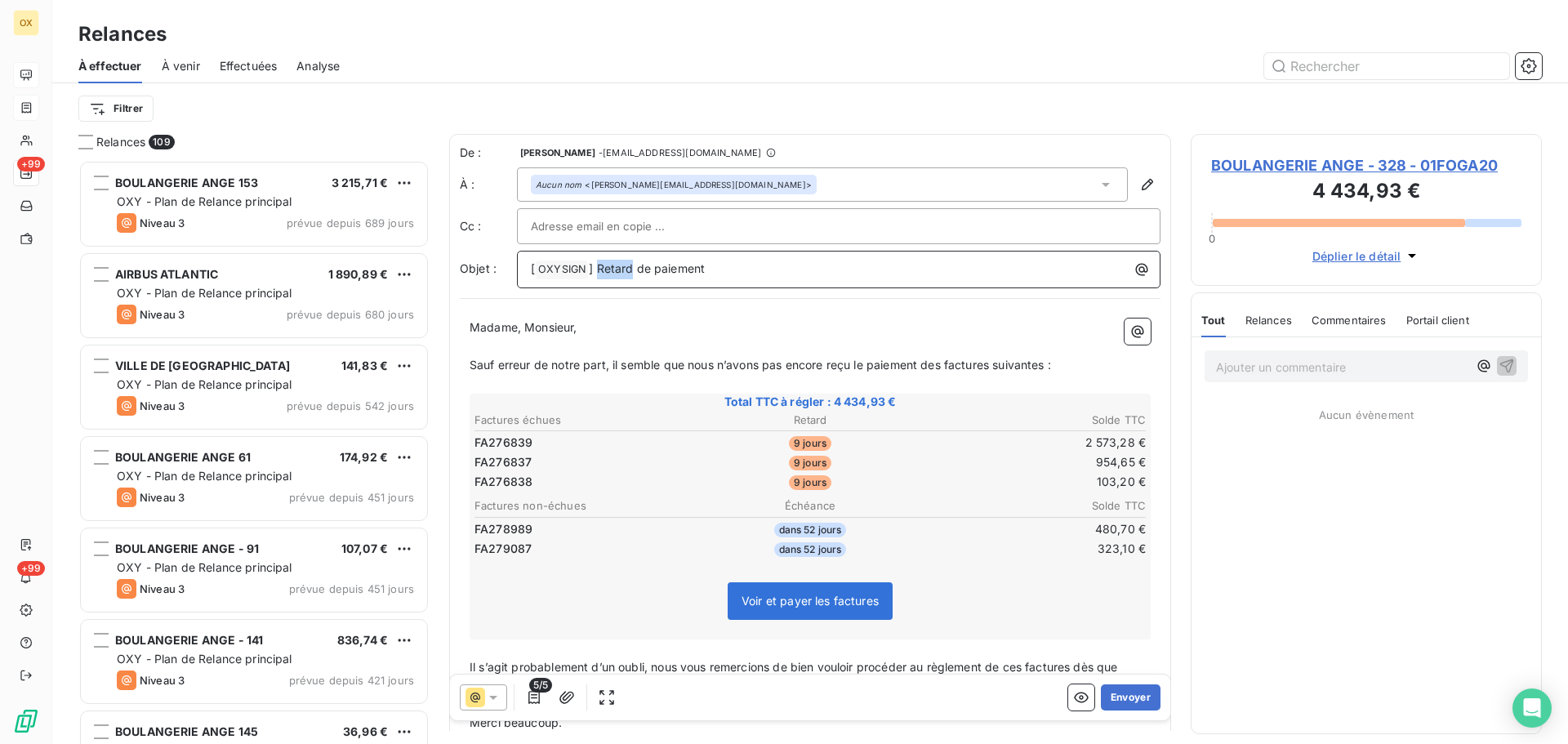
drag, startPoint x: 632, startPoint y: 268, endPoint x: 599, endPoint y: 265, distance: 33.1
click at [599, 265] on span "] Retard de paiement" at bounding box center [647, 268] width 116 height 14
drag, startPoint x: 522, startPoint y: 325, endPoint x: 462, endPoint y: 324, distance: 60.0
click at [462, 324] on div "Madame, Monsieur, ﻿ Sauf erreur de notre part, il semble que nous n’avons pas e…" at bounding box center [810, 572] width 701 height 526
click at [521, 322] on span "Monsieur," at bounding box center [496, 327] width 52 height 14
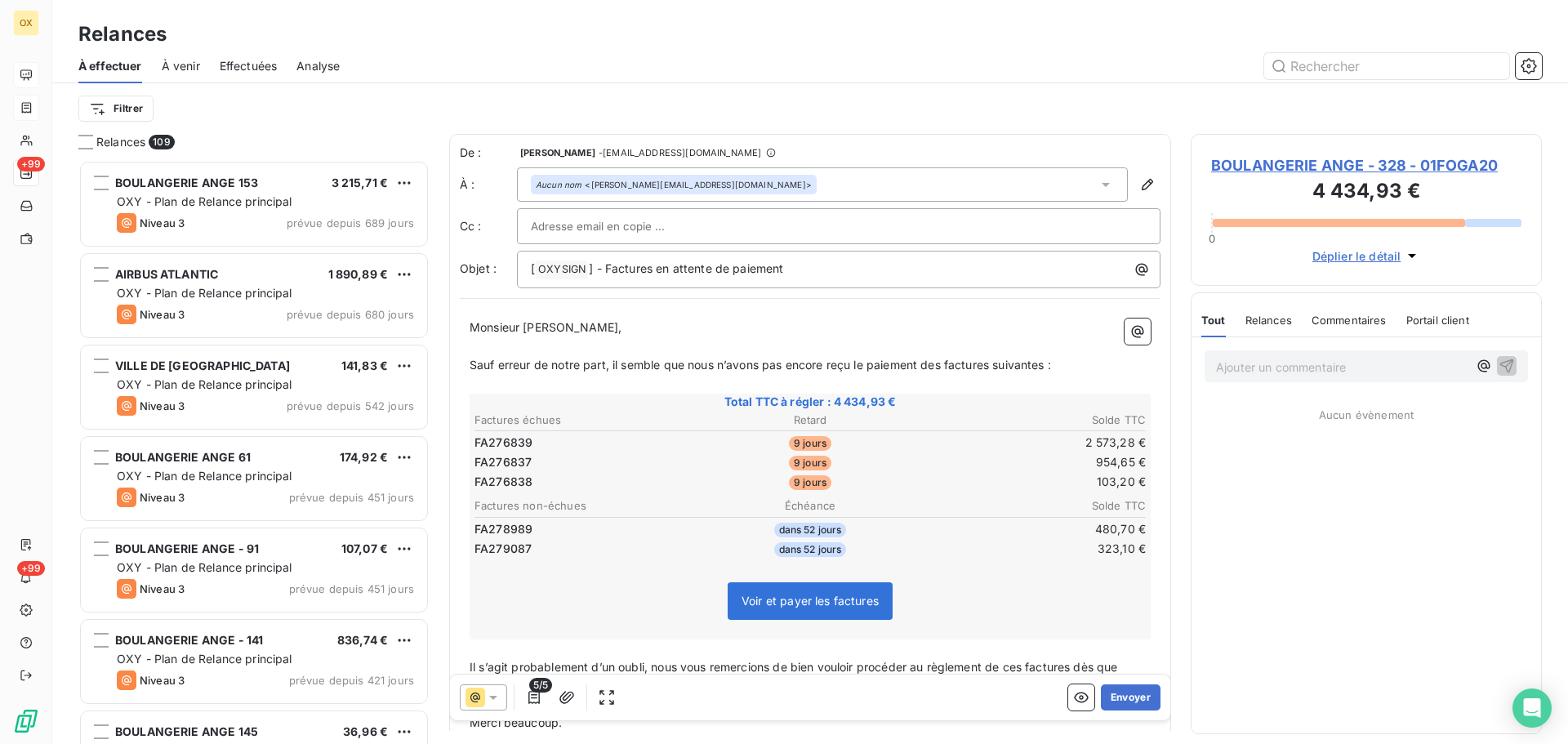
drag, startPoint x: 942, startPoint y: 362, endPoint x: 994, endPoint y: 354, distance: 52.6
click at [942, 363] on span "Sauf erreur de notre part, il semble que nous n’avons pas encore reçu le paieme…" at bounding box center [760, 364] width 582 height 14
click at [999, 364] on span "Sauf erreur de notre part, il semble que nous n’avons pas encore reçu le paieme…" at bounding box center [763, 364] width 588 height 14
click at [938, 366] on span "Sauf erreur de notre part, il semble que nous n’avons pas encore reçu le paieme…" at bounding box center [763, 364] width 588 height 14
click at [957, 358] on span "Sauf erreur de notre part, il semble que nous n’avons pas encore reçu le paieme…" at bounding box center [766, 364] width 594 height 14
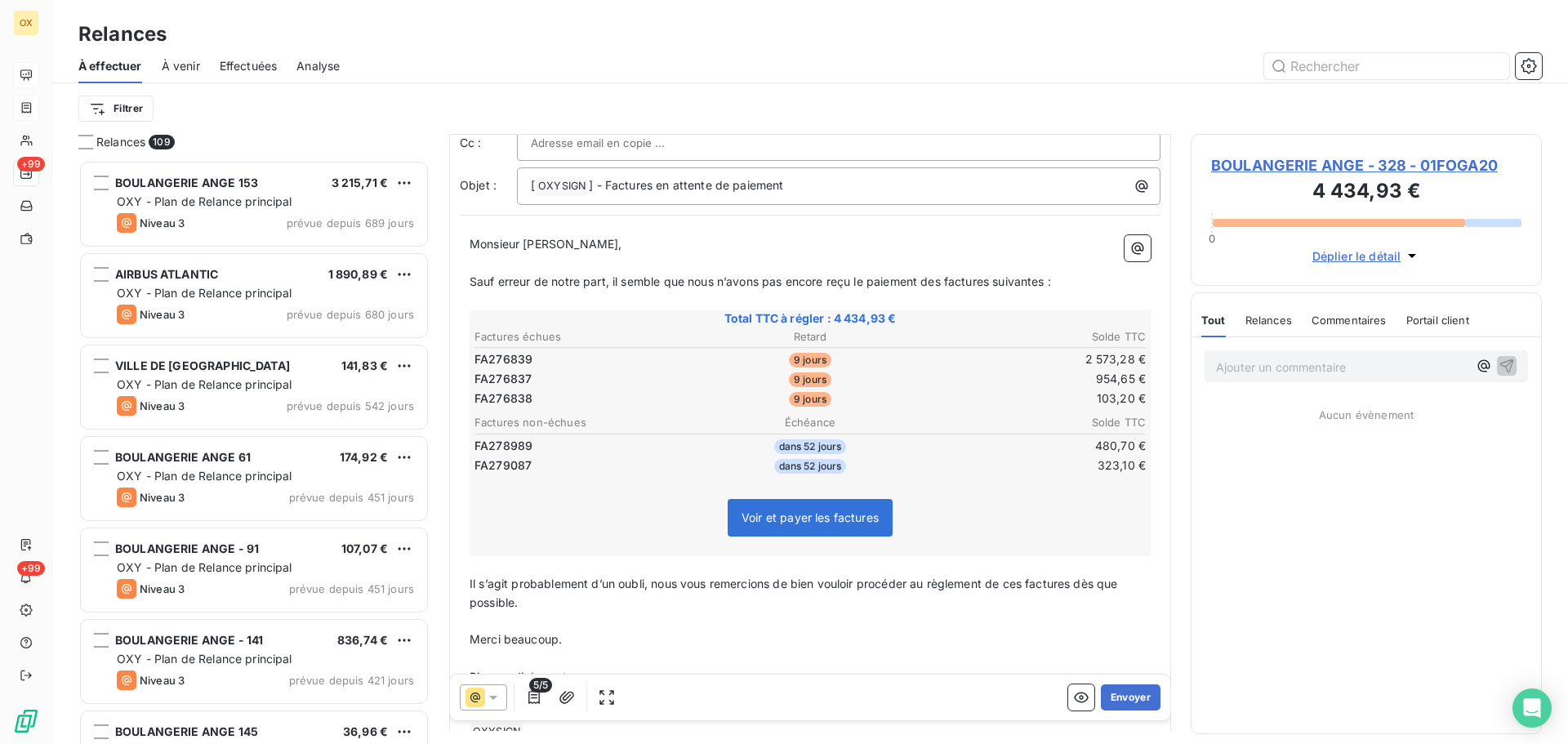
scroll to position [83, 0]
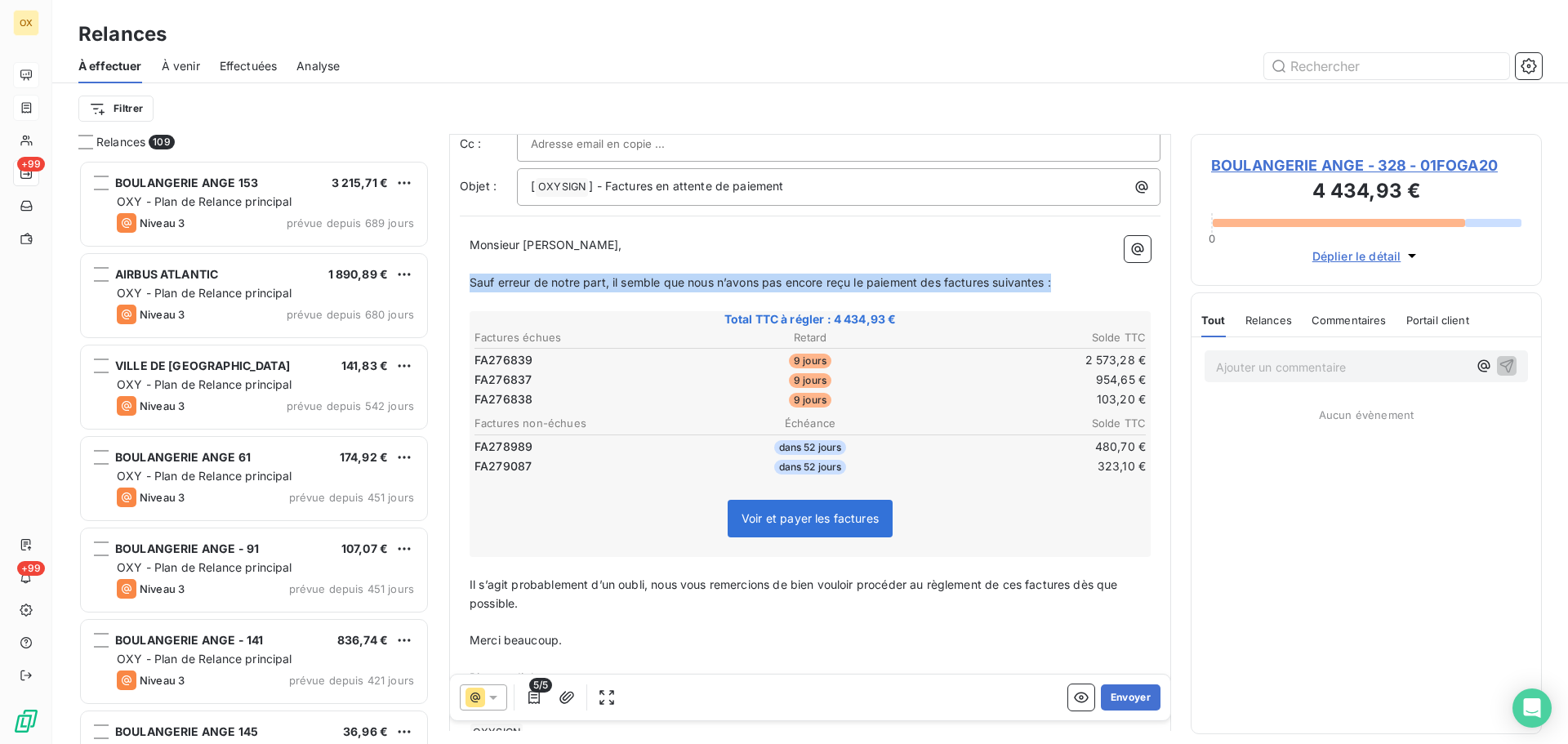
drag, startPoint x: 1059, startPoint y: 283, endPoint x: 471, endPoint y: 286, distance: 588.0
click at [471, 286] on p "Sauf erreur de notre part, il semble que nous n’avons pas encore reçu le paieme…" at bounding box center [810, 283] width 681 height 18
copy span "Sauf erreur de notre part, il semble que nous n’avons pas encore reçu le paieme…"
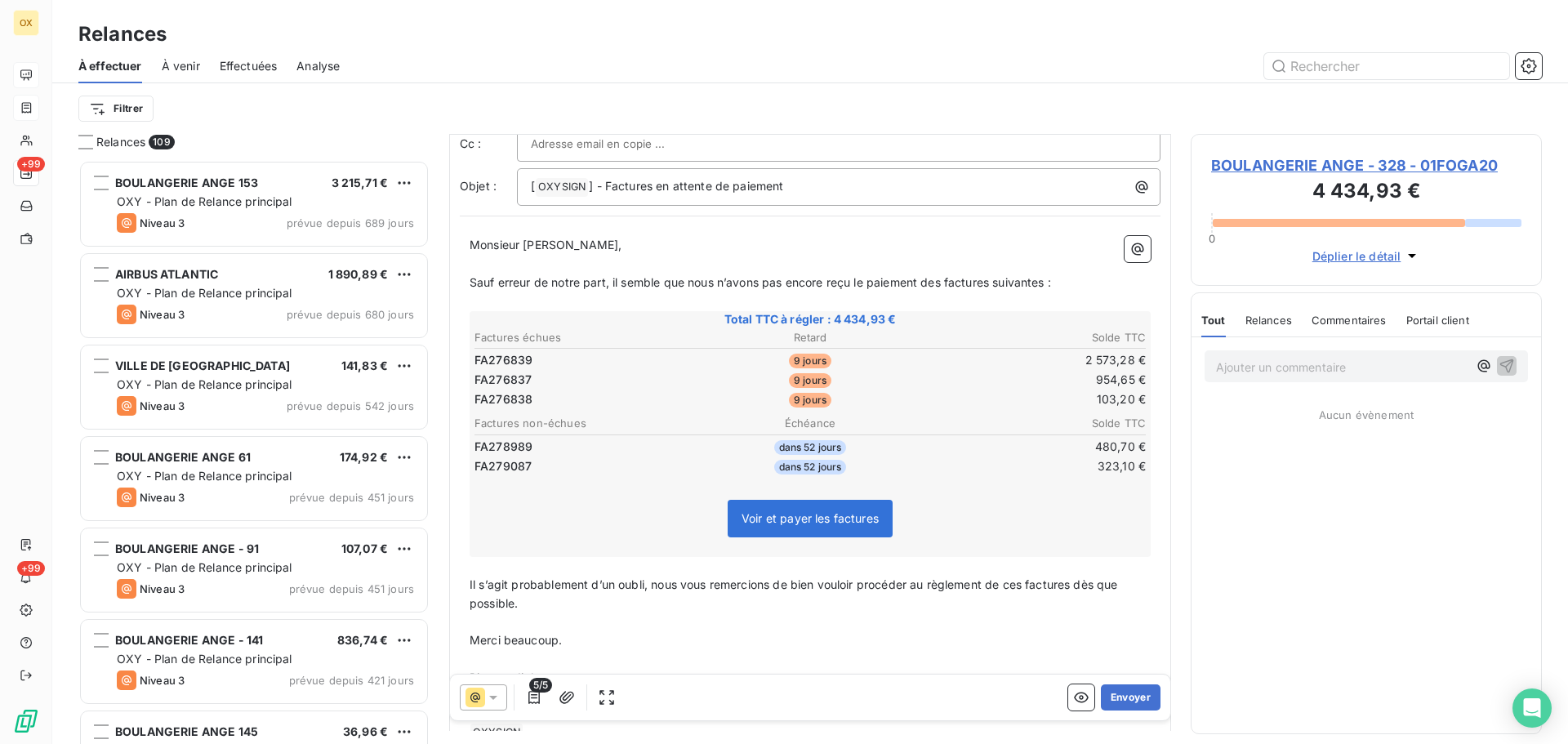
click at [784, 267] on p "﻿" at bounding box center [810, 264] width 681 height 18
click at [761, 285] on span "Sauf erreur de notre part, il semble que nous n’avons pas encore reçu le paieme…" at bounding box center [760, 282] width 582 height 14
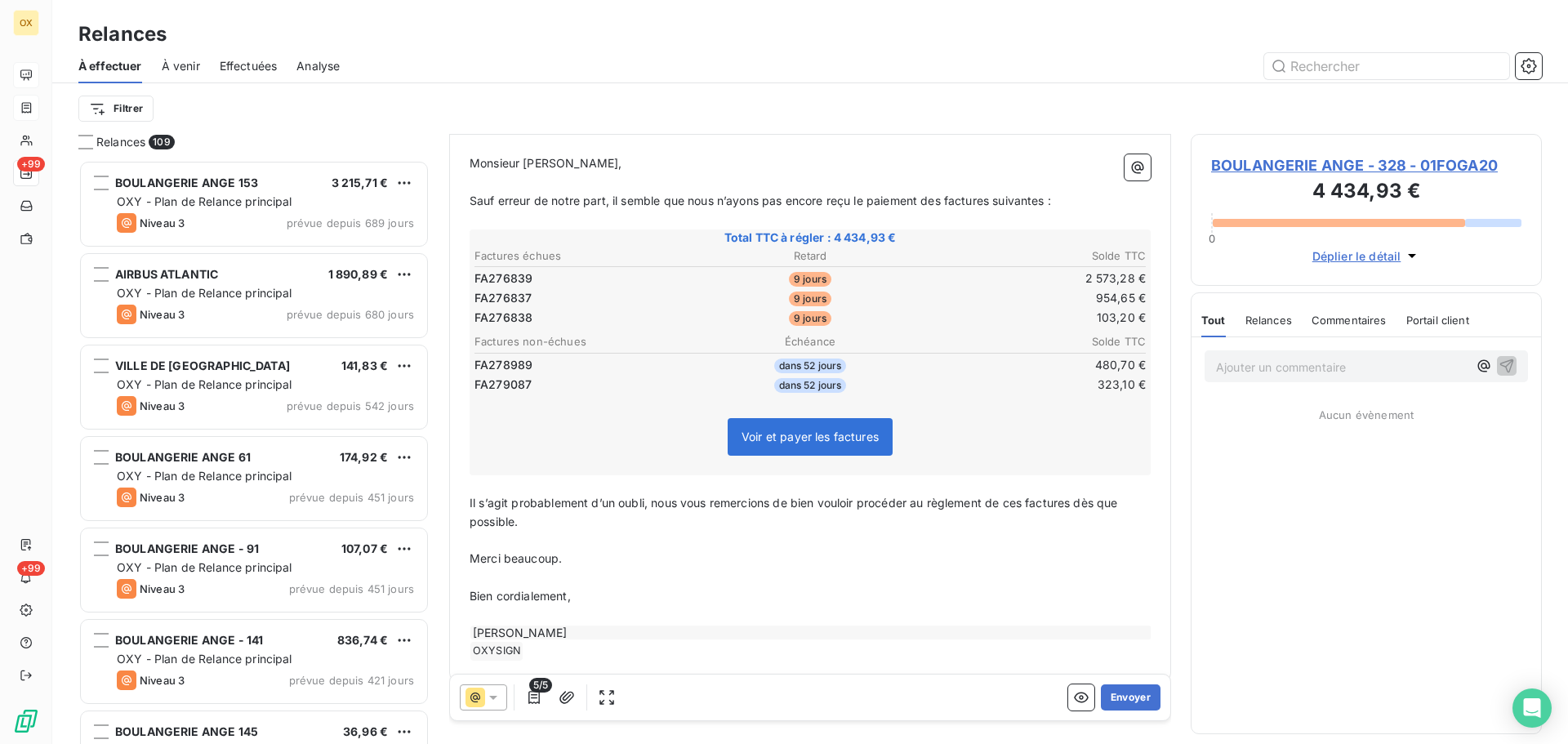
scroll to position [182, 0]
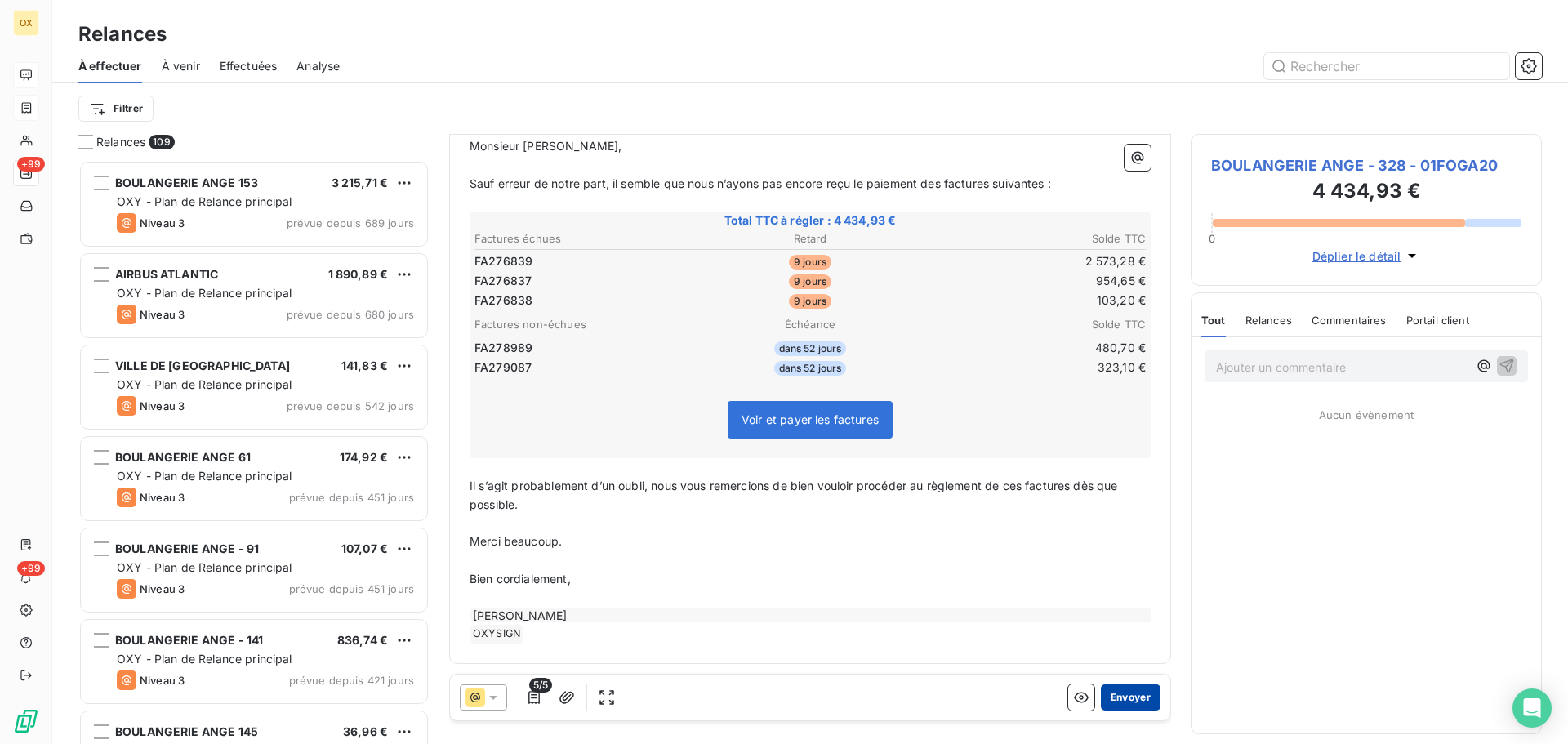
click at [1119, 689] on button "Envoyer" at bounding box center [1130, 697] width 60 height 26
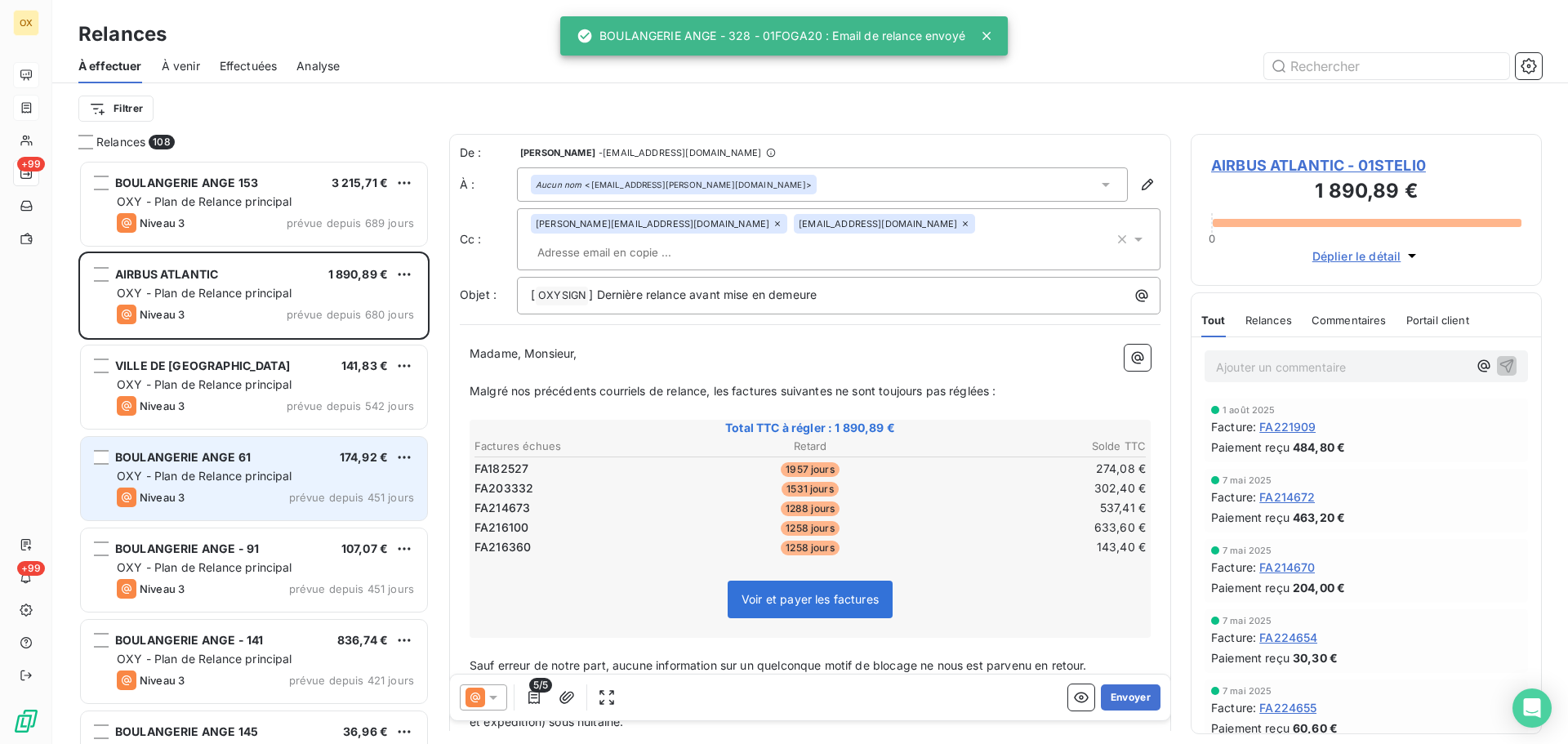
click at [232, 453] on span "BOULANGERIE ANGE 61" at bounding box center [182, 457] width 135 height 14
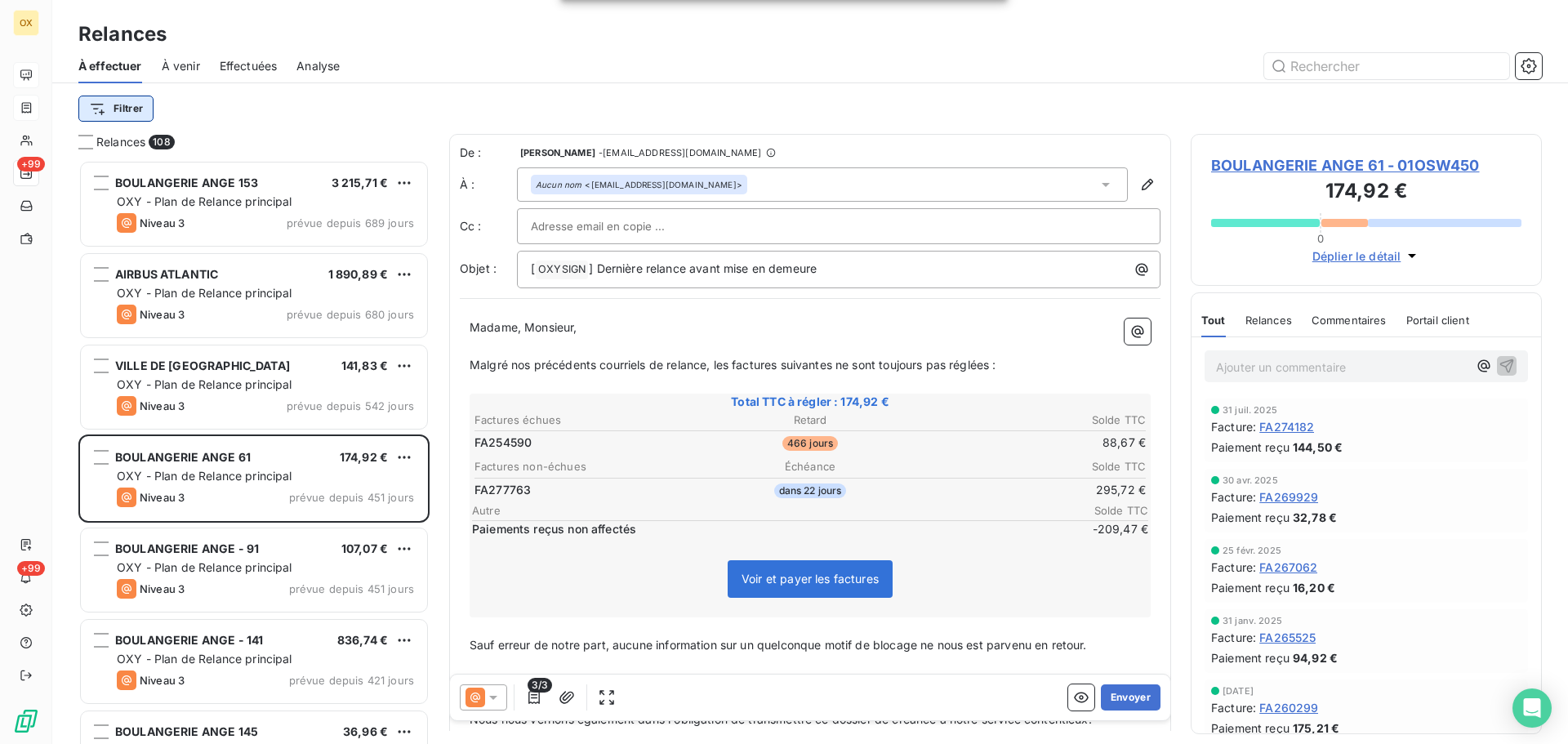
click at [128, 107] on html "OX +99 +99 Relances À effectuer À venir Effectuées Analyse Filtrer Relances 108…" at bounding box center [784, 372] width 1568 height 744
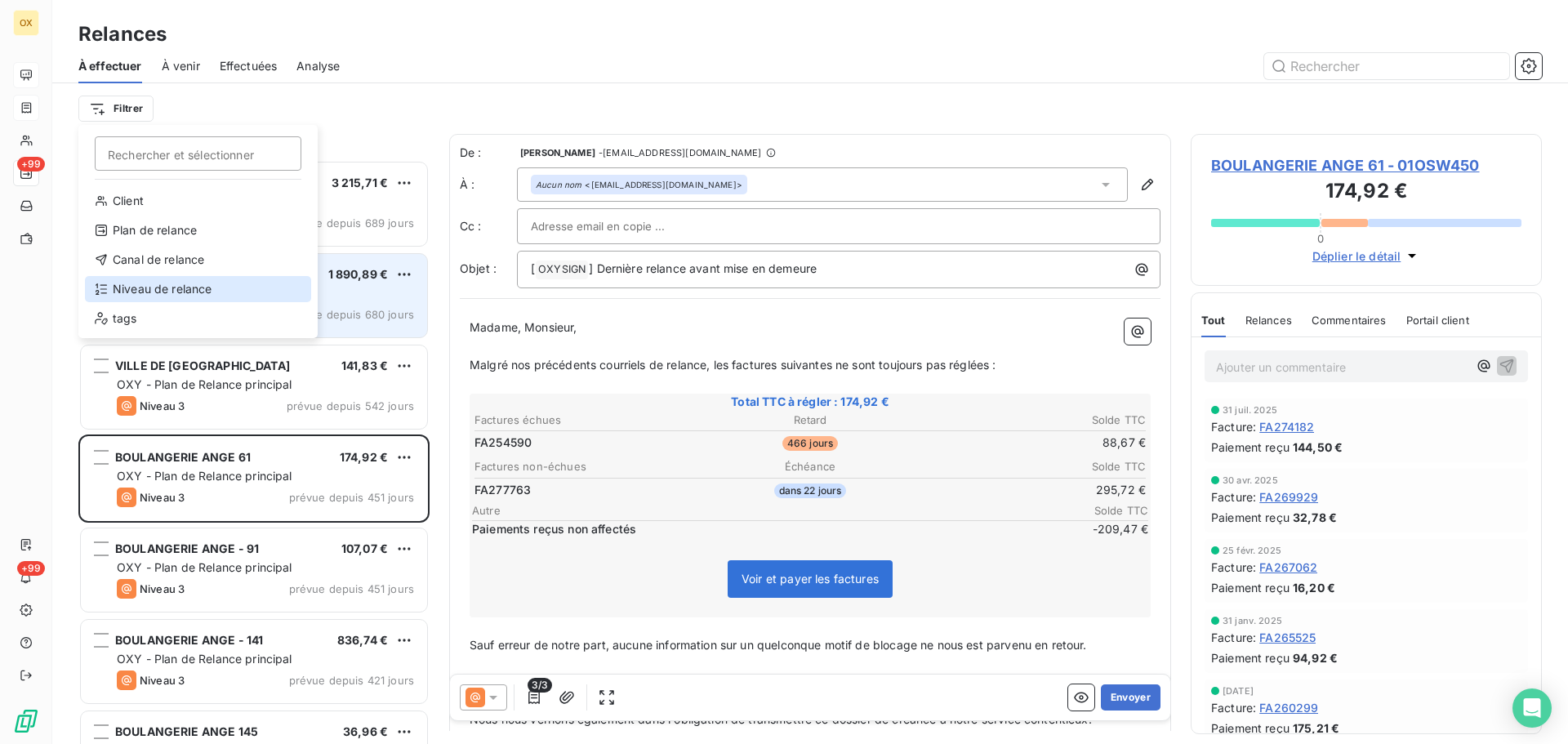
click at [180, 284] on div "Niveau de relance" at bounding box center [197, 289] width 226 height 26
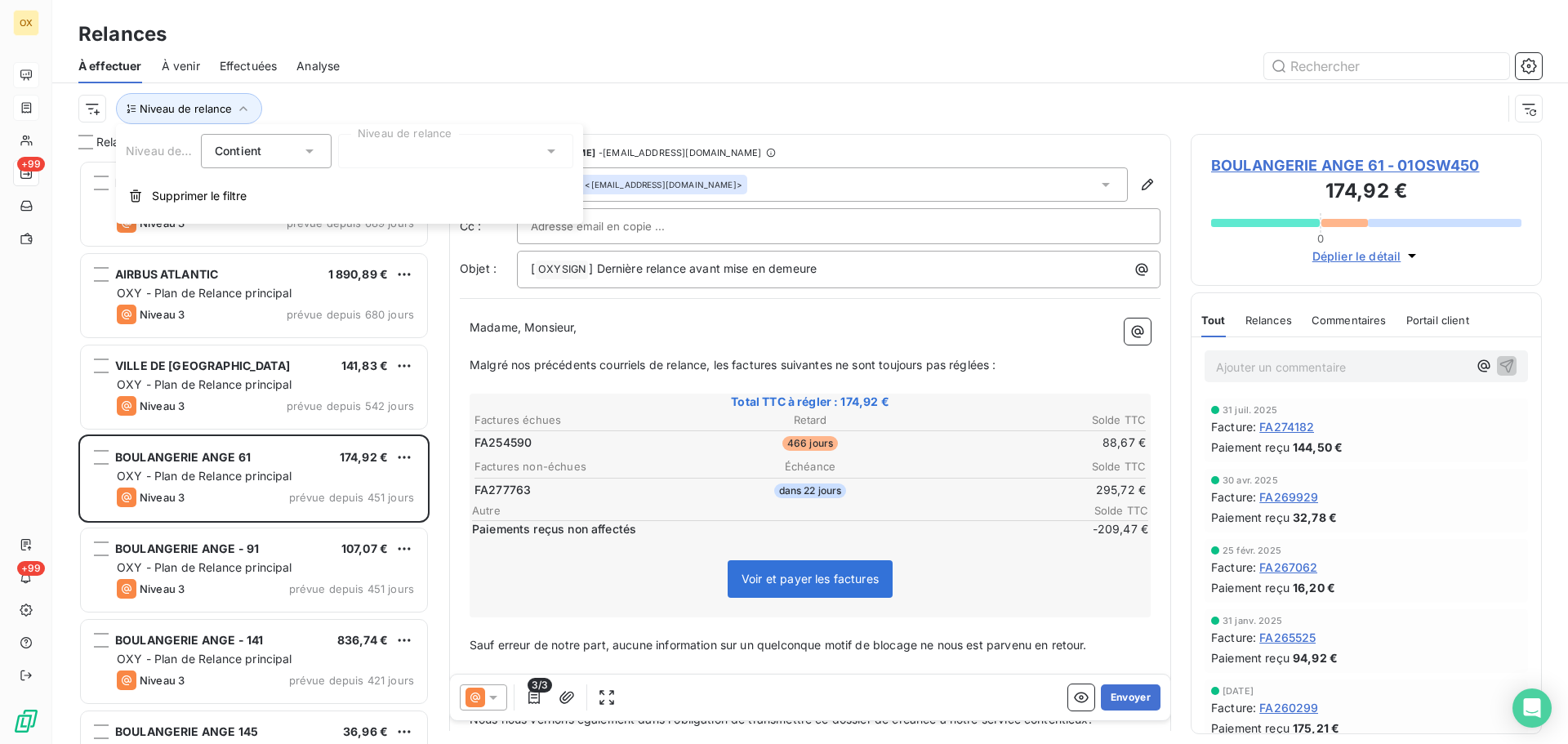
click at [426, 159] on div at bounding box center [456, 151] width 235 height 34
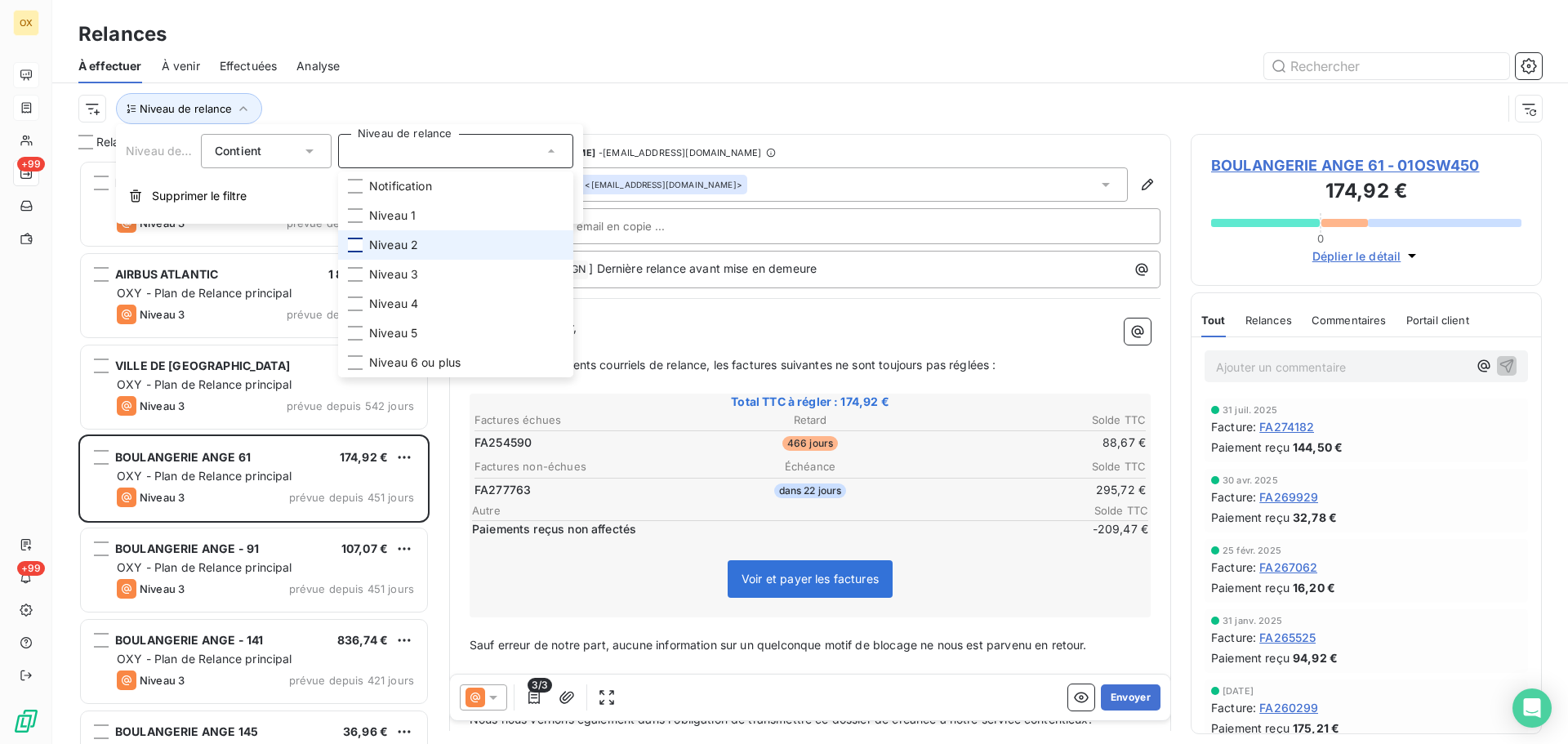
click at [358, 240] on div at bounding box center [355, 245] width 15 height 15
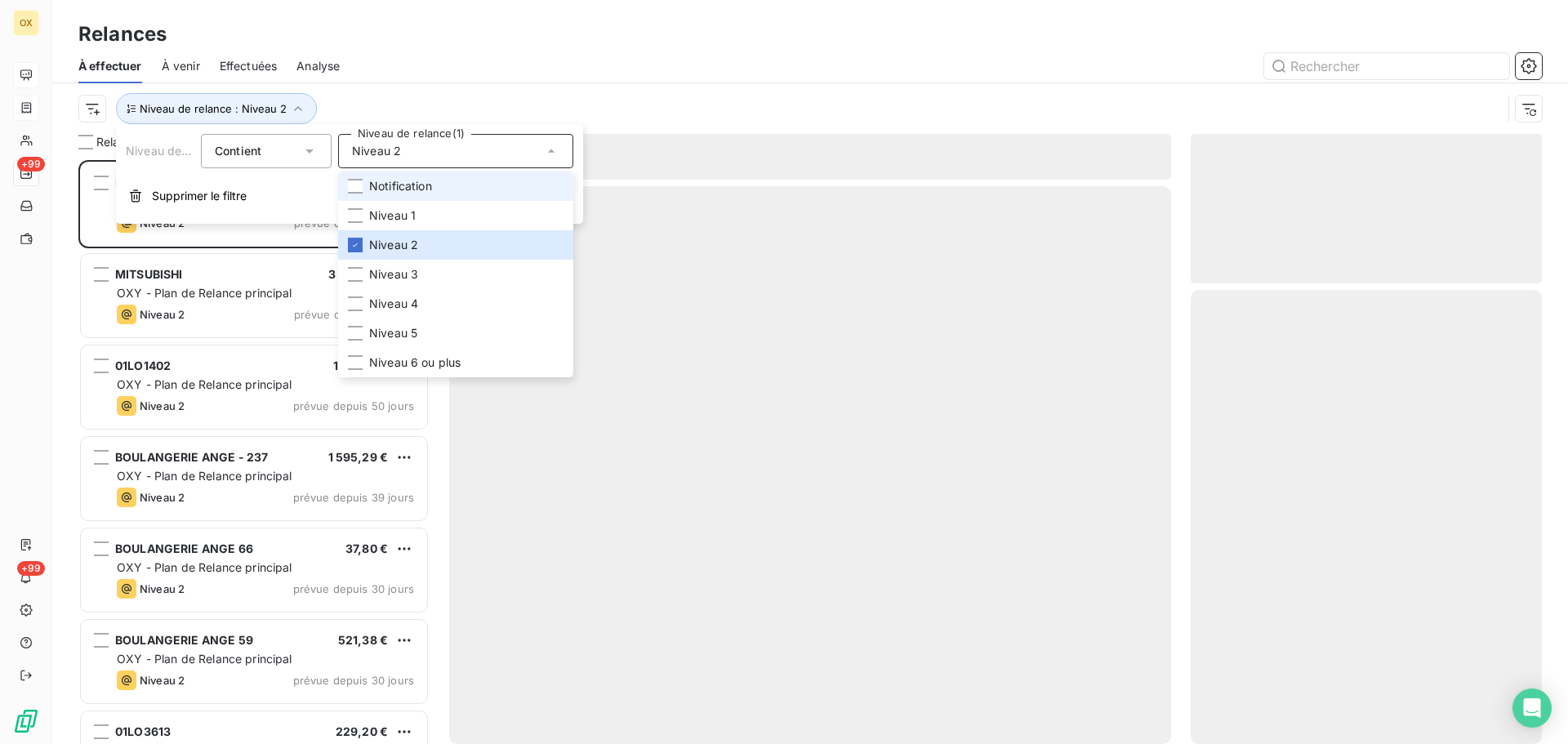
scroll to position [572, 339]
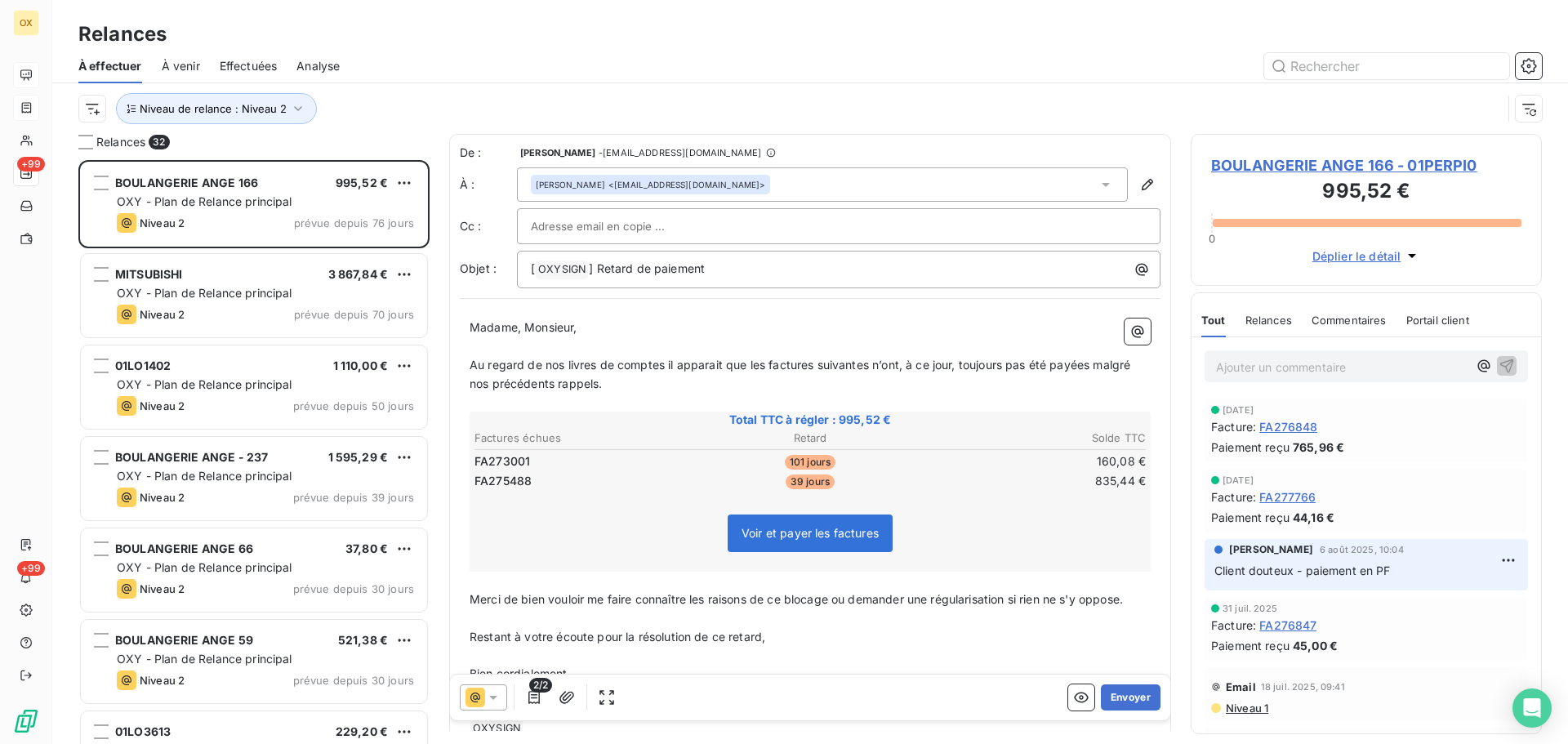
click at [426, 65] on div at bounding box center [951, 65] width 1183 height 26
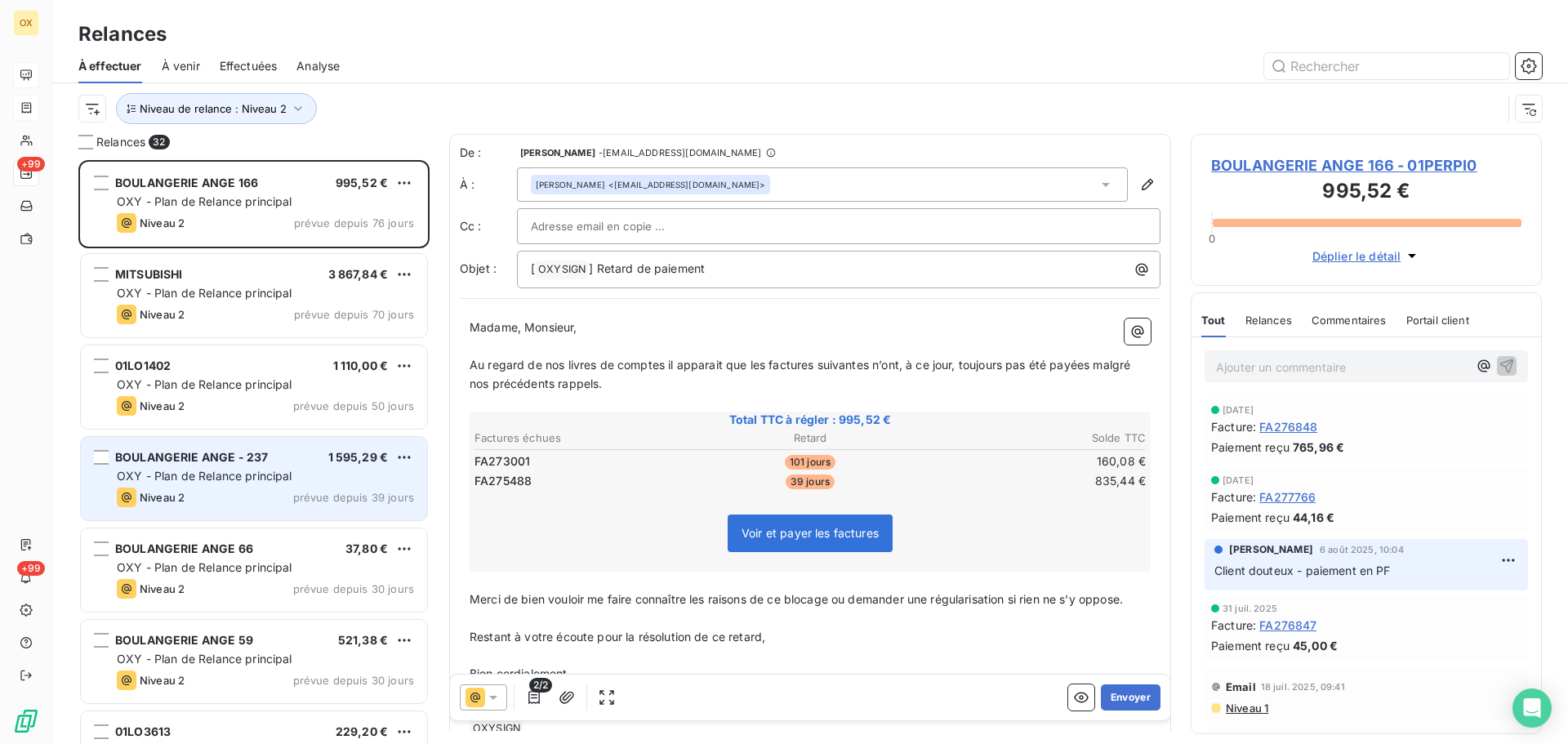
click at [283, 456] on div "BOULANGERIE ANGE - 237 1 595,29 €" at bounding box center [265, 458] width 297 height 15
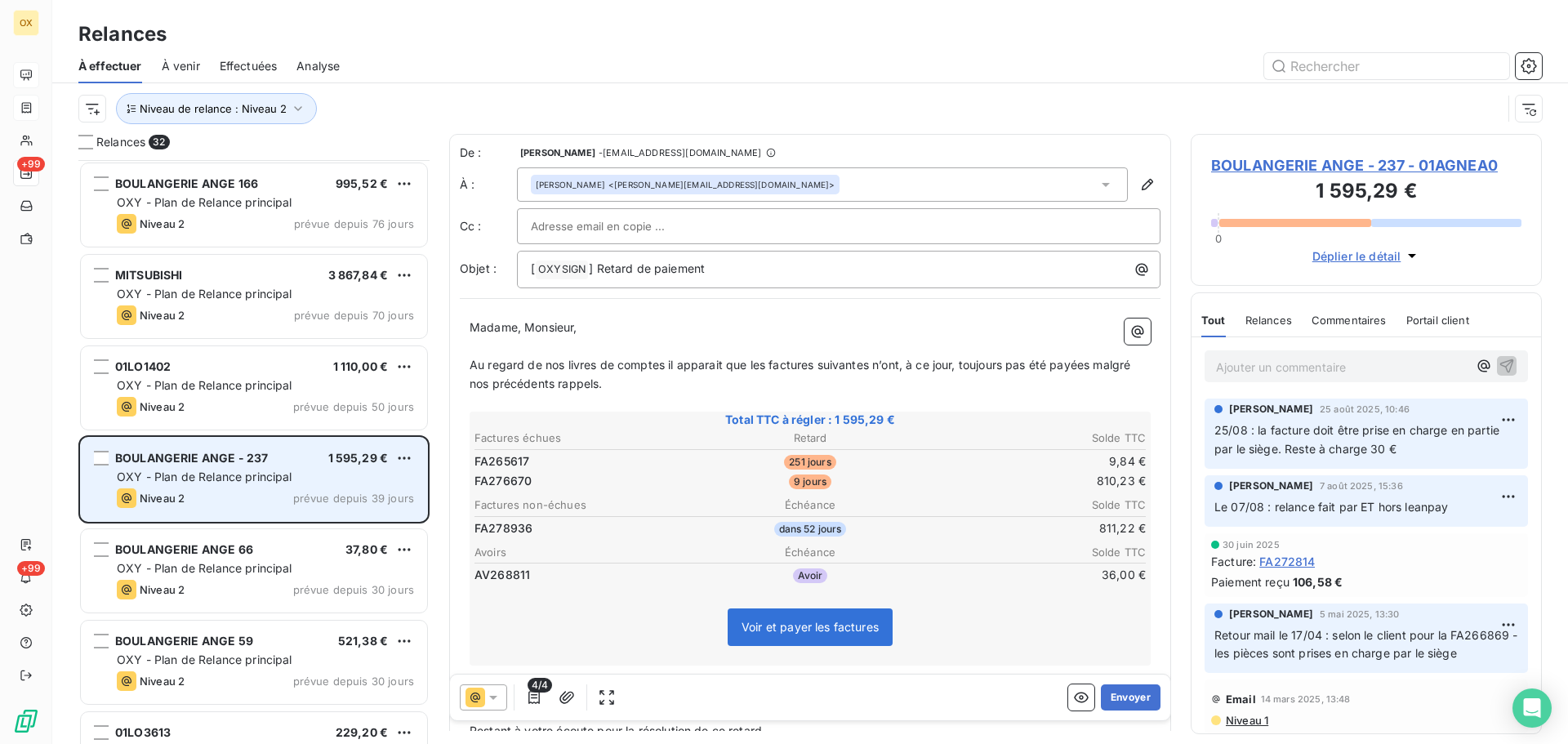
scroll to position [82, 0]
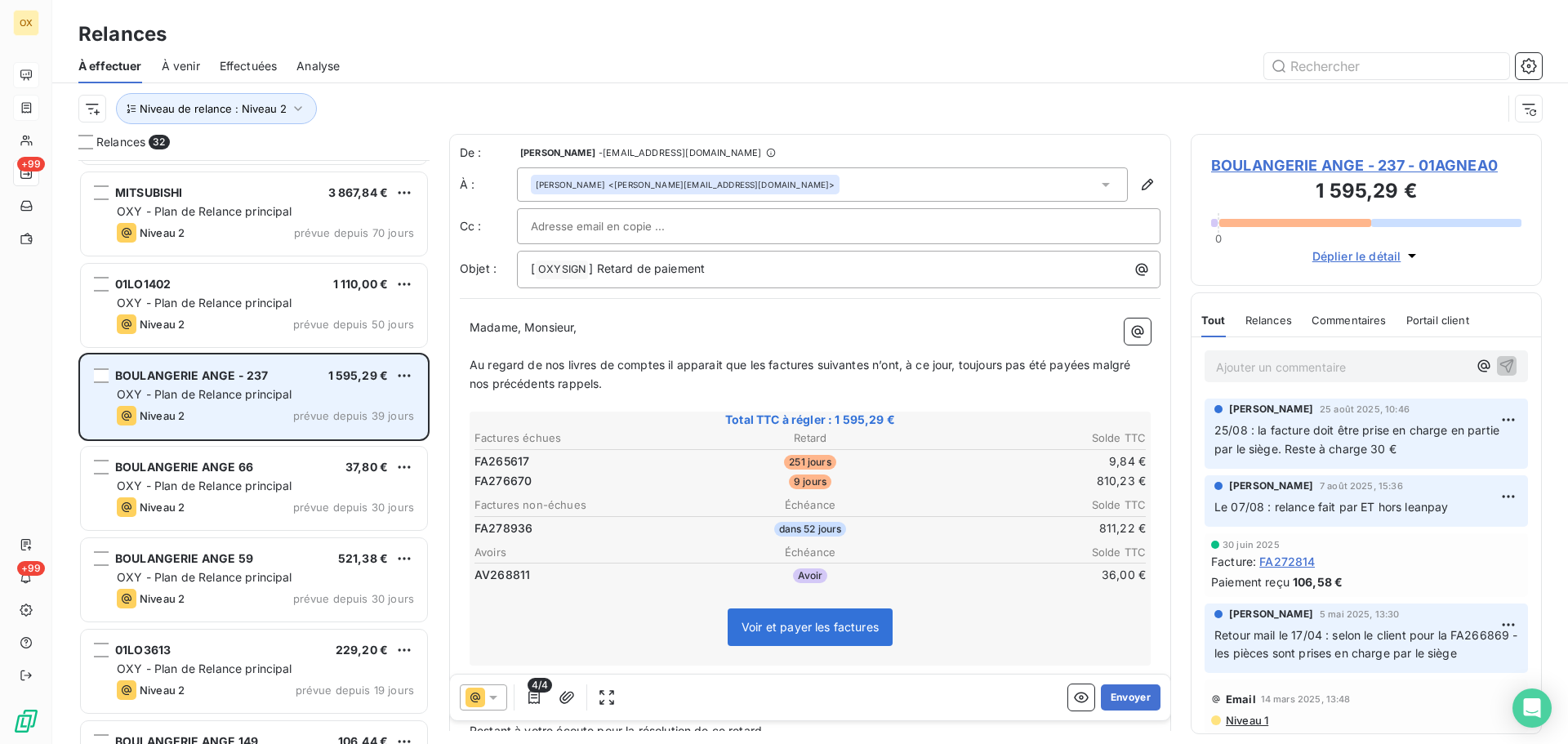
click at [283, 457] on div "BOULANGERIE ANGE 66 37,80 € OXY - Plan de Relance principal Niveau 2 prévue dep…" at bounding box center [254, 488] width 346 height 83
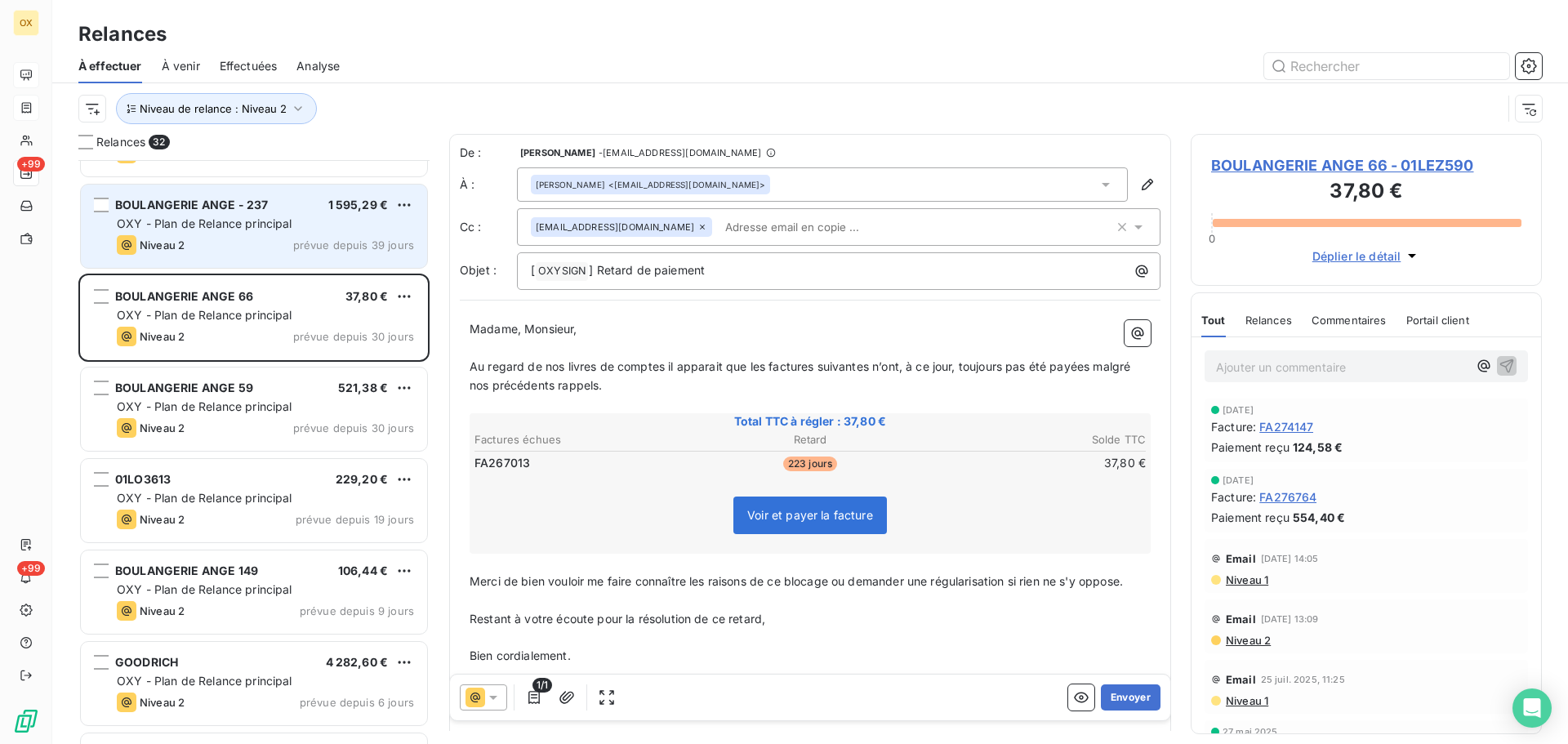
scroll to position [327, 0]
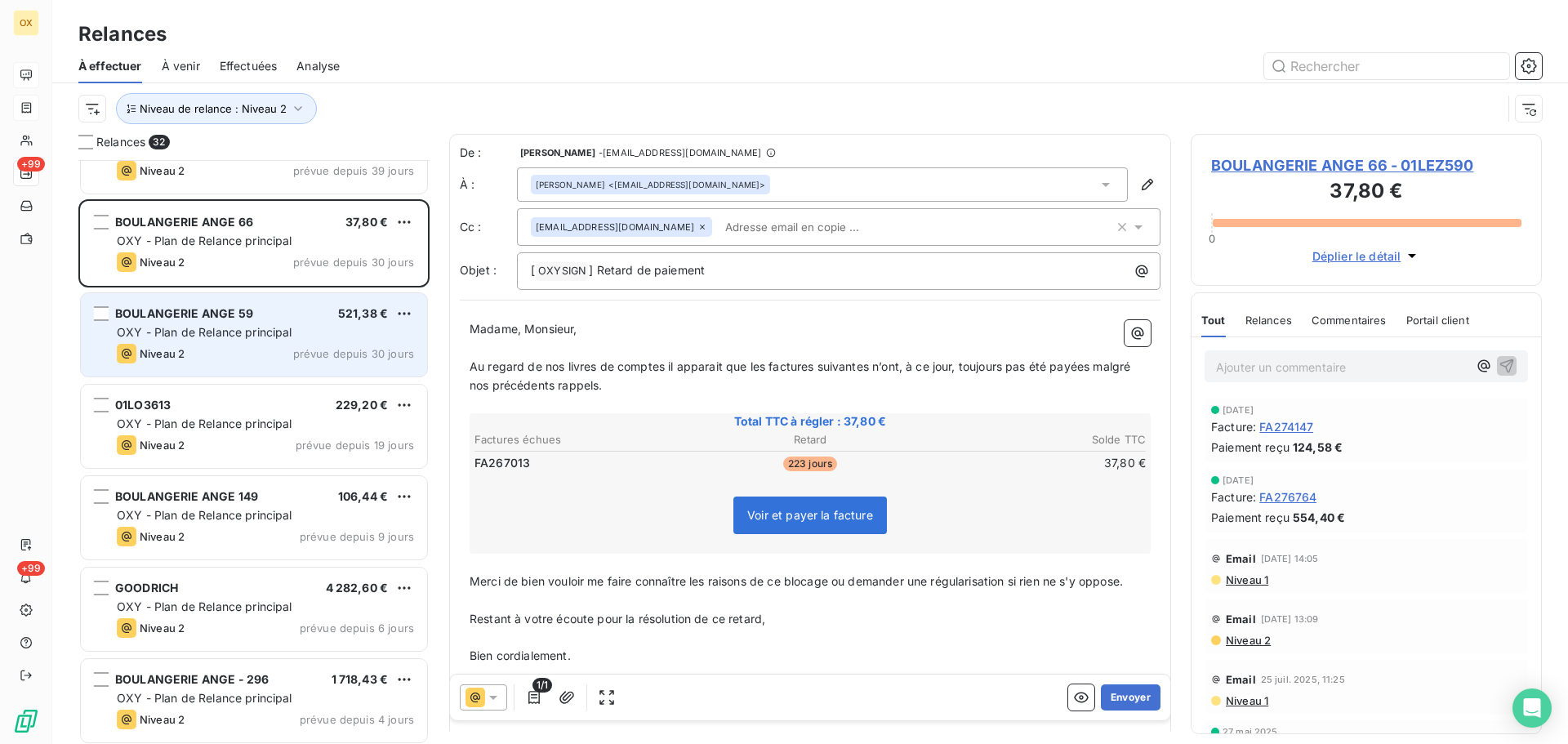
click at [229, 332] on span "OXY - Plan de Relance principal" at bounding box center [204, 332] width 176 height 14
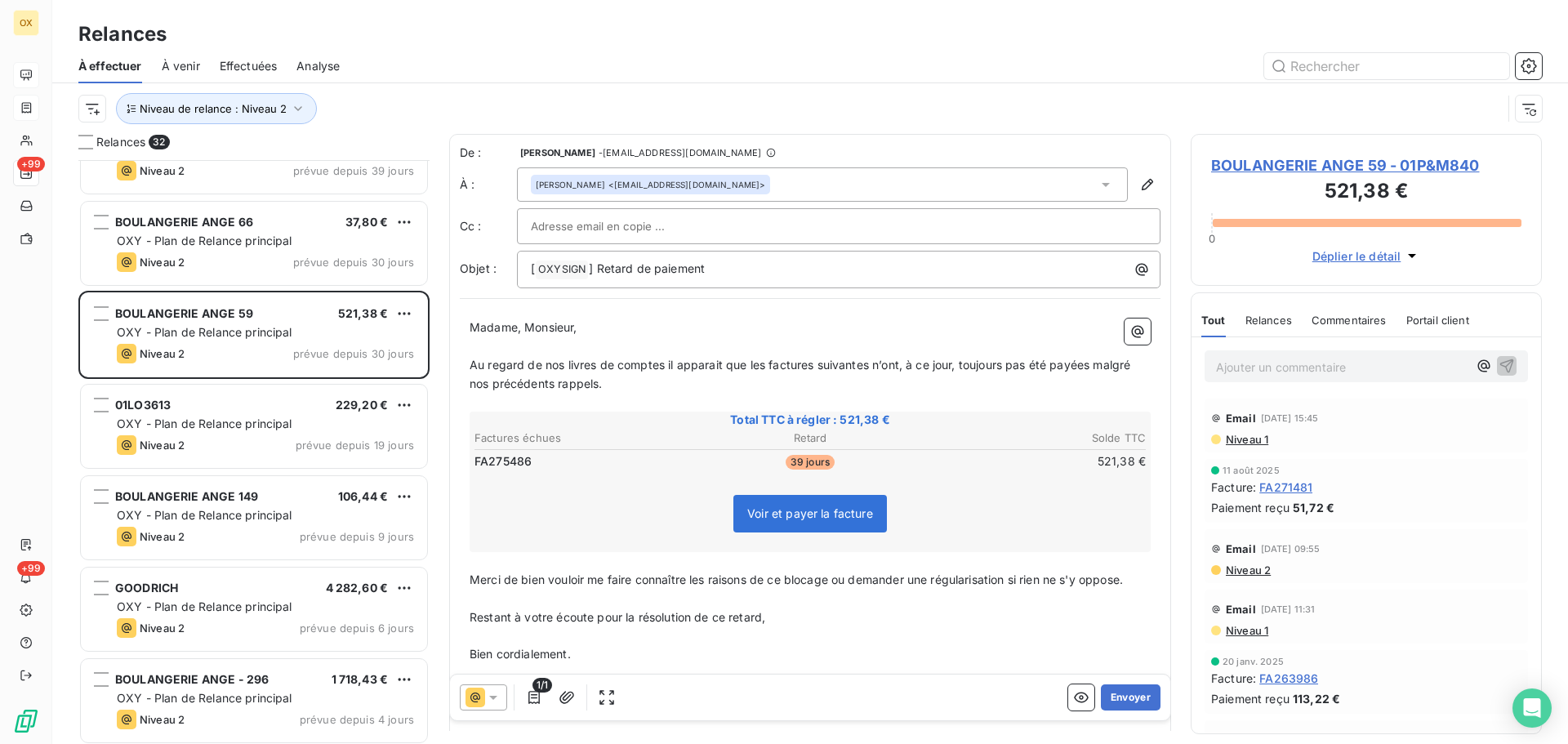
click at [1256, 439] on span "Niveau 1" at bounding box center [1246, 439] width 45 height 13
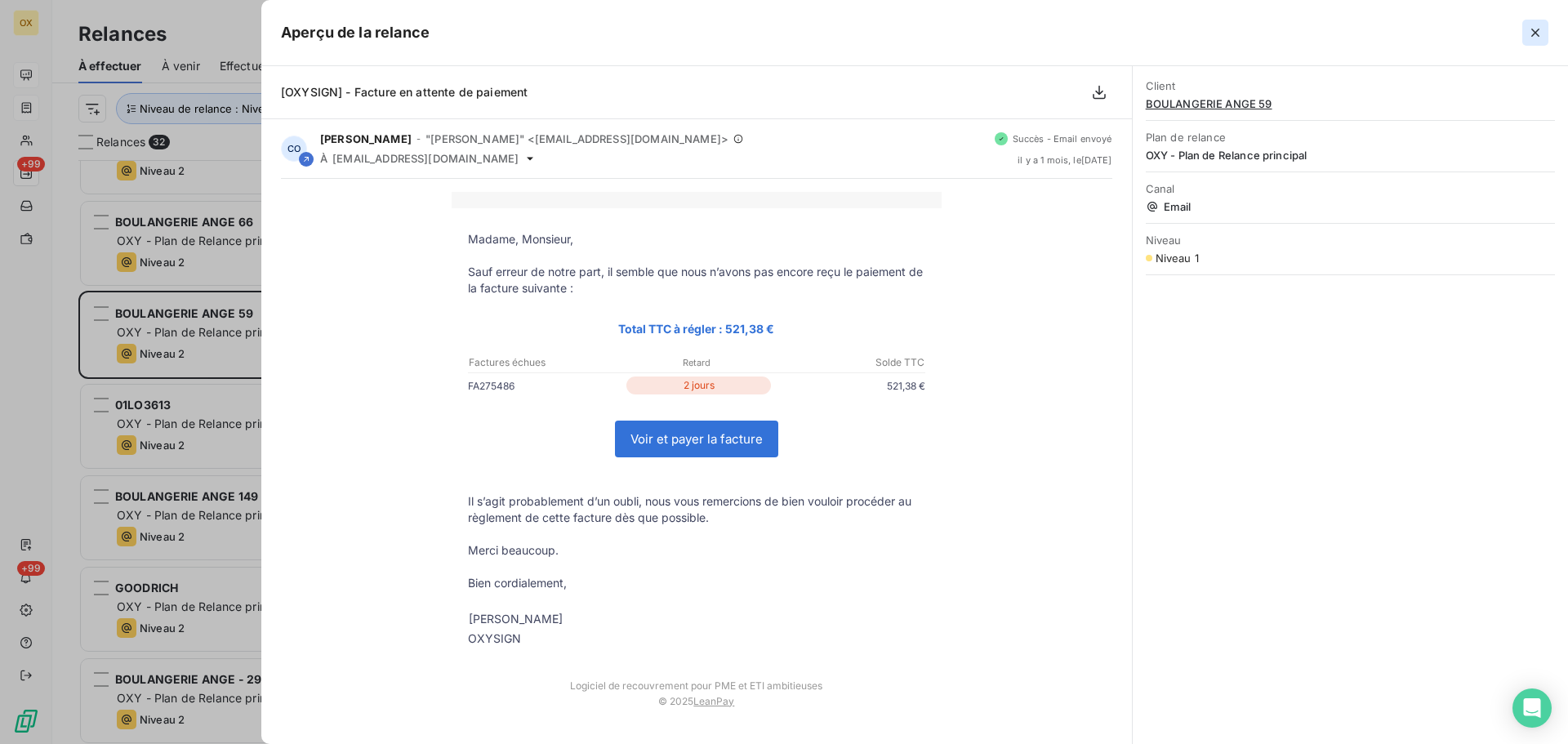
click at [1540, 29] on icon "button" at bounding box center [1535, 32] width 16 height 16
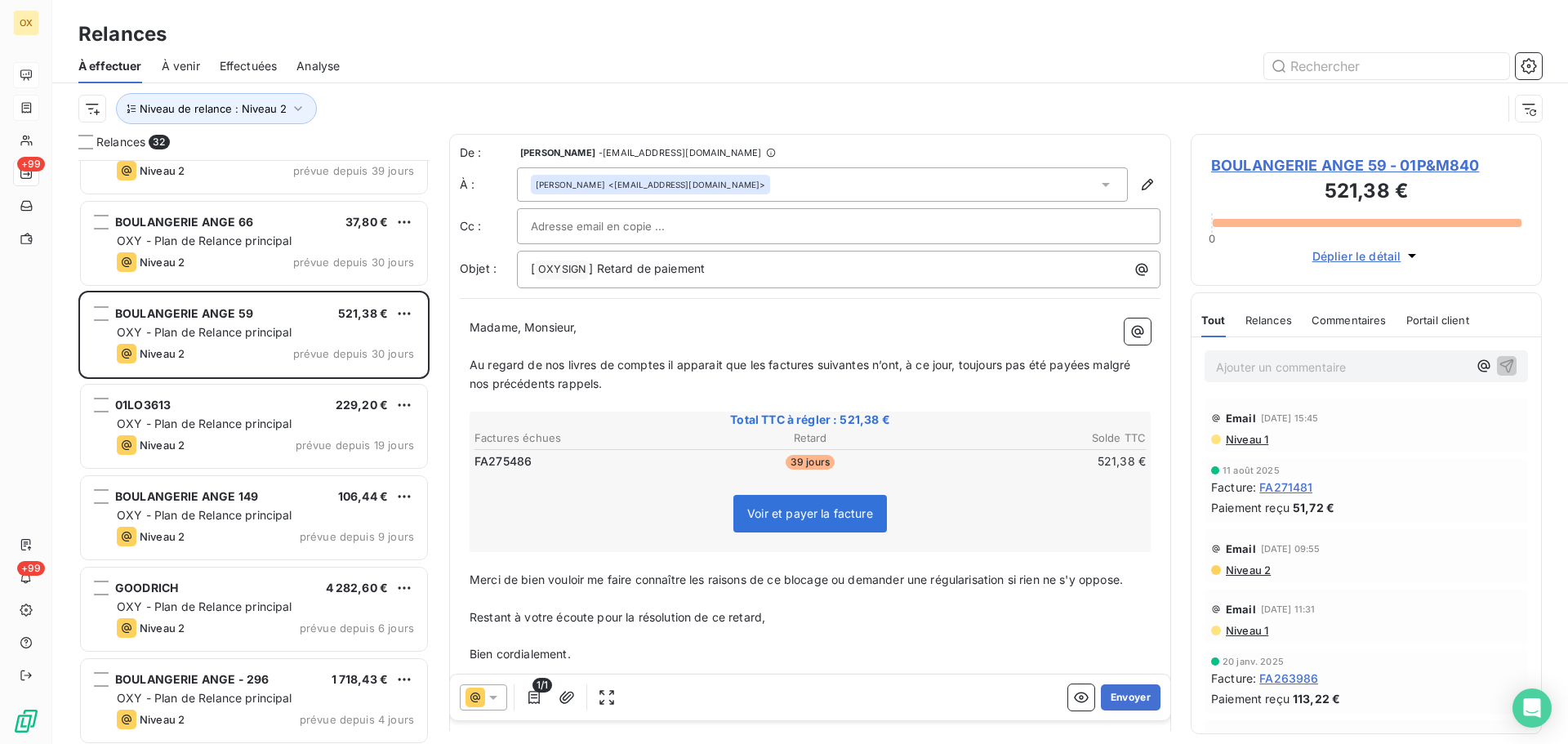
click at [666, 332] on p "Madame, Monsieur," at bounding box center [810, 327] width 681 height 18
click at [494, 699] on icon at bounding box center [494, 698] width 8 height 4
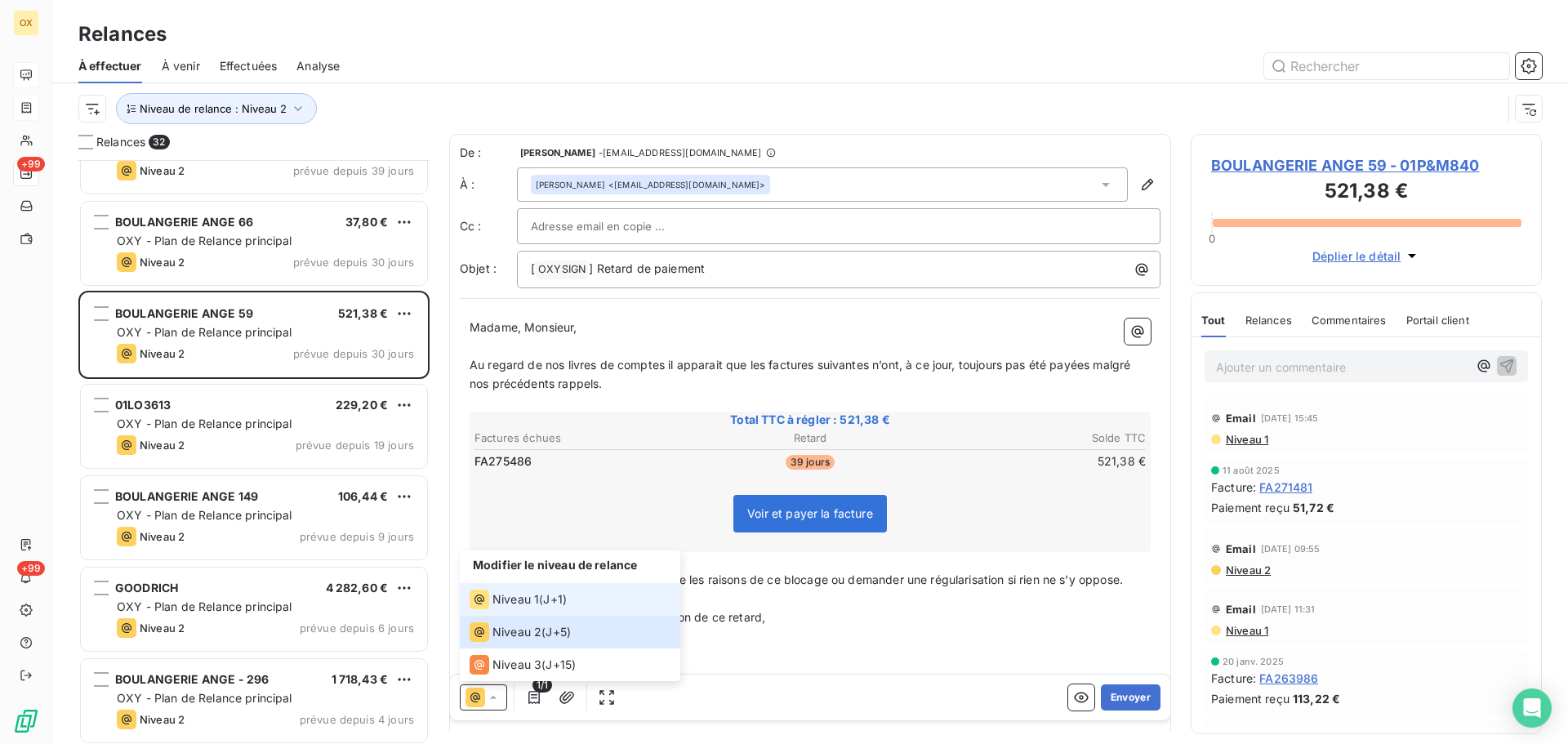
click at [517, 594] on span "Niveau 1" at bounding box center [515, 599] width 46 height 16
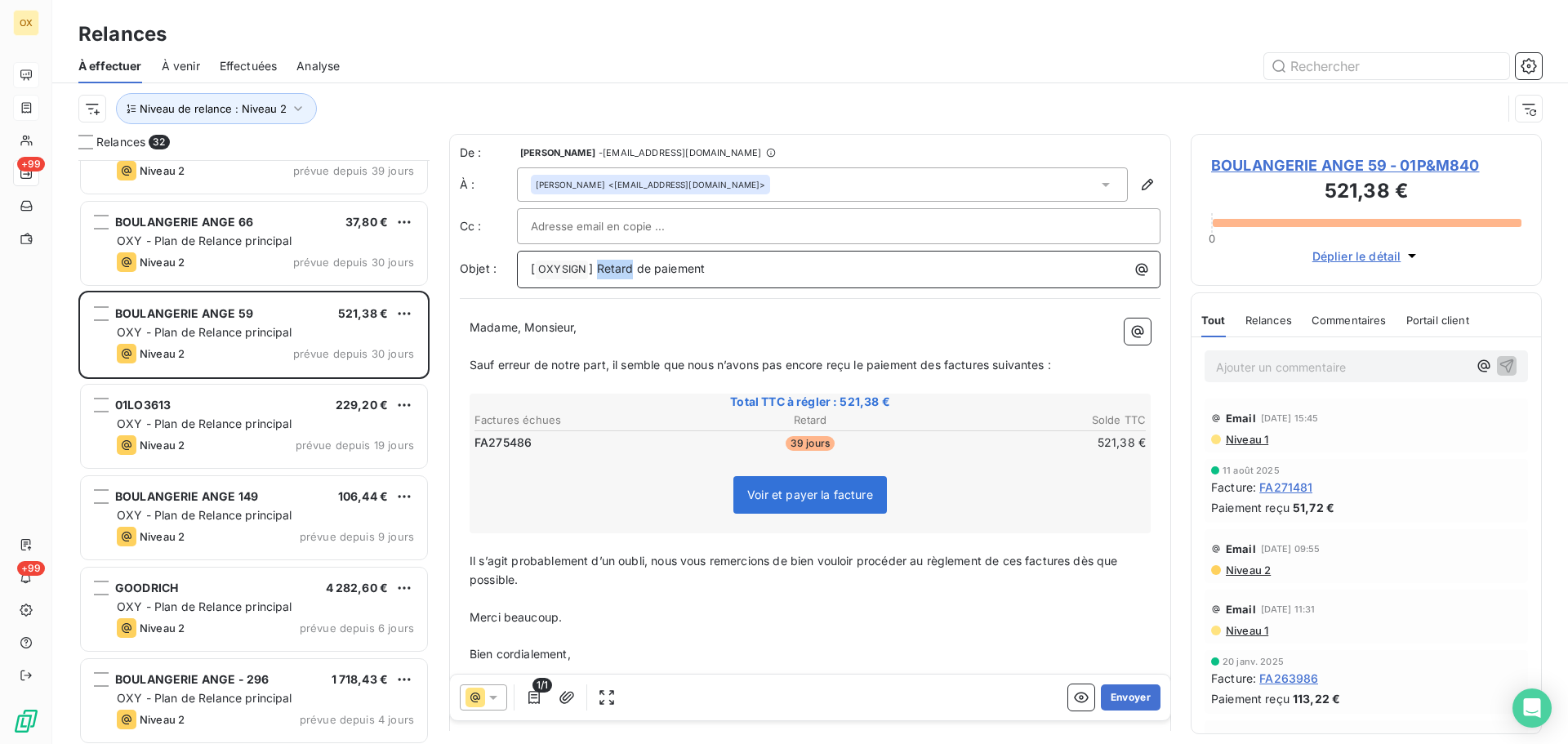
drag, startPoint x: 619, startPoint y: 265, endPoint x: 597, endPoint y: 267, distance: 22.1
click at [597, 267] on span "] Retard de paiement" at bounding box center [647, 268] width 116 height 14
click at [667, 285] on div "[ OXYSIGN ﻿ ] Retard de paiement" at bounding box center [839, 270] width 643 height 38
drag, startPoint x: 634, startPoint y: 269, endPoint x: 599, endPoint y: 265, distance: 35.2
click at [599, 265] on span "] Retard de paiement" at bounding box center [647, 268] width 116 height 14
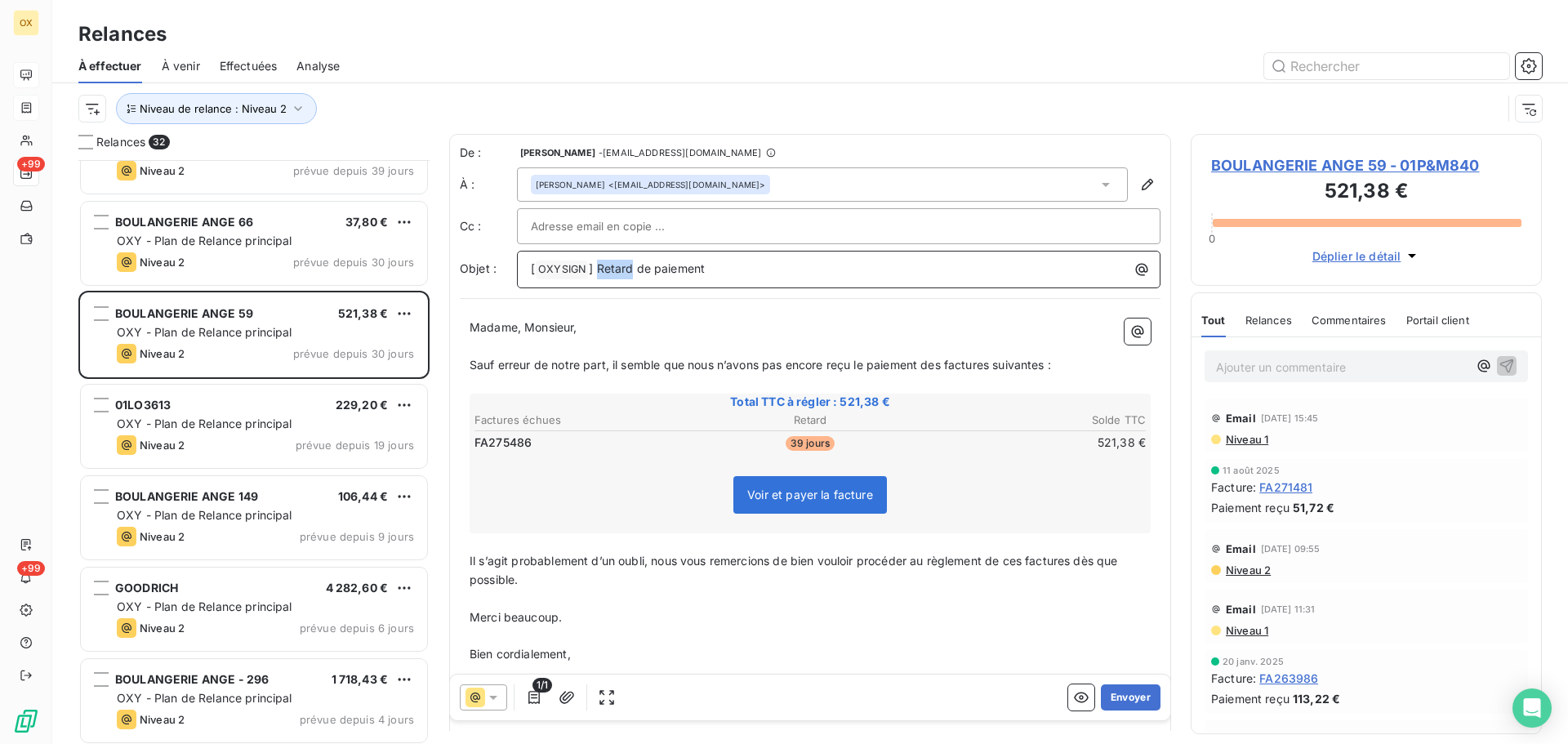
click at [632, 277] on p "[ OXYSIGN ﻿ ] Retard de paiement" at bounding box center [842, 269] width 624 height 19
click at [633, 266] on span "] Retard de paiement" at bounding box center [647, 268] width 116 height 14
click at [632, 267] on span "] Retard de paiement" at bounding box center [647, 268] width 116 height 14
drag, startPoint x: 634, startPoint y: 269, endPoint x: 581, endPoint y: 249, distance: 56.6
click at [600, 265] on span "] Retard de paiement" at bounding box center [647, 268] width 116 height 14
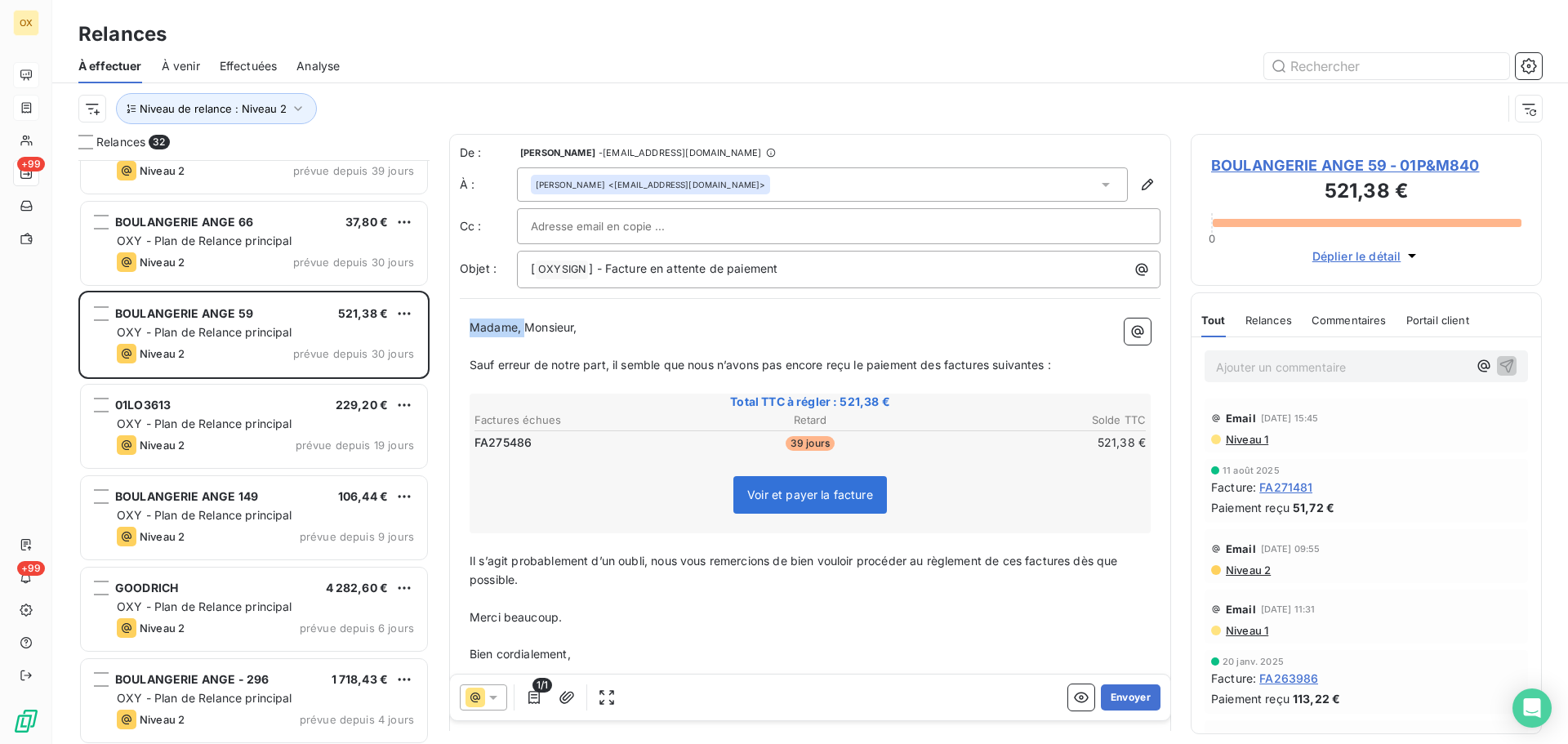
drag, startPoint x: 525, startPoint y: 323, endPoint x: 462, endPoint y: 335, distance: 64.1
click at [460, 335] on div "Madame, Monsieur, ﻿ Sauf erreur de notre part, il semble que nous n’avons pas e…" at bounding box center [810, 519] width 701 height 420
click at [944, 363] on span "Sauf erreur de notre part, il semble que nous n’avons pas encore reçu le paieme…" at bounding box center [760, 364] width 582 height 14
click at [999, 356] on p "Sauf erreur de notre part, il semble que nous n’avons pas encore reçu le paieme…" at bounding box center [810, 365] width 681 height 18
click at [1049, 361] on span "Sauf erreur de notre part, il semble que nous n’avons pas encore reçu le paieme…" at bounding box center [760, 364] width 582 height 14
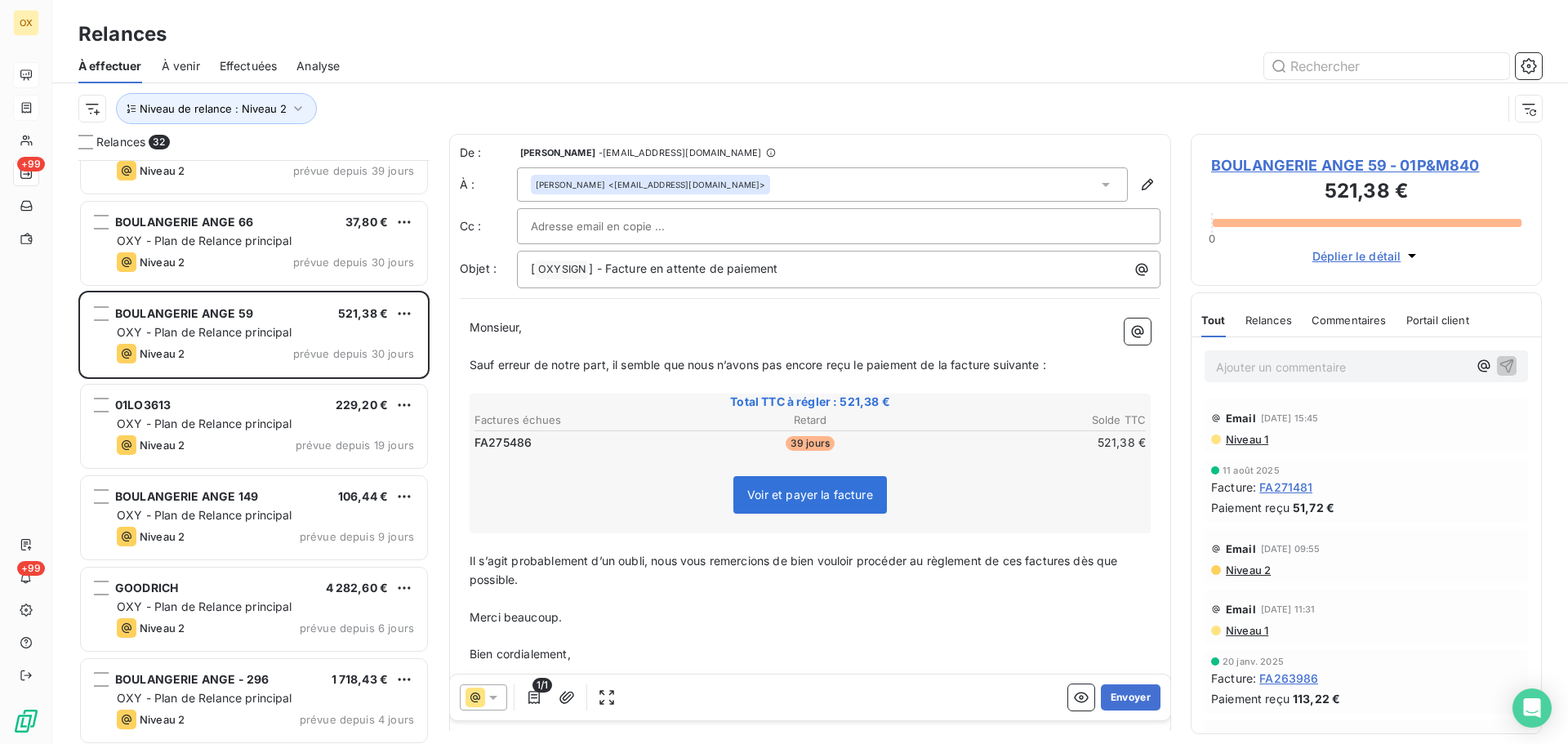
click at [755, 362] on span "Sauf erreur de notre part, il semble que nous n’avons pas encore reçu le paieme…" at bounding box center [758, 364] width 577 height 14
drag, startPoint x: 865, startPoint y: 625, endPoint x: 884, endPoint y: 621, distance: 19.4
click at [865, 626] on p "Merci beaucoup." at bounding box center [810, 618] width 681 height 18
click at [1026, 560] on span "Il s’agit probablement d’un oubli, nous vous remercions de bien vouloir procéde…" at bounding box center [795, 569] width 652 height 33
click at [1085, 560] on span "Il s’agit probablement d’un oubli, nous vous remercions de bien vouloir procéde…" at bounding box center [800, 569] width 661 height 33
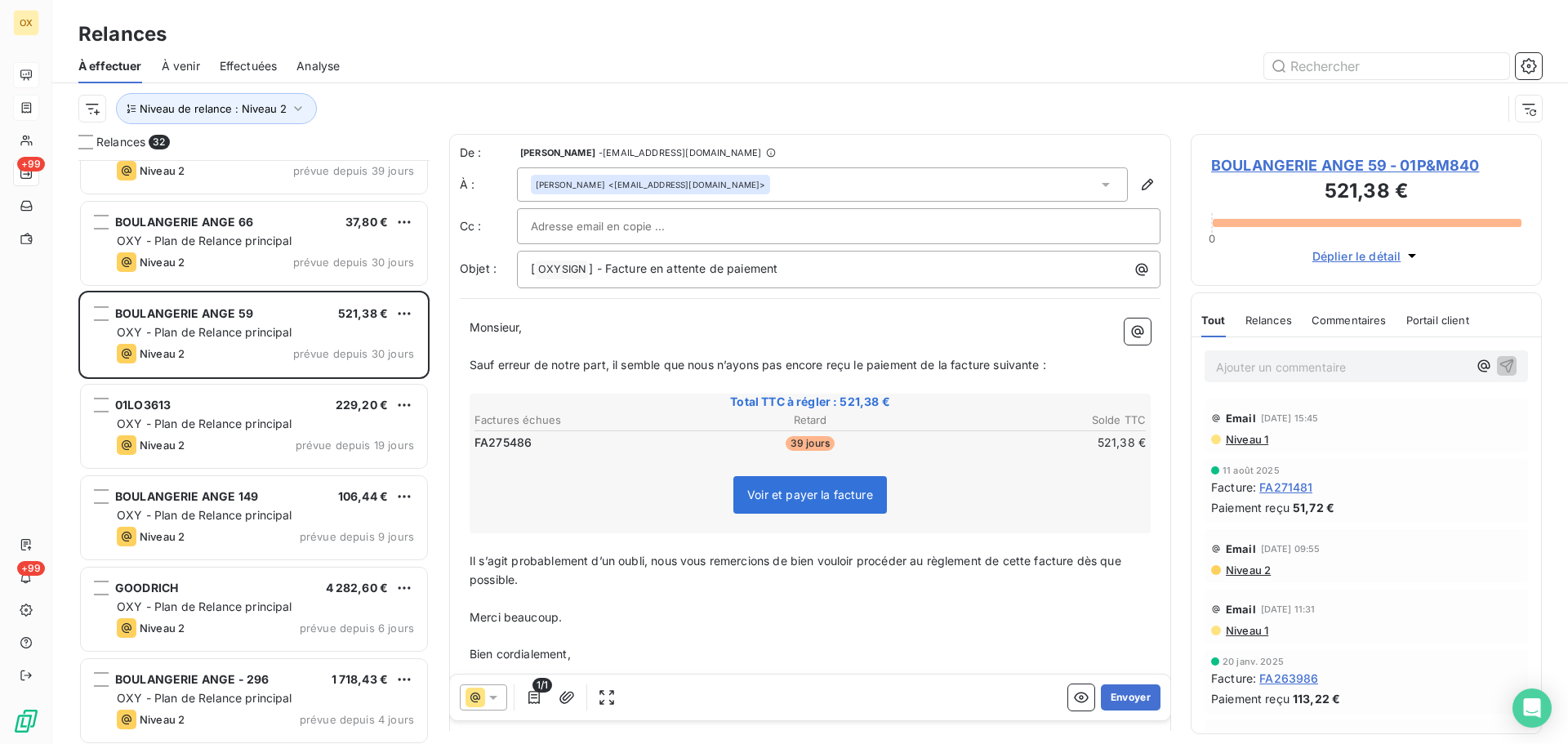
click at [1055, 618] on p "Merci beaucoup." at bounding box center [810, 618] width 681 height 18
click at [1121, 695] on button "Envoyer" at bounding box center [1130, 697] width 60 height 26
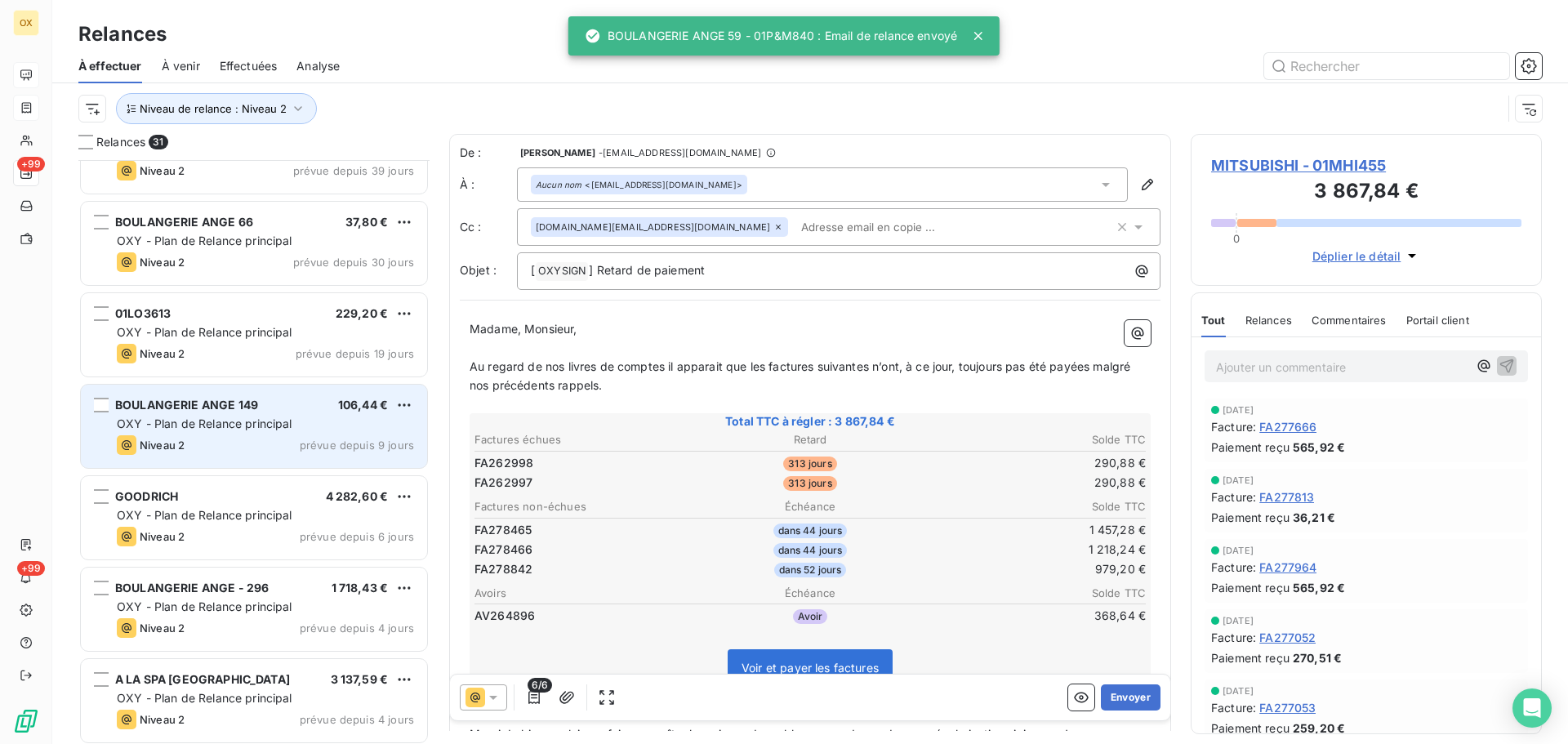
click at [318, 422] on div "OXY - Plan de Relance principal" at bounding box center [265, 423] width 297 height 16
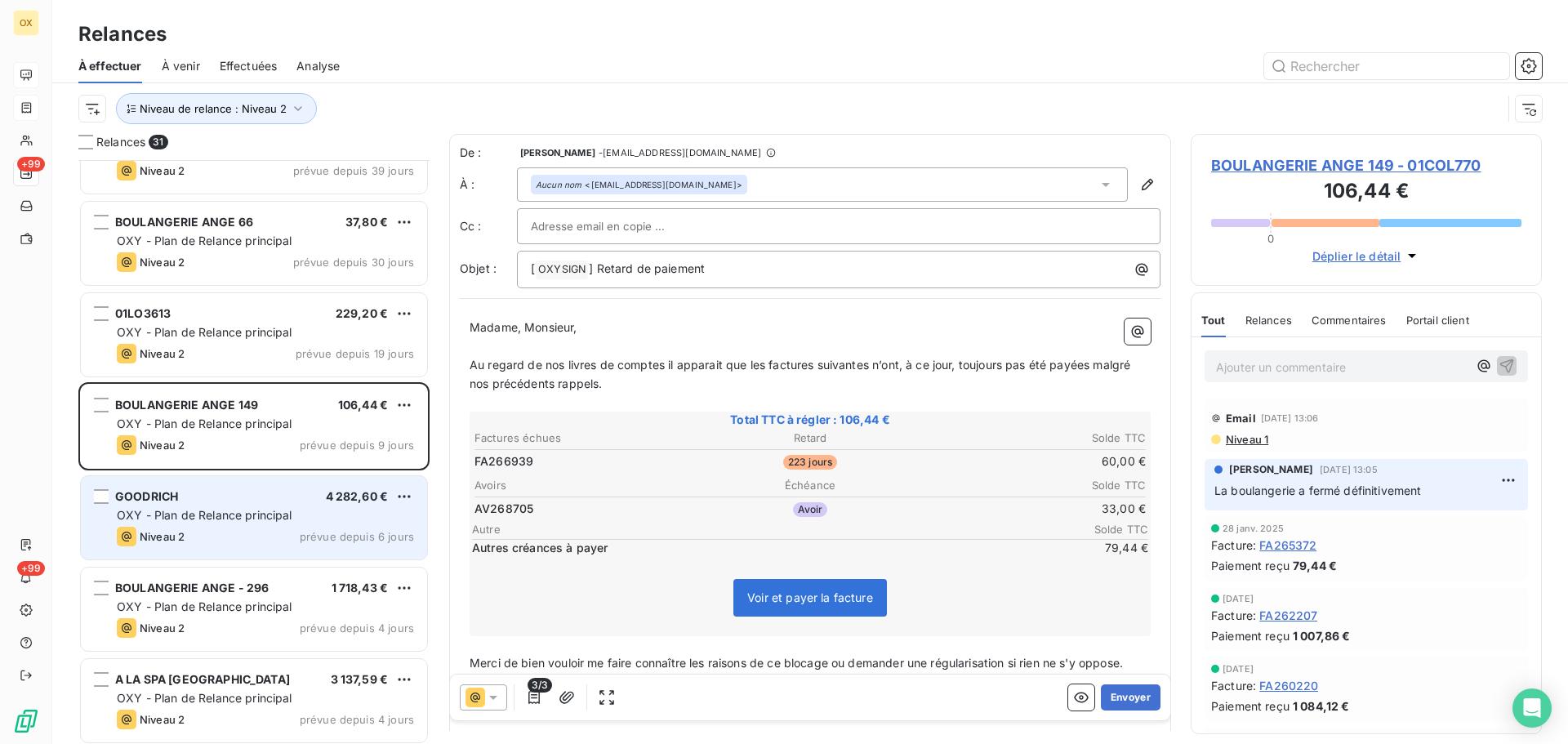
click at [258, 497] on div "GOODRICH 4 282,60 €" at bounding box center [265, 497] width 297 height 15
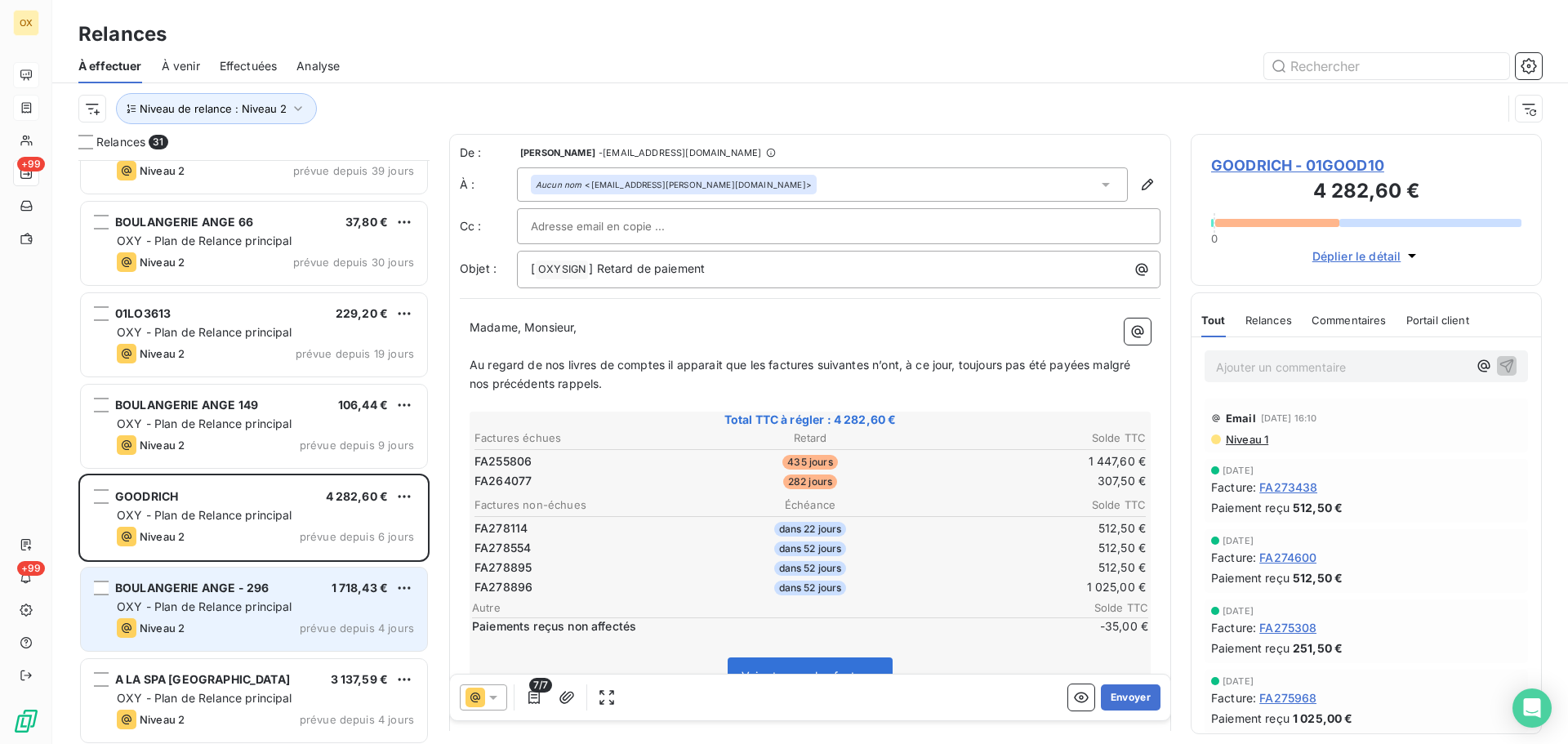
click at [255, 617] on div "BOULANGERIE ANGE - 296 1 718,43 € OXY - Plan de Relance principal Niveau 2 prév…" at bounding box center [254, 609] width 346 height 83
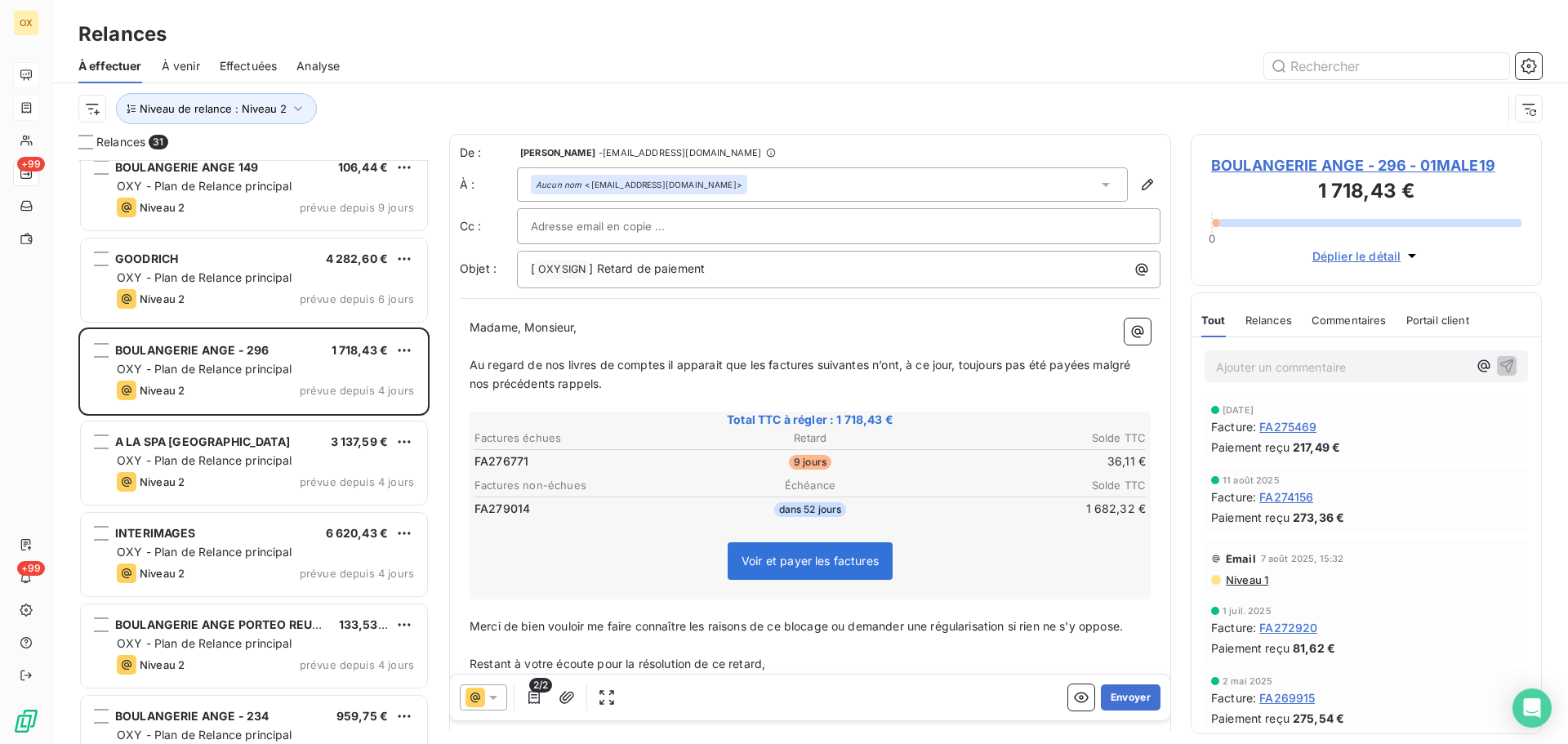
scroll to position [573, 0]
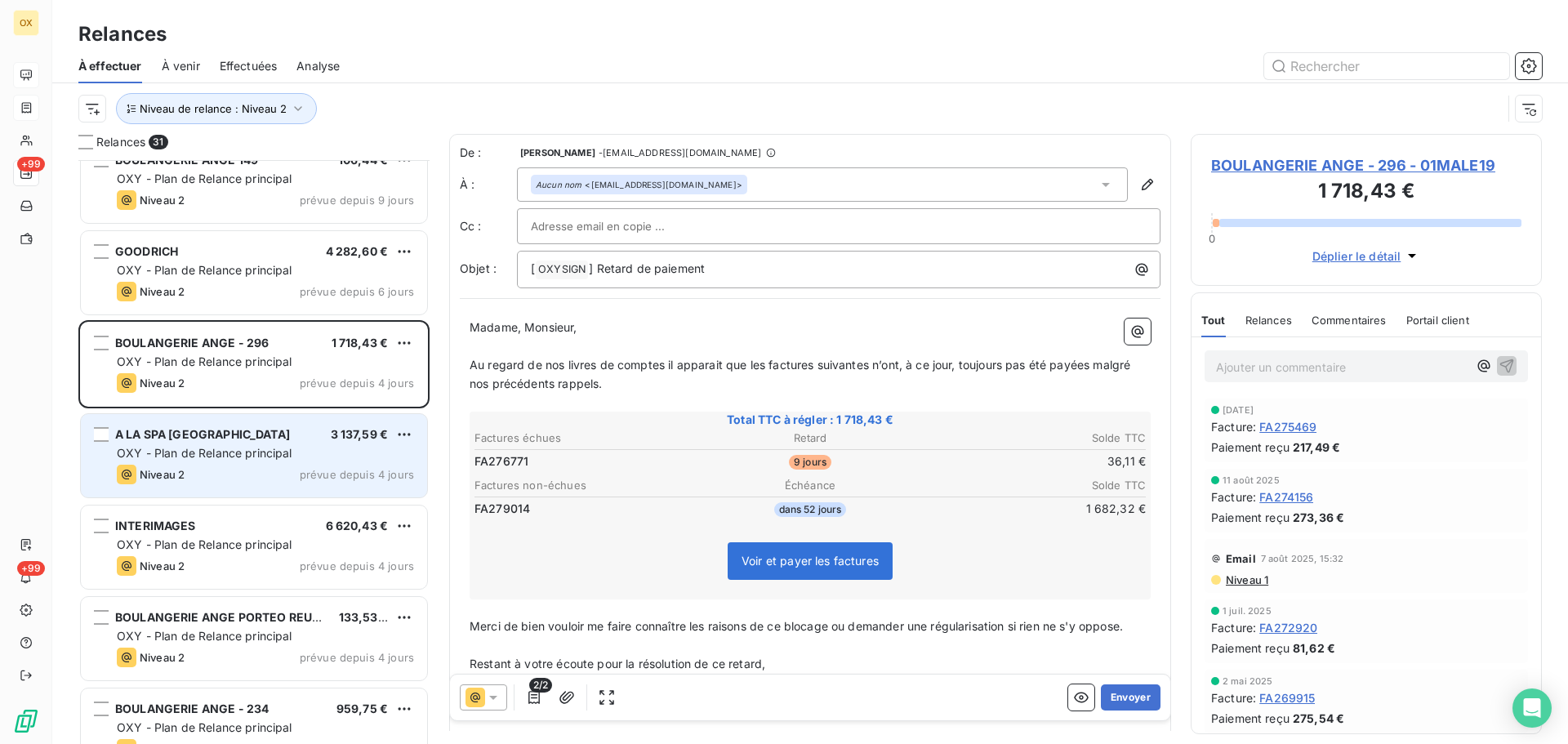
click at [210, 468] on div "Niveau 2 prévue depuis 4 jours" at bounding box center [265, 474] width 297 height 19
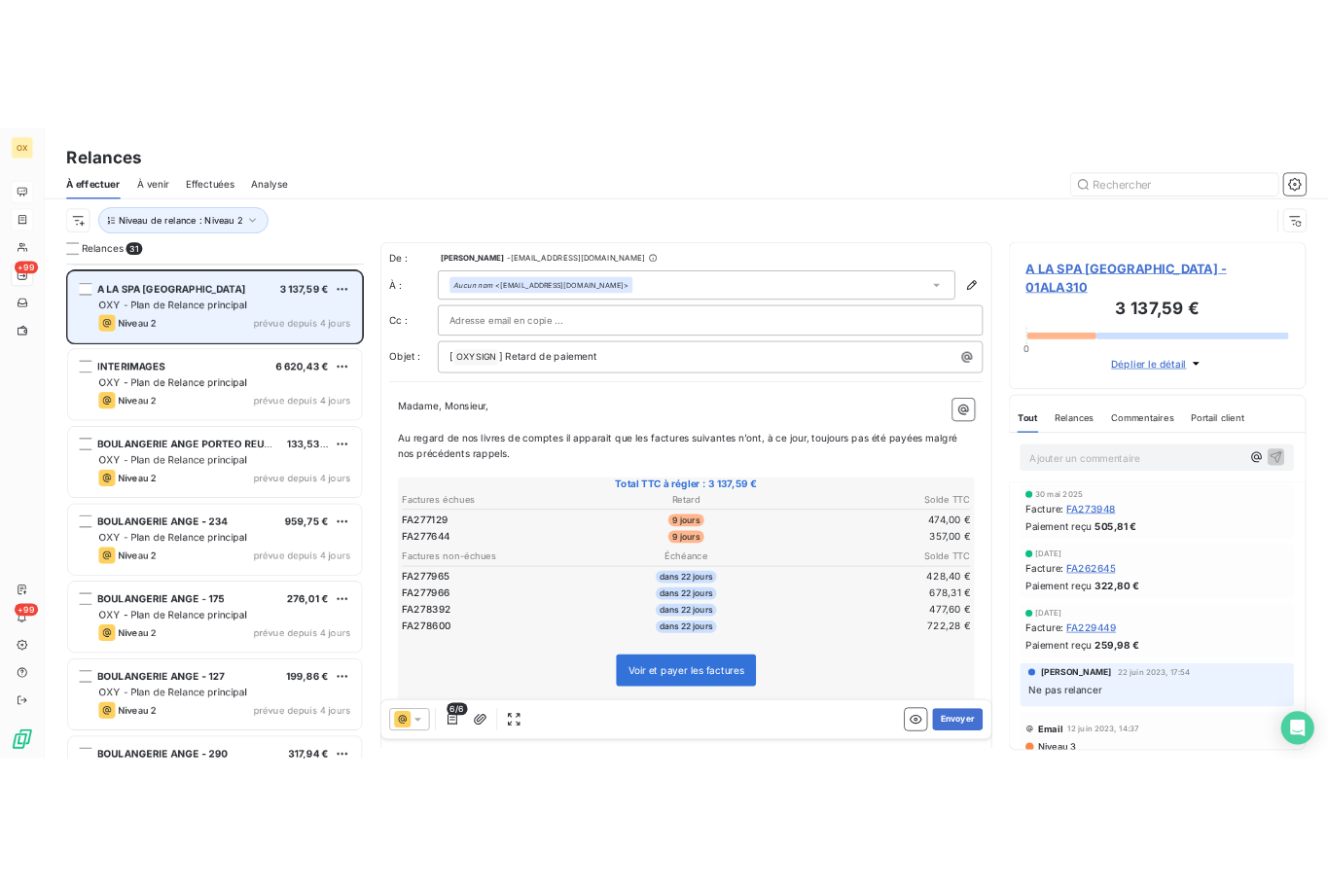
scroll to position [974, 0]
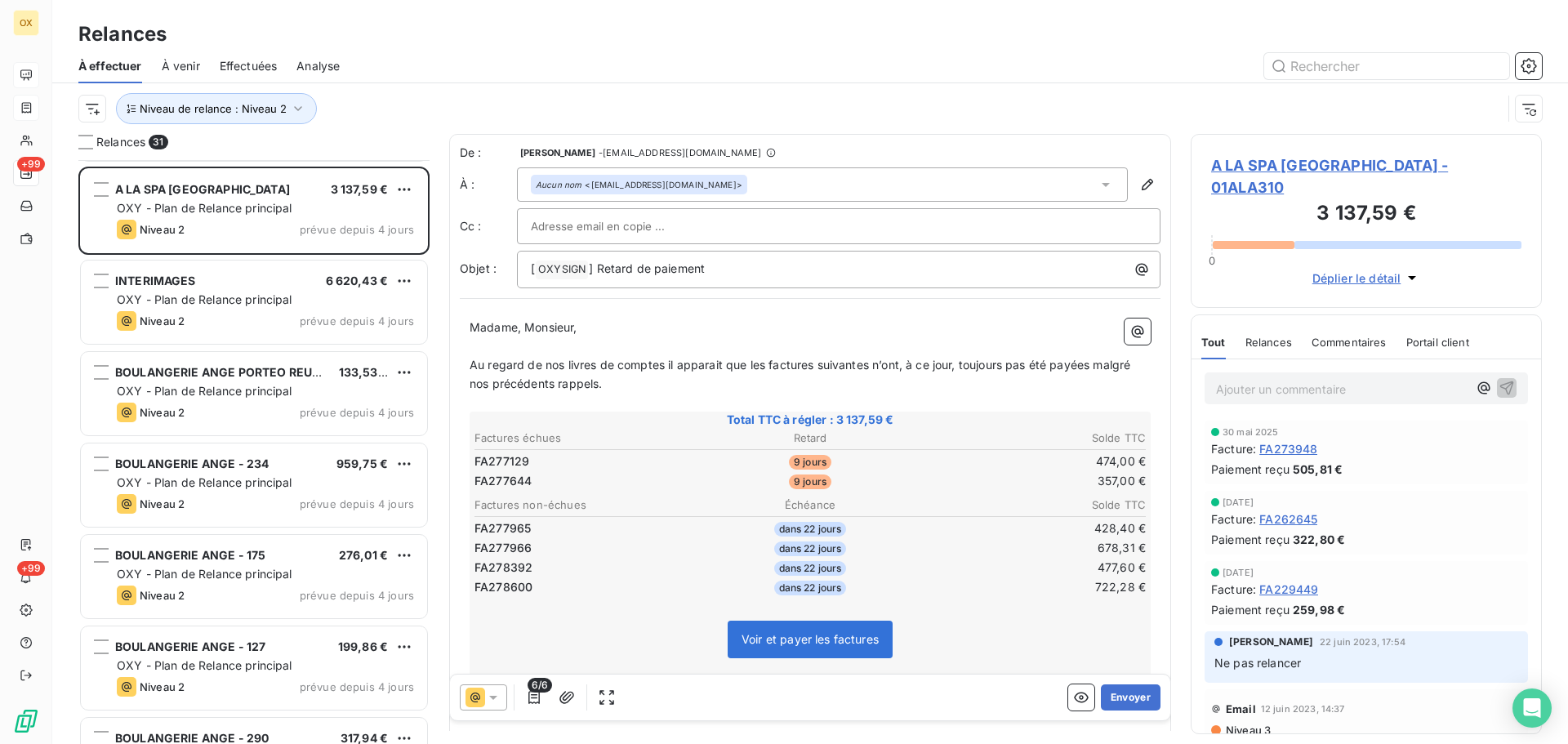
click at [1328, 379] on p "Ajouter un commentaire ﻿" at bounding box center [1342, 389] width 252 height 20
click at [1499, 379] on icon "button" at bounding box center [1507, 386] width 16 height 16
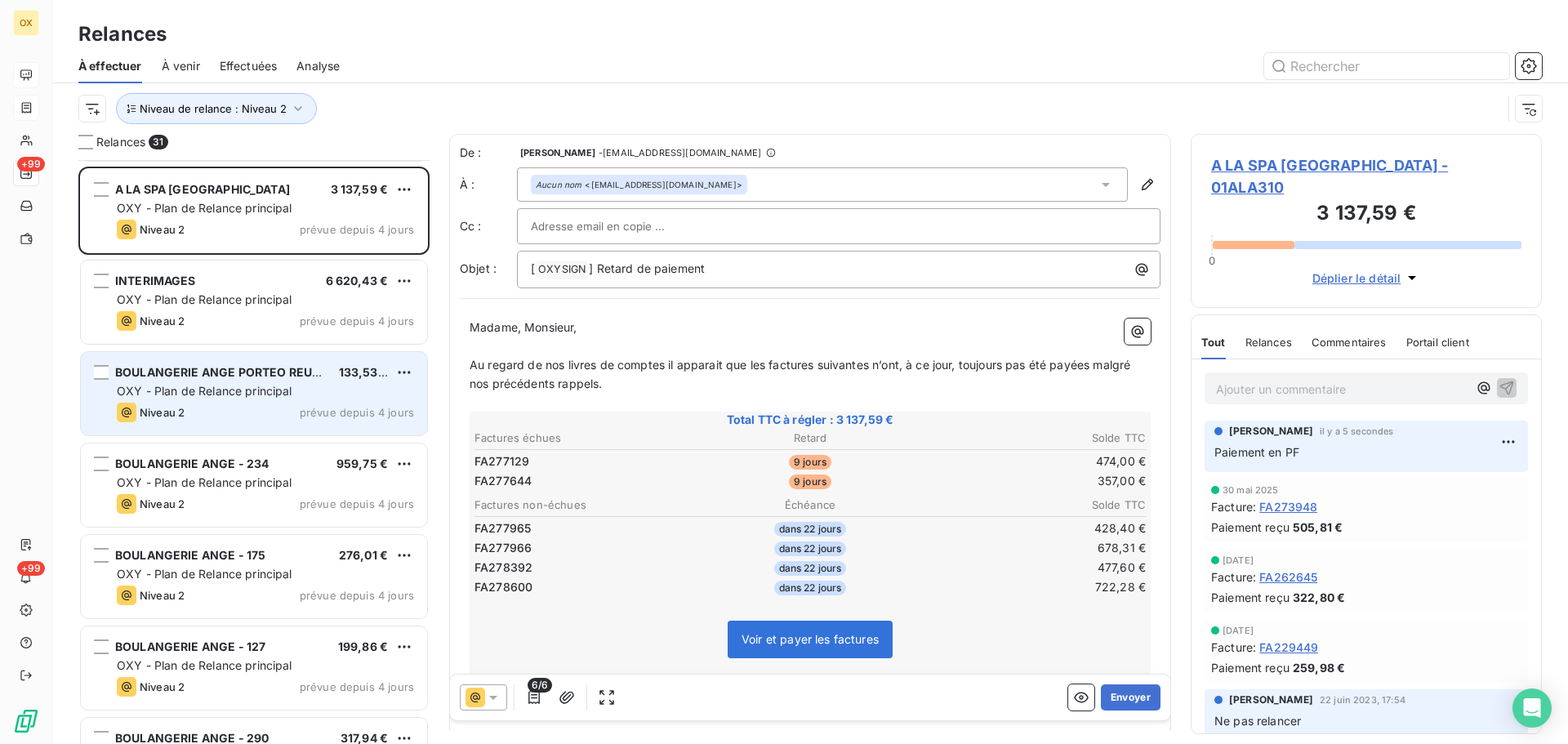
click at [251, 375] on span "BOULANGERIE ANGE PORTEO REUNI." at bounding box center [222, 372] width 214 height 14
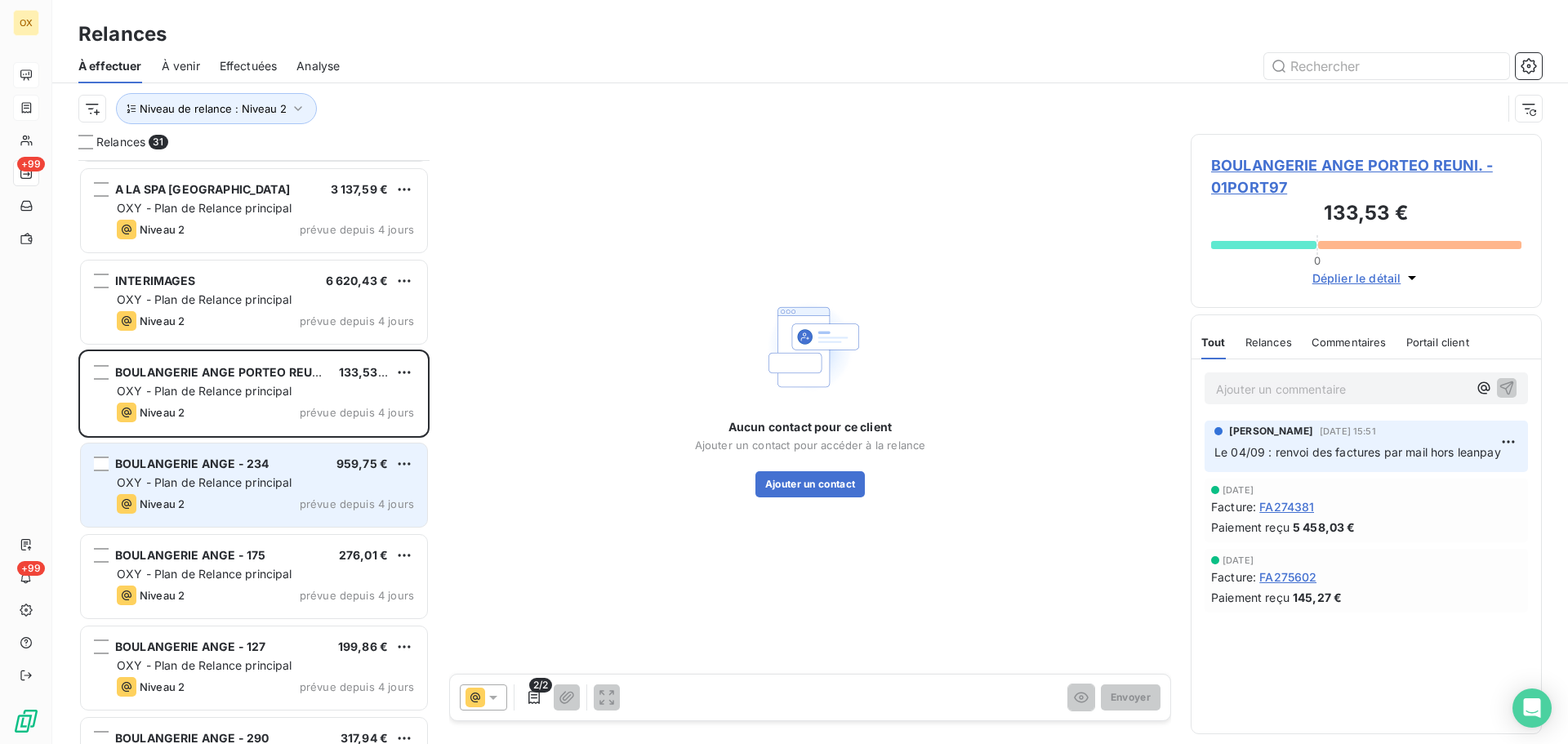
click at [275, 467] on div "BOULANGERIE ANGE - 234 959,75 €" at bounding box center [265, 464] width 297 height 15
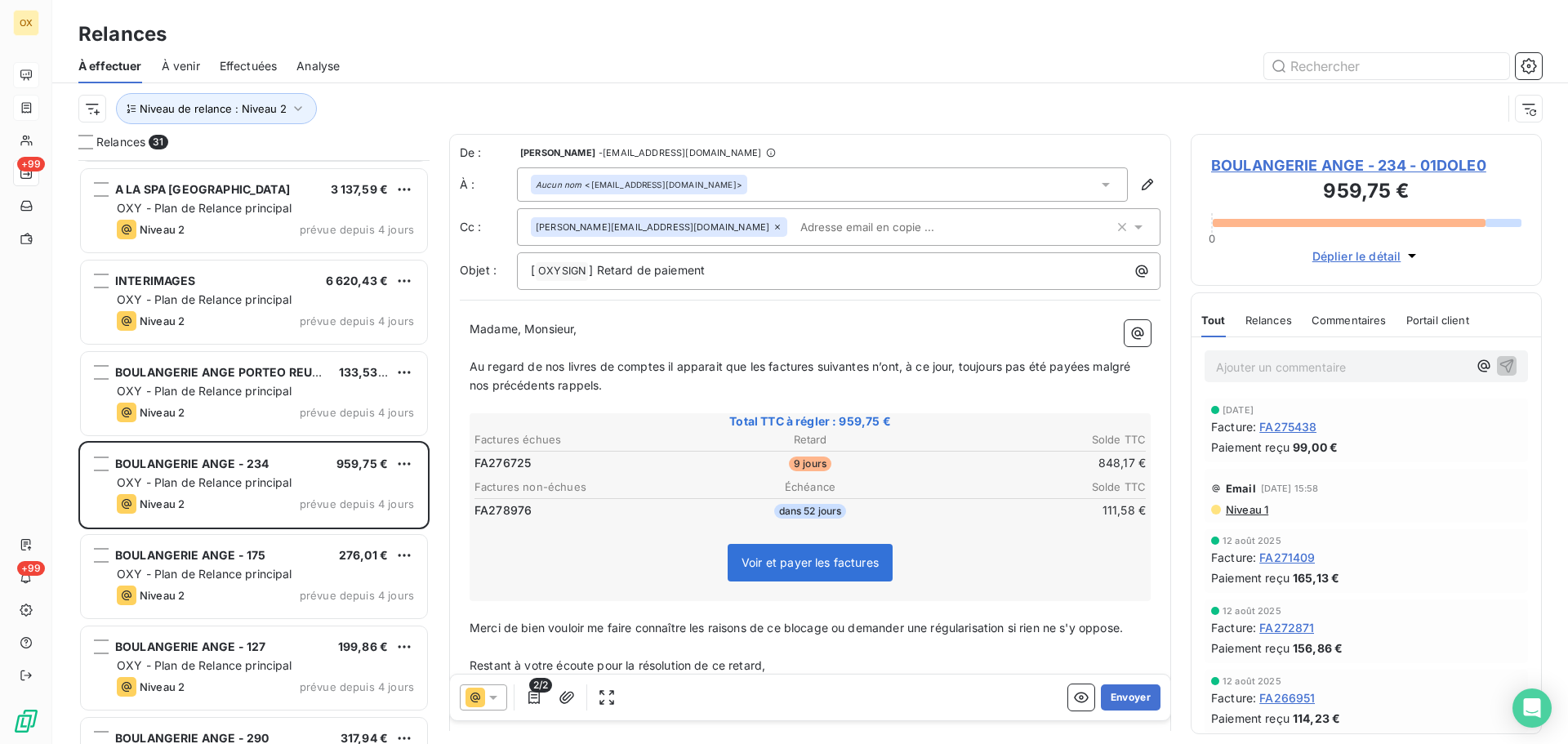
drag, startPoint x: 489, startPoint y: 694, endPoint x: 491, endPoint y: 686, distance: 8.2
click at [489, 694] on icon at bounding box center [493, 697] width 16 height 16
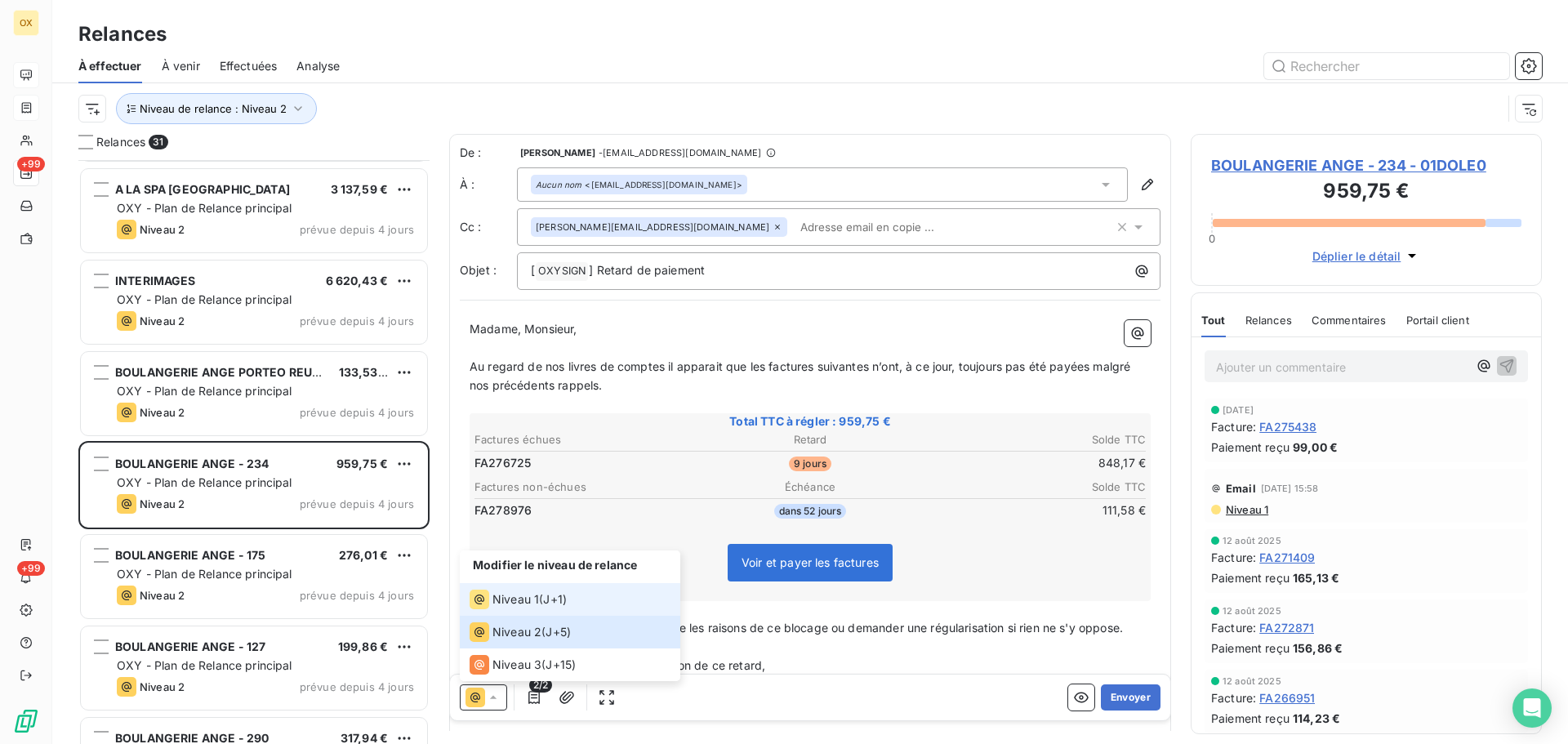
click at [501, 605] on span "Niveau 1" at bounding box center [515, 599] width 46 height 16
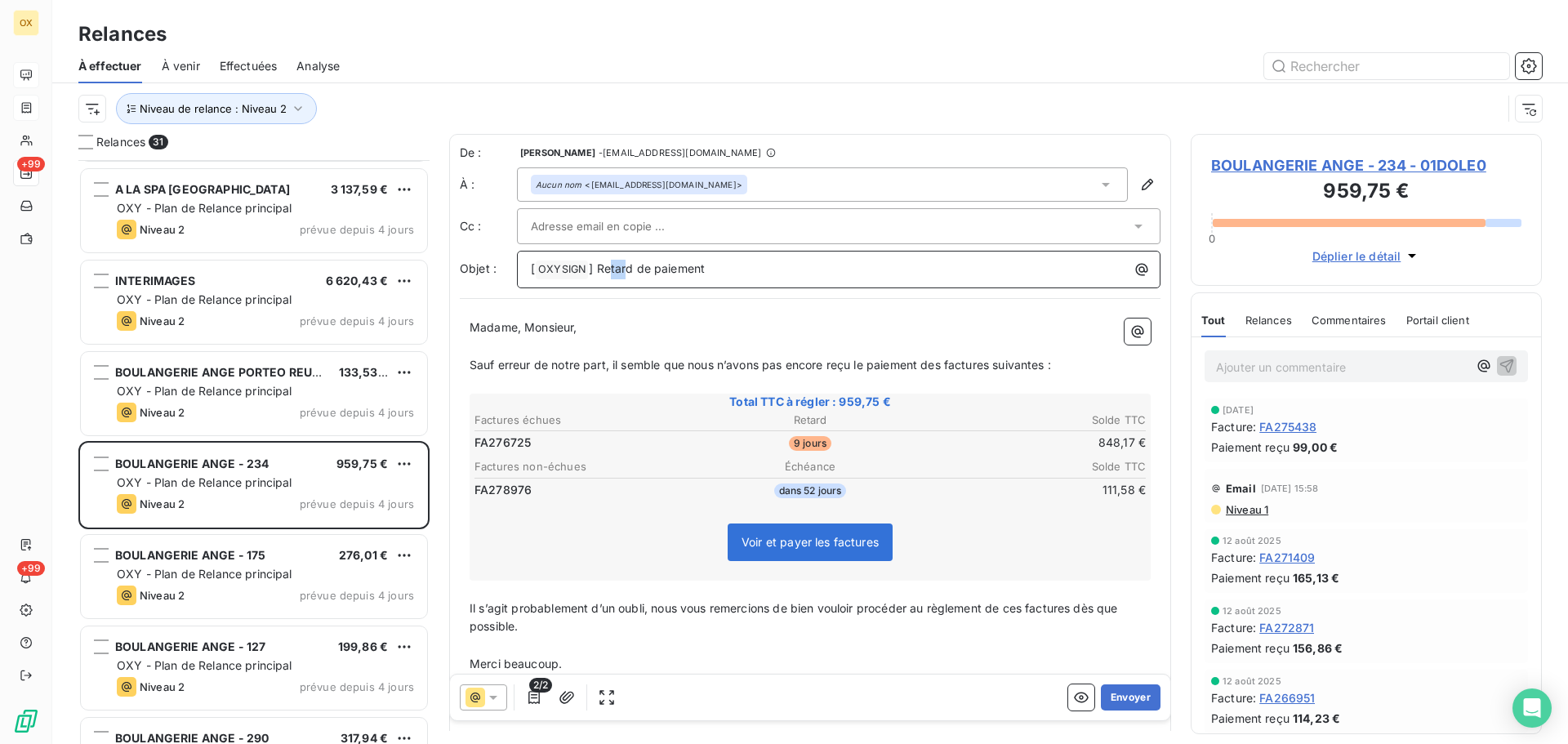
drag, startPoint x: 629, startPoint y: 264, endPoint x: 628, endPoint y: 273, distance: 9.1
click at [611, 267] on span "] Retard de paiement" at bounding box center [647, 268] width 116 height 14
drag, startPoint x: 632, startPoint y: 265, endPoint x: 598, endPoint y: 268, distance: 34.1
click at [598, 268] on span "] Retard de paiement" at bounding box center [647, 268] width 116 height 14
click at [942, 361] on span "Sauf erreur de notre part, il semble que nous n’avons pas encore reçu le paieme…" at bounding box center [760, 364] width 582 height 14
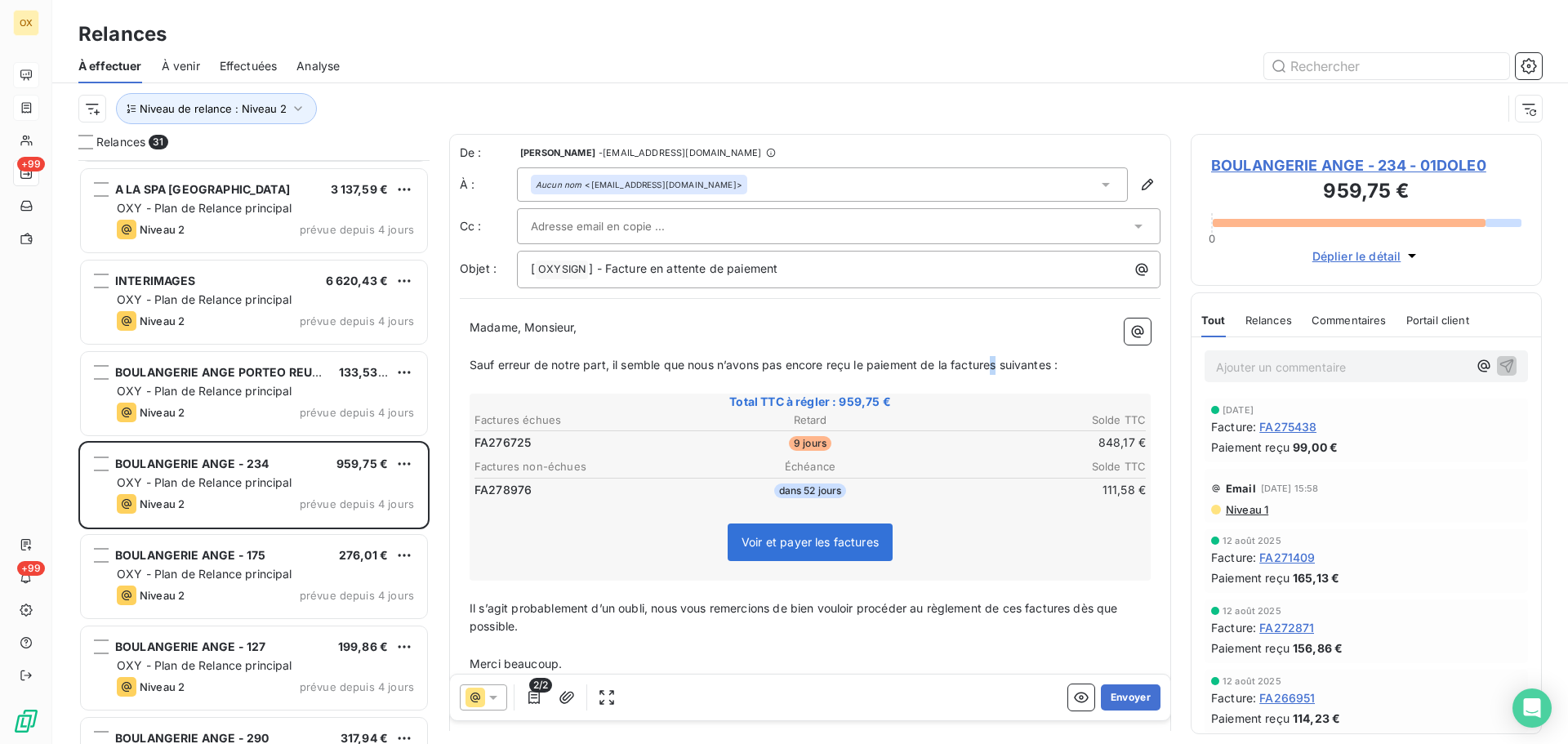
click at [999, 359] on span "Sauf erreur de notre part, il semble que nous n’avons pas encore reçu le paieme…" at bounding box center [763, 364] width 588 height 14
click at [1050, 362] on span "Sauf erreur de notre part, il semble que nous n’avons pas encore reçu le paieme…" at bounding box center [760, 364] width 582 height 14
click at [742, 361] on span "Sauf erreur de notre part, il semble que nous n’avons pas encore reçu le paieme…" at bounding box center [758, 364] width 577 height 14
click at [1028, 604] on span "Il s’agit probablement d’un oubli, nous vous remercions de bien vouloir procéde…" at bounding box center [795, 617] width 652 height 33
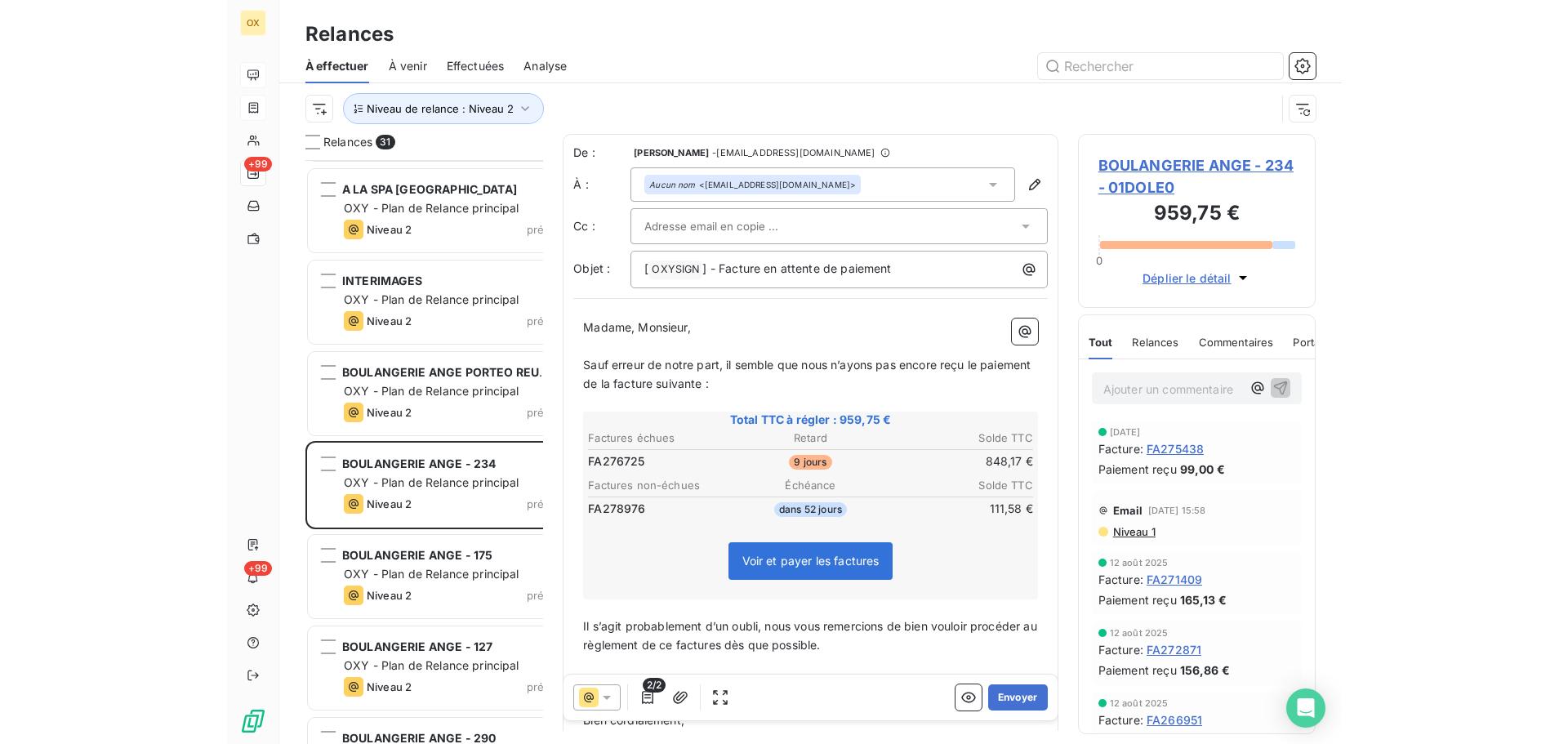
scroll to position [572, 339]
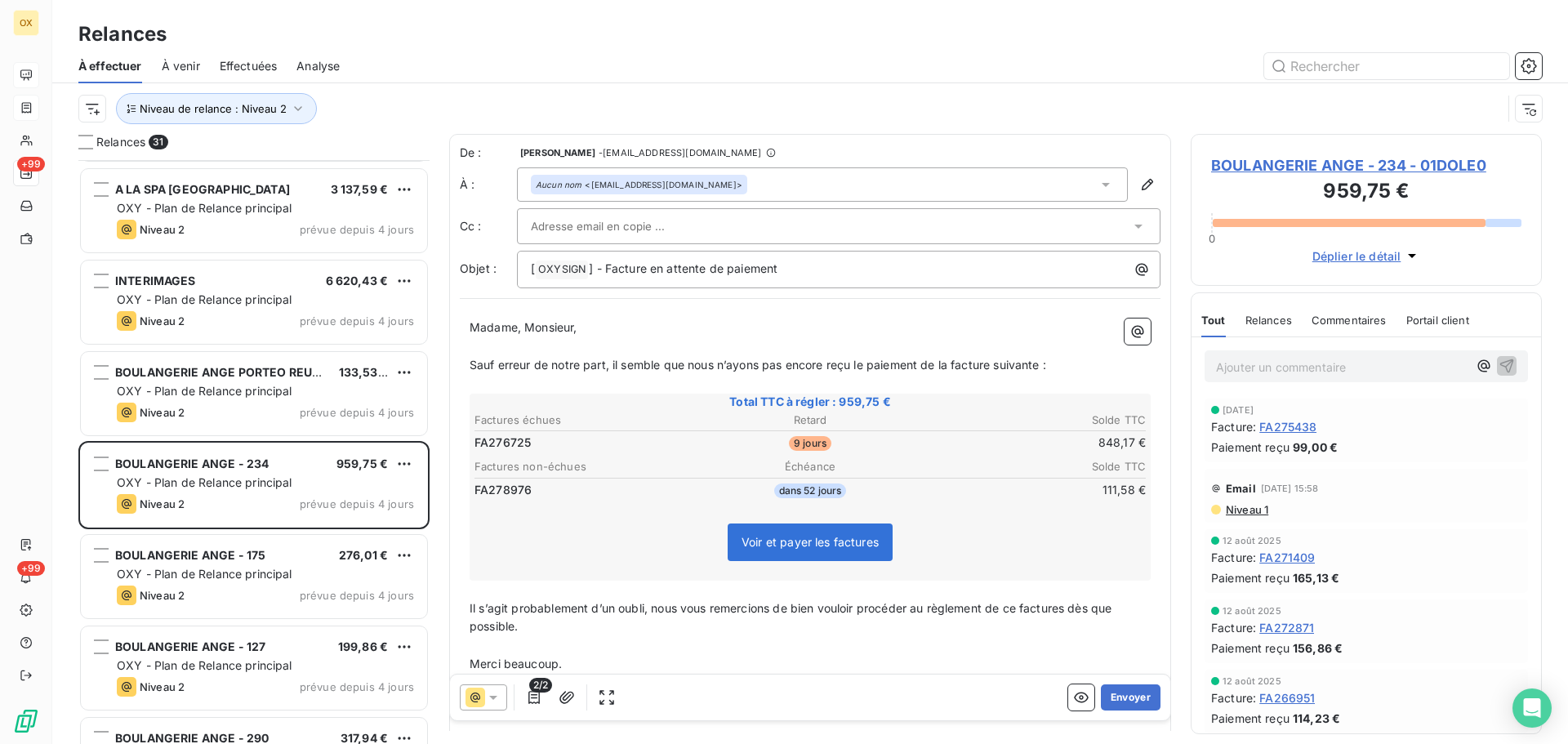
drag, startPoint x: 1020, startPoint y: 610, endPoint x: 1095, endPoint y: 597, distance: 76.1
click at [1020, 609] on span "Il s’agit probablement d’un oubli, nous vous remercions de bien vouloir procéde…" at bounding box center [792, 617] width 646 height 33
click at [1084, 612] on span "Il s’agit probablement d’un oubli, nous vous remercions de bien vouloir procéde…" at bounding box center [800, 617] width 661 height 33
click at [1123, 692] on button "Envoyer" at bounding box center [1130, 697] width 60 height 26
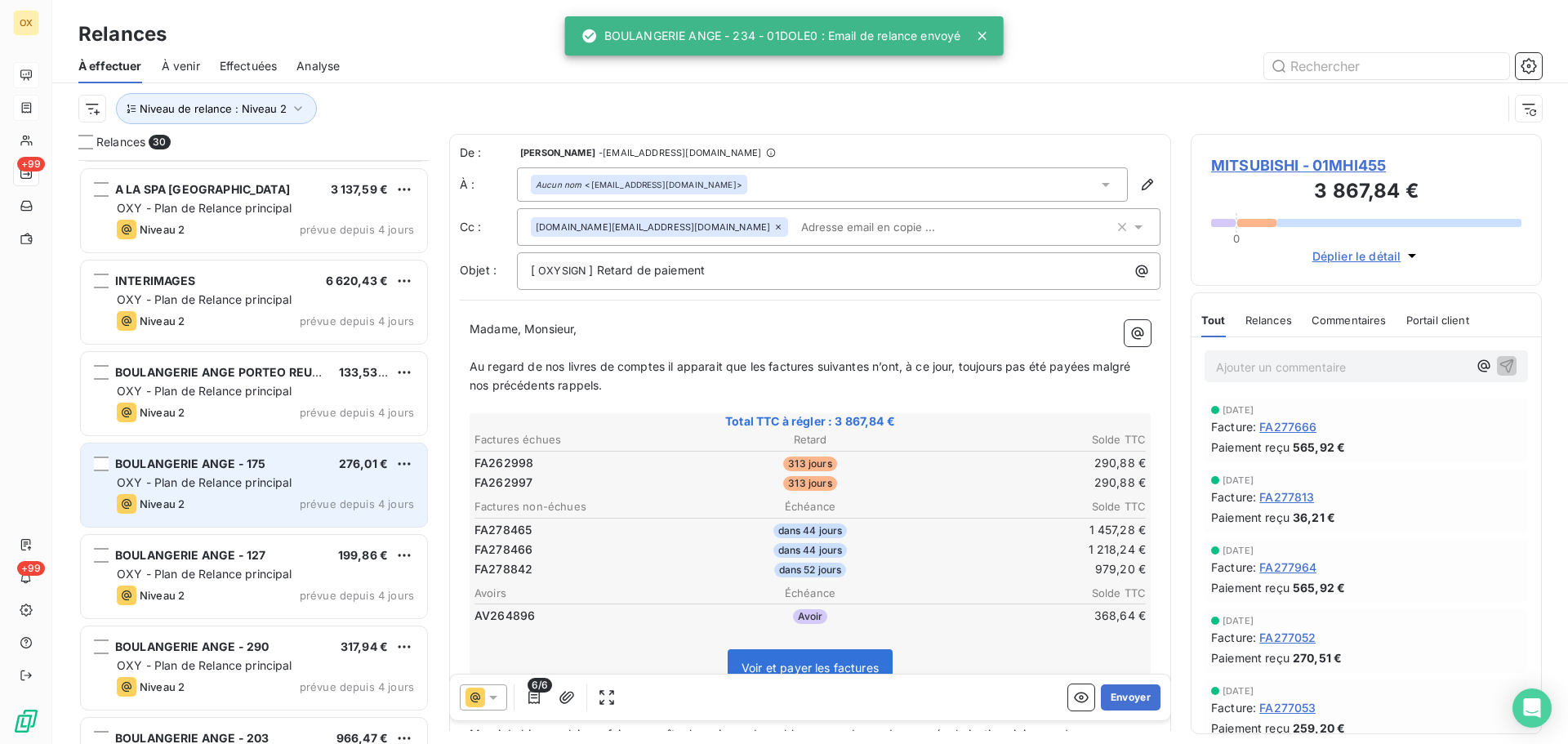
click at [312, 473] on div "BOULANGERIE ANGE - 175 276,01 € OXY - Plan de Relance principal Niveau 2 prévue…" at bounding box center [254, 485] width 346 height 83
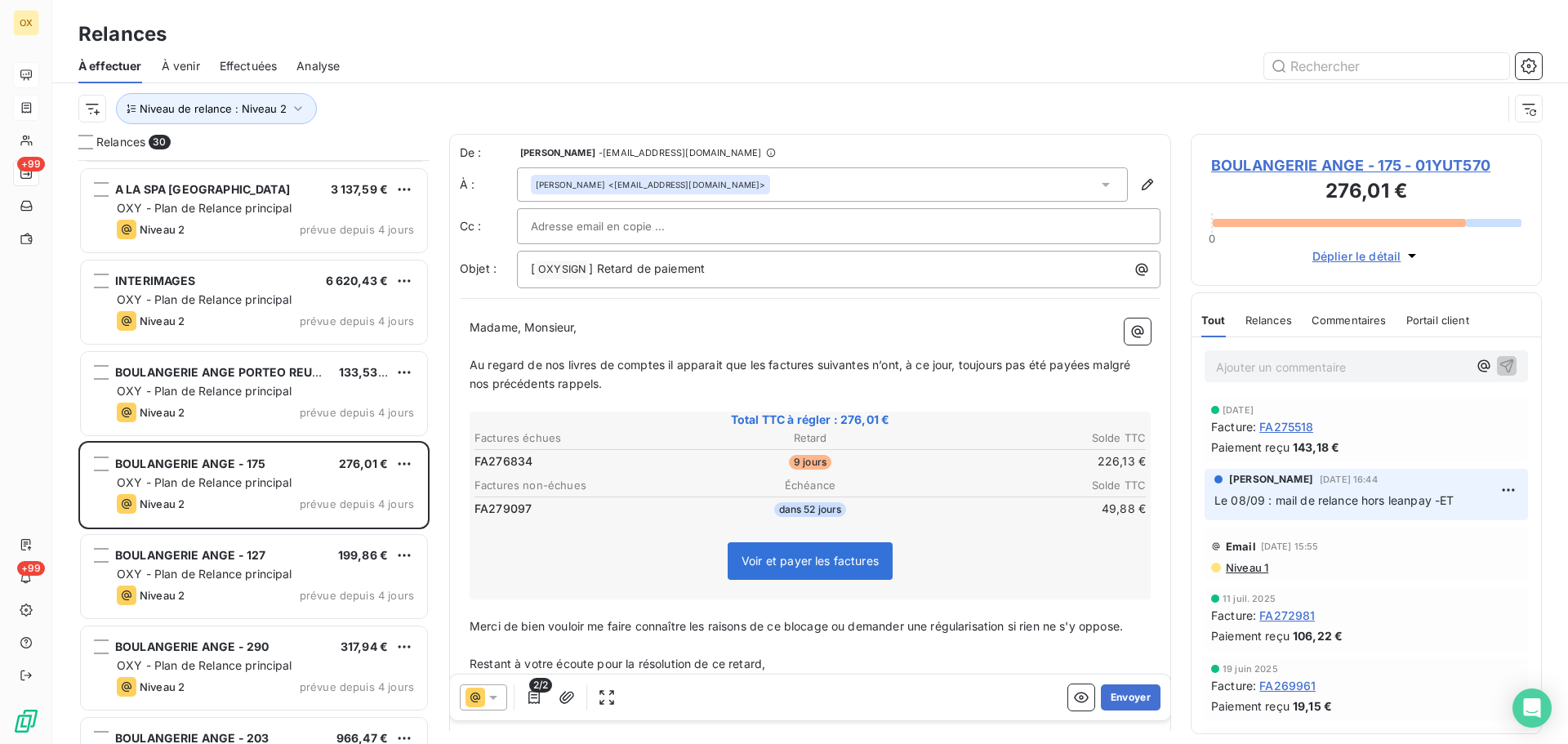
click at [490, 696] on icon at bounding box center [494, 698] width 8 height 4
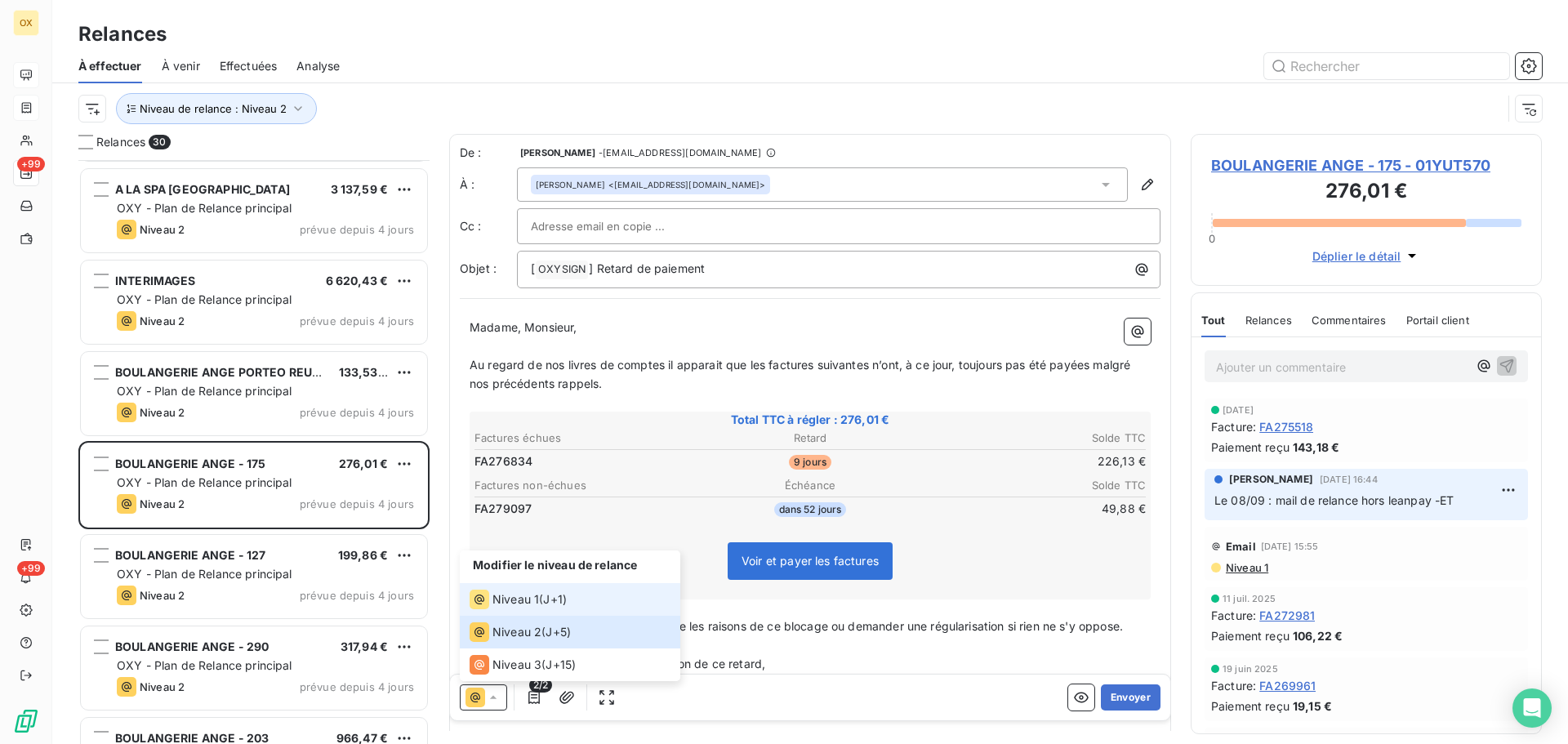
click at [490, 597] on div "Niveau 1" at bounding box center [504, 599] width 70 height 19
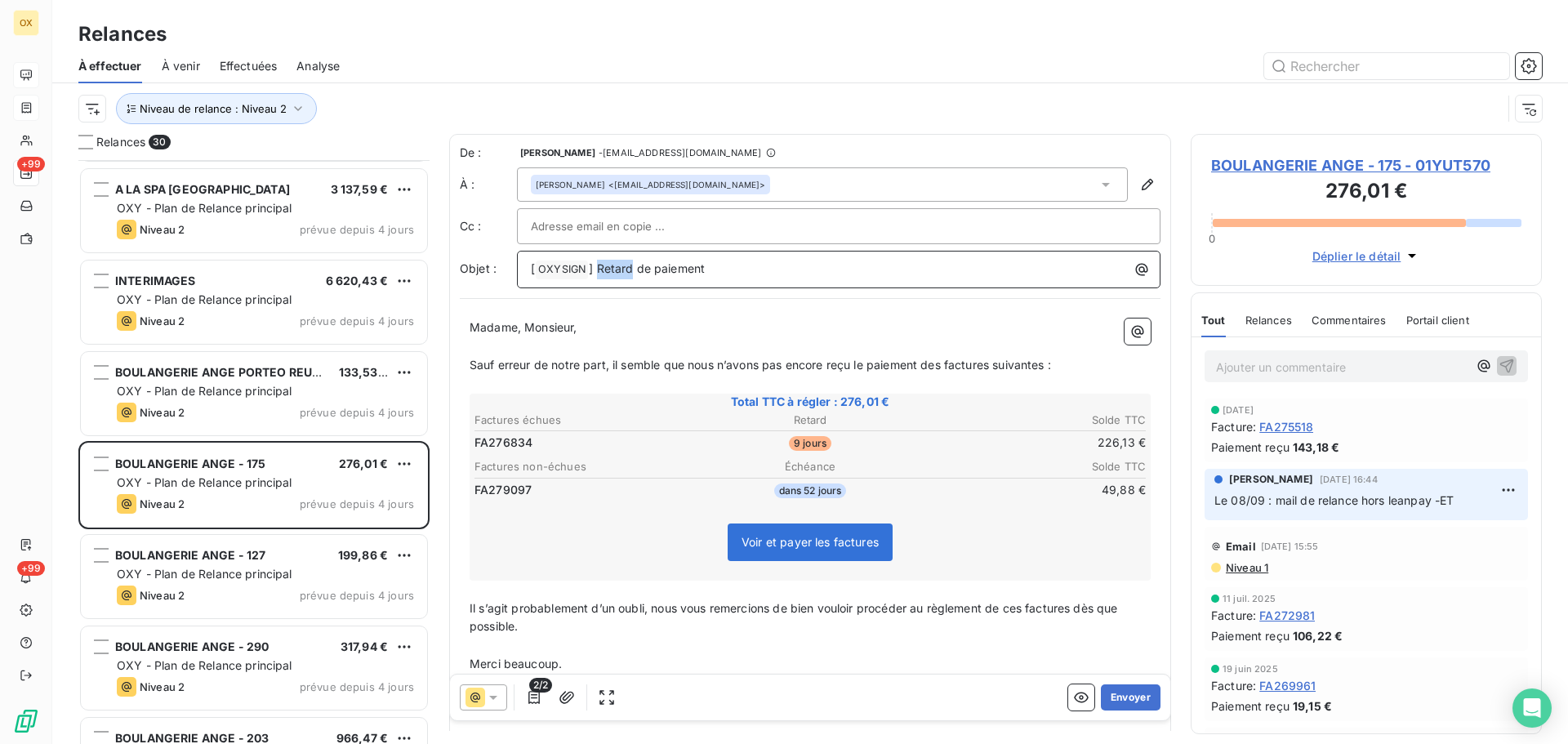
drag, startPoint x: 632, startPoint y: 270, endPoint x: 598, endPoint y: 267, distance: 34.1
click at [598, 267] on span "] Retard de paiement" at bounding box center [647, 268] width 116 height 14
drag, startPoint x: 524, startPoint y: 327, endPoint x: 475, endPoint y: 328, distance: 49.0
click at [474, 327] on span "Madame, Monsieur," at bounding box center [523, 327] width 108 height 14
drag, startPoint x: 521, startPoint y: 326, endPoint x: 623, endPoint y: 329, distance: 102.0
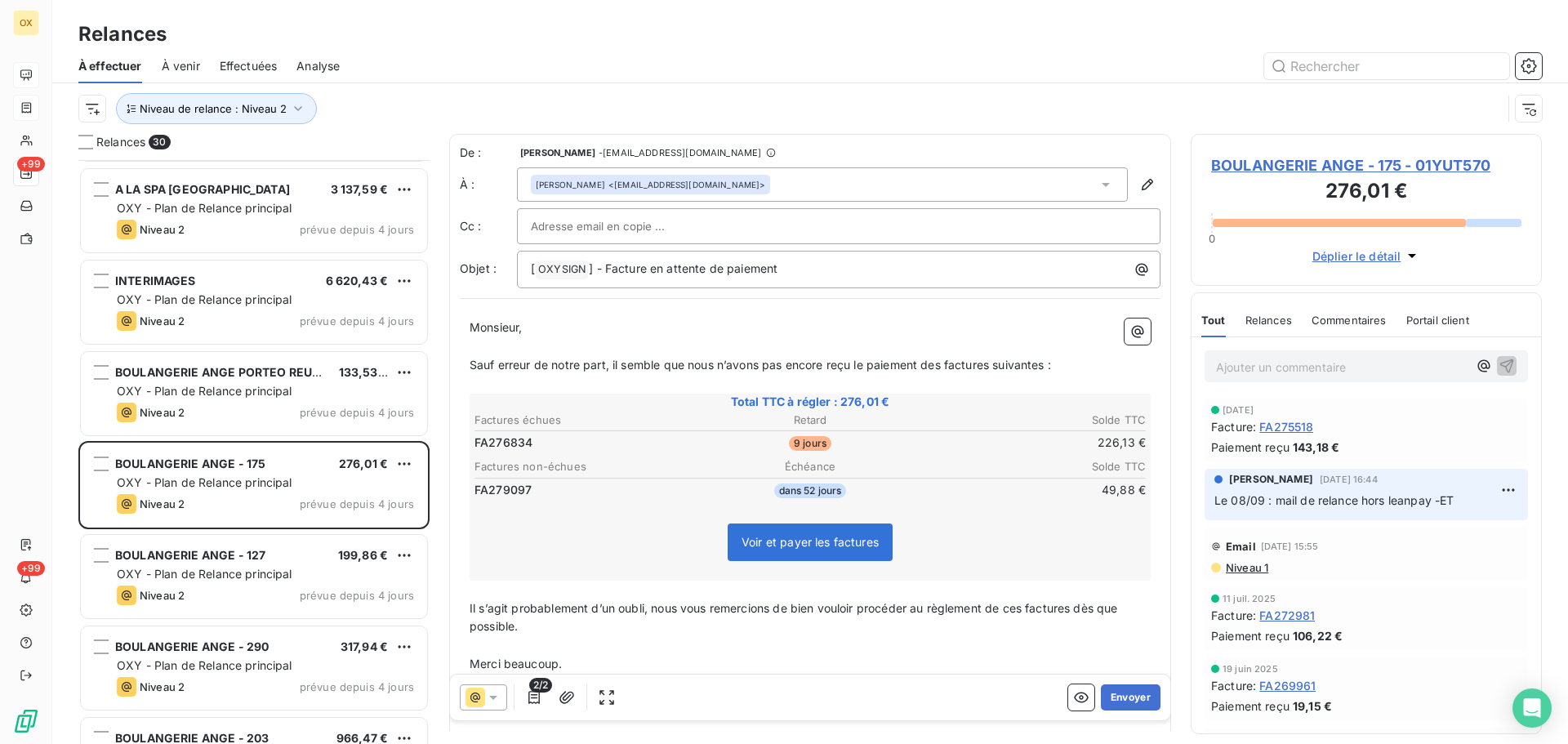
click at [521, 325] on span "Monsieur," at bounding box center [496, 327] width 52 height 14
click at [742, 360] on span "Sauf erreur de notre part, il semble que nous n’avons pas encore reçu le paieme…" at bounding box center [760, 364] width 582 height 14
click at [944, 359] on span "Sauf erreur de notre part, il semble que nous n’ayons pas encore reçu le paieme…" at bounding box center [760, 364] width 582 height 14
click at [1000, 369] on span "Sauf erreur de notre part, il semble que nous n’ayons pas encore reçu le paieme…" at bounding box center [763, 364] width 588 height 14
click at [1051, 363] on span "Sauf erreur de notre part, il semble que nous n’ayons pas encore reçu le paieme…" at bounding box center [760, 364] width 582 height 14
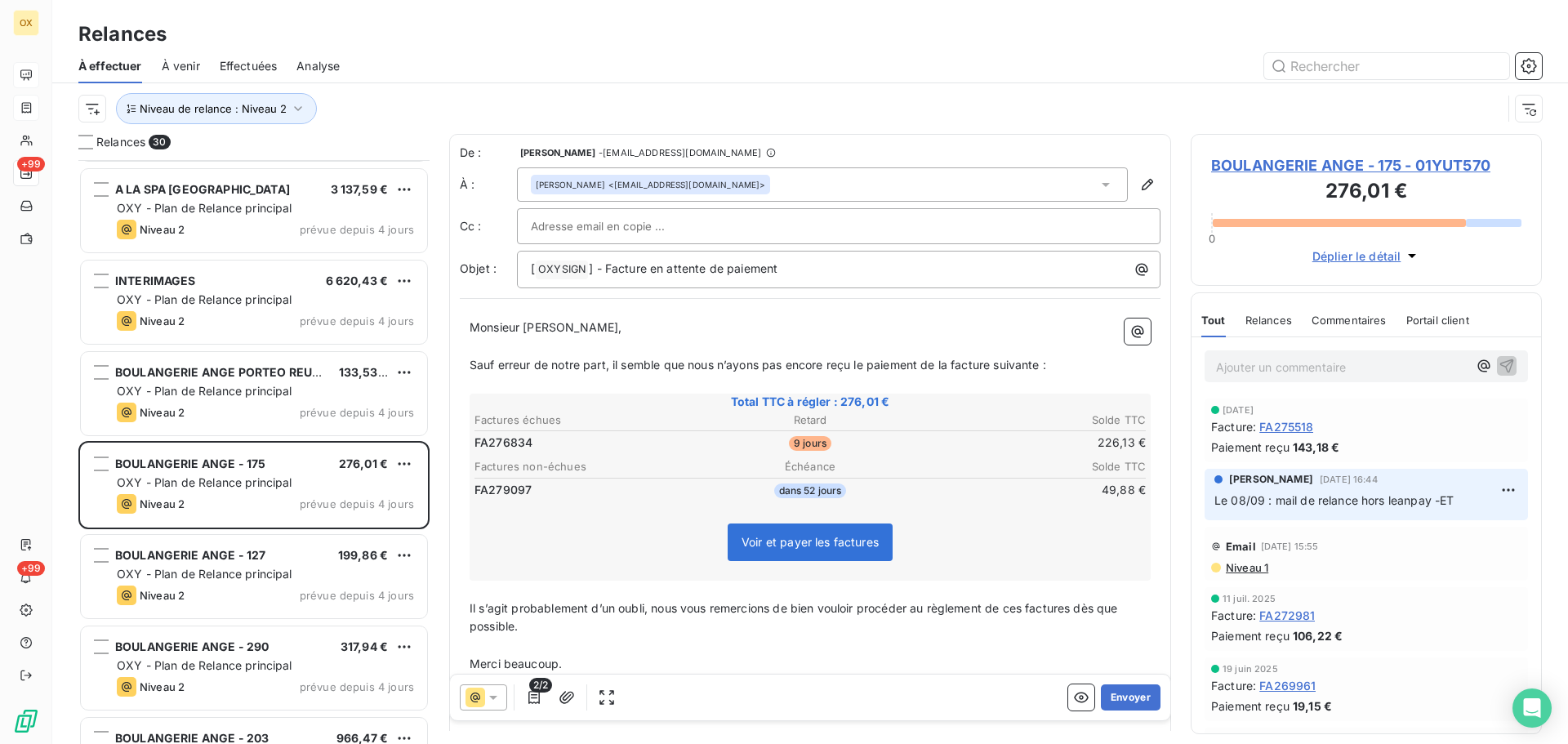
drag, startPoint x: 1077, startPoint y: 610, endPoint x: 1087, endPoint y: 612, distance: 10.2
click at [1077, 610] on span "Il s’agit probablement d’un oubli, nous vous remercions de bien vouloir procéde…" at bounding box center [795, 617] width 652 height 33
click at [1025, 612] on span "Il s’agit probablement d’un oubli, nous vous remercions de bien vouloir procéde…" at bounding box center [792, 617] width 646 height 33
click at [1009, 643] on p "﻿" at bounding box center [810, 646] width 681 height 18
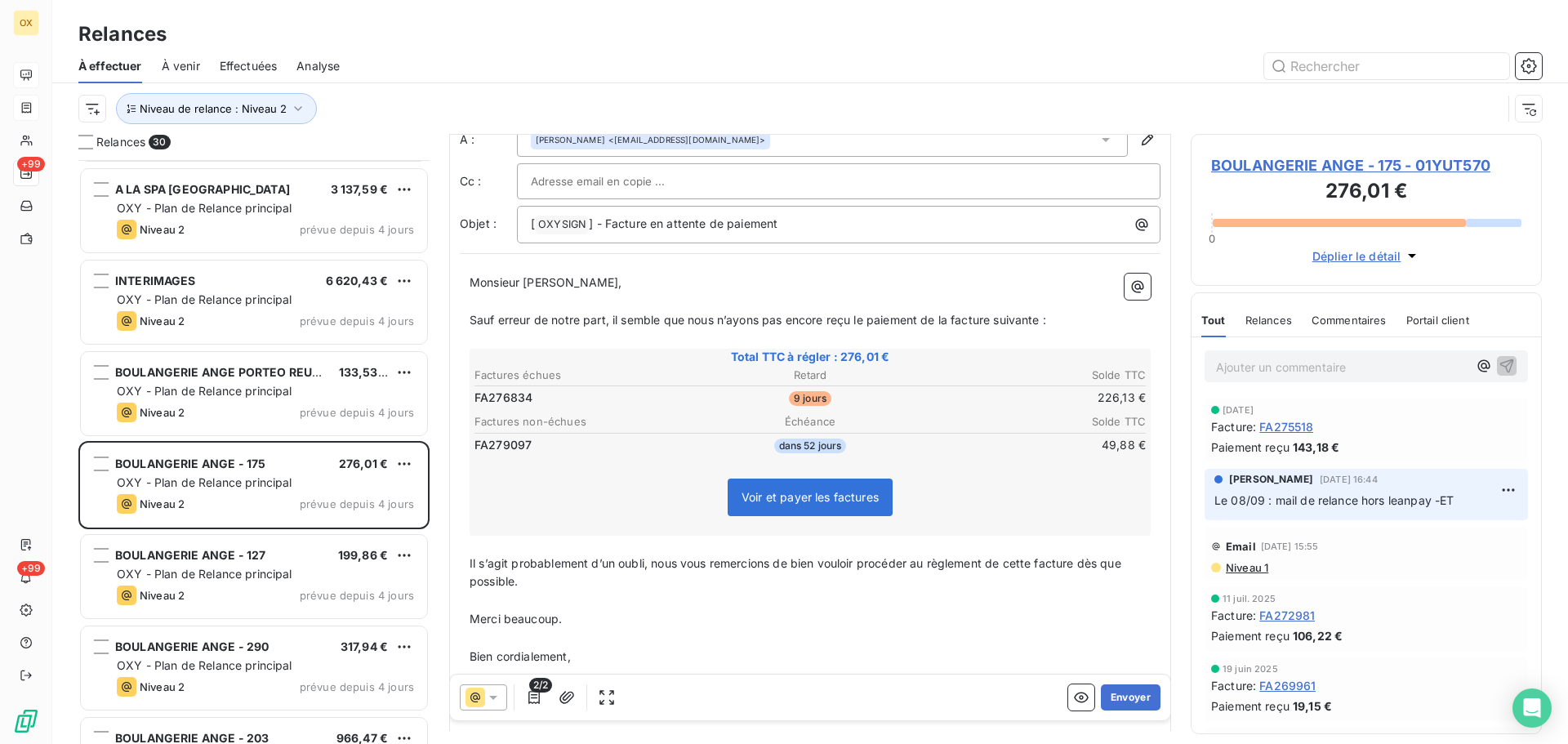
scroll to position [123, 0]
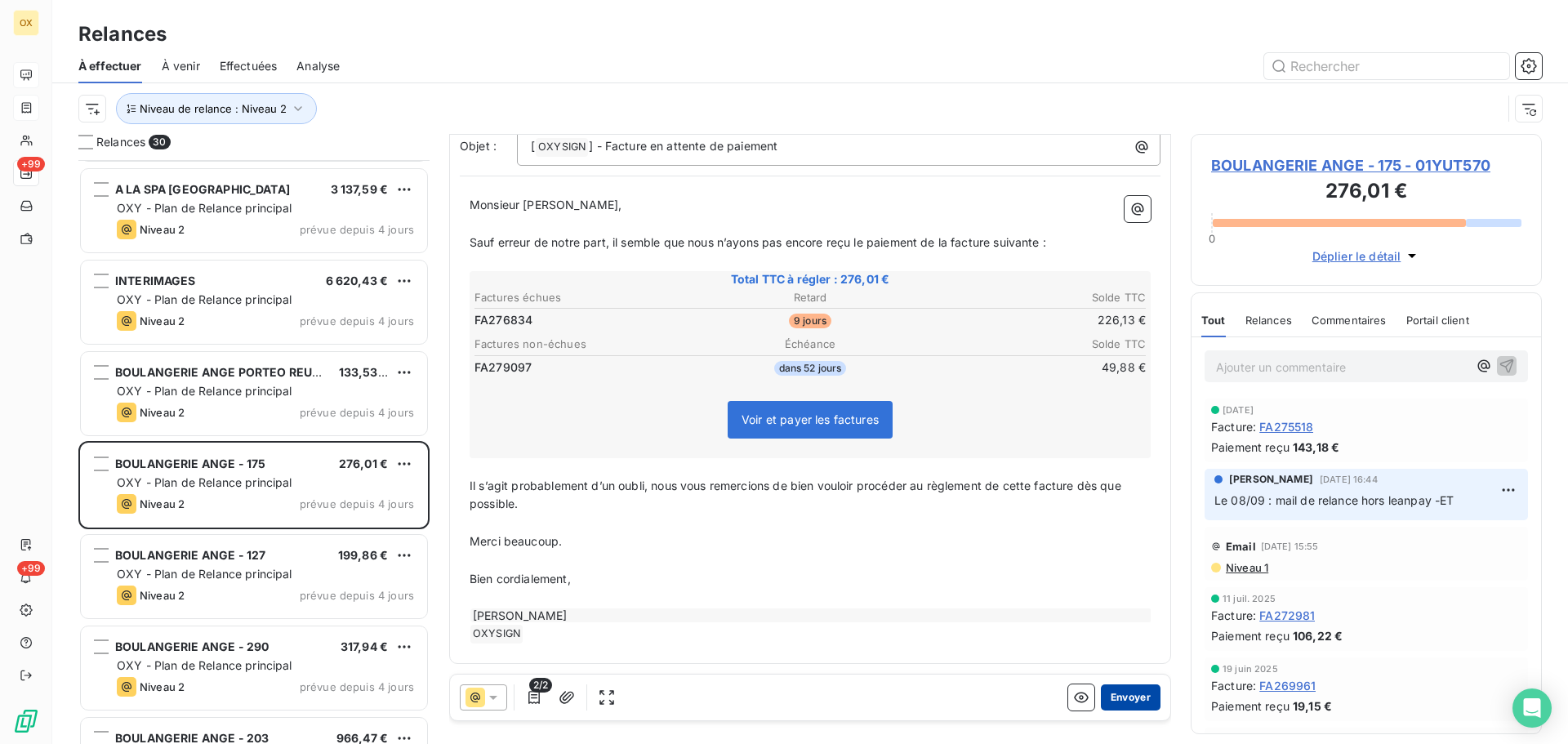
click at [1122, 694] on button "Envoyer" at bounding box center [1130, 697] width 60 height 26
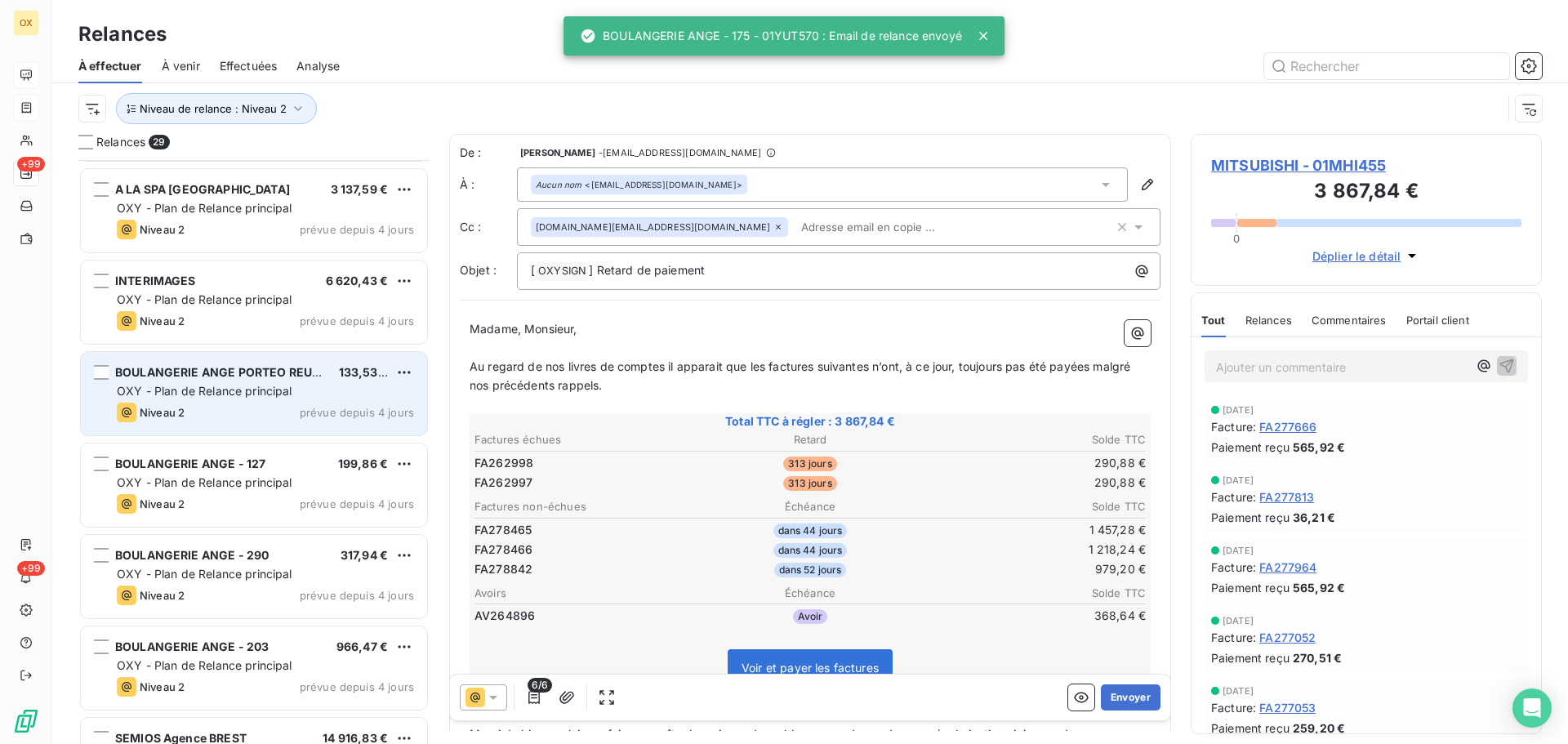
click at [328, 393] on div "OXY - Plan de Relance principal" at bounding box center [265, 390] width 297 height 16
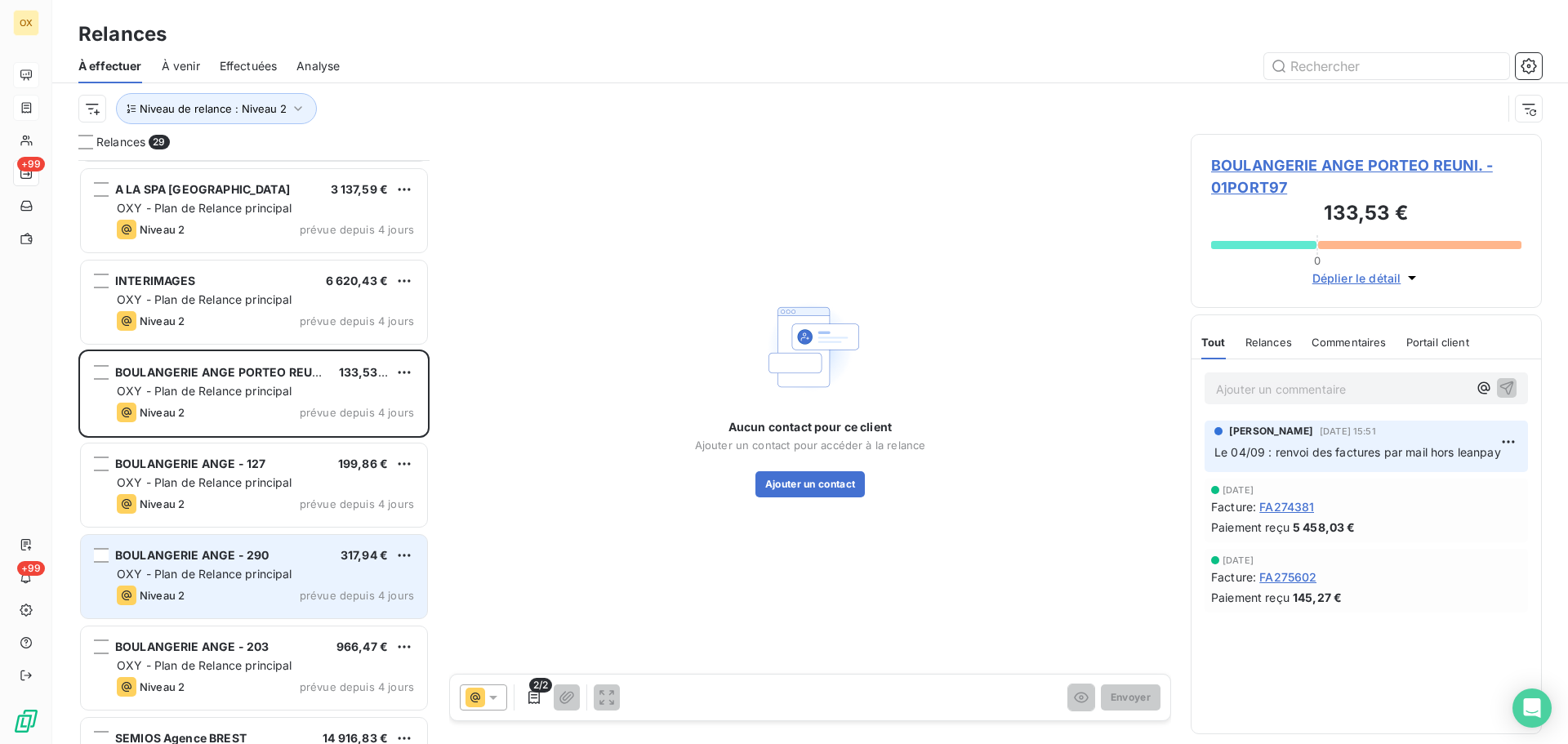
click at [245, 557] on span "BOULANGERIE ANGE - 290" at bounding box center [191, 555] width 154 height 14
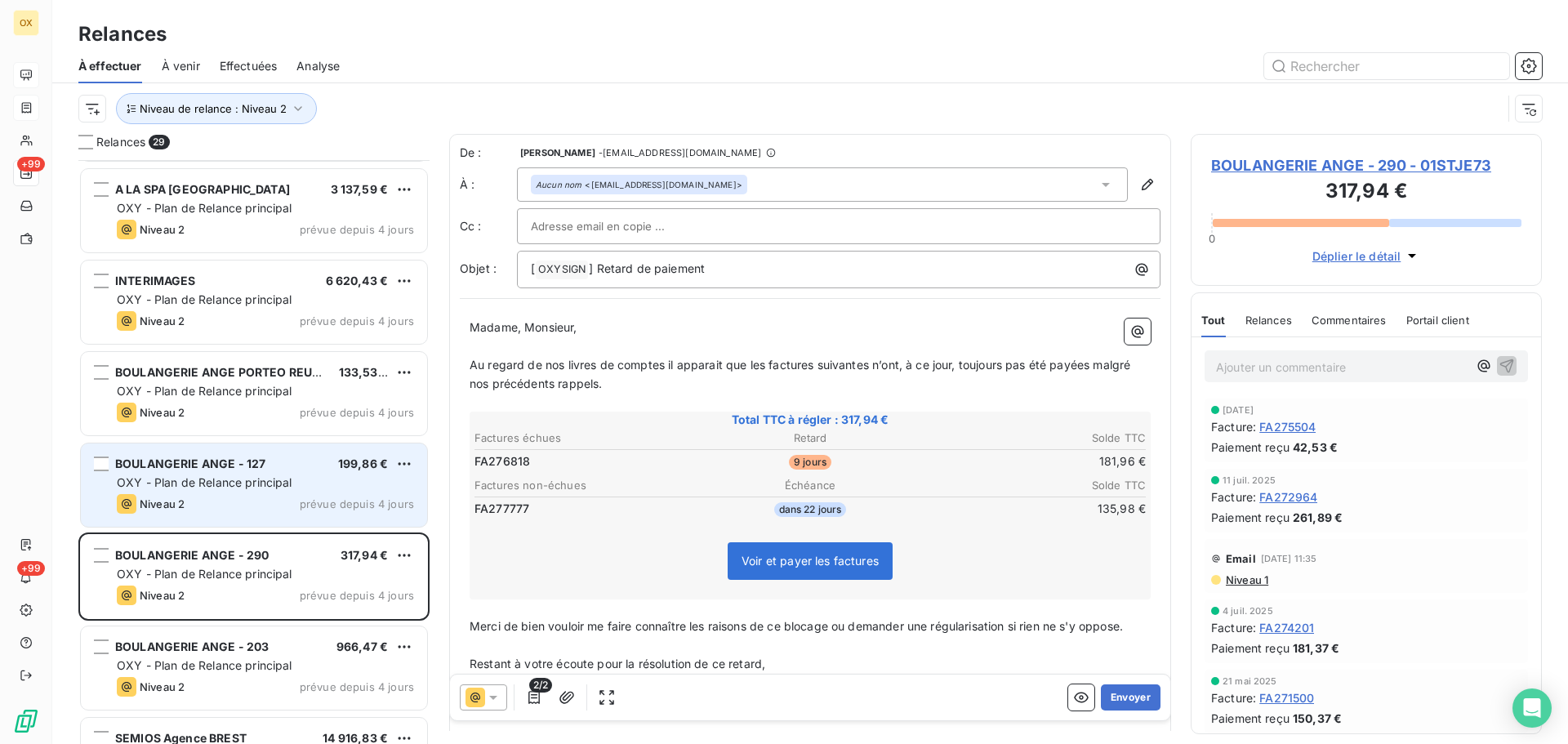
click at [263, 463] on span "BOULANGERIE ANGE - 127" at bounding box center [190, 464] width 150 height 14
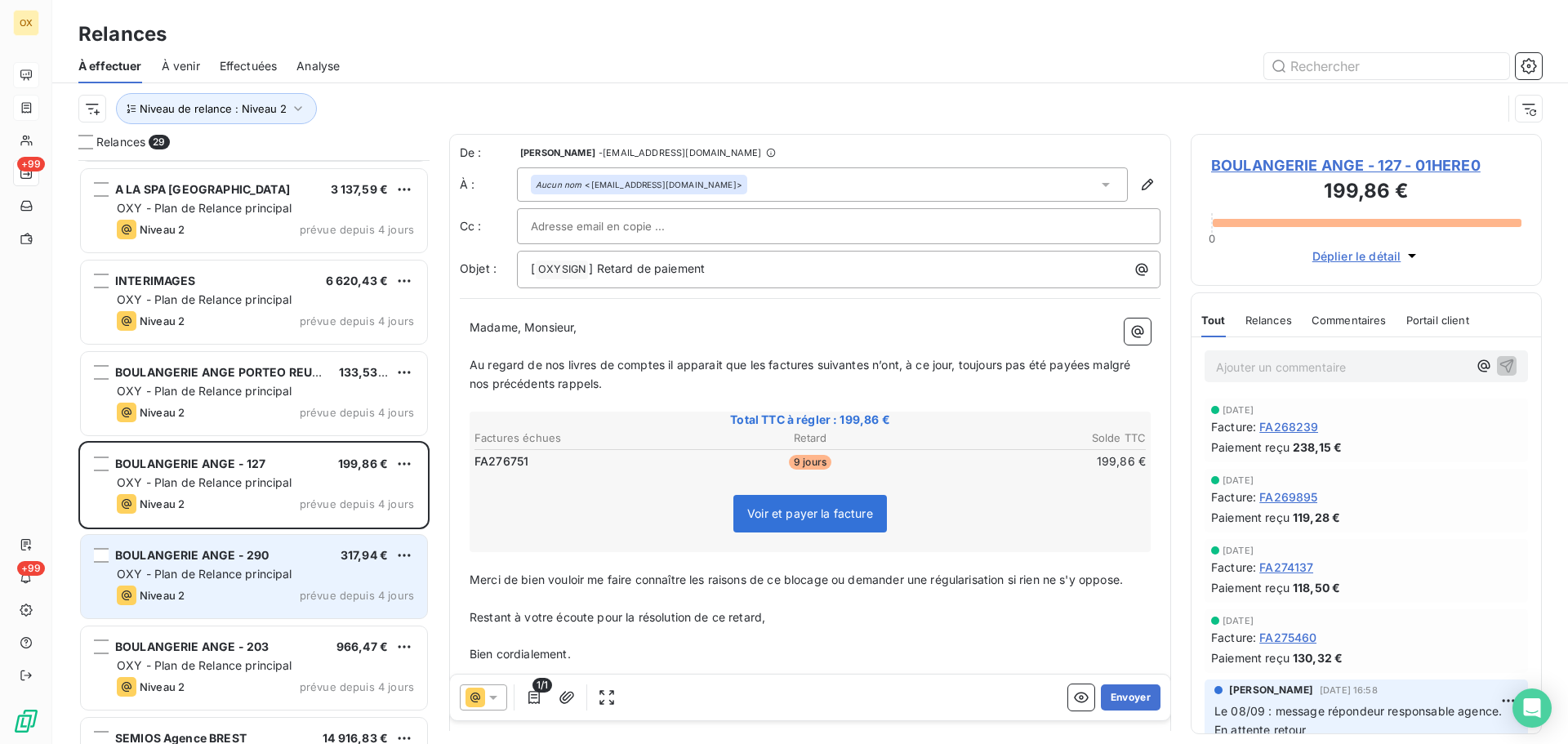
click at [265, 571] on span "OXY - Plan de Relance principal" at bounding box center [204, 574] width 176 height 14
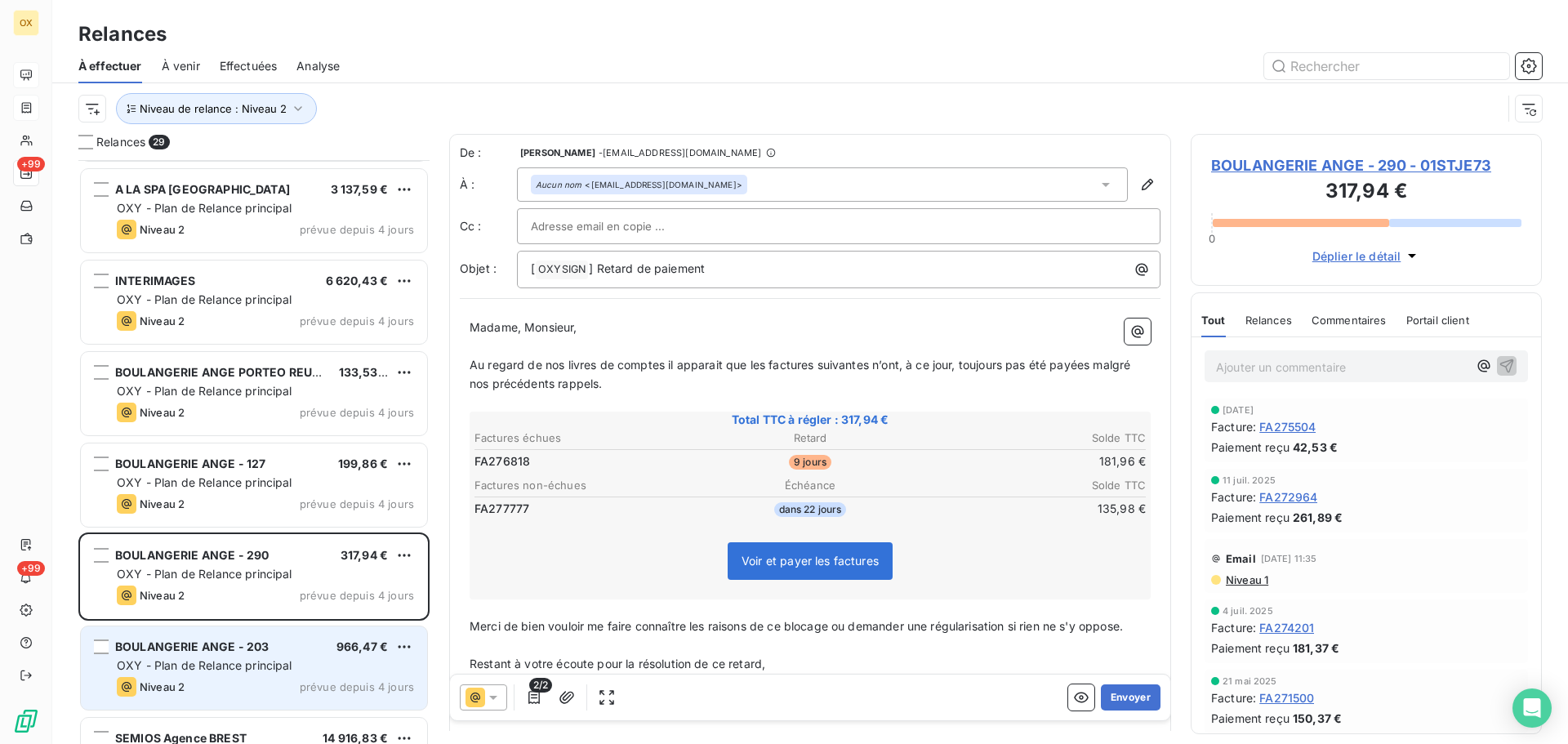
click at [249, 650] on span "BOULANGERIE ANGE - 203" at bounding box center [191, 647] width 154 height 14
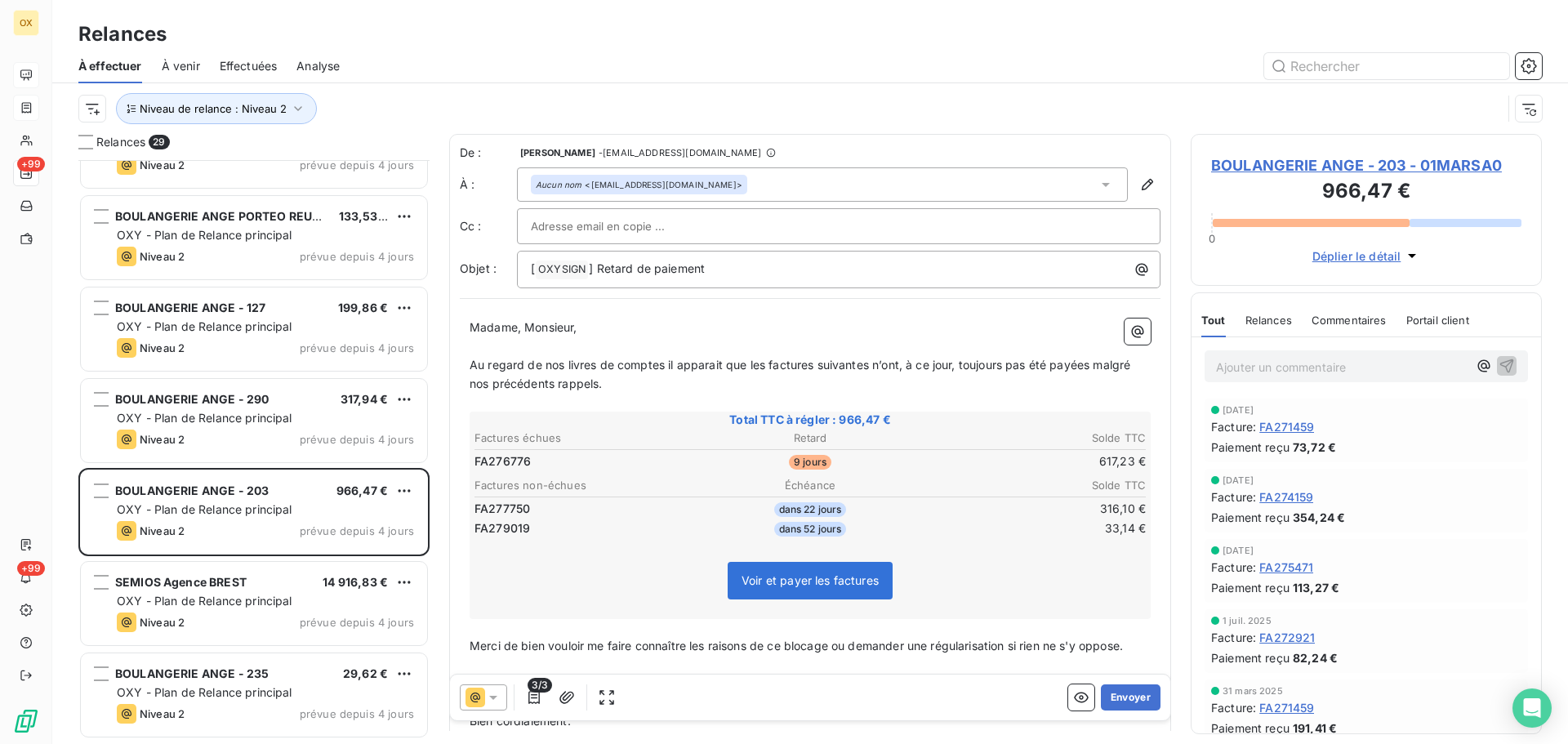
scroll to position [981, 0]
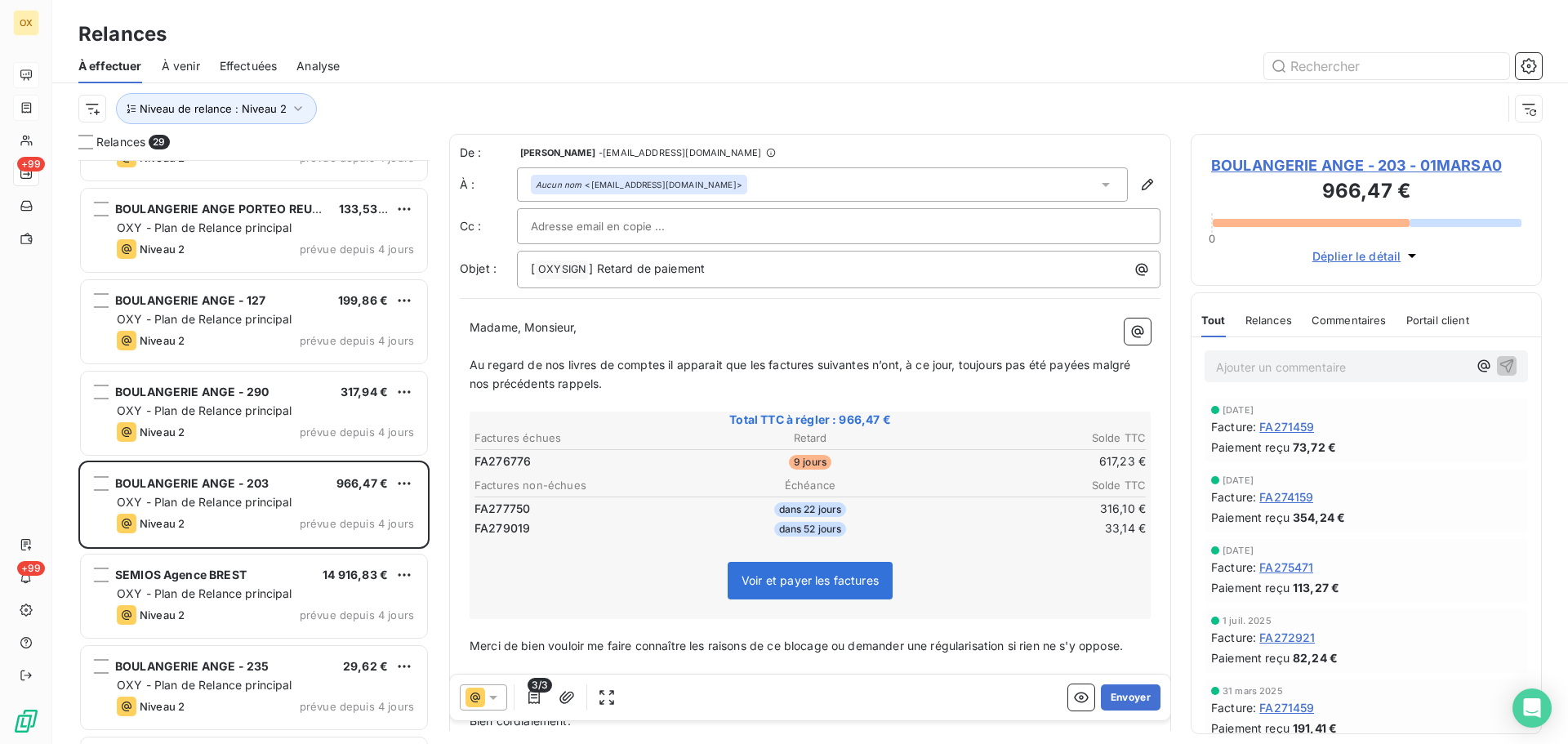
click at [491, 695] on icon at bounding box center [493, 697] width 16 height 16
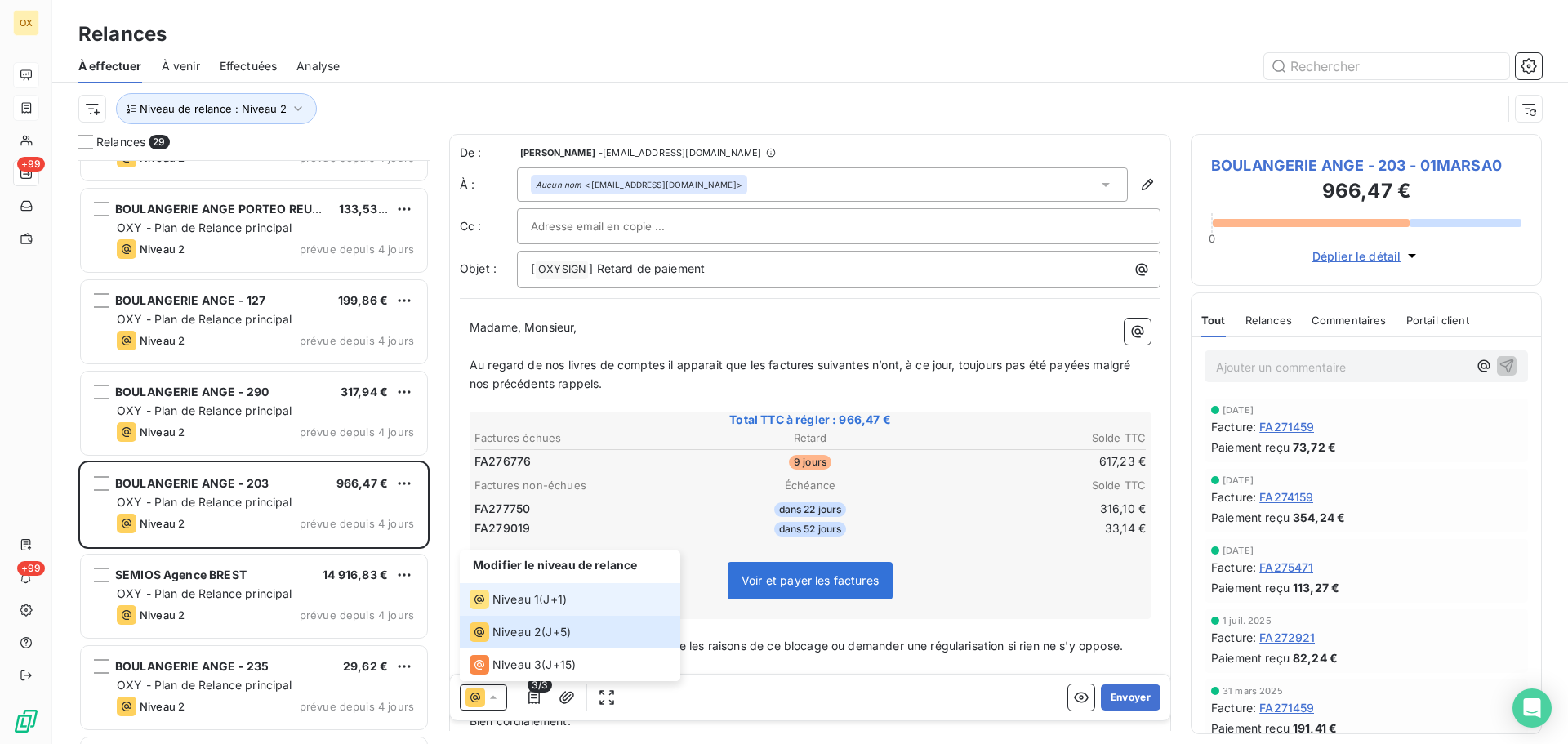
click at [510, 600] on span "Niveau 1" at bounding box center [515, 599] width 46 height 16
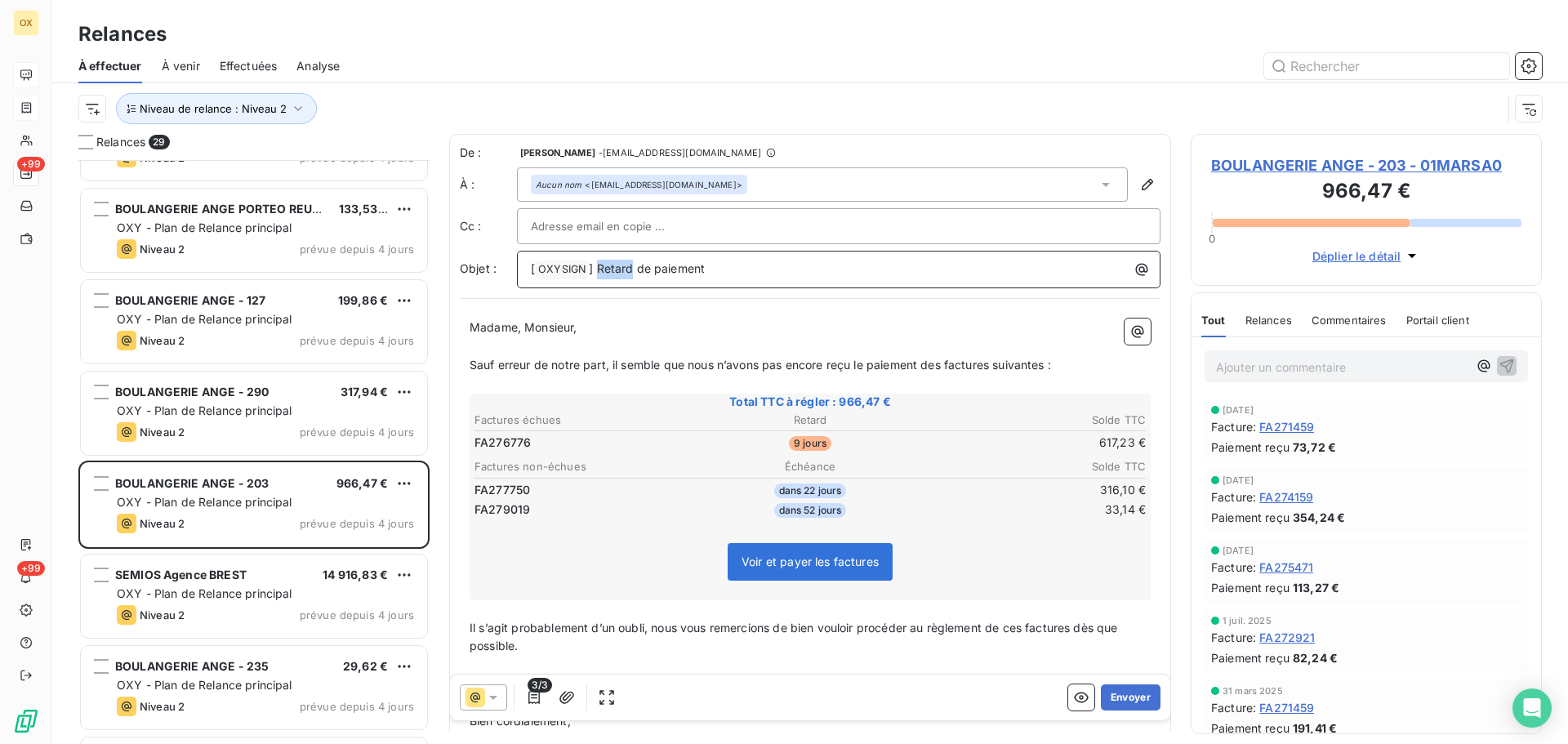
drag, startPoint x: 630, startPoint y: 266, endPoint x: 596, endPoint y: 260, distance: 34.5
click at [596, 260] on p "[ OXYSIGN ﻿ ] Retard de paiement" at bounding box center [842, 269] width 624 height 19
drag, startPoint x: 525, startPoint y: 324, endPoint x: 468, endPoint y: 330, distance: 57.3
click at [468, 327] on div "Madame, Monsieur, ﻿ Sauf erreur de notre part, il semble que nous n’avons pas e…" at bounding box center [810, 553] width 701 height 487
click at [741, 365] on span "Sauf erreur de notre part, il semble que nous n’avons pas encore reçu le paieme…" at bounding box center [760, 364] width 582 height 14
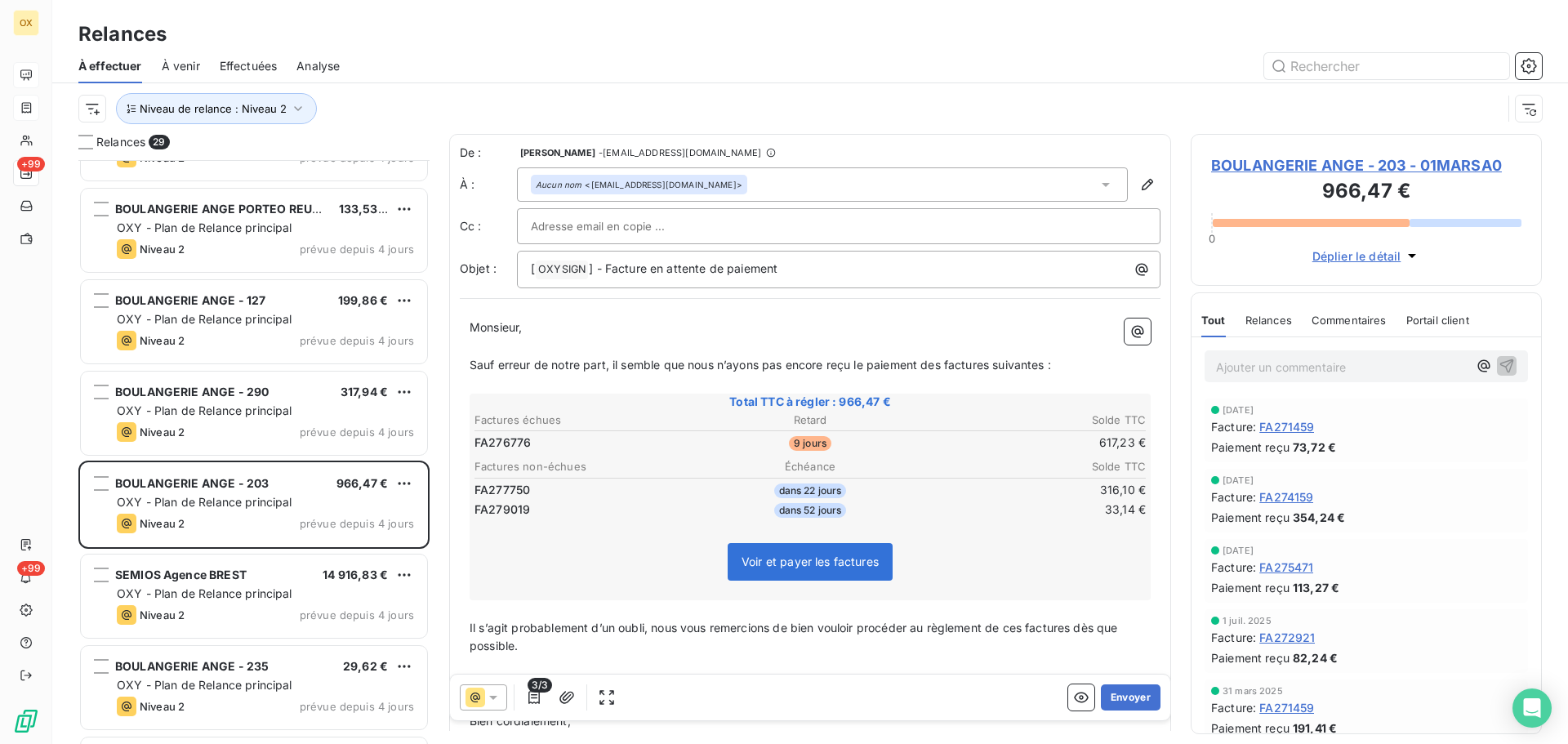
drag, startPoint x: 942, startPoint y: 359, endPoint x: 951, endPoint y: 360, distance: 9.1
click at [943, 359] on span "Sauf erreur de notre part, il semble que nous n’ayons pas encore reçu le paieme…" at bounding box center [760, 364] width 582 height 14
click at [1001, 366] on span "Sauf erreur de notre part, il semble que nous n’ayons pas encore reçu le paieme…" at bounding box center [763, 364] width 588 height 14
click at [1050, 365] on span "Sauf erreur de notre part, il semble que nous n’ayons pas encore reçu le paieme…" at bounding box center [760, 364] width 582 height 14
click at [1074, 622] on span "Il s’agit probablement d’un oubli, nous vous remercions de bien vouloir procéde…" at bounding box center [795, 637] width 652 height 33
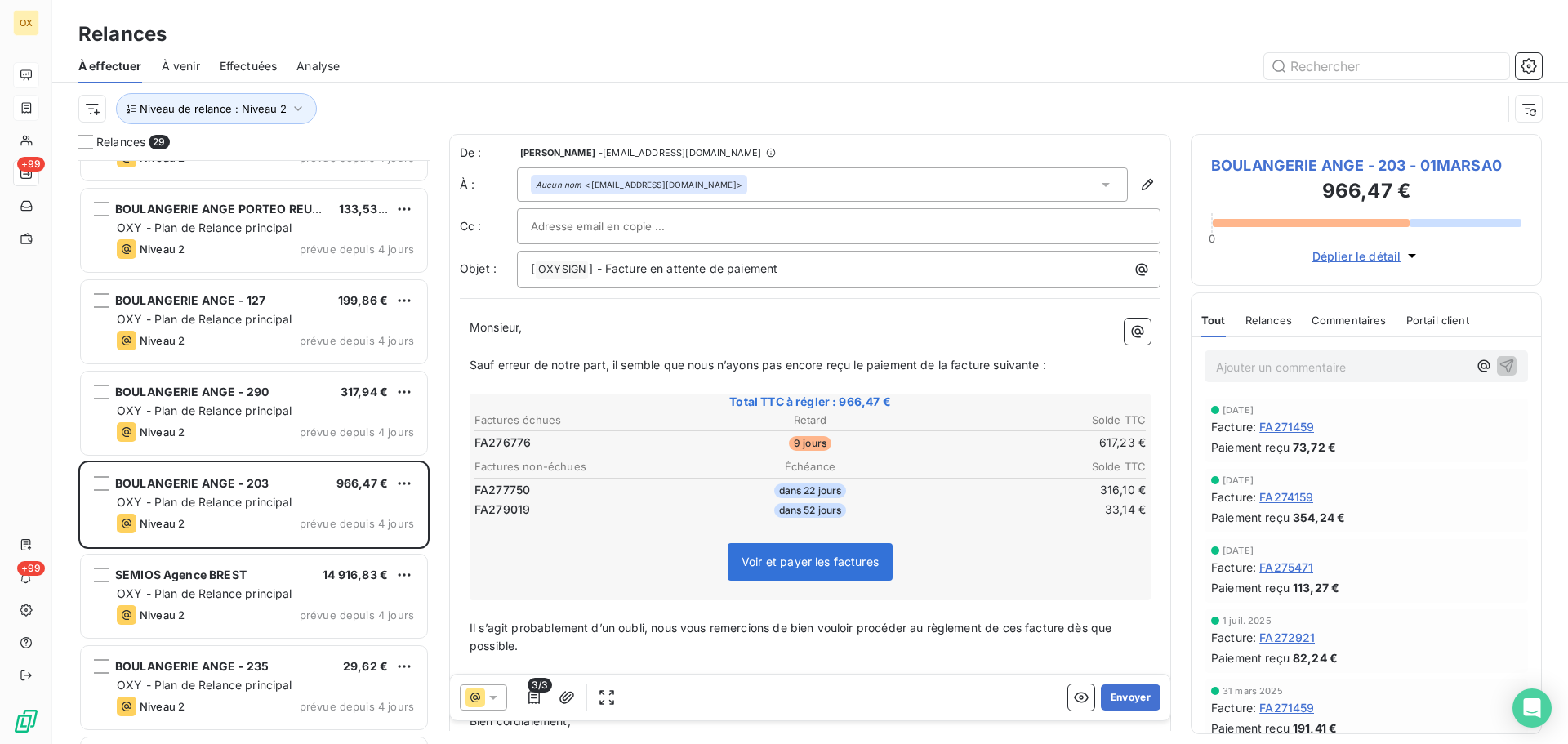
click at [1025, 628] on span "Il s’agit probablement d’un oubli, nous vous remercions de bien vouloir procéde…" at bounding box center [792, 637] width 646 height 33
click at [1027, 626] on span "Il s’agit probablement d’un oubli, nous vous remercions de bien vouloir procéde…" at bounding box center [792, 637] width 646 height 33
click at [1068, 341] on p "﻿" at bounding box center [810, 347] width 681 height 18
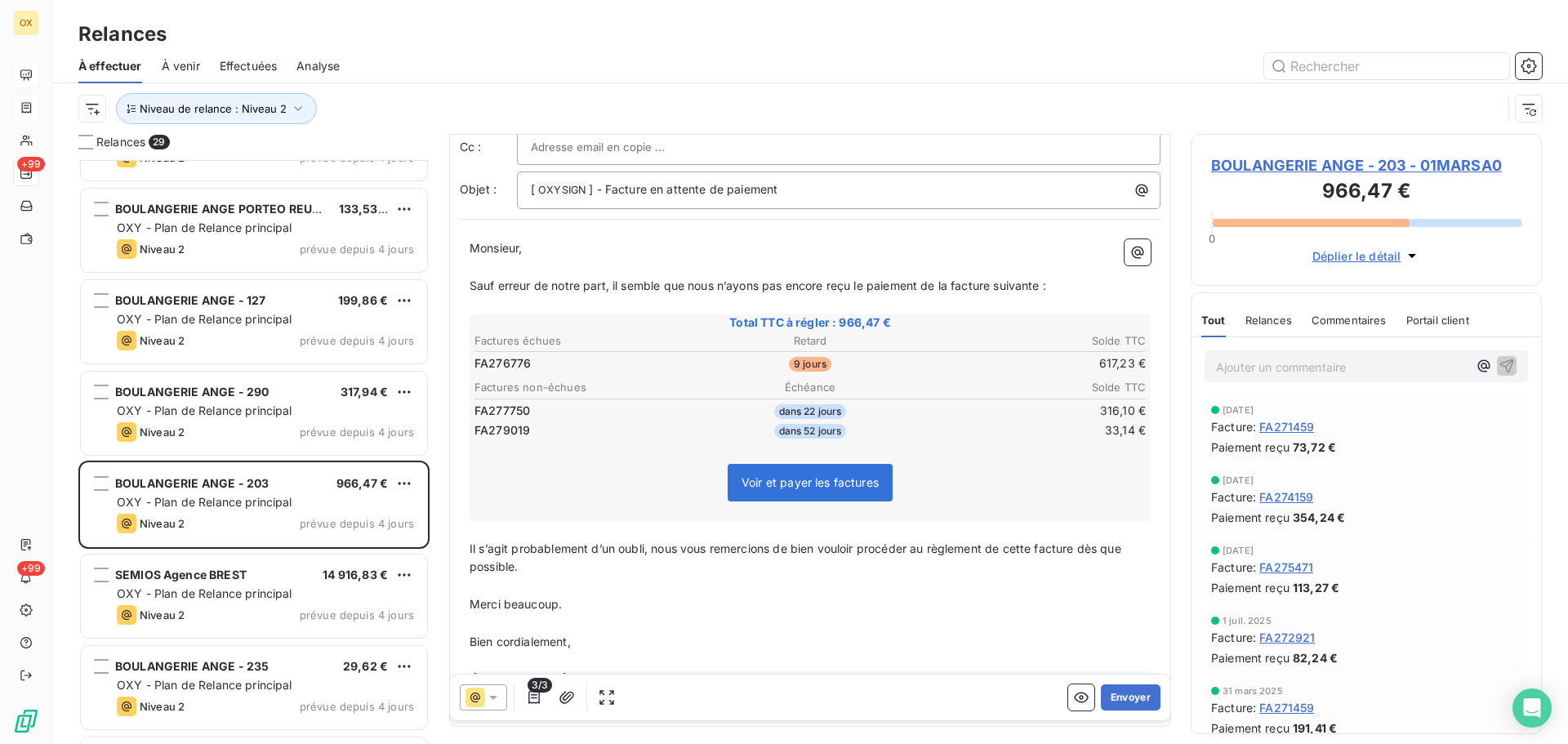
scroll to position [0, 0]
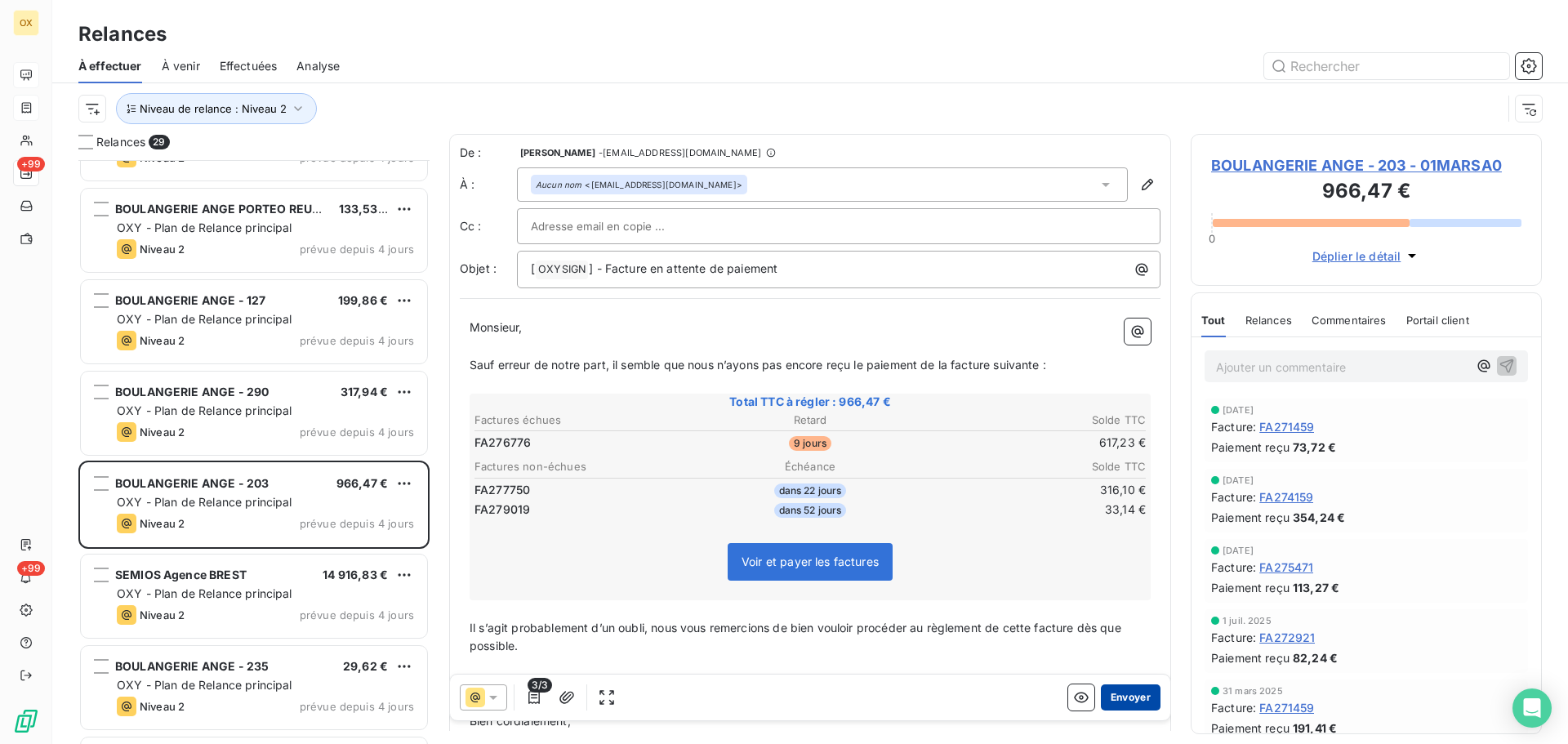
click at [1123, 691] on button "Envoyer" at bounding box center [1130, 697] width 60 height 26
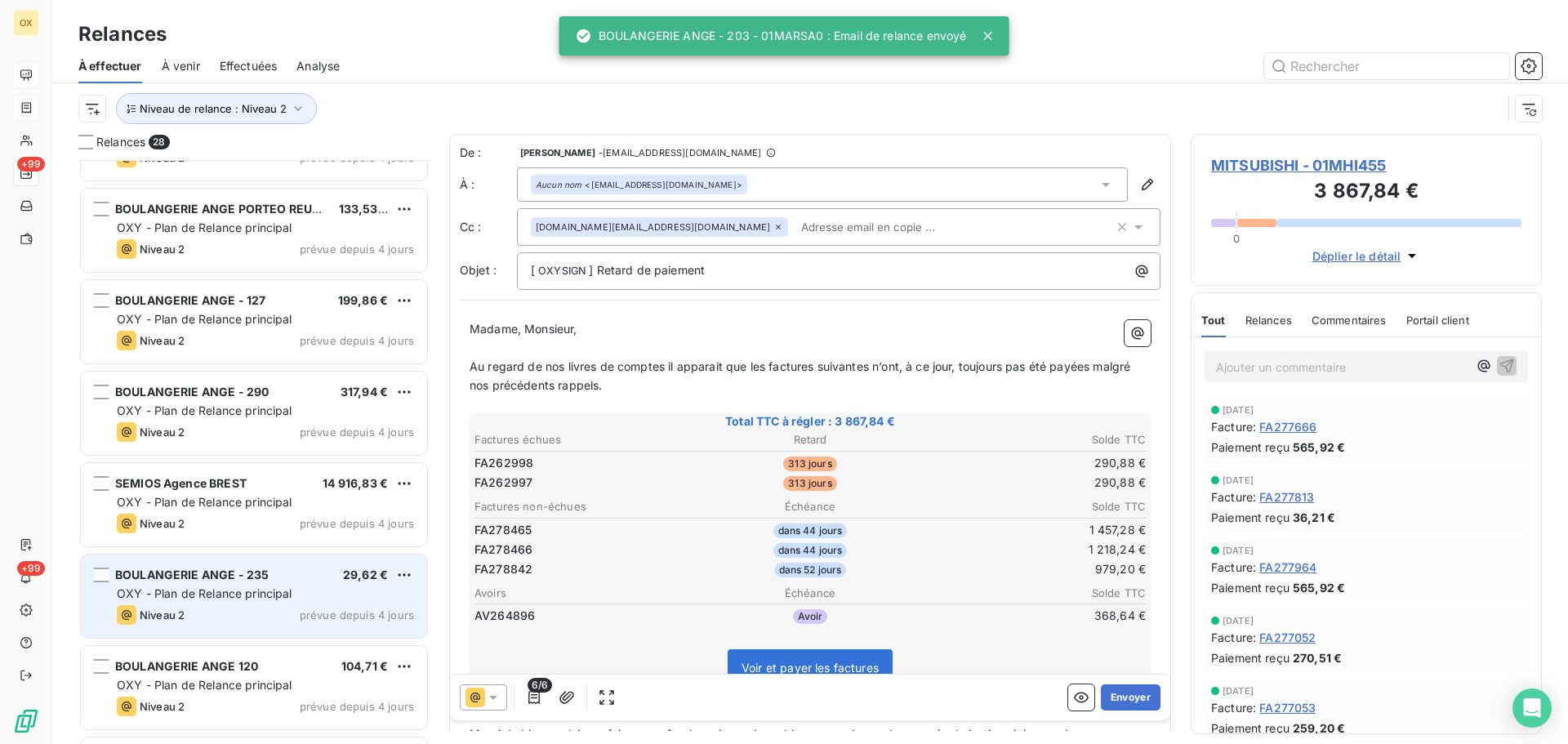
click at [273, 599] on span "OXY - Plan de Relance principal" at bounding box center [204, 593] width 176 height 14
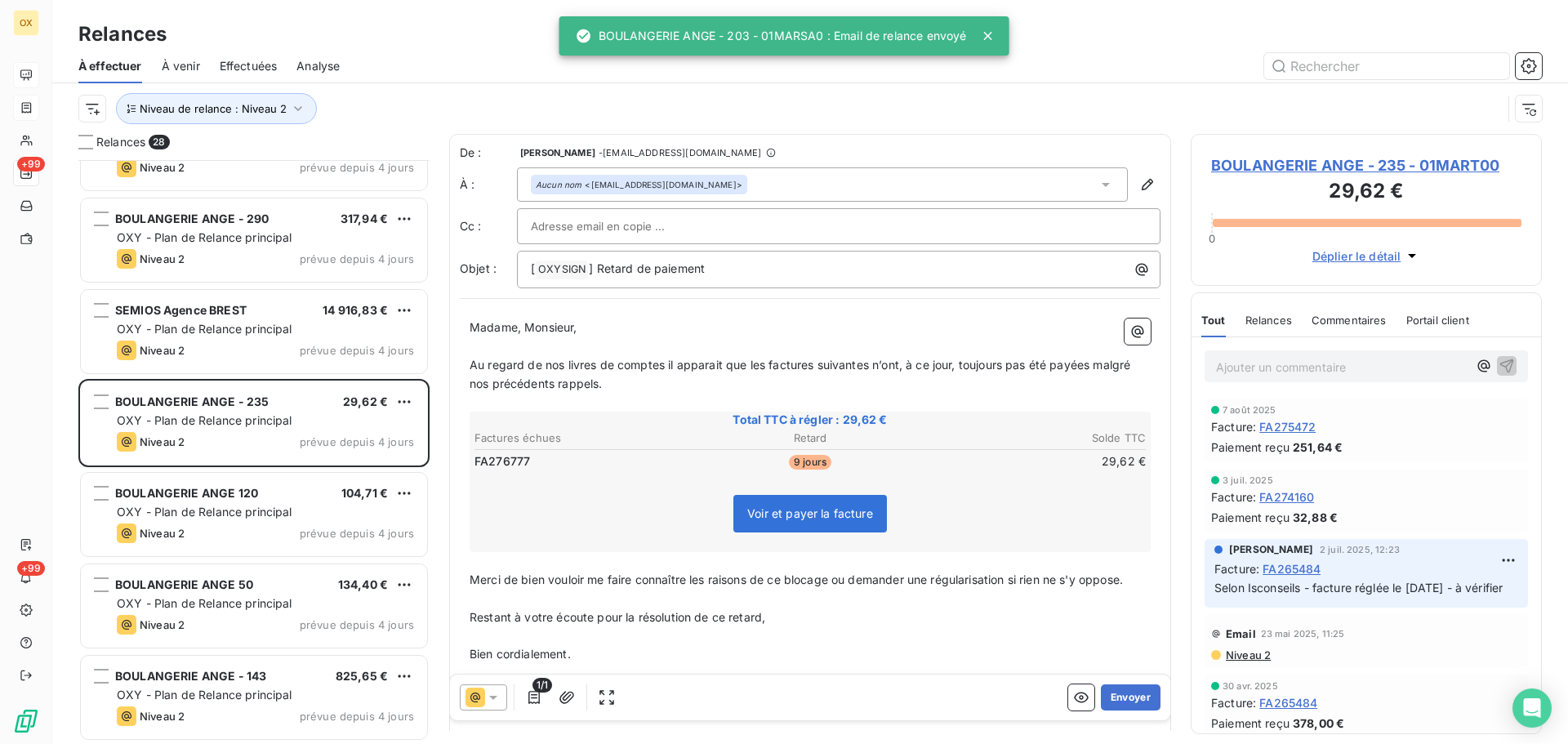
scroll to position [1226, 0]
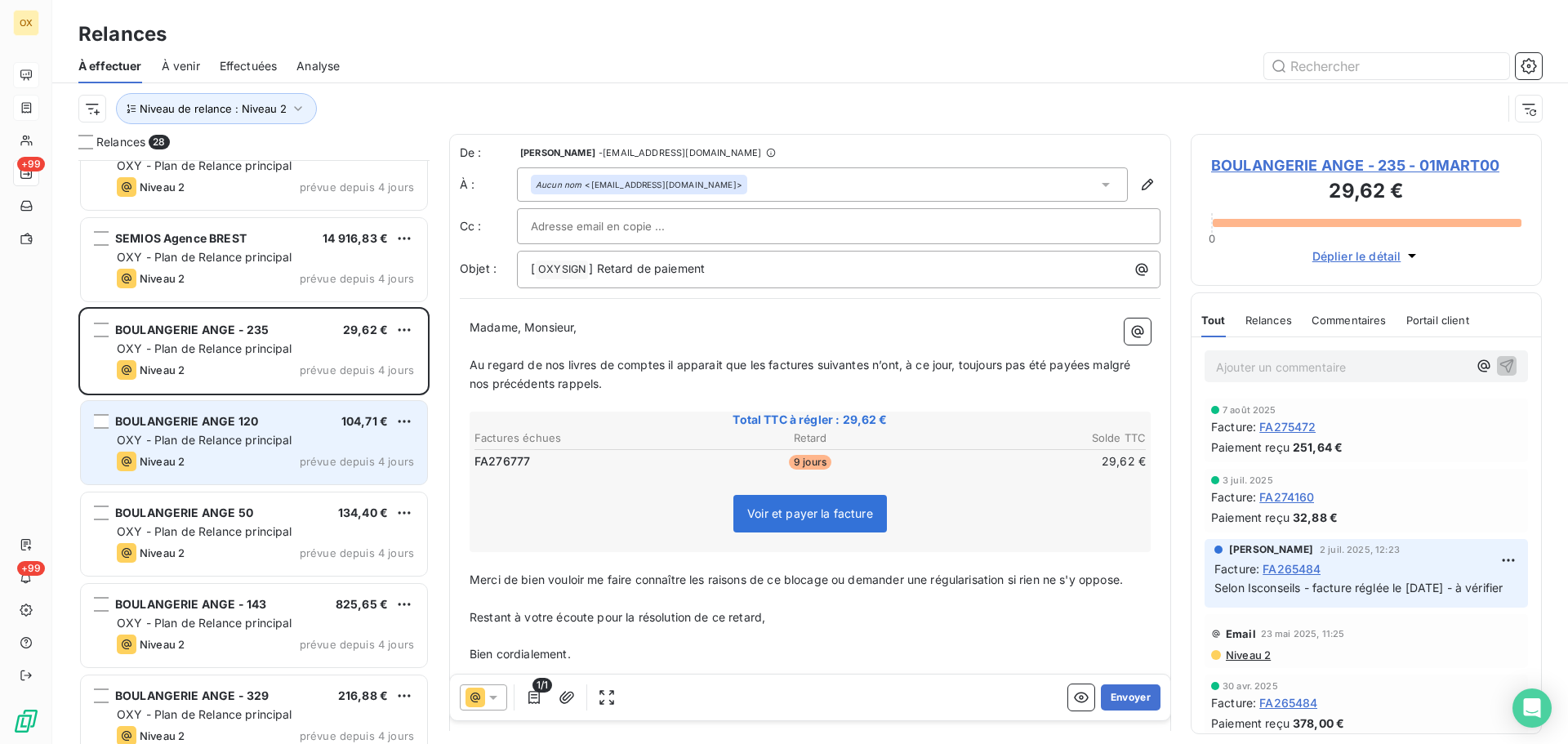
click at [258, 432] on div "BOULANGERIE ANGE 120 104,71 € OXY - Plan de Relance principal Niveau 2 prévue d…" at bounding box center [254, 443] width 346 height 83
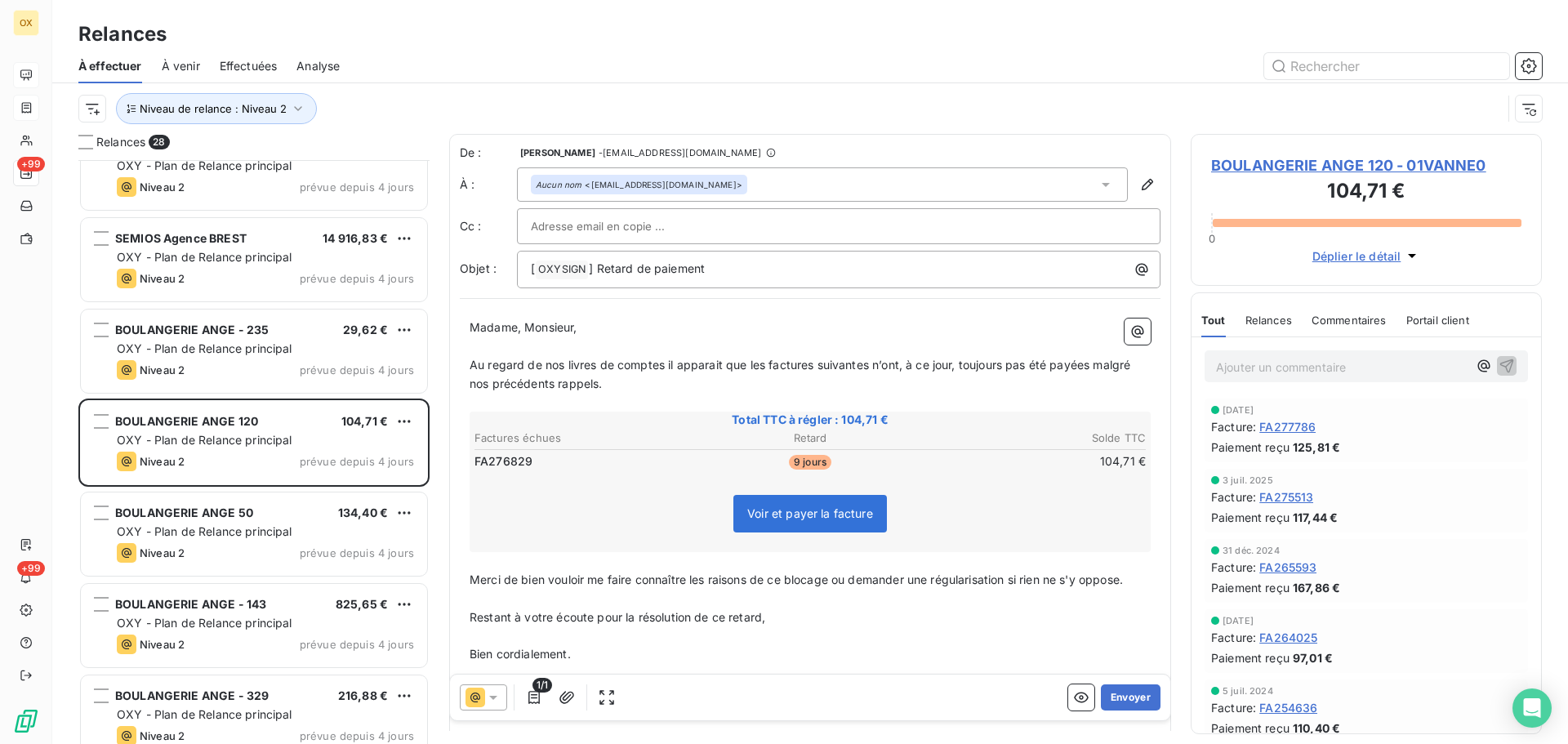
click at [490, 690] on icon at bounding box center [493, 697] width 16 height 16
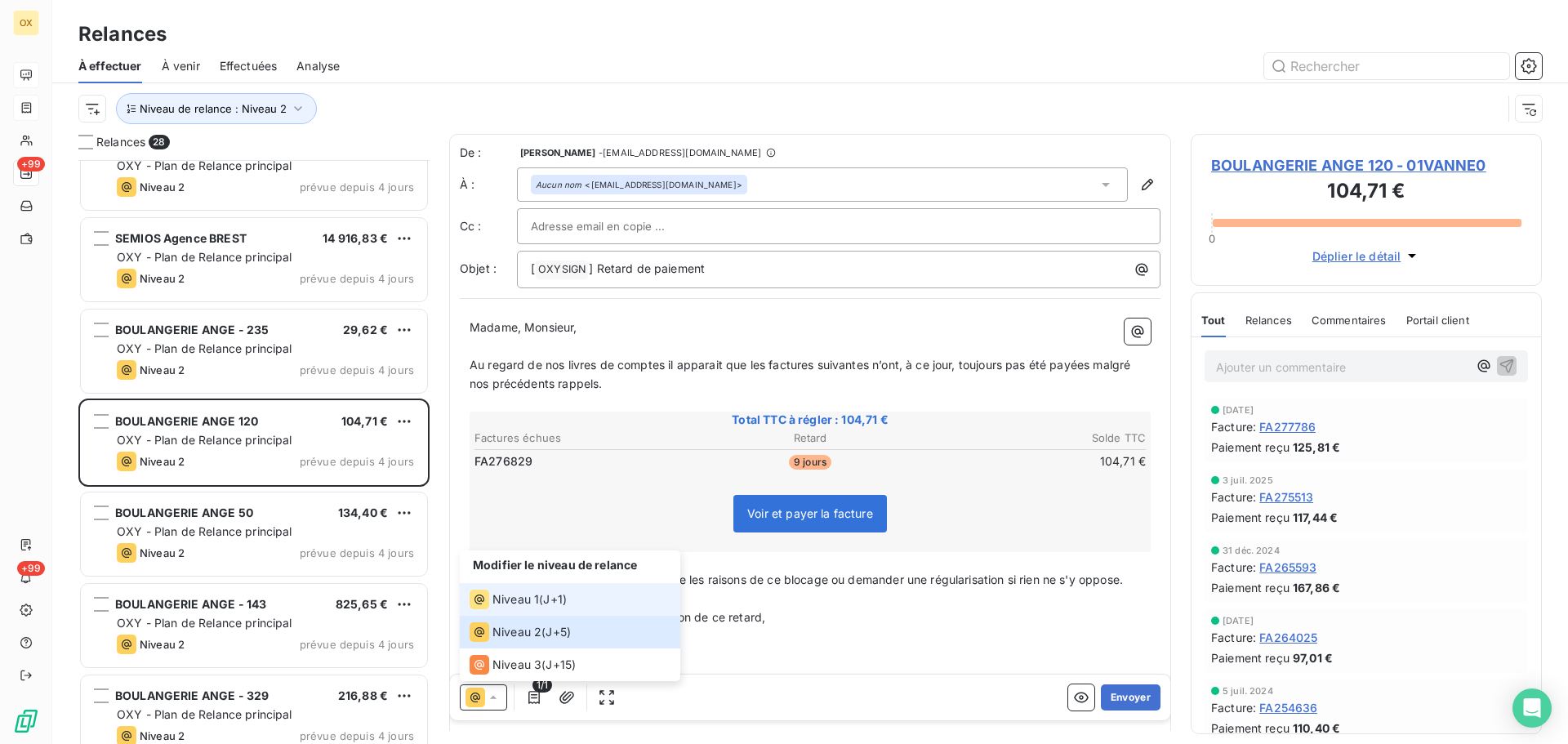
click at [518, 603] on span "Niveau 1" at bounding box center [515, 599] width 46 height 16
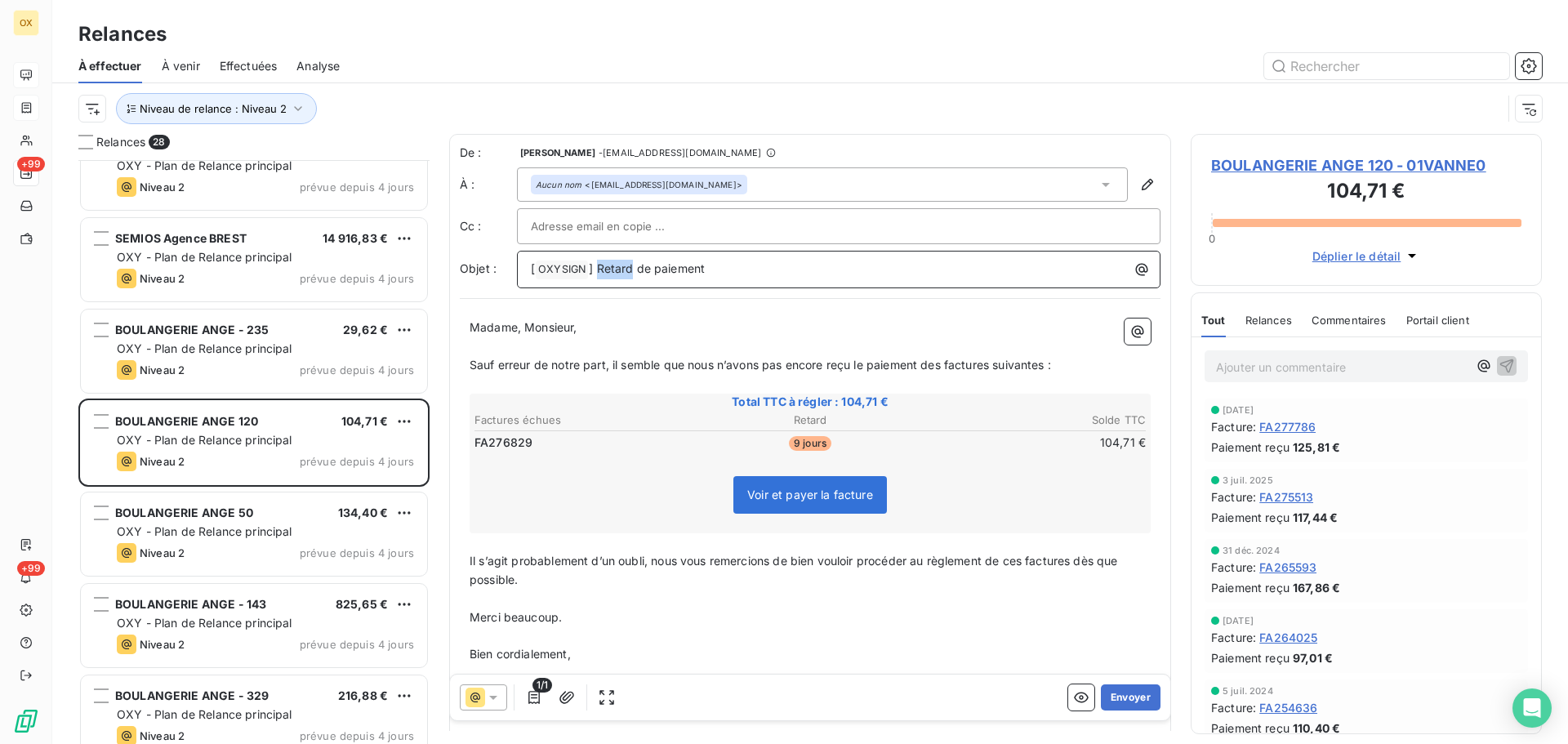
drag, startPoint x: 632, startPoint y: 264, endPoint x: 599, endPoint y: 258, distance: 33.5
click at [599, 258] on div "[ OXYSIGN ﻿ ] Retard de paiement" at bounding box center [838, 267] width 632 height 23
click at [741, 364] on span "Sauf erreur de notre part, il semble que nous n’avons pas encore reçu le paieme…" at bounding box center [760, 364] width 582 height 14
click at [945, 364] on span "Sauf erreur de notre part, il semble que nous n’ayons pas encore reçu le paieme…" at bounding box center [760, 364] width 582 height 14
click at [1001, 359] on span "Sauf erreur de notre part, il semble que nous n’ayons pas encore reçu le paieme…" at bounding box center [763, 364] width 588 height 14
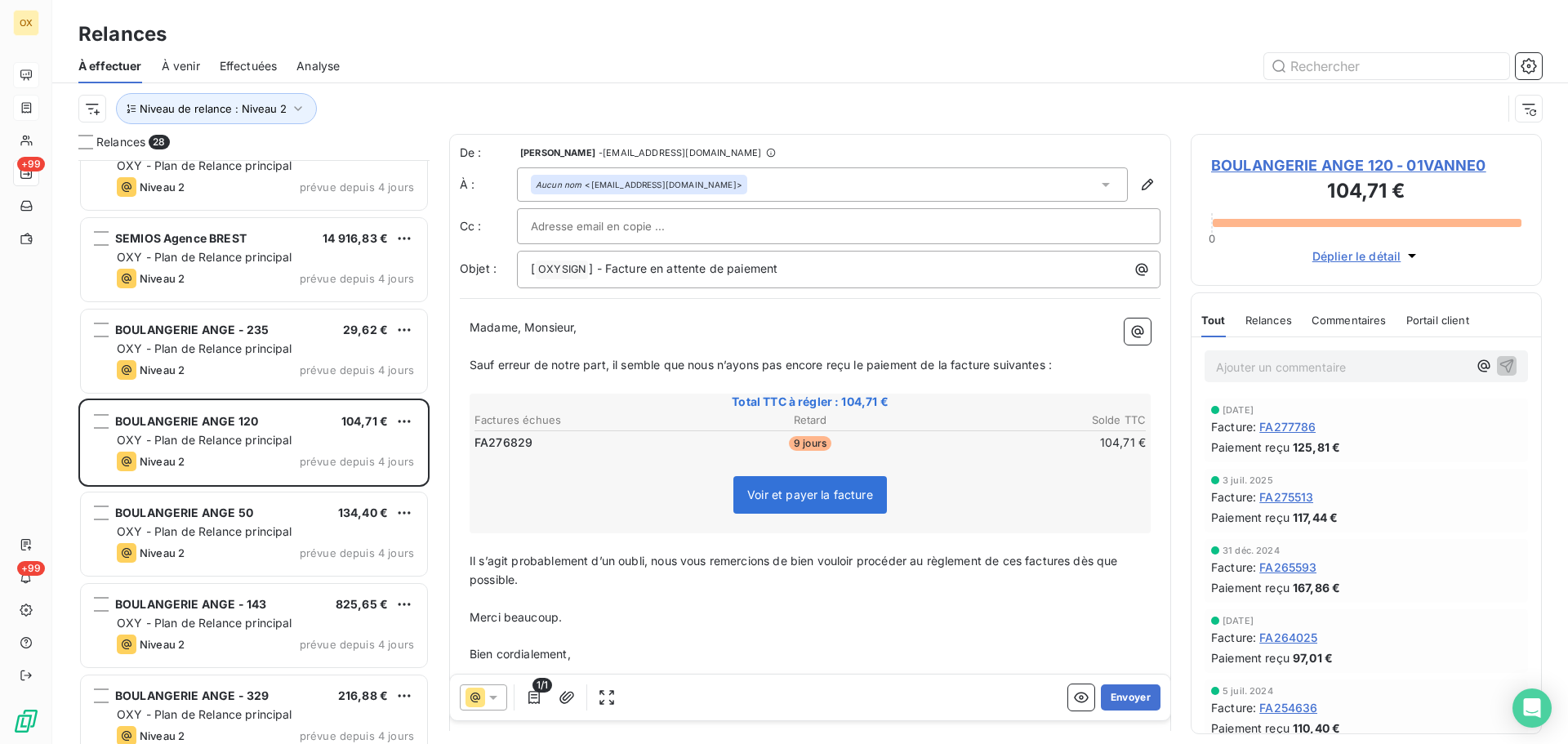
click at [1049, 365] on span "Sauf erreur de notre part, il semble que nous n’ayons pas encore reçu le paieme…" at bounding box center [760, 364] width 582 height 14
click at [1077, 565] on span "Il s’agit probablement d’un oubli, nous vous remercions de bien vouloir procéde…" at bounding box center [795, 569] width 652 height 33
click at [1025, 559] on span "Il s’agit probablement d’un oubli, nous vous remercions de bien vouloir procéde…" at bounding box center [792, 569] width 646 height 33
click at [1008, 605] on p "﻿" at bounding box center [810, 599] width 681 height 18
click at [1120, 699] on button "Envoyer" at bounding box center [1130, 697] width 60 height 26
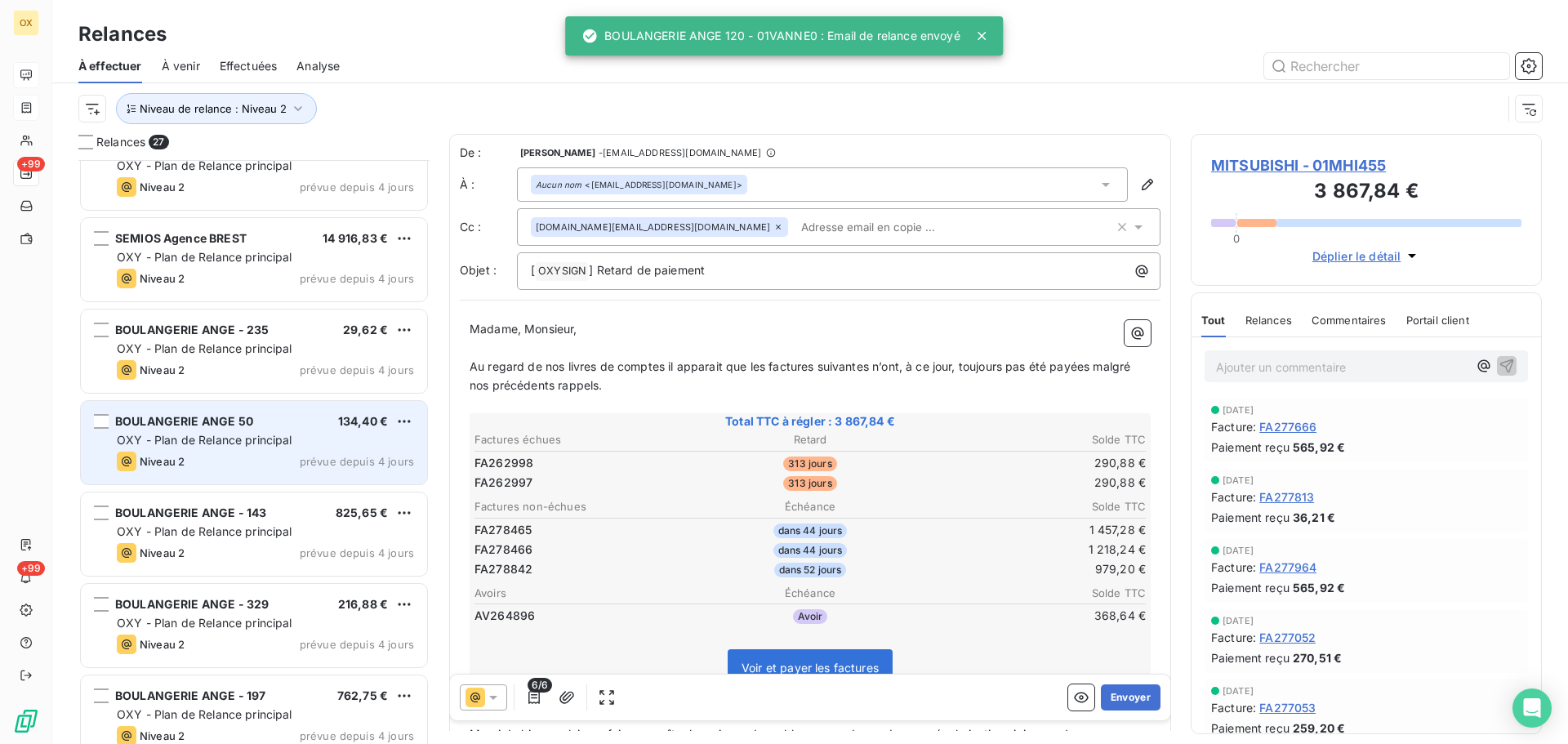
click at [254, 427] on div "BOULANGERIE ANGE 50 134,40 €" at bounding box center [265, 422] width 297 height 15
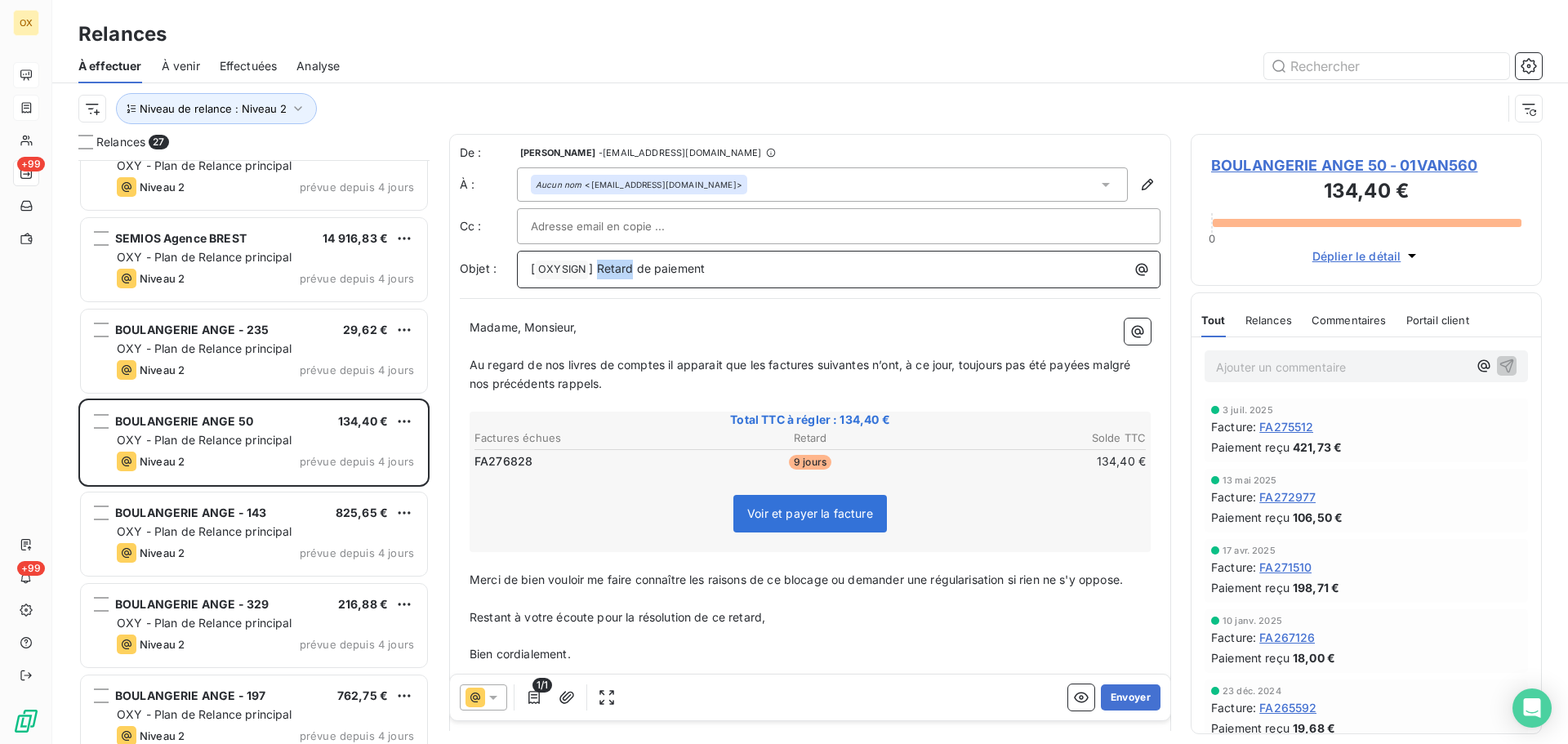
drag, startPoint x: 632, startPoint y: 265, endPoint x: 599, endPoint y: 256, distance: 34.2
click at [599, 256] on div "[ OXYSIGN ﻿ ] Retard de paiement" at bounding box center [838, 267] width 632 height 23
click at [488, 694] on icon at bounding box center [493, 697] width 16 height 16
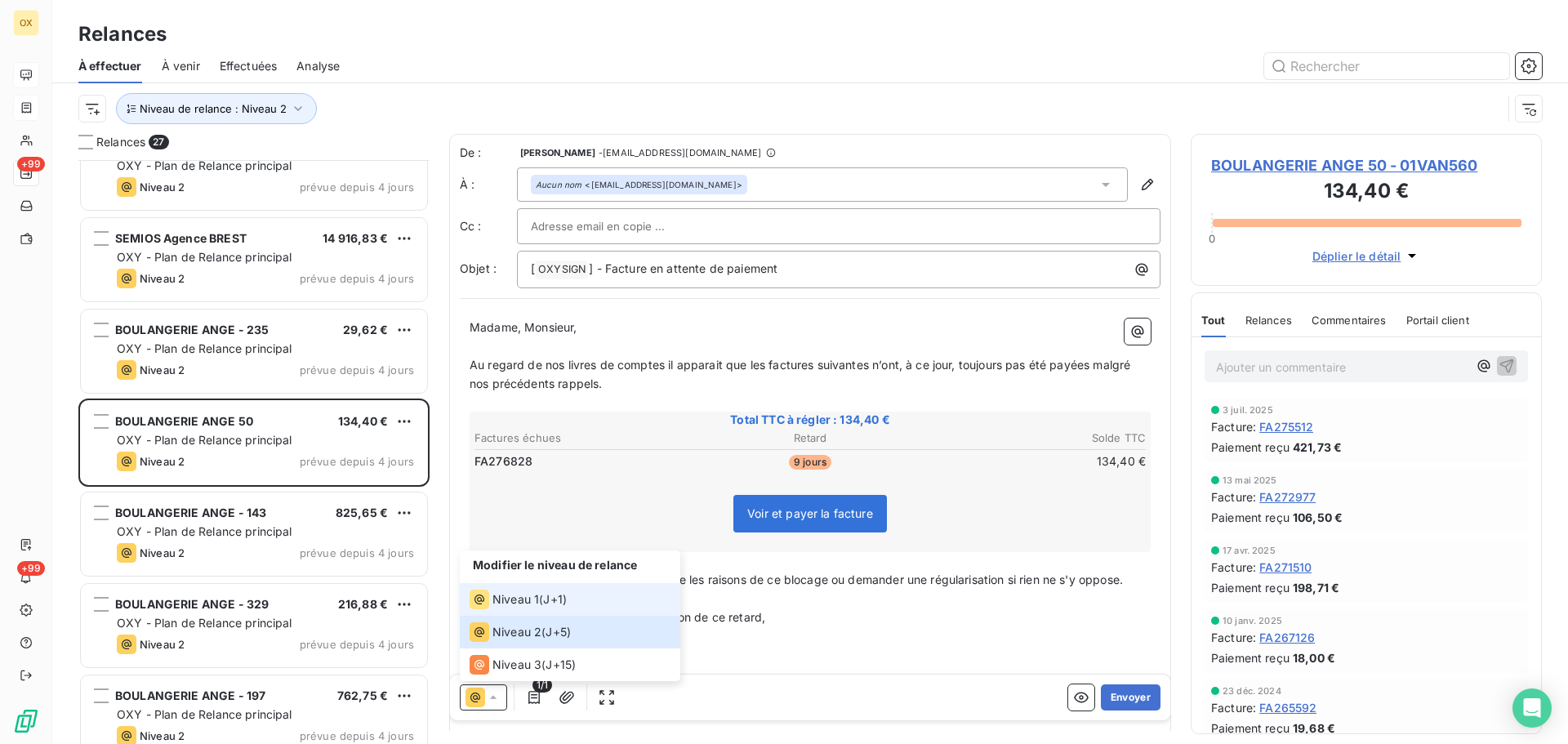
click at [499, 606] on span "Niveau 1" at bounding box center [515, 599] width 46 height 16
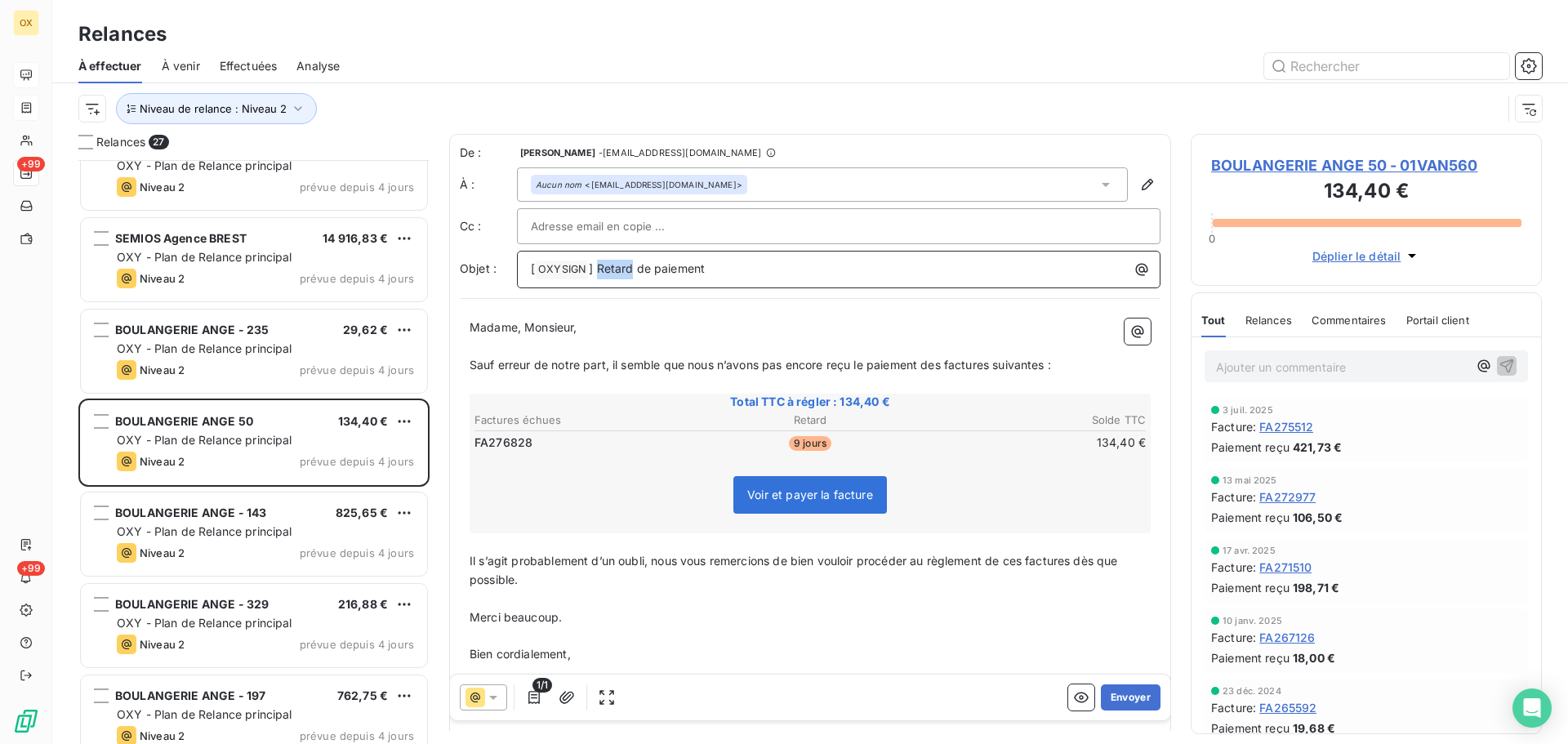
drag, startPoint x: 632, startPoint y: 266, endPoint x: 598, endPoint y: 269, distance: 34.1
click at [598, 269] on span "] Retard de paiement" at bounding box center [647, 268] width 116 height 14
click at [742, 372] on p "Sauf erreur de notre part, il semble que nous n’avons pas encore reçu le paieme…" at bounding box center [810, 365] width 681 height 18
drag, startPoint x: 947, startPoint y: 366, endPoint x: 969, endPoint y: 354, distance: 25.1
click at [947, 365] on span "Sauf erreur de notre part, il semble que nous n’ayons pas encore reçu le paieme…" at bounding box center [760, 364] width 582 height 14
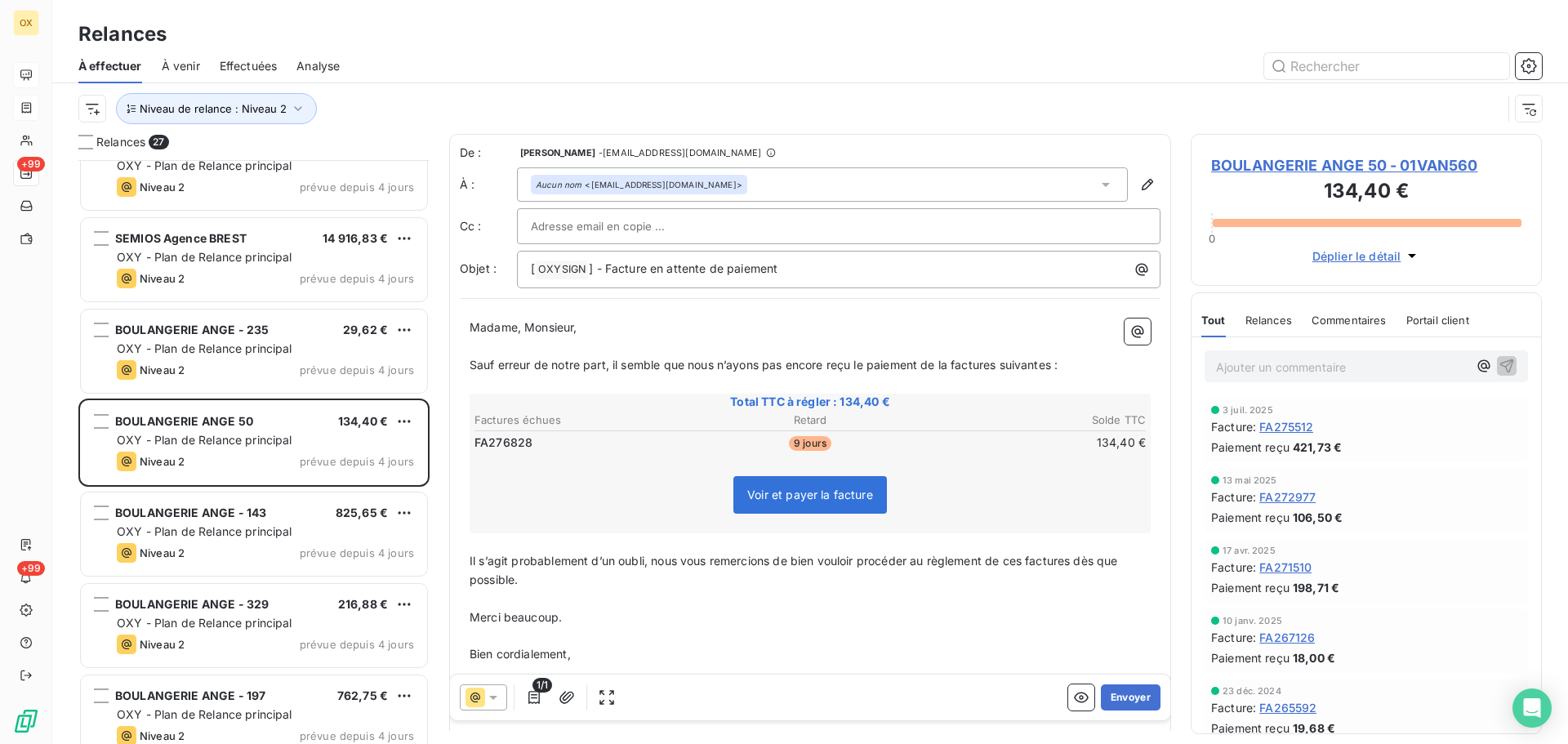
click at [999, 364] on span "Sauf erreur de notre part, il semble que nous n’ayons pas encore reçu le paieme…" at bounding box center [763, 364] width 588 height 14
click at [1051, 365] on span "Sauf erreur de notre part, il semble que nous n’ayons pas encore reçu le paieme…" at bounding box center [760, 364] width 582 height 14
click at [1075, 555] on span "Il s’agit probablement d’un oubli, nous vous remercions de bien vouloir procéde…" at bounding box center [795, 569] width 652 height 33
click at [1026, 561] on span "Il s’agit probablement d’un oubli, nous vous remercions de bien vouloir procéde…" at bounding box center [792, 569] width 646 height 33
click at [805, 326] on p "Madame, Monsieur," at bounding box center [810, 327] width 681 height 18
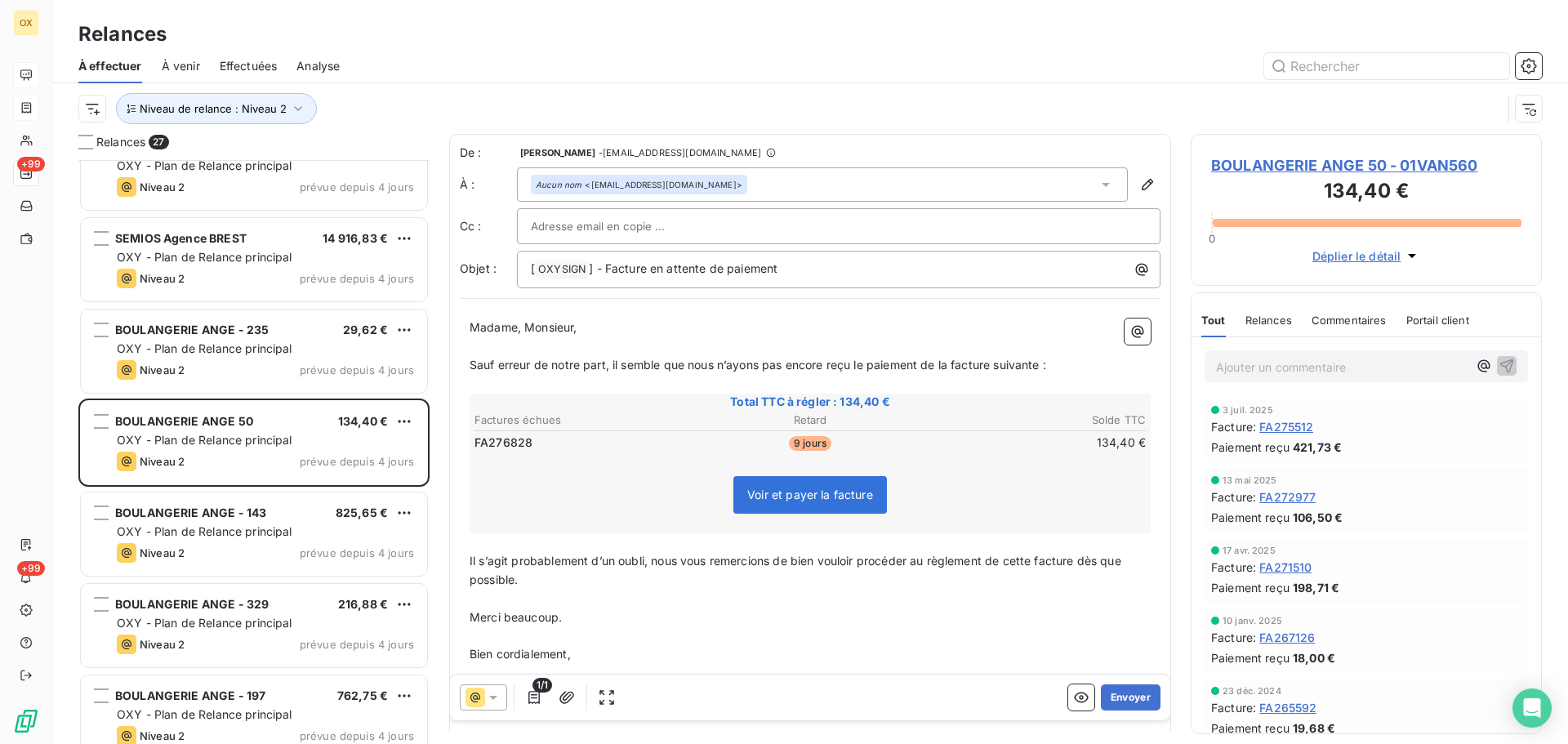
click at [641, 338] on p "﻿" at bounding box center [810, 347] width 681 height 18
click at [1123, 696] on button "Envoyer" at bounding box center [1130, 697] width 60 height 26
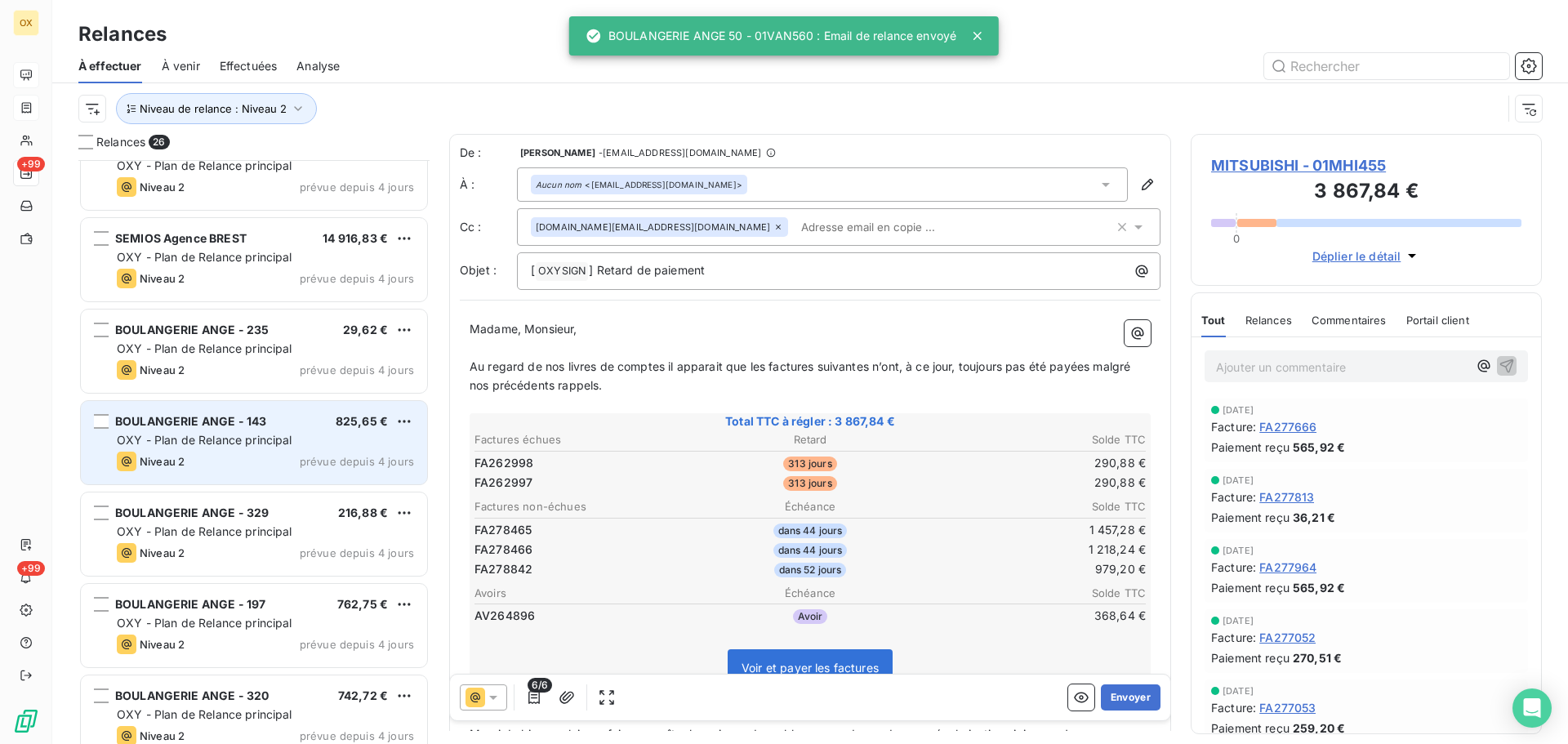
click at [265, 432] on div "OXY - Plan de Relance principal" at bounding box center [265, 440] width 297 height 16
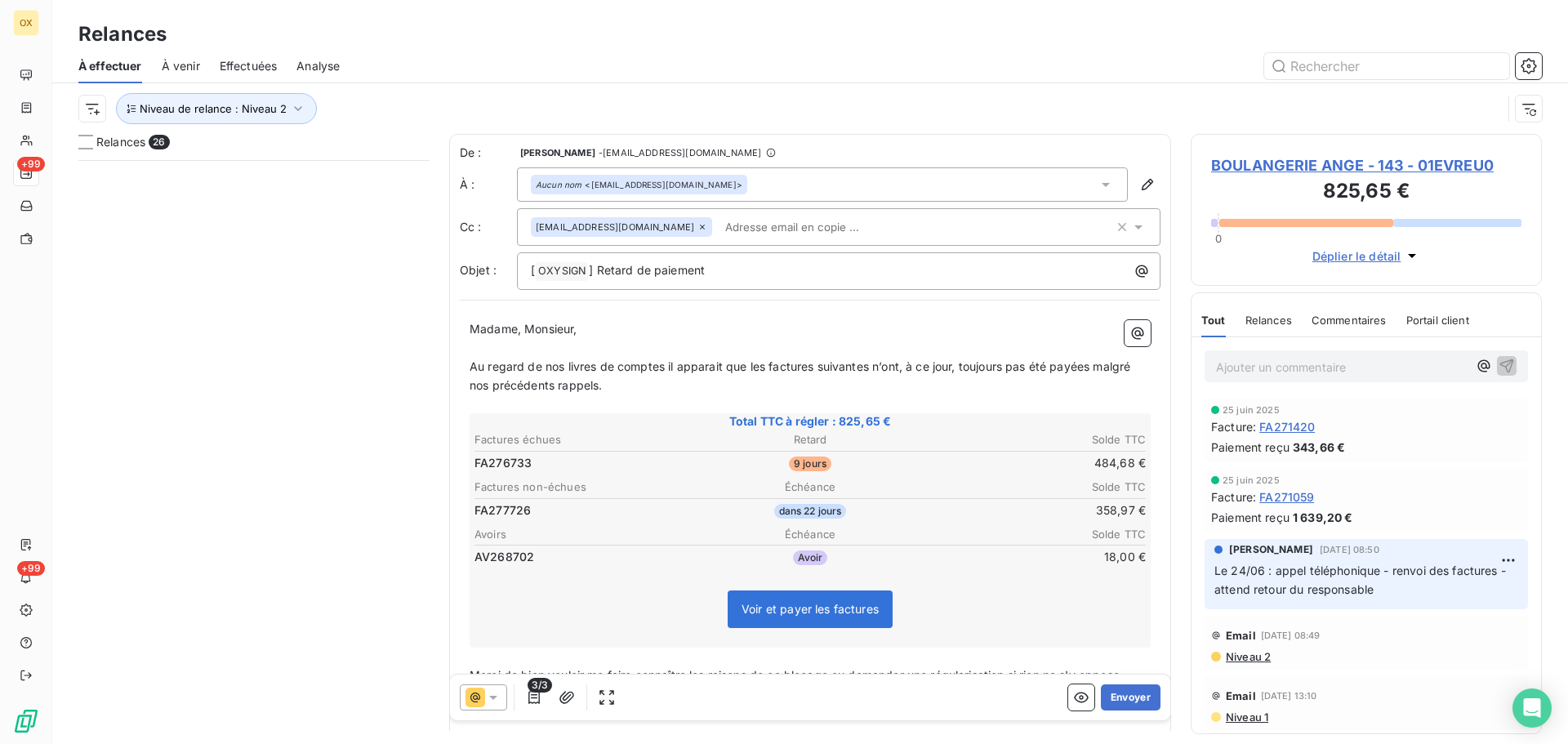
scroll to position [572, 339]
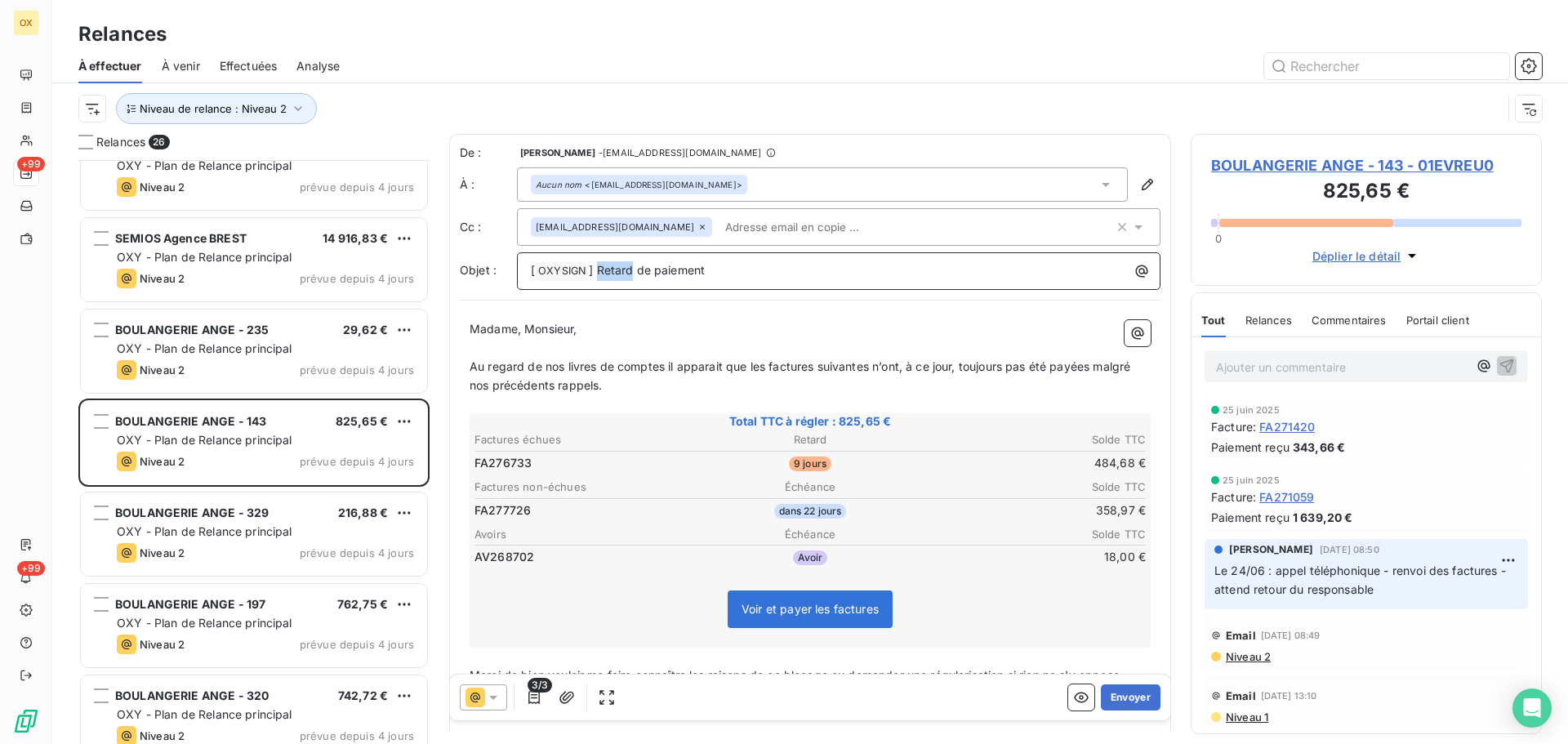
drag, startPoint x: 632, startPoint y: 268, endPoint x: 597, endPoint y: 269, distance: 35.0
click at [597, 269] on span "] Retard de paiement" at bounding box center [647, 270] width 116 height 14
click at [492, 688] on div at bounding box center [484, 697] width 47 height 26
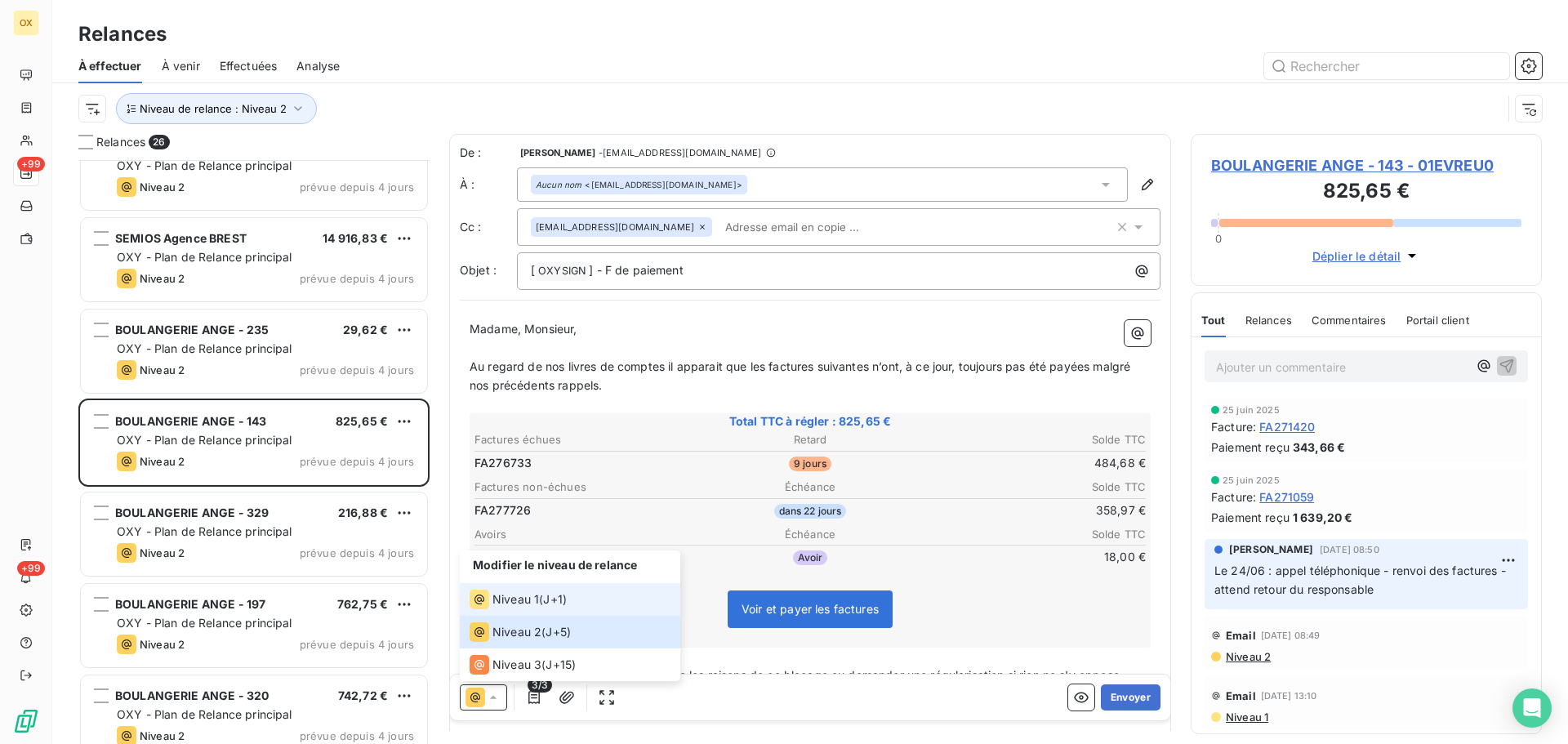
click at [510, 605] on span "Niveau 1" at bounding box center [515, 599] width 46 height 16
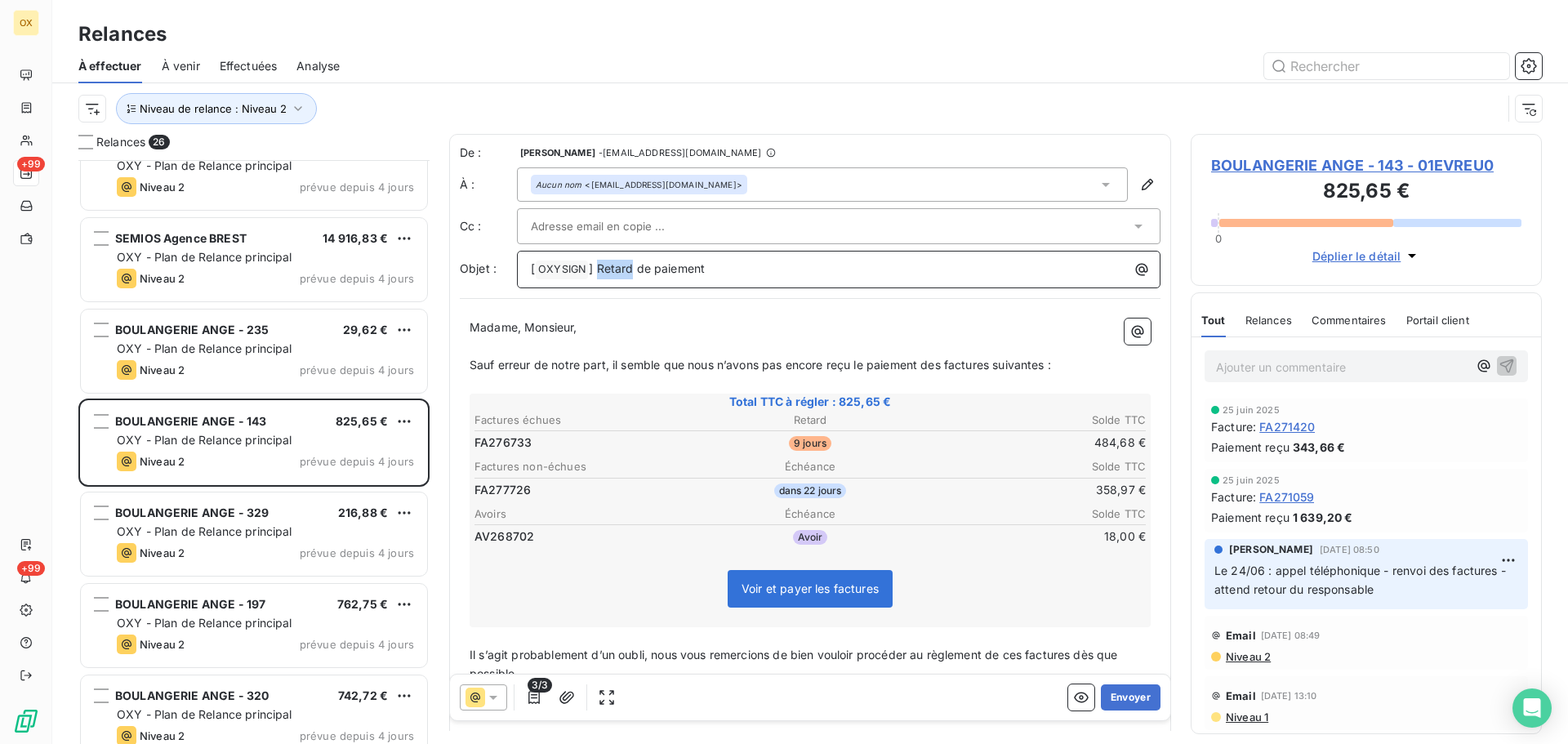
drag, startPoint x: 632, startPoint y: 270, endPoint x: 599, endPoint y: 267, distance: 33.1
click at [599, 267] on span "] Retard de paiement" at bounding box center [647, 268] width 116 height 14
click at [742, 364] on span "Sauf erreur de notre part, il semble que nous n’avons pas encore reçu le paieme…" at bounding box center [760, 364] width 582 height 14
click at [946, 367] on span "Sauf erreur de notre part, il semble que nous n’ayons pas encore reçu le paieme…" at bounding box center [760, 364] width 582 height 14
click at [1000, 368] on span "Sauf erreur de notre part, il semble que nous n’ayons pas encore reçu le paieme…" at bounding box center [763, 364] width 588 height 14
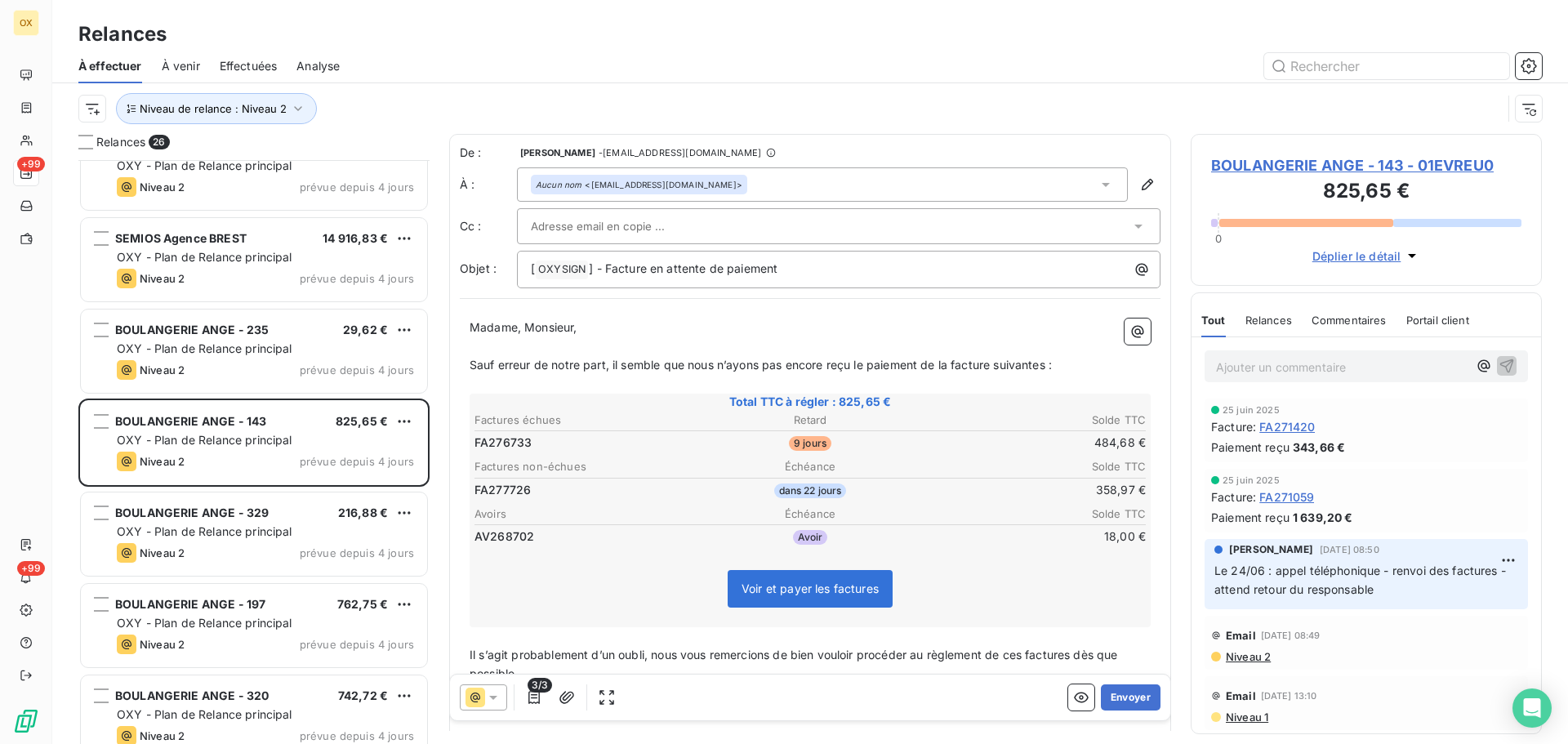
click at [1050, 364] on span "Sauf erreur de notre part, il semble que nous n’ayons pas encore reçu le paieme…" at bounding box center [760, 364] width 582 height 14
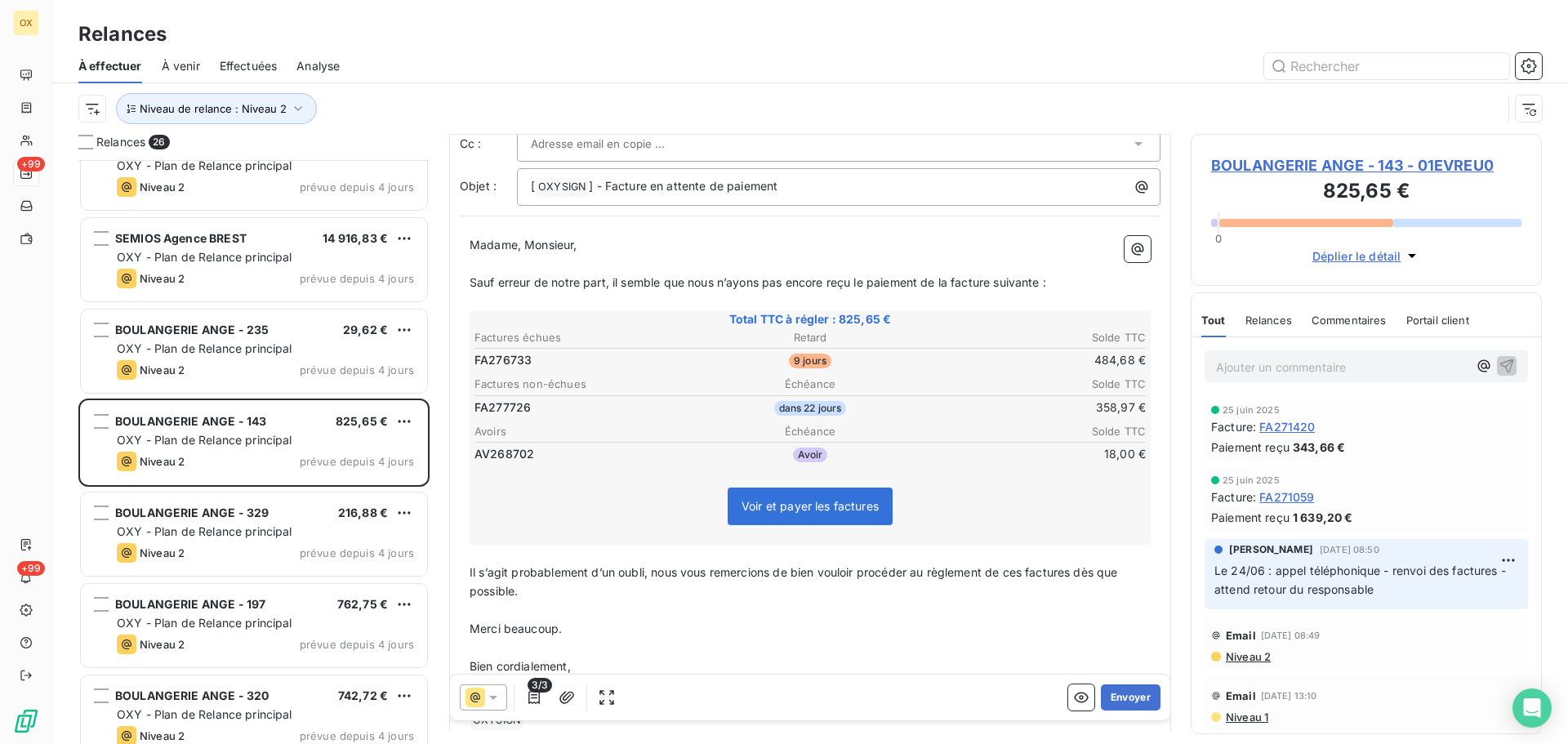
scroll to position [2, 0]
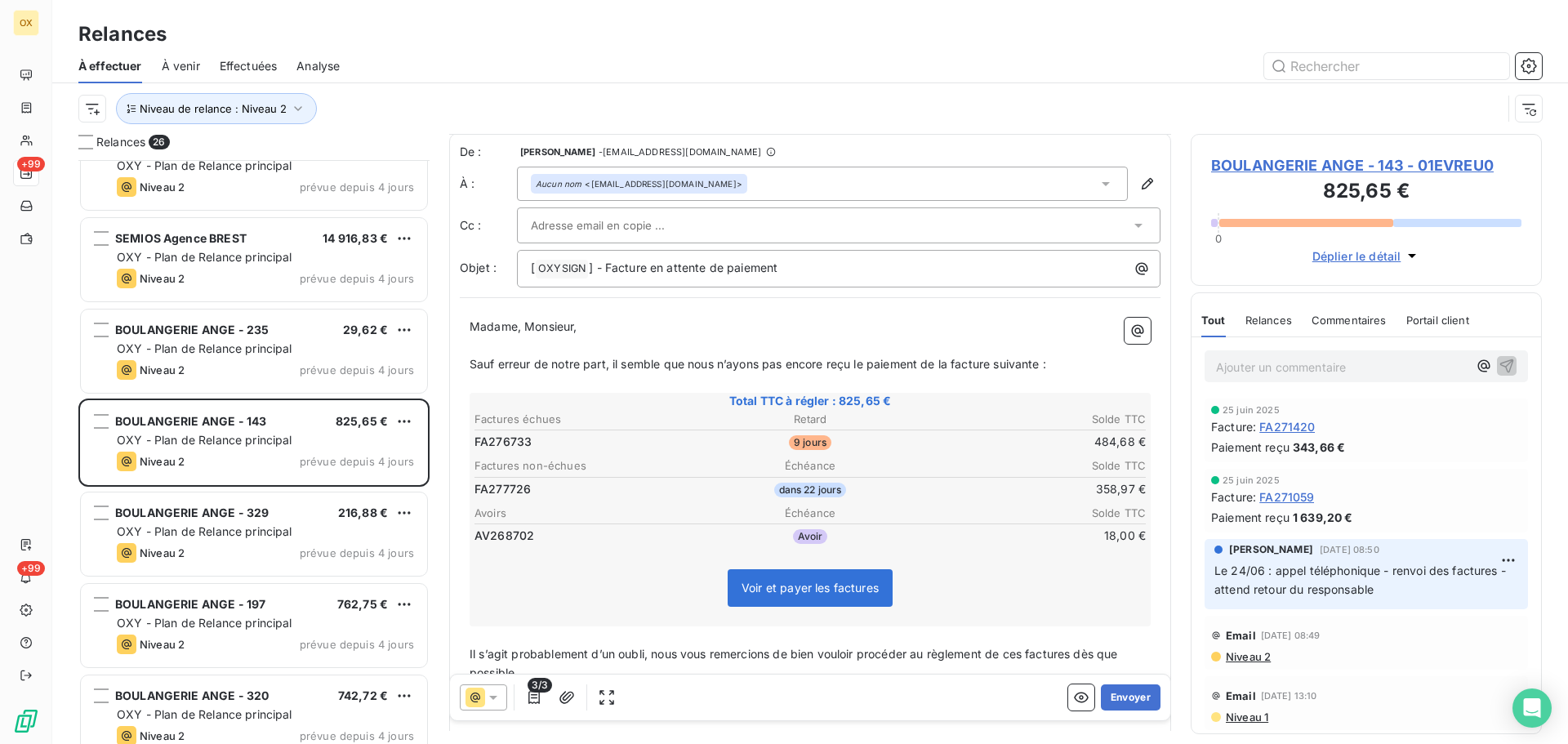
click at [1069, 365] on p "Sauf erreur de notre part, il semble que nous n’ayons pas encore reçu le paieme…" at bounding box center [810, 364] width 681 height 18
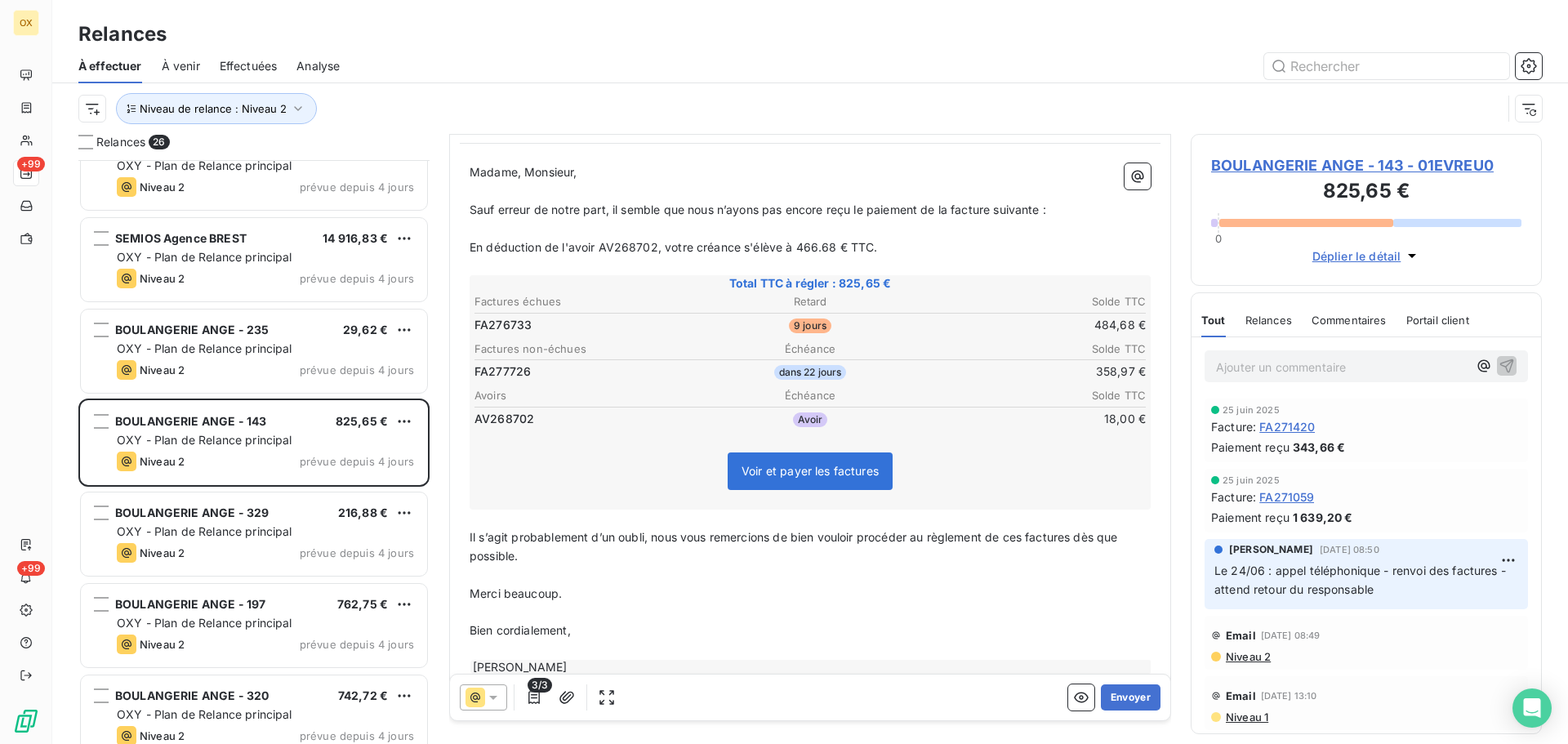
scroll to position [207, 0]
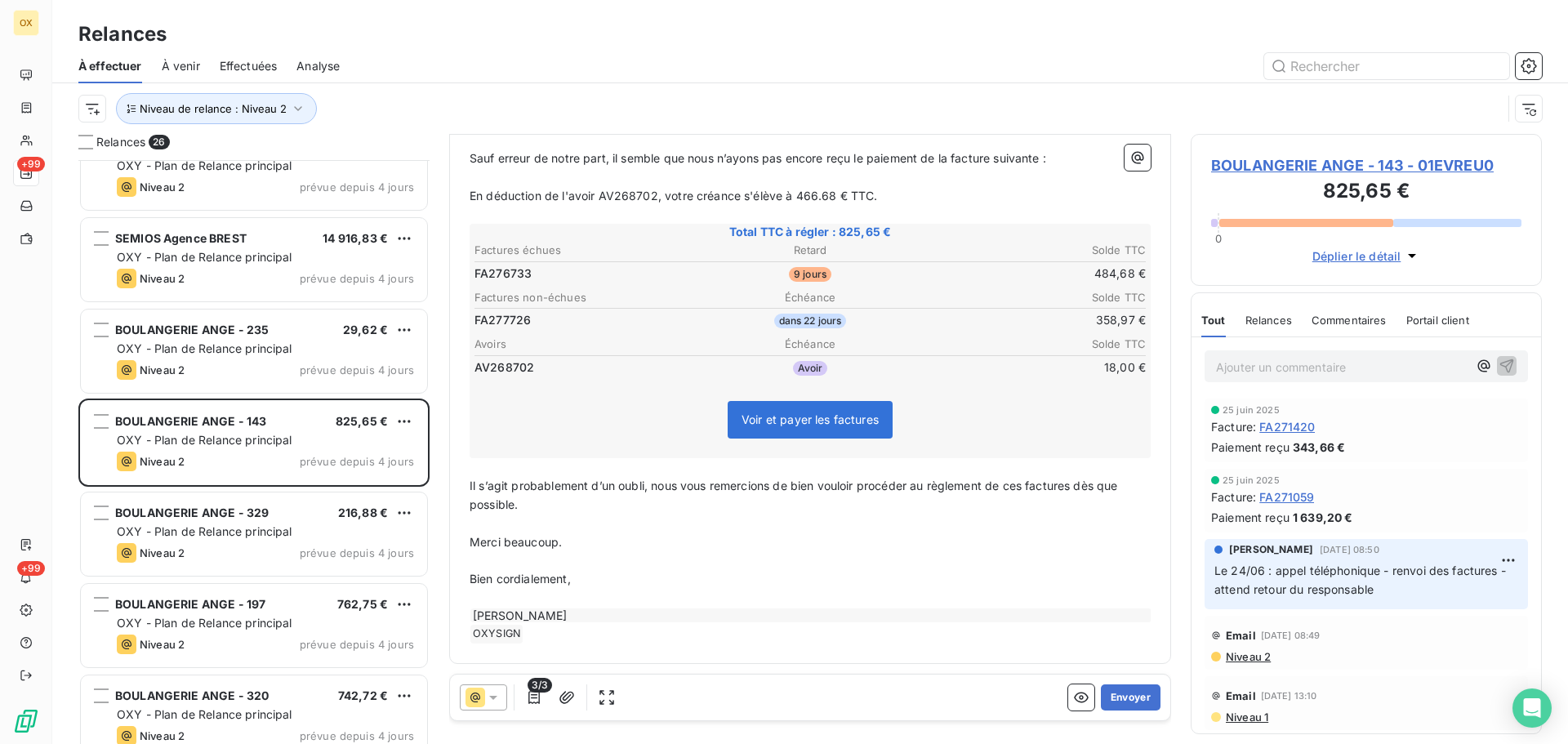
click at [1026, 490] on span "Il s’agit probablement d’un oubli, nous vous remercions de bien vouloir procéde…" at bounding box center [795, 495] width 652 height 33
click at [1086, 485] on span "Il s’agit probablement d’un oubli, nous vous remercions de bien vouloir procéde…" at bounding box center [800, 495] width 661 height 33
click at [1120, 689] on button "Envoyer" at bounding box center [1130, 697] width 60 height 26
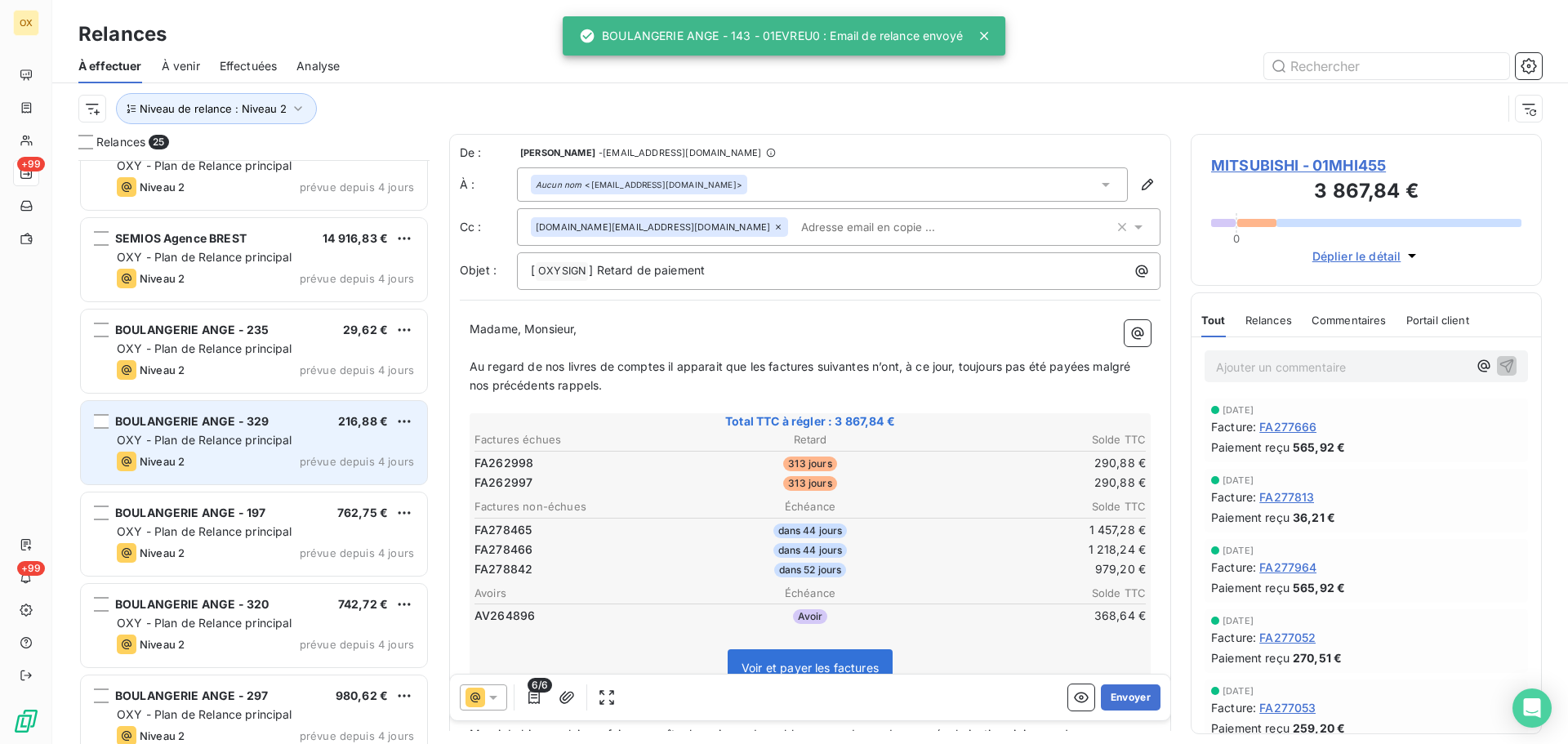
click at [288, 443] on span "OXY - Plan de Relance principal" at bounding box center [204, 439] width 176 height 14
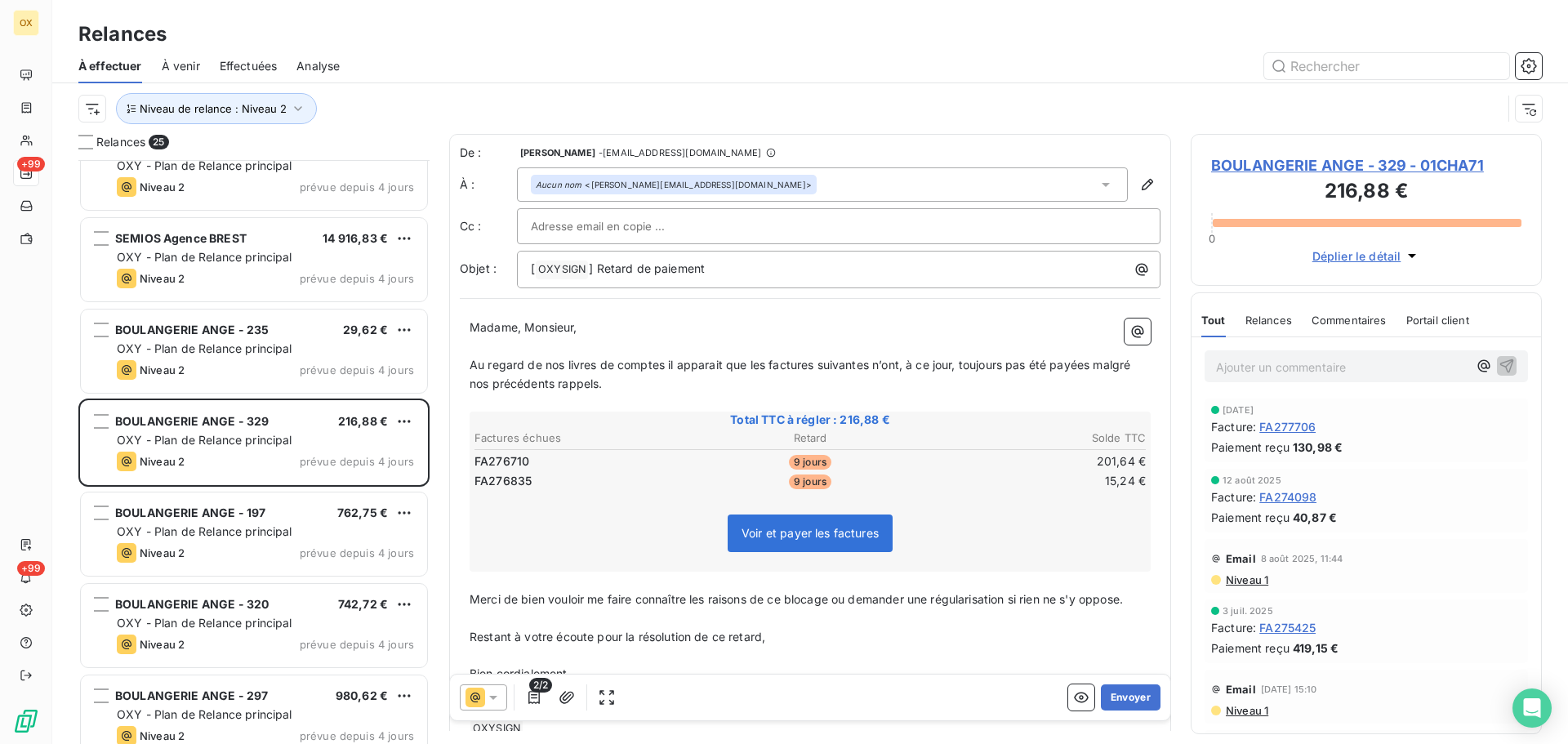
click at [486, 690] on icon at bounding box center [493, 697] width 16 height 16
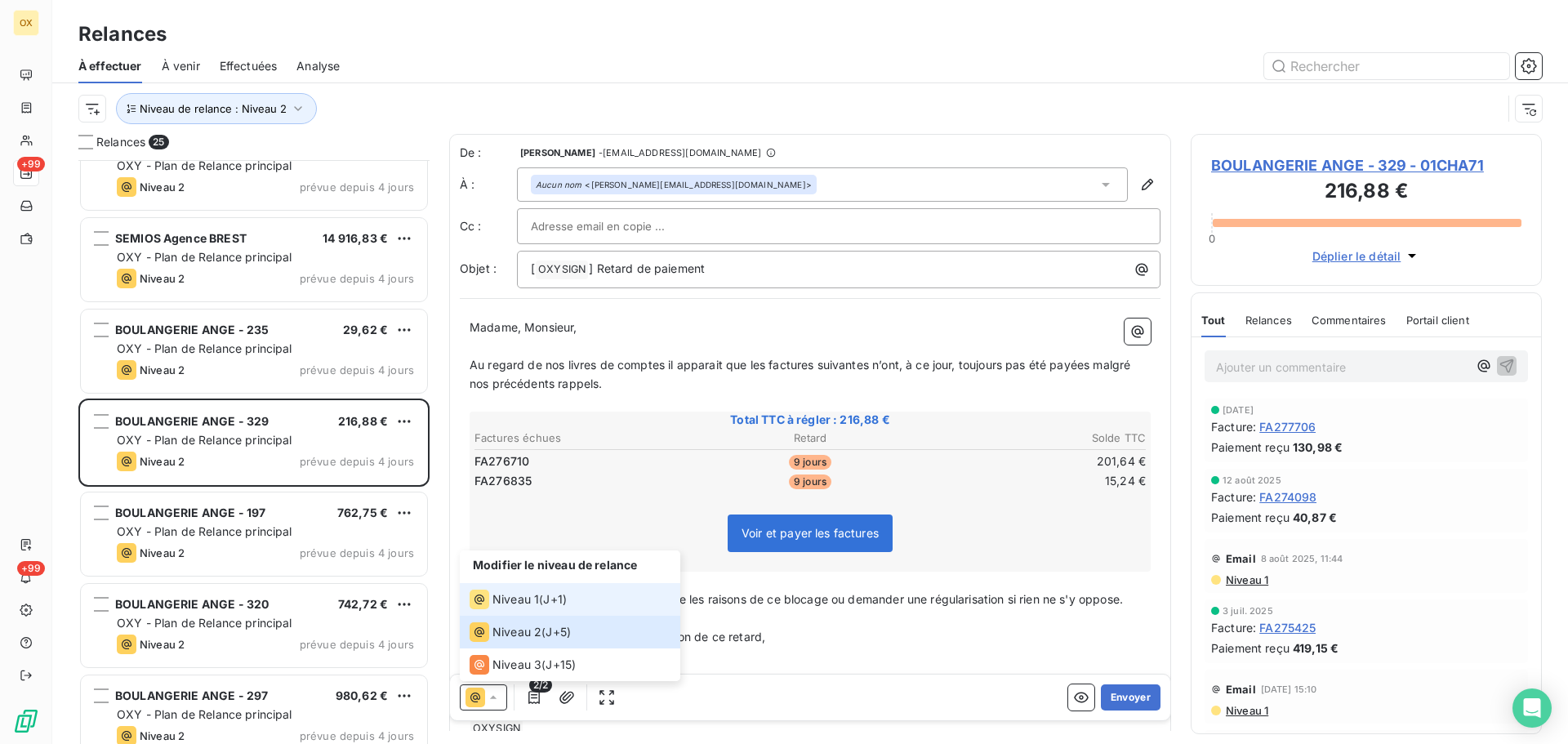
click at [495, 600] on span "Niveau 1" at bounding box center [515, 599] width 46 height 16
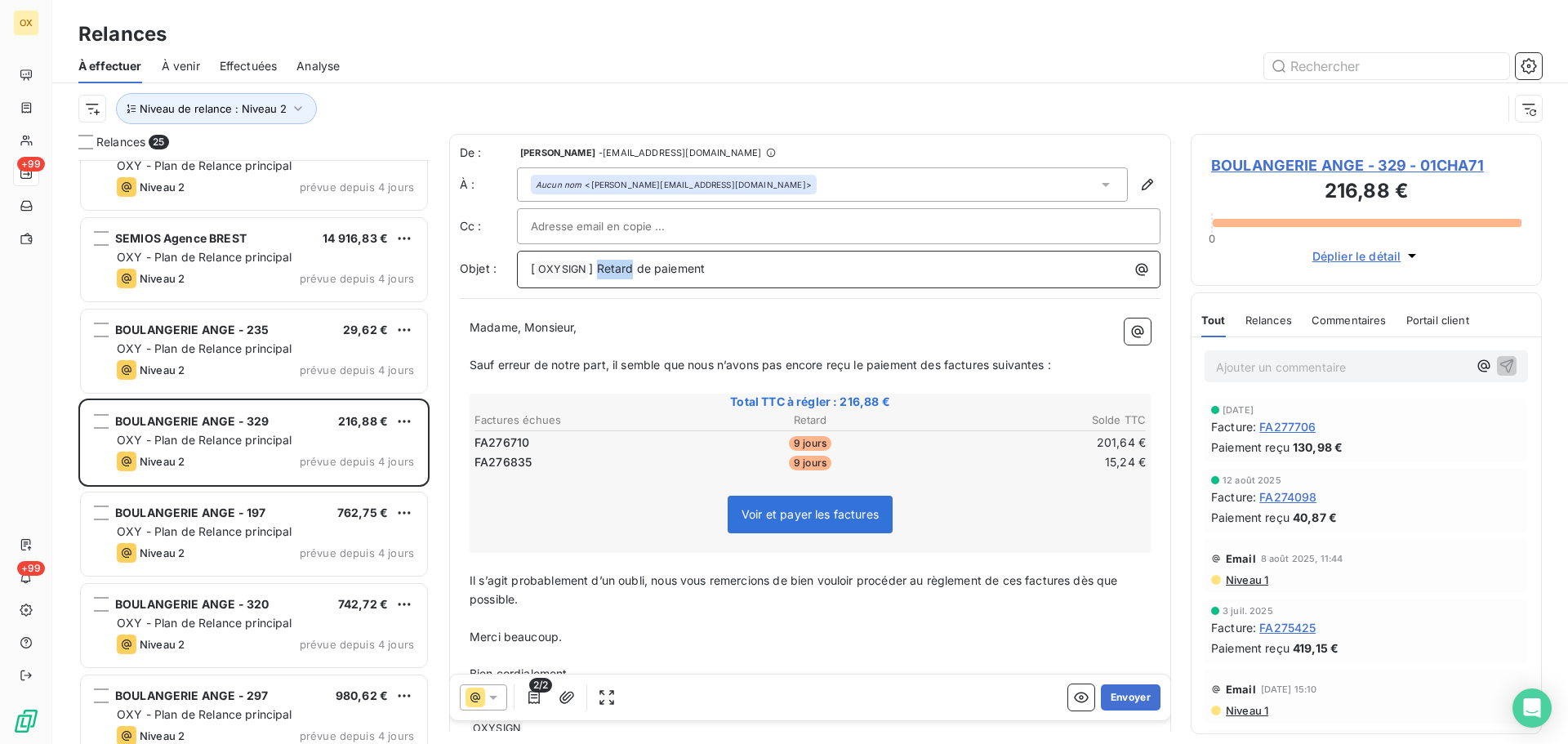
drag, startPoint x: 632, startPoint y: 270, endPoint x: 597, endPoint y: 263, distance: 35.7
click at [597, 263] on span "] Retard de paiement" at bounding box center [647, 268] width 116 height 14
click at [646, 267] on span "] - Facture en attente de paiement" at bounding box center [683, 268] width 189 height 14
click at [744, 369] on span "Sauf erreur de notre part, il semble que nous n’avons pas encore reçu le paieme…" at bounding box center [760, 364] width 582 height 14
click at [612, 331] on p "Madame, Monsieur," at bounding box center [810, 327] width 681 height 18
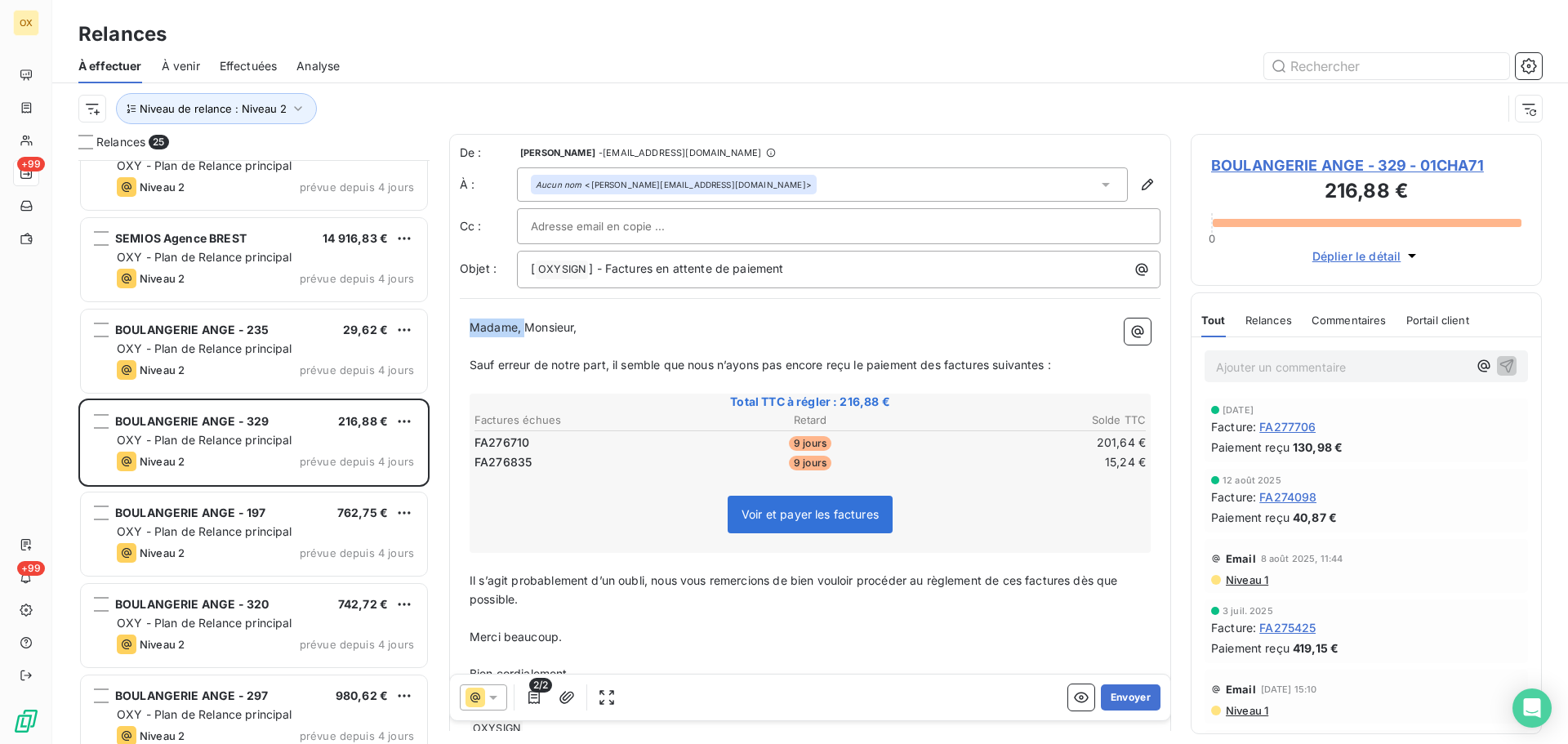
drag, startPoint x: 523, startPoint y: 327, endPoint x: 465, endPoint y: 322, distance: 58.2
click at [465, 322] on div "Madame, Monsieur, ﻿ Sauf erreur de notre part, il semble que nous n’ayons pas e…" at bounding box center [810, 528] width 701 height 439
drag, startPoint x: 520, startPoint y: 326, endPoint x: 471, endPoint y: 328, distance: 49.0
click at [471, 328] on span "Monsieur," at bounding box center [496, 327] width 52 height 14
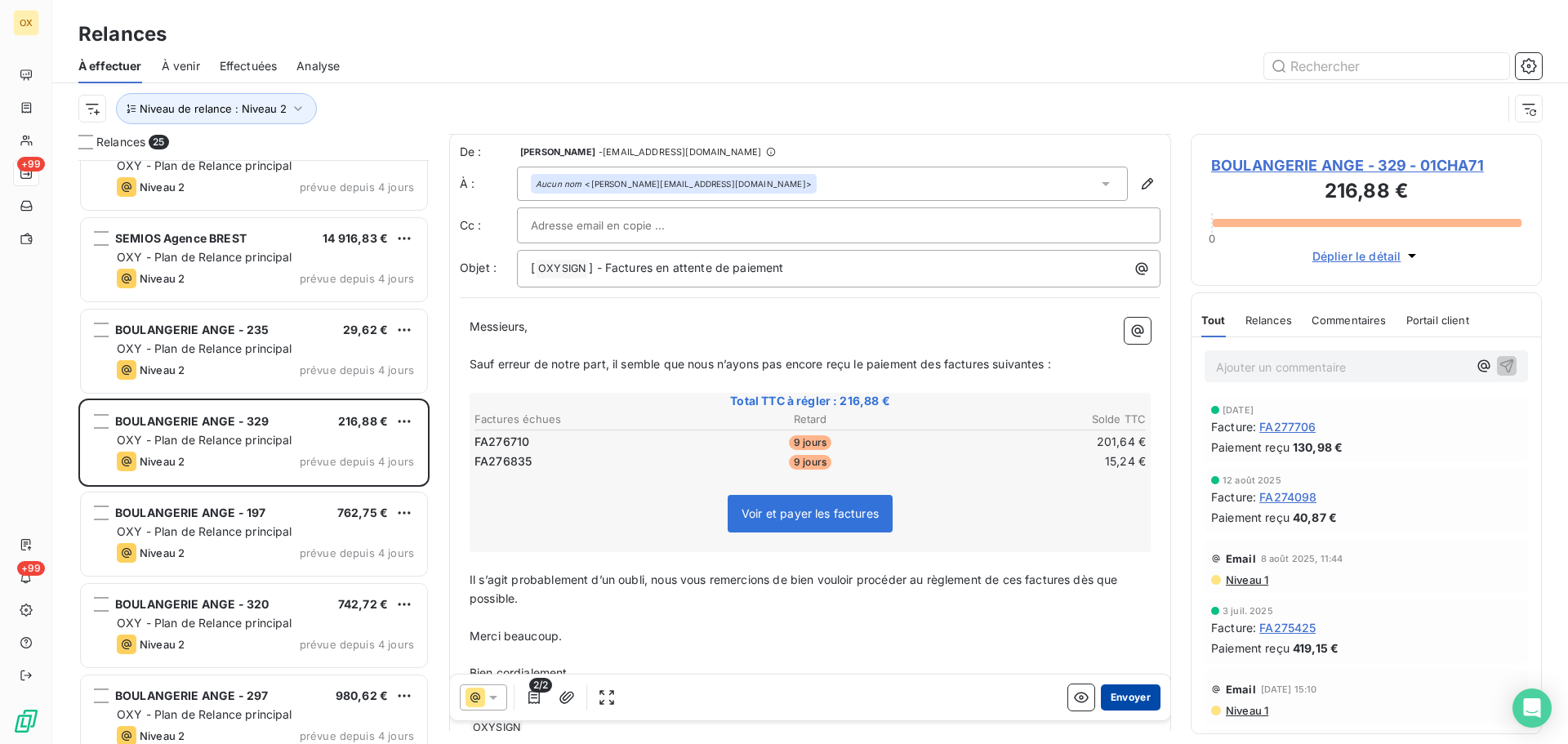
click at [1122, 692] on button "Envoyer" at bounding box center [1130, 697] width 60 height 26
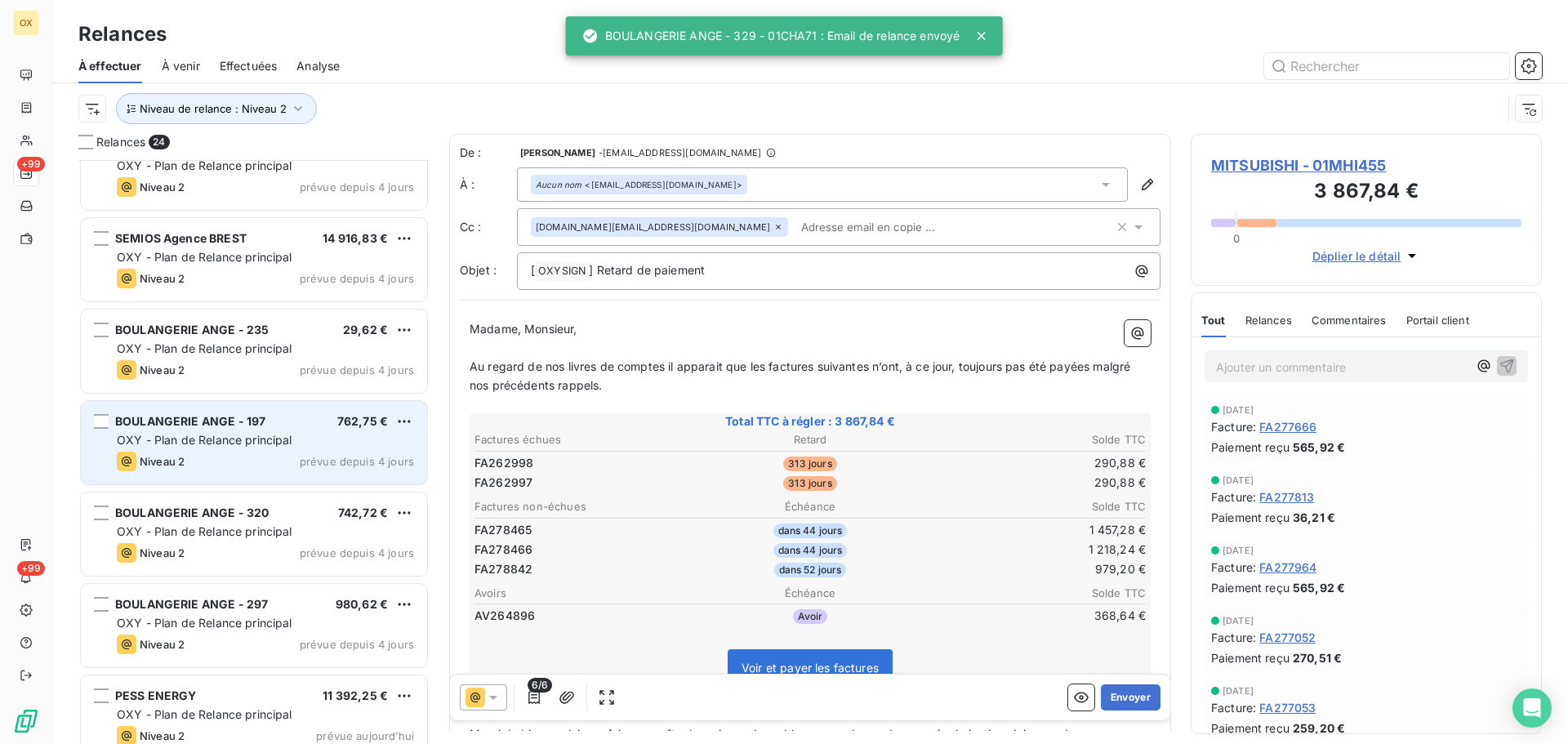
click at [362, 446] on div "OXY - Plan de Relance principal" at bounding box center [265, 440] width 297 height 16
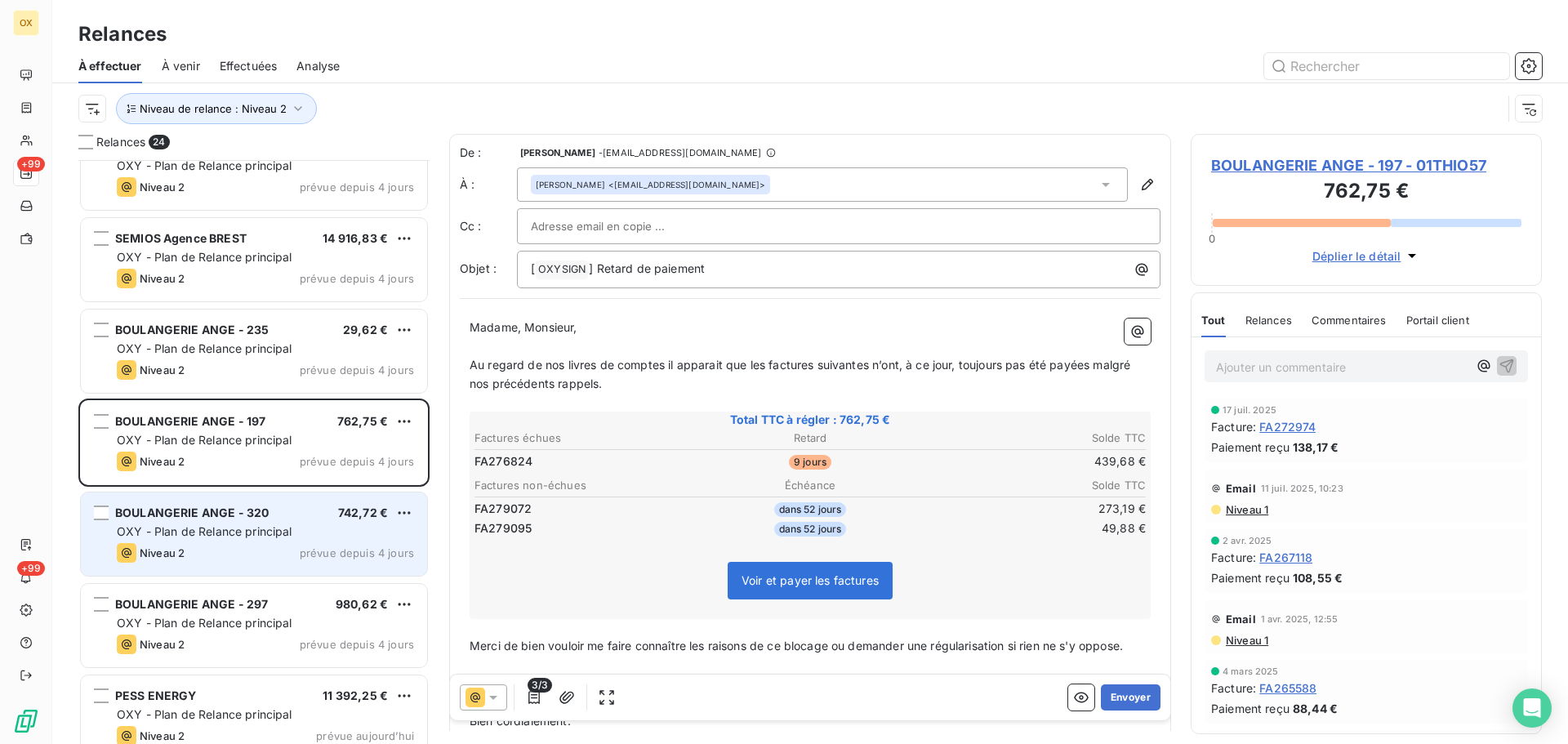
click at [287, 519] on div "BOULANGERIE ANGE - 320 742,72 €" at bounding box center [265, 513] width 297 height 15
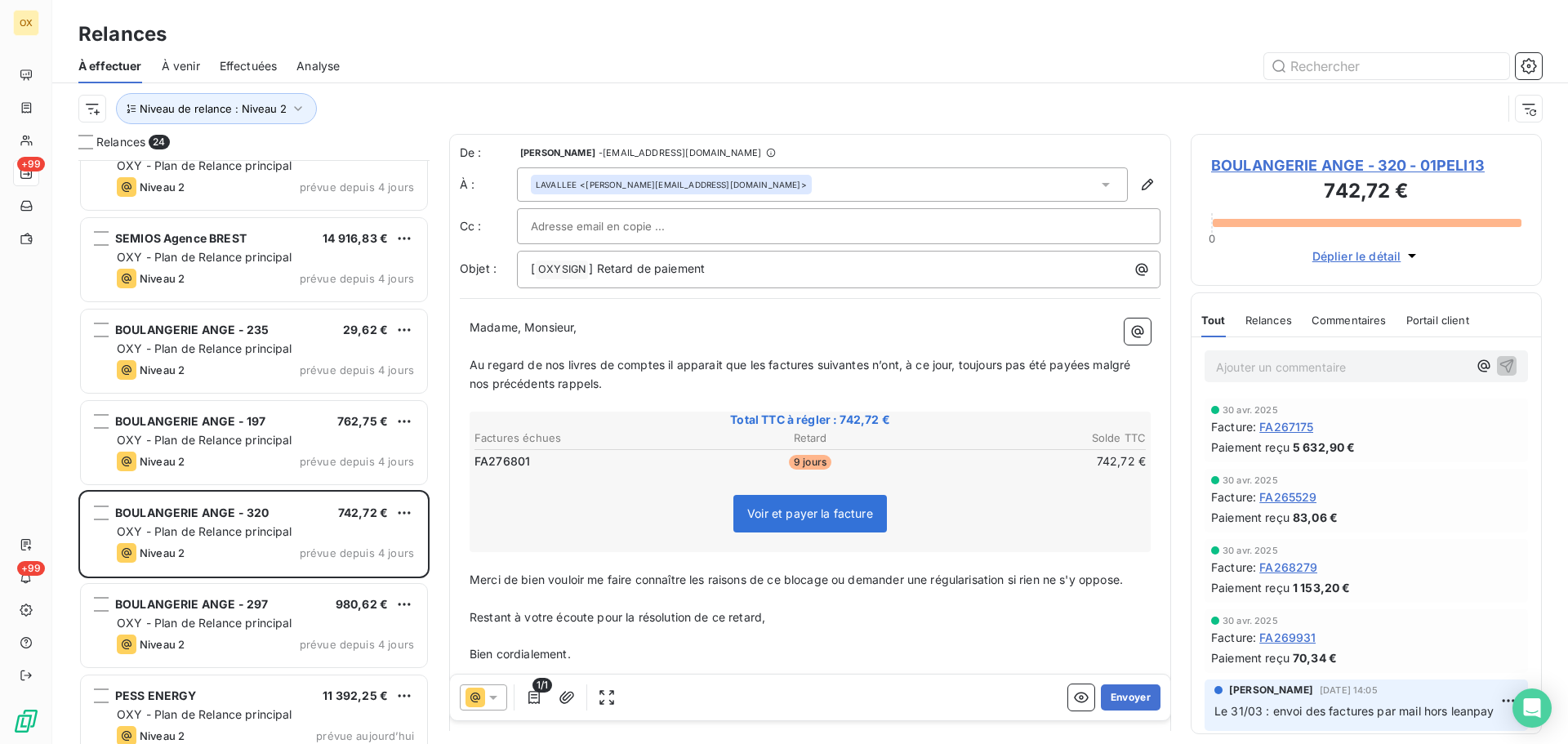
click at [490, 694] on icon at bounding box center [493, 697] width 16 height 16
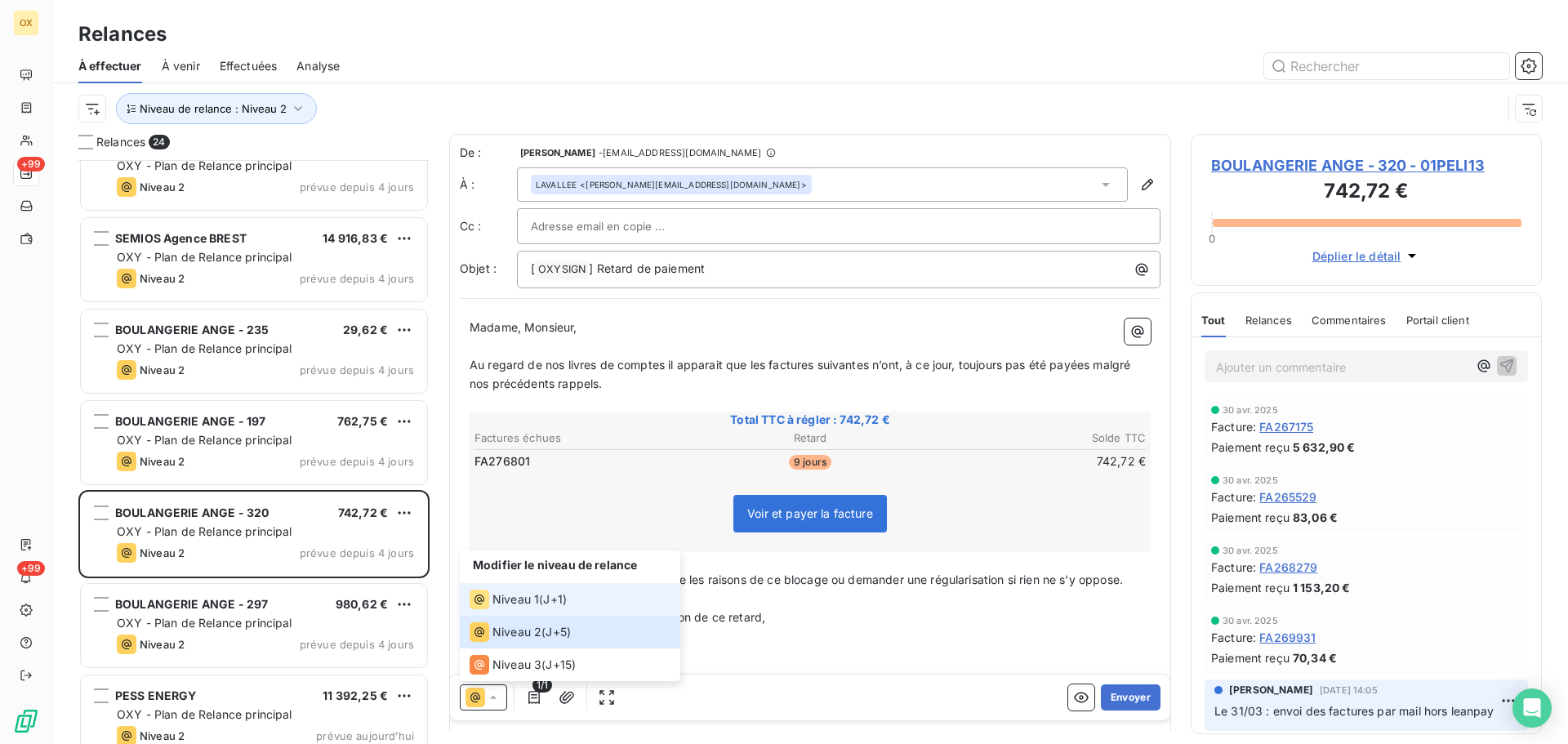
click at [487, 596] on icon at bounding box center [479, 599] width 19 height 19
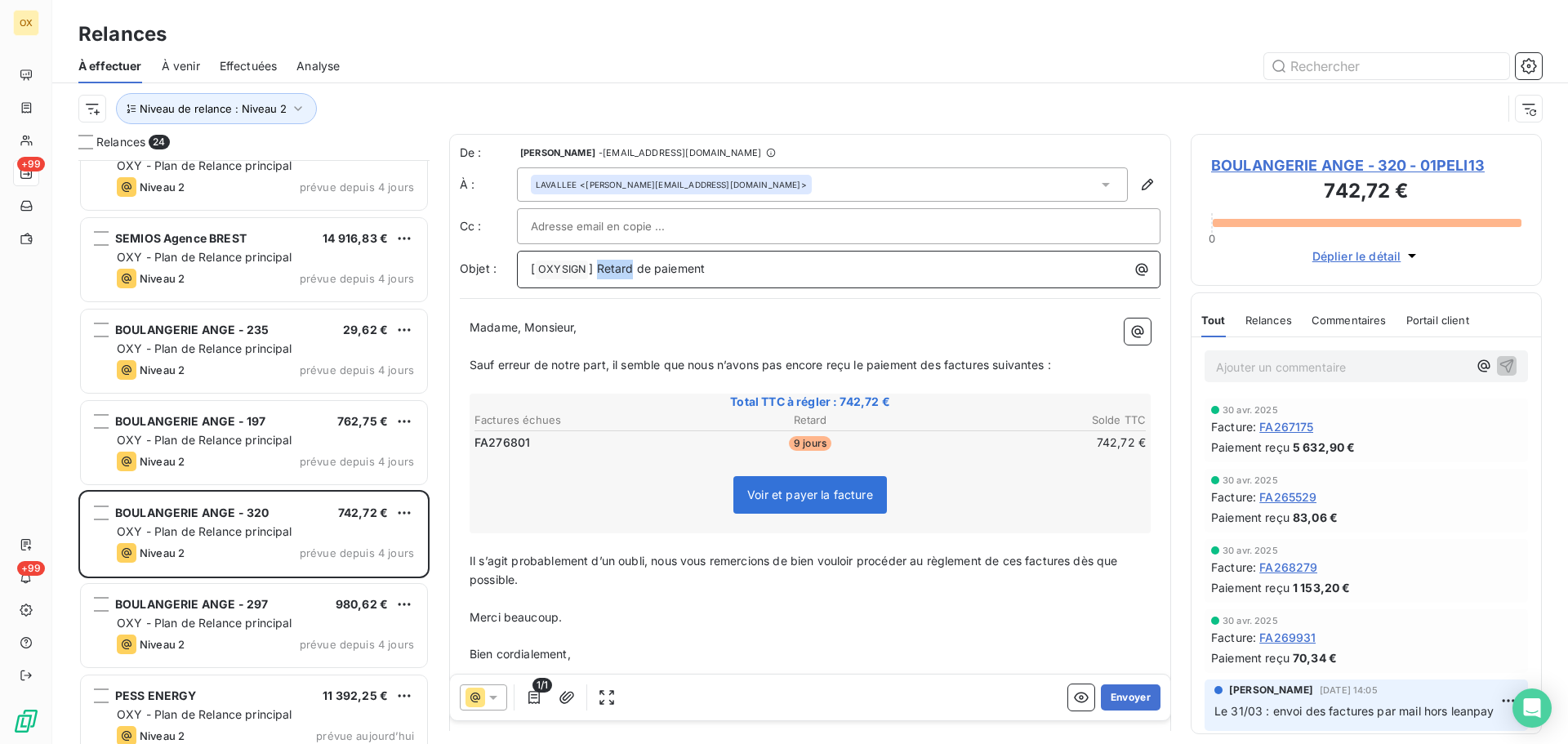
drag, startPoint x: 629, startPoint y: 265, endPoint x: 600, endPoint y: 269, distance: 29.3
click at [600, 269] on span "] Retard de paiement" at bounding box center [647, 268] width 116 height 14
drag, startPoint x: 604, startPoint y: 332, endPoint x: 526, endPoint y: 321, distance: 78.8
click at [526, 321] on p "Madame, Monsieur," at bounding box center [810, 327] width 681 height 18
click at [517, 332] on span "Madame," at bounding box center [495, 327] width 51 height 14
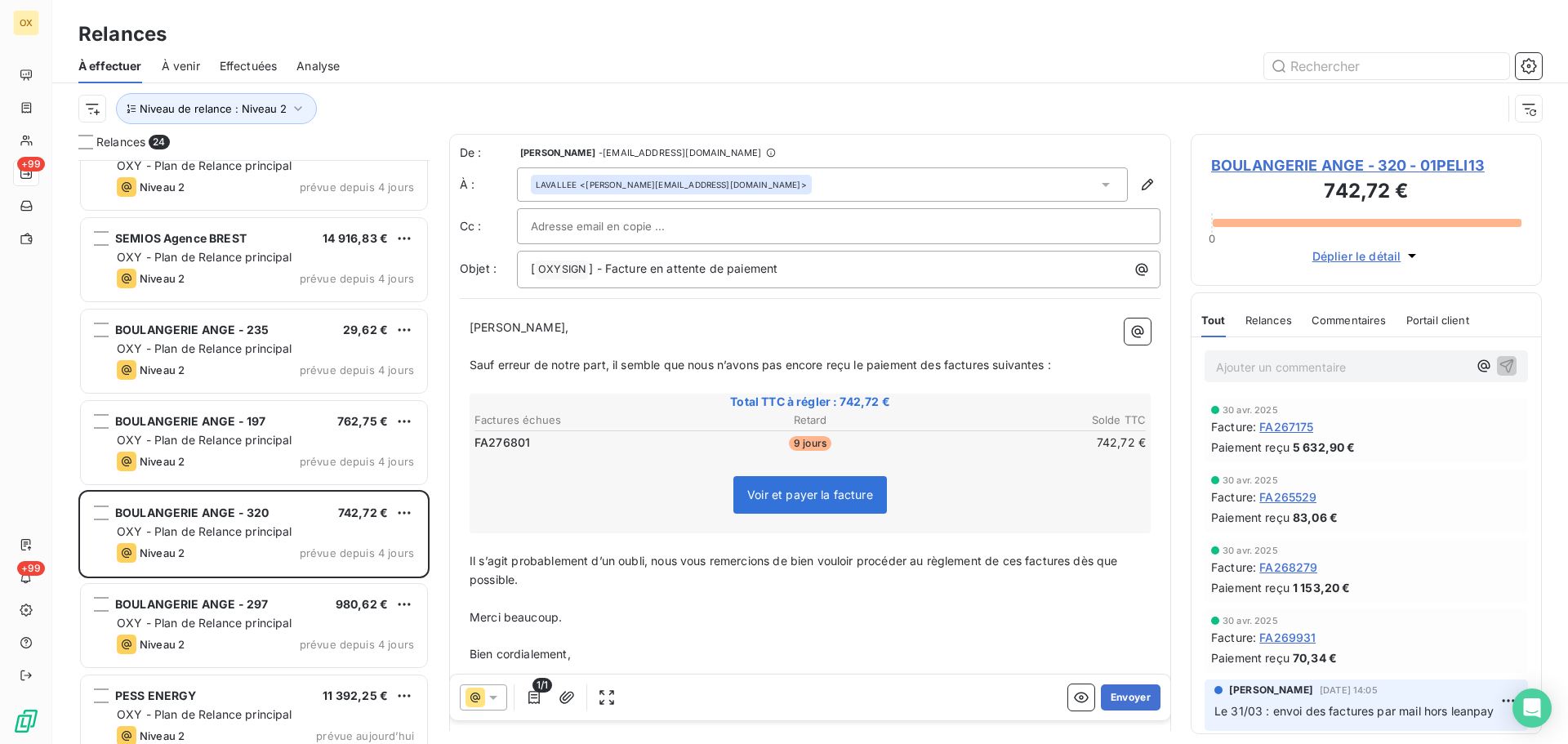
click at [741, 361] on span "Sauf erreur de notre part, il semble que nous n’avons pas encore reçu le paieme…" at bounding box center [760, 364] width 582 height 14
click at [944, 360] on span "Sauf erreur de notre part, il semble que nous n’ayons pas encore reçu le paieme…" at bounding box center [760, 364] width 582 height 14
click at [999, 361] on span "Sauf erreur de notre part, il semble que nous n’ayons pas encore reçu le paieme…" at bounding box center [763, 364] width 588 height 14
click at [1052, 367] on span "Sauf erreur de notre part, il semble que nous n’ayons pas encore reçu le paieme…" at bounding box center [760, 364] width 582 height 14
drag, startPoint x: 1026, startPoint y: 561, endPoint x: 1039, endPoint y: 563, distance: 13.2
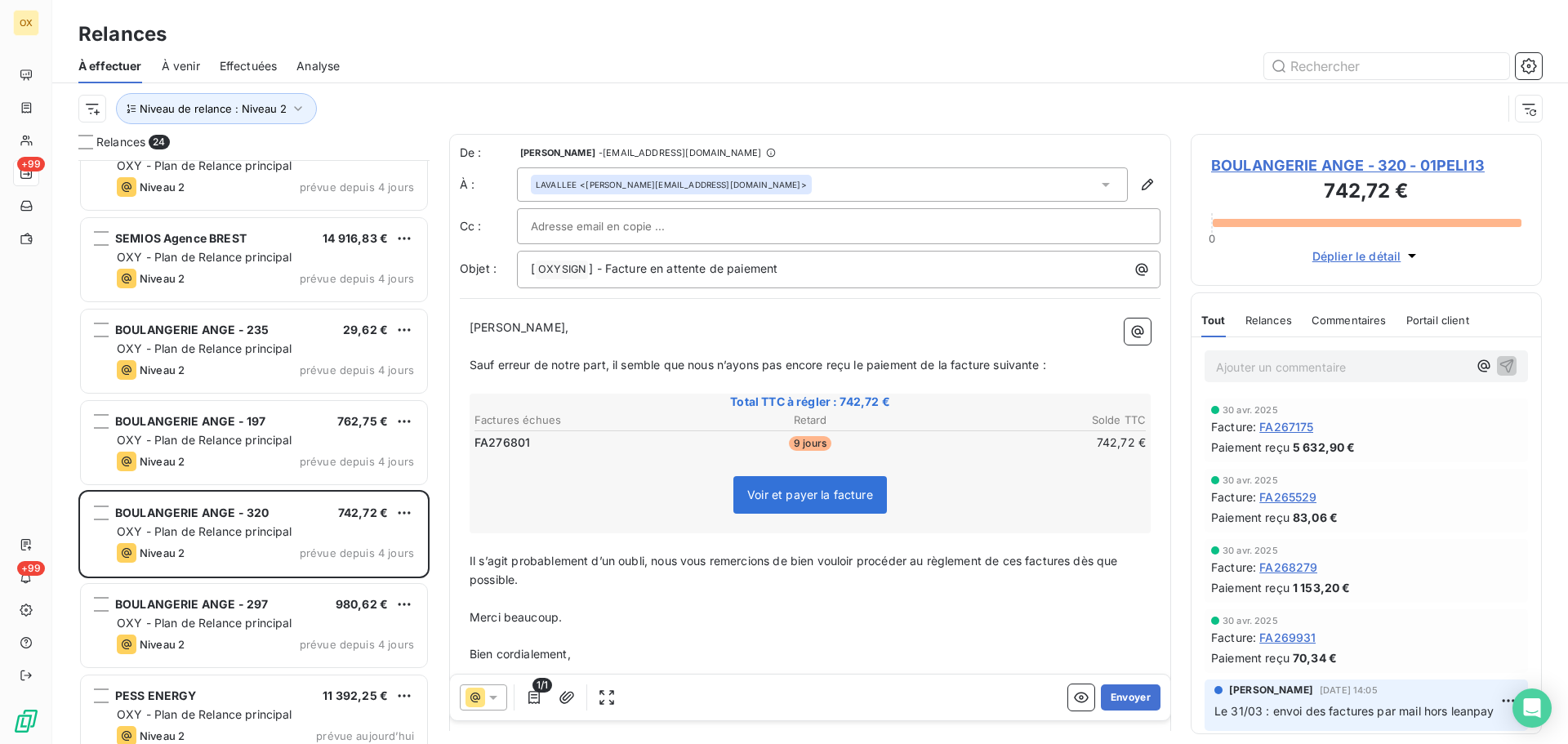
click at [1027, 561] on span "Il s’agit probablement d’un oubli, nous vous remercions de bien vouloir procéde…" at bounding box center [795, 569] width 652 height 33
click at [1085, 563] on span "Il s’agit probablement d’un oubli, nous vous remercions de bien vouloir procéde…" at bounding box center [800, 569] width 661 height 33
click at [1132, 697] on button "Envoyer" at bounding box center [1130, 697] width 60 height 26
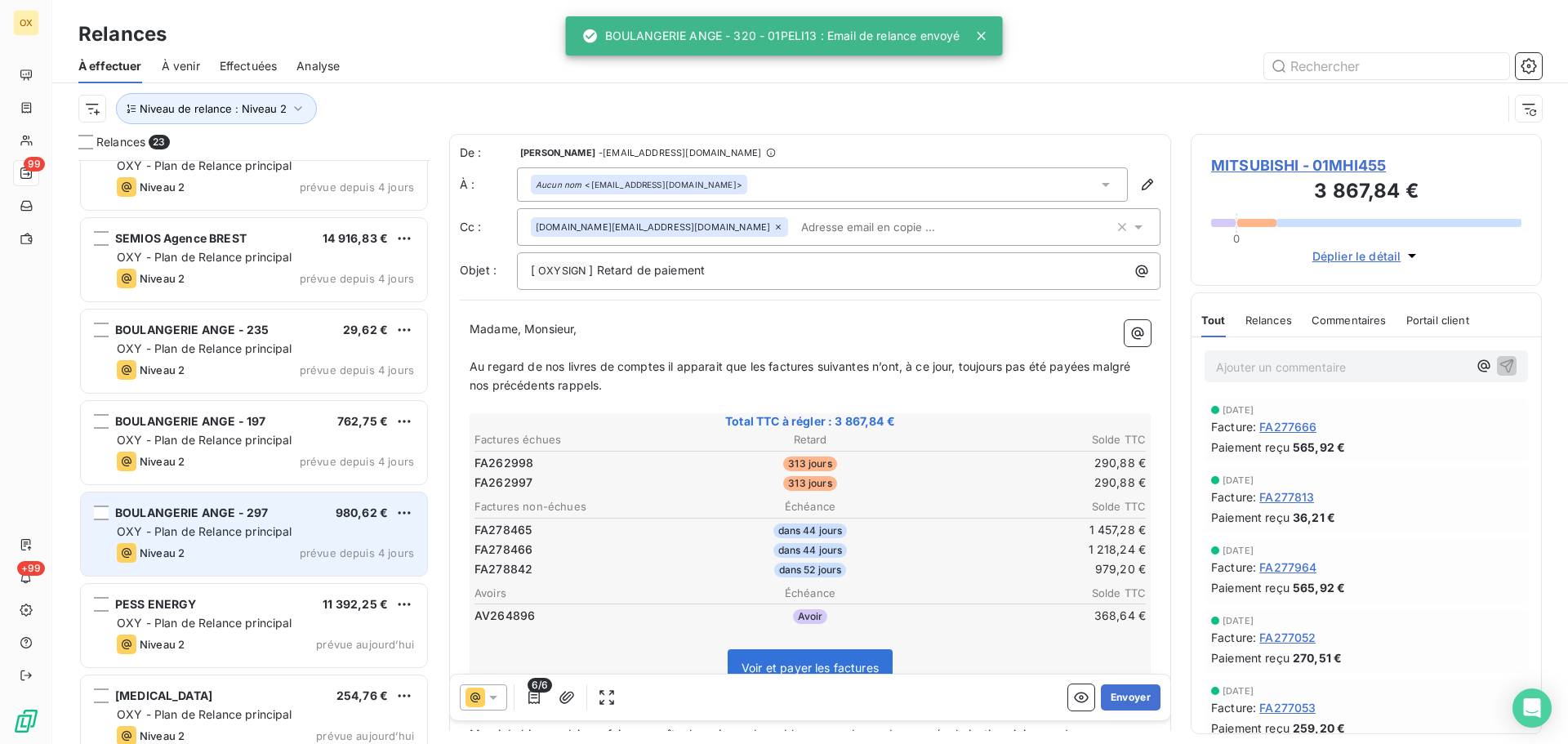
click at [245, 507] on span "BOULANGERIE ANGE - 297" at bounding box center [191, 512] width 153 height 14
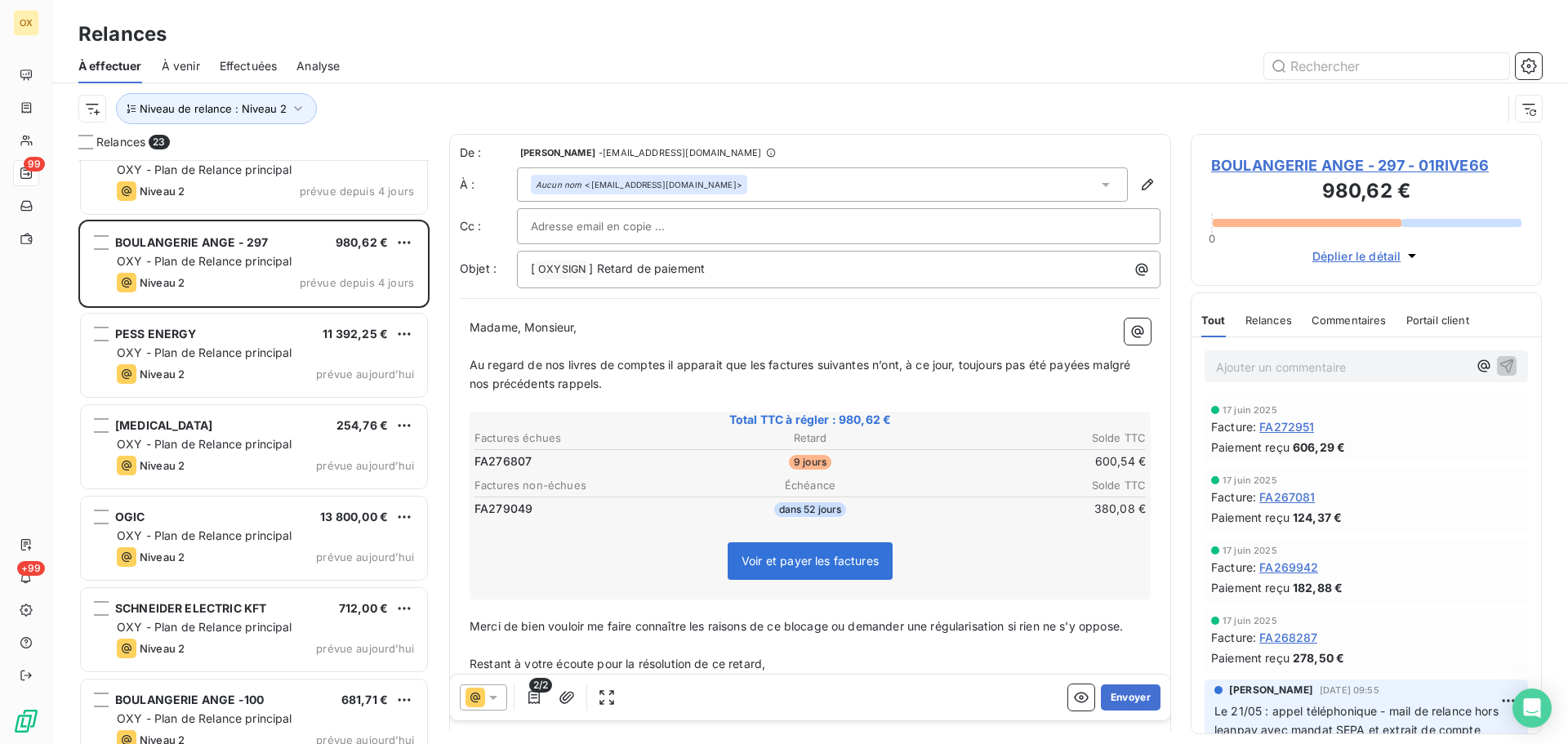
scroll to position [1521, 0]
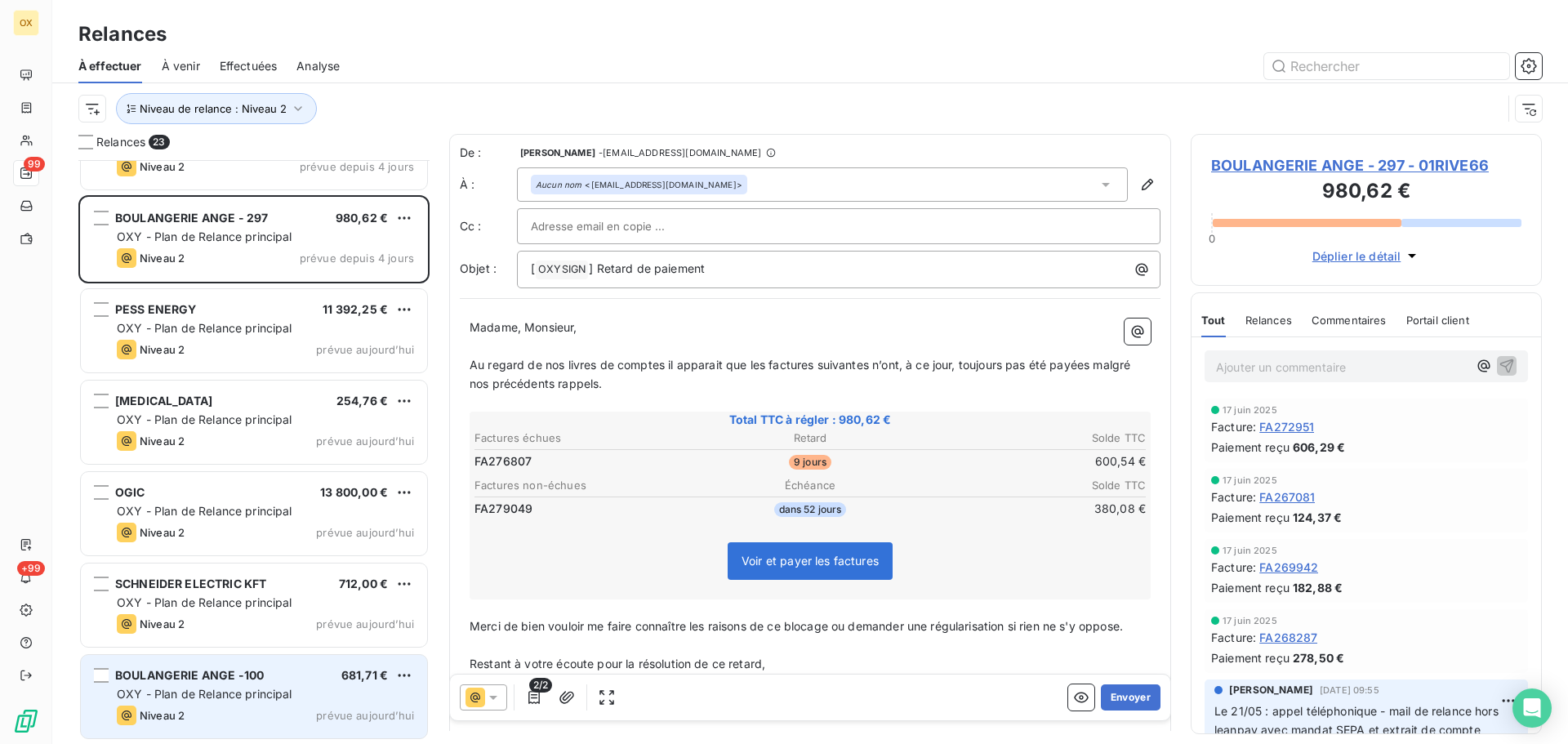
click at [265, 692] on span "OXY - Plan de Relance principal" at bounding box center [204, 694] width 176 height 14
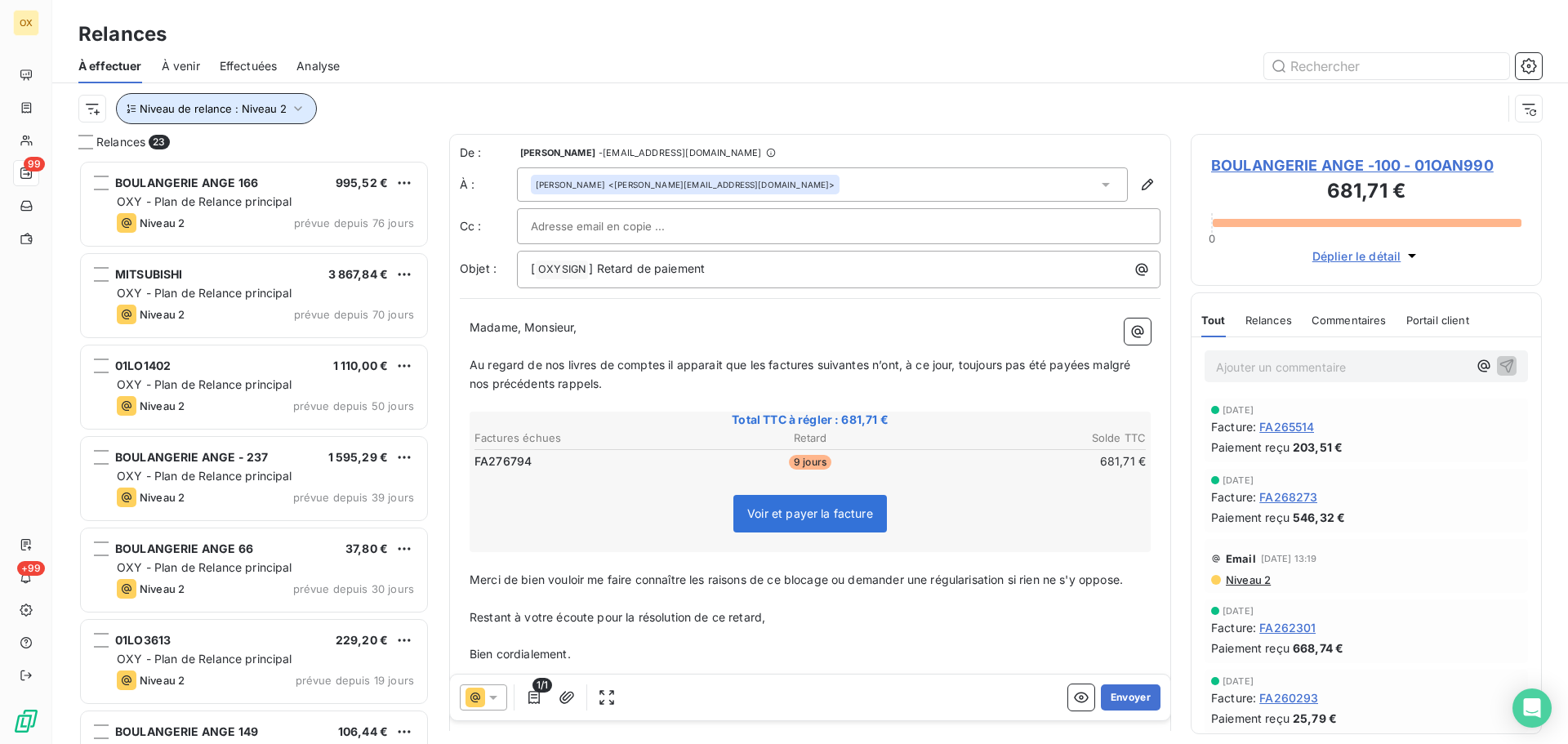
click at [236, 105] on span "Niveau de relance : Niveau 2" at bounding box center [212, 109] width 147 height 13
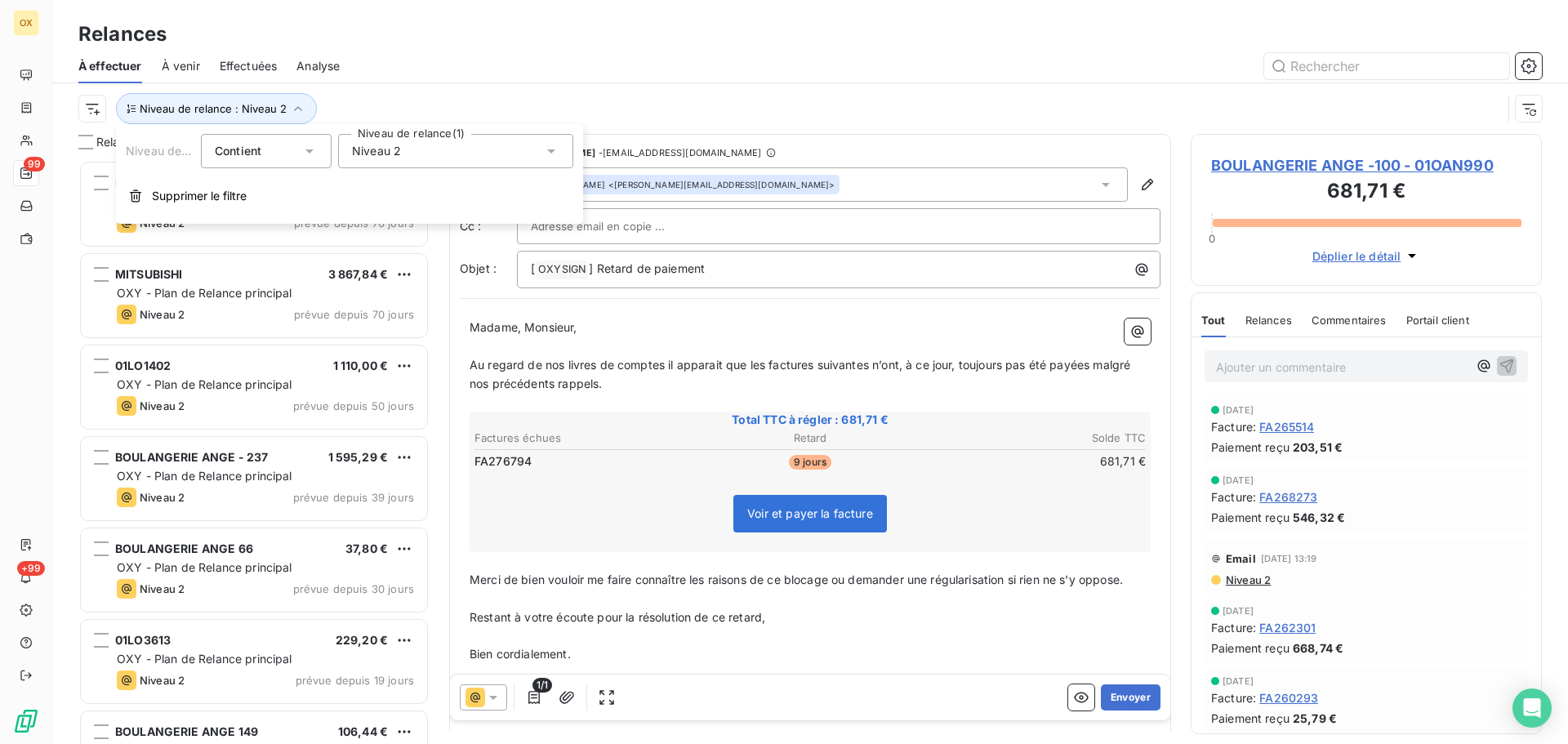
click at [380, 154] on span "Niveau 2" at bounding box center [376, 150] width 49 height 16
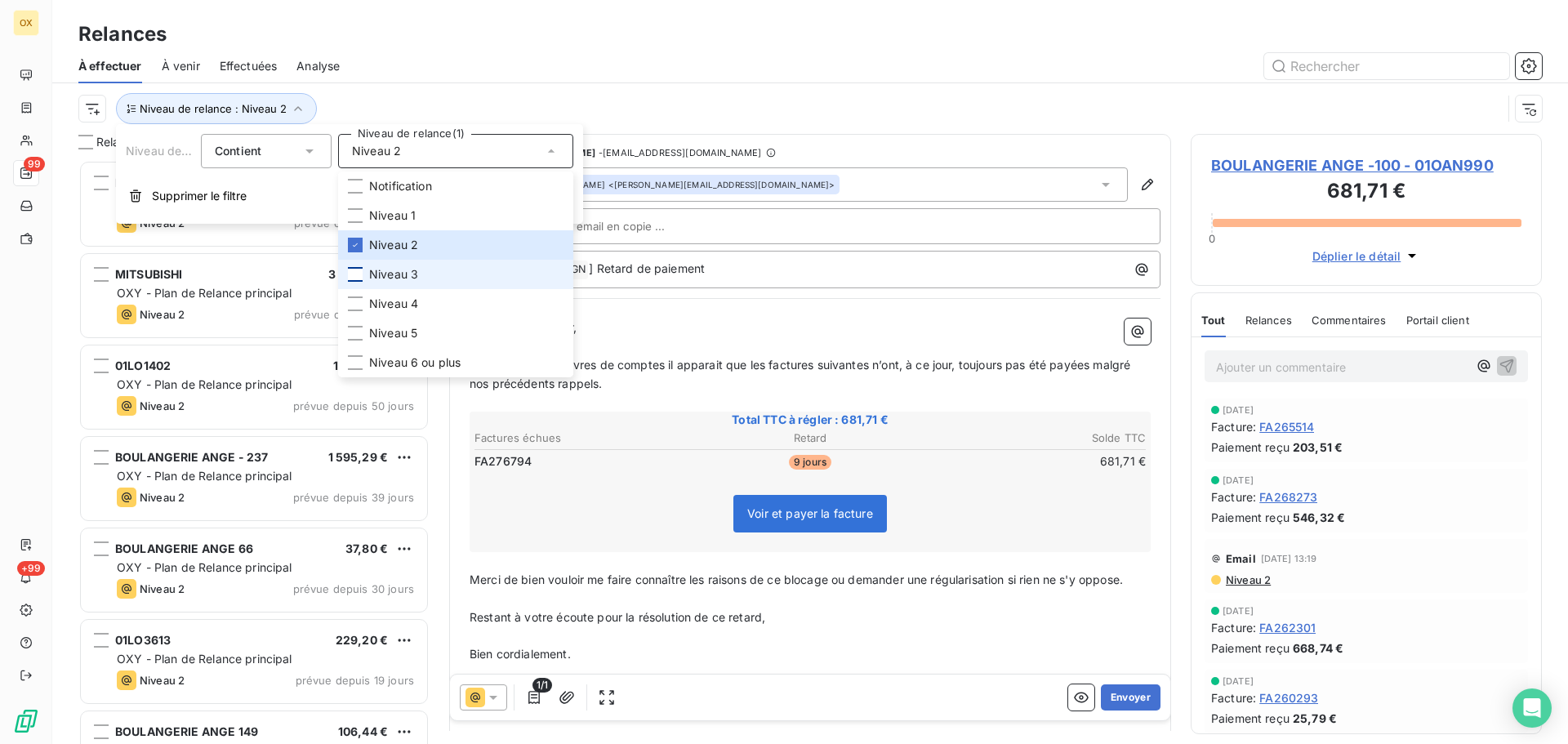
click at [356, 270] on div at bounding box center [355, 275] width 15 height 15
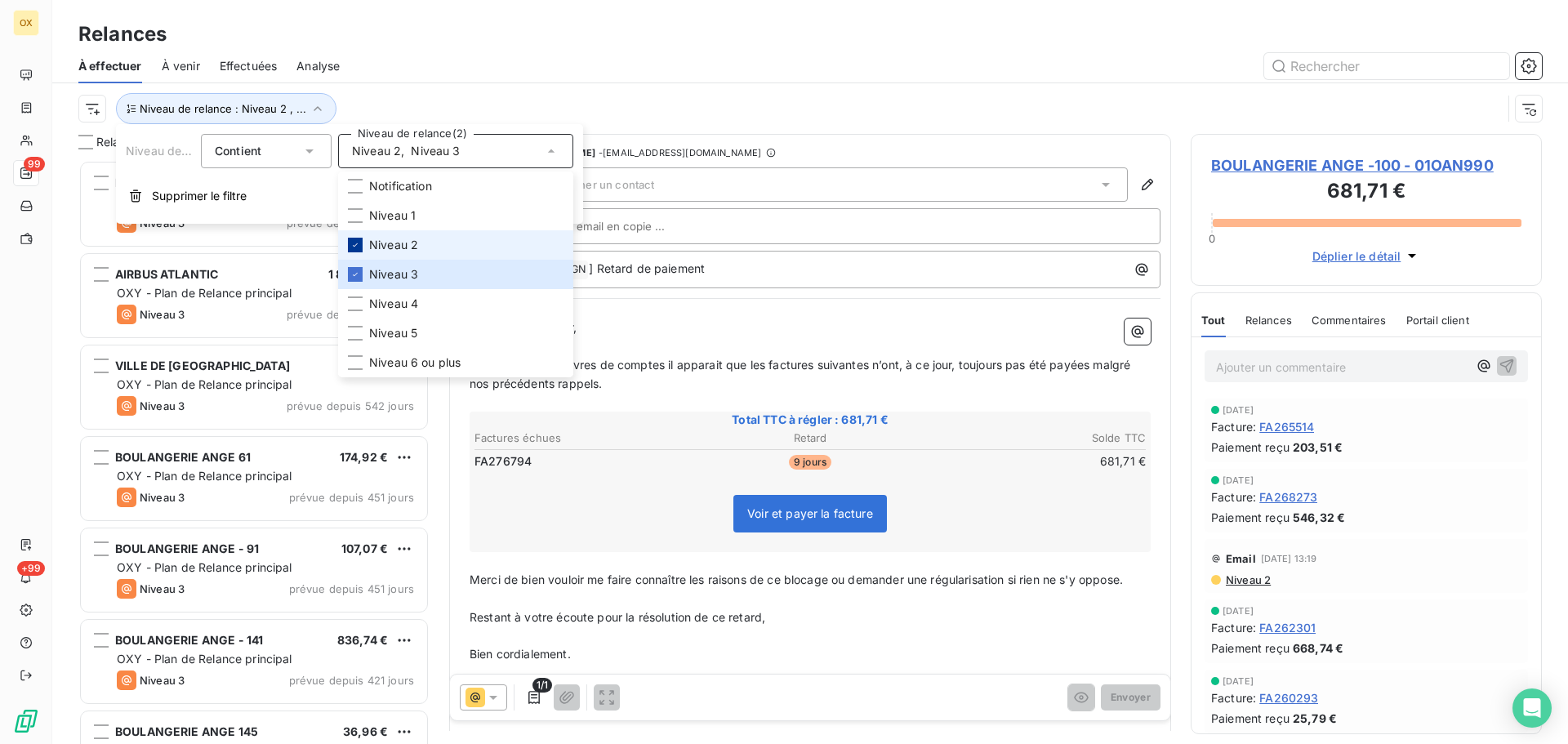
scroll to position [572, 339]
click at [359, 246] on icon at bounding box center [355, 245] width 10 height 10
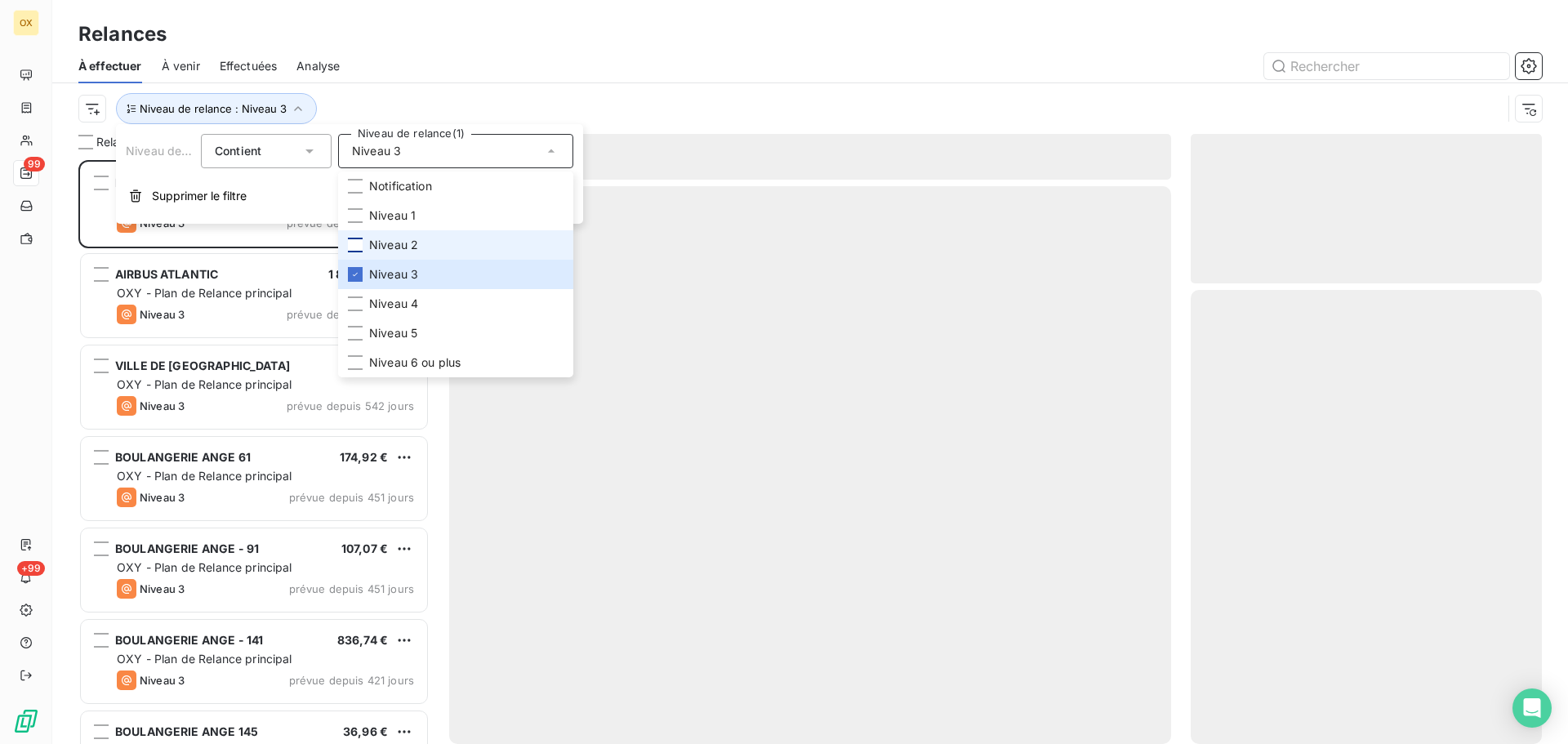
scroll to position [572, 339]
click at [398, 79] on div "À effectuer À venir Effectuées Analyse" at bounding box center [810, 65] width 1516 height 34
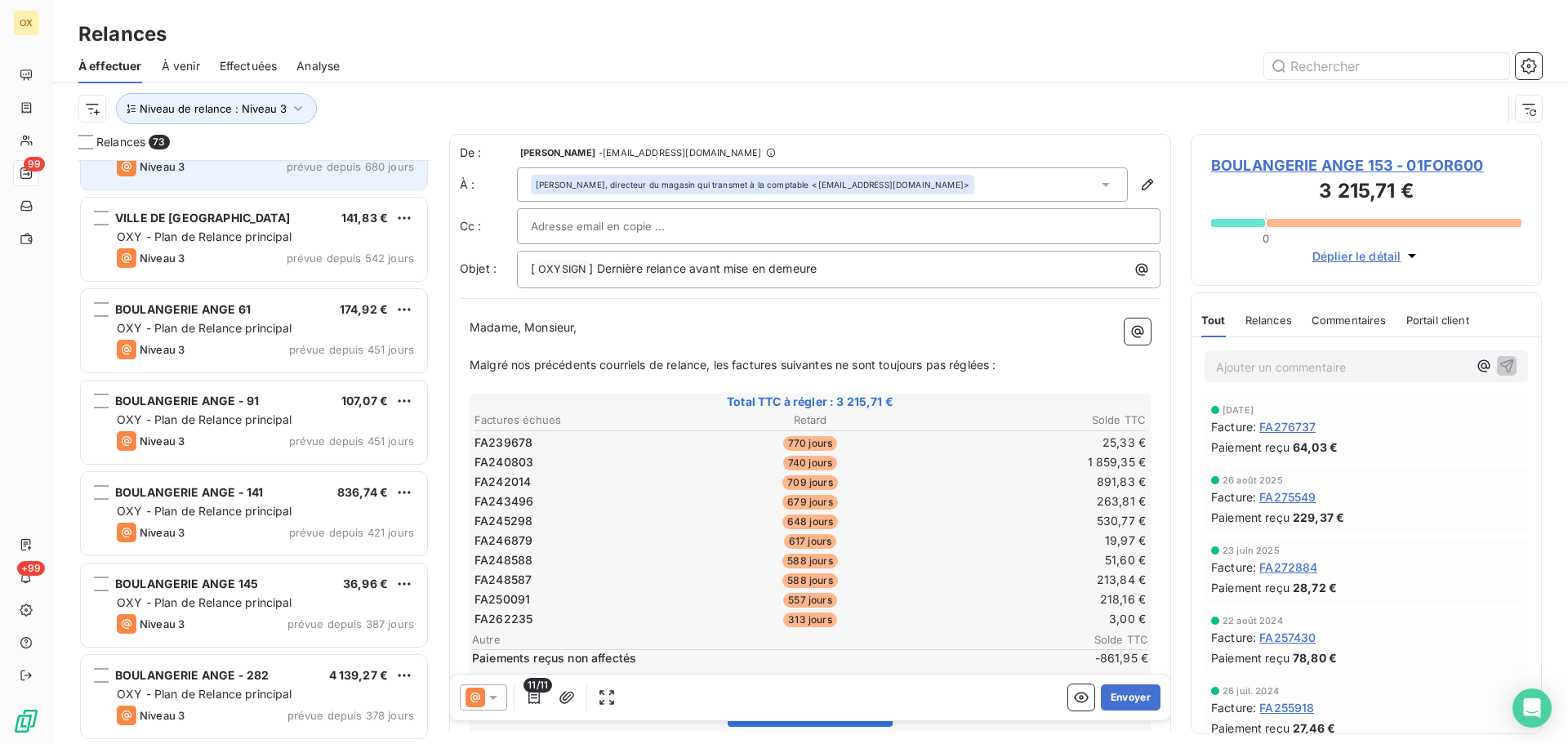
scroll to position [164, 0]
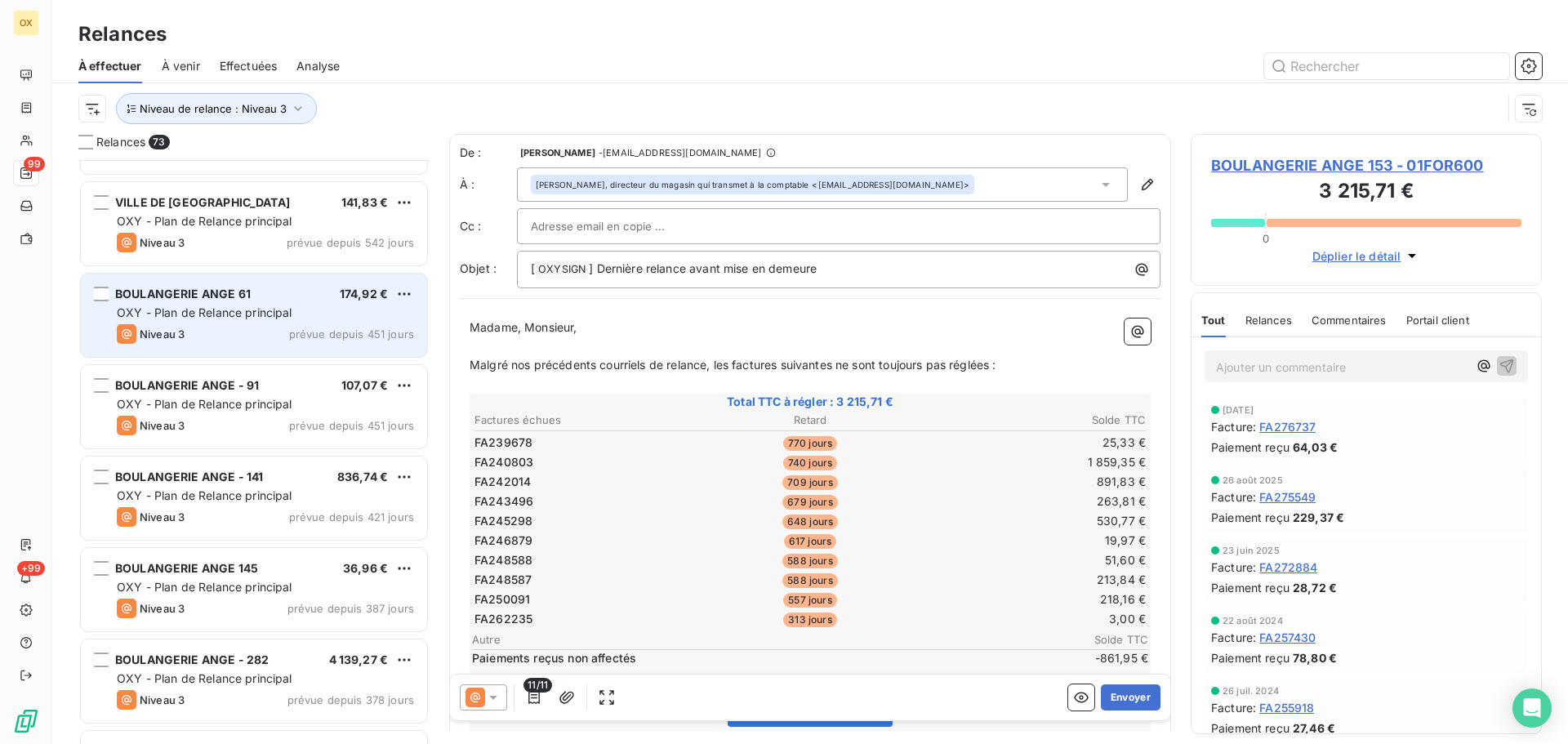
click at [228, 301] on div "BOULANGERIE ANGE 61" at bounding box center [182, 293] width 135 height 16
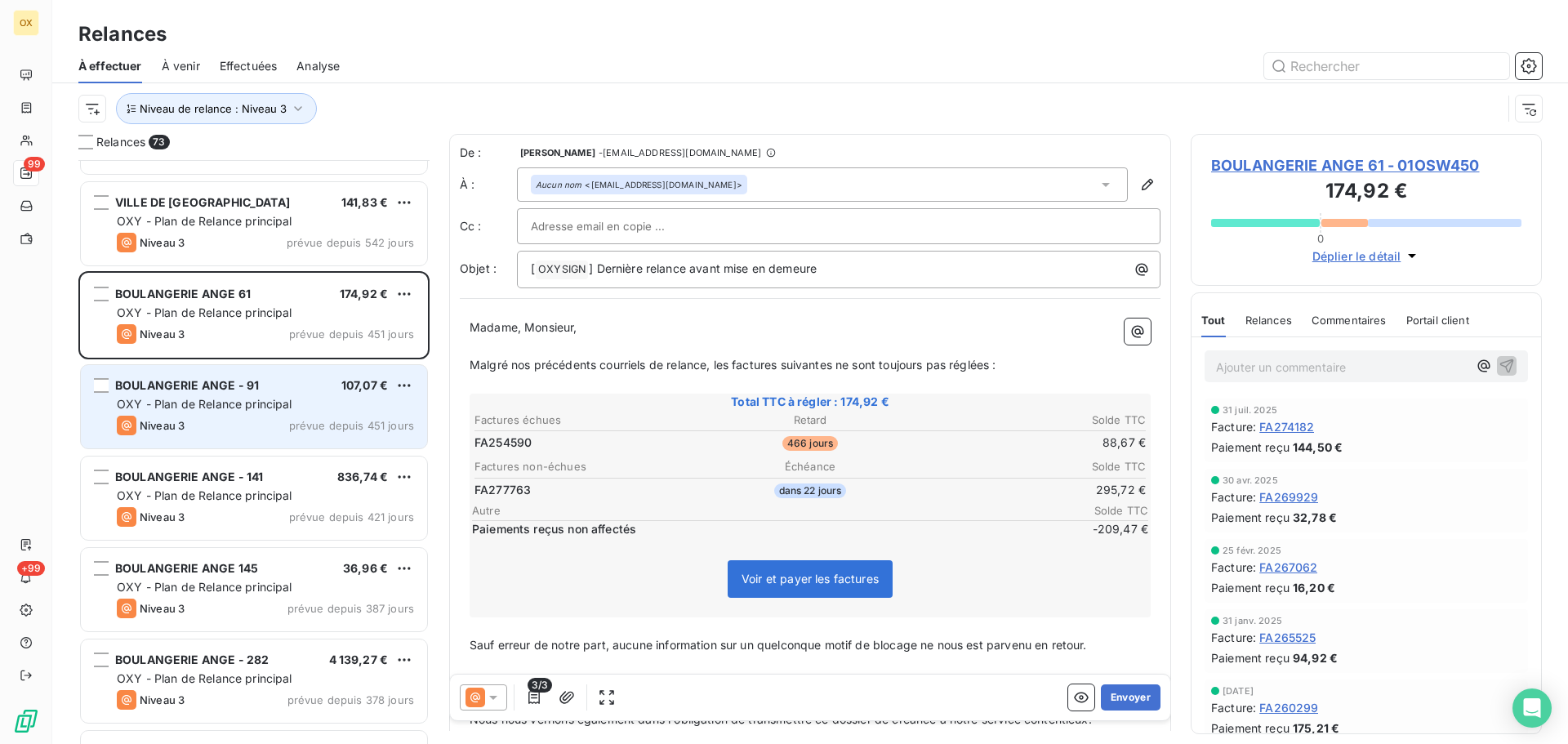
click at [242, 410] on span "OXY - Plan de Relance principal" at bounding box center [204, 404] width 176 height 14
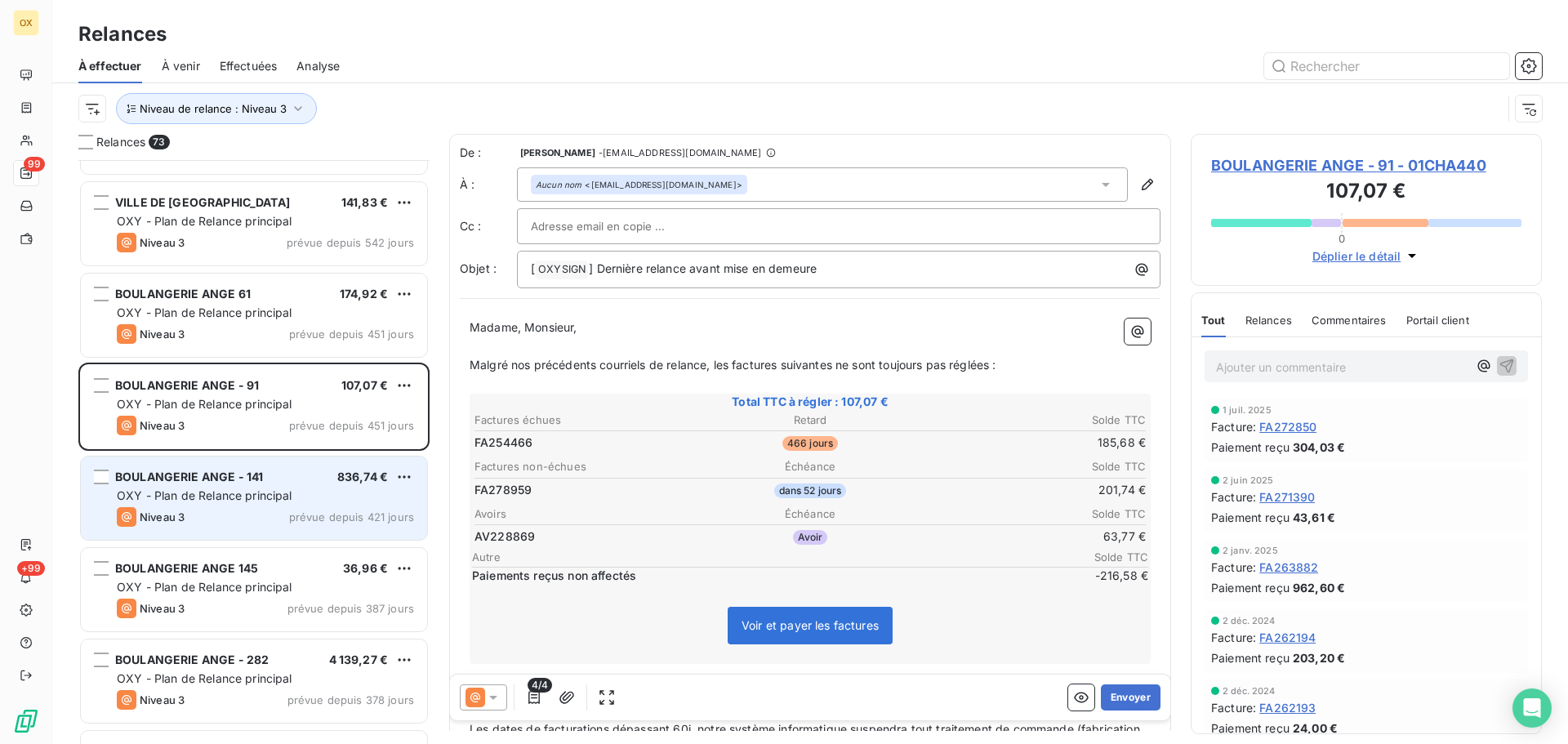
click at [297, 521] on span "prévue depuis 421 jours" at bounding box center [351, 517] width 125 height 13
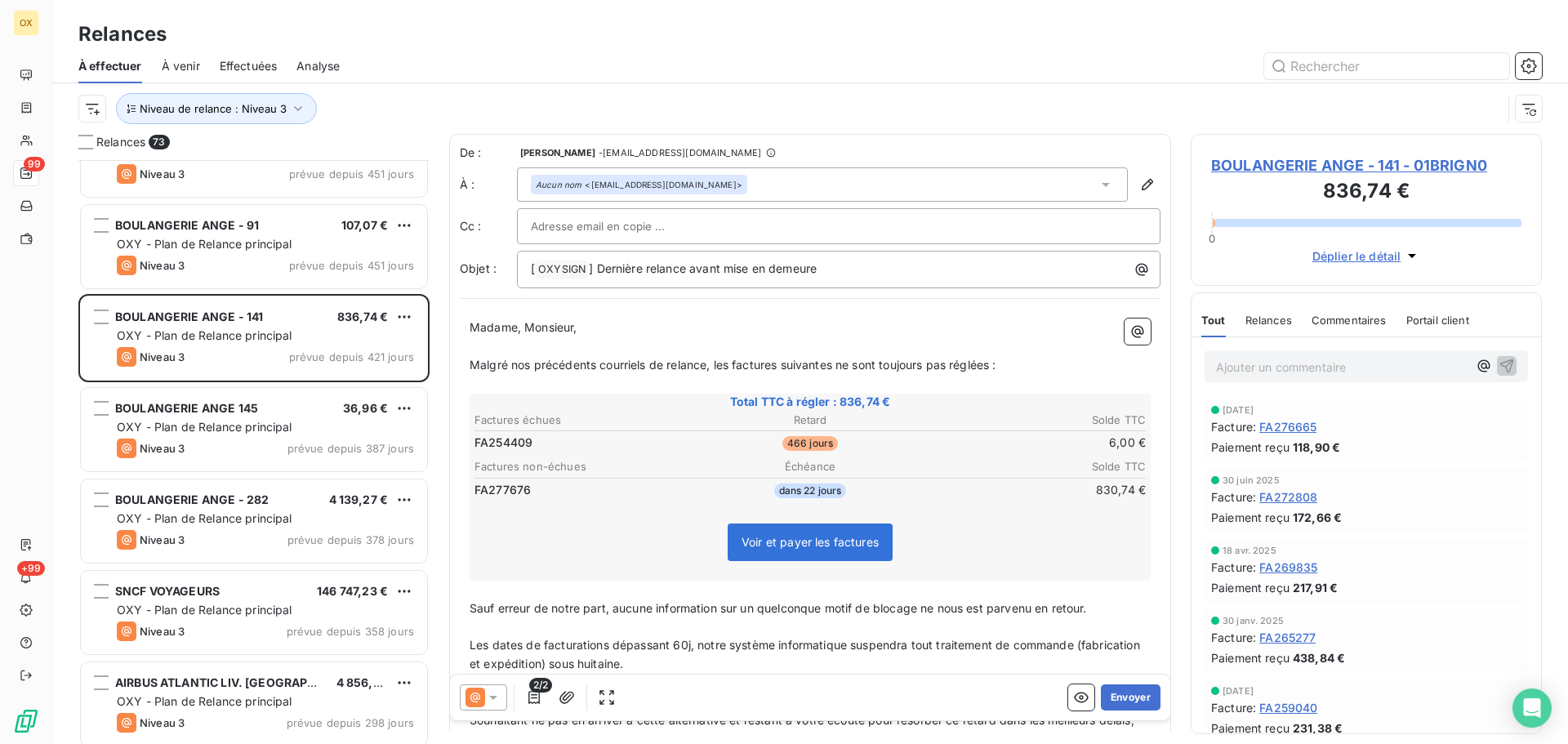
scroll to position [327, 0]
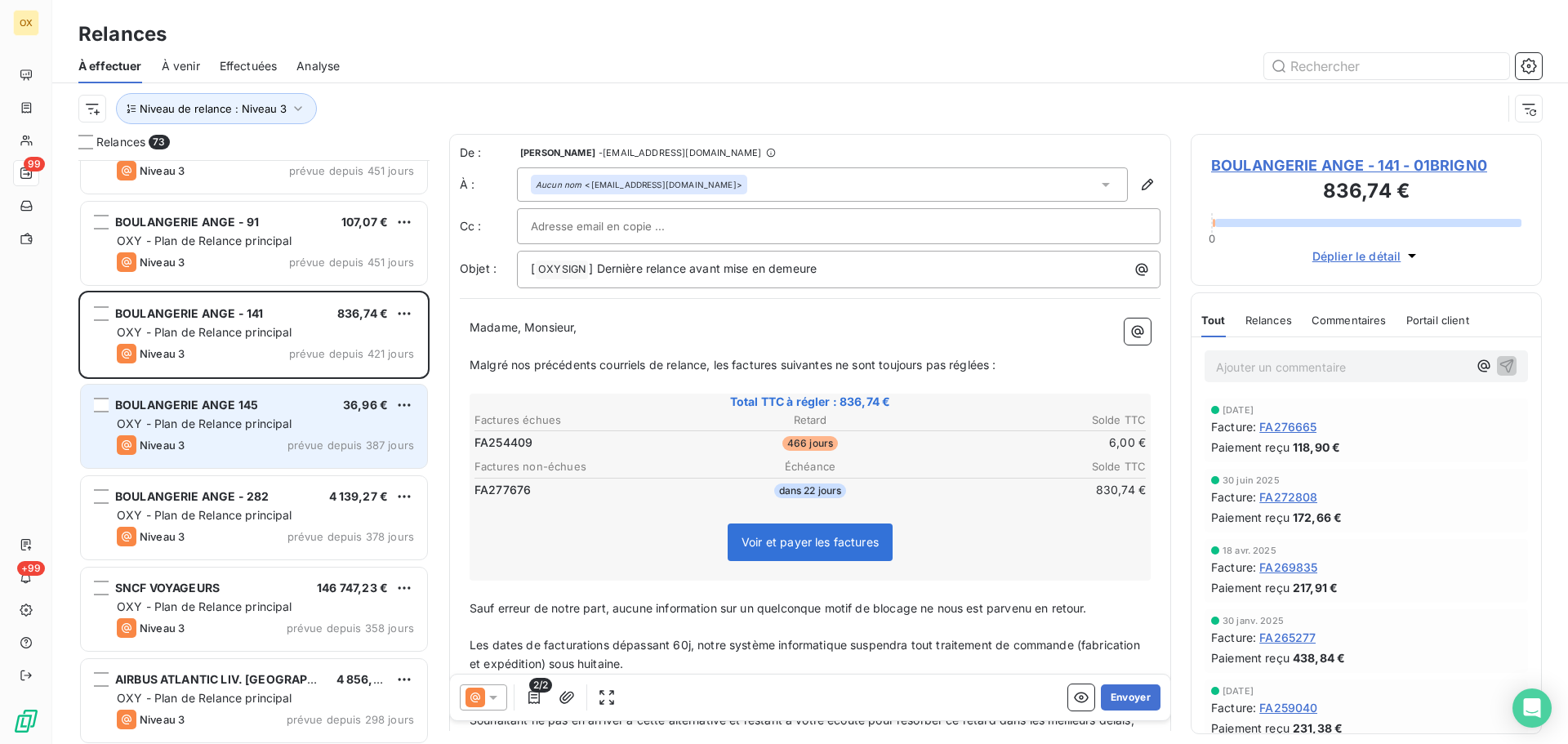
click at [216, 401] on span "BOULANGERIE ANGE 145" at bounding box center [186, 405] width 143 height 14
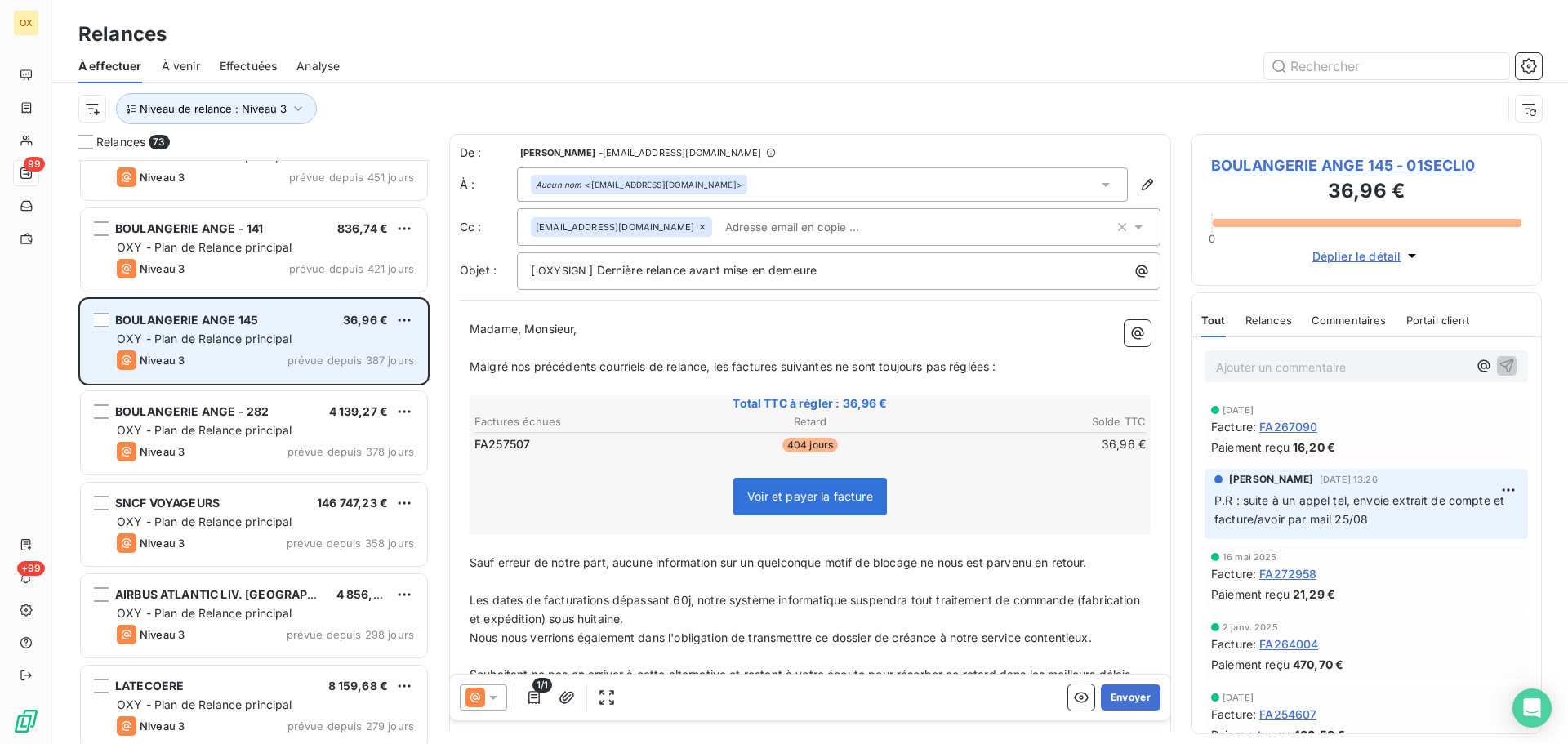
scroll to position [491, 0]
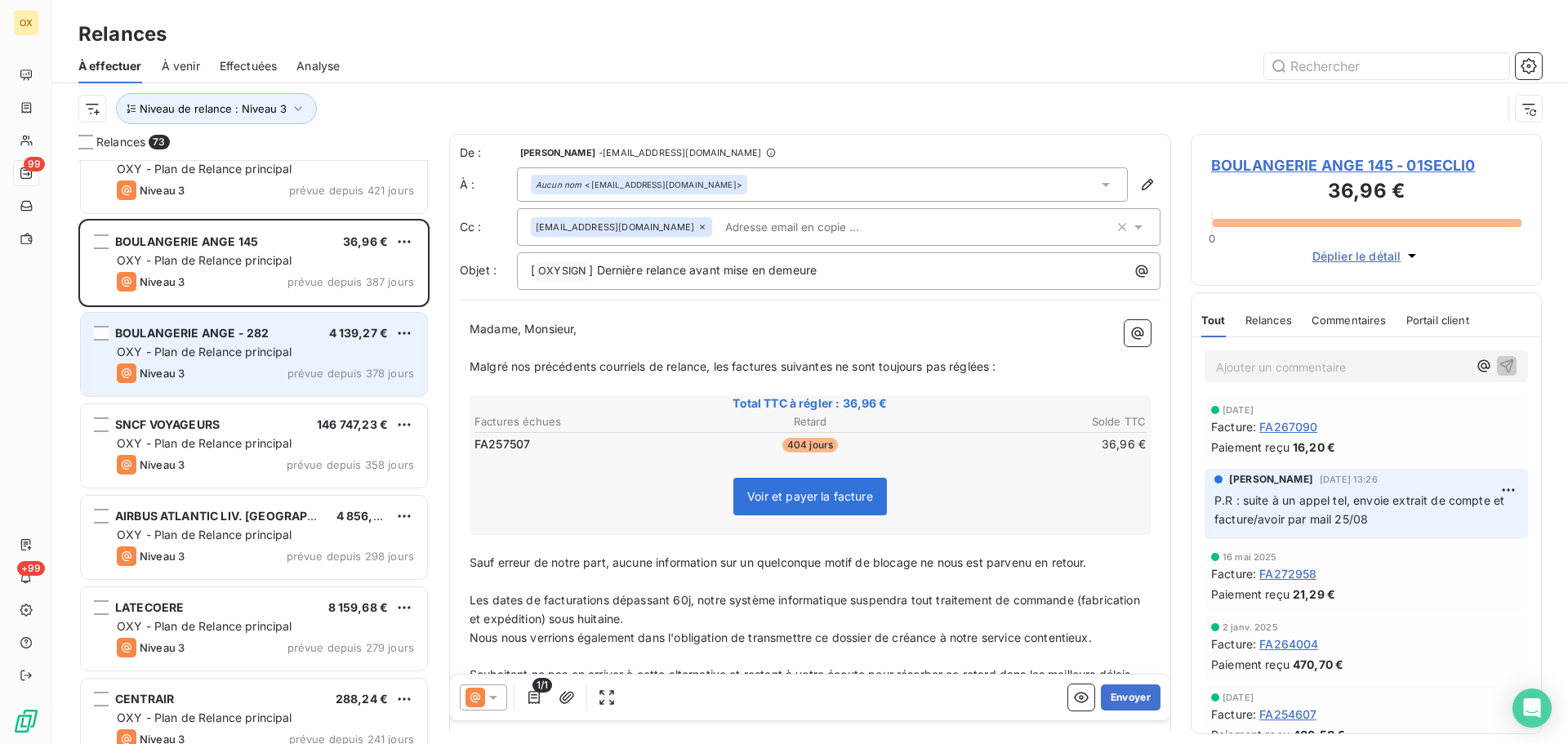
click at [208, 365] on div "Niveau 3 prévue depuis 378 jours" at bounding box center [265, 373] width 297 height 19
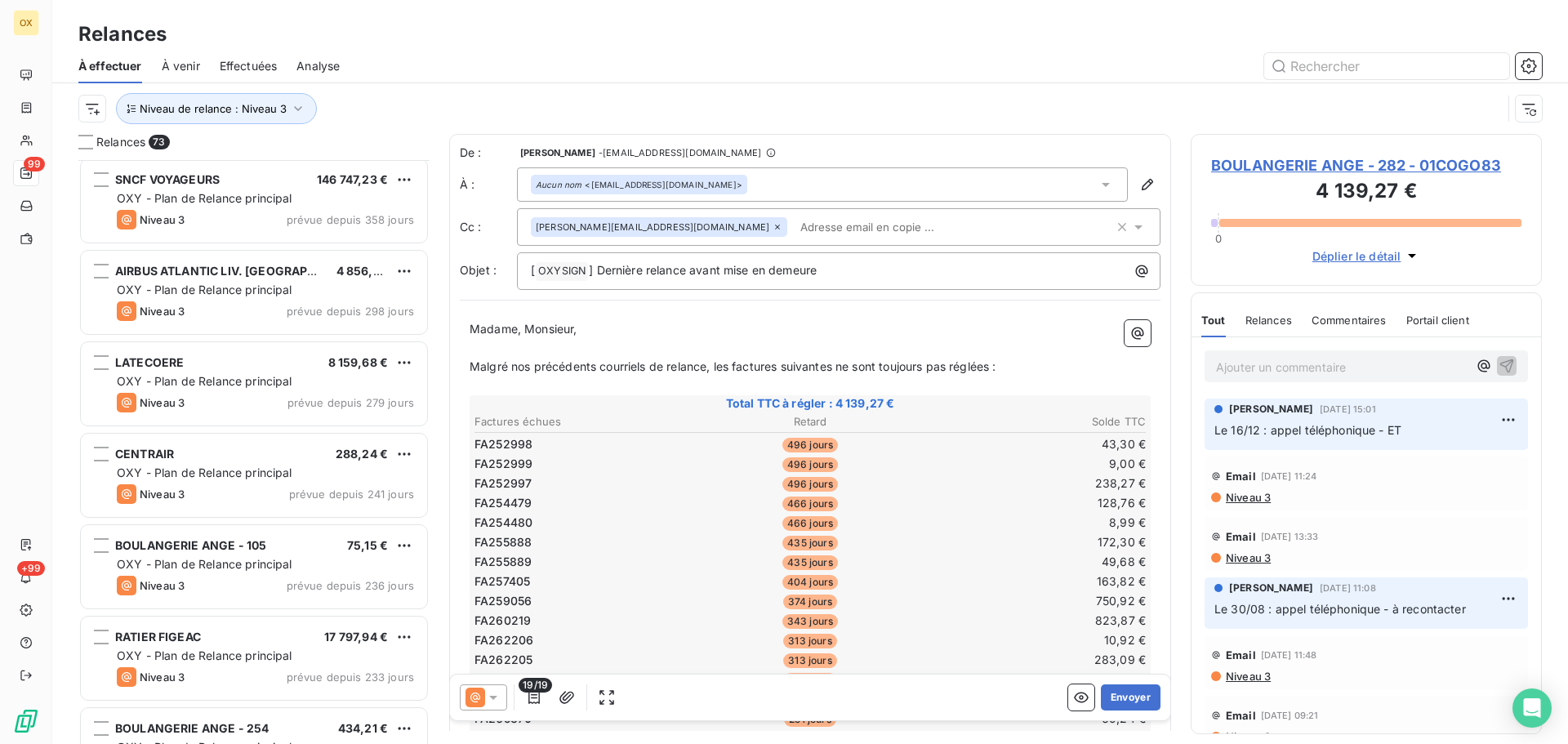
scroll to position [818, 0]
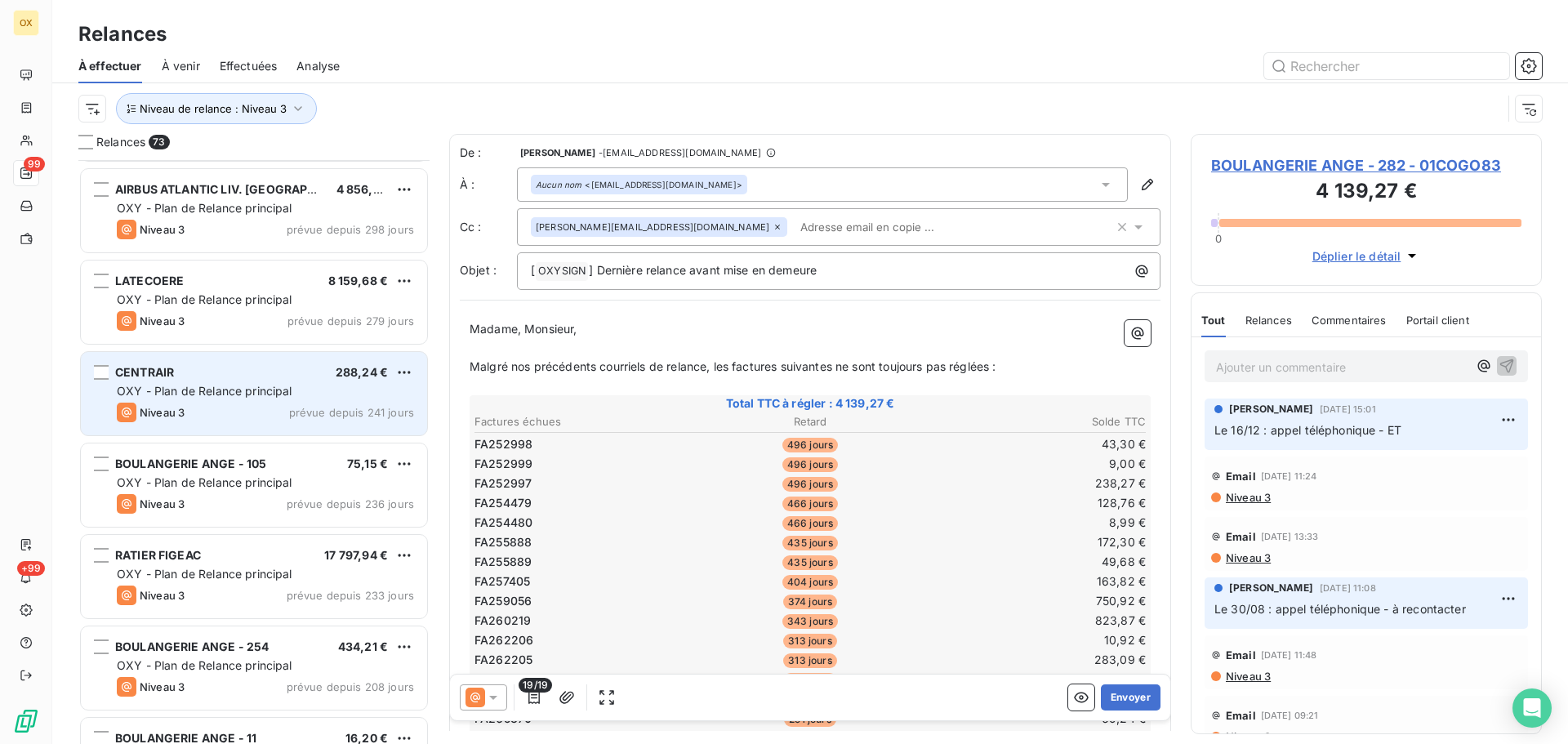
click at [202, 396] on span "OXY - Plan de Relance principal" at bounding box center [204, 390] width 176 height 14
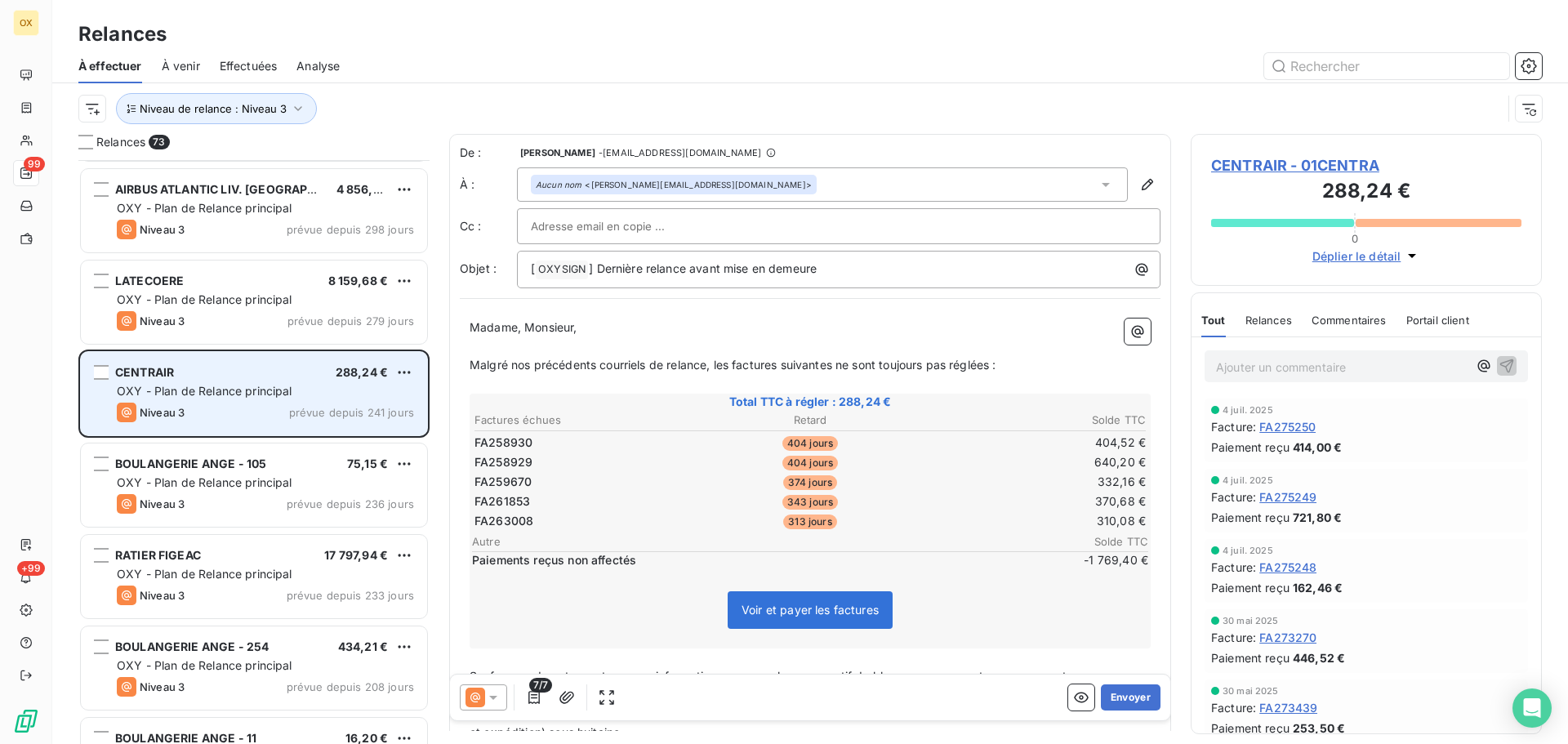
scroll to position [899, 0]
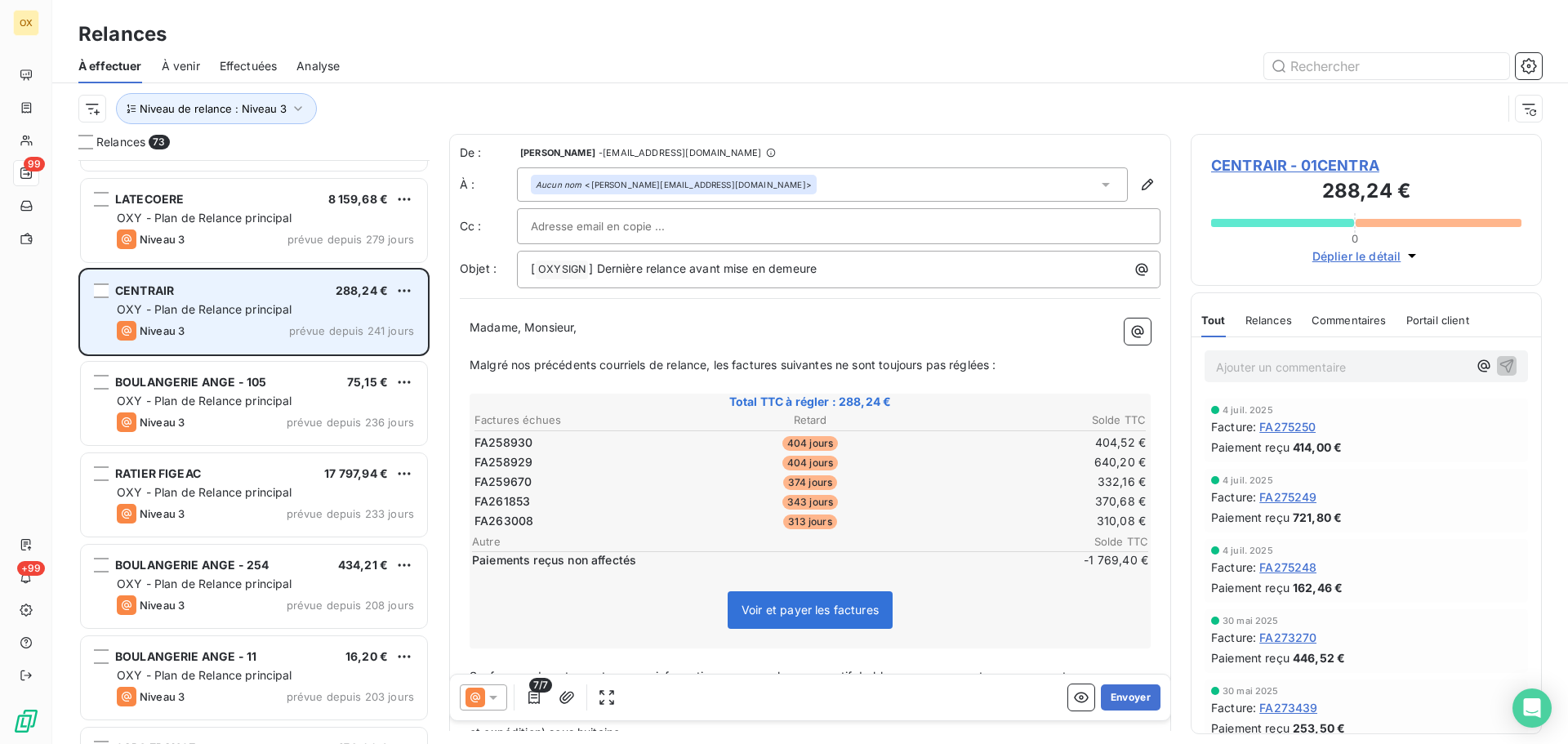
click at [202, 396] on span "OXY - Plan de Relance principal" at bounding box center [204, 401] width 176 height 14
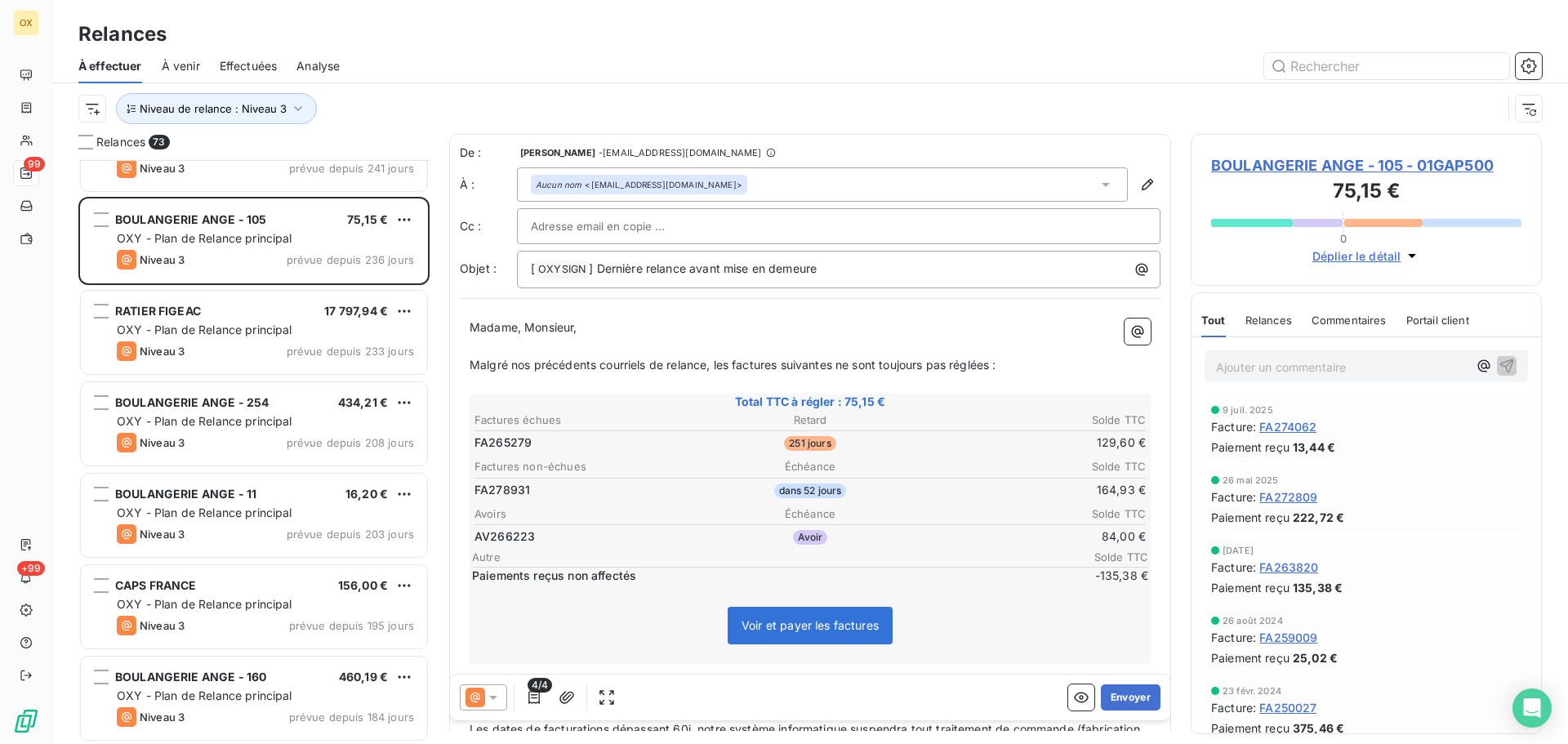
scroll to position [1062, 0]
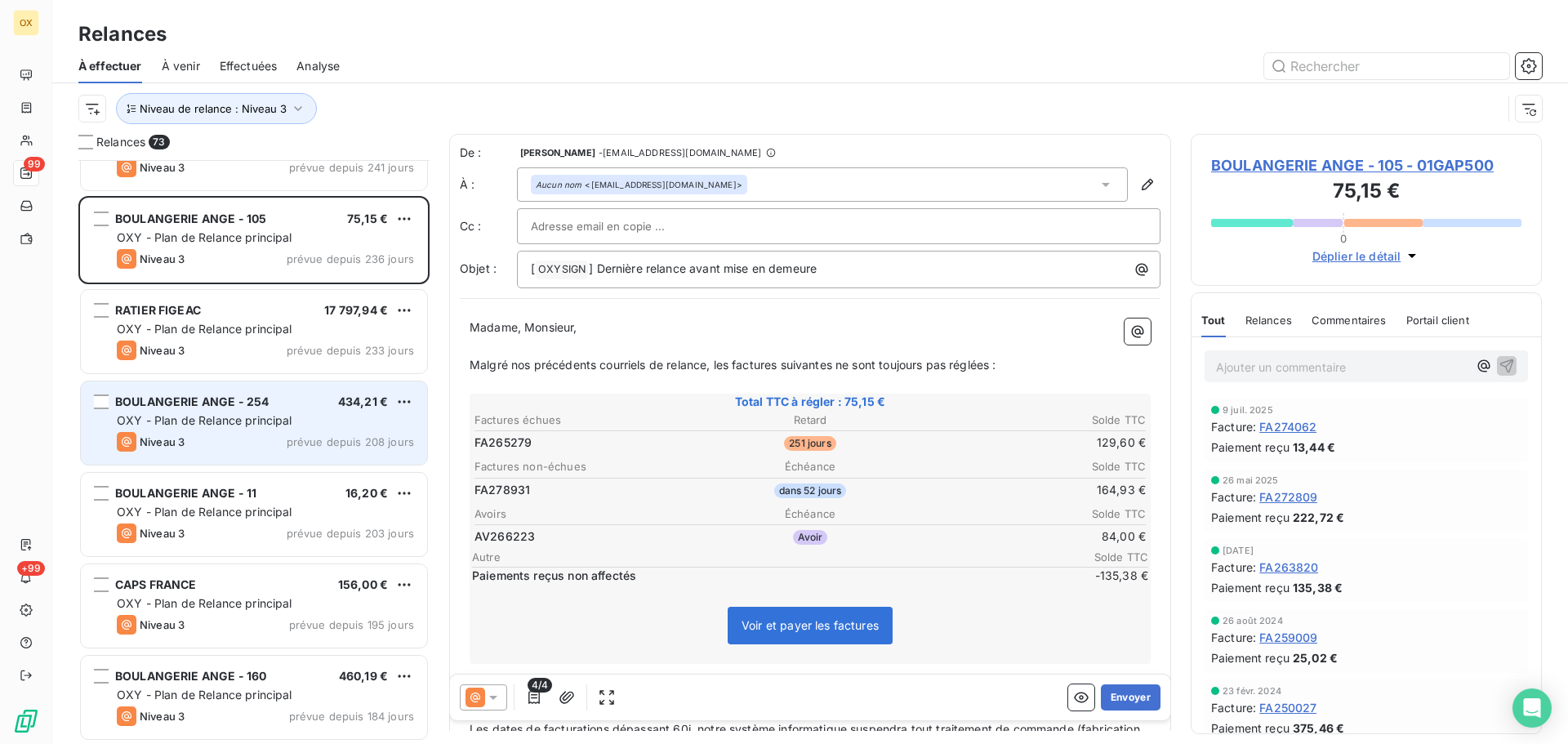
click at [197, 447] on div "Niveau 3 prévue depuis 208 jours" at bounding box center [265, 442] width 297 height 19
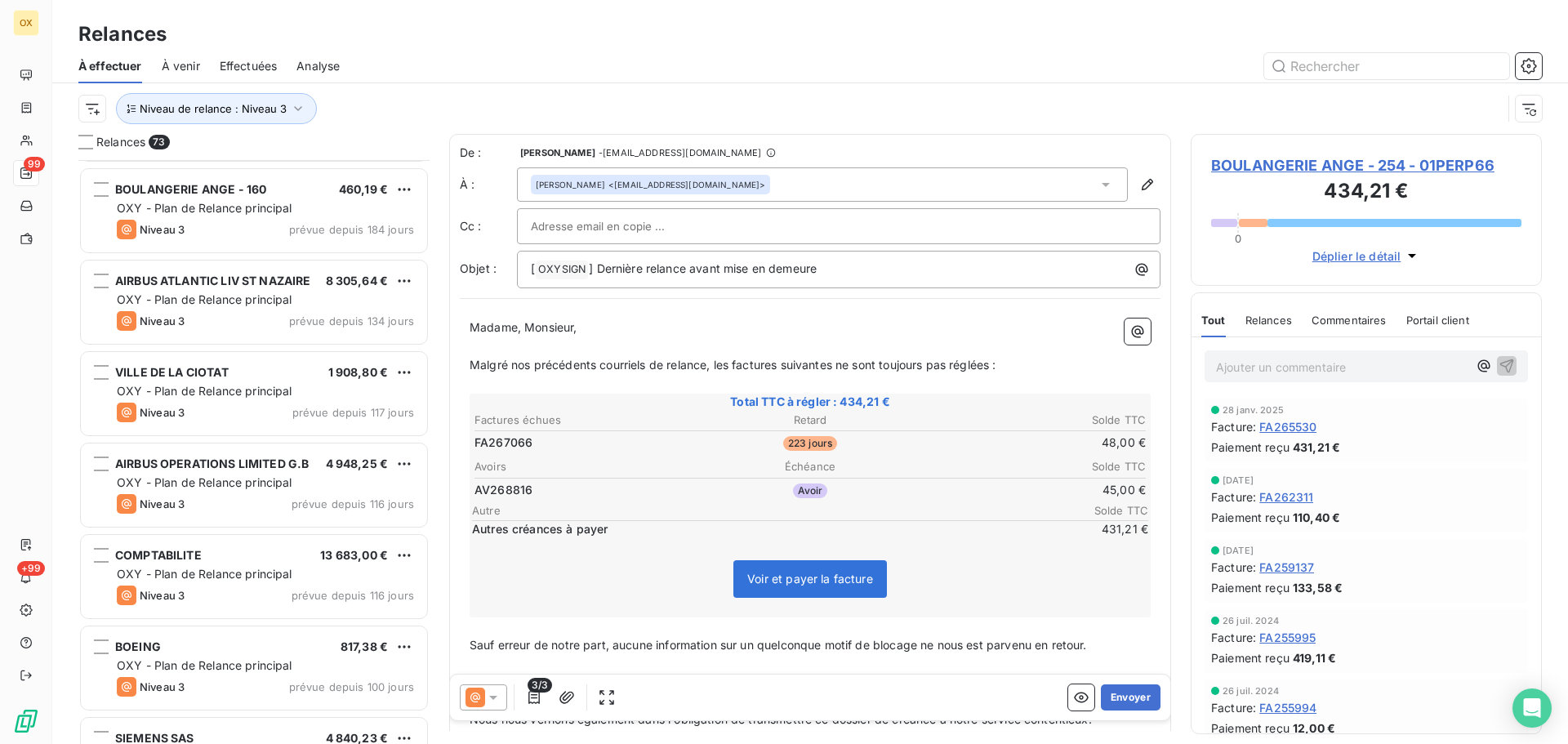
scroll to position [1553, 0]
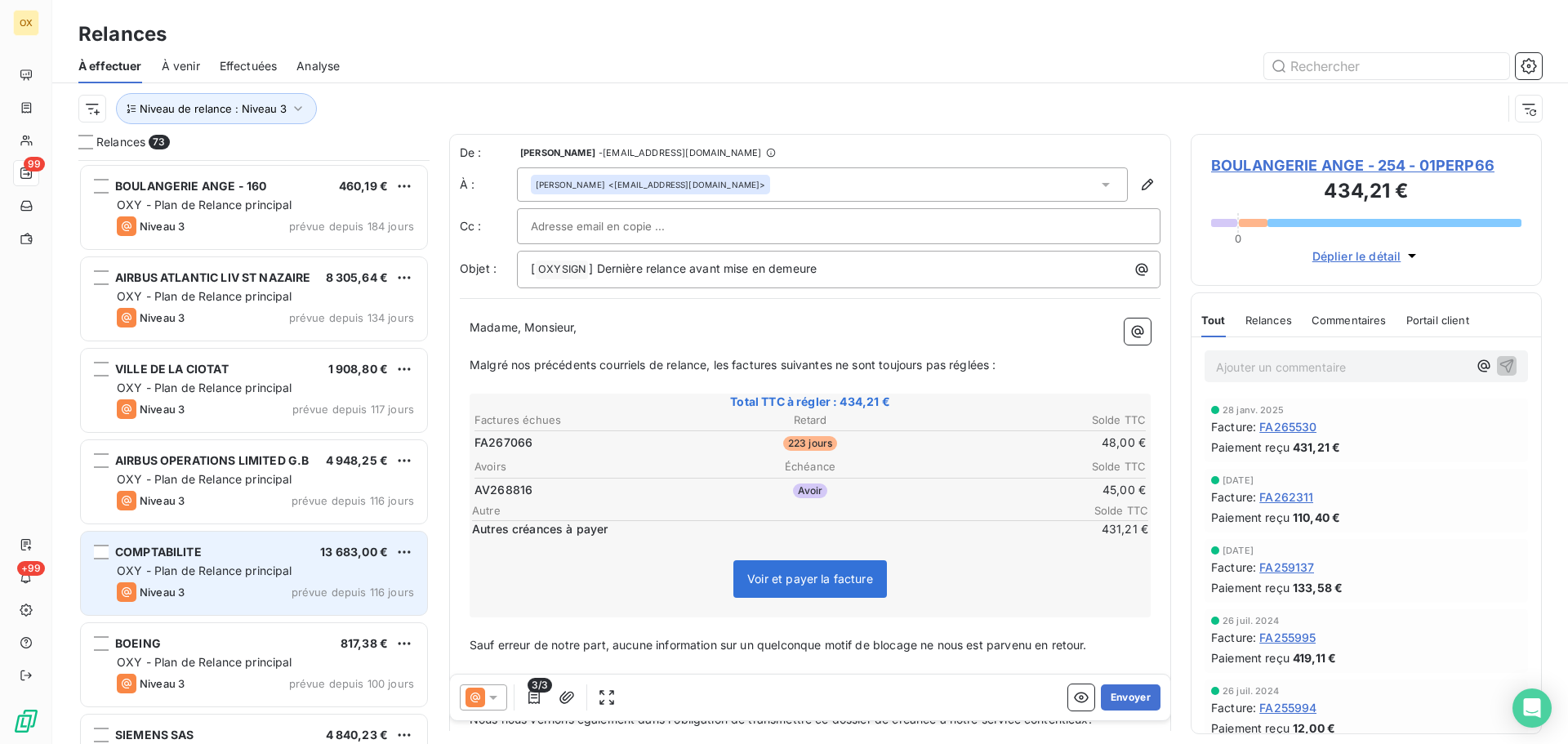
click at [214, 545] on div "COMPTABILITE 13 683,00 €" at bounding box center [265, 553] width 297 height 15
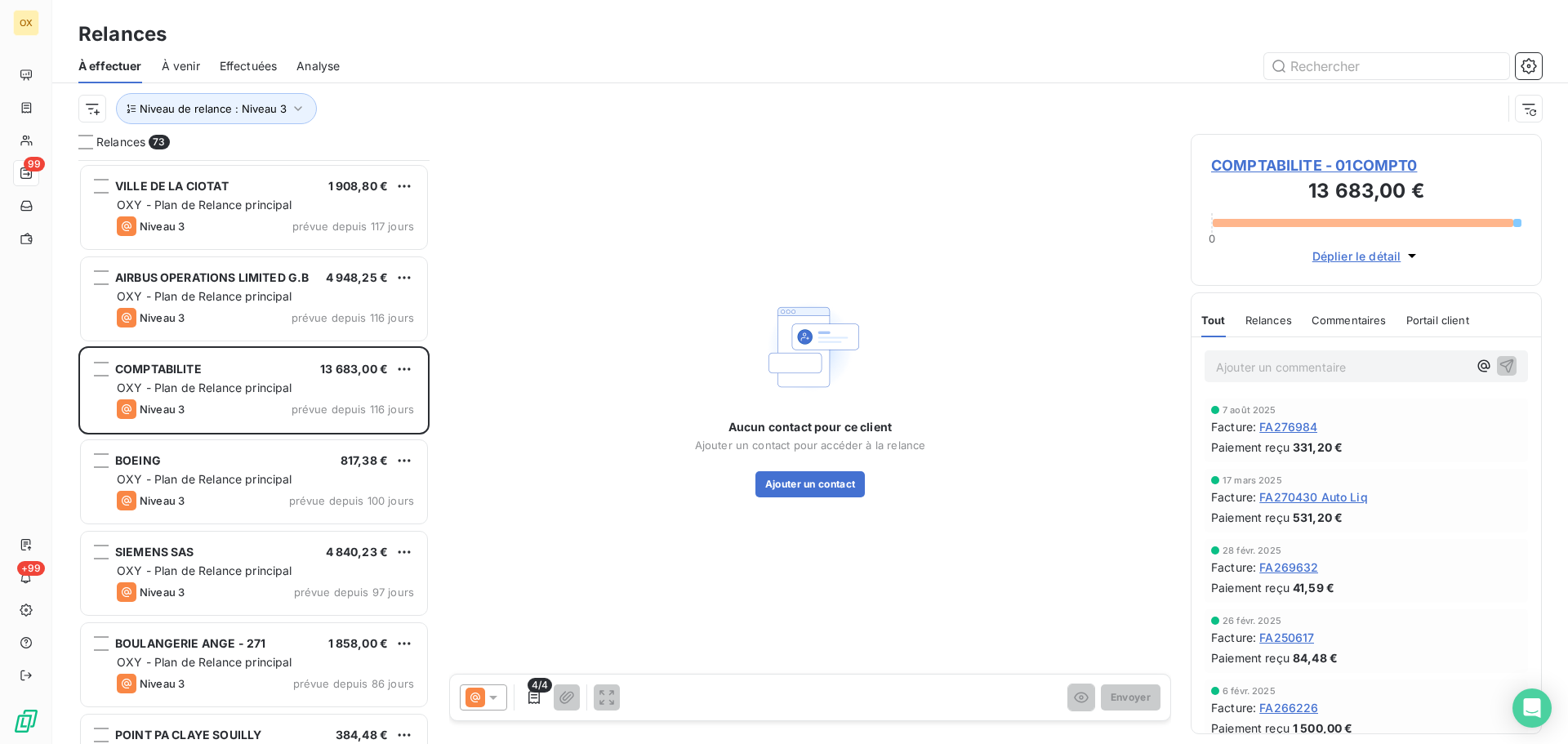
scroll to position [1879, 0]
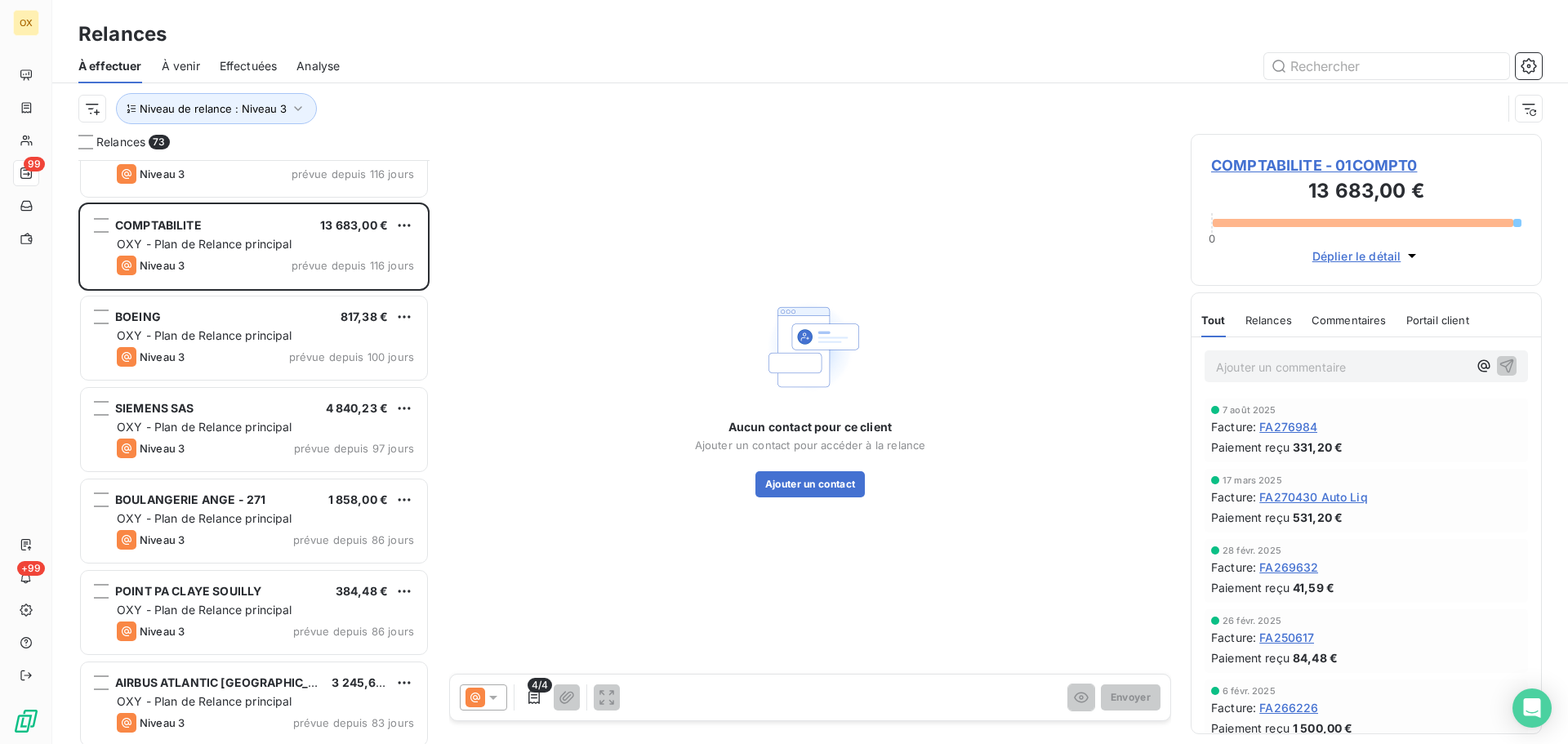
click at [224, 333] on span "OXY - Plan de Relance principal" at bounding box center [204, 335] width 176 height 14
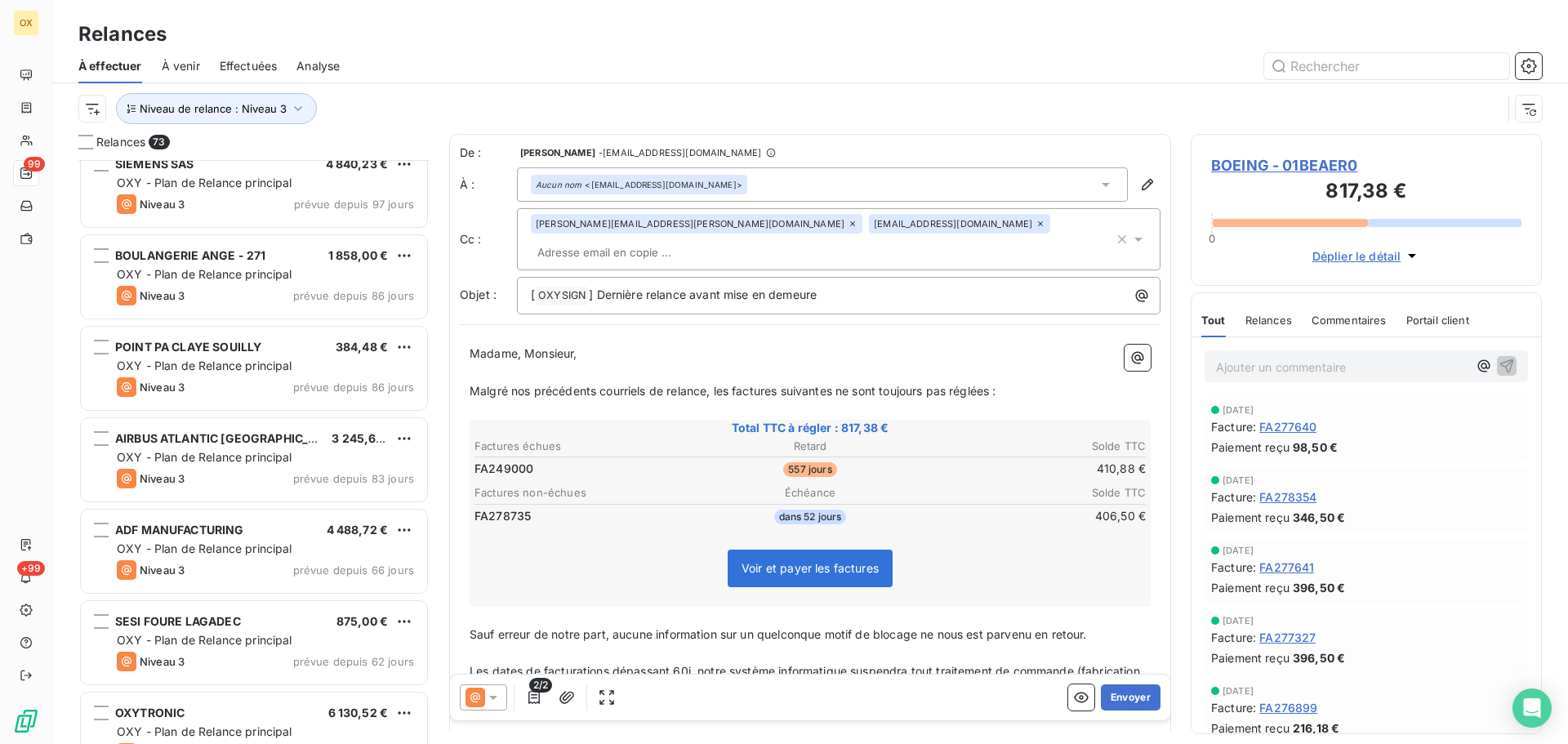
scroll to position [2125, 0]
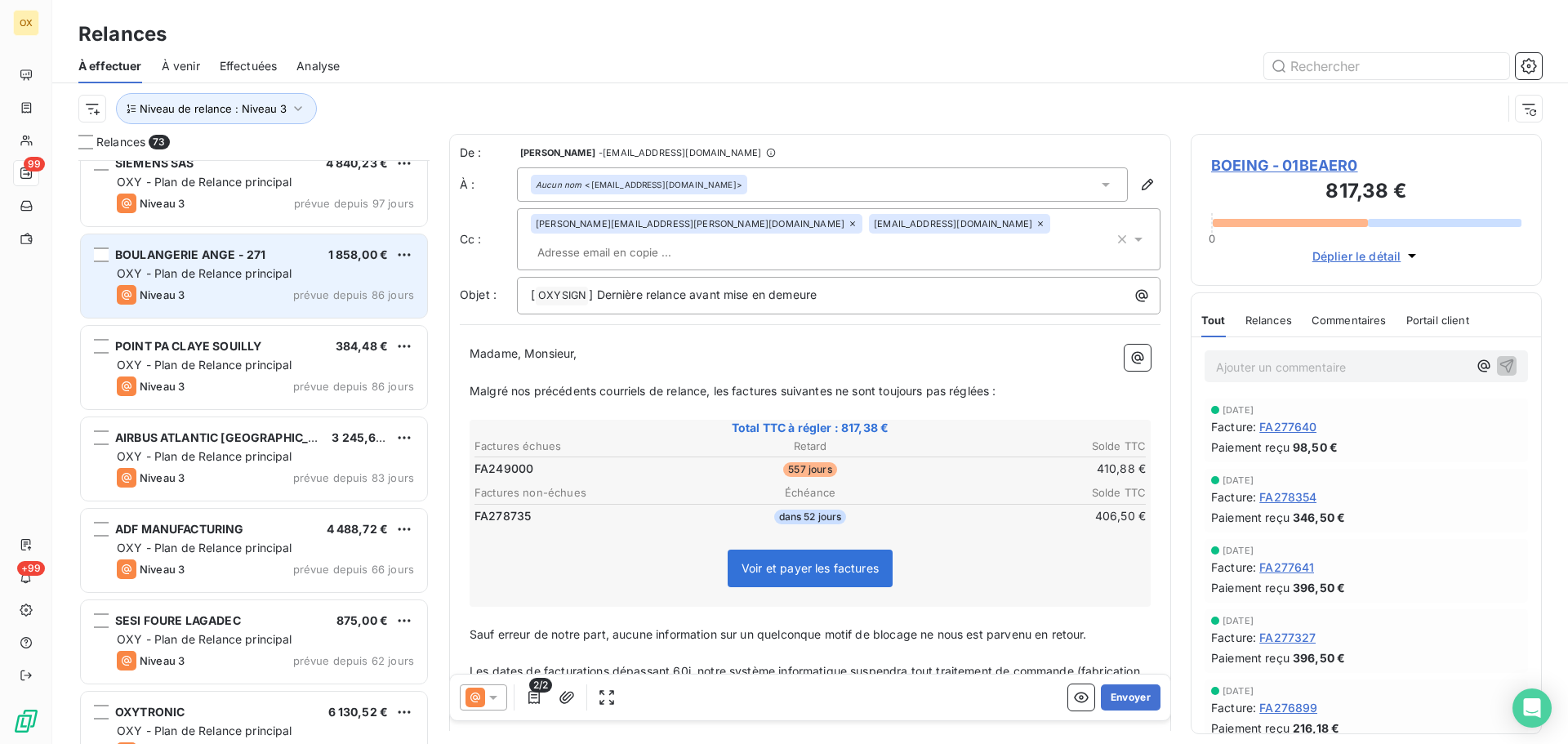
click at [263, 309] on div "BOULANGERIE ANGE - 271 1 858,00 € OXY - Plan de Relance principal Niveau 3 prév…" at bounding box center [254, 275] width 346 height 83
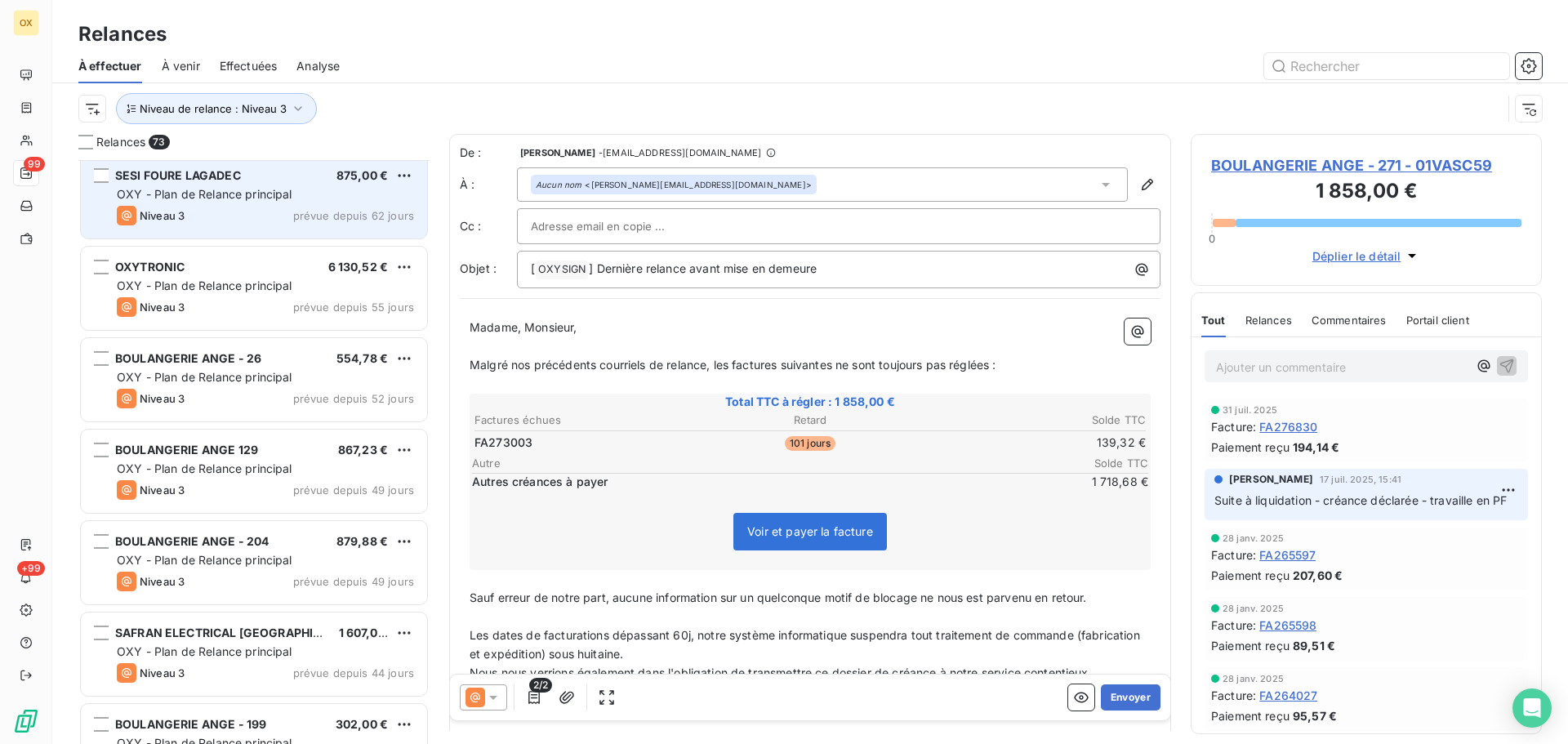
scroll to position [2614, 0]
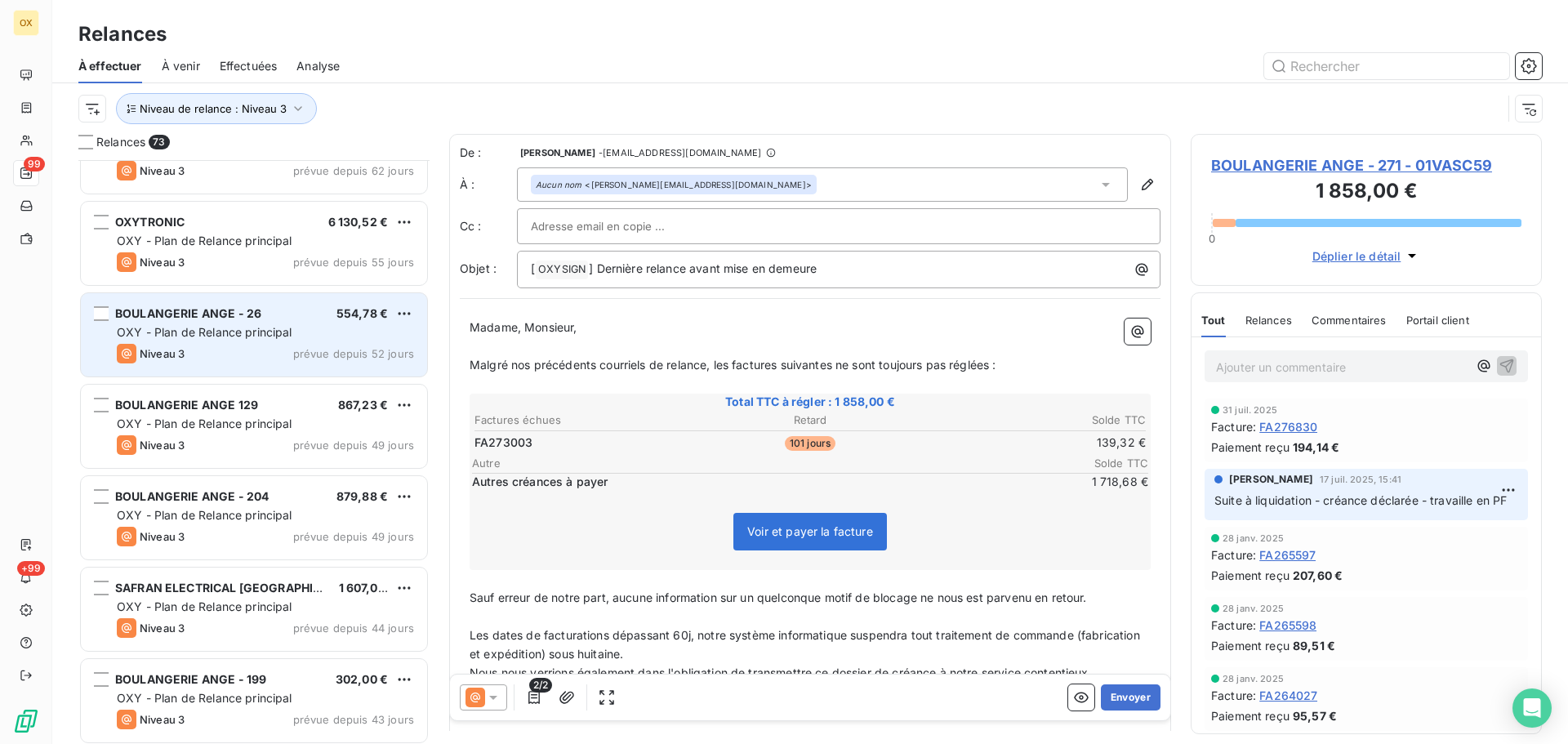
click at [291, 345] on div "Niveau 3 prévue depuis 52 jours" at bounding box center [265, 353] width 297 height 19
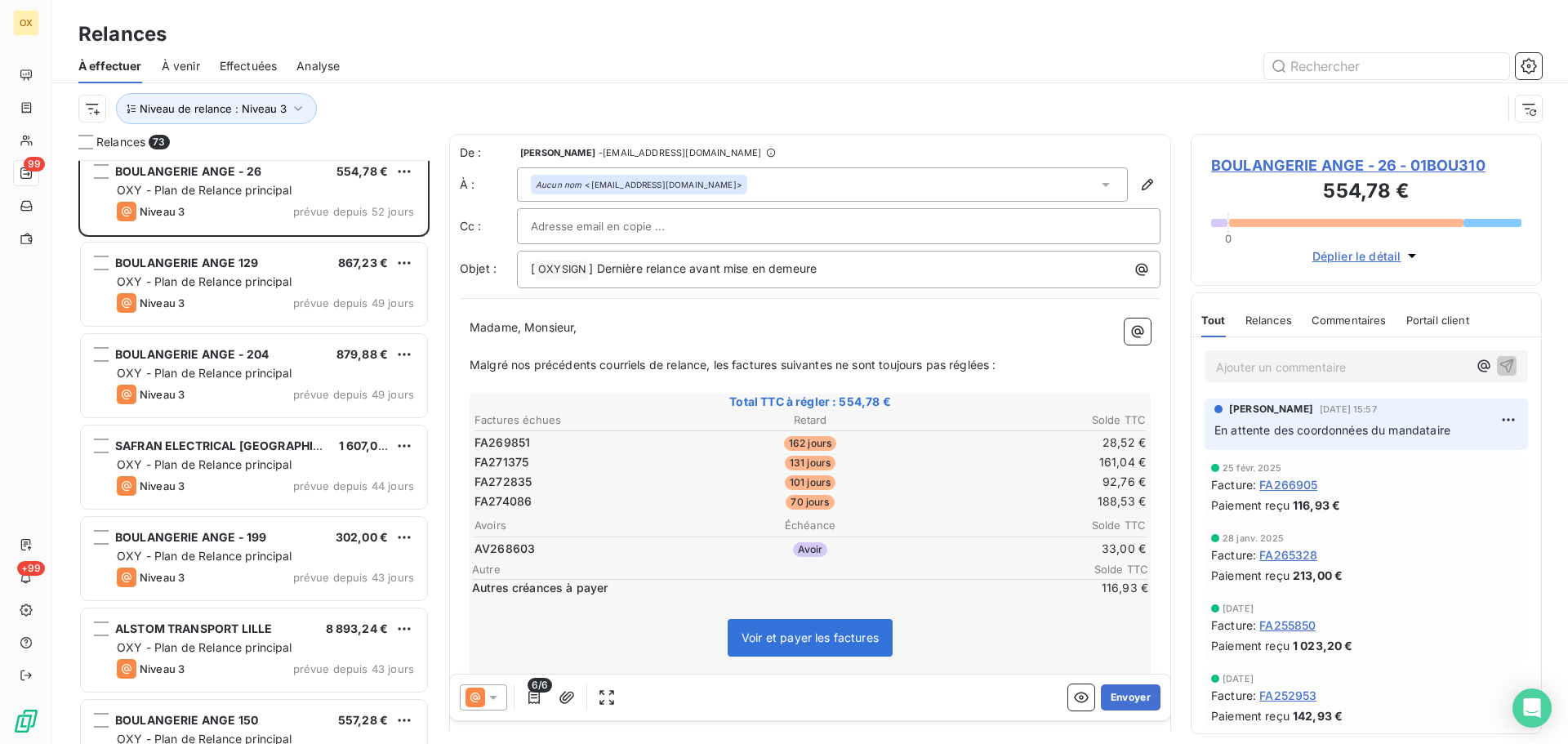
scroll to position [2778, 0]
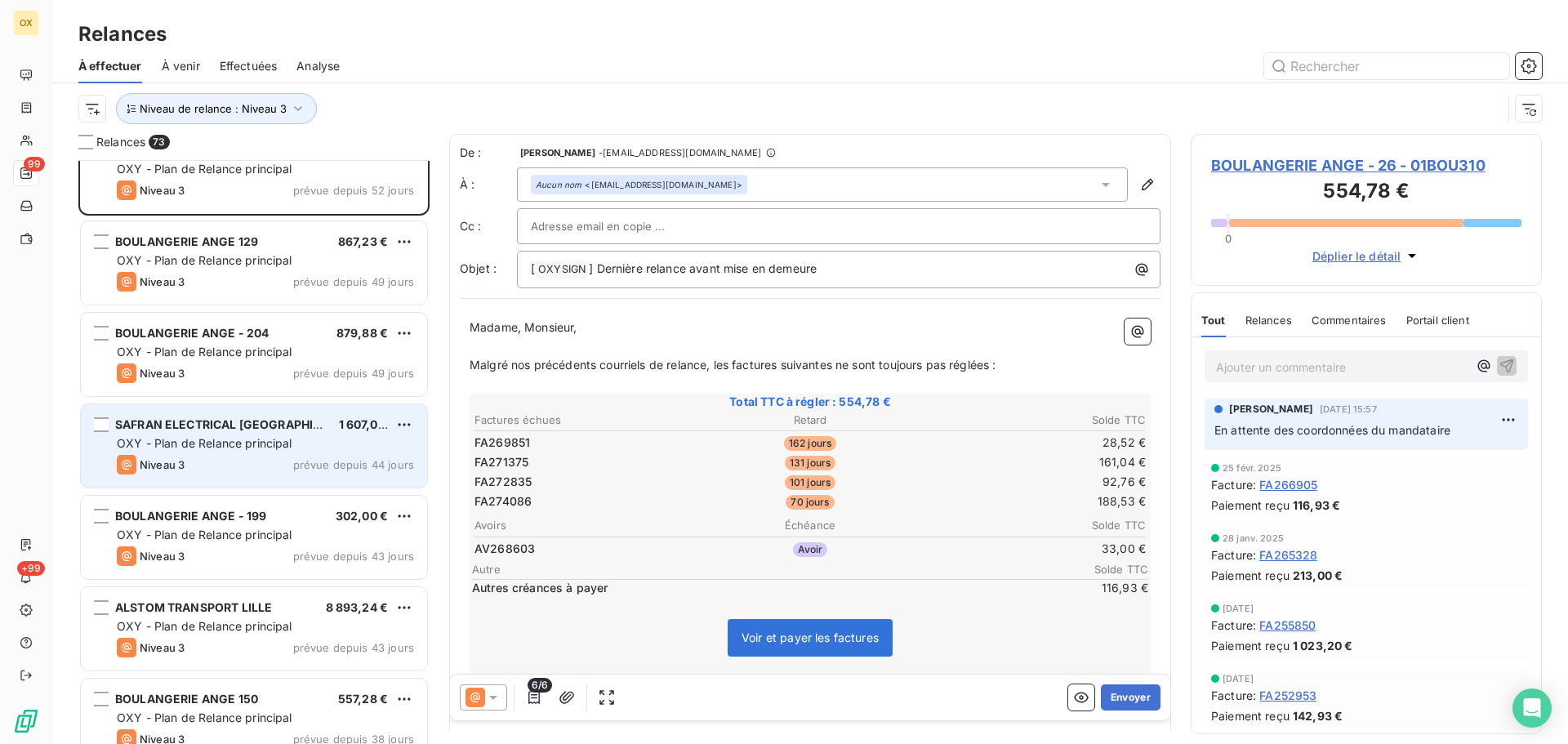
click at [247, 430] on span "SAFRAN ELECTRICAL [GEOGRAPHIC_DATA]" at bounding box center [238, 424] width 245 height 14
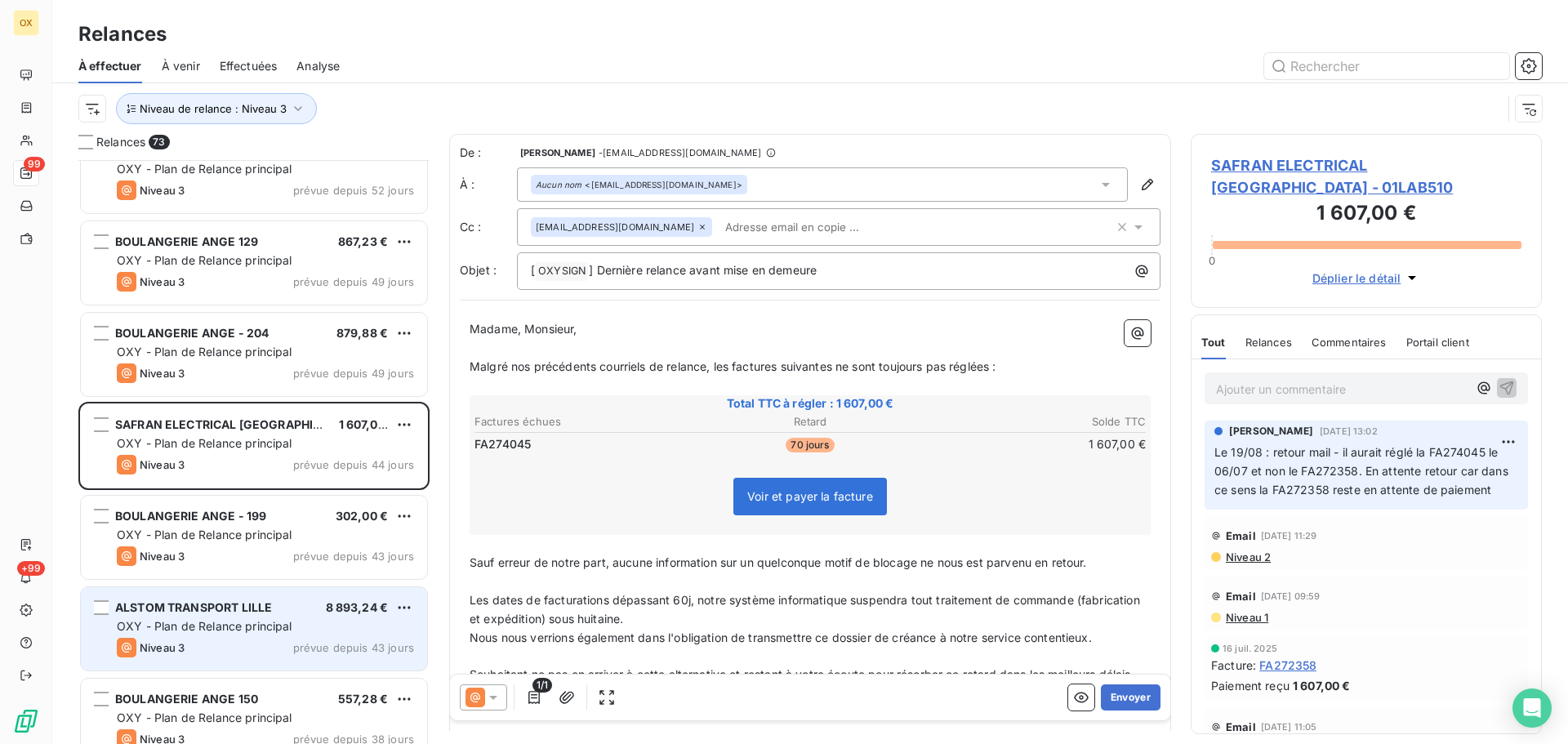
click at [260, 637] on div "ALSTOM TRANSPORT LILLE 8 893,24 € OXY - Plan de Relance principal Niveau 3 prév…" at bounding box center [254, 628] width 346 height 83
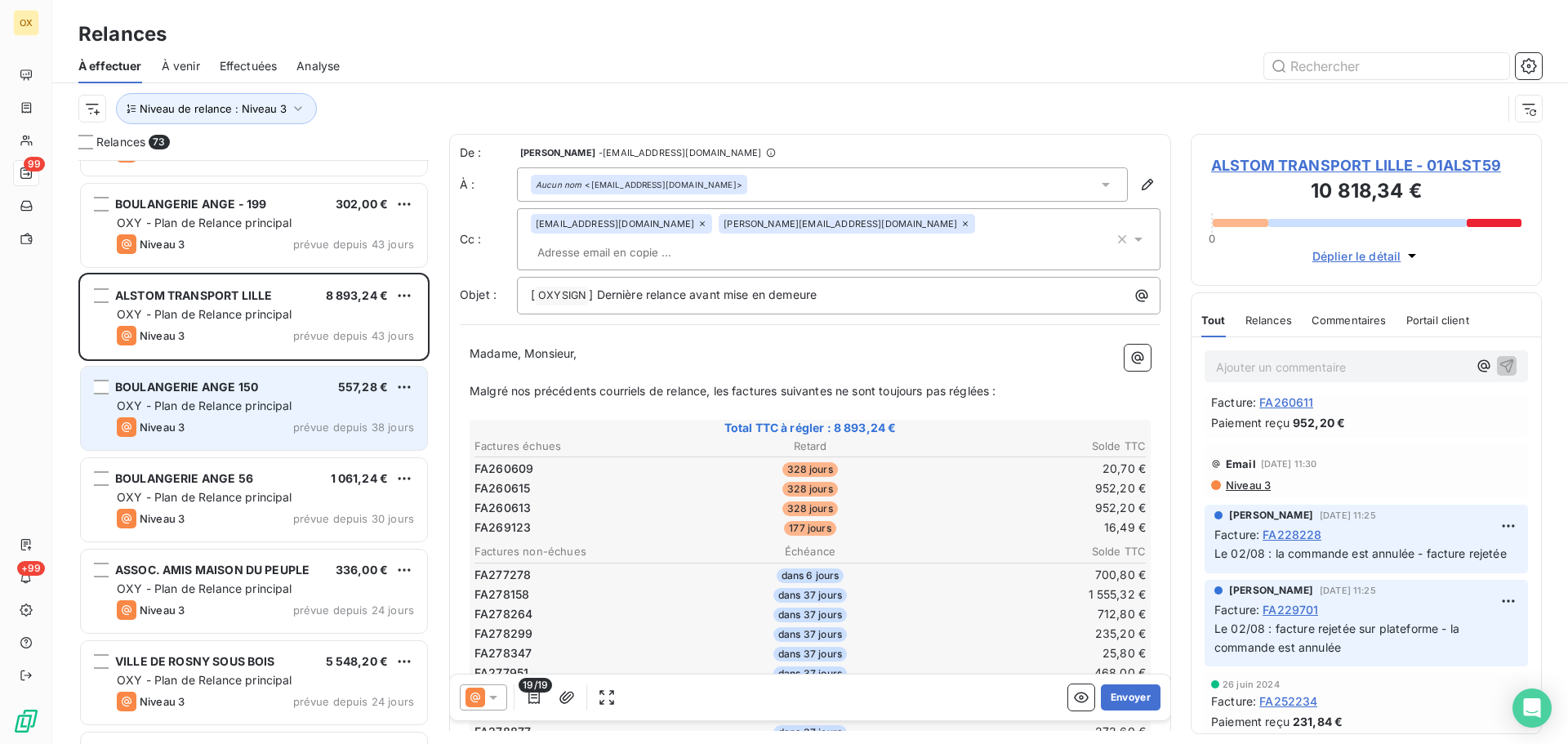
scroll to position [3186, 0]
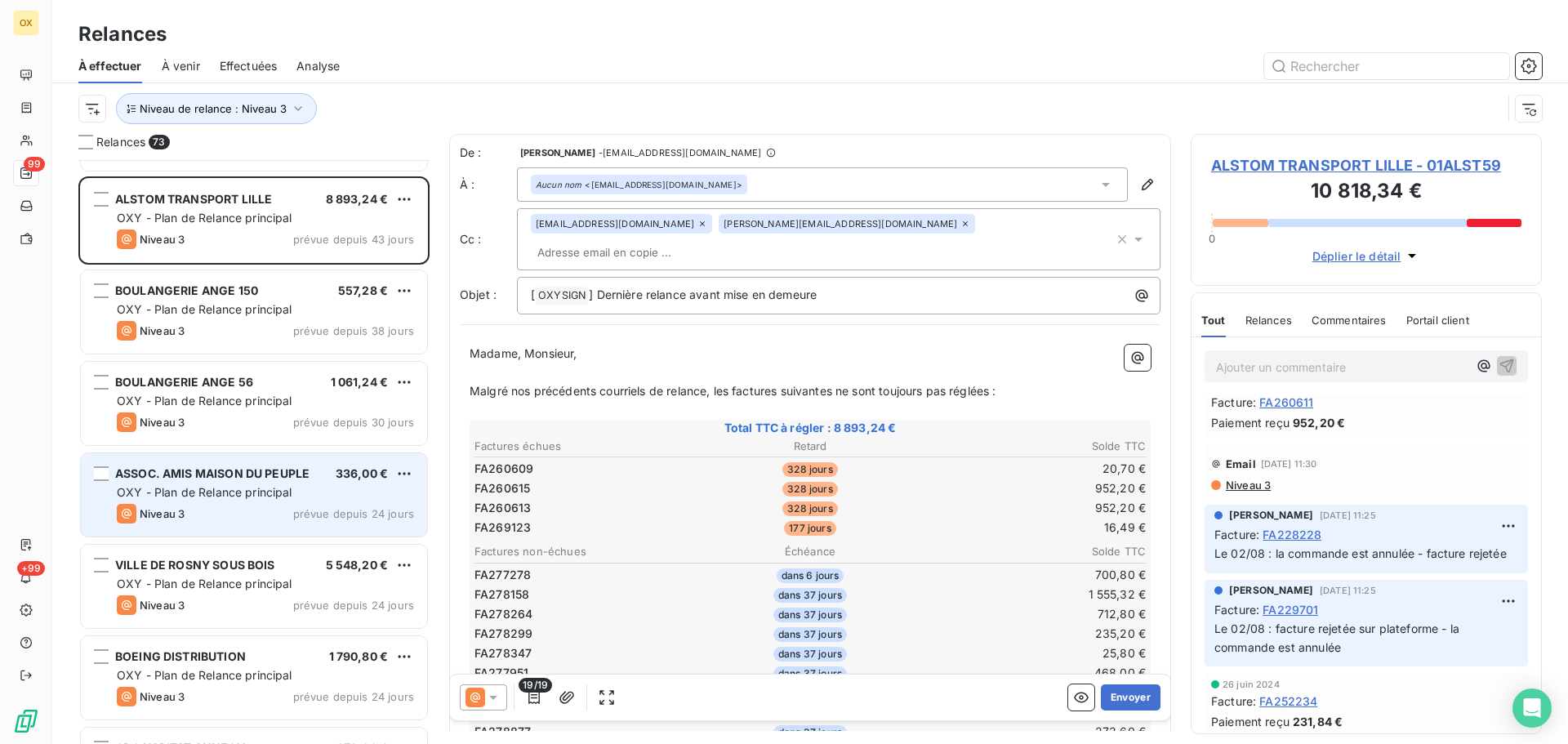
click at [229, 489] on span "OXY - Plan de Relance principal" at bounding box center [204, 492] width 176 height 14
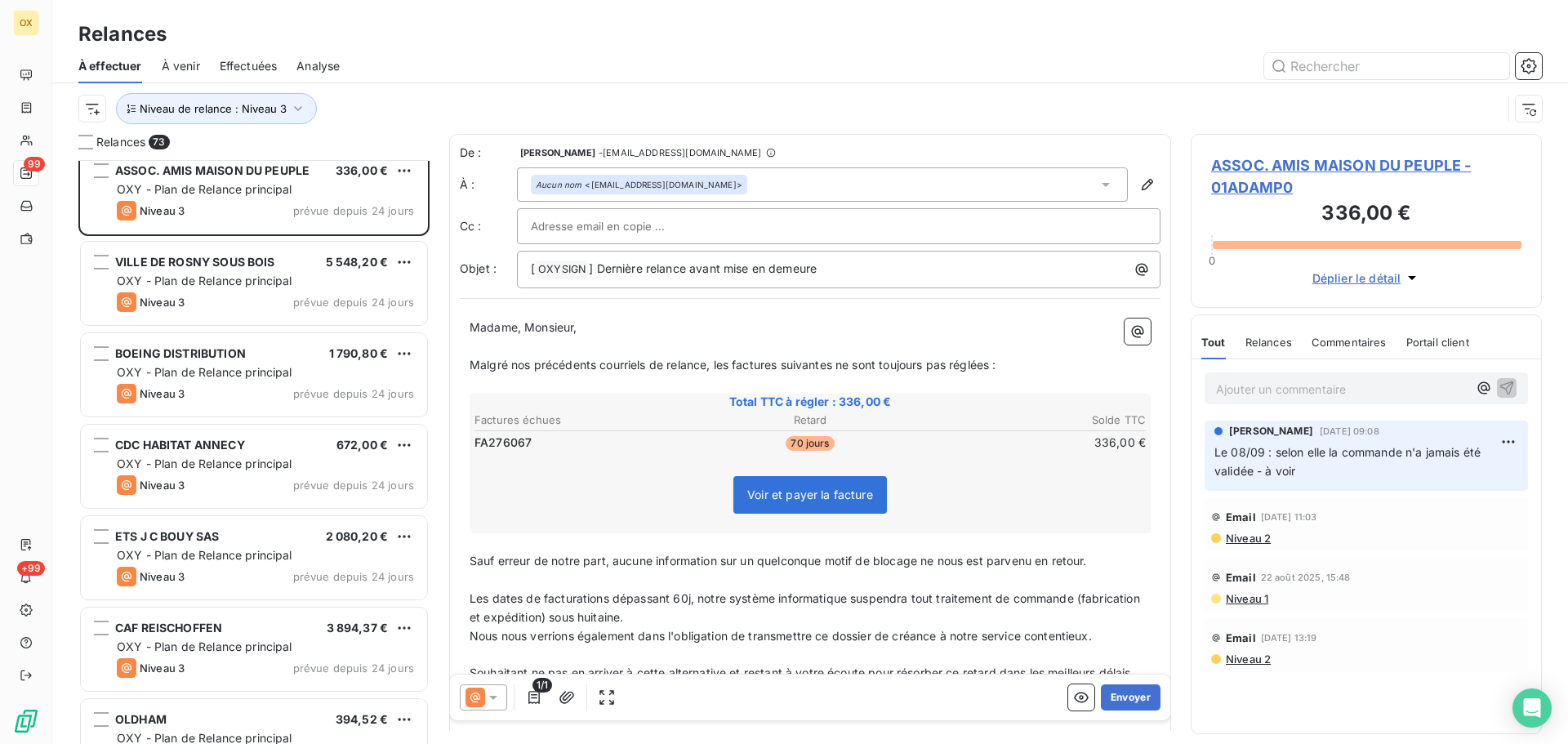
scroll to position [3513, 0]
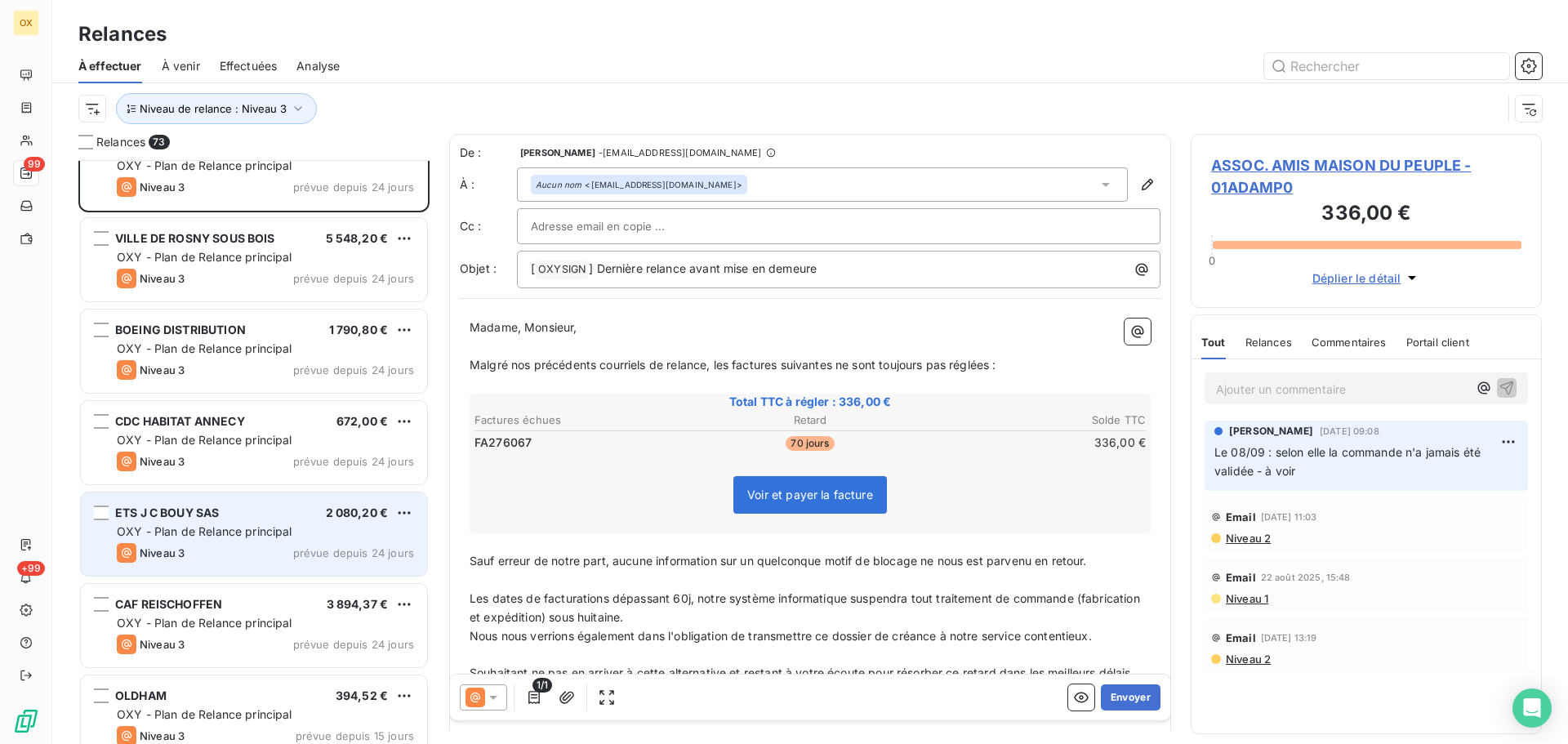
click at [199, 541] on div "ETS J C BOUY SAS 2 080,20 € OXY - Plan de Relance principal Niveau 3 prévue dep…" at bounding box center [254, 533] width 346 height 83
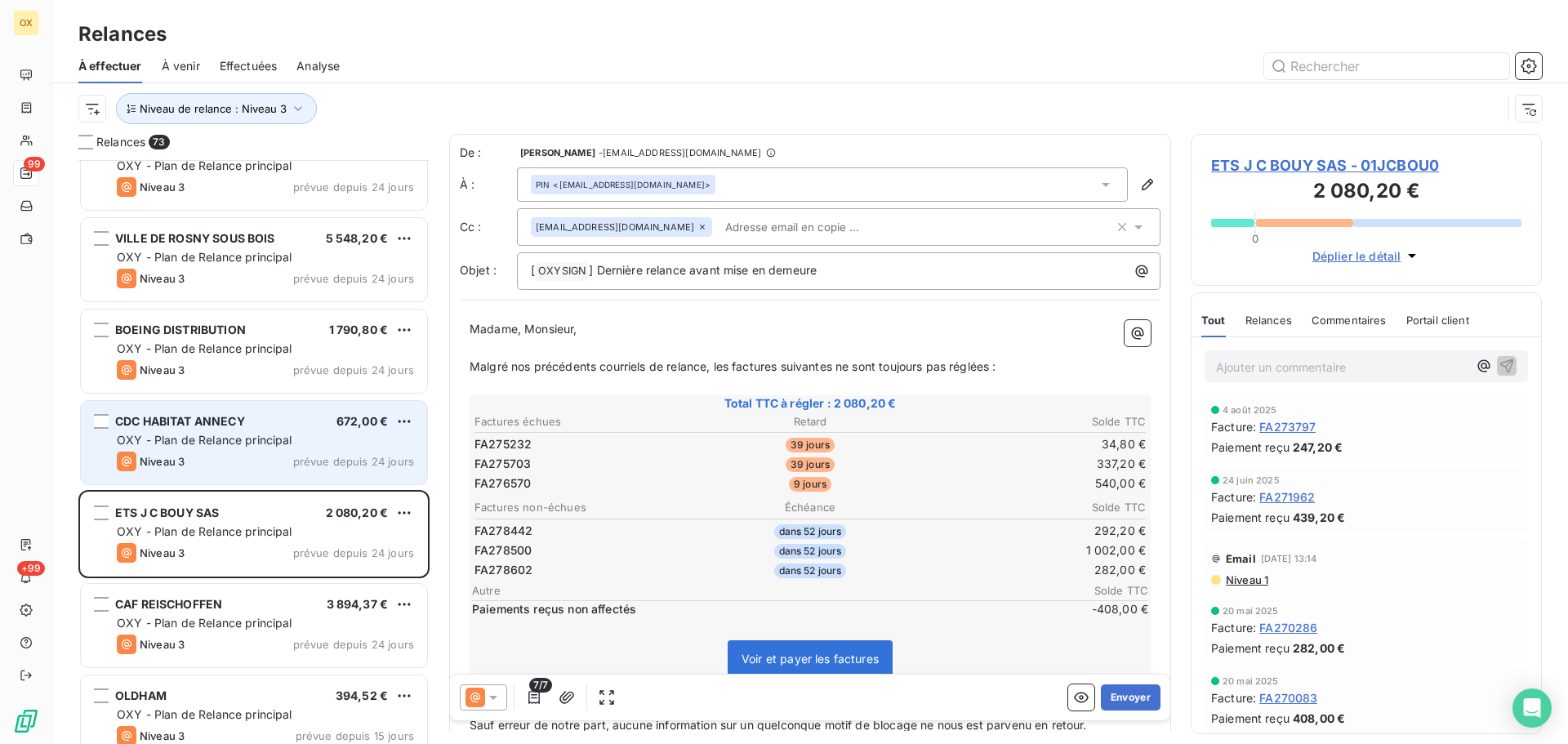
click at [200, 440] on span "OXY - Plan de Relance principal" at bounding box center [204, 439] width 176 height 14
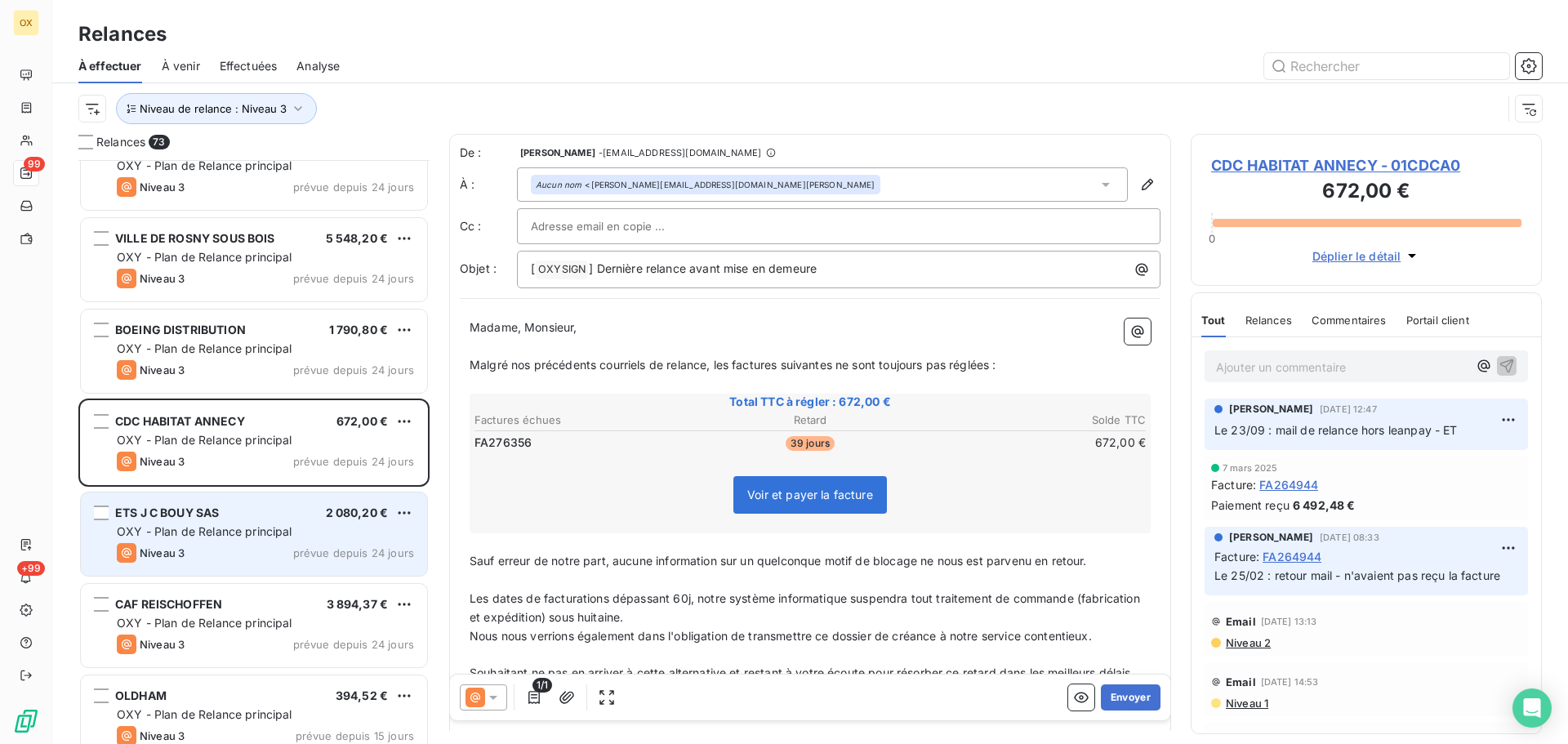
click at [243, 522] on div "ETS J C BOUY SAS 2 080,20 € OXY - Plan de Relance principal Niveau 3 prévue dep…" at bounding box center [254, 533] width 346 height 83
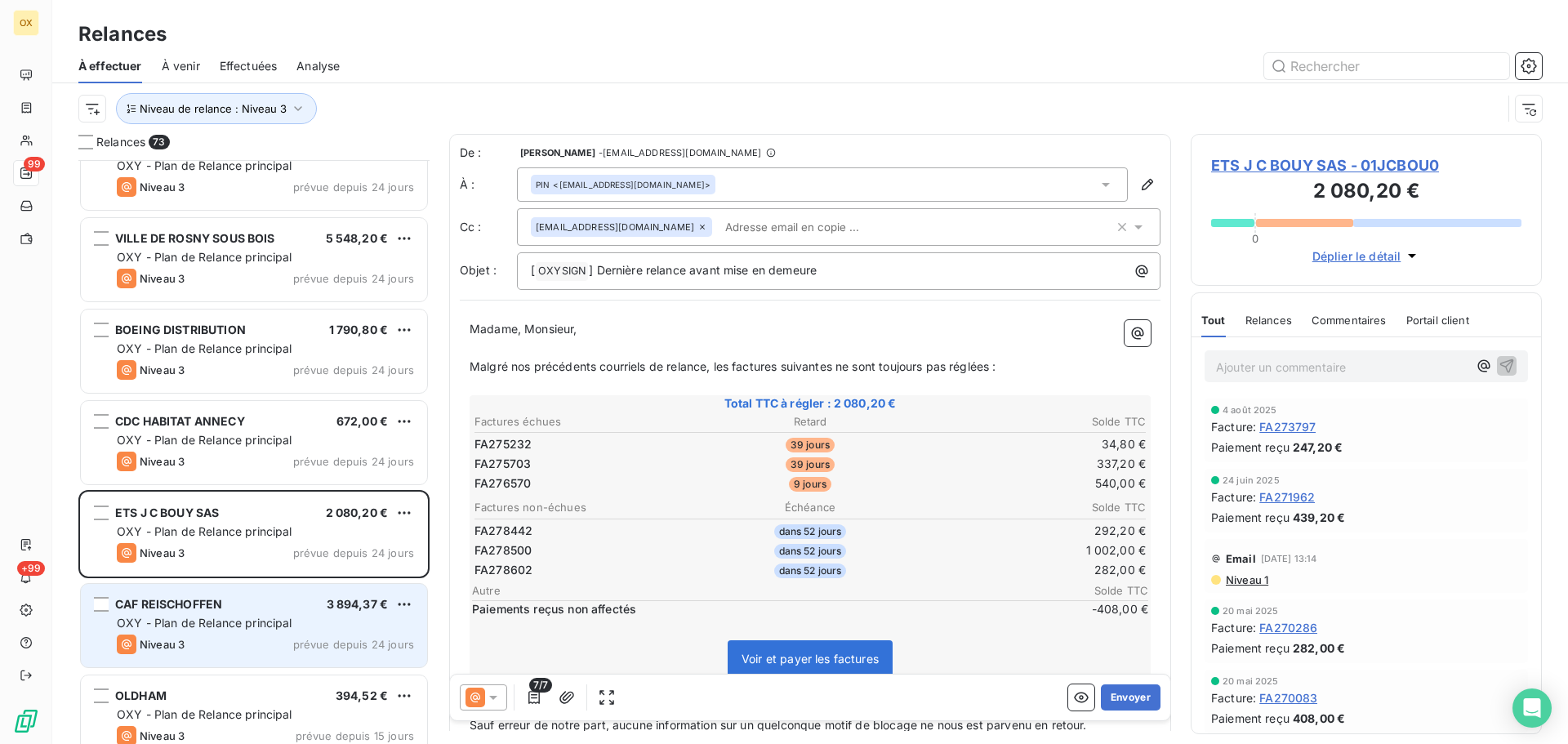
click at [244, 611] on div "CAF REISCHOFFEN 3 894,37 €" at bounding box center [265, 605] width 297 height 15
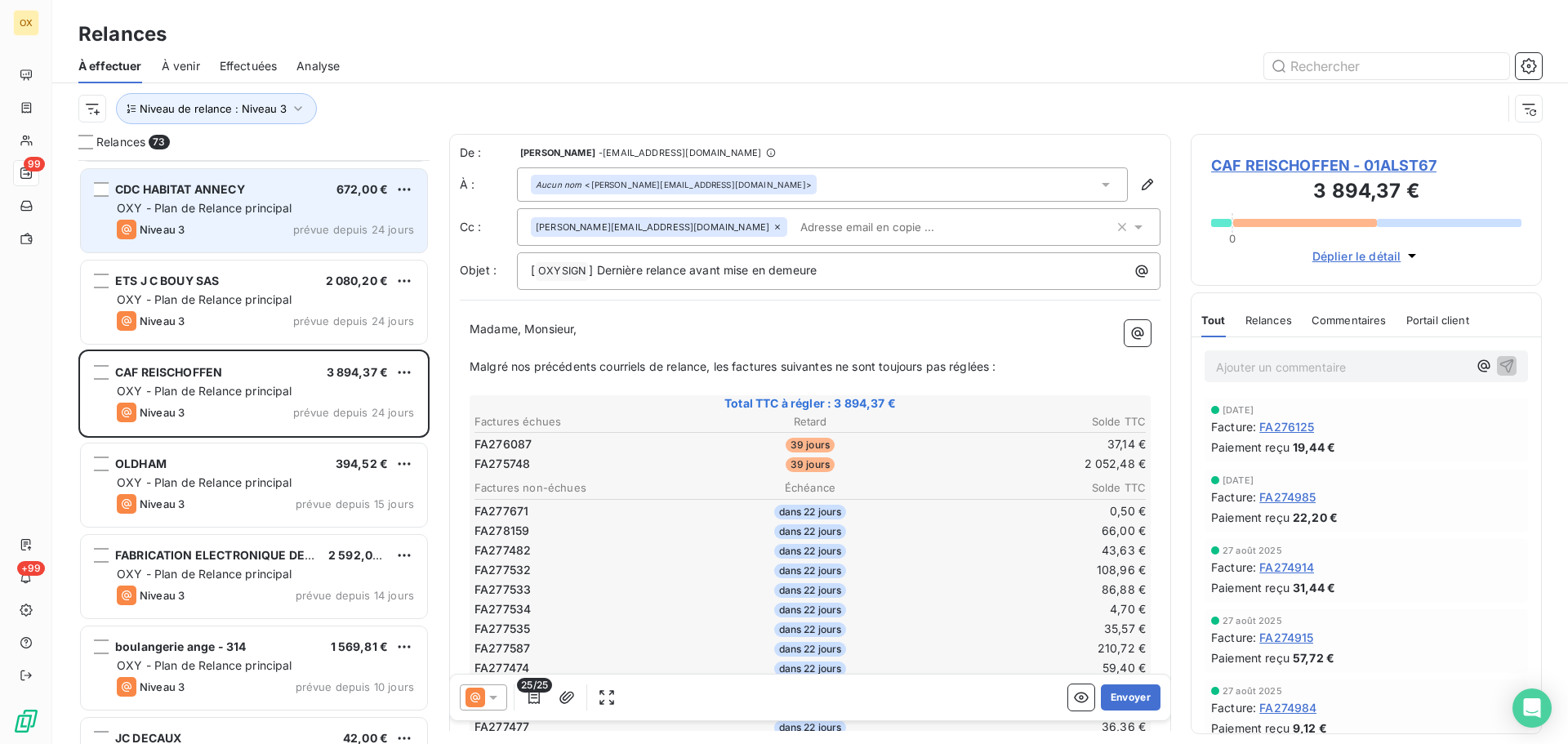
scroll to position [3758, 0]
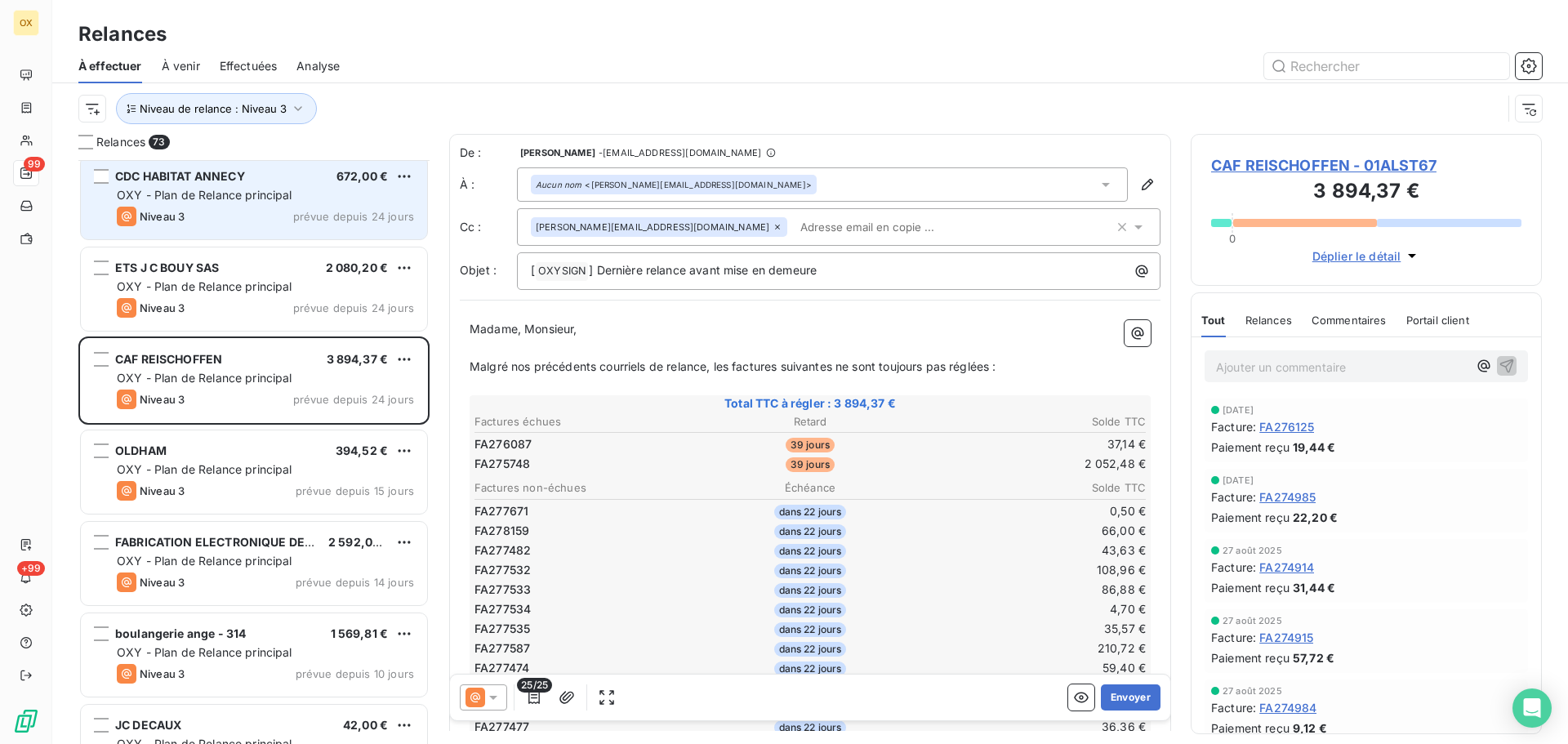
click at [256, 455] on div "OLDHAM 394,52 €" at bounding box center [265, 451] width 297 height 15
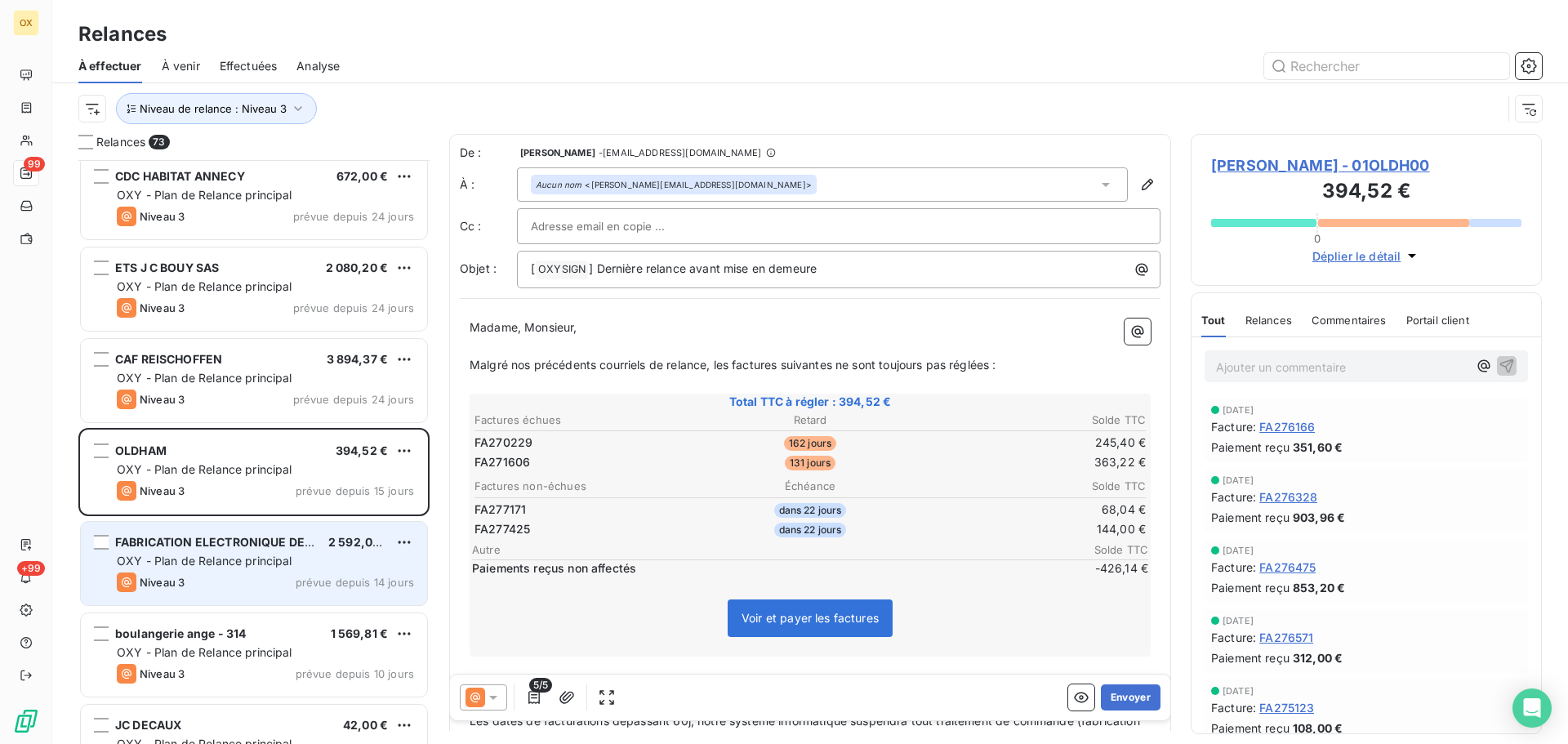
click at [238, 554] on span "OXY - Plan de Relance principal" at bounding box center [204, 560] width 176 height 14
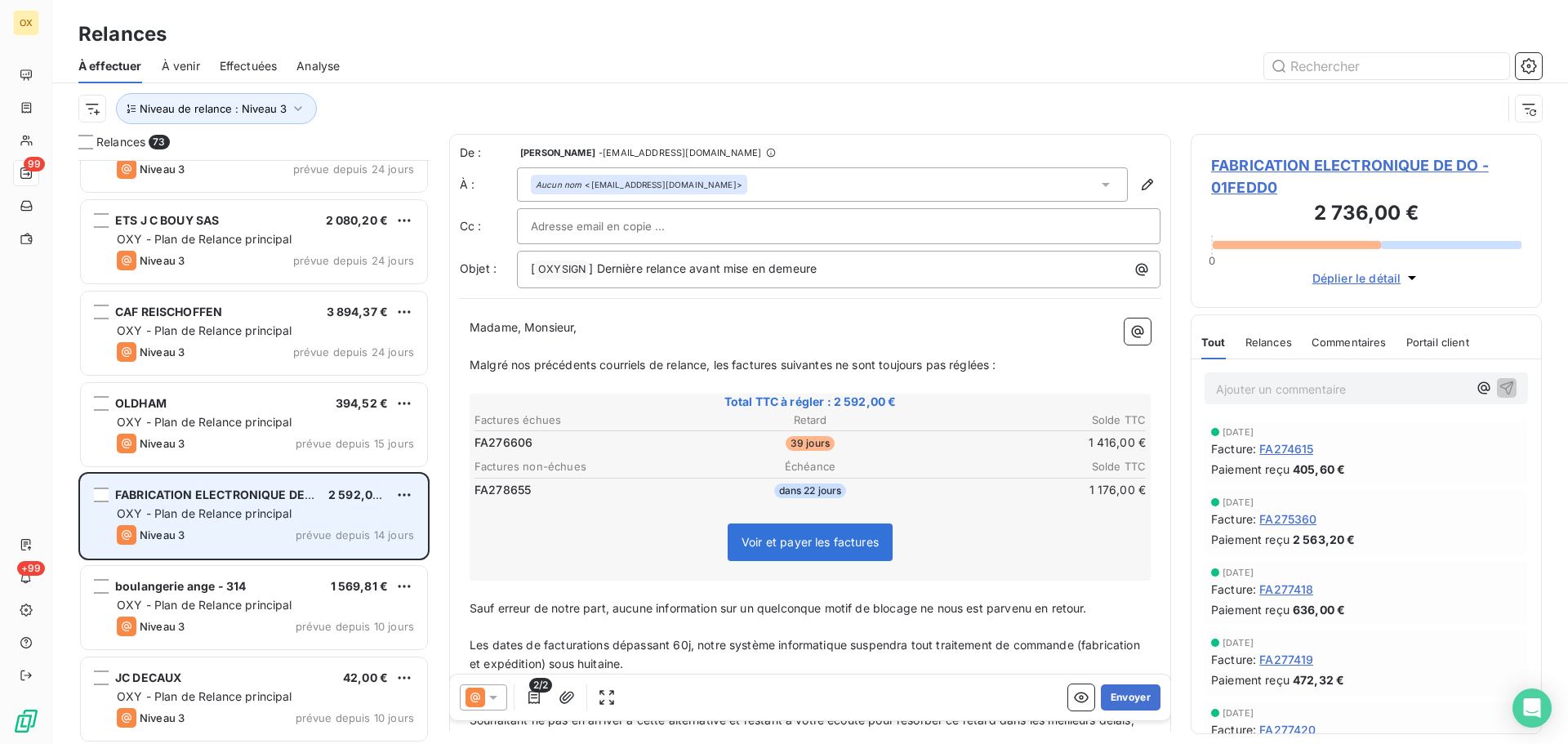
scroll to position [3839, 0]
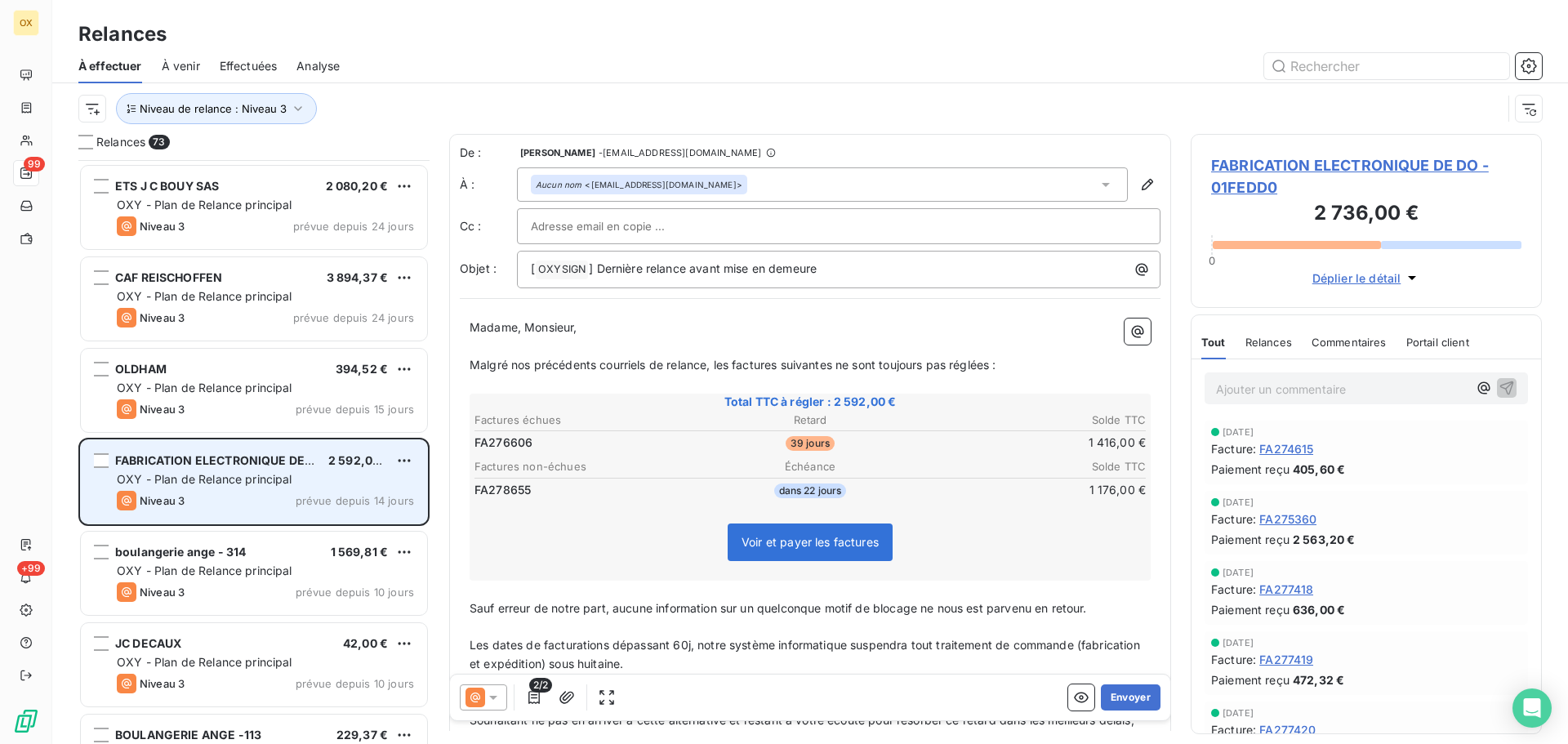
click at [238, 553] on span "boulangerie ange - 314" at bounding box center [181, 552] width 131 height 14
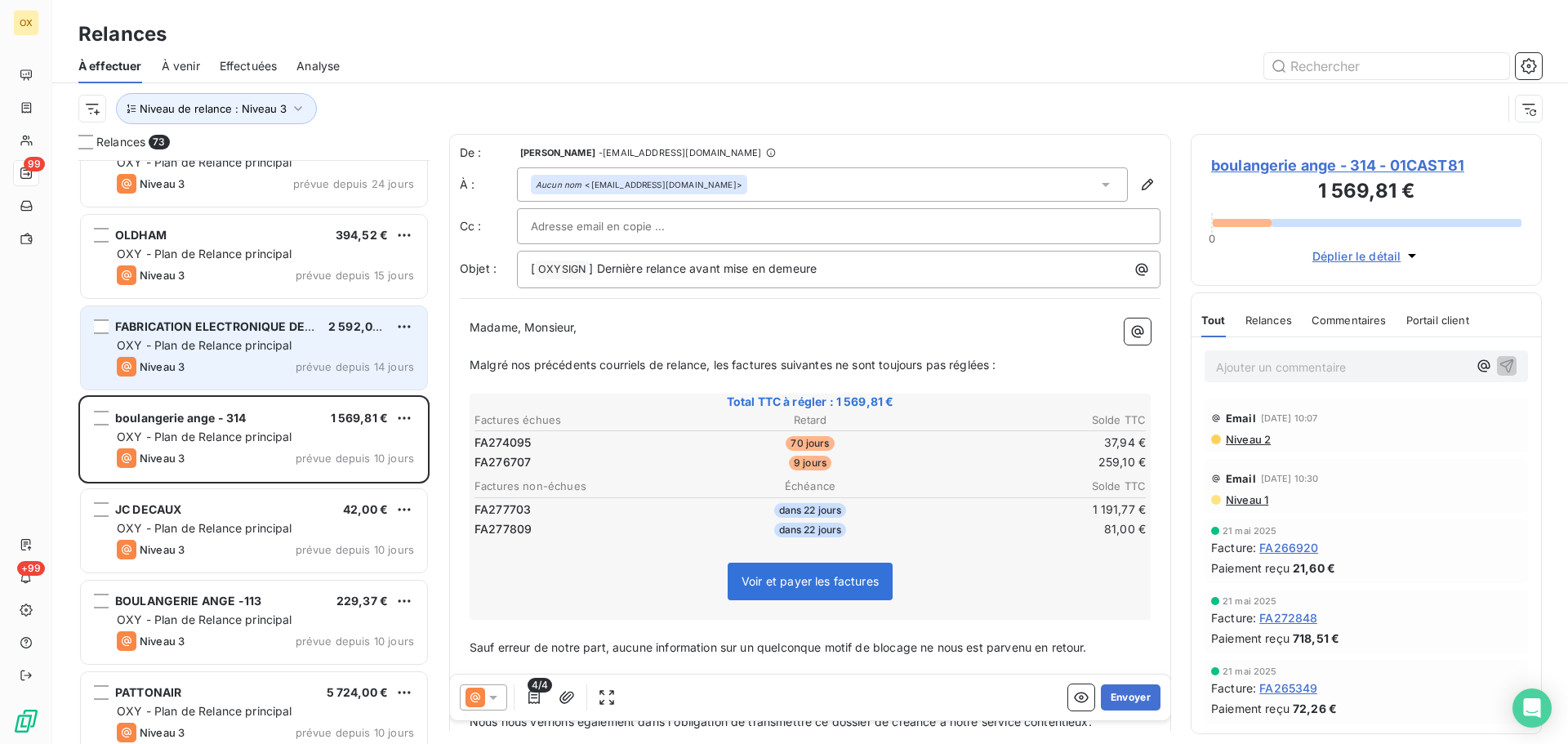
scroll to position [4003, 0]
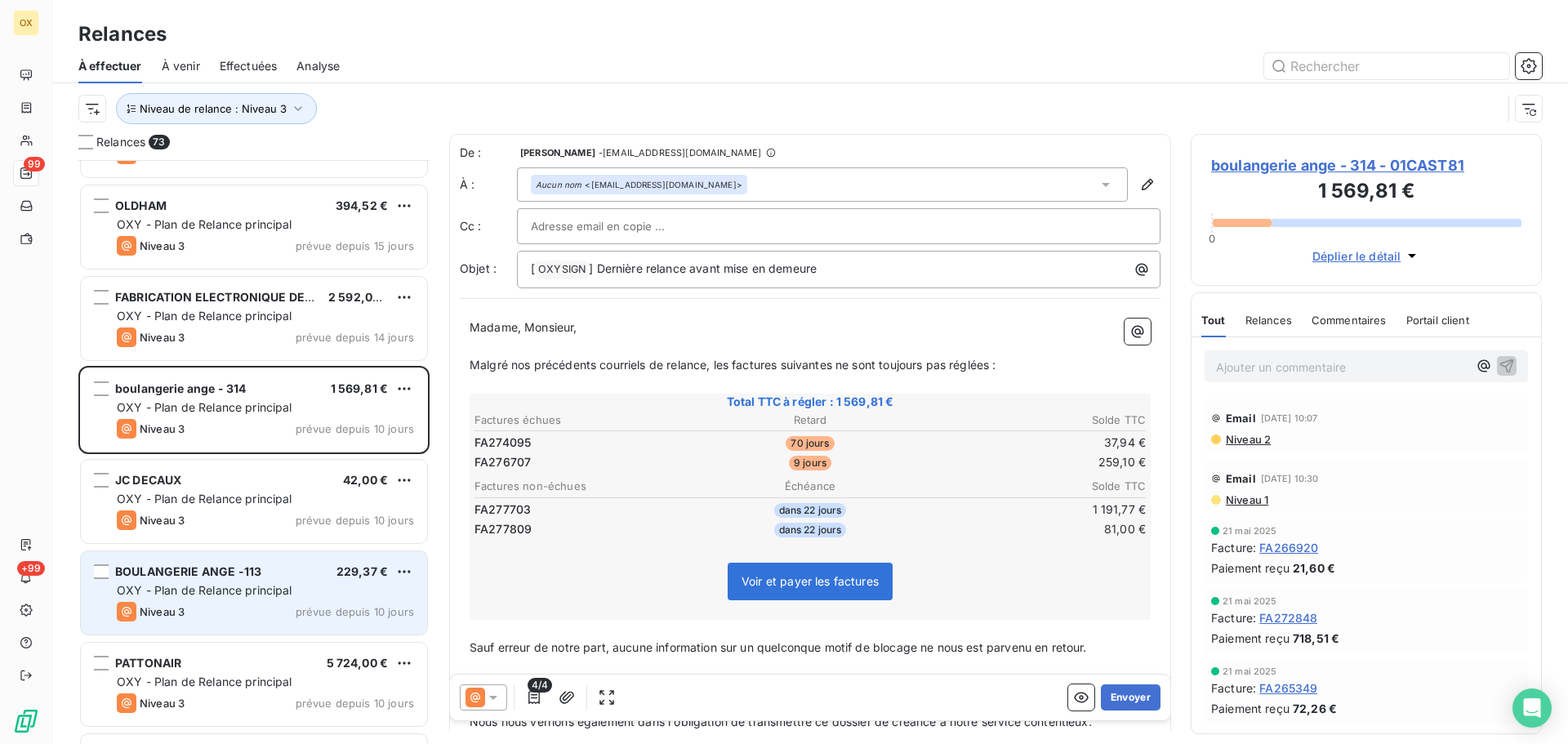
click at [240, 563] on div "BOULANGERIE ANGE -113 229,37 € OXY - Plan de Relance principal Niveau 3 prévue …" at bounding box center [254, 593] width 346 height 83
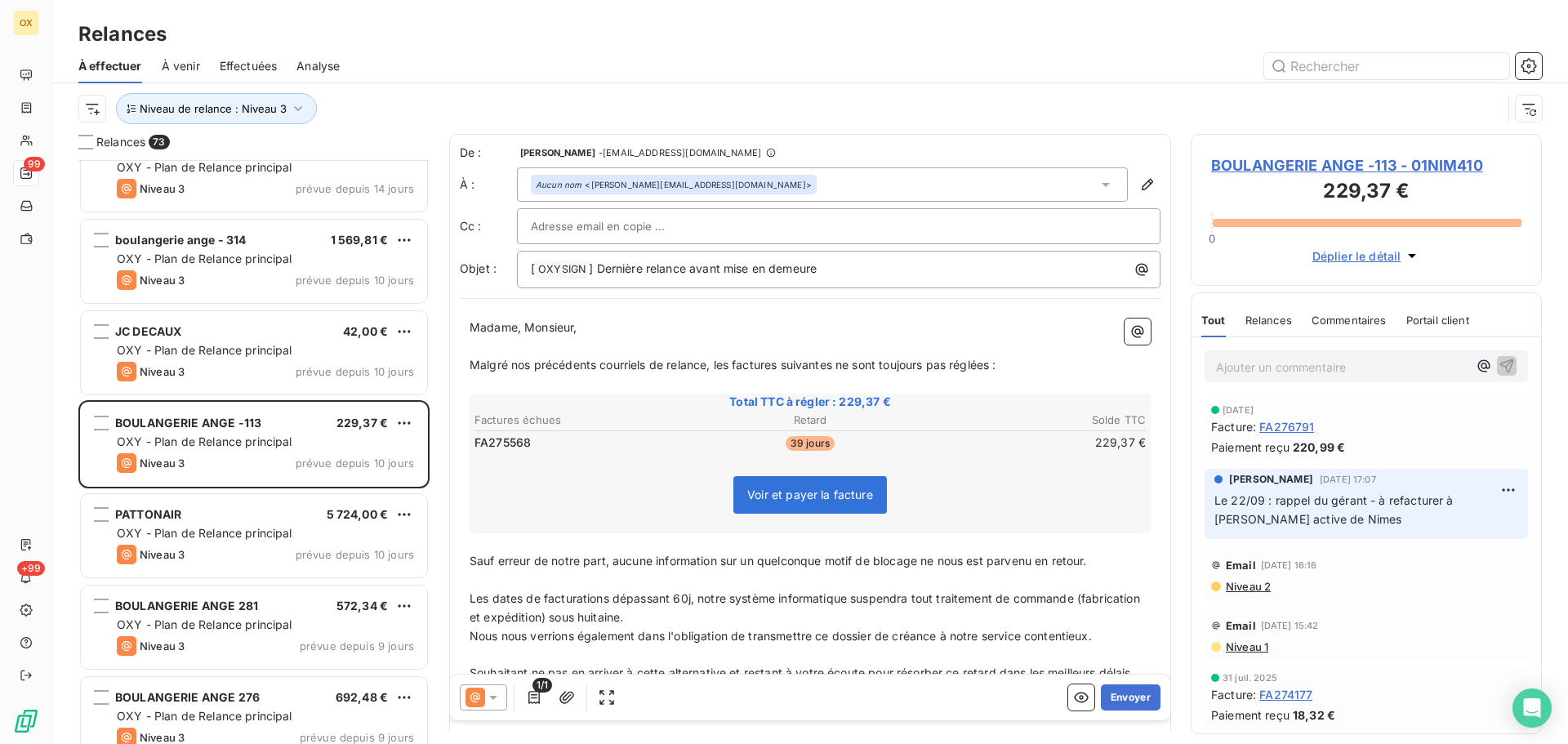
scroll to position [4166, 0]
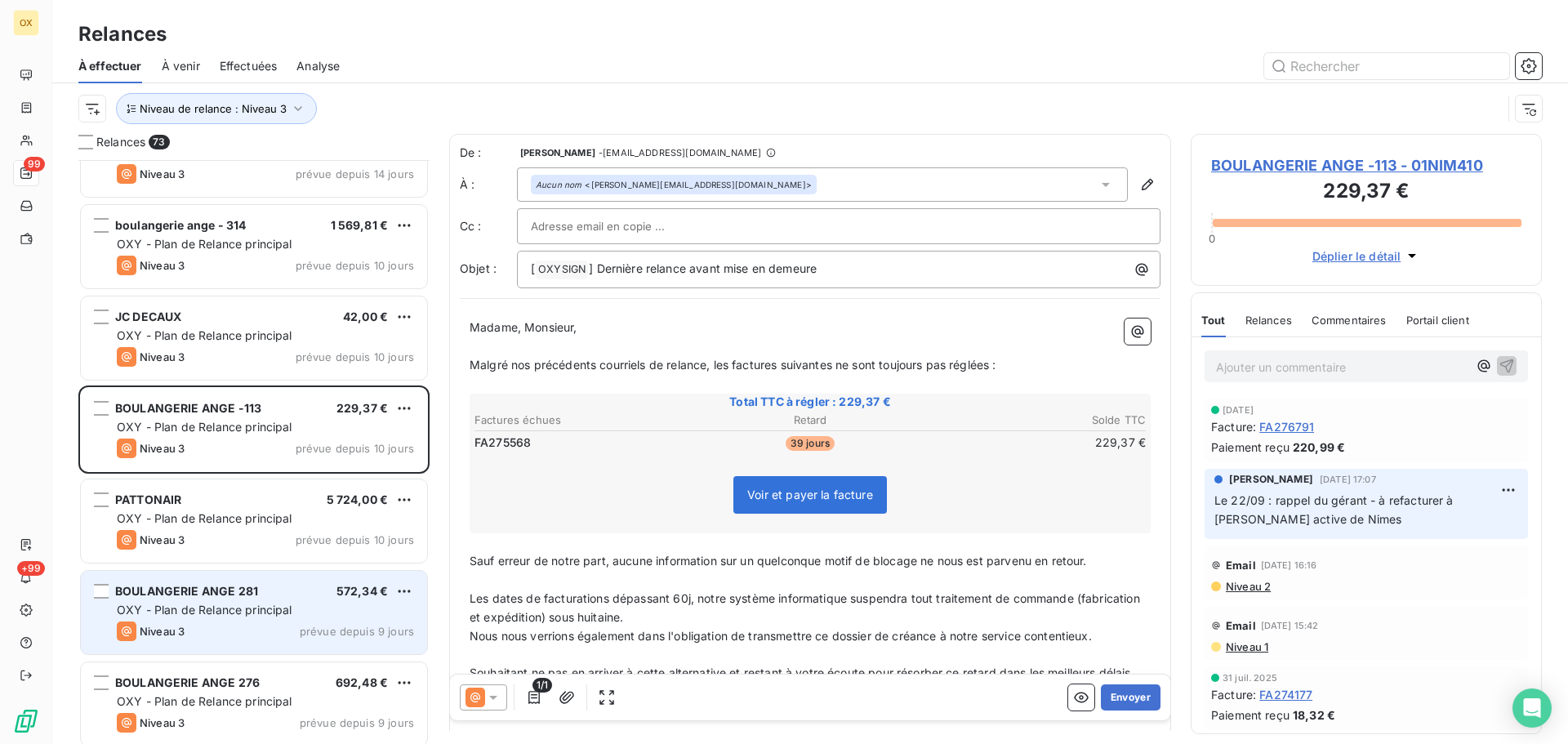
click at [269, 606] on span "OXY - Plan de Relance principal" at bounding box center [204, 610] width 176 height 14
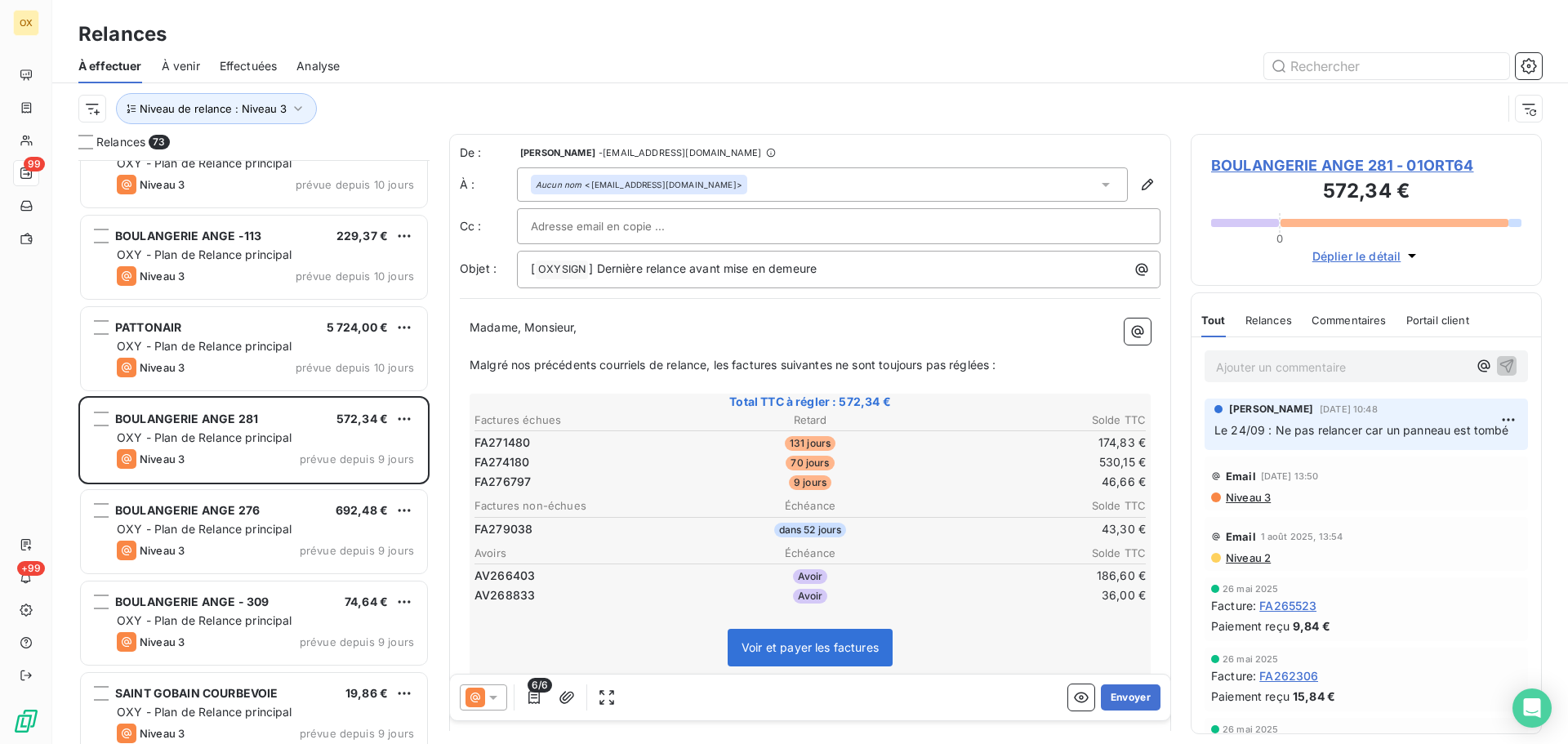
scroll to position [4411, 0]
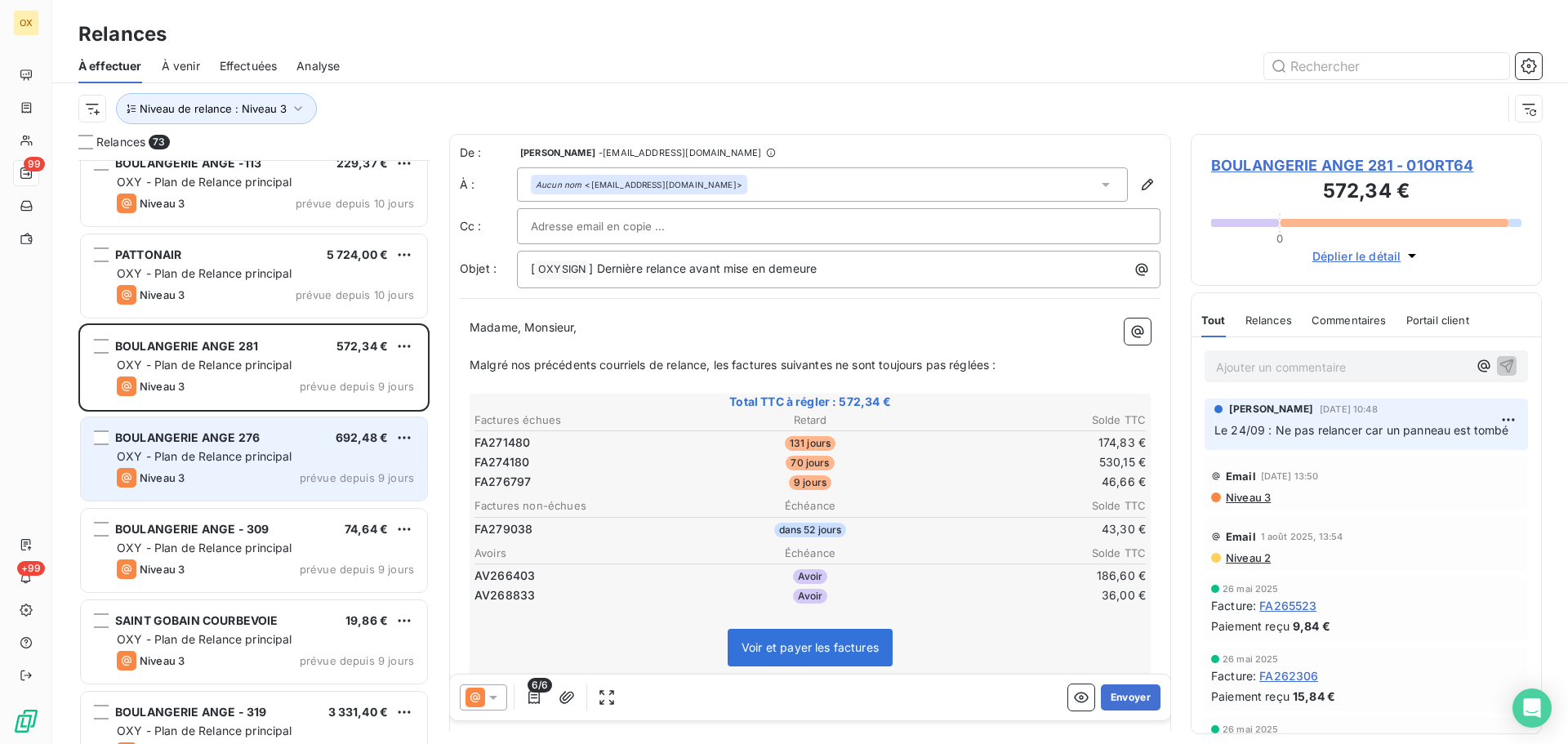
click at [222, 455] on span "OXY - Plan de Relance principal" at bounding box center [204, 456] width 176 height 14
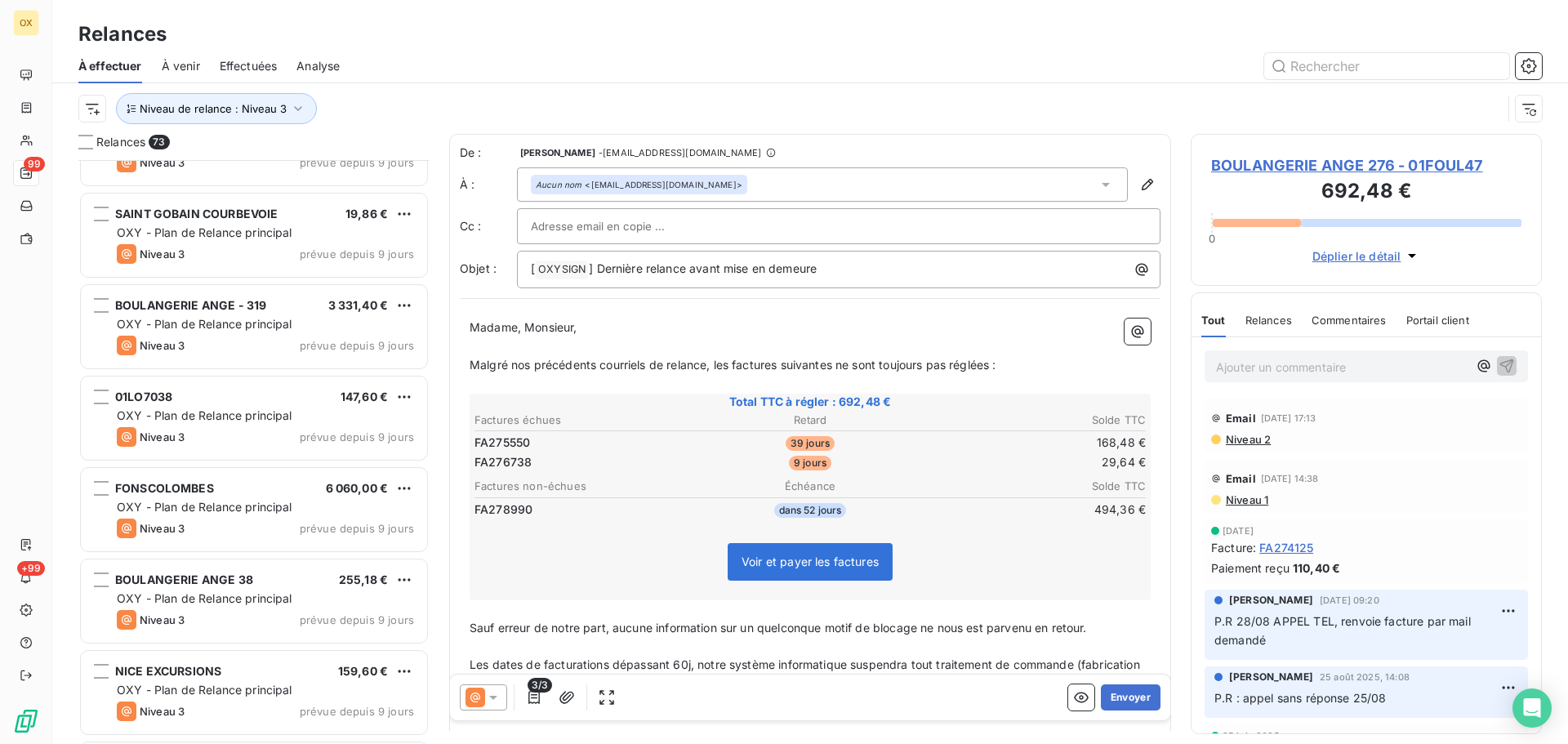
scroll to position [4819, 0]
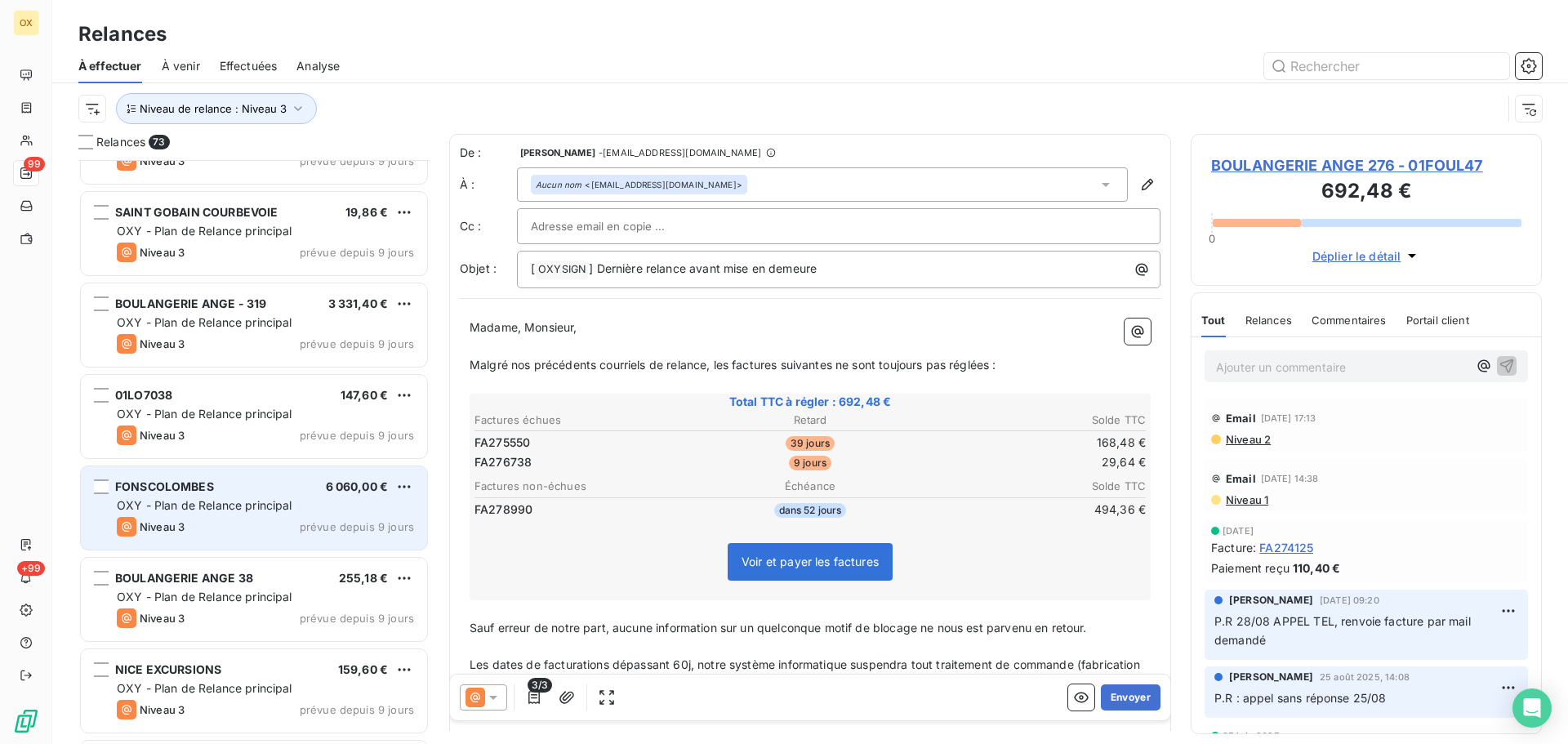
click at [218, 495] on div "FONSCOLOMBES 6 060,00 € OXY - Plan de Relance principal Niveau 3 prévue depuis …" at bounding box center [254, 507] width 346 height 83
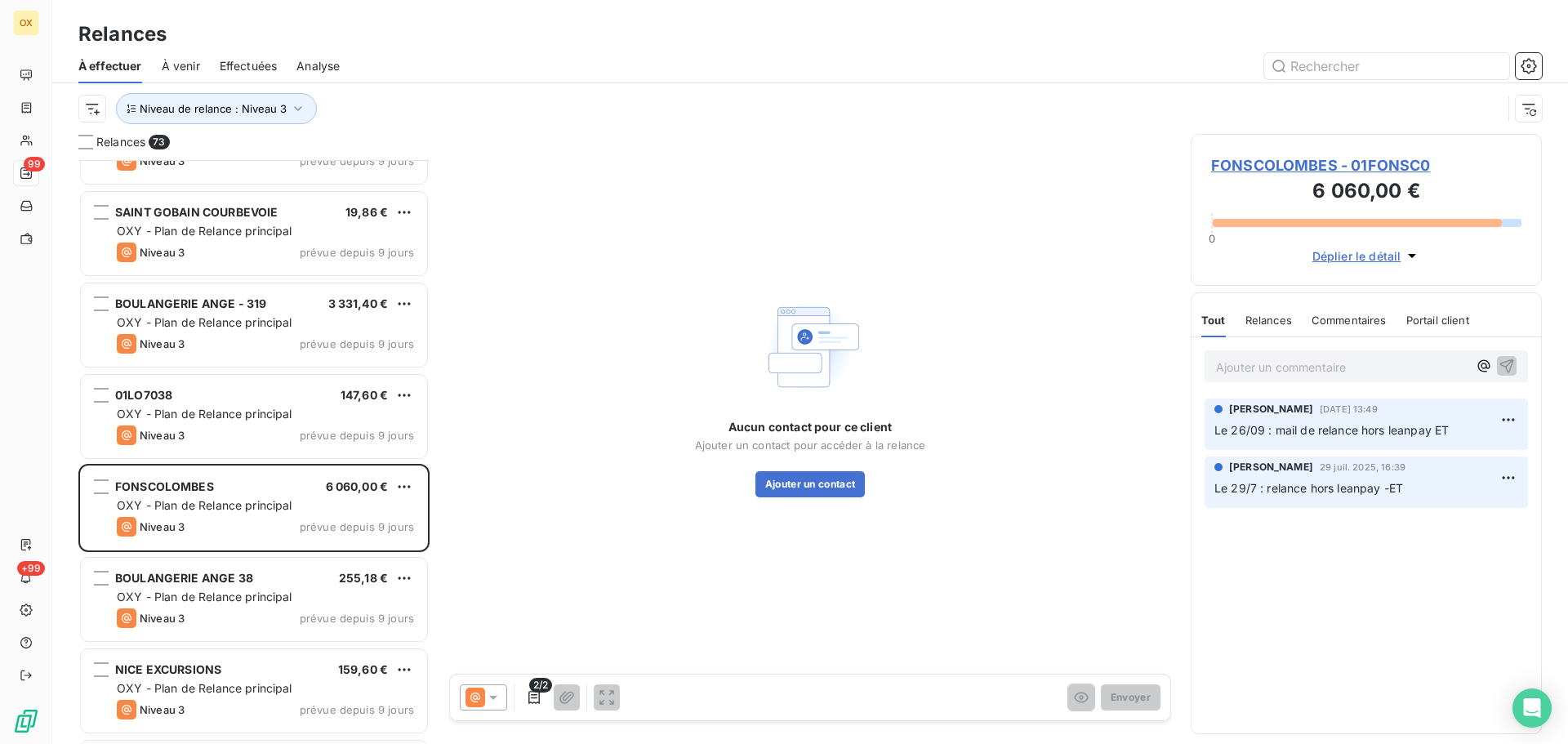
click at [1279, 165] on span "FONSCOLOMBES - 01FONSC0" at bounding box center [1366, 165] width 311 height 22
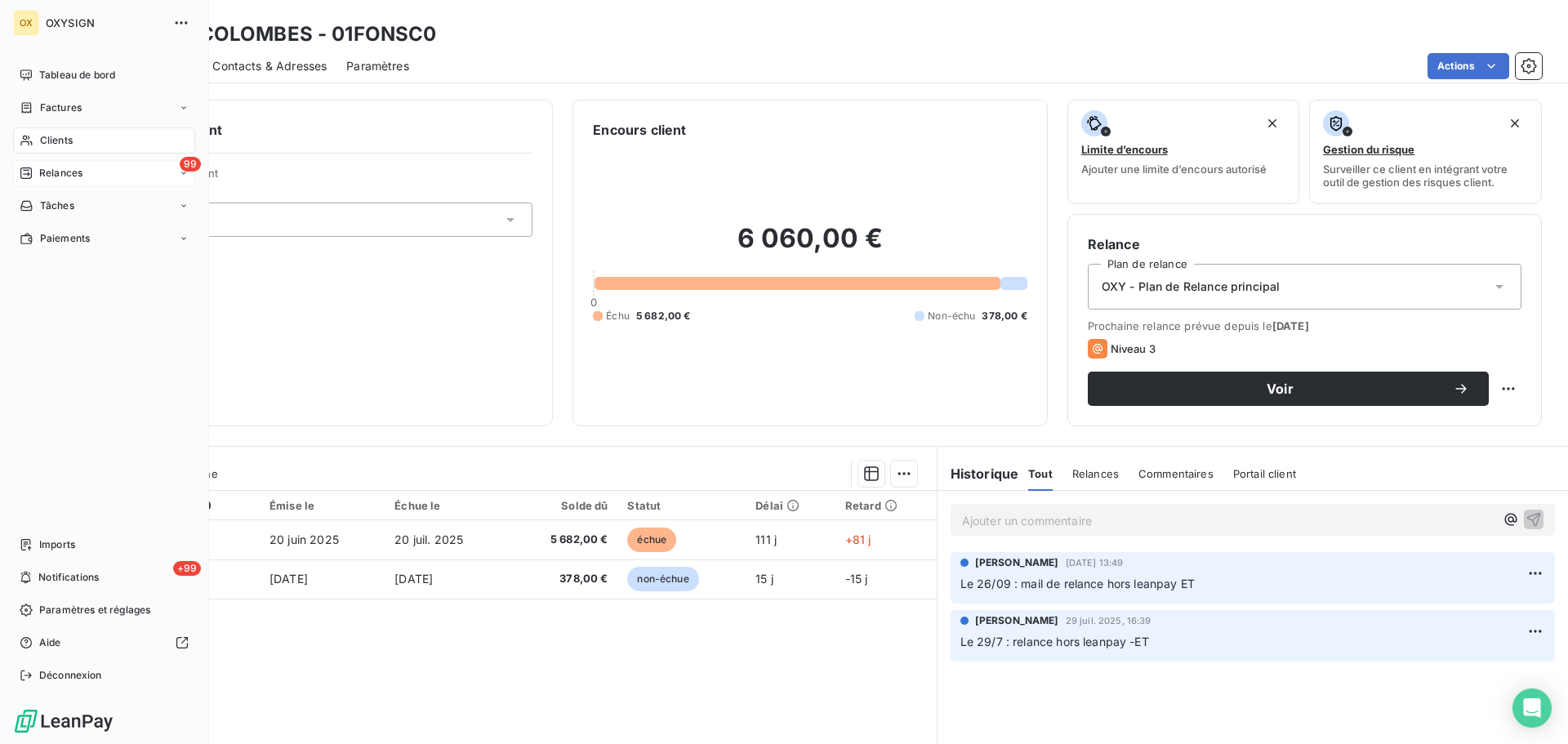
click at [45, 172] on span "Relances" at bounding box center [61, 173] width 44 height 15
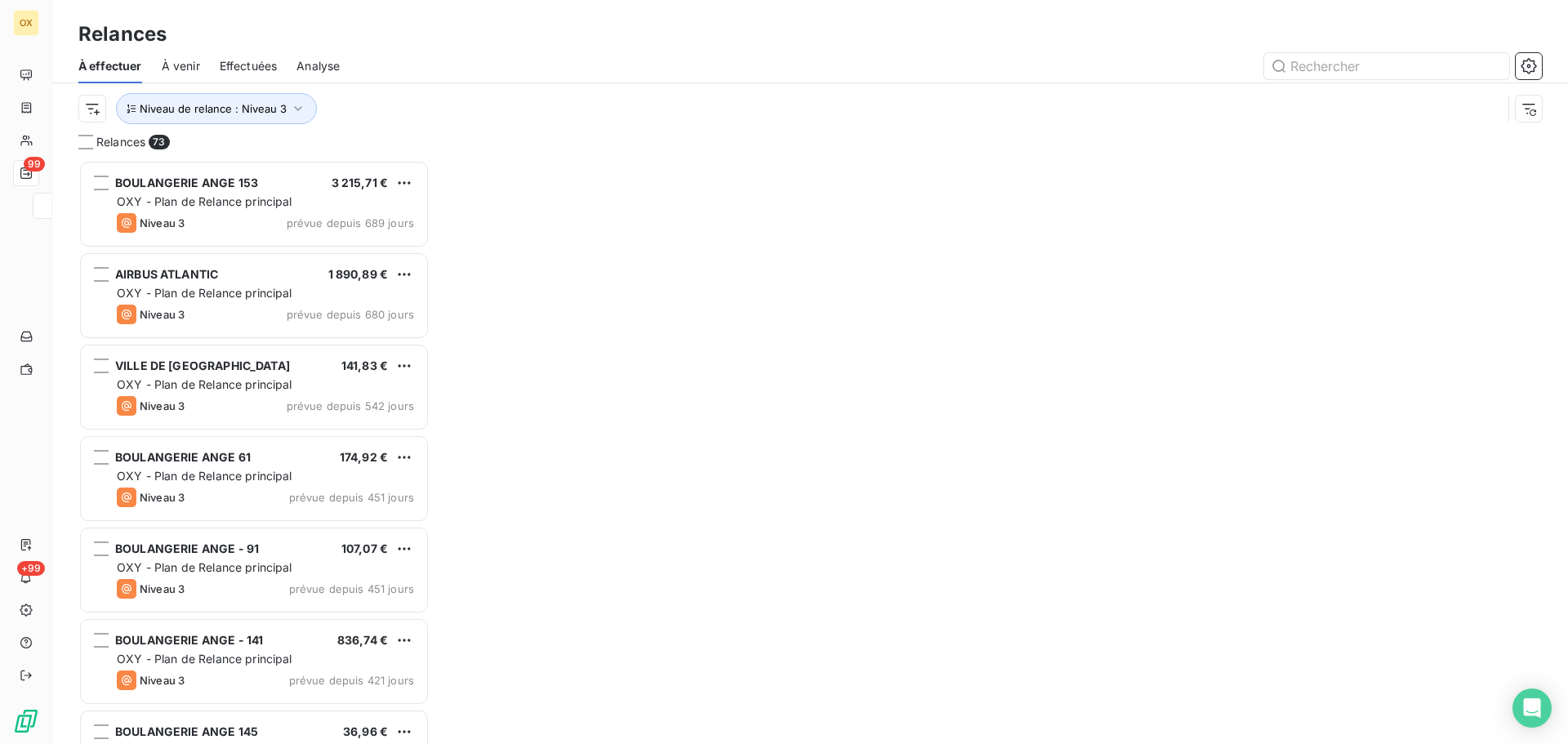
scroll to position [572, 339]
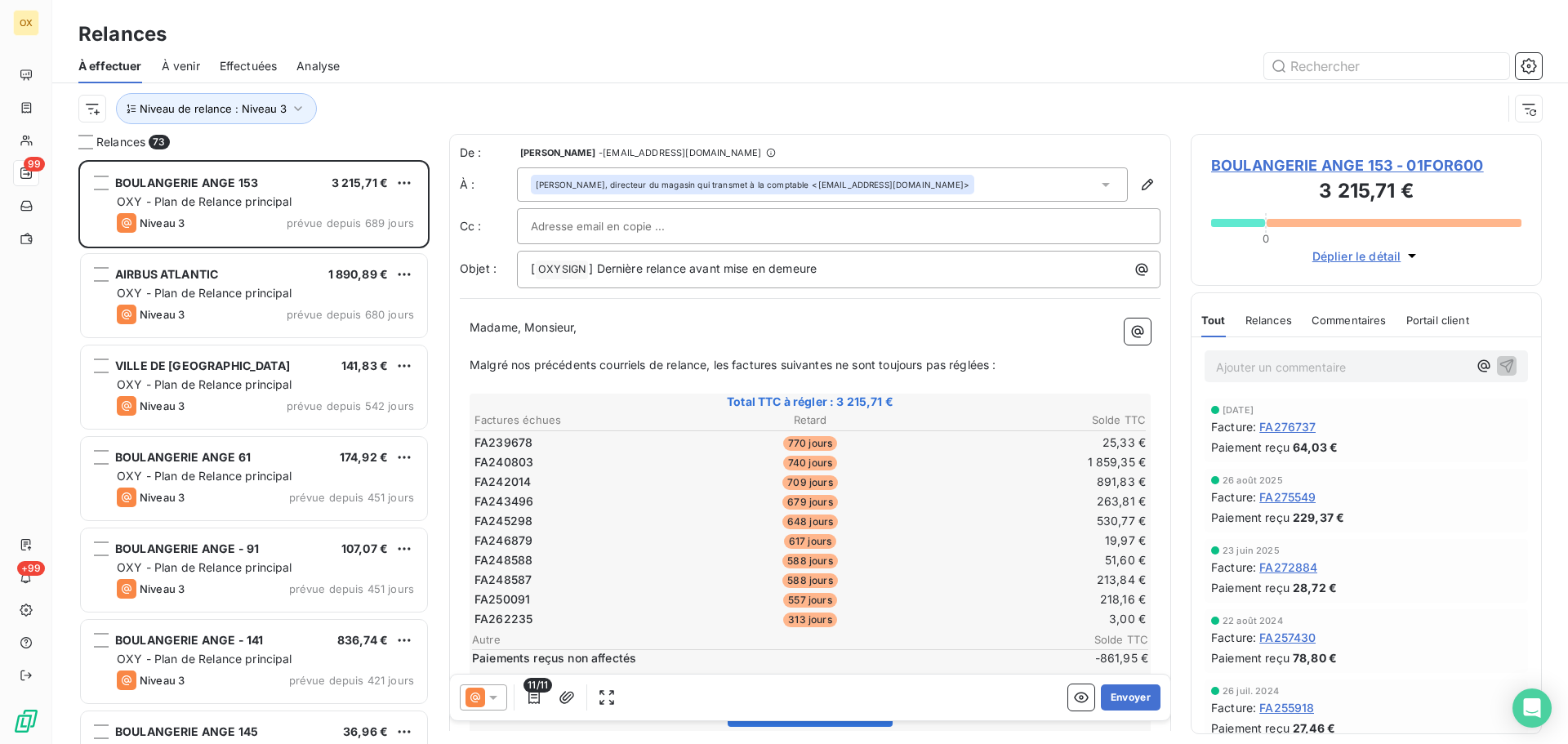
click at [244, 69] on span "Effectuées" at bounding box center [249, 65] width 58 height 16
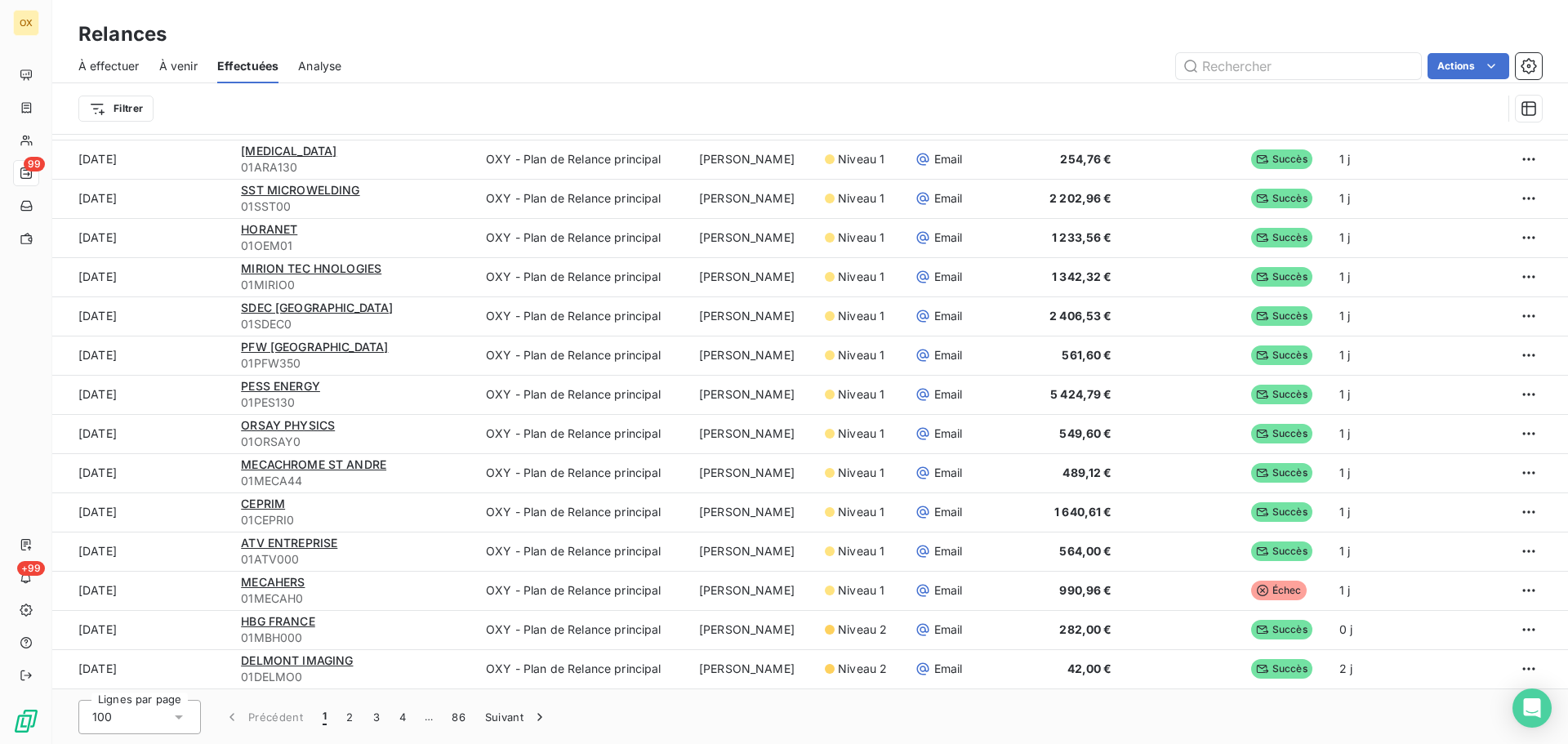
scroll to position [55, 0]
click at [179, 715] on icon at bounding box center [179, 716] width 8 height 4
click at [97, 628] on div at bounding box center [96, 621] width 16 height 16
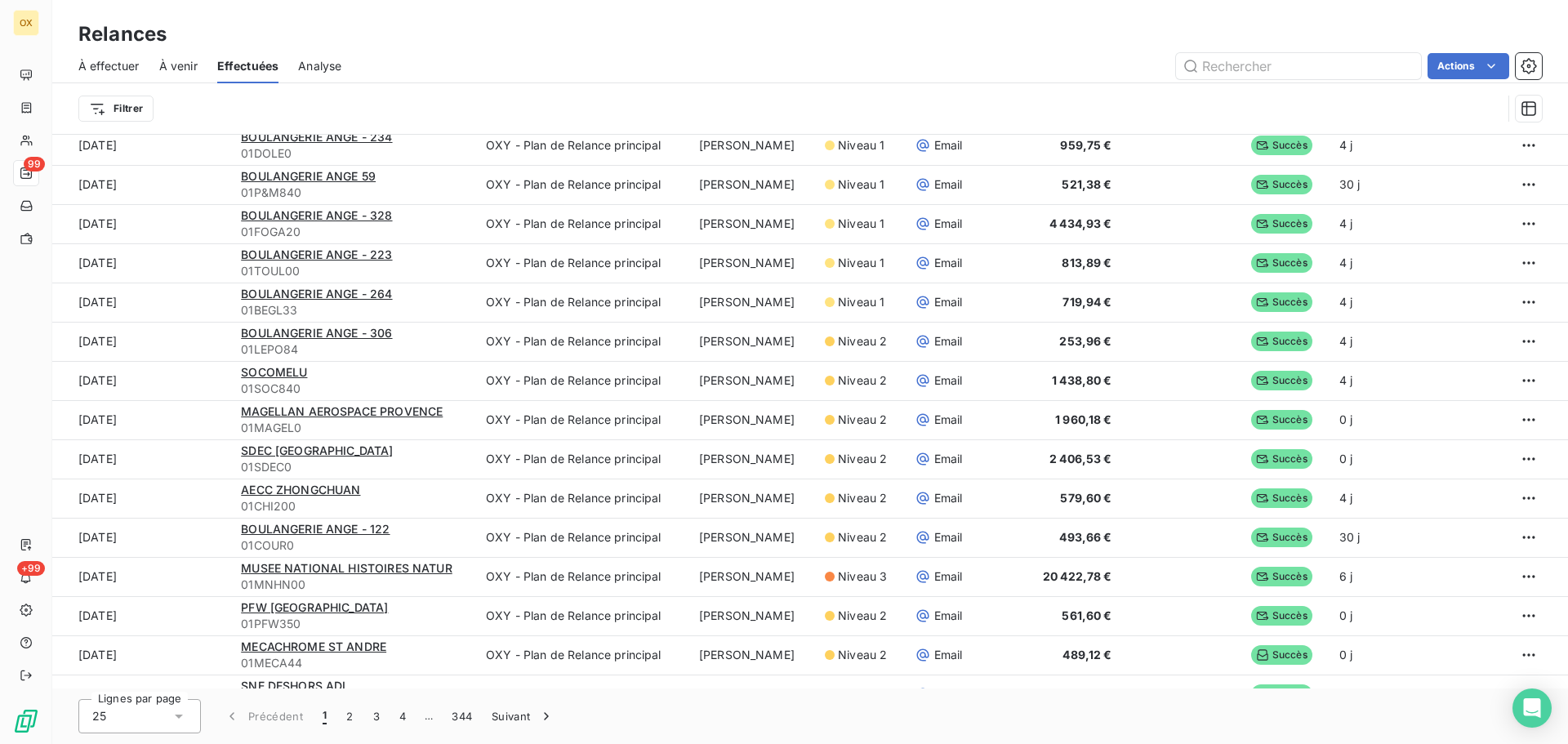
scroll to position [401, 0]
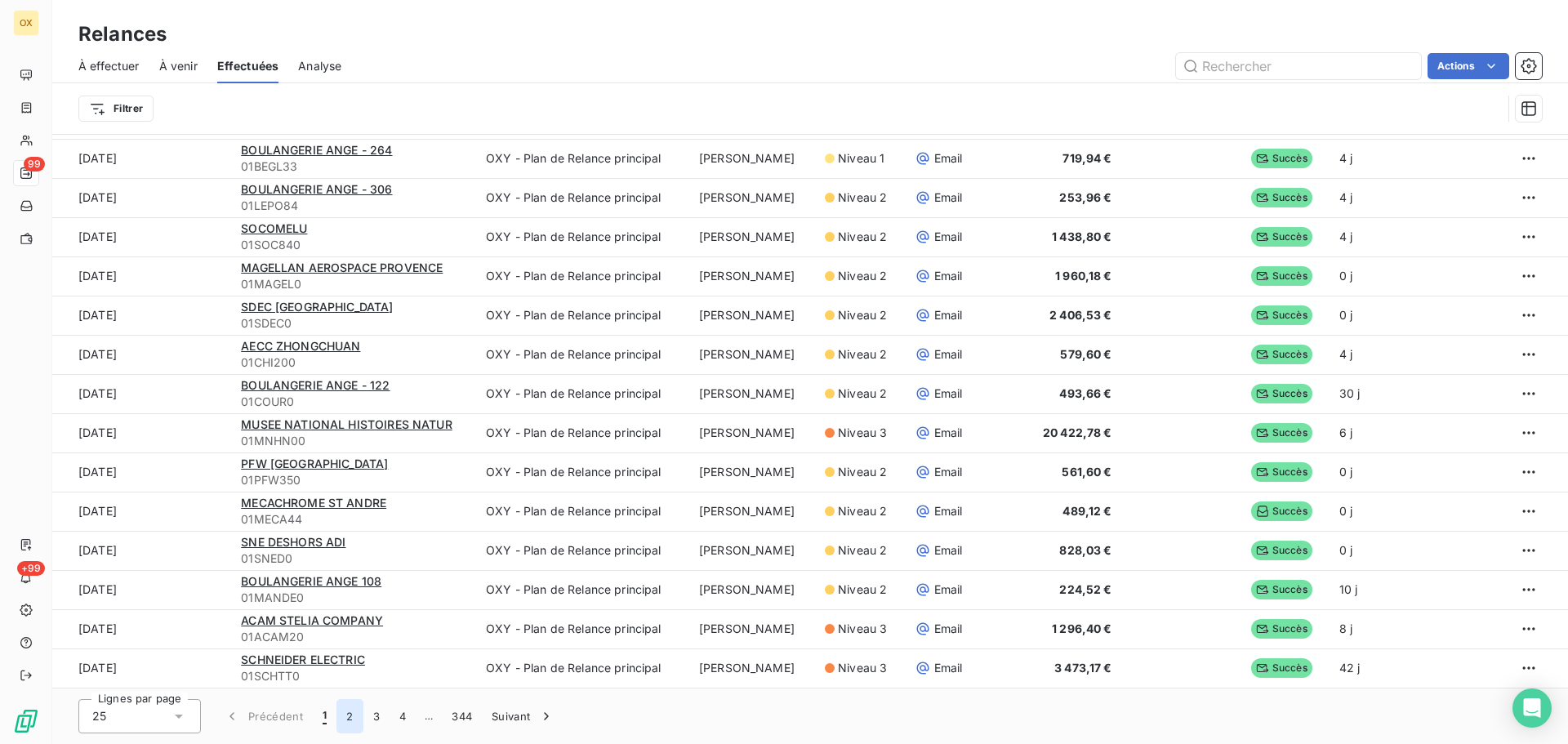
click at [351, 718] on button "2" at bounding box center [349, 716] width 26 height 34
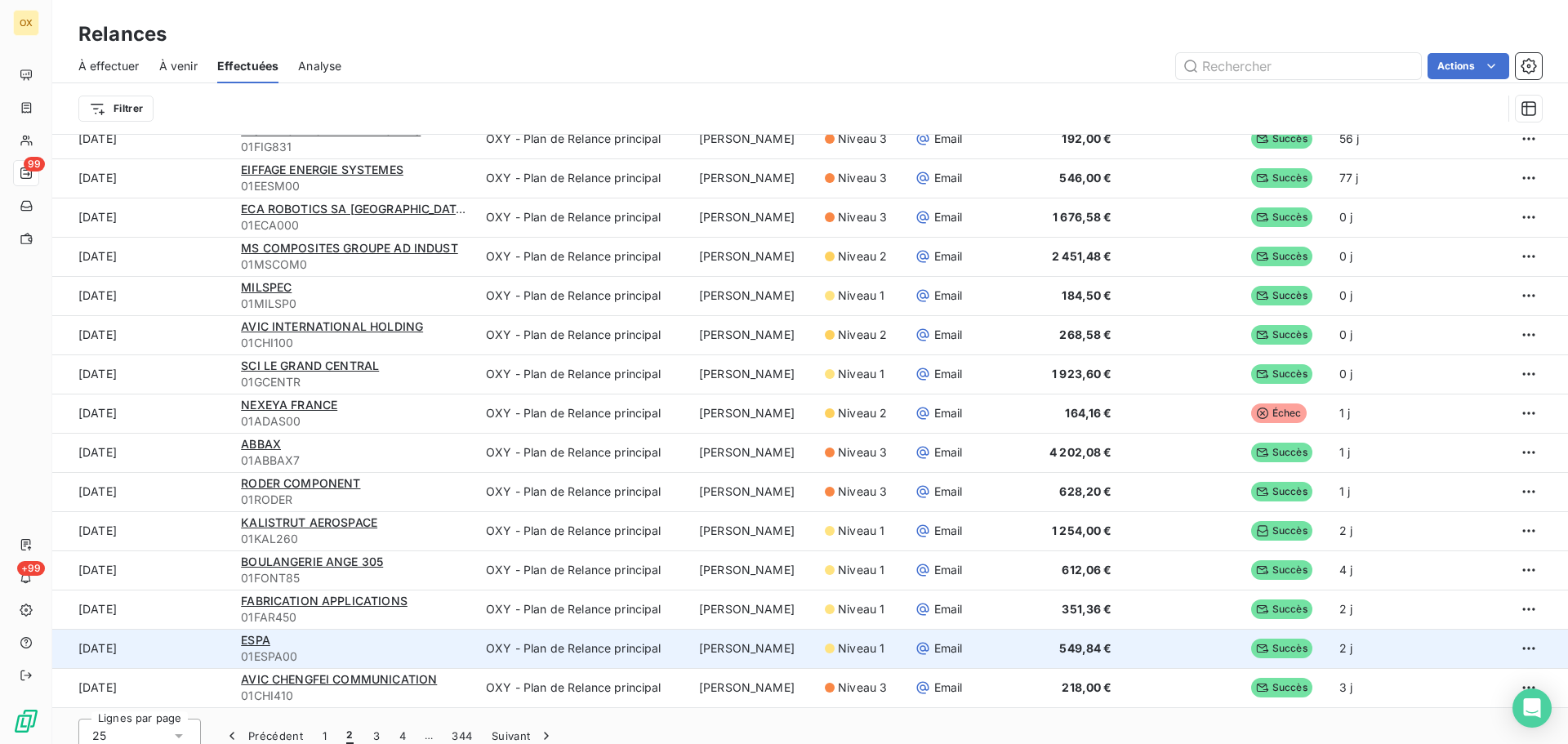
scroll to position [55, 0]
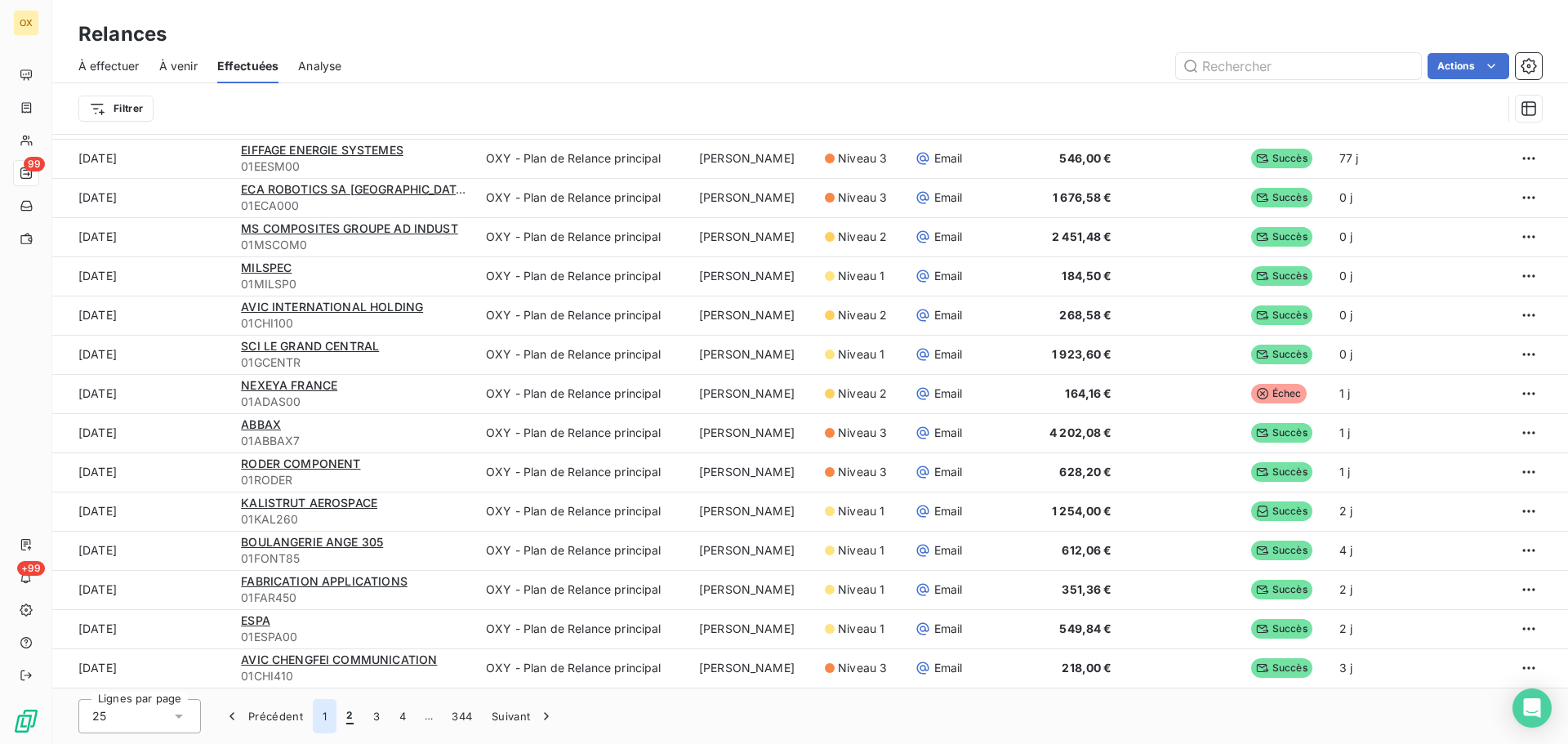
click at [321, 711] on button "1" at bounding box center [325, 716] width 24 height 34
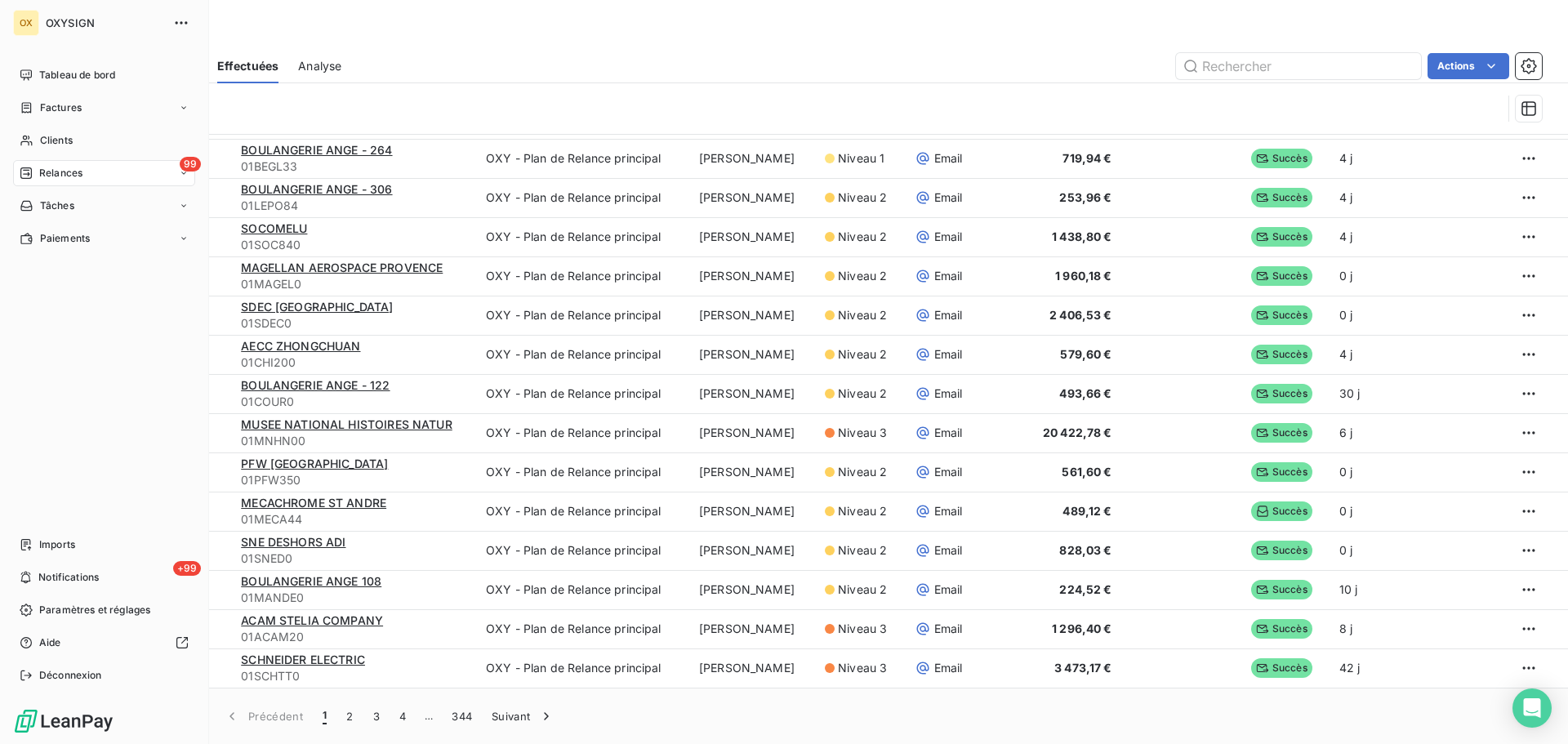
drag, startPoint x: 44, startPoint y: 171, endPoint x: 71, endPoint y: 170, distance: 27.0
click at [43, 170] on span "Relances" at bounding box center [61, 173] width 44 height 15
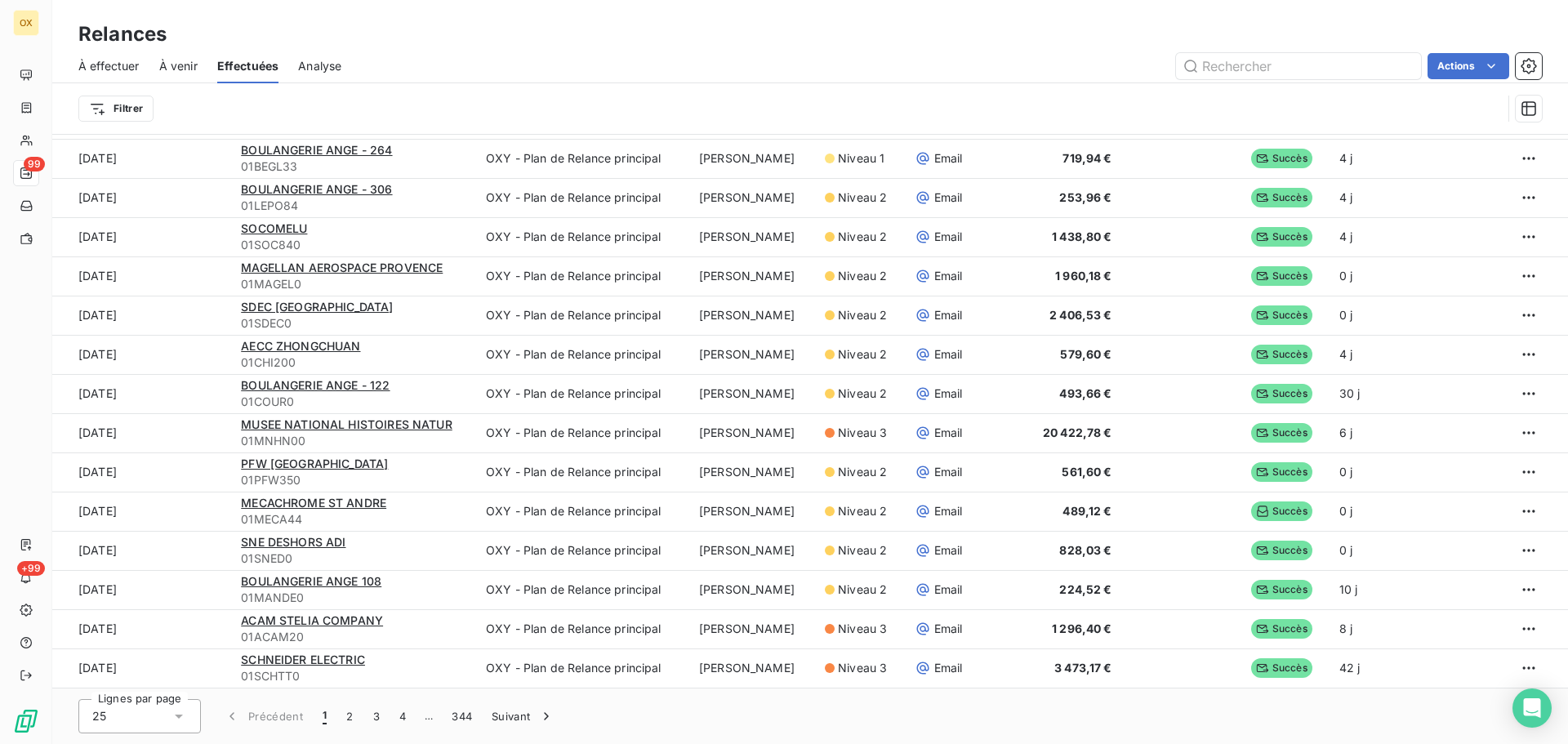
click at [124, 66] on span "À effectuer" at bounding box center [108, 65] width 61 height 16
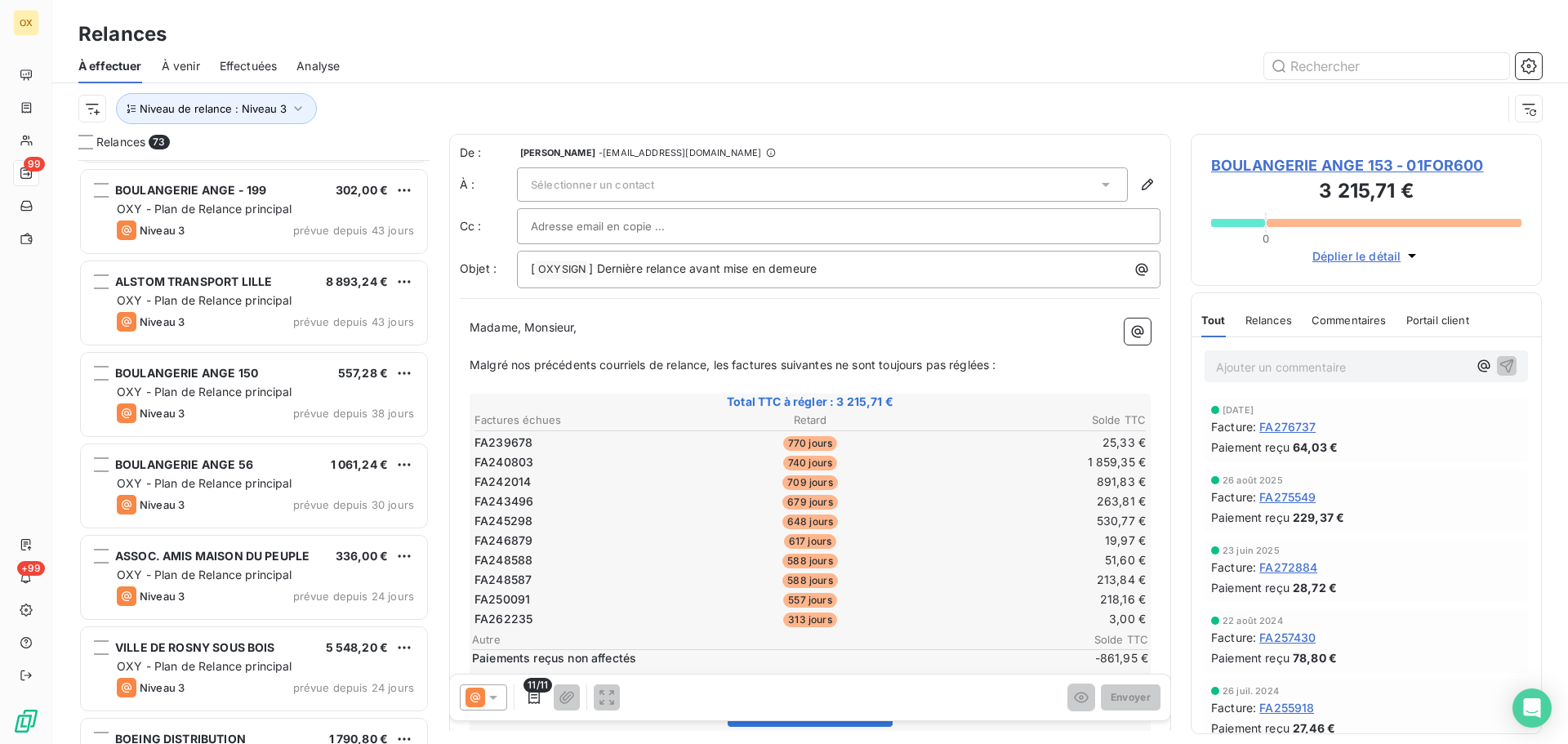
scroll to position [3104, 0]
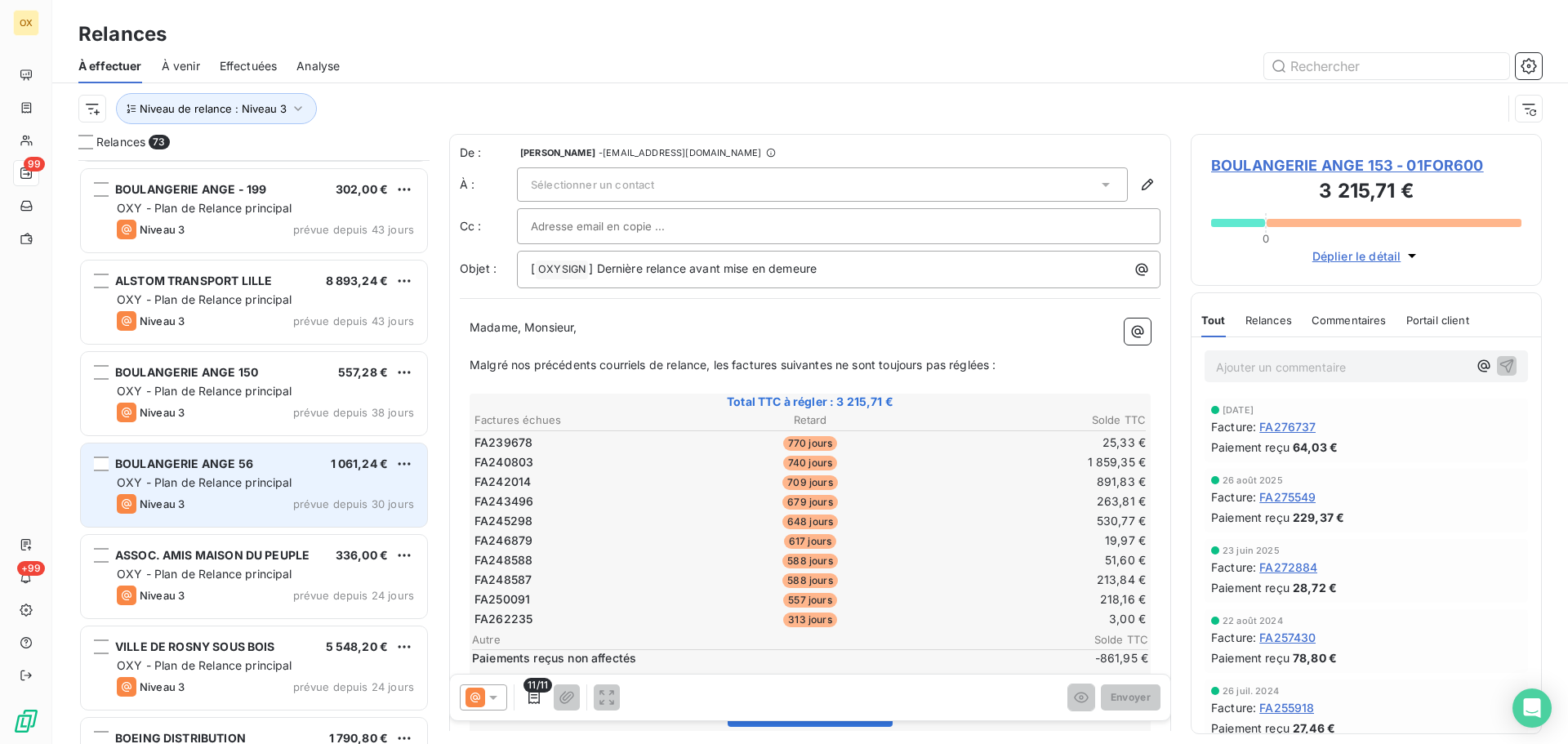
click at [210, 503] on div "Niveau 3 prévue depuis 30 jours" at bounding box center [265, 503] width 297 height 19
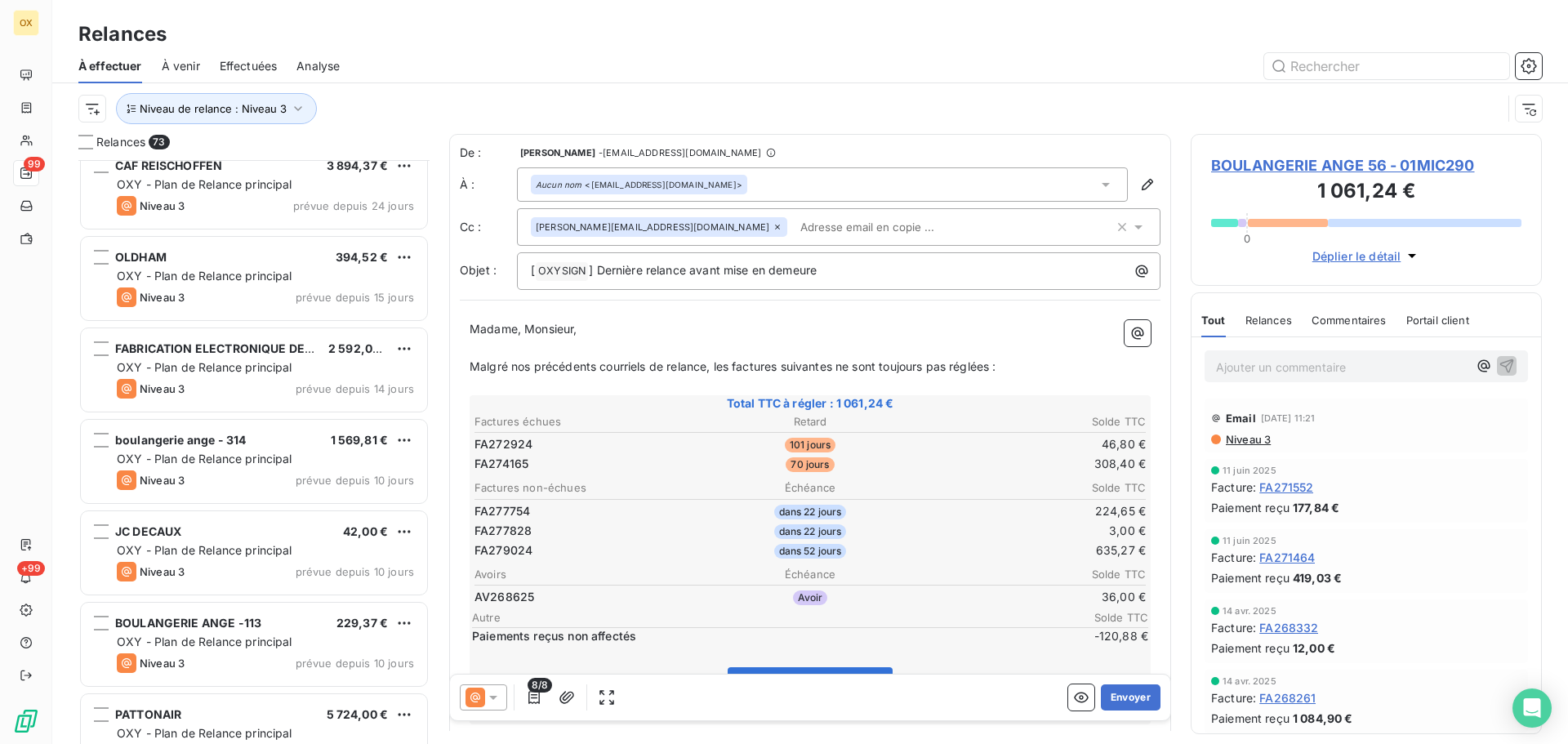
scroll to position [4003, 0]
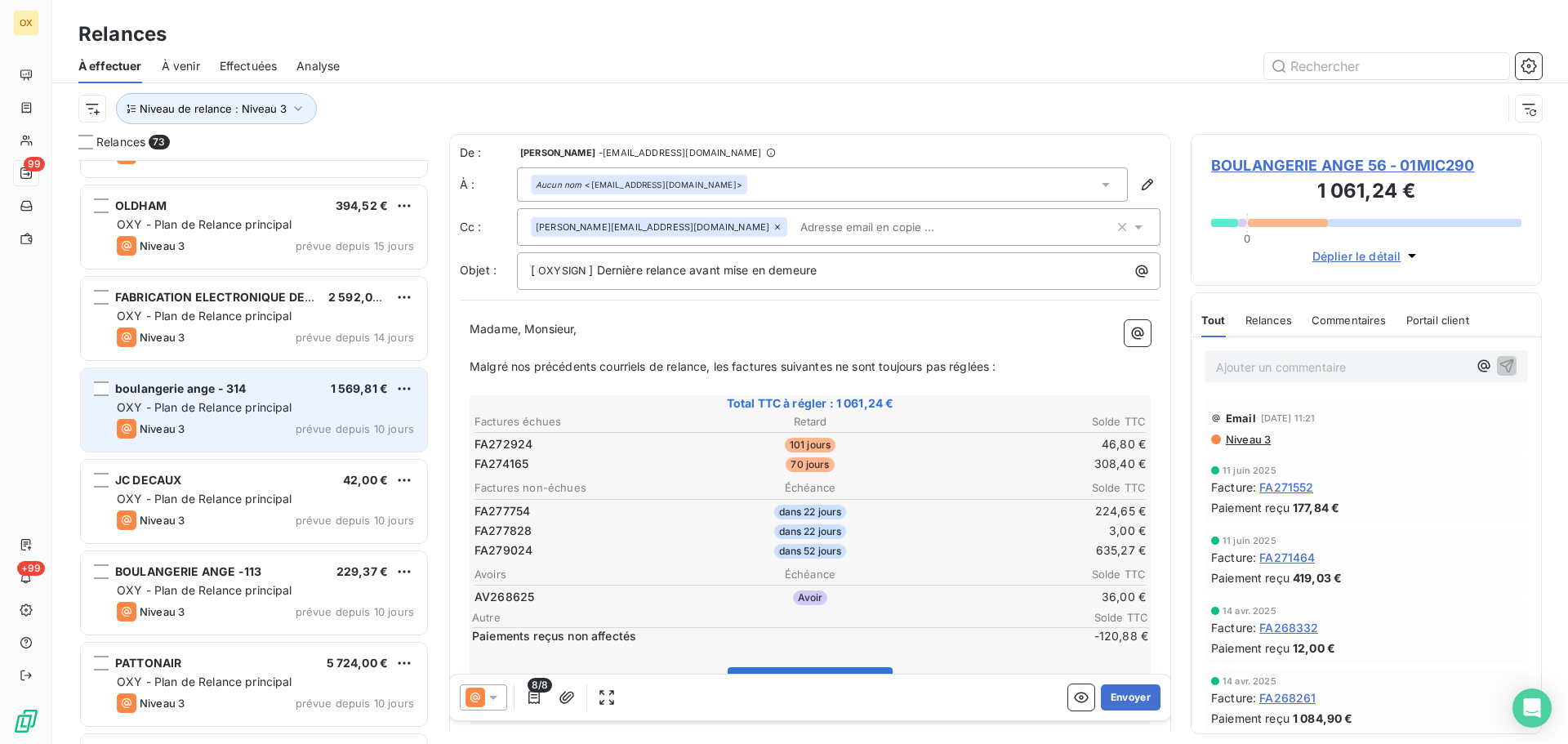
click at [196, 374] on div "boulangerie ange - 314 1 569,81 € OXY - Plan de Relance principal Niveau 3 prév…" at bounding box center [254, 410] width 346 height 83
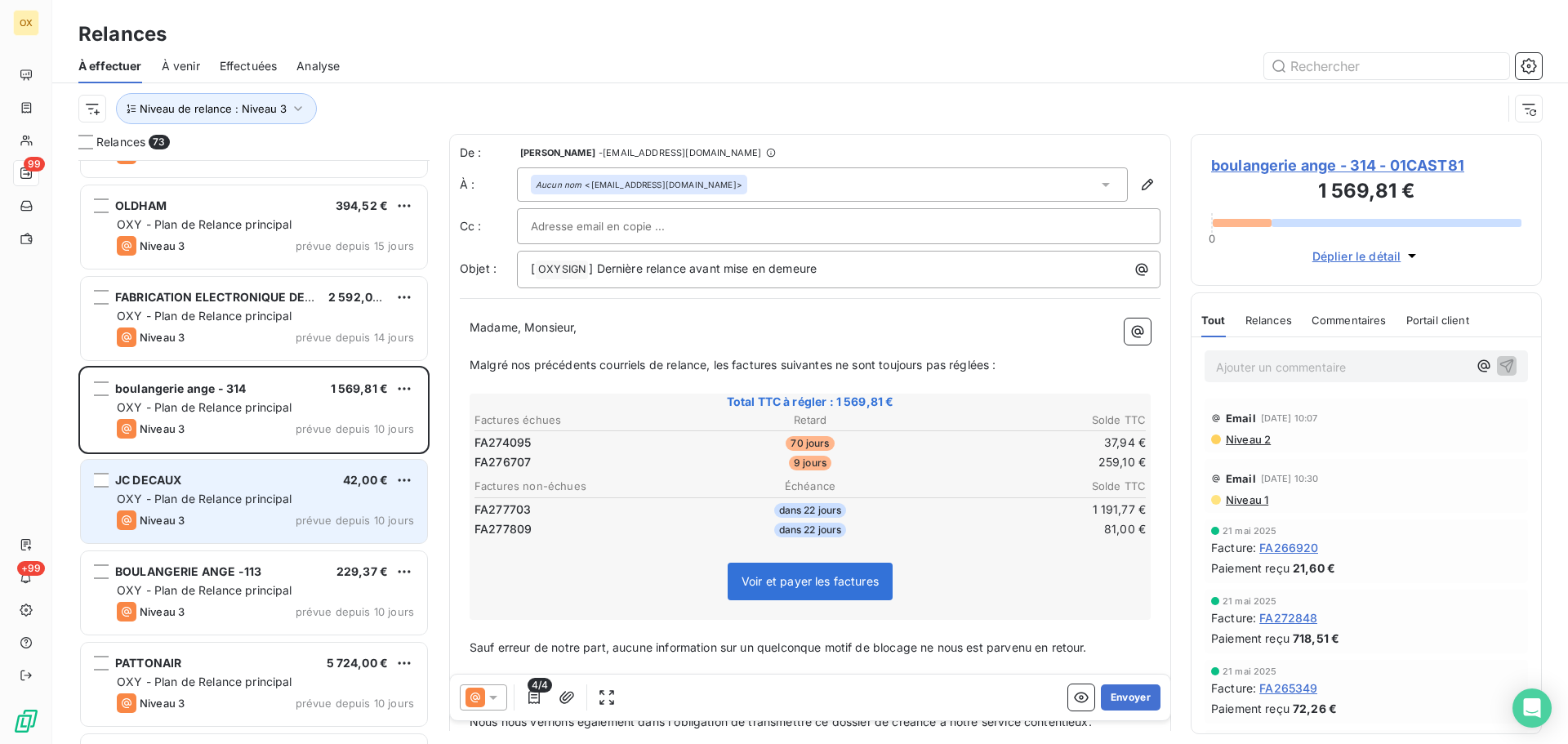
click at [253, 517] on div "Niveau 3 prévue depuis 10 jours" at bounding box center [265, 520] width 297 height 19
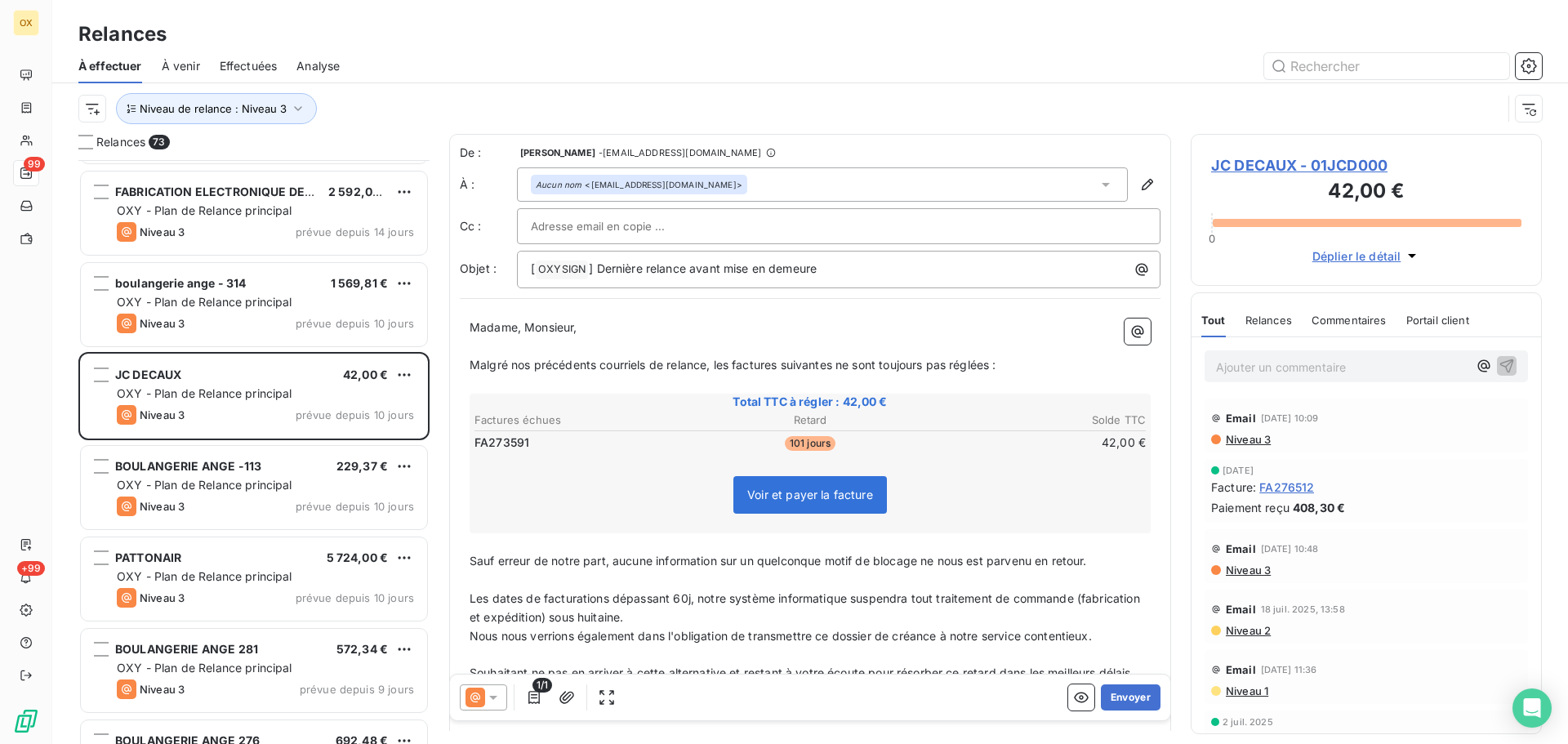
scroll to position [4166, 0]
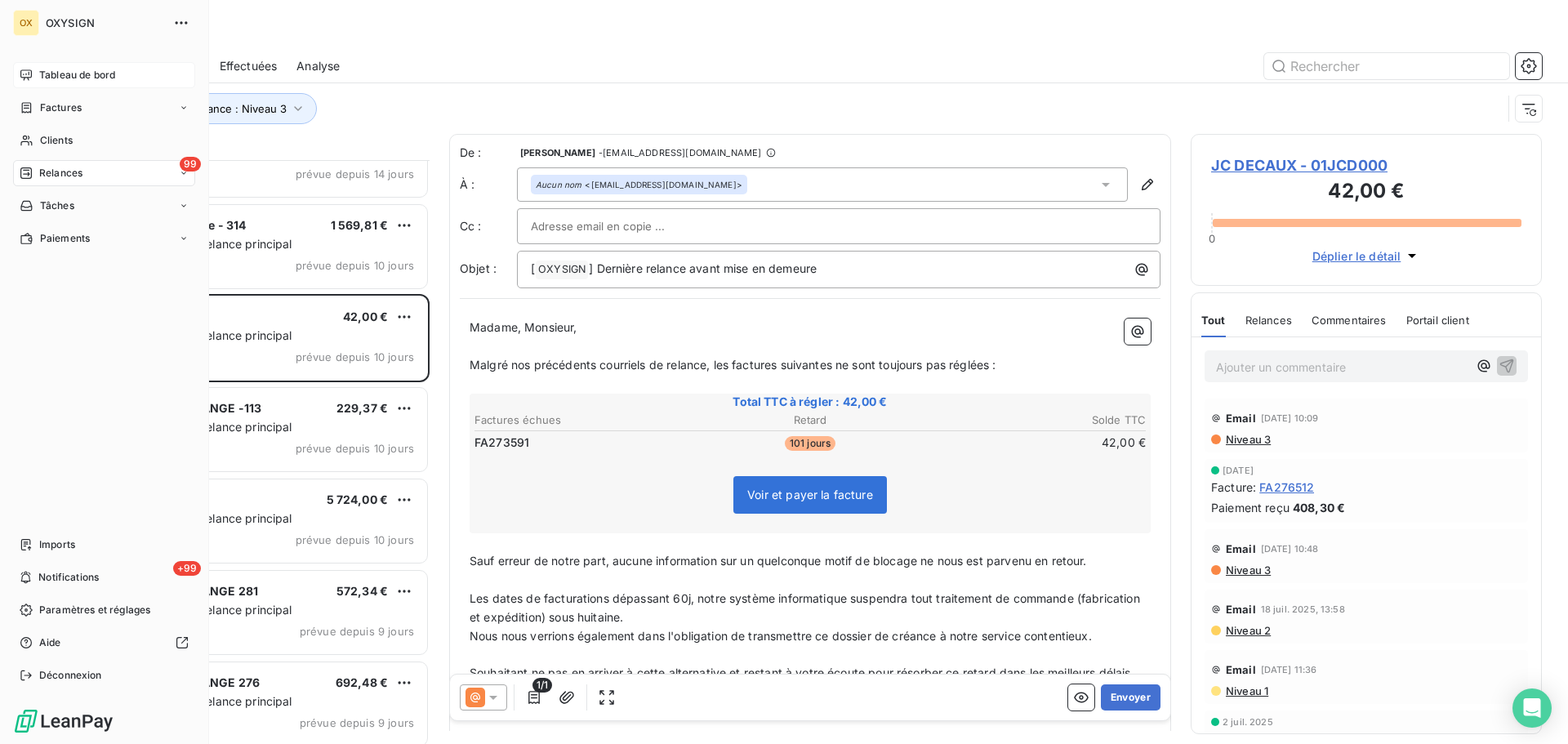
click at [43, 75] on span "Tableau de bord" at bounding box center [77, 76] width 76 height 15
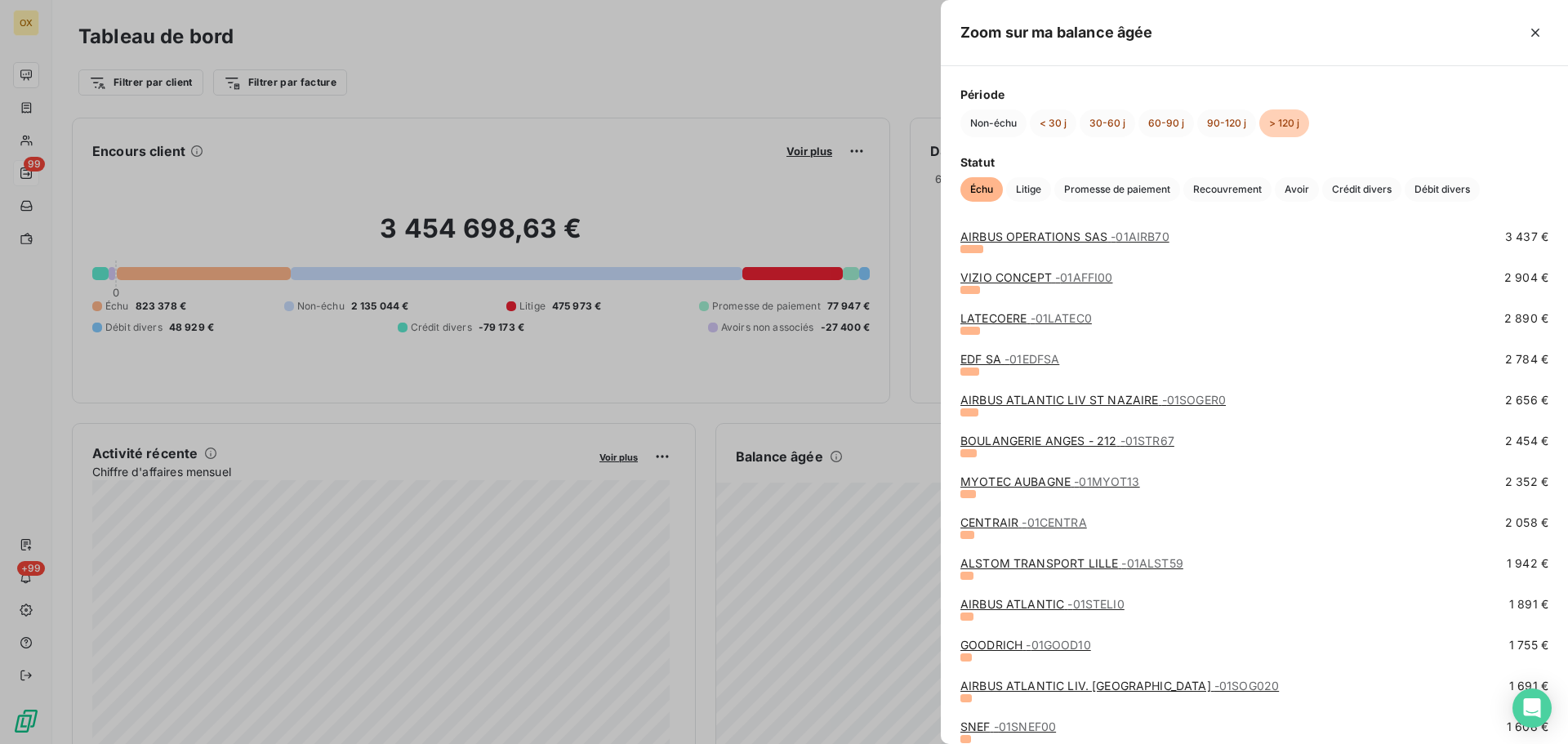
scroll to position [899, 0]
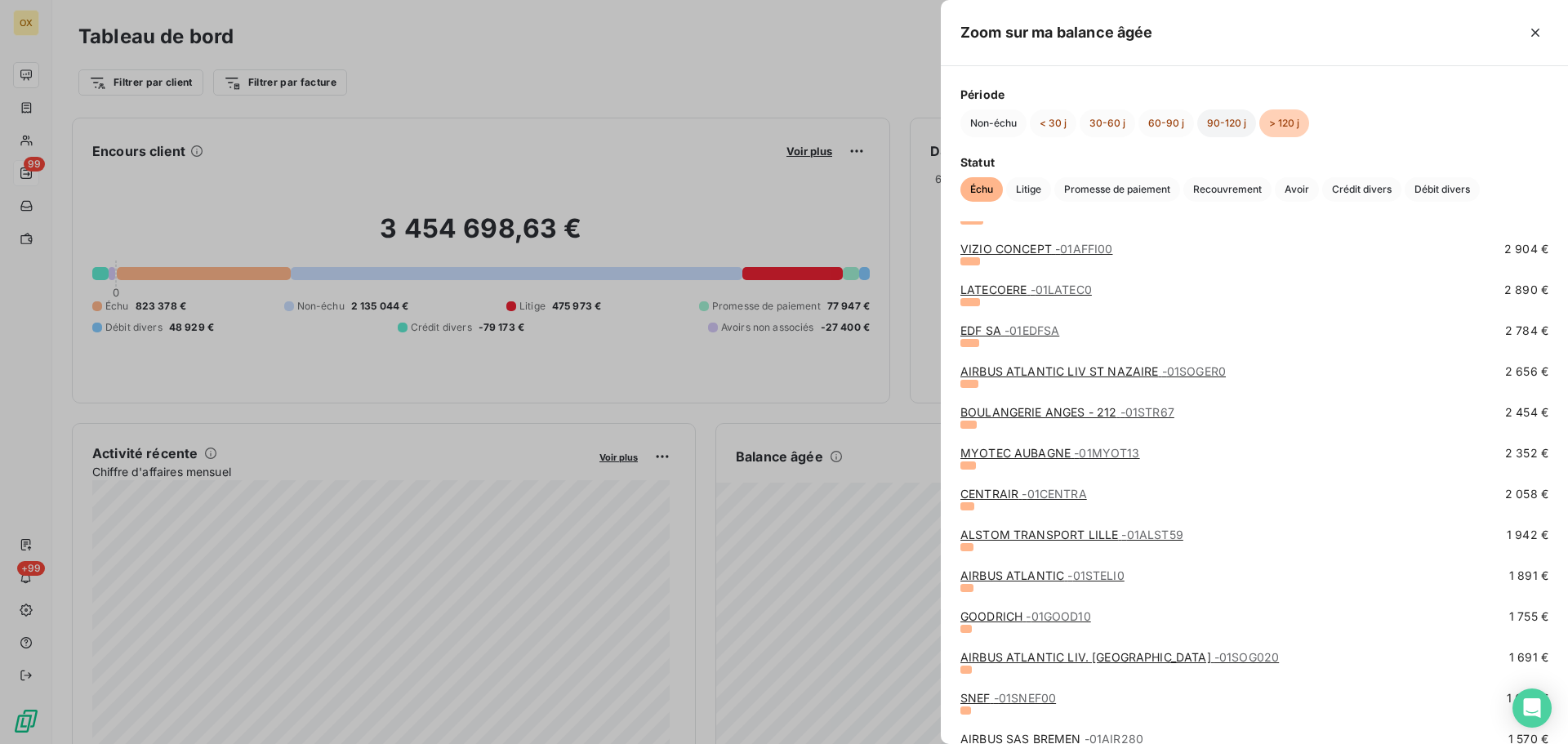
click at [1221, 118] on button "90-120 j" at bounding box center [1227, 123] width 59 height 28
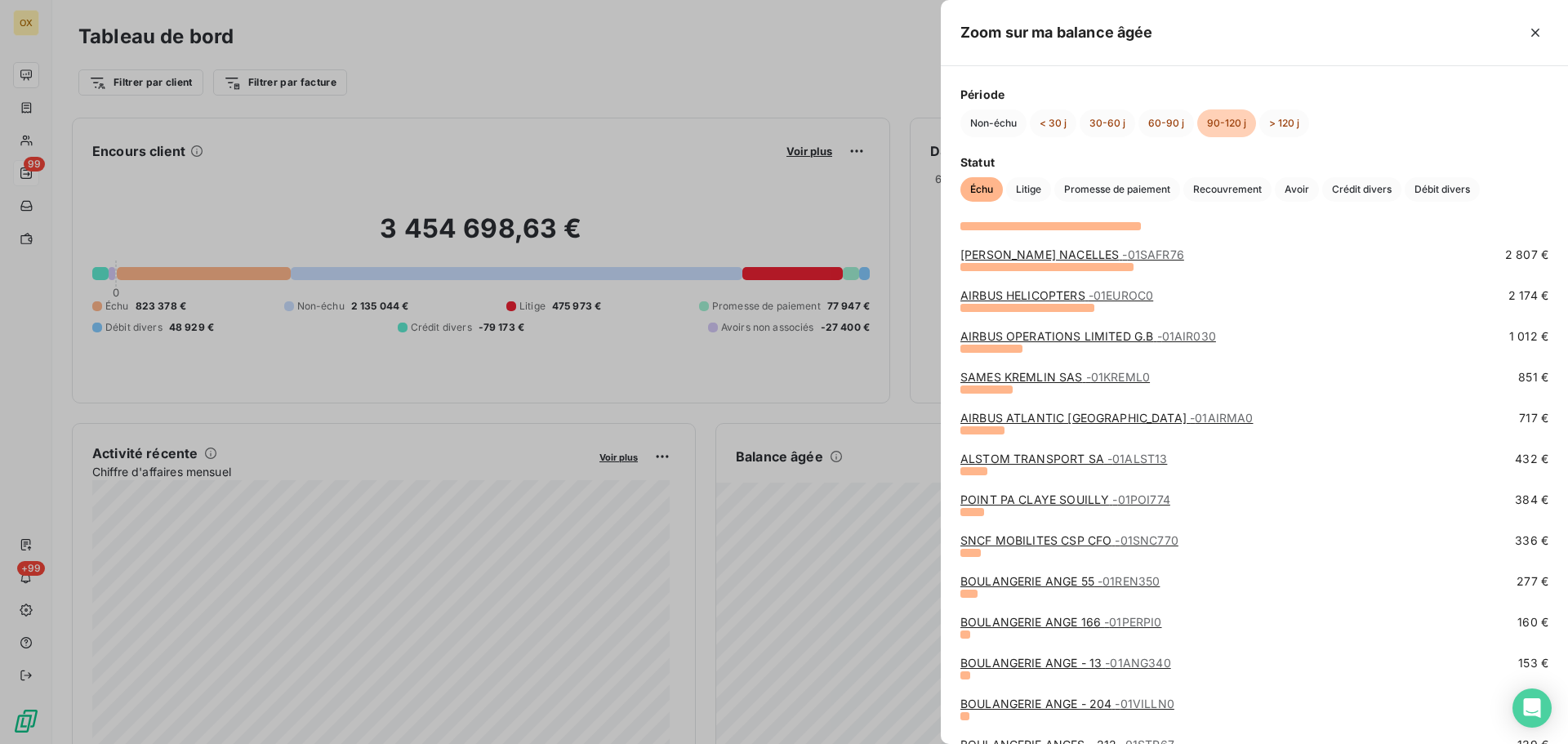
scroll to position [164, 0]
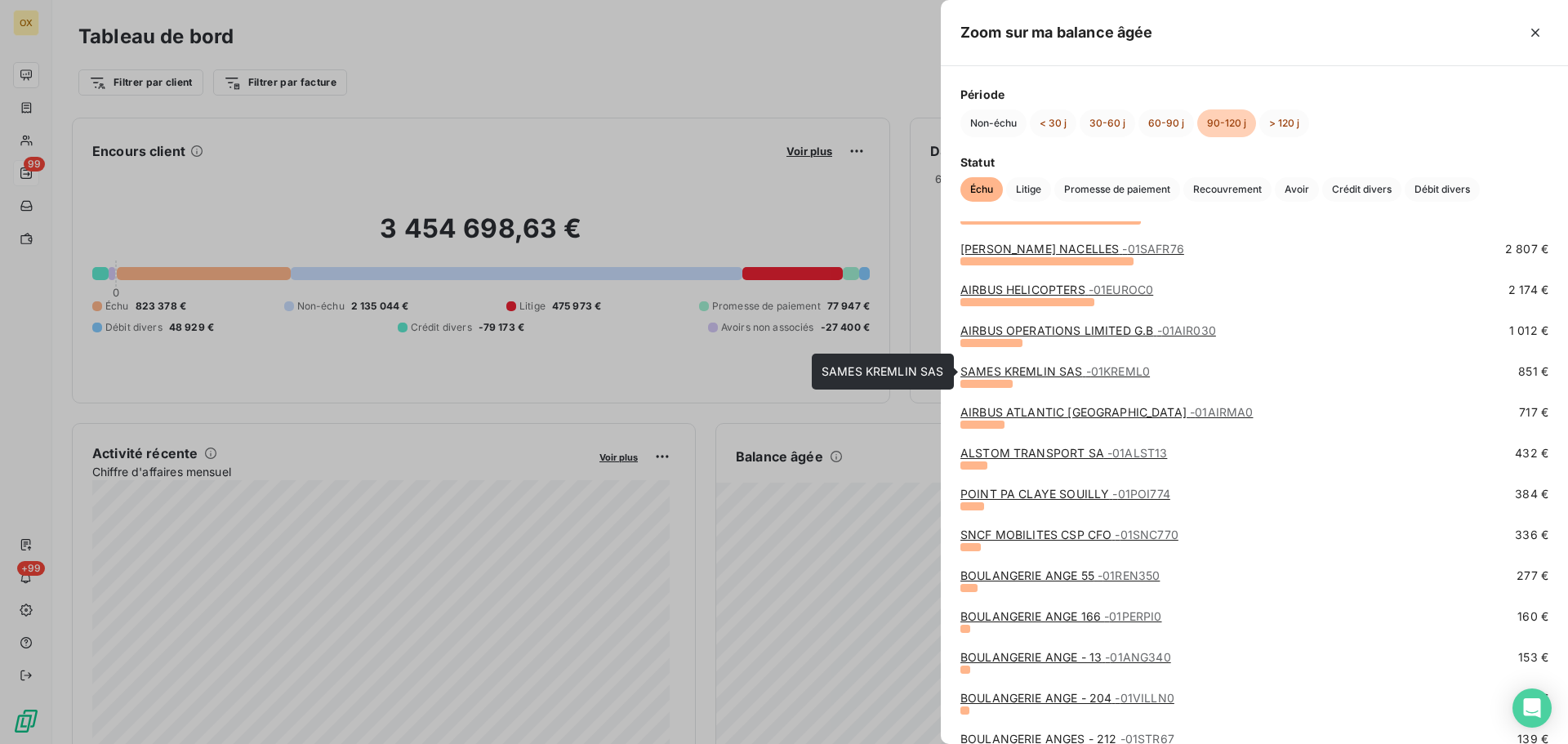
click at [1035, 370] on link "SAMES KREMLIN SAS - 01KREML0" at bounding box center [1056, 371] width 190 height 14
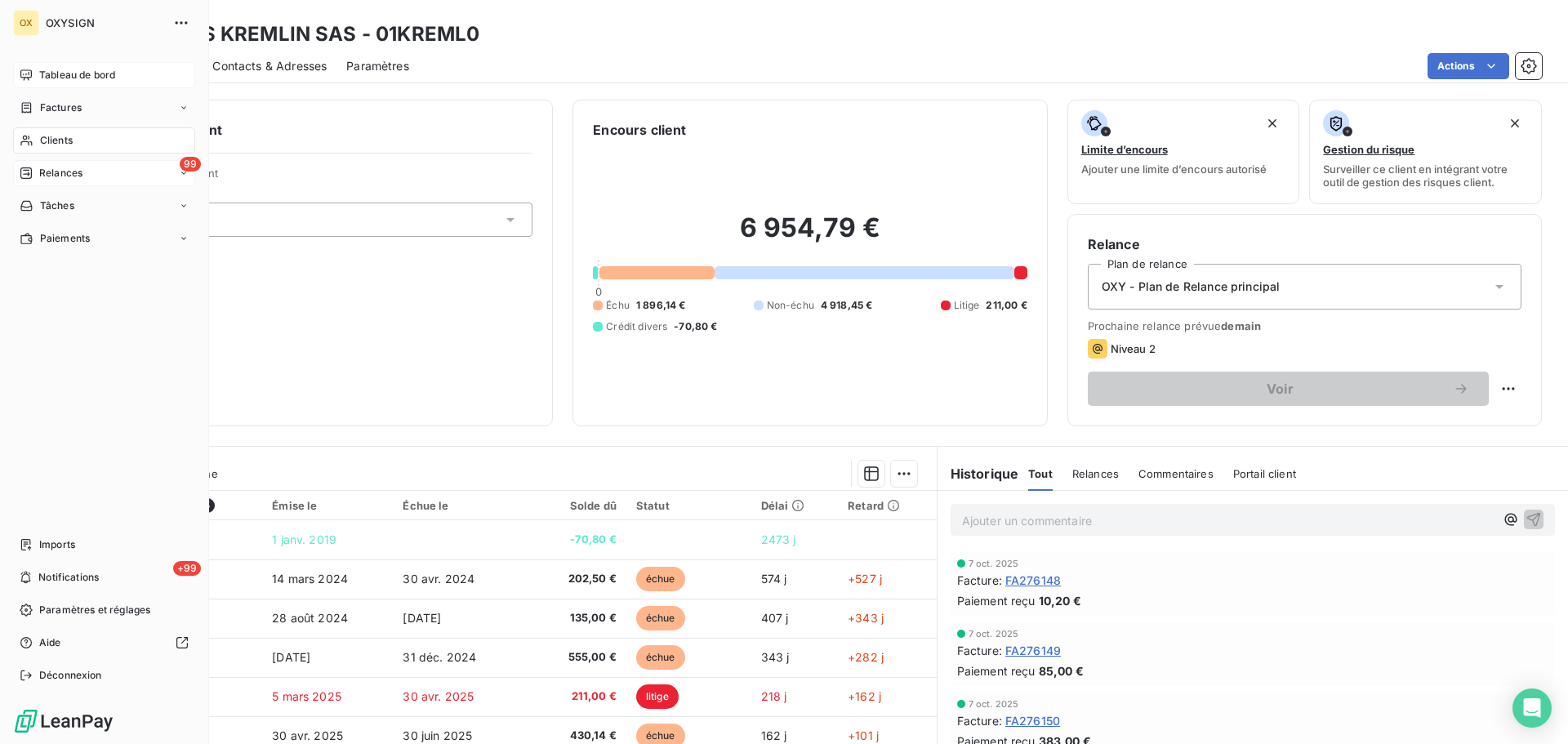
click at [49, 170] on span "Relances" at bounding box center [61, 173] width 44 height 15
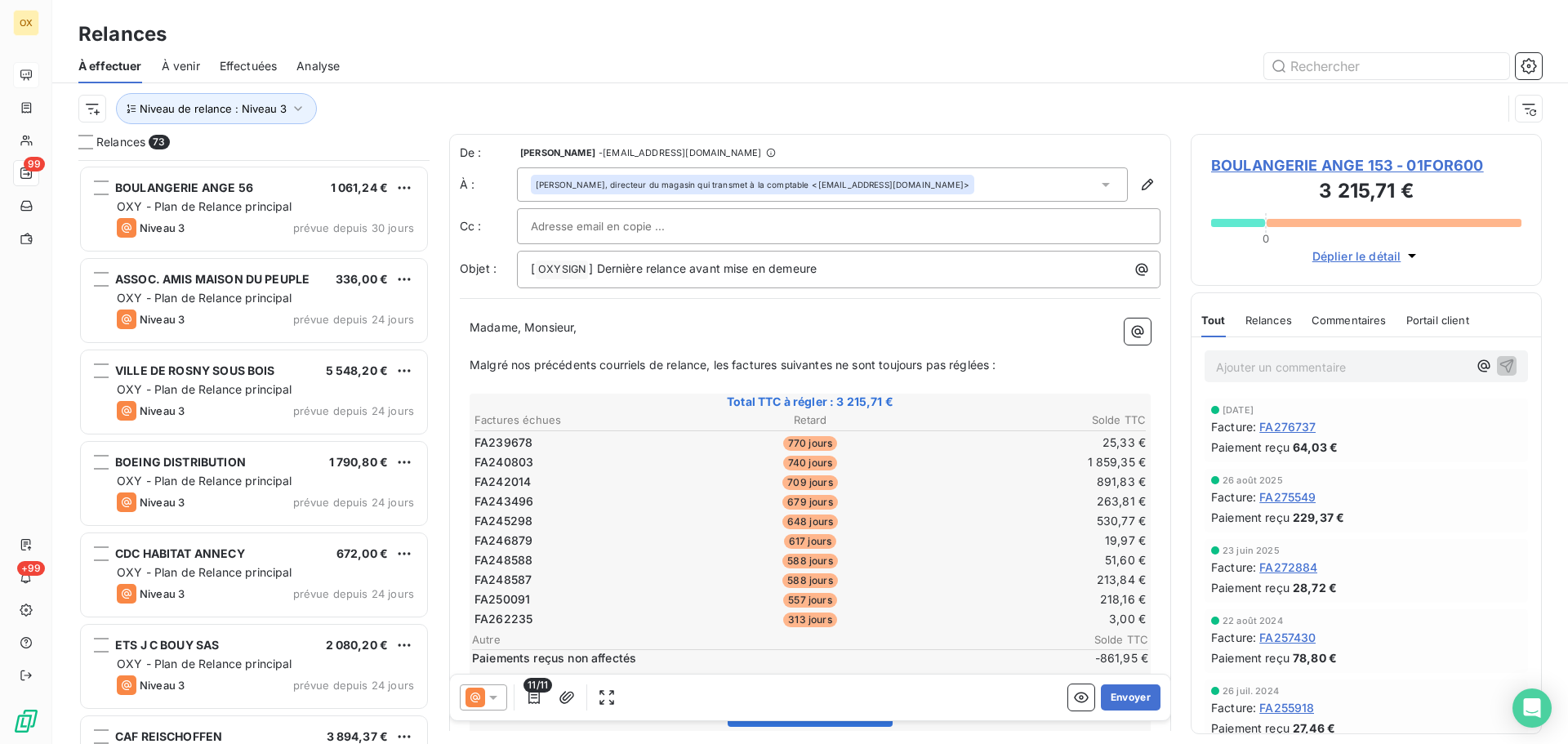
scroll to position [3431, 0]
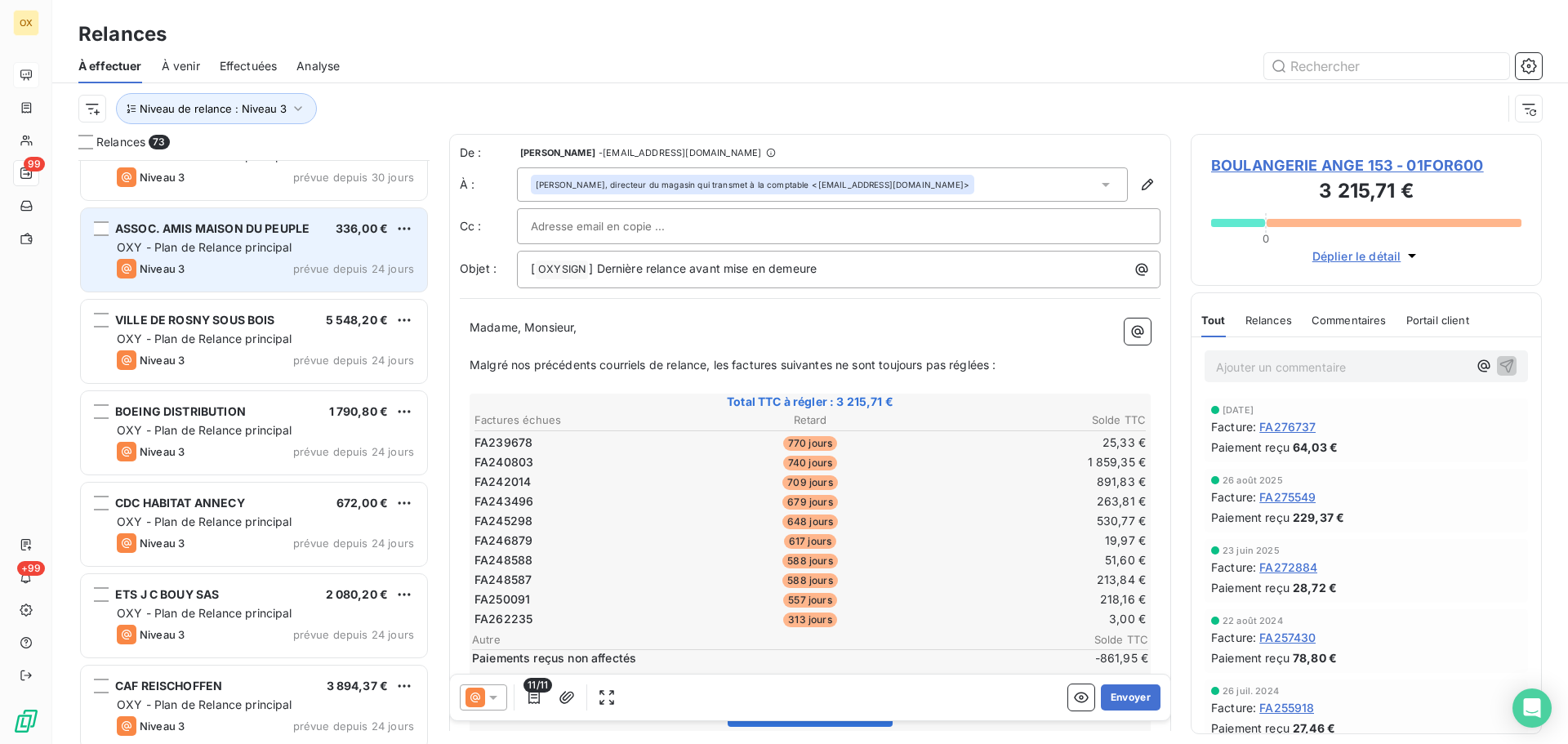
click at [271, 262] on div "Niveau 3 prévue depuis 24 jours" at bounding box center [265, 268] width 297 height 19
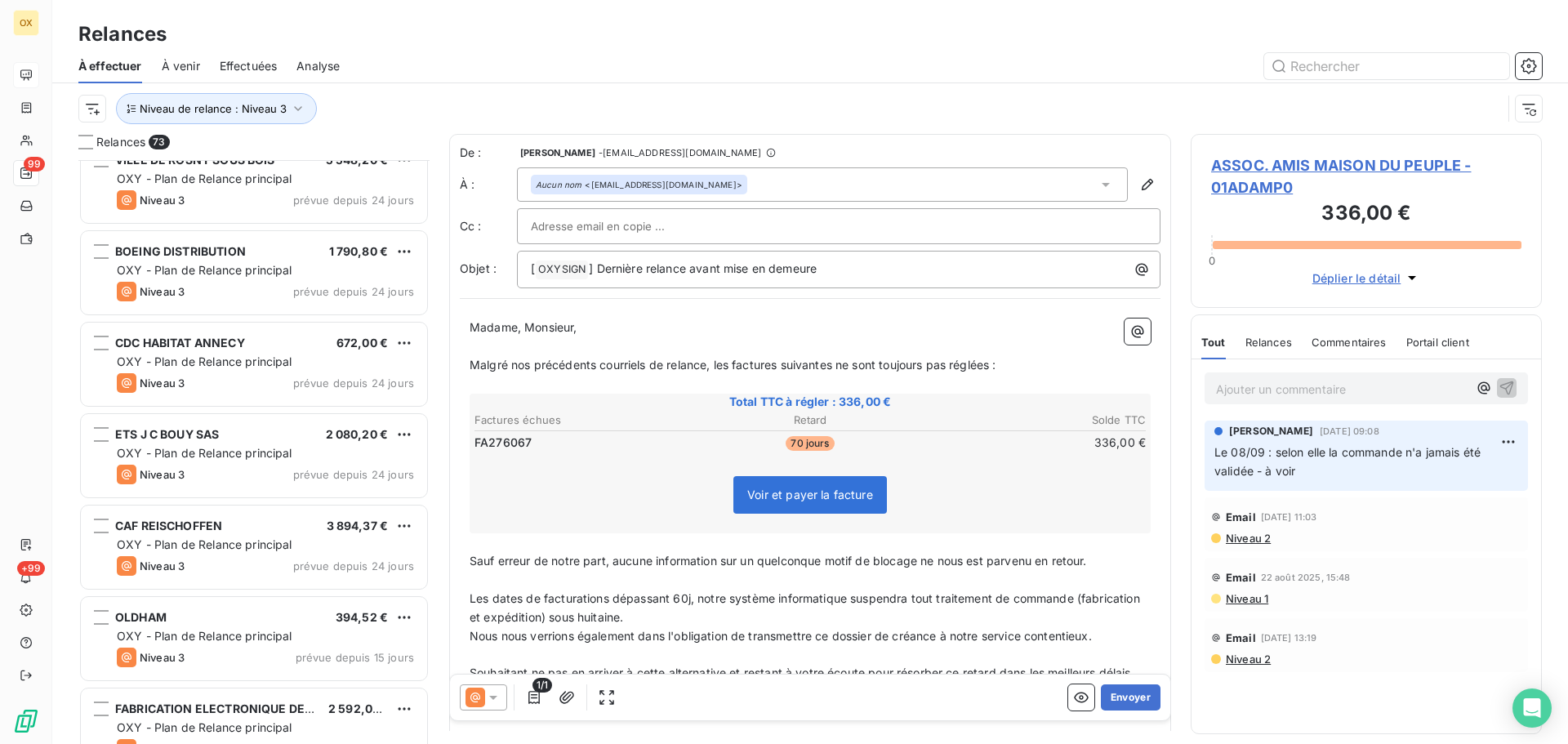
scroll to position [3676, 0]
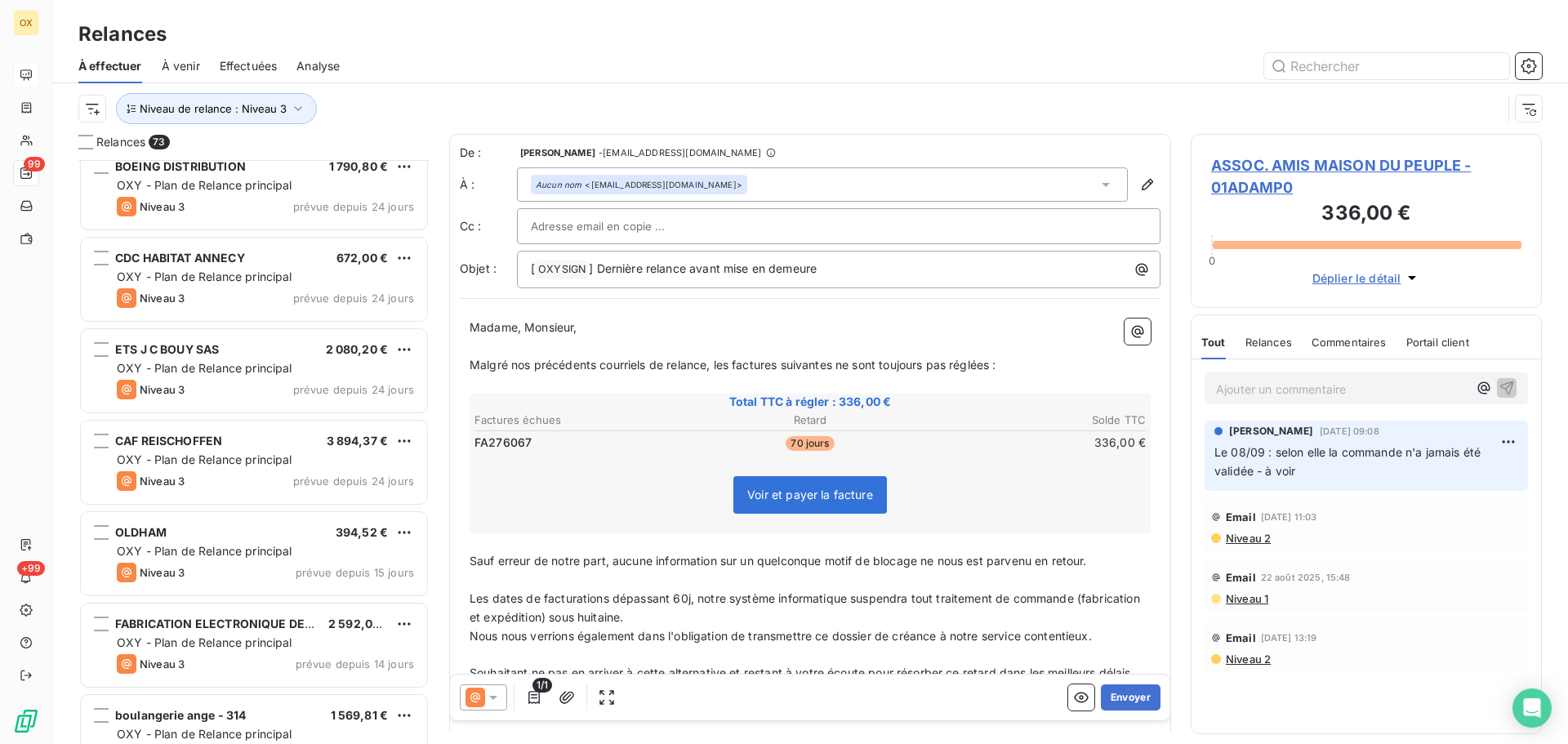
click at [271, 263] on div "CDC HABITAT ANNECY 672,00 €" at bounding box center [265, 259] width 297 height 15
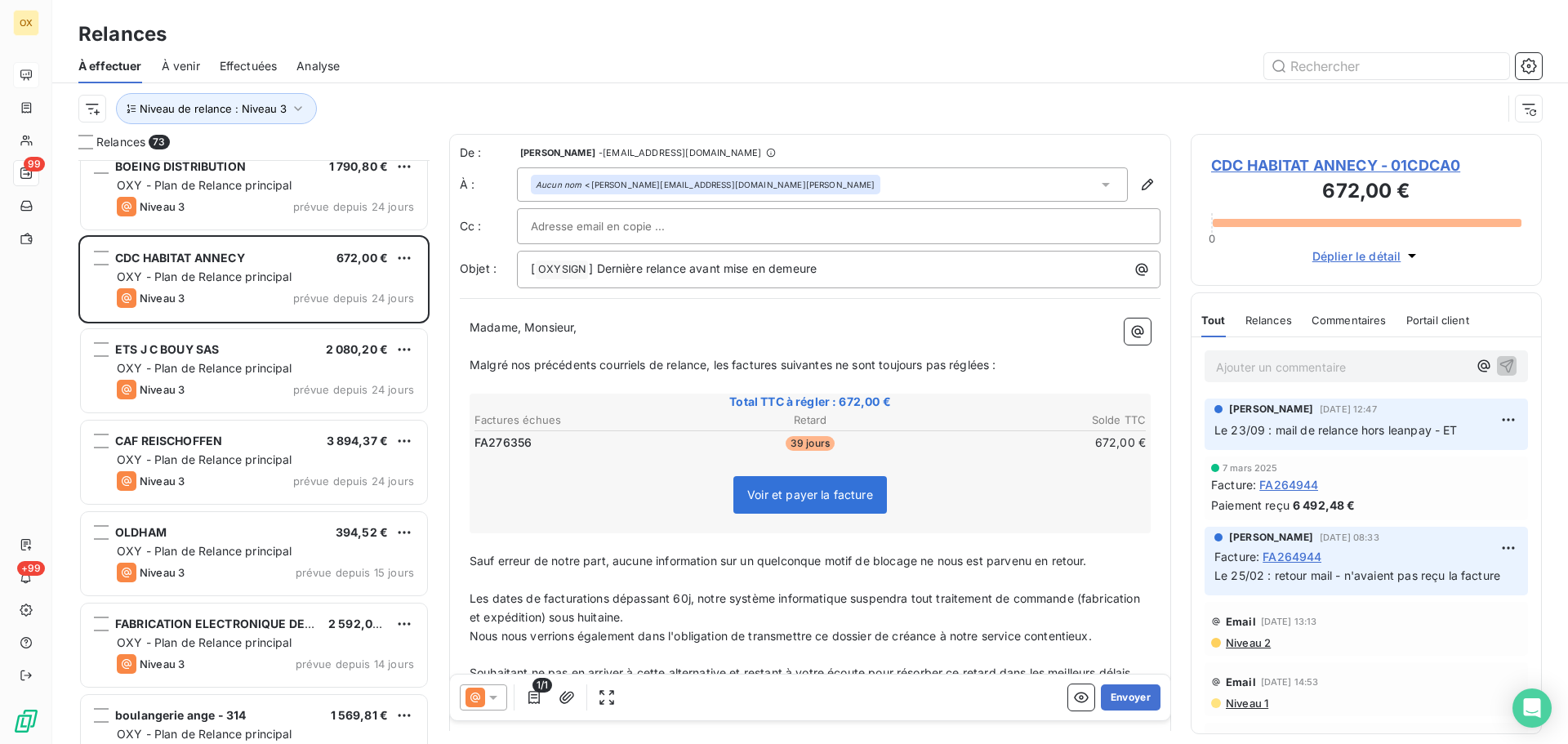
click at [1295, 160] on span "CDC HABITAT ANNECY - 01CDCA0" at bounding box center [1366, 165] width 311 height 22
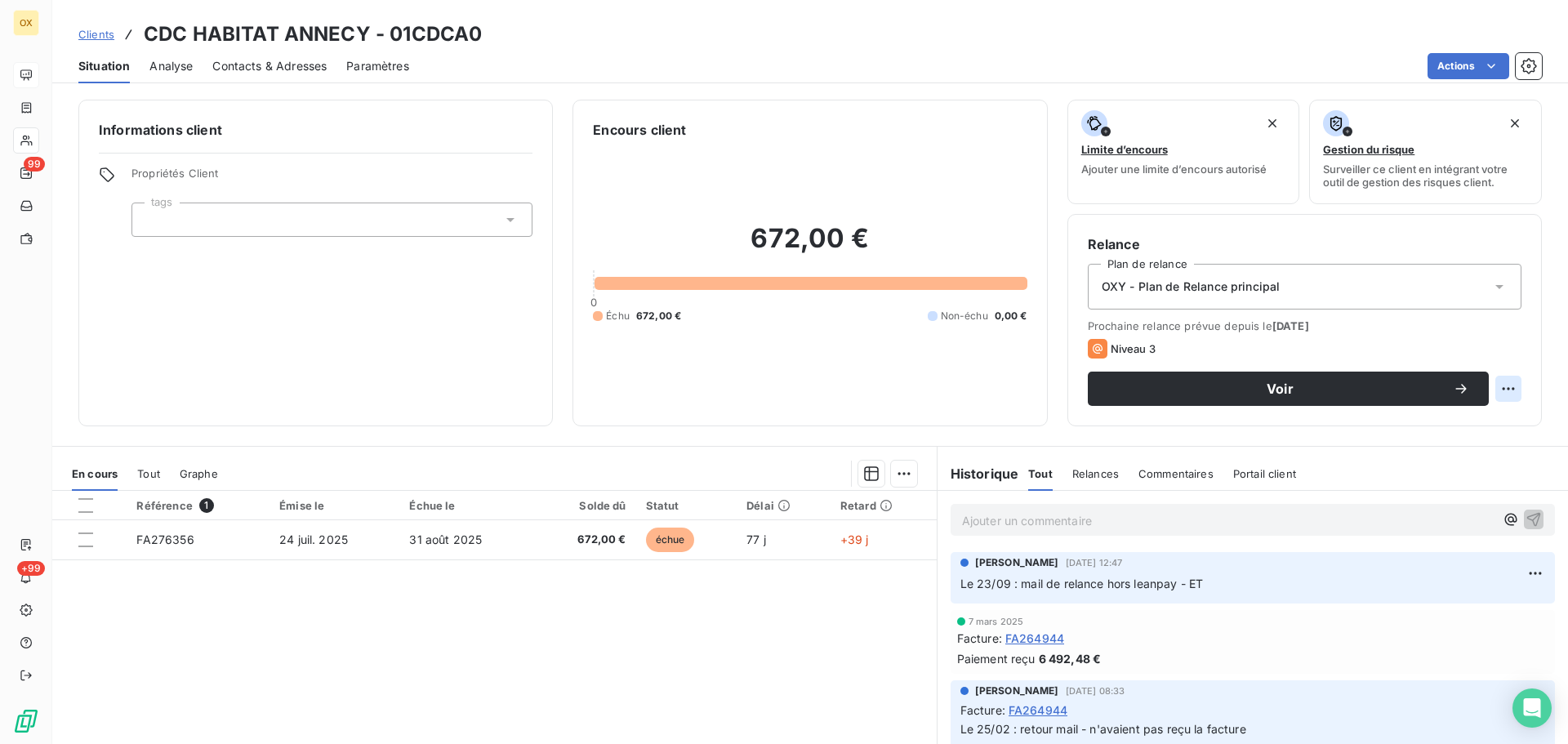
click at [1504, 382] on html "OX 99 +99 Clients CDC HABITAT ANNECY - 01CDCA0 Situation Analyse Contacts & Adr…" at bounding box center [784, 372] width 1568 height 744
click at [1434, 426] on div "Replanifier cette action" at bounding box center [1429, 424] width 146 height 26
select select "9"
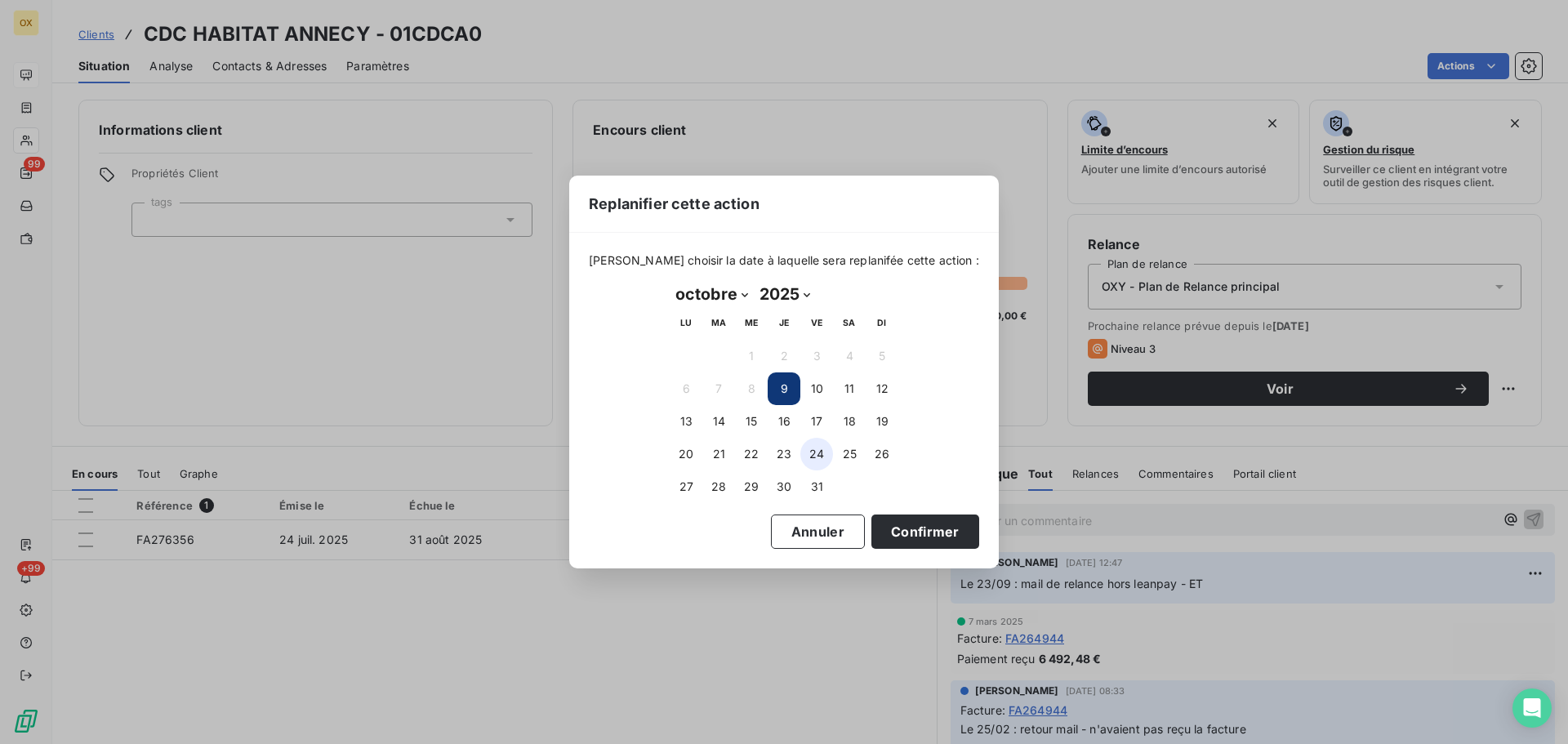
click at [817, 453] on button "24" at bounding box center [816, 453] width 33 height 33
drag, startPoint x: 898, startPoint y: 527, endPoint x: 855, endPoint y: 520, distance: 43.6
click at [897, 526] on button "Confirmer" at bounding box center [926, 532] width 108 height 34
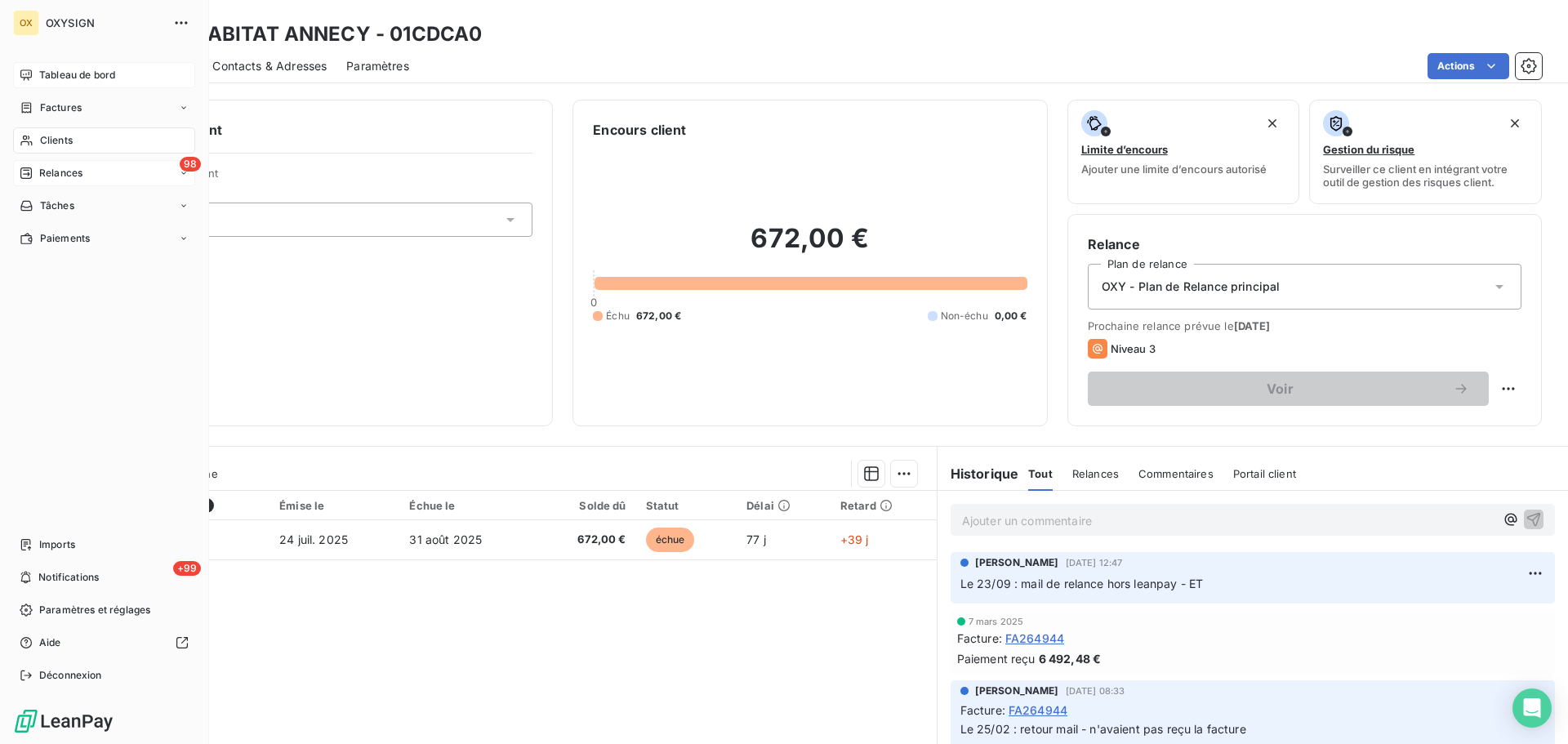
click at [75, 173] on span "Relances" at bounding box center [61, 173] width 44 height 15
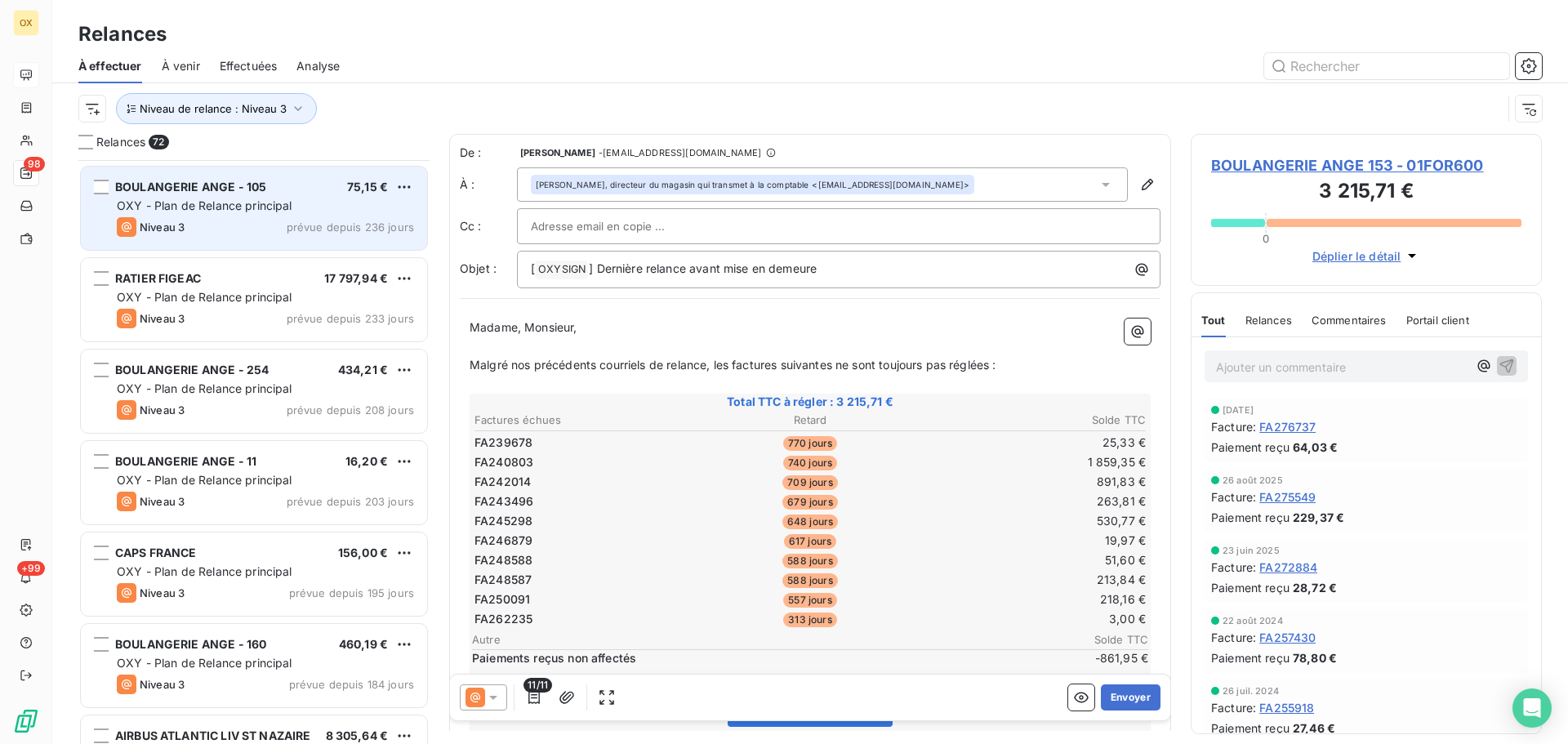
scroll to position [1145, 0]
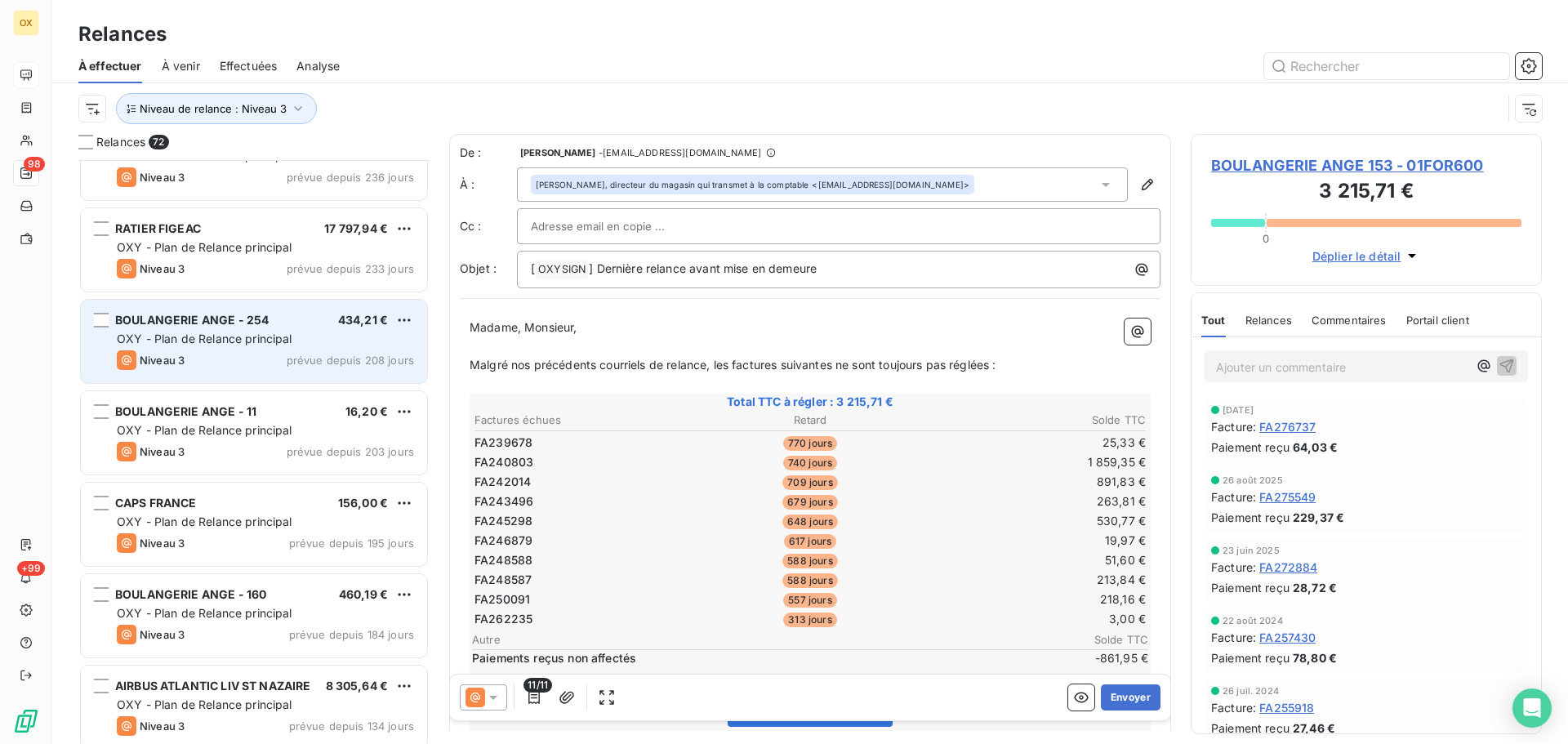
click at [280, 320] on div "BOULANGERIE ANGE - 254 434,21 €" at bounding box center [265, 321] width 297 height 15
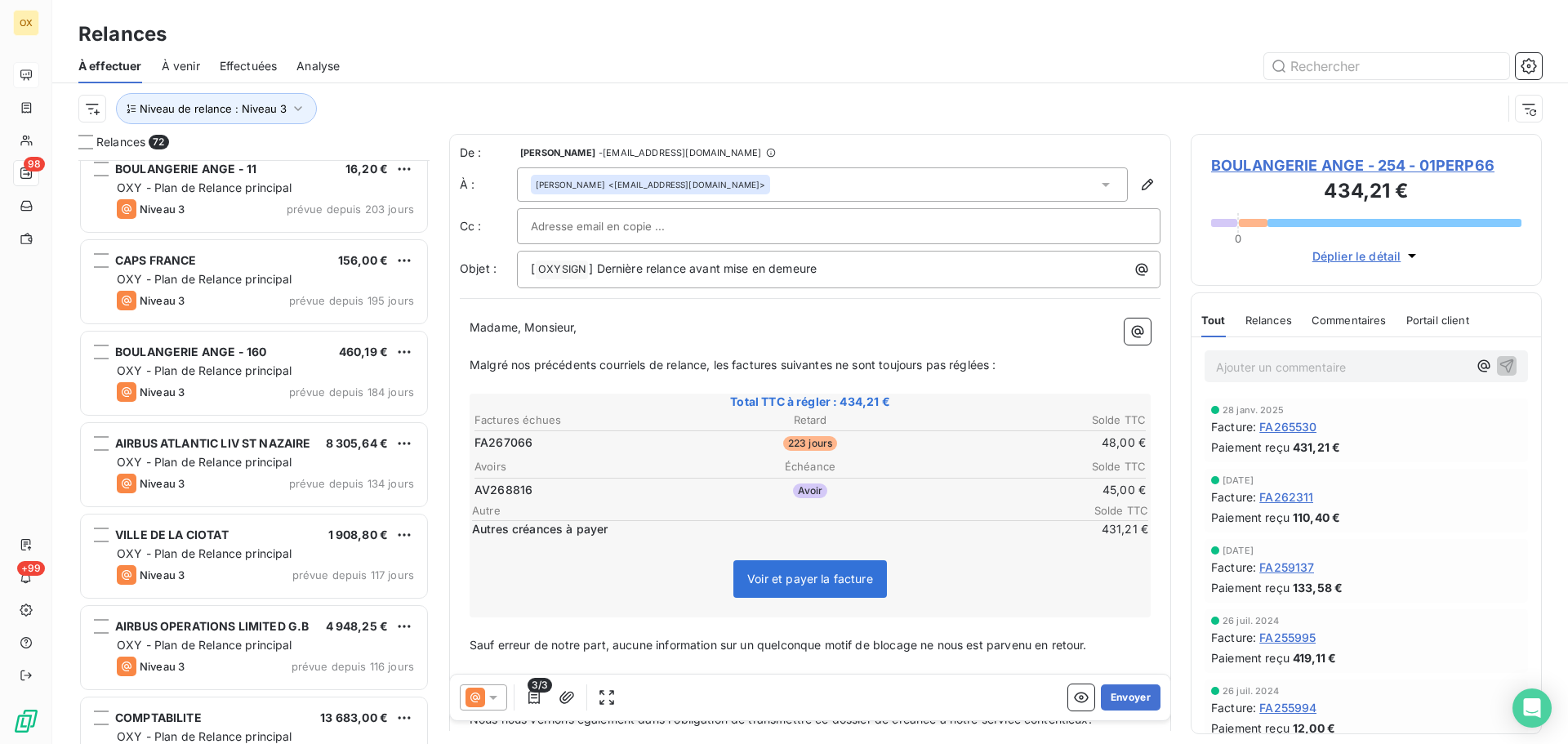
scroll to position [1389, 0]
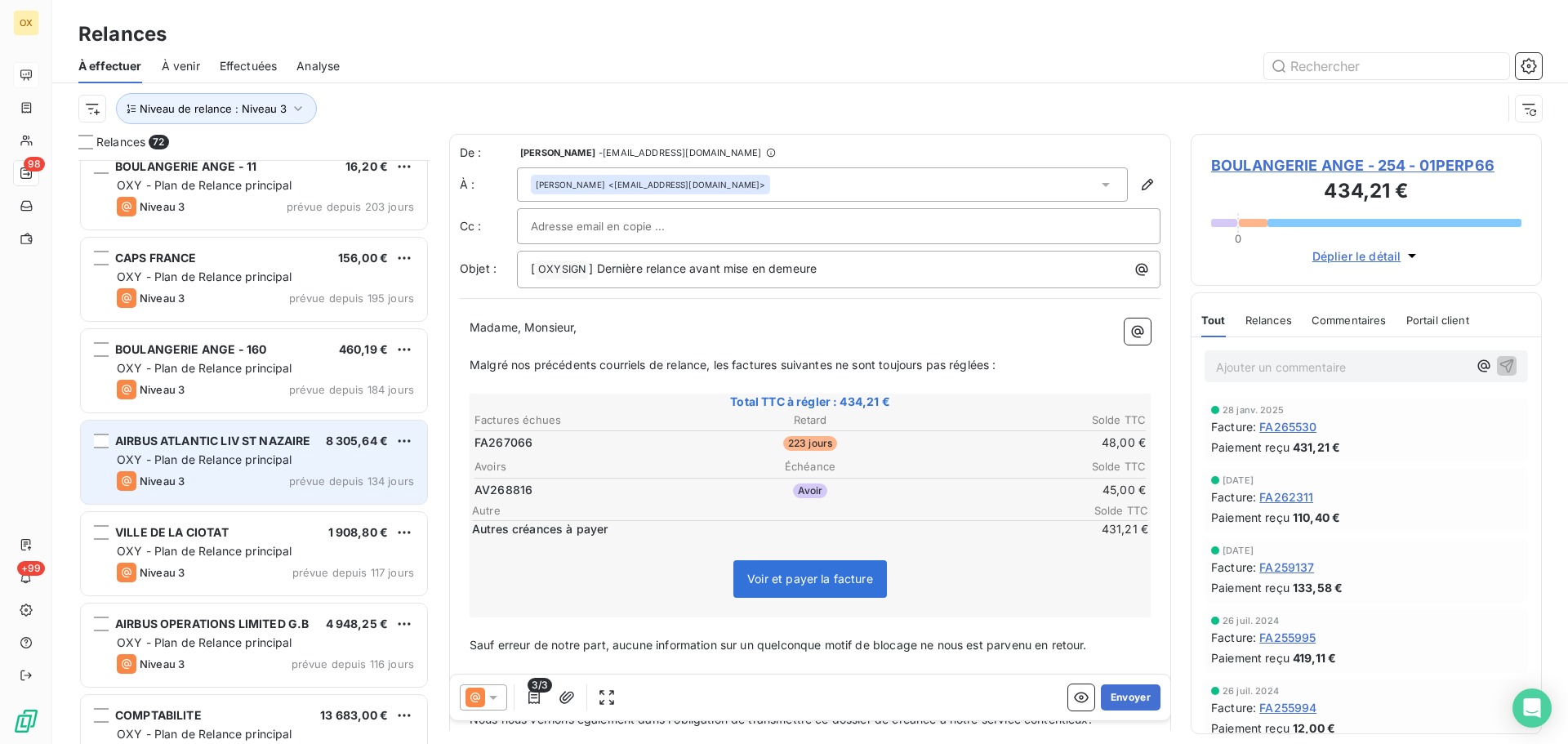
click at [304, 478] on span "prévue depuis 134 jours" at bounding box center [351, 481] width 125 height 13
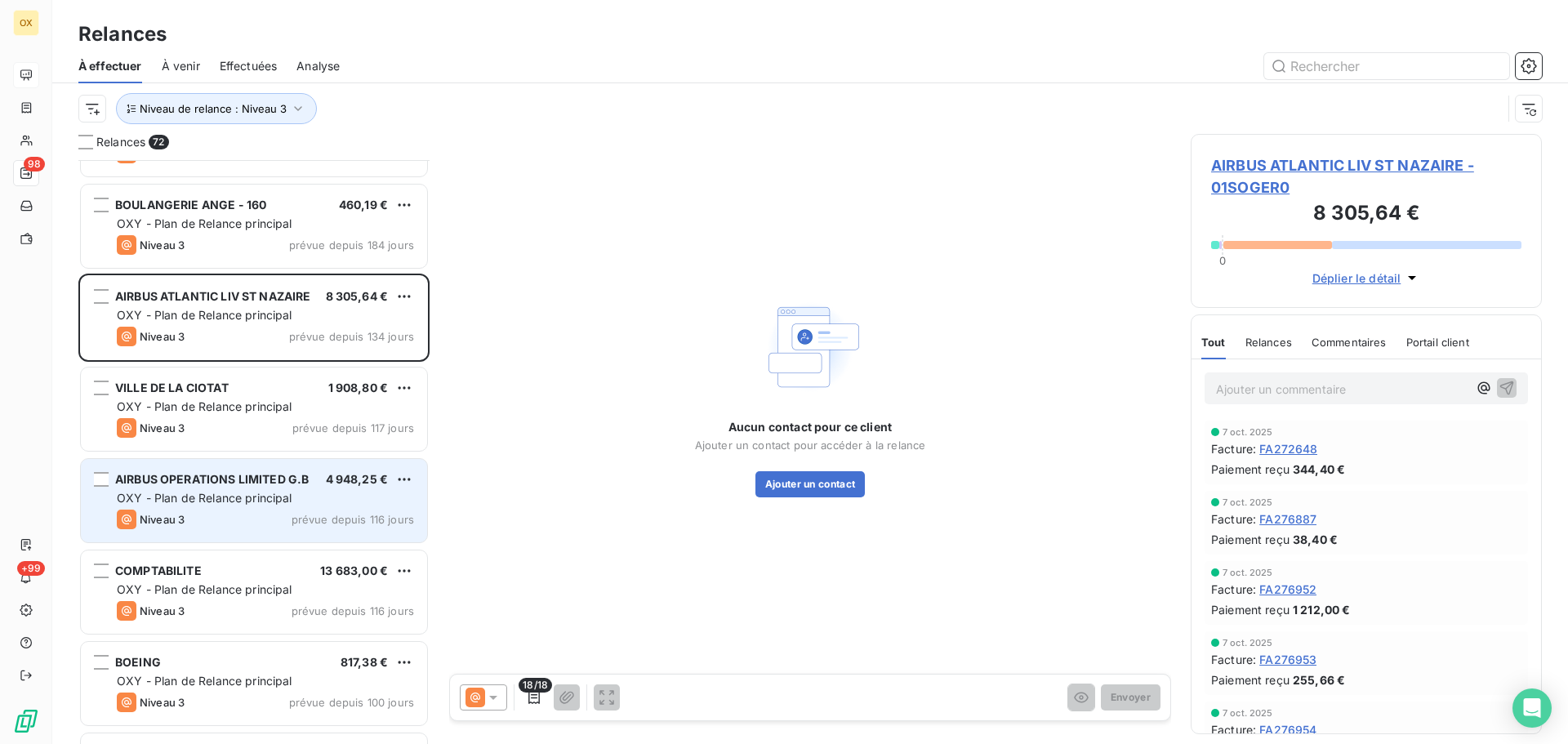
scroll to position [1553, 0]
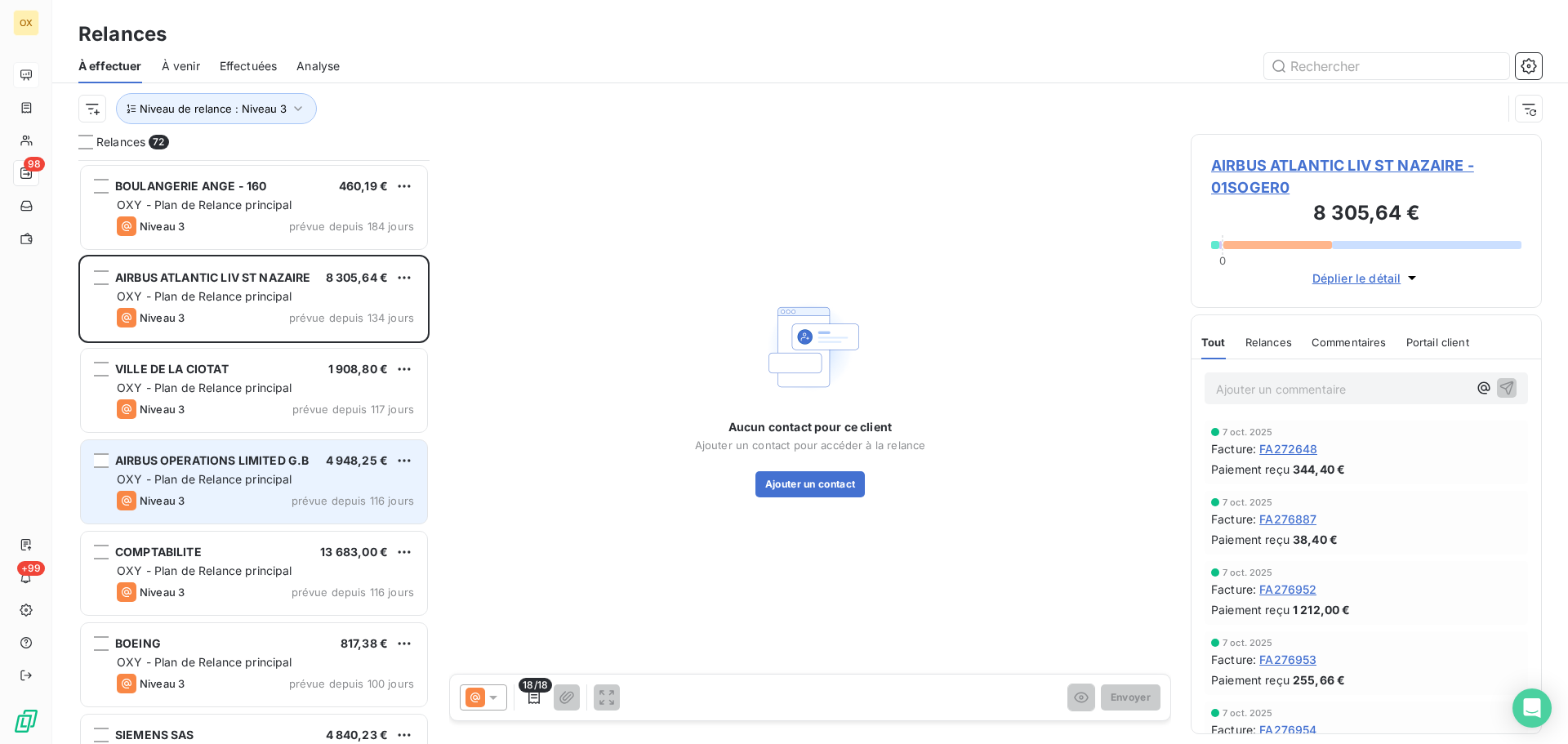
click at [291, 509] on div "Niveau 3 prévue depuis 116 jours" at bounding box center [265, 500] width 297 height 19
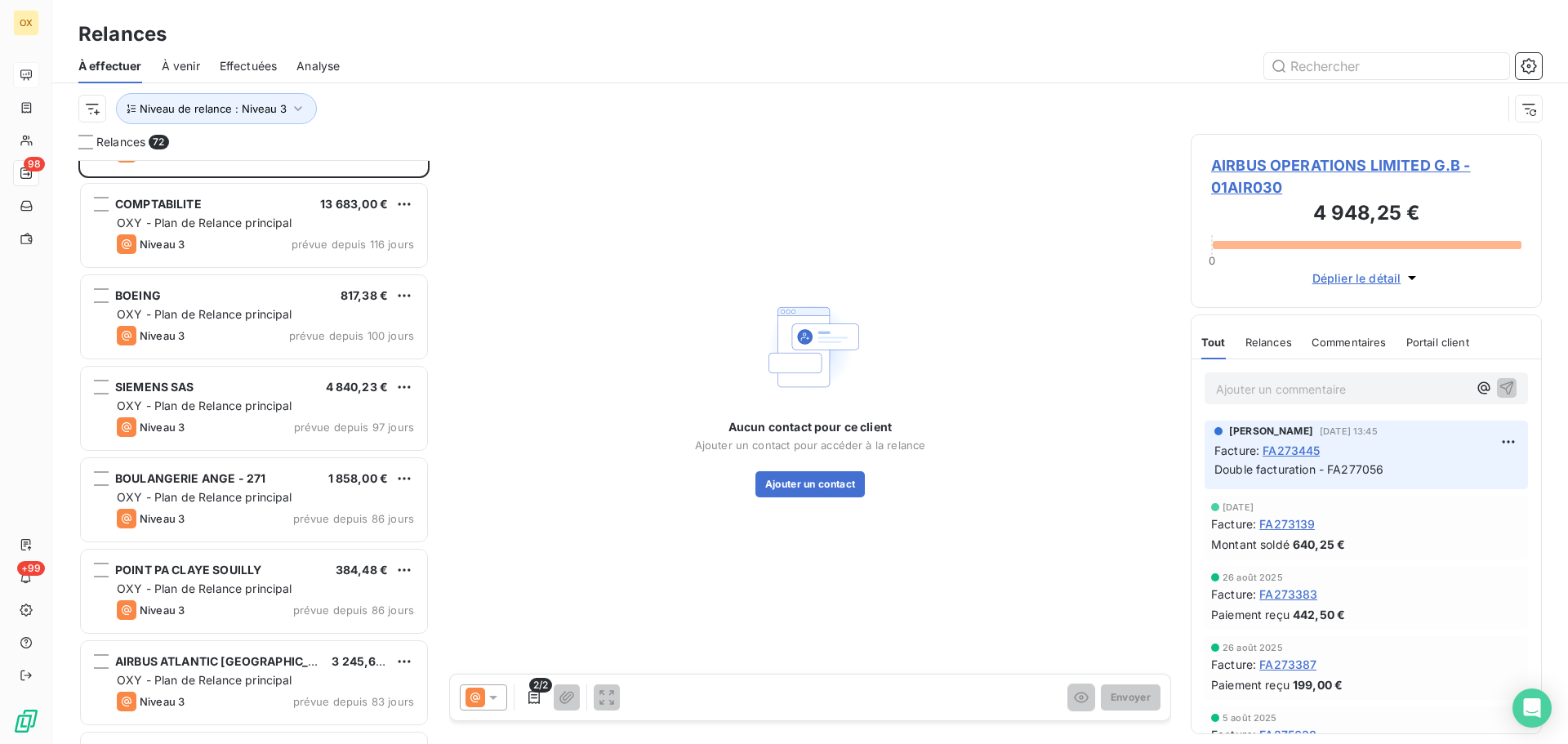
scroll to position [1961, 0]
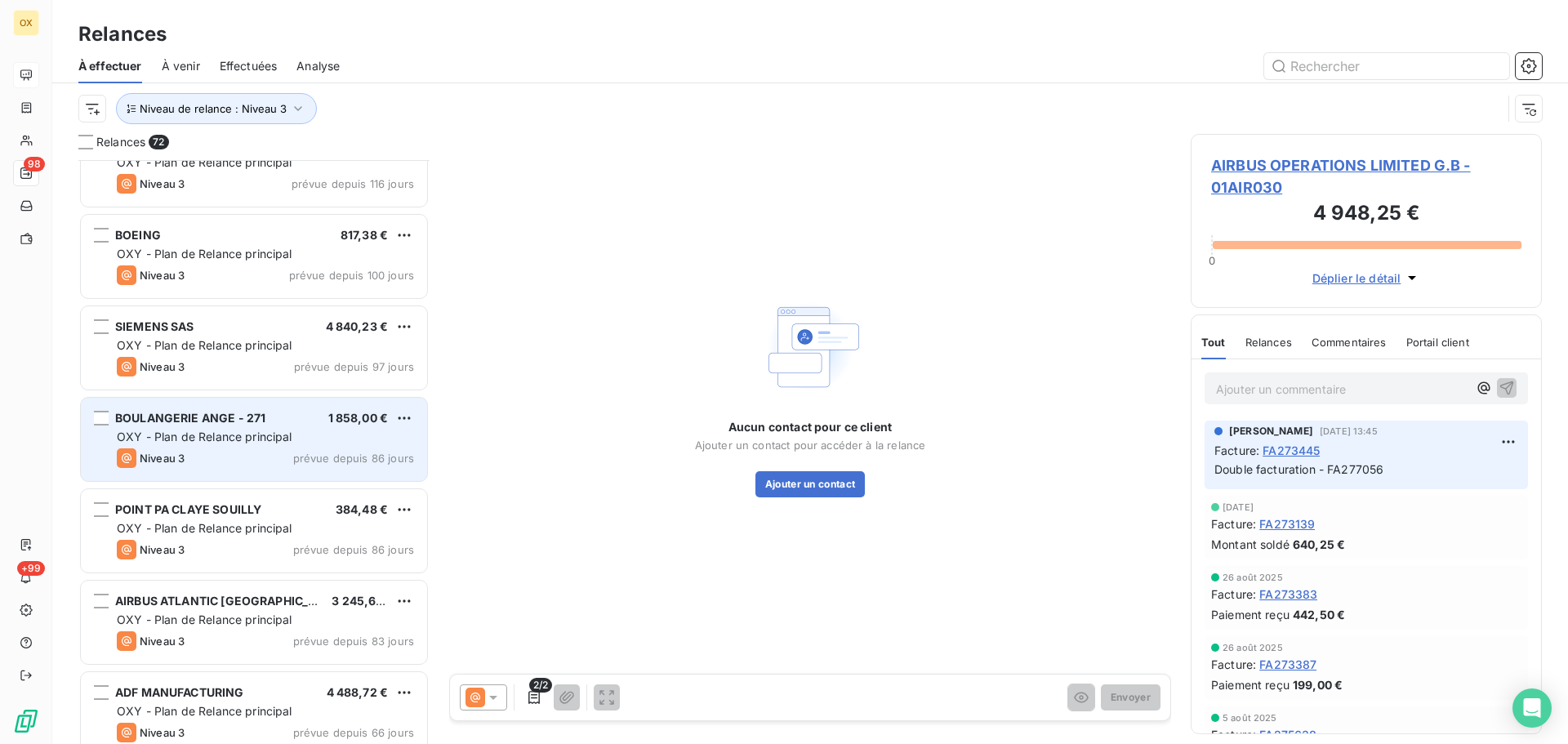
click at [247, 435] on span "OXY - Plan de Relance principal" at bounding box center [204, 437] width 176 height 14
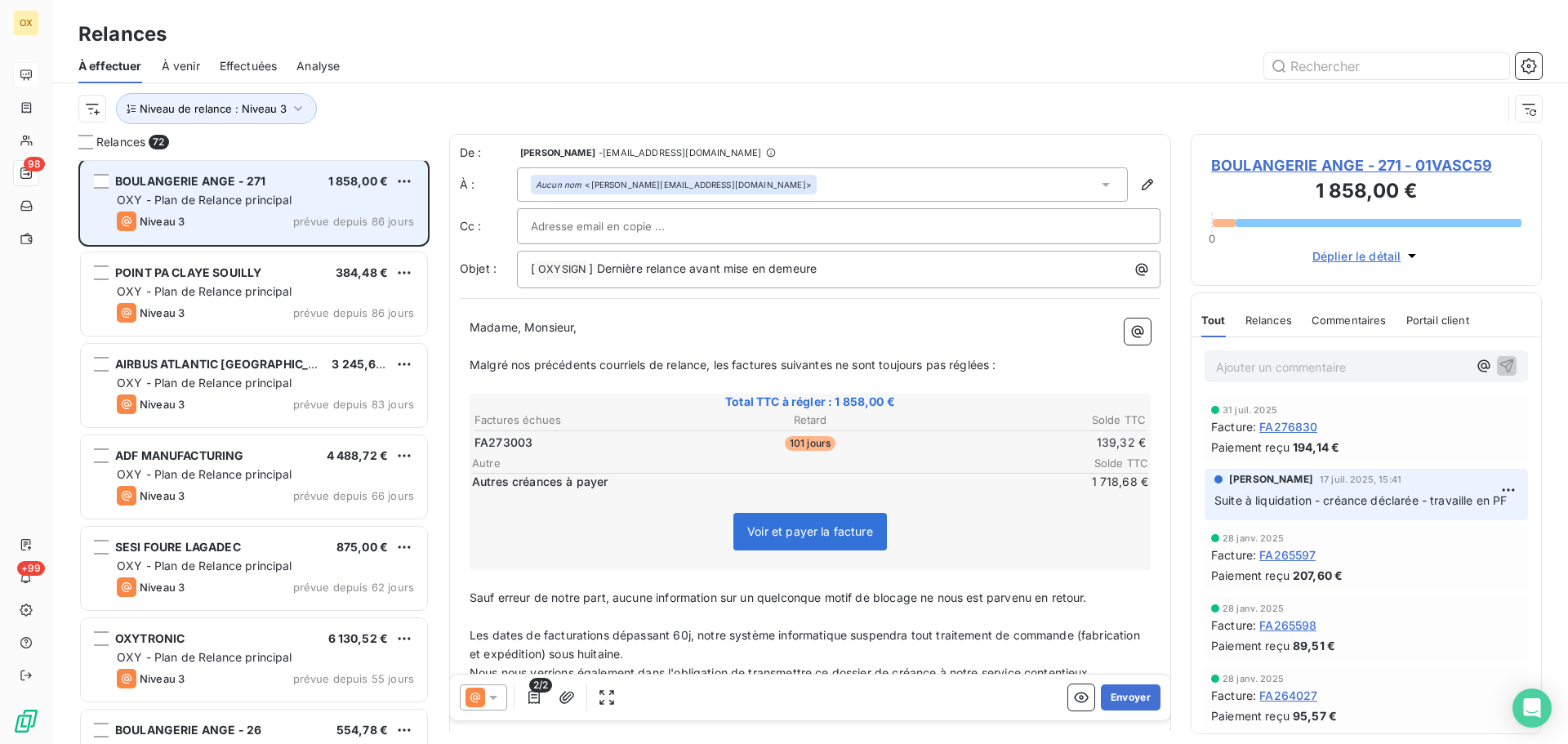
scroll to position [2206, 0]
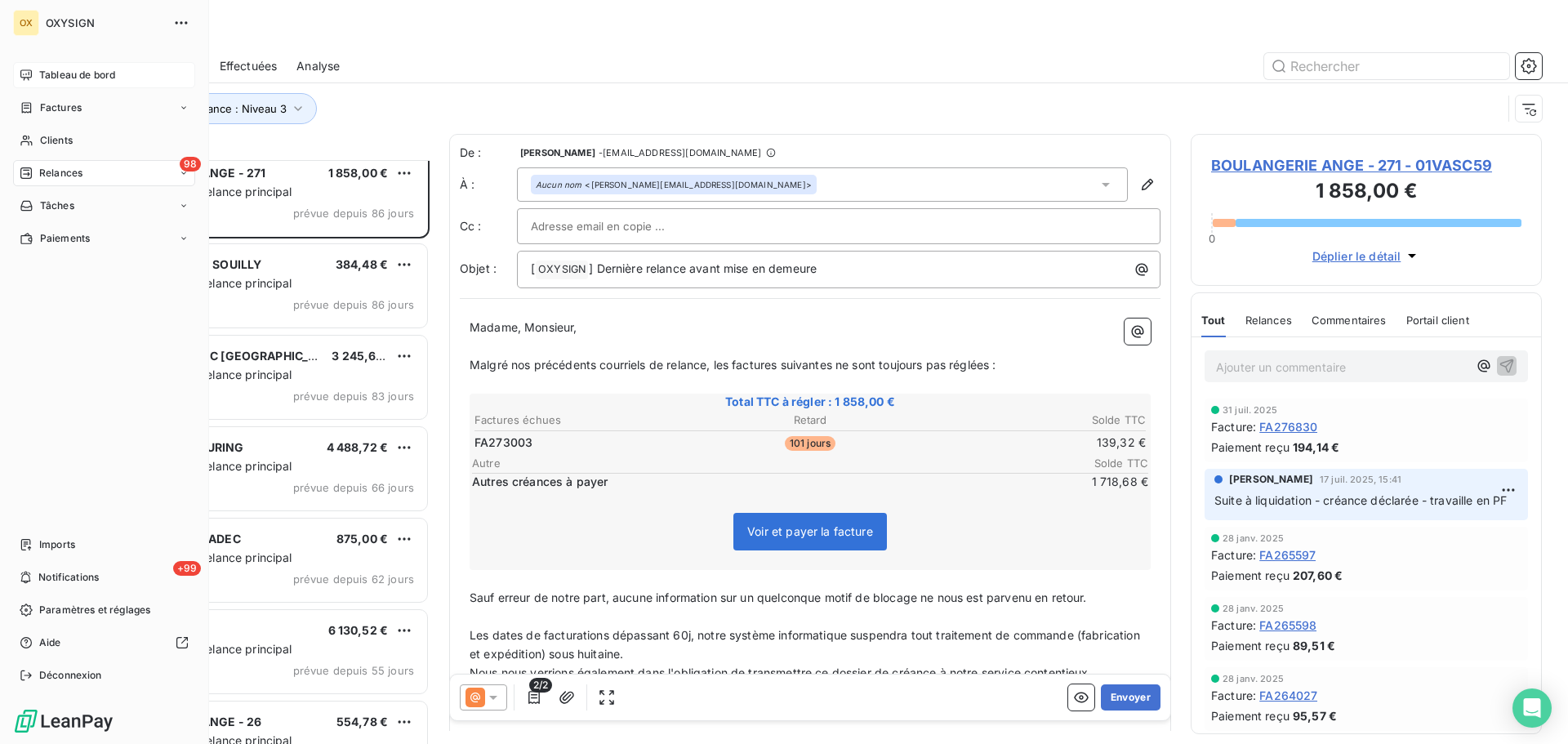
click at [47, 74] on span "Tableau de bord" at bounding box center [77, 76] width 76 height 15
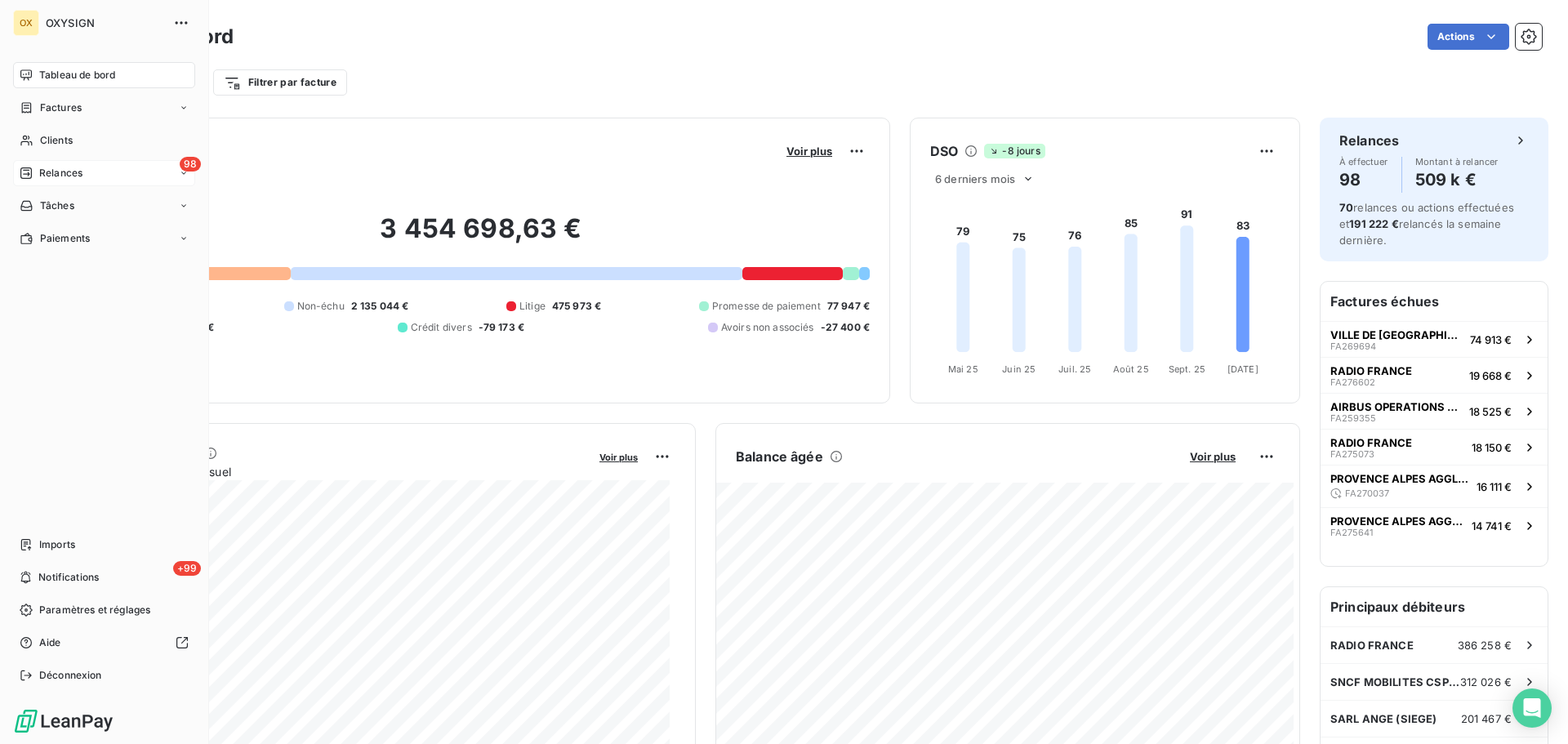
click at [41, 173] on span "Relances" at bounding box center [61, 173] width 44 height 15
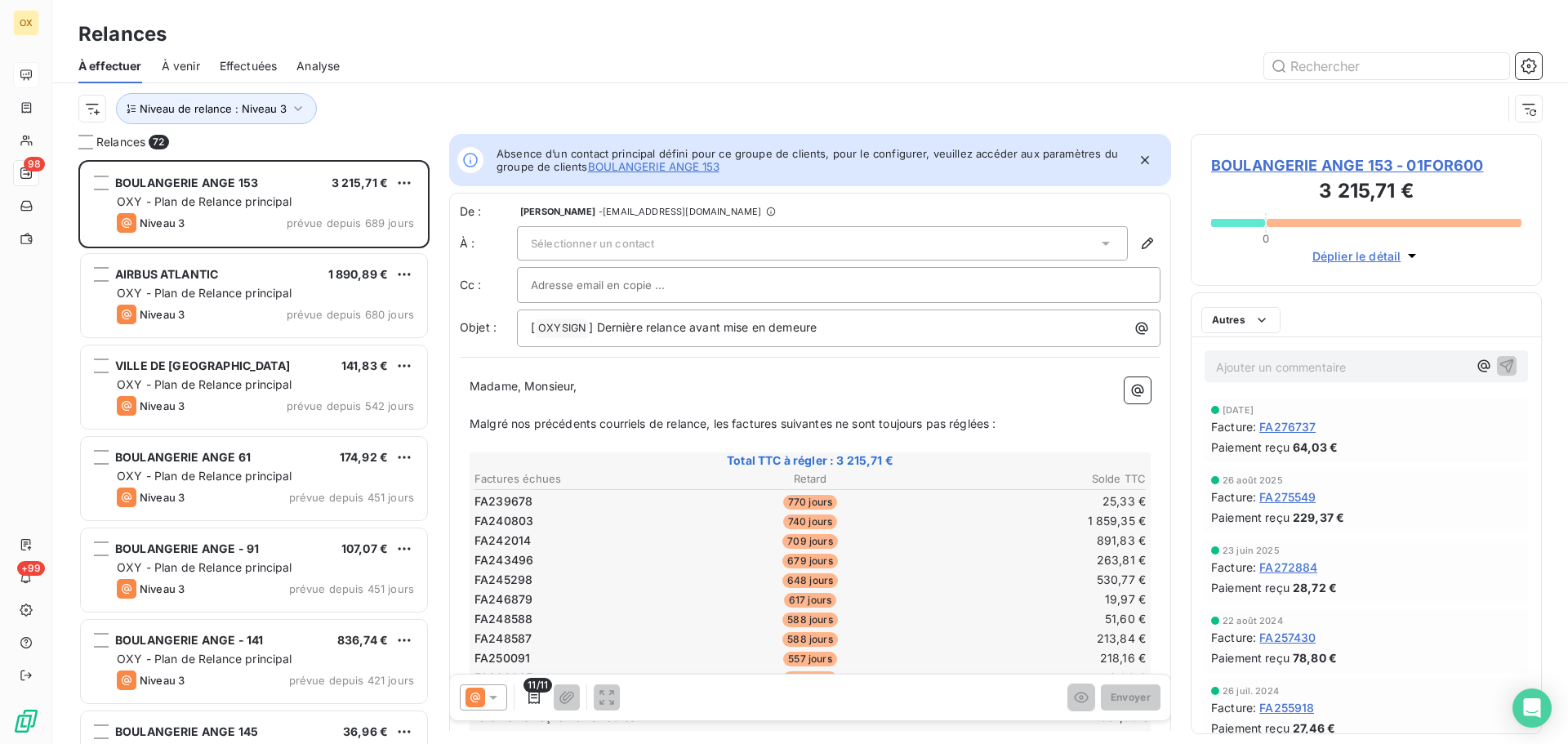
scroll to position [572, 339]
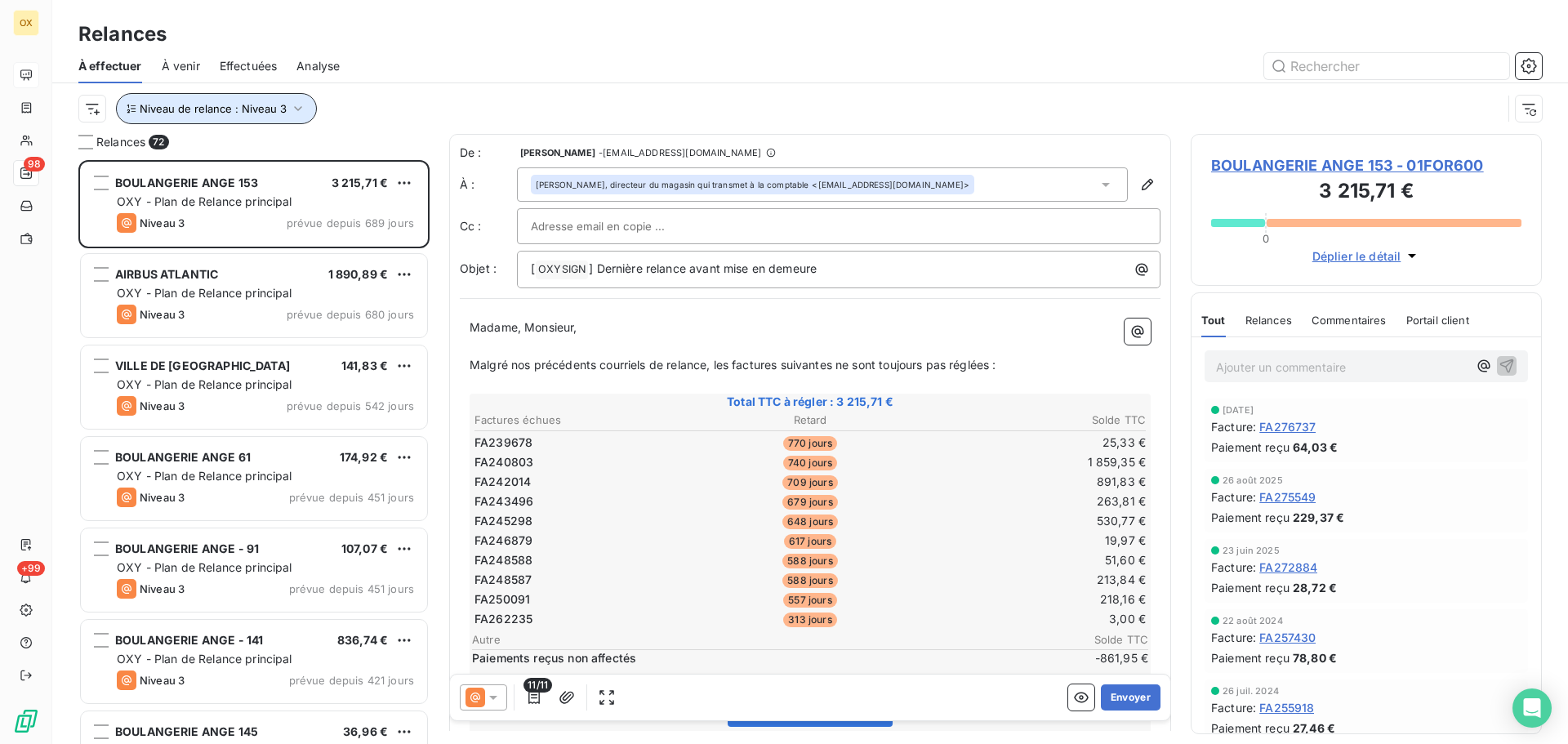
click at [290, 110] on icon "button" at bounding box center [297, 108] width 16 height 16
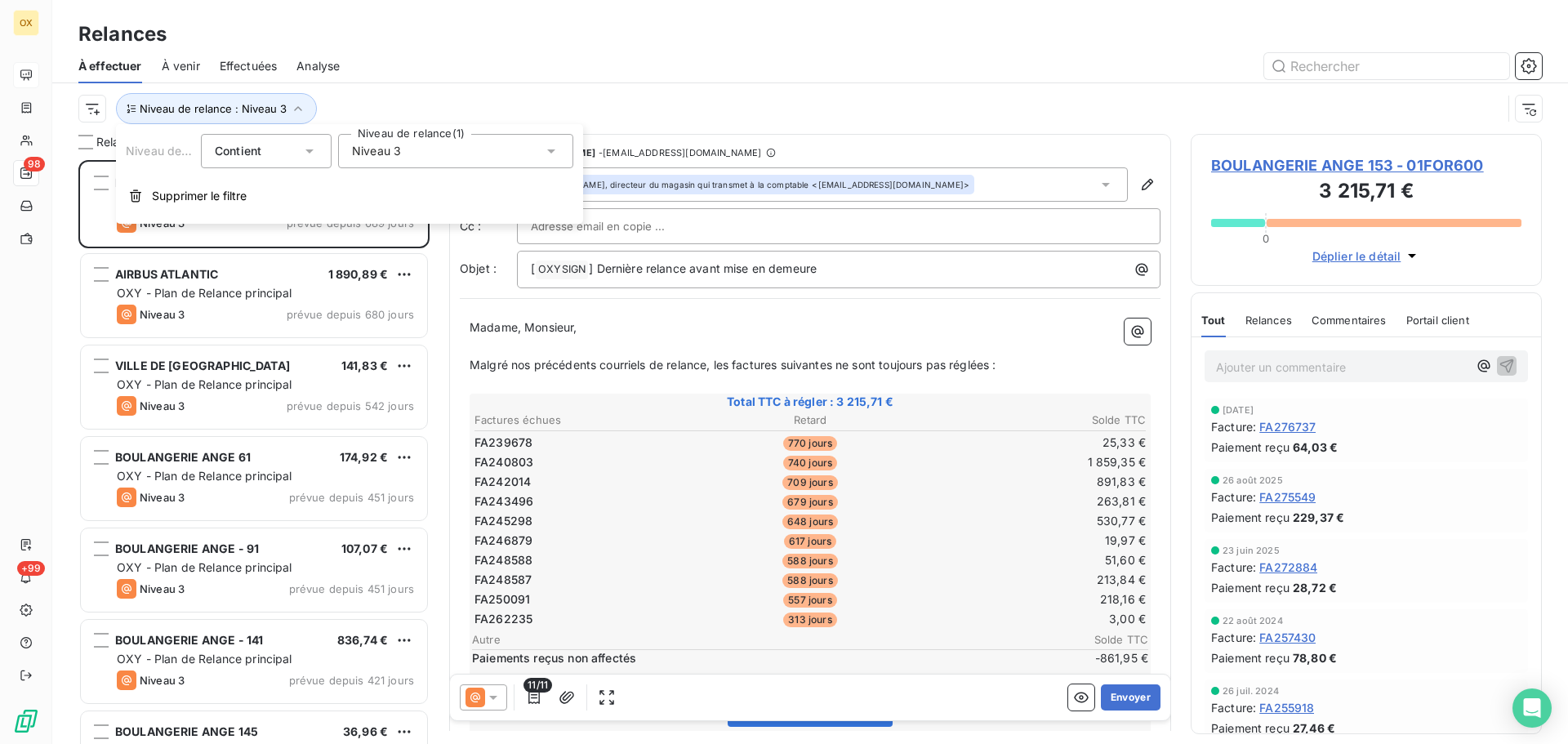
click at [401, 152] on span "Niveau 3" at bounding box center [376, 150] width 49 height 16
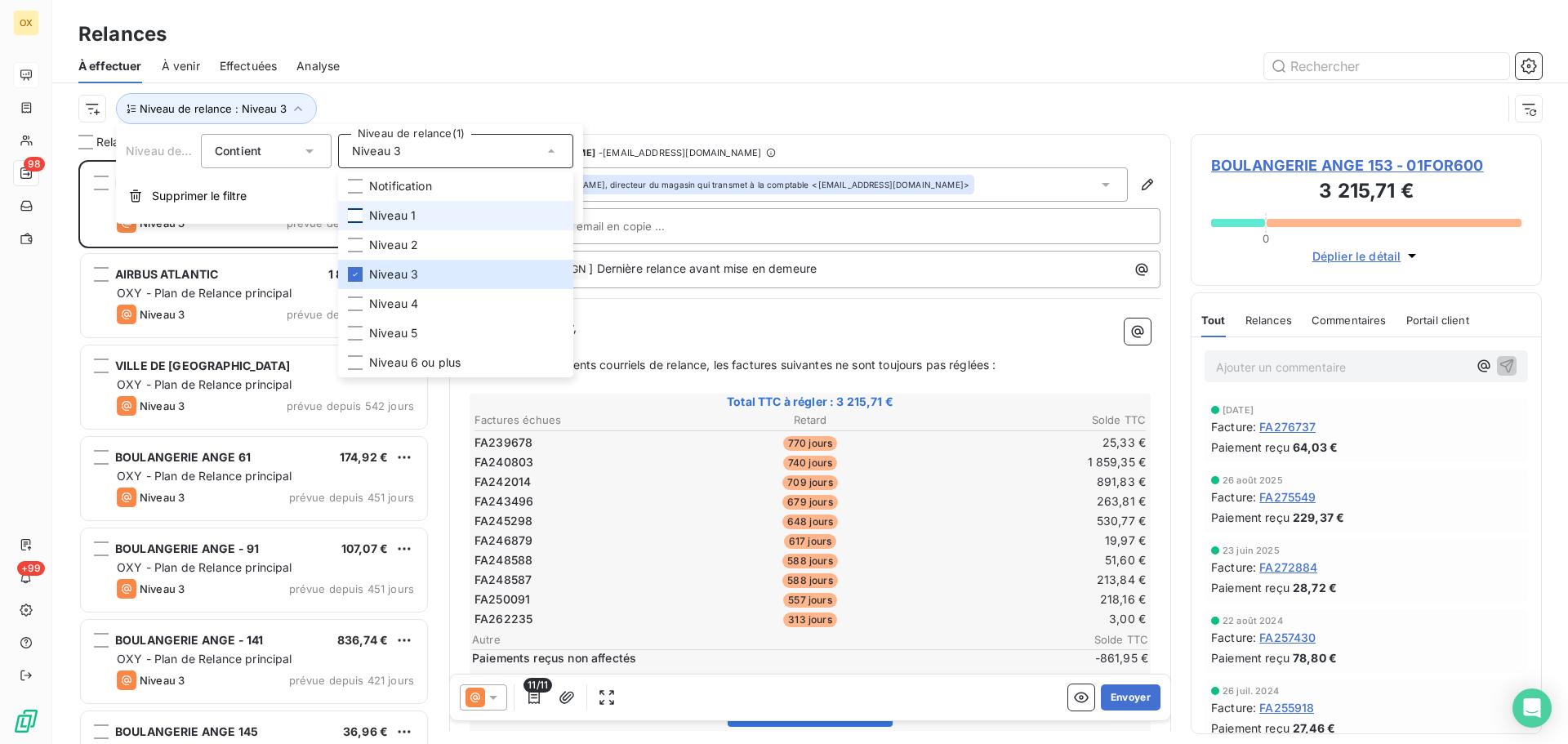
click at [359, 216] on div at bounding box center [355, 216] width 15 height 15
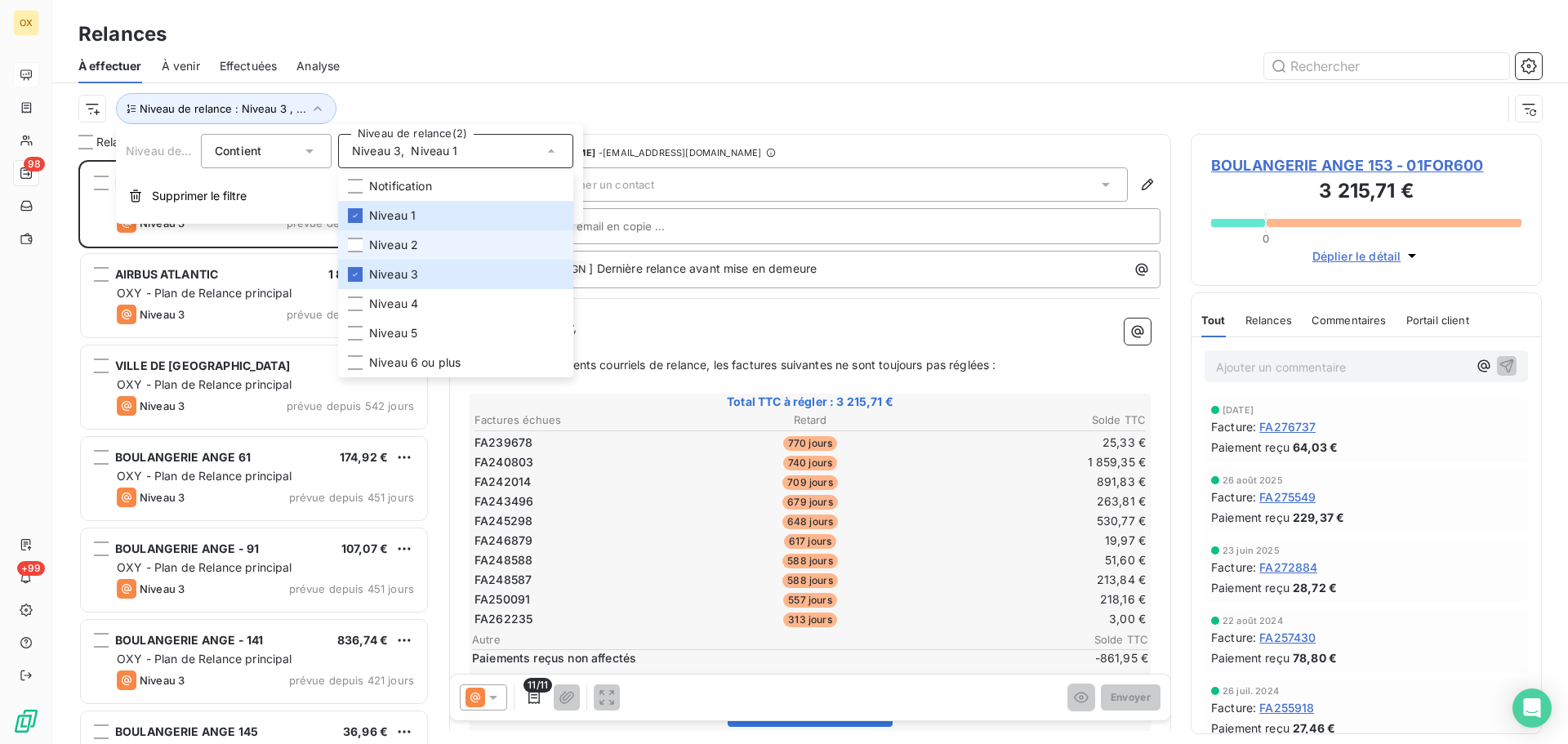
drag, startPoint x: 359, startPoint y: 246, endPoint x: 372, endPoint y: 233, distance: 18.4
click at [359, 245] on div at bounding box center [355, 245] width 15 height 15
click at [388, 60] on div at bounding box center [951, 65] width 1183 height 26
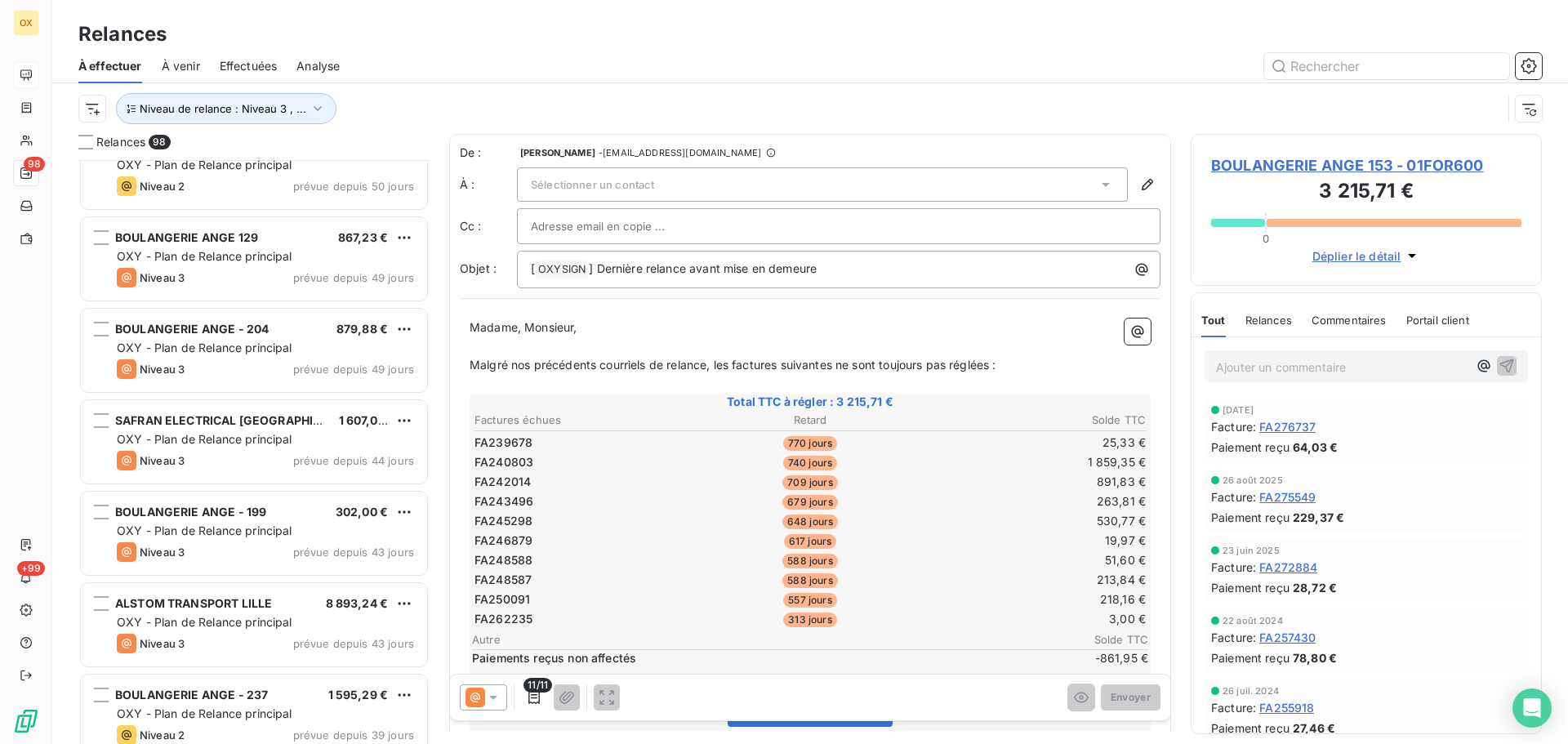
scroll to position [3267, 0]
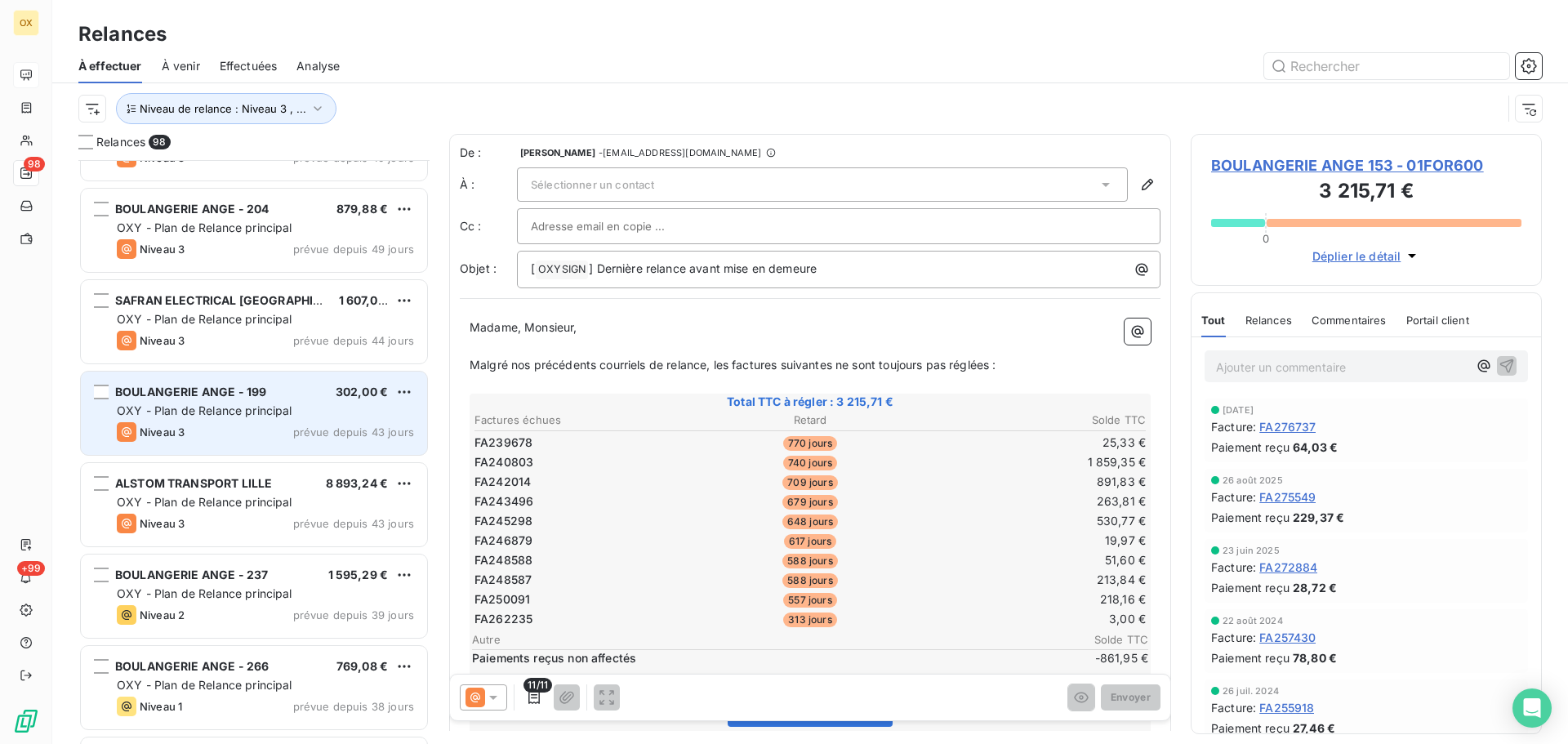
click at [302, 396] on div "BOULANGERIE ANGE - 199 302,00 €" at bounding box center [265, 392] width 297 height 15
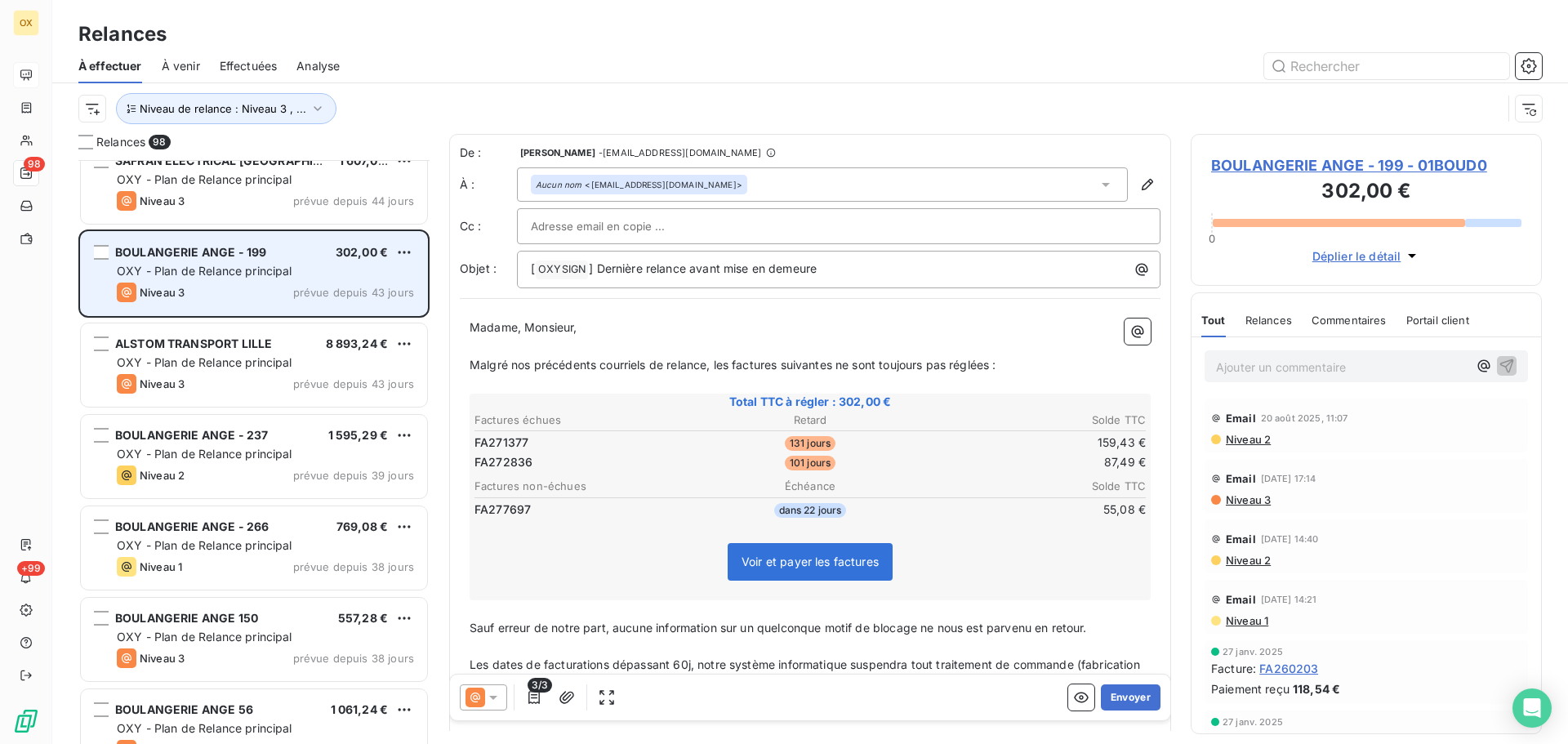
scroll to position [3431, 0]
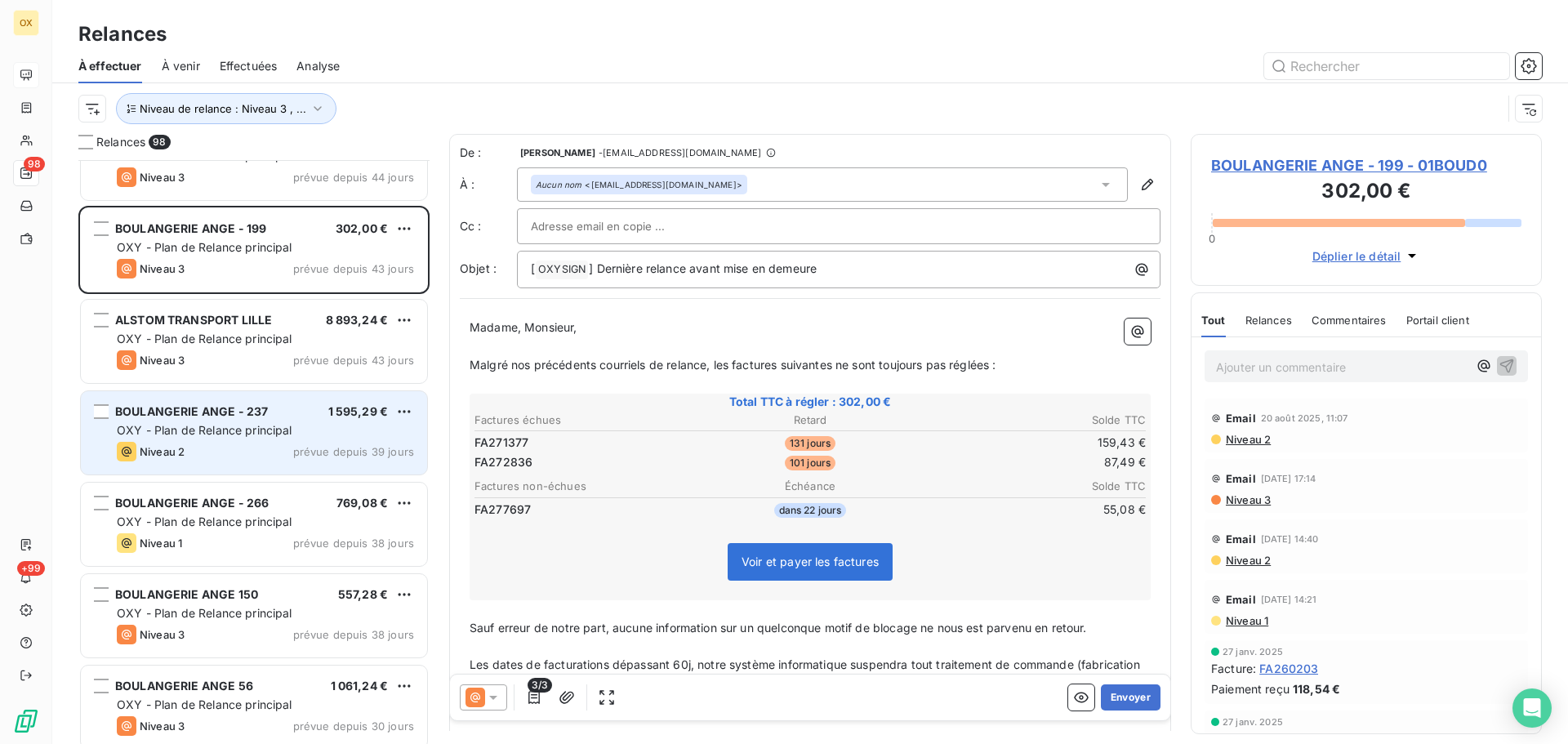
click at [296, 420] on div "BOULANGERIE ANGE - 237 1 595,29 € OXY - Plan de Relance principal Niveau 2 prév…" at bounding box center [254, 432] width 346 height 83
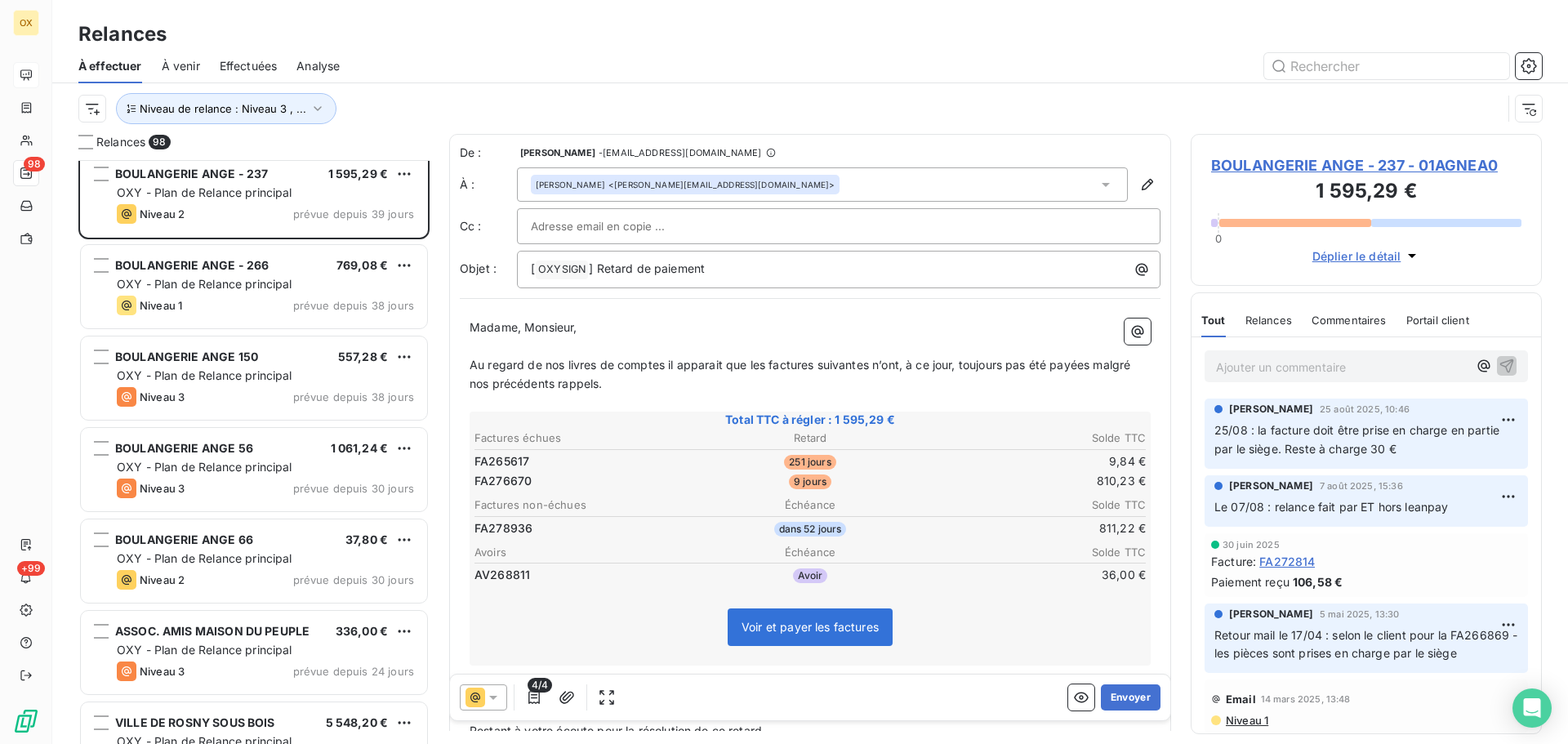
scroll to position [3676, 0]
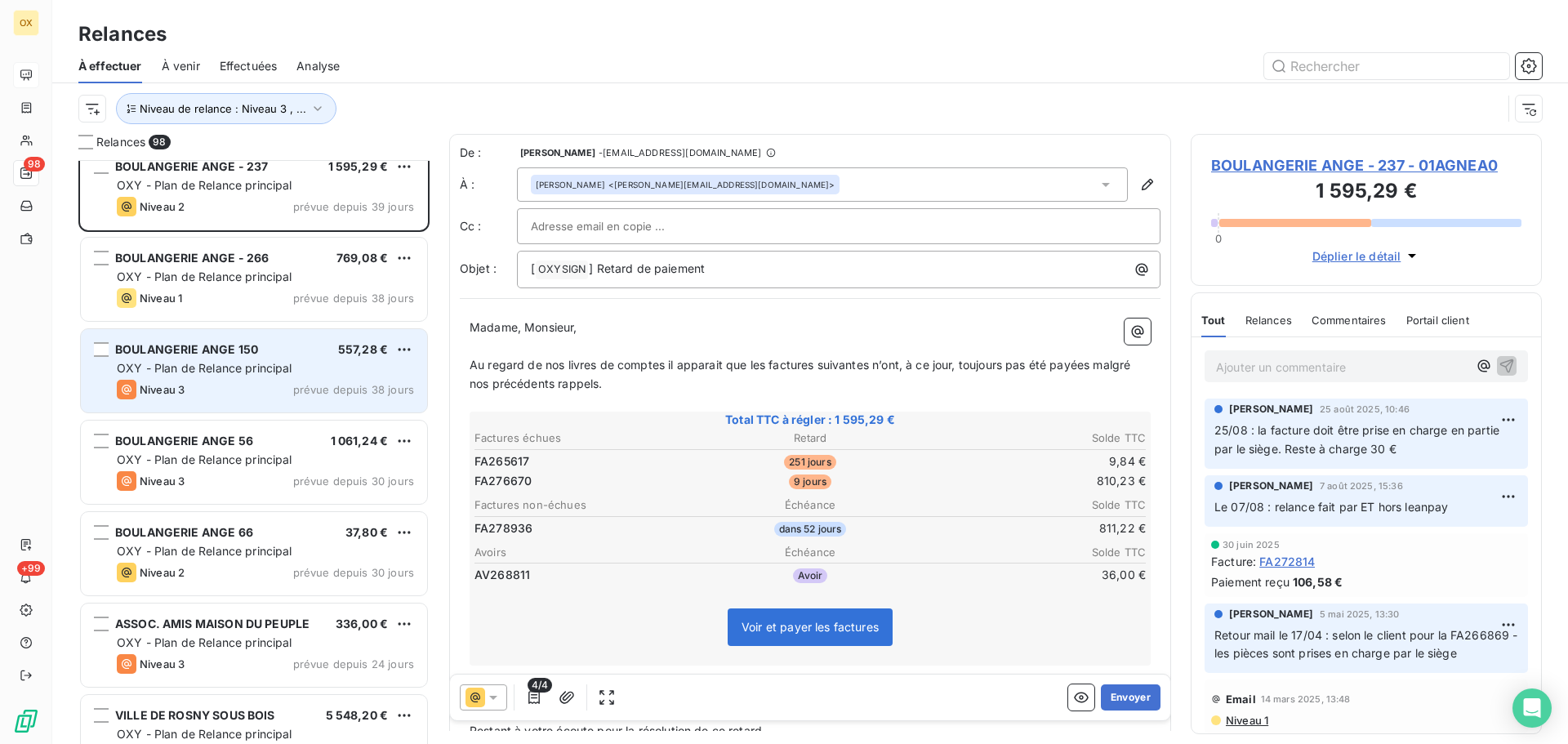
click at [260, 380] on div "Niveau 3 prévue depuis 38 jours" at bounding box center [265, 389] width 297 height 19
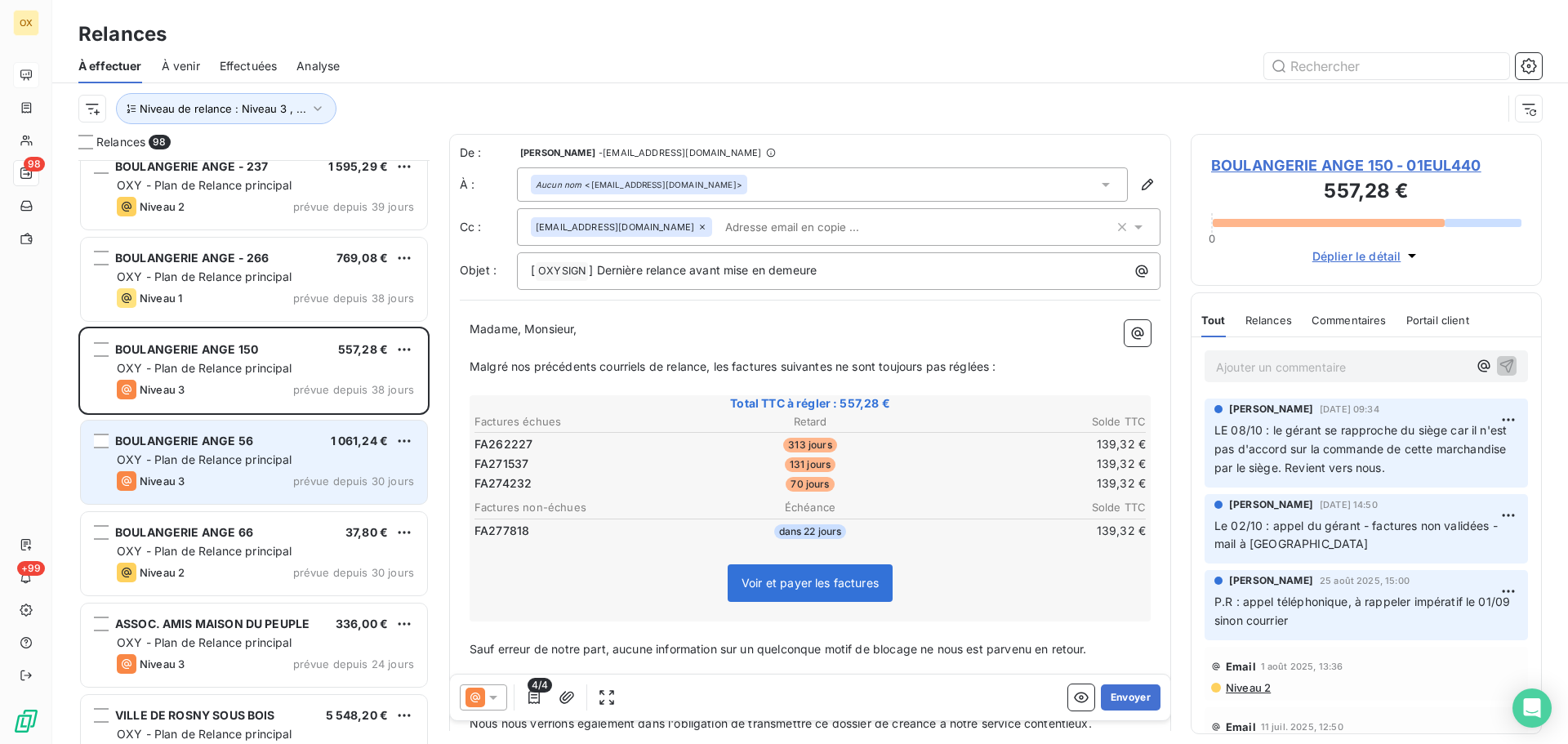
click at [267, 446] on div "BOULANGERIE ANGE 56 1 061,24 €" at bounding box center [265, 441] width 297 height 15
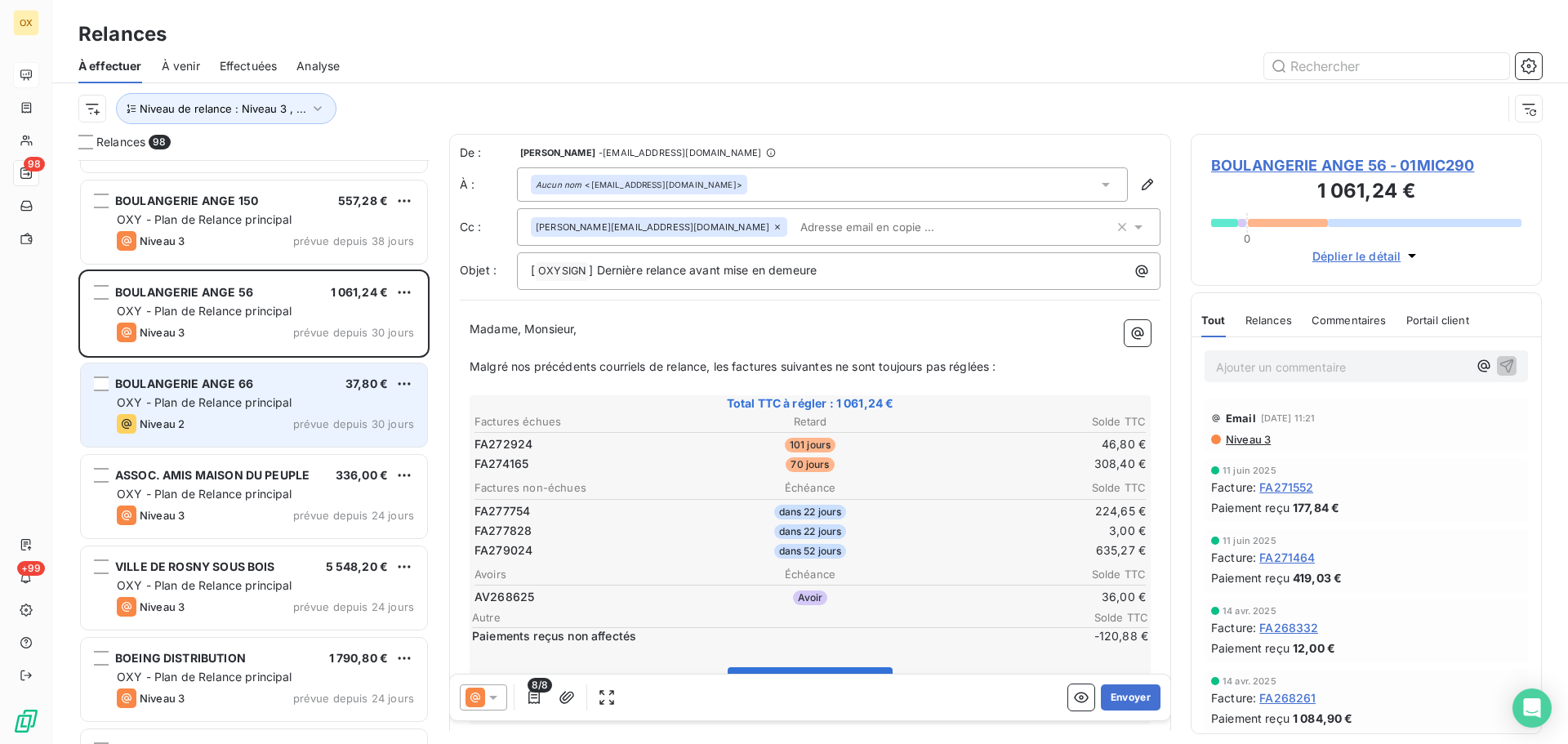
scroll to position [3839, 0]
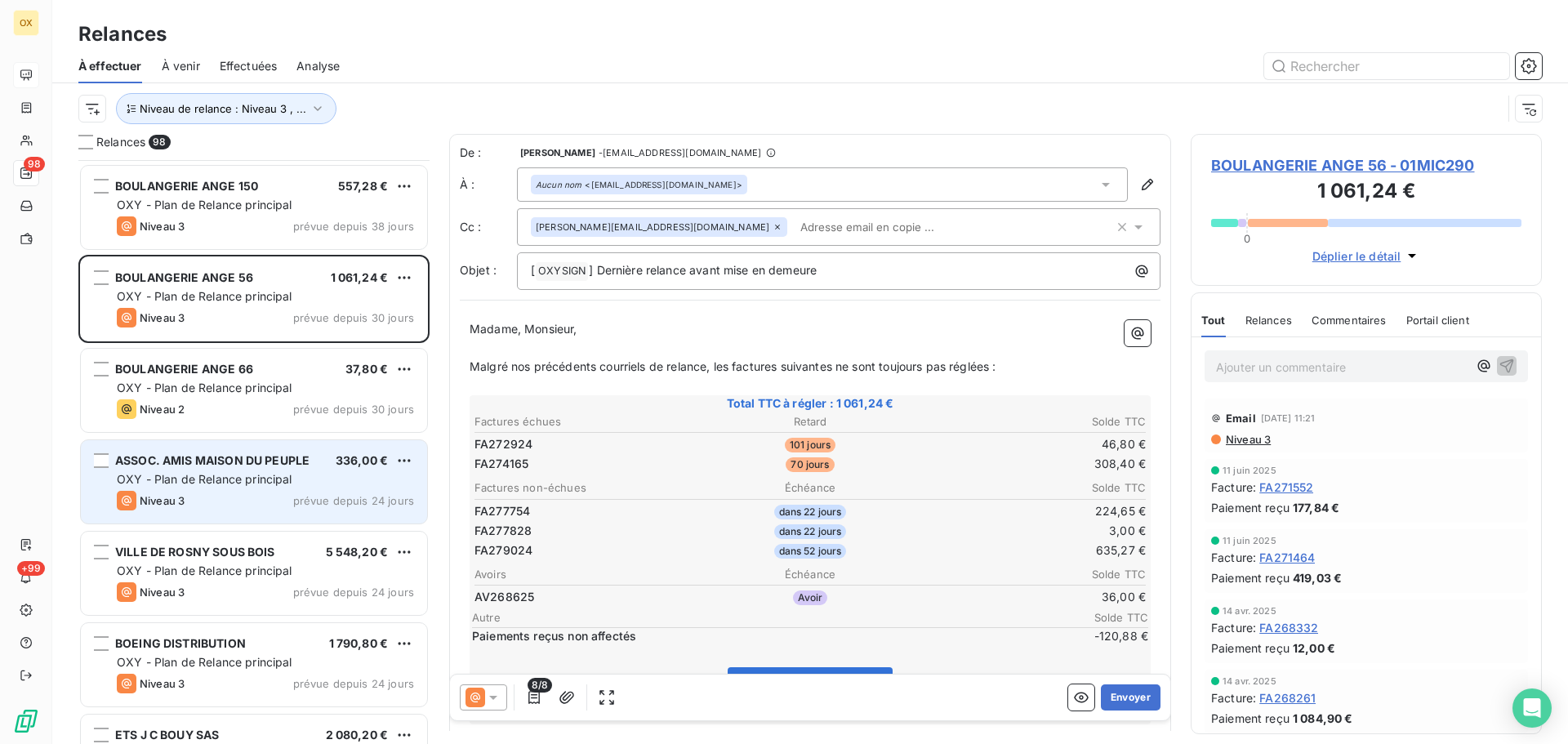
click at [254, 500] on div "Niveau 3 prévue depuis 24 jours" at bounding box center [265, 500] width 297 height 19
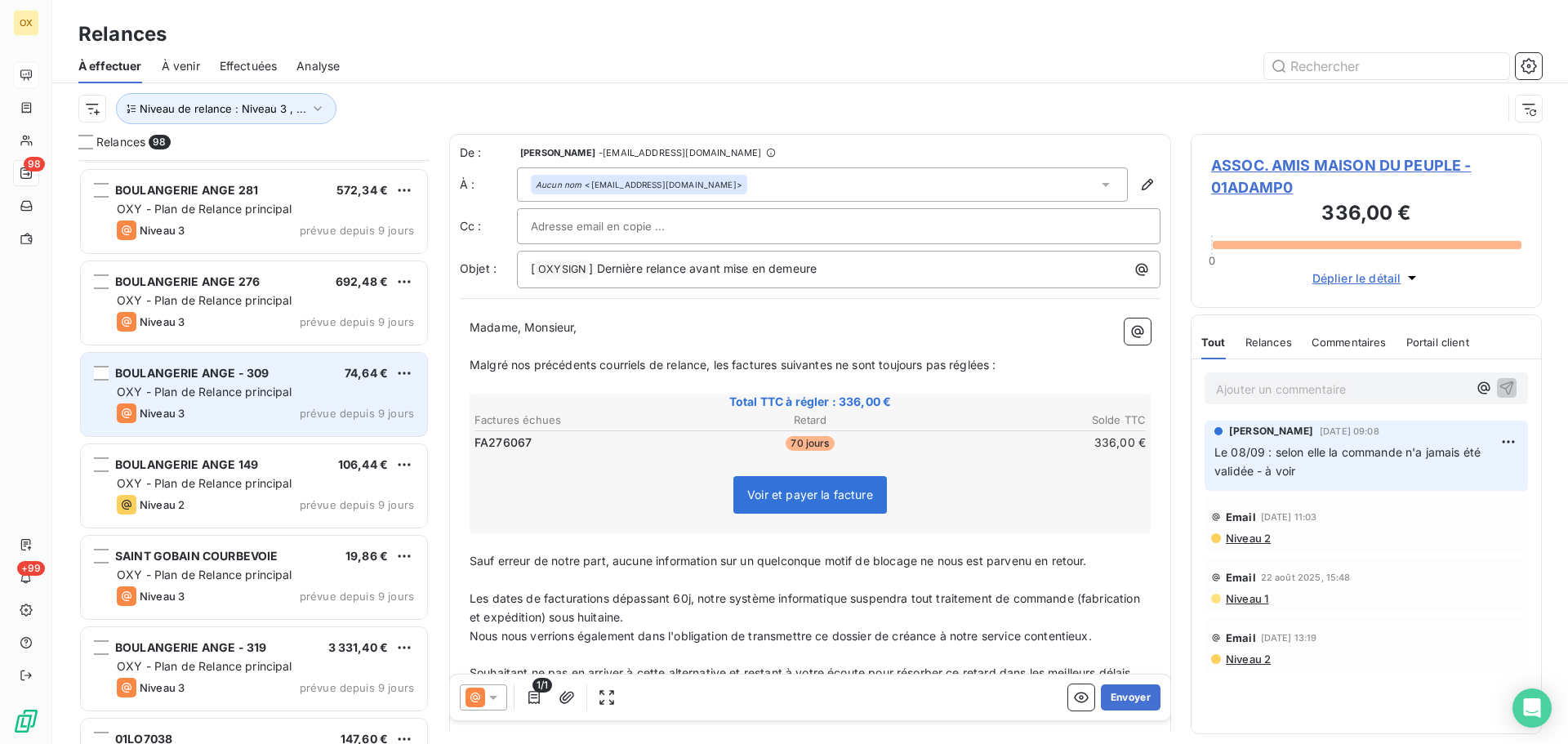
scroll to position [5228, 0]
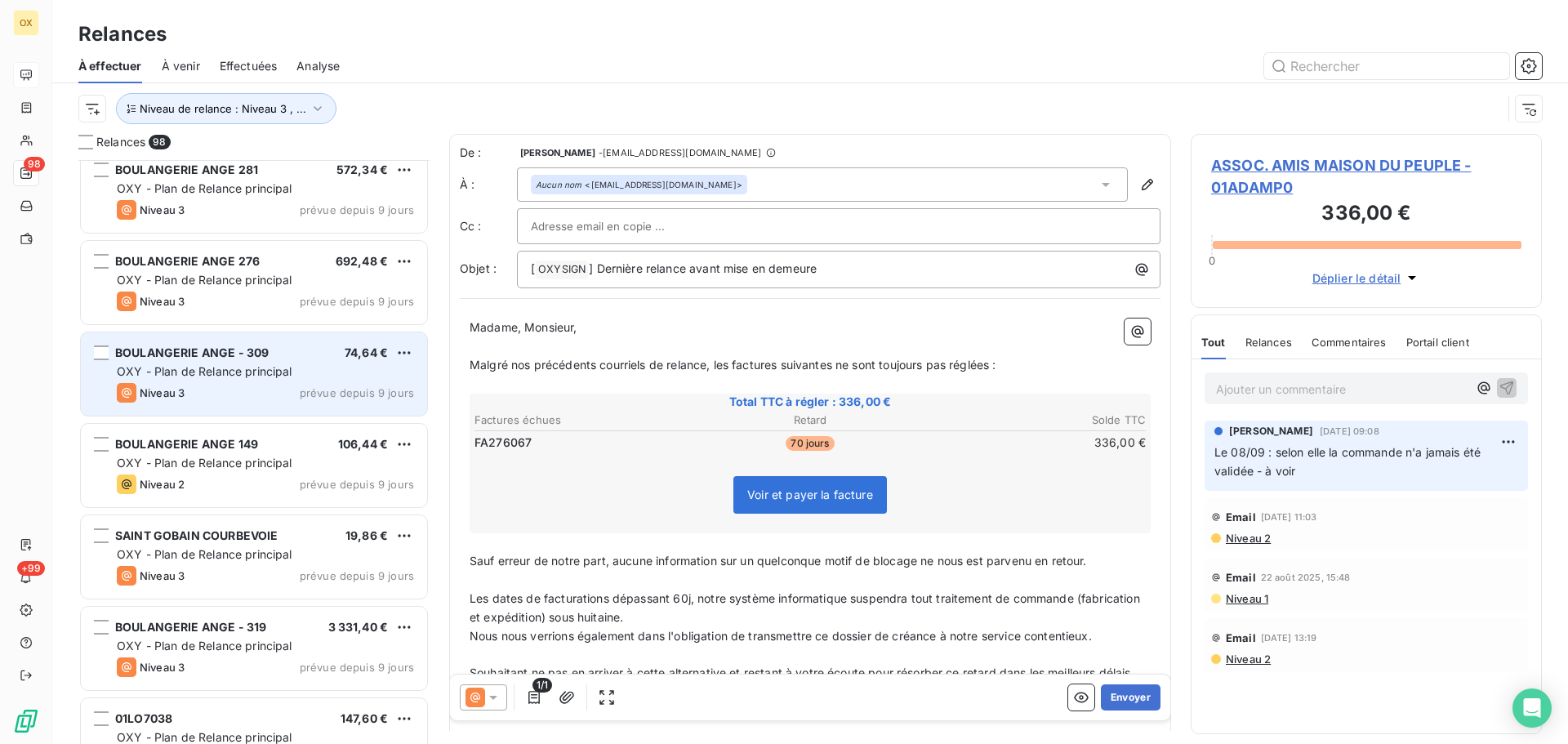
click at [254, 533] on span "SAINT GOBAIN COURBEVOIE" at bounding box center [197, 535] width 163 height 14
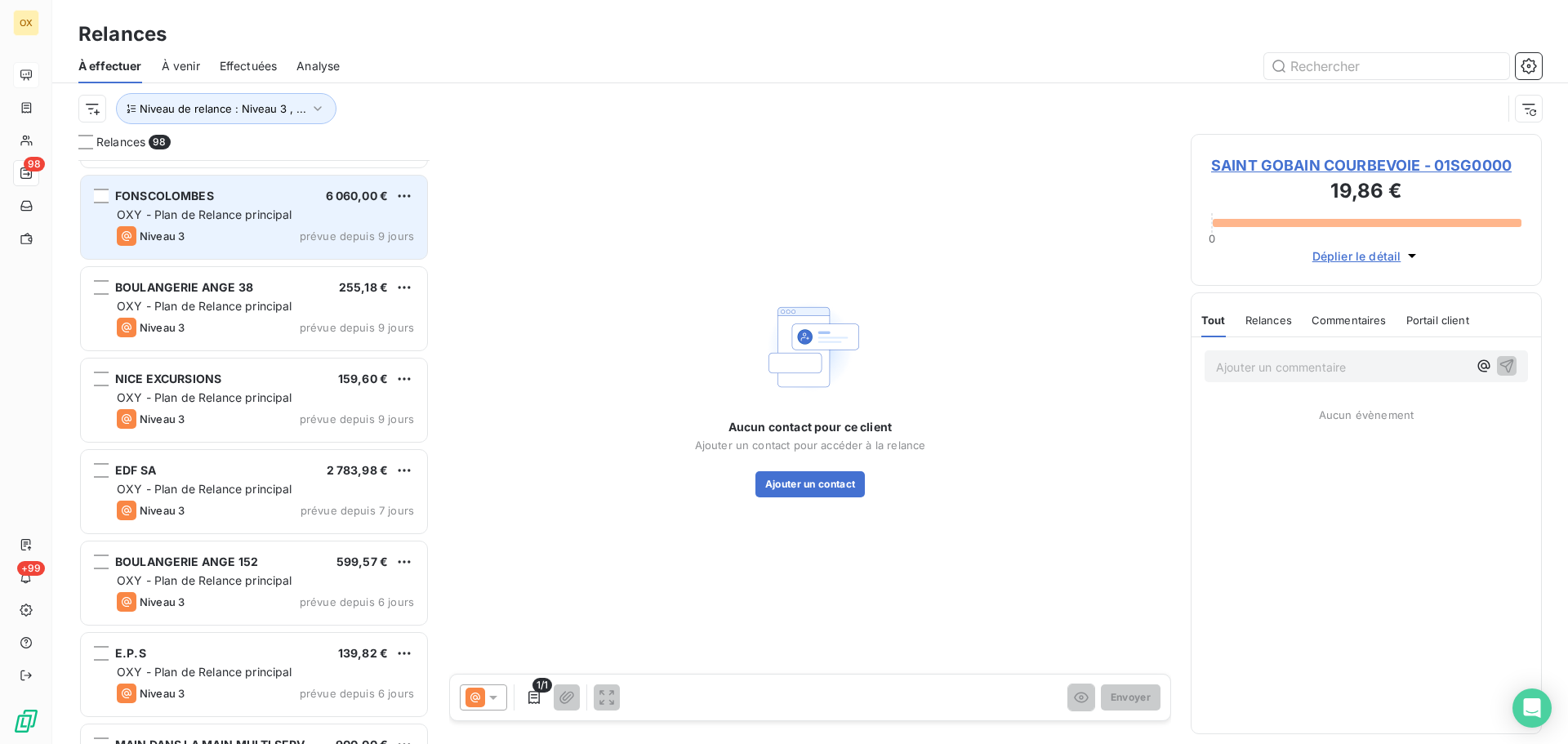
scroll to position [5881, 0]
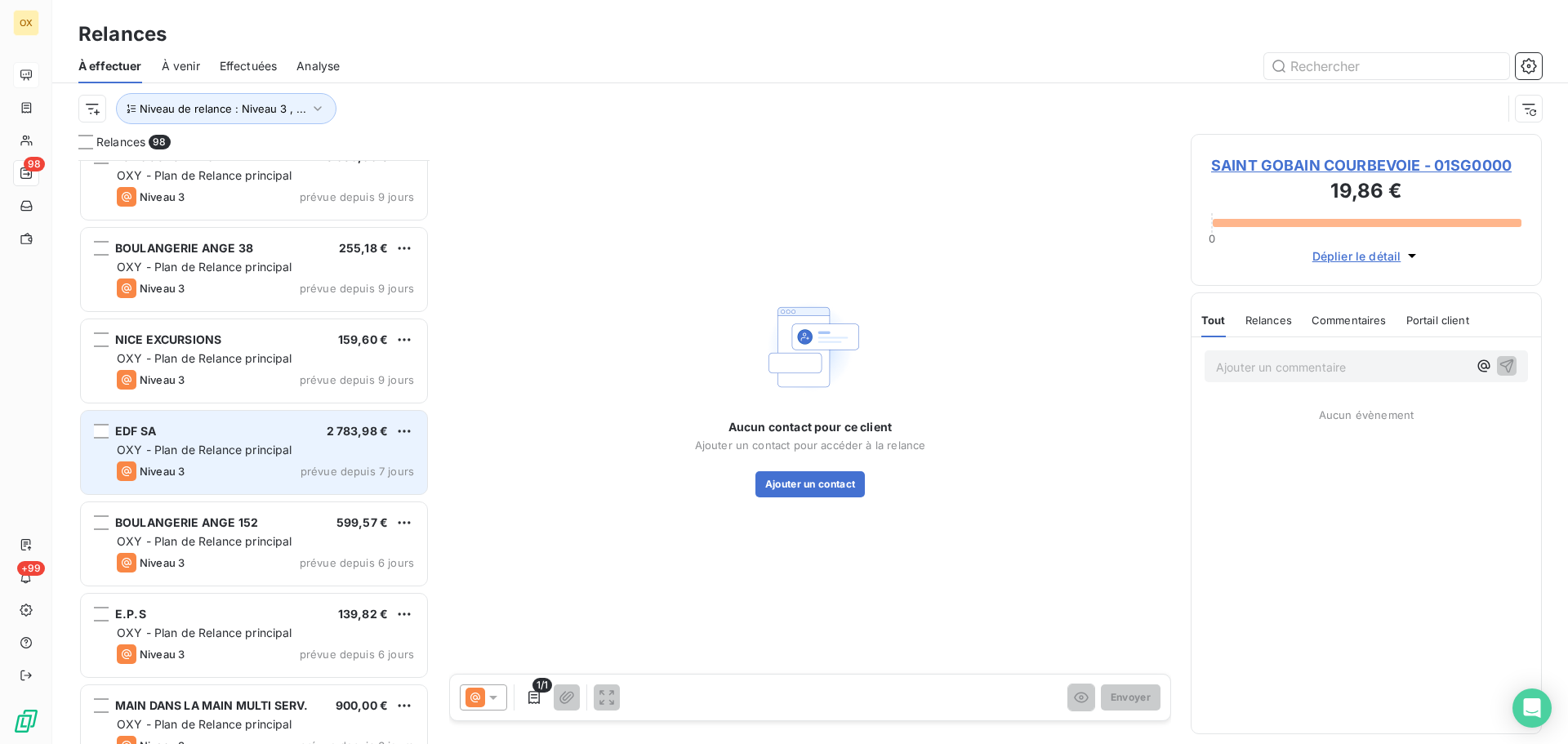
click at [246, 474] on div "Niveau 3 prévue depuis 7 jours" at bounding box center [265, 471] width 297 height 19
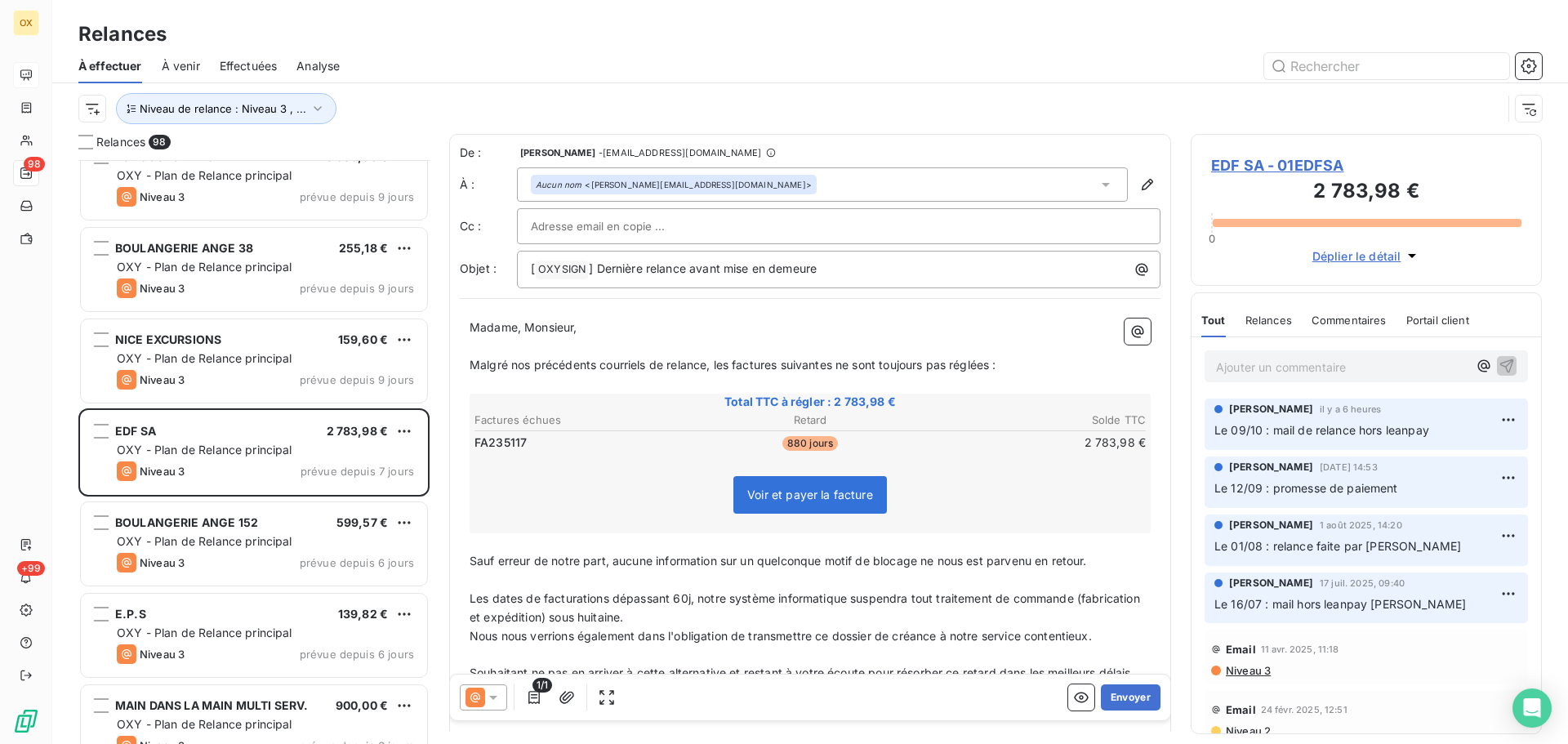
drag, startPoint x: 304, startPoint y: 540, endPoint x: 286, endPoint y: 499, distance: 44.8
click at [304, 539] on div "OXY - Plan de Relance principal" at bounding box center [265, 541] width 297 height 16
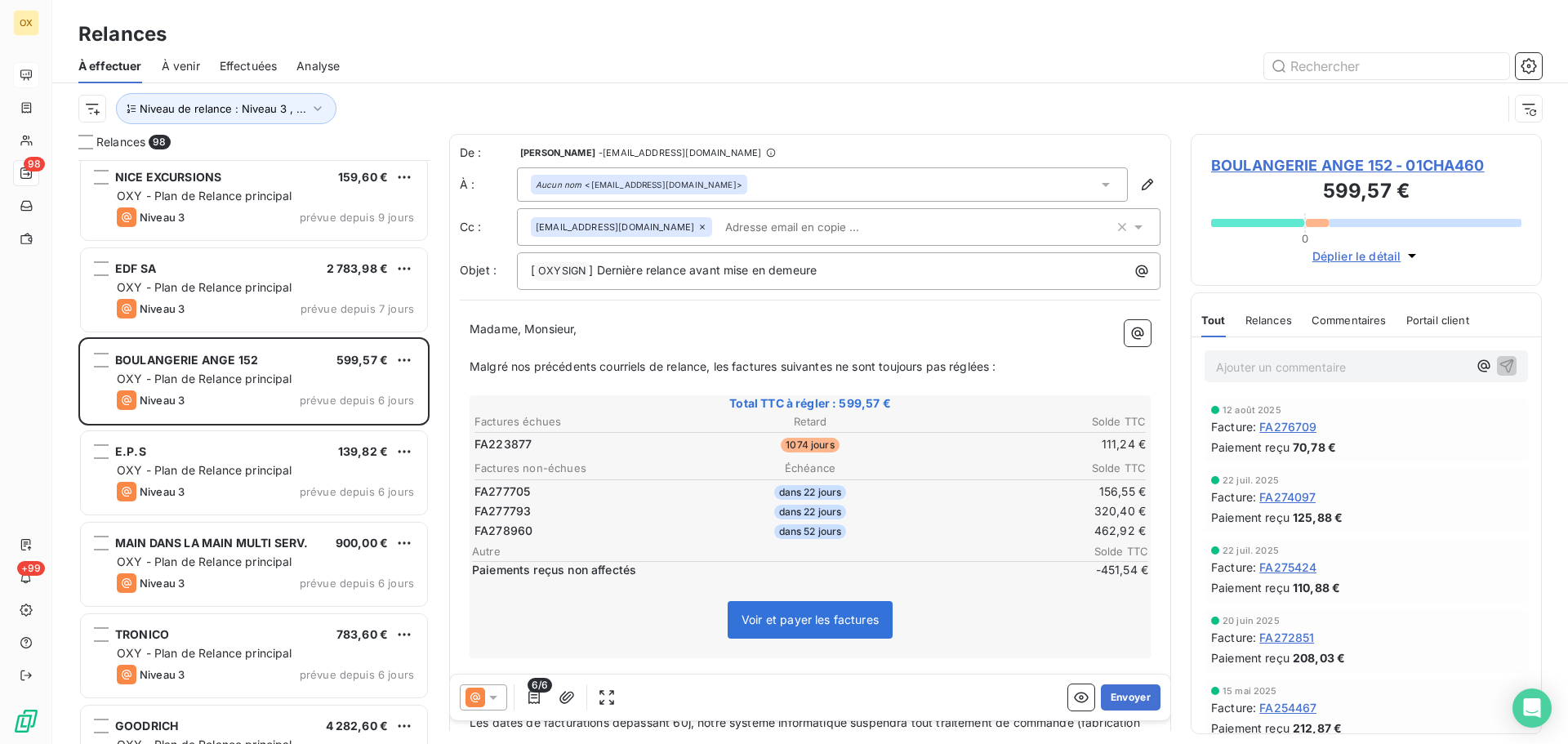
scroll to position [6044, 0]
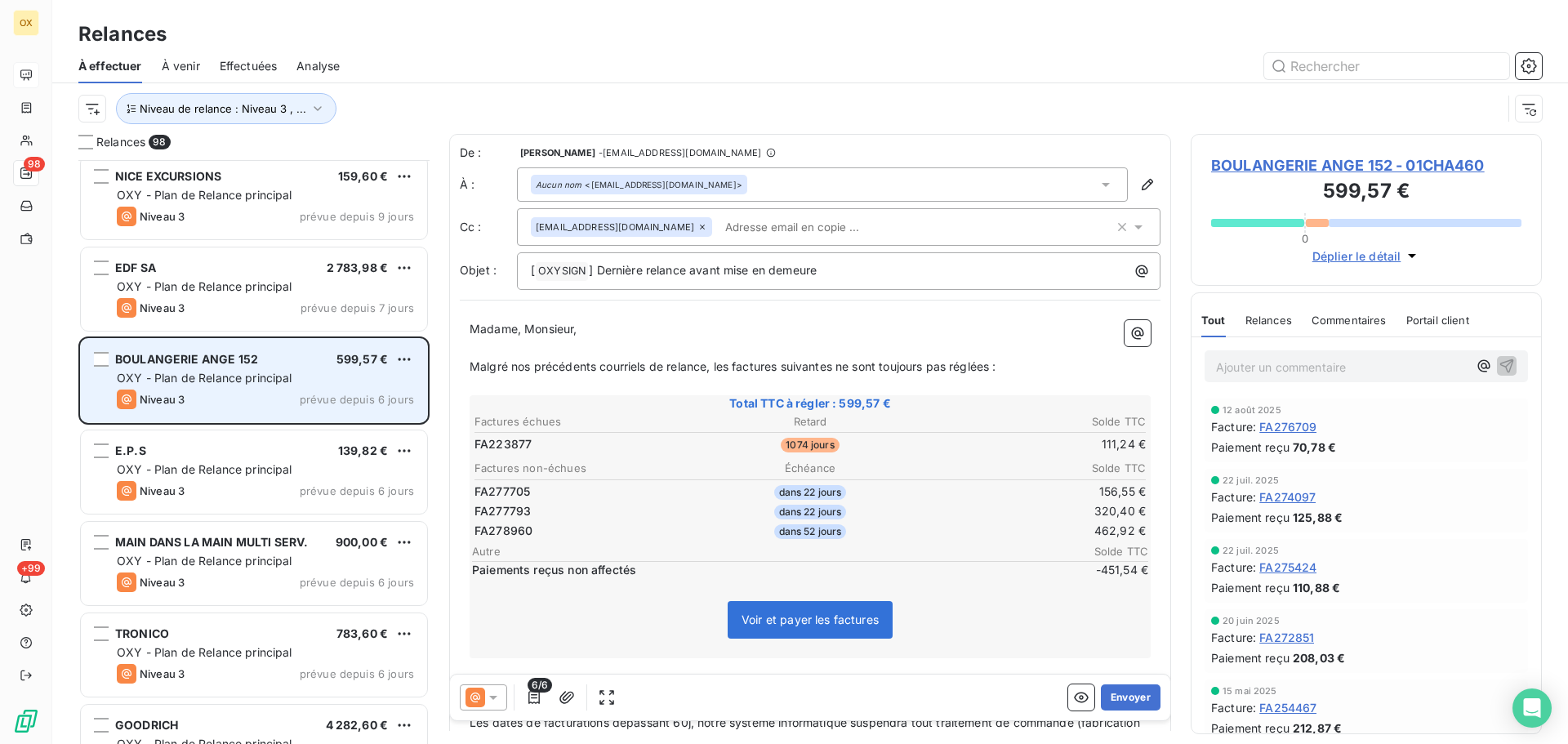
click at [213, 395] on div "Niveau 3 prévue depuis 6 jours" at bounding box center [265, 399] width 297 height 19
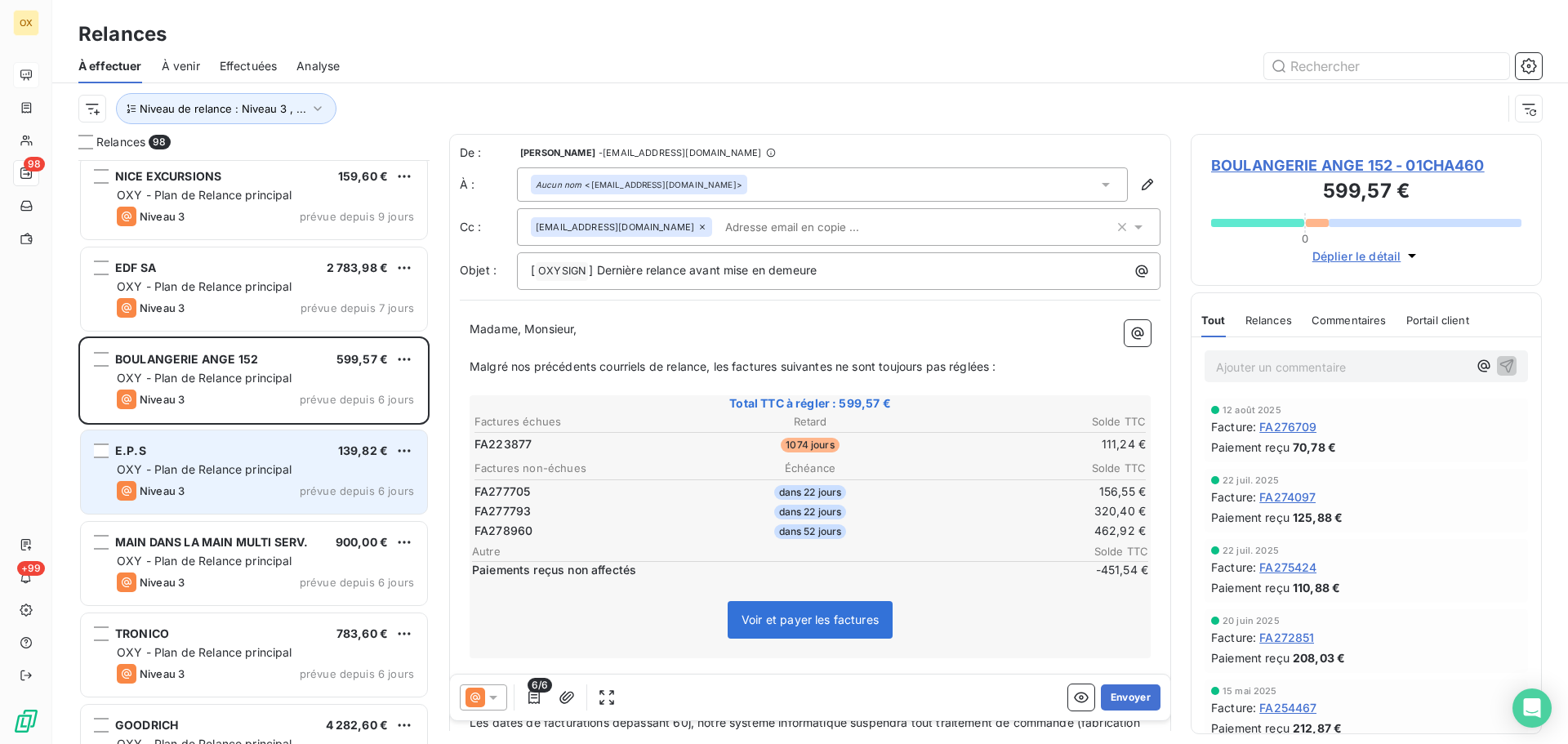
click at [235, 458] on div "E.P.S 139,82 € OXY - Plan de Relance principal Niveau 3 prévue depuis 6 jours" at bounding box center [254, 472] width 346 height 83
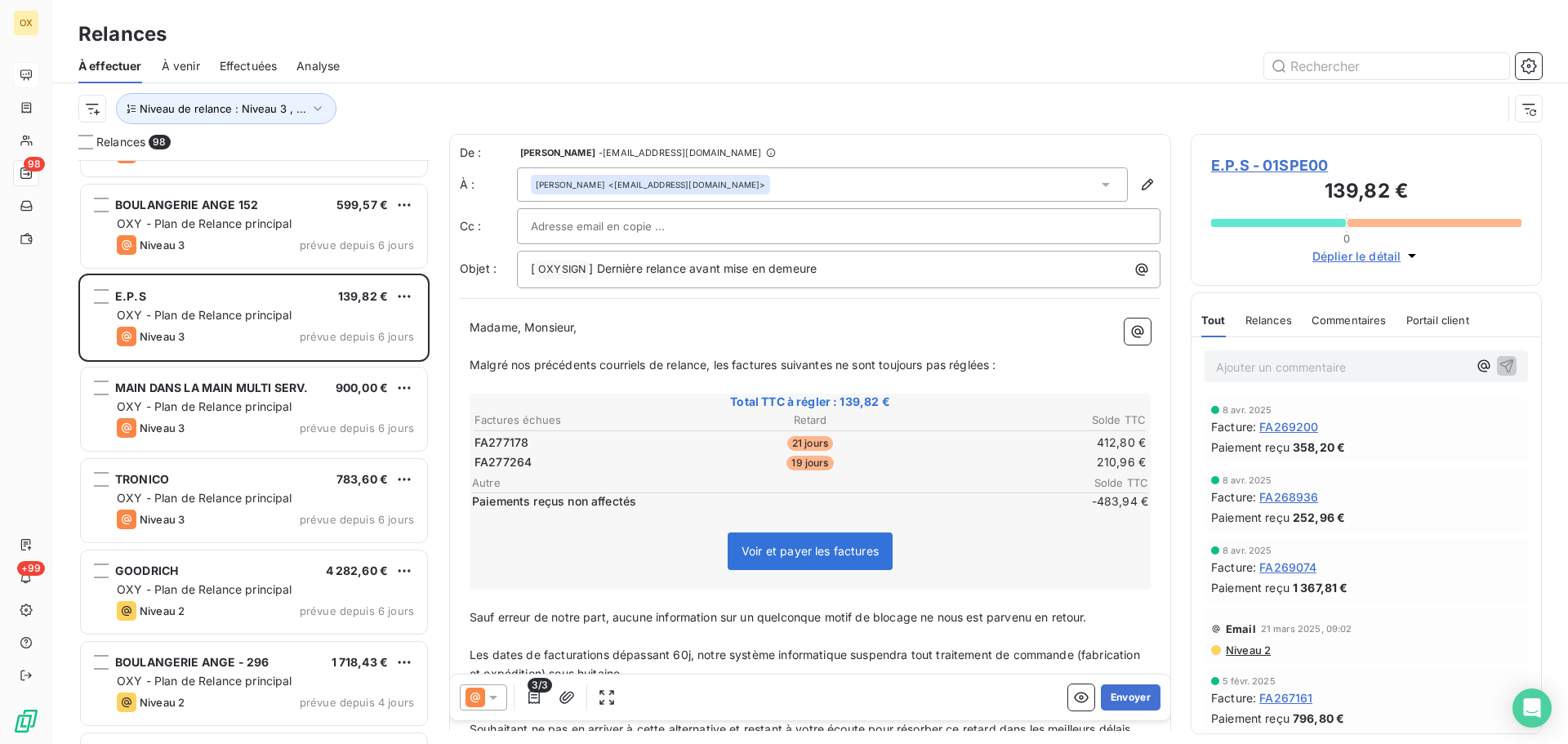
scroll to position [6208, 0]
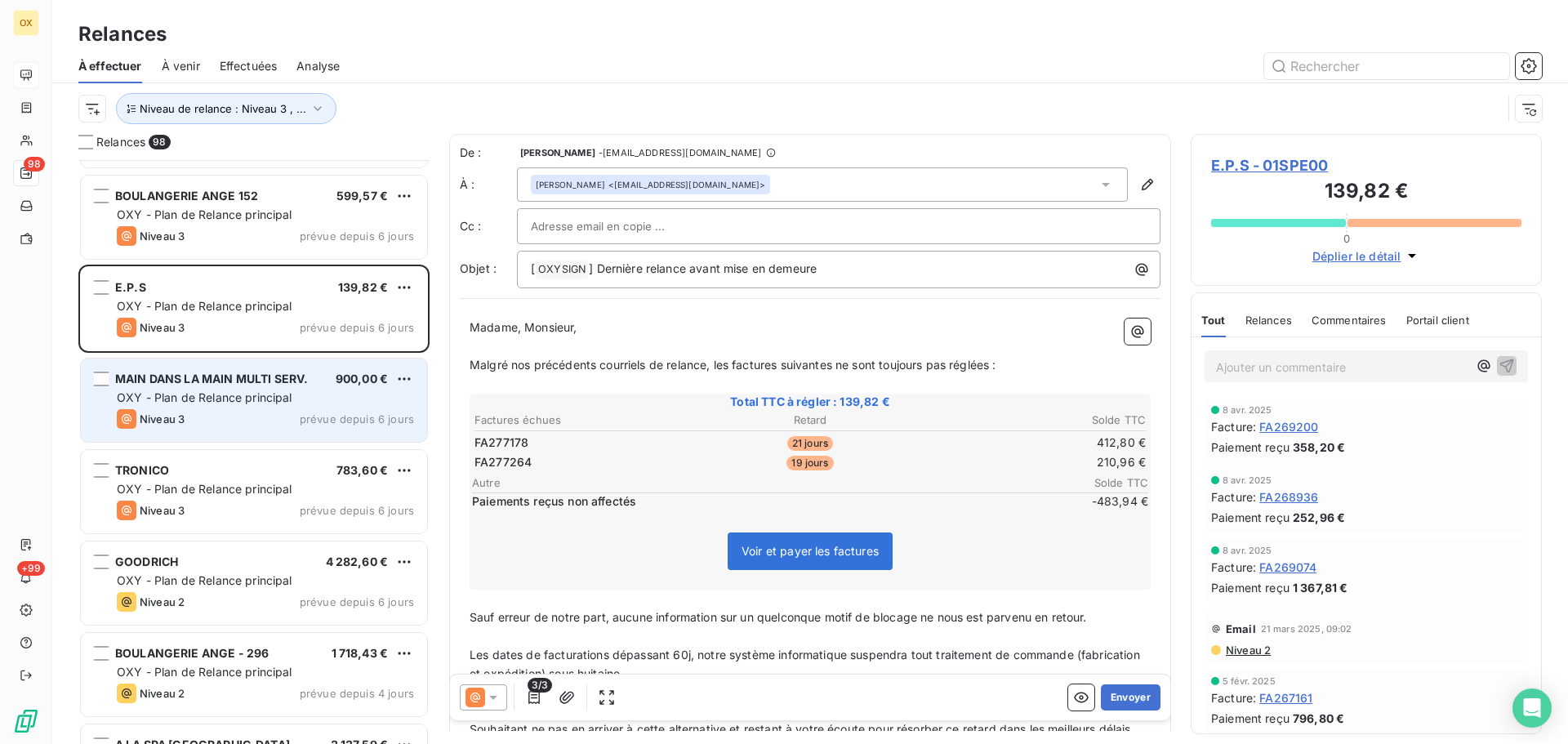
click at [185, 406] on div "MAIN DANS LA MAIN MULTI SERV. 900,00 € OXY - Plan de Relance principal Niveau 3…" at bounding box center [254, 400] width 346 height 83
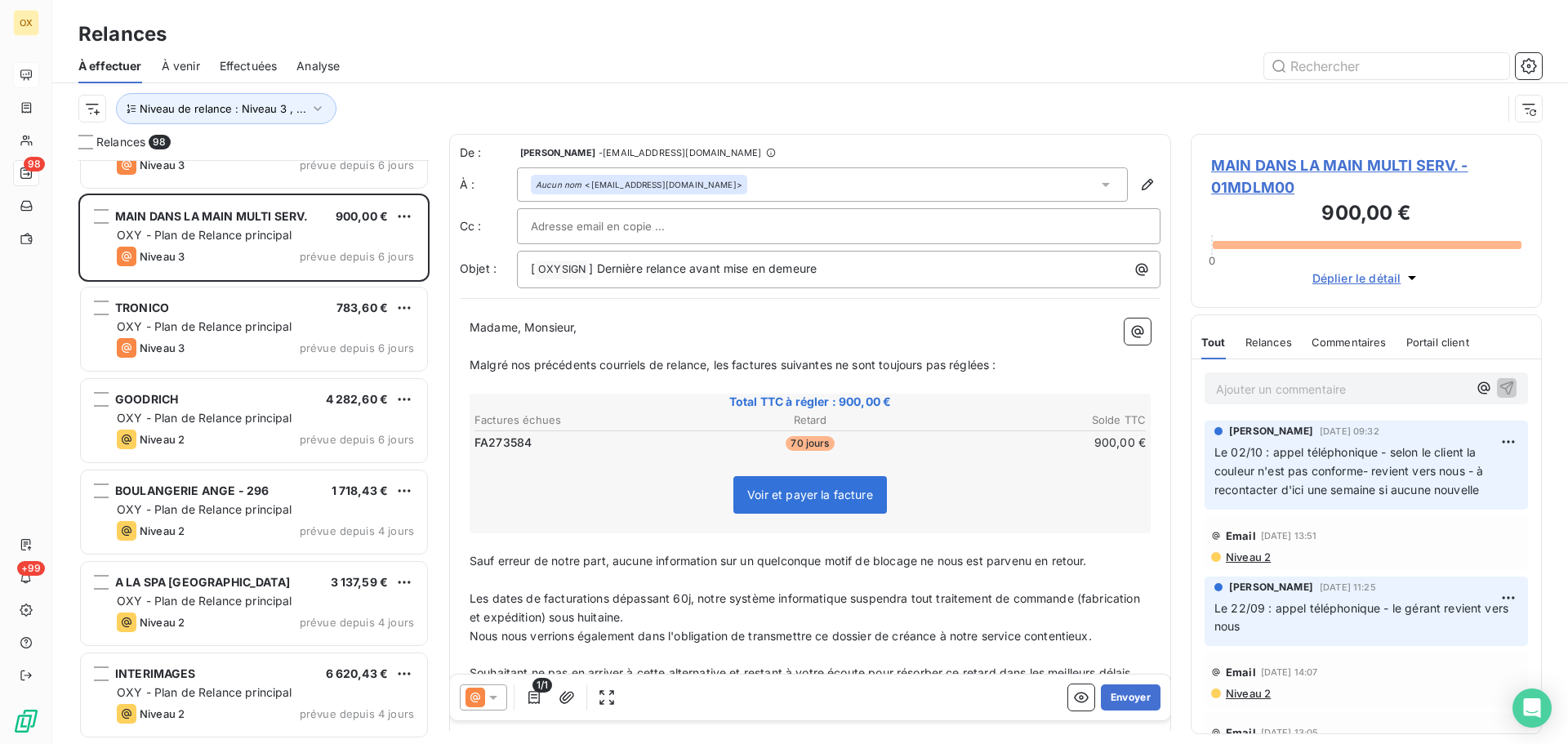
scroll to position [6371, 0]
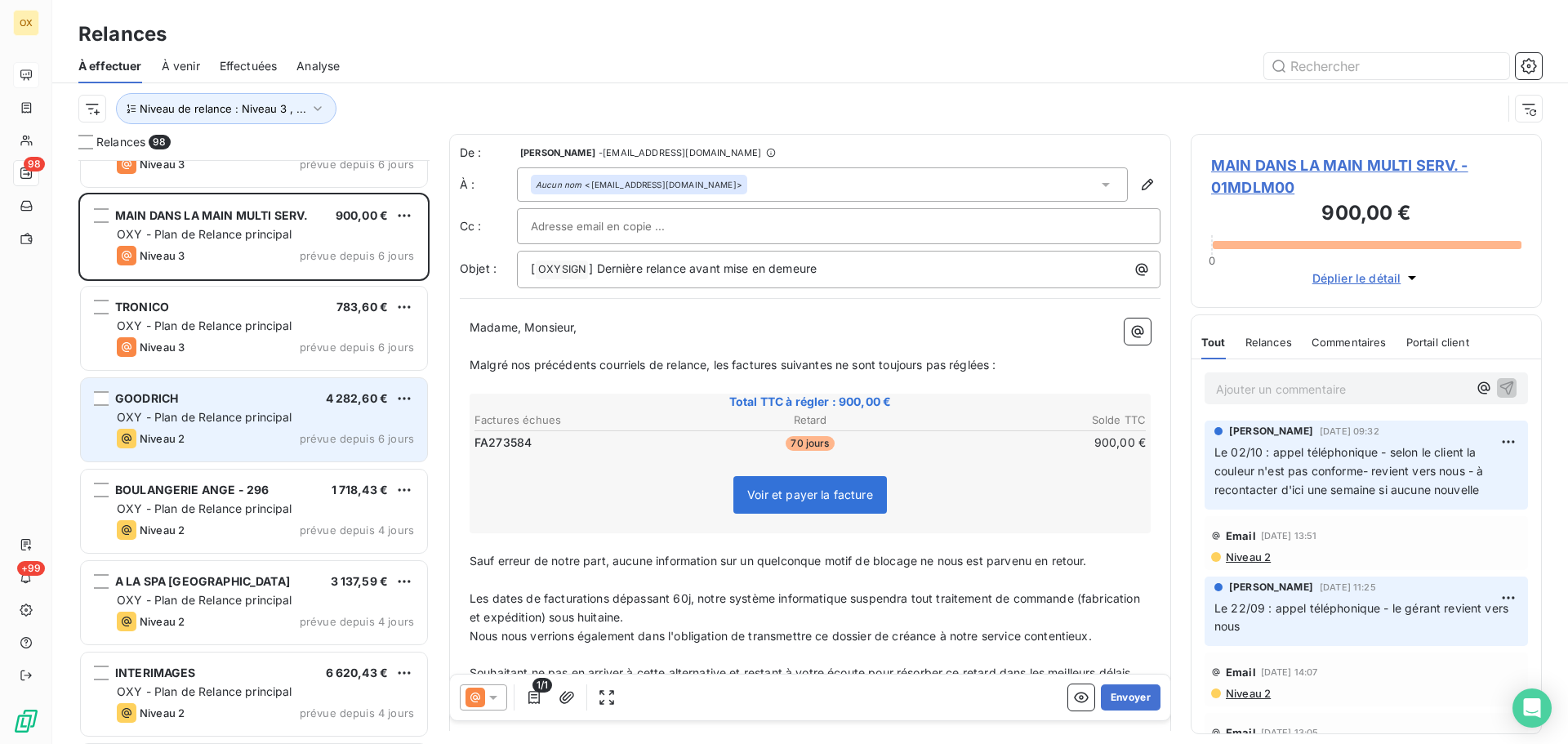
click at [165, 434] on span "Niveau 2" at bounding box center [161, 439] width 45 height 13
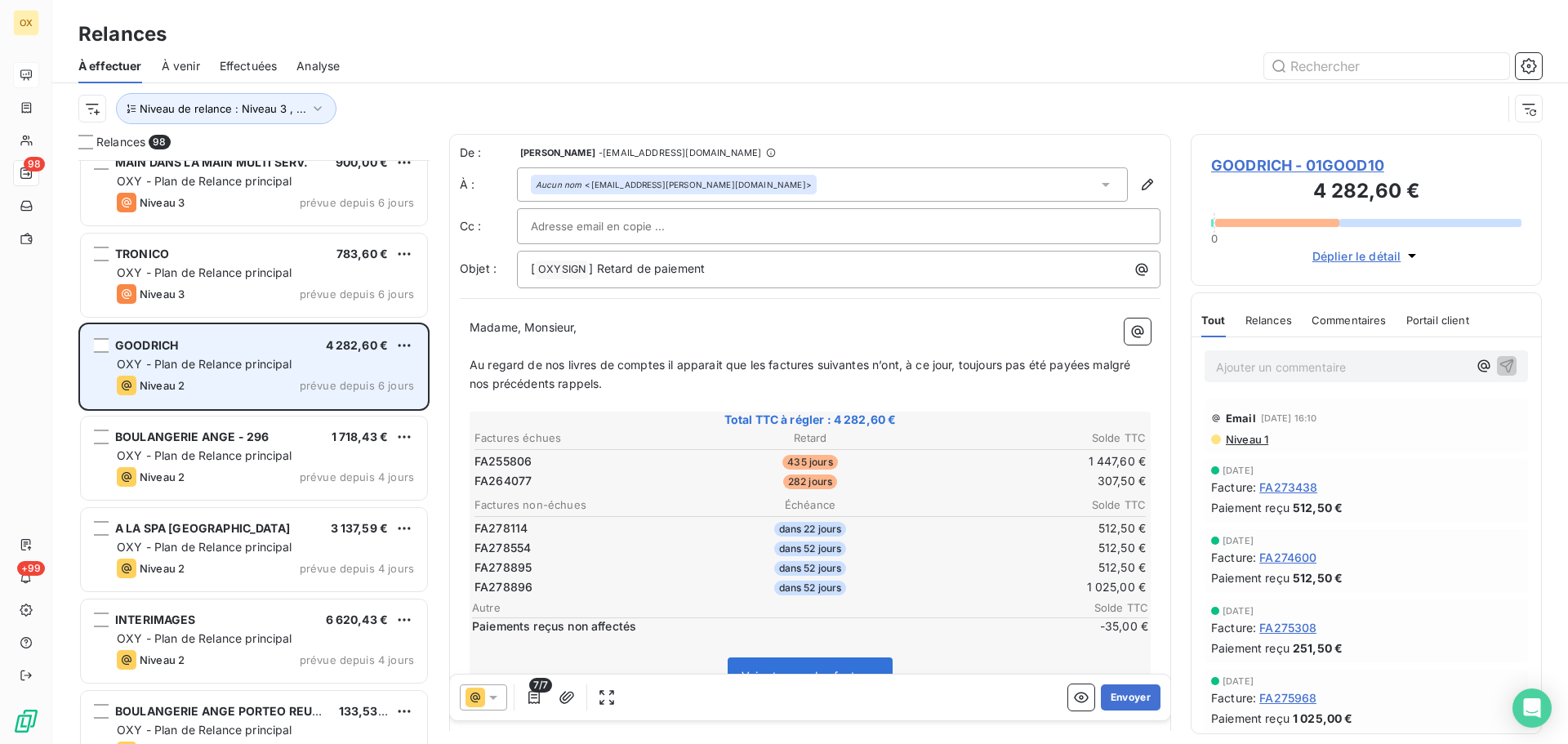
scroll to position [6453, 0]
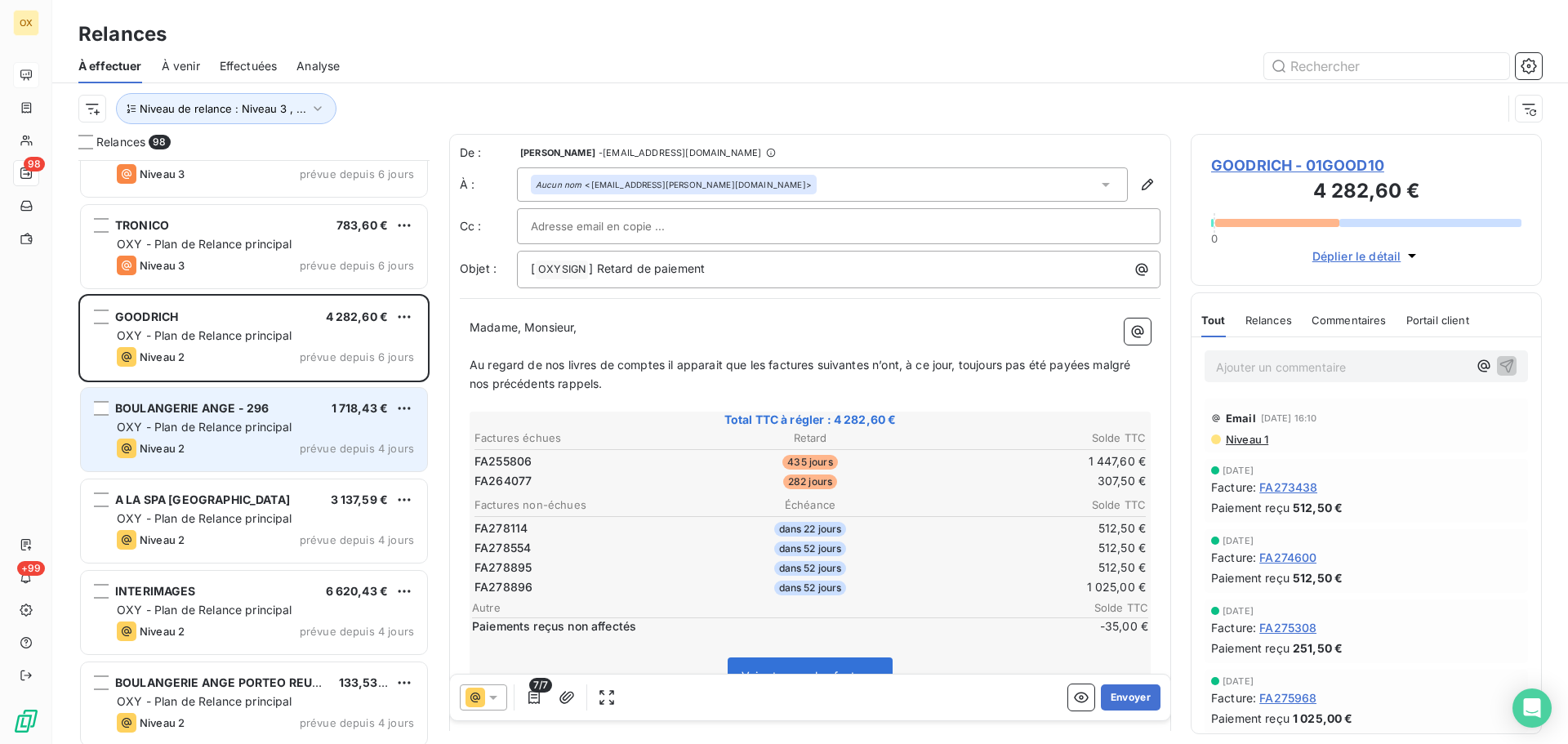
click at [221, 426] on span "OXY - Plan de Relance principal" at bounding box center [204, 427] width 176 height 14
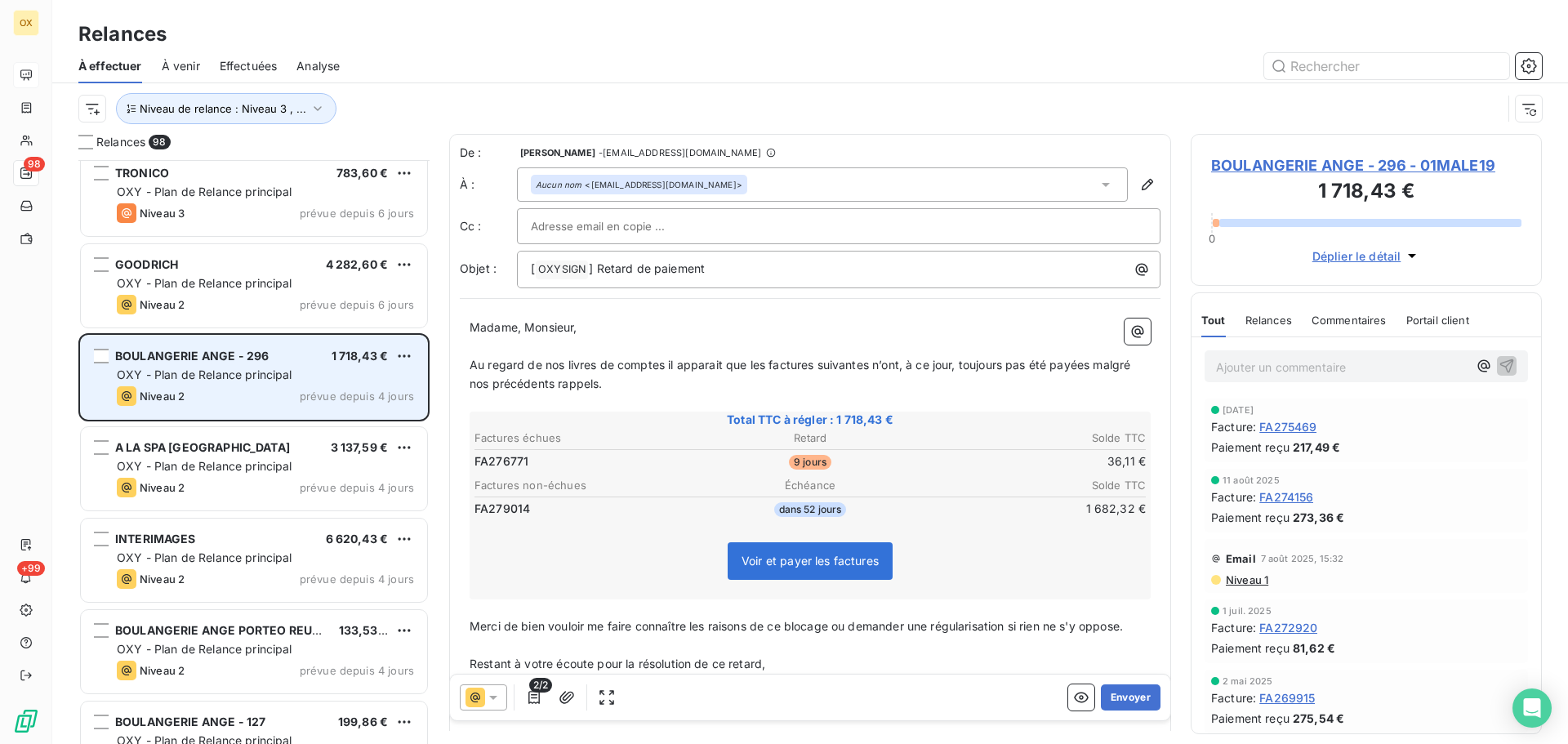
scroll to position [6535, 0]
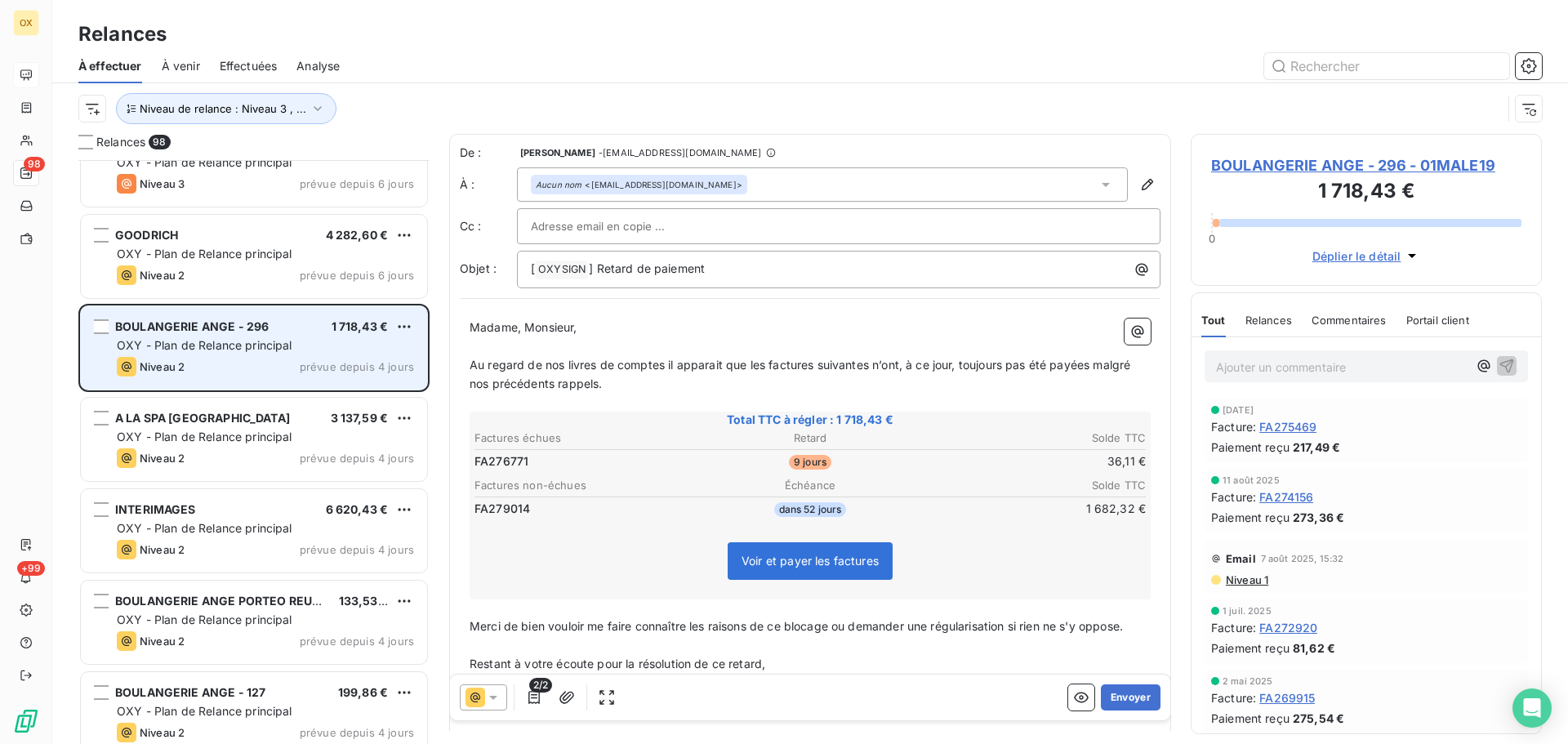
click at [221, 426] on div "A LA SPA [GEOGRAPHIC_DATA]" at bounding box center [202, 417] width 175 height 16
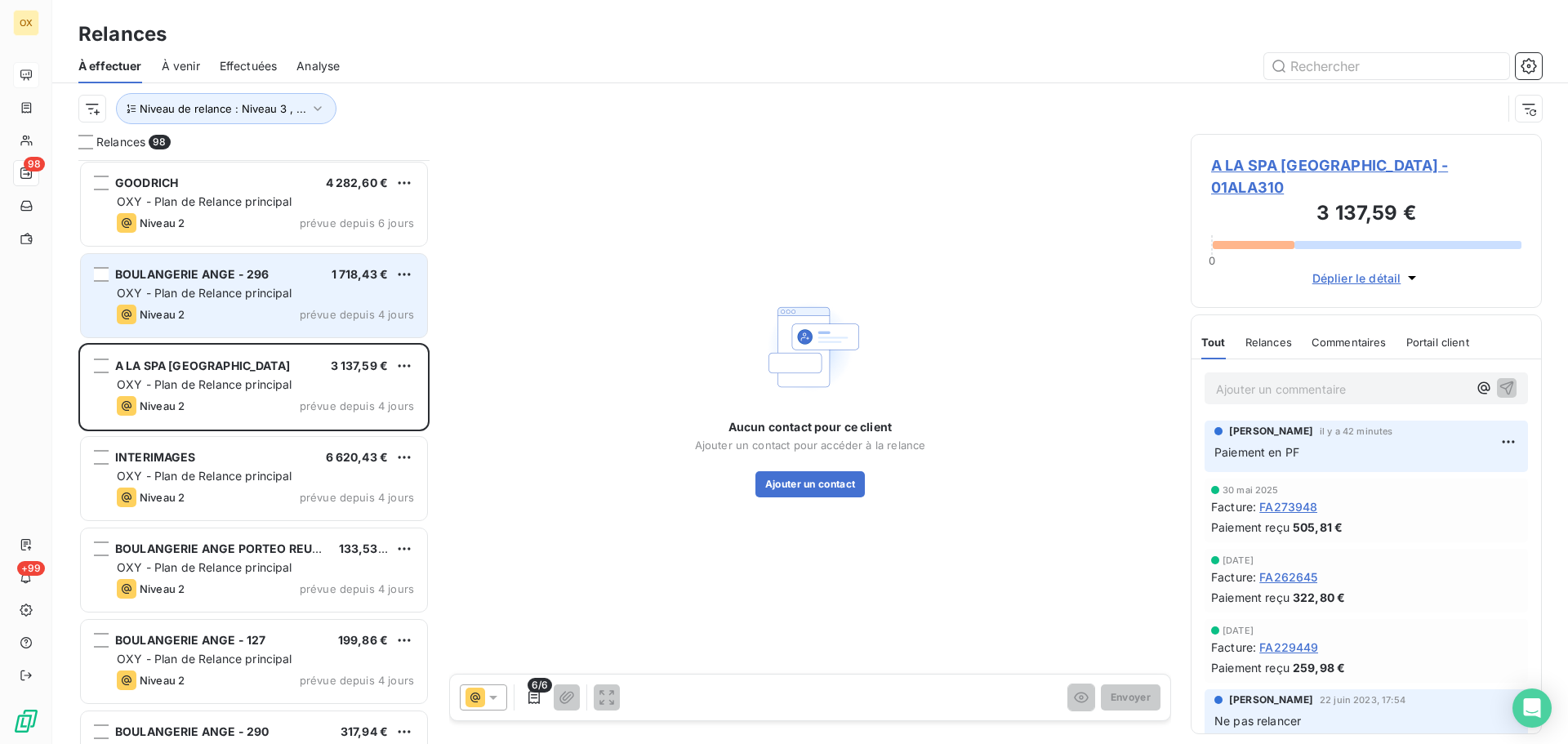
scroll to position [6616, 0]
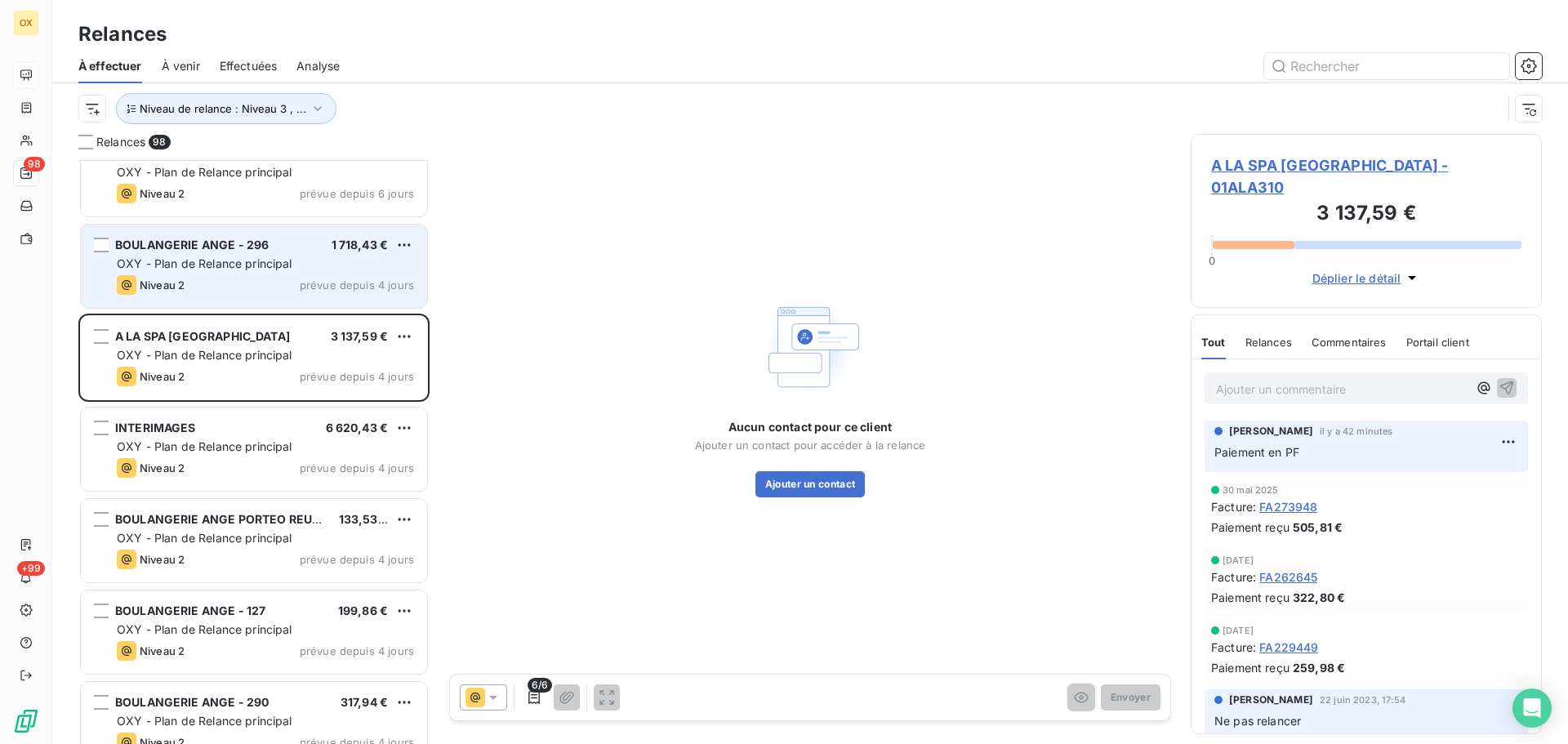
click at [221, 426] on div "INTERIMAGES 6 620,43 €" at bounding box center [265, 428] width 297 height 15
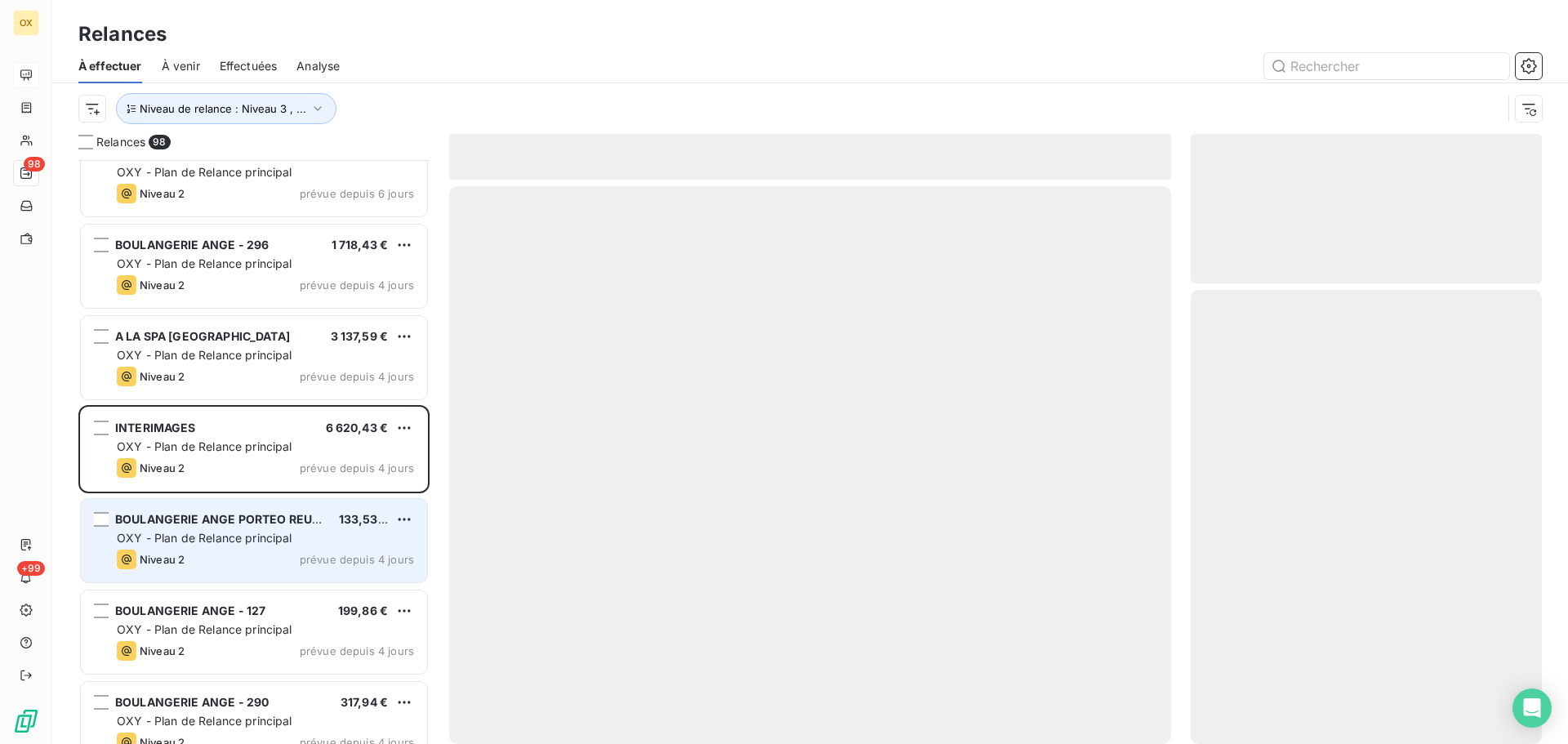
click at [223, 527] on div "BOULANGERIE ANGE PORTEO REUNI." at bounding box center [220, 519] width 211 height 16
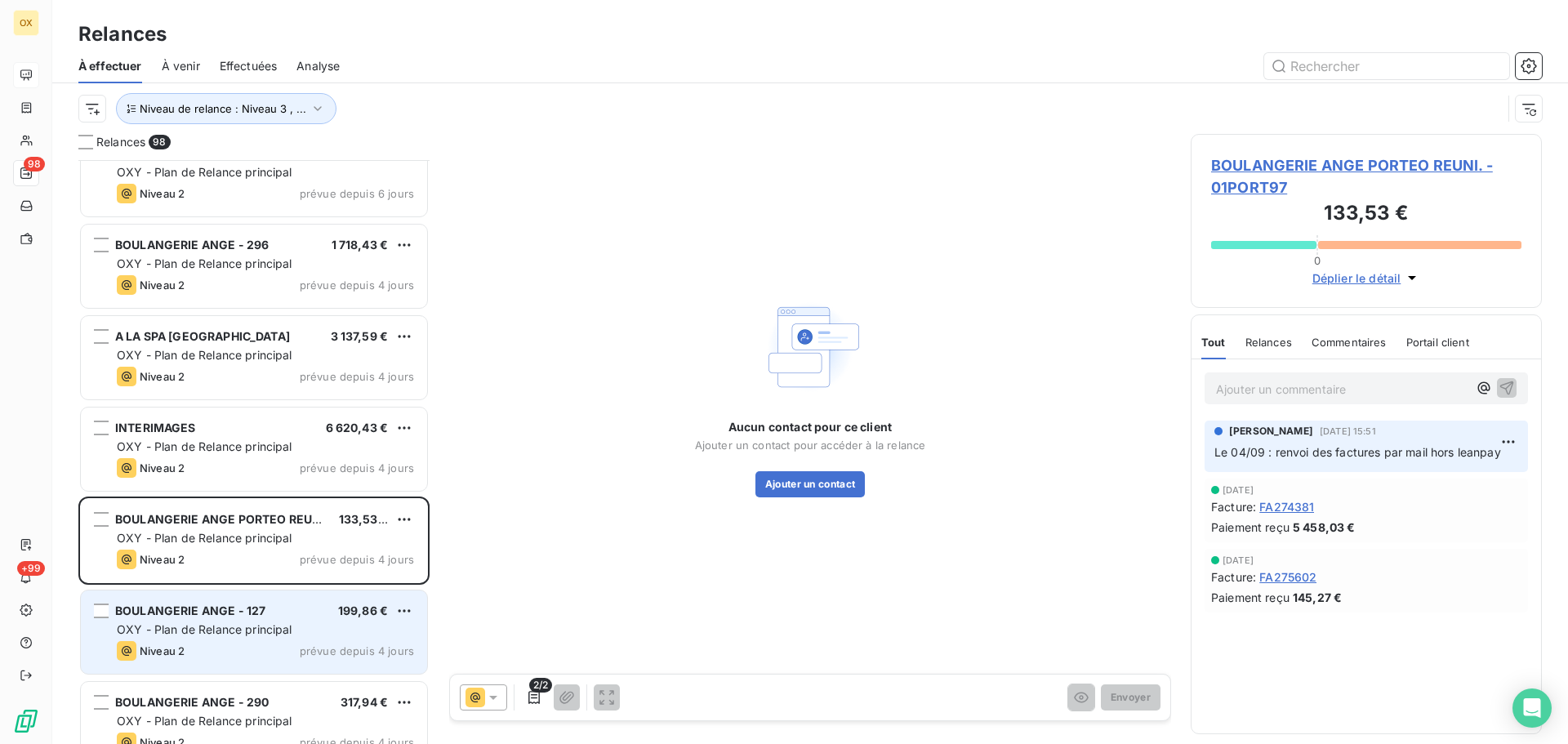
click at [268, 611] on div "BOULANGERIE ANGE - 127 199,86 €" at bounding box center [265, 611] width 297 height 15
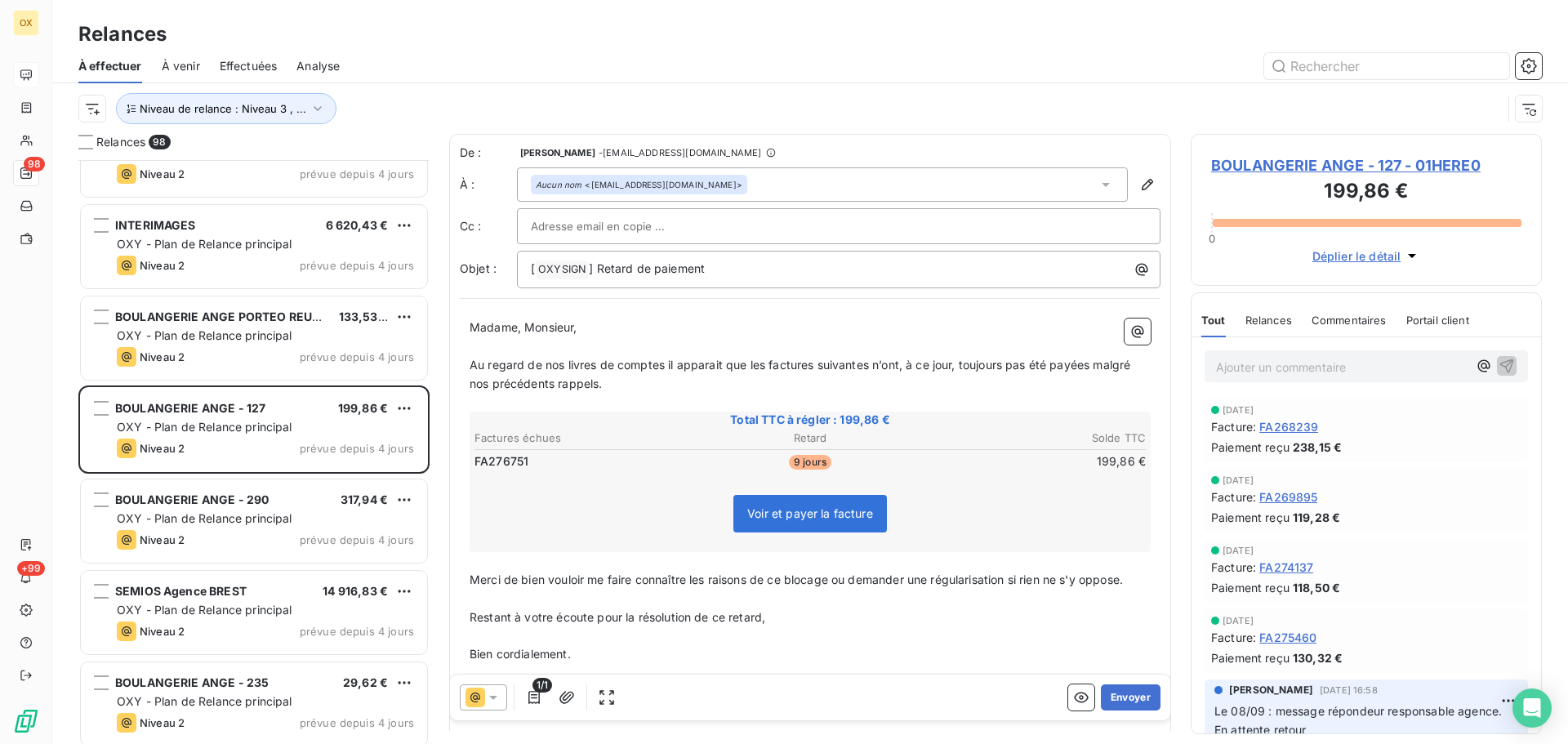
scroll to position [6861, 0]
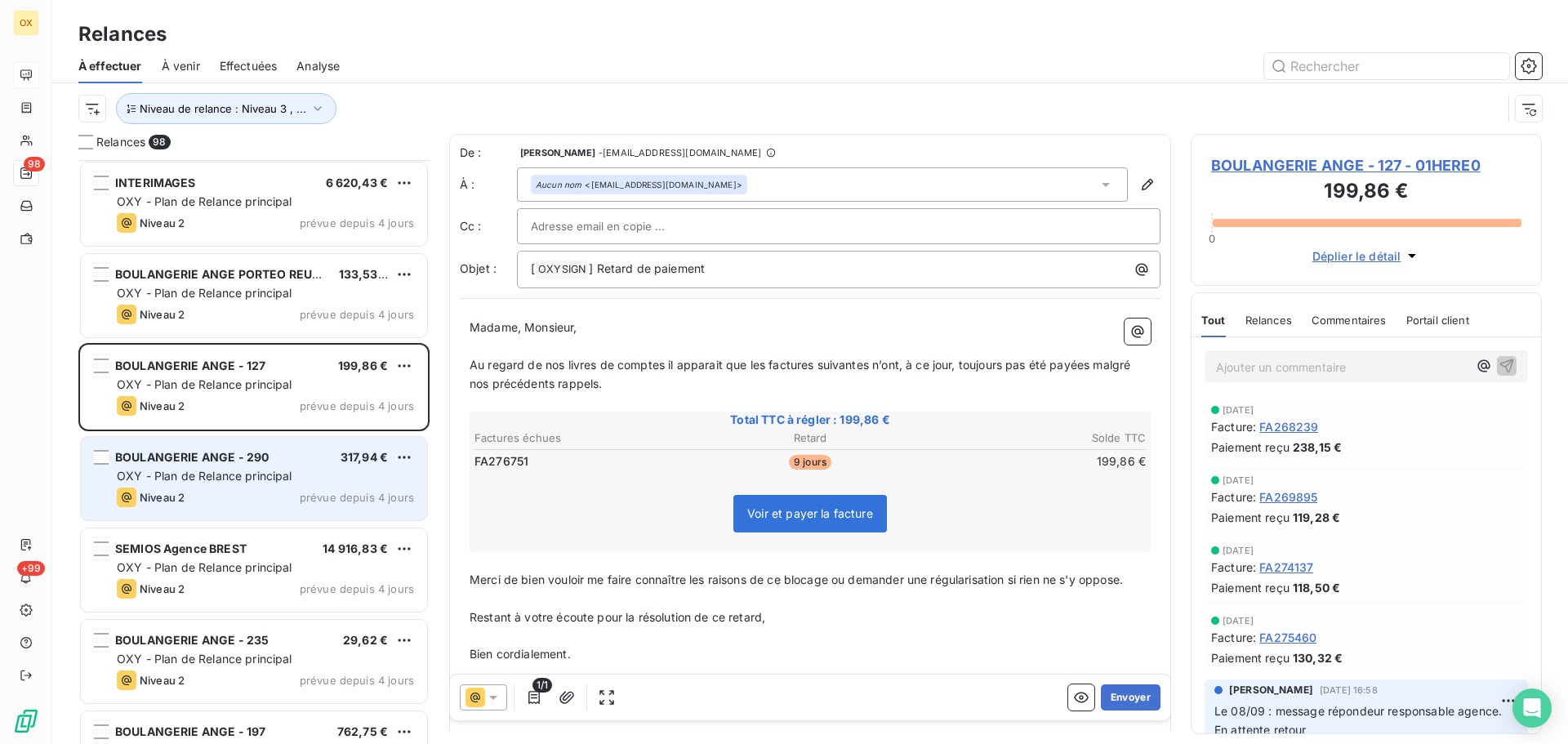
click at [214, 494] on div "Niveau 2 prévue depuis 4 jours" at bounding box center [265, 497] width 297 height 19
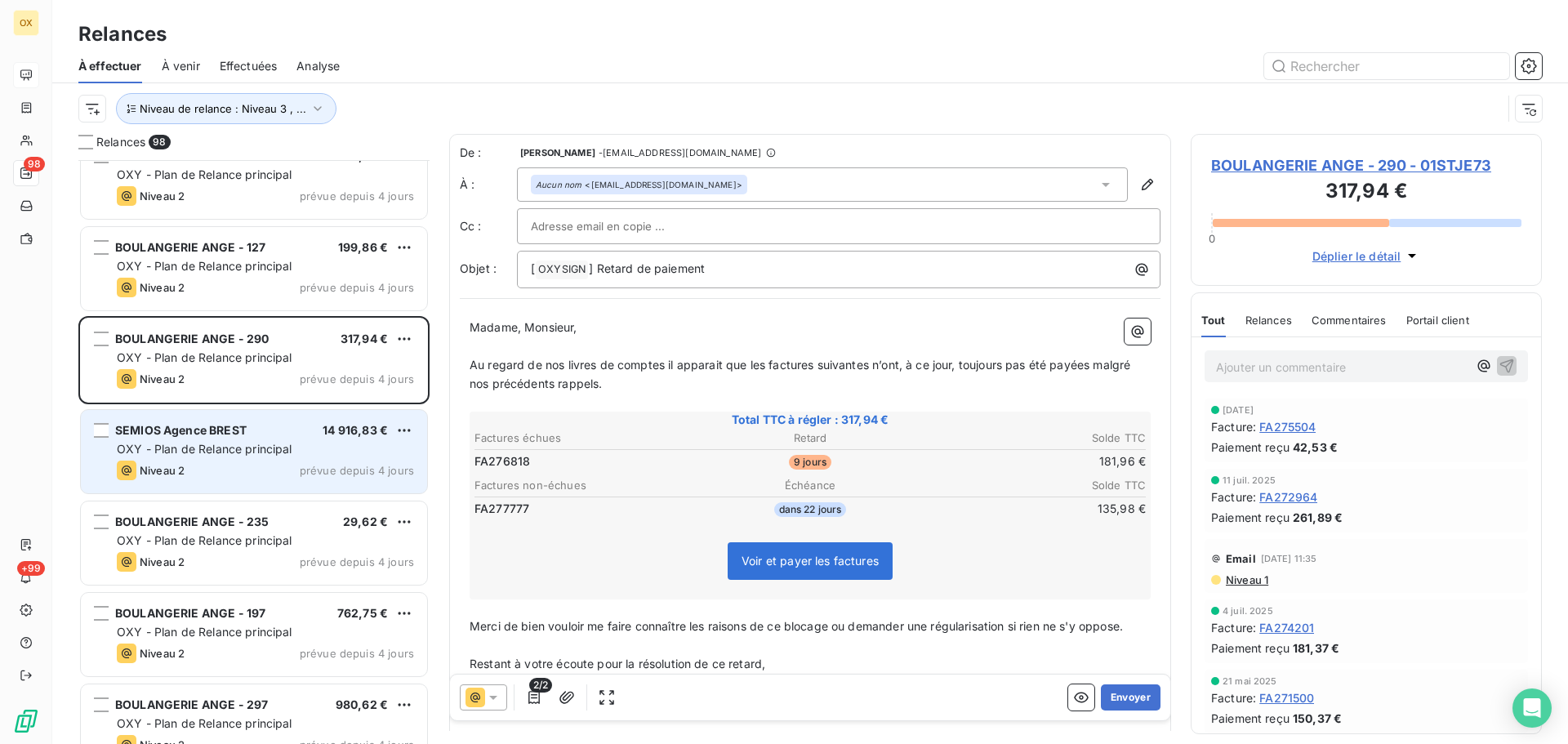
scroll to position [7025, 0]
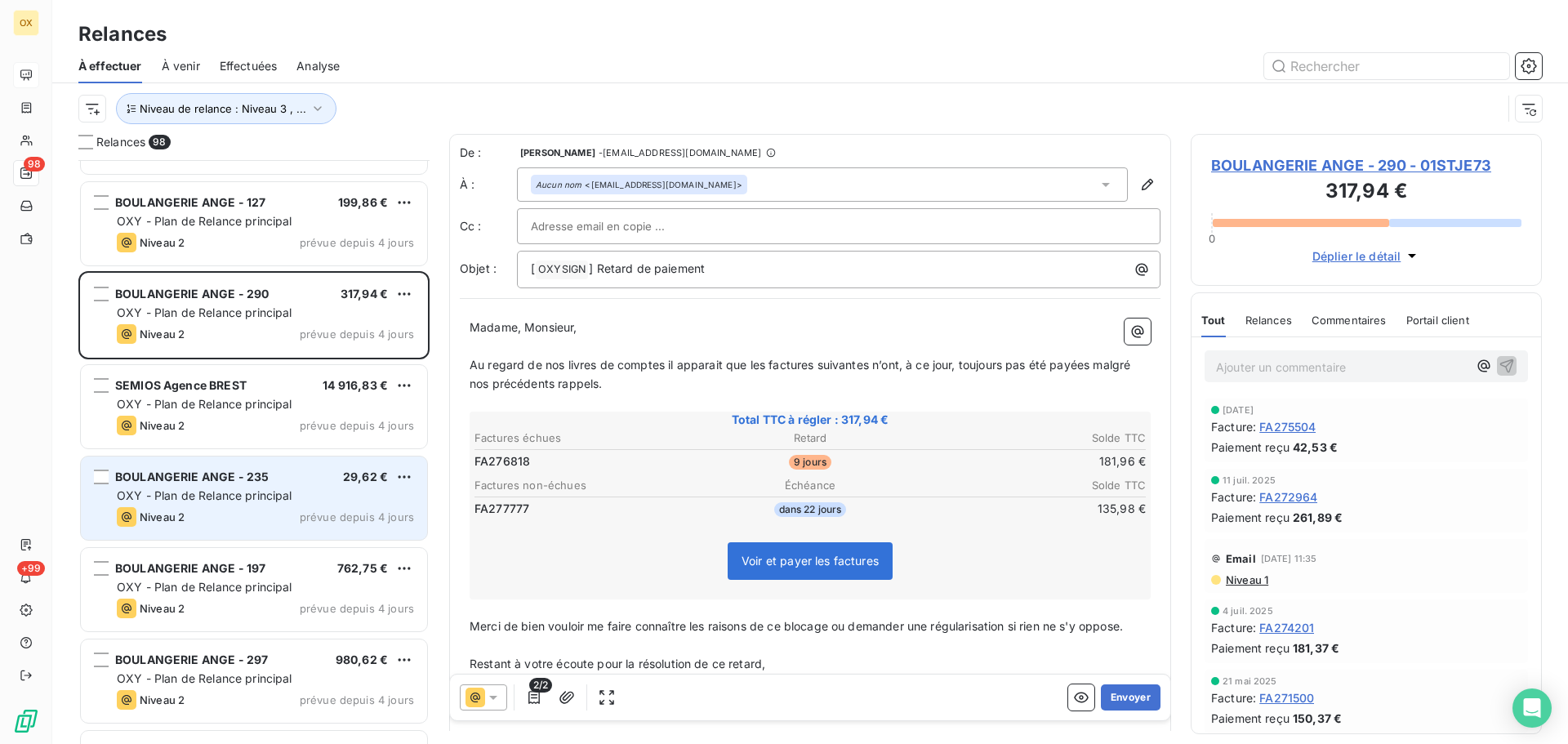
click at [186, 492] on span "OXY - Plan de Relance principal" at bounding box center [204, 495] width 176 height 14
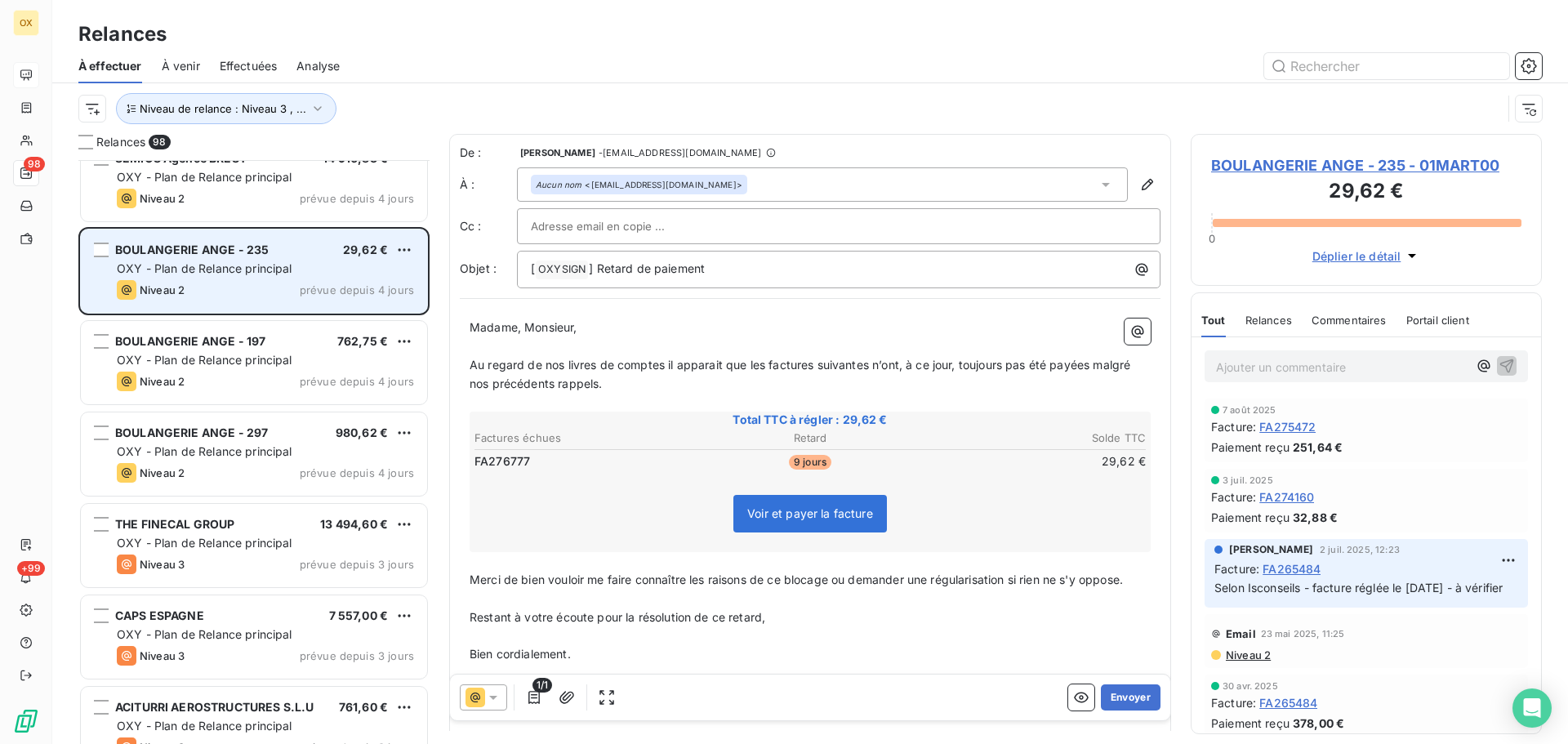
scroll to position [7270, 0]
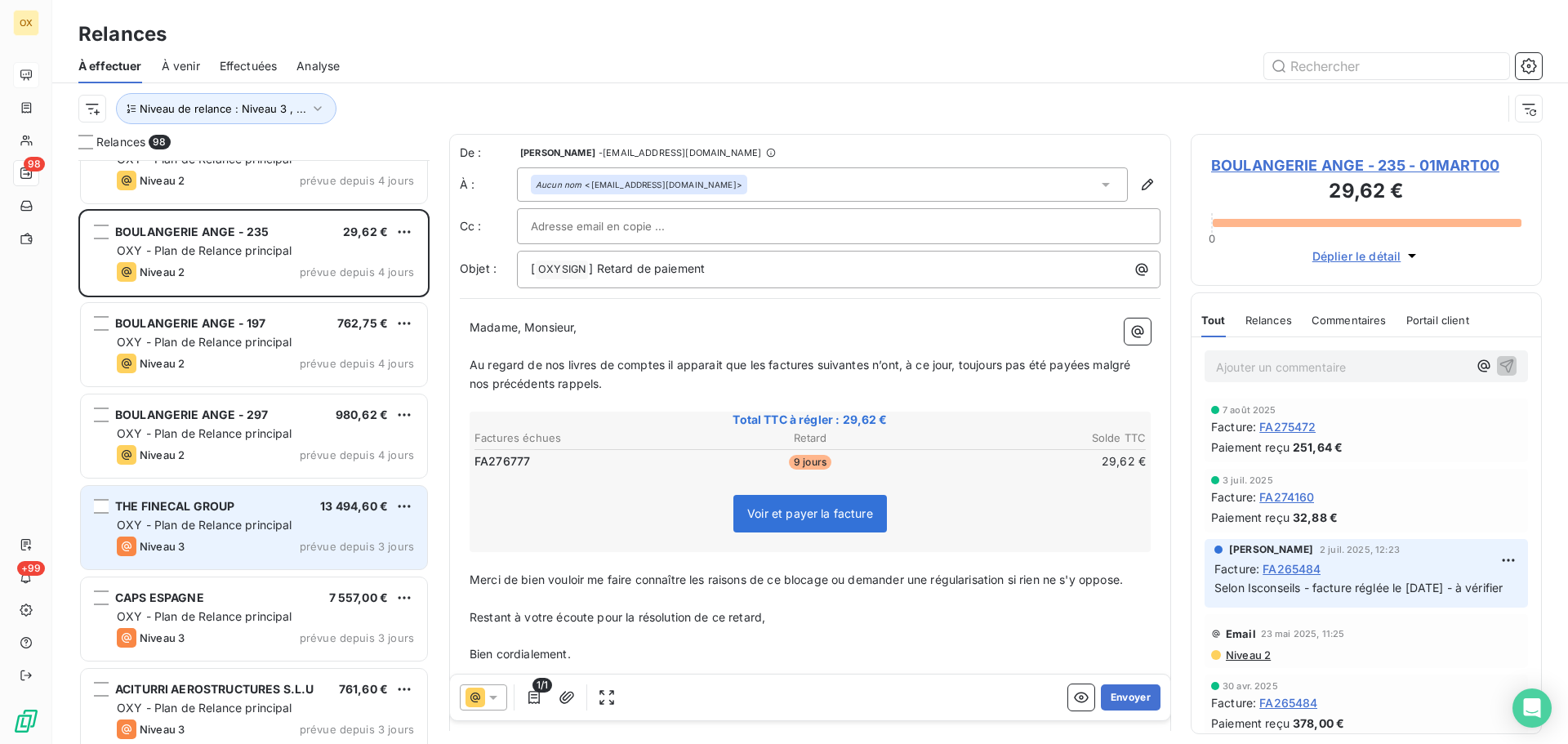
click at [196, 518] on span "OXY - Plan de Relance principal" at bounding box center [204, 525] width 176 height 14
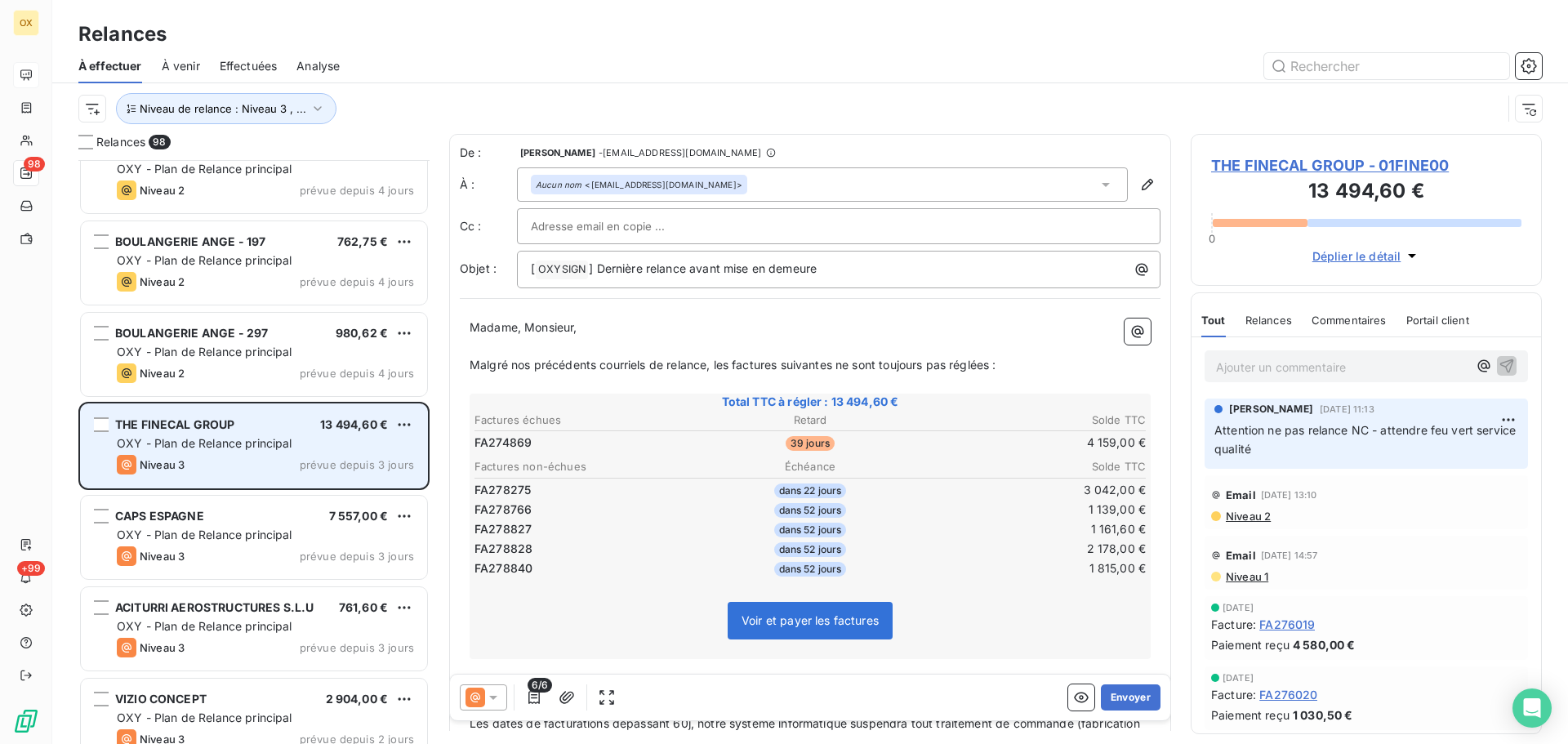
scroll to position [7433, 0]
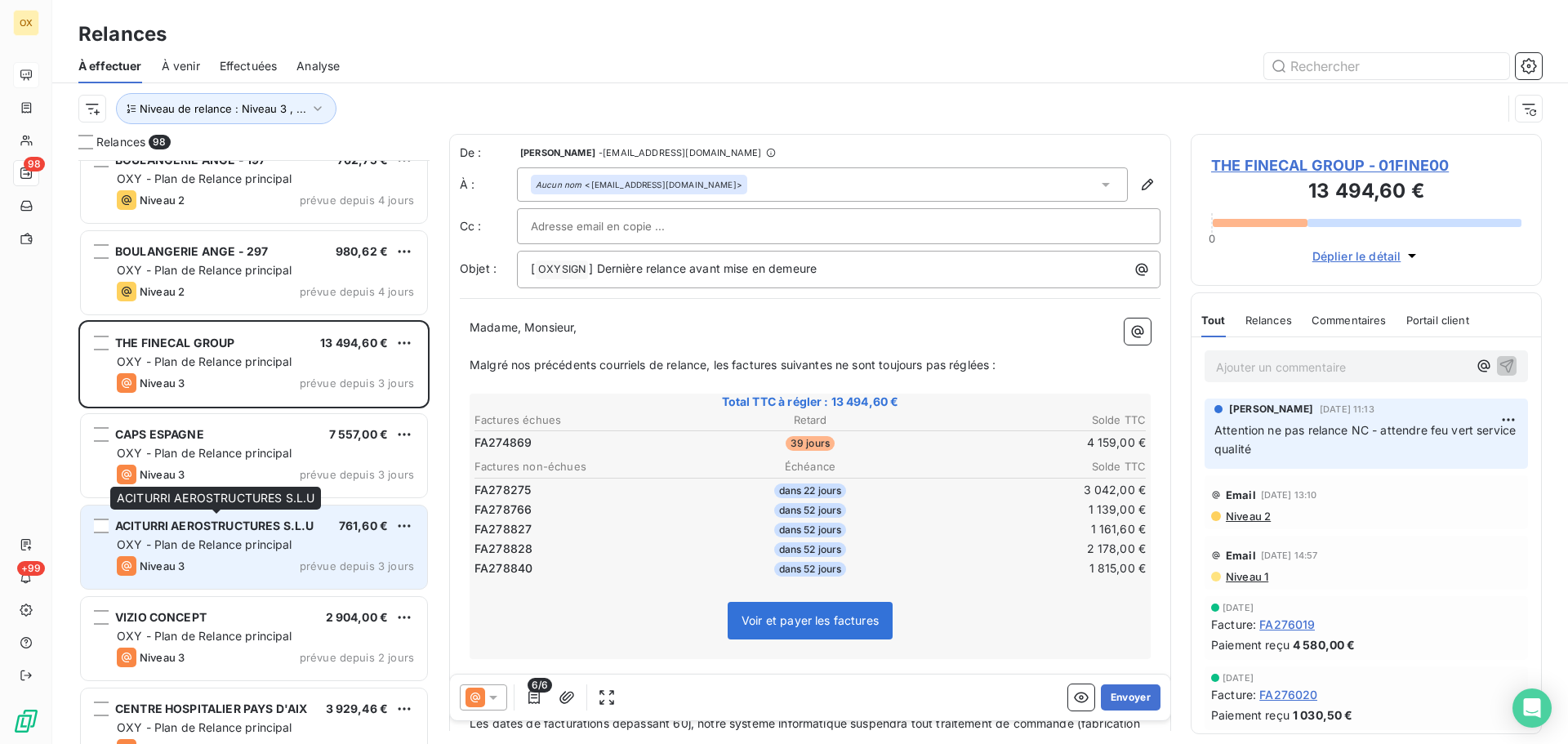
click at [205, 532] on span "ACITURRI AEROSTRUCTURES S.L.U" at bounding box center [214, 526] width 198 height 14
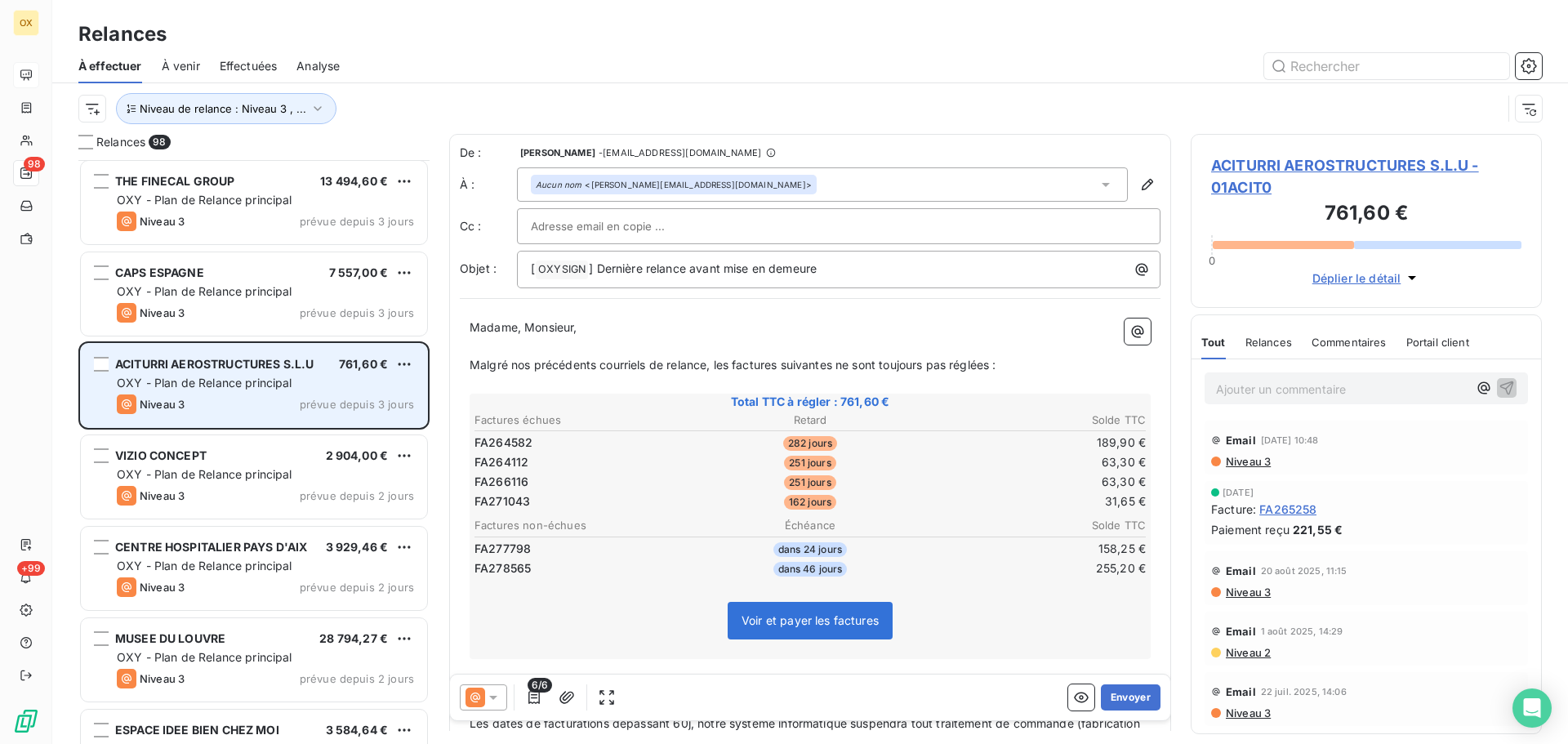
scroll to position [7596, 0]
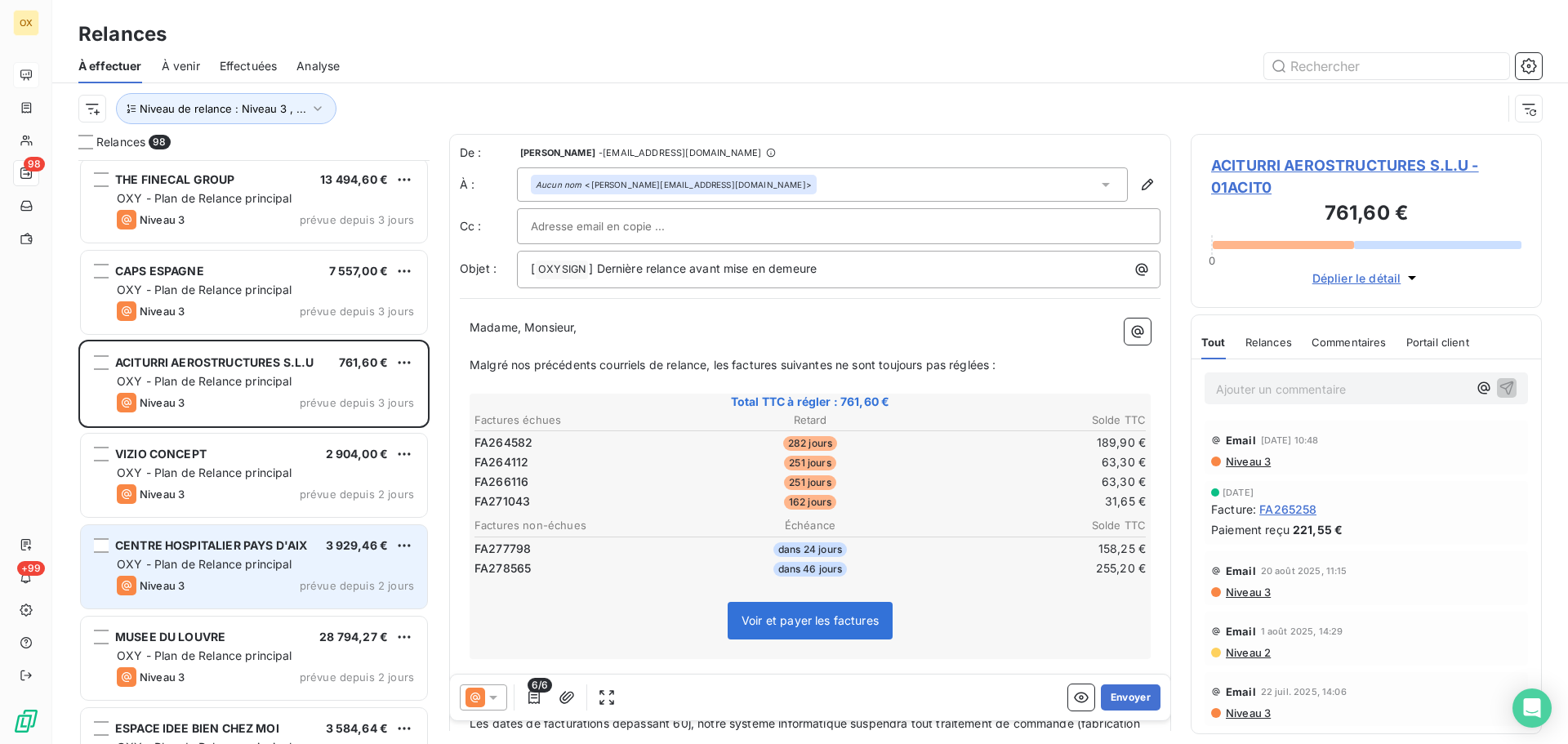
click at [194, 567] on span "OXY - Plan de Relance principal" at bounding box center [204, 563] width 176 height 14
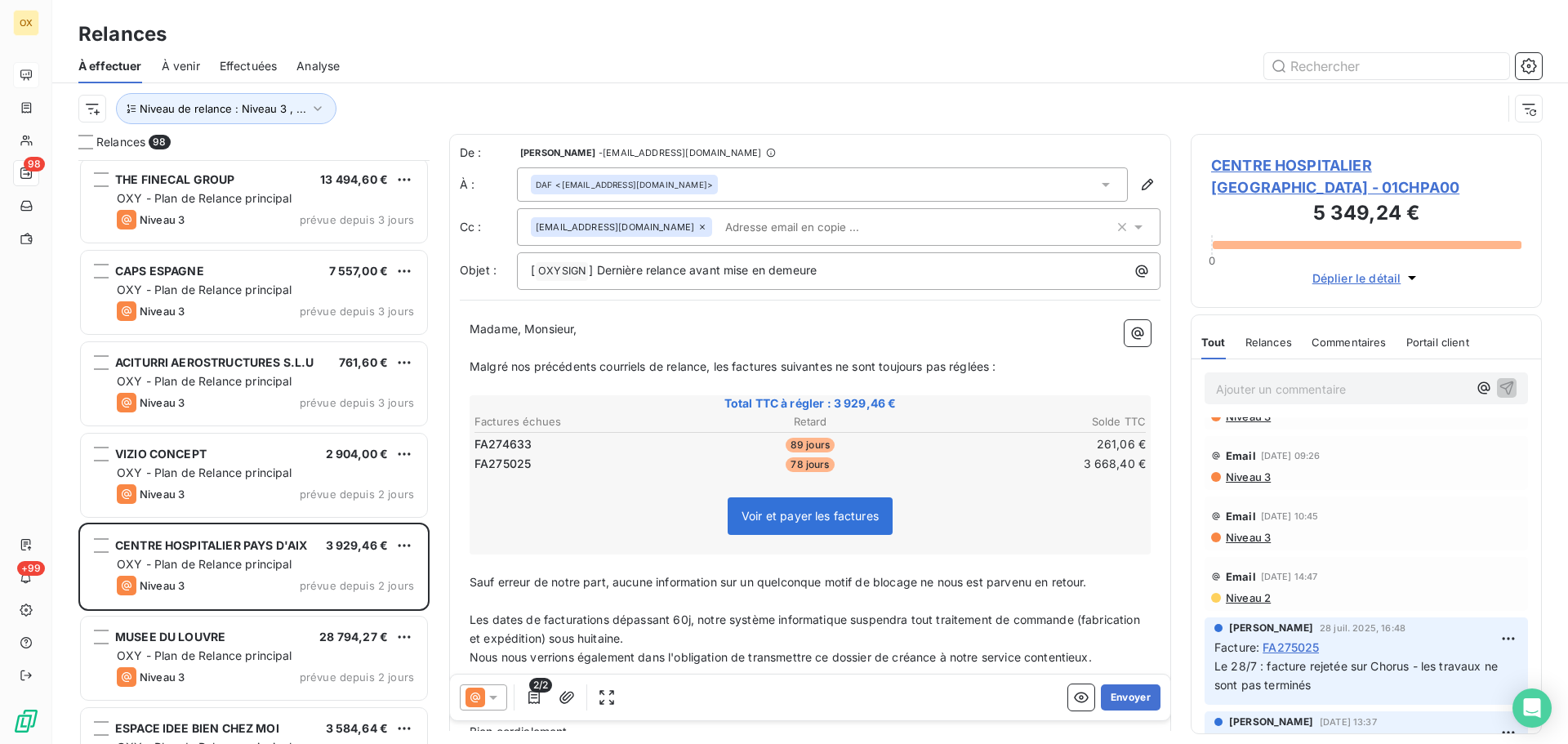
scroll to position [81, 0]
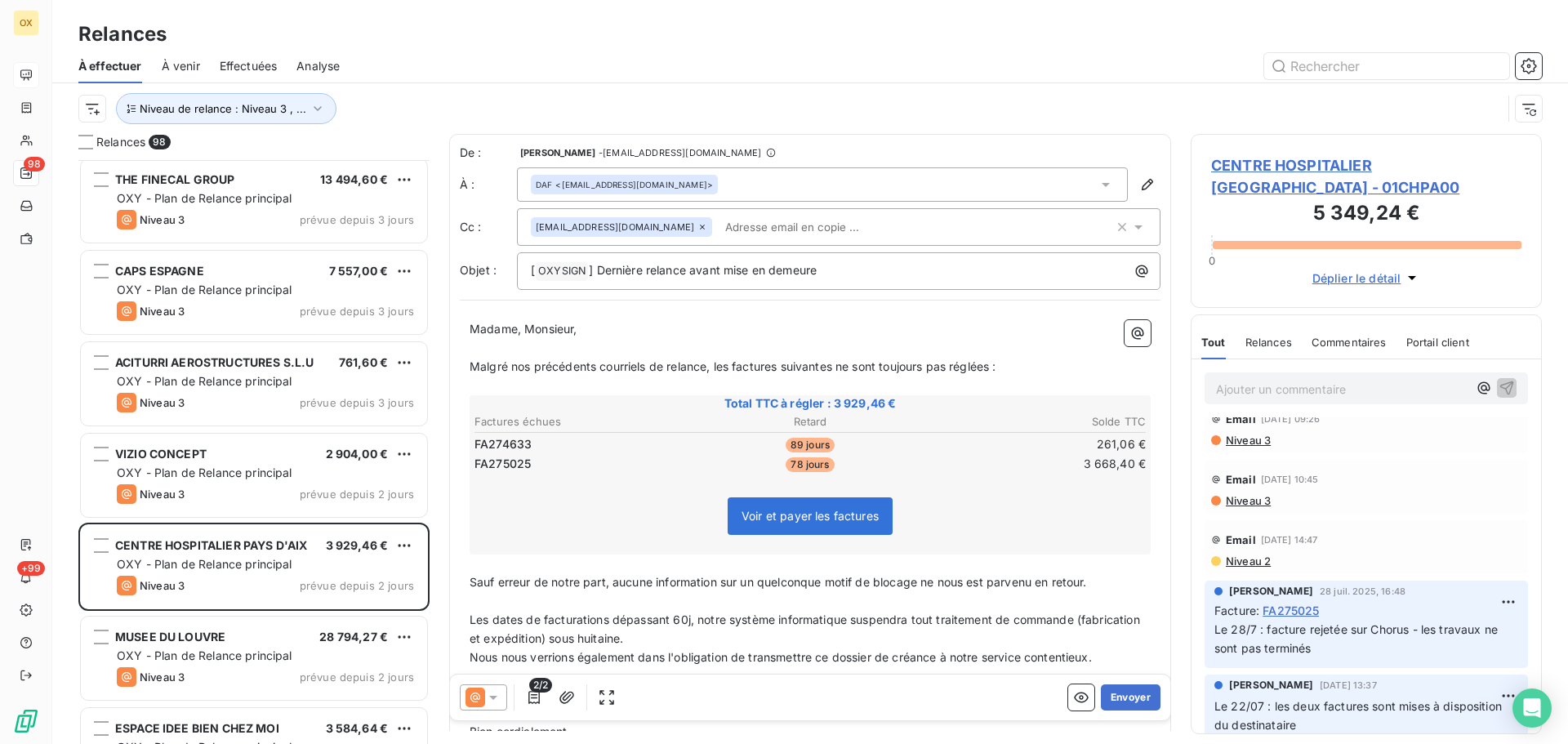
click at [1247, 164] on span "CENTRE HOSPITALIER PAYS D'AIX - 01CHPA00" at bounding box center [1366, 176] width 311 height 45
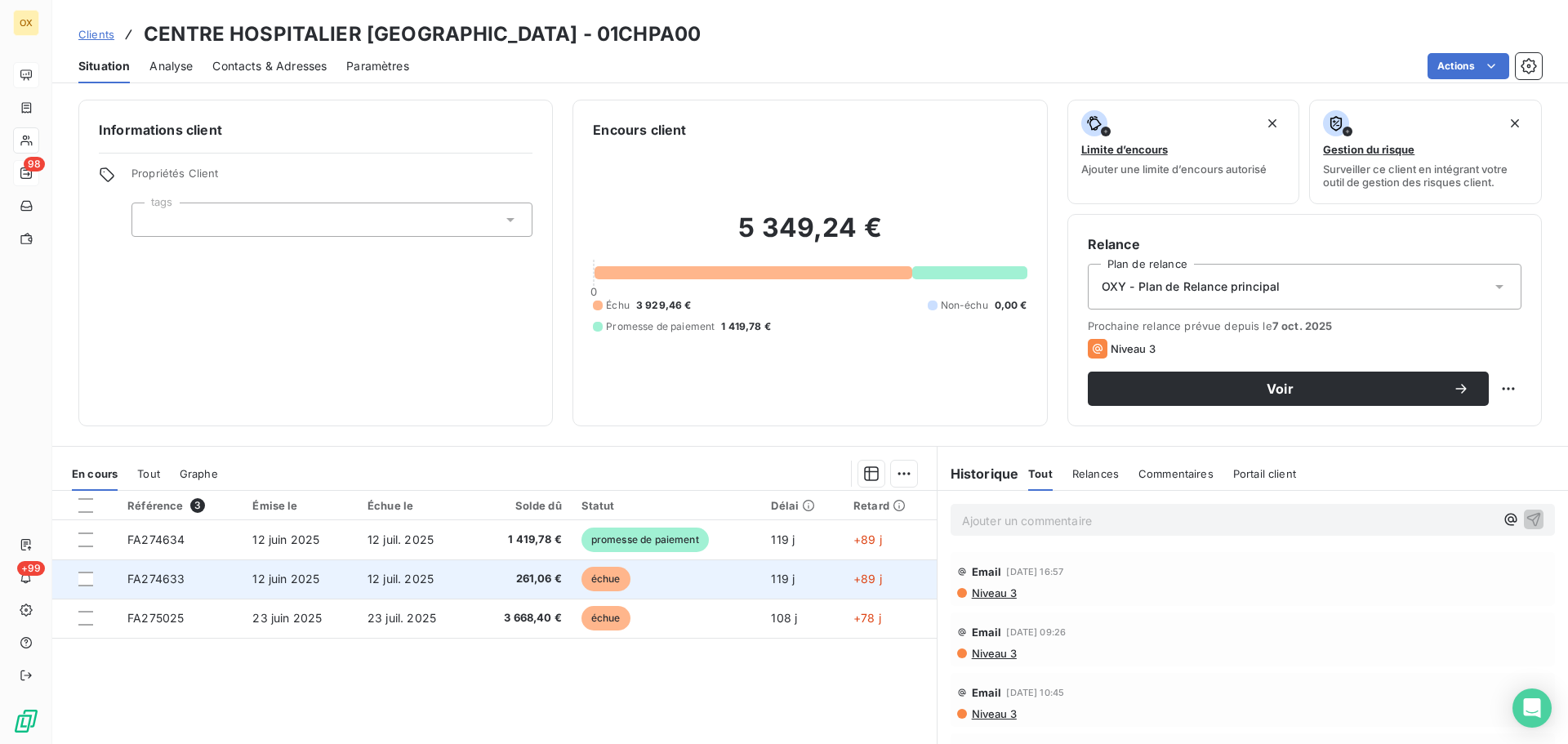
click at [291, 569] on td "12 juin 2025" at bounding box center [300, 579] width 115 height 39
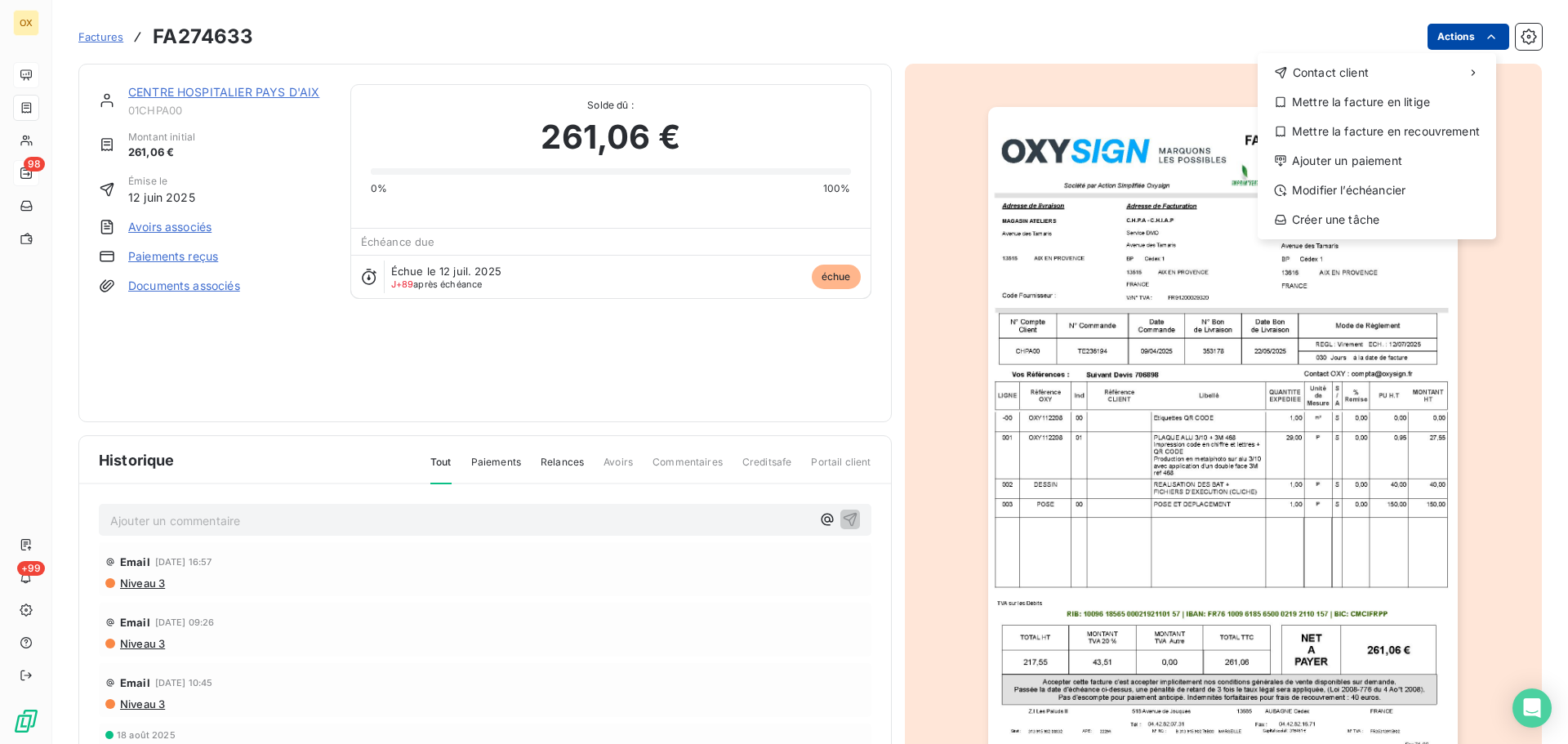
click at [1468, 26] on html "OX 98 +99 Factures FA274633 Actions Contact client Mettre la facture en litige …" at bounding box center [784, 372] width 1568 height 744
click at [1357, 165] on div "Ajouter un paiement" at bounding box center [1377, 160] width 225 height 26
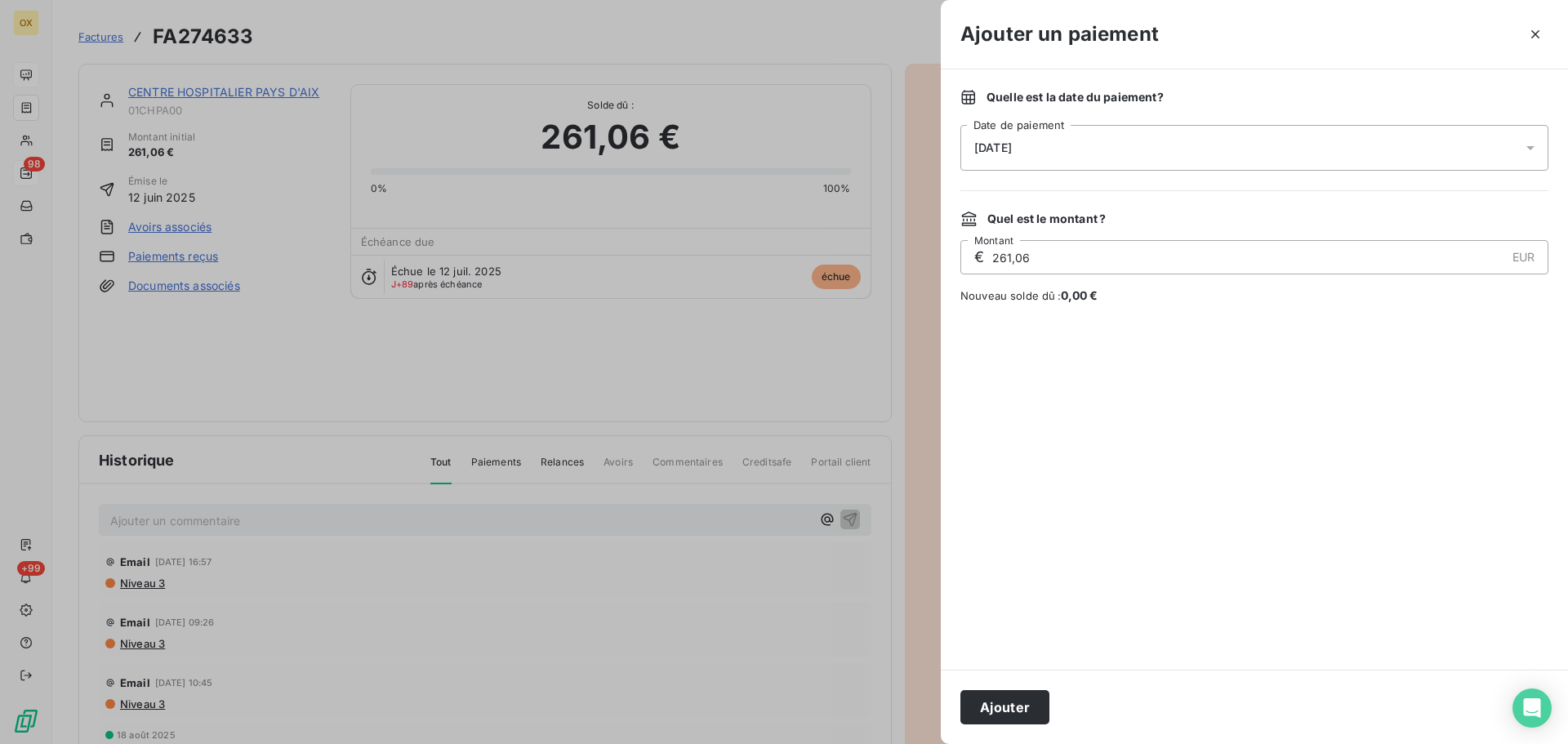
click at [987, 147] on span "09/10/2025" at bounding box center [993, 148] width 38 height 13
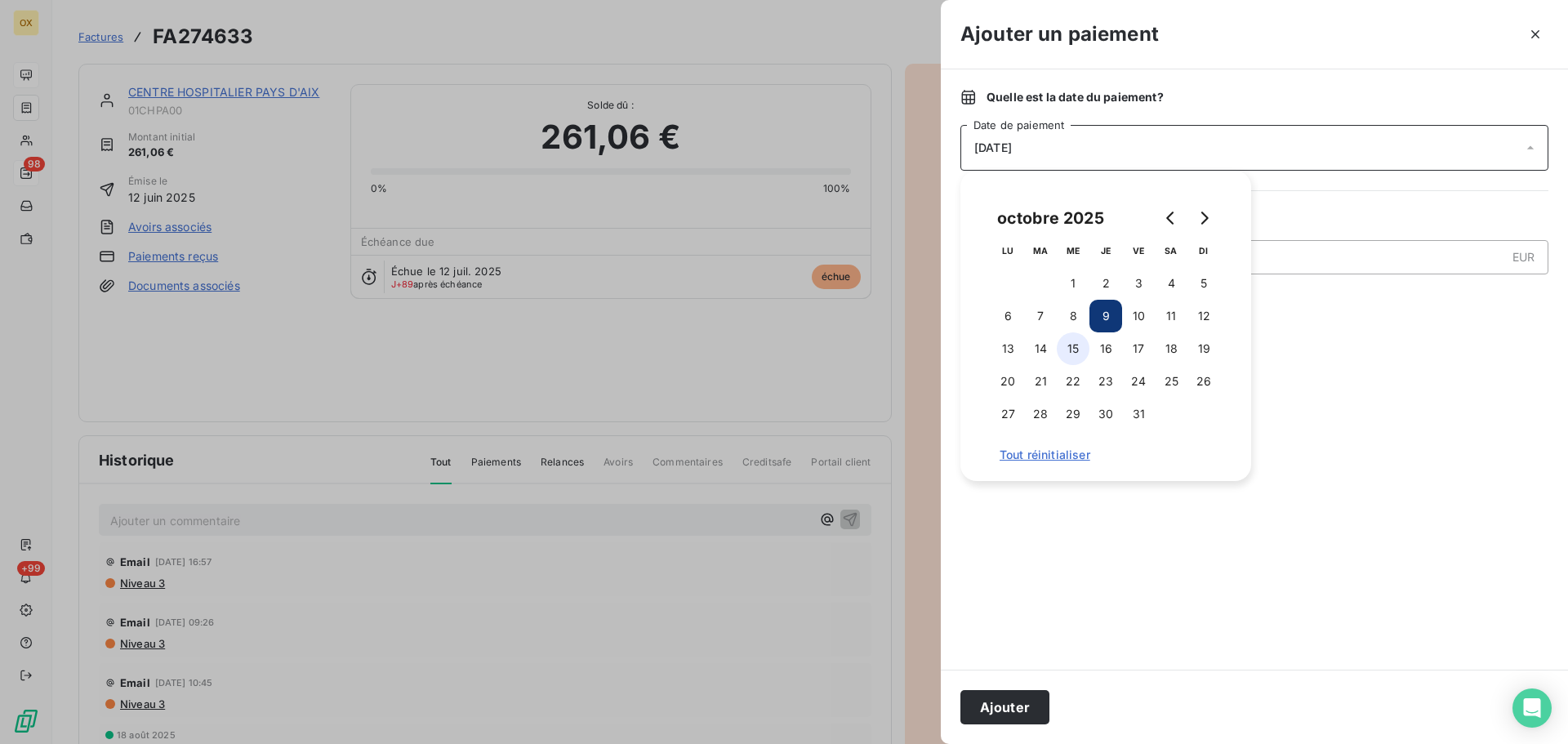
click at [1078, 348] on button "15" at bounding box center [1073, 348] width 33 height 33
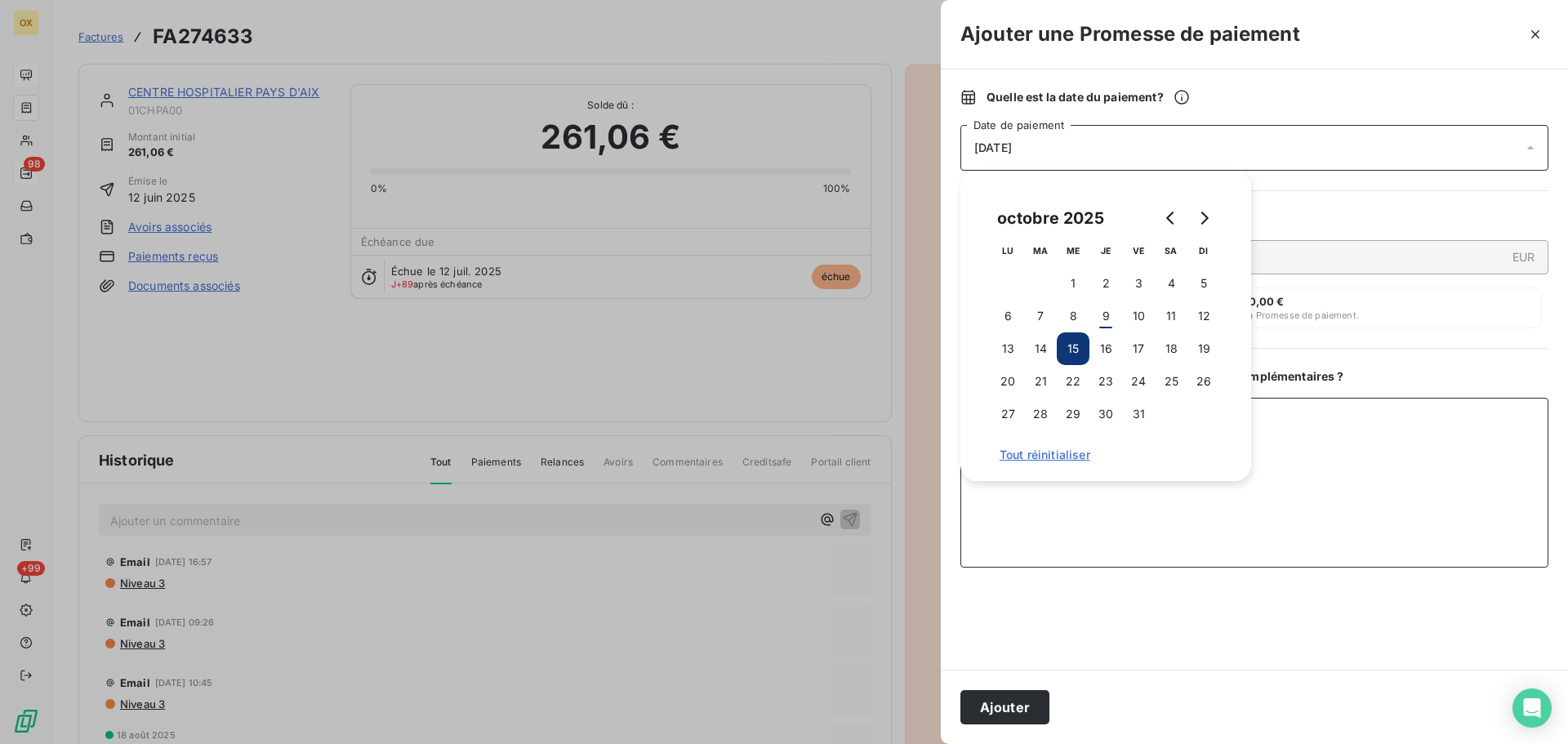
click at [1124, 513] on textarea "Ajouter un commentaire ( facultatif )" at bounding box center [1255, 483] width 588 height 170
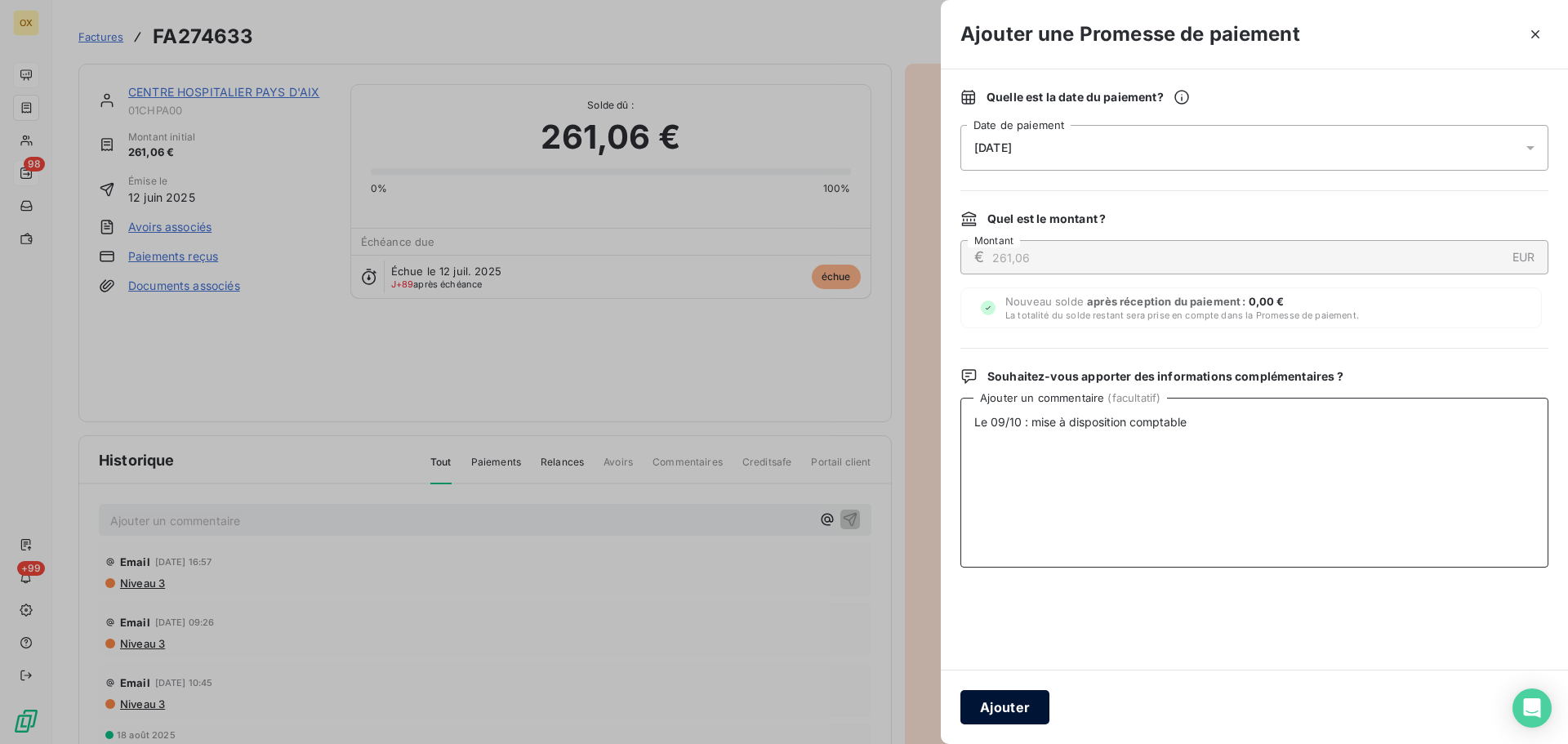
type textarea "Le 09/10 : mise à disposition comptable"
click at [1022, 714] on button "Ajouter" at bounding box center [1005, 707] width 89 height 34
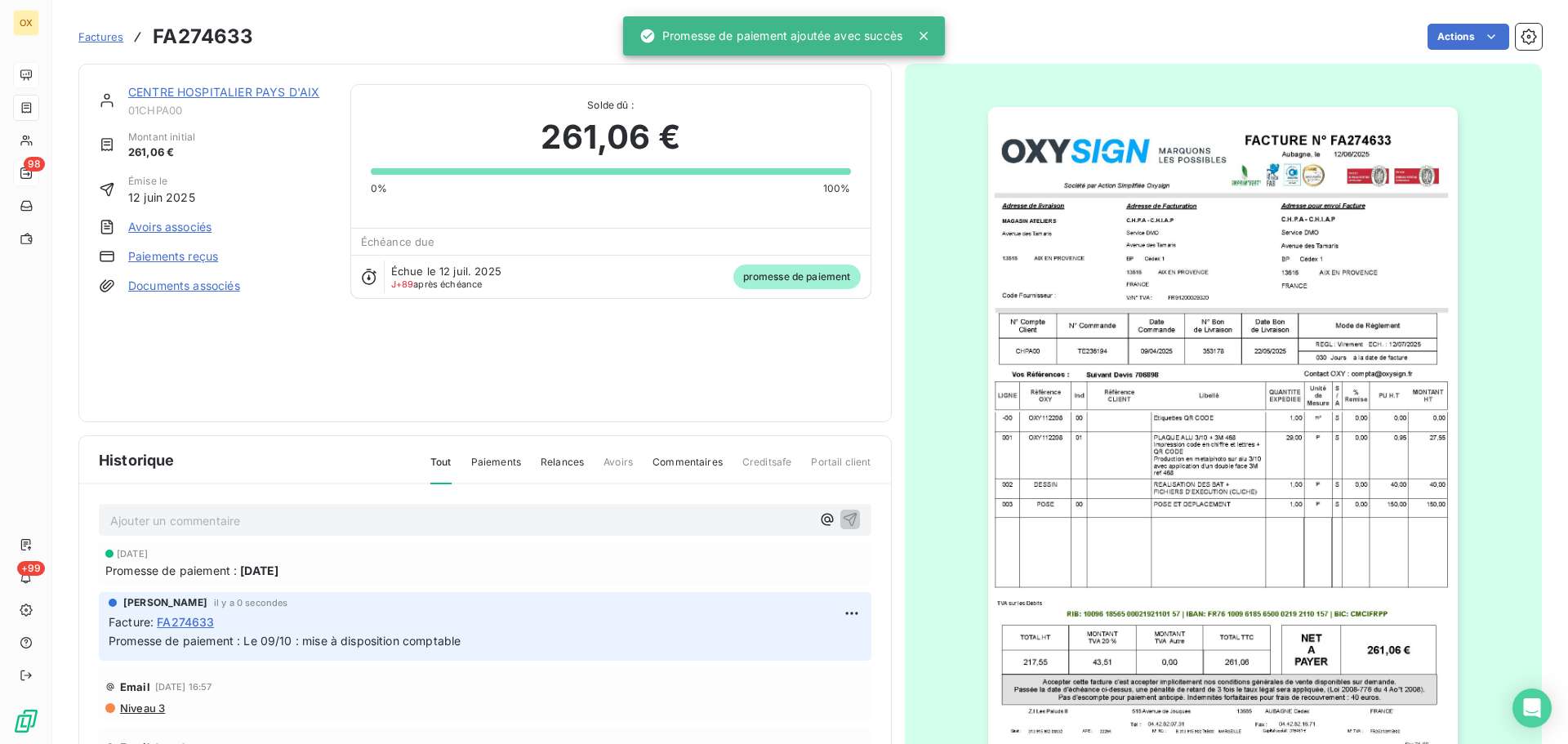
click at [244, 92] on link "CENTRE HOSPITALIER PAYS D'AIX" at bounding box center [224, 92] width 191 height 14
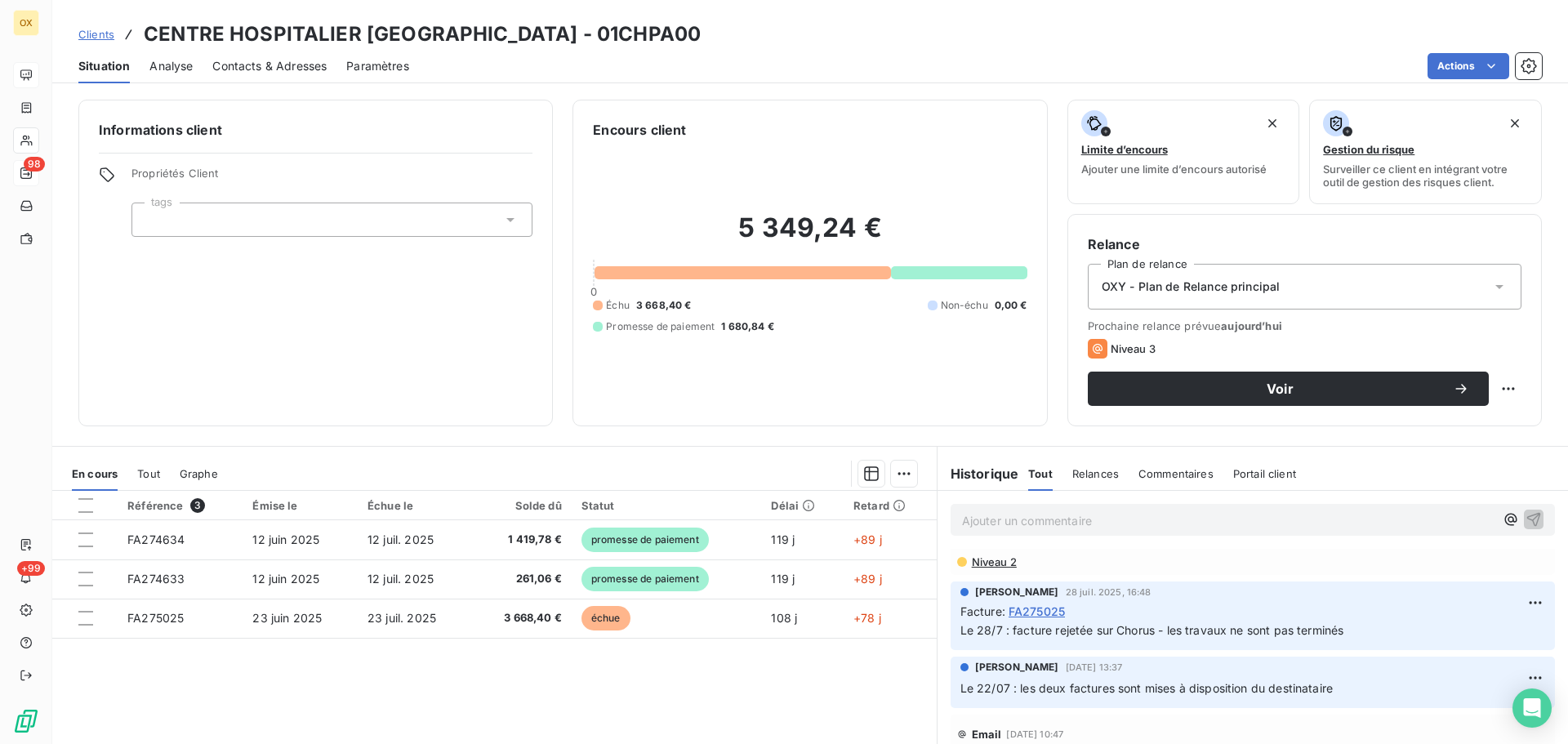
scroll to position [327, 0]
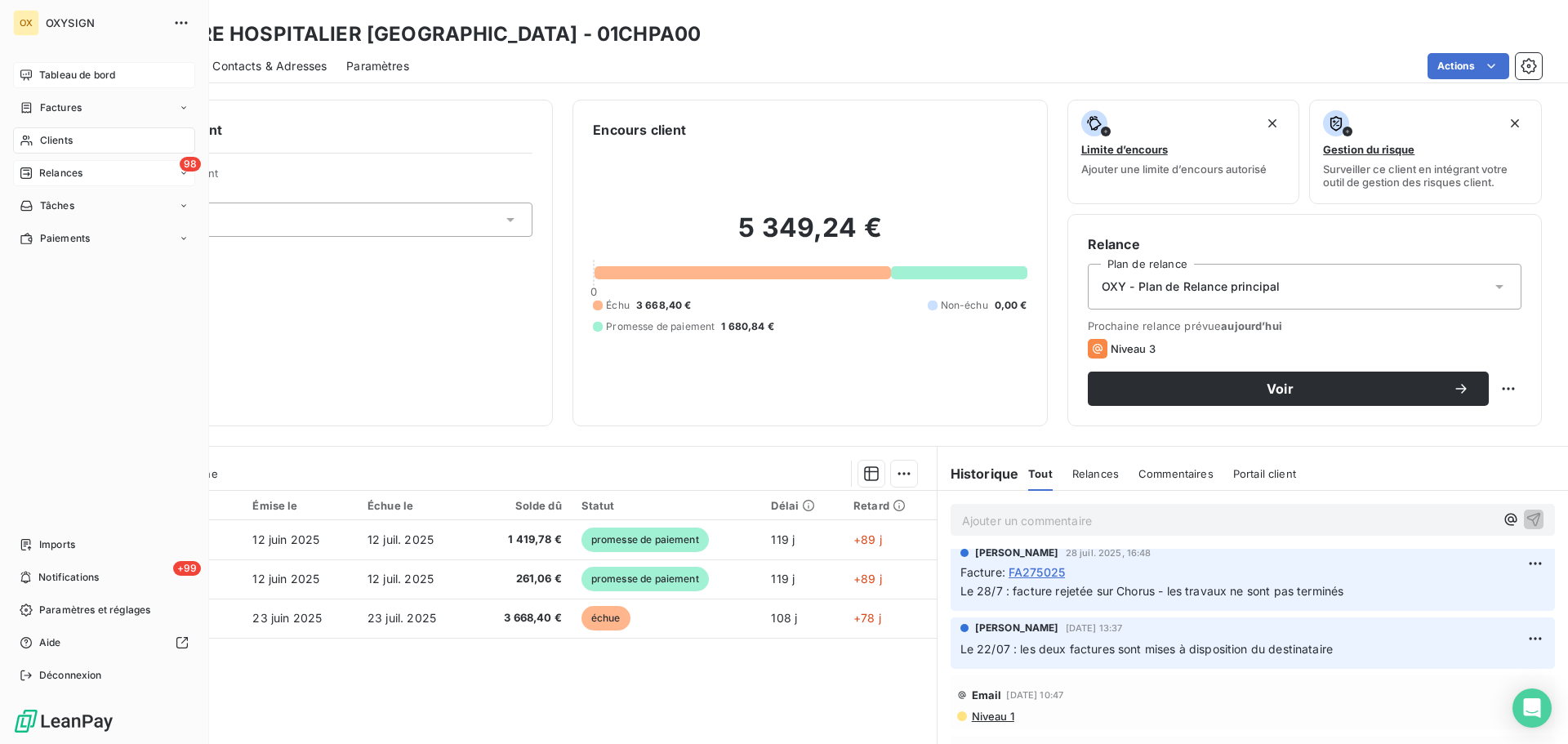
click at [56, 174] on span "Relances" at bounding box center [61, 173] width 44 height 15
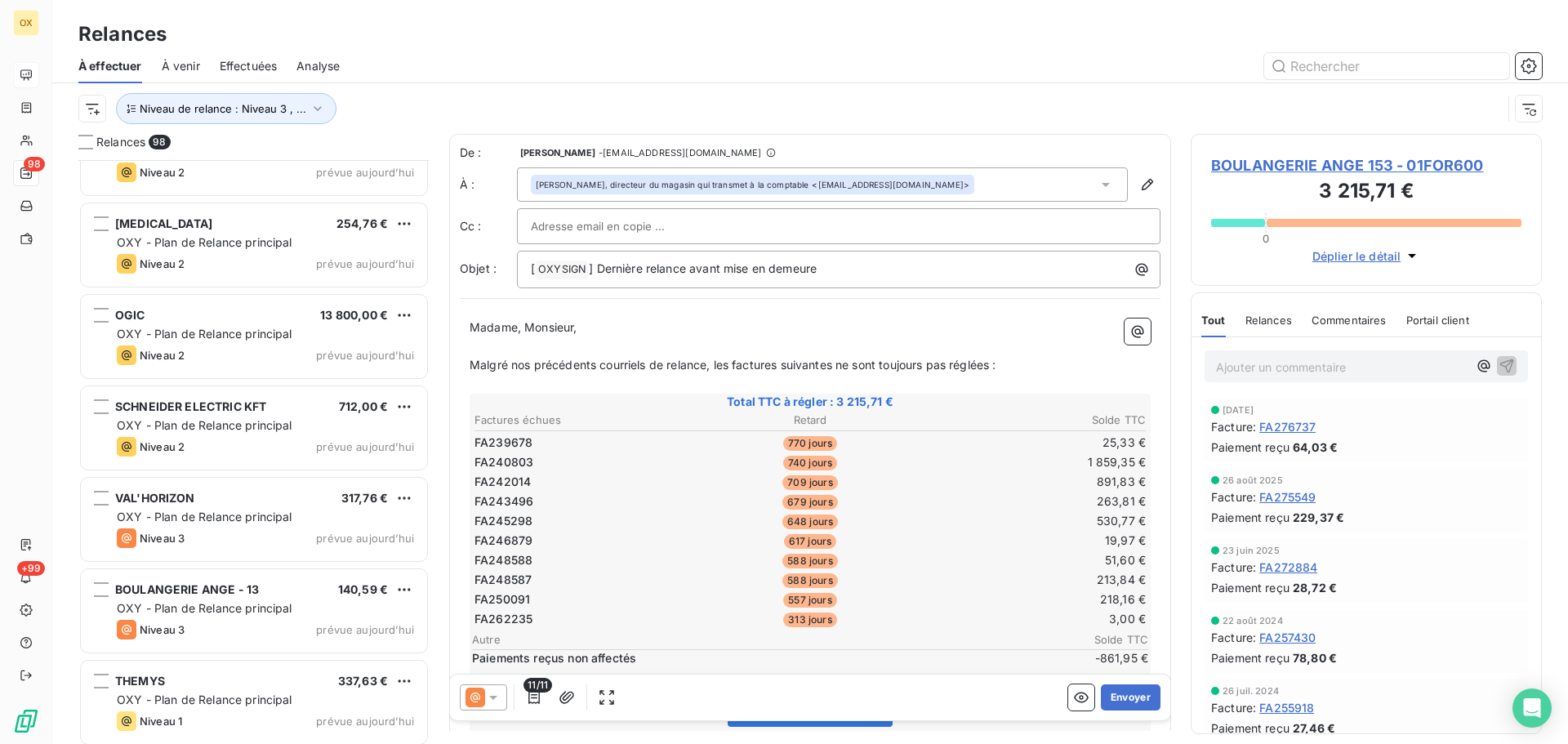
scroll to position [8332, 0]
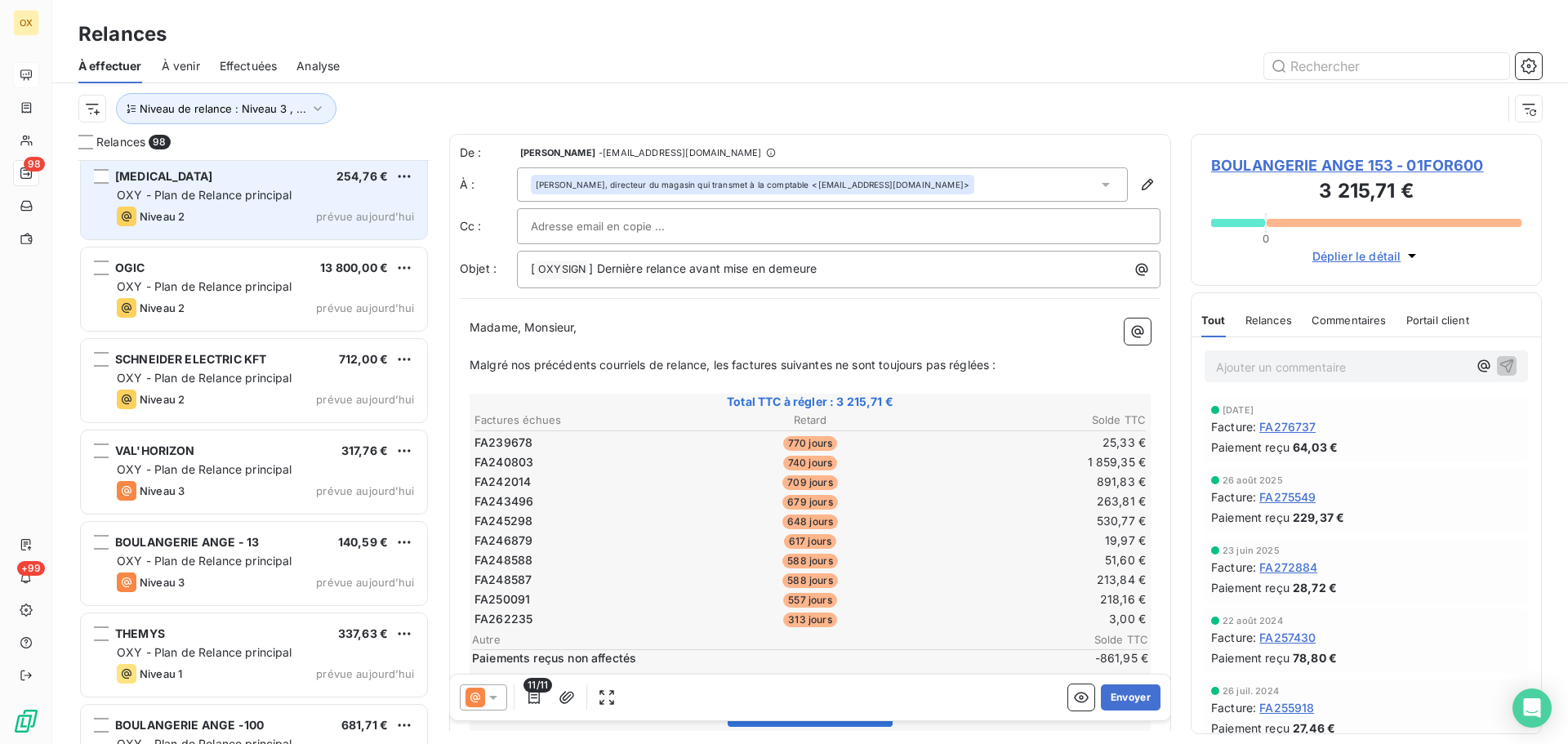
click at [212, 202] on div "OXY - Plan de Relance principal" at bounding box center [265, 195] width 297 height 16
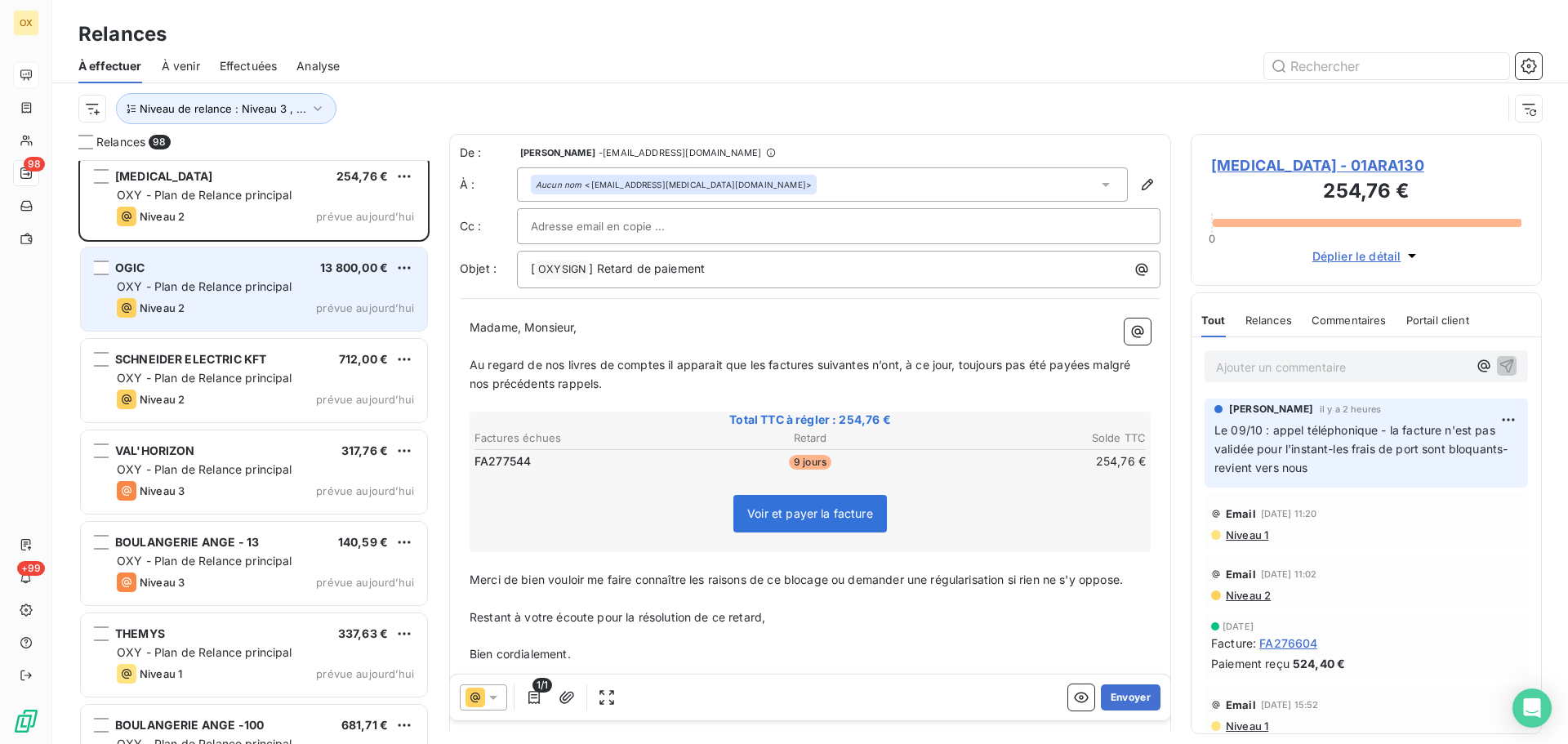
click at [250, 300] on div "Niveau 2 prévue aujourd’hui" at bounding box center [265, 307] width 297 height 19
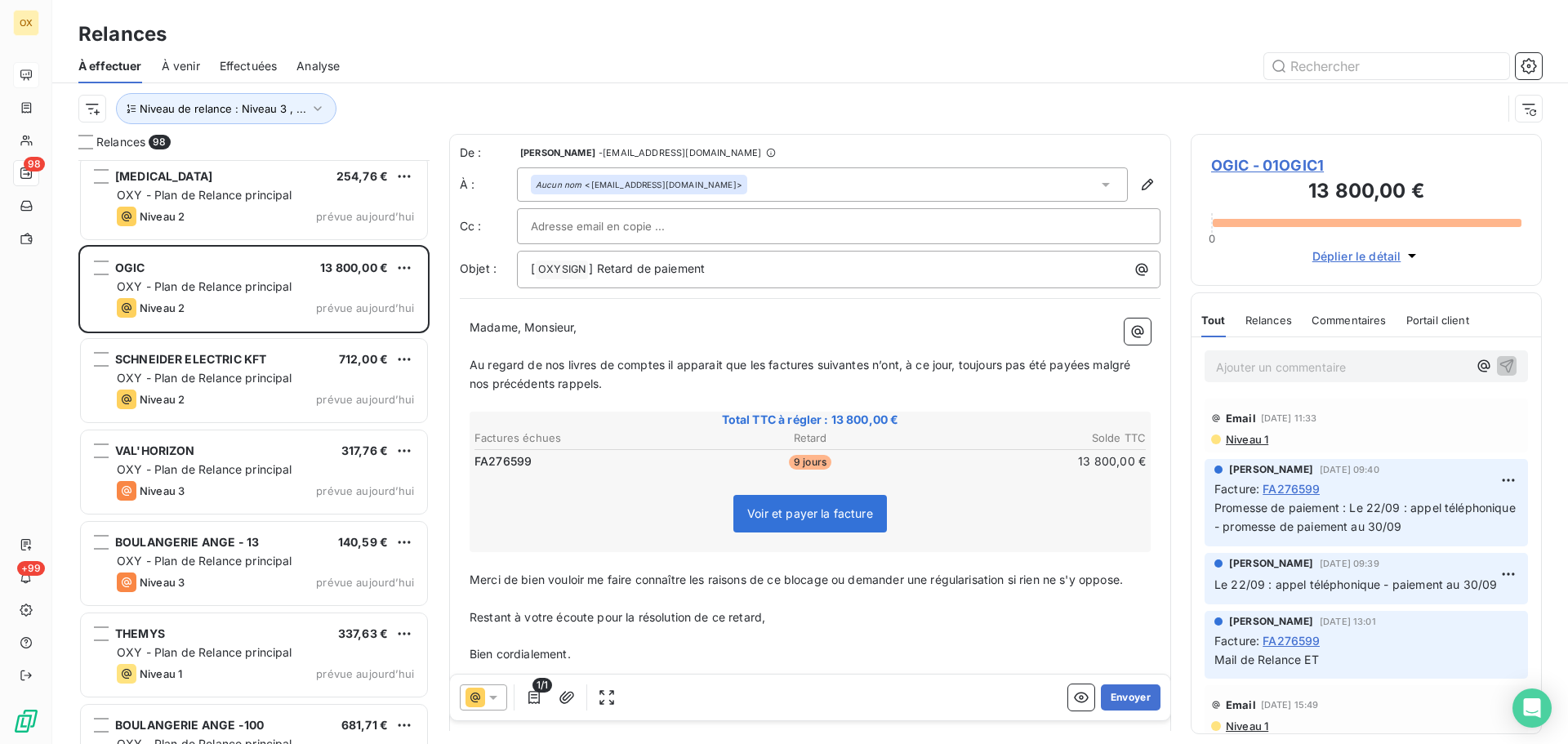
click at [1258, 373] on p "Ajouter un commentaire ﻿" at bounding box center [1342, 367] width 252 height 20
drag, startPoint x: 1289, startPoint y: 368, endPoint x: 1308, endPoint y: 371, distance: 19.2
click at [1291, 369] on p "Le 08/10 :" at bounding box center [1342, 366] width 252 height 18
click at [1499, 365] on icon "button" at bounding box center [1507, 364] width 16 height 16
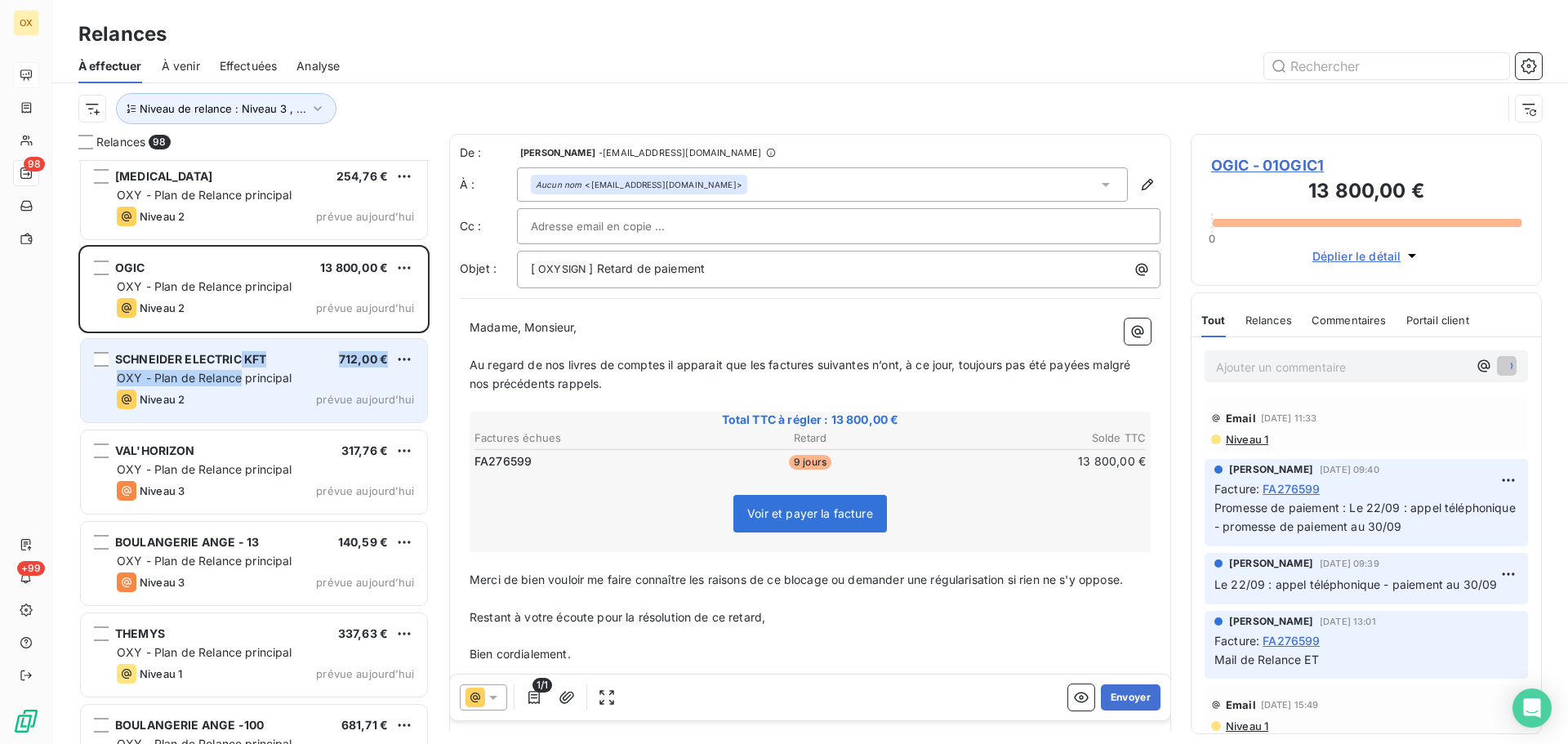
click at [239, 367] on div "SCHNEIDER ELECTRIC KFT 712,00 € OXY - Plan de Relance principal Niveau 2 prévue…" at bounding box center [254, 380] width 346 height 83
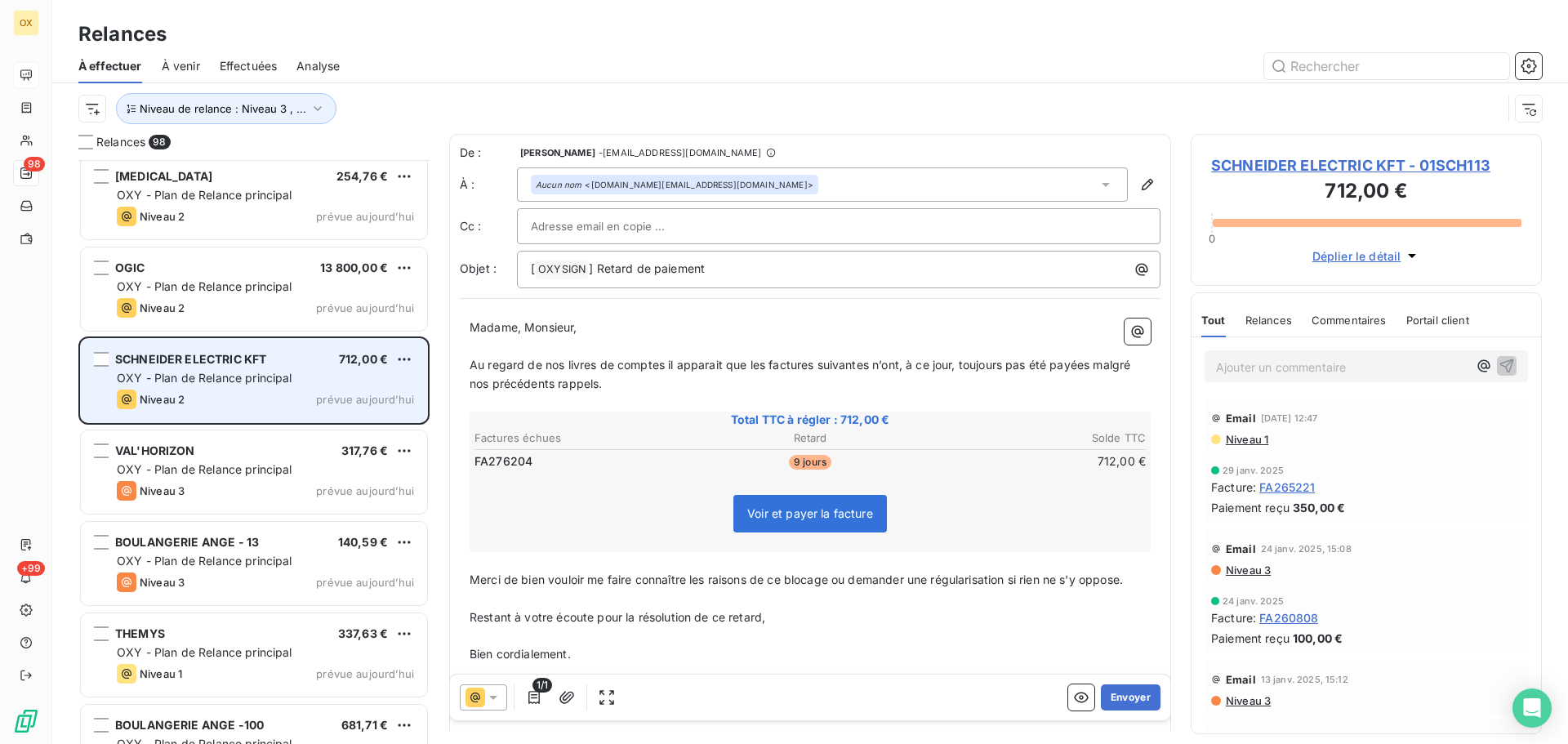
click at [291, 393] on div "Niveau 2 prévue aujourd’hui" at bounding box center [265, 399] width 297 height 19
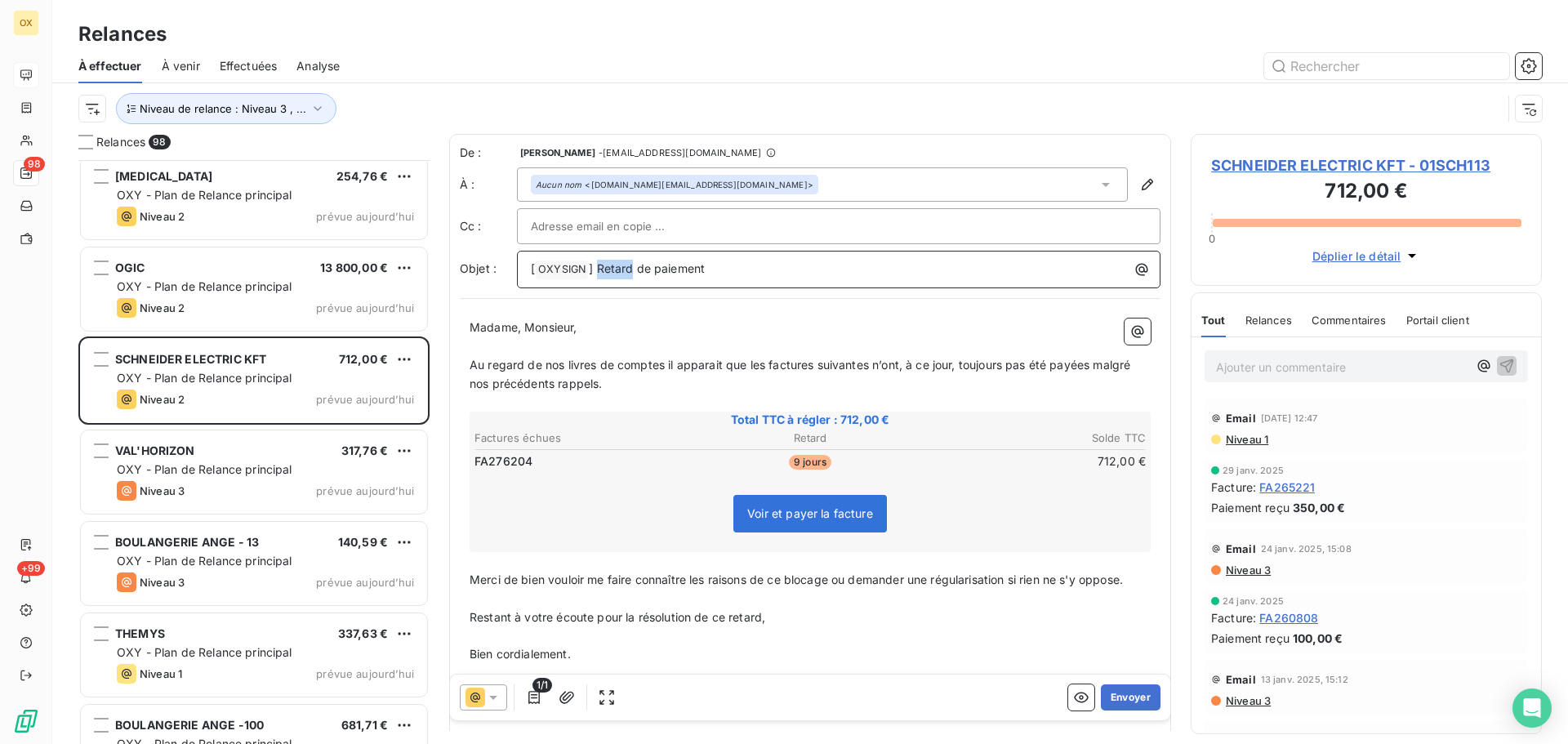
drag, startPoint x: 633, startPoint y: 267, endPoint x: 596, endPoint y: 265, distance: 37.1
click at [596, 265] on span "] Retard de paiement" at bounding box center [647, 268] width 116 height 14
click at [631, 336] on div "Madame, Monsieur, ﻿ Au regard de nos livres de comptes il apparait que les fact…" at bounding box center [810, 518] width 681 height 401
click at [764, 364] on span "Au regard de nos livres de comptes il apparait que les factures suivantes n’ont…" at bounding box center [801, 374] width 664 height 33
click at [808, 364] on span "Au regard de nos livres de comptes il apparait que la factures suivantes n’ont,…" at bounding box center [810, 374] width 681 height 33
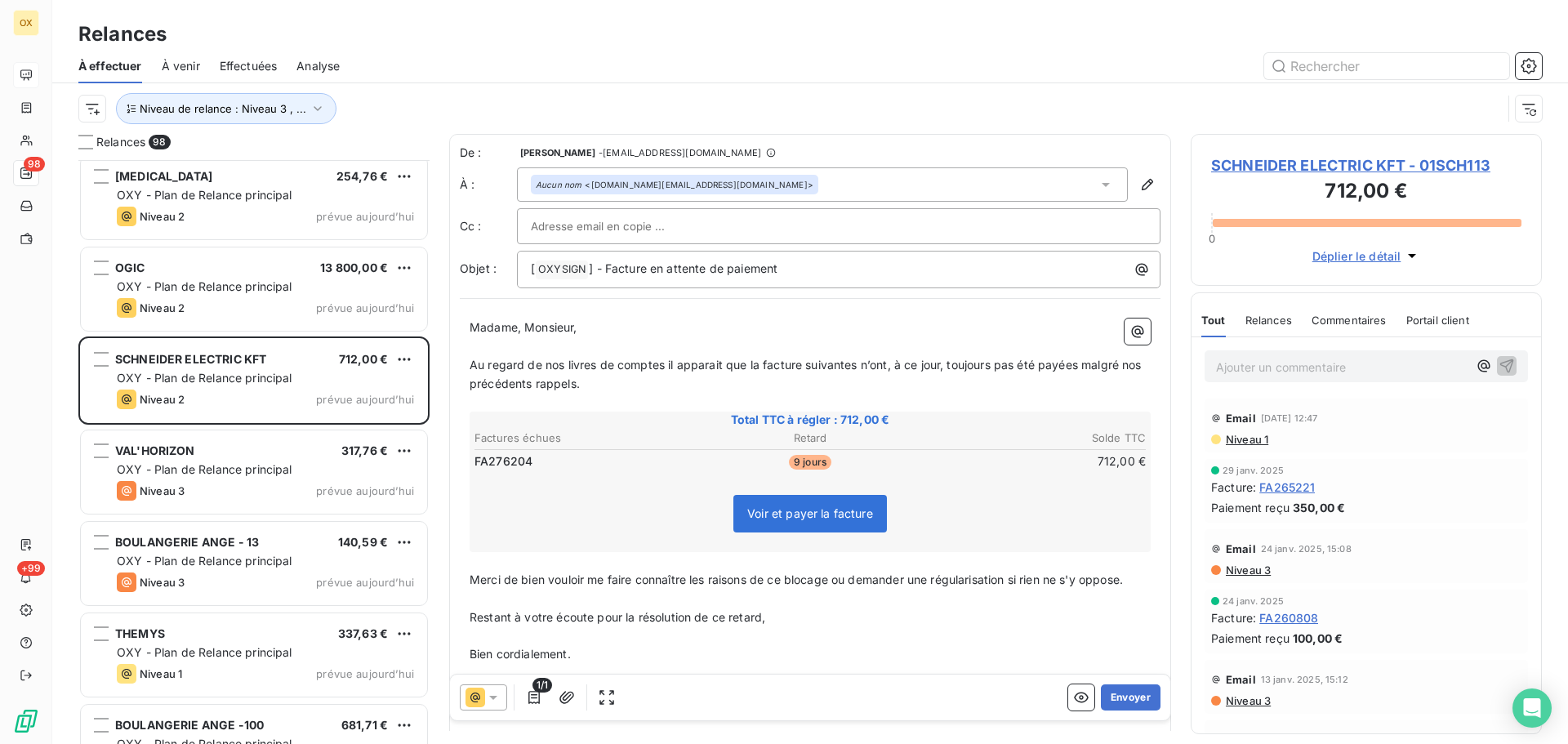
click at [859, 365] on span "Au regard de nos livres de comptes il apparait que la facture suivantes n’ont, …" at bounding box center [807, 374] width 675 height 33
click at [883, 364] on span "Au regard de nos livres de comptes il apparait que la facture suivante n’ont, à…" at bounding box center [805, 374] width 670 height 33
click at [1062, 368] on span "Au regard de nos livres de comptes il apparait que la facture suivante n’a, à c…" at bounding box center [799, 374] width 658 height 33
click at [1122, 364] on span "Au regard de nos livres de comptes il apparait que la facture suivante n’a, à c…" at bounding box center [795, 374] width 653 height 33
click at [1120, 360] on span "Au regard de nos livres de comptes il apparait que la facture suivante n’a, à c…" at bounding box center [795, 374] width 653 height 33
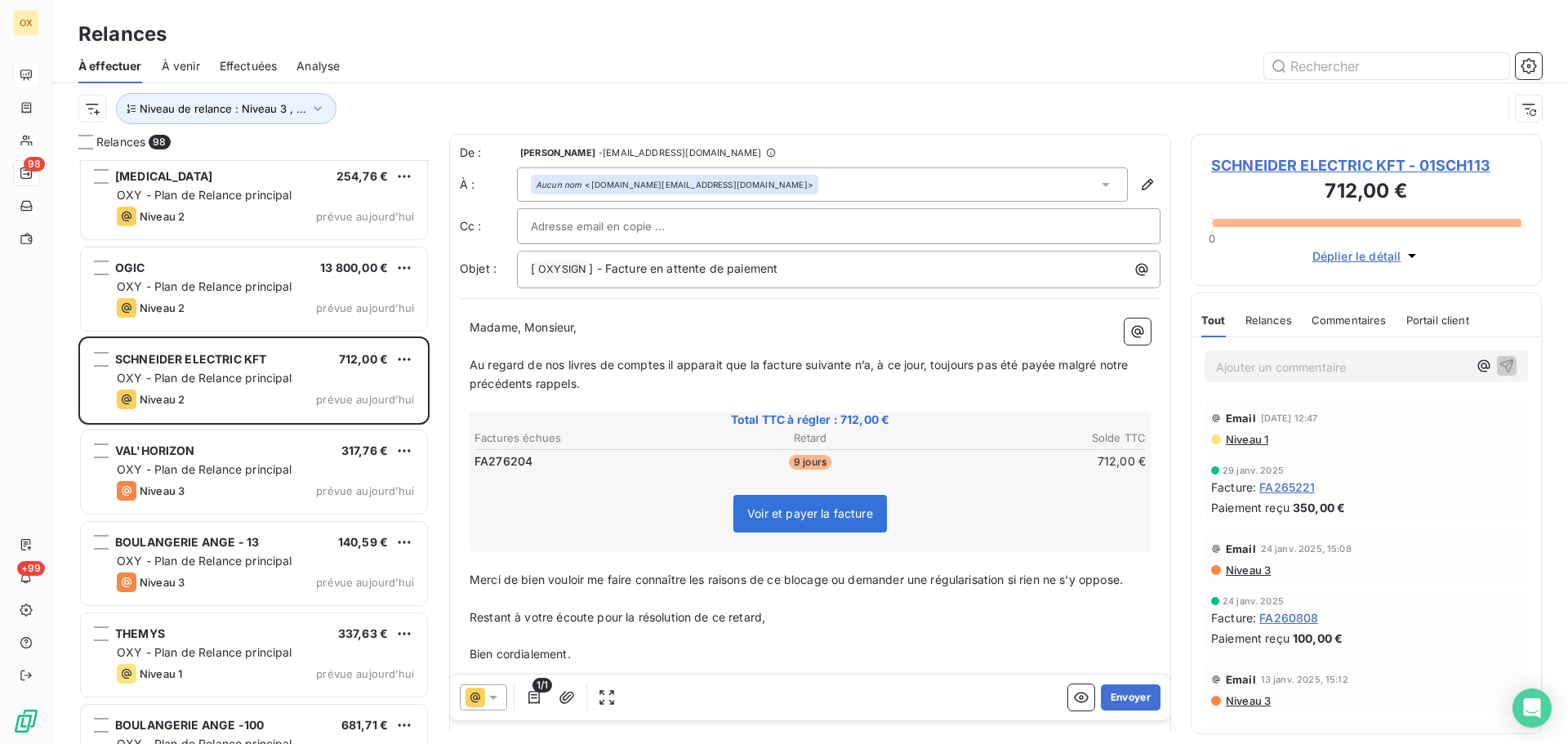
click at [532, 382] on span "Au regard de nos livres de comptes il apparait que la facture suivante n’a, à c…" at bounding box center [800, 374] width 662 height 33
click at [569, 382] on span "Au regard de nos livres de comptes il apparait que la facture suivante n’a, à c…" at bounding box center [800, 374] width 662 height 33
click at [1120, 697] on button "Envoyer" at bounding box center [1130, 697] width 60 height 26
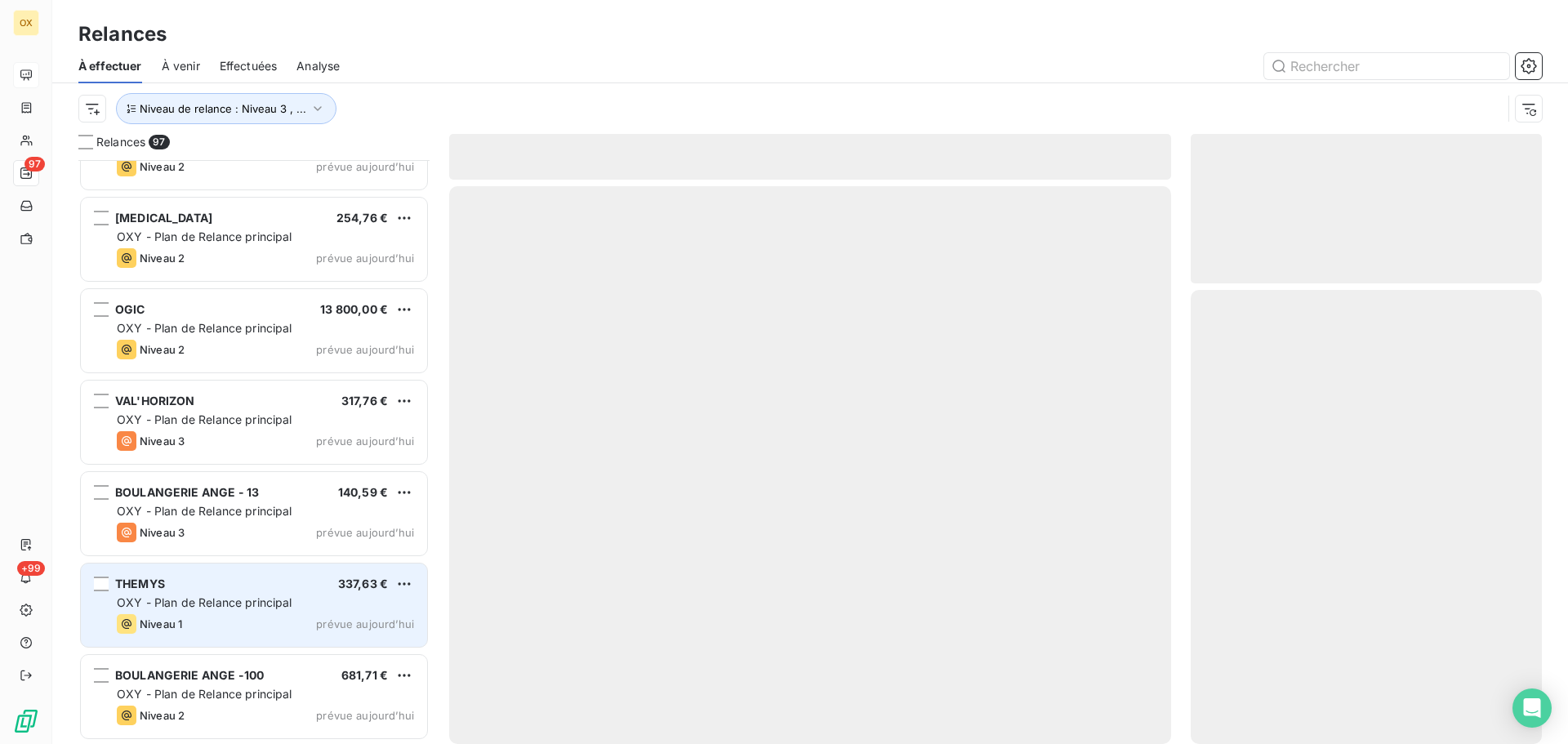
scroll to position [8289, 0]
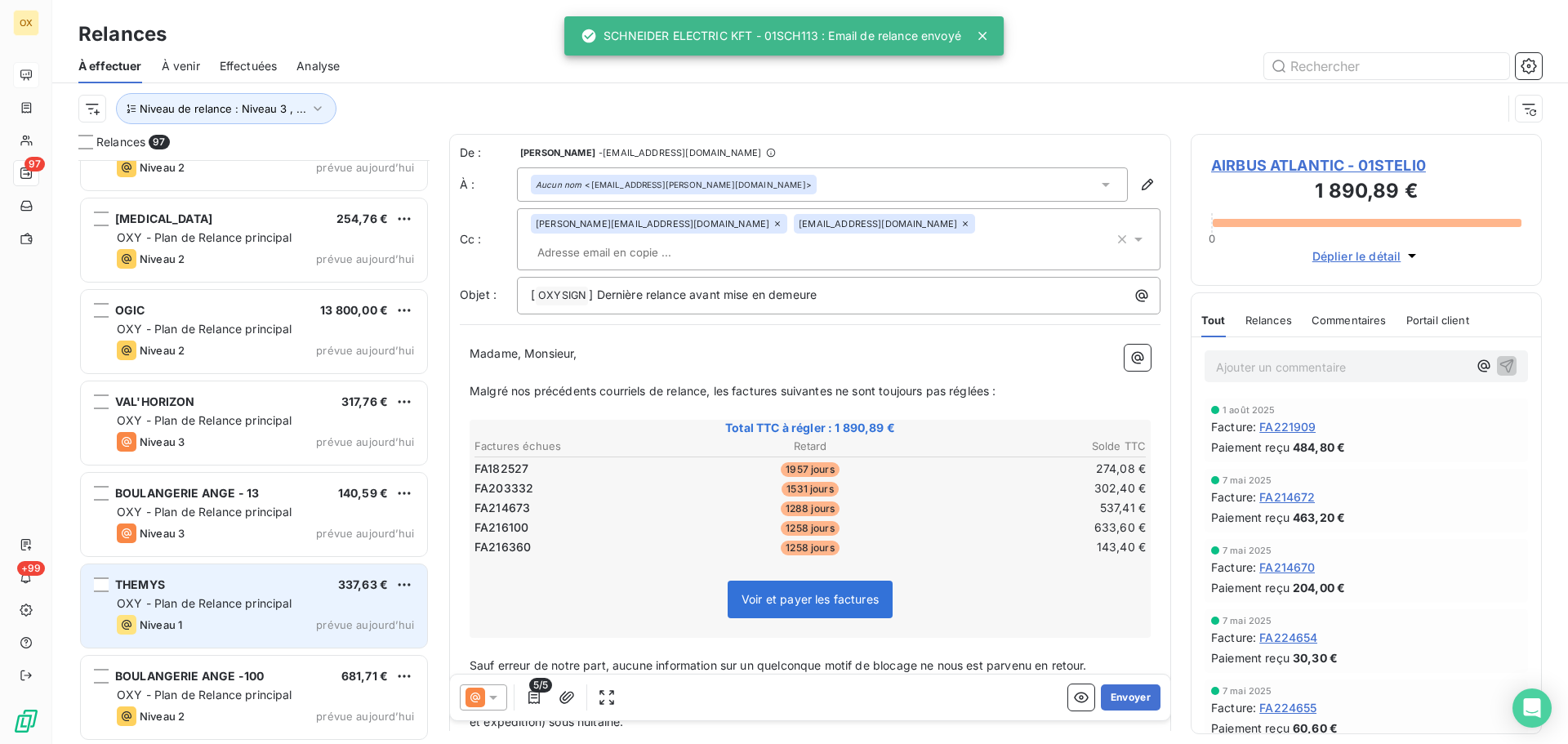
click at [263, 597] on span "OXY - Plan de Relance principal" at bounding box center [204, 603] width 176 height 14
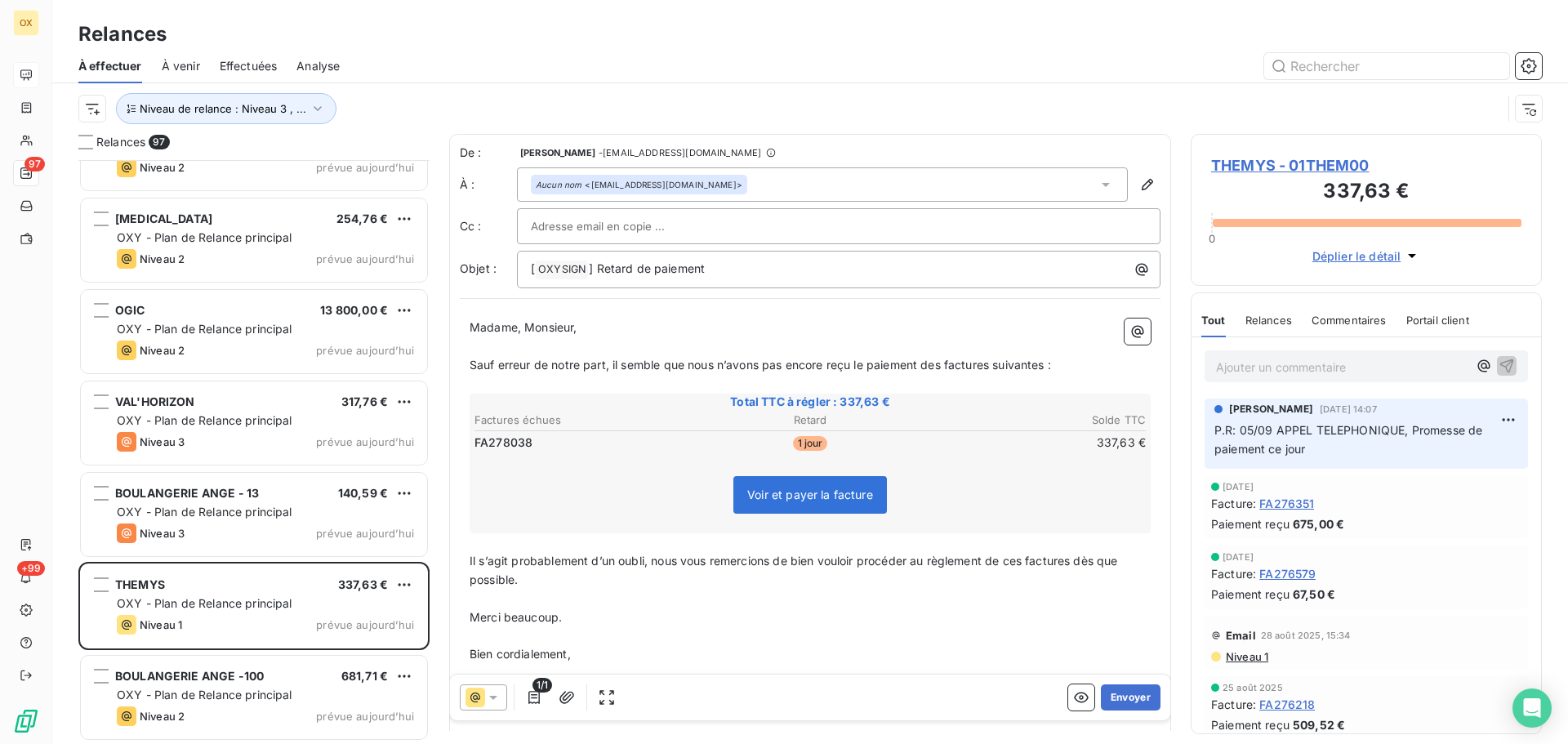
click at [679, 329] on p "Madame, Monsieur," at bounding box center [810, 327] width 681 height 18
drag, startPoint x: 632, startPoint y: 270, endPoint x: 599, endPoint y: 269, distance: 33.0
click at [599, 269] on span "] Retard de paiement" at bounding box center [647, 268] width 116 height 14
click at [943, 363] on span "Sauf erreur de notre part, il semble que nous n’avons pas encore reçu le paieme…" at bounding box center [760, 364] width 582 height 14
drag, startPoint x: 740, startPoint y: 367, endPoint x: 792, endPoint y: 352, distance: 54.1
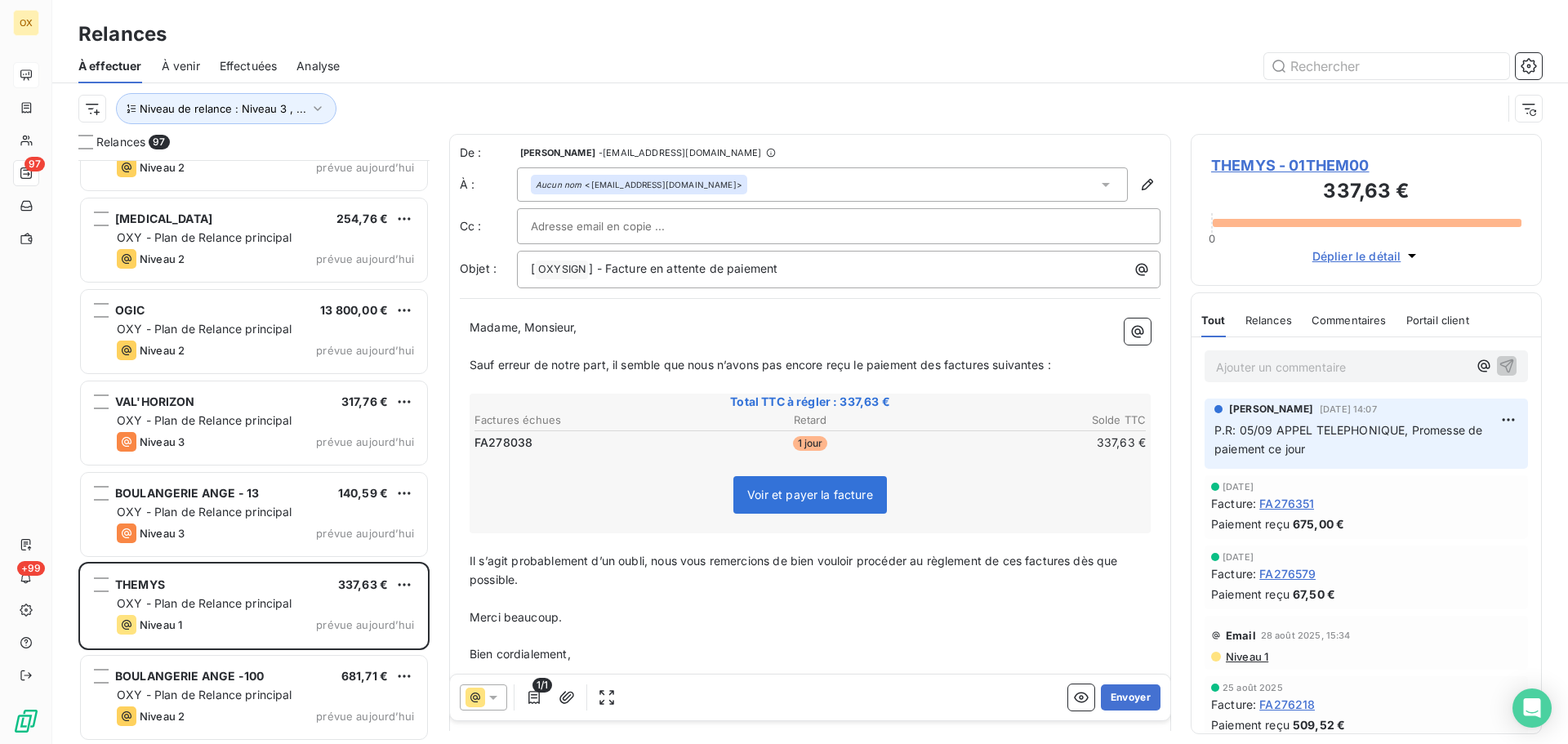
click at [742, 367] on span "Sauf erreur de notre part, il semble que nous n’avons pas encore reçu le paieme…" at bounding box center [760, 364] width 582 height 14
click at [946, 361] on span "Sauf erreur de notre part, il semble que nous n’ayons pas encore reçu le paieme…" at bounding box center [760, 364] width 582 height 14
click at [999, 362] on span "Sauf erreur de notre part, il semble que nous n’ayons pas encore reçu le paieme…" at bounding box center [763, 364] width 588 height 14
click at [1050, 366] on span "Sauf erreur de notre part, il semble que nous n’ayons pas encore reçu le paieme…" at bounding box center [760, 364] width 582 height 14
click at [1073, 564] on span "Il s’agit probablement d’un oubli, nous vous remercions de bien vouloir procéde…" at bounding box center [795, 569] width 652 height 33
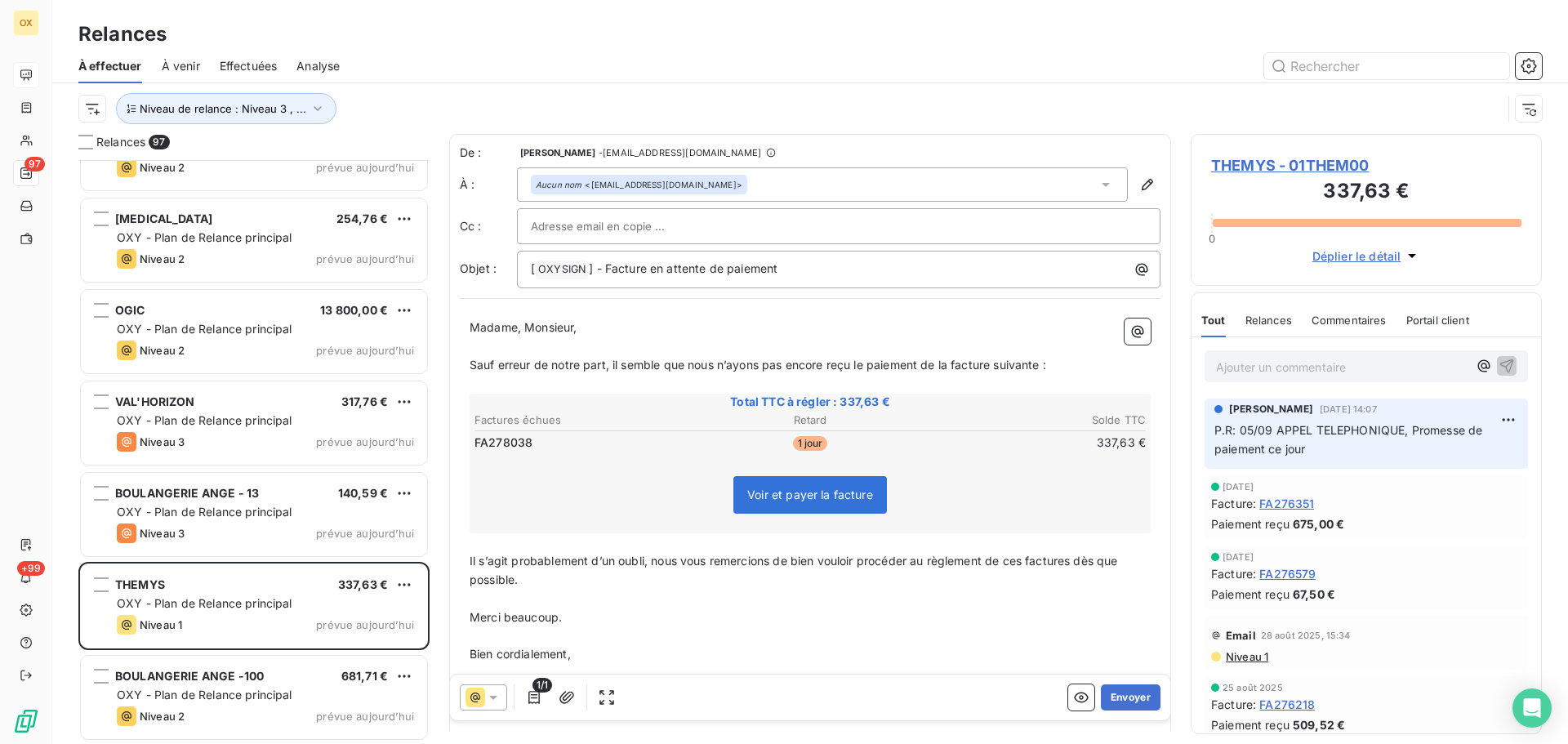
click at [1075, 559] on span "Il s’agit probablement d’un oubli, nous vous remercions de bien vouloir procéde…" at bounding box center [795, 569] width 652 height 33
click at [1026, 563] on span "Il s’agit probablement d’un oubli, nous vous remercions de bien vouloir procéde…" at bounding box center [792, 569] width 646 height 33
click at [1133, 699] on button "Envoyer" at bounding box center [1130, 697] width 60 height 26
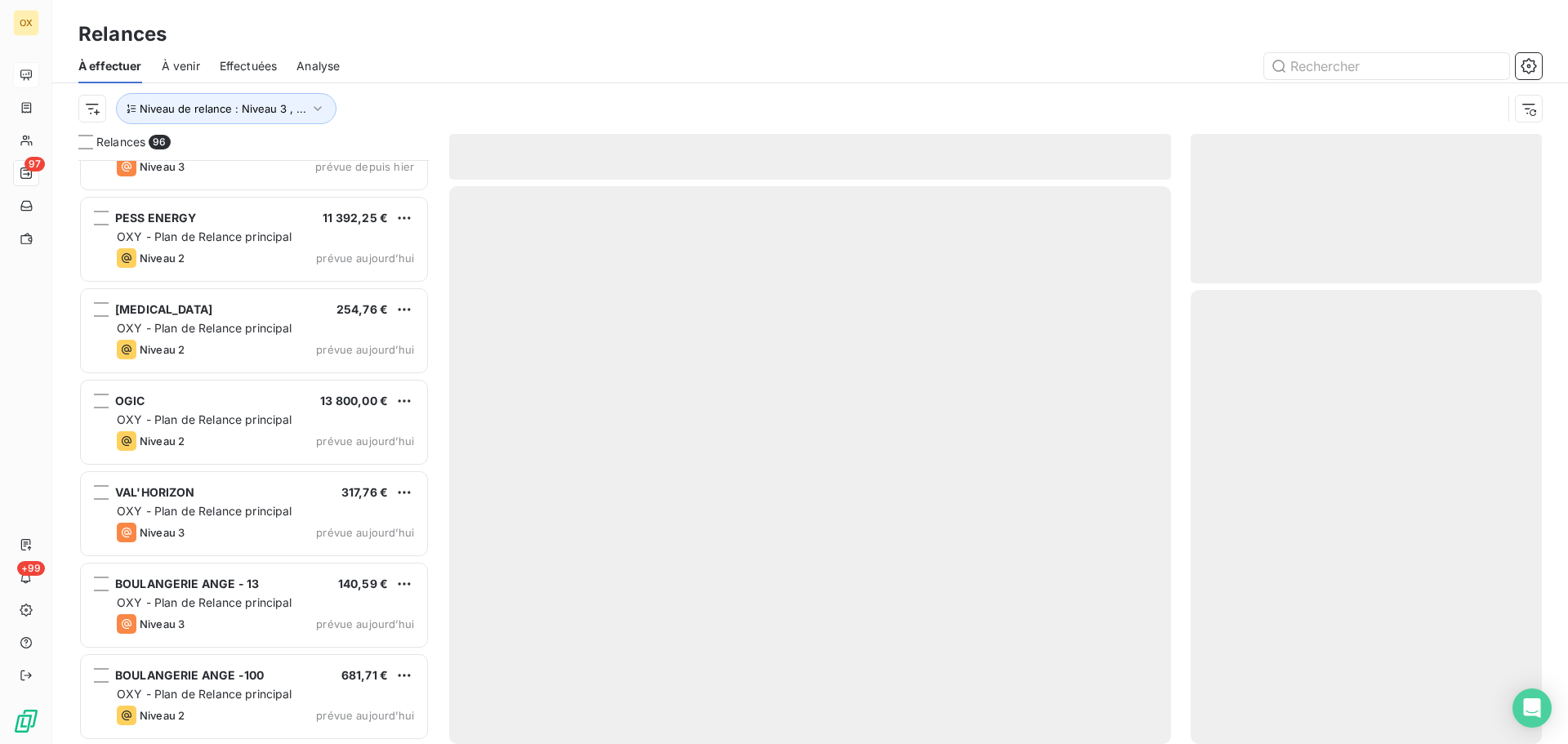
scroll to position [8197, 0]
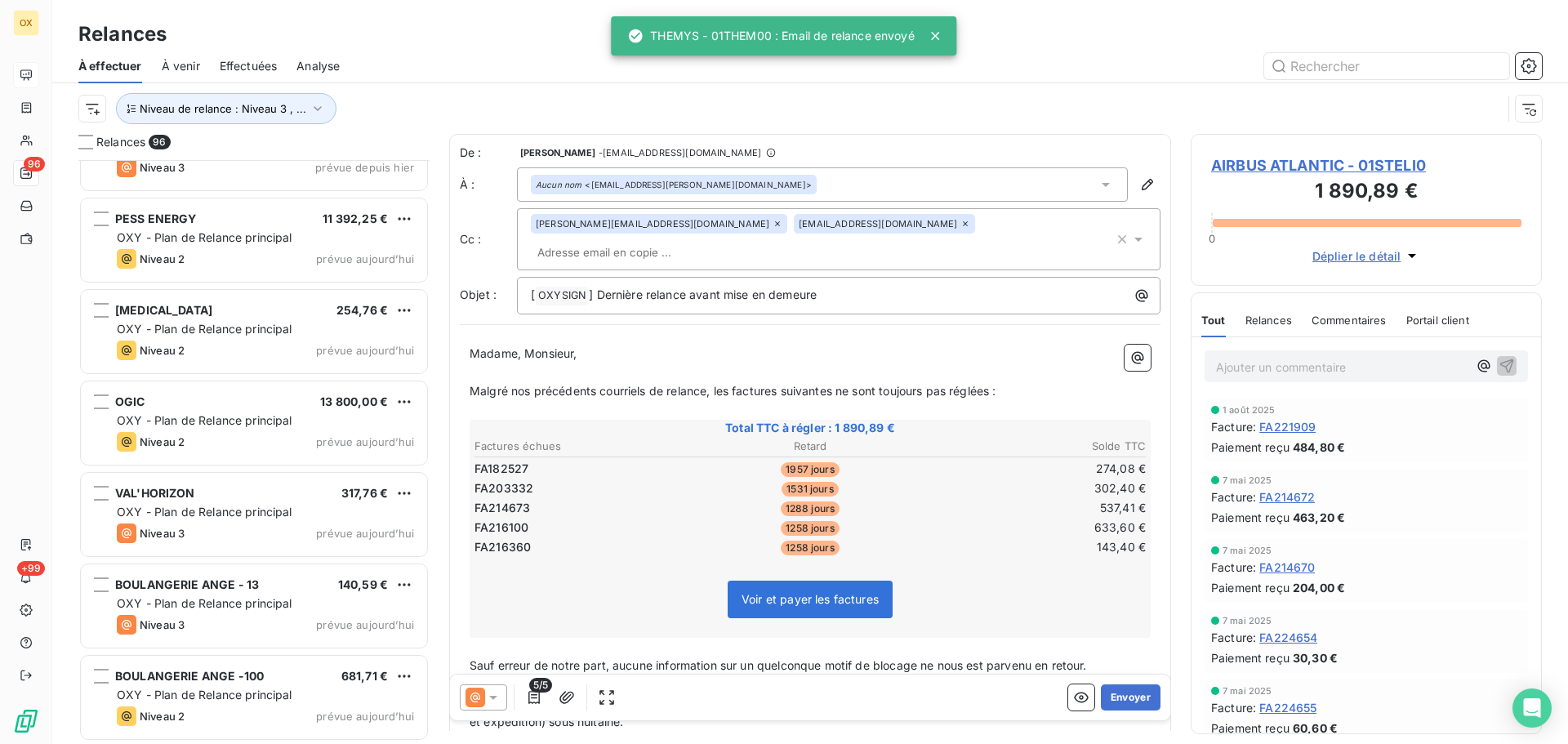
scroll to position [8198, 0]
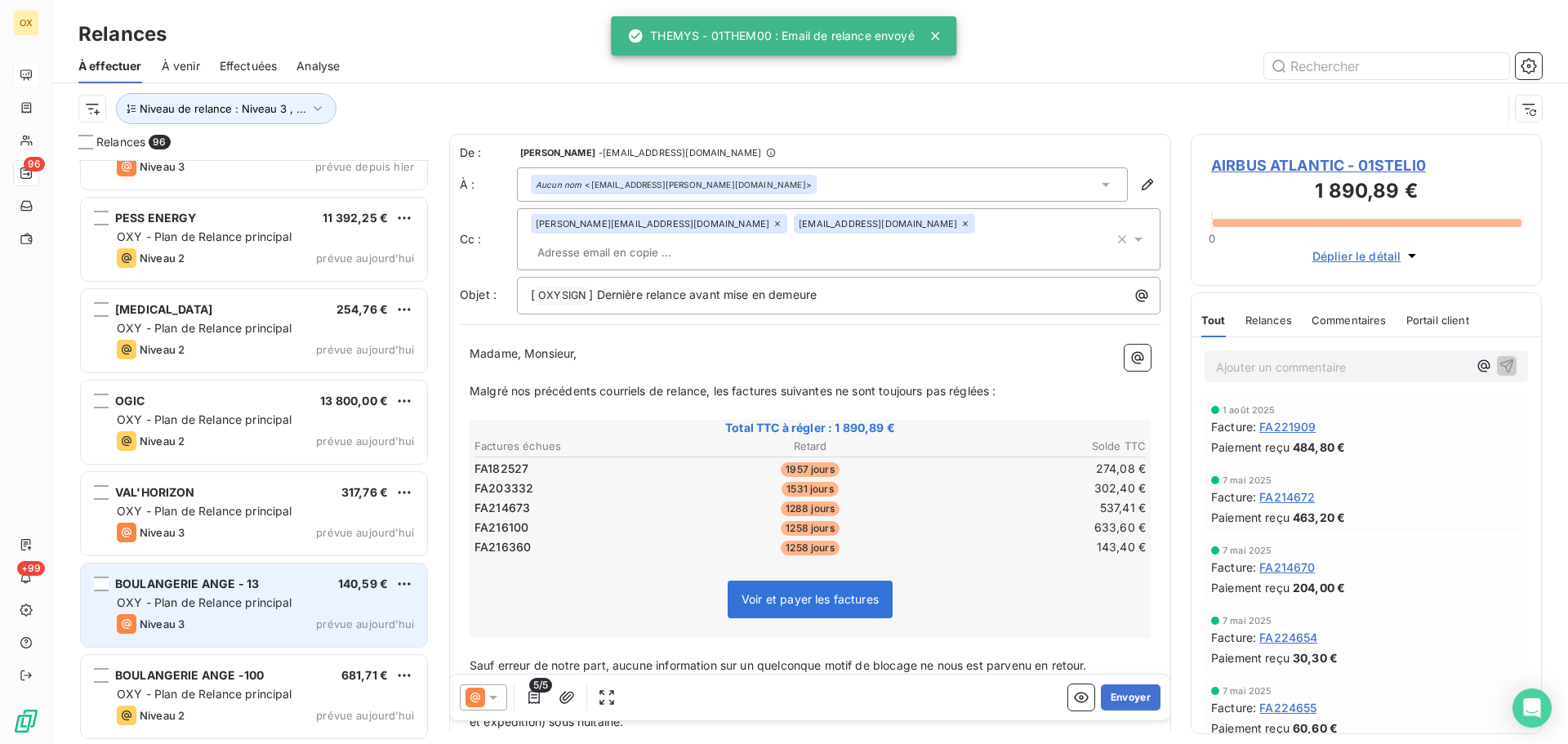
click at [248, 631] on div "Niveau 3 prévue aujourd’hui" at bounding box center [265, 623] width 297 height 19
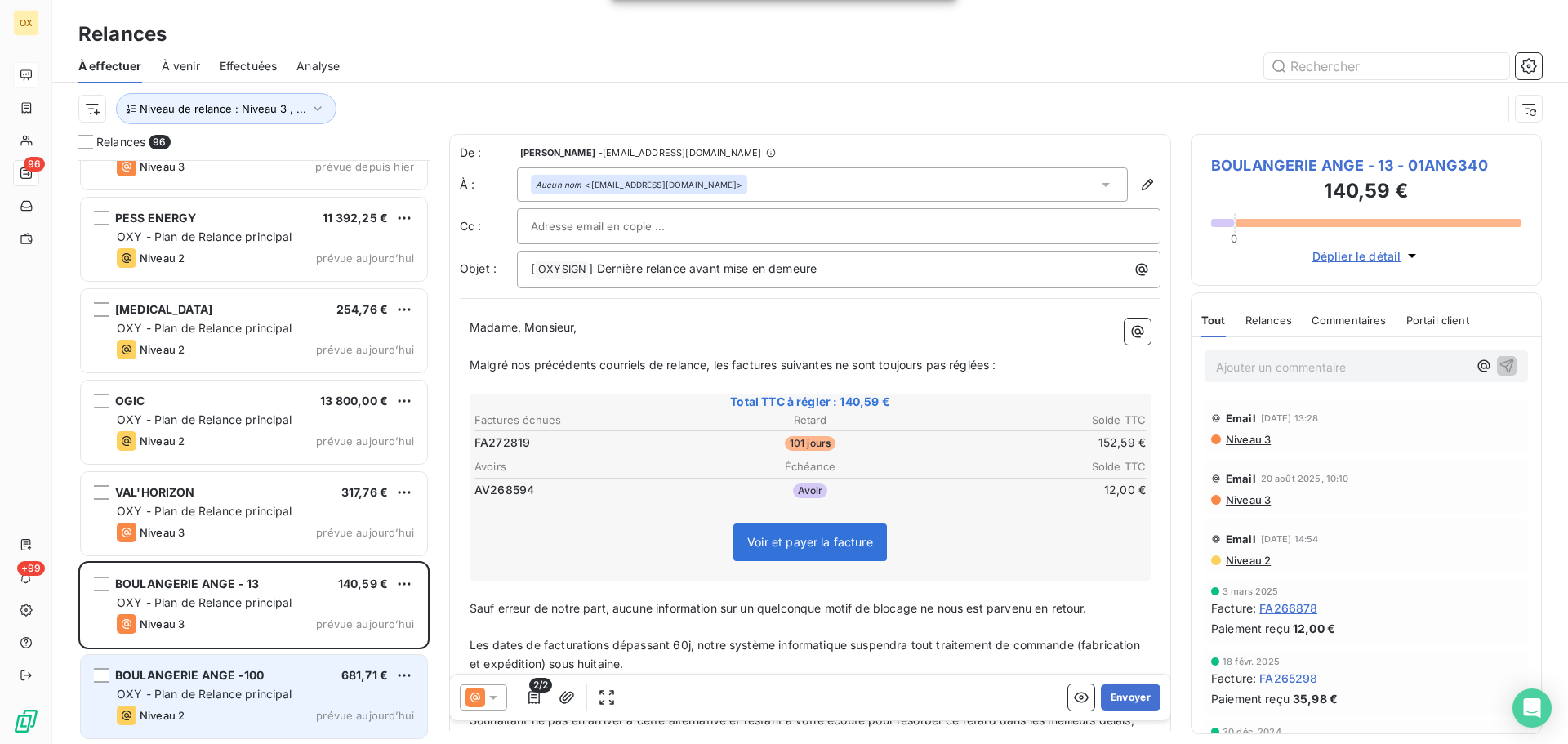
click at [231, 671] on span "BOULANGERIE ANGE -100" at bounding box center [189, 675] width 149 height 14
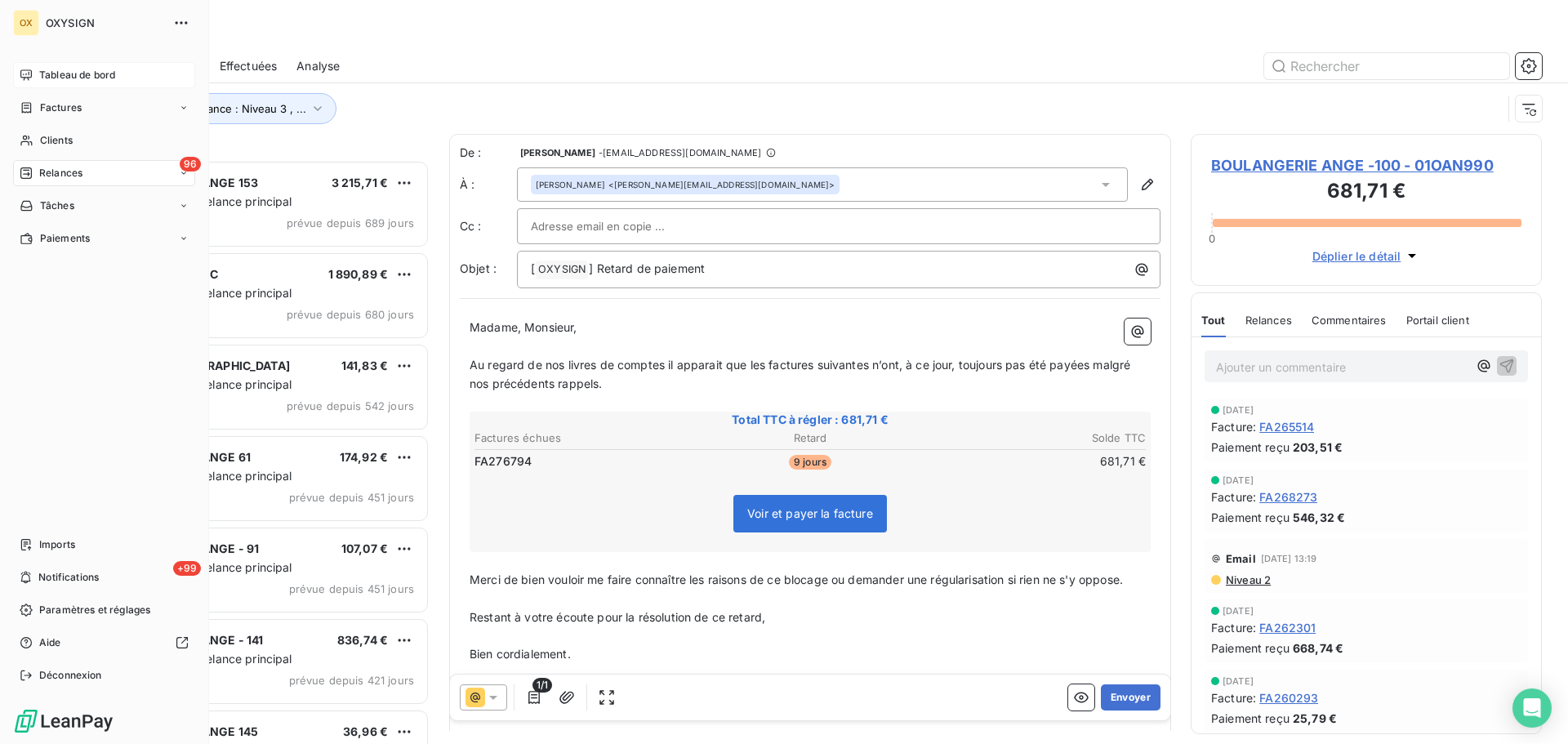
click at [44, 73] on span "Tableau de bord" at bounding box center [77, 76] width 76 height 15
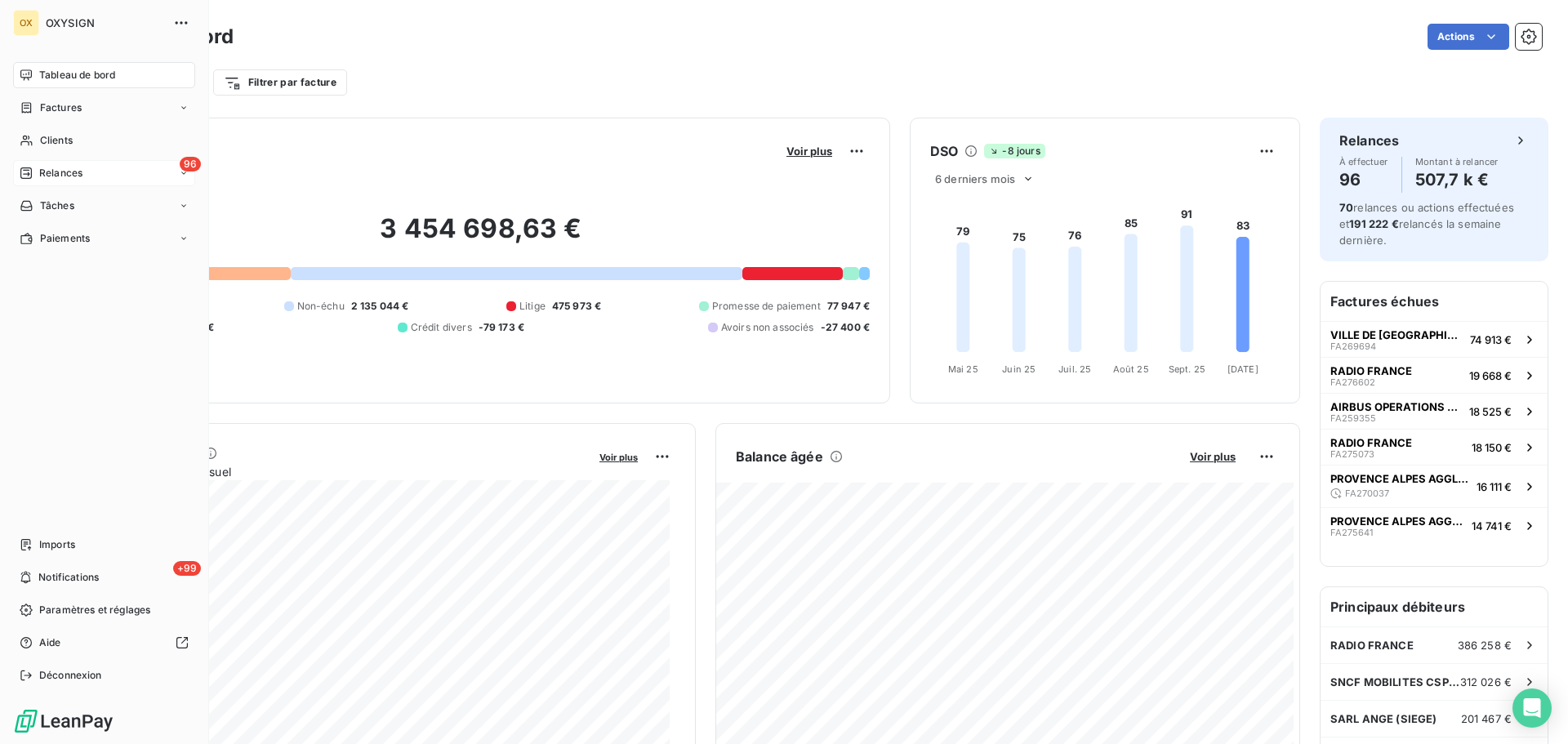
click at [51, 172] on span "Relances" at bounding box center [61, 173] width 44 height 15
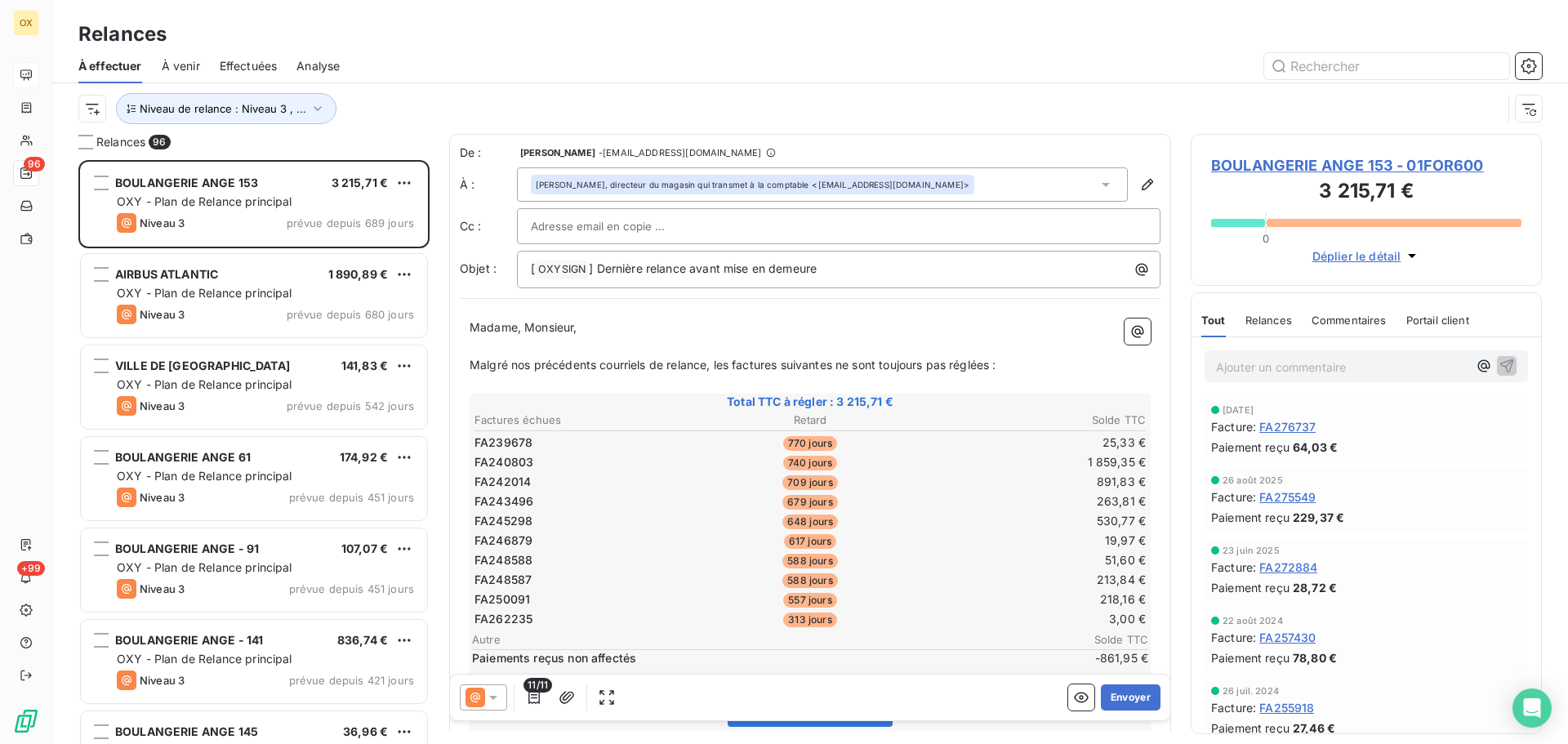
scroll to position [572, 339]
click at [262, 66] on span "Effectuées" at bounding box center [249, 65] width 58 height 16
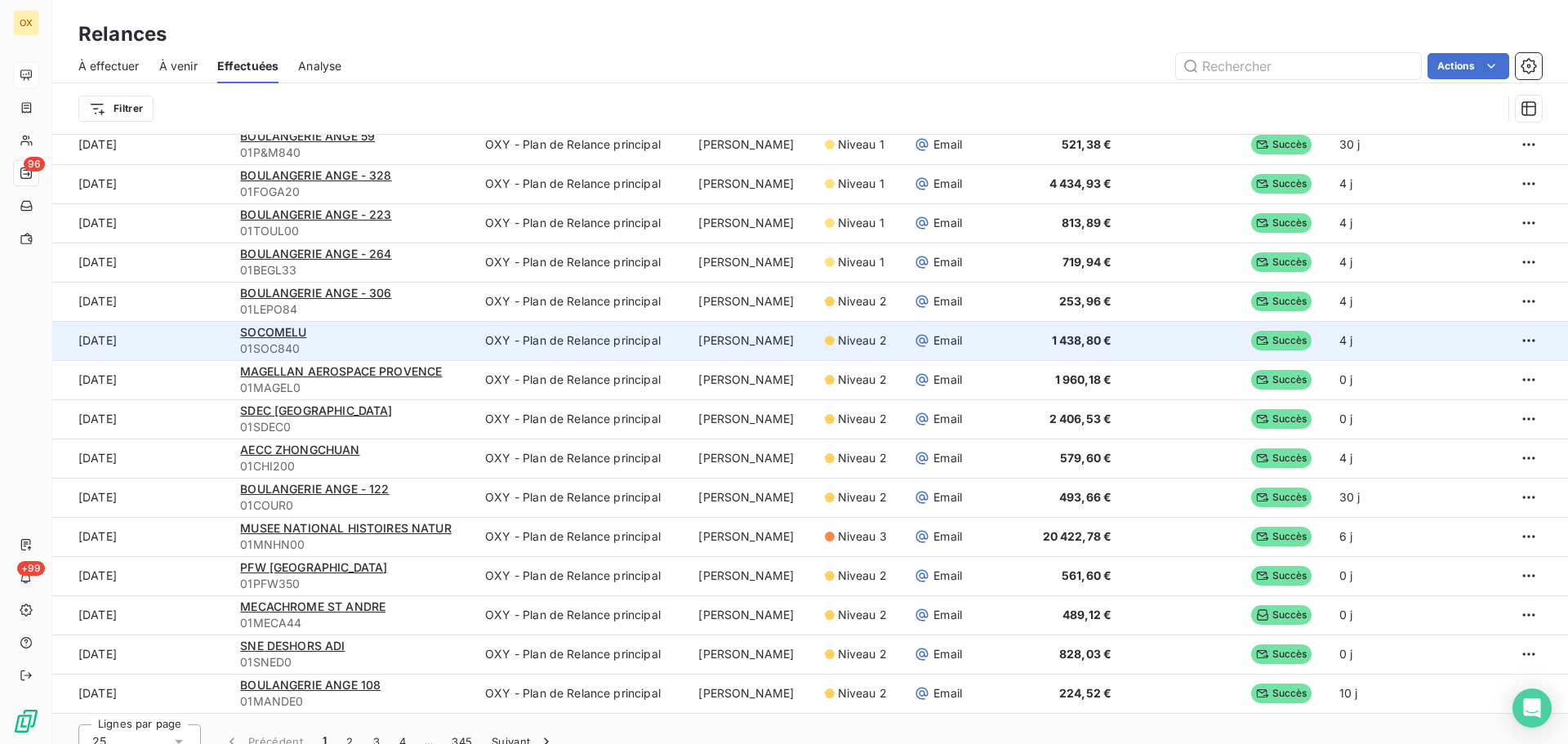
scroll to position [55, 0]
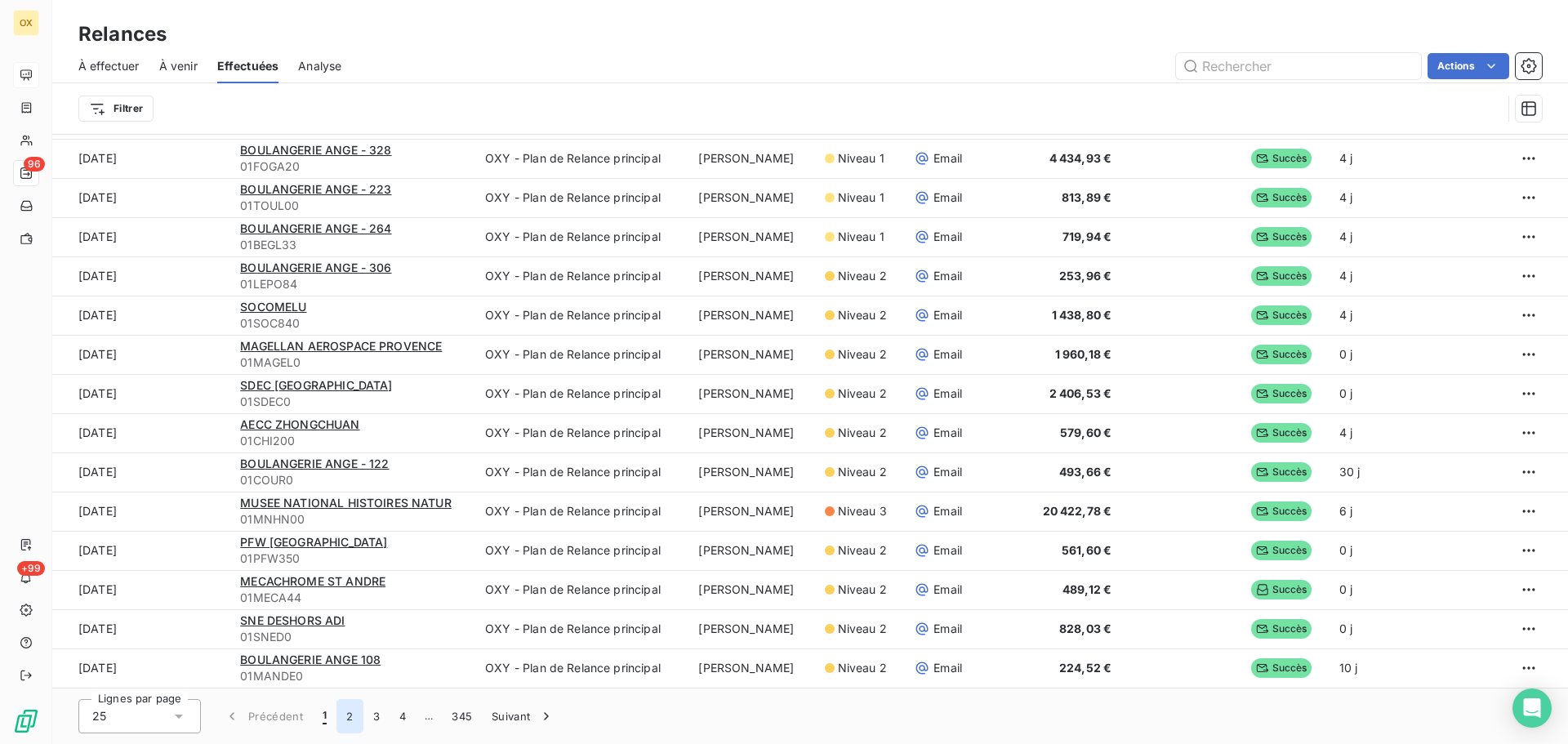
click at [344, 717] on button "2" at bounding box center [349, 716] width 26 height 34
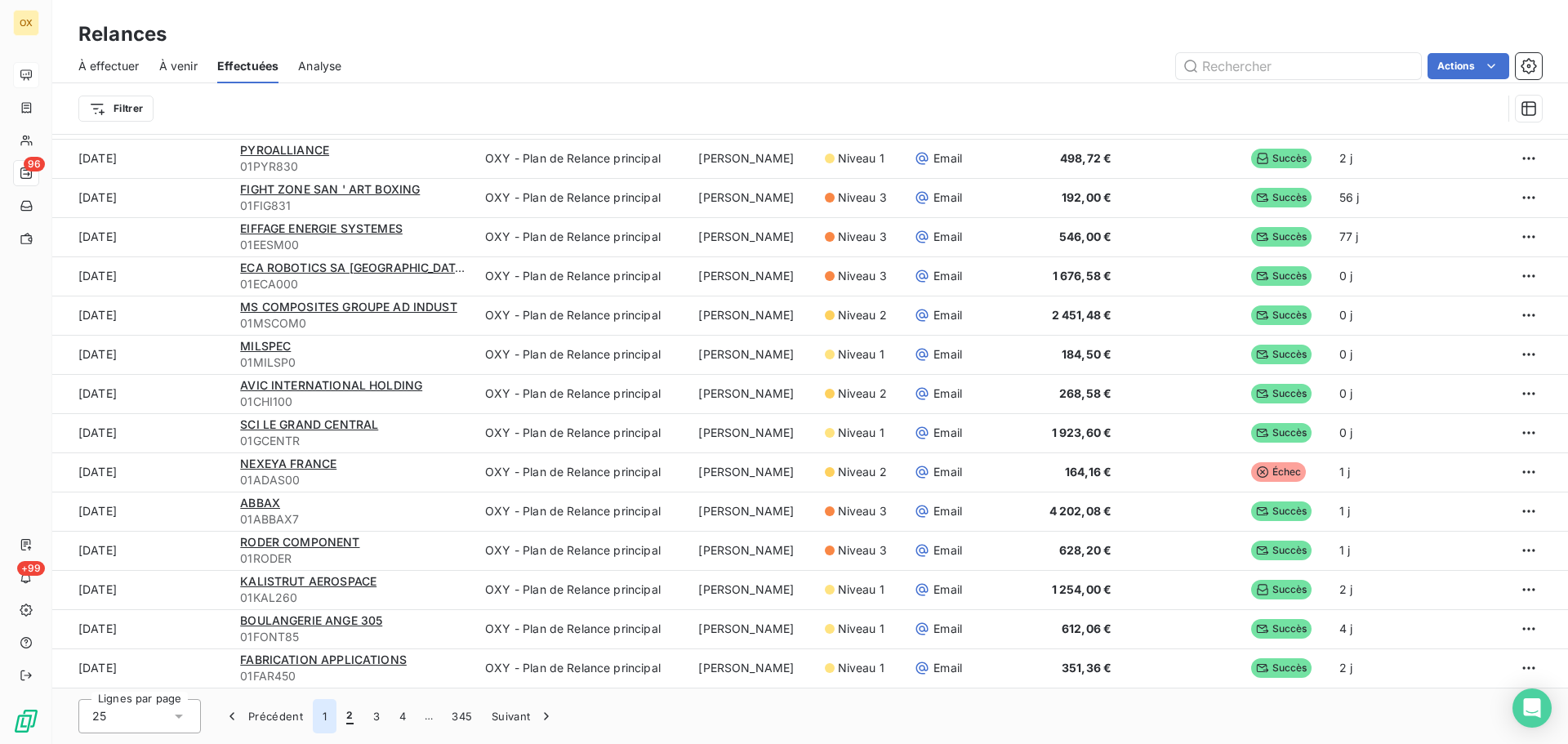
click at [317, 714] on button "1" at bounding box center [325, 716] width 24 height 34
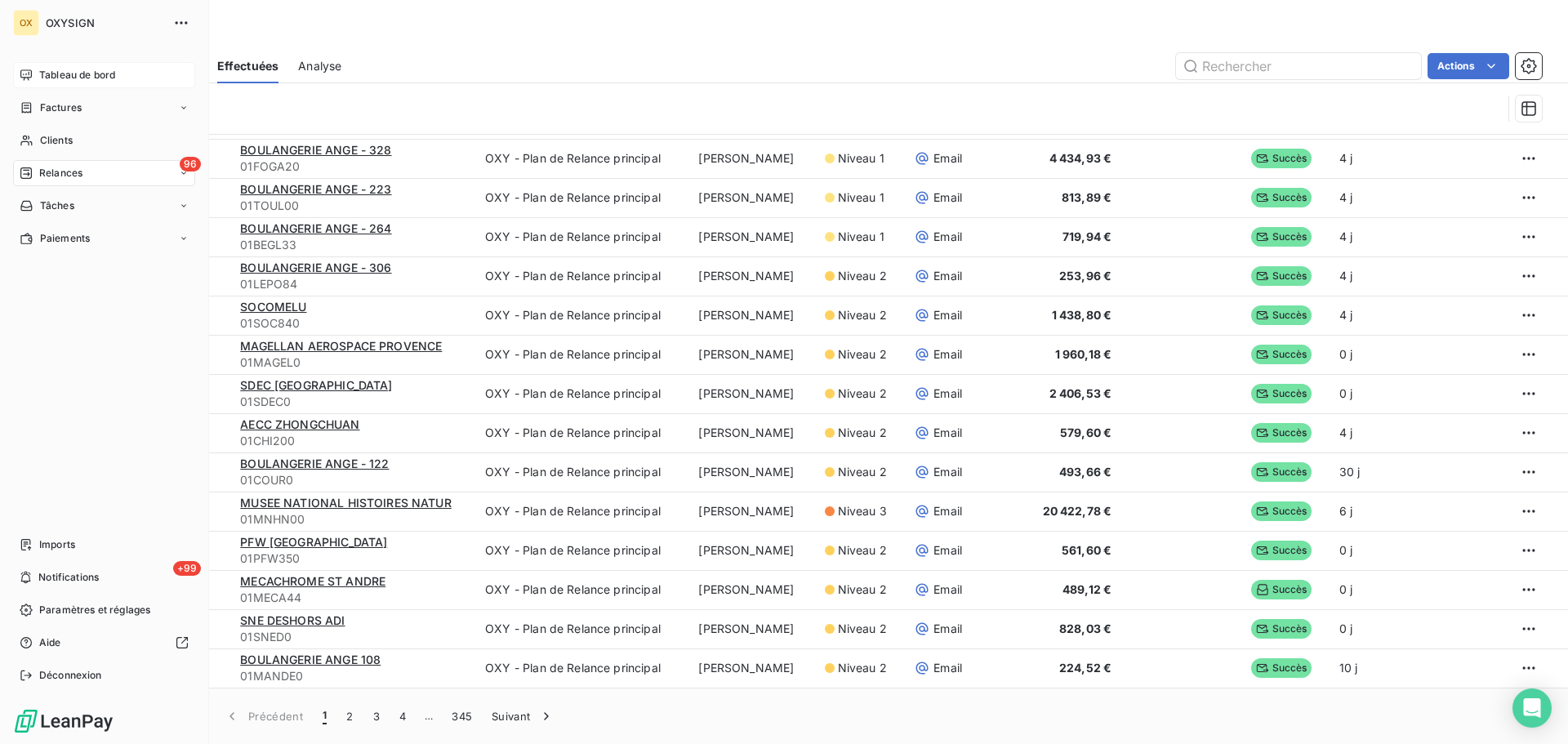
click at [59, 76] on span "Tableau de bord" at bounding box center [77, 76] width 76 height 15
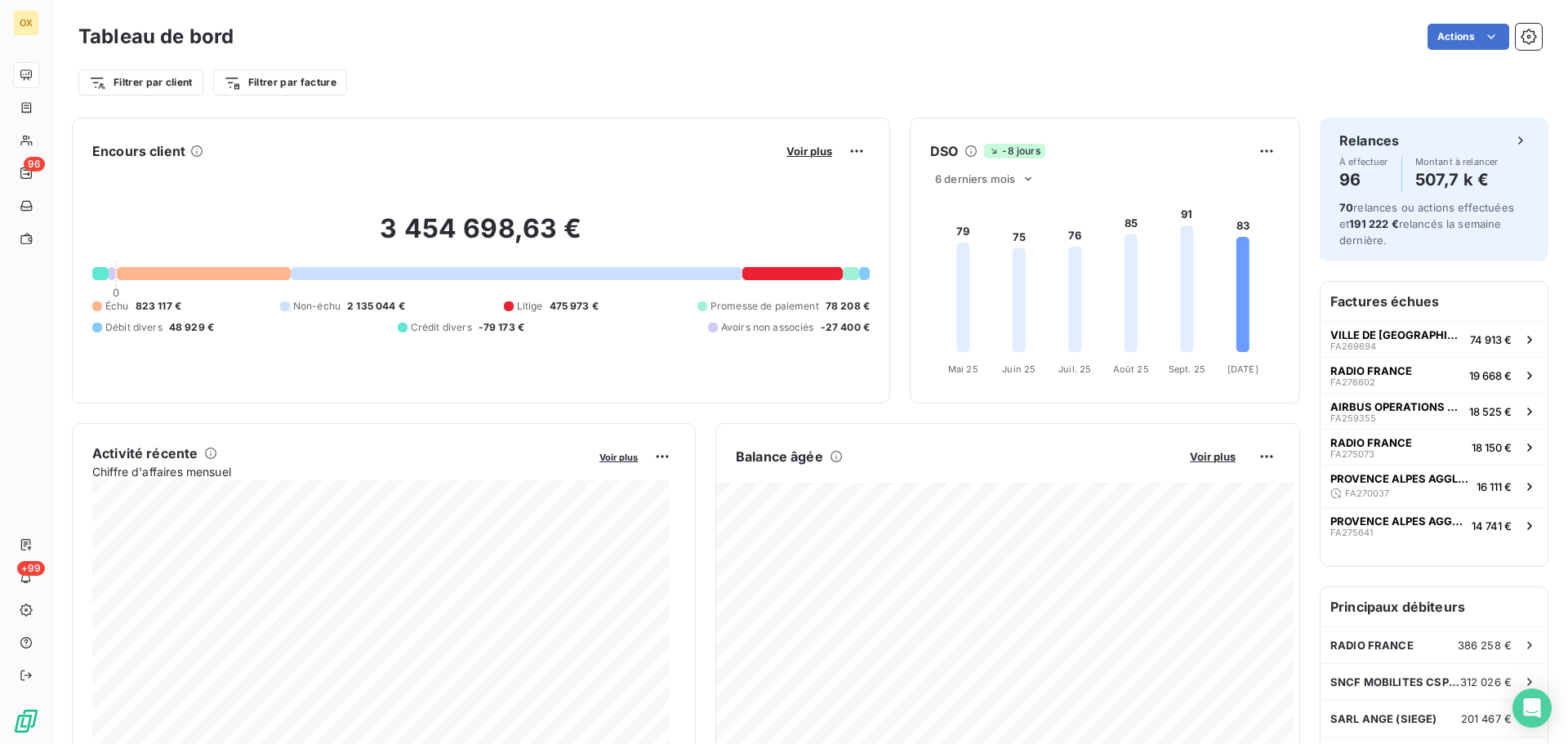
click at [433, 99] on div "Tableau de bord Actions Filtrer par client Filtrer par facture" at bounding box center [810, 54] width 1516 height 107
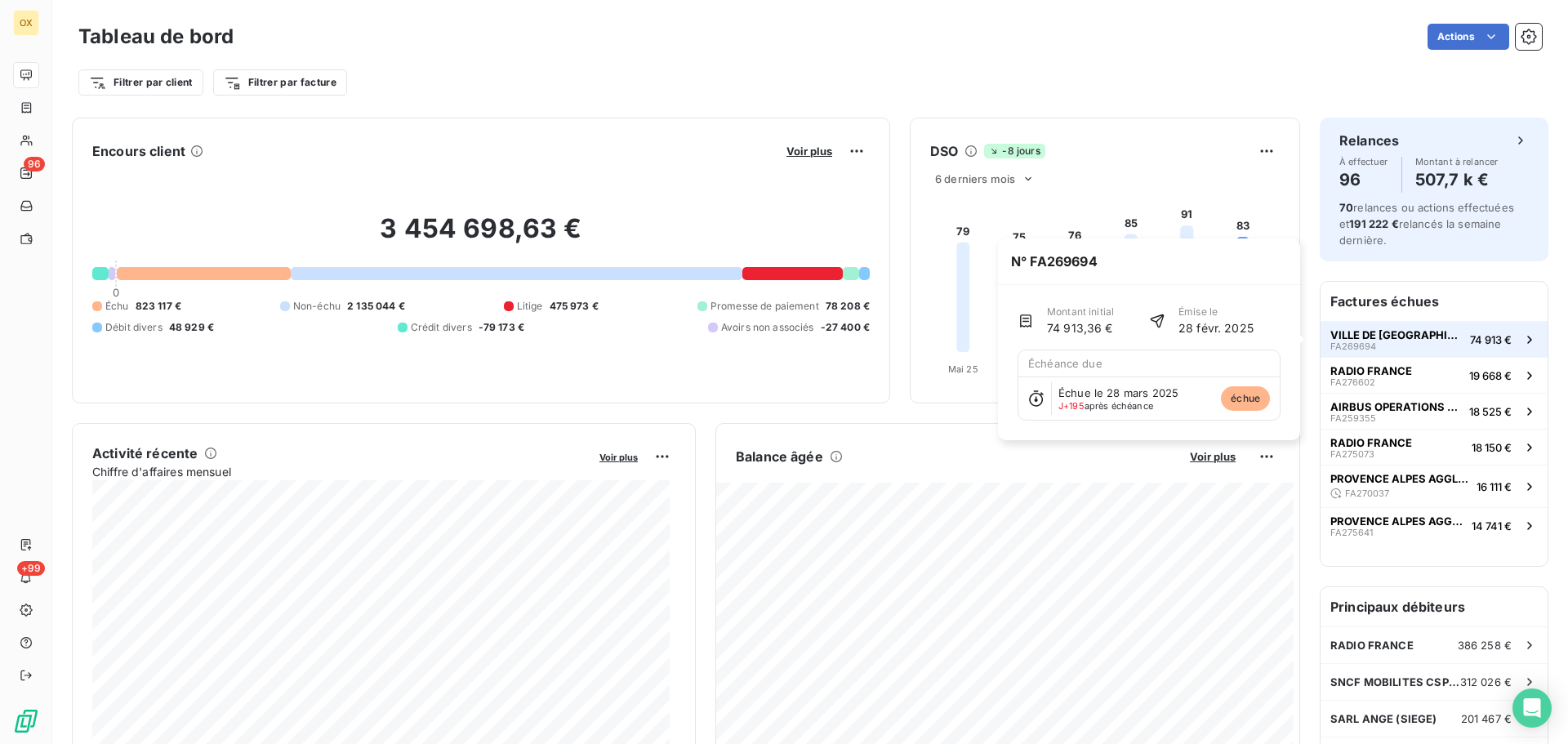
click at [1481, 340] on span "74 913 €" at bounding box center [1492, 340] width 42 height 13
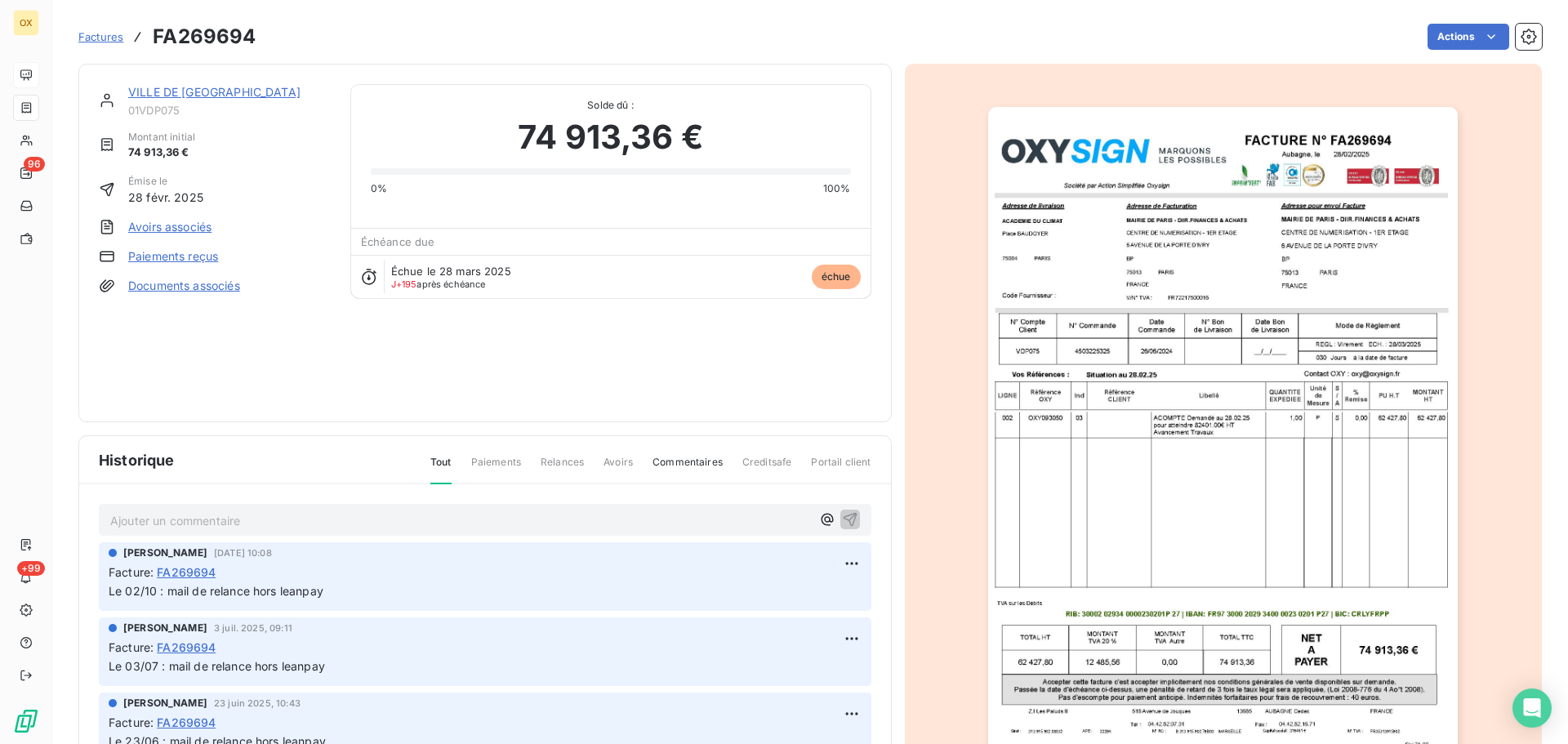
click at [200, 87] on link "VILLE DE [GEOGRAPHIC_DATA]" at bounding box center [214, 92] width 172 height 14
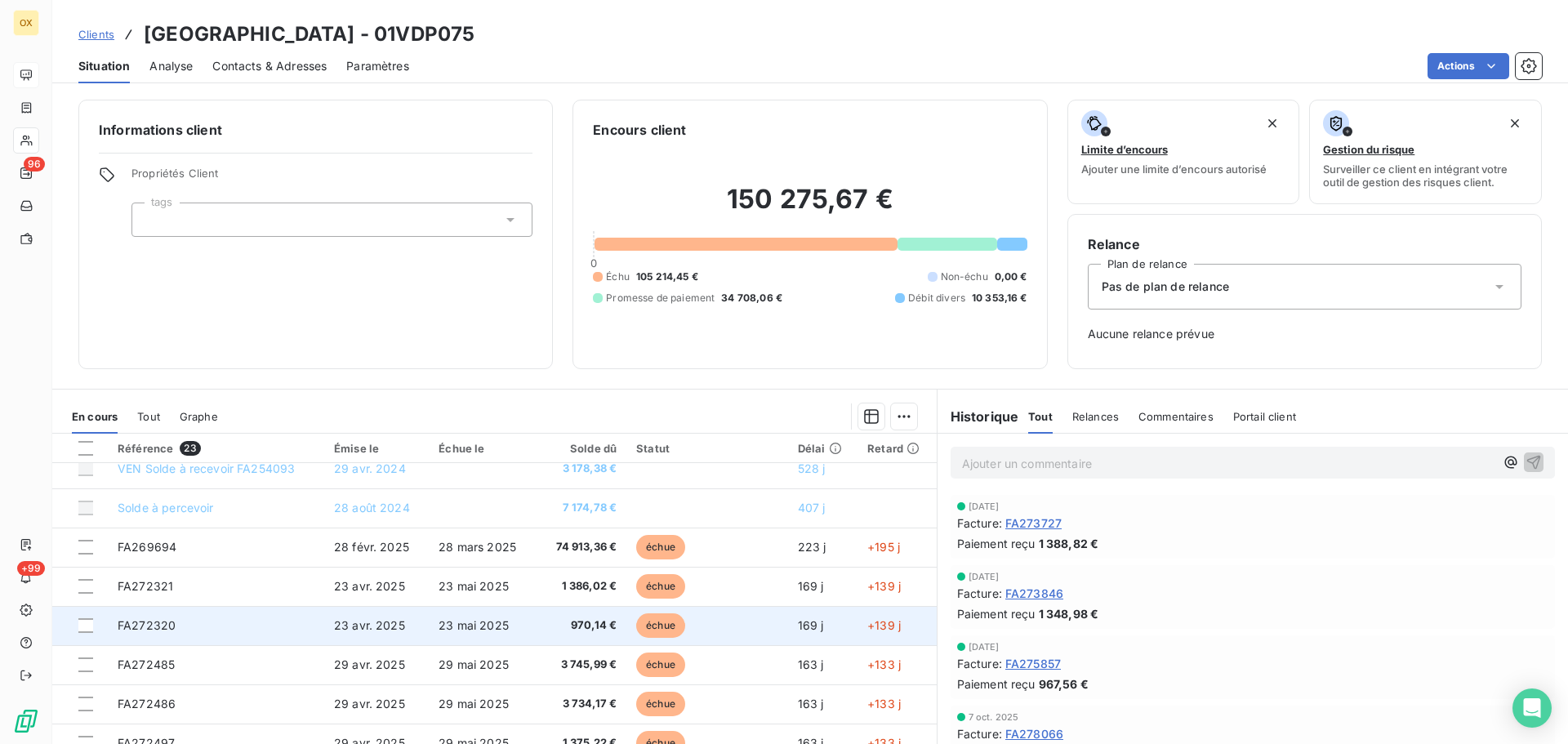
scroll to position [81, 0]
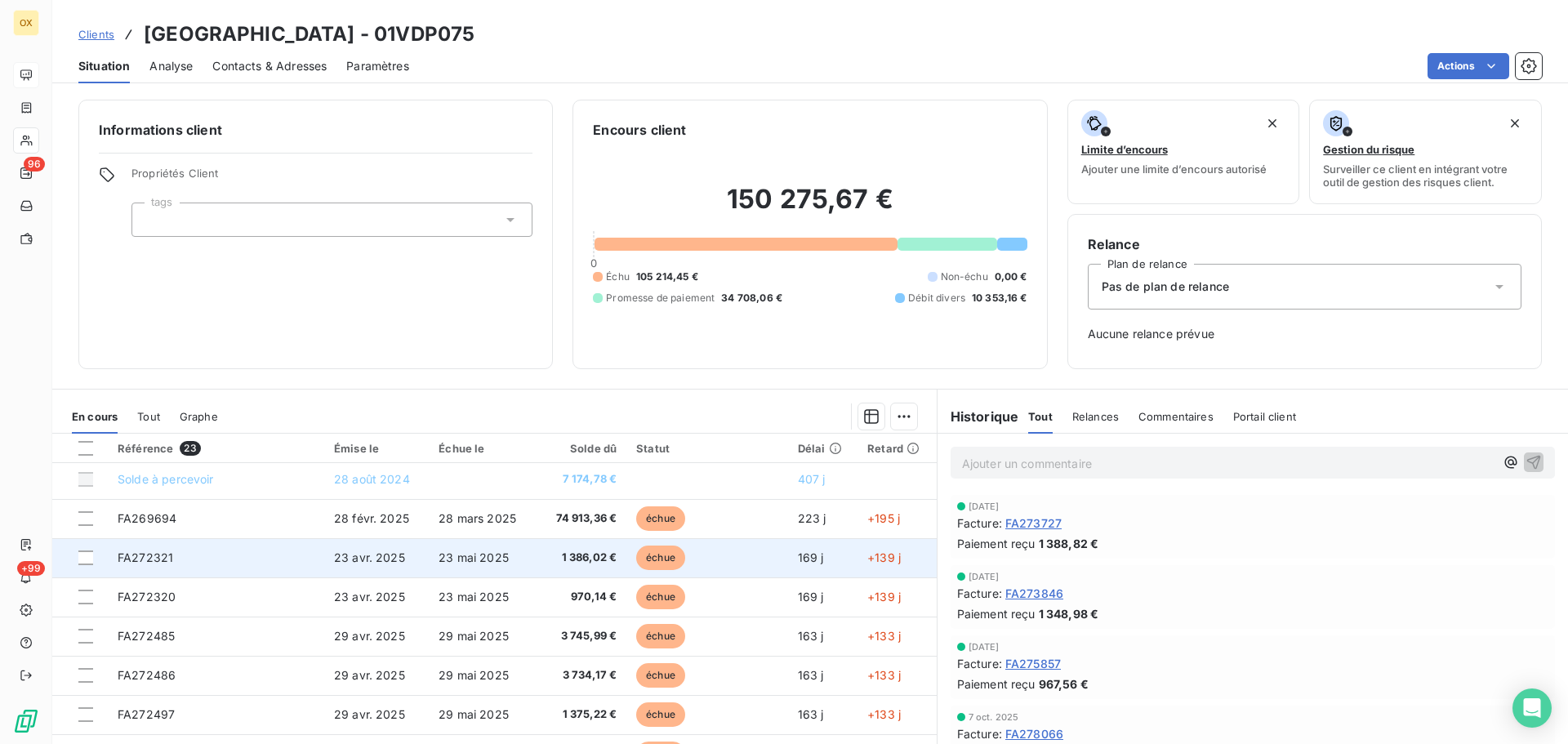
click at [565, 557] on span "1 386,02 €" at bounding box center [582, 558] width 72 height 16
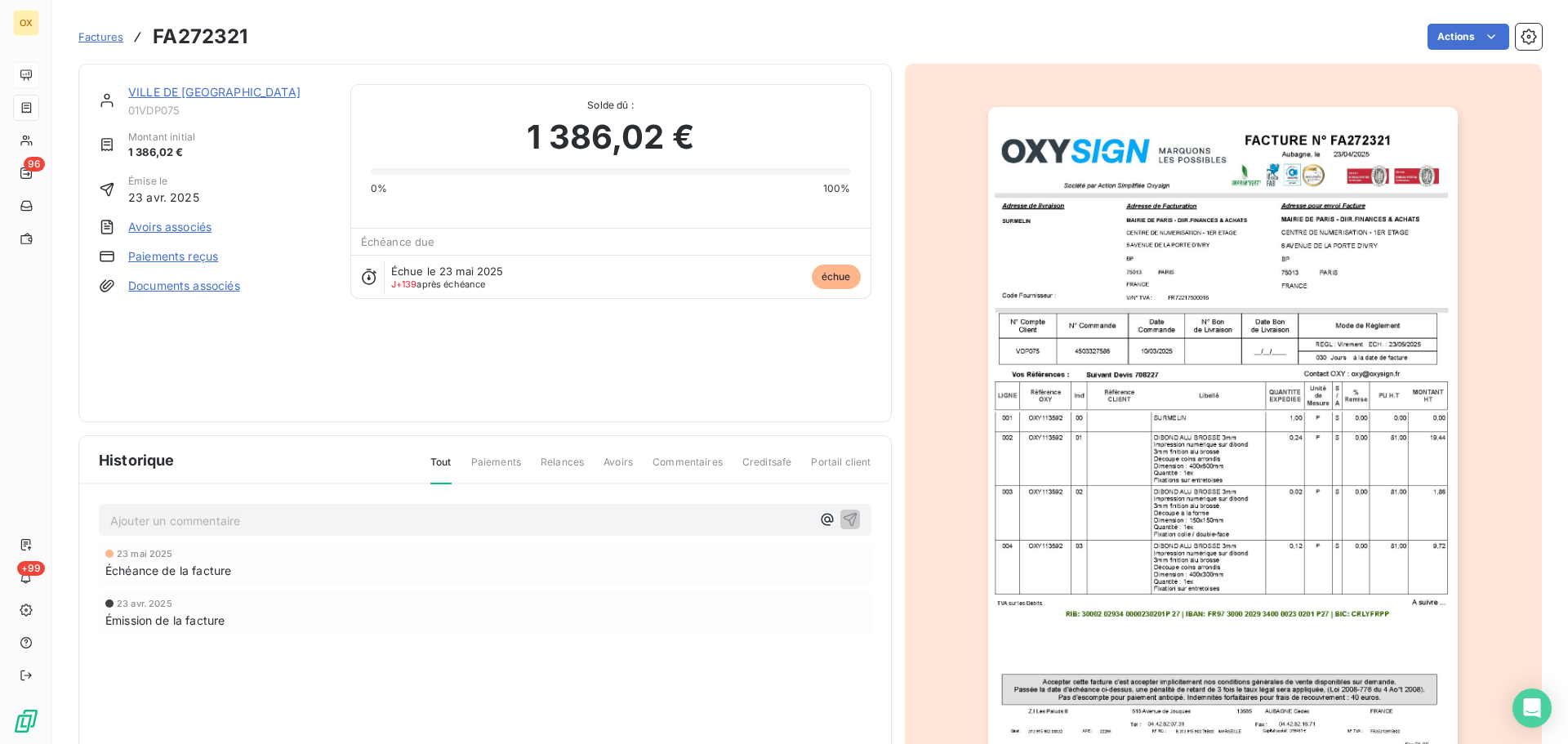
click at [1086, 347] on img "button" at bounding box center [1223, 439] width 469 height 665
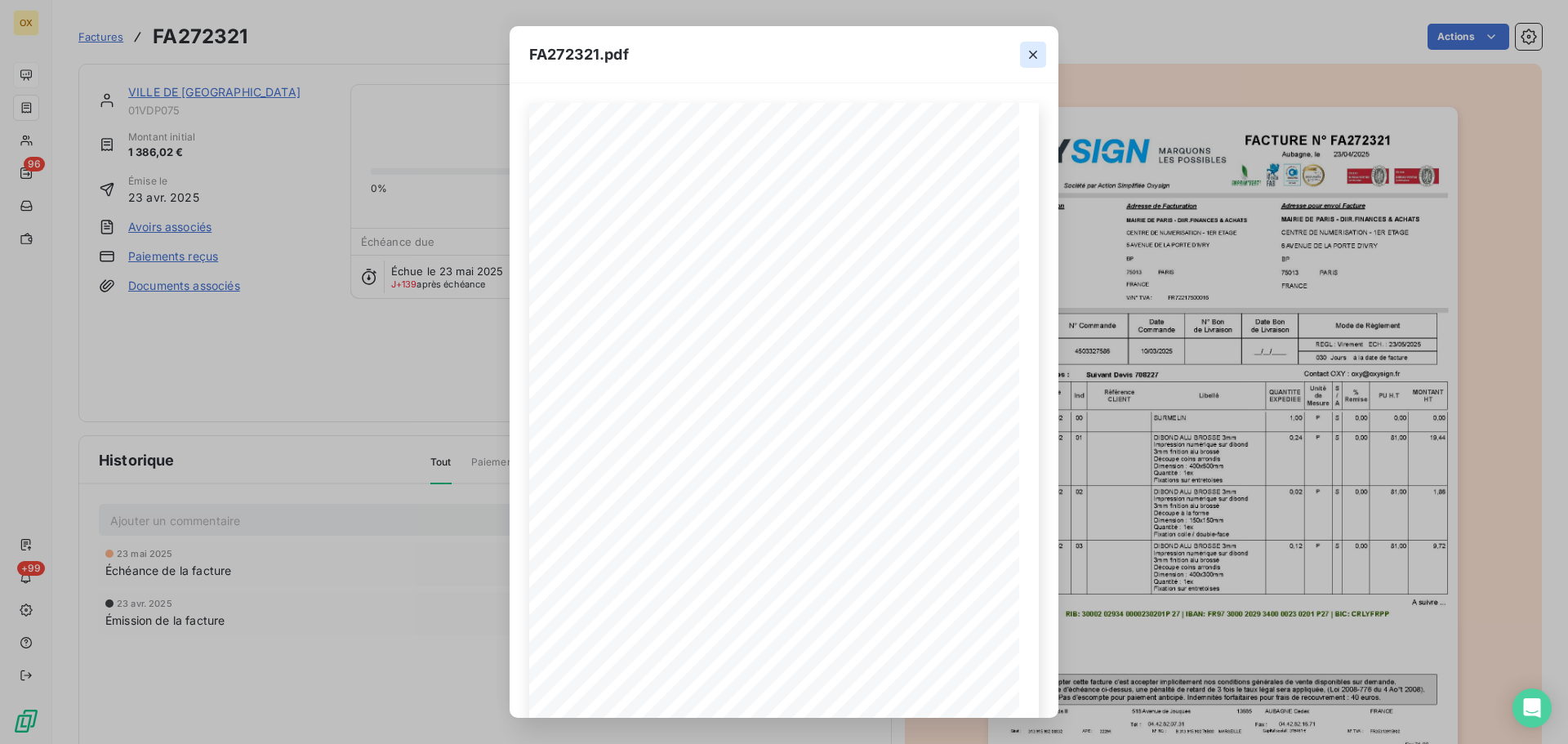
click at [1036, 56] on icon "button" at bounding box center [1034, 55] width 8 height 8
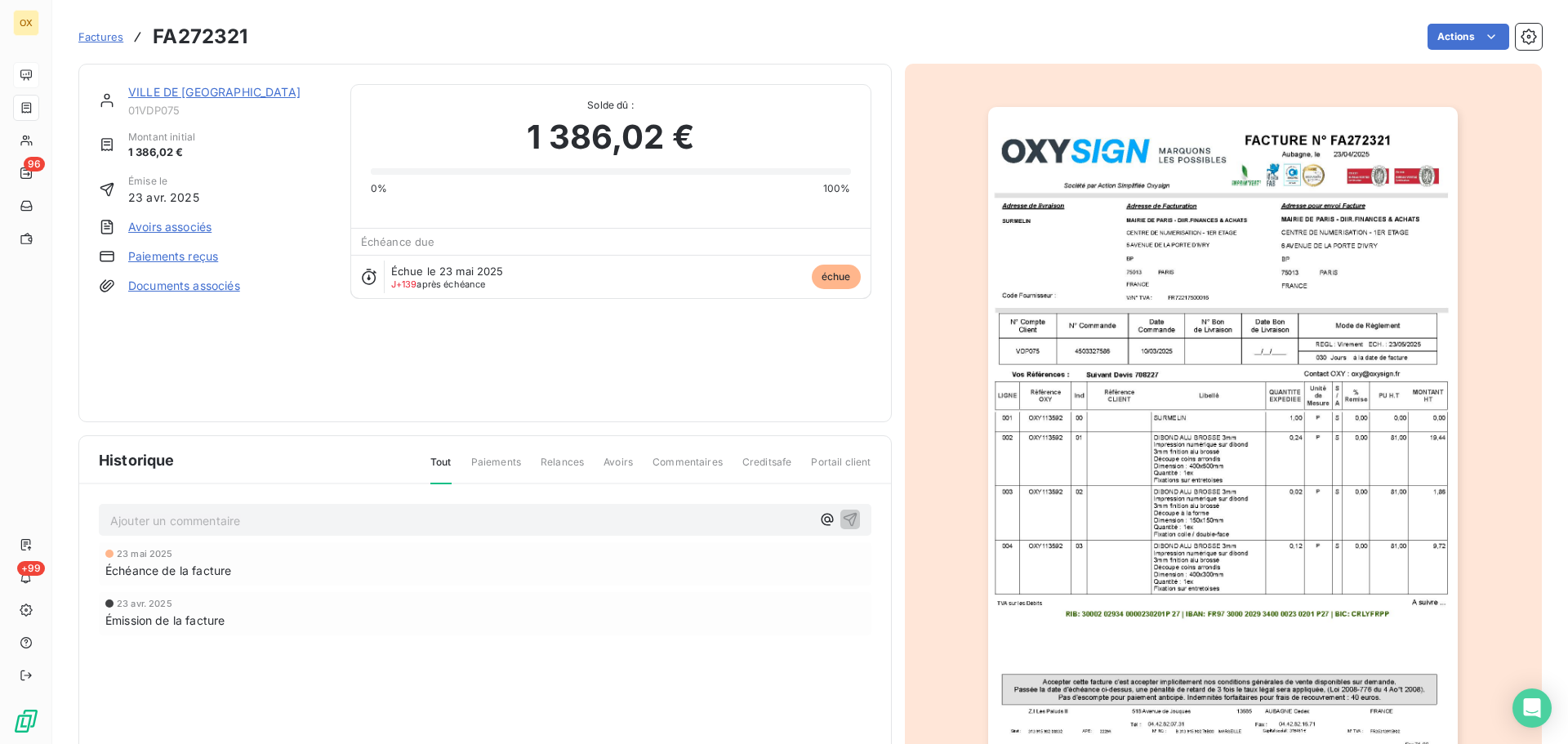
click at [181, 101] on div "VILLE DE [GEOGRAPHIC_DATA]" at bounding box center [229, 92] width 202 height 16
click at [184, 93] on link "VILLE DE [GEOGRAPHIC_DATA]" at bounding box center [214, 92] width 172 height 14
